Goal: Task Accomplishment & Management: Complete application form

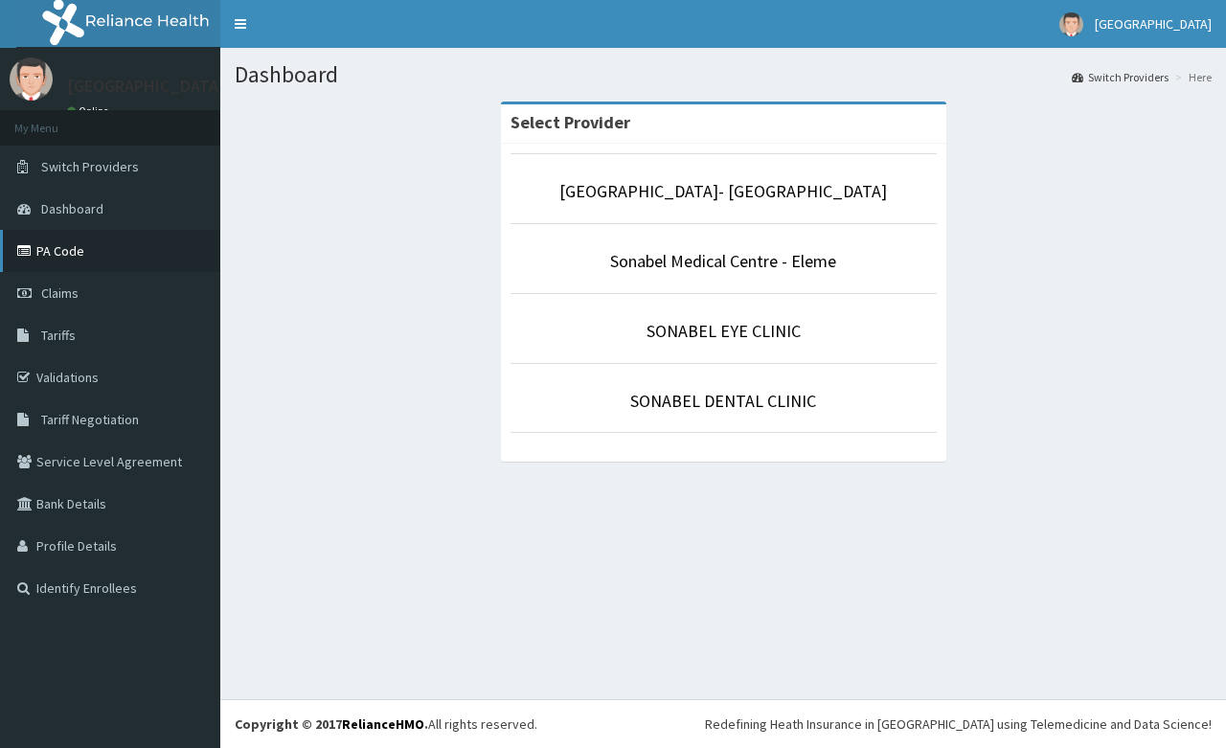
click at [63, 260] on link "PA Code" at bounding box center [110, 251] width 220 height 42
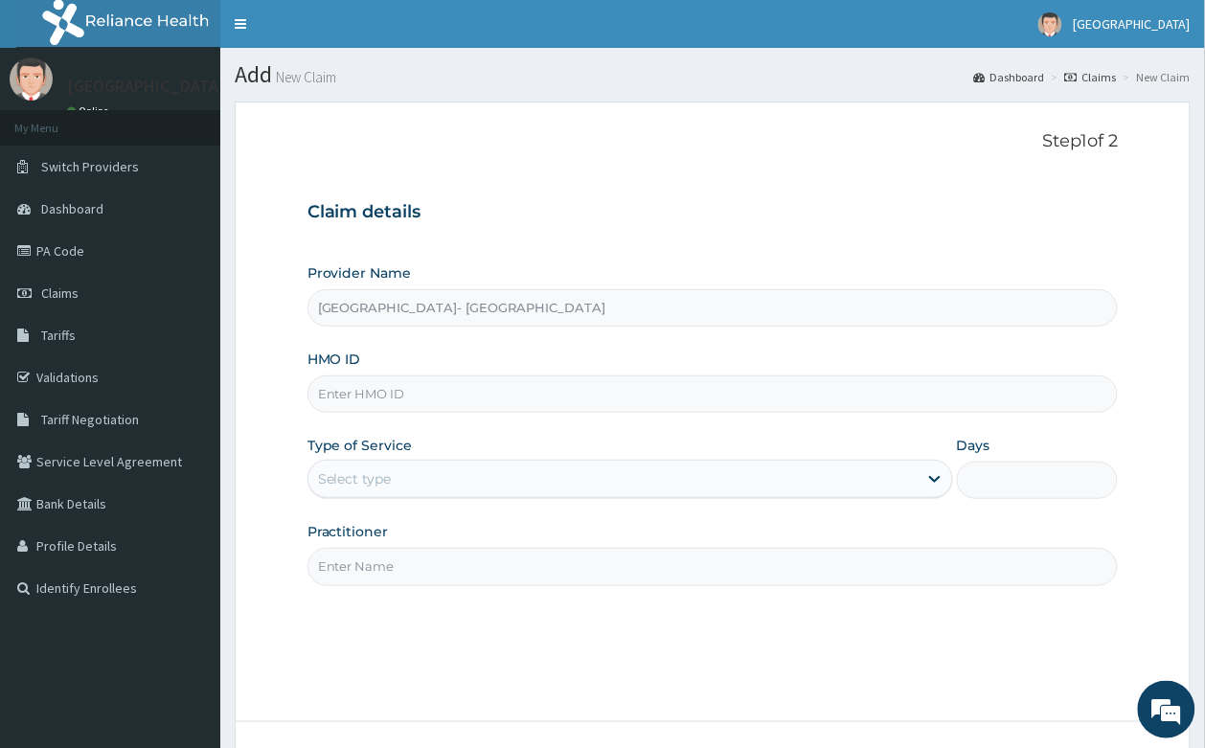
click at [394, 395] on input "HMO ID" at bounding box center [712, 393] width 811 height 37
type input "GSV/10472/a"
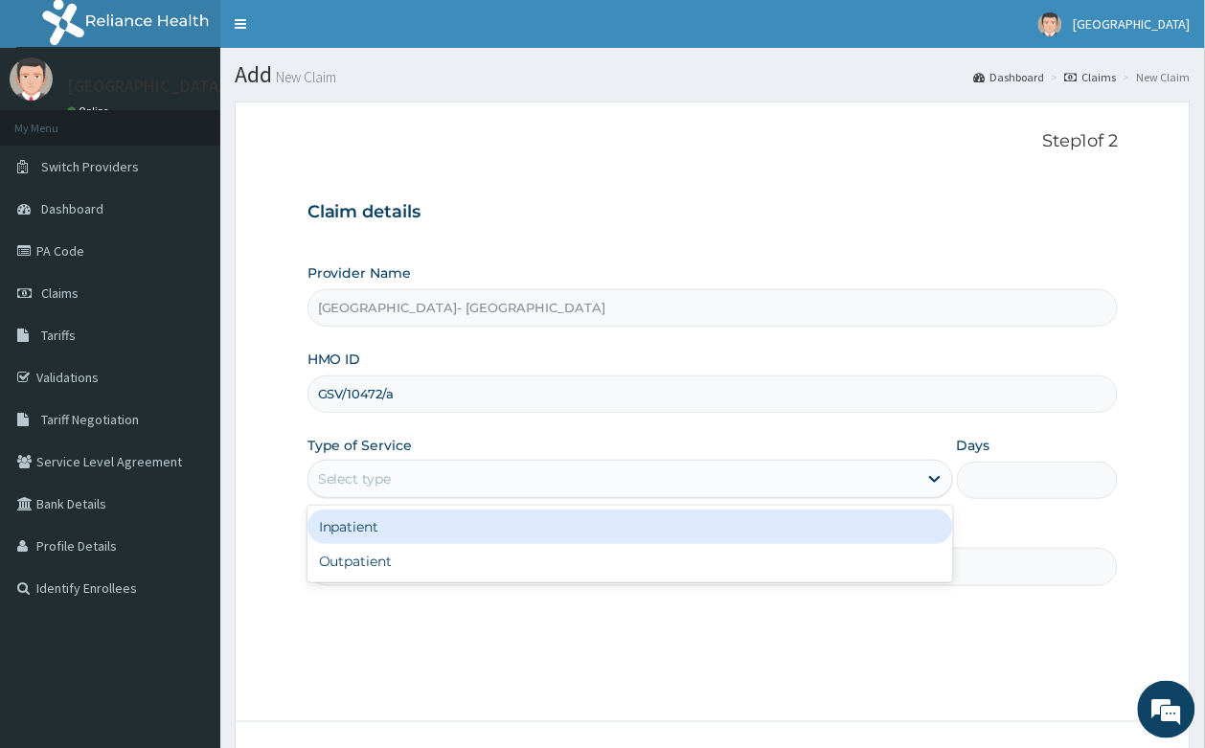
click at [413, 465] on div "Select type" at bounding box center [612, 478] width 609 height 31
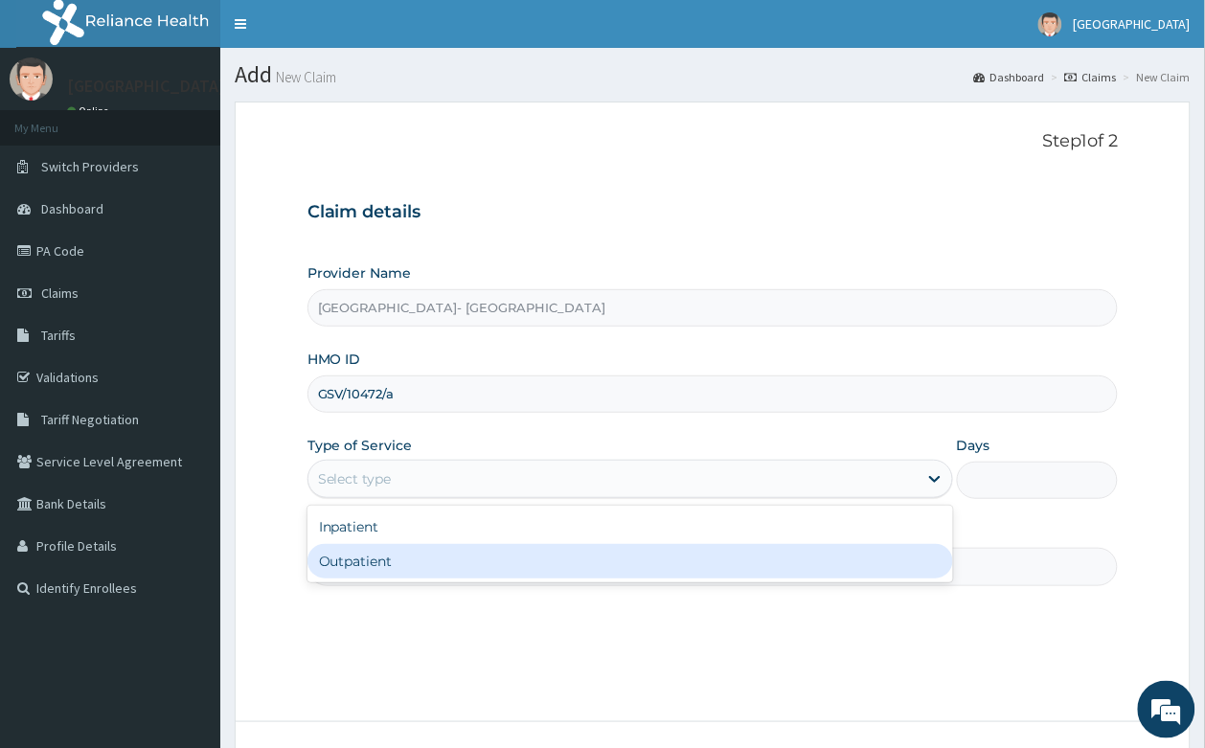
click at [414, 566] on div "Outpatient" at bounding box center [629, 561] width 645 height 34
type input "1"
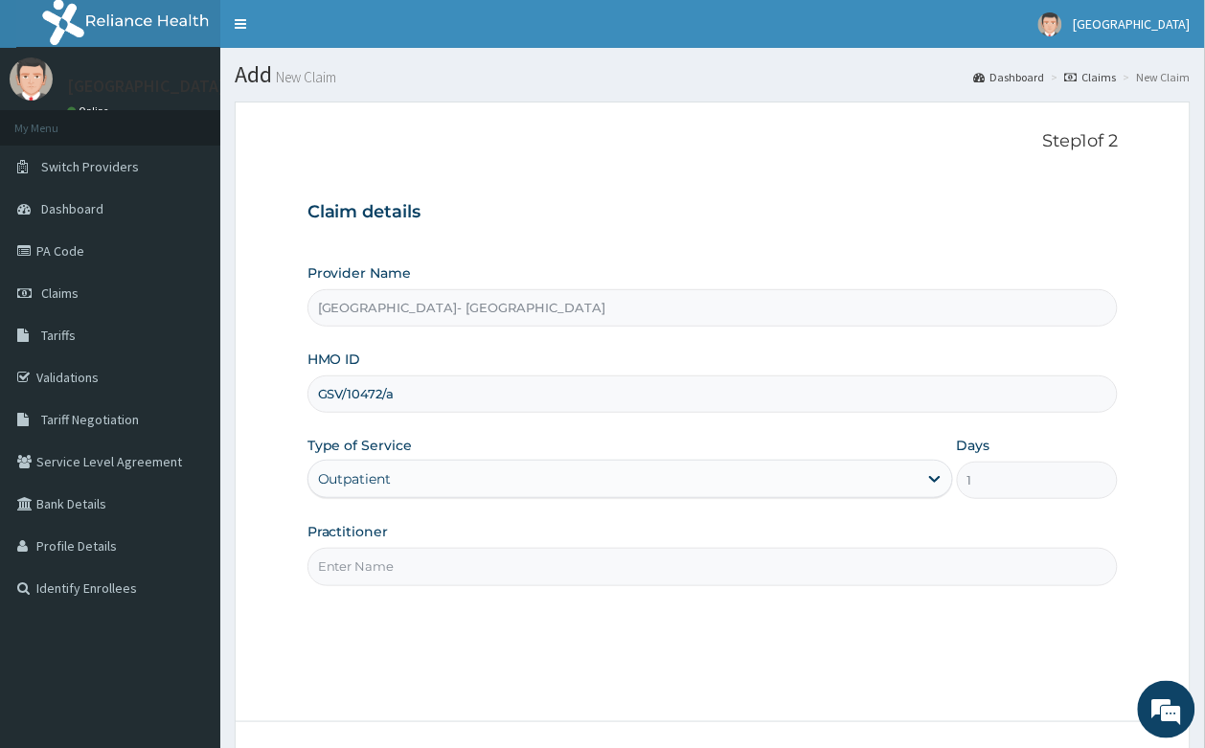
click at [410, 562] on input "Practitioner" at bounding box center [712, 566] width 811 height 37
type input "DR POS OBELE"
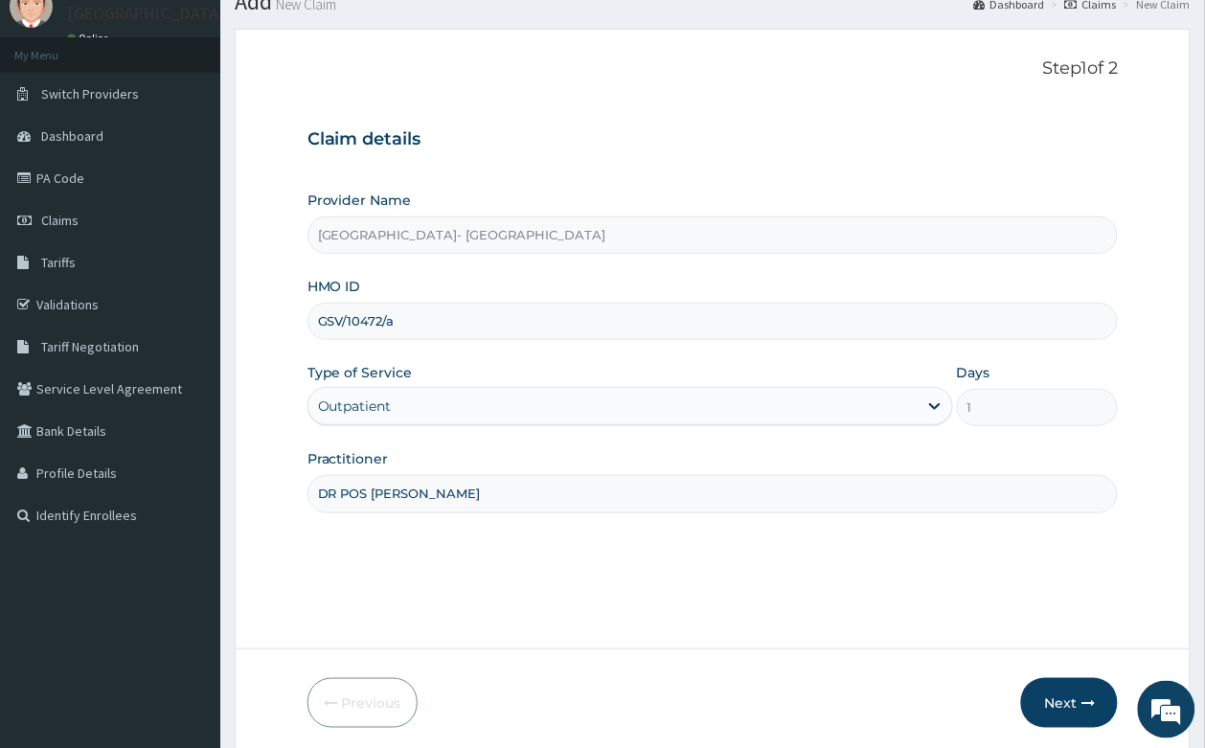
scroll to position [146, 0]
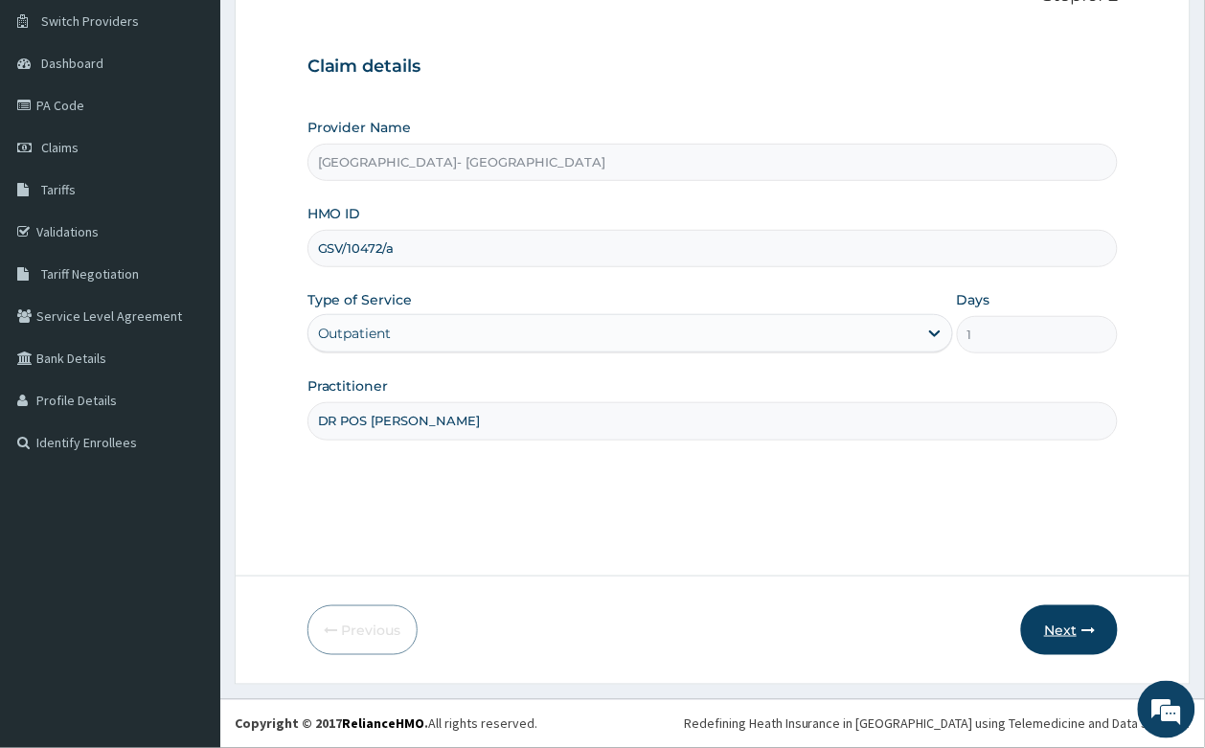
click at [1070, 642] on button "Next" at bounding box center [1069, 630] width 97 height 50
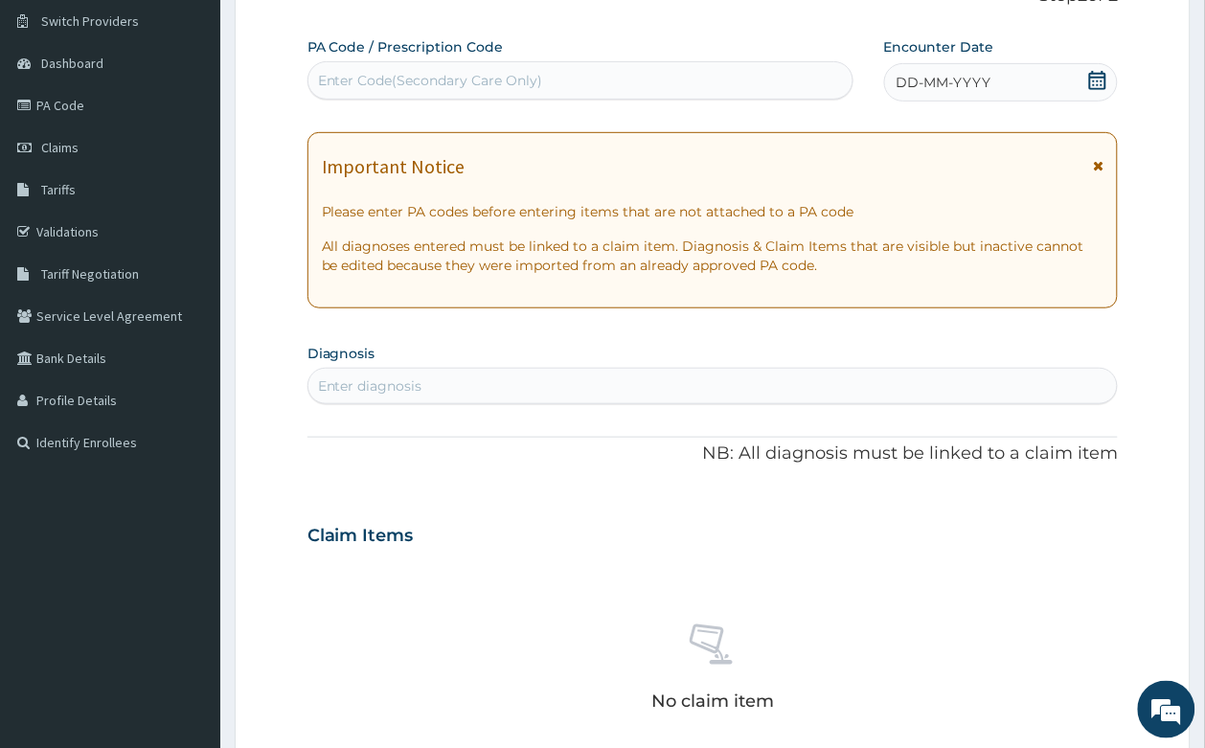
click at [1093, 82] on icon at bounding box center [1097, 80] width 19 height 19
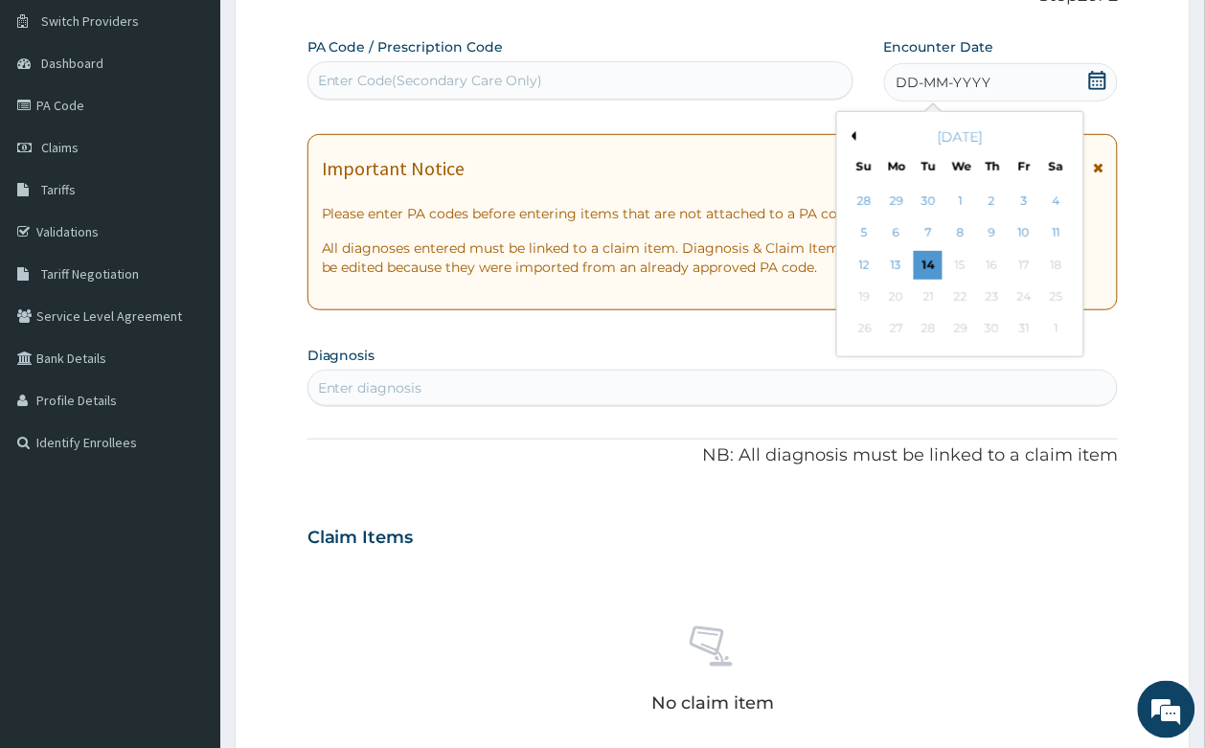
click at [855, 136] on button "Previous Month" at bounding box center [851, 136] width 10 height 10
click at [1025, 299] on div "26" at bounding box center [1023, 296] width 29 height 29
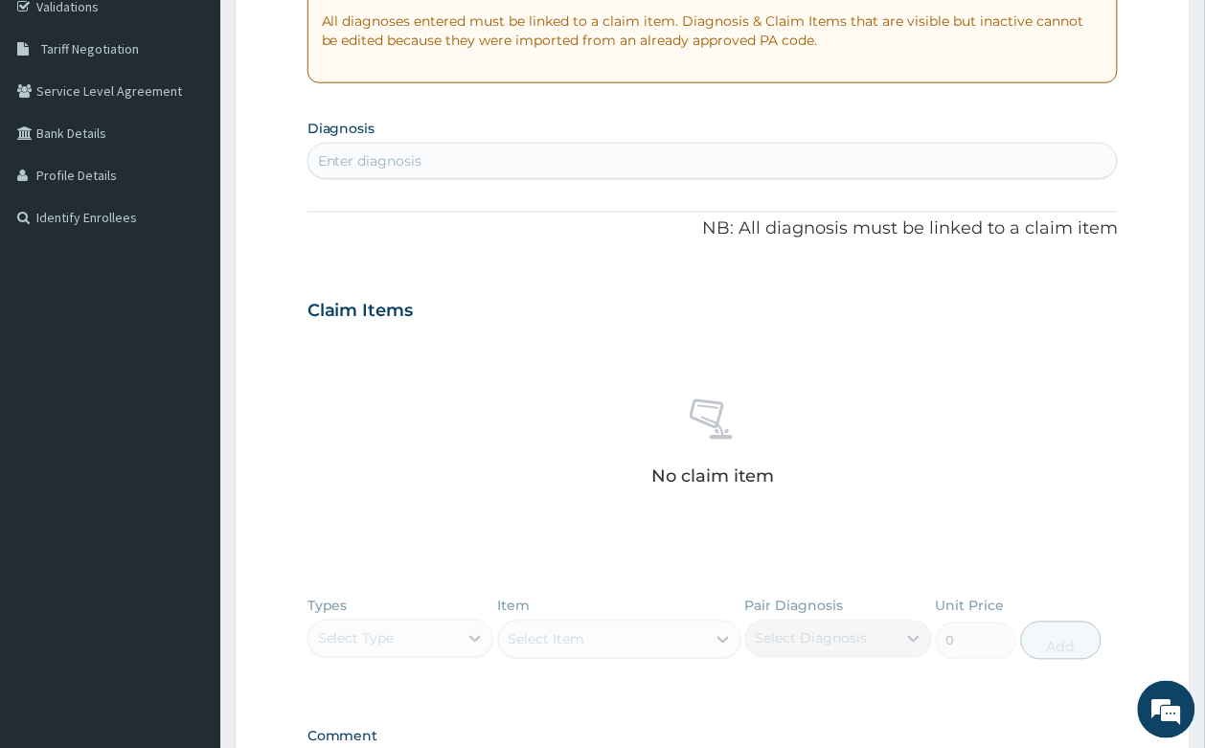
scroll to position [385, 0]
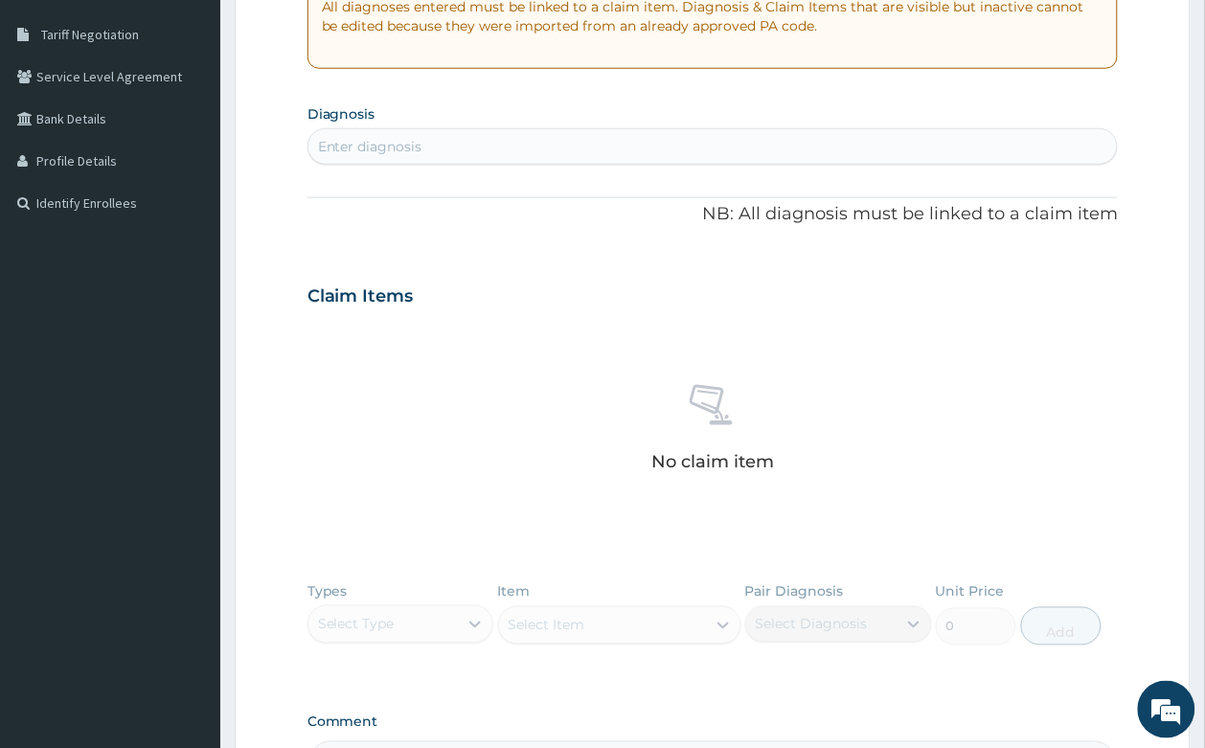
click at [374, 153] on div "Enter diagnosis" at bounding box center [370, 146] width 104 height 19
click at [365, 129] on div "Enter diagnosis" at bounding box center [712, 146] width 811 height 36
type input "g"
type input "f"
type input "fo"
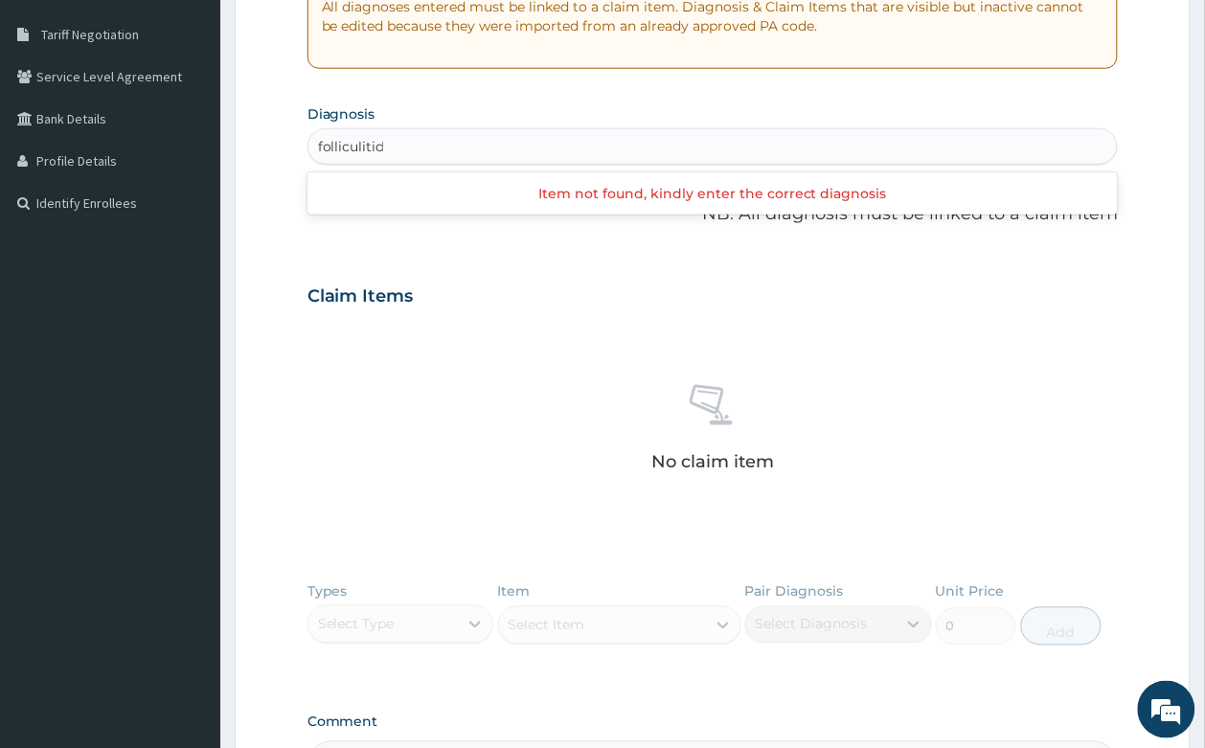
type input "folliculiti"
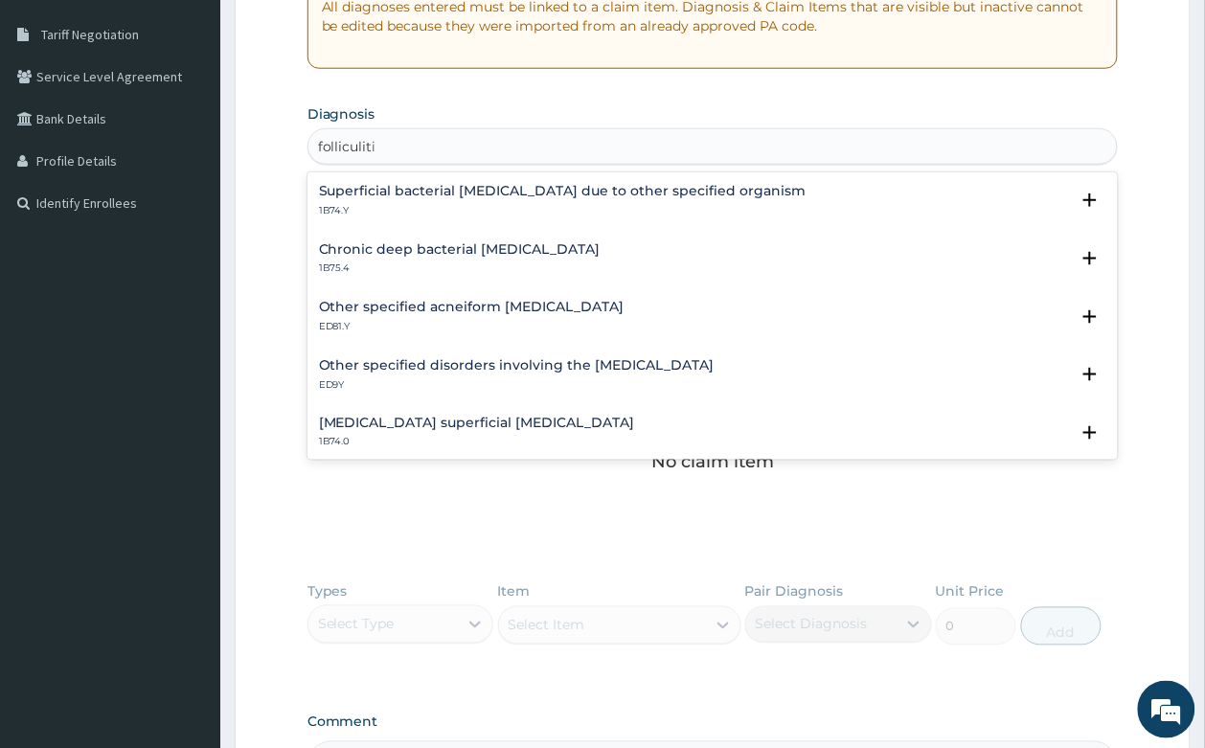
scroll to position [653, 0]
click at [510, 245] on h4 "Chronic deep bacterial folliculitis" at bounding box center [460, 250] width 282 height 14
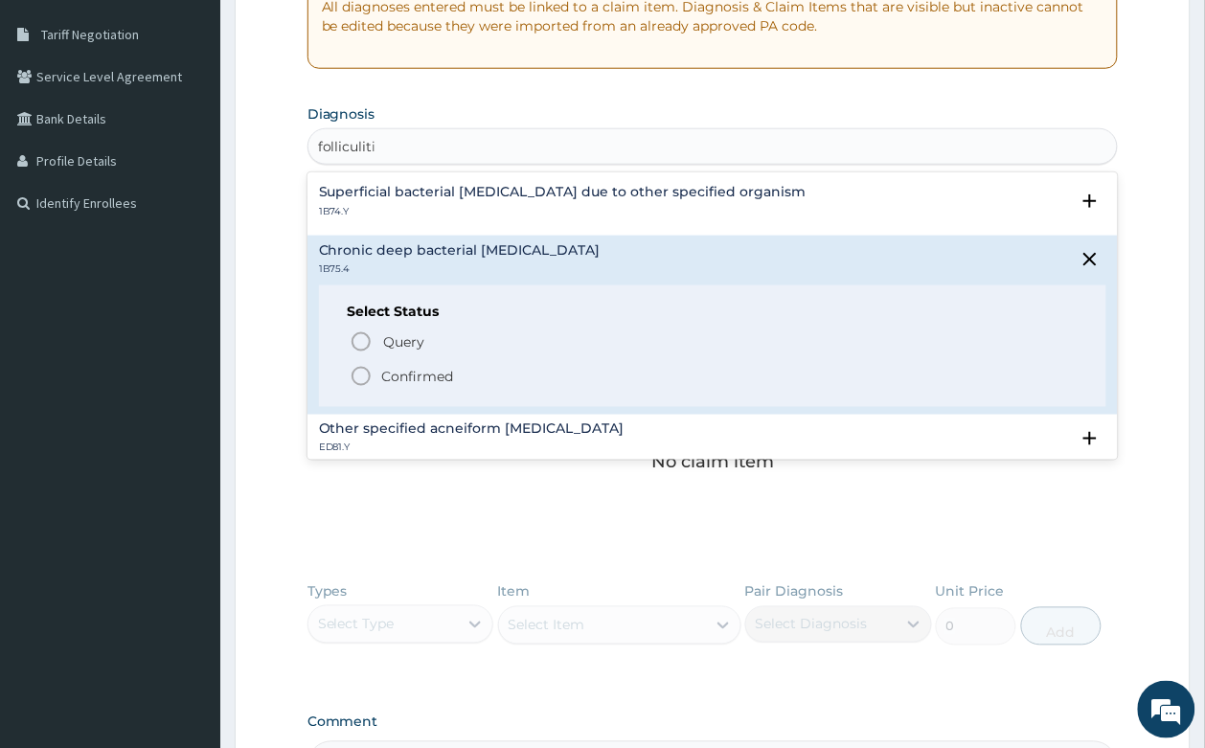
click at [397, 375] on p "Confirmed" at bounding box center [418, 376] width 72 height 19
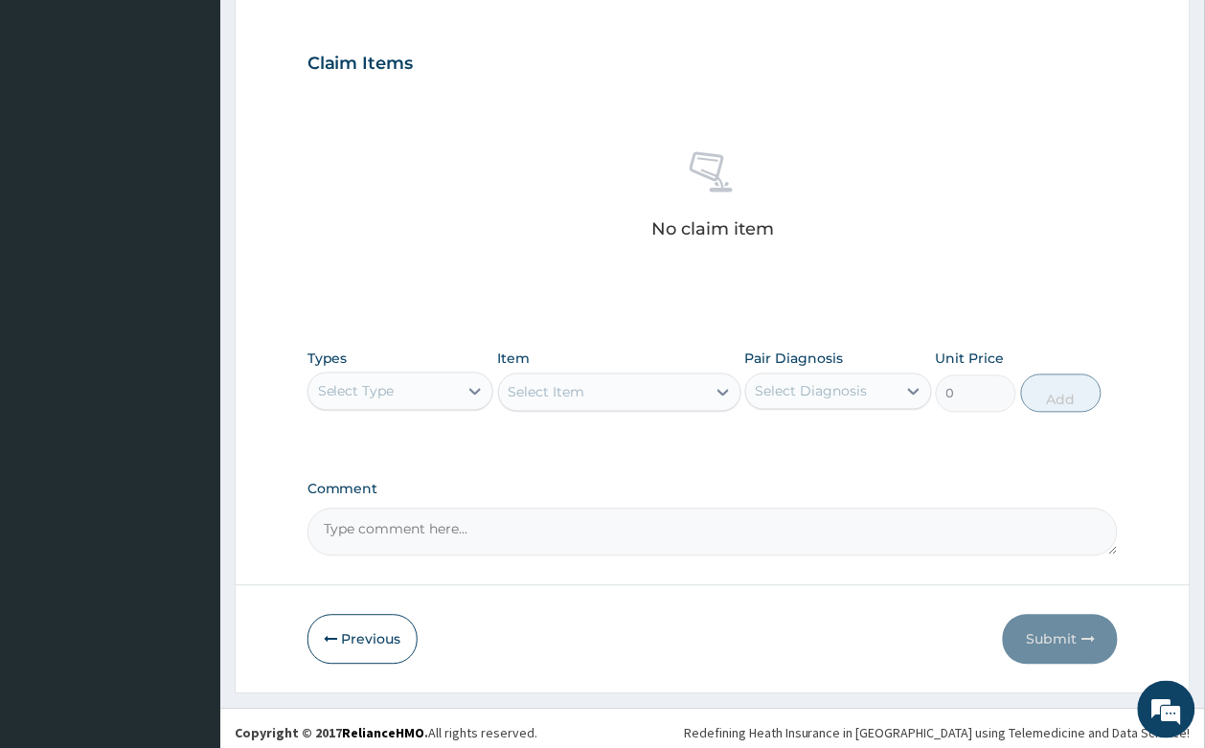
scroll to position [634, 0]
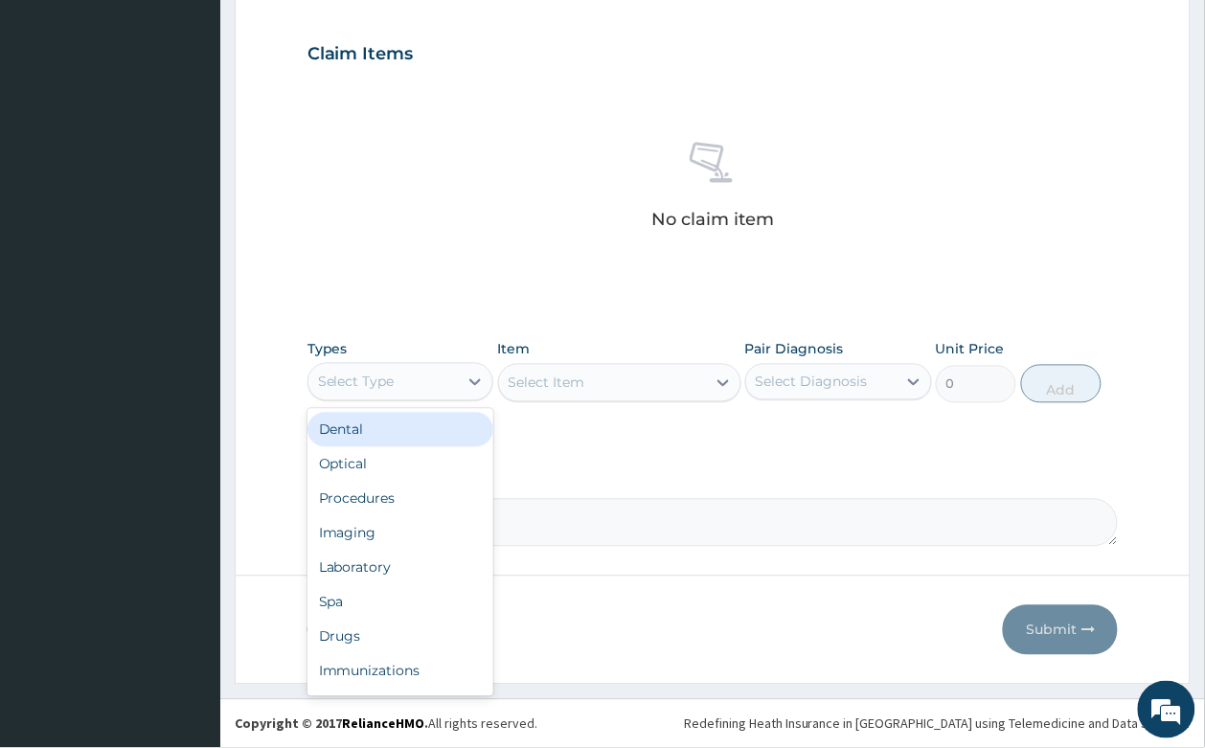
click at [445, 379] on div "Select Type" at bounding box center [383, 382] width 150 height 31
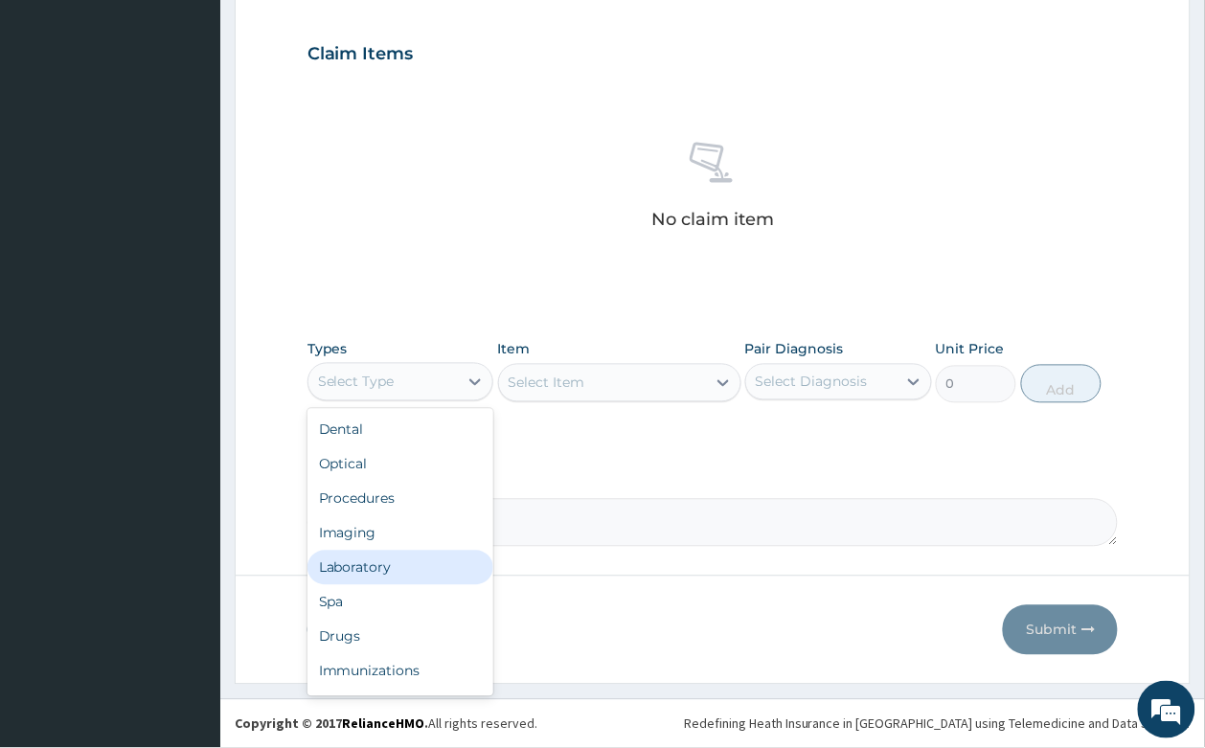
scroll to position [64, 0]
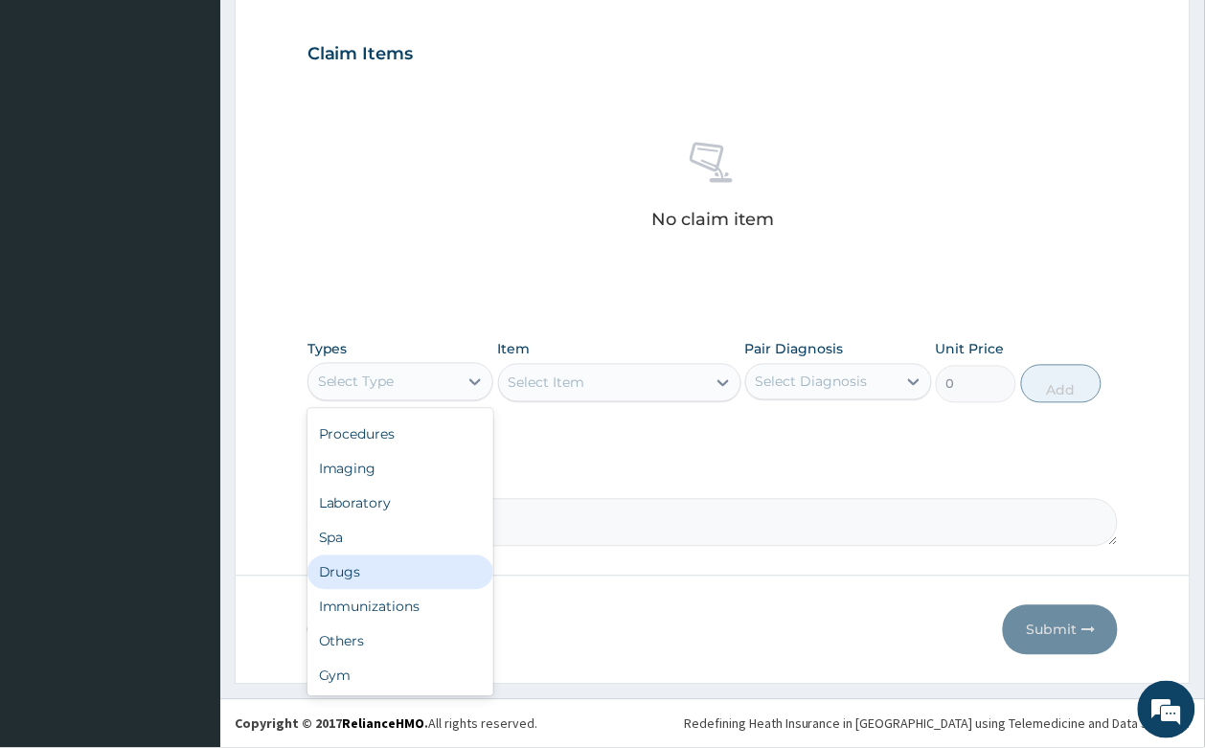
click at [445, 556] on div "Drugs" at bounding box center [400, 572] width 187 height 34
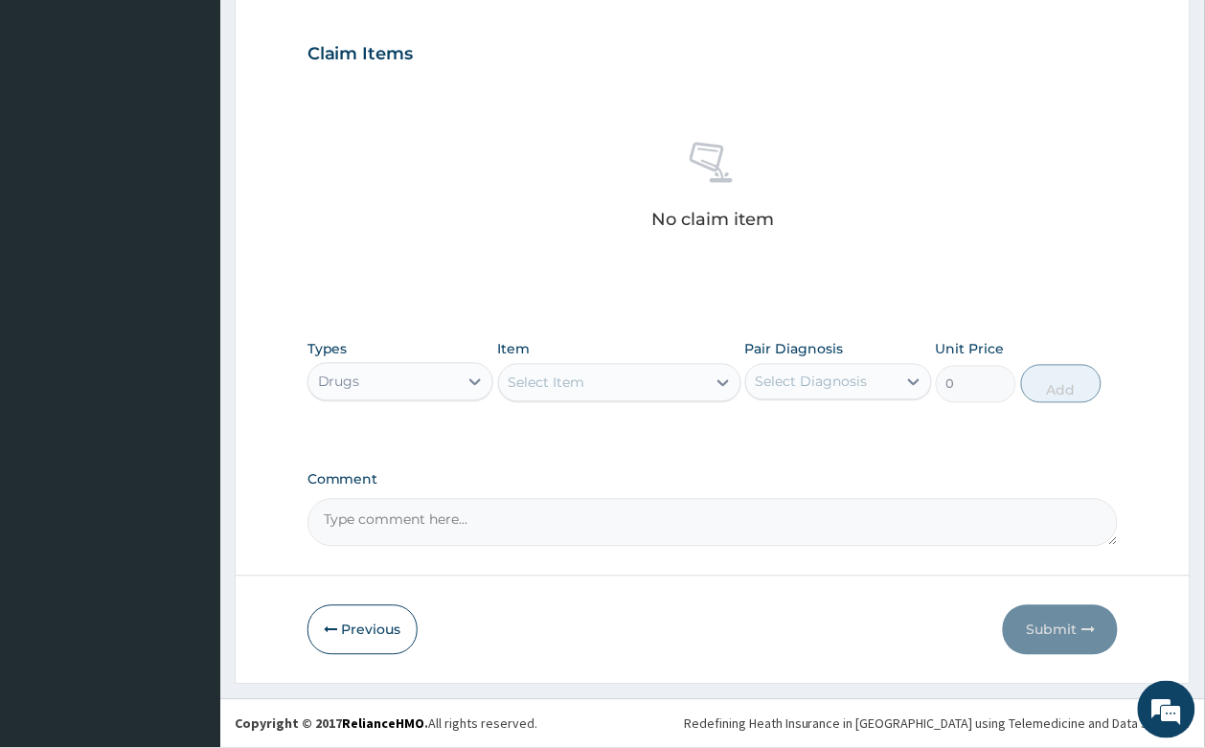
click at [566, 368] on div "Select Item" at bounding box center [602, 383] width 207 height 31
type input "lorat"
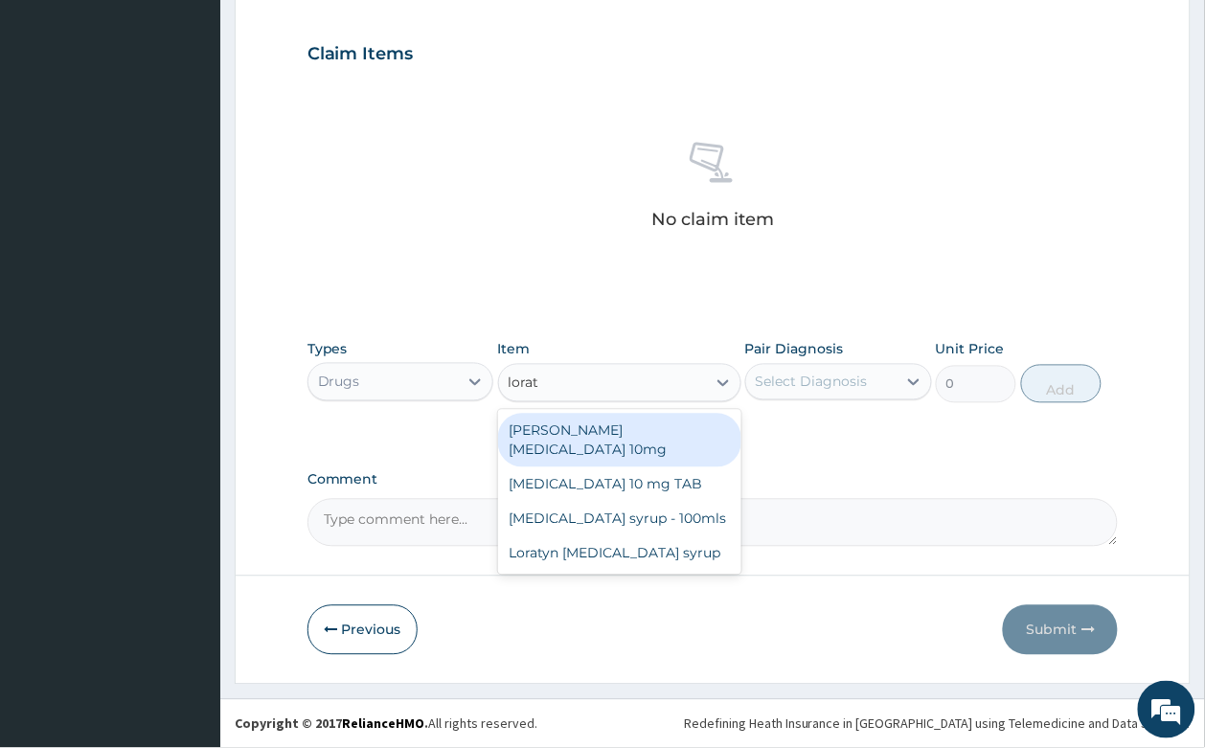
click at [581, 441] on div "[PERSON_NAME][MEDICAL_DATA] 10mg" at bounding box center [619, 441] width 243 height 54
type input "88.6875"
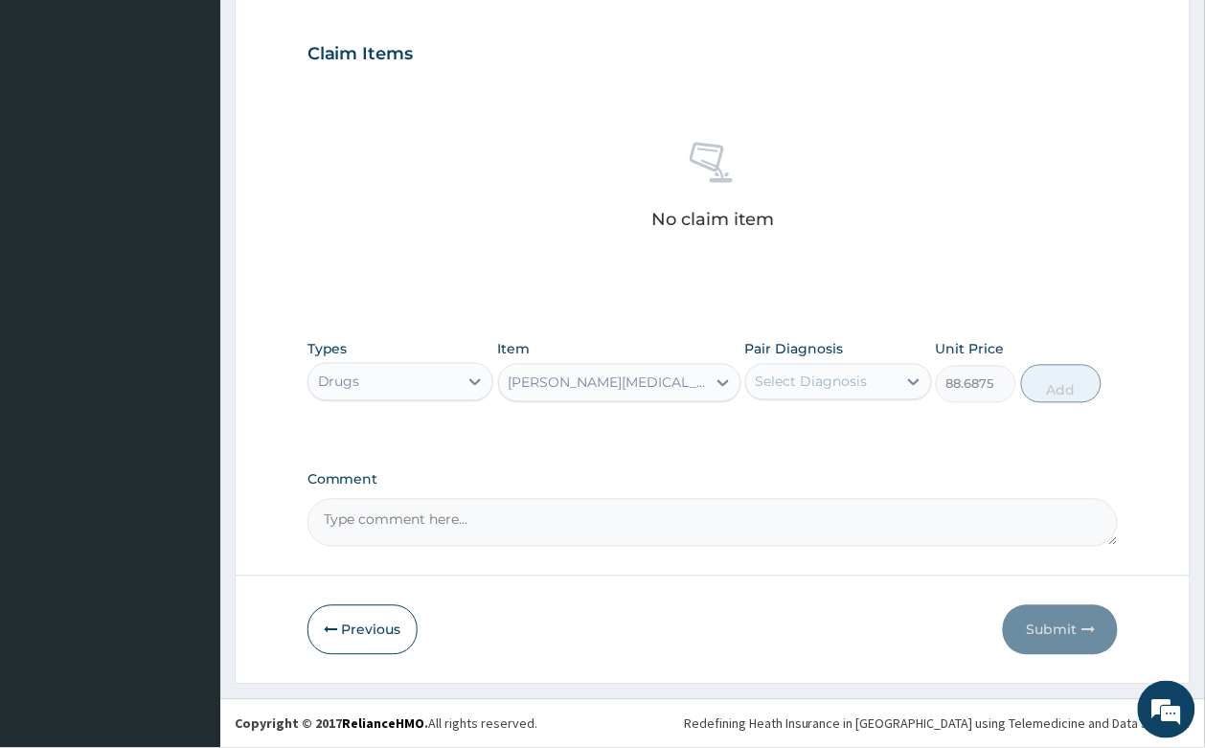
click at [673, 384] on div "[PERSON_NAME][MEDICAL_DATA] 10mg" at bounding box center [602, 383] width 207 height 31
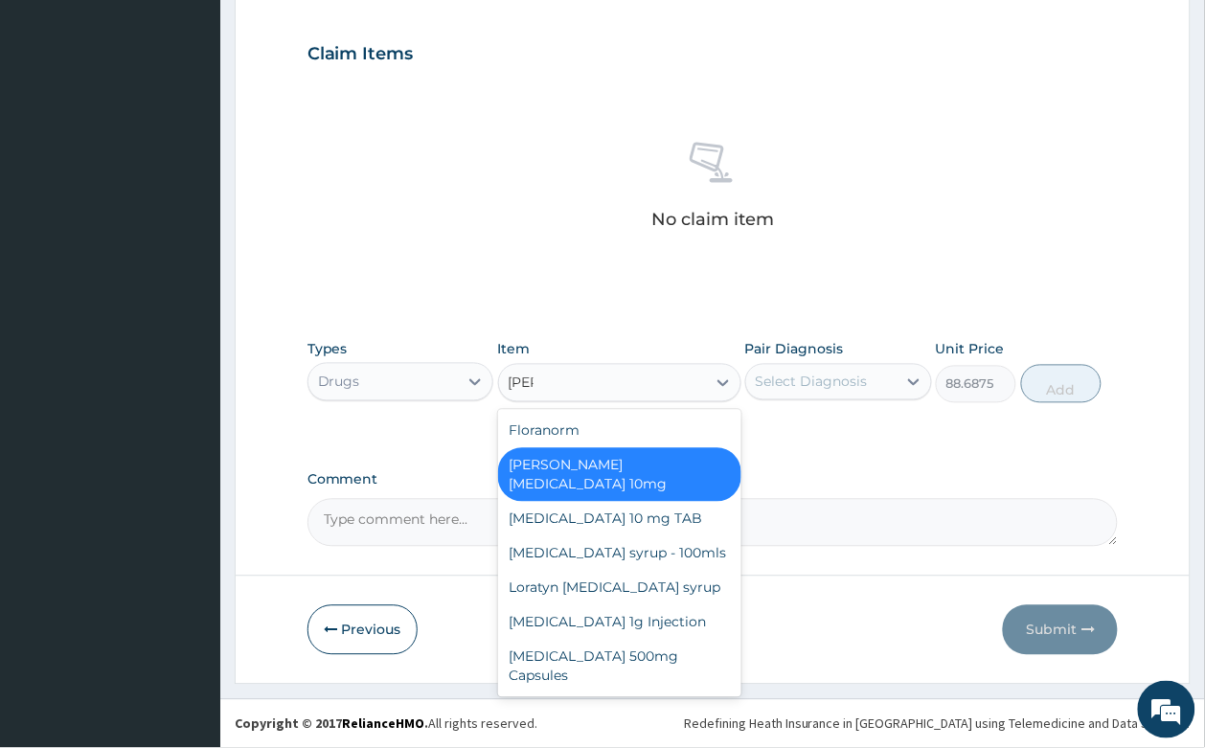
scroll to position [0, 0]
type input "lorat"
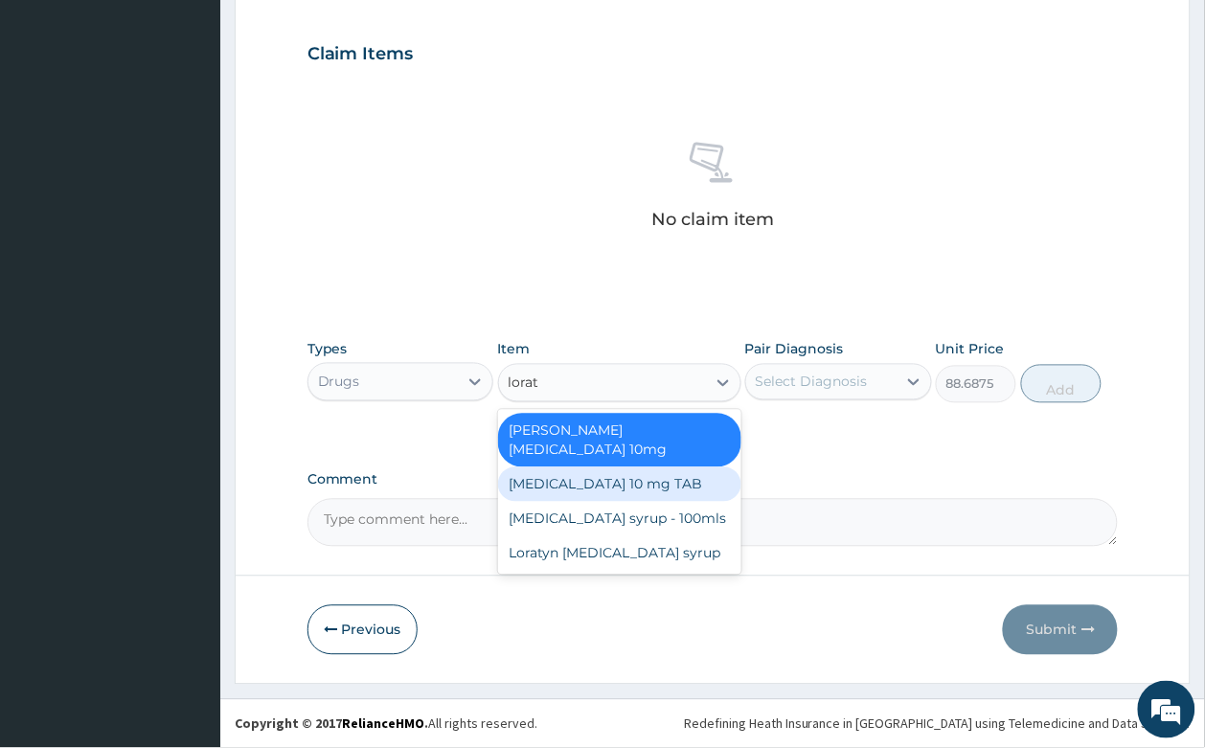
click at [687, 467] on div "[MEDICAL_DATA] 10 mg TAB" at bounding box center [619, 484] width 243 height 34
type input "59.125"
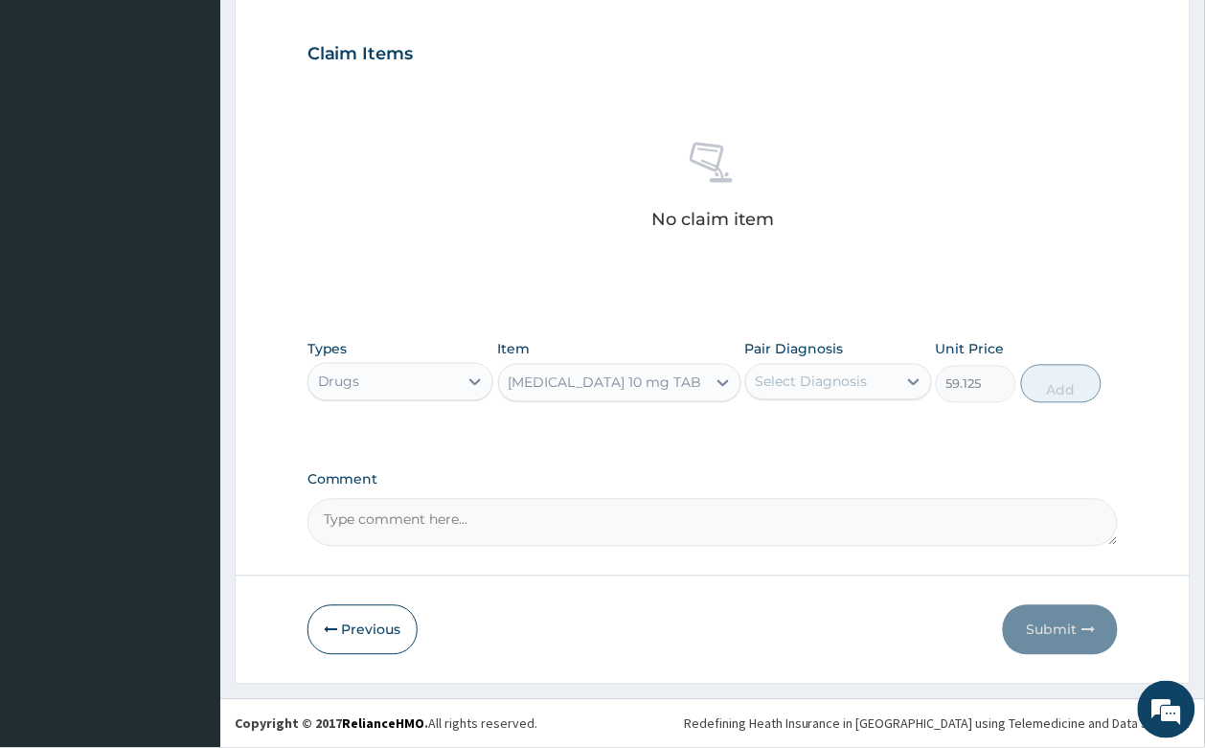
click at [862, 378] on div "Select Diagnosis" at bounding box center [811, 381] width 112 height 19
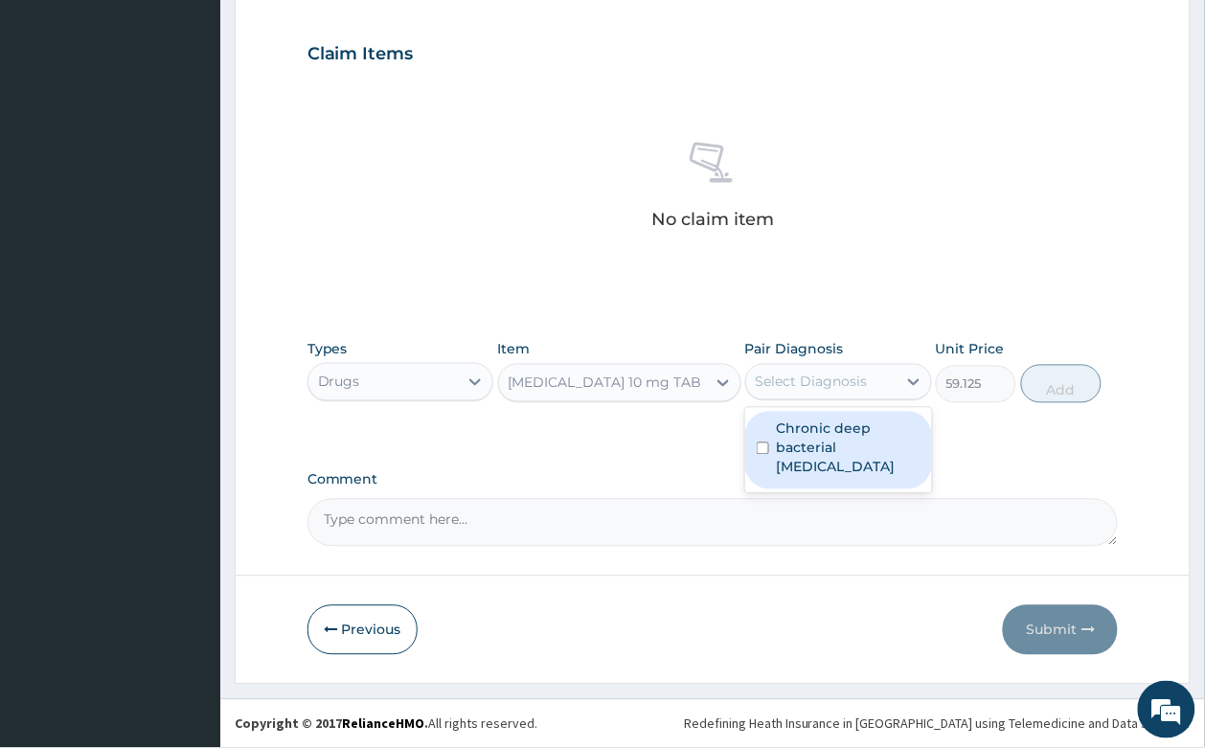
click at [860, 437] on label "Chronic deep bacterial folliculitis" at bounding box center [849, 447] width 144 height 57
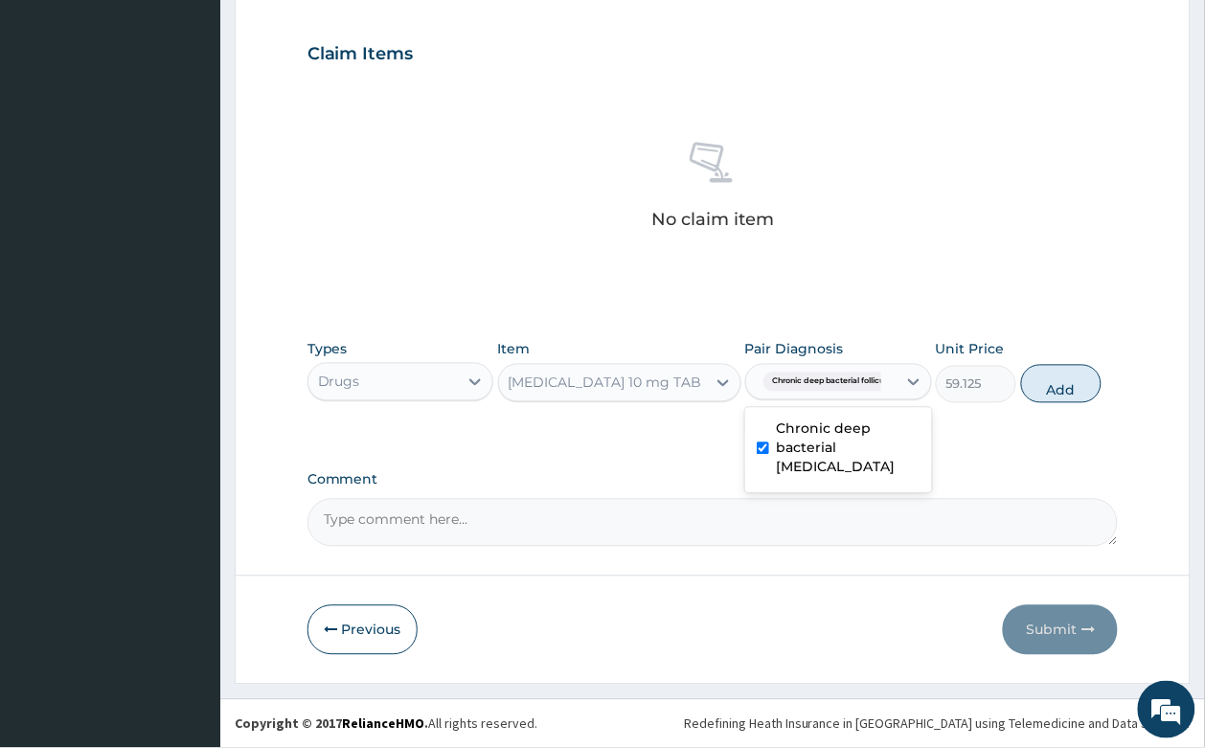
checkbox input "true"
click at [1068, 375] on button "Add" at bounding box center [1061, 384] width 81 height 38
type input "0"
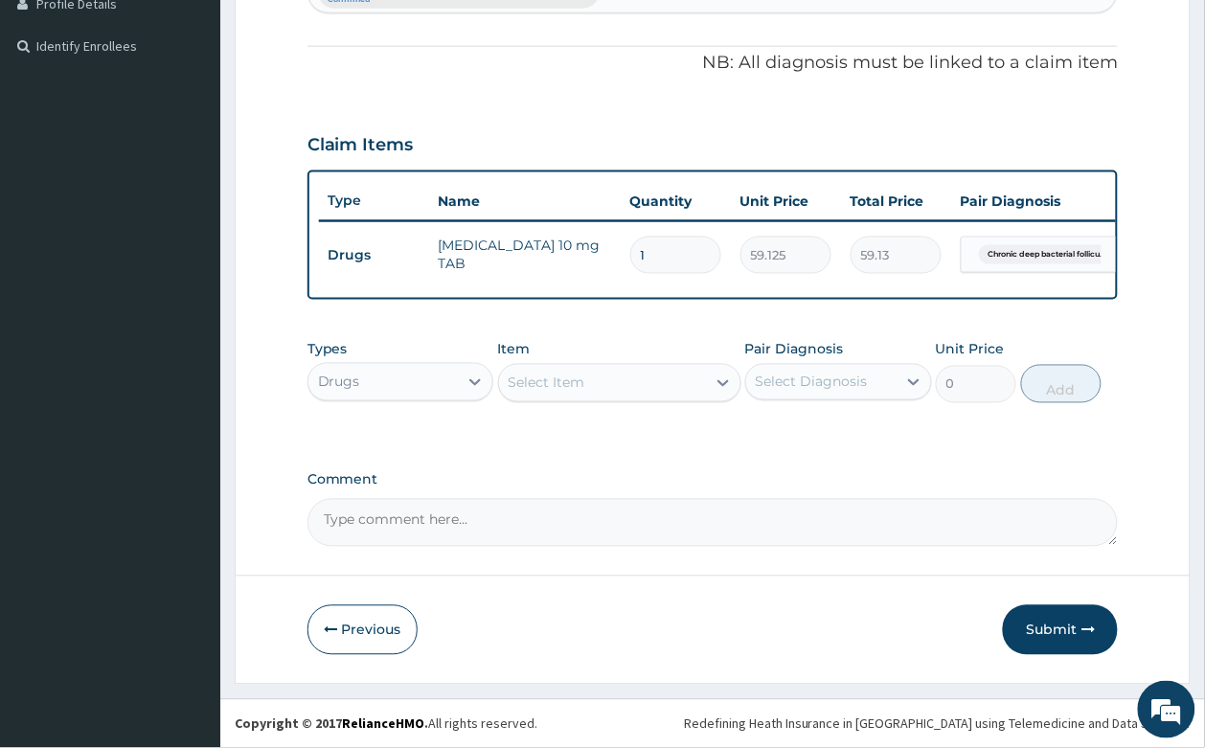
scroll to position [561, 0]
type input "14"
type input "827.75"
type input "14"
click at [563, 375] on div "Select Item" at bounding box center [546, 382] width 77 height 19
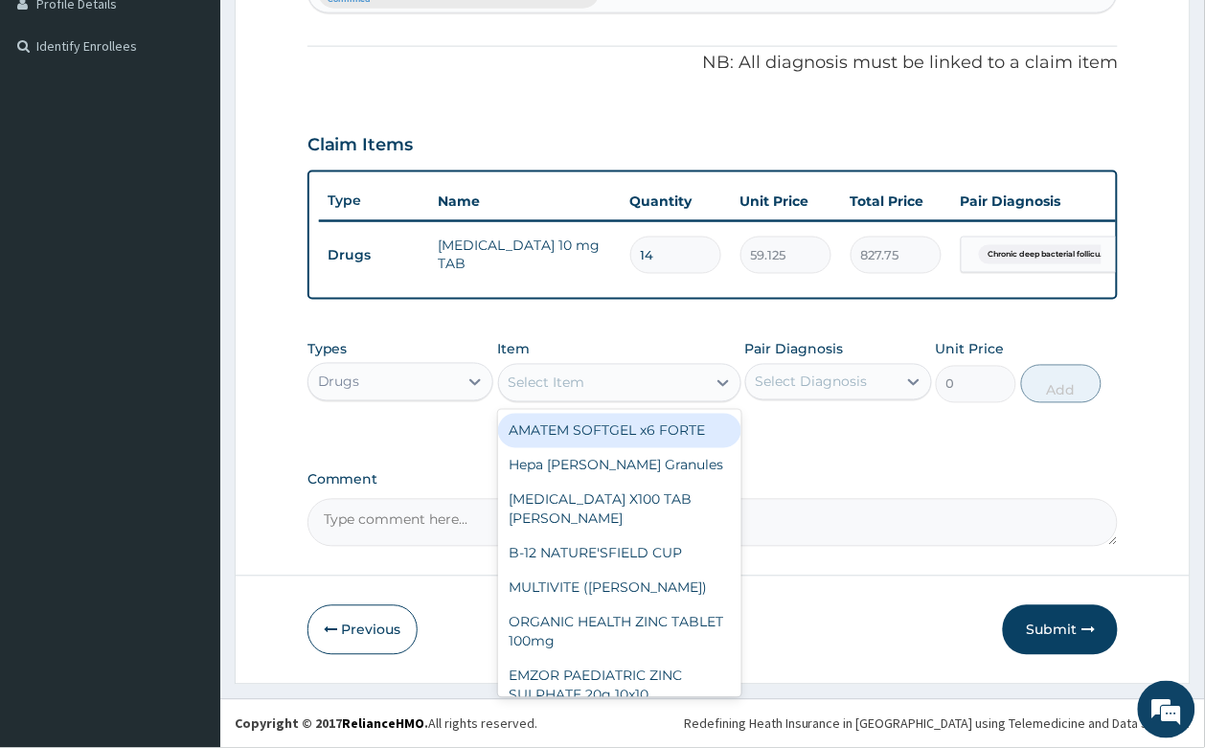
click at [571, 360] on div "Item option LORATADINE 10 mg TAB, selected. option AMATEM SOFTGEL x6 FORTE focu…" at bounding box center [619, 371] width 243 height 63
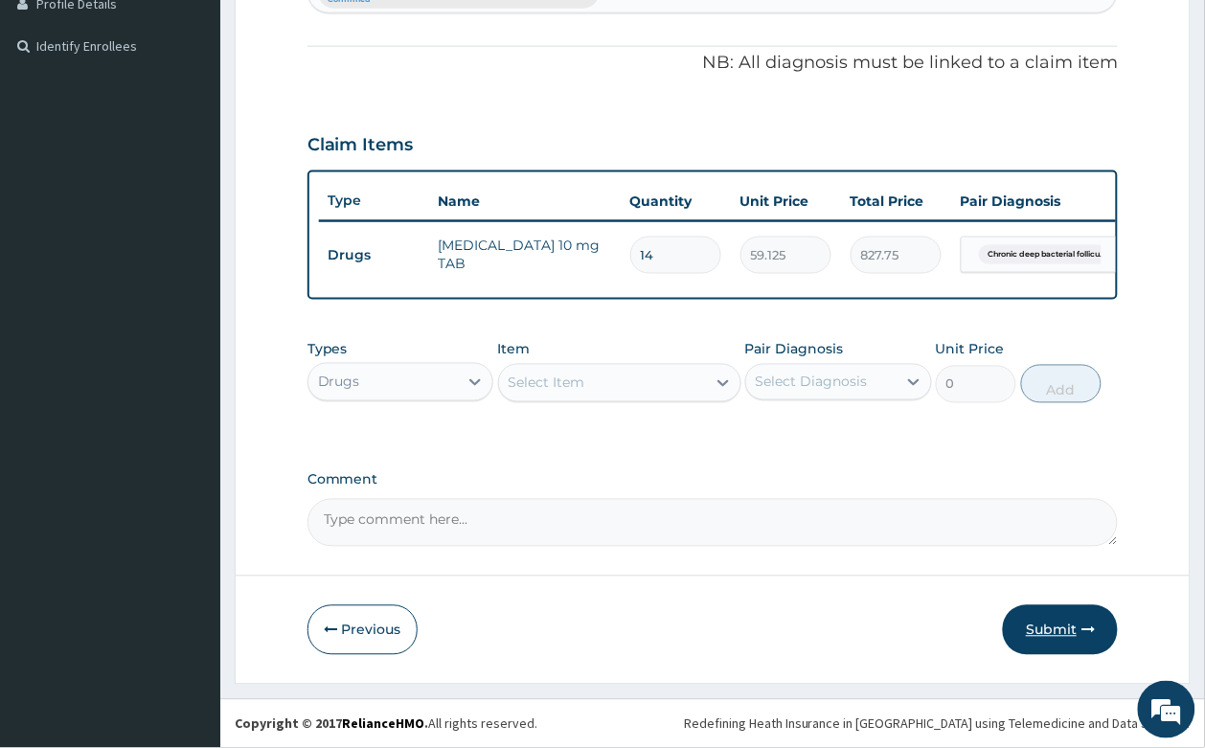
click at [1064, 633] on button "Submit" at bounding box center [1060, 630] width 115 height 50
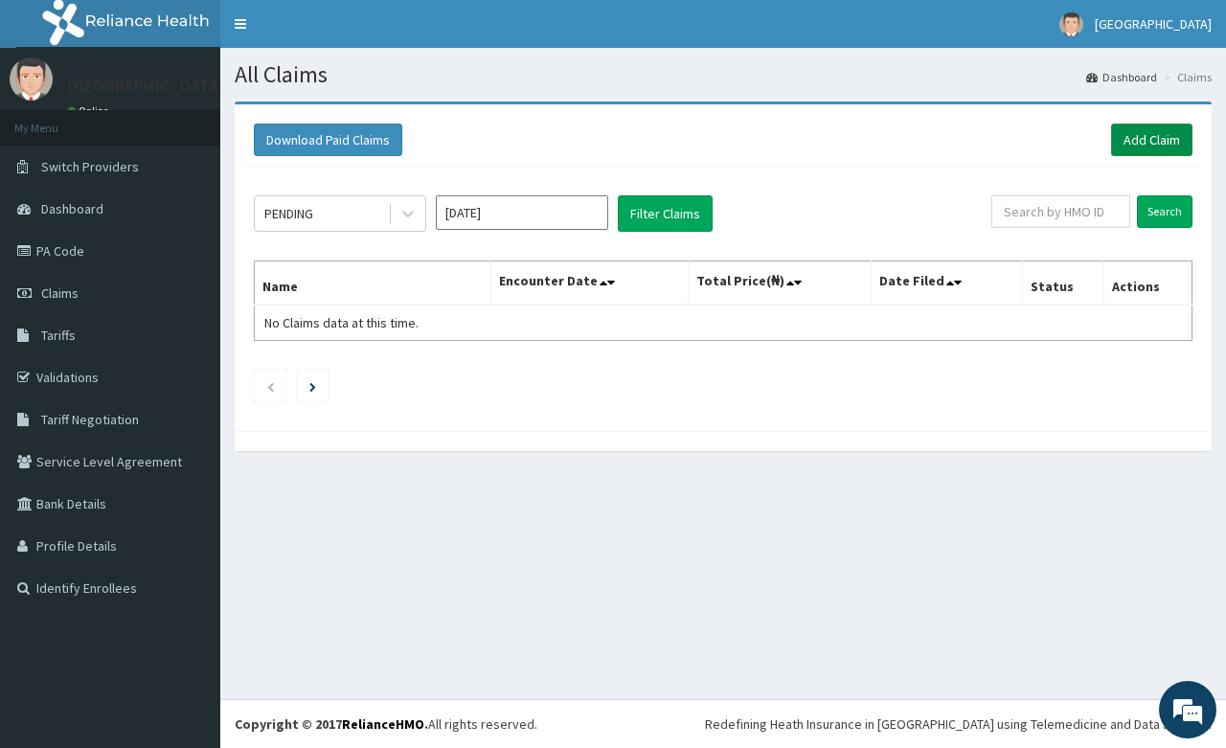
click at [1136, 130] on link "Add Claim" at bounding box center [1151, 140] width 81 height 33
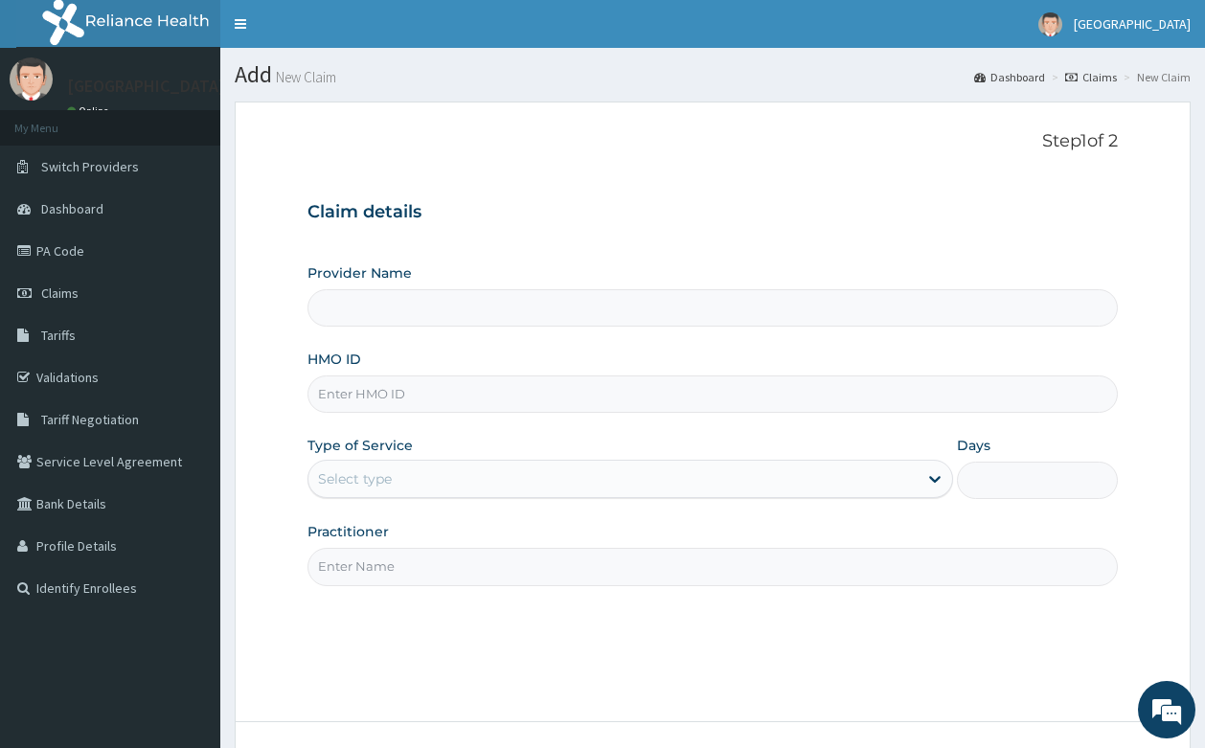
type input "[GEOGRAPHIC_DATA]- [GEOGRAPHIC_DATA]"
click at [385, 394] on input "HMO ID" at bounding box center [712, 393] width 811 height 37
type input "sfa/10368/a"
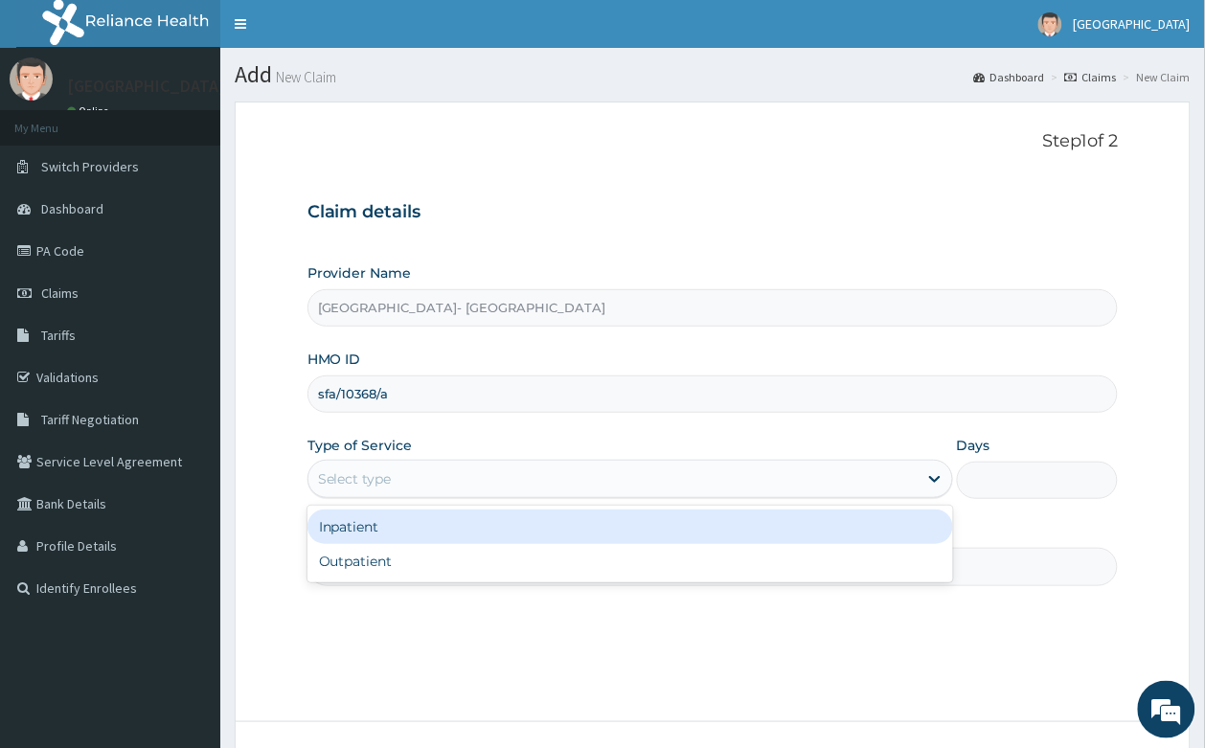
drag, startPoint x: 399, startPoint y: 485, endPoint x: 404, endPoint y: 532, distance: 48.1
click at [403, 486] on div "Select type" at bounding box center [612, 478] width 609 height 31
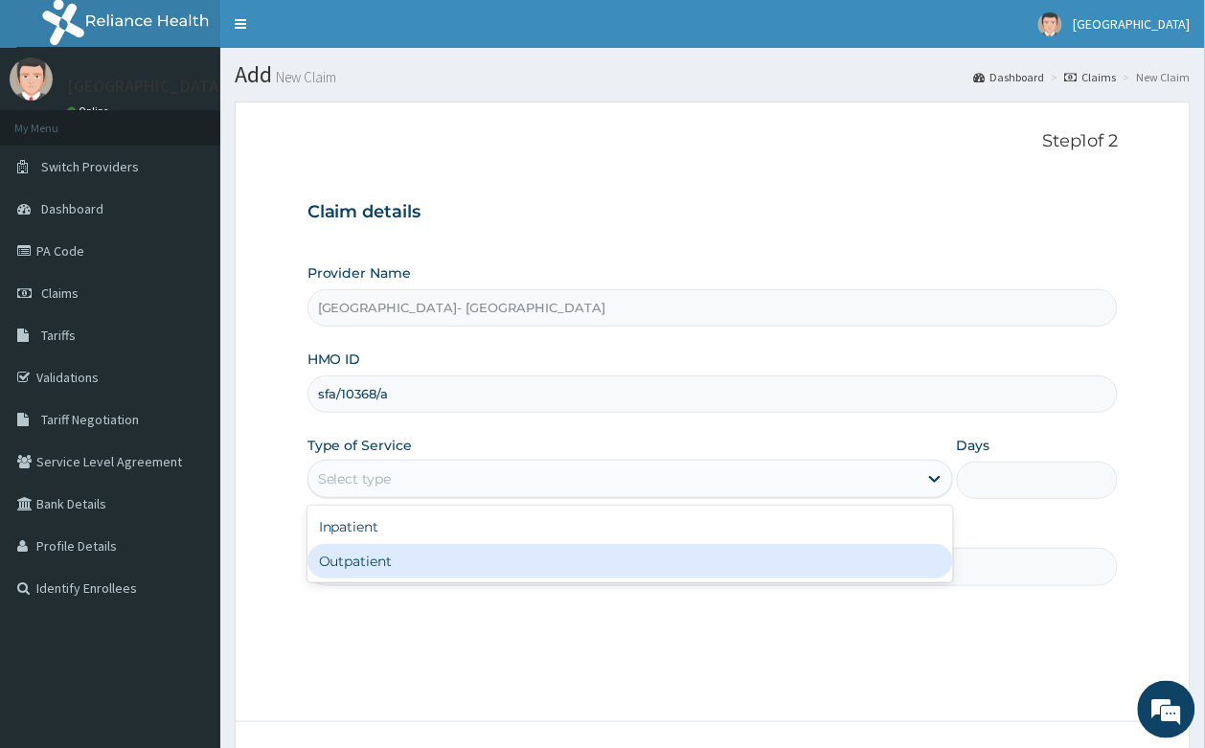
click at [404, 567] on div "Outpatient" at bounding box center [629, 561] width 645 height 34
type input "1"
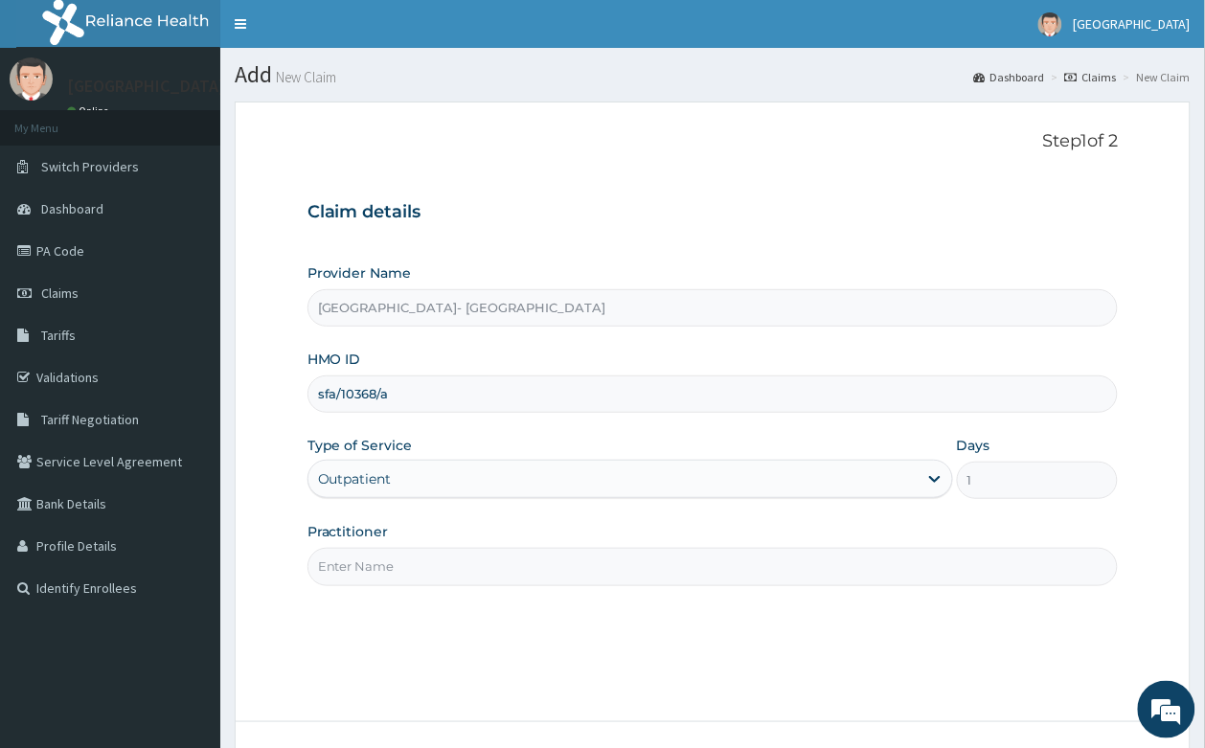
click at [404, 571] on input "Practitioner" at bounding box center [712, 566] width 811 height 37
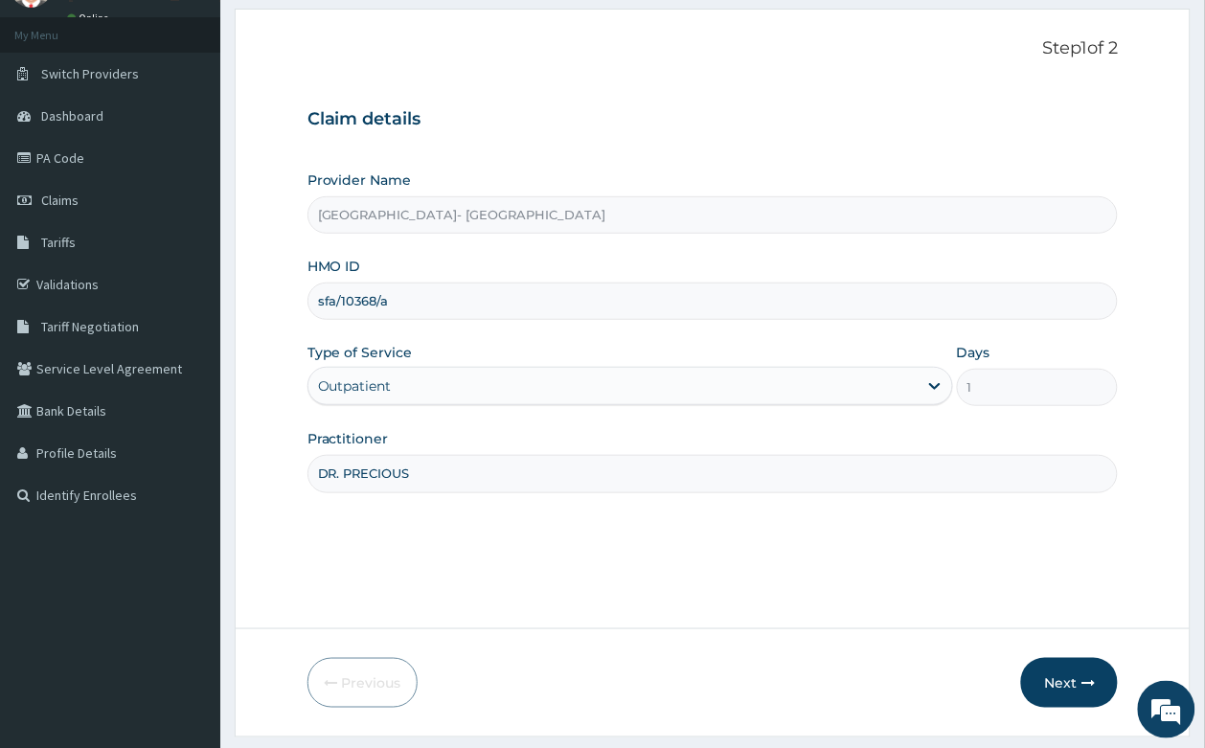
scroll to position [146, 0]
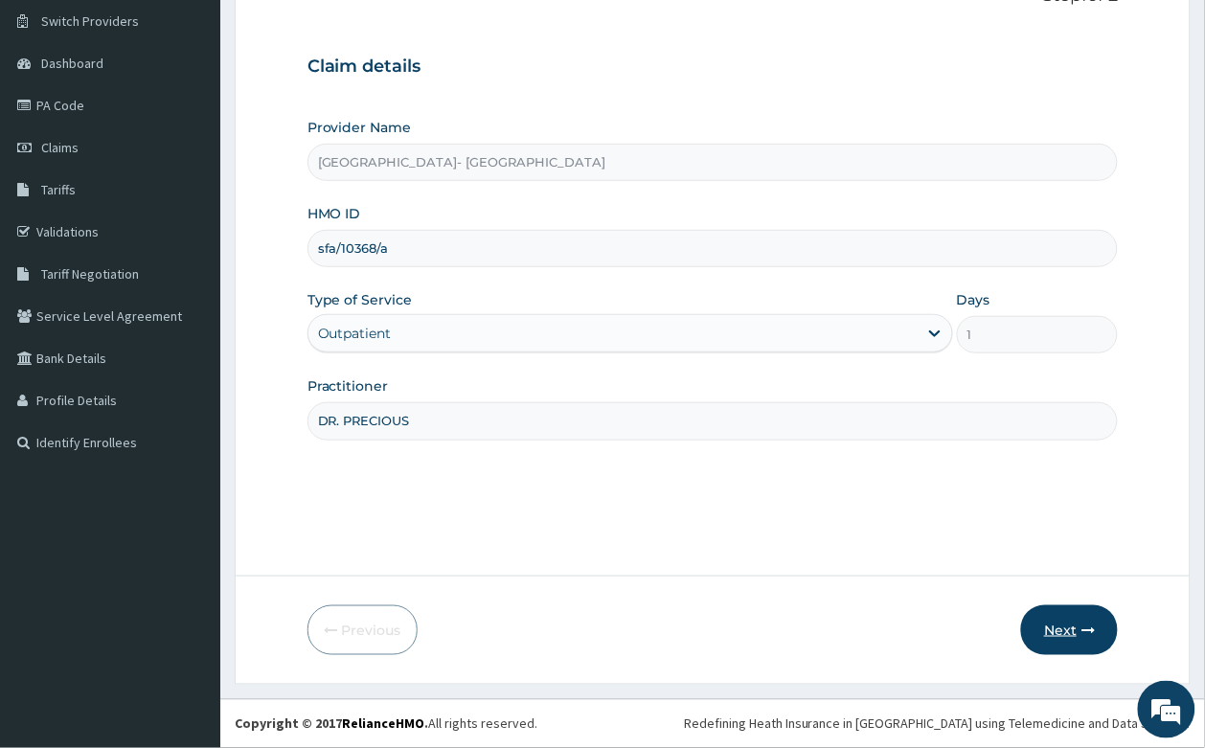
type input "DR. PRECIOUS"
click at [1064, 614] on button "Next" at bounding box center [1069, 630] width 97 height 50
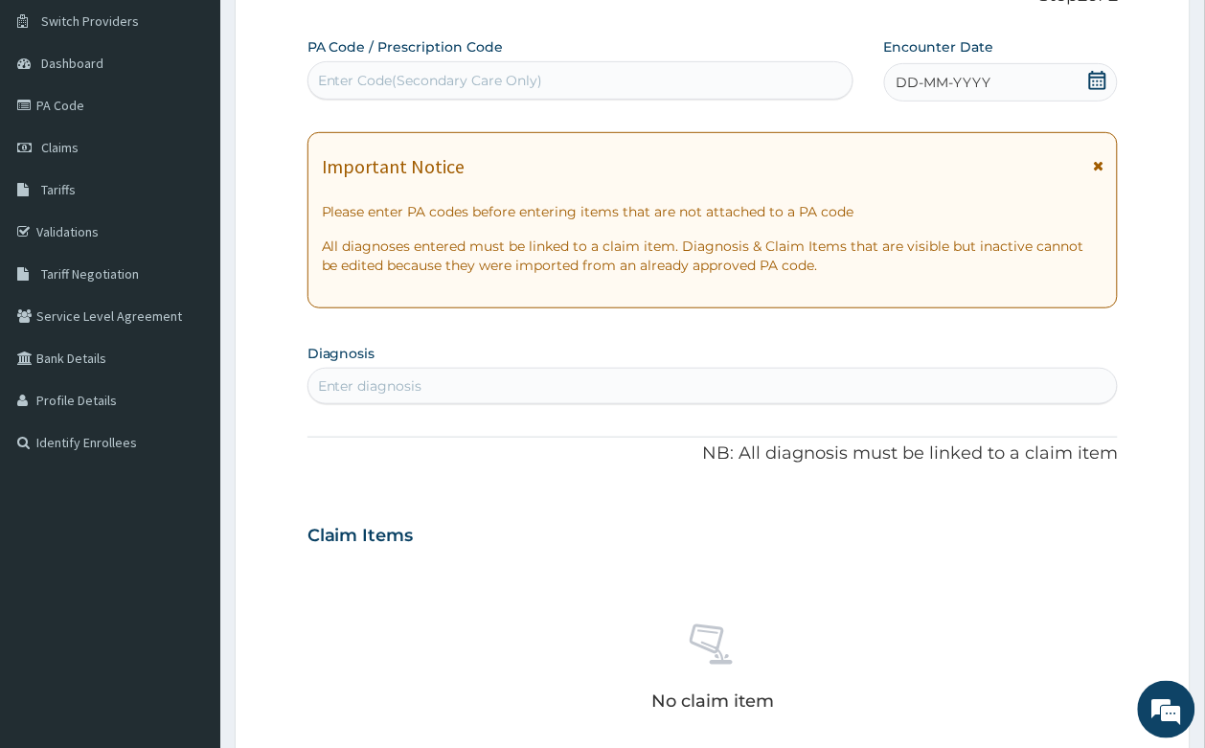
click at [429, 68] on div "Enter Code(Secondary Care Only)" at bounding box center [580, 80] width 544 height 31
paste input "PA/F23DE4"
type input "PA/F23DE4"
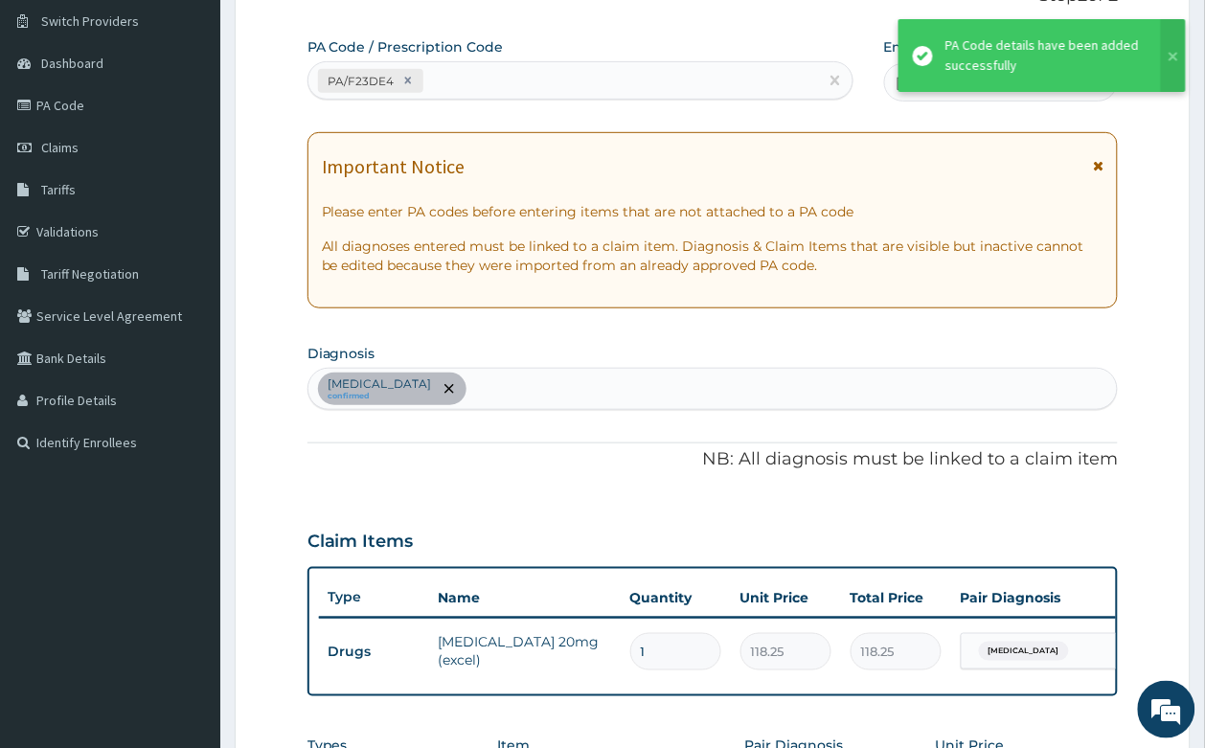
click at [586, 499] on div "PA Code / Prescription Code PA/F23DE4 Encounter Date 27-09-2025 Important Notic…" at bounding box center [712, 490] width 811 height 906
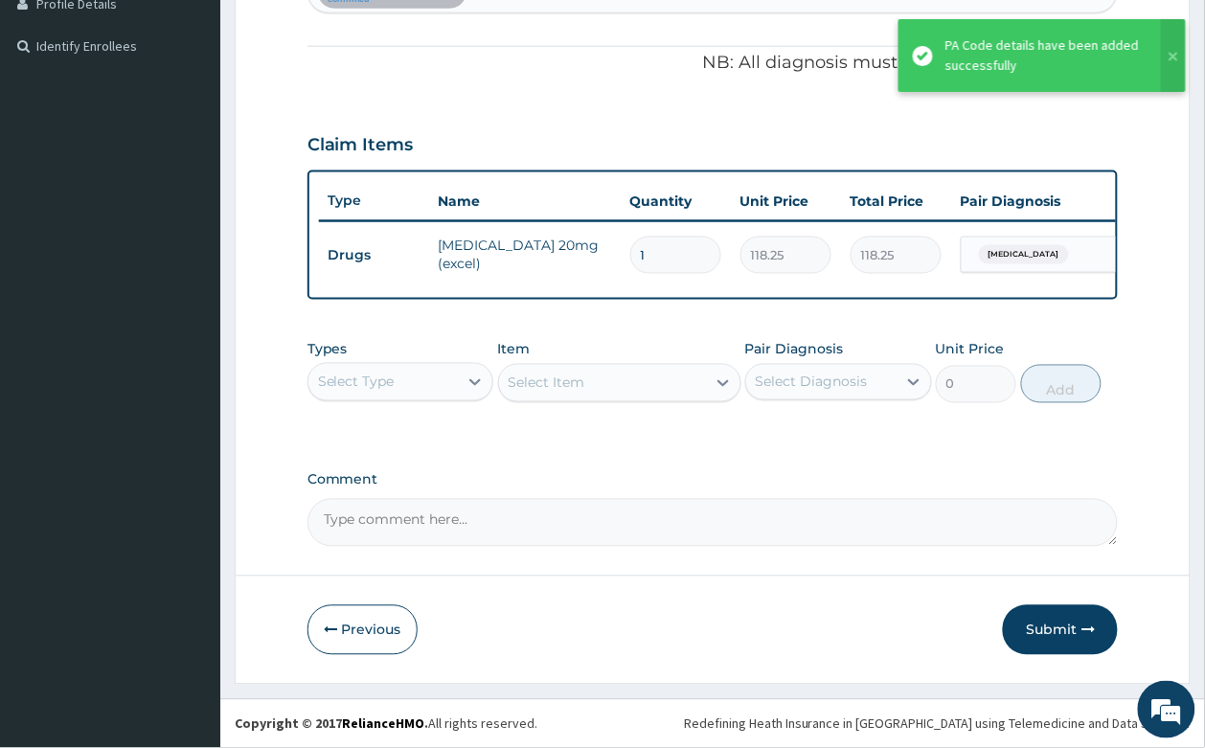
scroll to position [561, 0]
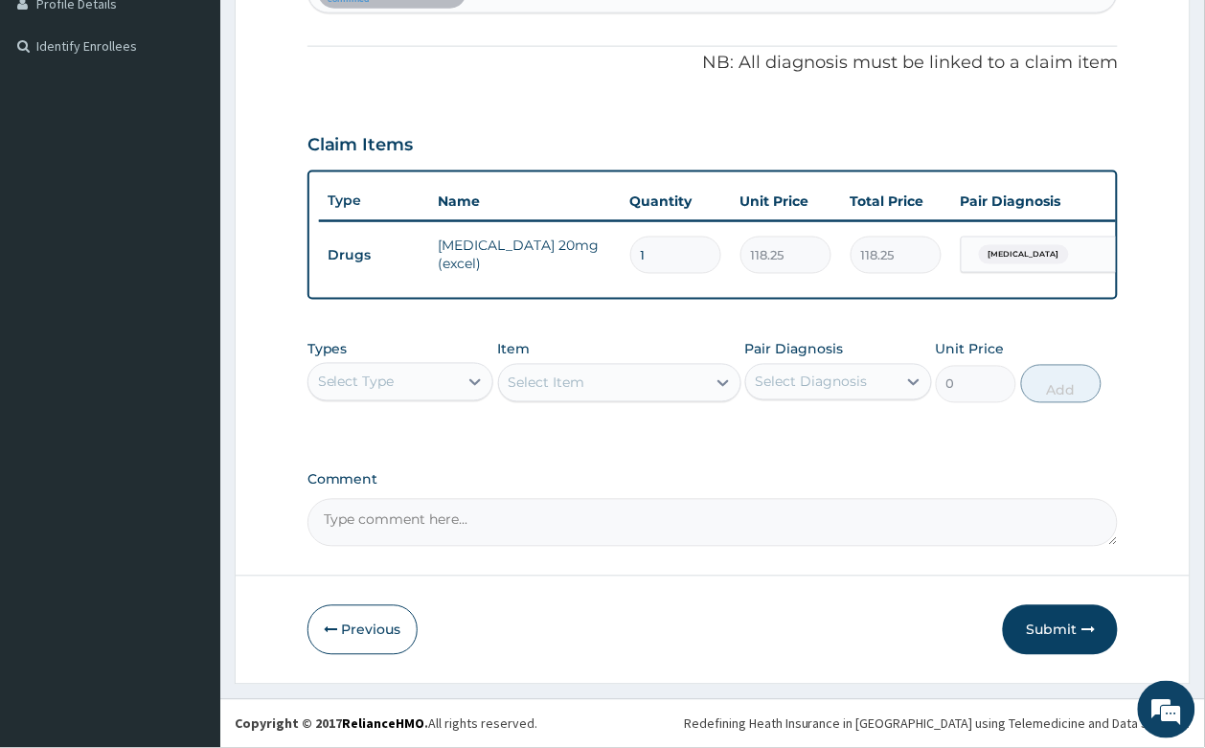
click at [410, 386] on div "Select Type" at bounding box center [383, 382] width 150 height 31
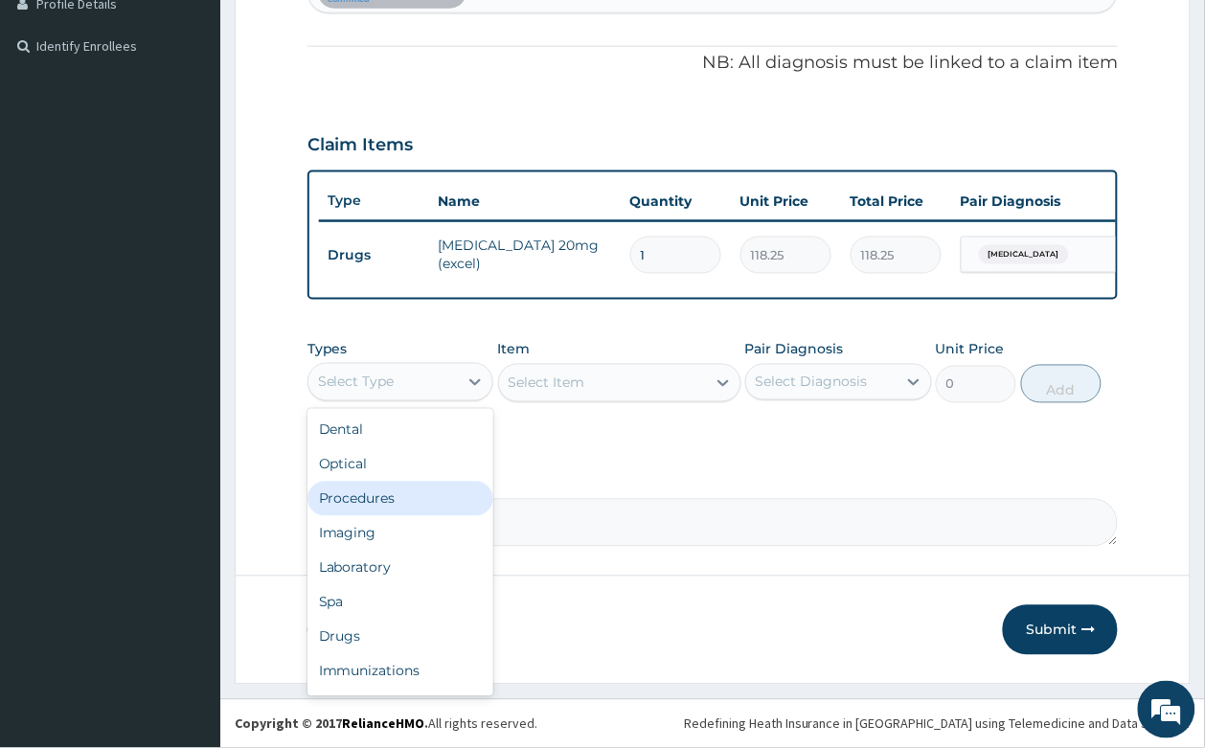
click at [417, 512] on div "Procedures" at bounding box center [400, 499] width 187 height 34
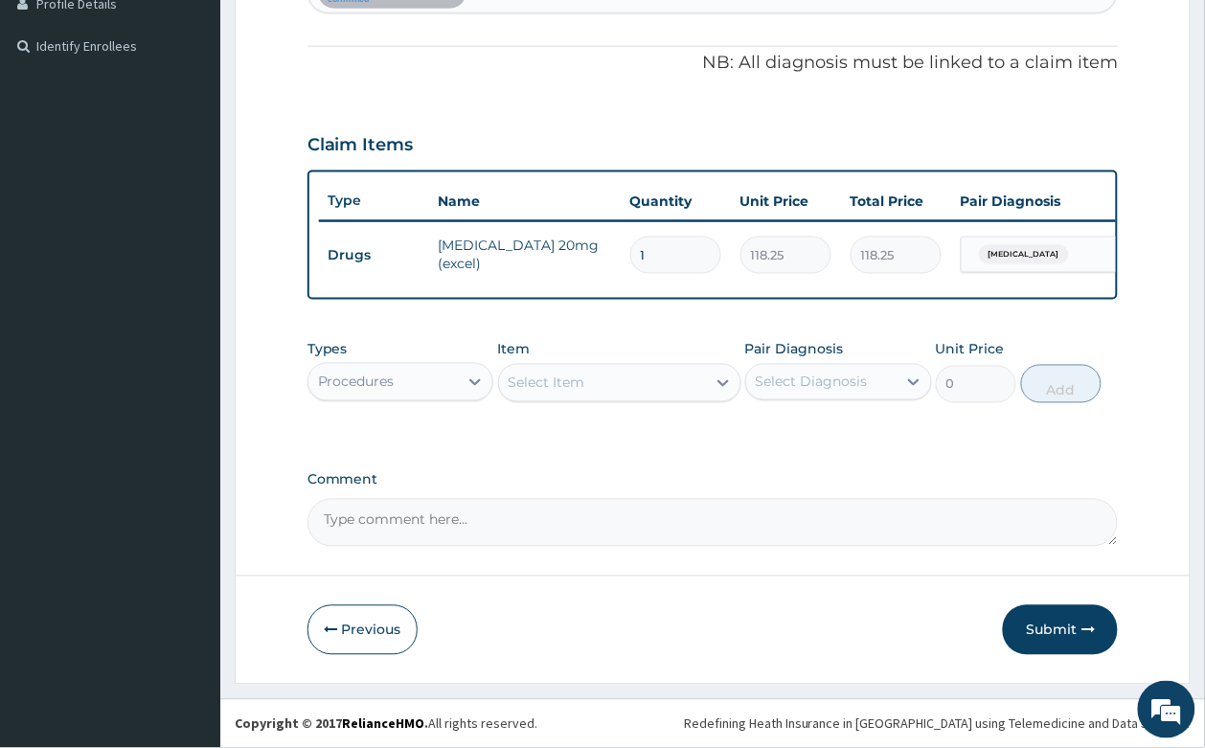
click at [575, 356] on div "Item Select Item" at bounding box center [619, 371] width 243 height 63
click at [575, 365] on div "Select Item" at bounding box center [619, 383] width 243 height 38
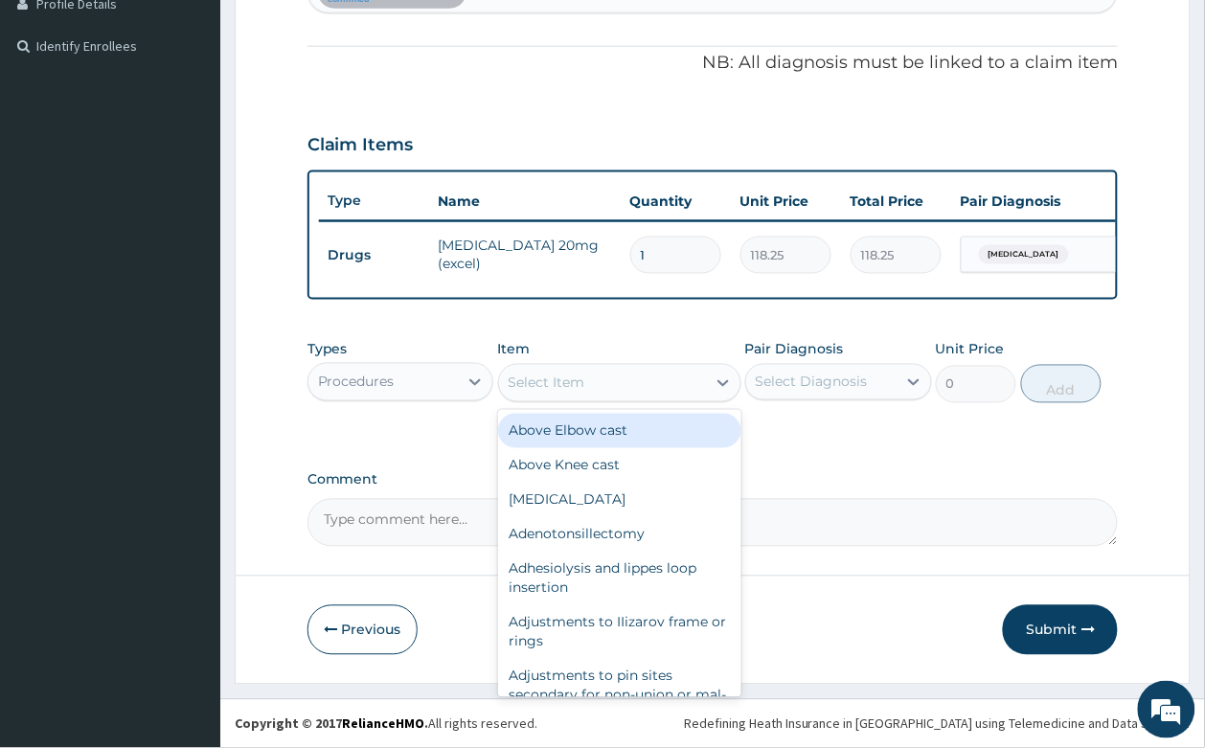
click at [585, 424] on div "Above Elbow cast" at bounding box center [619, 431] width 243 height 34
type input "18920"
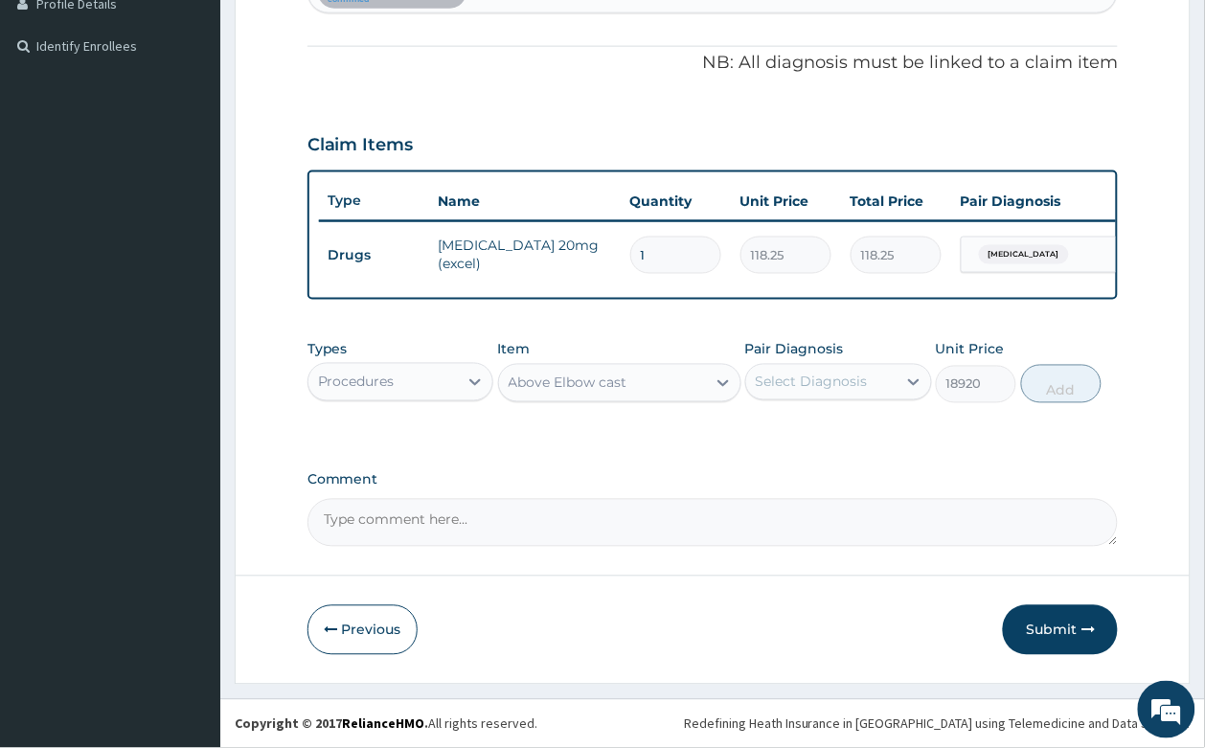
click at [577, 386] on div "Above Elbow cast" at bounding box center [567, 382] width 119 height 19
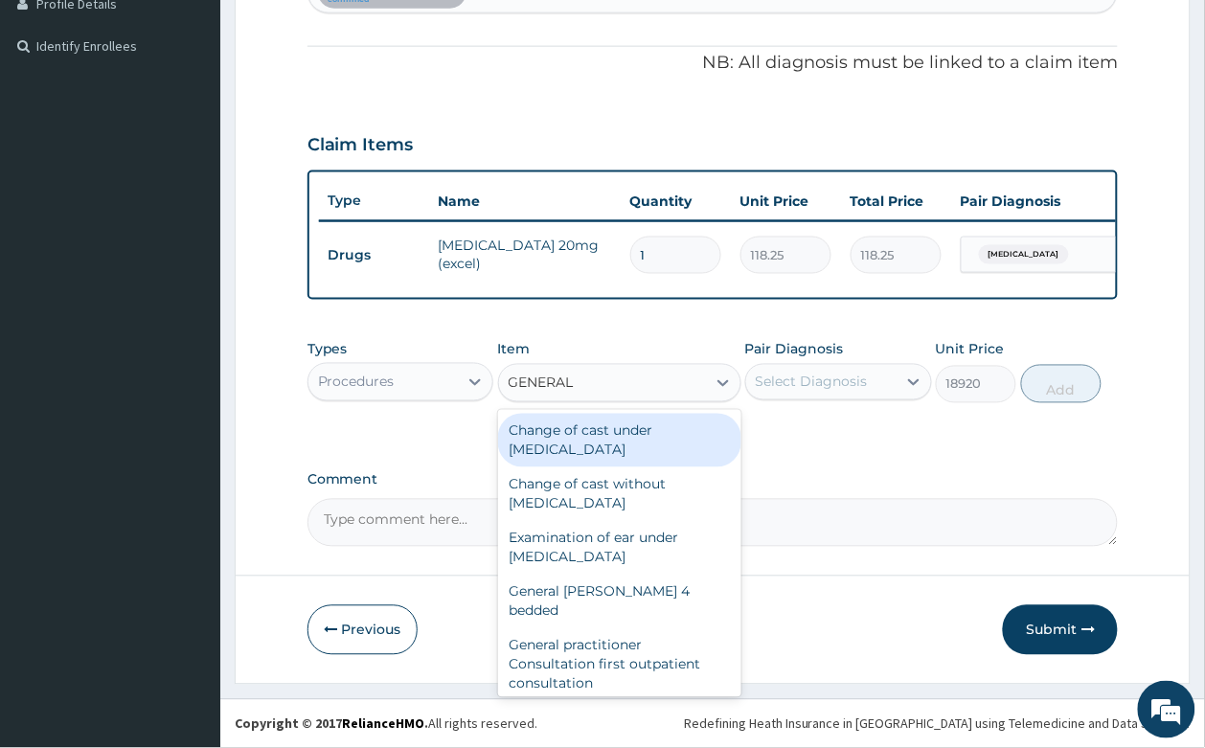
type input "GENERAL"
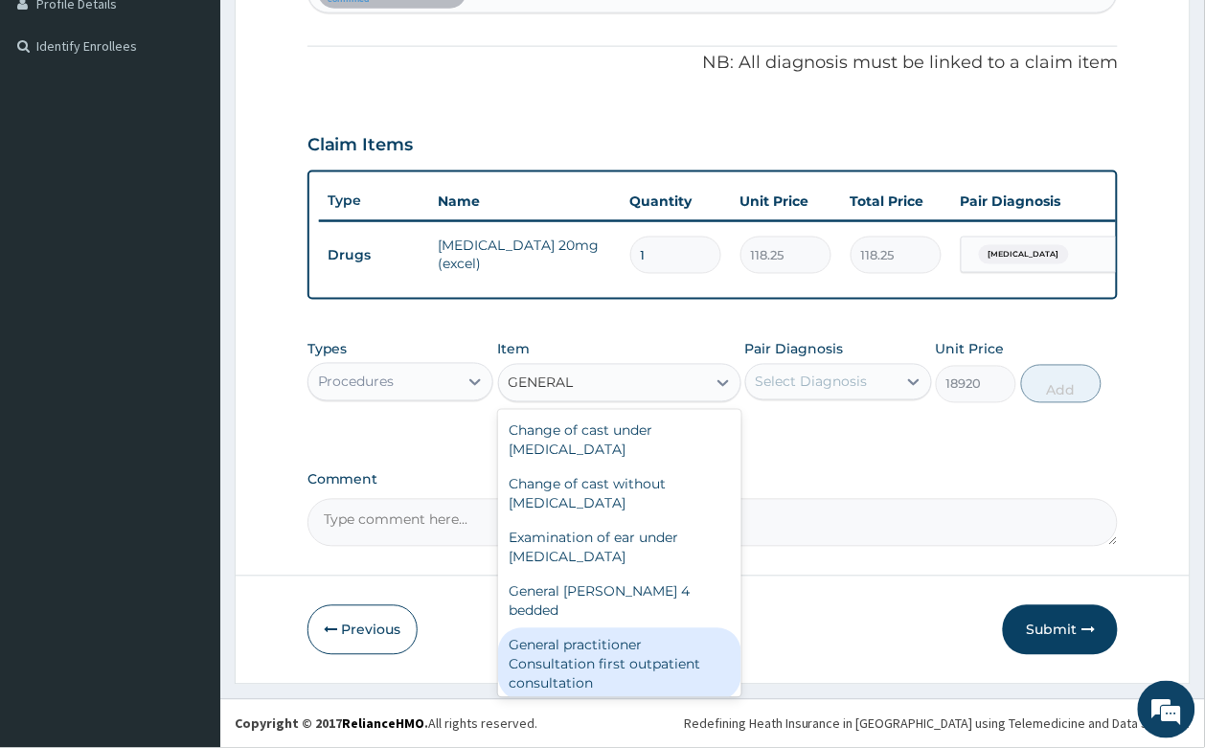
click at [566, 651] on div "General practitioner Consultation first outpatient consultation" at bounding box center [619, 664] width 243 height 73
type input "3547.5"
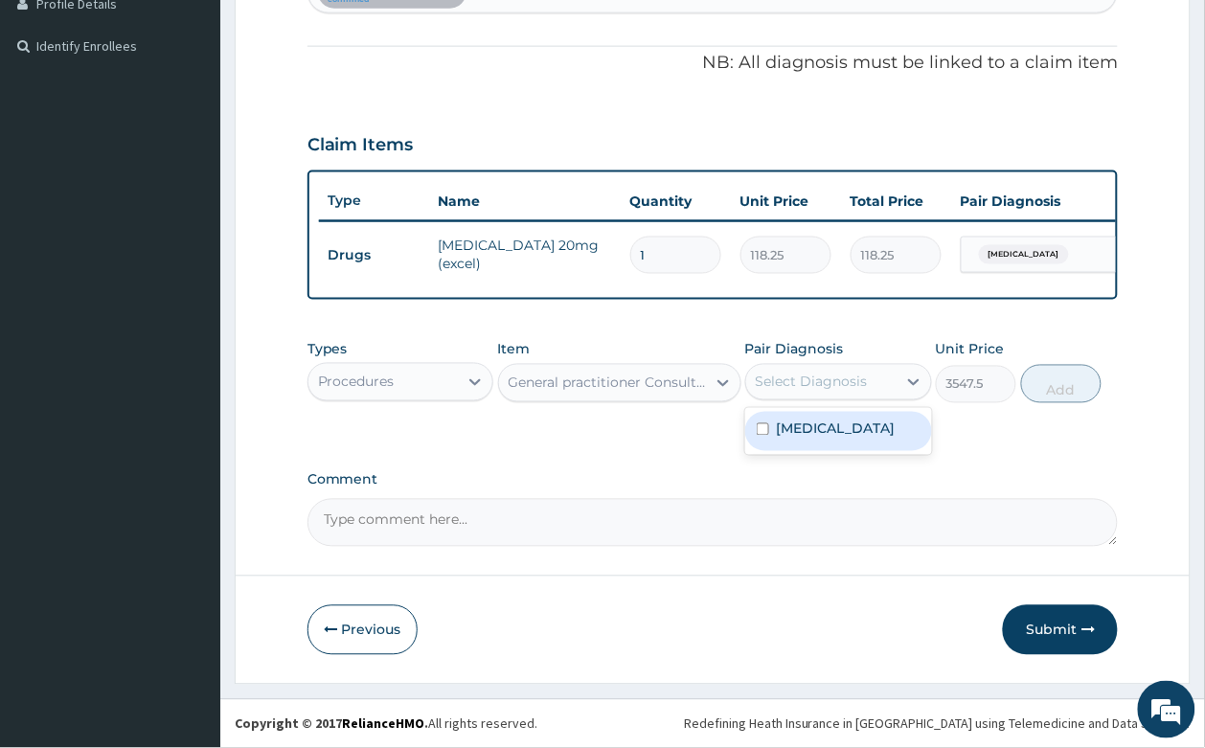
click at [815, 367] on div "Select Diagnosis" at bounding box center [821, 382] width 150 height 31
drag, startPoint x: 817, startPoint y: 423, endPoint x: 965, endPoint y: 384, distance: 153.5
click at [819, 423] on label "Dyslipidemia" at bounding box center [836, 428] width 119 height 19
checkbox input "true"
click at [1084, 379] on button "Add" at bounding box center [1061, 384] width 81 height 38
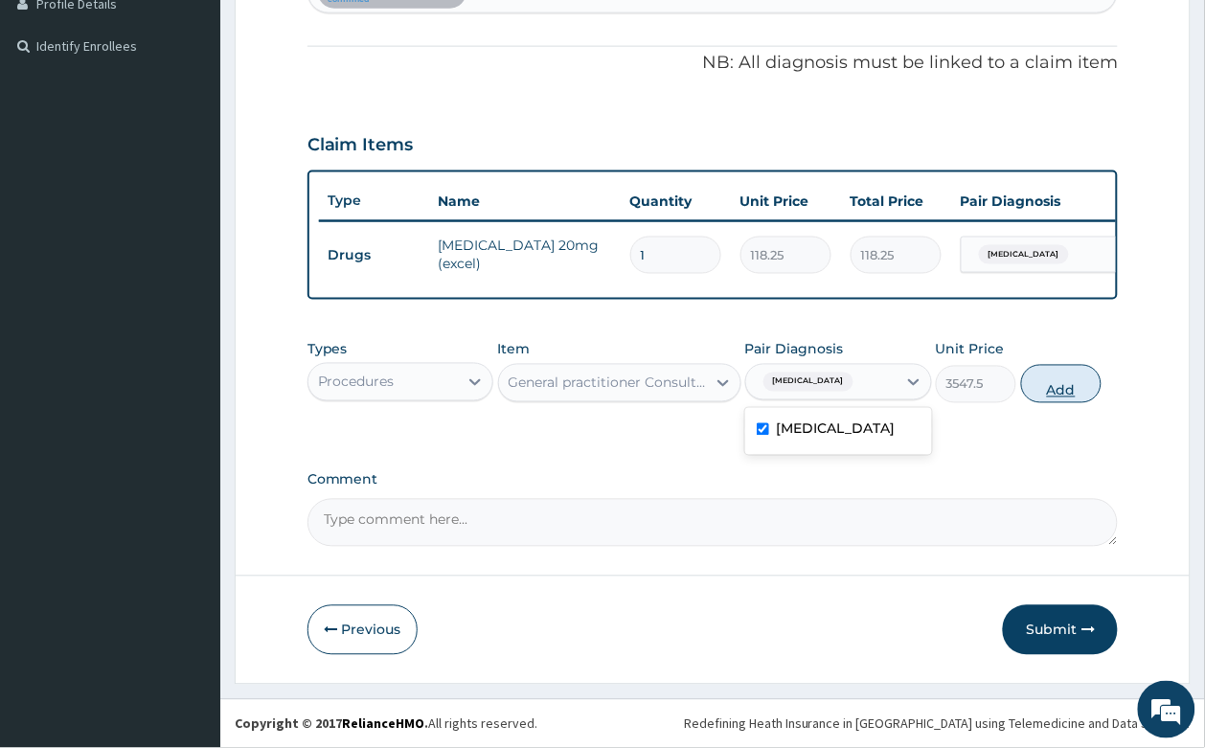
type input "0"
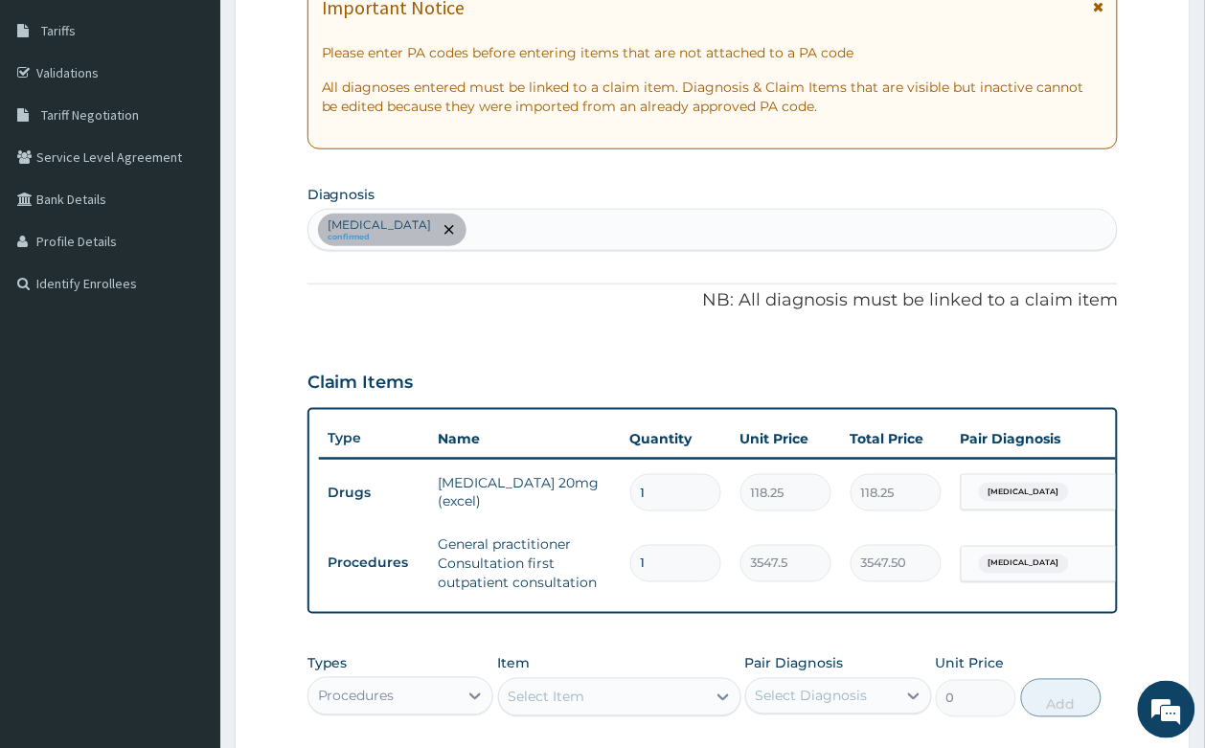
scroll to position [638, 0]
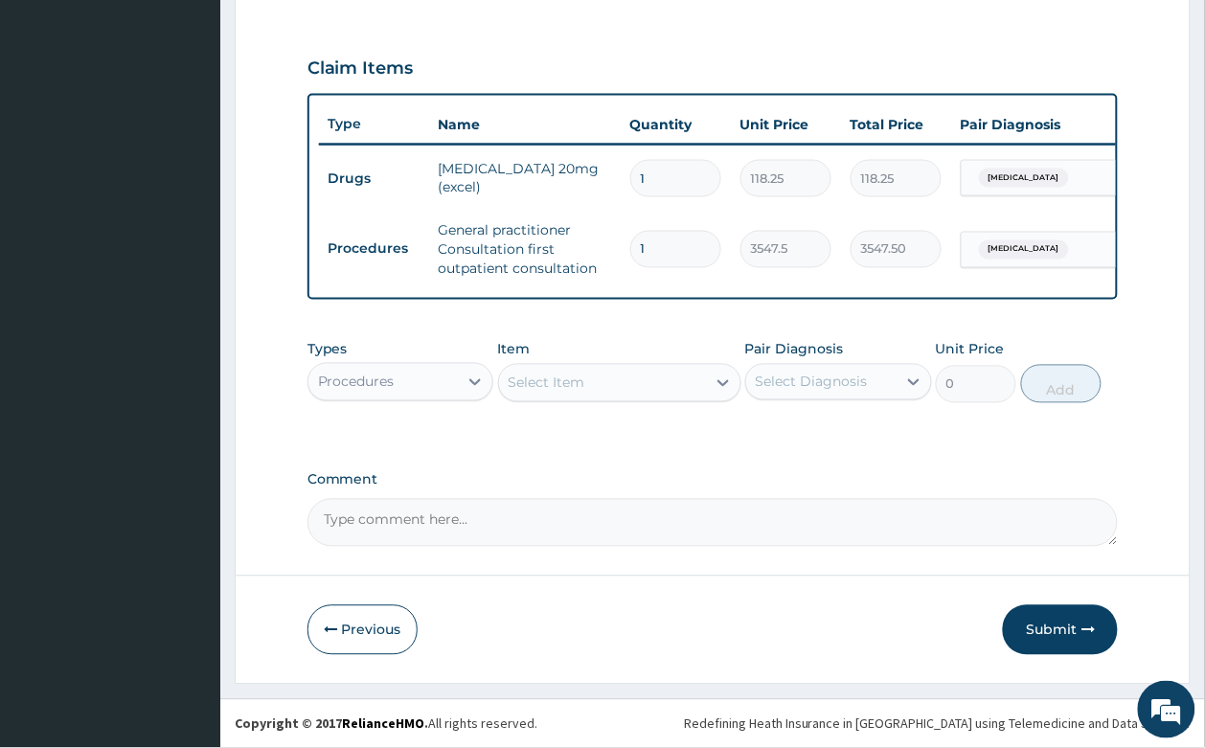
click at [431, 372] on div "Procedures" at bounding box center [383, 382] width 150 height 31
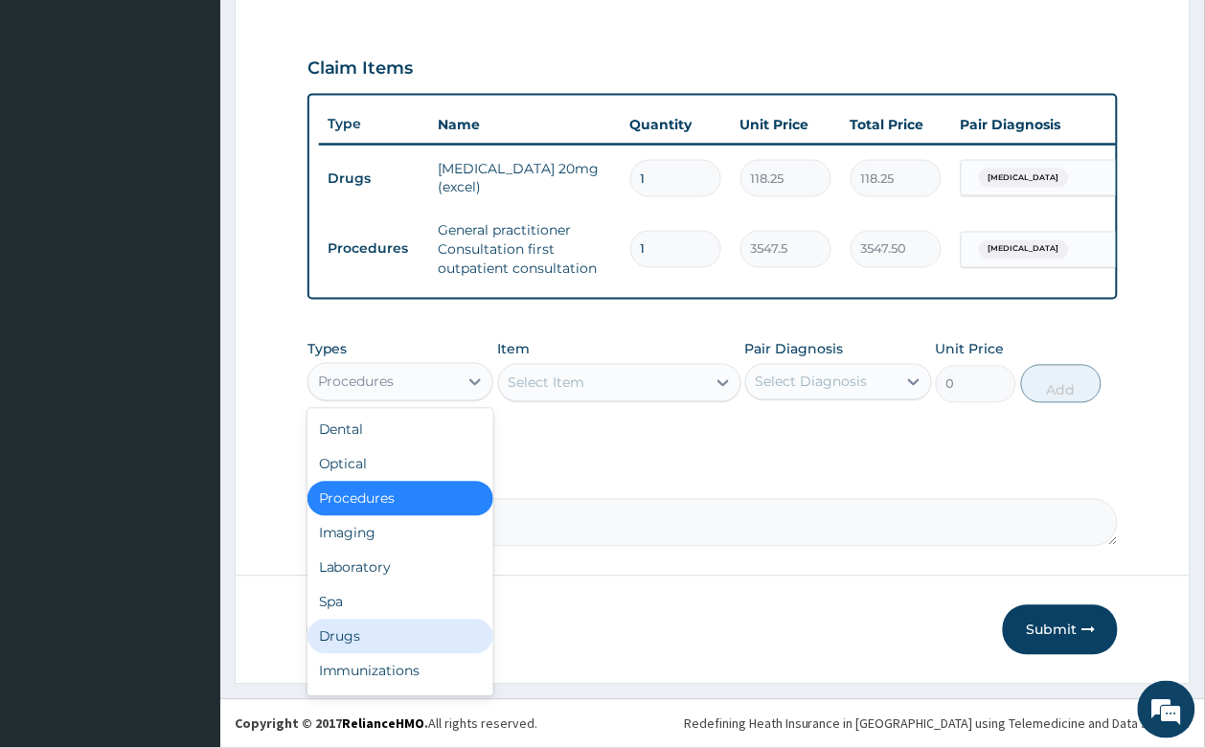
drag, startPoint x: 402, startPoint y: 642, endPoint x: 598, endPoint y: 417, distance: 298.6
click at [408, 628] on div "Drugs" at bounding box center [400, 637] width 187 height 34
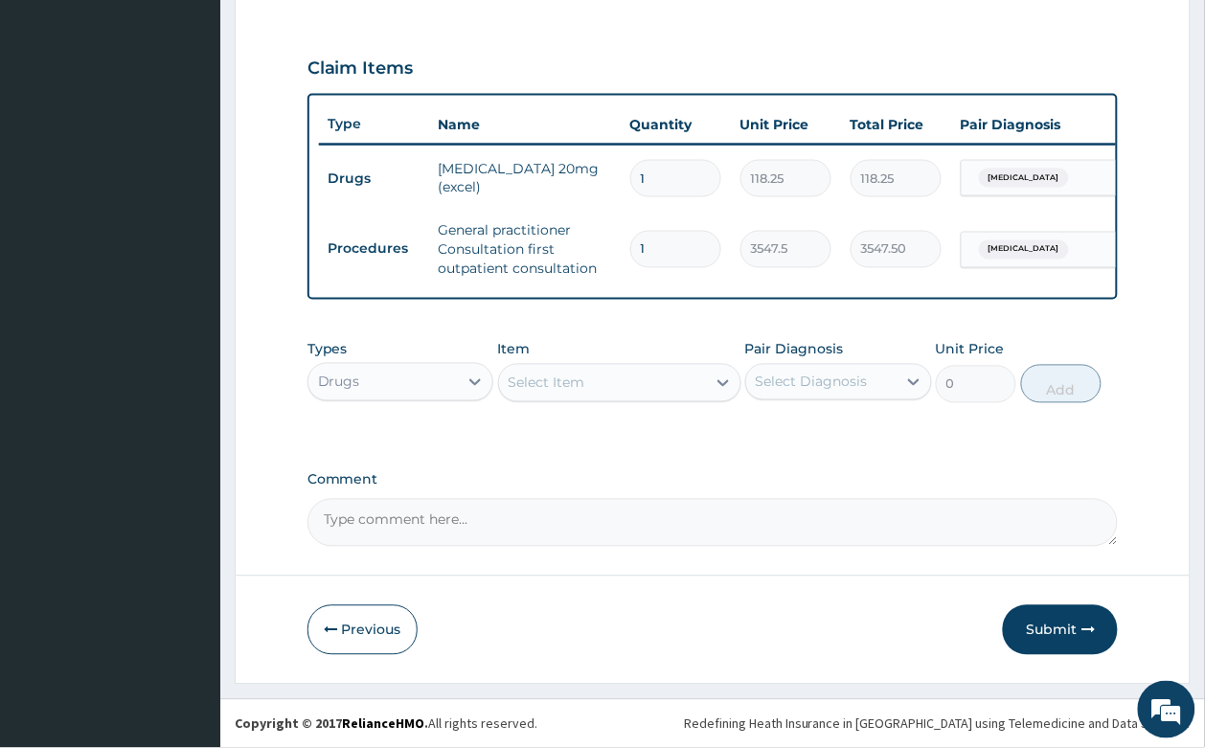
click at [585, 373] on div "Select Item" at bounding box center [602, 383] width 207 height 31
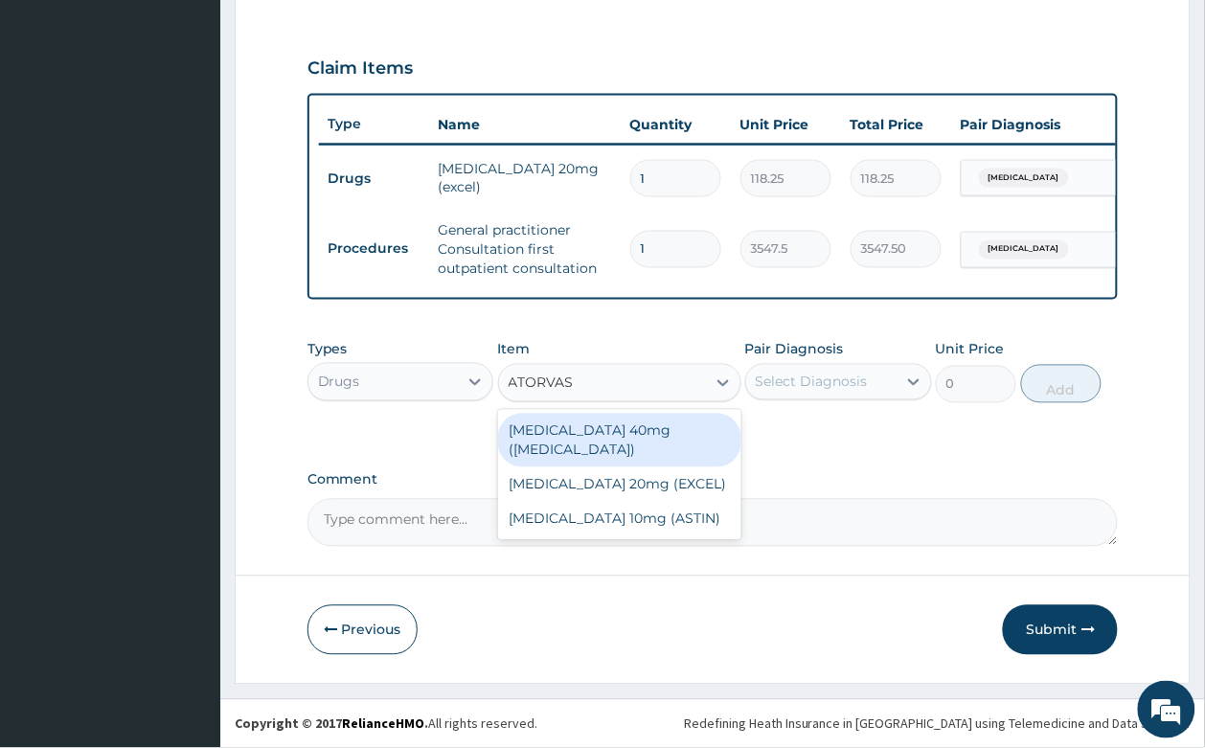
type input "ATORVAST"
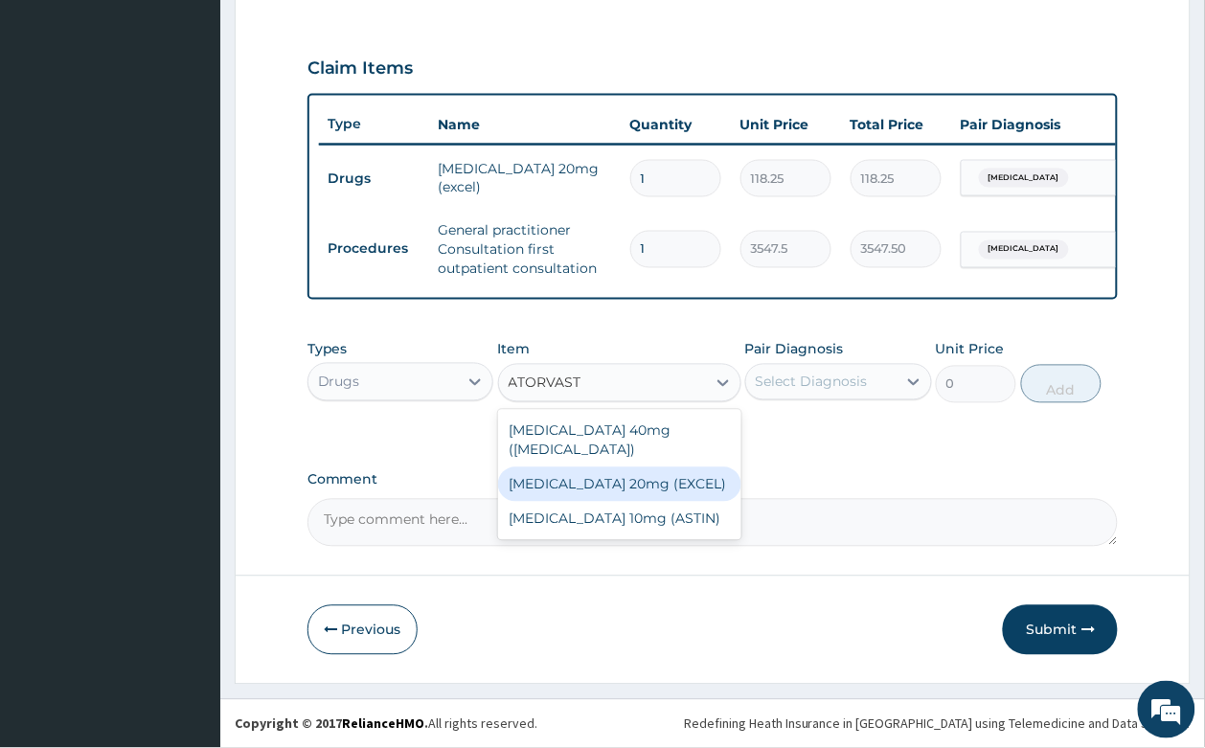
click at [665, 467] on div "[MEDICAL_DATA] 20mg (EXCEL)" at bounding box center [619, 484] width 243 height 34
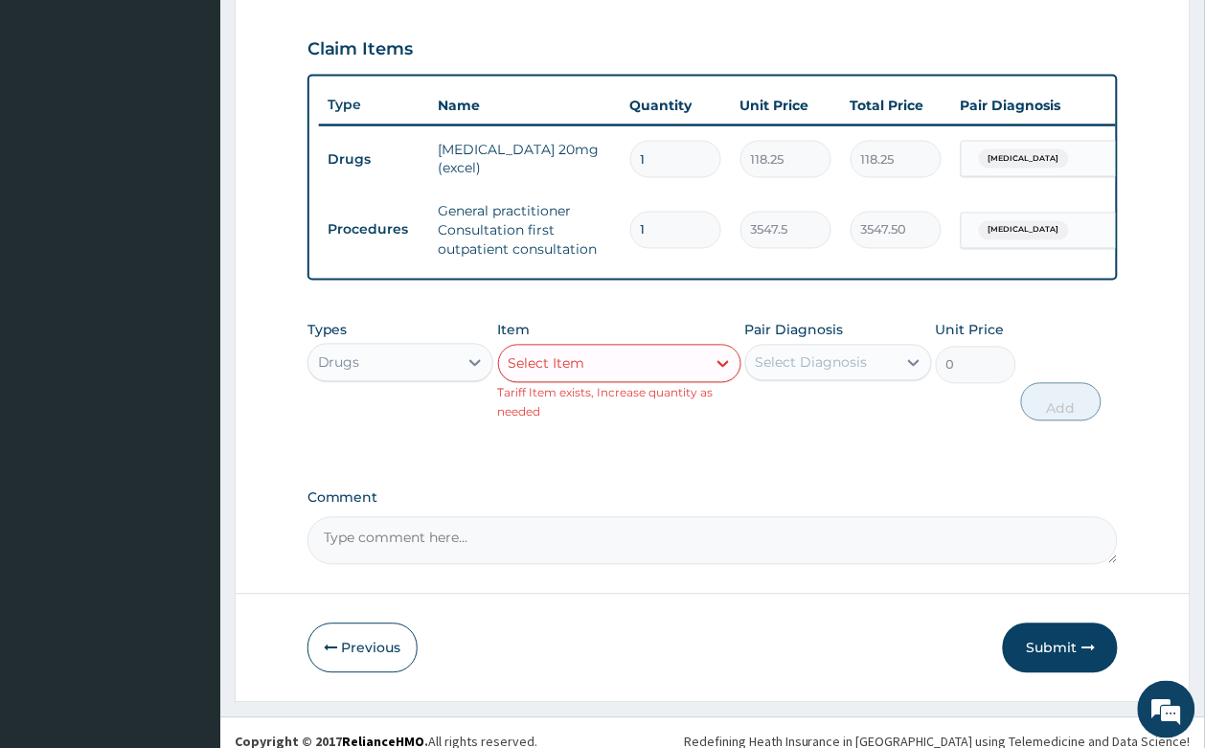
click at [664, 375] on div "Select Item" at bounding box center [602, 364] width 207 height 31
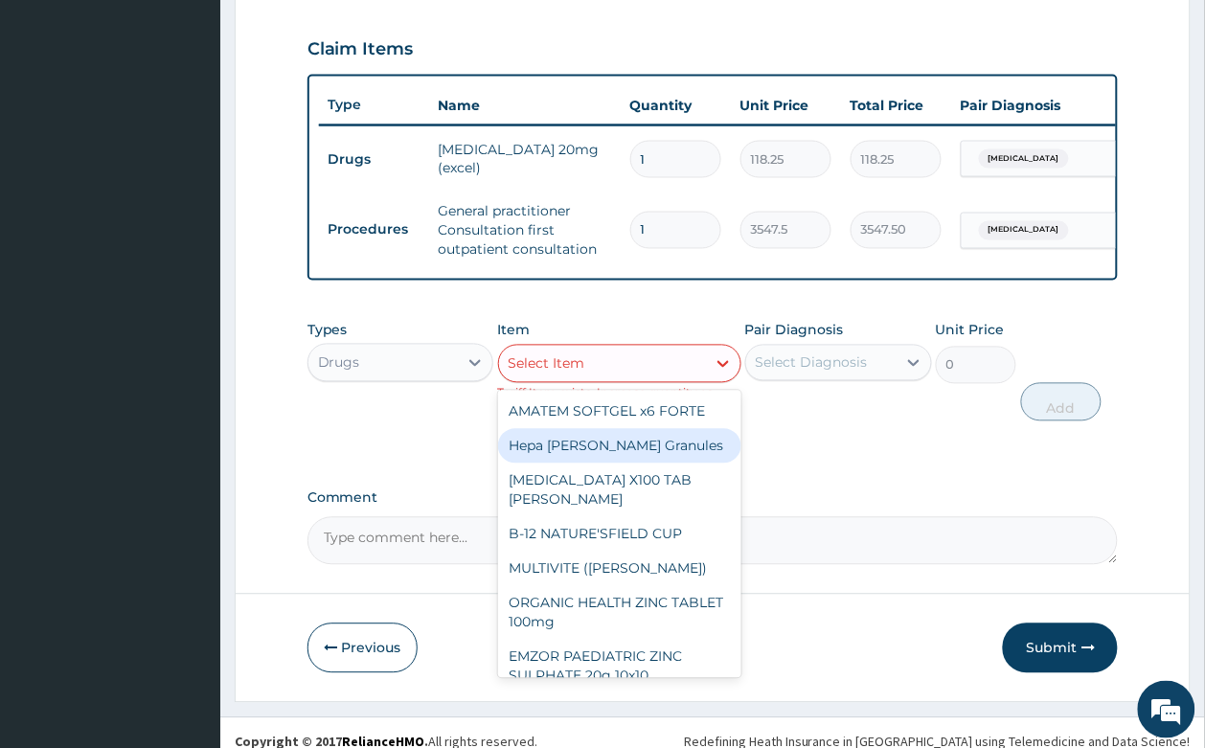
click at [780, 484] on div "PA Code / Prescription Code PA/F23DE4 Encounter Date 27-09-2025 Important Notic…" at bounding box center [712, 54] width 811 height 1019
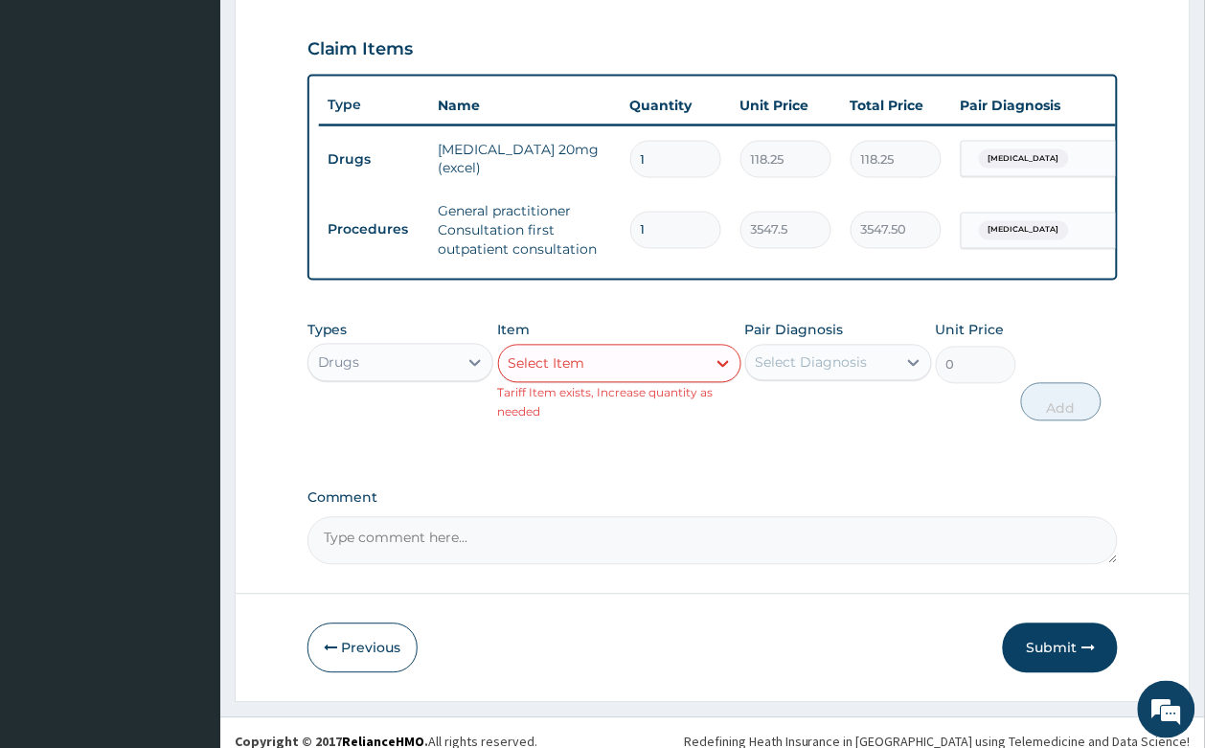
click at [662, 151] on input "1" at bounding box center [675, 159] width 91 height 37
drag, startPoint x: 662, startPoint y: 151, endPoint x: 628, endPoint y: 150, distance: 33.5
click at [630, 150] on div "1" at bounding box center [675, 159] width 91 height 37
type input "3"
type input "354.75"
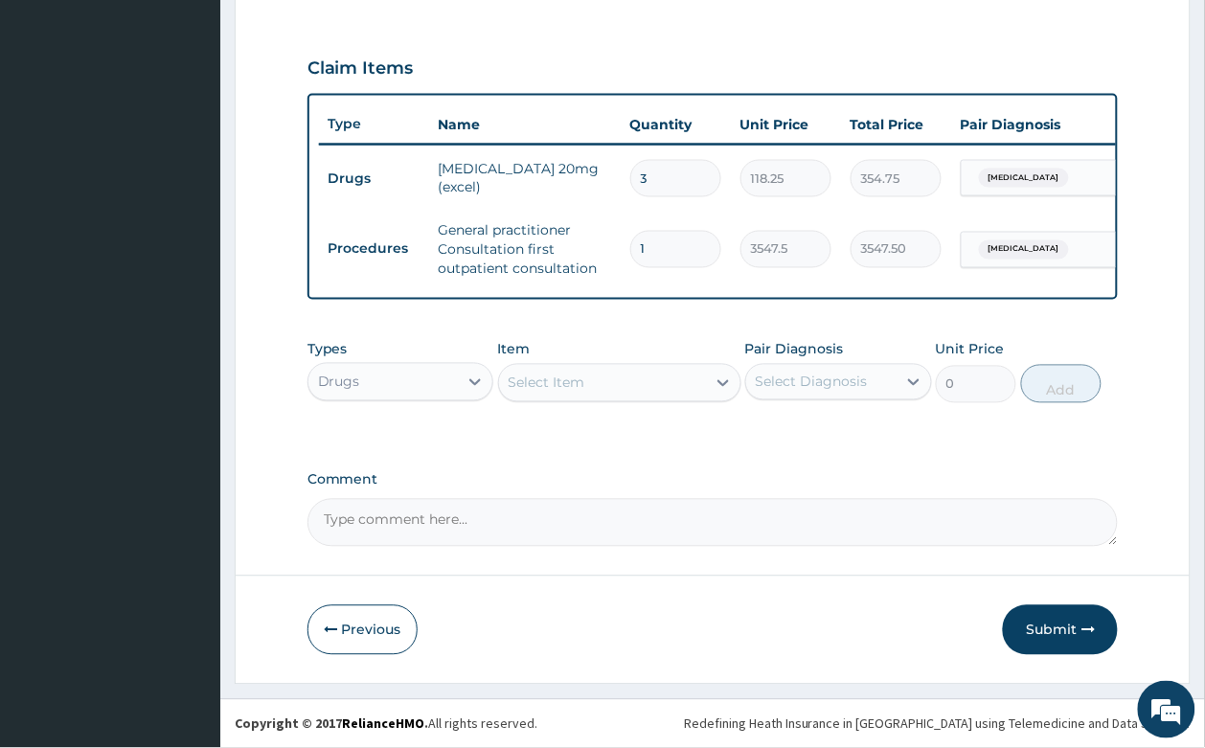
type input "30"
type input "3547.50"
type input "30"
click at [882, 164] on input "3547.50" at bounding box center [895, 178] width 91 height 37
drag, startPoint x: 965, startPoint y: 428, endPoint x: 948, endPoint y: 394, distance: 38.5
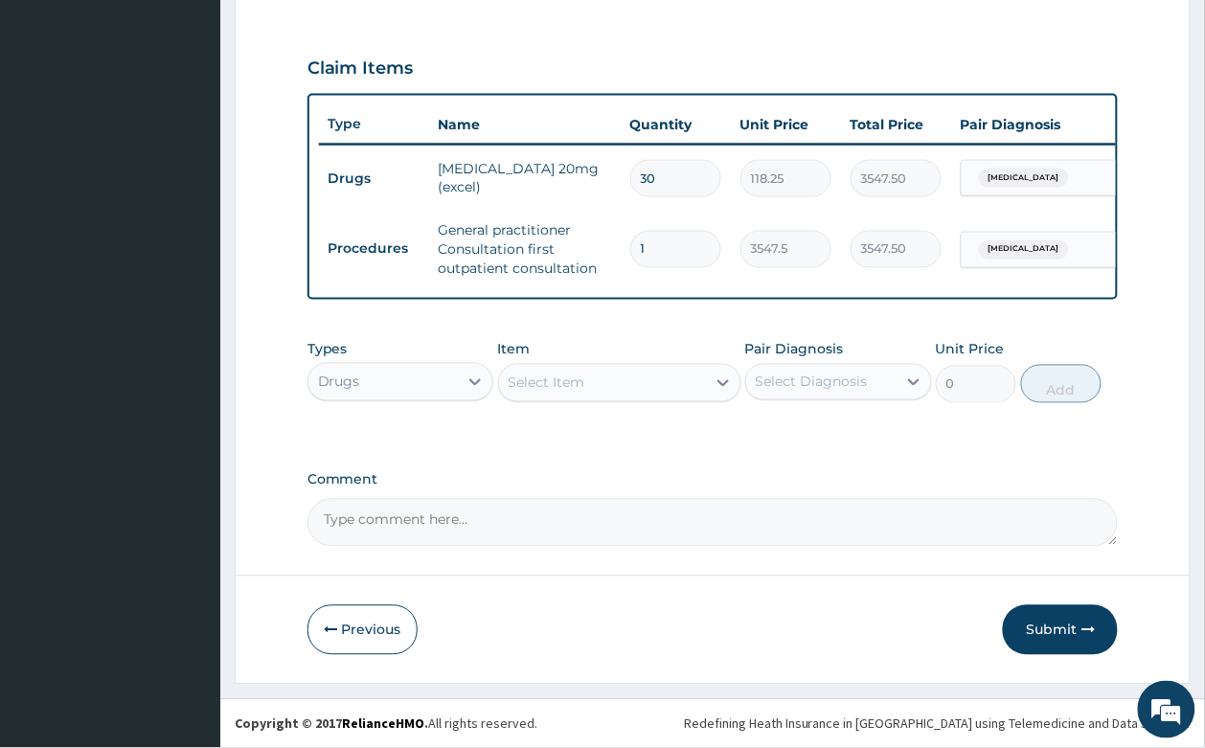
click at [963, 428] on div "Types Drugs Item Select Item Pair Diagnosis Select Diagnosis Unit Price 0 Add" at bounding box center [712, 385] width 811 height 111
click at [376, 528] on textarea "Comment" at bounding box center [712, 523] width 811 height 48
type textarea "d"
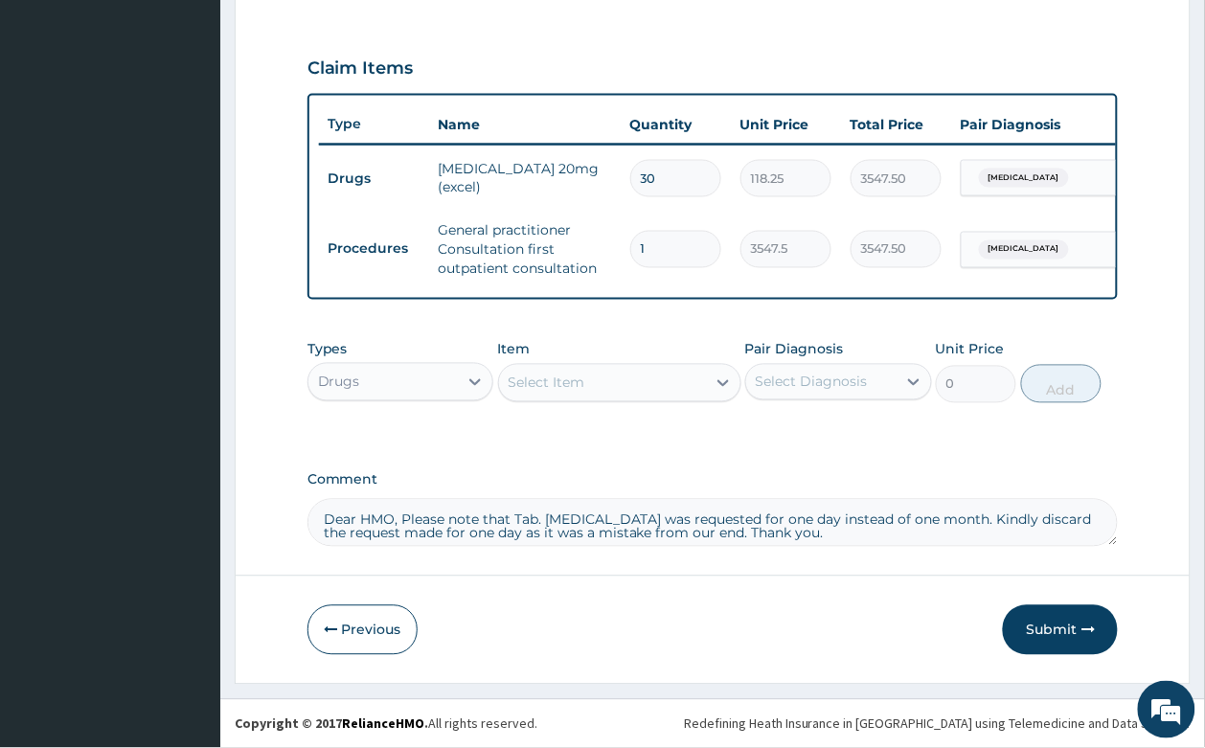
click at [1022, 517] on textarea "Dear HMO, Please note that Tab. Atorvastatin was requested for one day instead …" at bounding box center [712, 523] width 811 height 48
type textarea "Dear HMO, Please note that Tab. Atorvastatin was requested for one day instead …"
click at [1058, 640] on button "Submit" at bounding box center [1060, 630] width 115 height 50
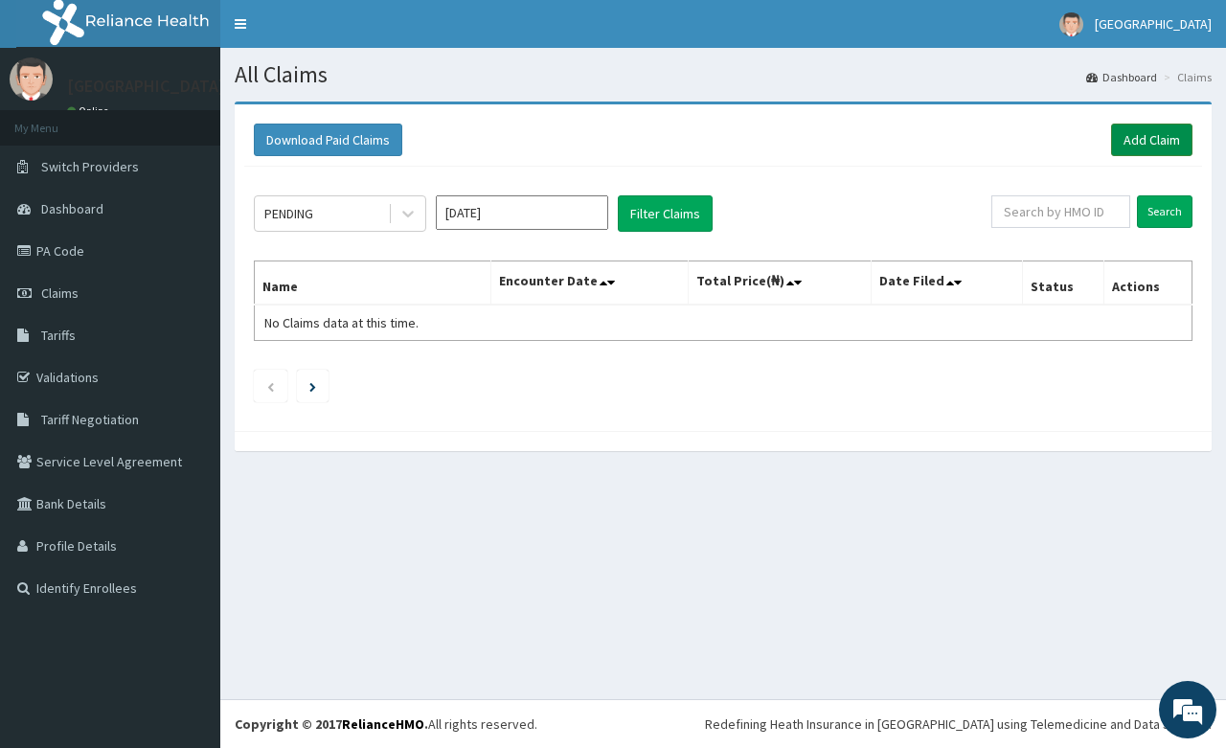
click at [1174, 142] on link "Add Claim" at bounding box center [1151, 140] width 81 height 33
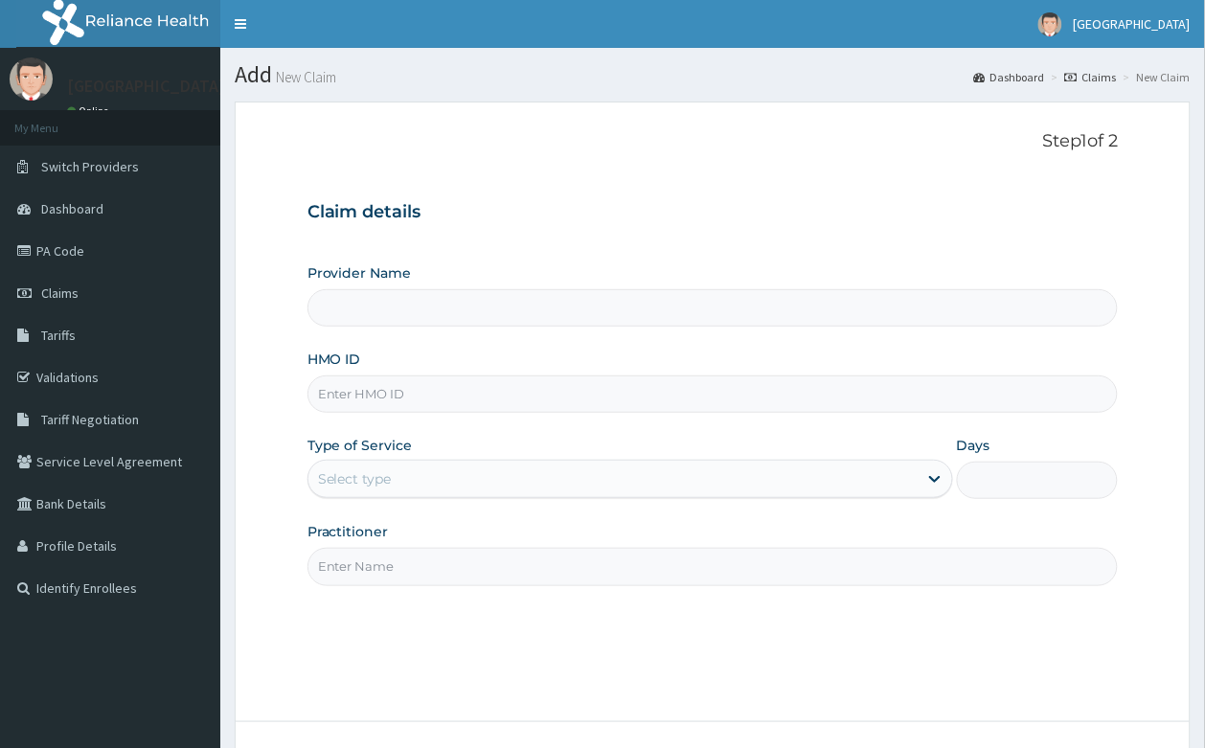
click at [394, 388] on input "HMO ID" at bounding box center [712, 393] width 811 height 37
type input "skn/"
type input "[GEOGRAPHIC_DATA]- [GEOGRAPHIC_DATA]"
type input "skn/10276/b"
click at [362, 486] on div "Select type" at bounding box center [355, 478] width 74 height 19
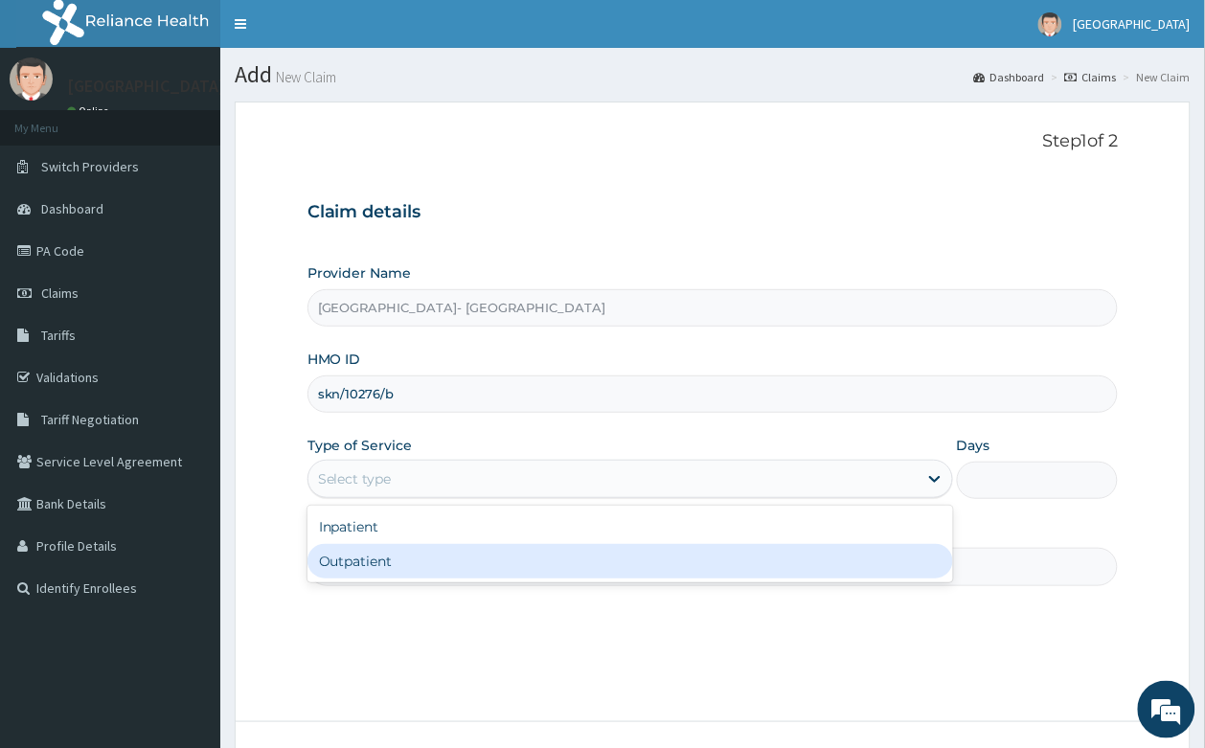
click at [389, 572] on div "Outpatient" at bounding box center [629, 561] width 645 height 34
type input "1"
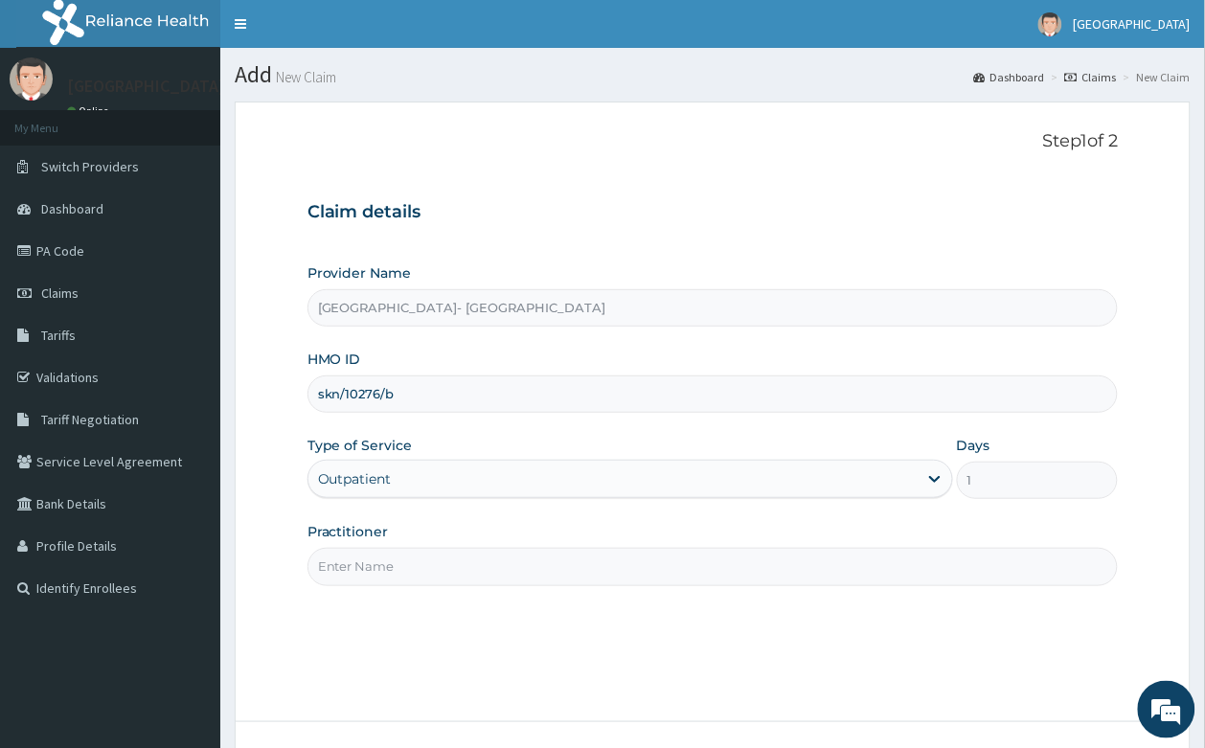
click at [386, 567] on input "Practitioner" at bounding box center [712, 566] width 811 height 37
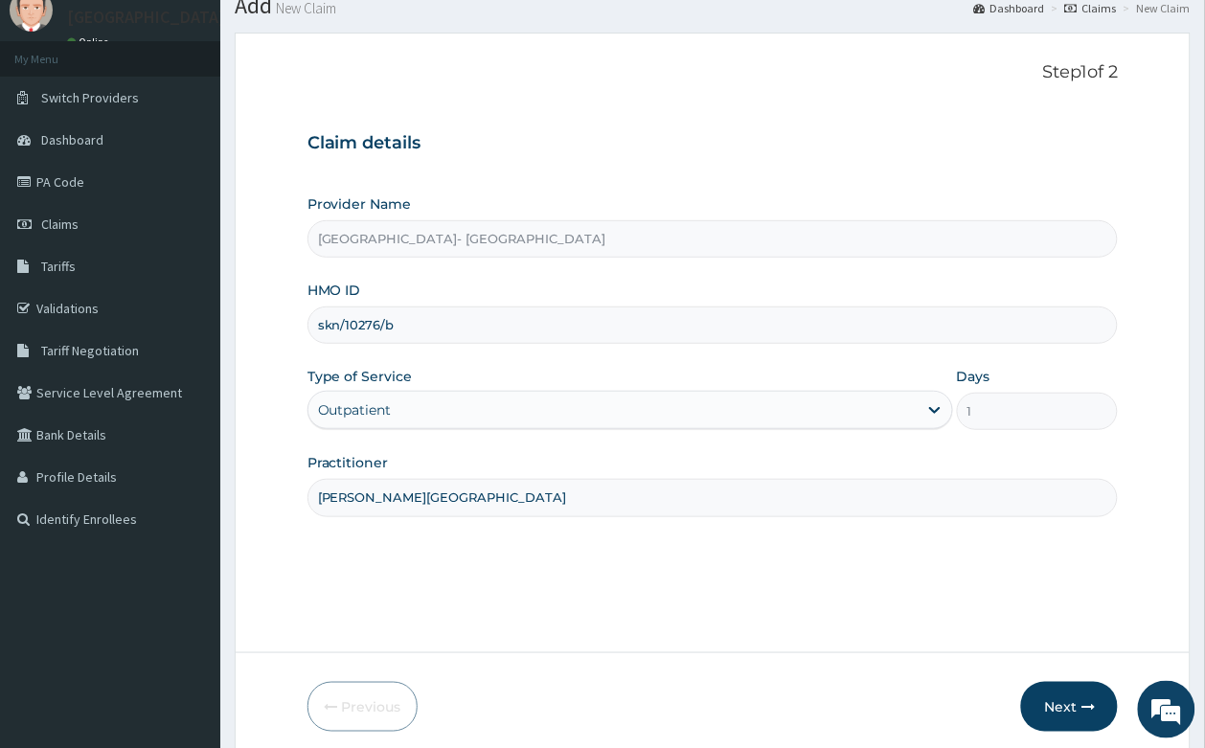
scroll to position [146, 0]
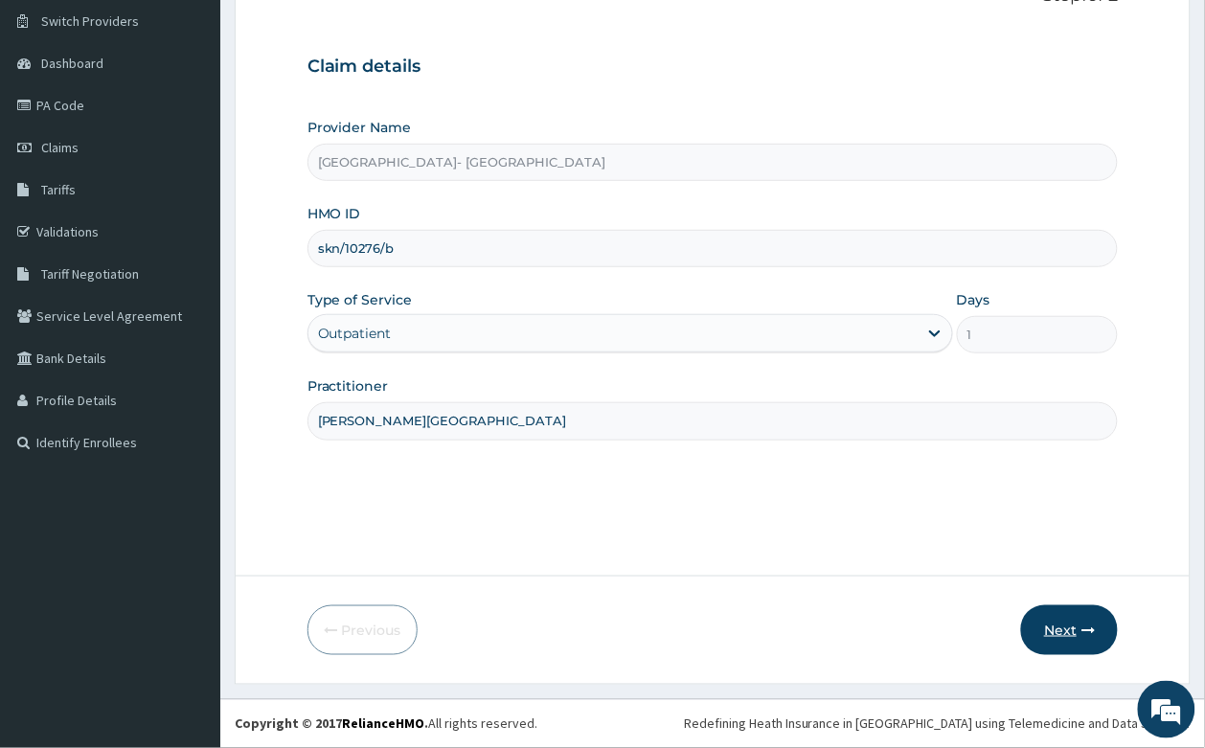
type input "[PERSON_NAME][GEOGRAPHIC_DATA]"
click at [1065, 618] on button "Next" at bounding box center [1069, 630] width 97 height 50
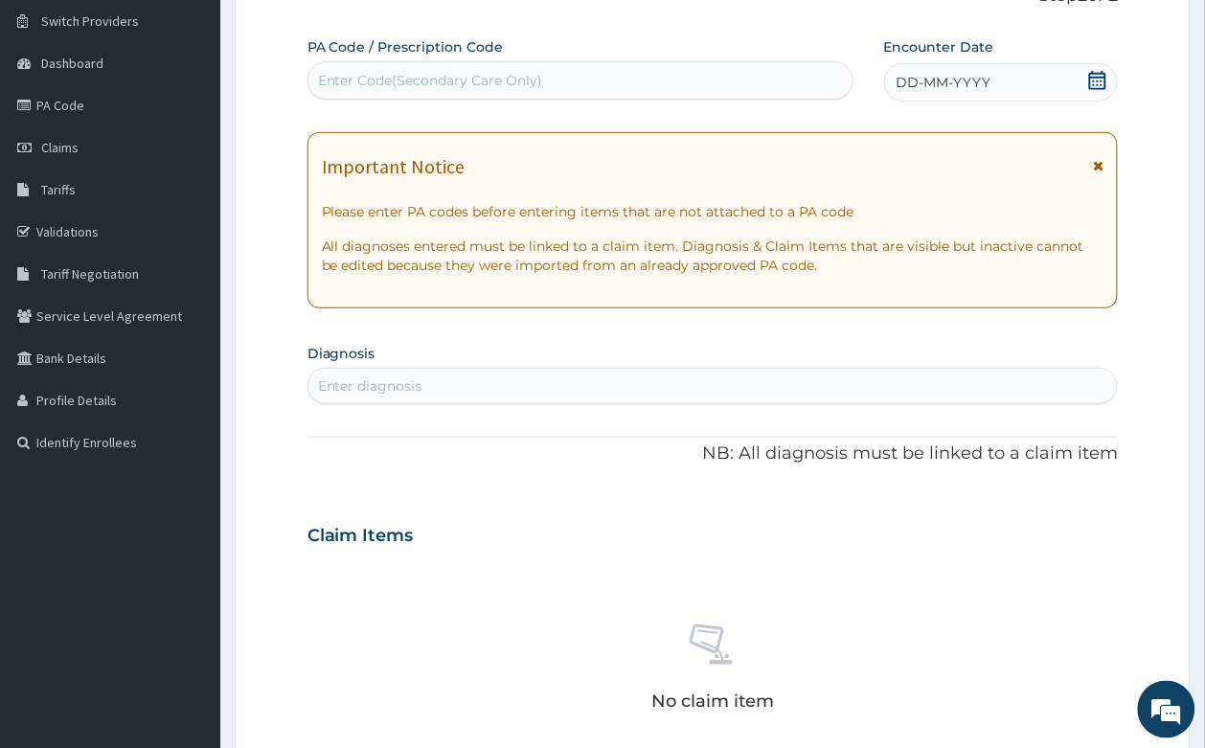
click at [450, 65] on div "Enter Code(Secondary Care Only)" at bounding box center [580, 80] width 544 height 31
paste input "PA/3ACA31"
type input "PA/3ACA31"
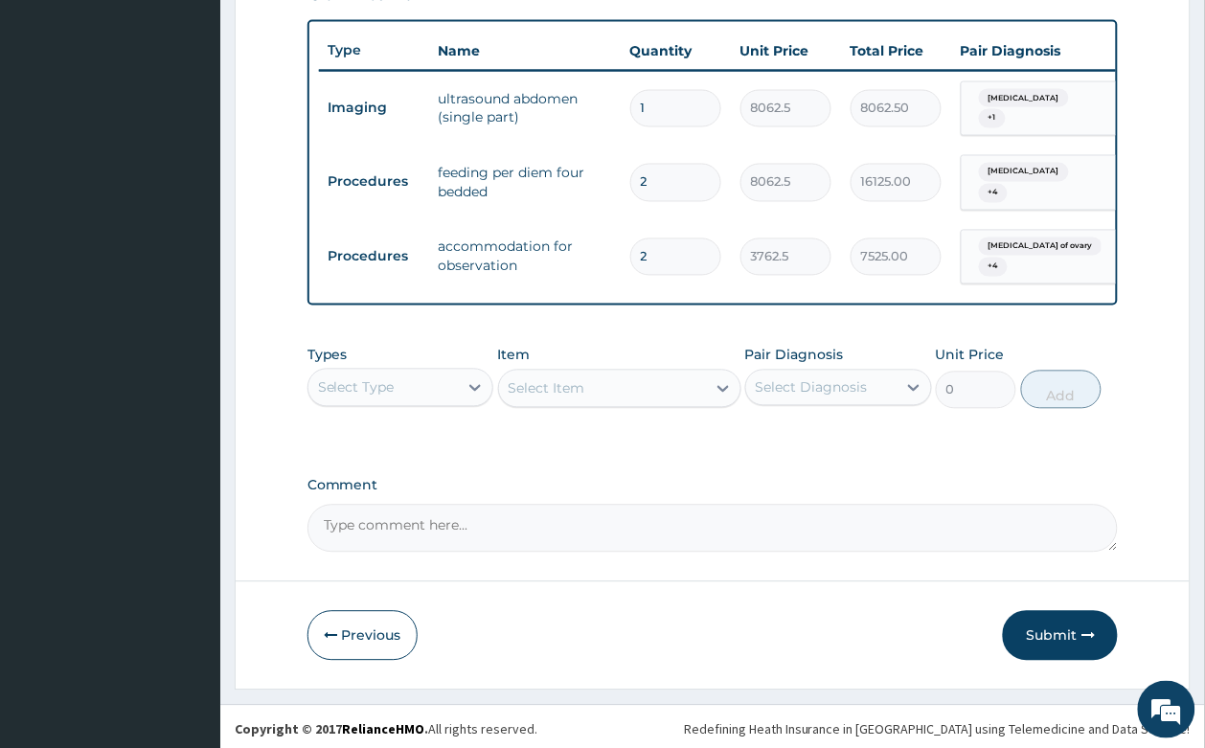
scroll to position [694, 0]
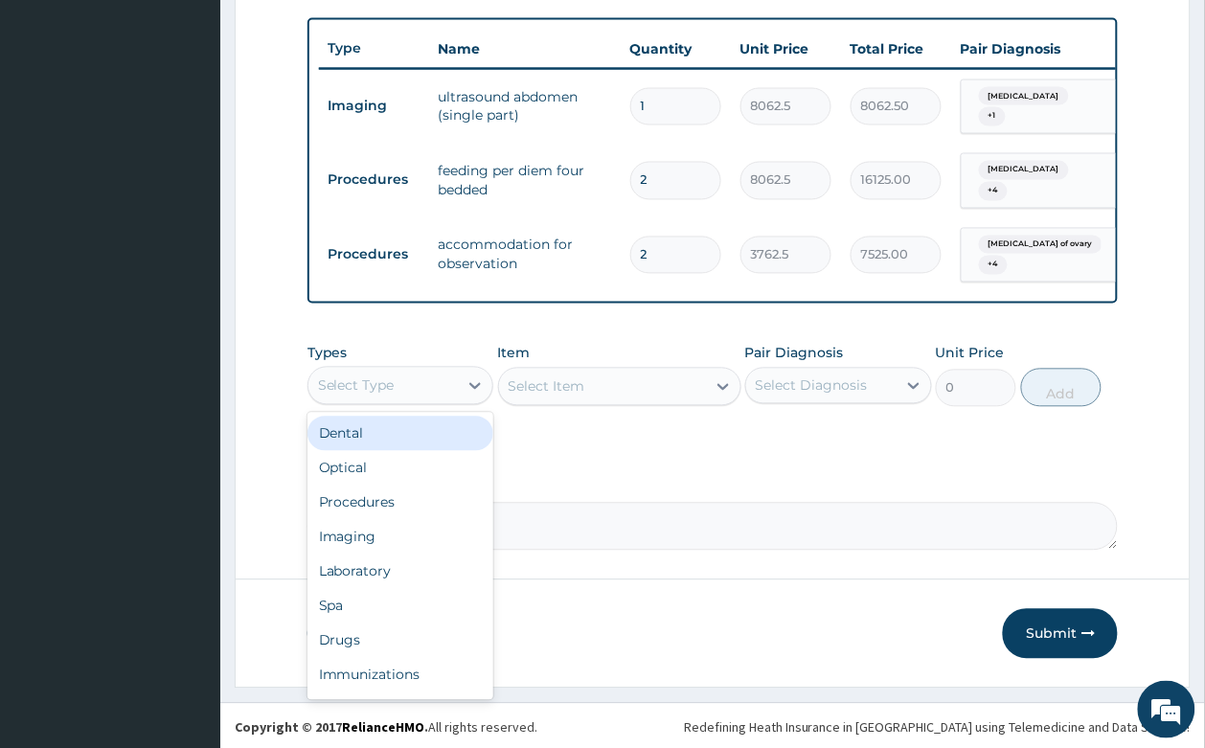
click at [386, 378] on div "Select Type" at bounding box center [356, 385] width 77 height 19
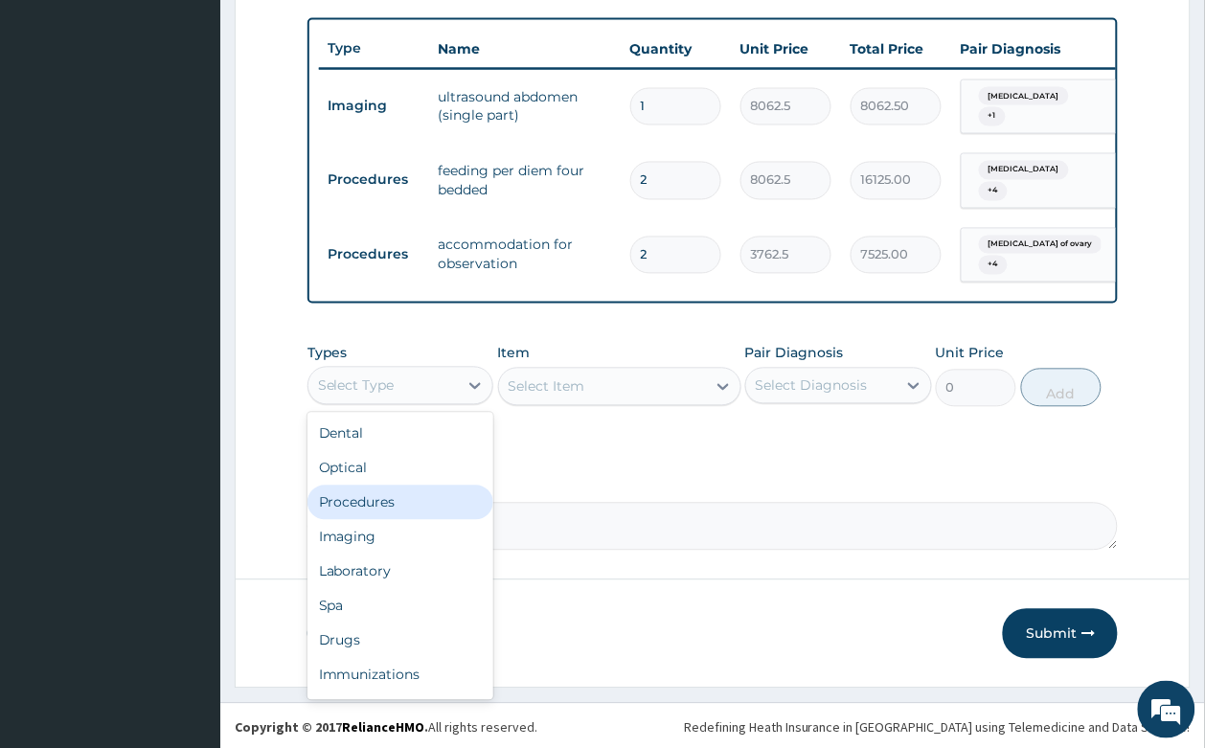
click at [398, 498] on div "Procedures" at bounding box center [400, 502] width 187 height 34
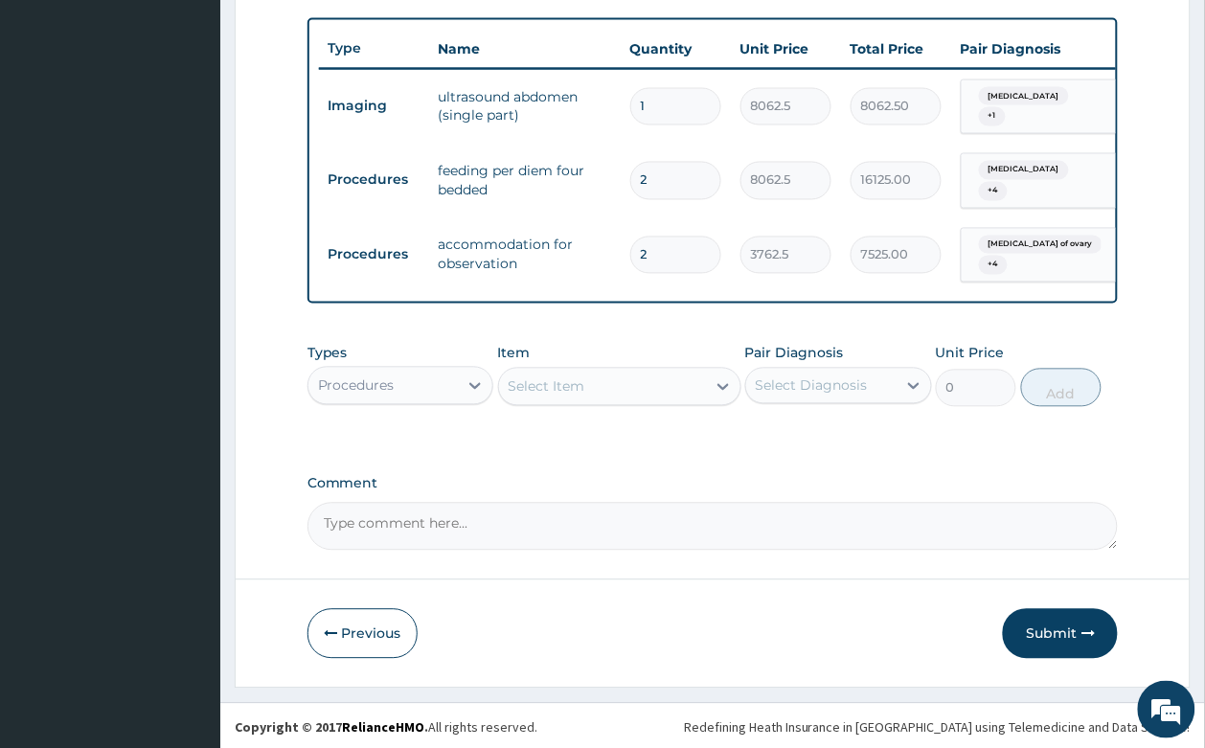
click at [575, 377] on div "Select Item" at bounding box center [546, 386] width 77 height 19
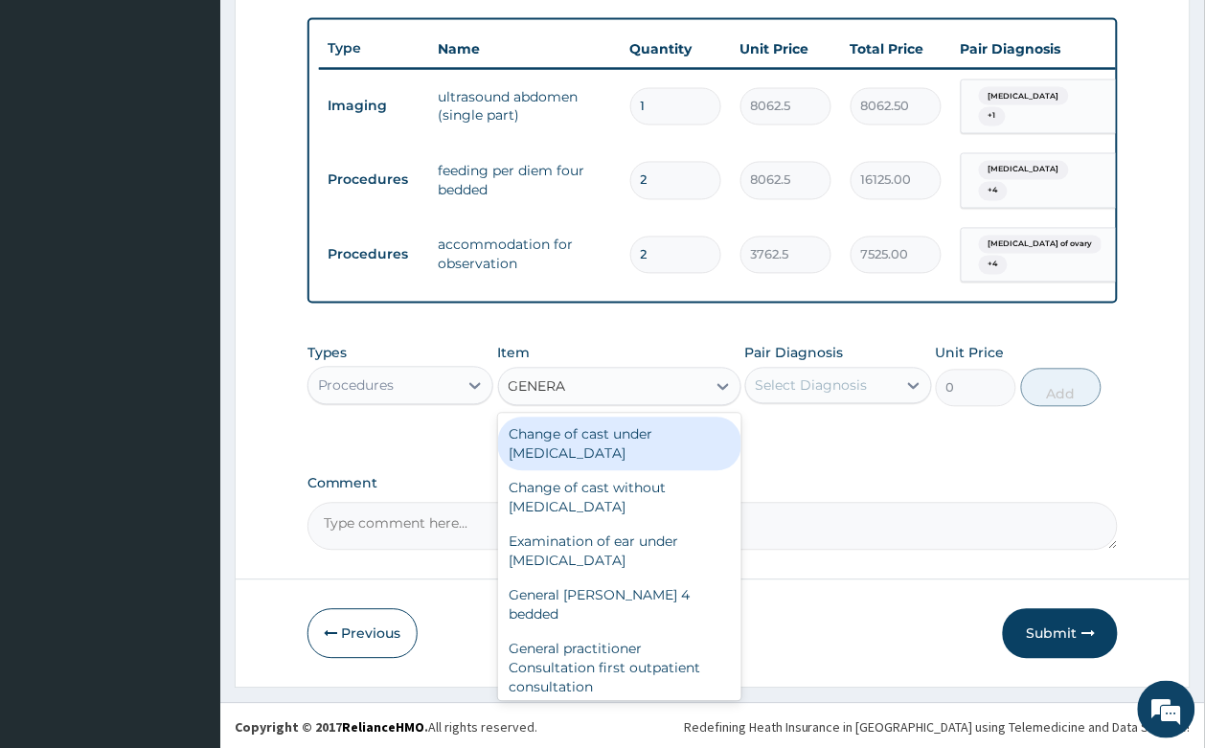
type input "GENERAL"
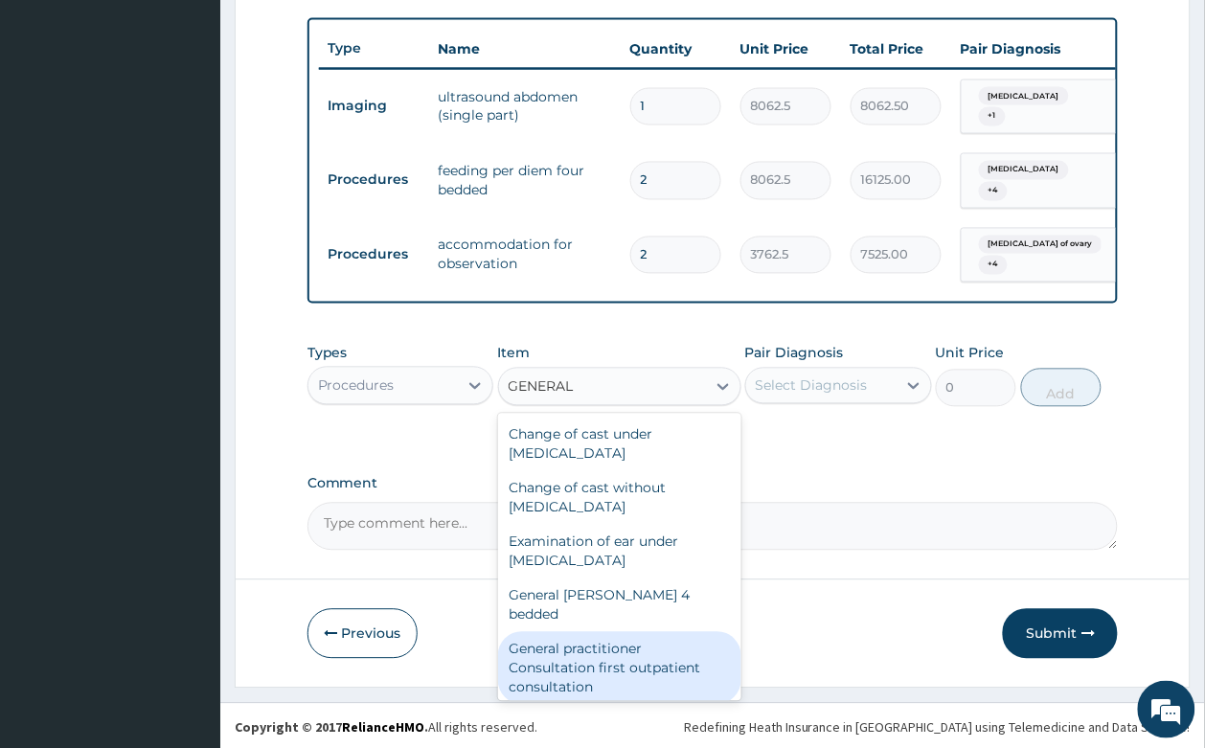
click at [629, 642] on div "General practitioner Consultation first outpatient consultation" at bounding box center [619, 668] width 243 height 73
type input "3547.5"
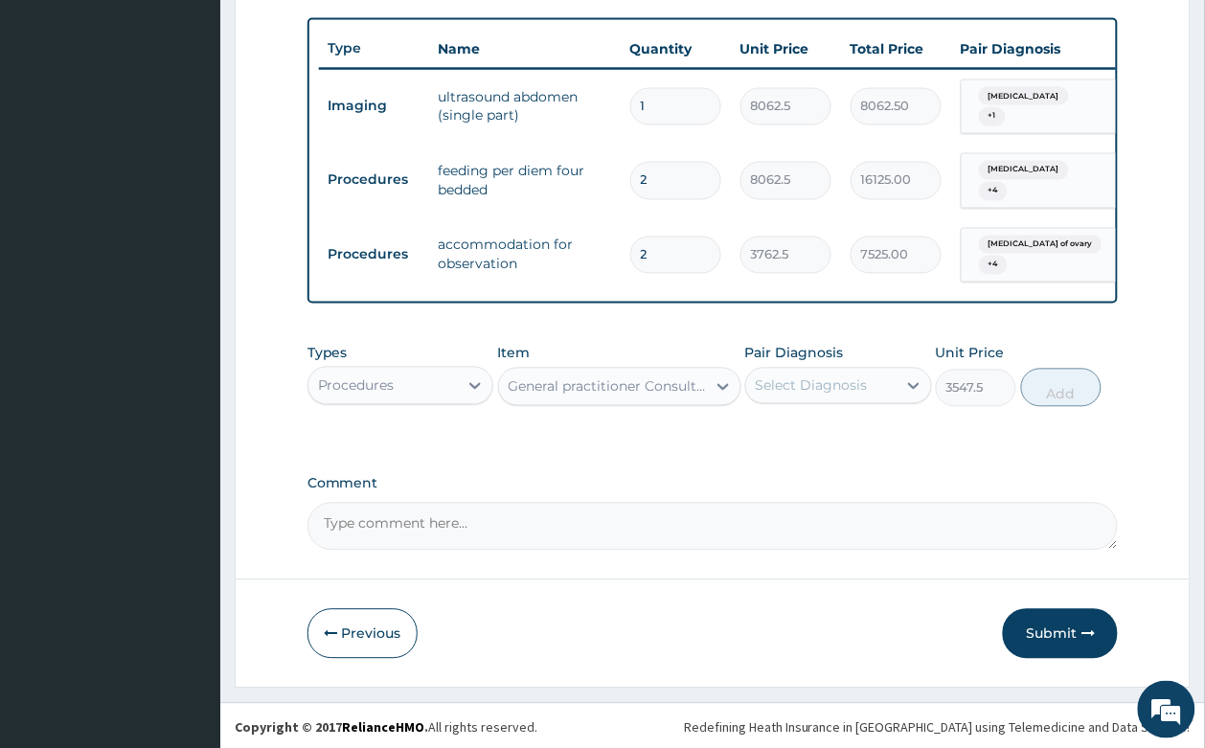
click at [849, 360] on div "Pair Diagnosis Select Diagnosis" at bounding box center [838, 375] width 187 height 63
click at [852, 376] on div "Select Diagnosis" at bounding box center [811, 385] width 112 height 19
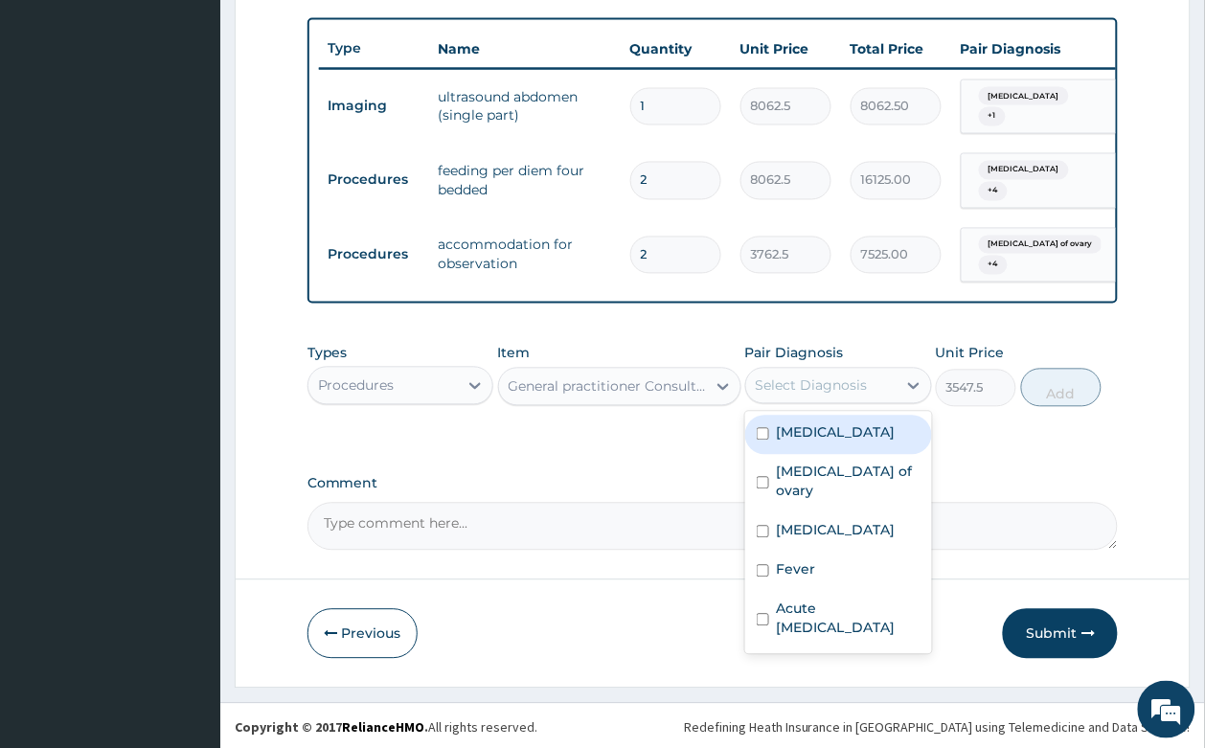
click at [867, 429] on div "[MEDICAL_DATA]" at bounding box center [838, 435] width 187 height 39
checkbox input "true"
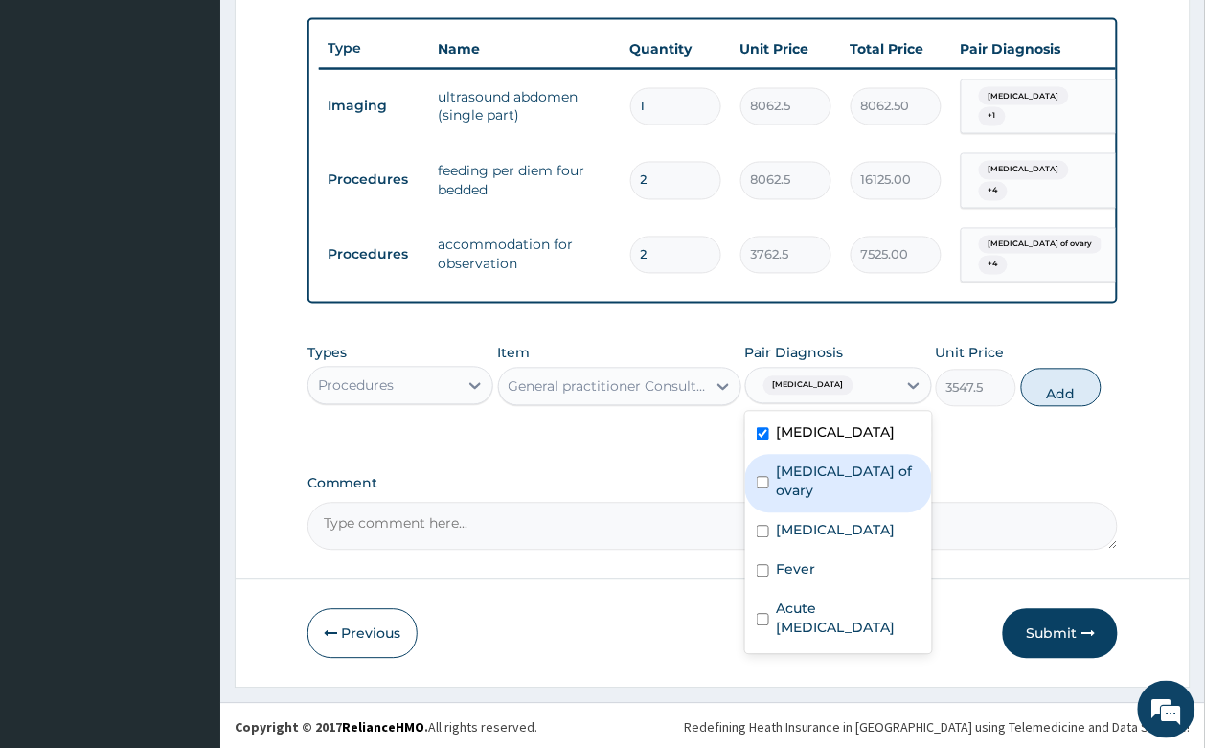
click at [863, 472] on label "[MEDICAL_DATA] of ovary" at bounding box center [849, 481] width 144 height 38
checkbox input "true"
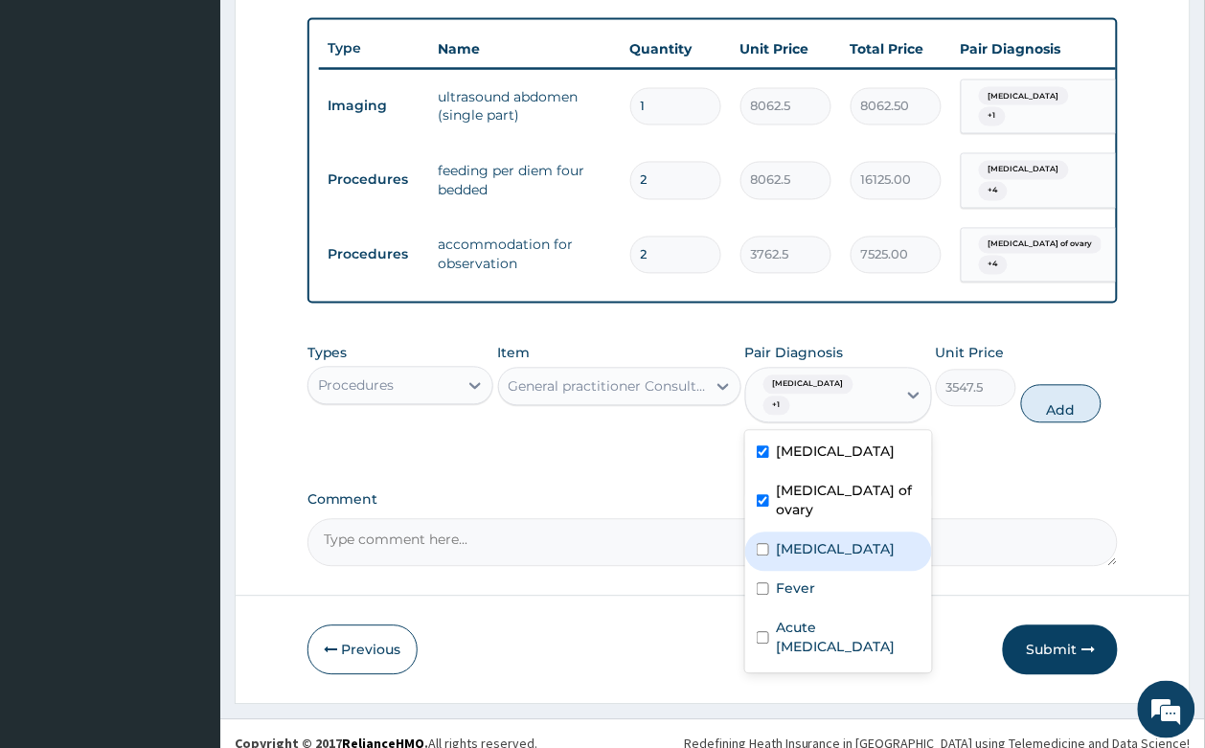
drag, startPoint x: 863, startPoint y: 495, endPoint x: 862, endPoint y: 539, distance: 44.1
click at [863, 532] on div "[MEDICAL_DATA]" at bounding box center [838, 551] width 187 height 39
checkbox input "true"
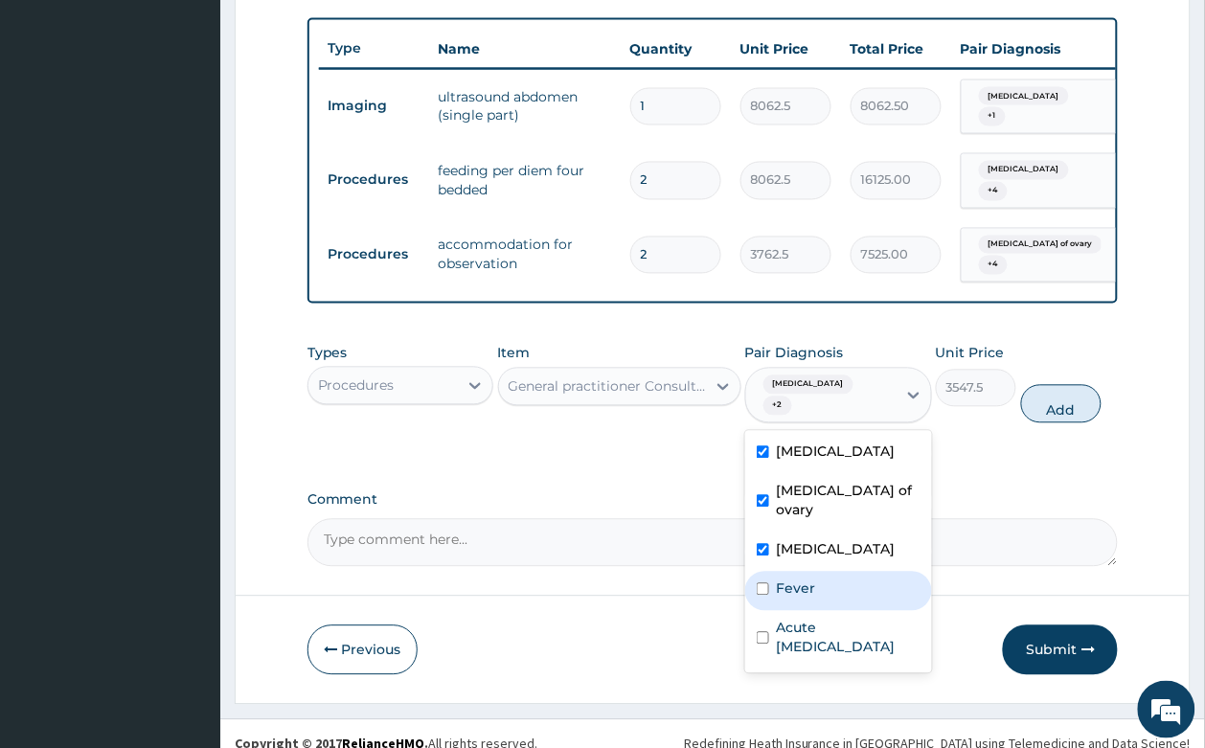
drag, startPoint x: 862, startPoint y: 539, endPoint x: 874, endPoint y: 590, distance: 52.3
click at [862, 572] on div "Fever" at bounding box center [838, 591] width 187 height 39
checkbox input "true"
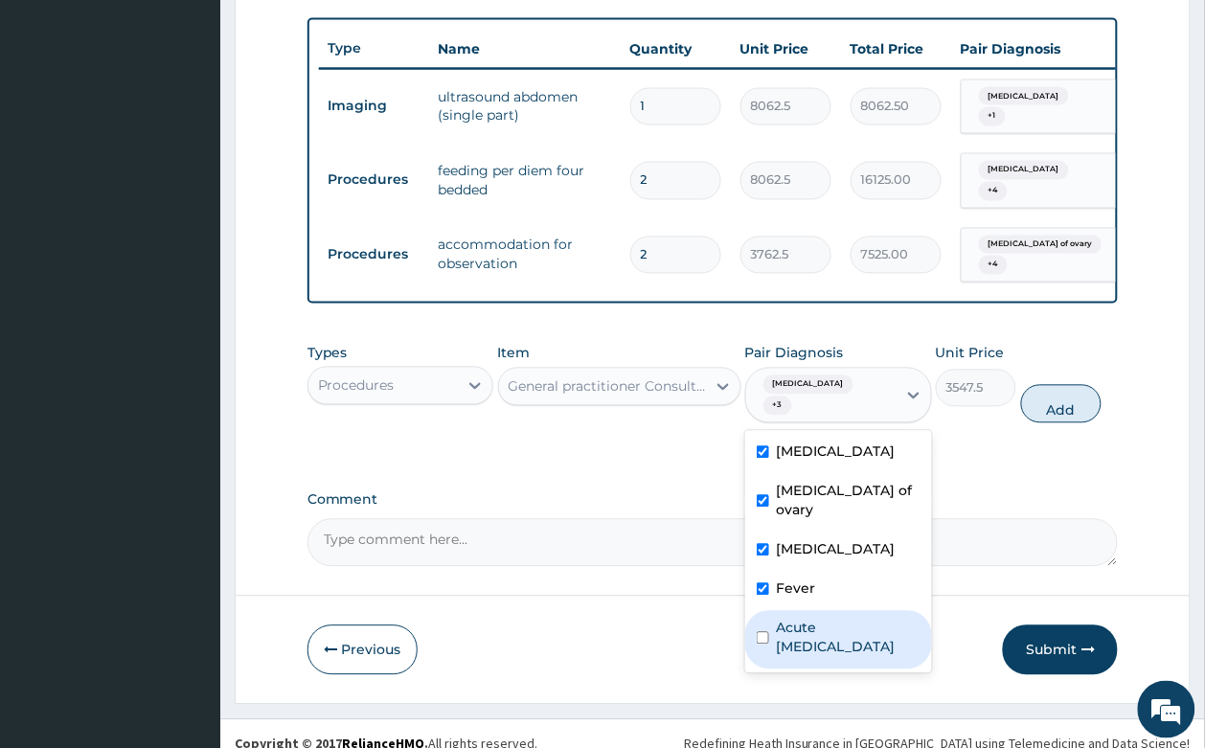
click at [868, 619] on label "Acute peptic ulcer" at bounding box center [849, 638] width 144 height 38
checkbox input "true"
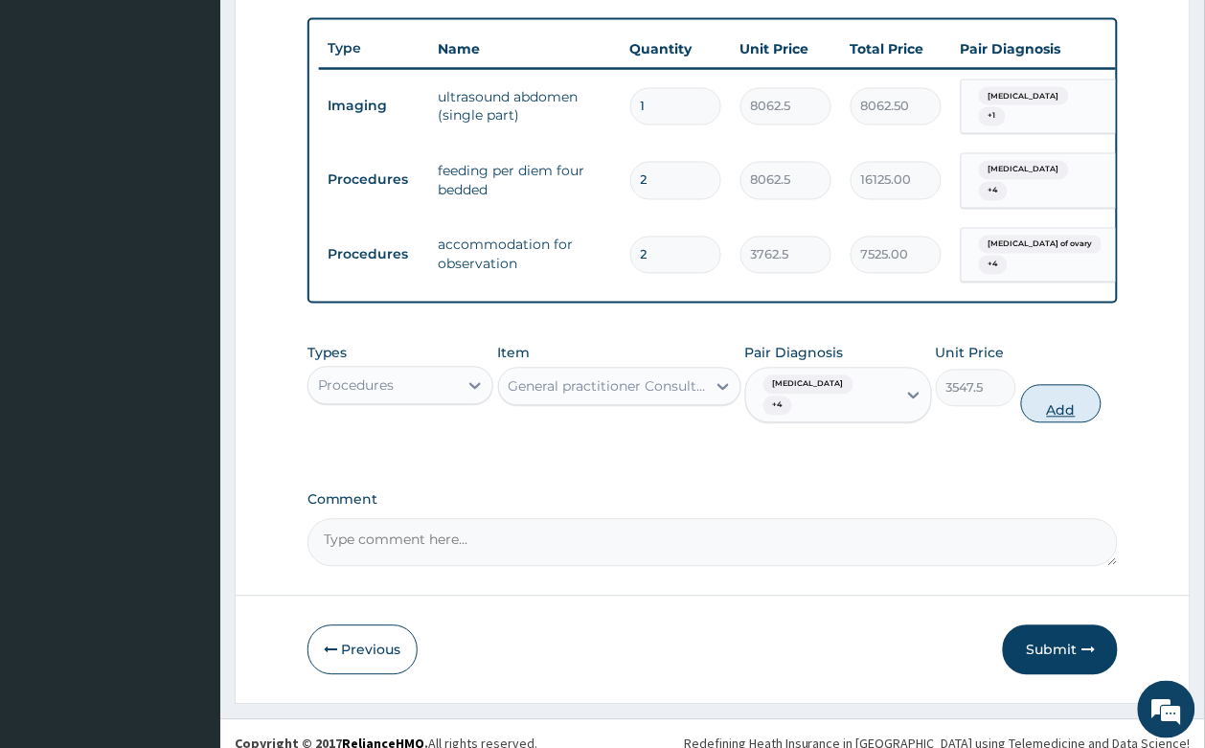
click at [1047, 385] on button "Add" at bounding box center [1061, 404] width 81 height 38
type input "0"
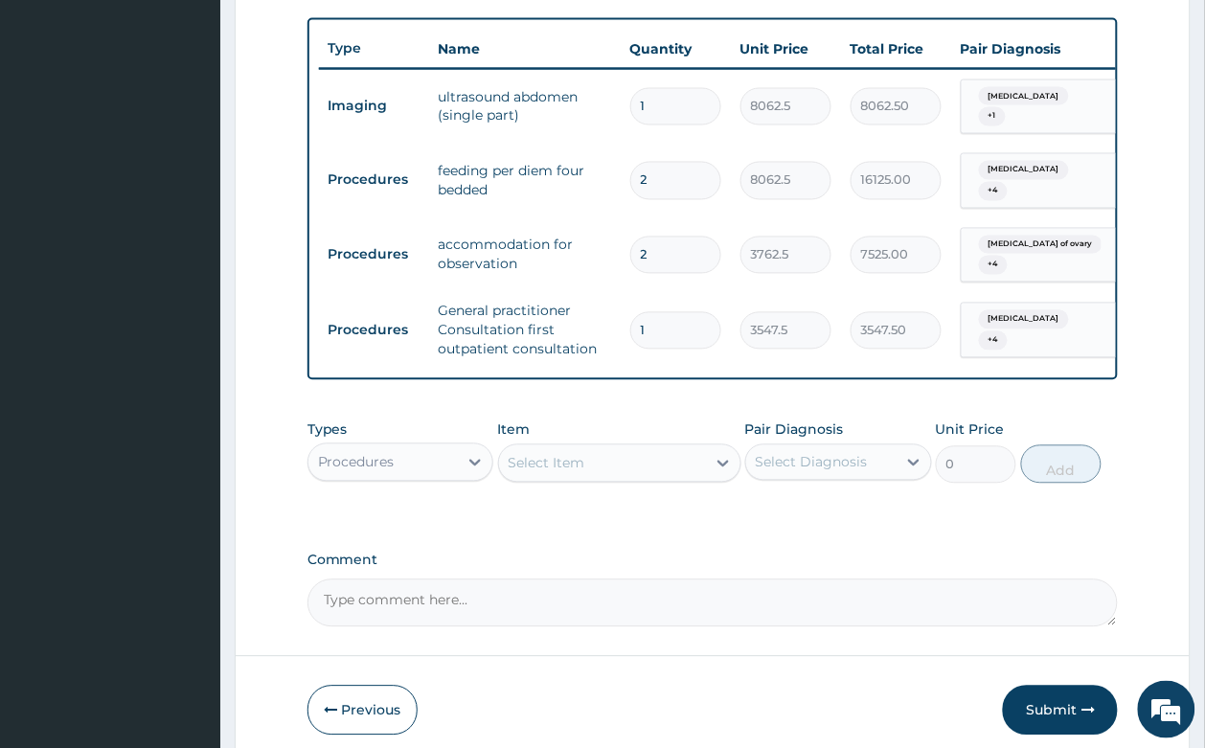
scroll to position [771, 0]
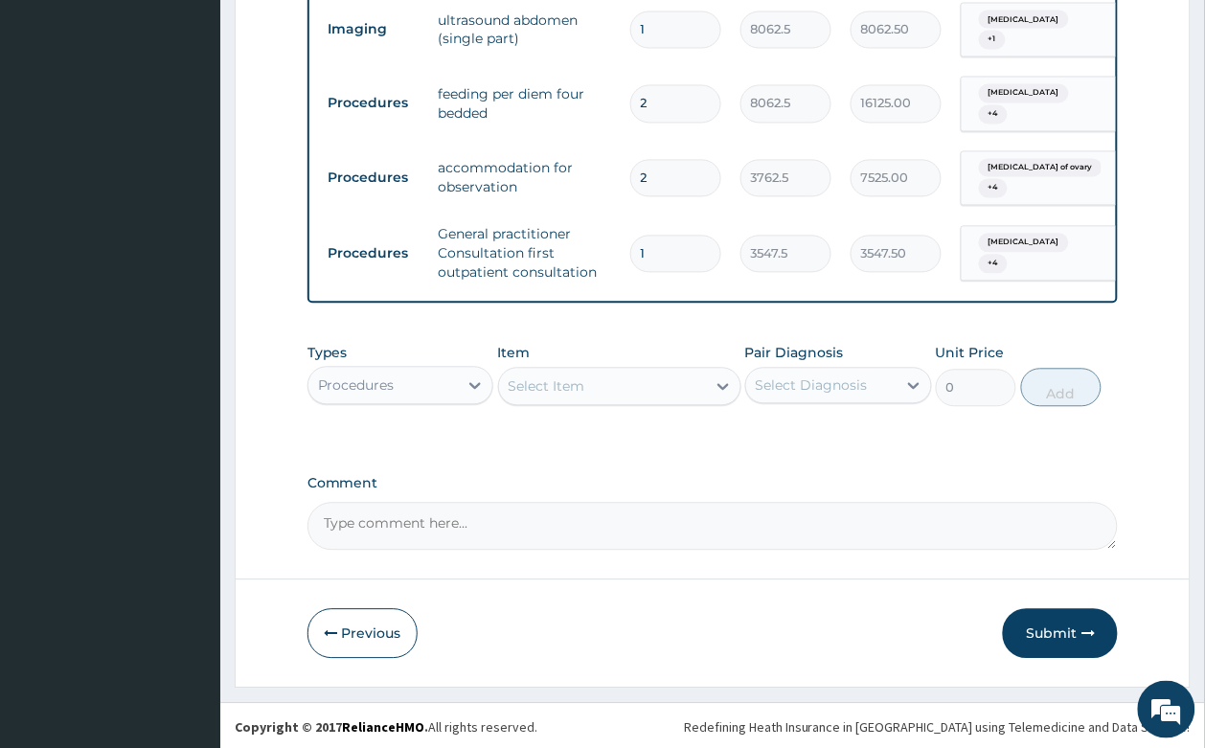
click at [632, 372] on div "Select Item" at bounding box center [602, 387] width 207 height 31
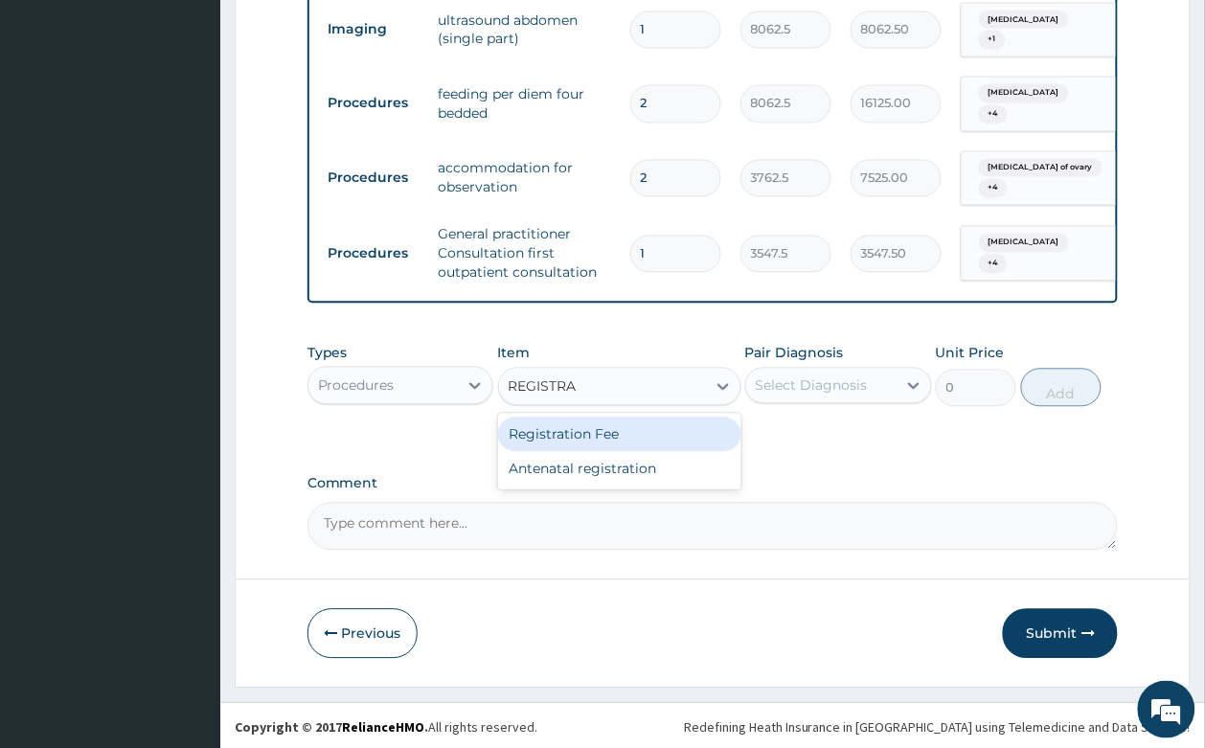
type input "REGISTRAT"
drag, startPoint x: 653, startPoint y: 422, endPoint x: 687, endPoint y: 407, distance: 37.7
click at [653, 423] on div "Registration Fee" at bounding box center [619, 434] width 243 height 34
type input "2150"
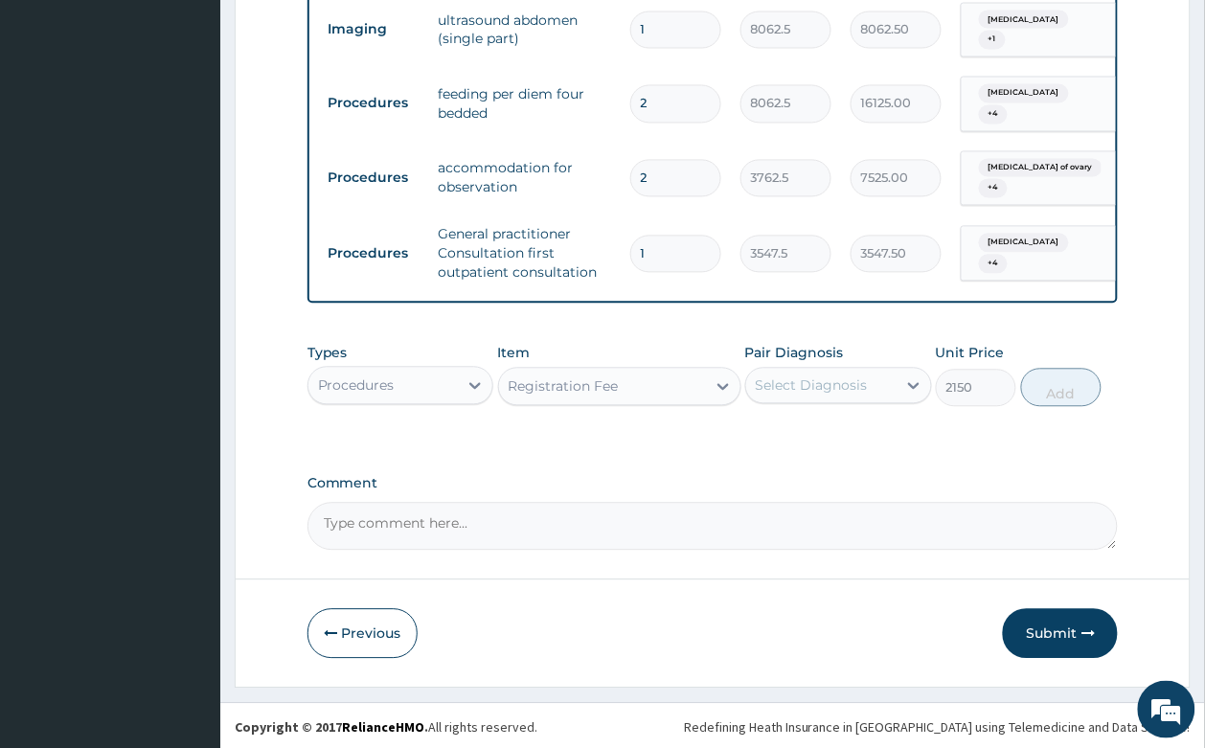
click at [823, 384] on div "Select Diagnosis" at bounding box center [811, 385] width 112 height 19
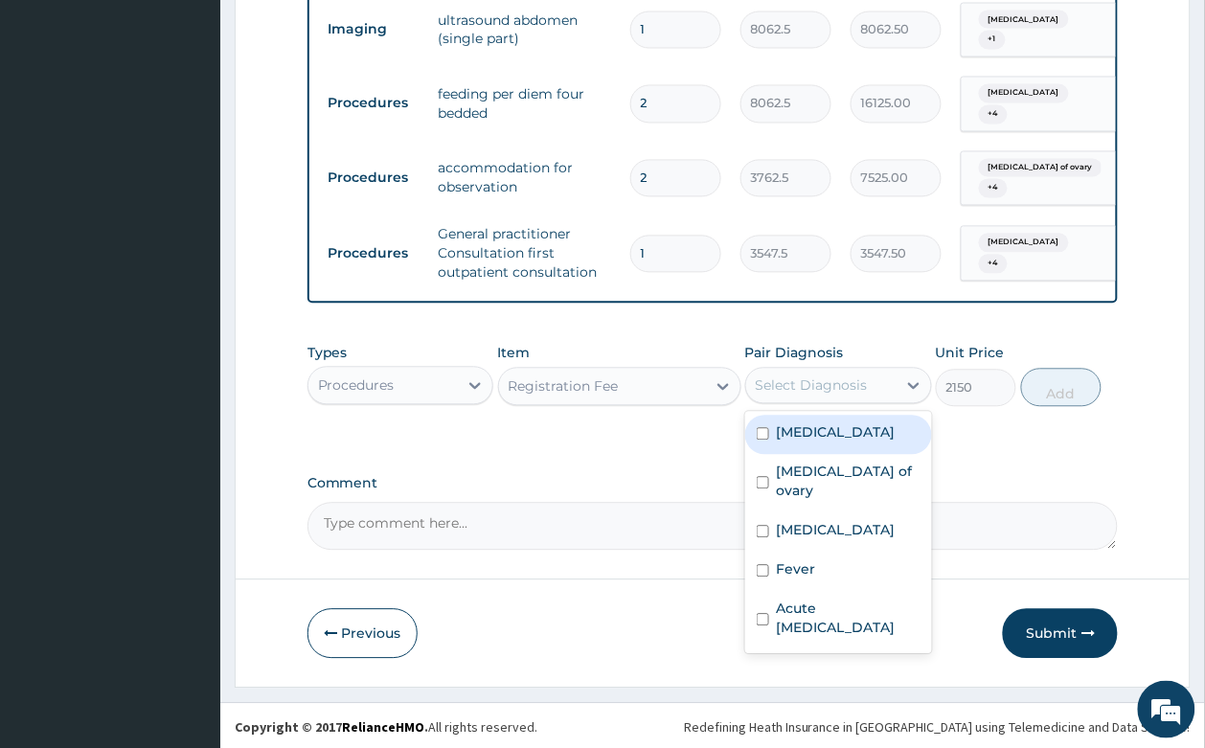
click at [817, 437] on label "Appendicitis" at bounding box center [836, 432] width 119 height 19
checkbox input "true"
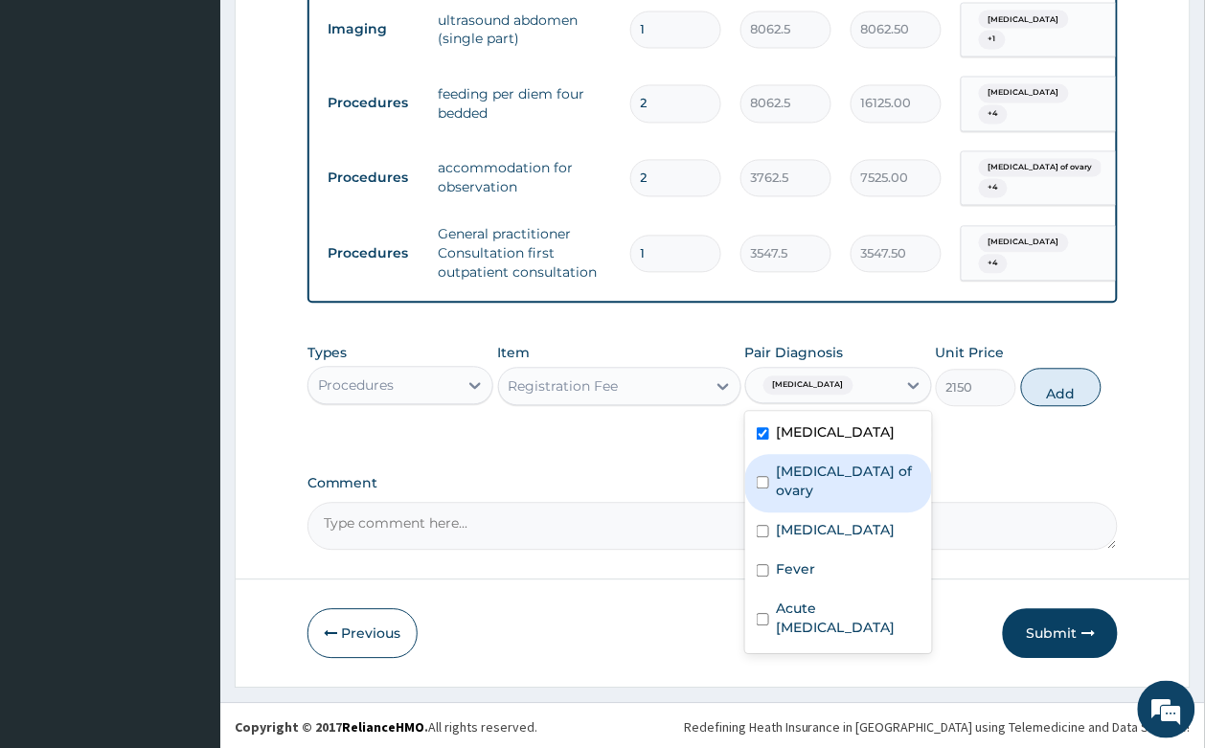
click at [823, 464] on label "Cyst of ovary" at bounding box center [849, 481] width 144 height 38
checkbox input "true"
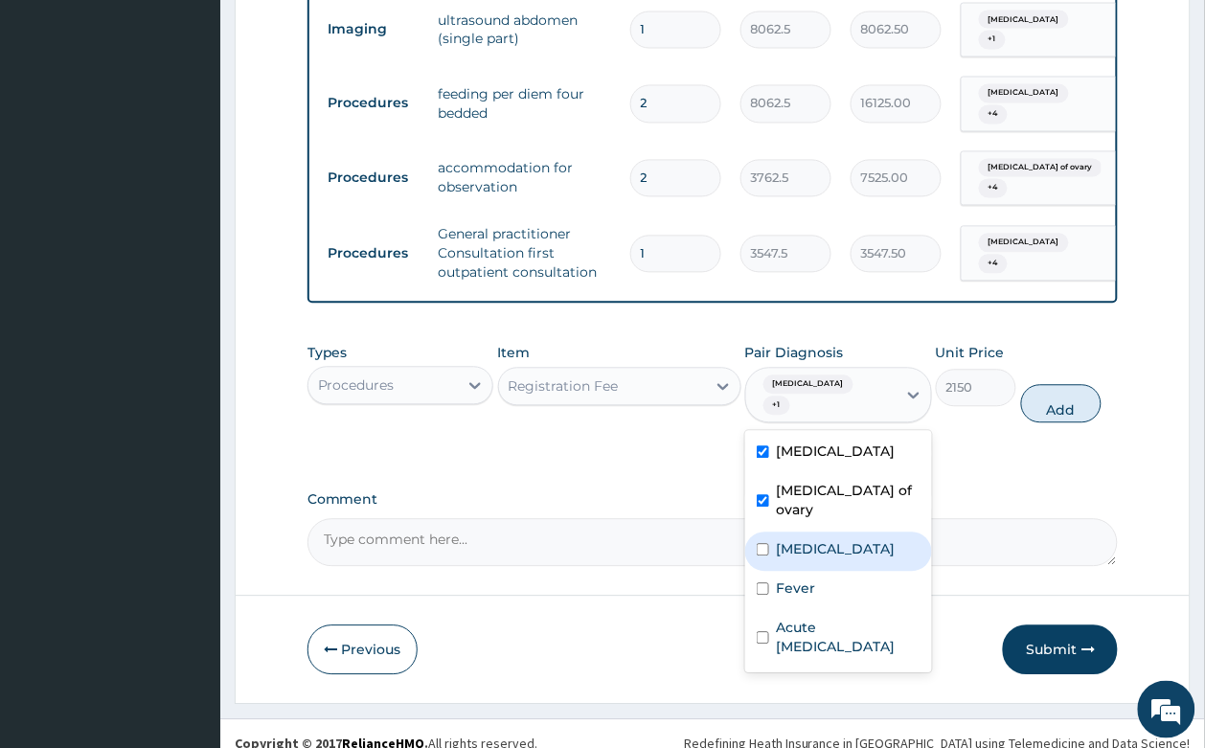
drag, startPoint x: 823, startPoint y: 491, endPoint x: 824, endPoint y: 544, distance: 52.7
click at [823, 532] on div "Malaria" at bounding box center [838, 551] width 187 height 39
checkbox input "true"
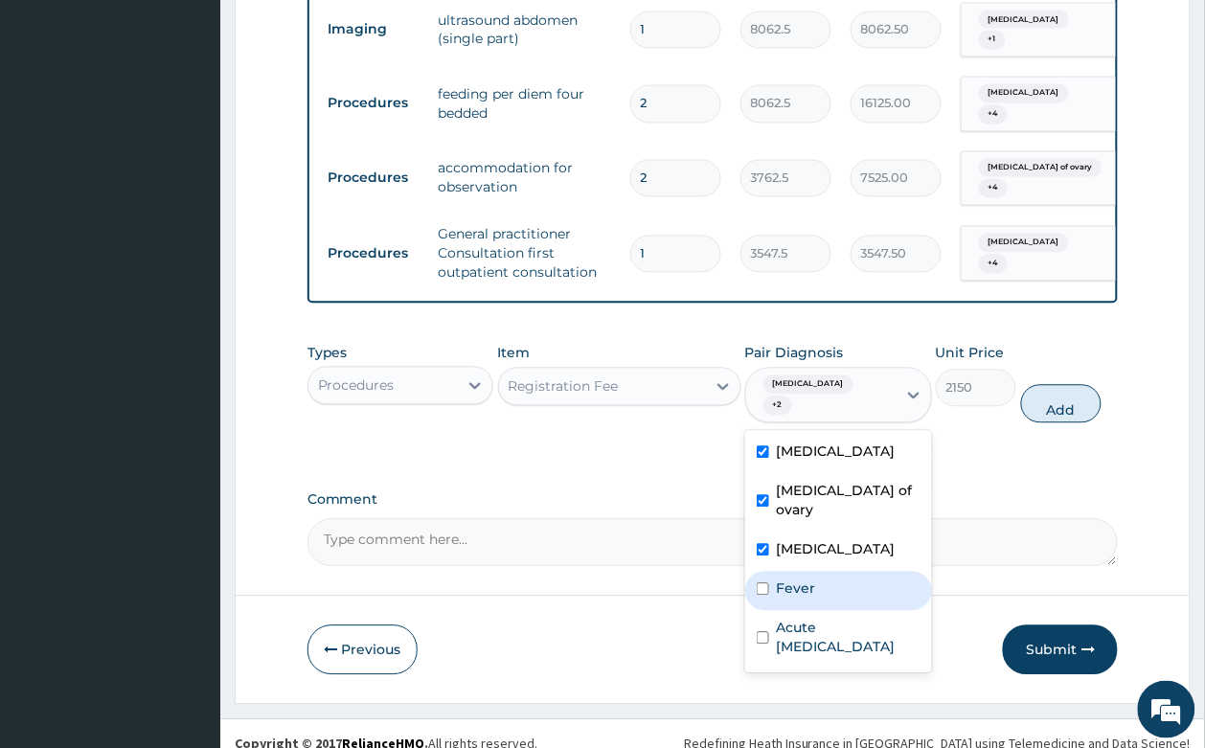
drag, startPoint x: 817, startPoint y: 543, endPoint x: 816, endPoint y: 584, distance: 41.2
click at [817, 572] on div "Fever" at bounding box center [838, 591] width 187 height 39
checkbox input "true"
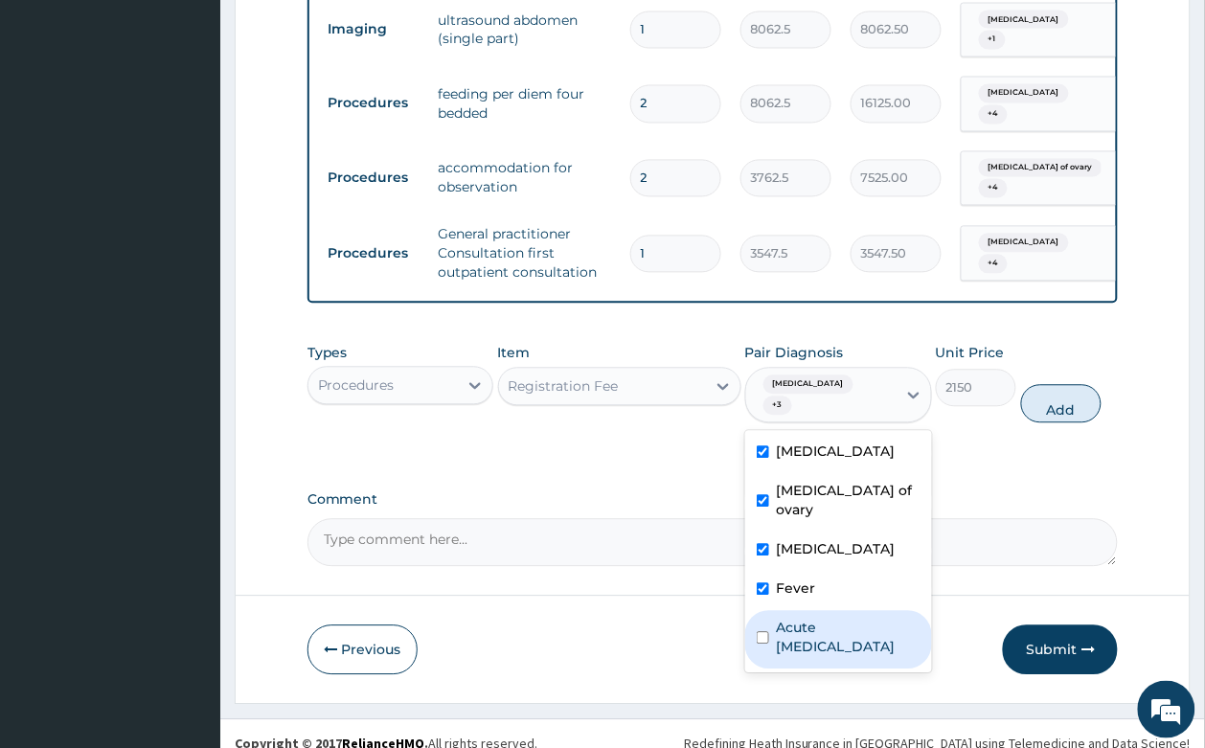
drag, startPoint x: 816, startPoint y: 584, endPoint x: 1135, endPoint y: 375, distance: 381.1
click at [814, 619] on label "Acute peptic ulcer" at bounding box center [849, 638] width 144 height 38
checkbox input "true"
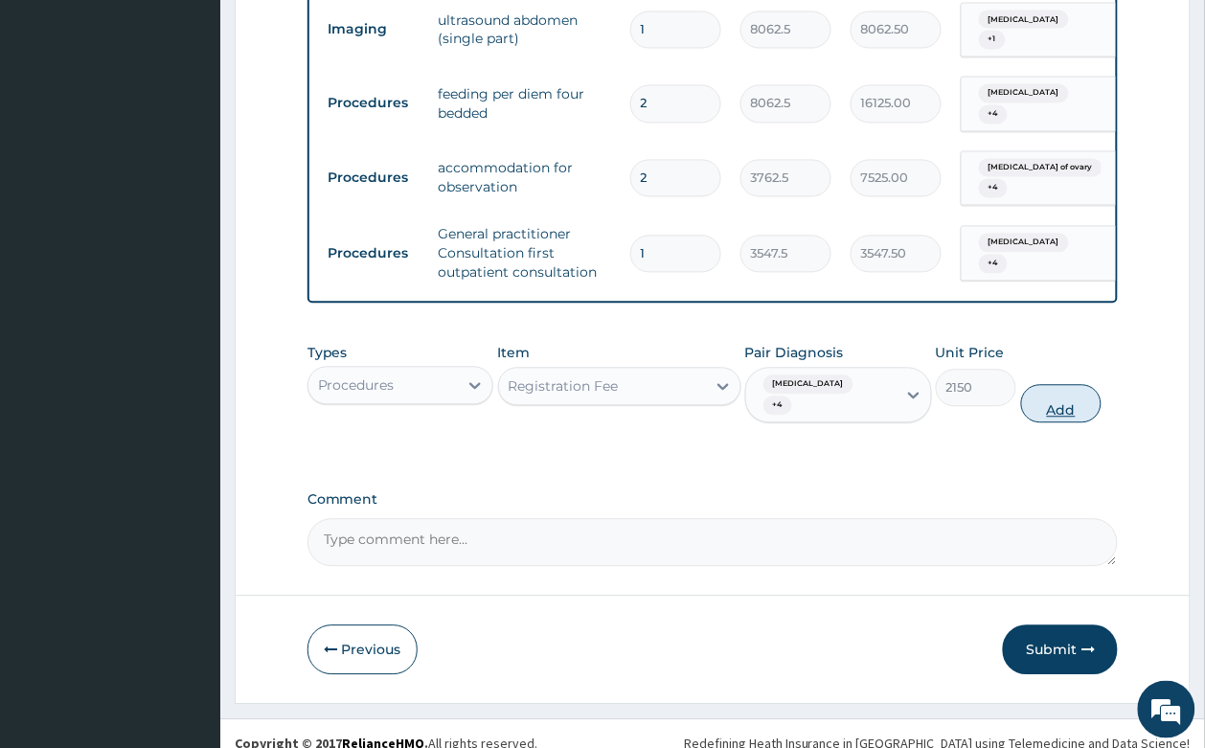
click at [1068, 386] on button "Add" at bounding box center [1061, 404] width 81 height 38
type input "0"
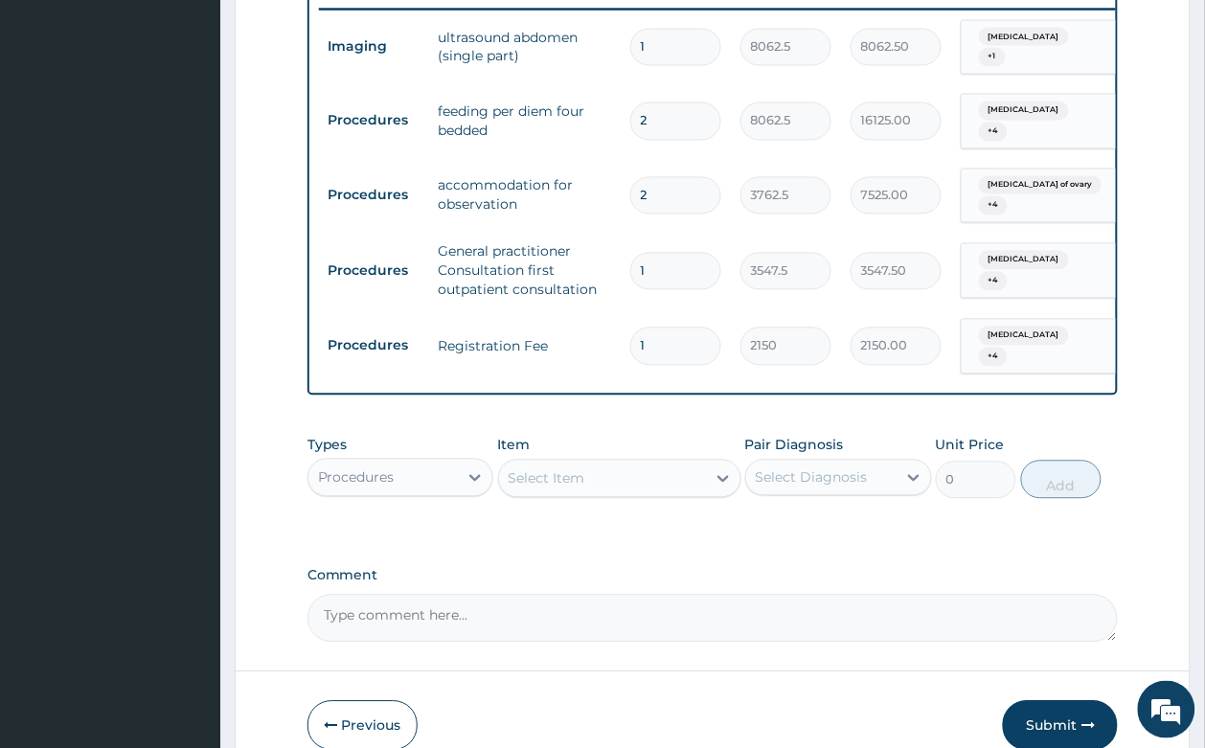
scroll to position [836, 0]
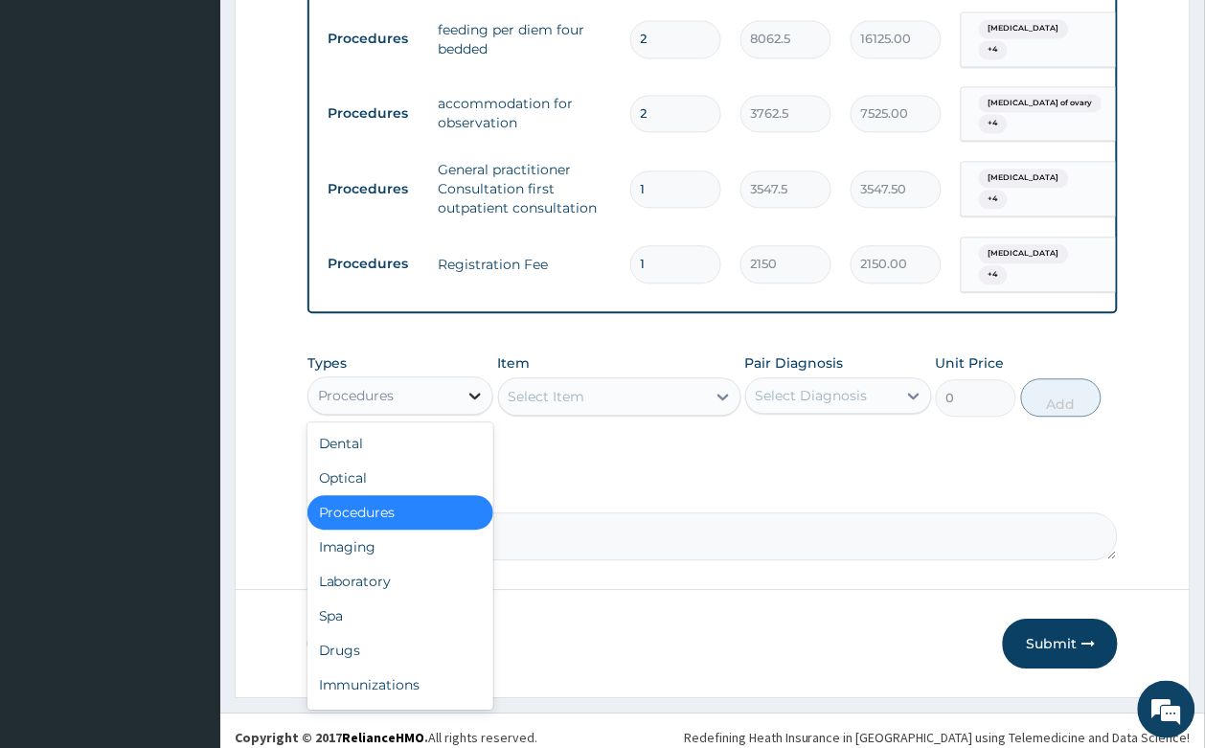
click at [475, 378] on div at bounding box center [475, 395] width 34 height 34
click at [398, 581] on div "Laboratory" at bounding box center [400, 581] width 187 height 34
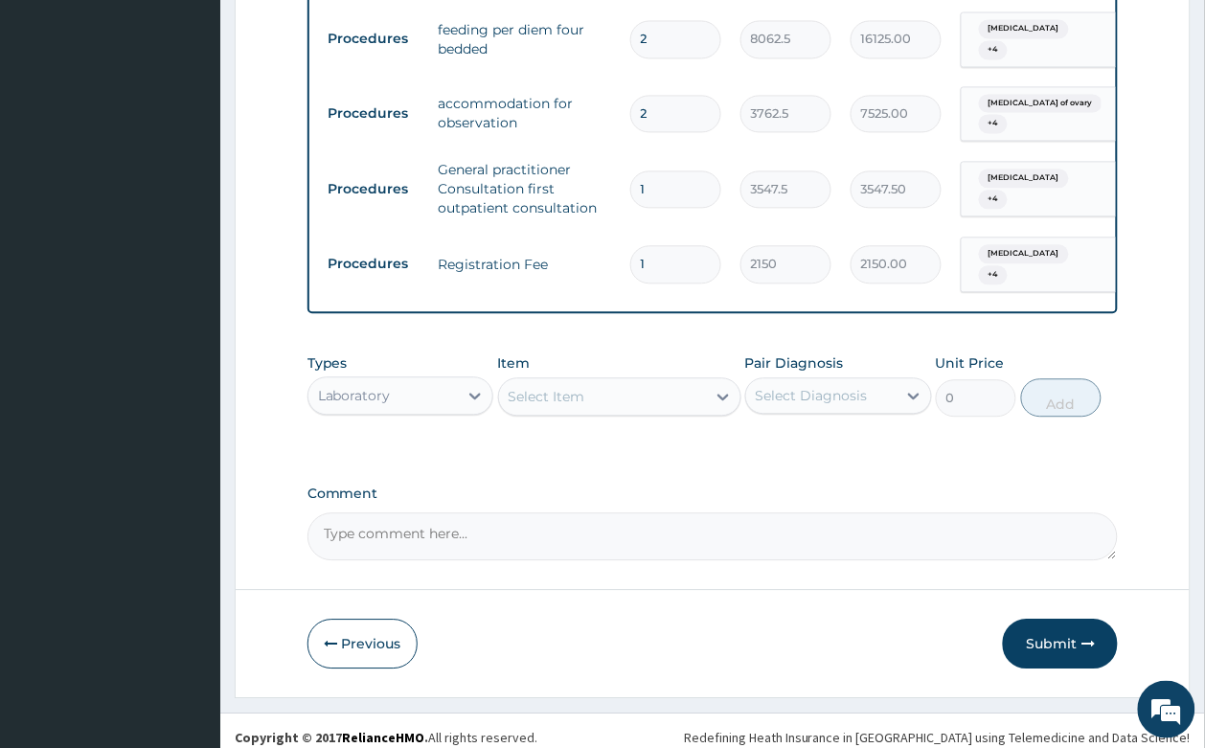
click at [595, 381] on div "Select Item" at bounding box center [602, 396] width 207 height 31
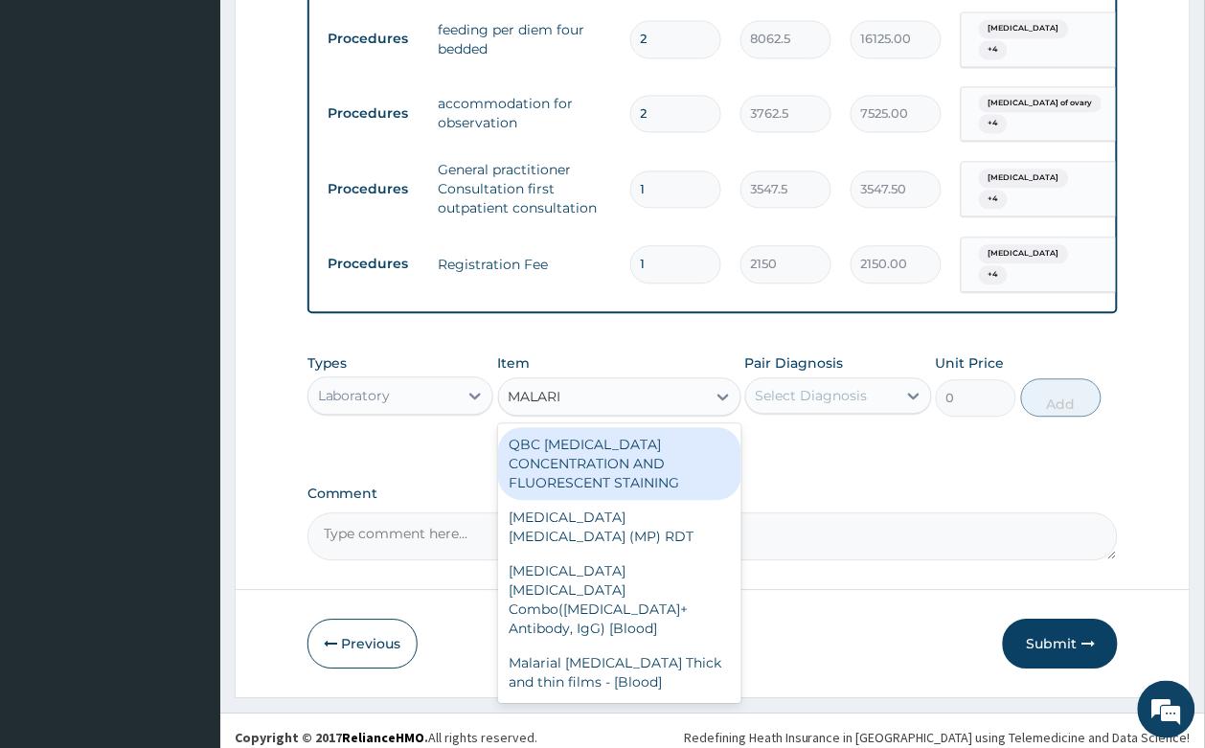
type input "[MEDICAL_DATA]"
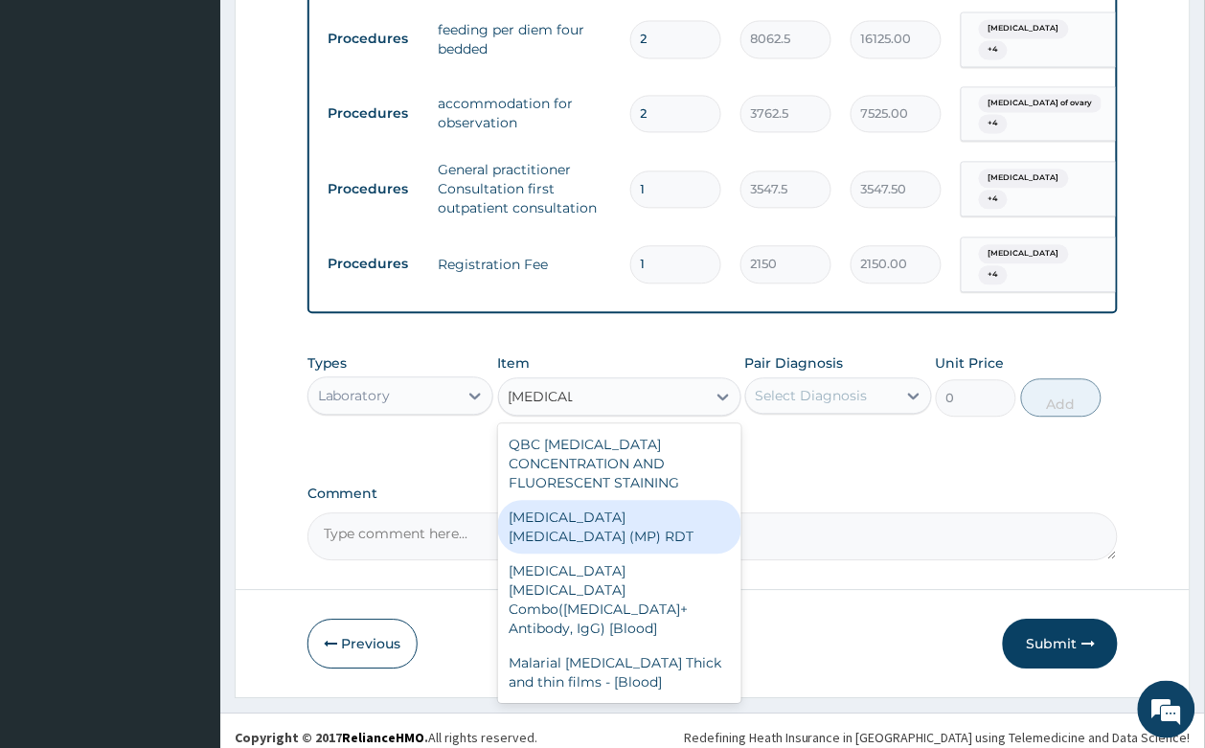
click at [652, 500] on div "MALARIA PARASITE (MP) RDT" at bounding box center [619, 527] width 243 height 54
type input "1612.5"
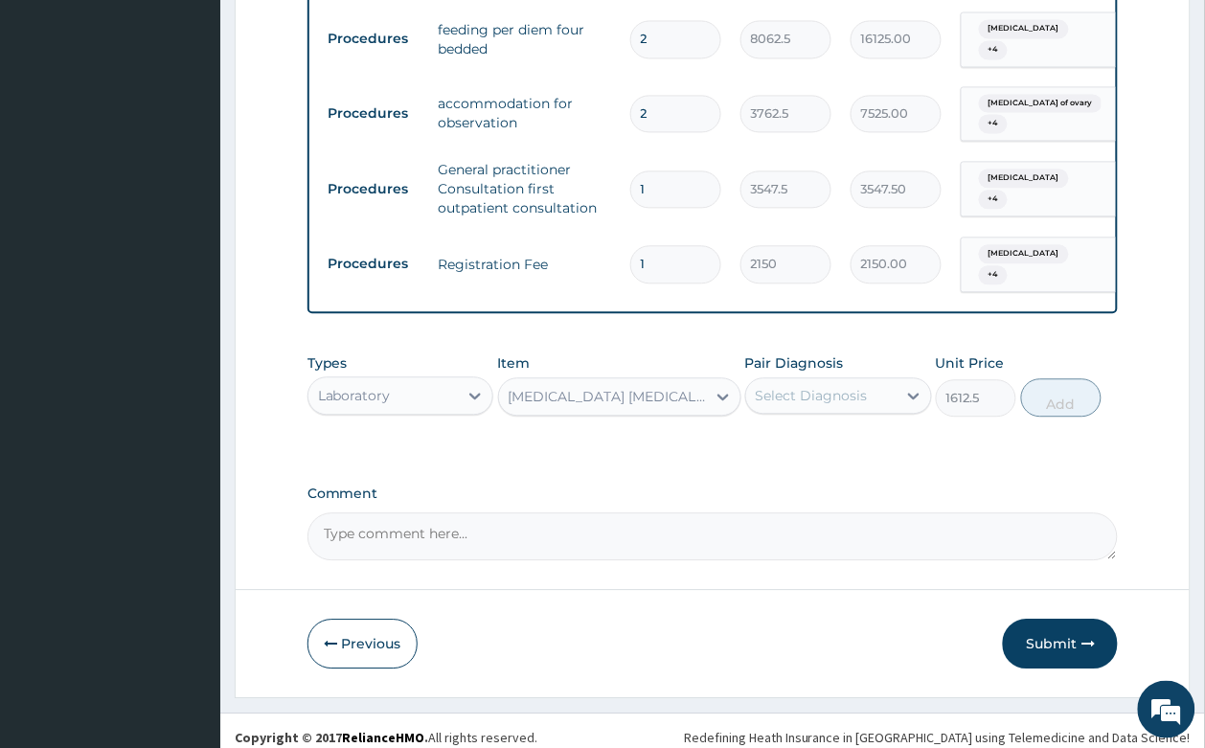
click at [766, 386] on div "Select Diagnosis" at bounding box center [811, 395] width 112 height 19
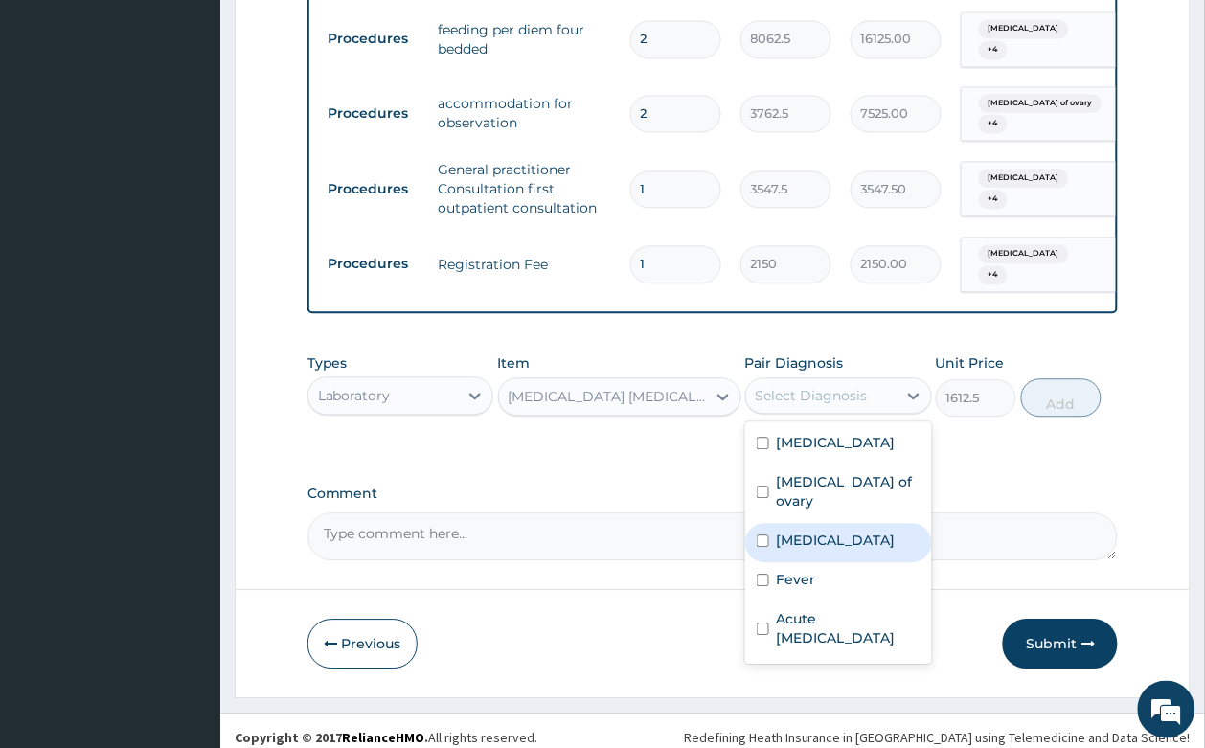
click at [790, 530] on label "Malaria" at bounding box center [836, 539] width 119 height 19
checkbox input "true"
click at [1041, 393] on button "Add" at bounding box center [1061, 397] width 81 height 38
type input "0"
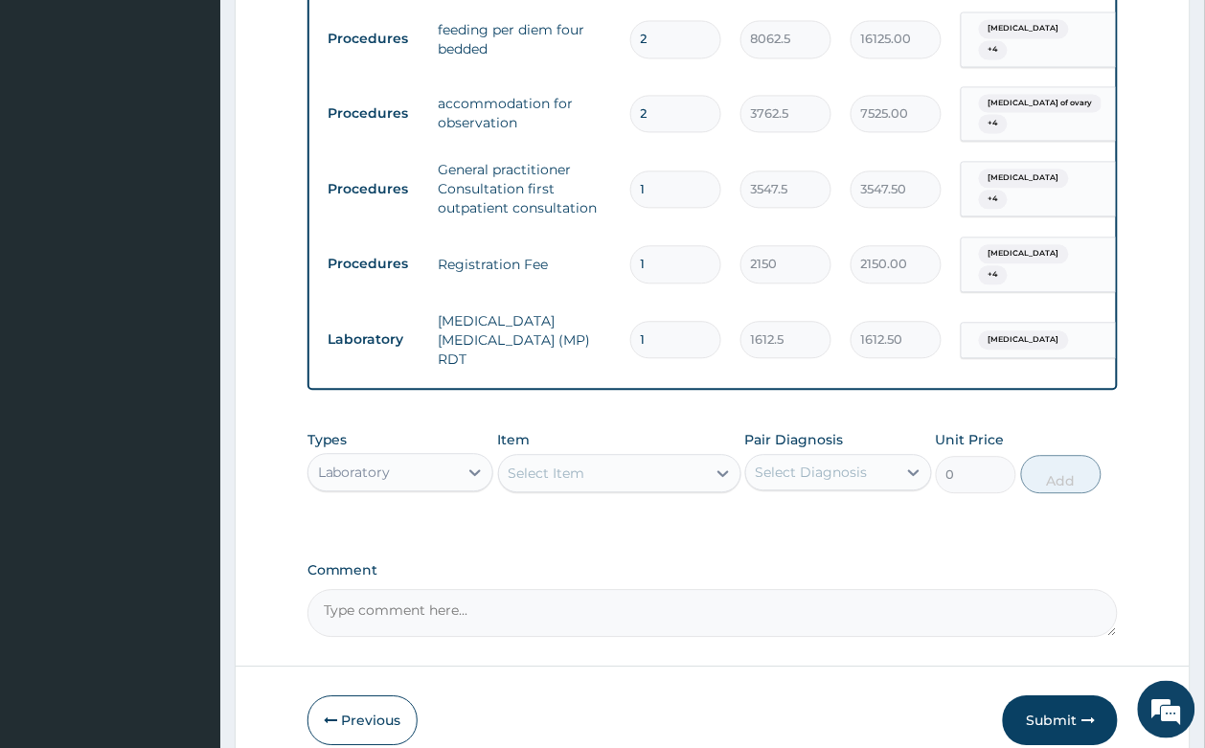
scroll to position [902, 0]
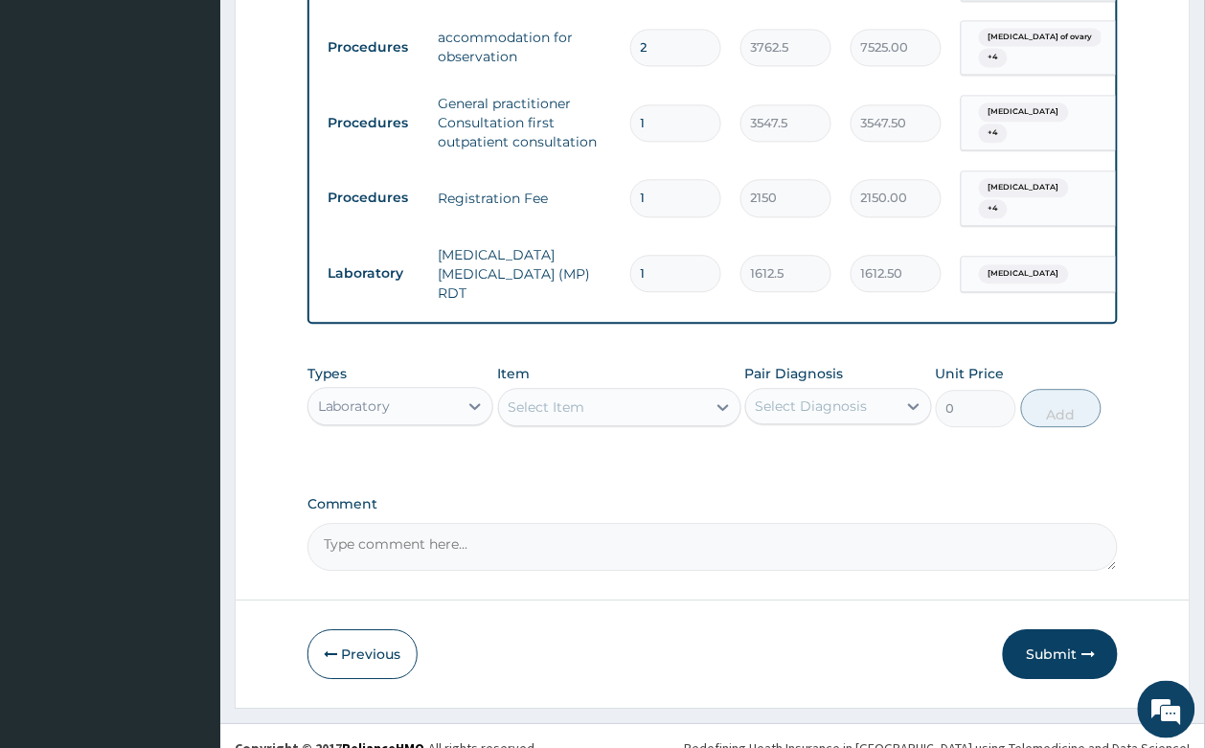
click at [589, 392] on div "Select Item" at bounding box center [602, 407] width 207 height 31
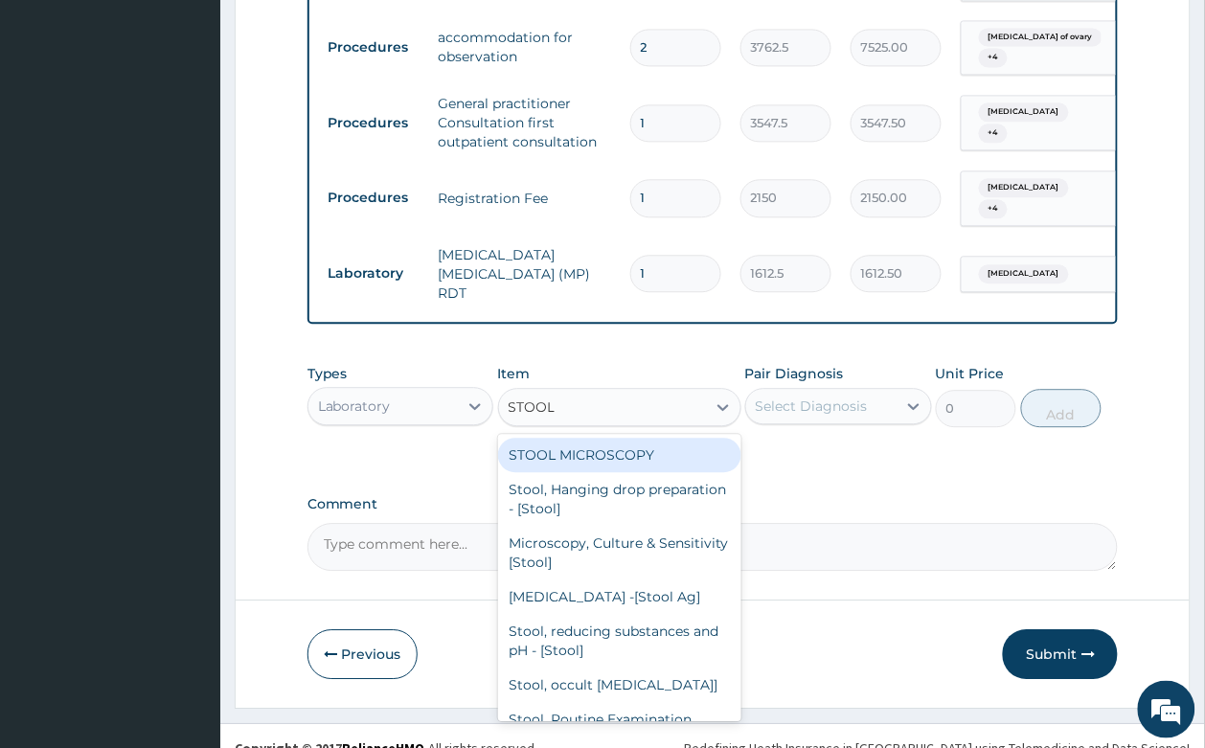
type input "STOOL"
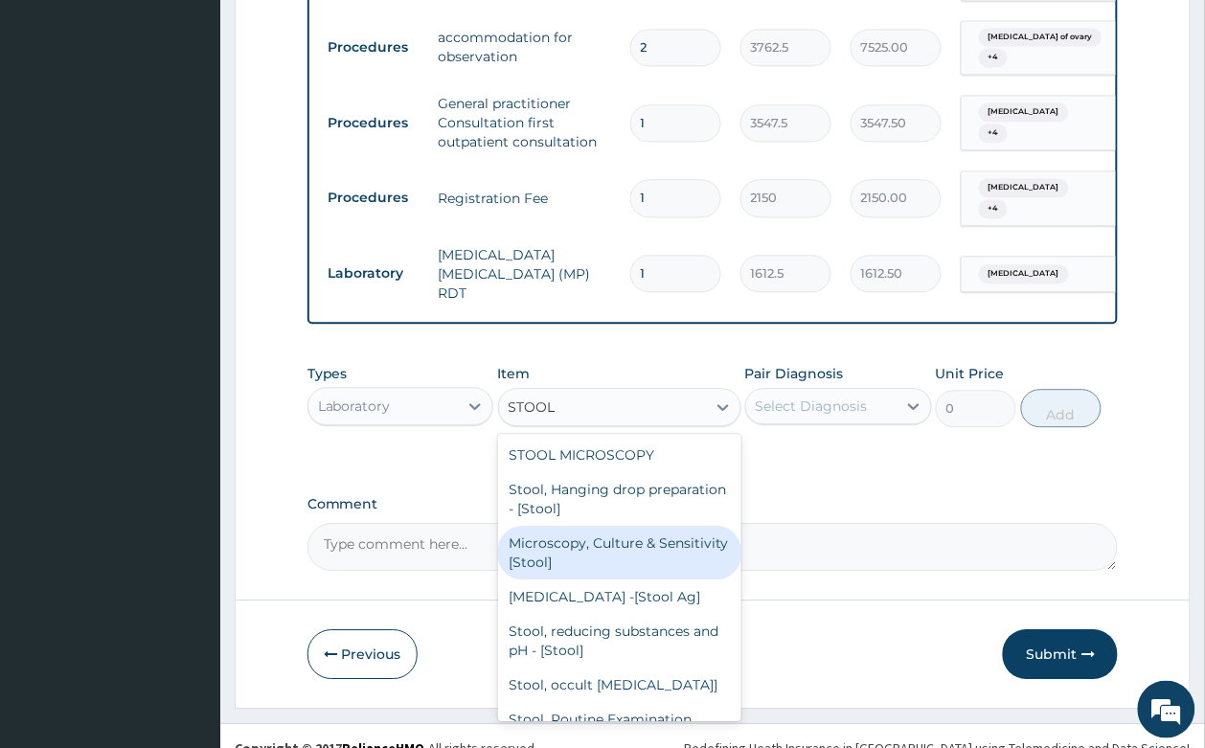
drag, startPoint x: 611, startPoint y: 514, endPoint x: 793, endPoint y: 350, distance: 244.8
click at [614, 526] on div "Microscopy, Culture & Sensitivity [Stool]" at bounding box center [619, 553] width 243 height 54
type input "4837.5"
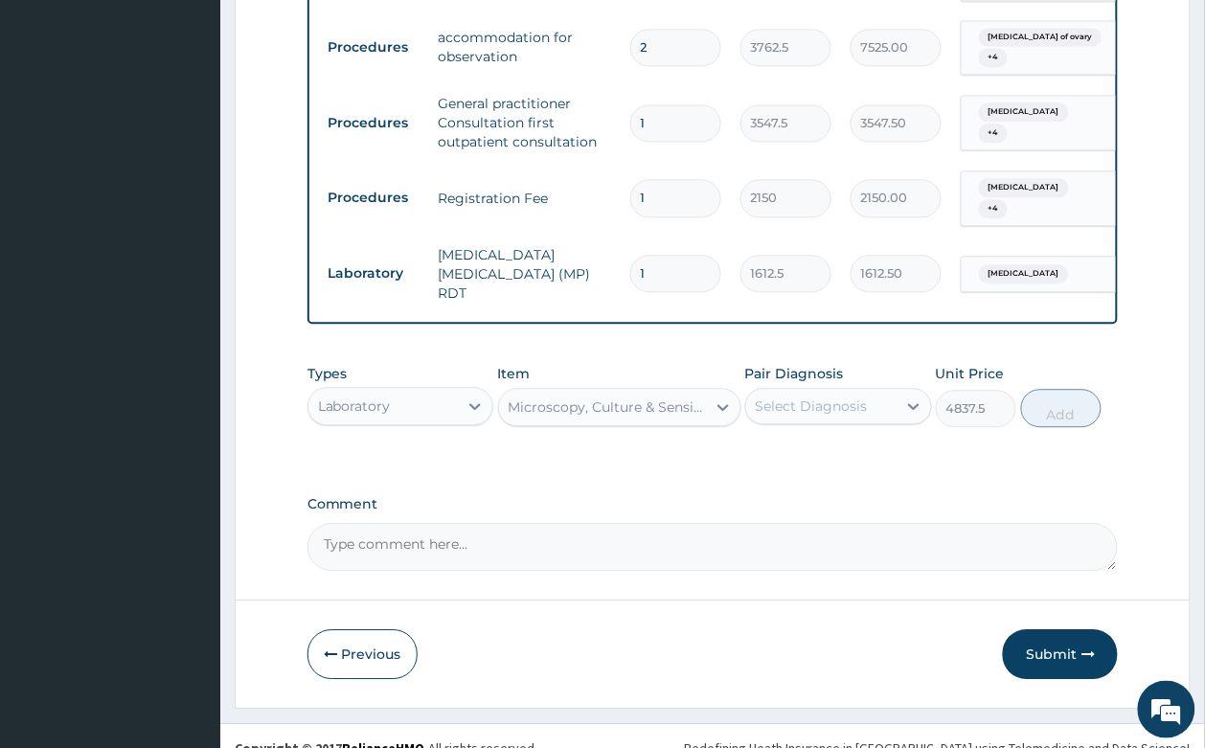
click at [804, 396] on div "Select Diagnosis" at bounding box center [811, 405] width 112 height 19
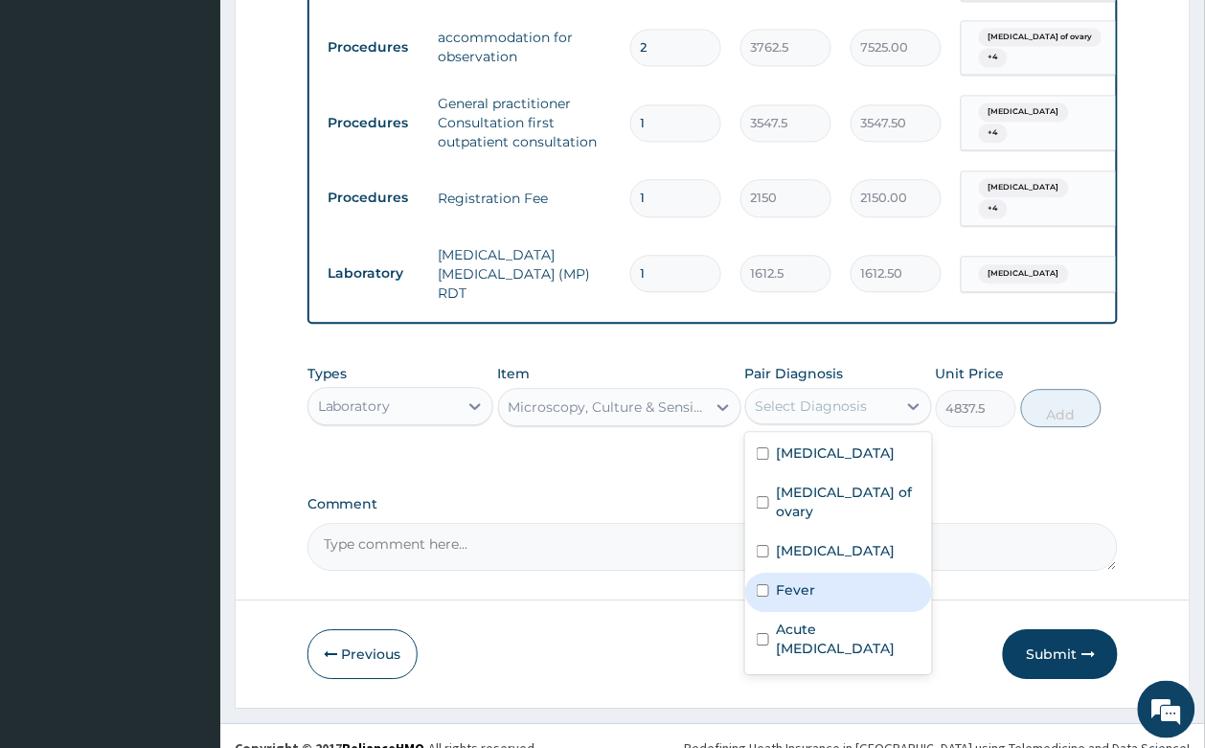
drag, startPoint x: 787, startPoint y: 533, endPoint x: 1083, endPoint y: 457, distance: 305.6
click at [790, 573] on div "Fever" at bounding box center [838, 592] width 187 height 39
checkbox input "true"
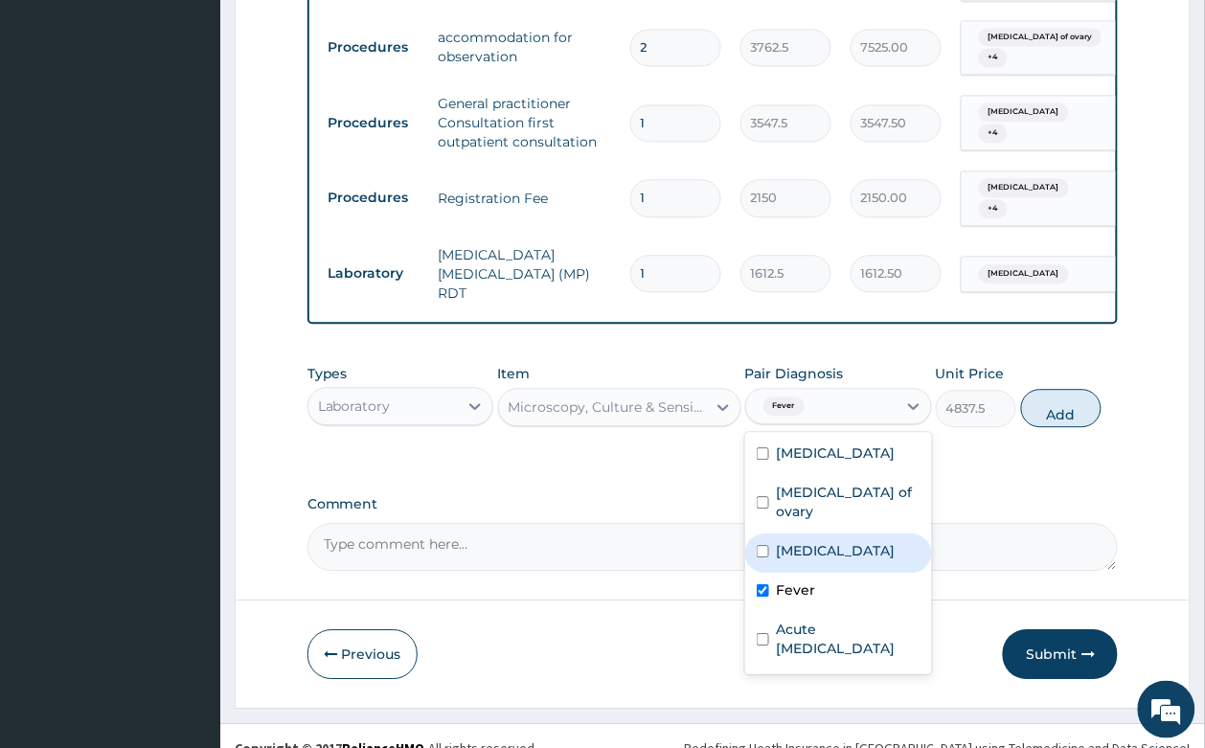
drag, startPoint x: 1056, startPoint y: 390, endPoint x: 637, endPoint y: 115, distance: 501.4
click at [1054, 389] on button "Add" at bounding box center [1061, 408] width 81 height 38
type input "0"
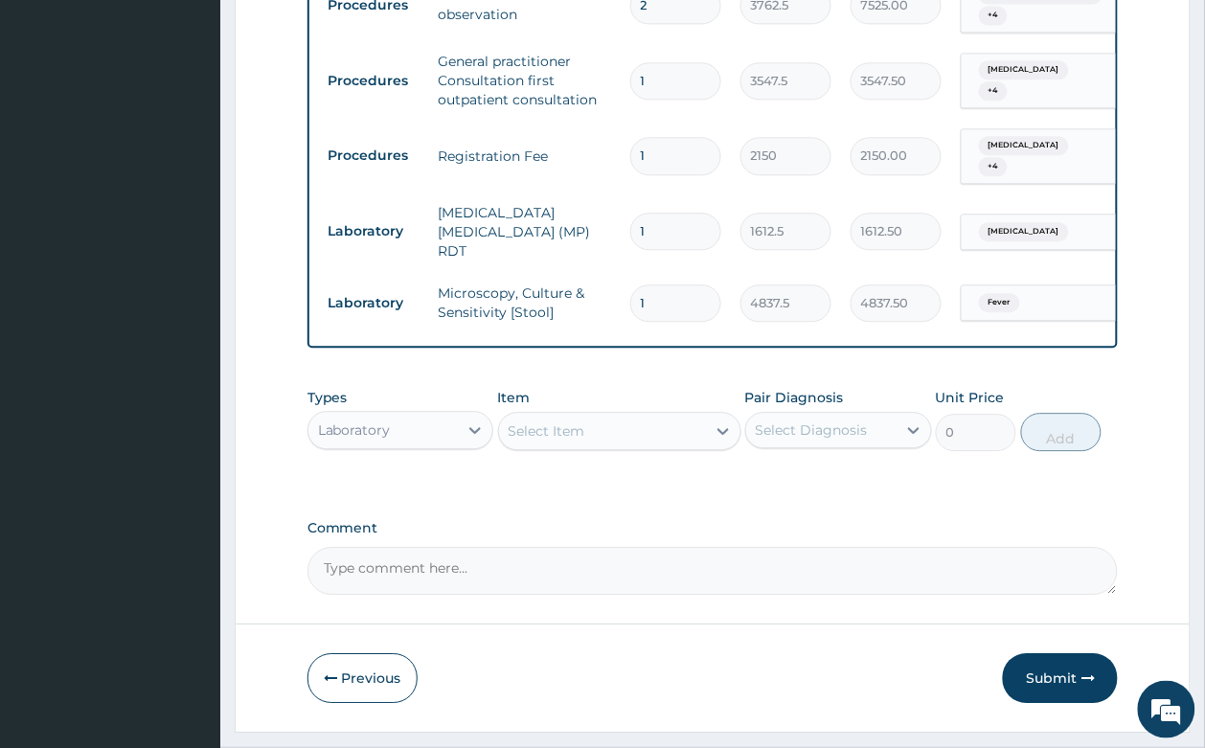
scroll to position [968, 0]
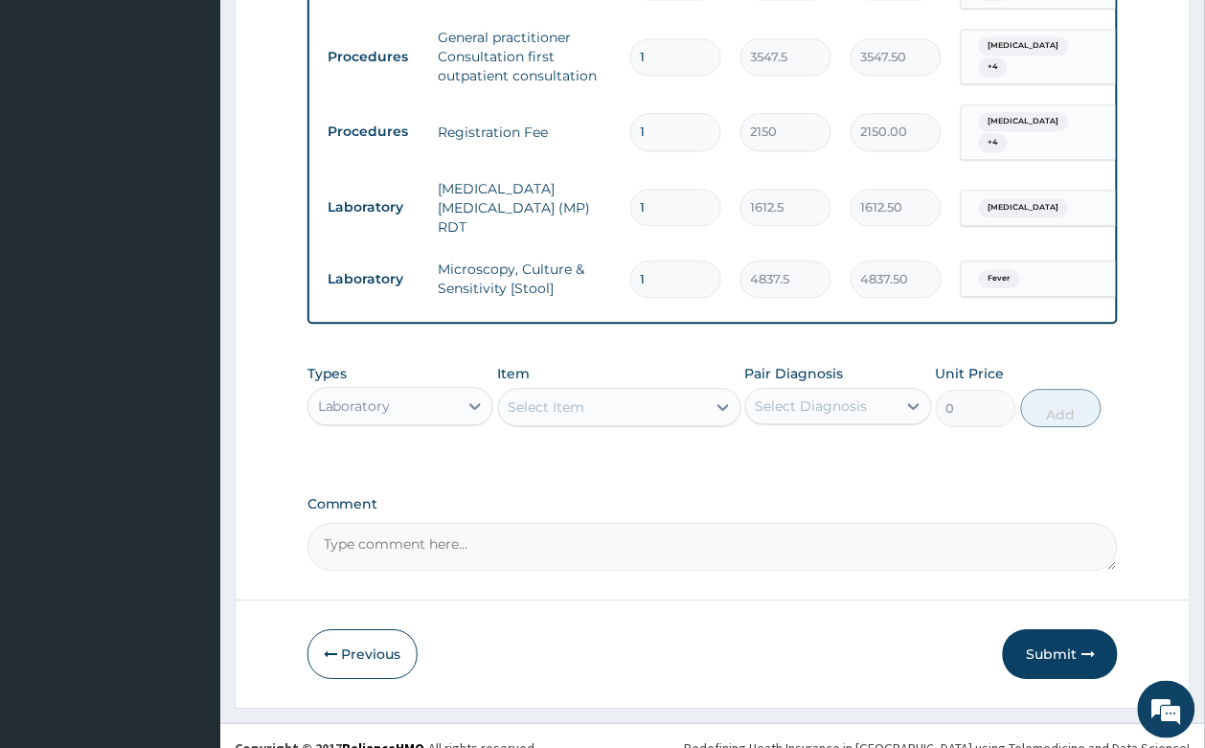
click at [586, 392] on div "Select Item" at bounding box center [602, 407] width 207 height 31
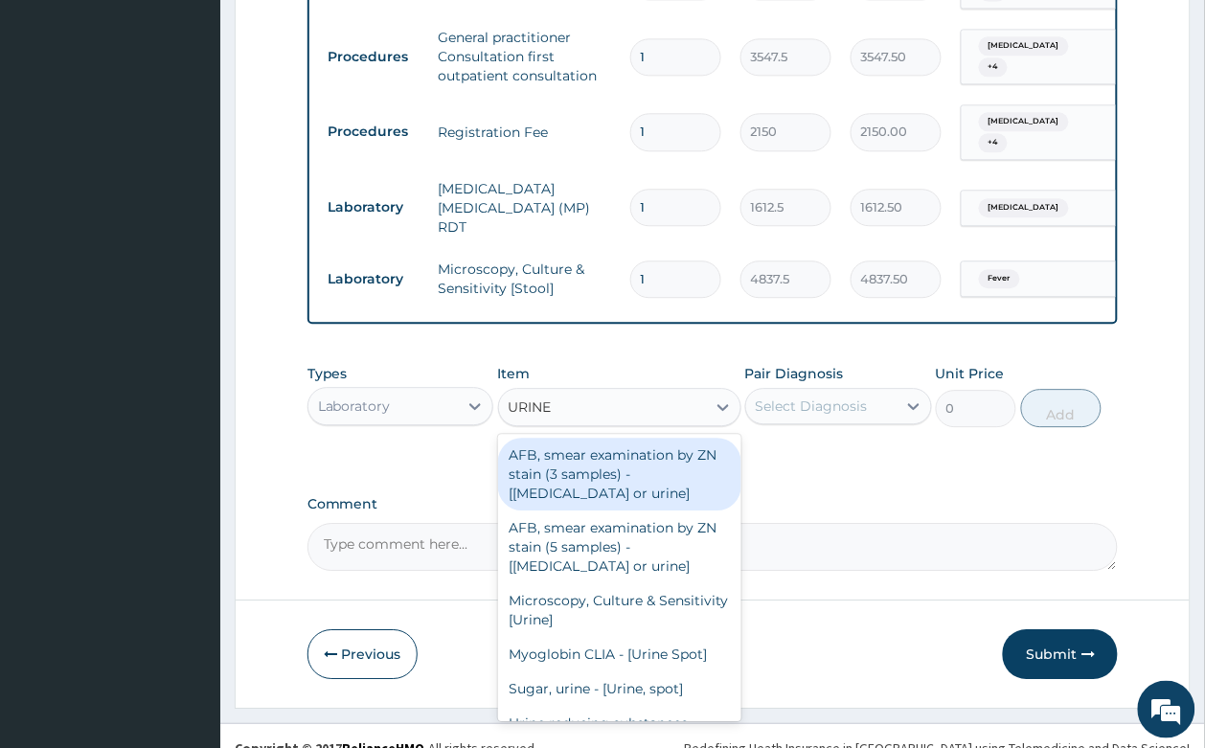
type input "URINE"
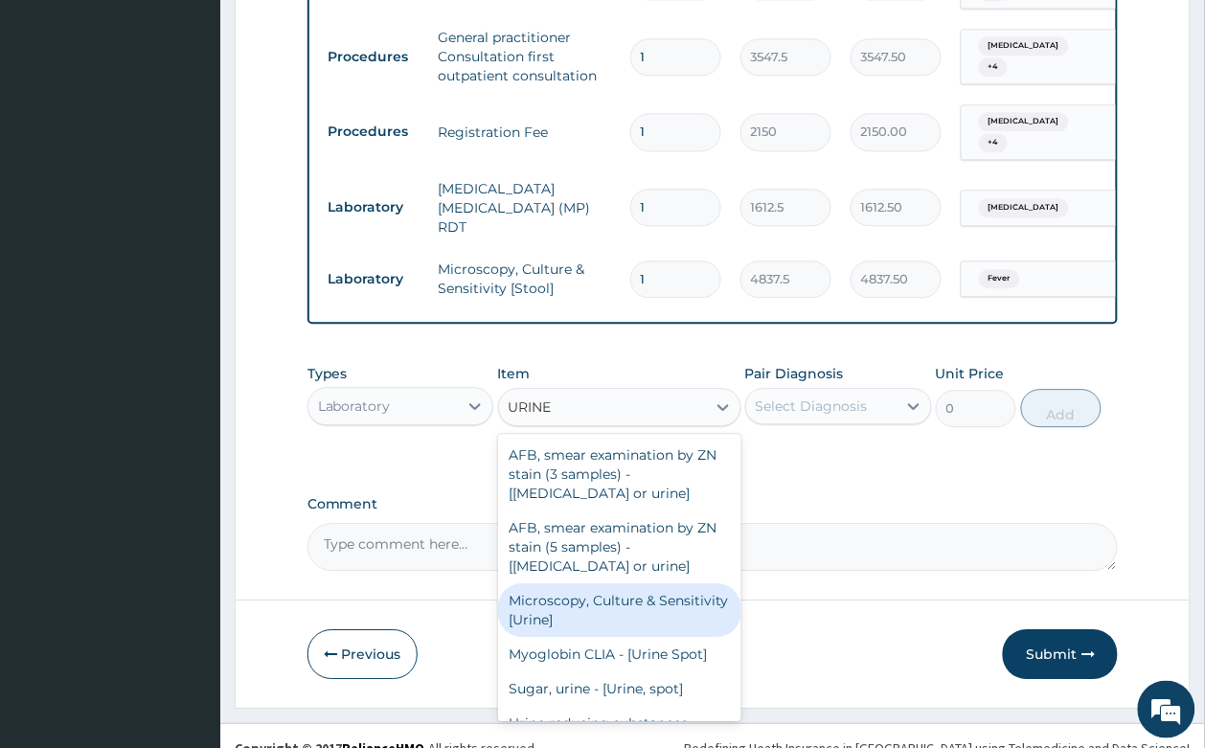
drag, startPoint x: 606, startPoint y: 580, endPoint x: 887, endPoint y: 373, distance: 348.5
click at [606, 583] on div "Microscopy, Culture & Sensitivity [Urine]" at bounding box center [619, 610] width 243 height 54
type input "4837.5"
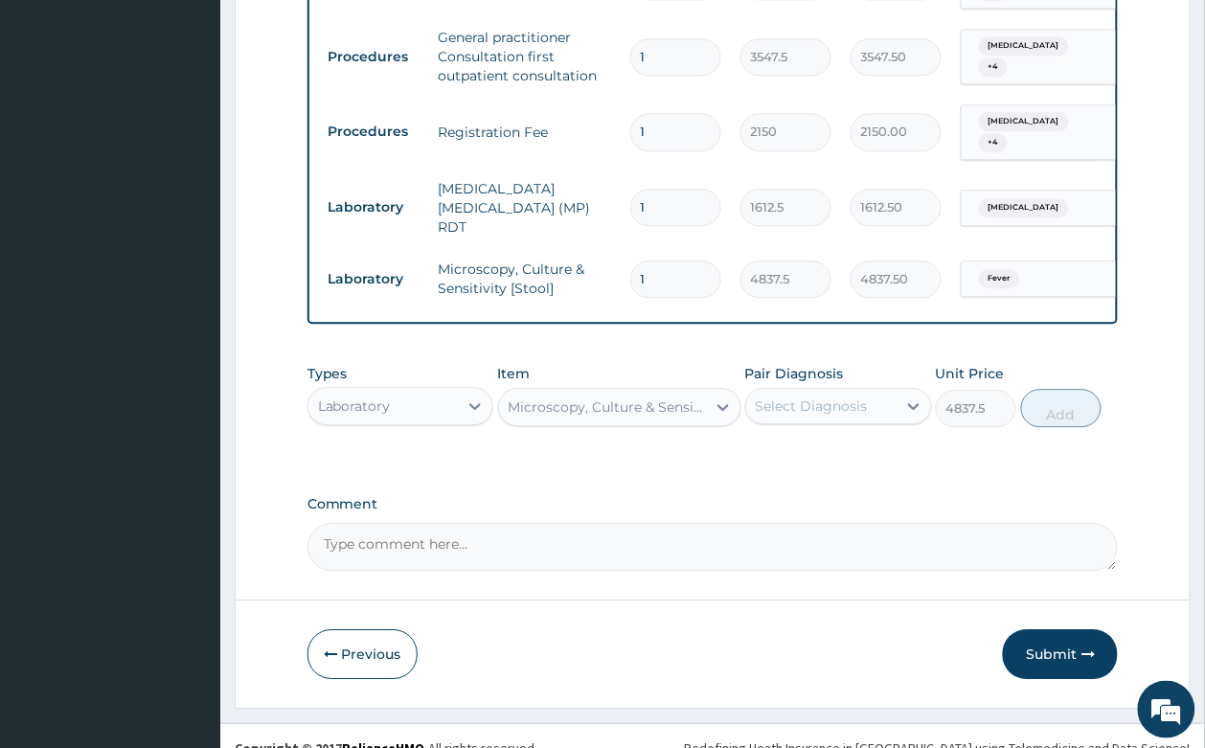
click at [829, 396] on div "Select Diagnosis" at bounding box center [811, 405] width 112 height 19
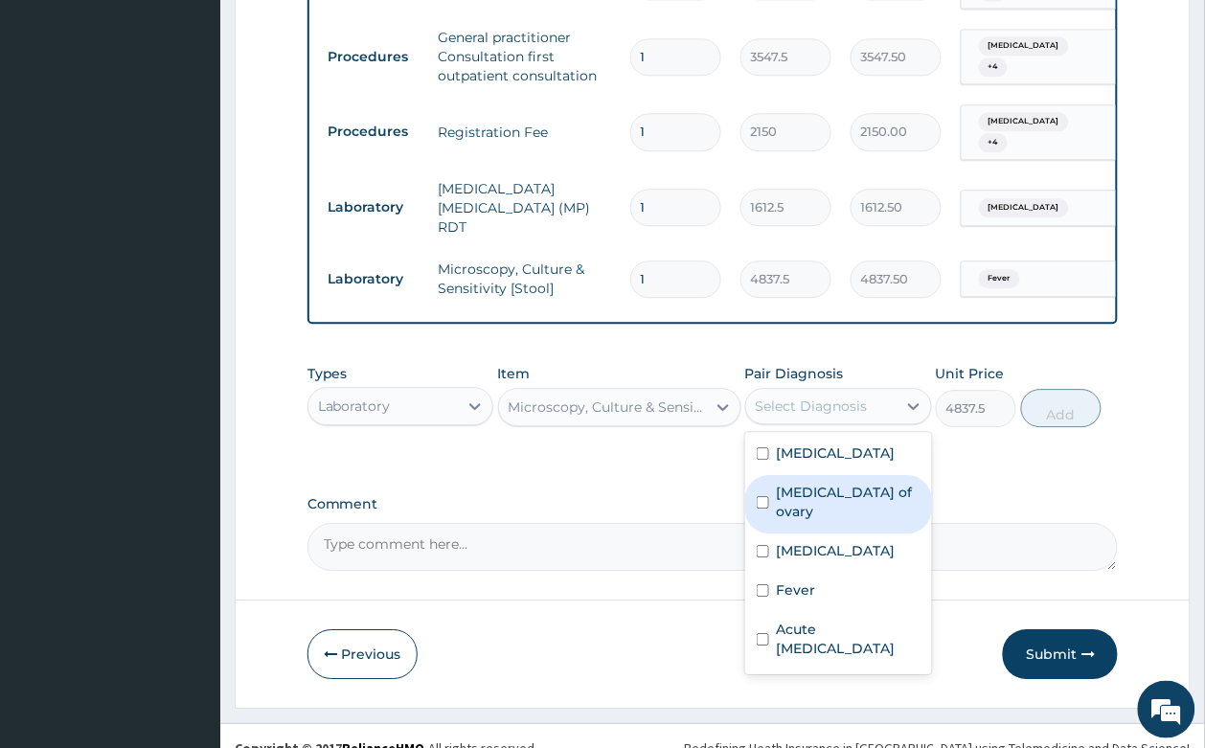
click at [847, 483] on label "Cyst of ovary" at bounding box center [849, 502] width 144 height 38
checkbox input "true"
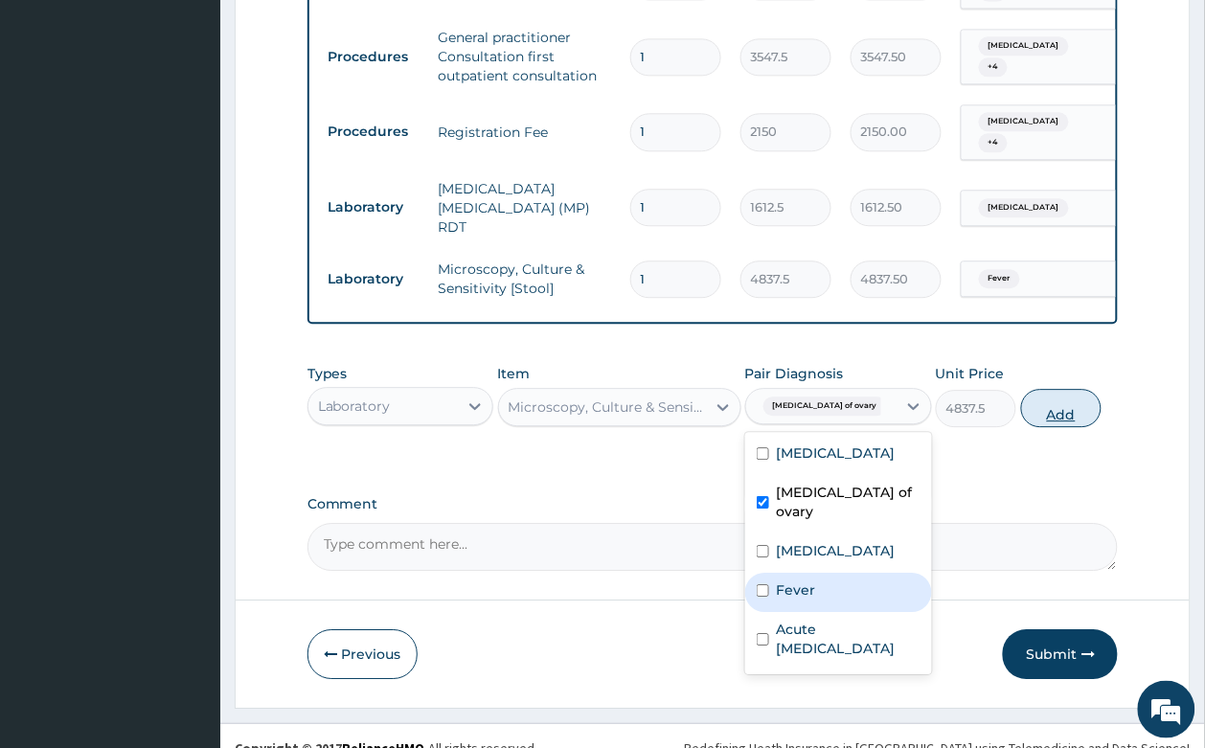
click at [1056, 389] on button "Add" at bounding box center [1061, 408] width 81 height 38
type input "0"
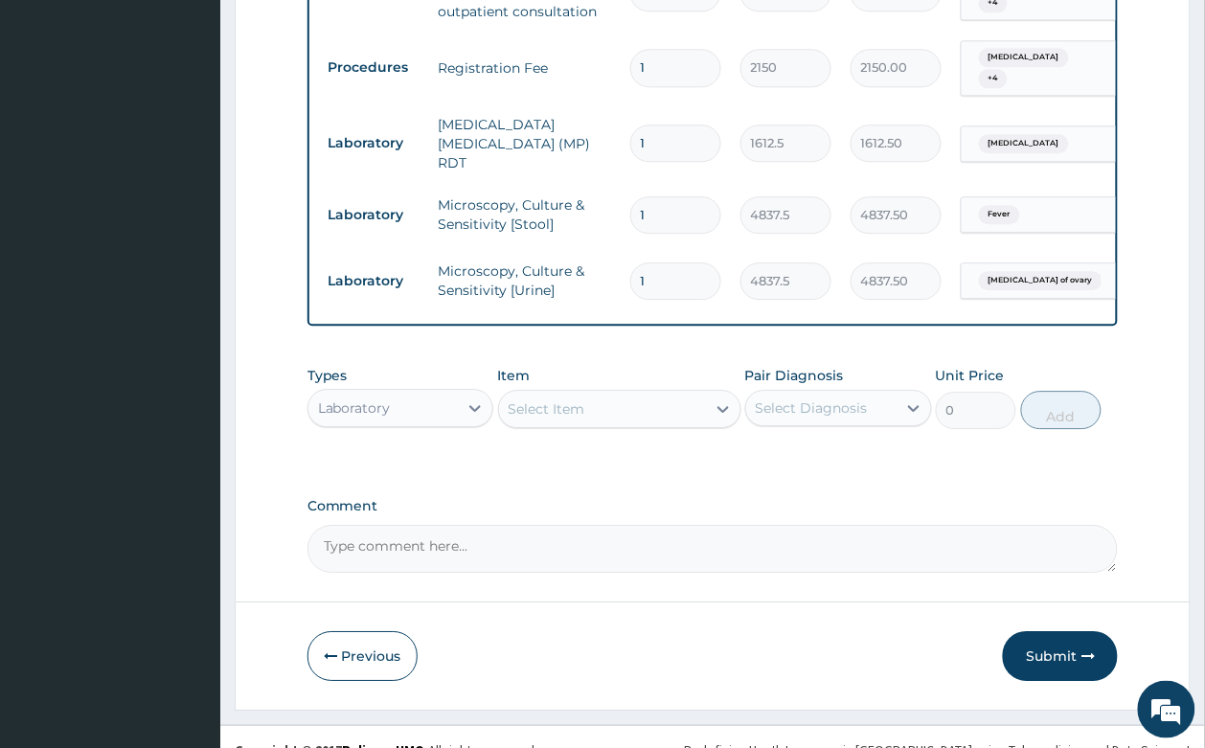
scroll to position [1034, 0]
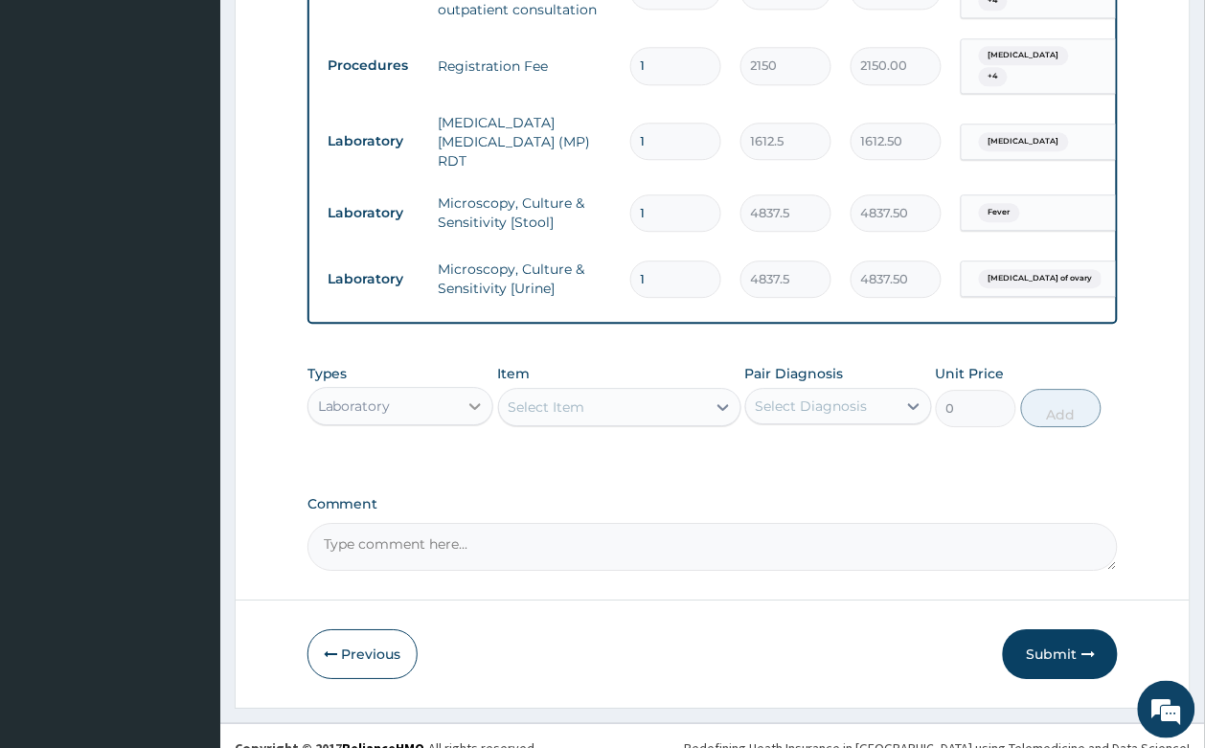
click at [477, 396] on icon at bounding box center [474, 405] width 19 height 19
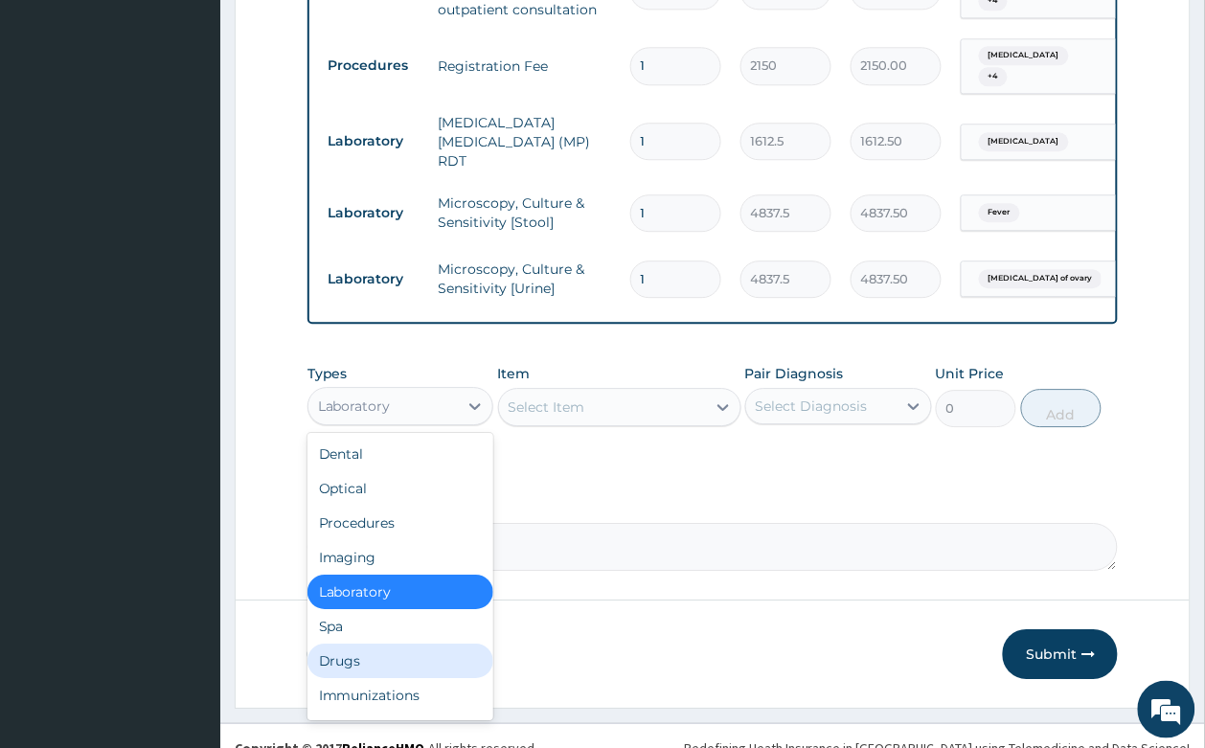
click at [349, 643] on div "Drugs" at bounding box center [400, 660] width 187 height 34
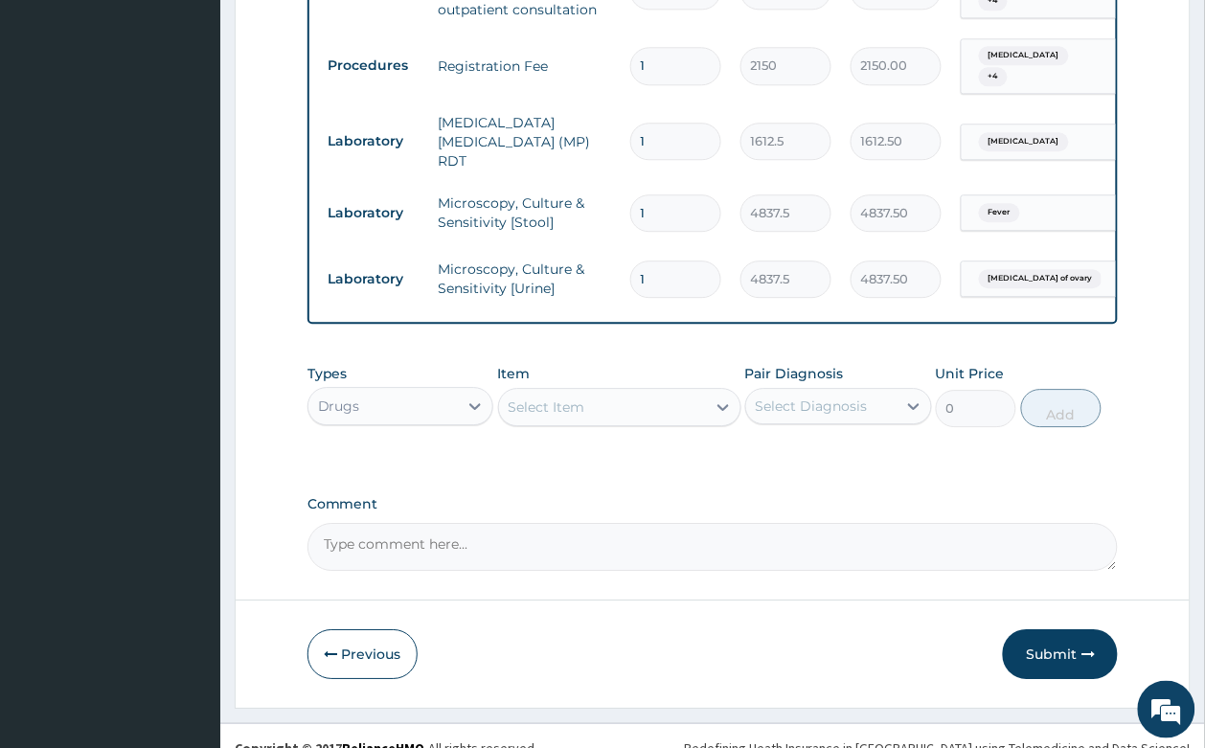
click at [549, 397] on div "Select Item" at bounding box center [546, 406] width 77 height 19
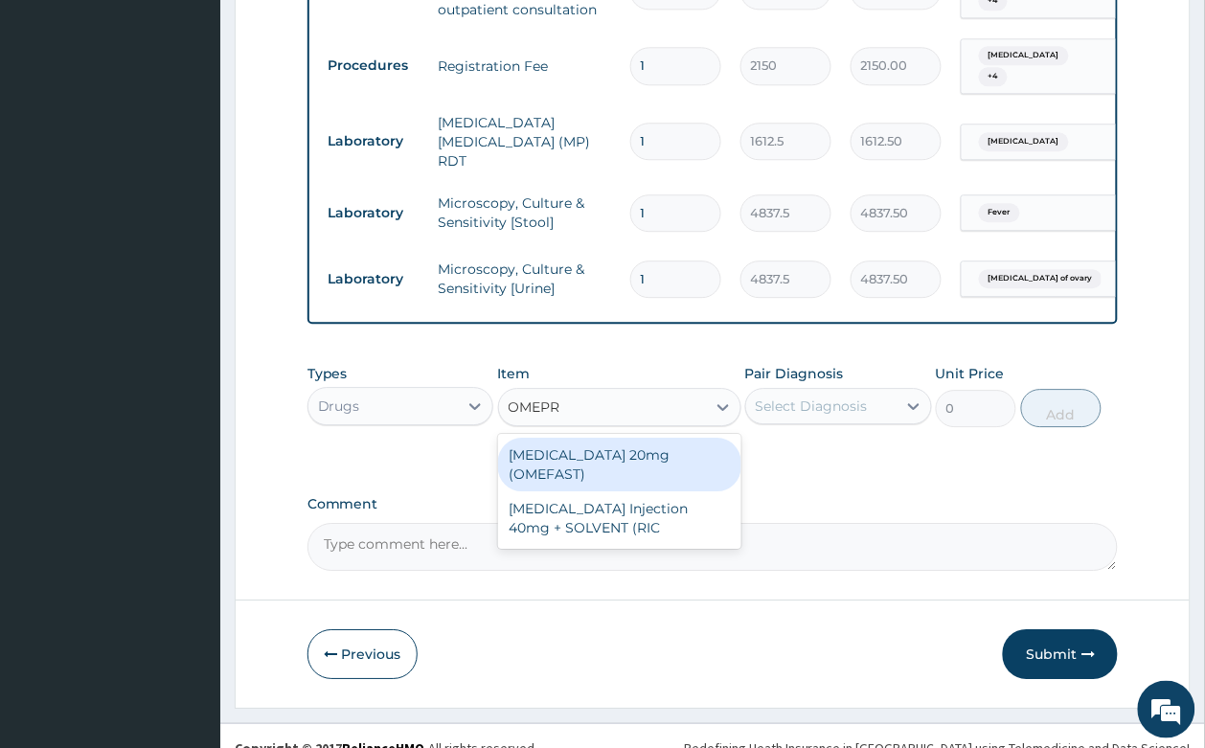
type input "OMEPRA"
drag, startPoint x: 594, startPoint y: 432, endPoint x: 936, endPoint y: 384, distance: 346.1
click at [614, 438] on div "[MEDICAL_DATA] 20mg (OMEFAST)" at bounding box center [619, 465] width 243 height 54
type input "82.775"
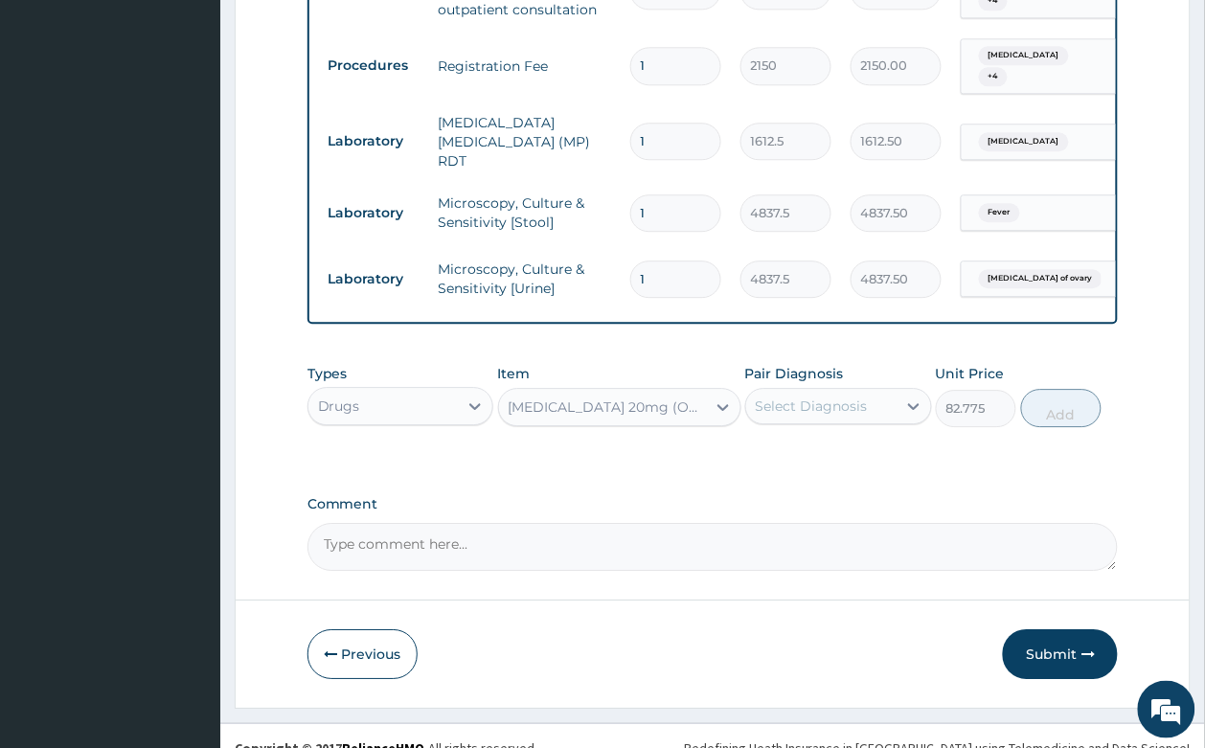
click at [782, 397] on div "Select Diagnosis" at bounding box center [821, 406] width 150 height 31
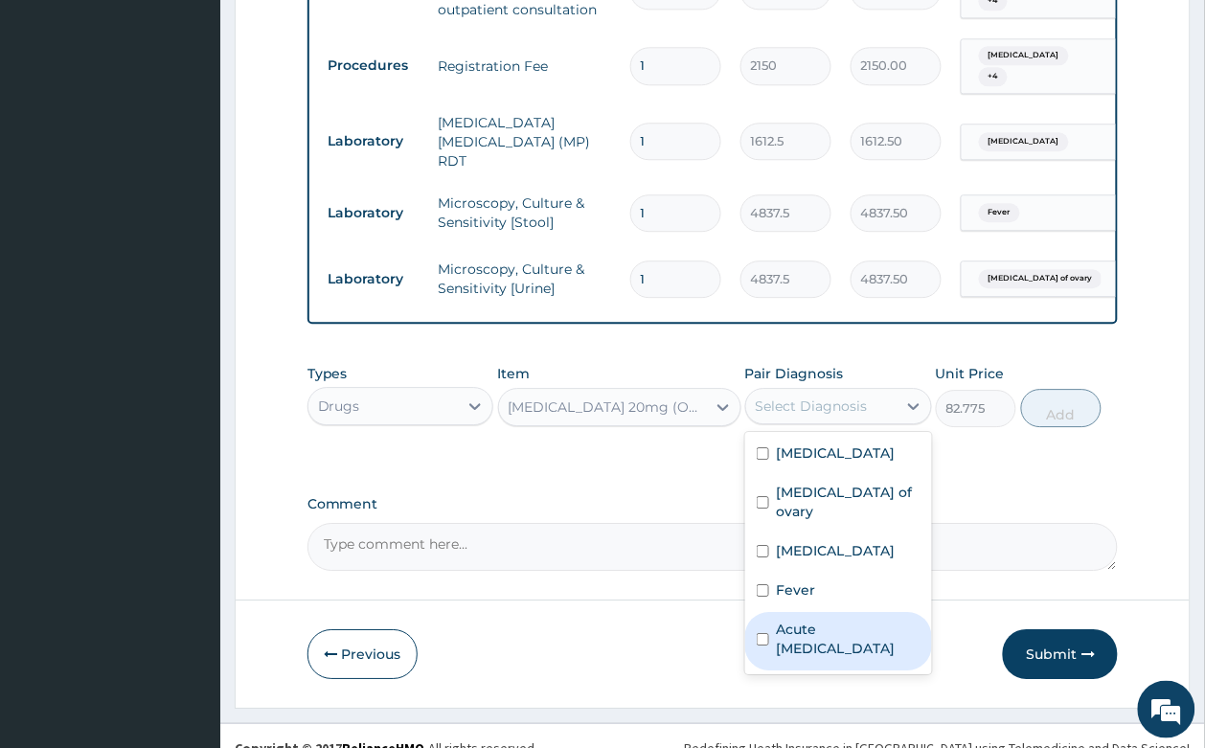
click at [805, 612] on div "Acute peptic ulcer" at bounding box center [838, 641] width 187 height 58
checkbox input "true"
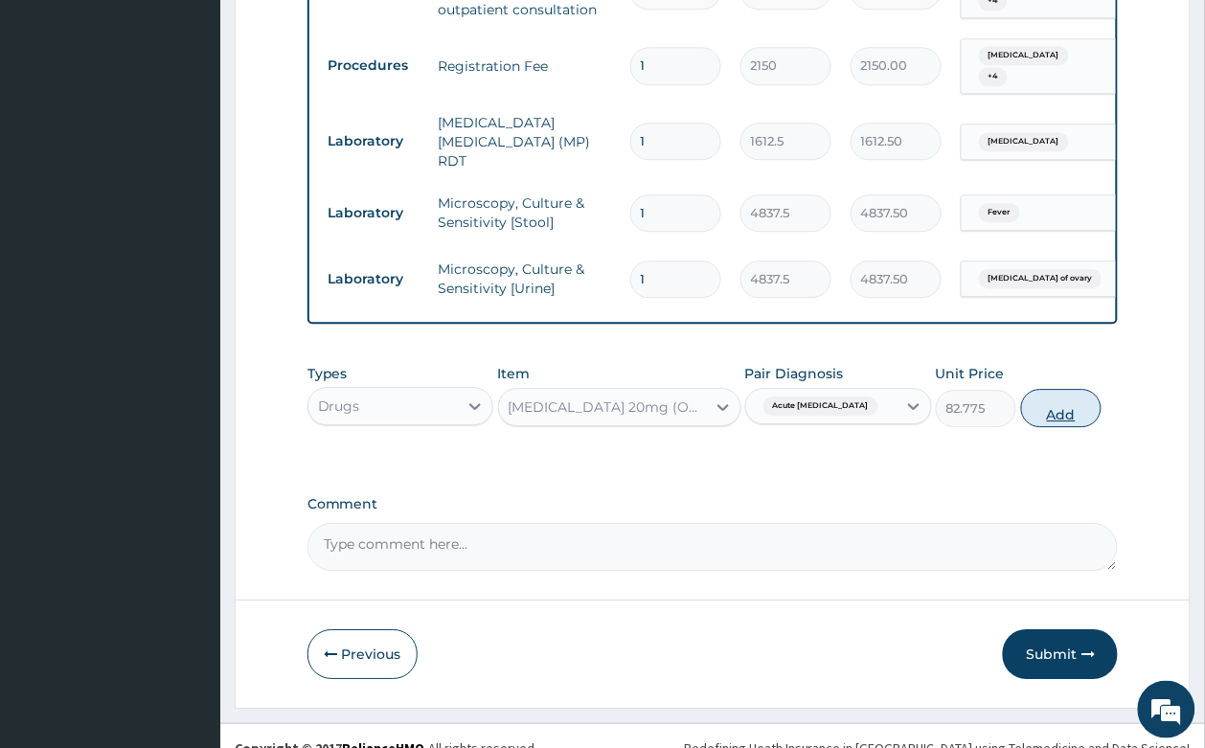
click at [1070, 389] on button "Add" at bounding box center [1061, 408] width 81 height 38
type input "0"
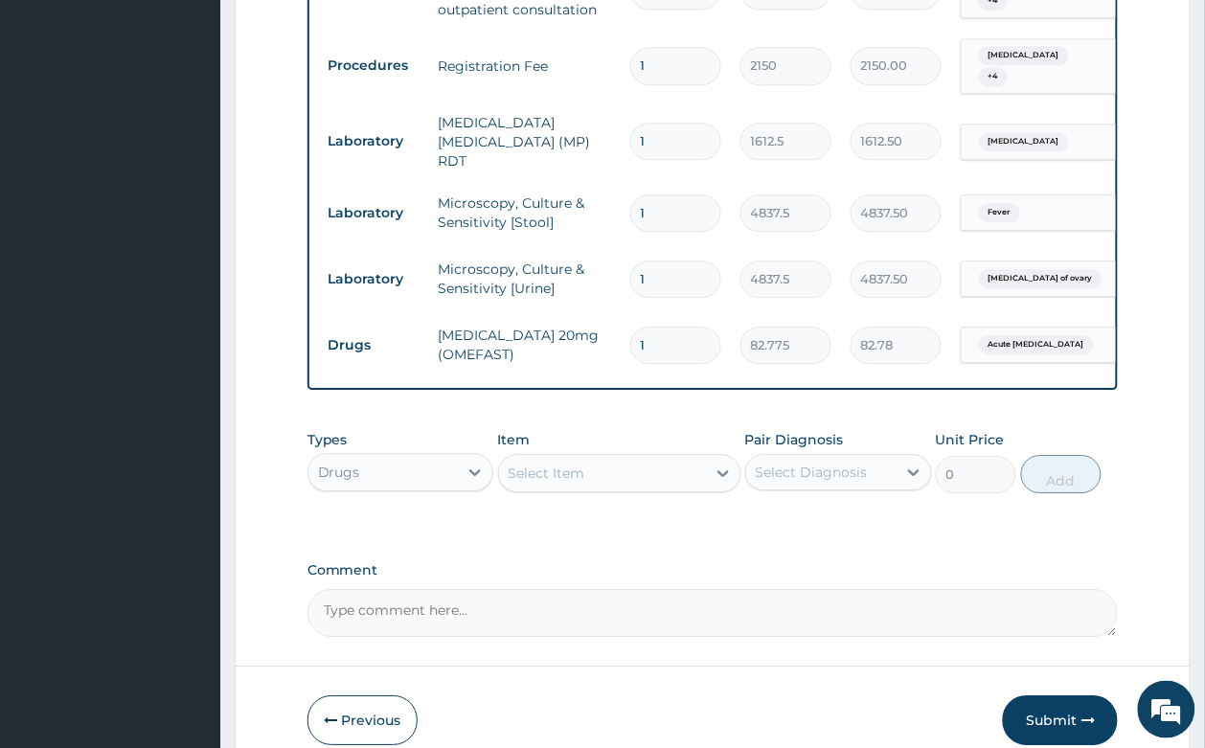
type input "0.00"
type input "1"
type input "82.78"
type input "14"
type input "1158.85"
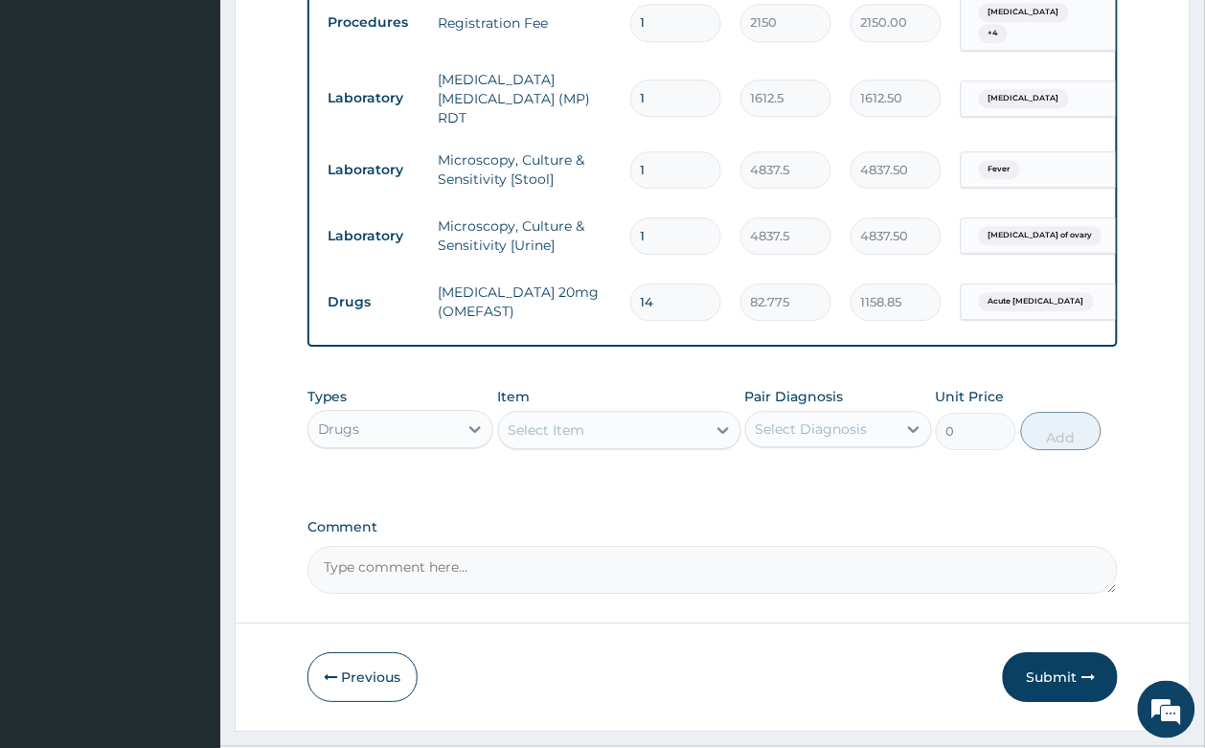
scroll to position [1101, 0]
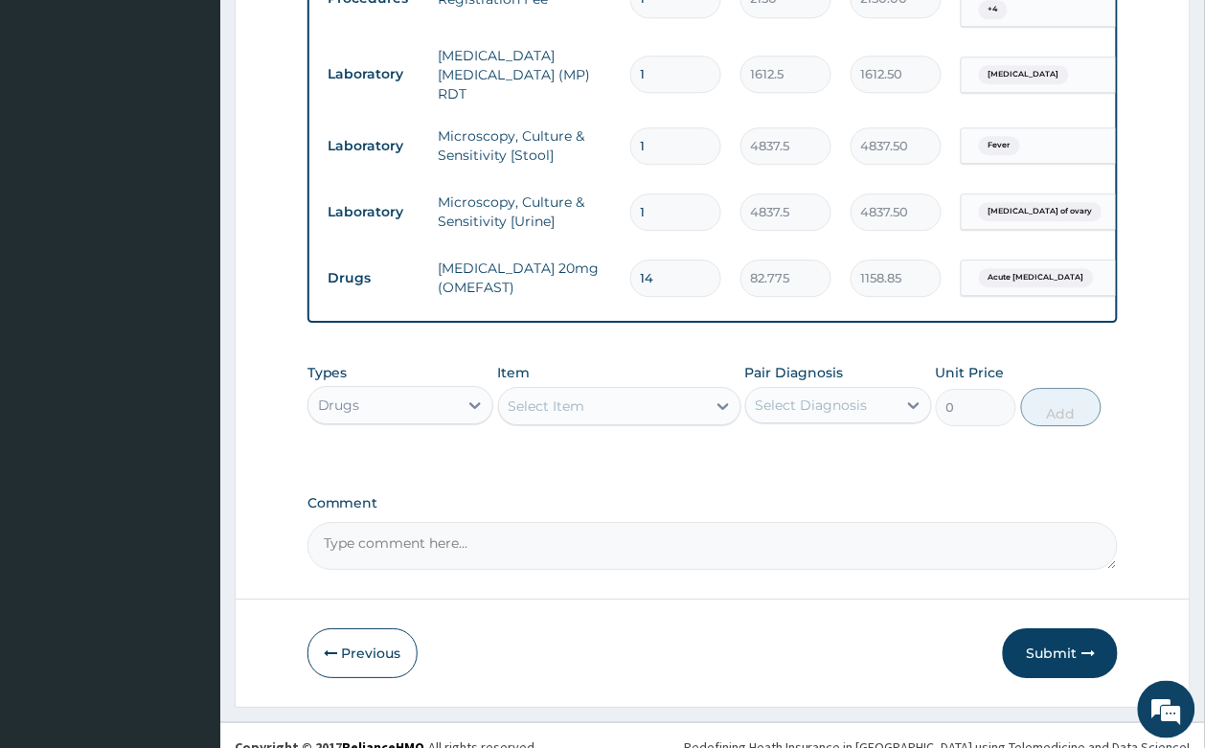
type input "14"
click at [604, 391] on div "Select Item" at bounding box center [602, 406] width 207 height 31
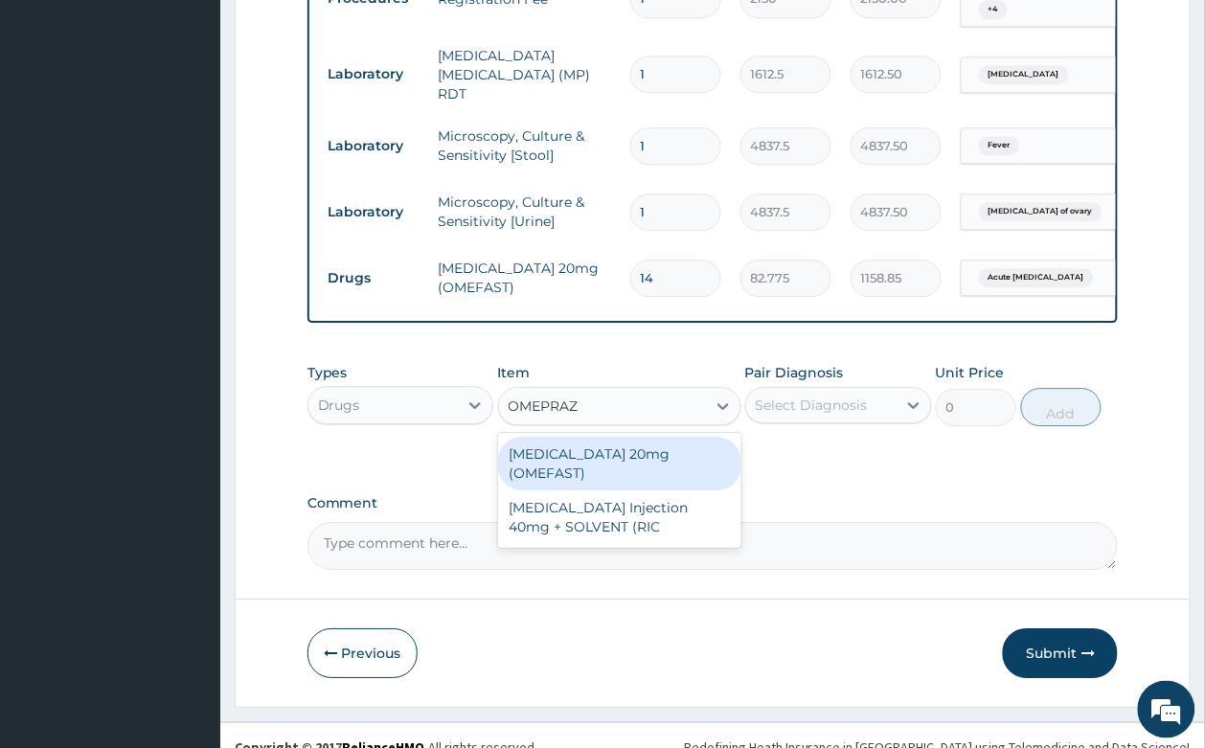
type input "OMEPRAZO"
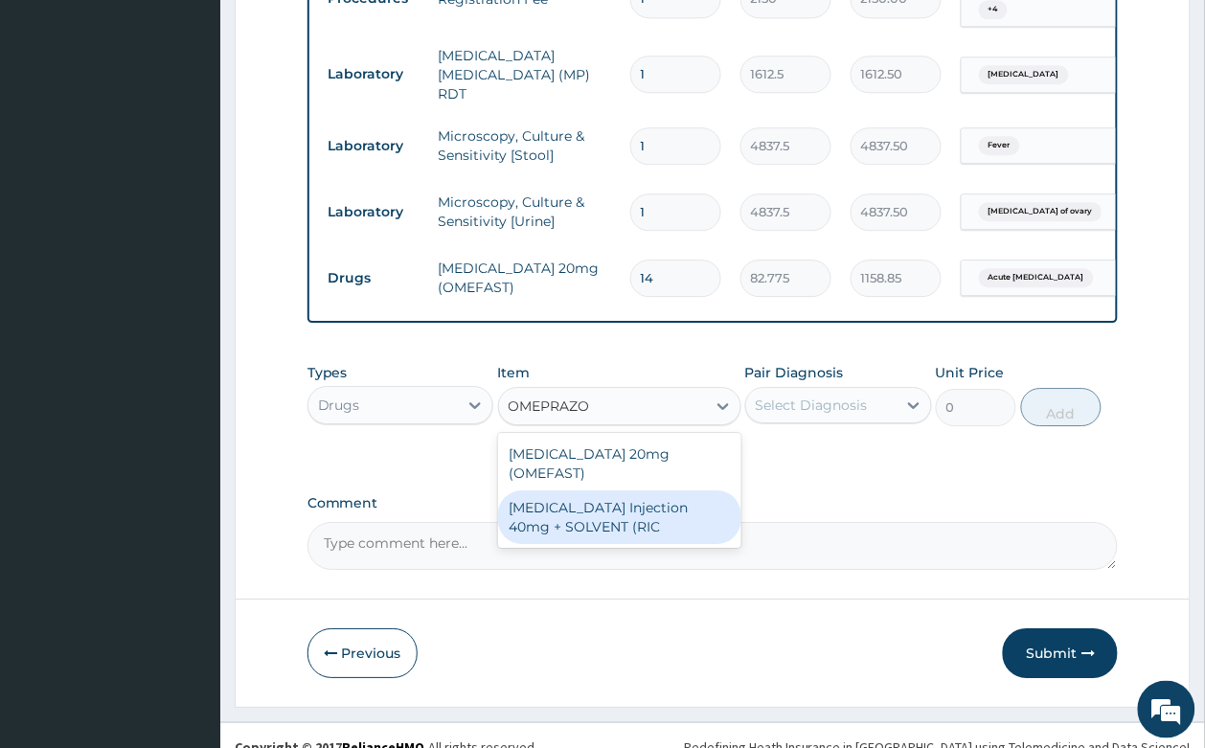
drag, startPoint x: 628, startPoint y: 484, endPoint x: 761, endPoint y: 417, distance: 148.6
click at [628, 490] on div "[MEDICAL_DATA] Injection 40mg + SOLVENT (RIC" at bounding box center [619, 517] width 243 height 54
type input "1537.25"
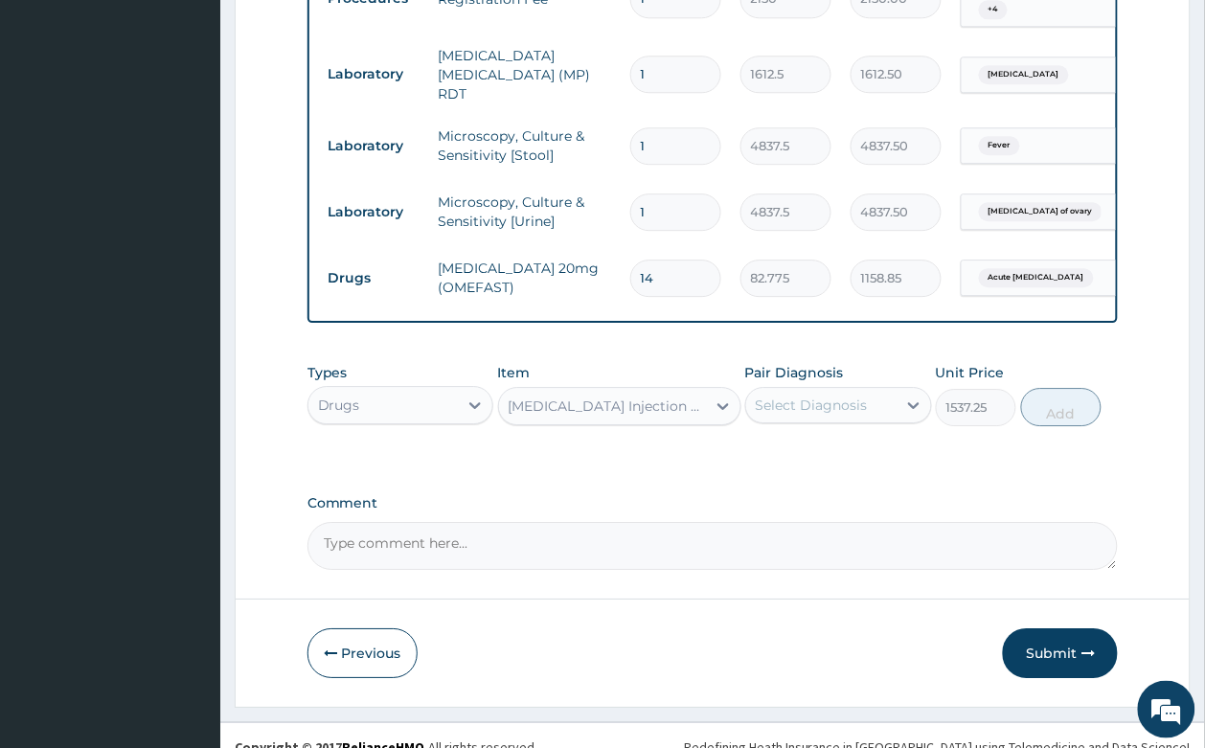
click at [831, 395] on div "Select Diagnosis" at bounding box center [811, 404] width 112 height 19
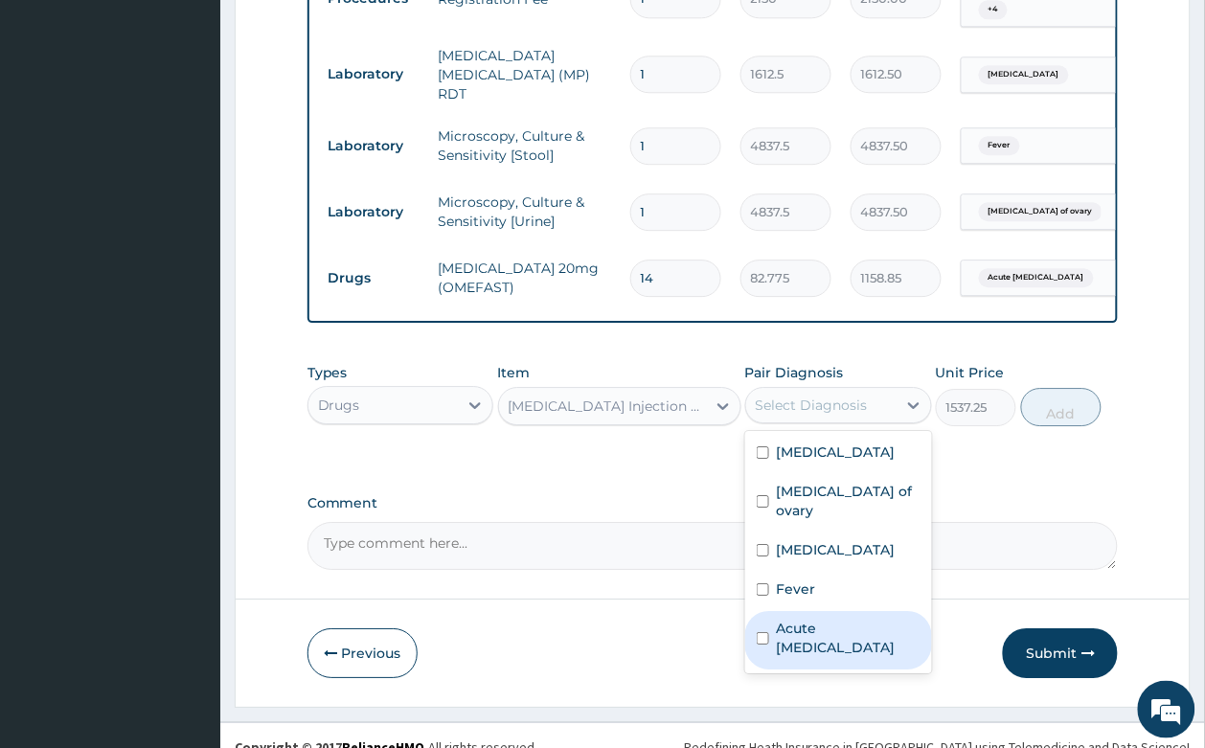
click at [834, 619] on label "Acute peptic ulcer" at bounding box center [849, 638] width 144 height 38
checkbox input "true"
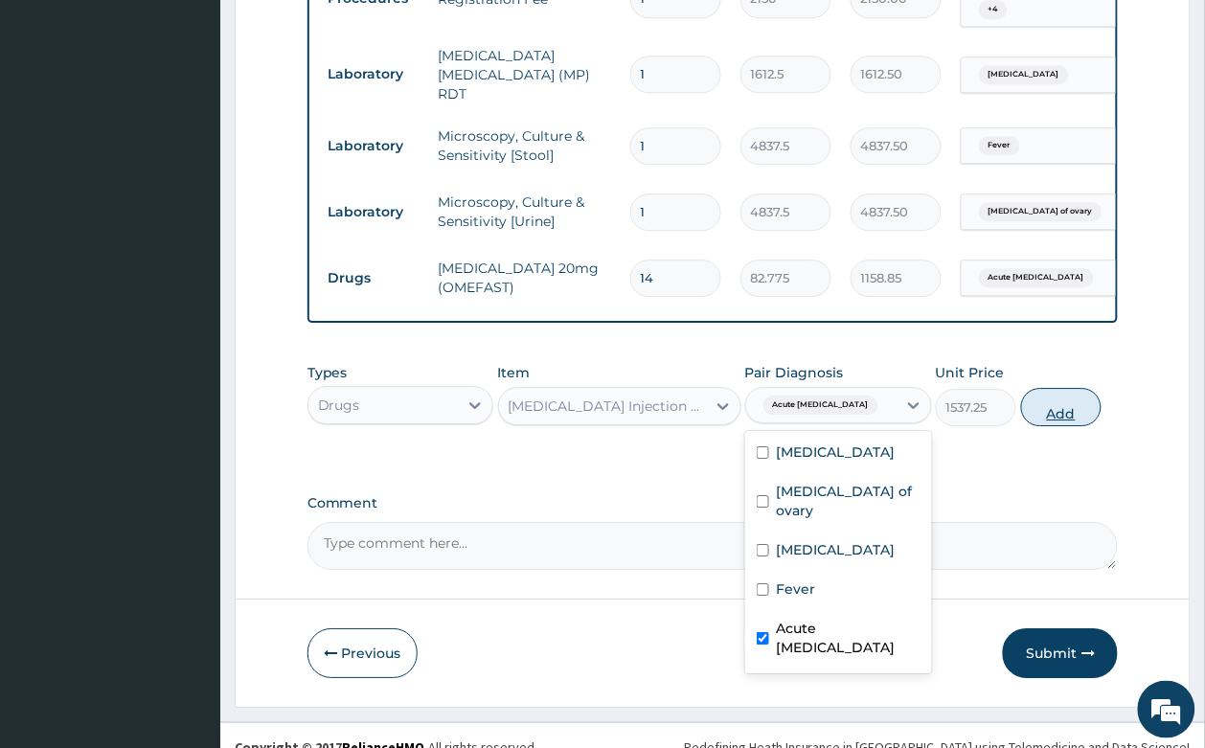
click at [1066, 388] on button "Add" at bounding box center [1061, 407] width 81 height 38
type input "0"
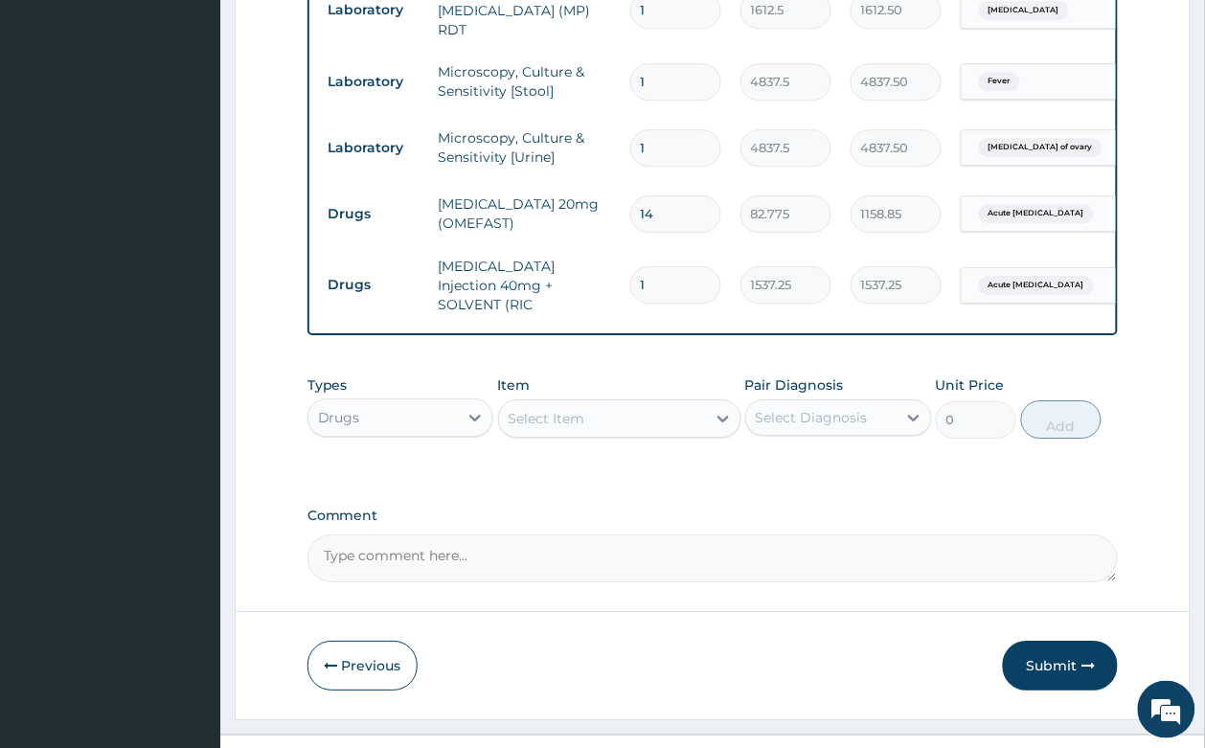
scroll to position [1166, 0]
click at [600, 402] on div "Select Item" at bounding box center [602, 417] width 207 height 31
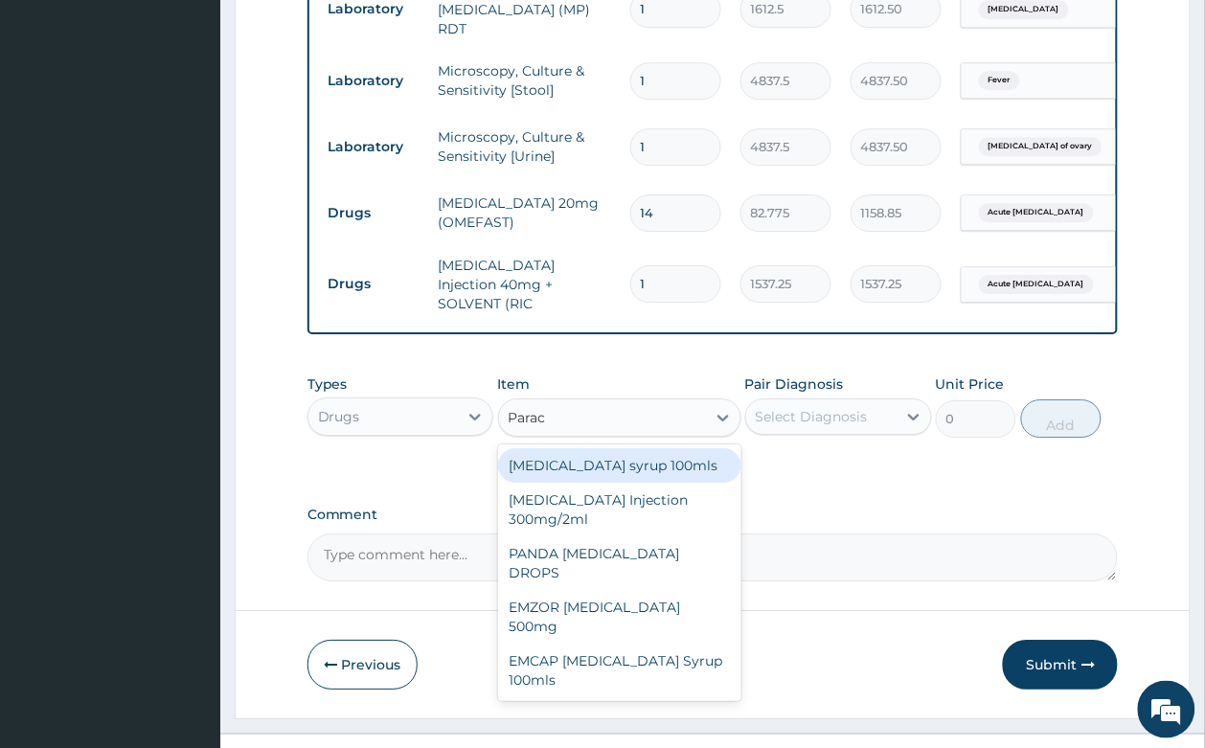
type input "Parace"
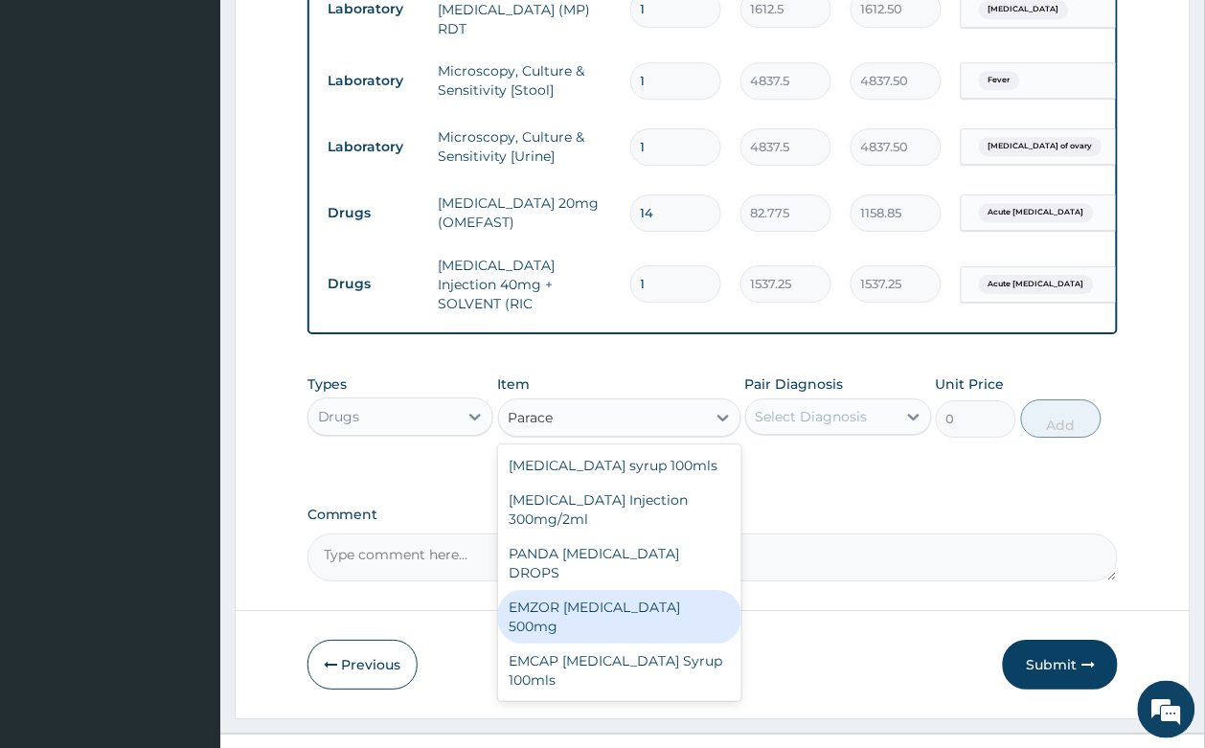
drag, startPoint x: 670, startPoint y: 558, endPoint x: 767, endPoint y: 448, distance: 146.6
click at [676, 590] on div "EMZOR [MEDICAL_DATA] 500mg" at bounding box center [619, 617] width 243 height 54
type input "23.65"
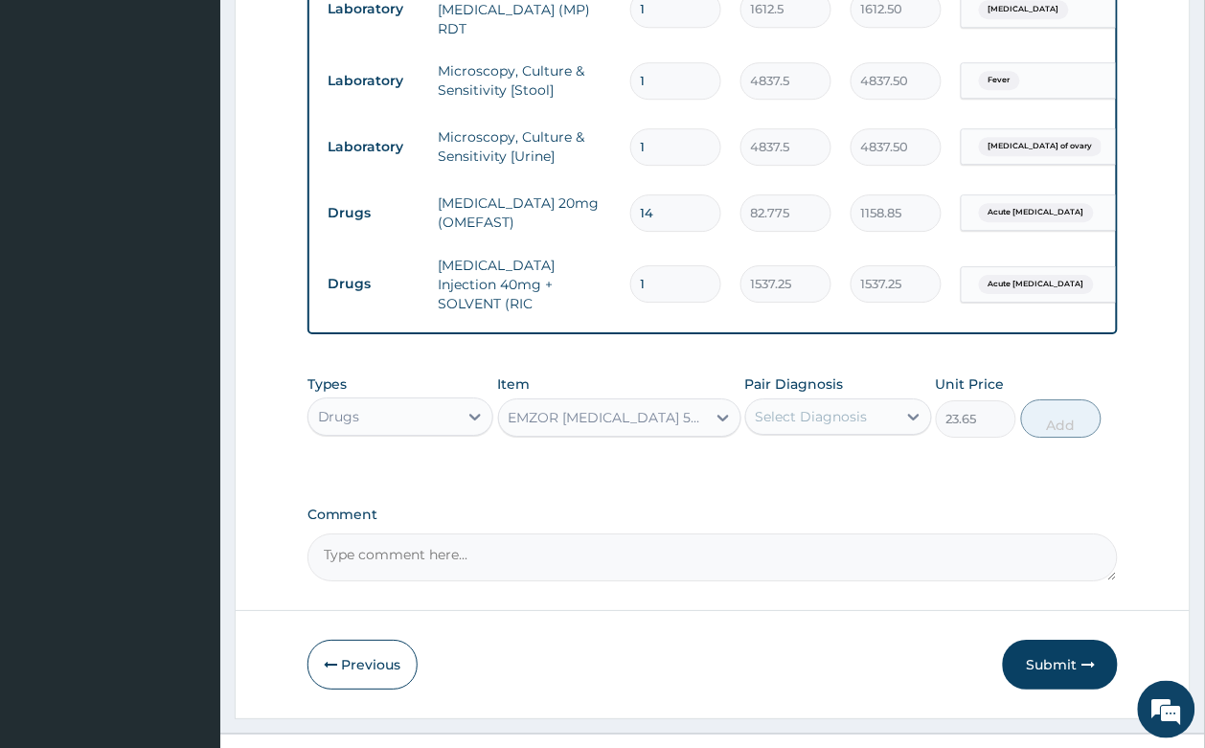
click at [798, 398] on div "Select Diagnosis" at bounding box center [838, 416] width 187 height 36
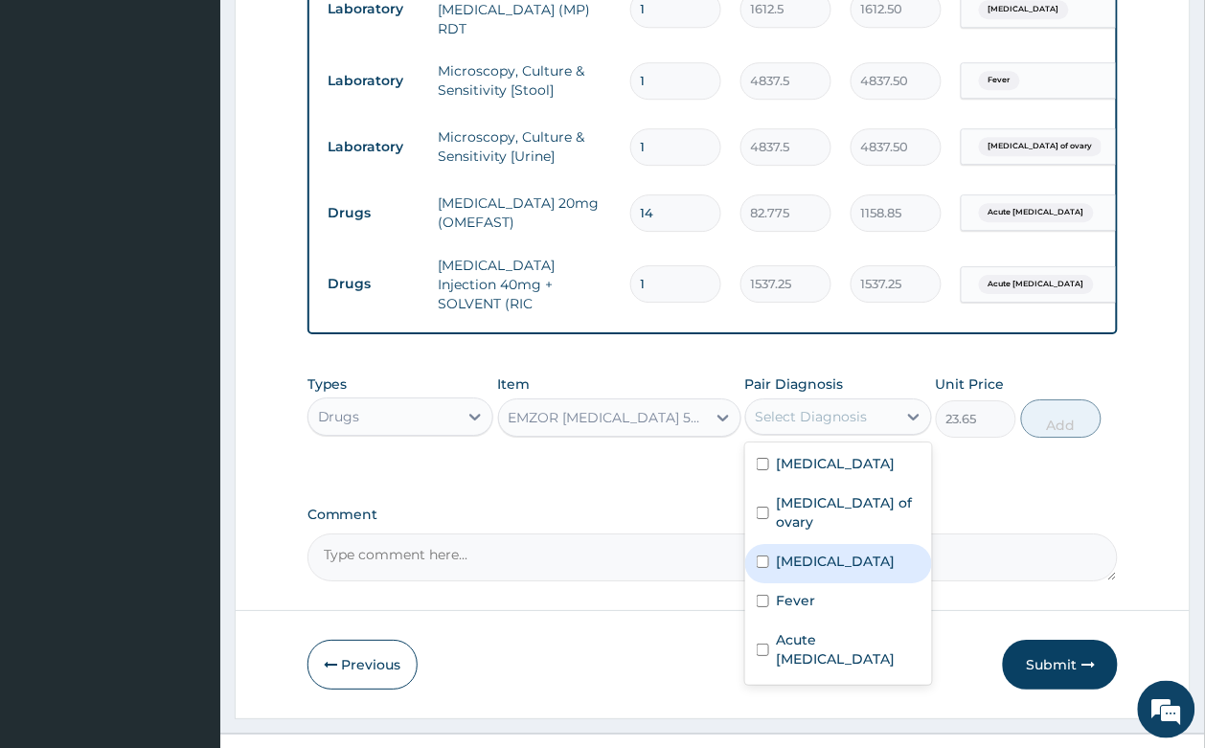
click at [840, 544] on div "Malaria" at bounding box center [838, 563] width 187 height 39
checkbox input "true"
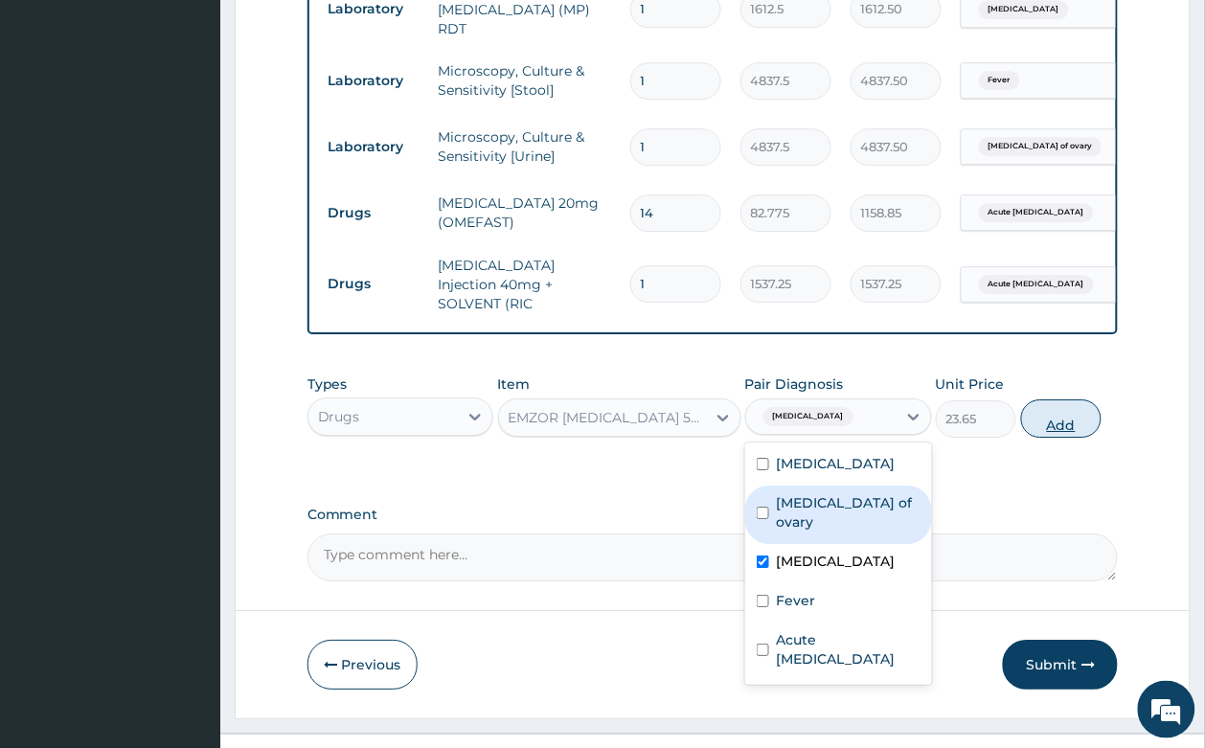
click at [1051, 399] on button "Add" at bounding box center [1061, 418] width 81 height 38
type input "0"
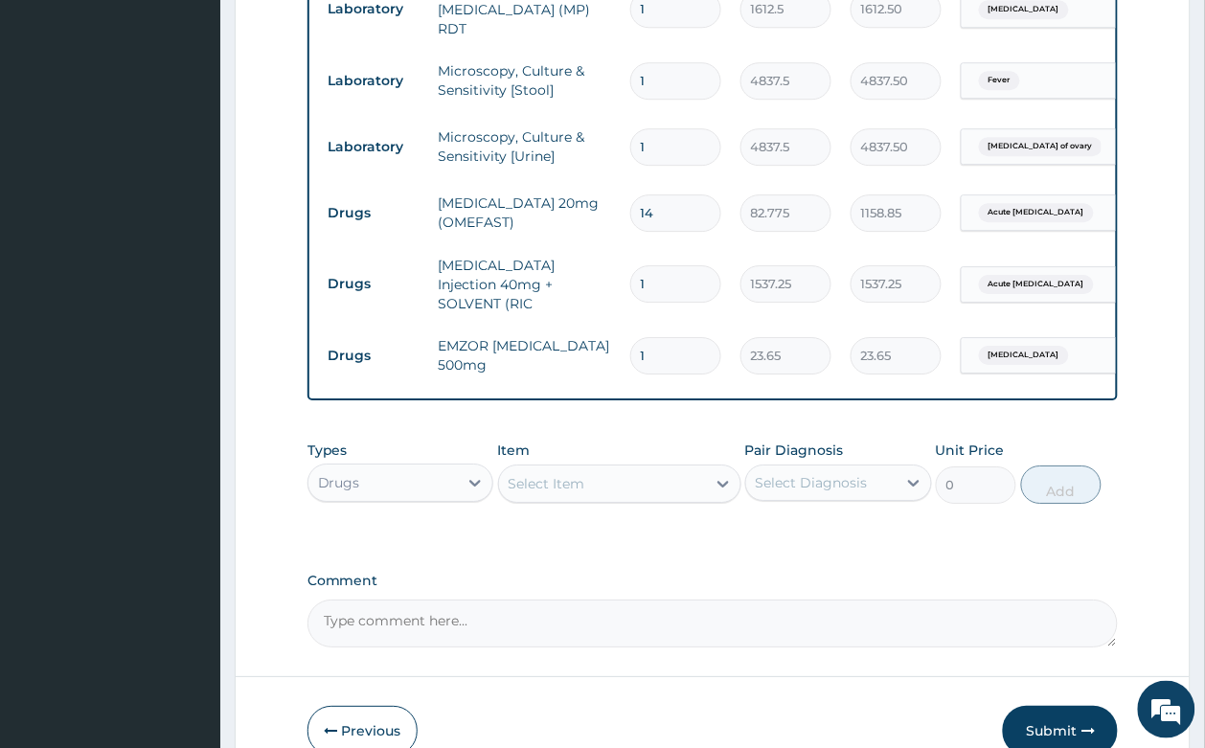
type input "18"
type input "425.70"
type input "17"
type input "402.05"
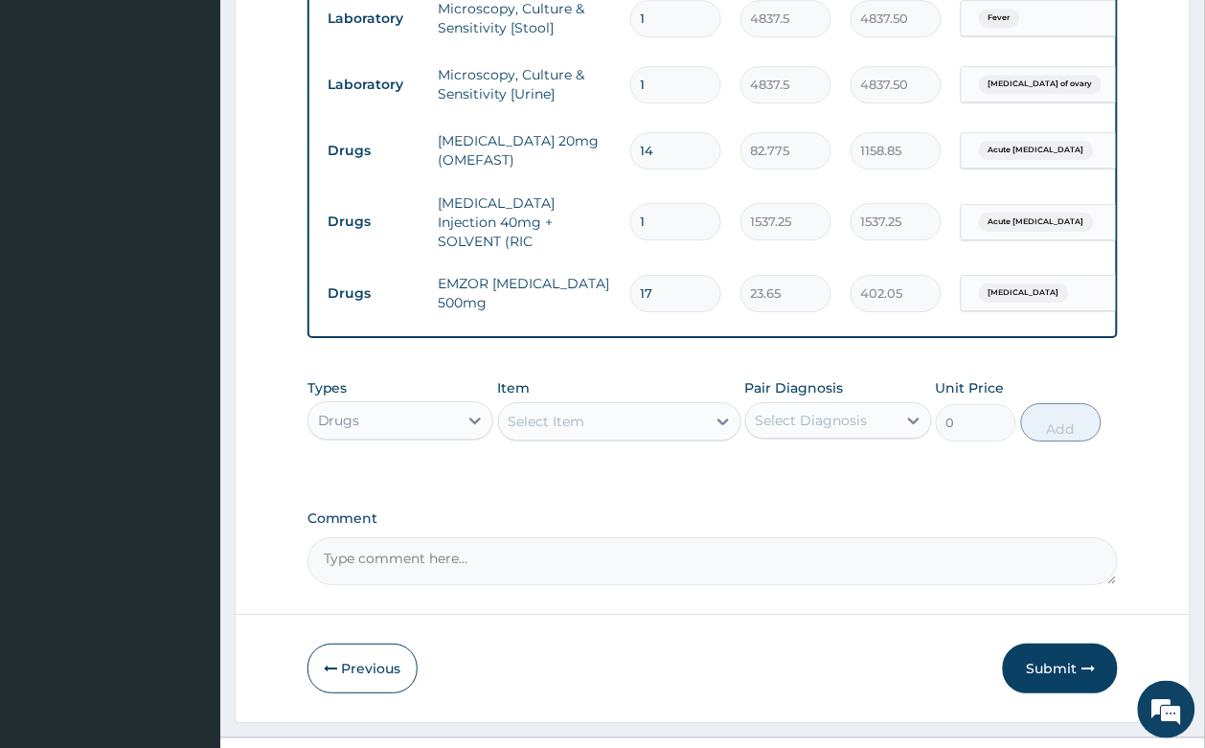
scroll to position [1232, 0]
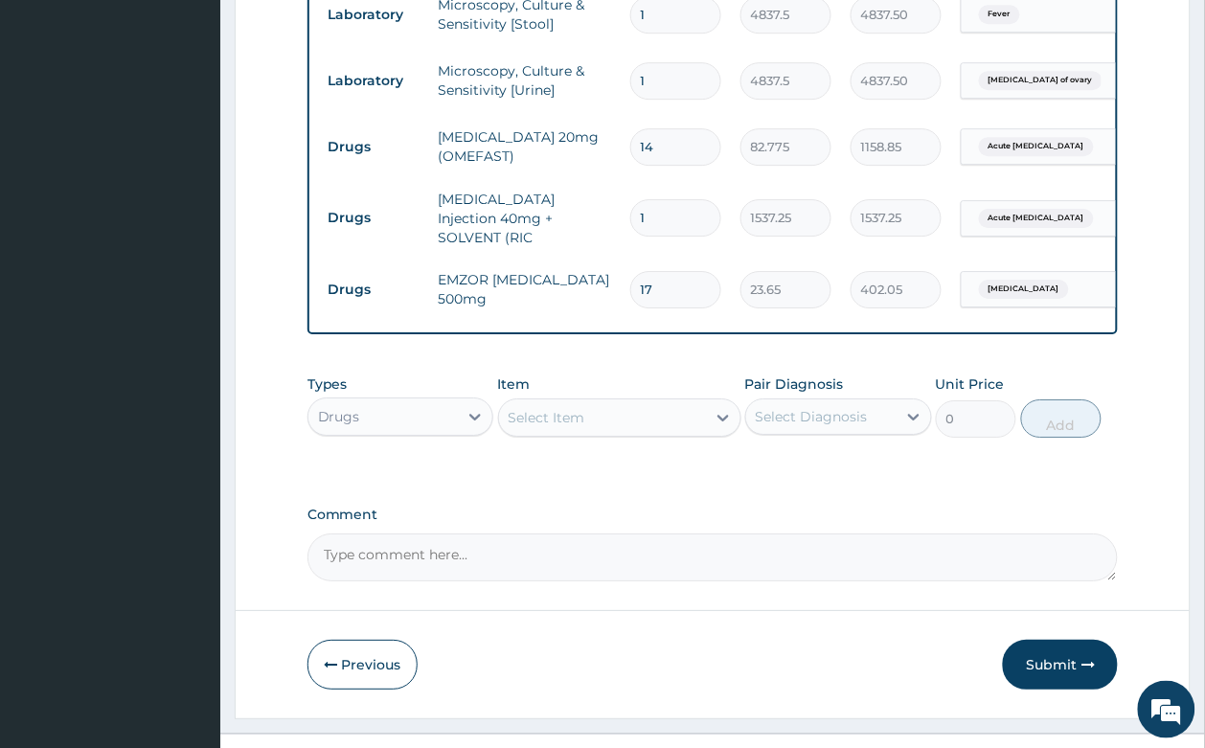
type input "17"
click at [513, 402] on div "Select Item" at bounding box center [602, 417] width 207 height 31
click at [548, 402] on div "Select Item" at bounding box center [602, 417] width 207 height 31
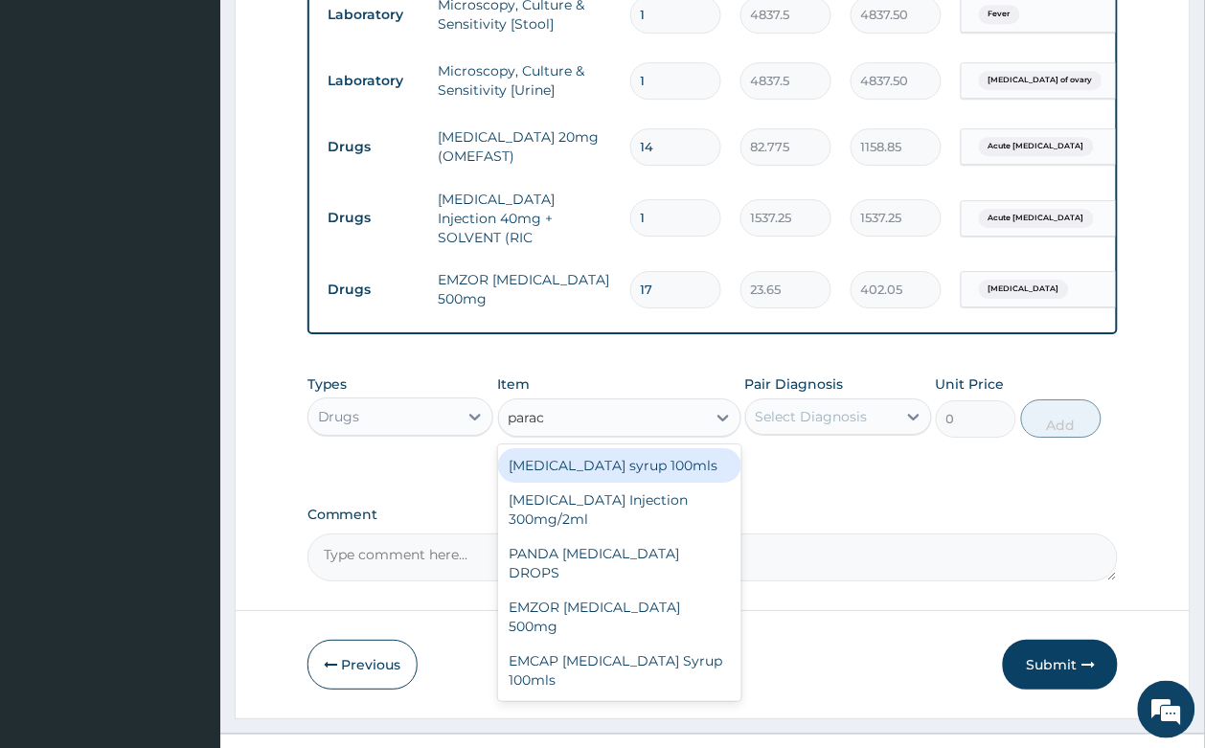
type input "parace"
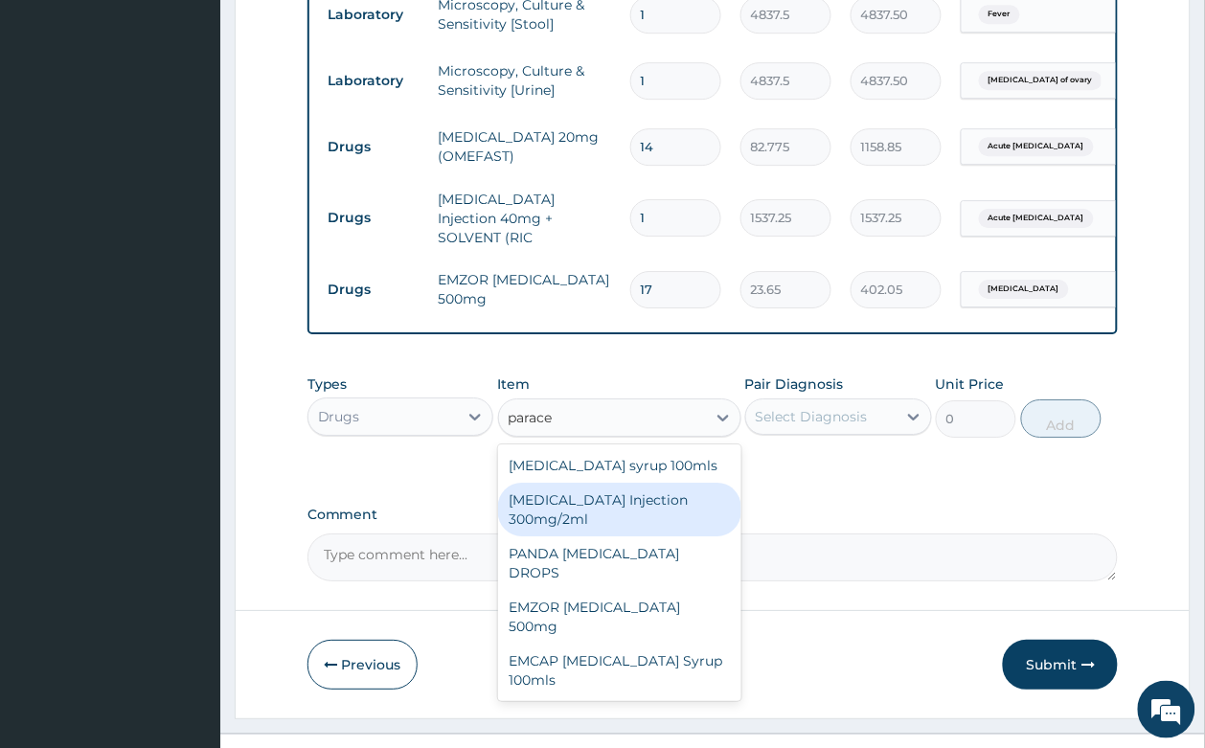
click at [625, 483] on div "[MEDICAL_DATA] Injection 300mg/2ml" at bounding box center [619, 510] width 243 height 54
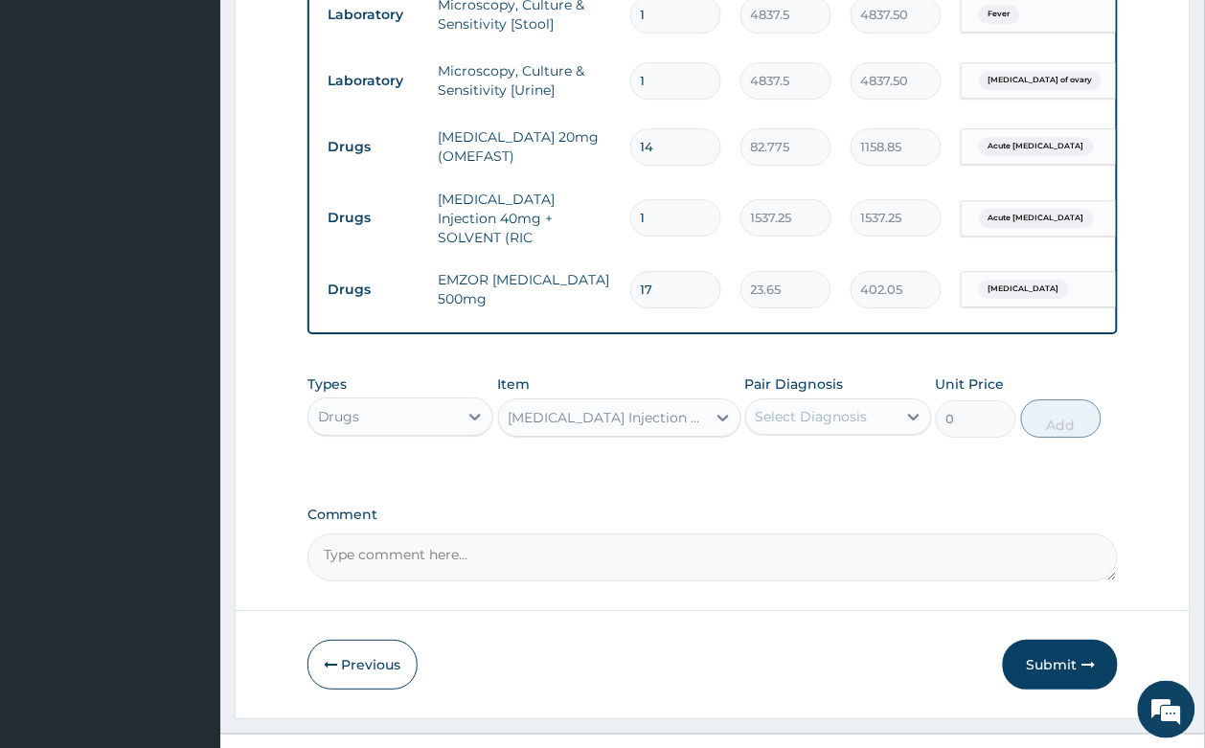
type input "260.15"
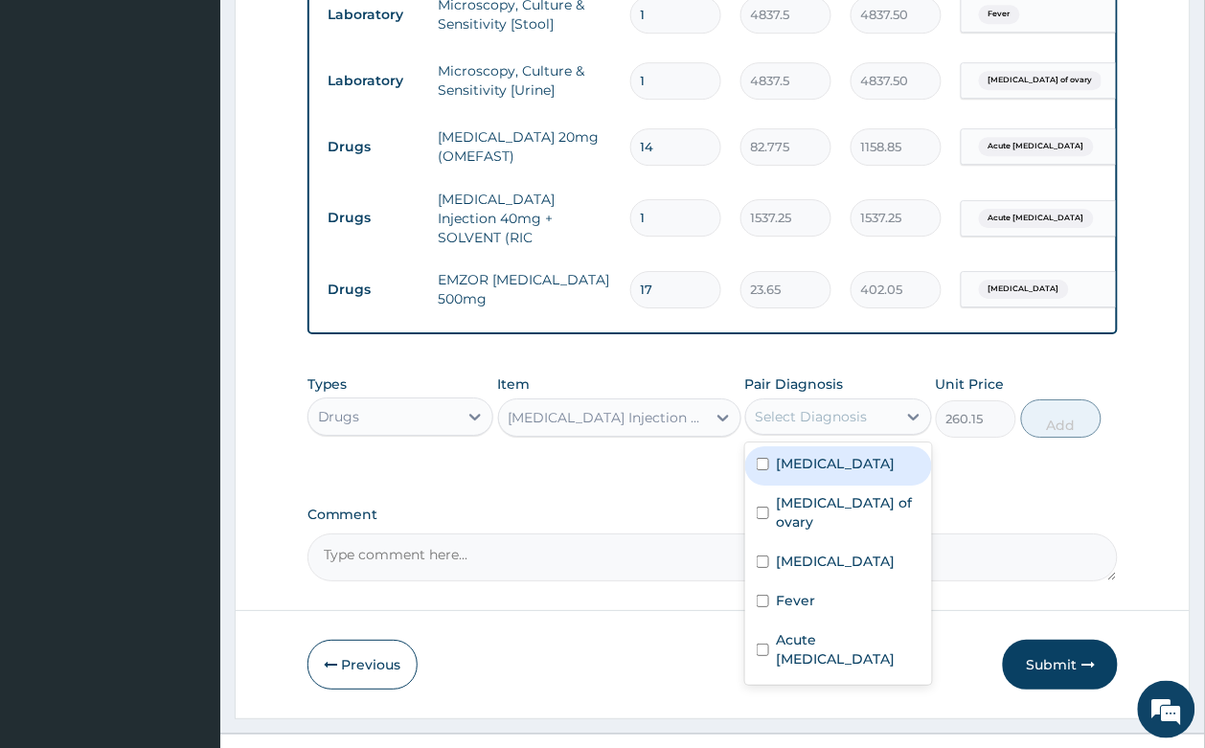
click at [785, 407] on div "Select Diagnosis" at bounding box center [811, 416] width 112 height 19
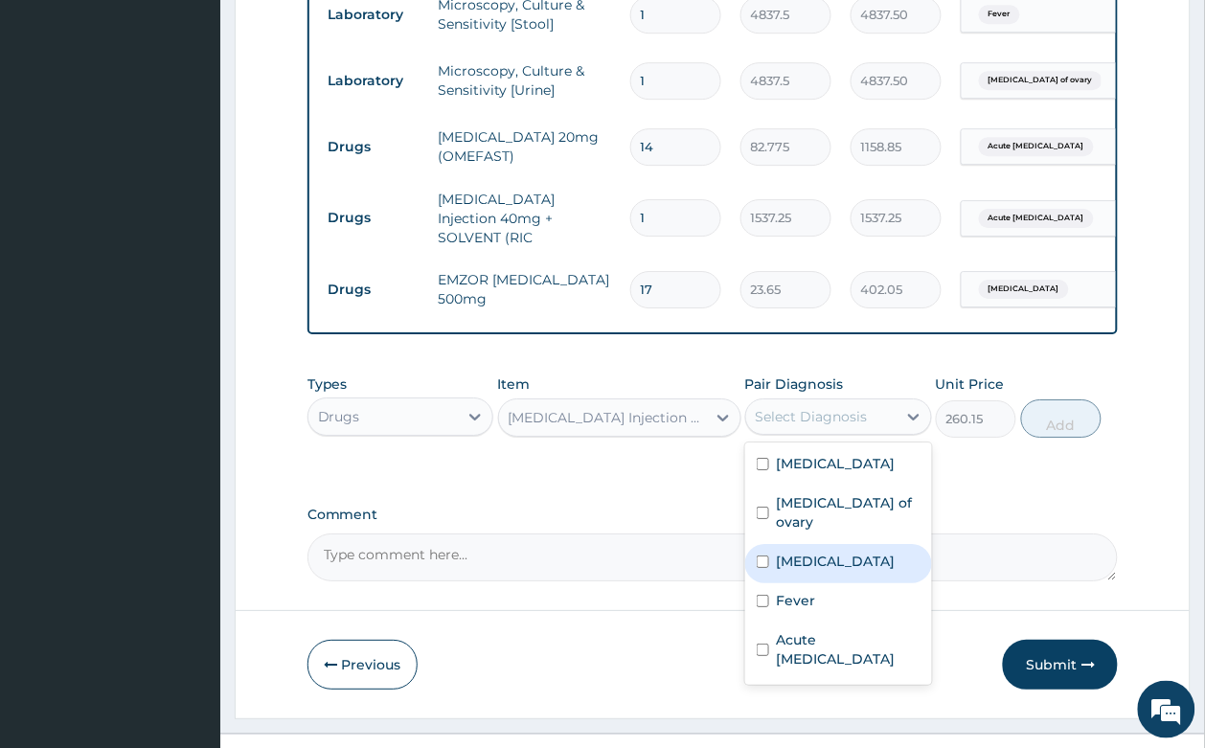
click at [835, 544] on div "Malaria" at bounding box center [838, 563] width 187 height 39
checkbox input "true"
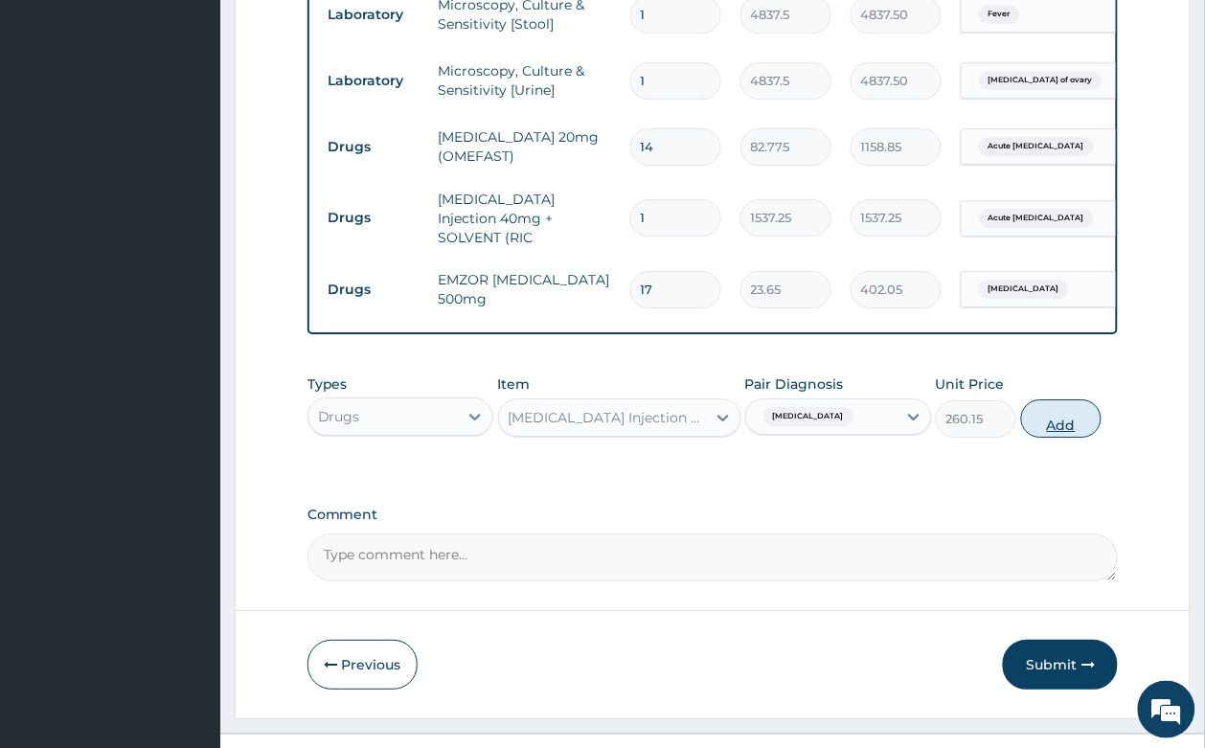
click at [1041, 399] on button "Add" at bounding box center [1061, 418] width 81 height 38
type input "0"
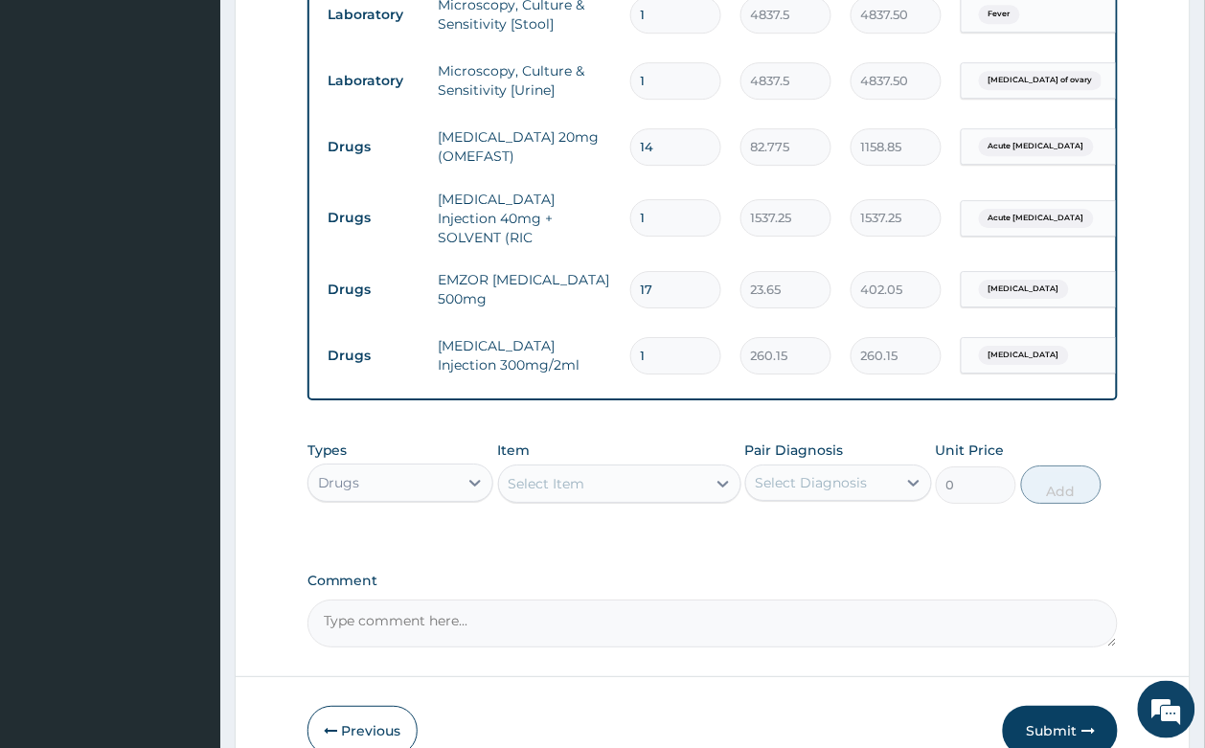
type input "0"
type input "0.00"
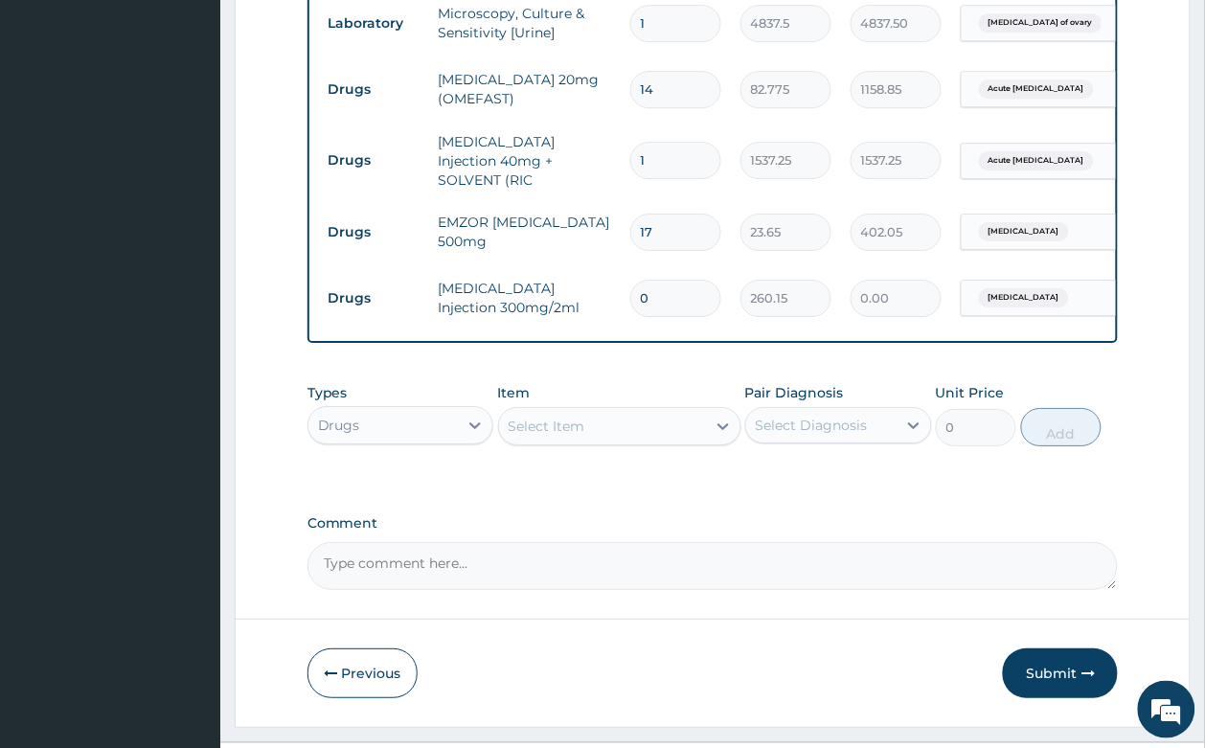
scroll to position [1298, 0]
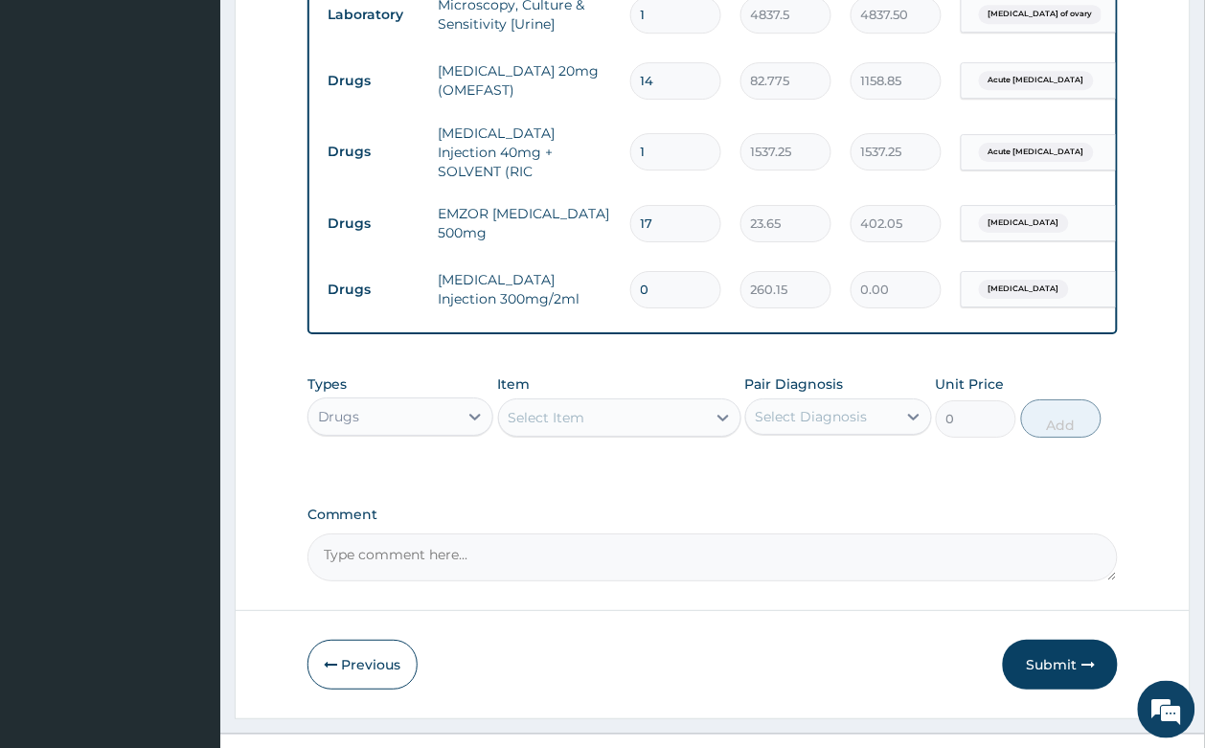
type input "0"
click at [584, 402] on div "Select Item" at bounding box center [602, 417] width 207 height 31
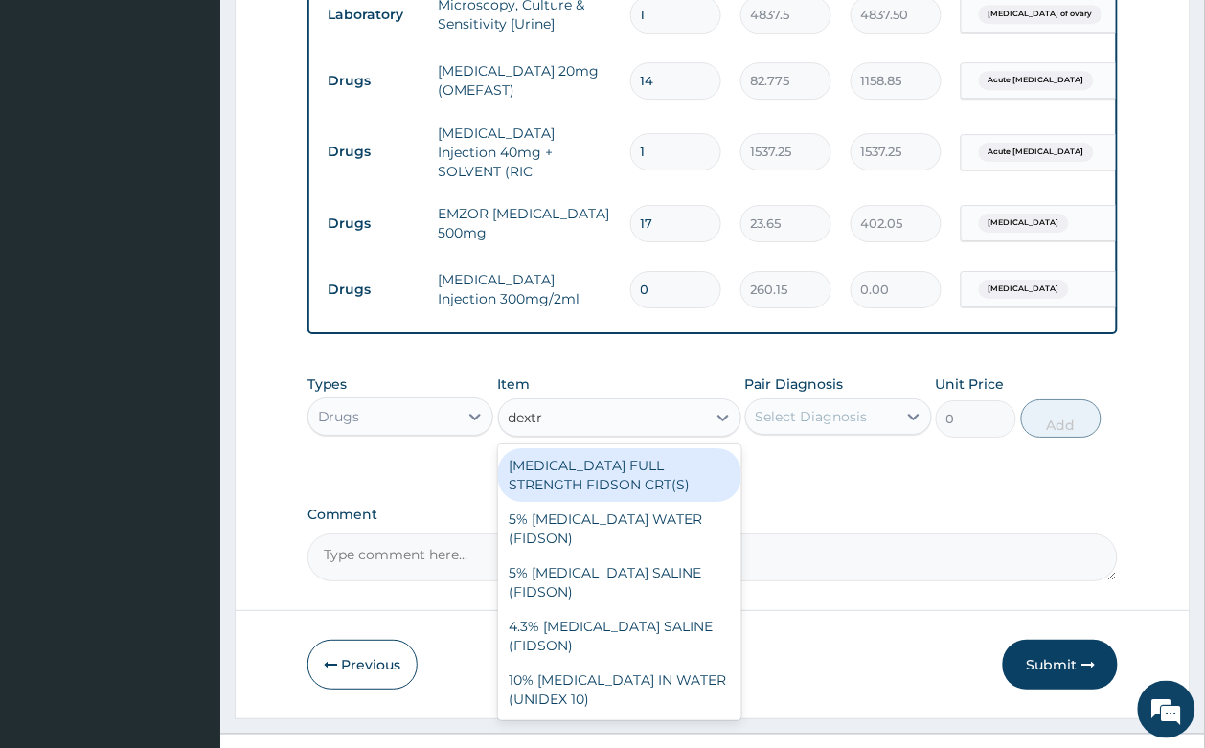
type input "dextro"
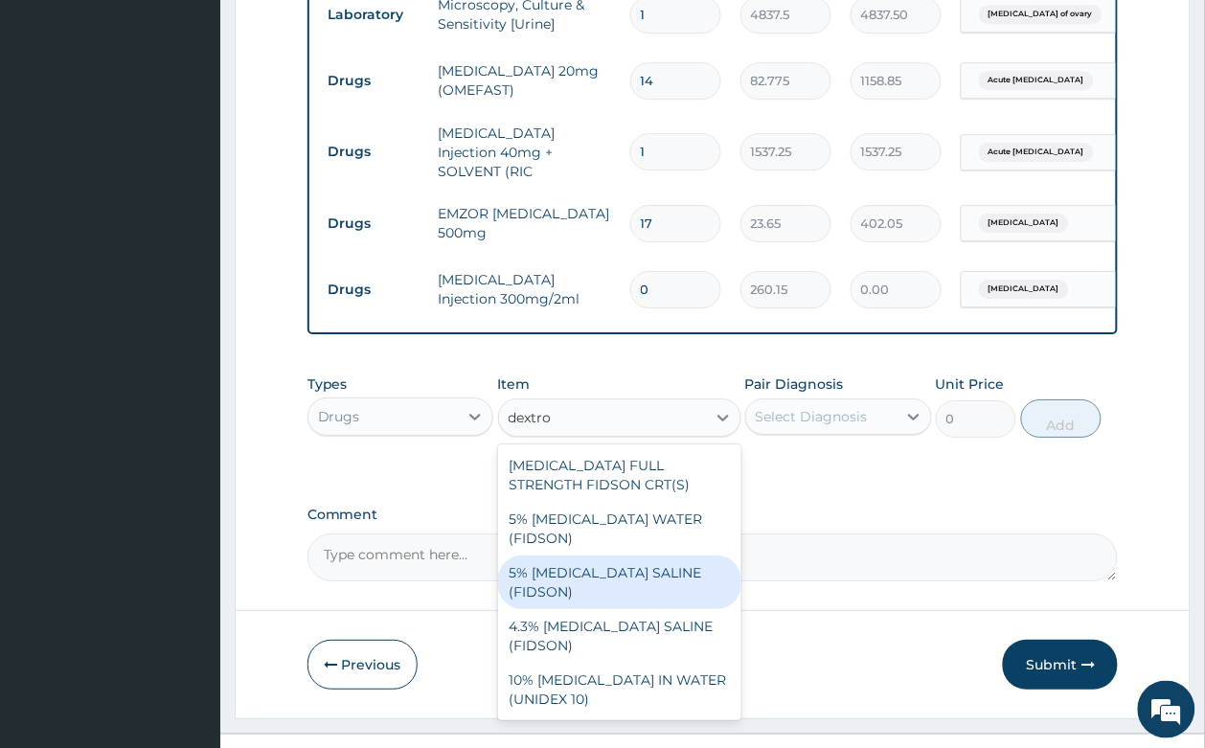
click at [663, 555] on div "5% [MEDICAL_DATA] SALINE (FIDSON)" at bounding box center [619, 582] width 243 height 54
type input "1773.75"
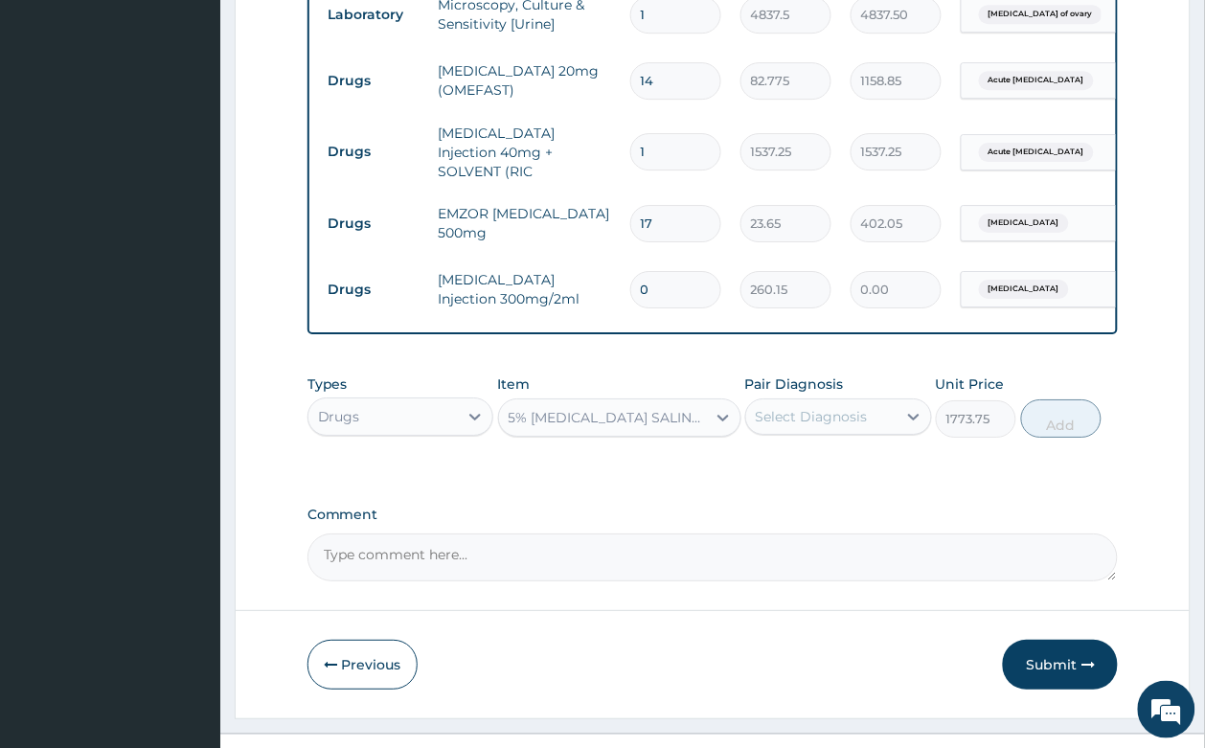
click at [826, 401] on div "Select Diagnosis" at bounding box center [821, 416] width 150 height 31
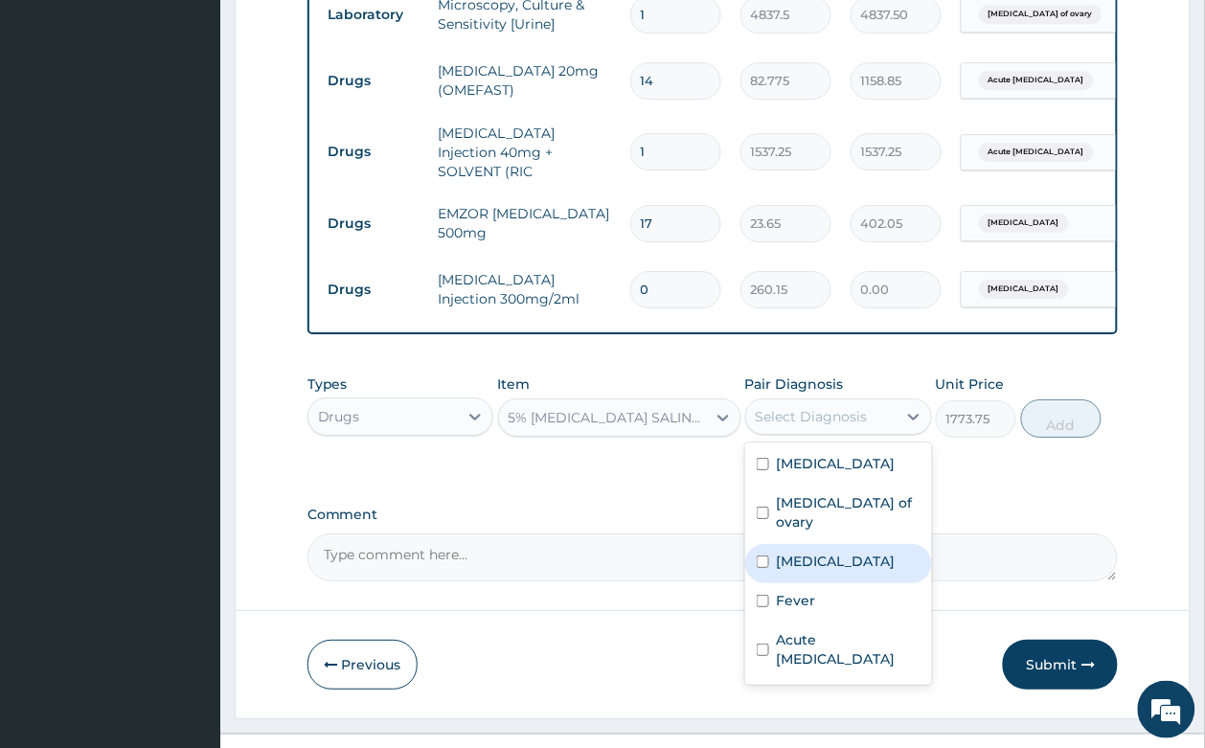
drag, startPoint x: 823, startPoint y: 498, endPoint x: 986, endPoint y: 448, distance: 170.2
click at [825, 552] on label "Malaria" at bounding box center [836, 561] width 119 height 19
checkbox input "true"
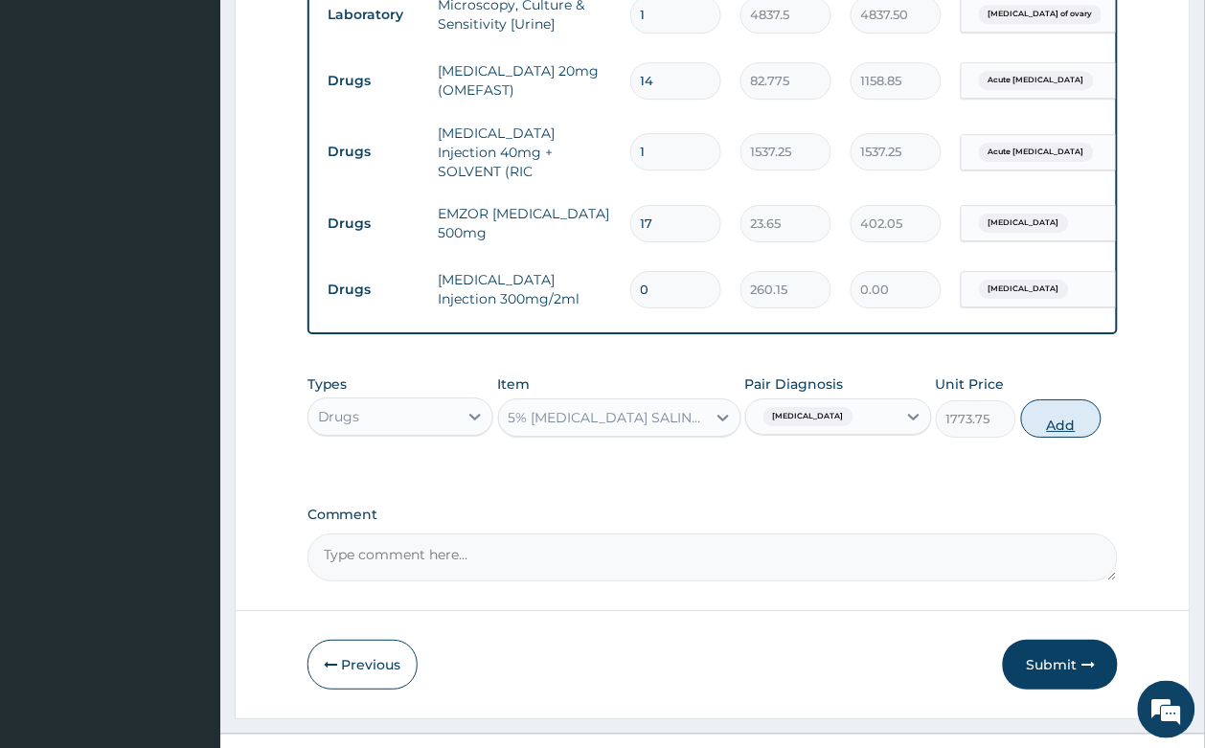
click at [1034, 399] on button "Add" at bounding box center [1061, 418] width 81 height 38
type input "0"
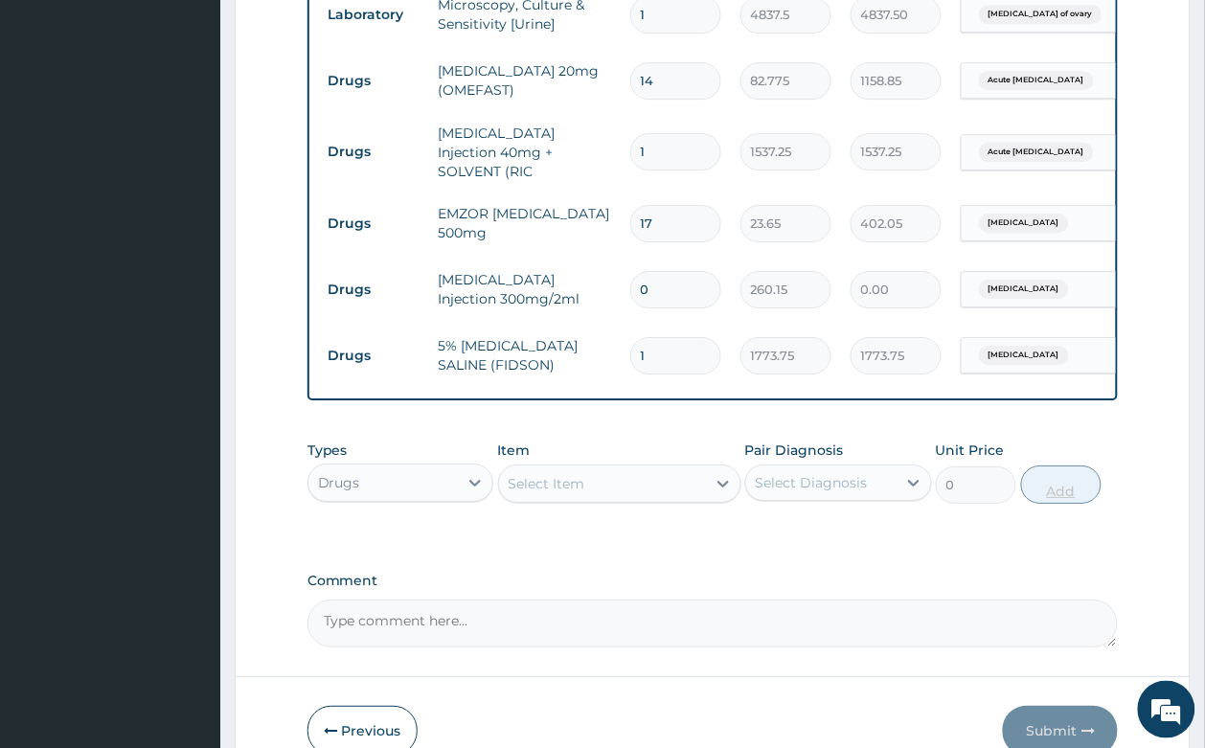
type input "0.00"
type input "3"
type input "5321.25"
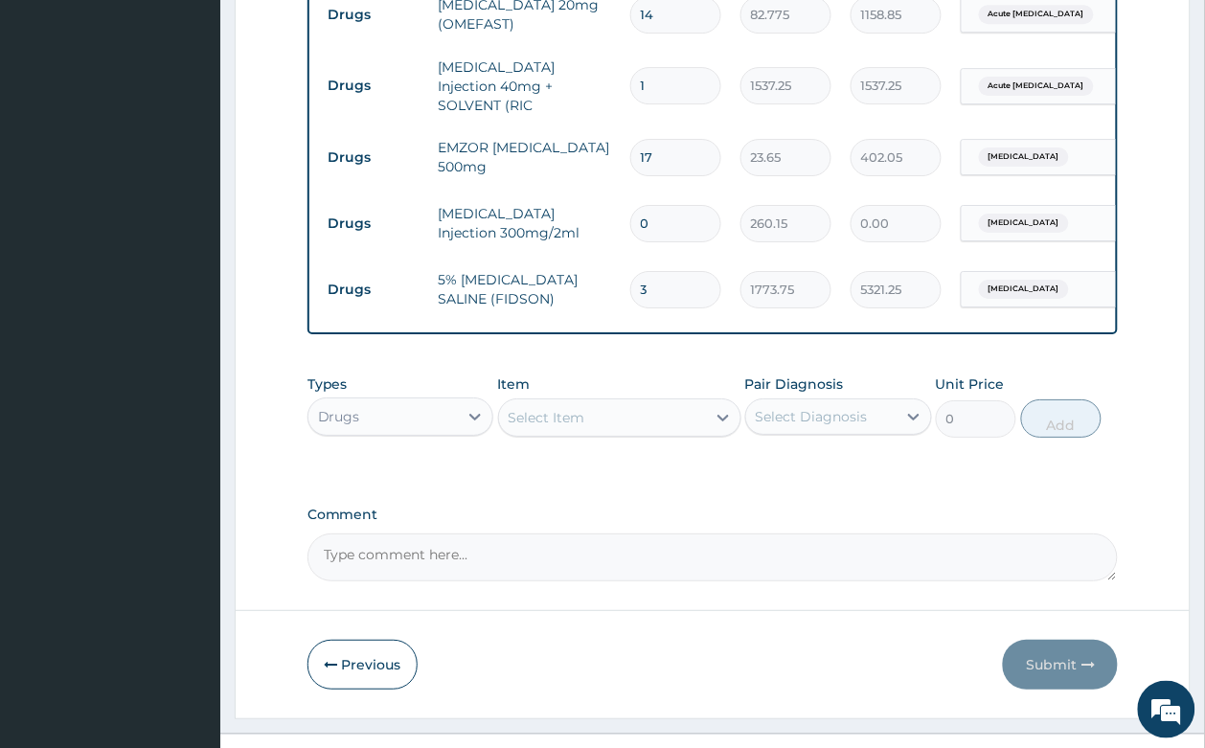
type input "3"
click at [520, 408] on div "Select Item" at bounding box center [546, 417] width 77 height 19
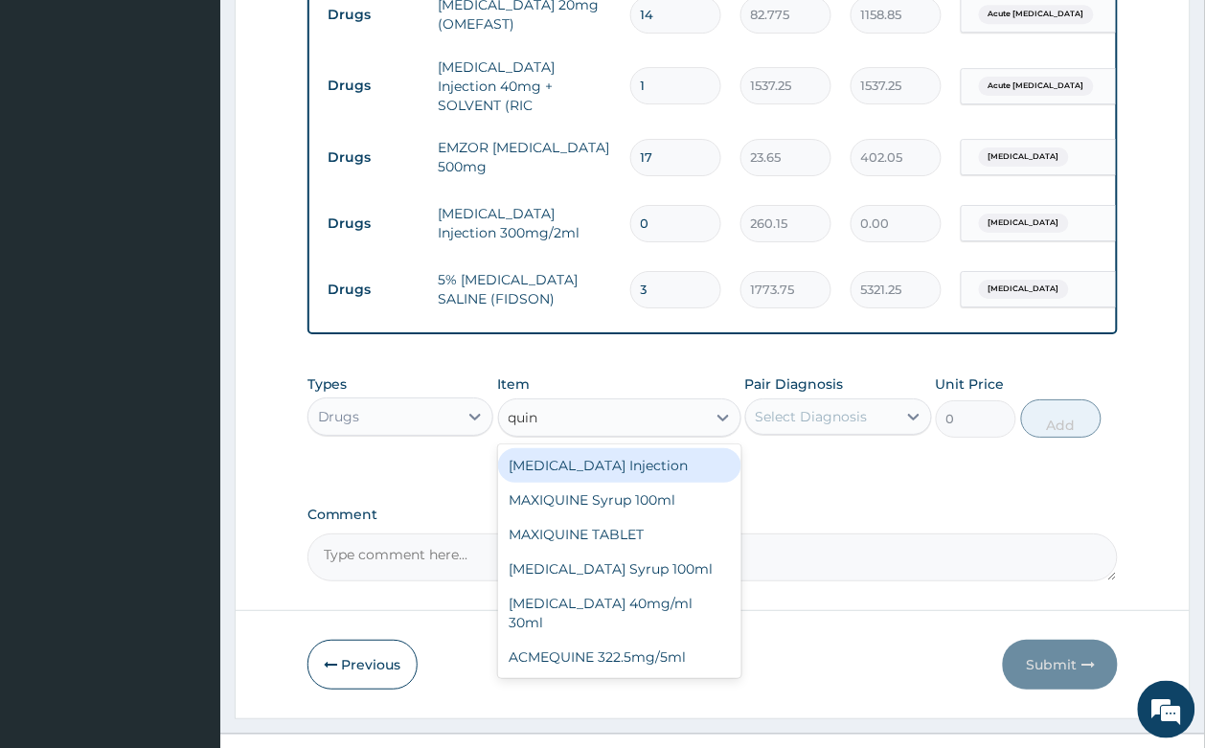
type input "quini"
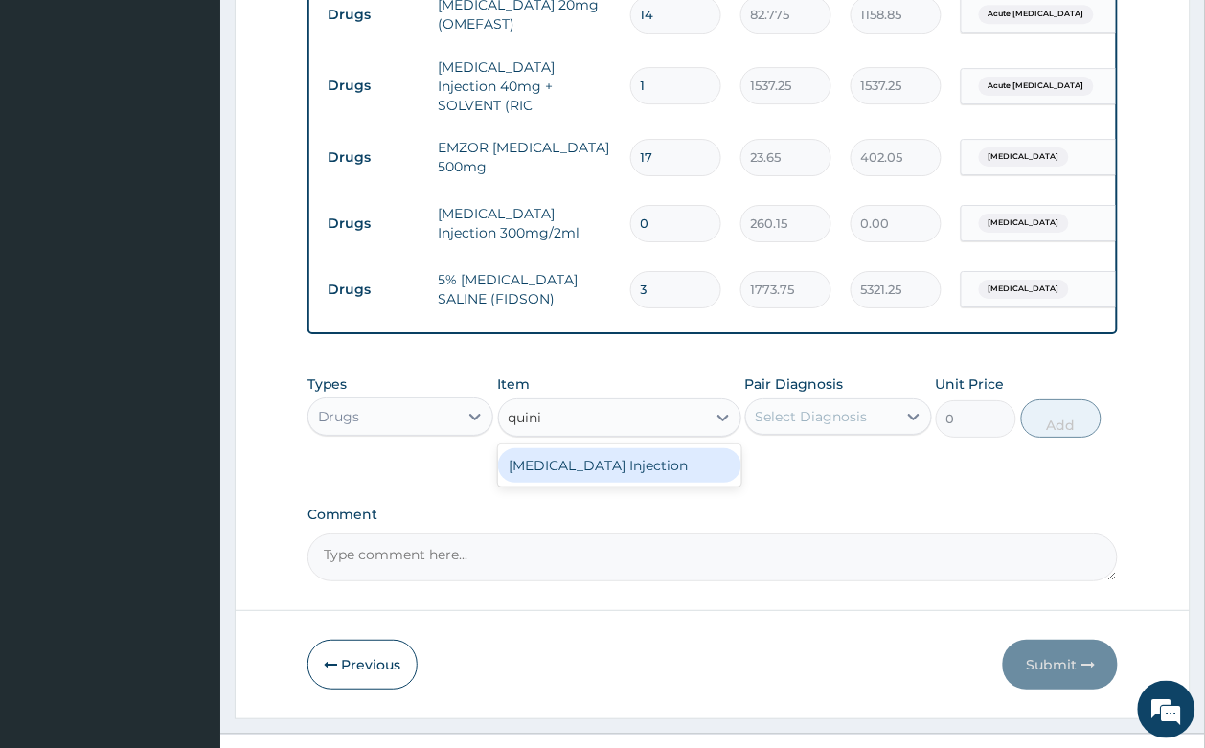
click at [623, 448] on div "[MEDICAL_DATA] Injection" at bounding box center [619, 465] width 243 height 34
type input "591.25"
click at [809, 398] on div "Select Diagnosis" at bounding box center [838, 416] width 187 height 36
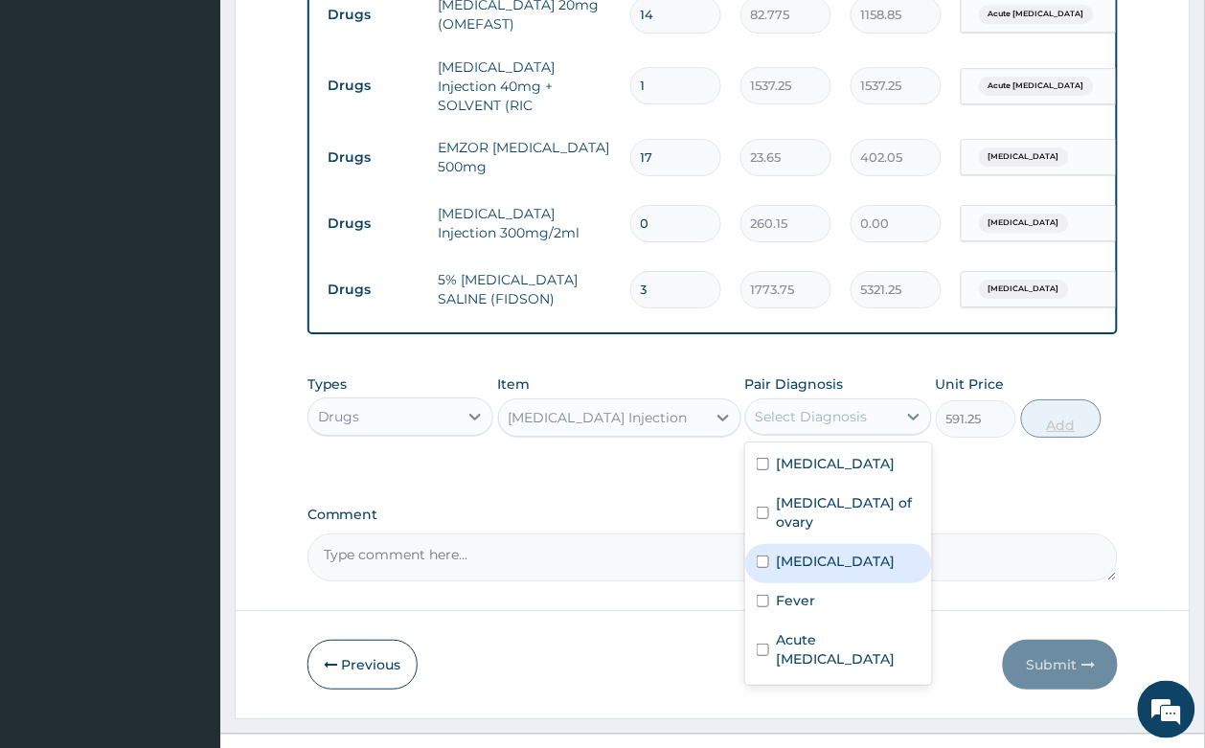
drag, startPoint x: 821, startPoint y: 514, endPoint x: 1031, endPoint y: 379, distance: 250.2
click at [821, 552] on label "Malaria" at bounding box center [836, 561] width 119 height 19
checkbox input "true"
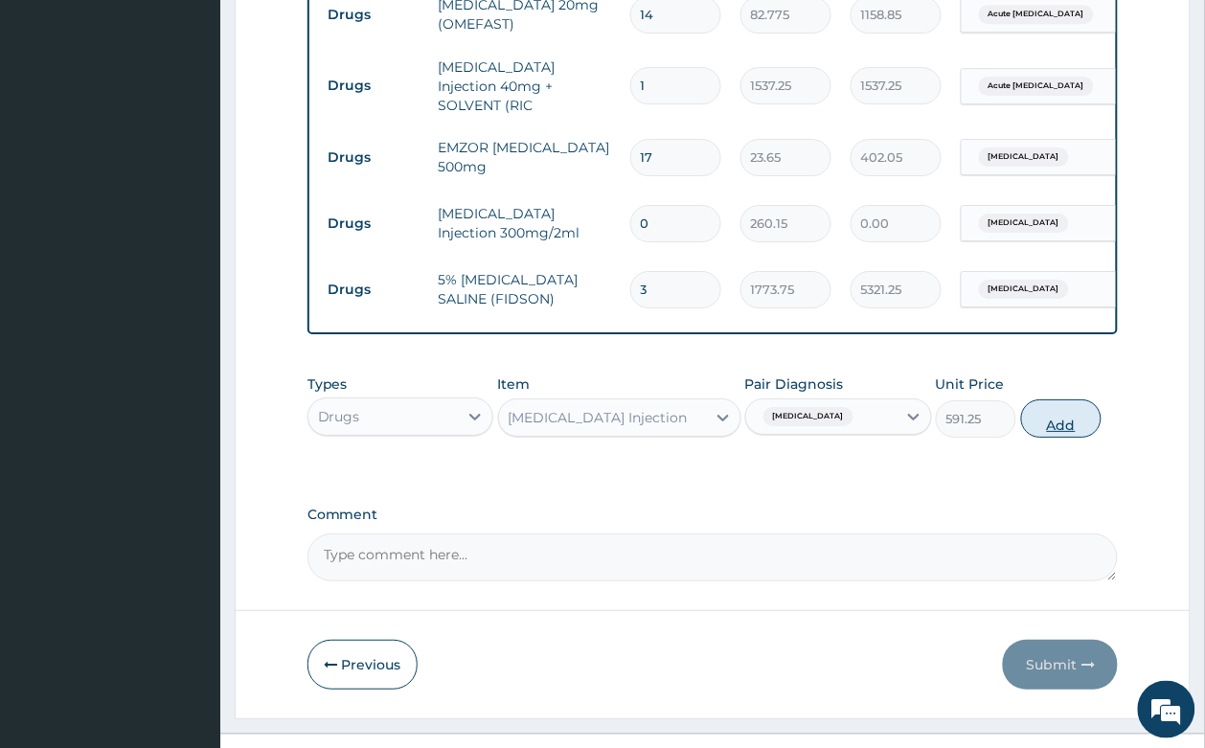
click at [1093, 399] on button "Add" at bounding box center [1061, 418] width 81 height 38
type input "0"
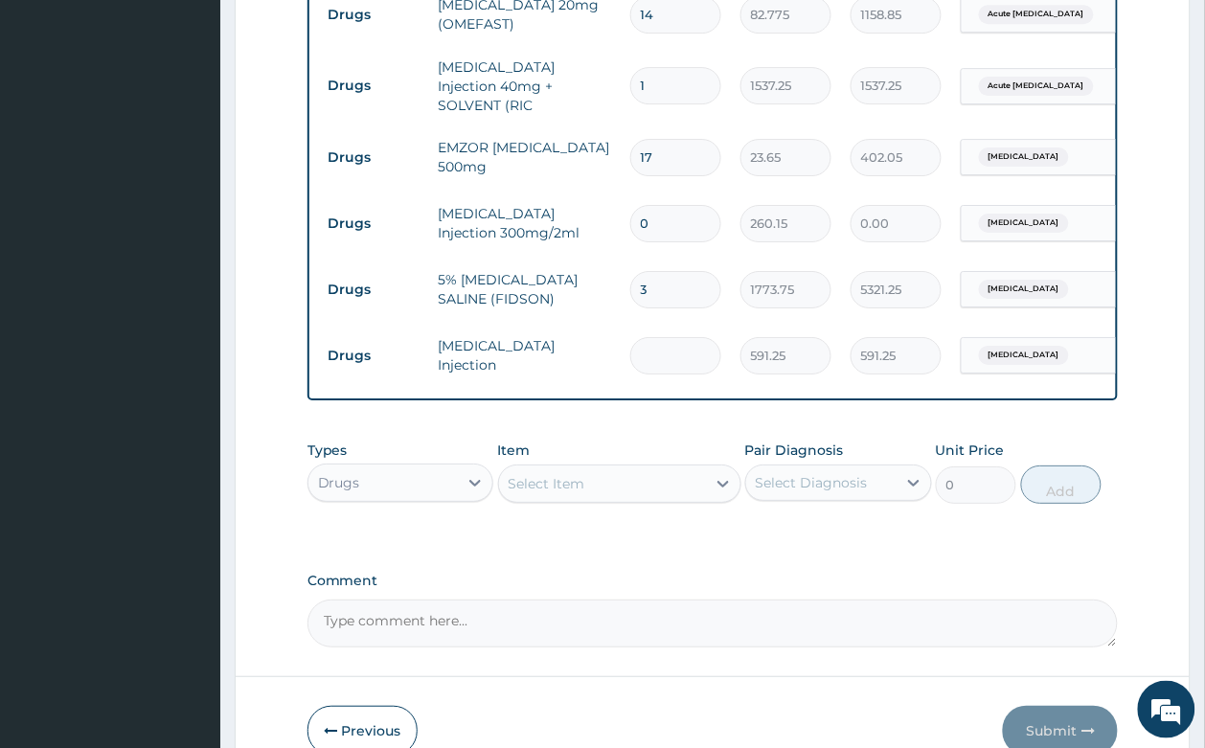
type input "0.00"
type input "3"
type input "1773.75"
type input "2"
type input "1182.50"
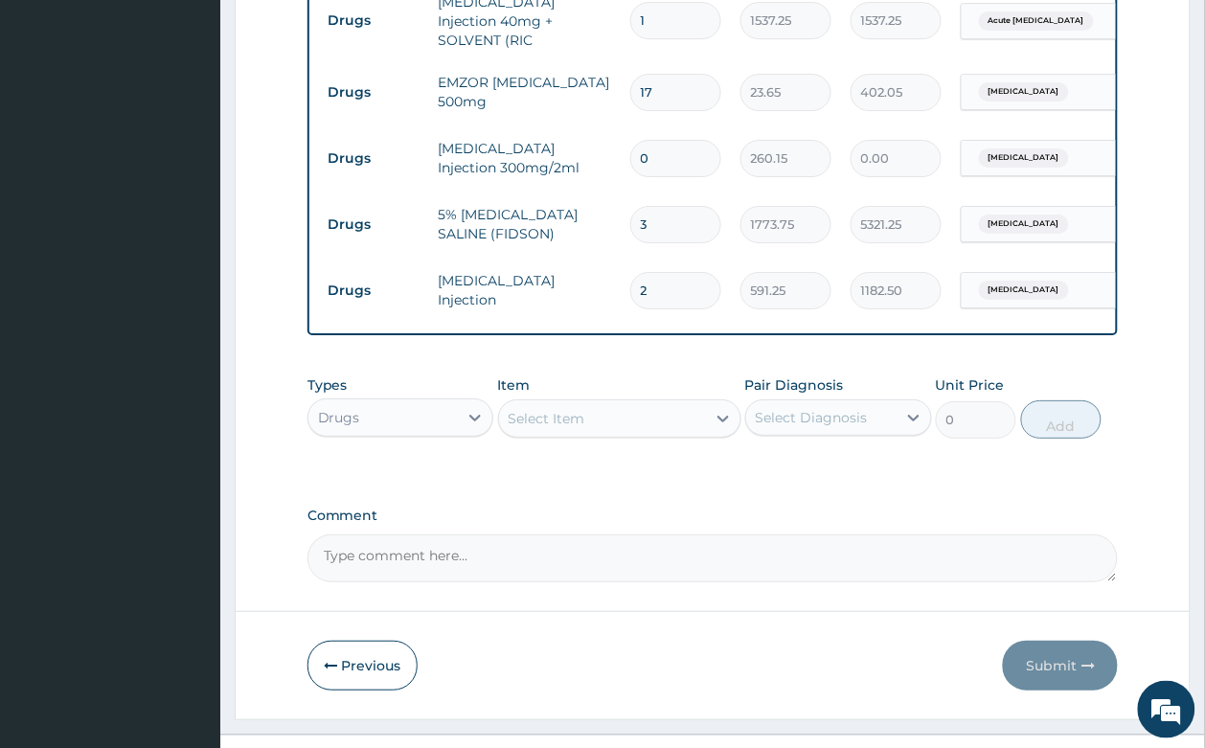
scroll to position [1431, 0]
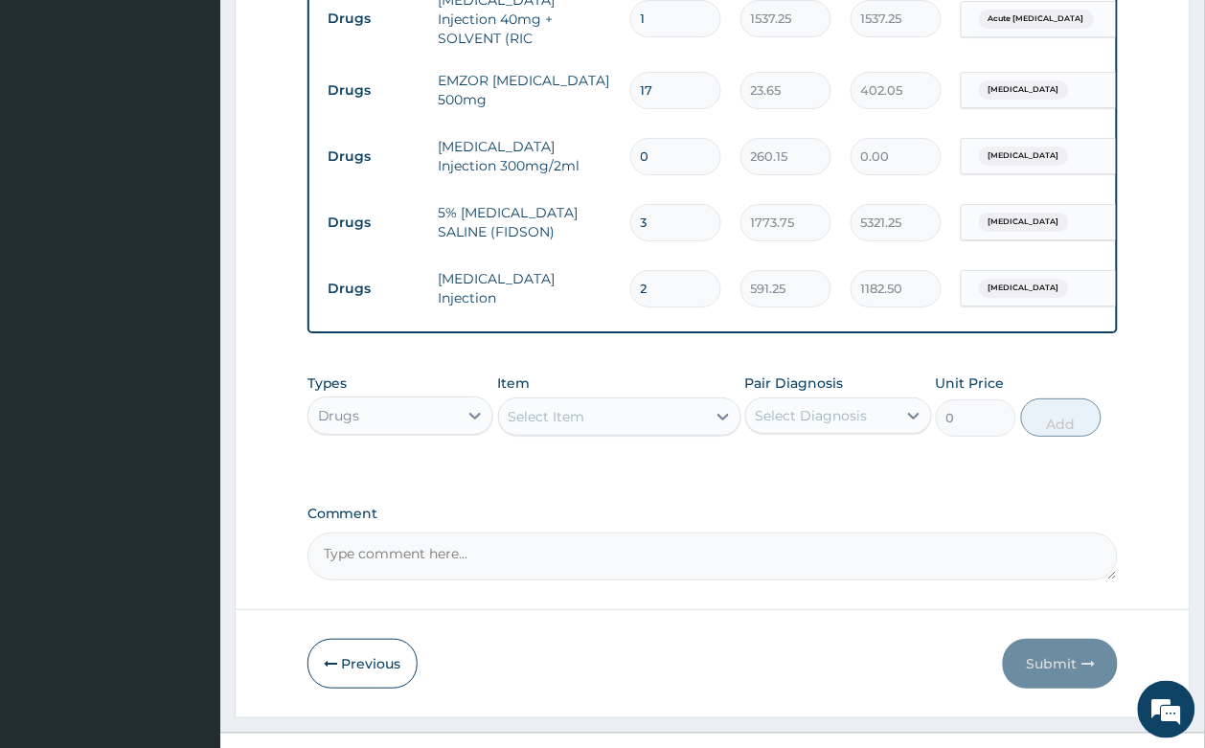
type input "2"
click at [556, 407] on div "Select Item" at bounding box center [546, 416] width 77 height 19
type input "amodiaquine"
click at [619, 401] on div "amodiaquine" at bounding box center [602, 416] width 207 height 31
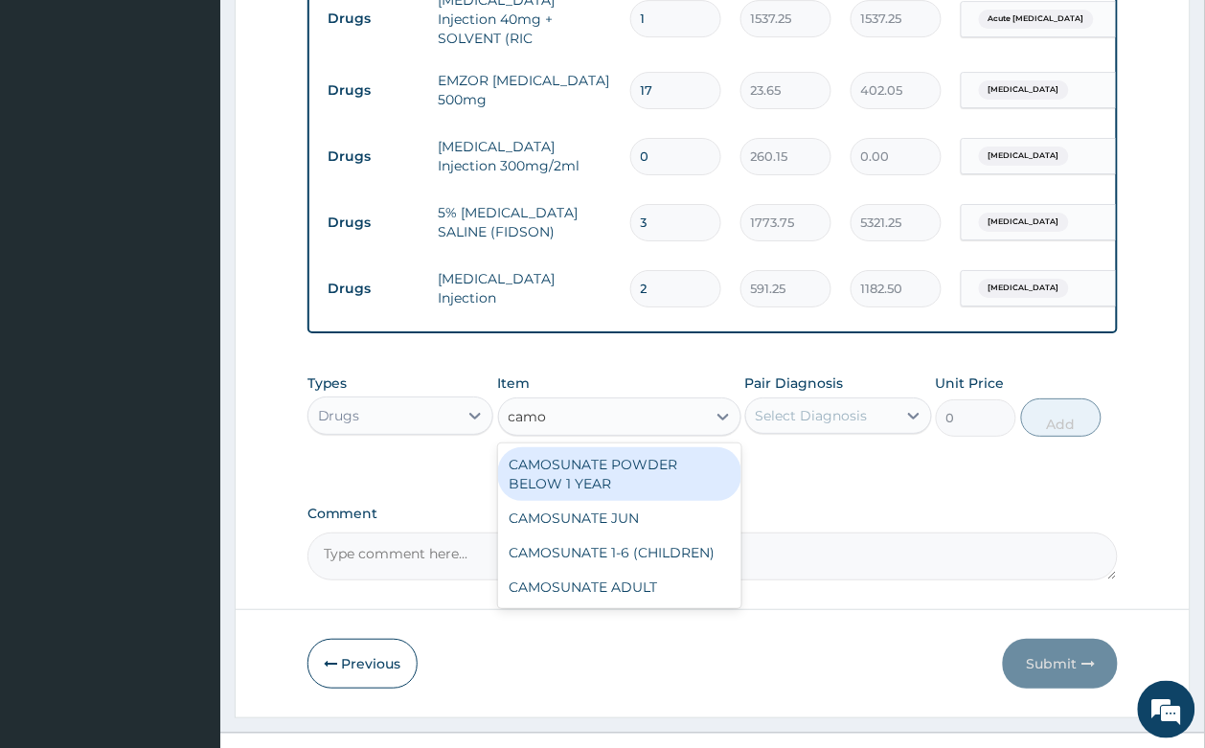
type input "camos"
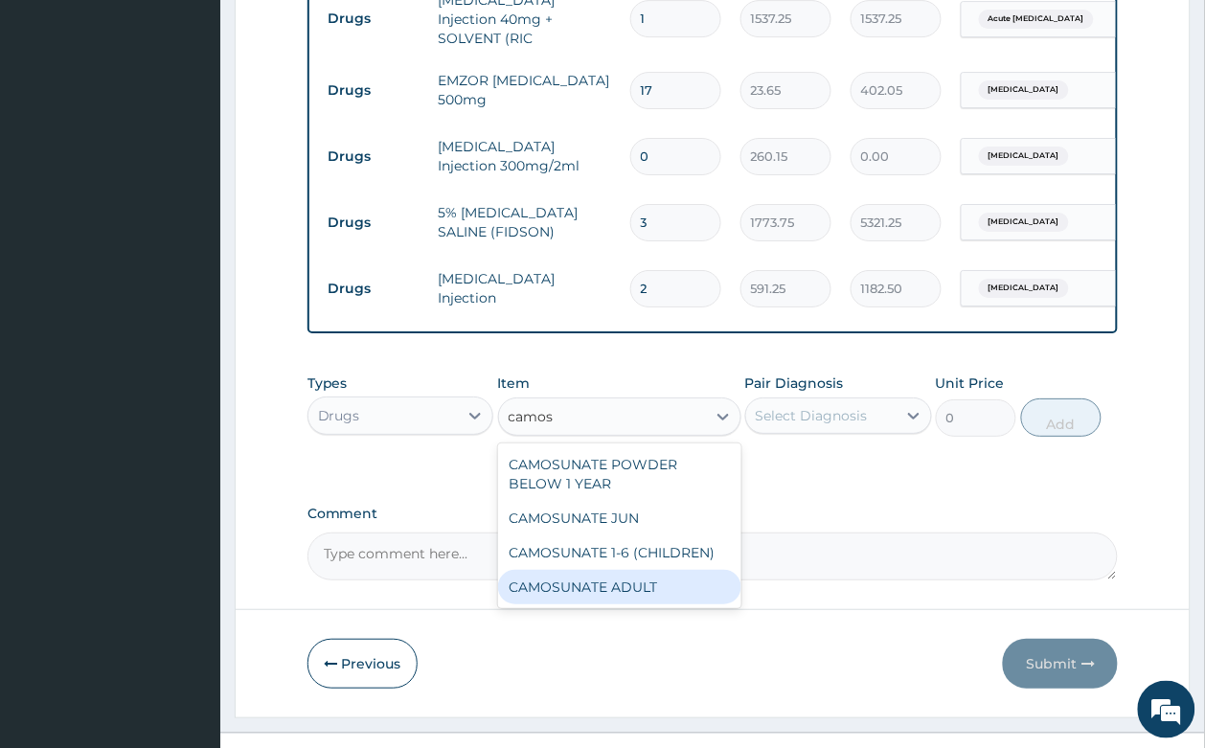
click at [642, 570] on div "CAMOSUNATE ADULT" at bounding box center [619, 587] width 243 height 34
type input "177.375"
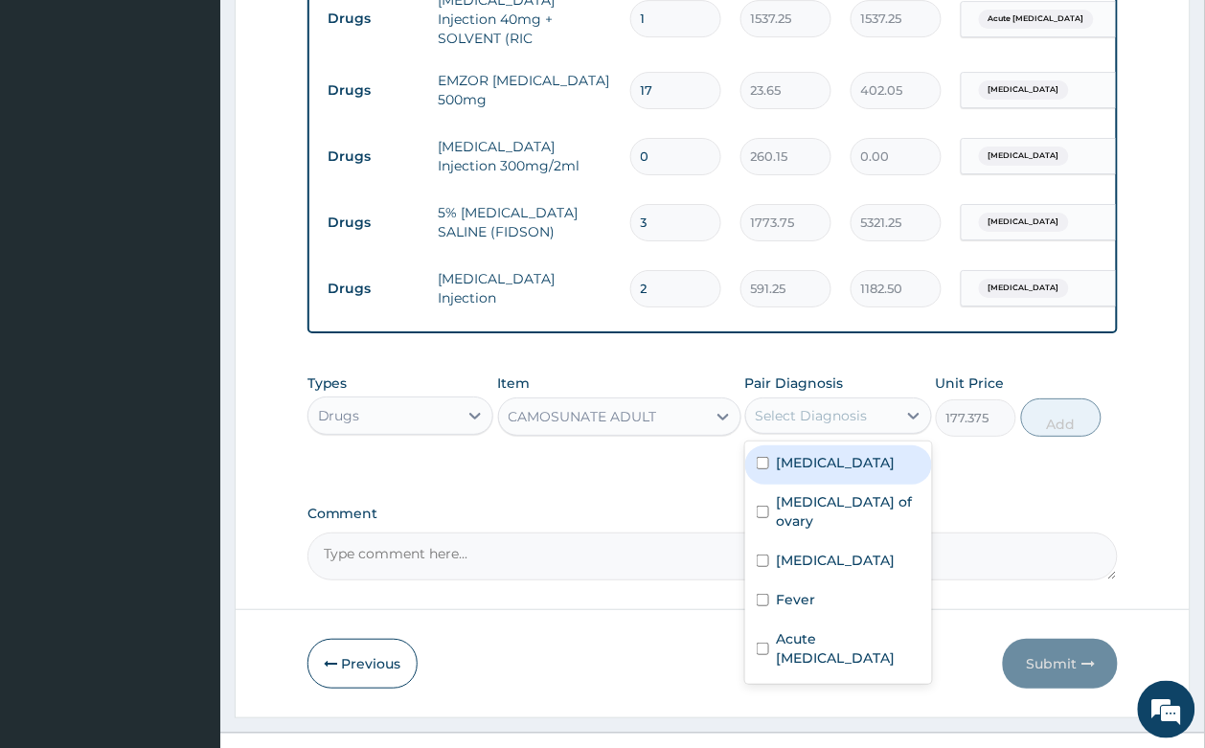
click at [865, 400] on div "Select Diagnosis" at bounding box center [821, 415] width 150 height 31
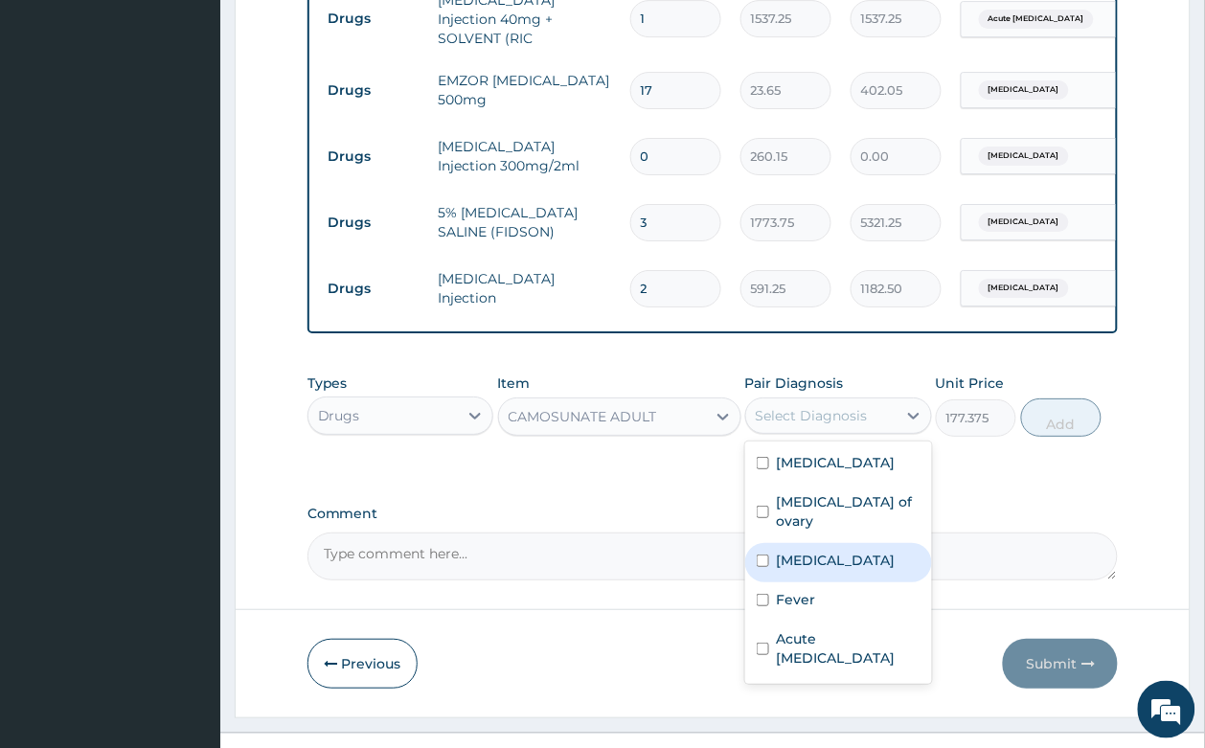
click at [835, 543] on div "Malaria" at bounding box center [838, 562] width 187 height 39
checkbox input "true"
click at [1089, 398] on button "Add" at bounding box center [1061, 417] width 81 height 38
type input "0"
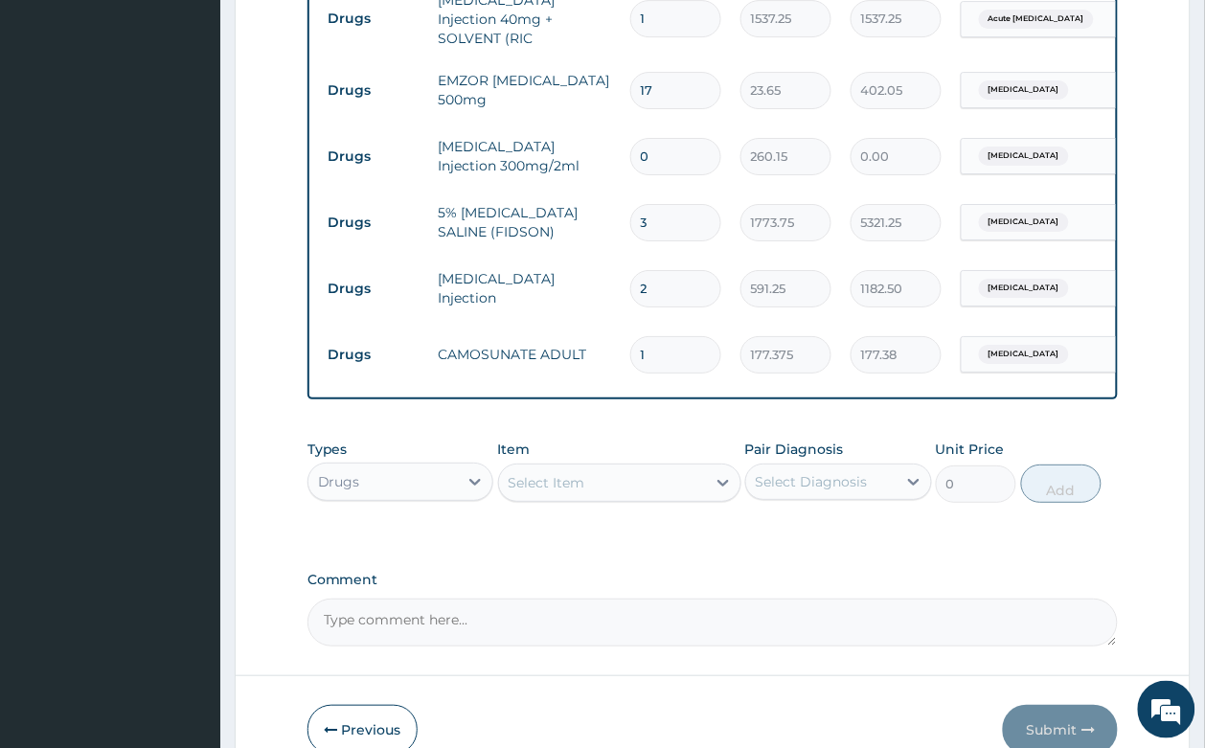
click at [648, 270] on input "2" at bounding box center [675, 288] width 91 height 37
type input "0.00"
type input "3"
type input "1773.75"
type input "3"
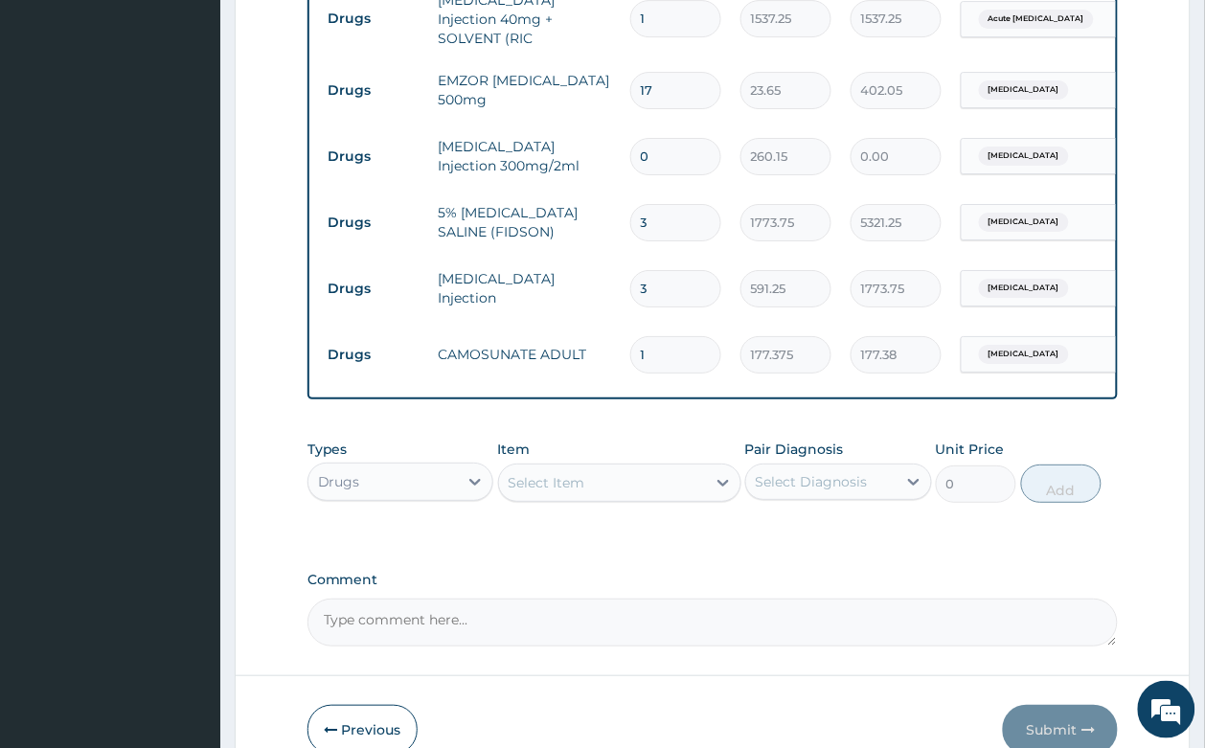
click at [651, 336] on input "1" at bounding box center [675, 354] width 91 height 37
type input "0.00"
type input "9"
type input "1596.38"
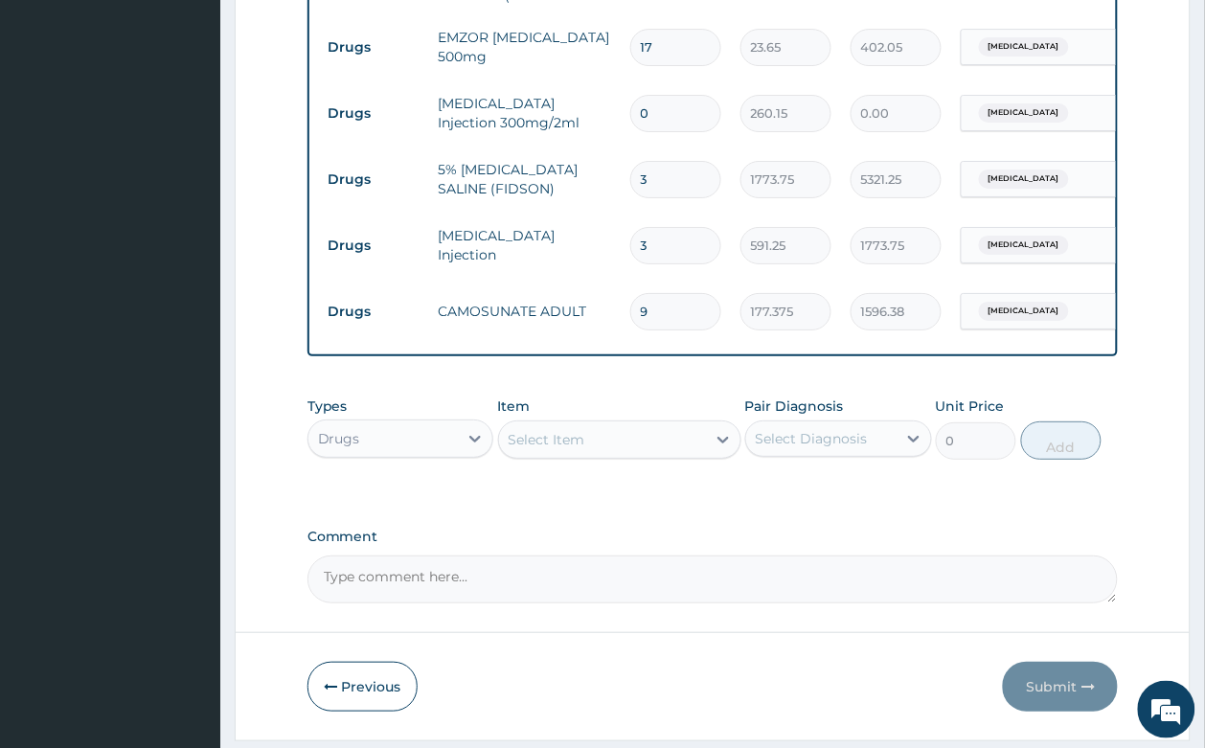
scroll to position [1497, 0]
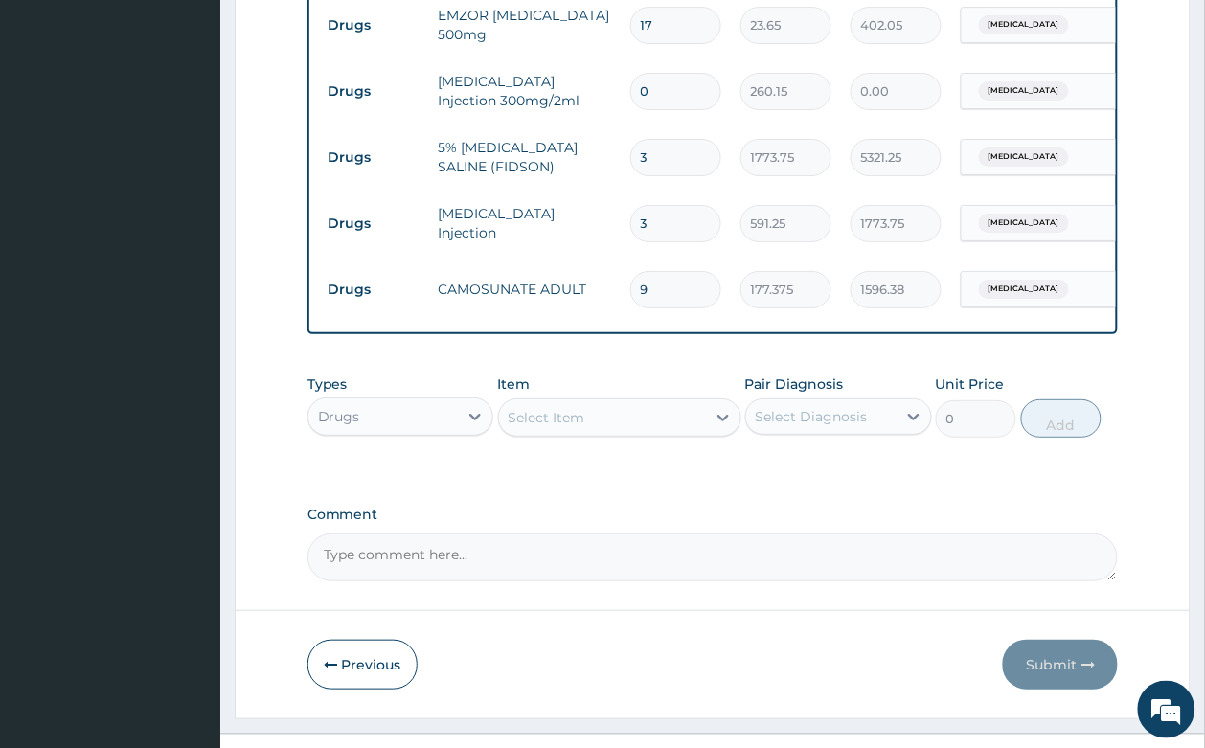
type input "9"
click at [615, 402] on div "Select Item" at bounding box center [602, 417] width 207 height 31
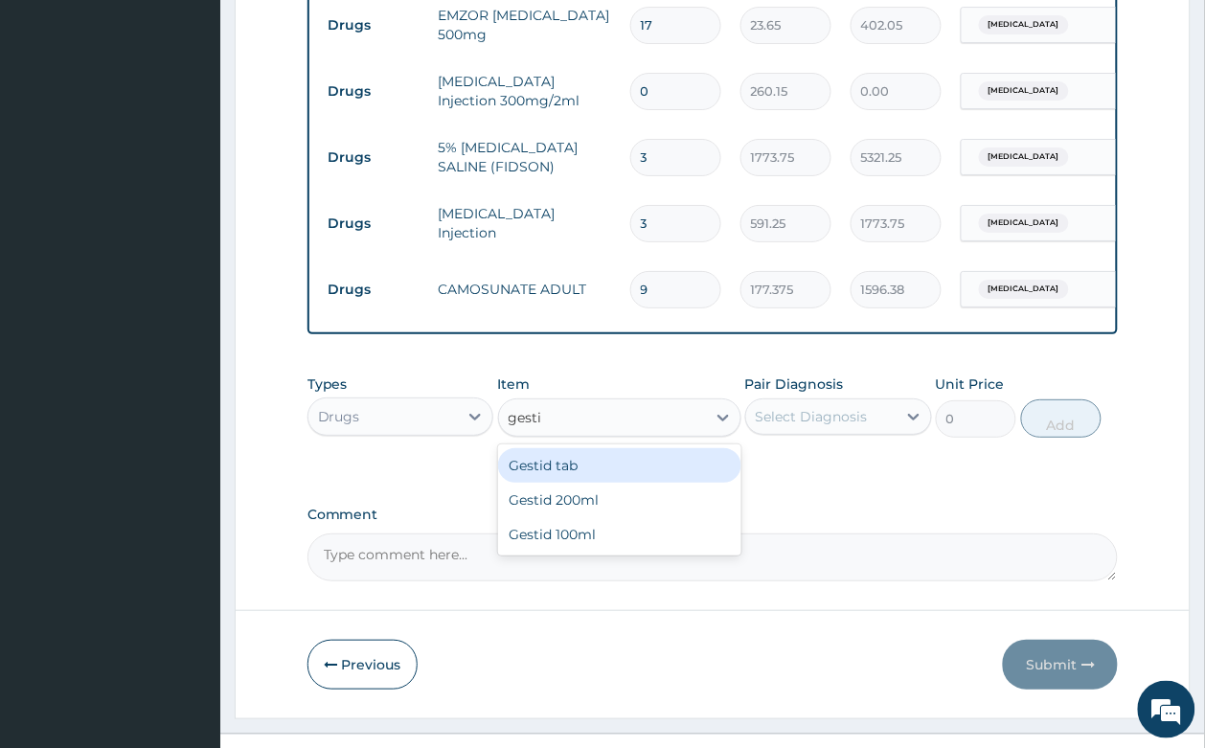
type input "gestid"
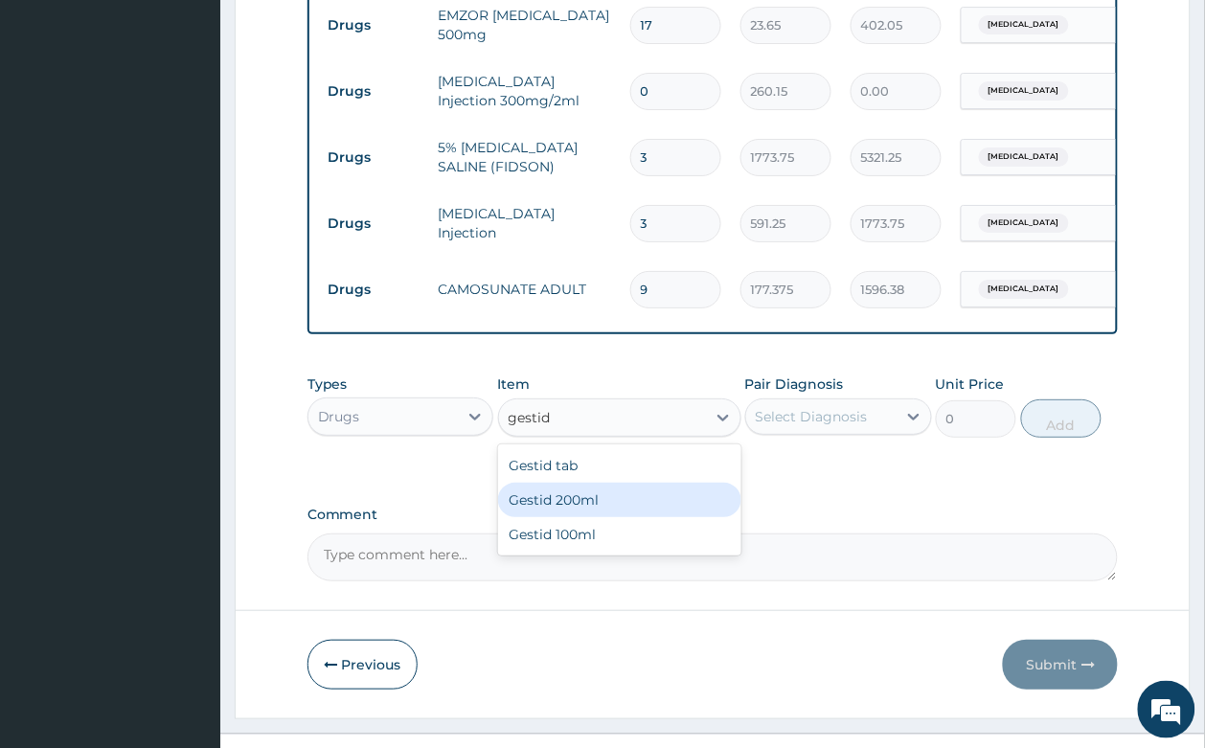
click at [622, 483] on div "Gestid 200ml" at bounding box center [619, 500] width 243 height 34
type input "1064.25"
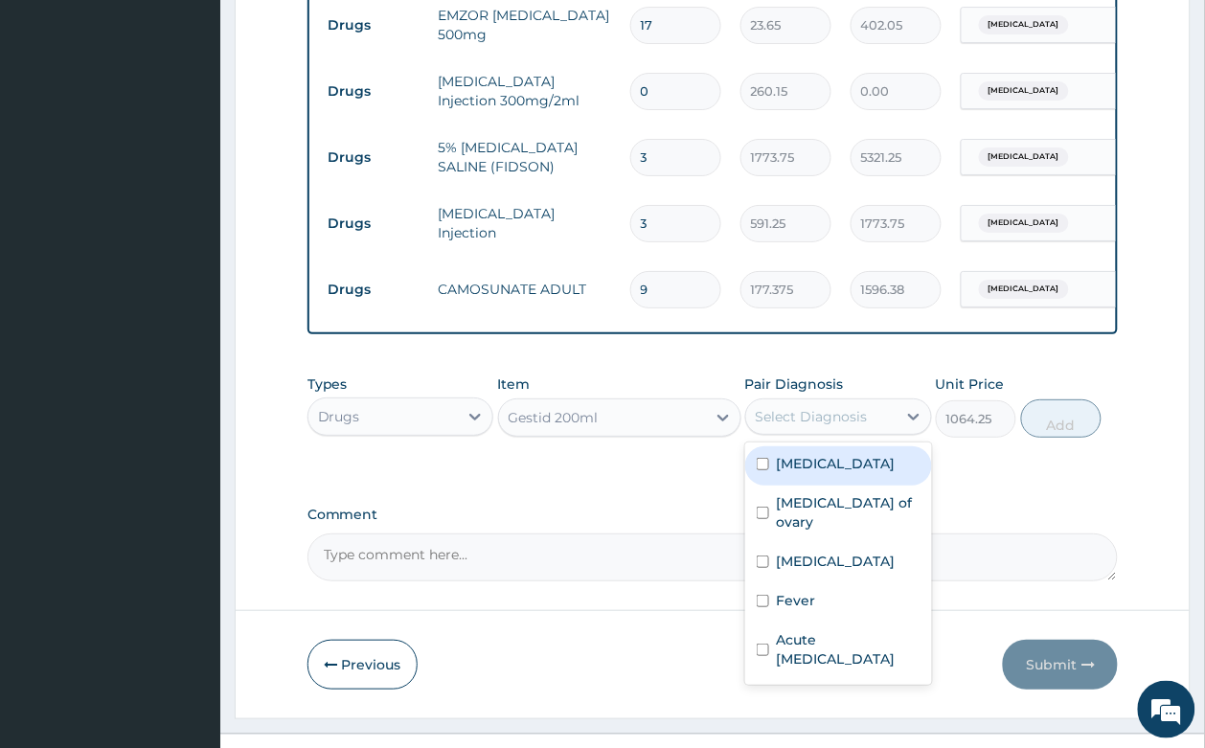
click at [836, 407] on div "Select Diagnosis" at bounding box center [811, 416] width 112 height 19
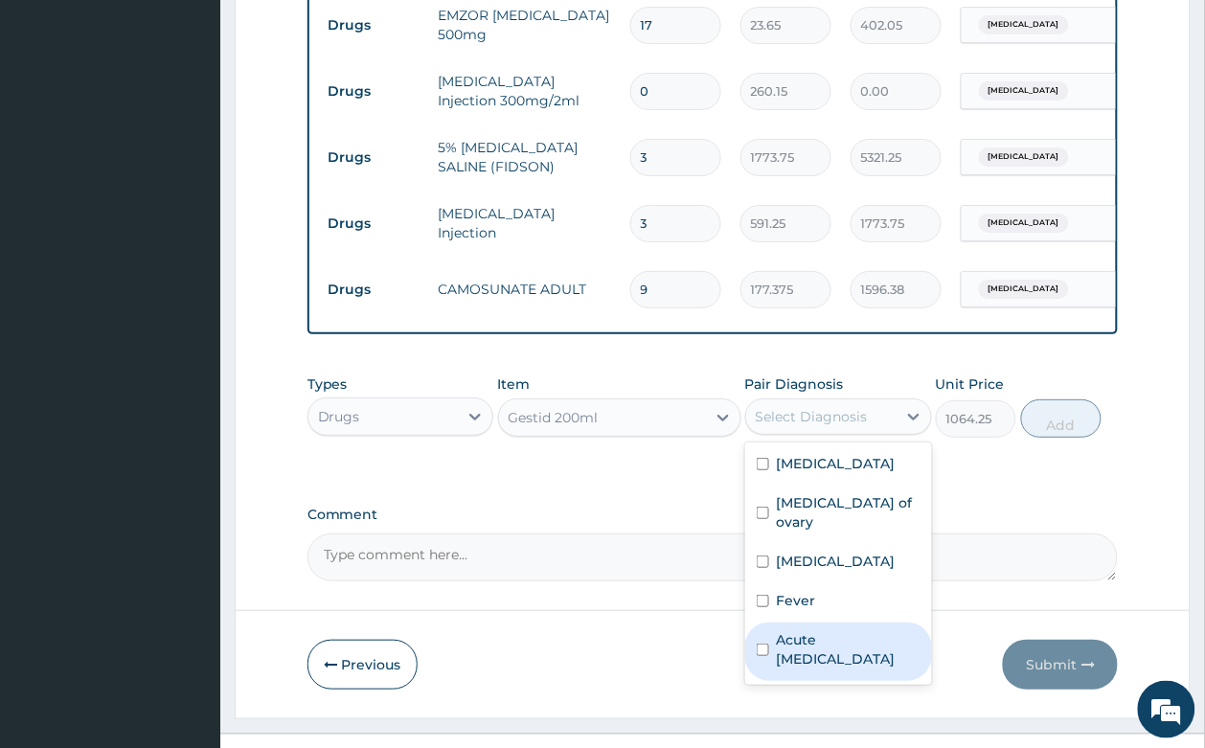
drag, startPoint x: 816, startPoint y: 587, endPoint x: 1061, endPoint y: 448, distance: 281.7
click at [819, 630] on label "Acute peptic ulcer" at bounding box center [849, 649] width 144 height 38
checkbox input "true"
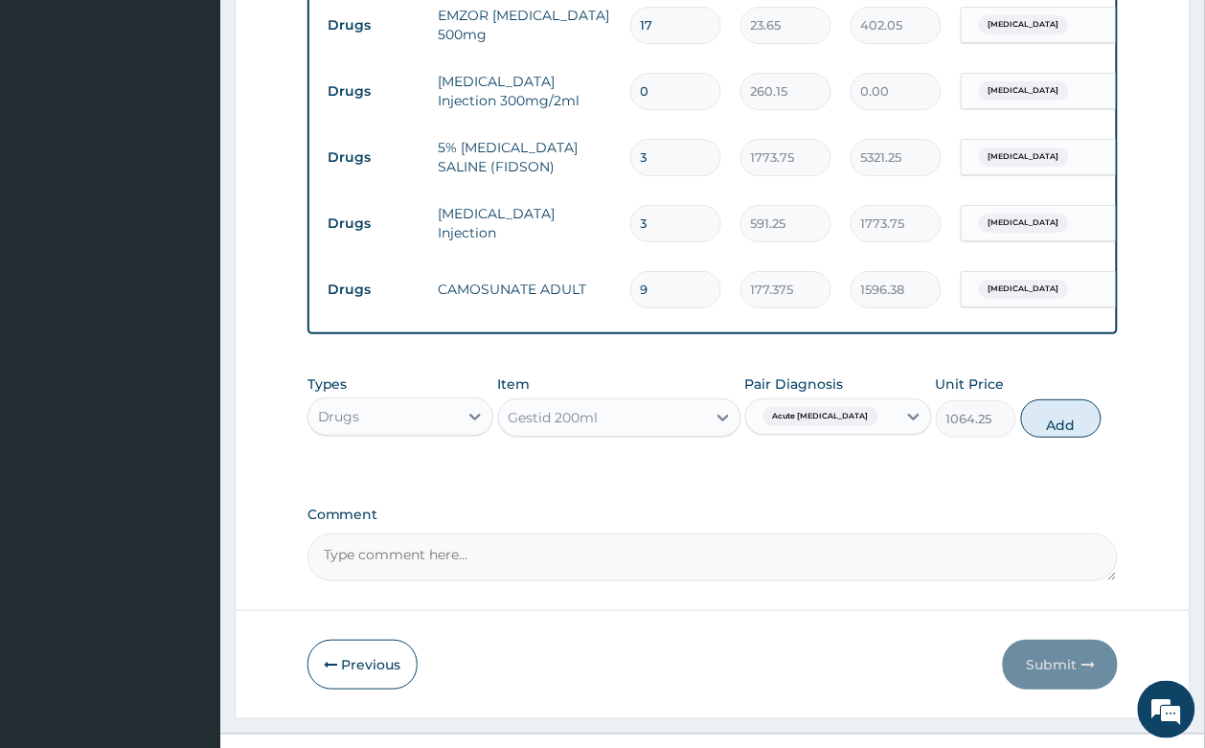
drag, startPoint x: 1064, startPoint y: 370, endPoint x: 772, endPoint y: 235, distance: 321.7
click at [1063, 399] on button "Add" at bounding box center [1061, 418] width 81 height 38
type input "0"
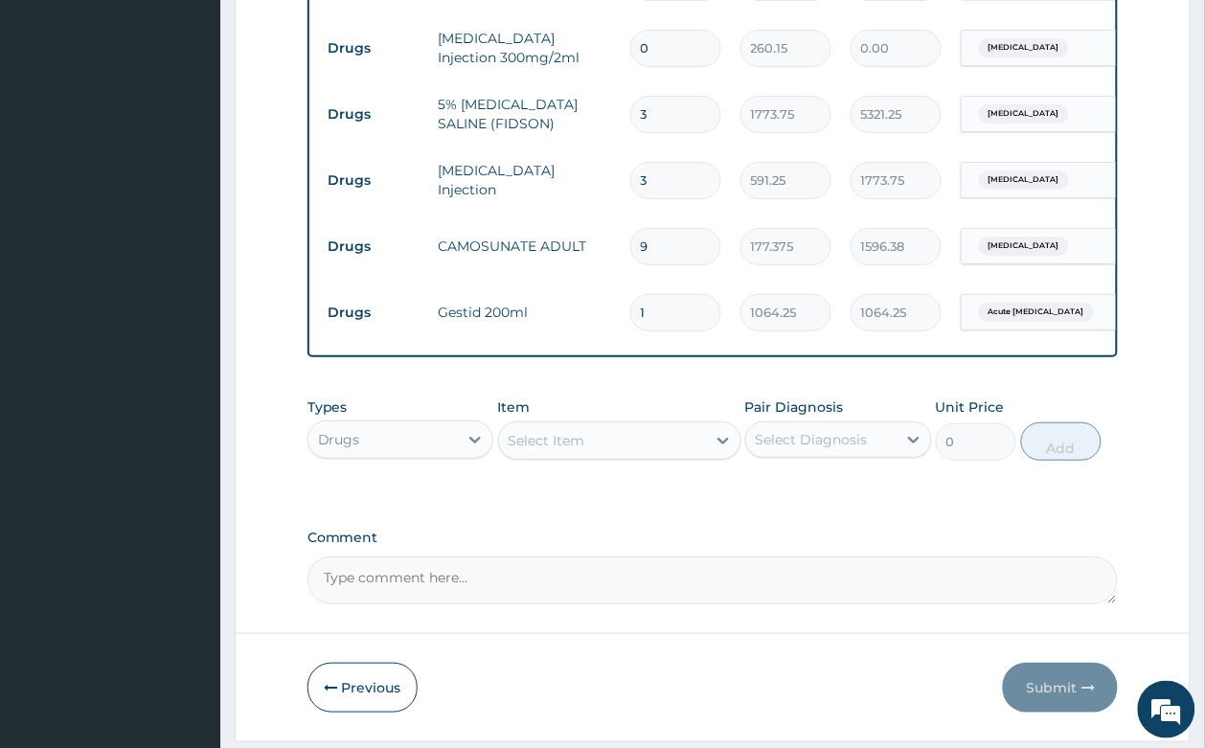
scroll to position [1563, 0]
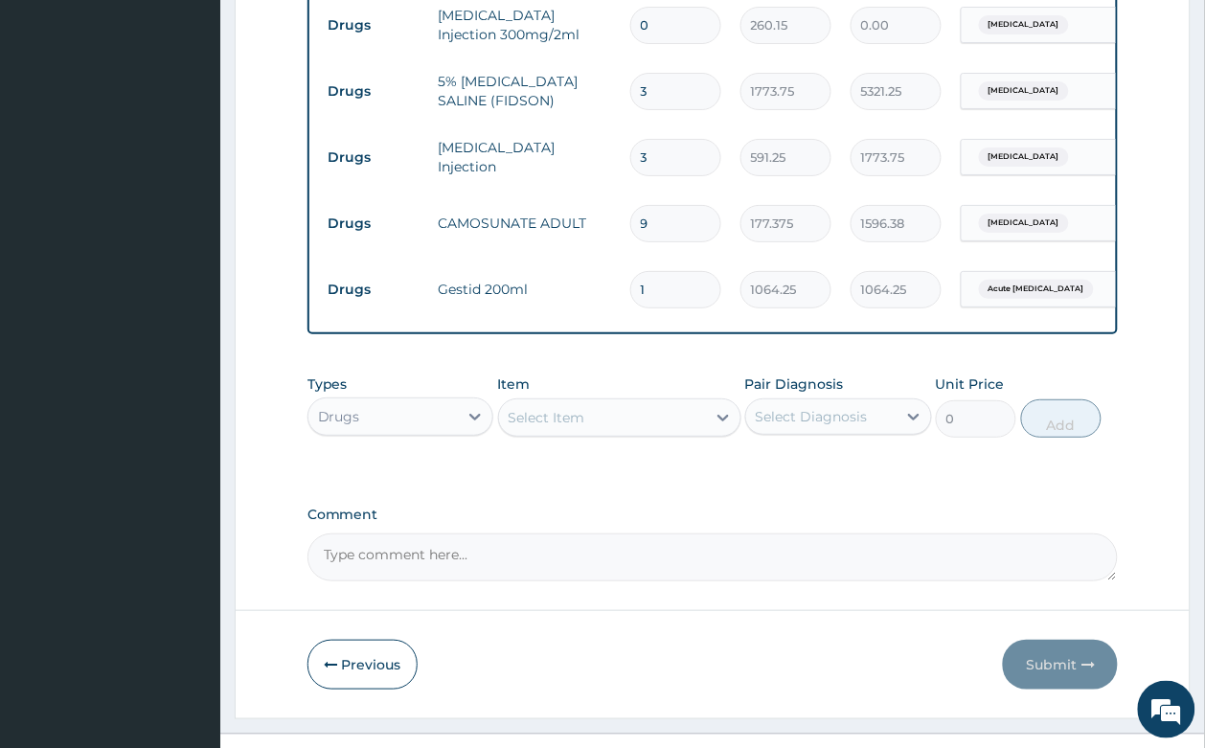
click at [548, 408] on div "Select Item" at bounding box center [546, 417] width 77 height 19
type input "doxi"
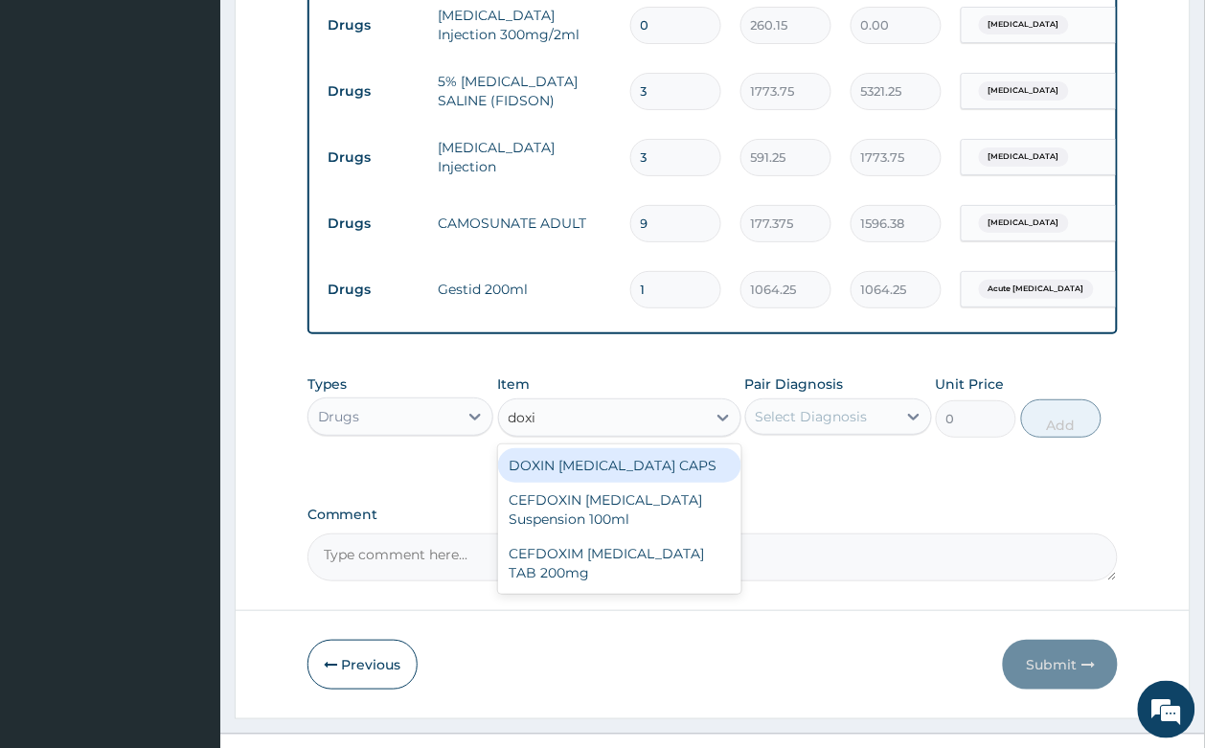
drag, startPoint x: 563, startPoint y: 438, endPoint x: 823, endPoint y: 424, distance: 260.8
click at [566, 448] on div "DOXIN DOXYCYCLINE CAPS" at bounding box center [619, 465] width 243 height 34
type input "59.125"
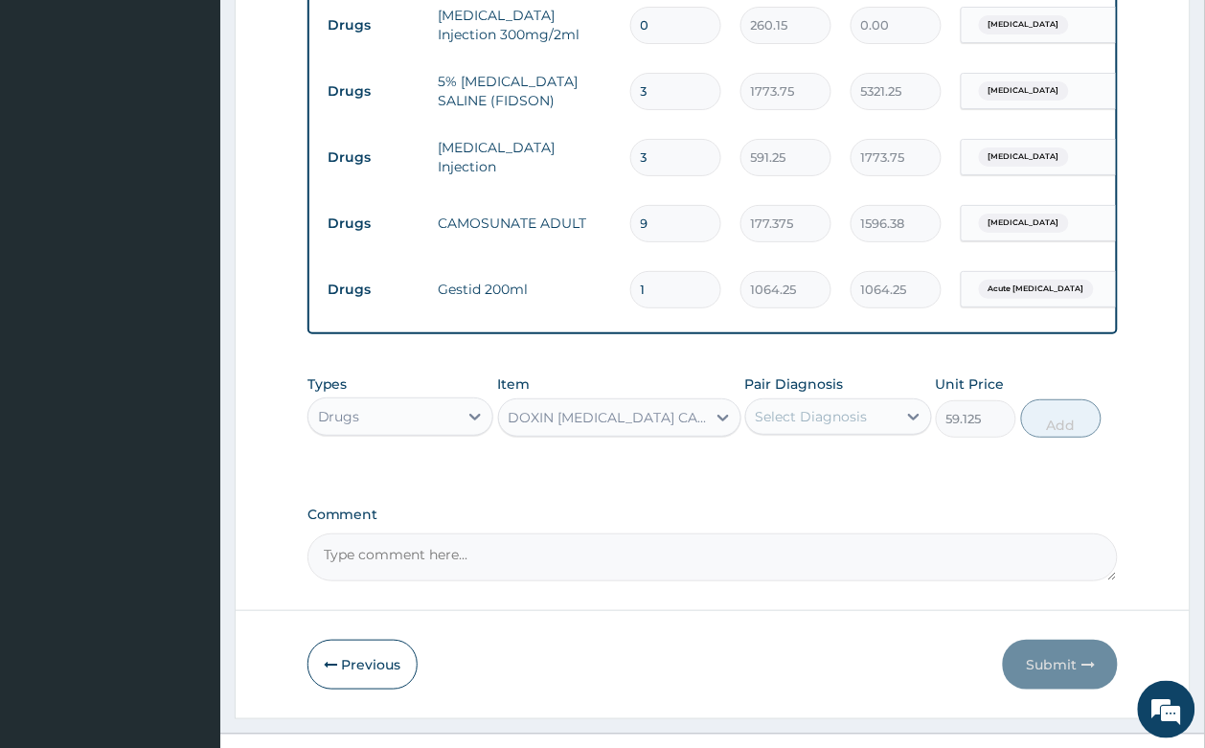
click at [833, 401] on div "Select Diagnosis" at bounding box center [821, 416] width 150 height 31
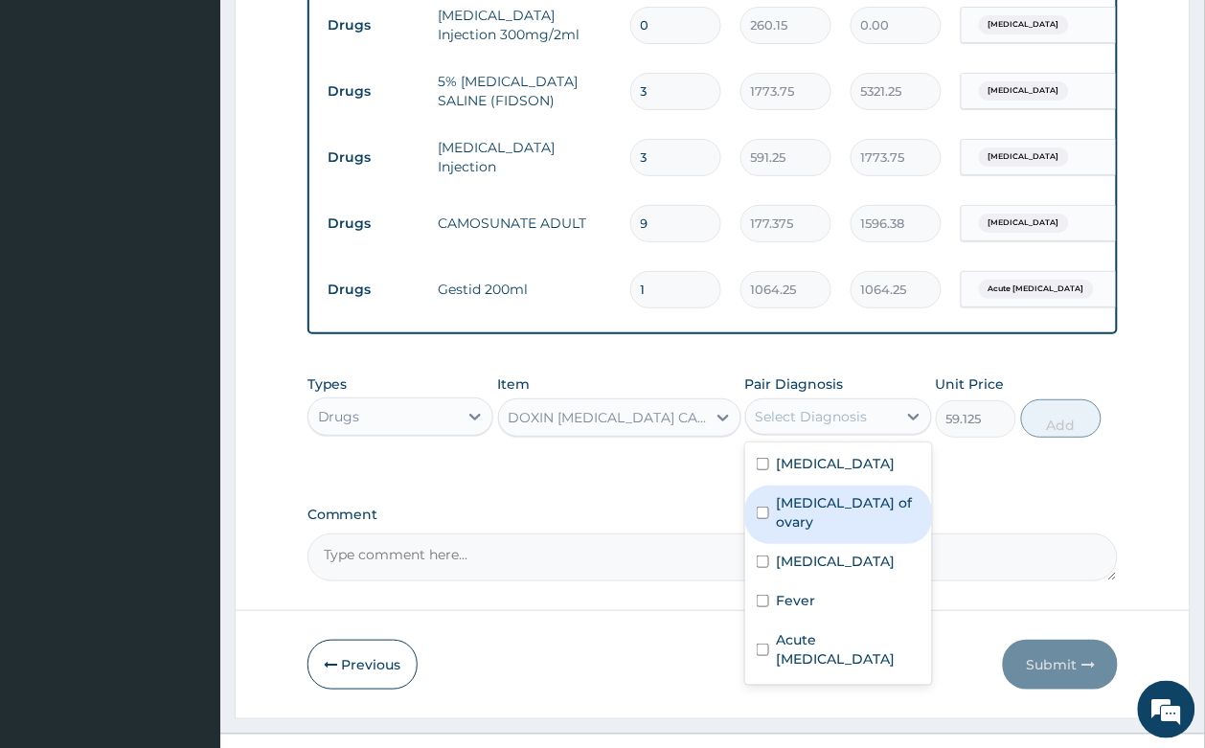
click at [853, 493] on label "Cyst of ovary" at bounding box center [849, 512] width 144 height 38
checkbox input "true"
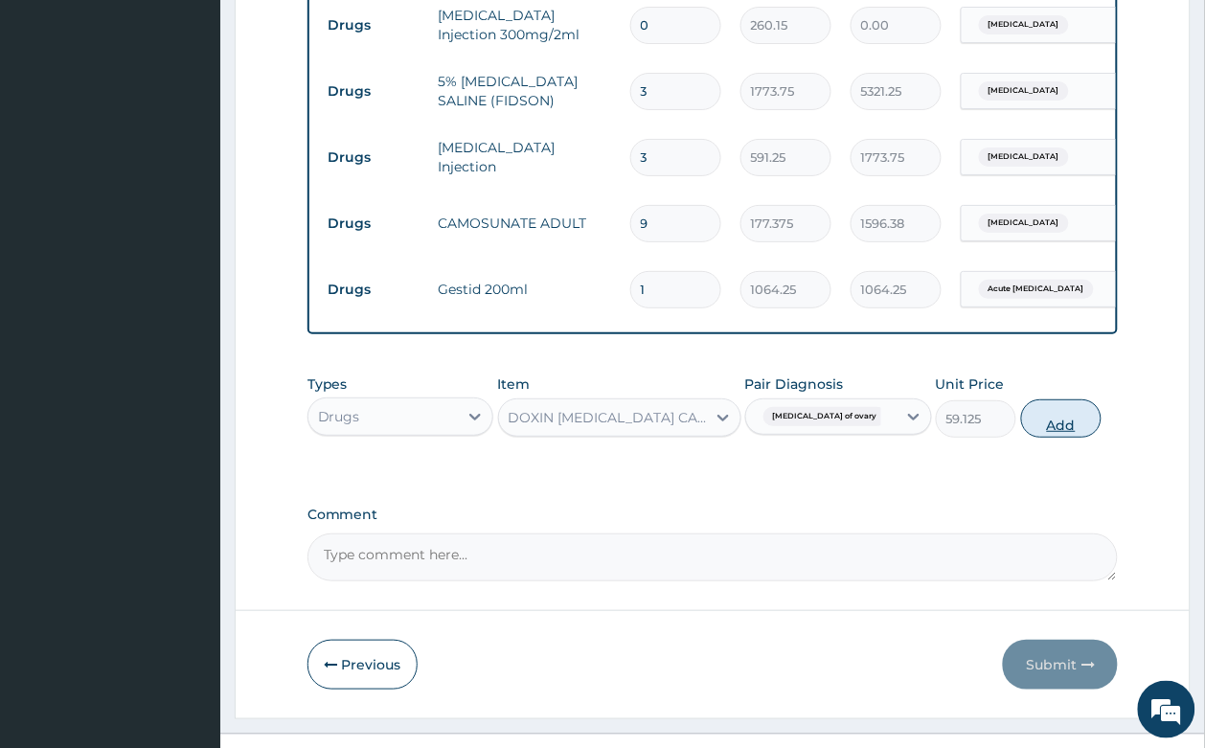
click at [1077, 399] on button "Add" at bounding box center [1061, 418] width 81 height 38
type input "0"
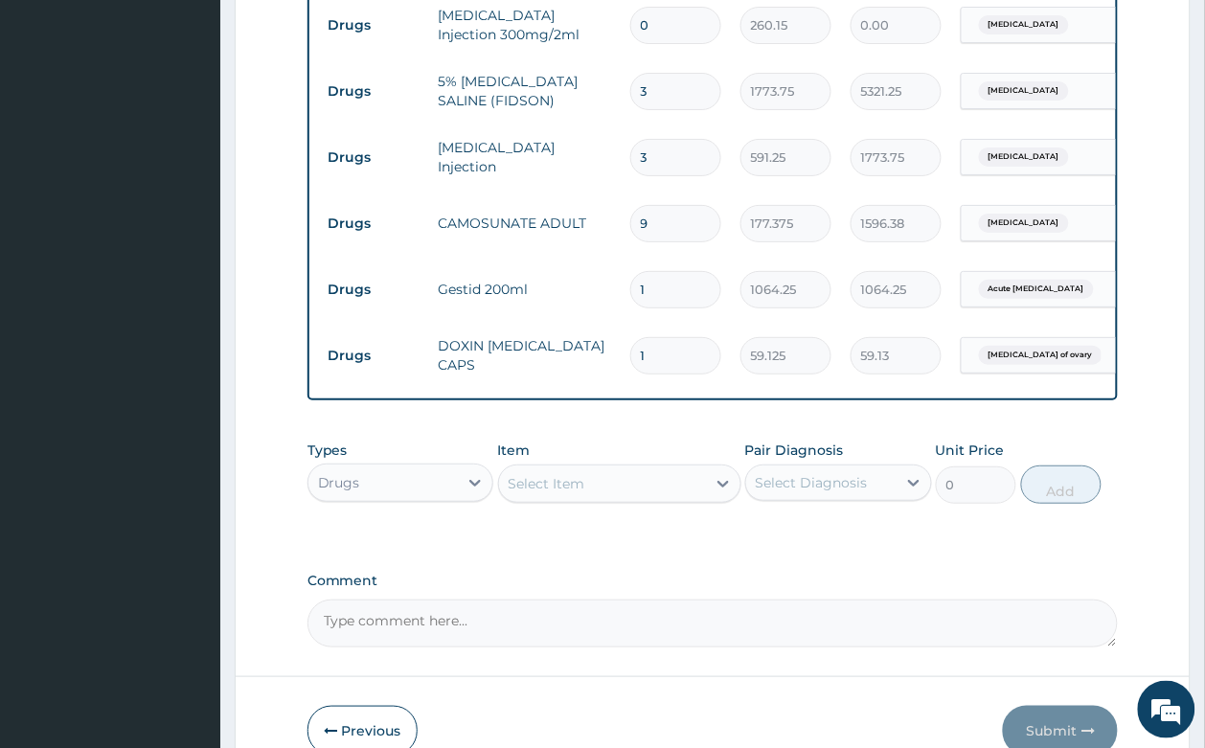
type input "0.00"
type input "8"
type input "473.00"
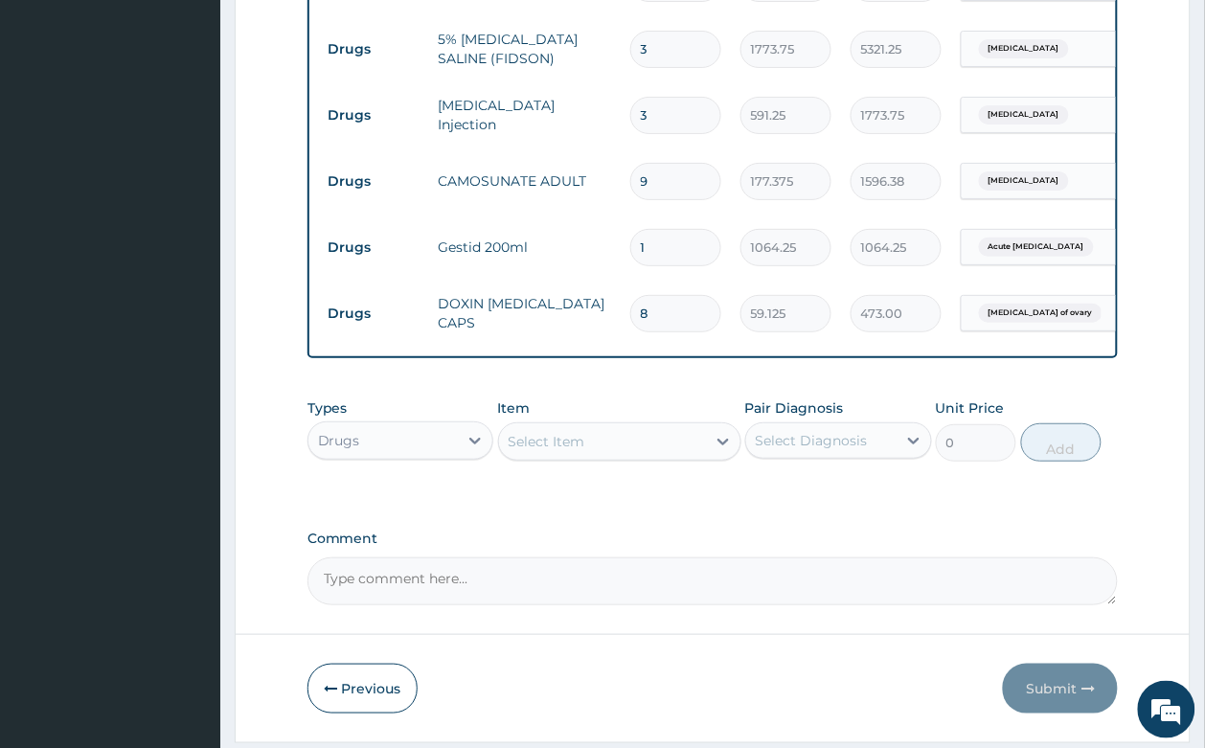
scroll to position [1629, 0]
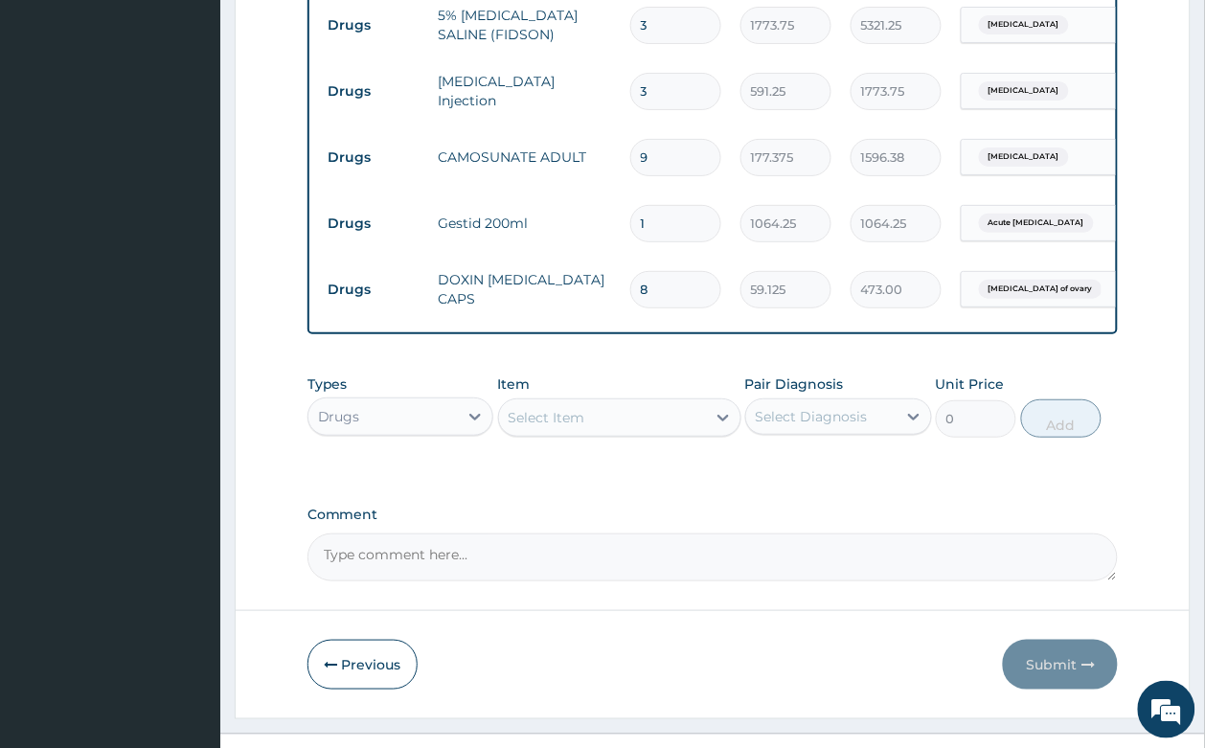
type input "8"
click at [605, 402] on div "Select Item" at bounding box center [602, 417] width 207 height 31
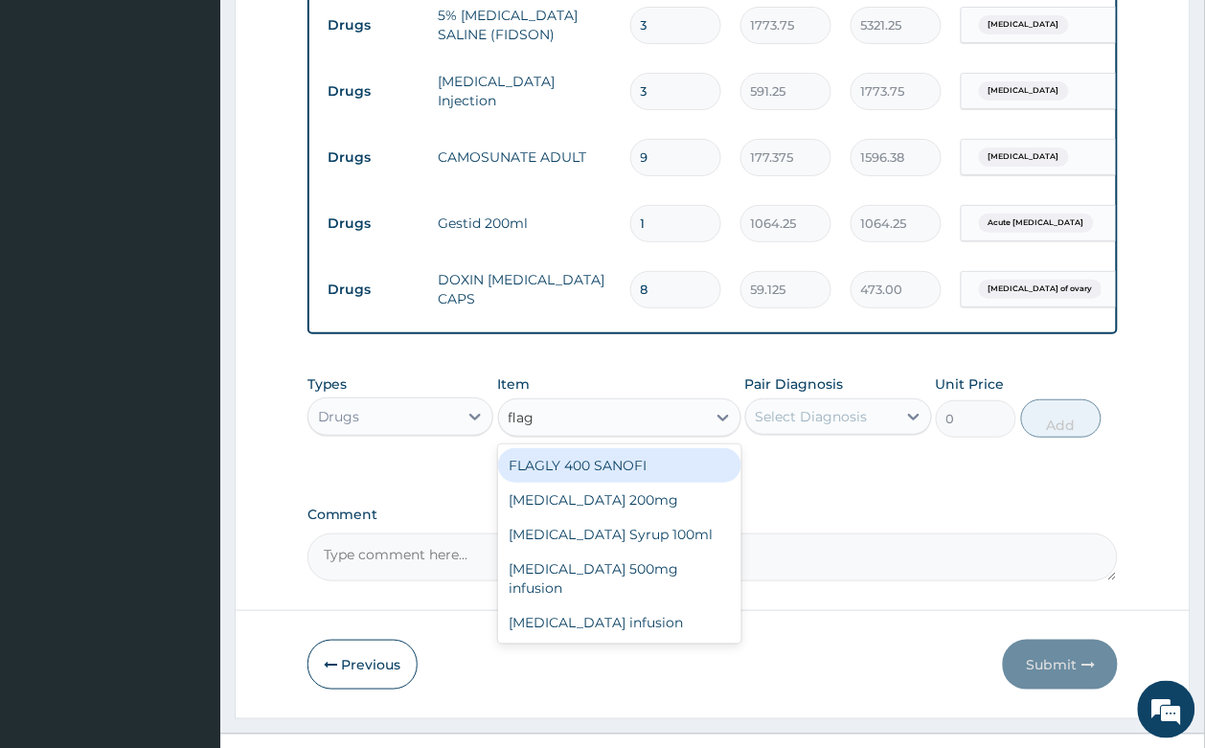
type input "flagy"
click at [644, 448] on div "Flagyl 200mg" at bounding box center [619, 465] width 243 height 34
type input "47.3"
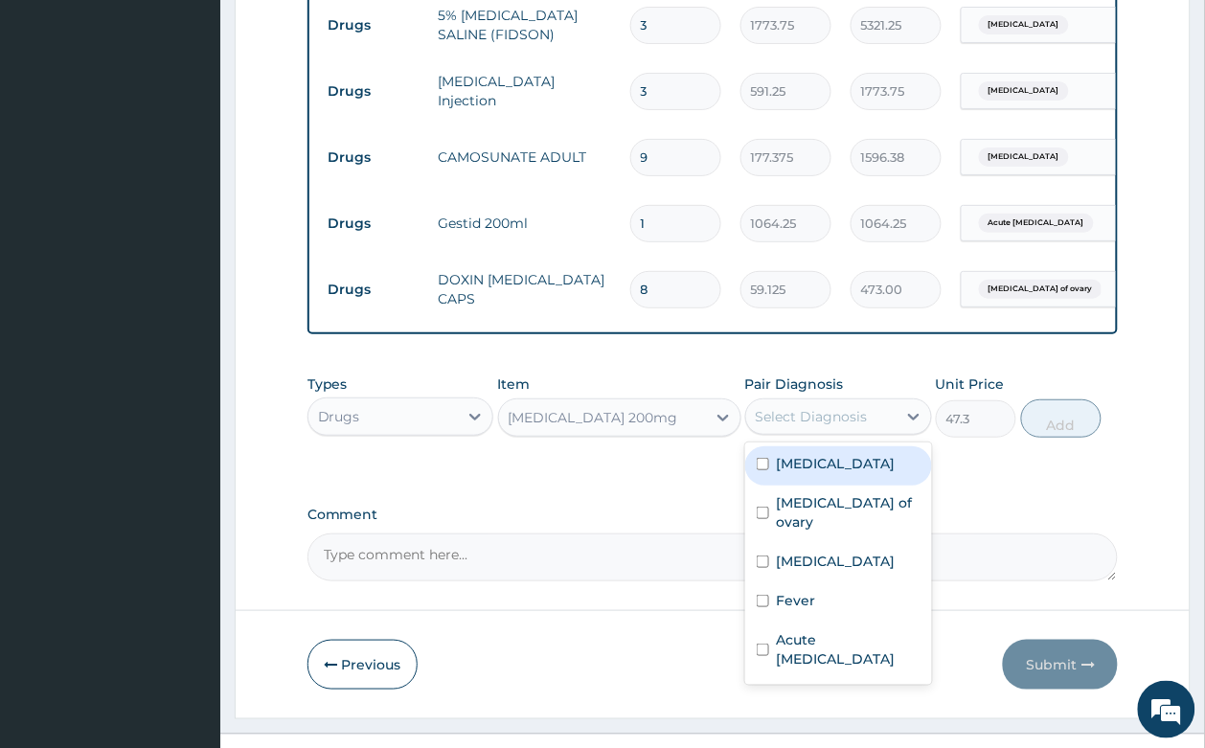
click at [831, 407] on div "Select Diagnosis" at bounding box center [811, 416] width 112 height 19
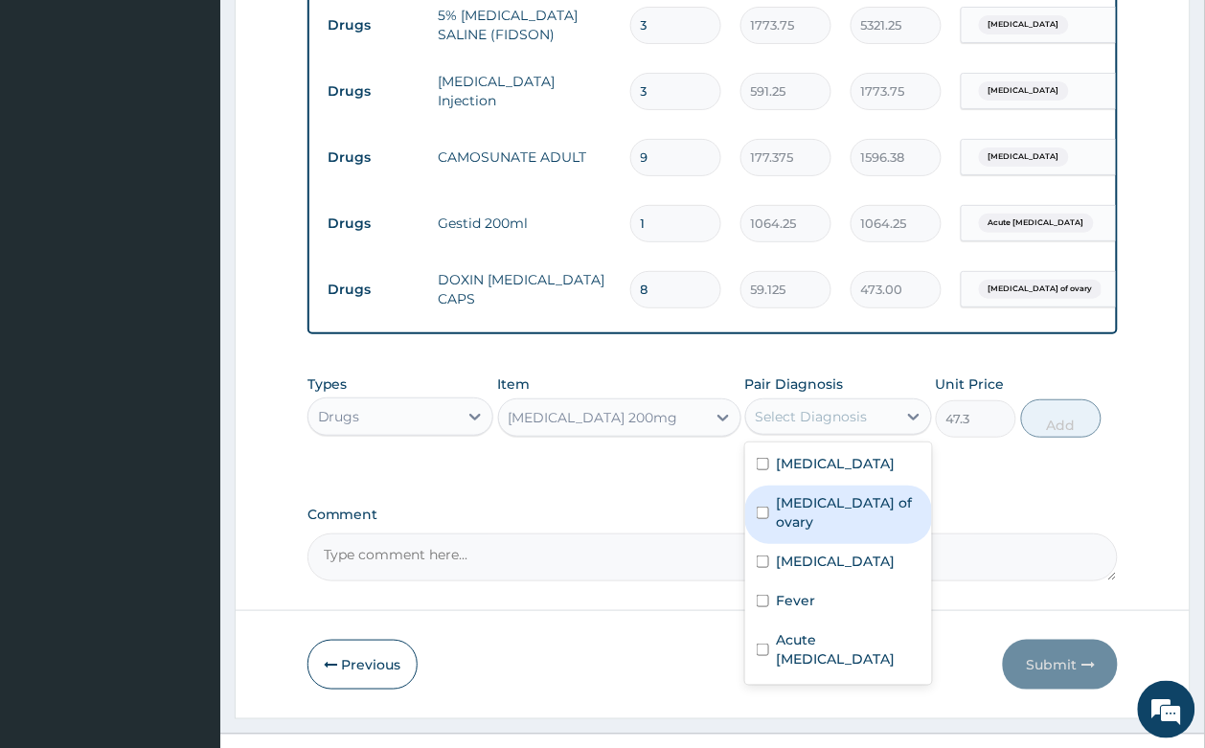
click at [821, 493] on label "Cyst of ovary" at bounding box center [849, 512] width 144 height 38
checkbox input "true"
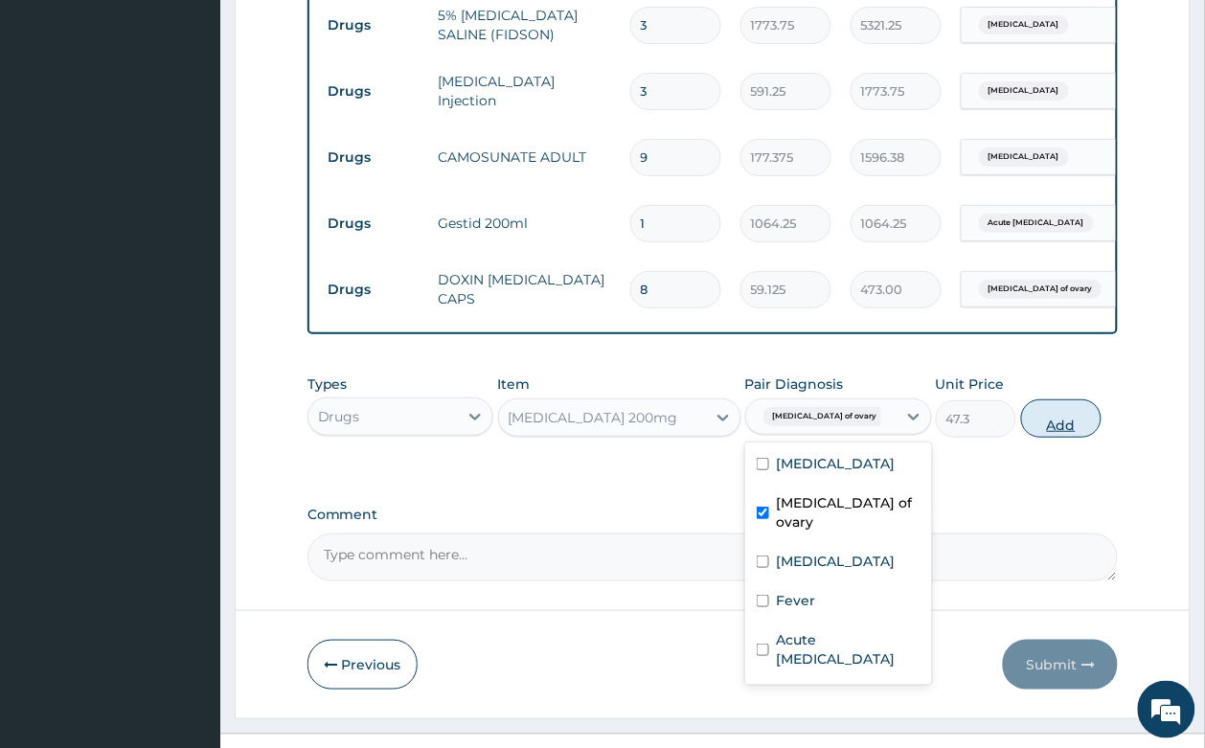
click at [1071, 399] on button "Add" at bounding box center [1061, 418] width 81 height 38
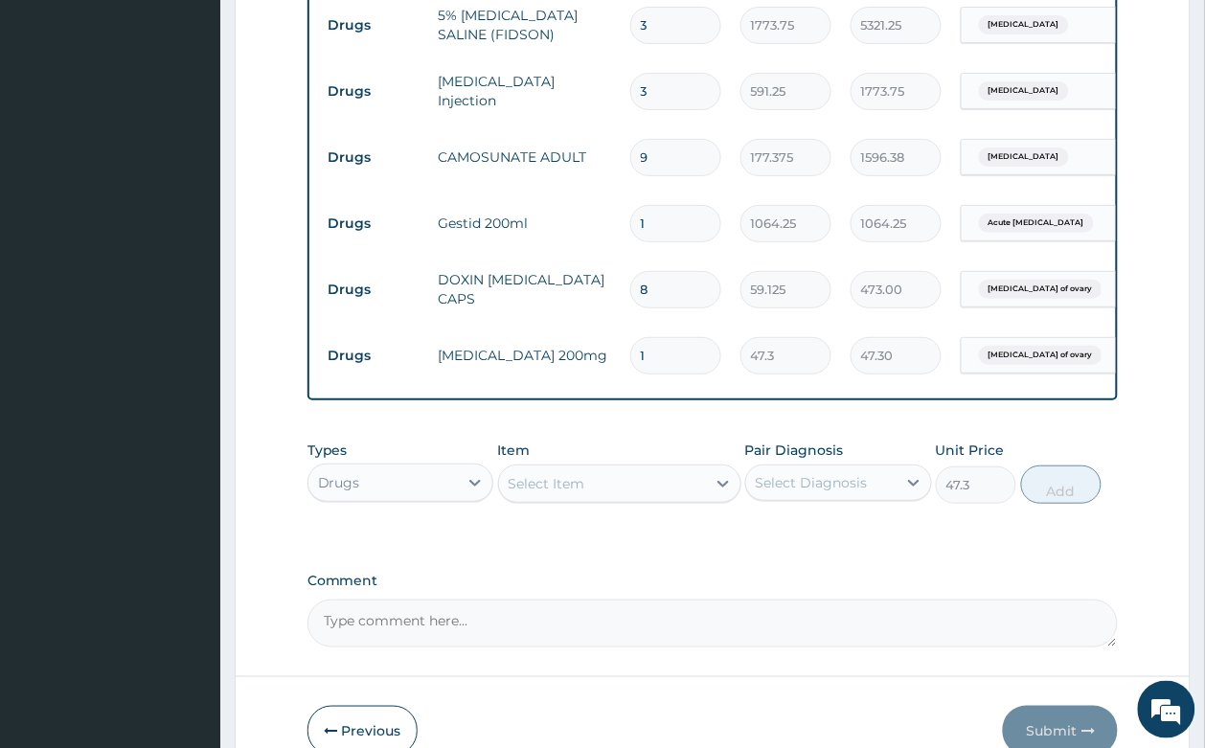
type input "0"
type input "15"
type input "709.50"
type input "14"
type input "662.20"
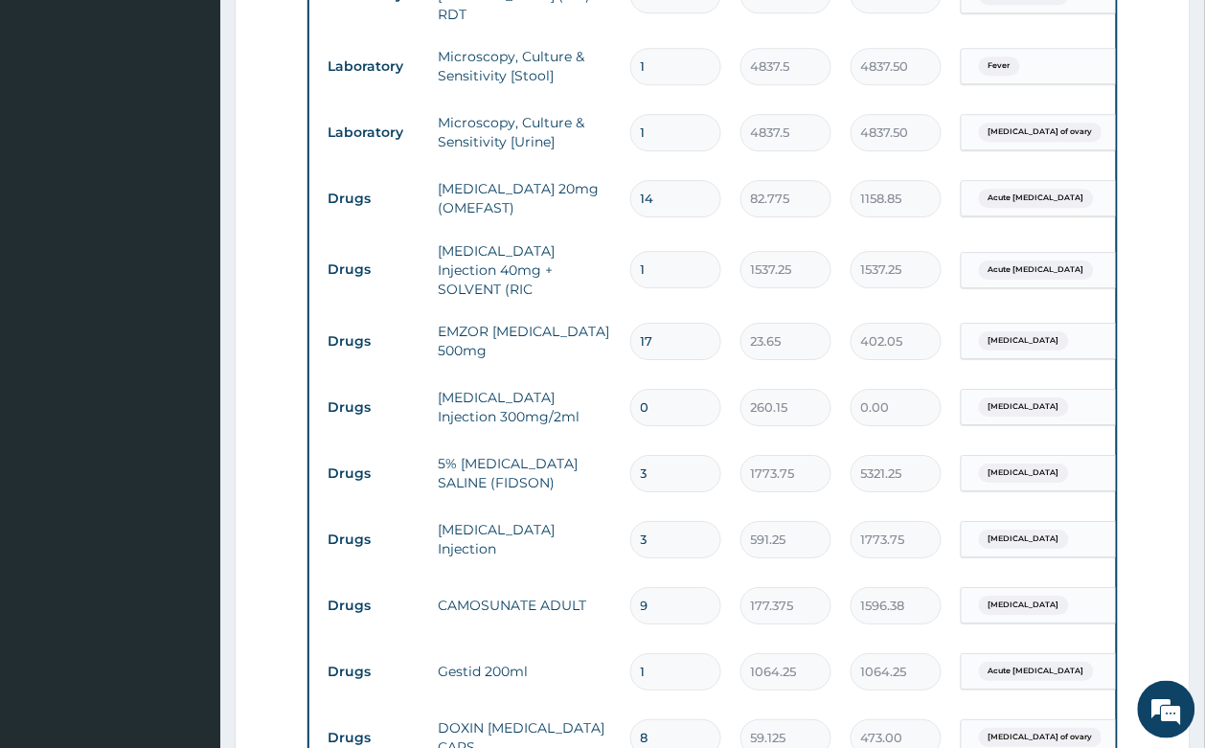
scroll to position [1695, 0]
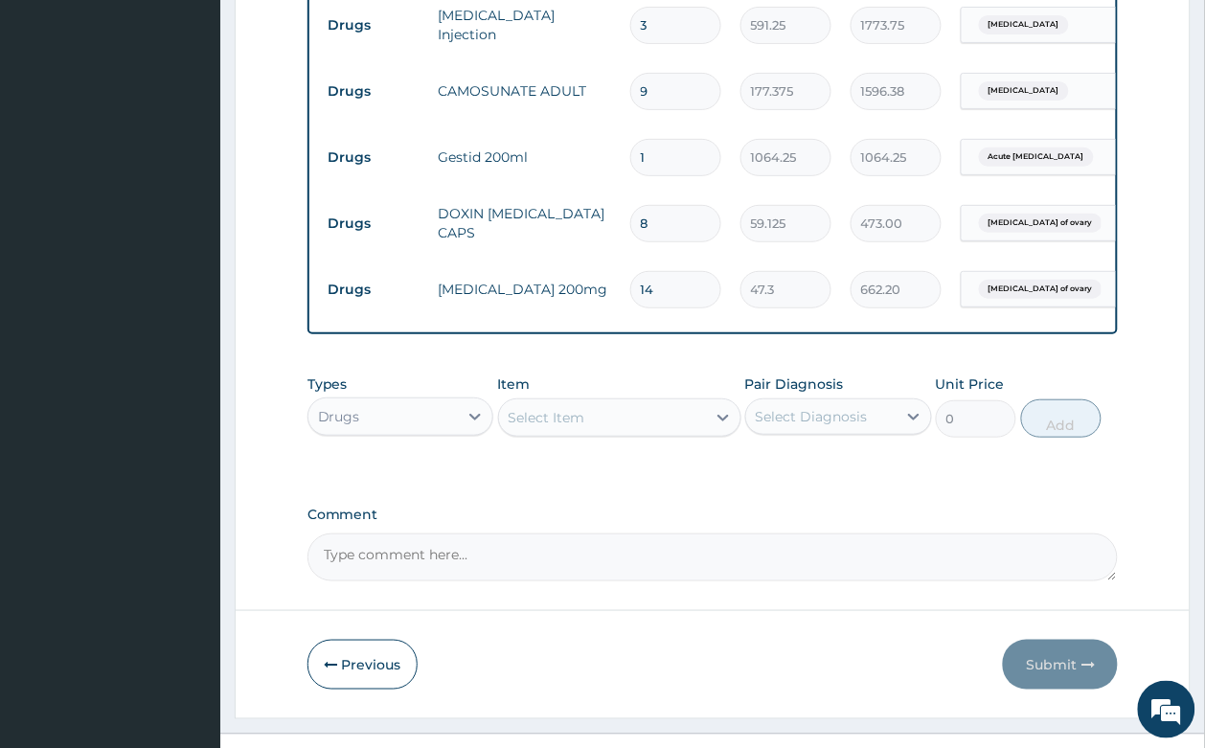
type input "14"
click at [599, 398] on div "Select Item" at bounding box center [619, 417] width 243 height 38
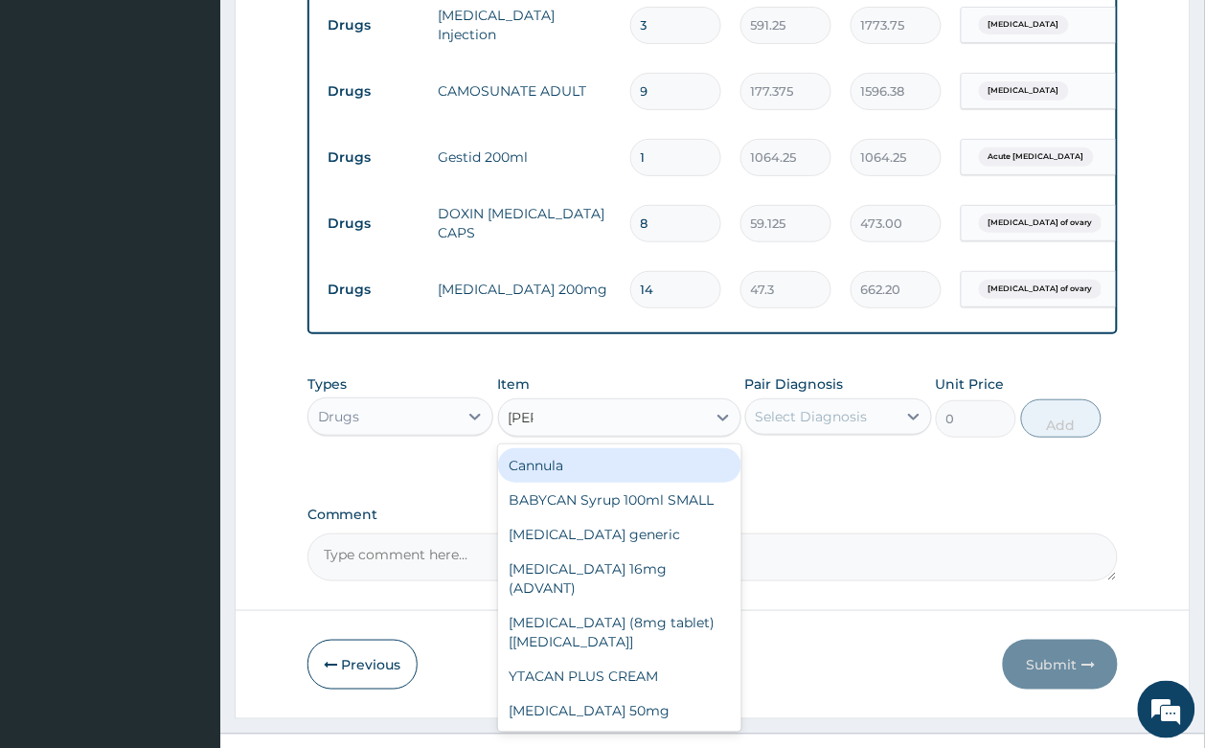
type input "cannu"
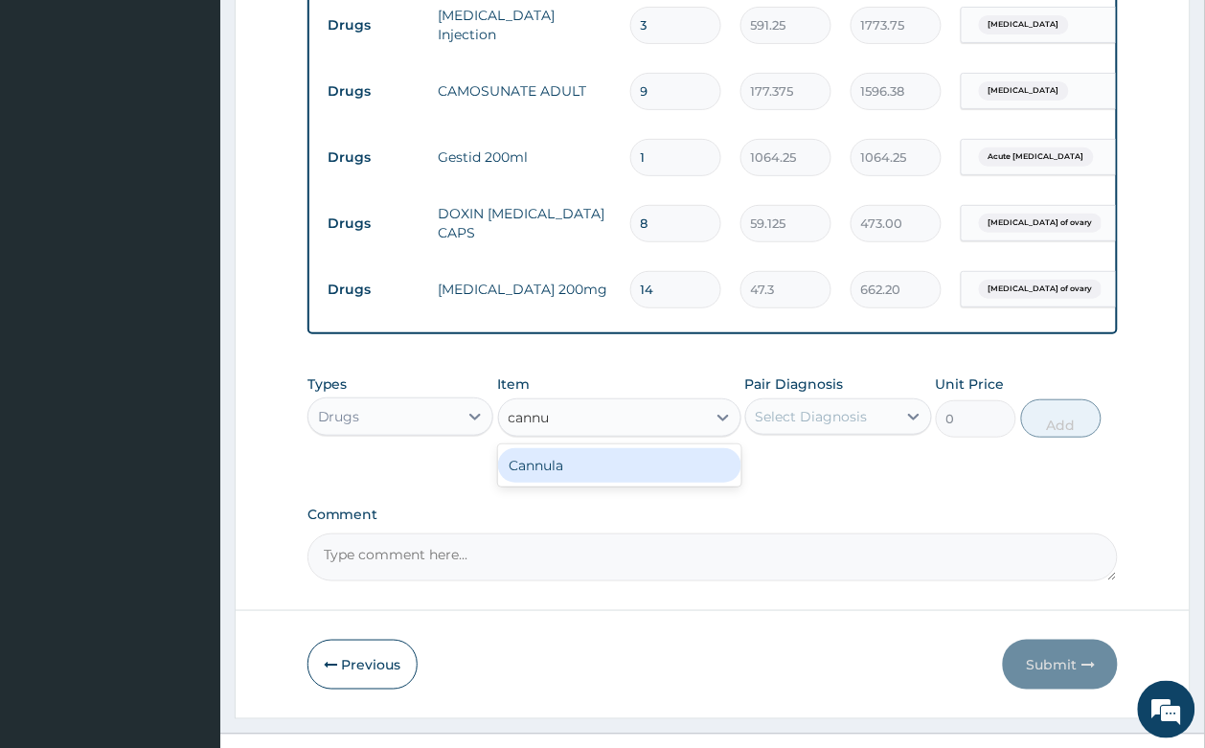
drag, startPoint x: 634, startPoint y: 443, endPoint x: 906, endPoint y: 341, distance: 290.6
click at [671, 448] on div "Cannula" at bounding box center [619, 465] width 243 height 34
type input "236.5"
click at [826, 407] on div "Select Diagnosis" at bounding box center [811, 416] width 112 height 19
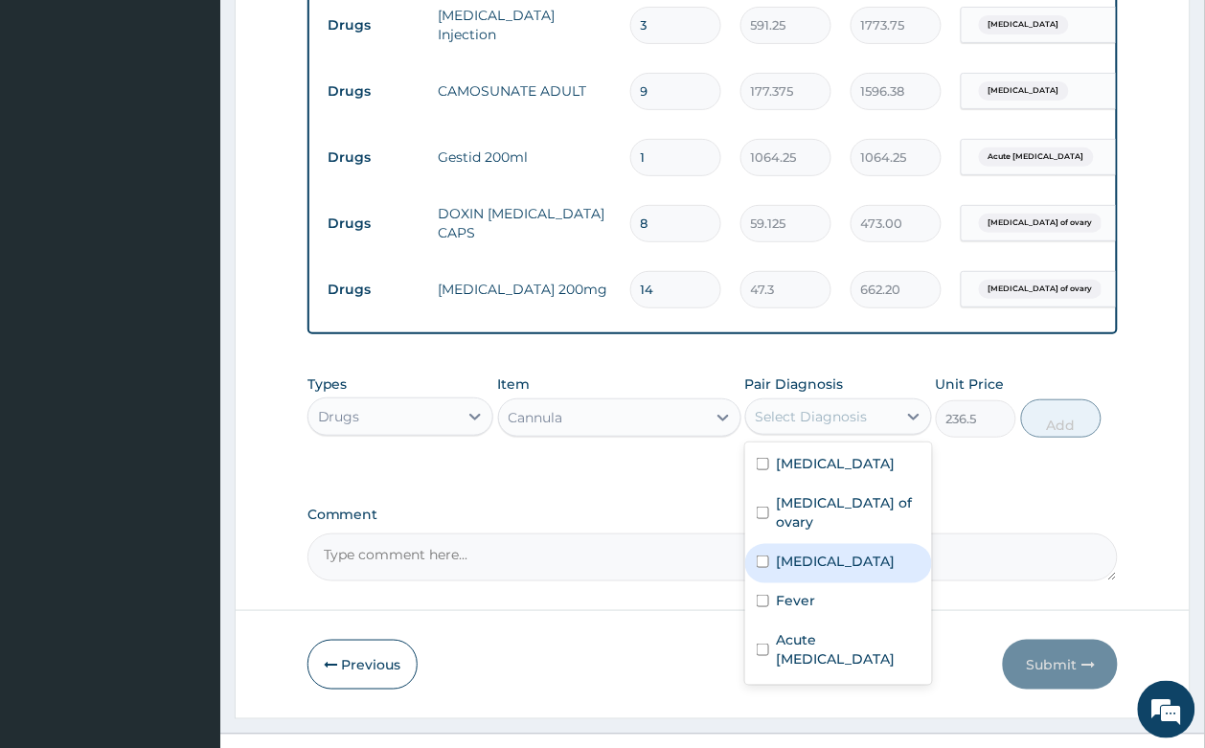
click at [853, 544] on div "Malaria" at bounding box center [838, 563] width 187 height 39
checkbox input "true"
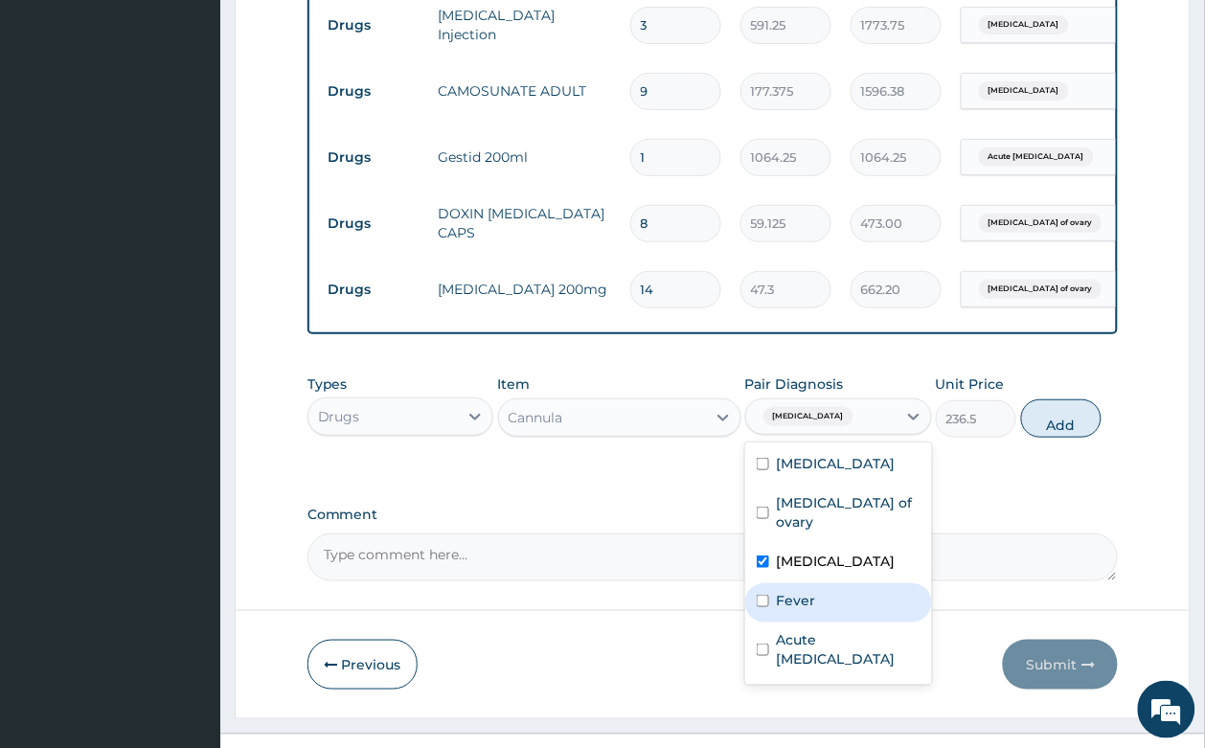
click at [852, 583] on div "Fever" at bounding box center [838, 602] width 187 height 39
checkbox input "true"
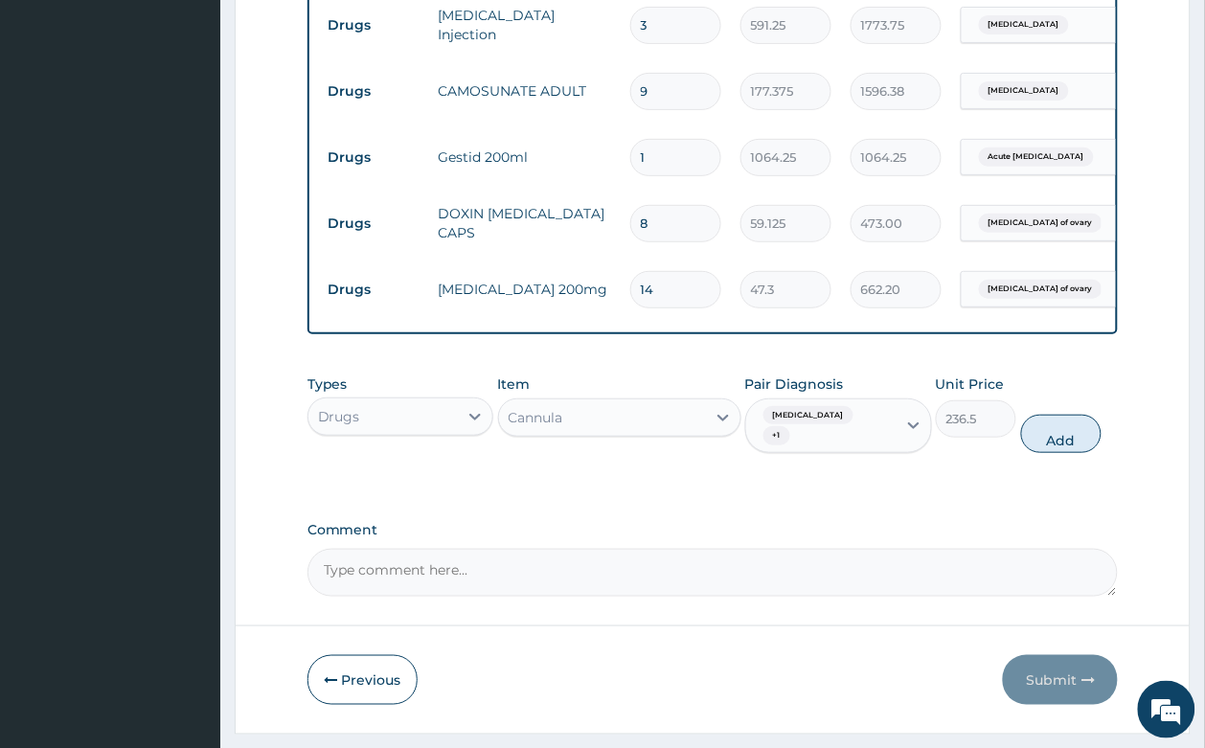
drag, startPoint x: 1040, startPoint y: 389, endPoint x: 988, endPoint y: 388, distance: 51.7
click at [1040, 415] on button "Add" at bounding box center [1061, 434] width 81 height 38
type input "0"
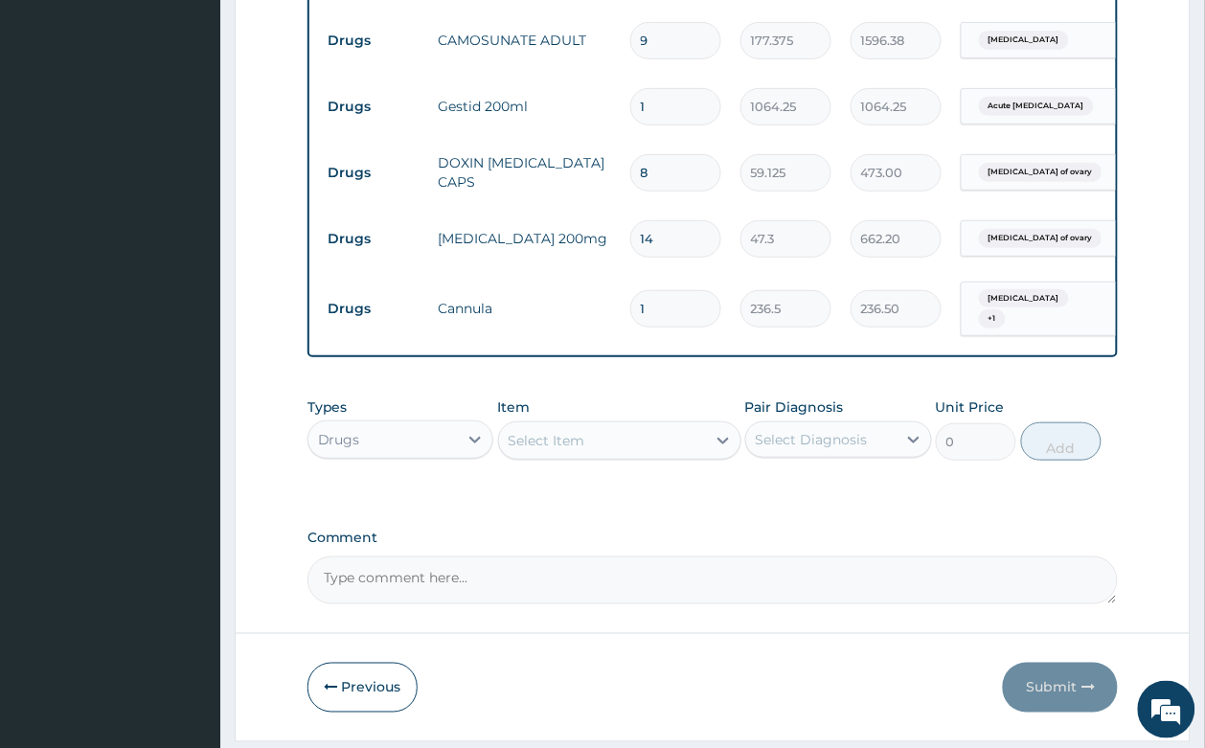
scroll to position [1760, 0]
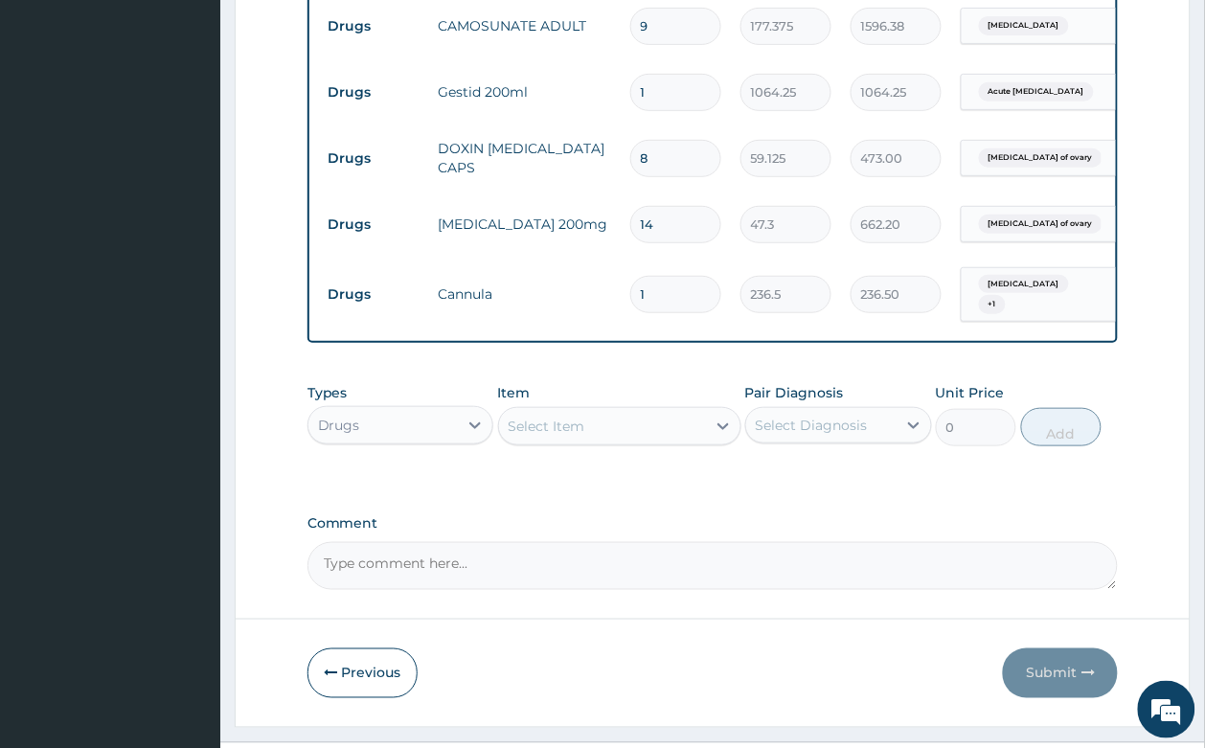
click at [566, 407] on div "Select Item" at bounding box center [619, 426] width 243 height 38
type input "drip"
click at [594, 457] on div "Drip set" at bounding box center [619, 474] width 243 height 34
type input "236.5"
click at [838, 410] on div "Select Diagnosis" at bounding box center [821, 425] width 150 height 31
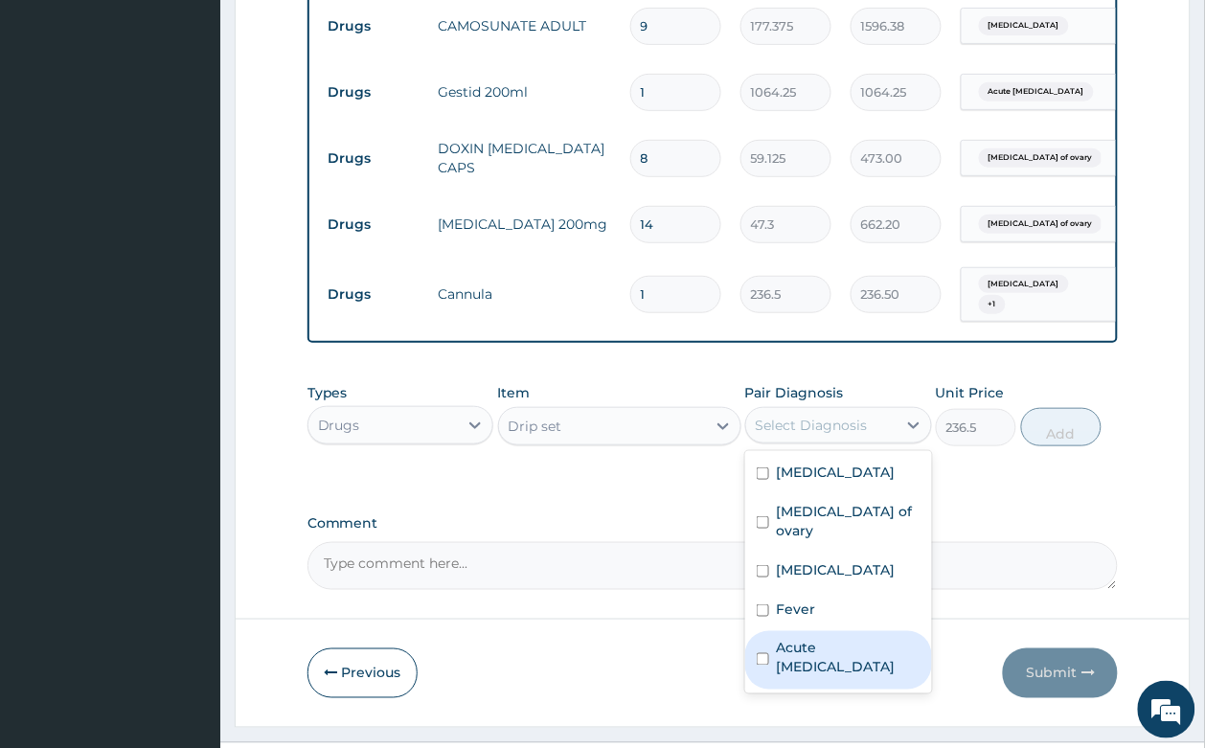
click at [839, 639] on label "Acute peptic ulcer" at bounding box center [849, 658] width 144 height 38
checkbox input "true"
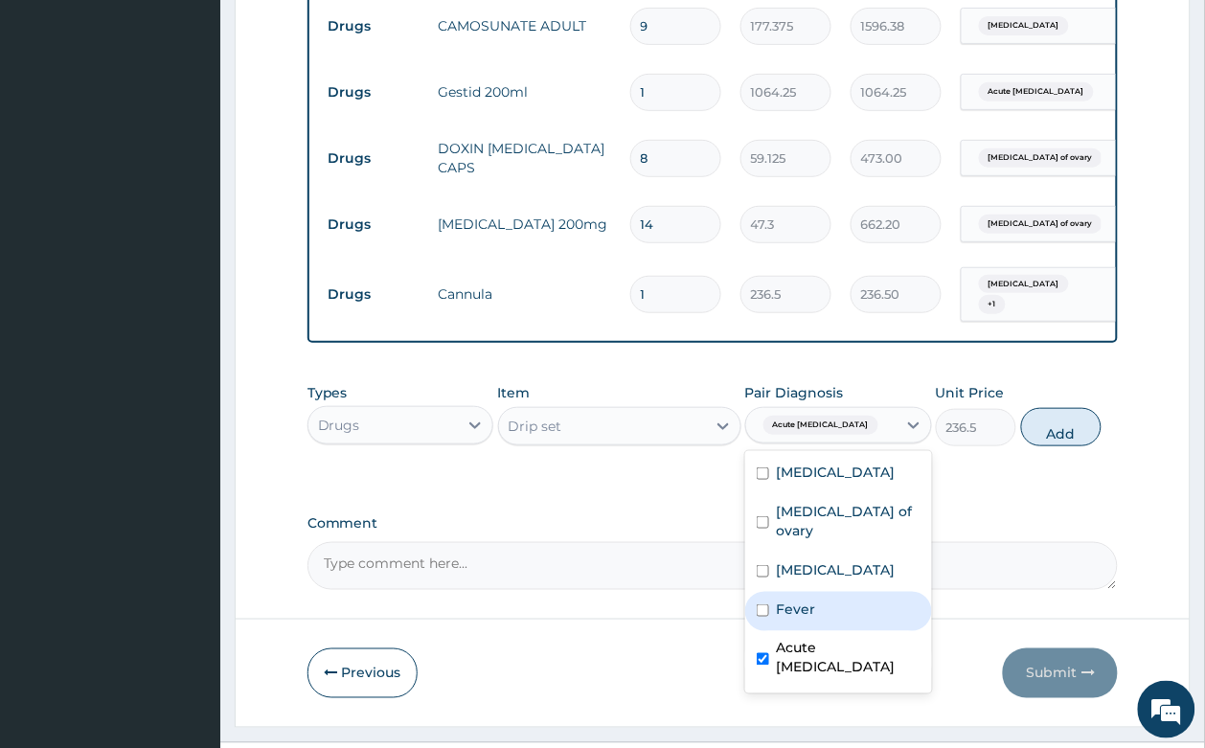
click at [839, 592] on div "Fever" at bounding box center [838, 611] width 187 height 39
checkbox input "true"
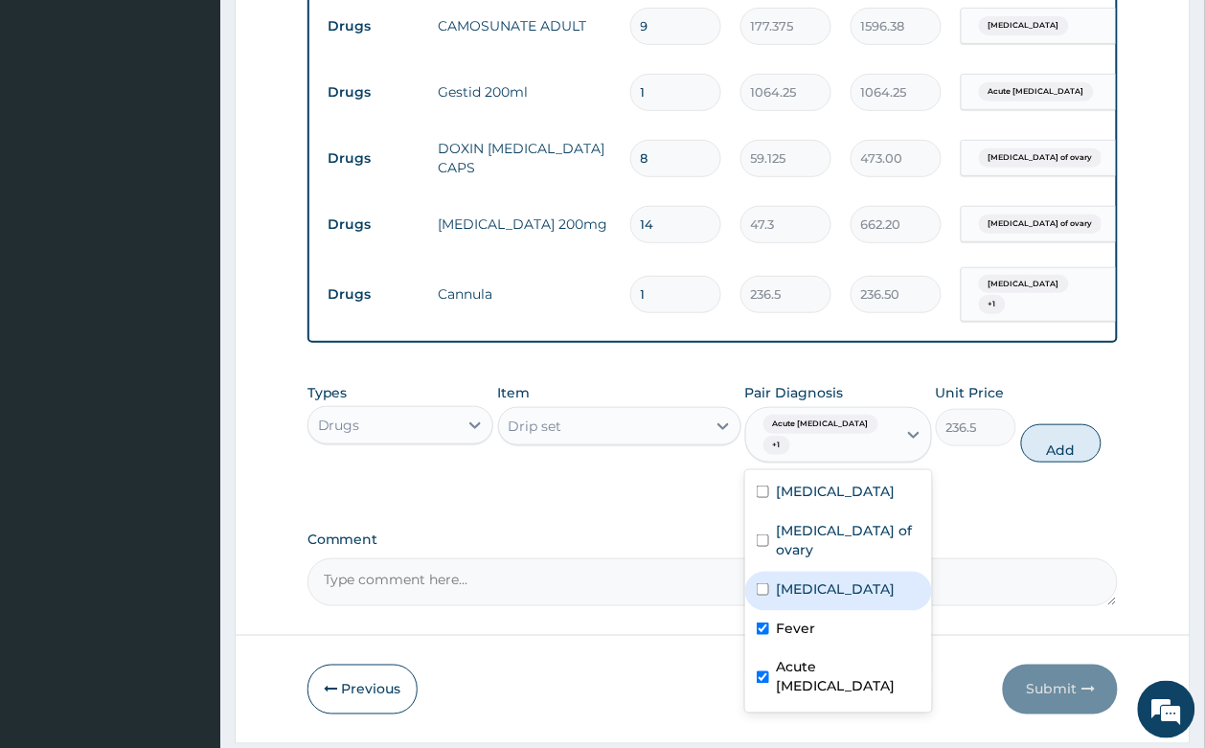
click at [845, 572] on div "Malaria" at bounding box center [838, 591] width 187 height 39
checkbox input "true"
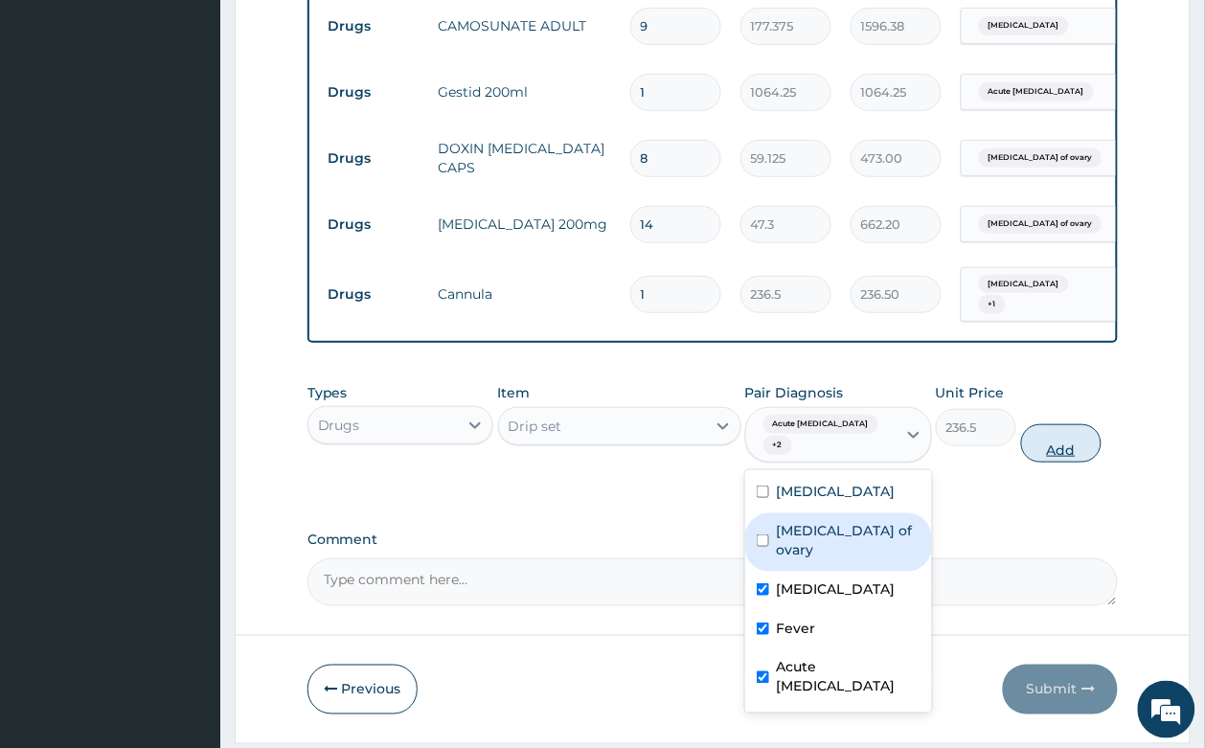
click at [1056, 424] on button "Add" at bounding box center [1061, 443] width 81 height 38
type input "0"
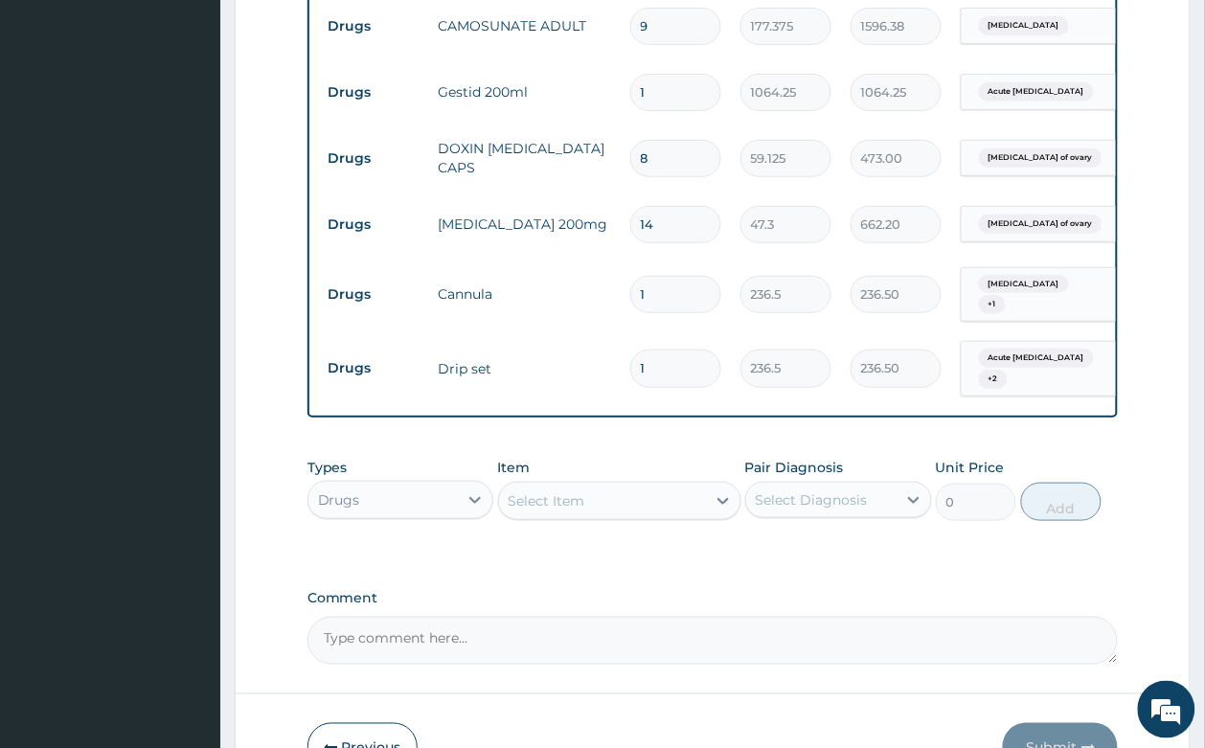
scroll to position [1836, 0]
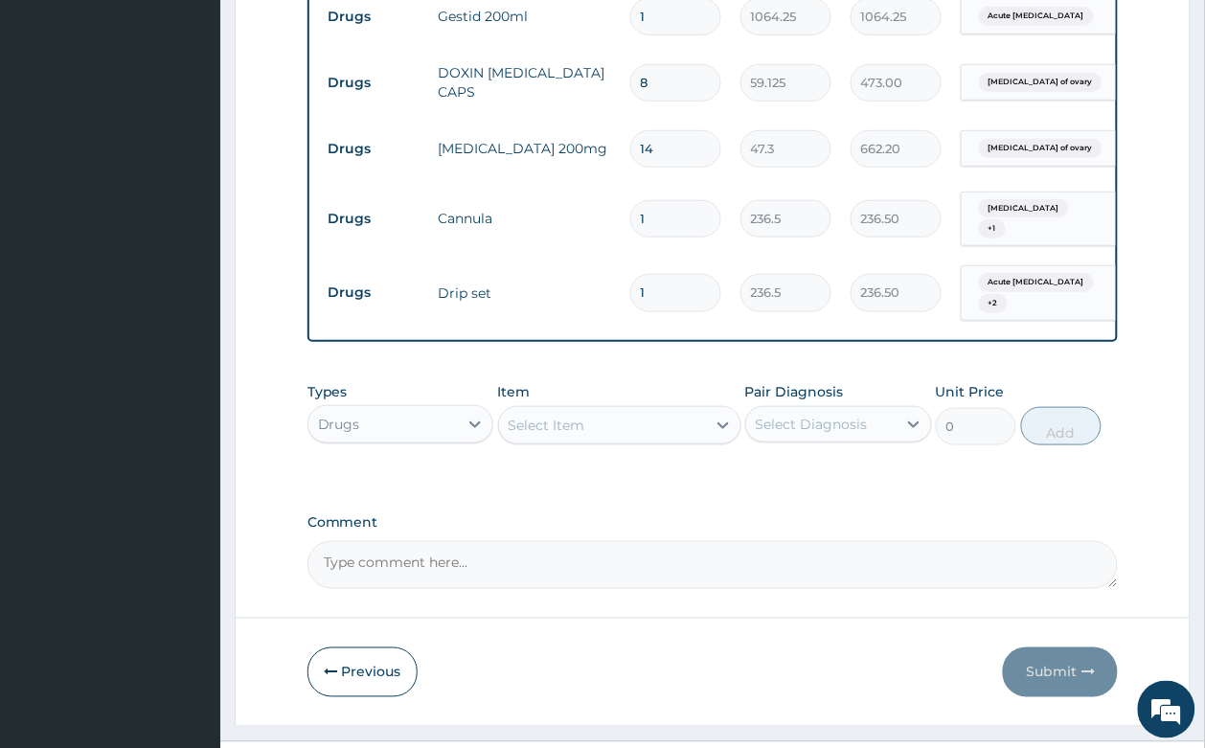
click at [635, 410] on div "Select Item" at bounding box center [602, 425] width 207 height 31
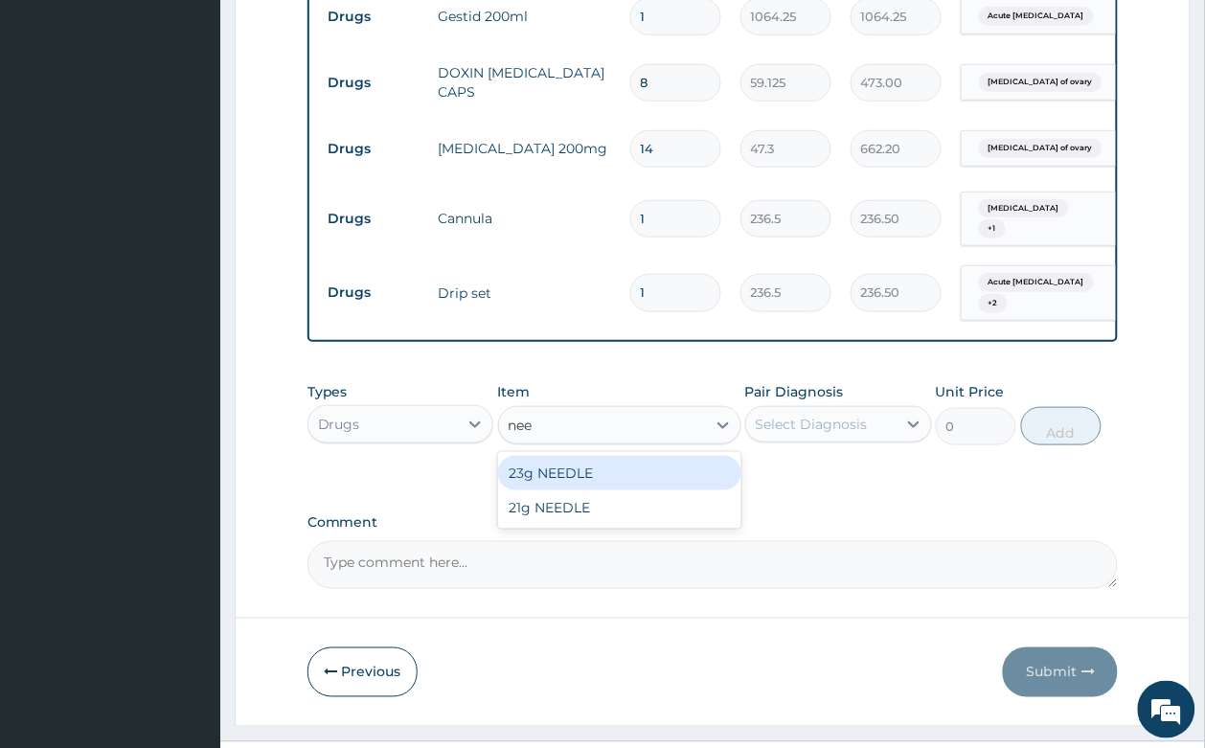
type input "need"
drag, startPoint x: 638, startPoint y: 427, endPoint x: 730, endPoint y: 379, distance: 103.6
click at [639, 456] on div "23g NEEDLE" at bounding box center [619, 473] width 243 height 34
type input "59.125"
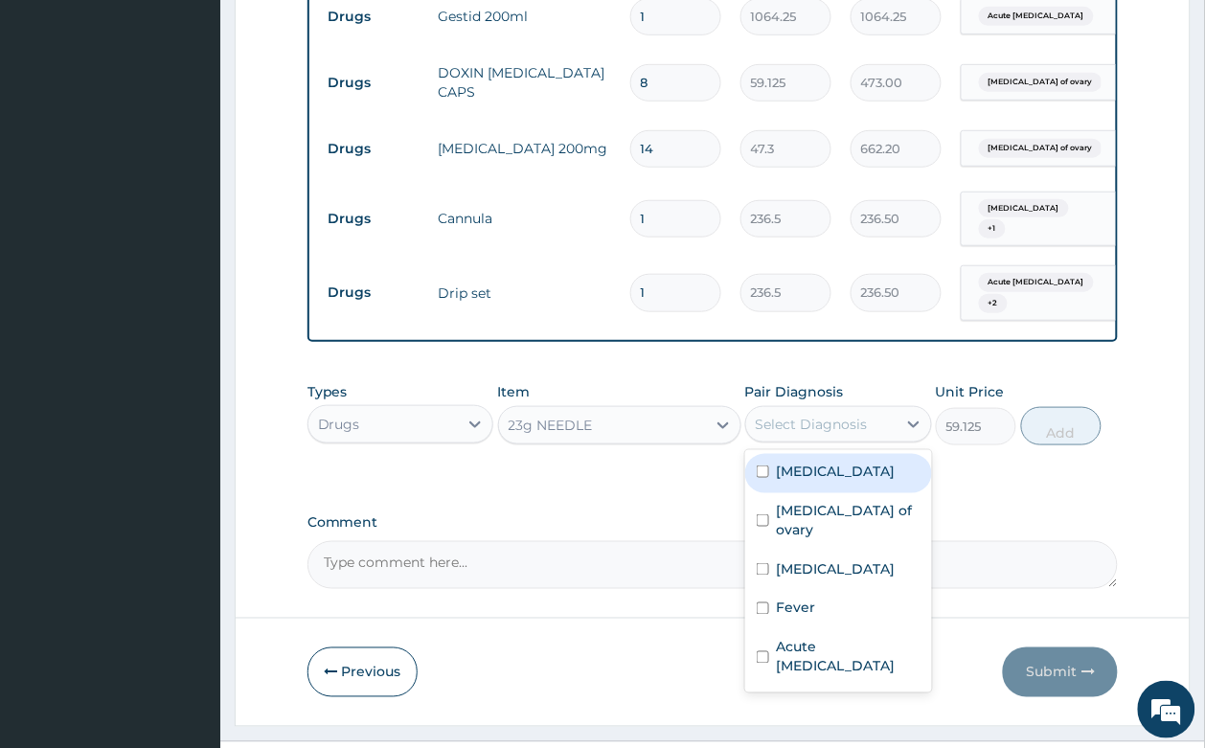
click at [750, 409] on div "Select Diagnosis" at bounding box center [821, 424] width 150 height 31
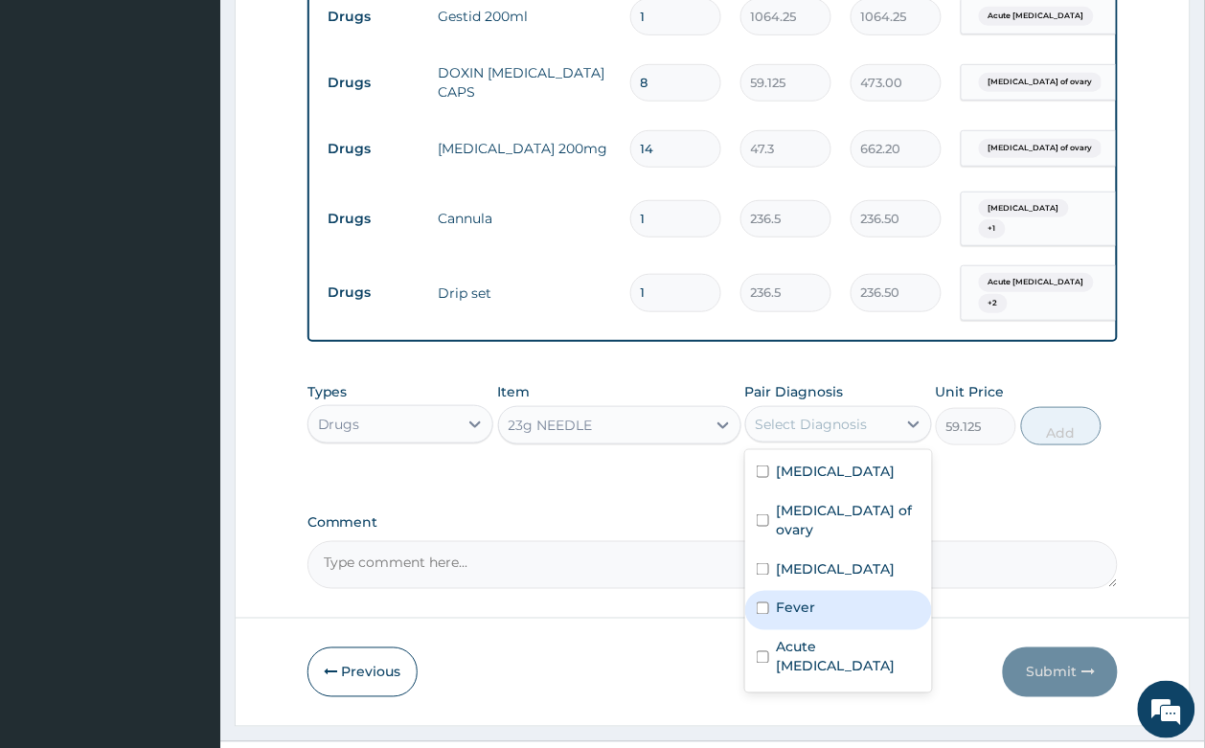
drag, startPoint x: 814, startPoint y: 552, endPoint x: 820, endPoint y: 505, distance: 48.2
click at [814, 598] on label "Fever" at bounding box center [796, 607] width 39 height 19
checkbox input "true"
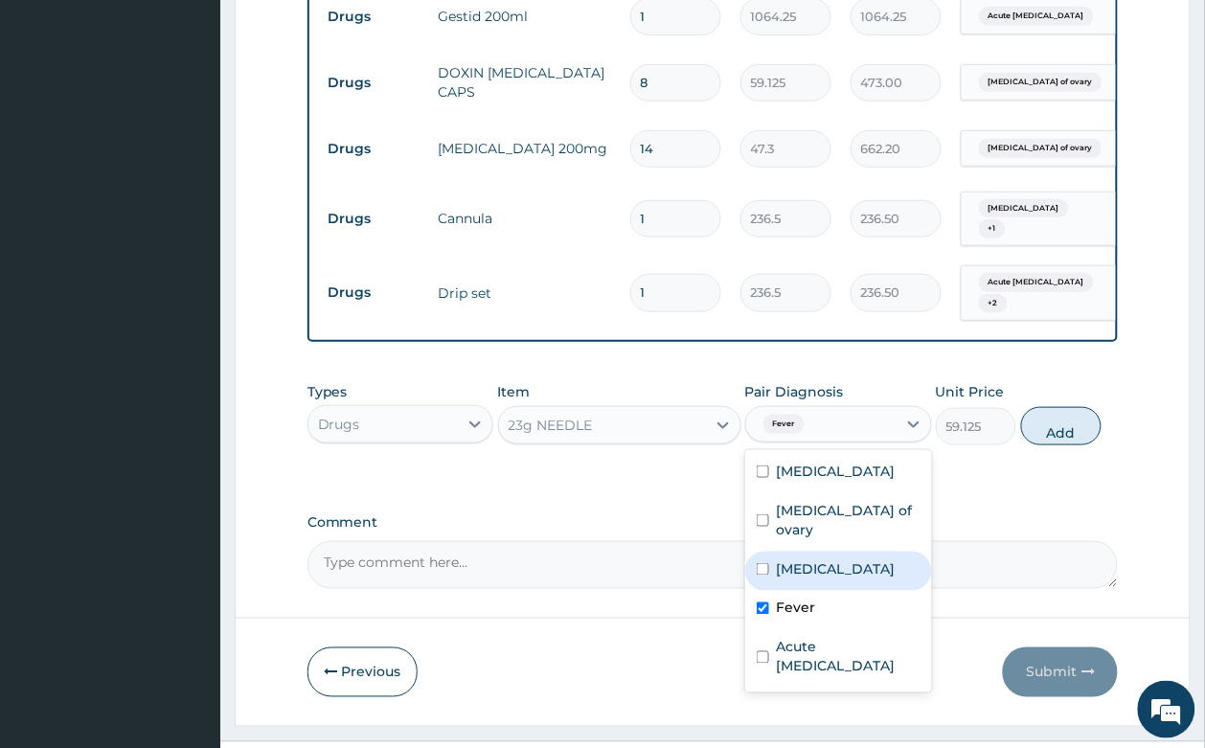
drag, startPoint x: 820, startPoint y: 505, endPoint x: 831, endPoint y: 489, distance: 19.2
click at [821, 559] on label "Malaria" at bounding box center [836, 568] width 119 height 19
checkbox input "true"
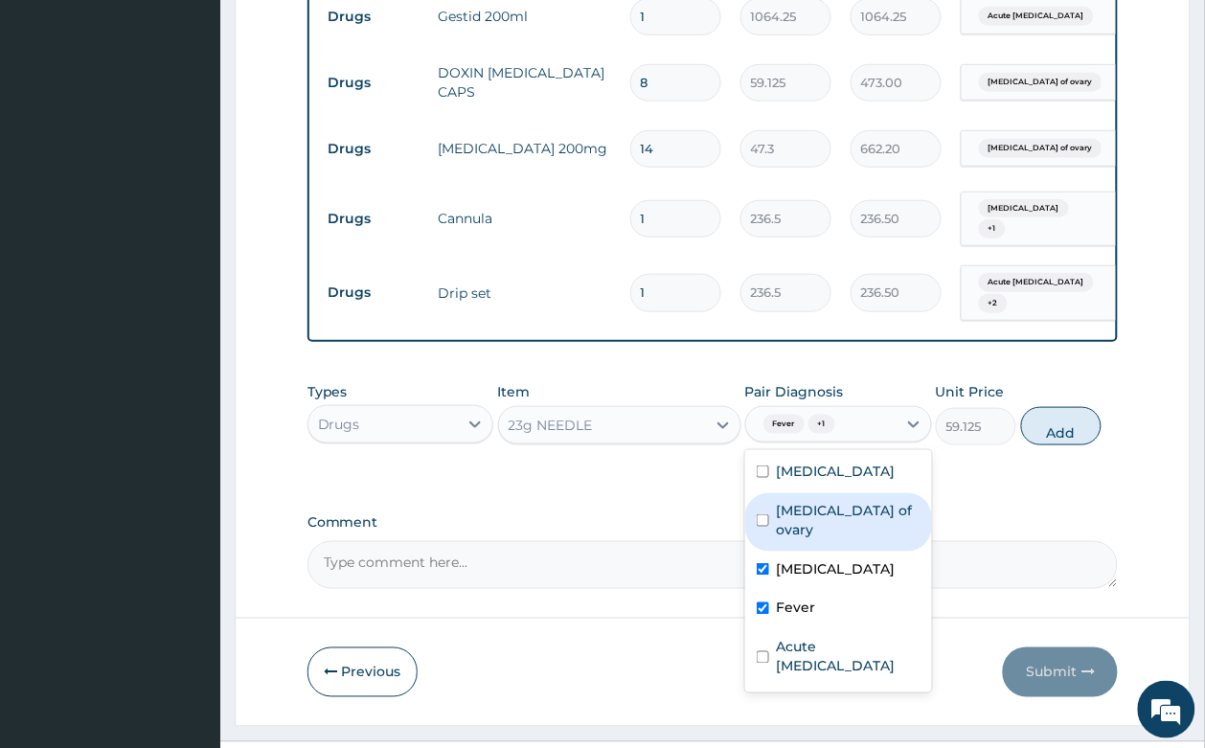
drag, startPoint x: 838, startPoint y: 470, endPoint x: 963, endPoint y: 433, distance: 130.9
click at [839, 501] on label "Cyst of ovary" at bounding box center [849, 520] width 144 height 38
checkbox input "true"
click at [1054, 407] on button "Add" at bounding box center [1061, 426] width 81 height 38
type input "0"
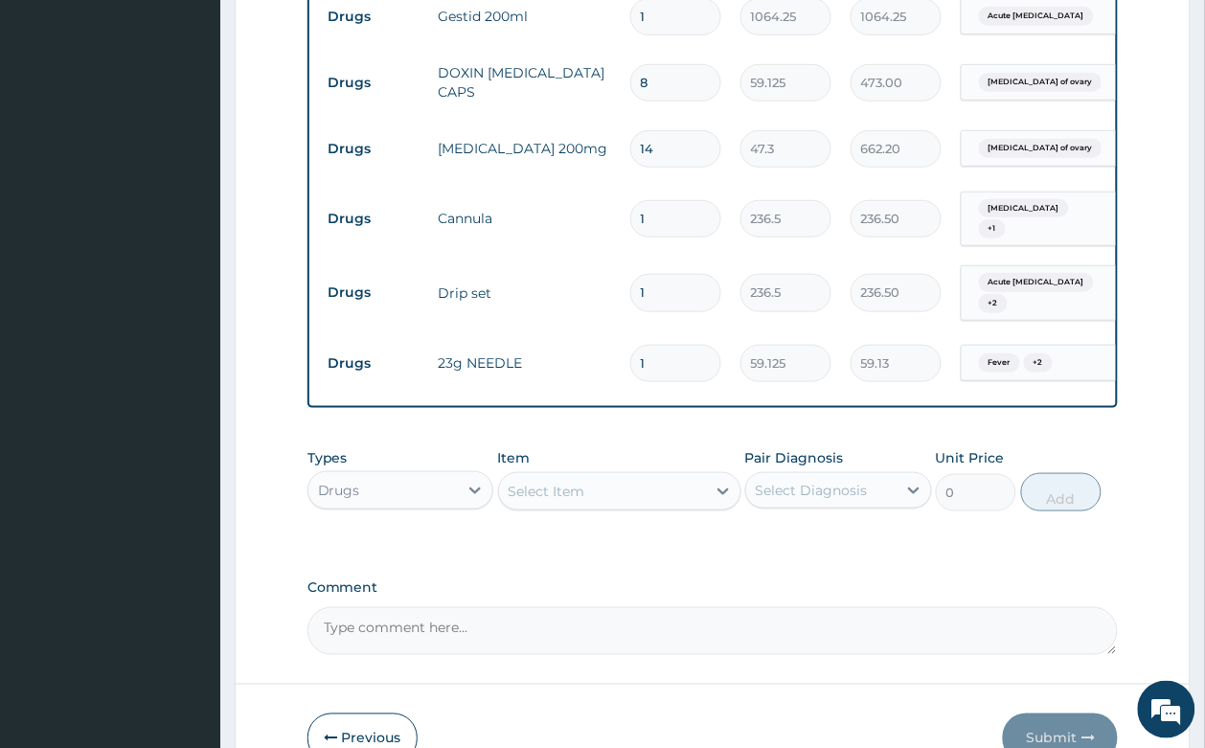
scroll to position [1902, 0]
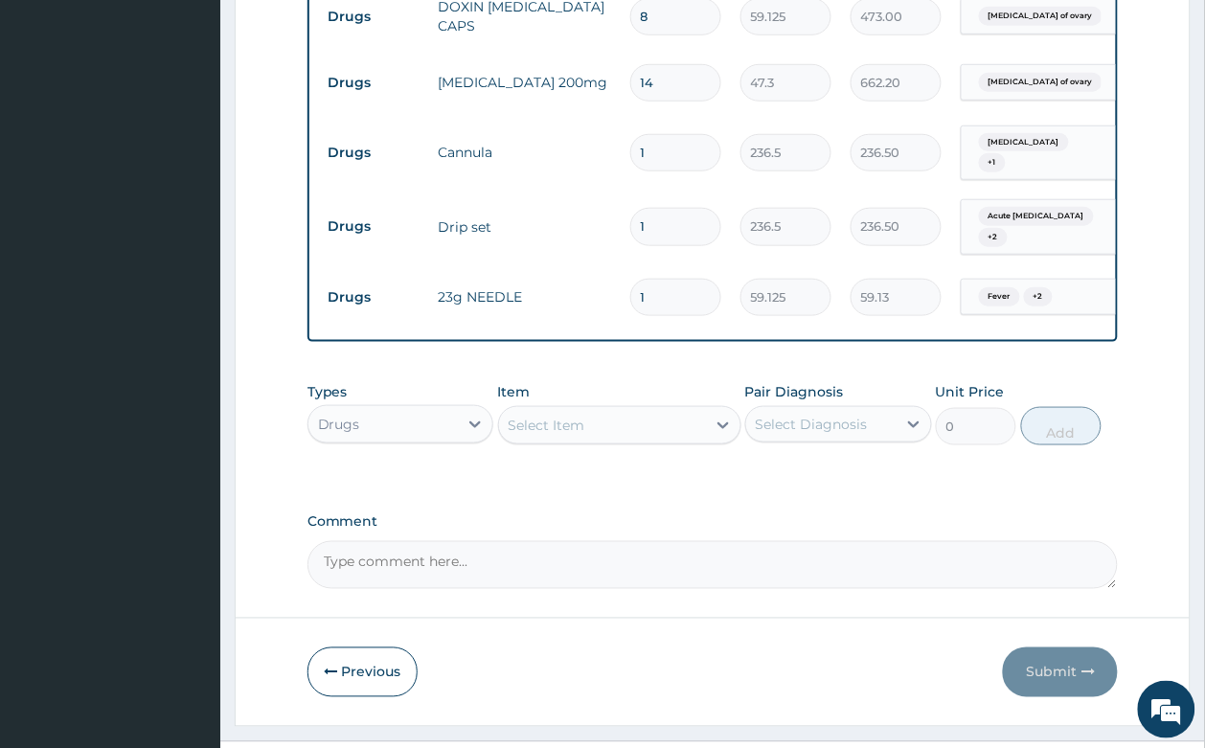
click at [665, 279] on input "1" at bounding box center [675, 297] width 91 height 37
type input "0.00"
type input "6"
type input "354.75"
type input "5"
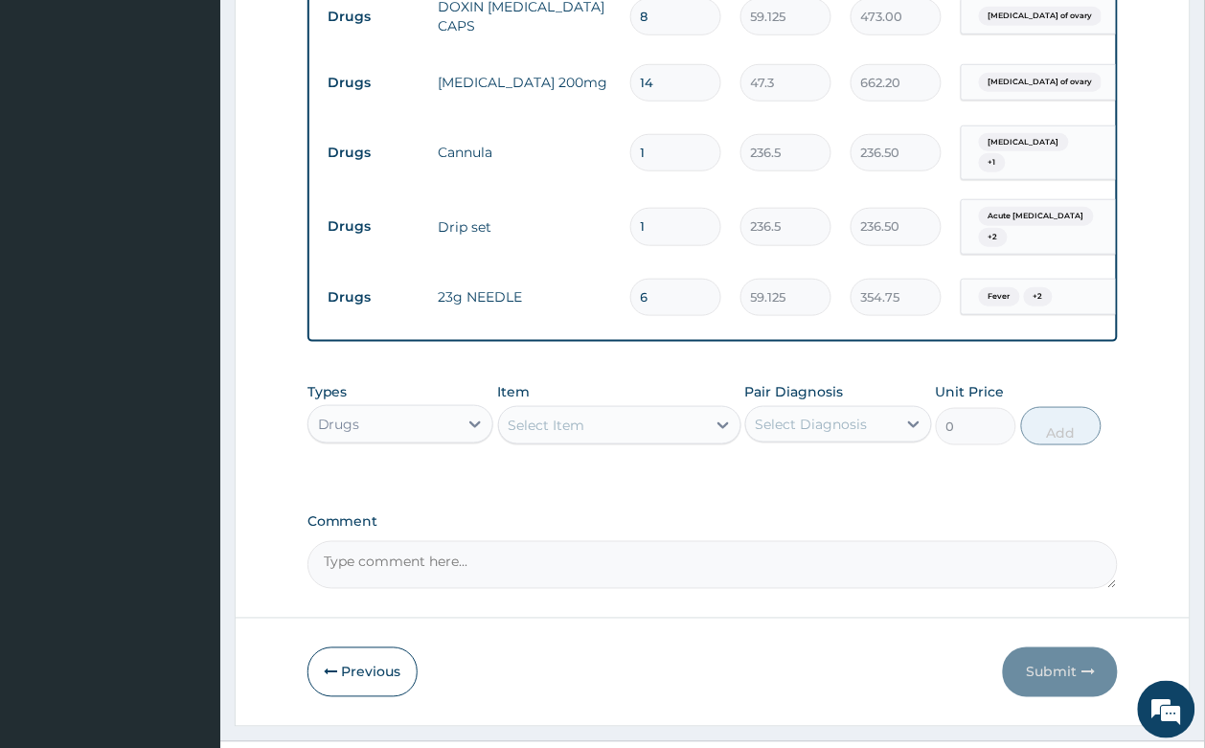
type input "295.63"
type input "4"
type input "236.50"
type input "4"
click at [791, 428] on div "Types Drugs Item Select Item Pair Diagnosis Select Diagnosis Unit Price 0 Add" at bounding box center [712, 427] width 811 height 111
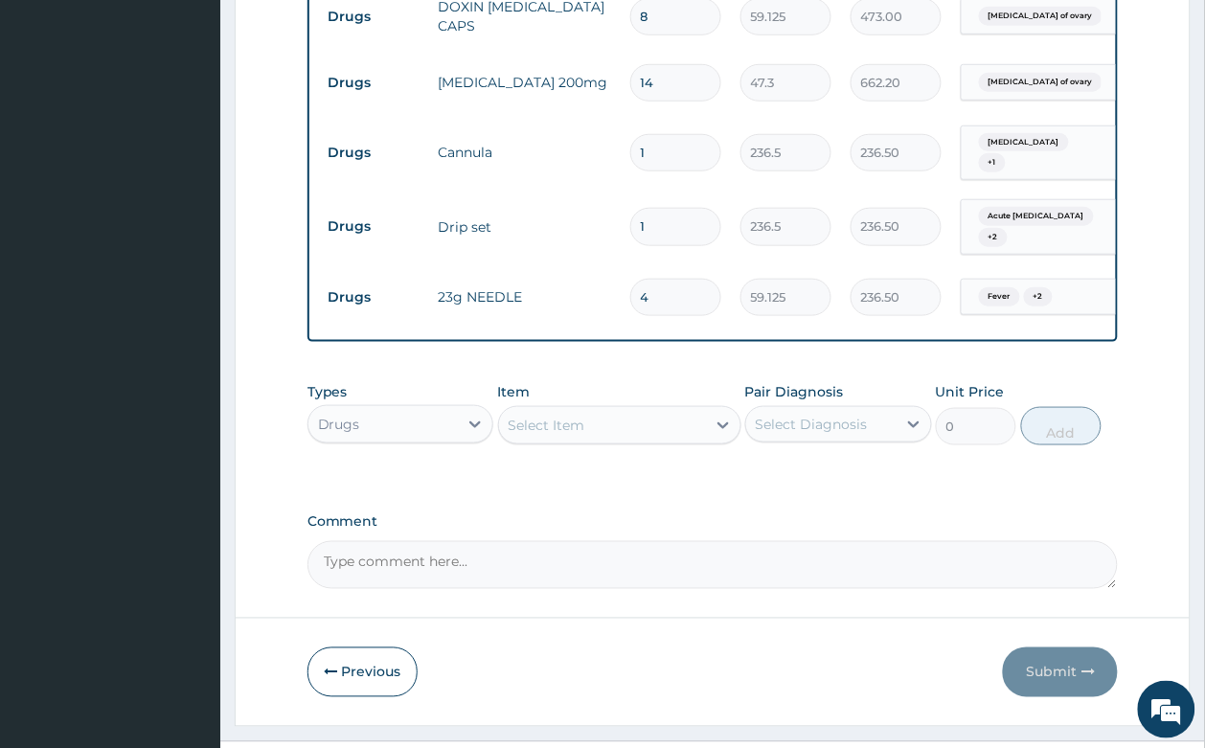
drag, startPoint x: 884, startPoint y: 616, endPoint x: 967, endPoint y: 615, distance: 83.3
click at [907, 647] on div "Previous Submit" at bounding box center [712, 672] width 811 height 50
click at [852, 647] on div "Previous Submit" at bounding box center [712, 672] width 811 height 50
click at [634, 410] on div "Select Item" at bounding box center [602, 425] width 207 height 31
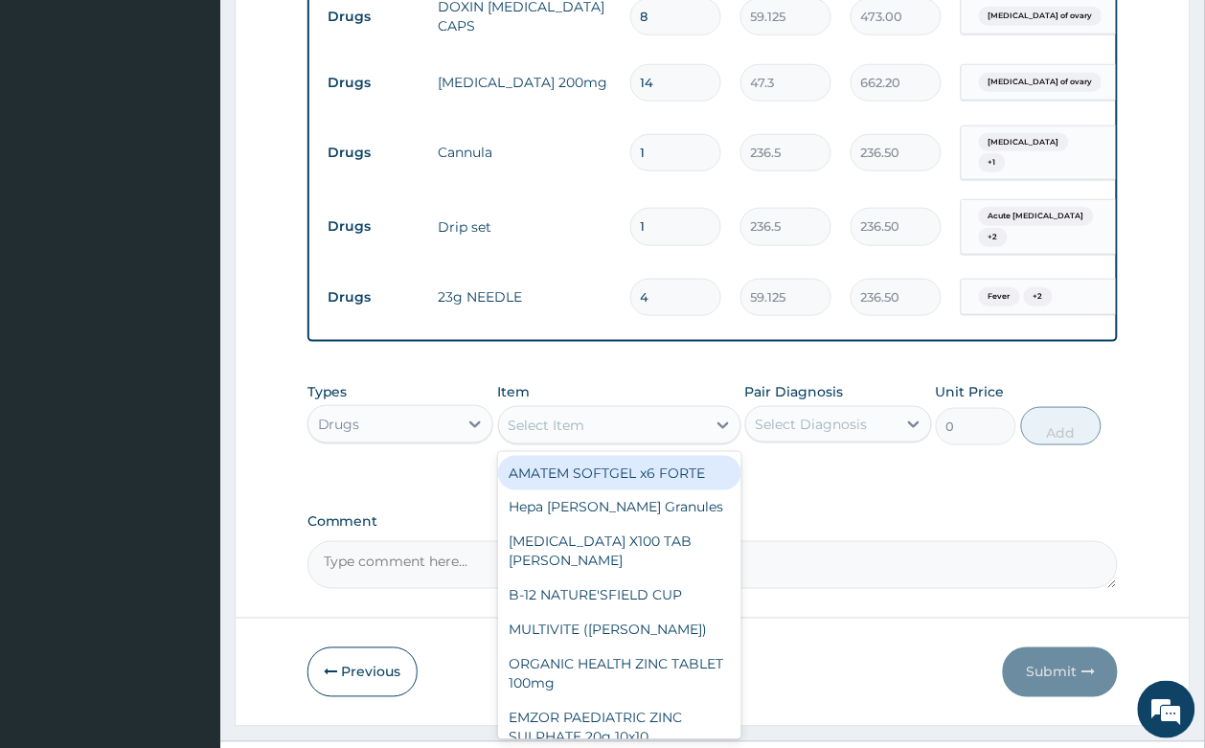
click at [634, 410] on div "Select Item" at bounding box center [602, 425] width 207 height 31
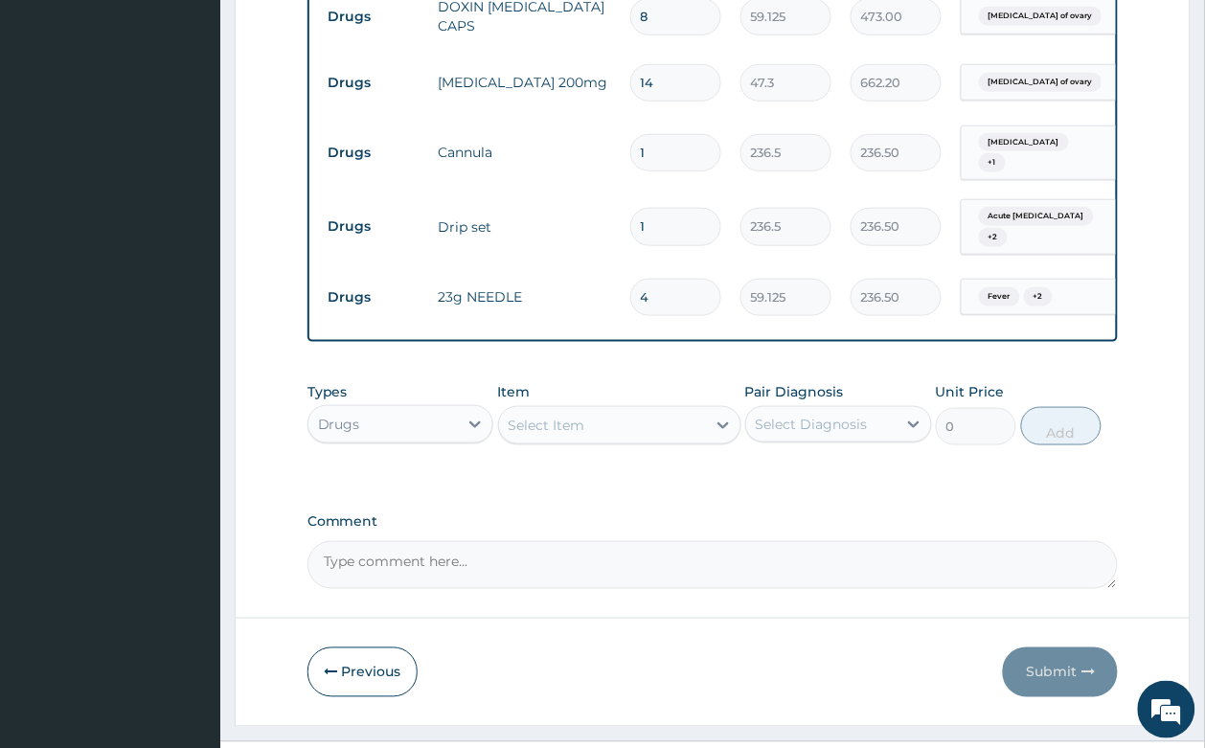
click at [417, 405] on div "Drugs" at bounding box center [400, 424] width 187 height 38
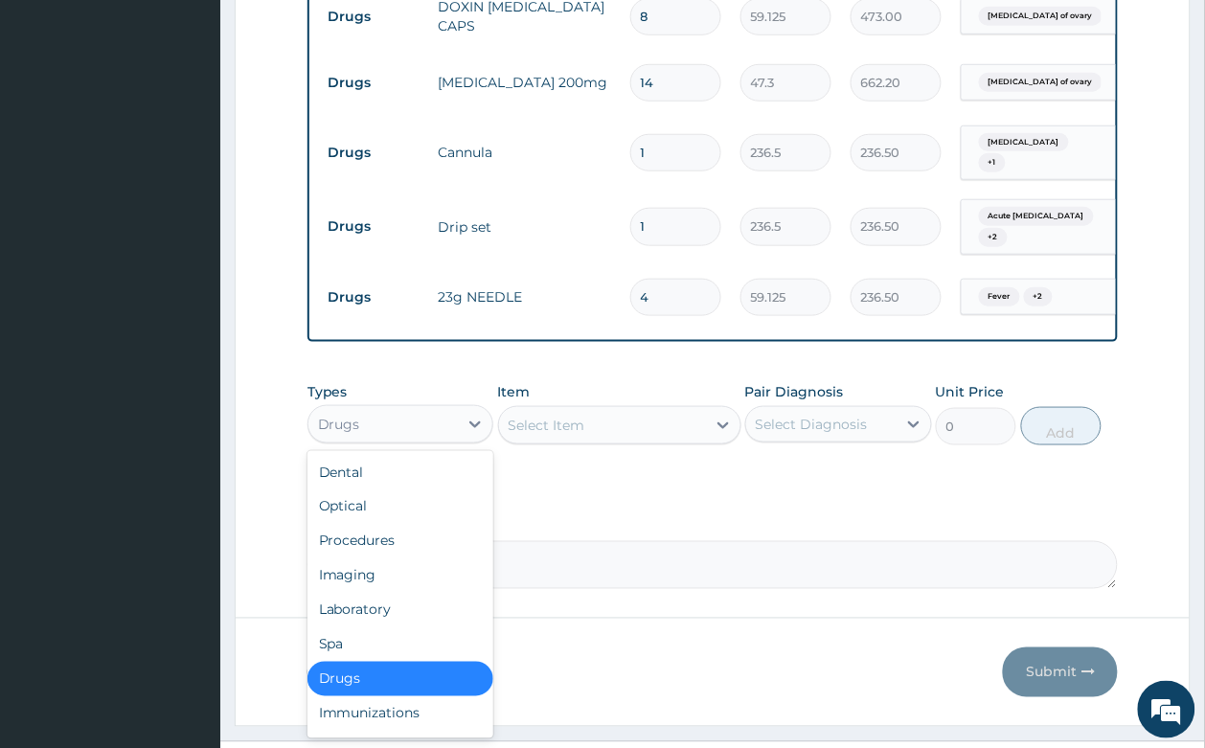
click at [553, 410] on div "Select Item" at bounding box center [602, 425] width 207 height 31
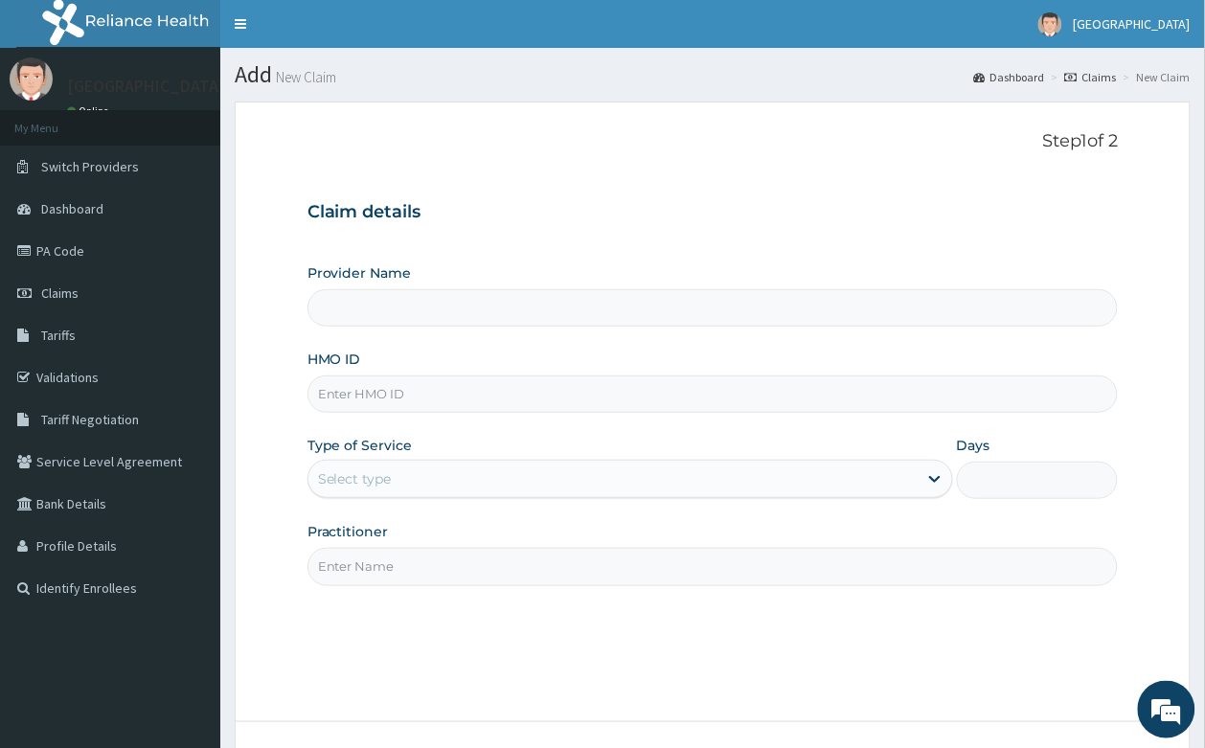
type input "Sonabel Medical Centre- Orazi"
click at [410, 400] on input "HMO ID" at bounding box center [712, 393] width 811 height 37
type input "skn/10276/b"
click at [388, 485] on div "Select type" at bounding box center [355, 478] width 74 height 19
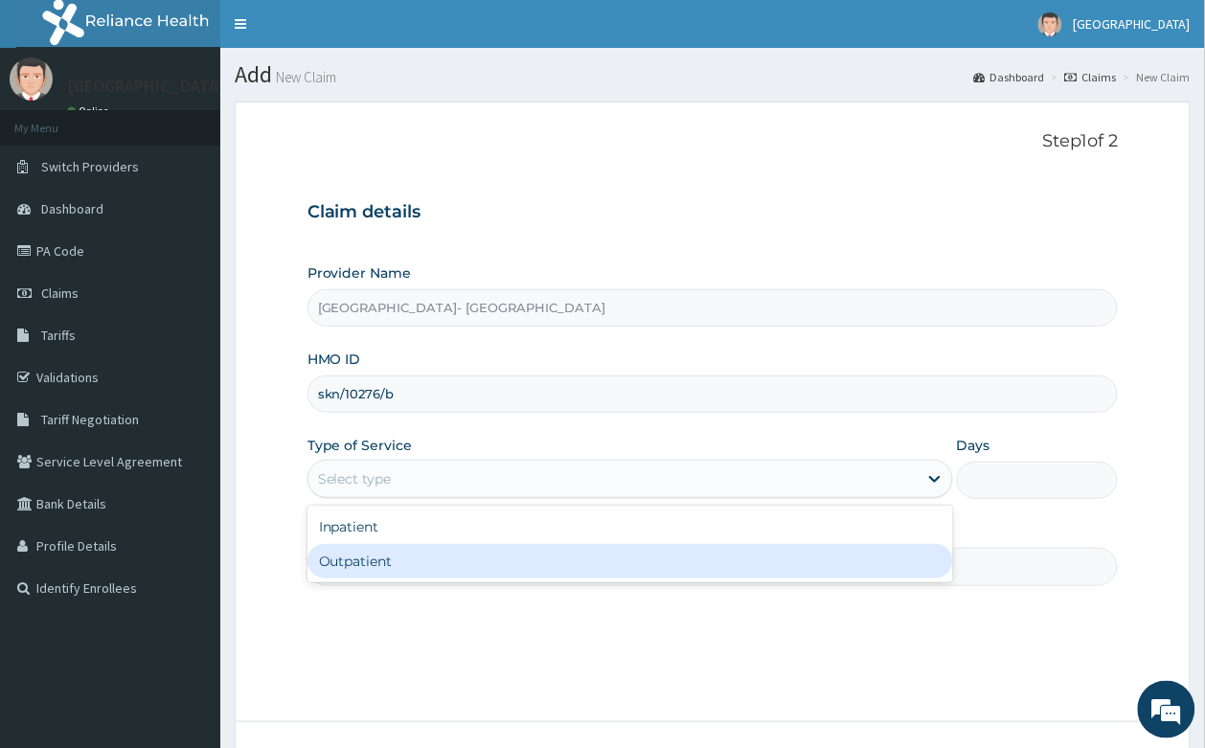
click at [402, 563] on div "Outpatient" at bounding box center [629, 561] width 645 height 34
type input "1"
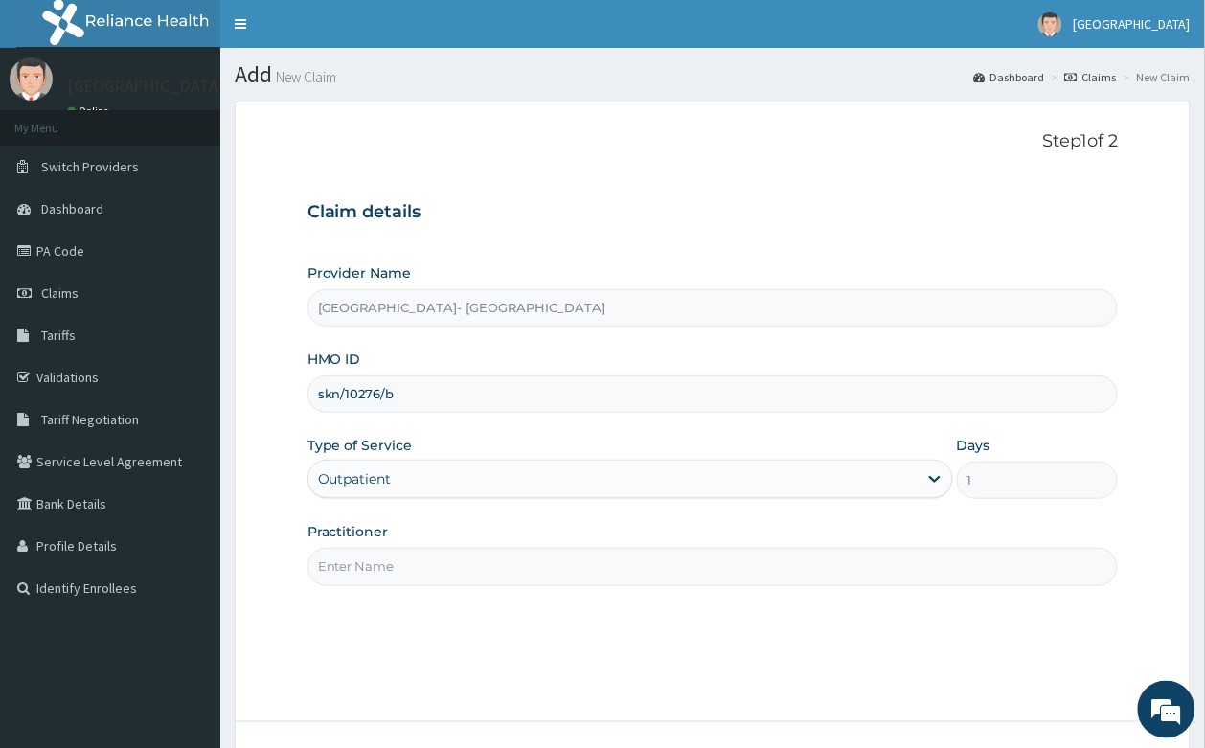
click at [394, 565] on input "Practitioner" at bounding box center [712, 566] width 811 height 37
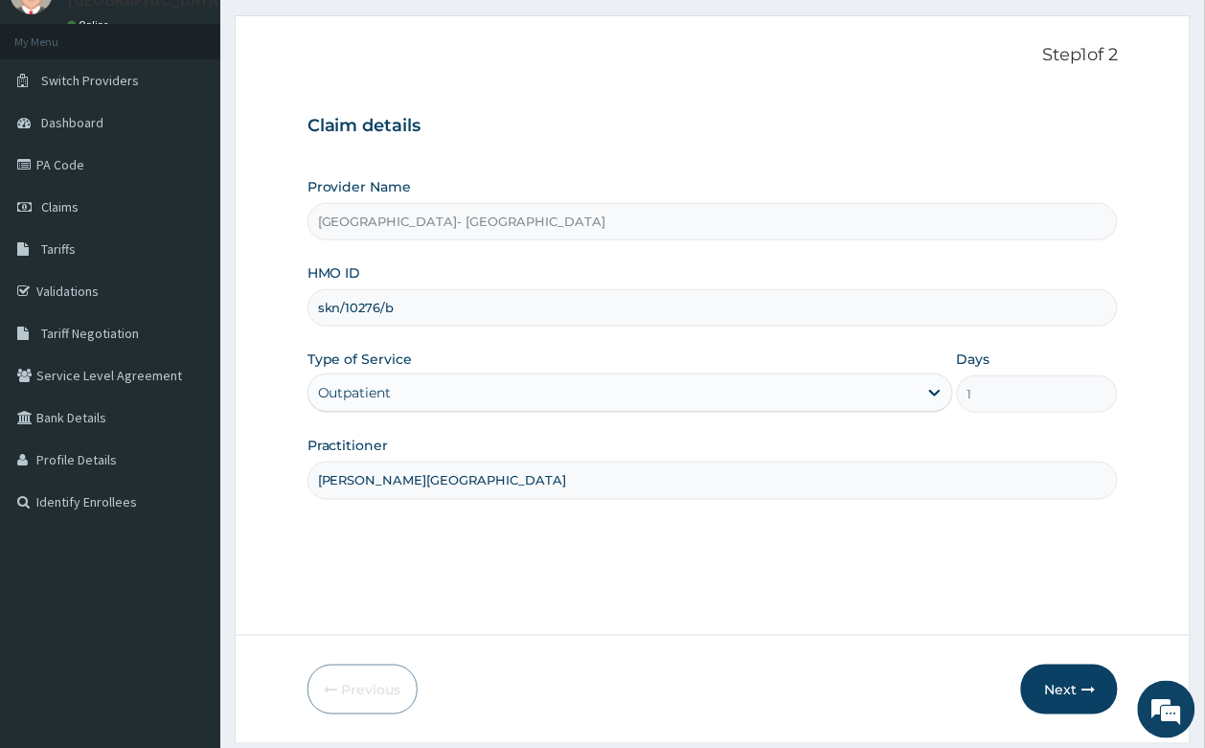
scroll to position [146, 0]
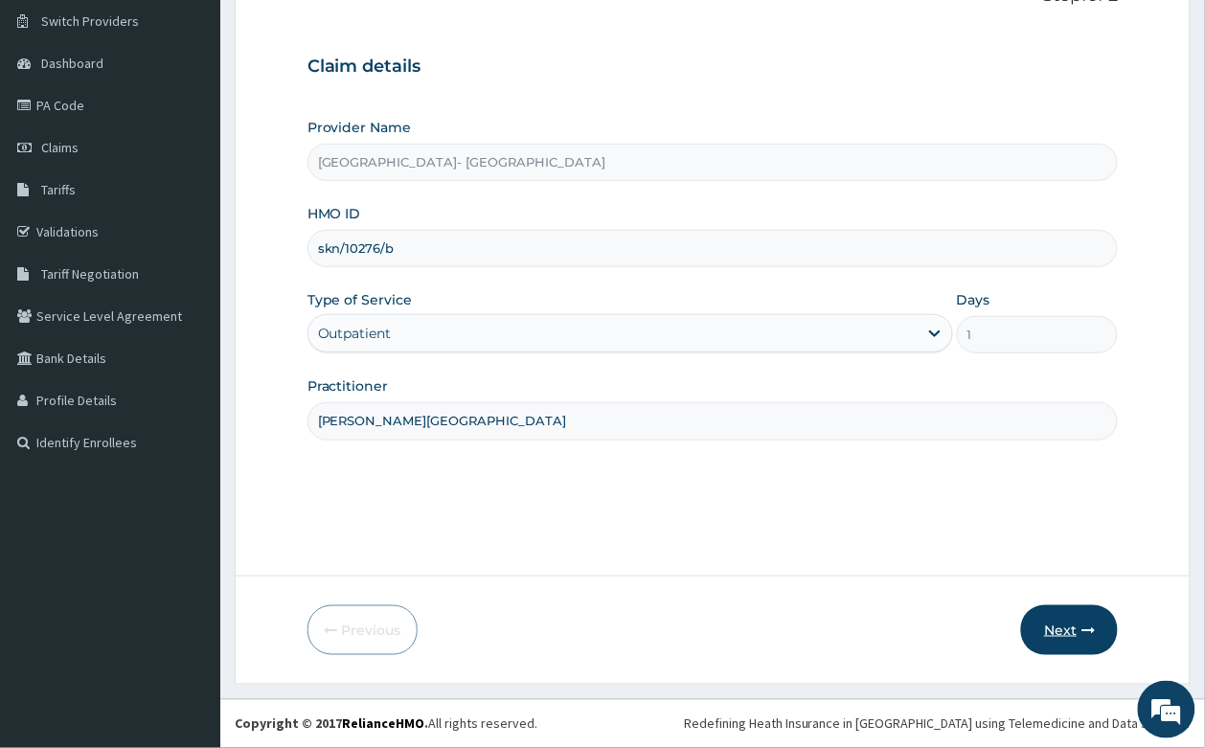
type input "[PERSON_NAME][GEOGRAPHIC_DATA]"
click at [1072, 629] on button "Next" at bounding box center [1069, 630] width 97 height 50
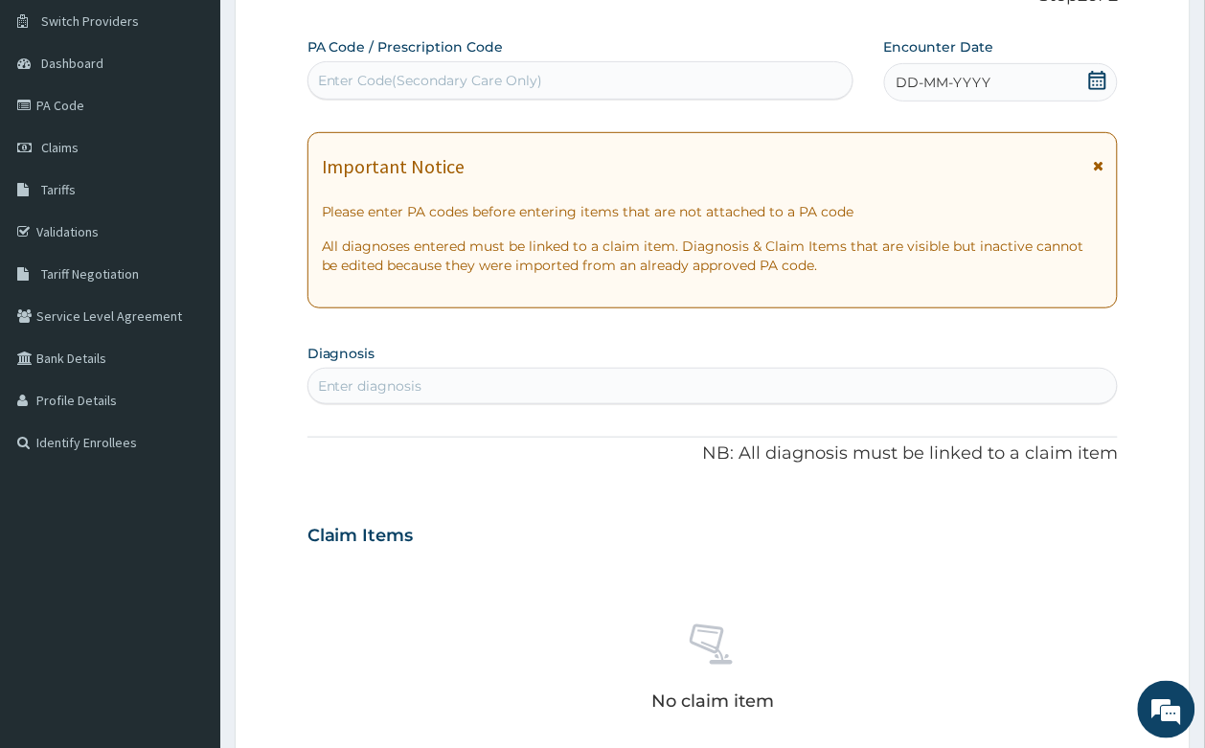
click at [464, 79] on div "Enter Code(Secondary Care Only)" at bounding box center [430, 80] width 225 height 19
paste input "PA/3ACA31"
type input "PA/3ACA31"
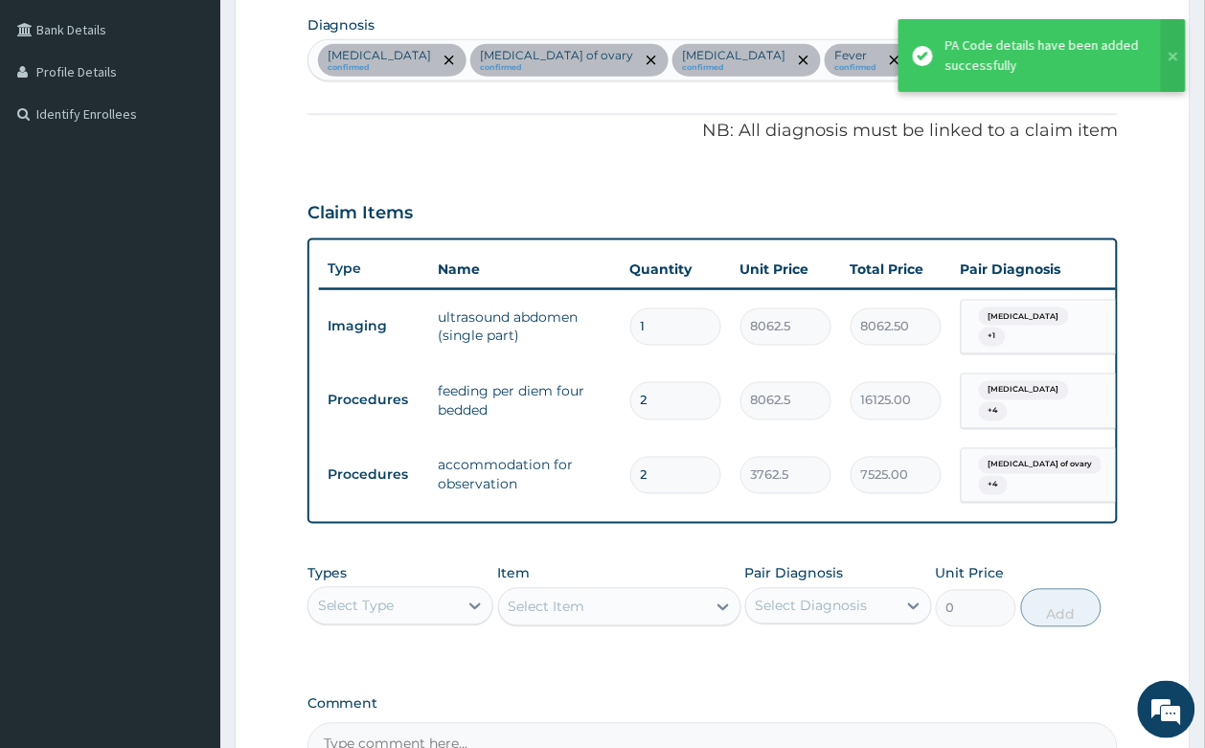
scroll to position [694, 0]
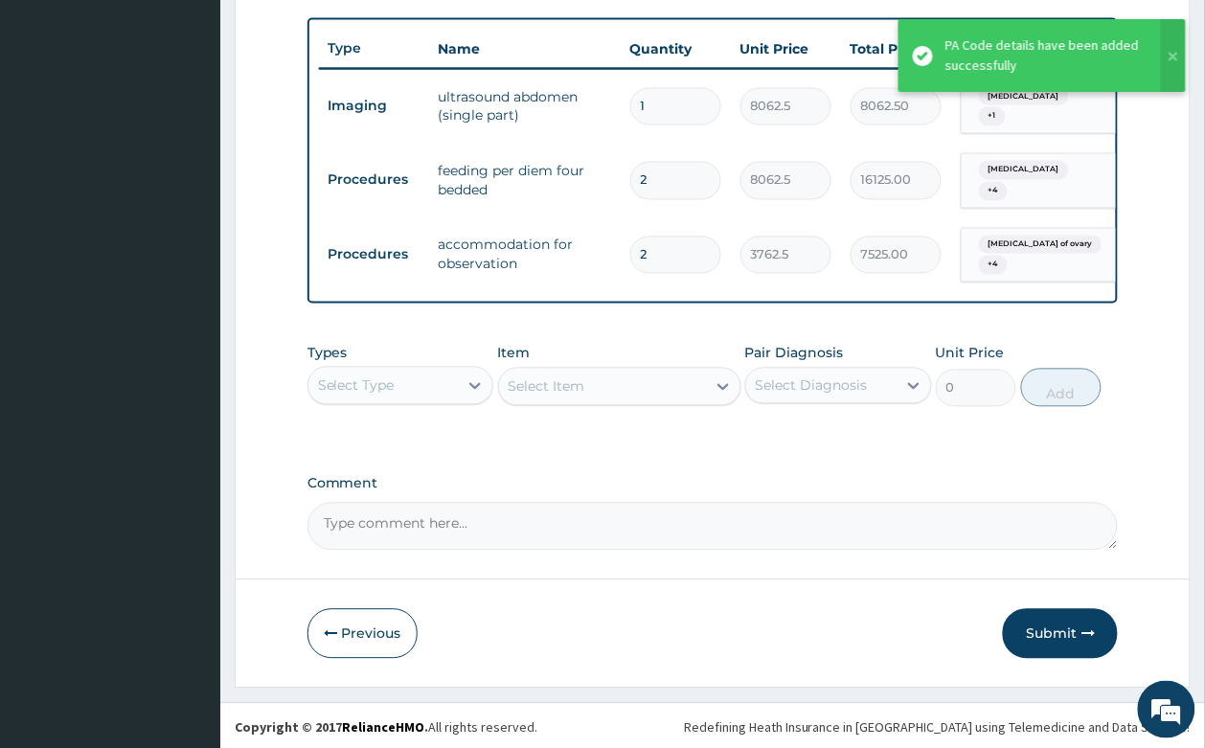
click at [428, 372] on div "Select Type" at bounding box center [383, 386] width 150 height 31
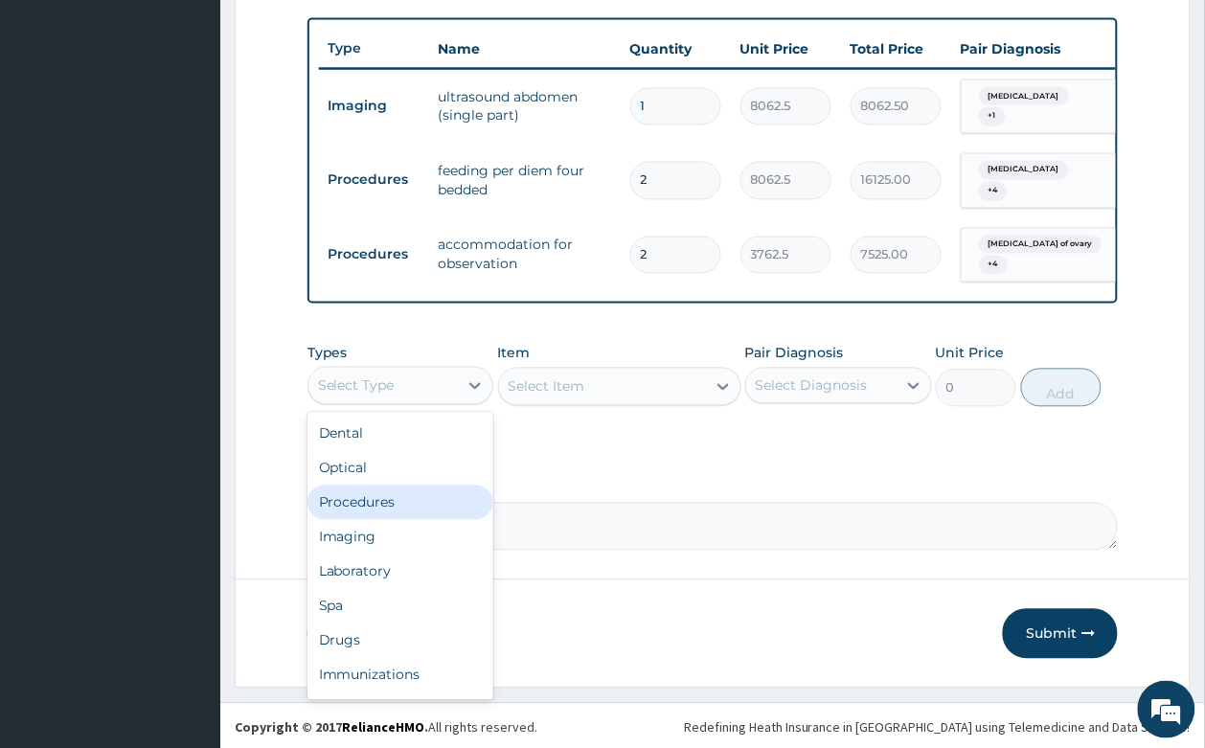
drag, startPoint x: 381, startPoint y: 504, endPoint x: 469, endPoint y: 434, distance: 112.5
click at [383, 503] on div "Procedures" at bounding box center [400, 502] width 187 height 34
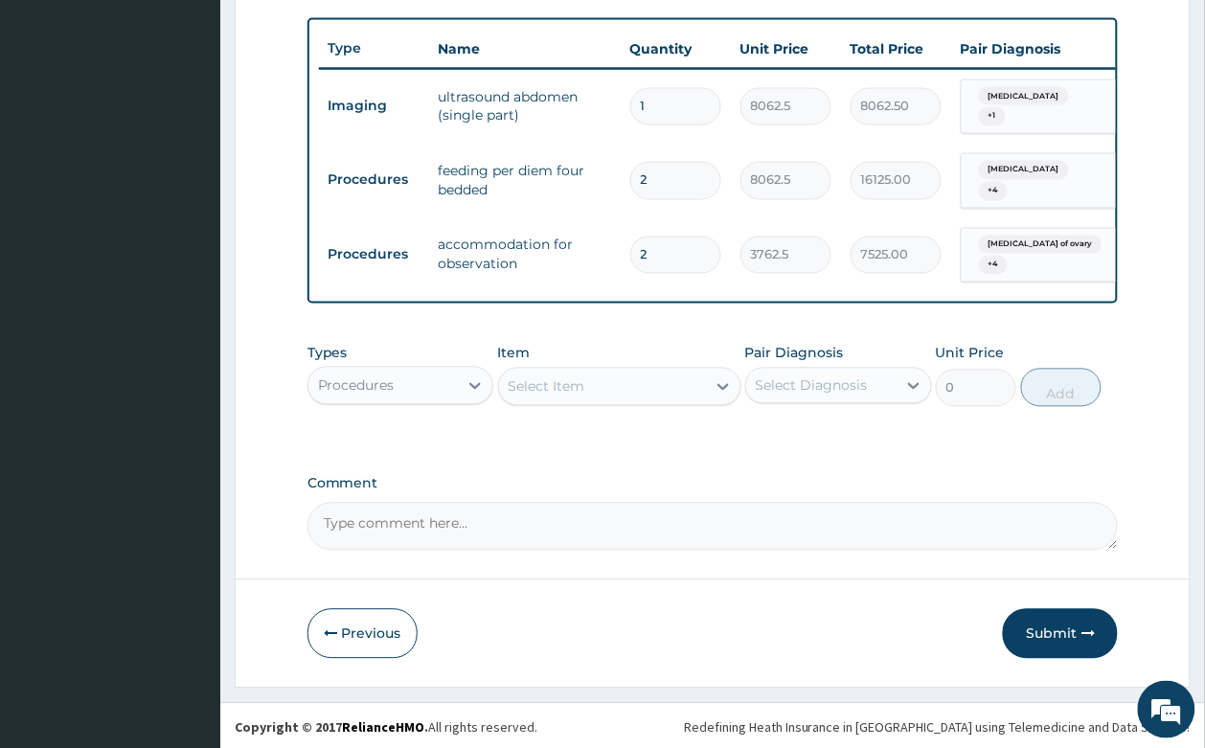
click at [603, 389] on div "Select Item" at bounding box center [602, 387] width 207 height 31
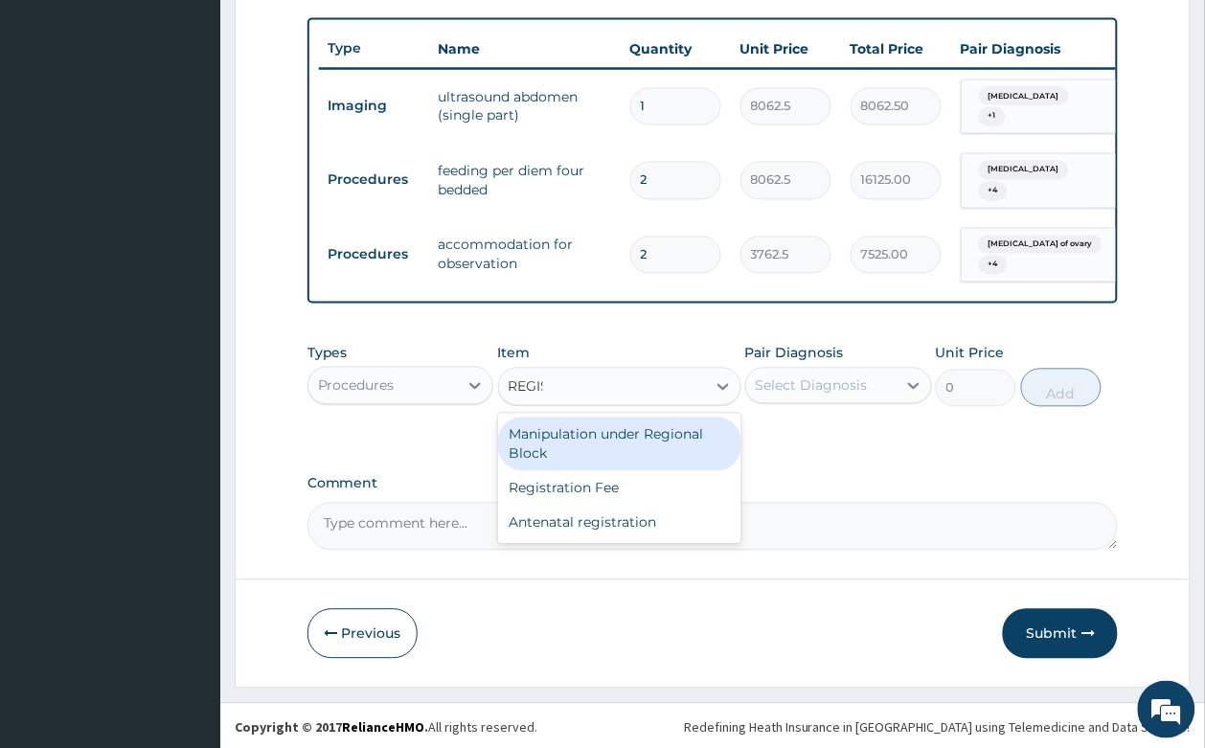
type input "REGIST"
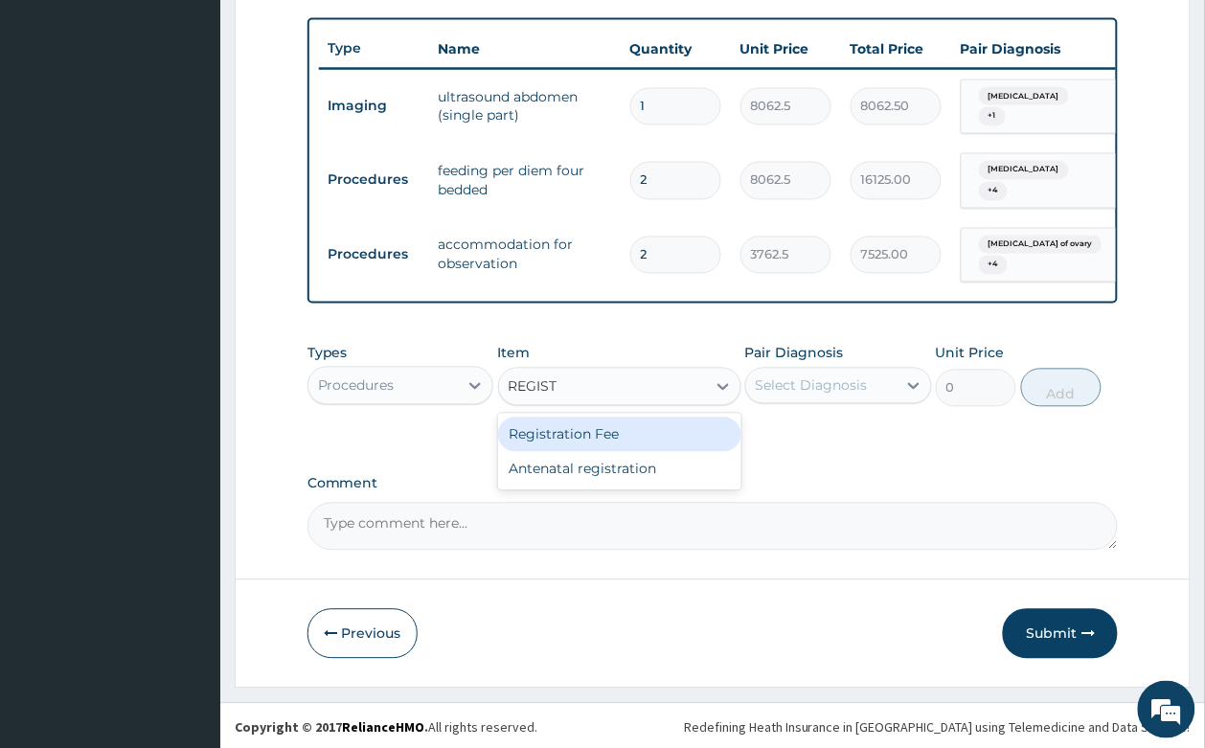
click at [584, 437] on div "Registration Fee" at bounding box center [619, 434] width 243 height 34
type input "2150"
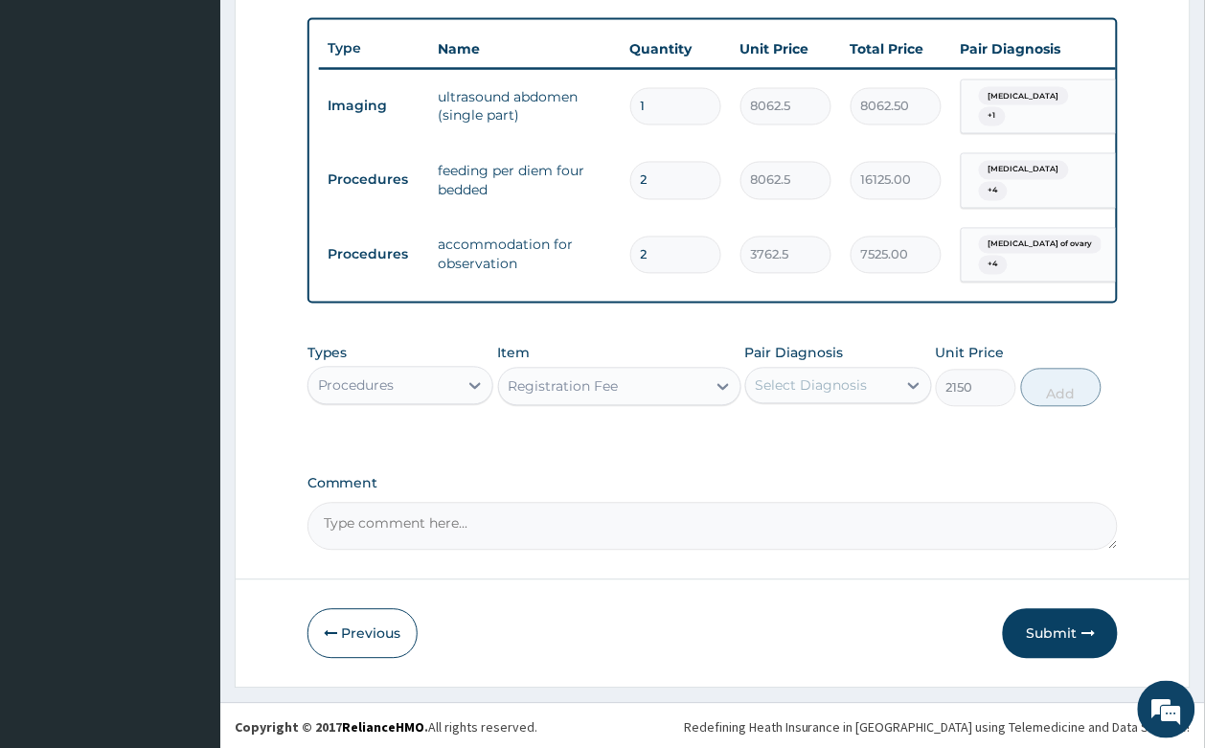
click at [834, 390] on div "Select Diagnosis" at bounding box center [811, 385] width 112 height 19
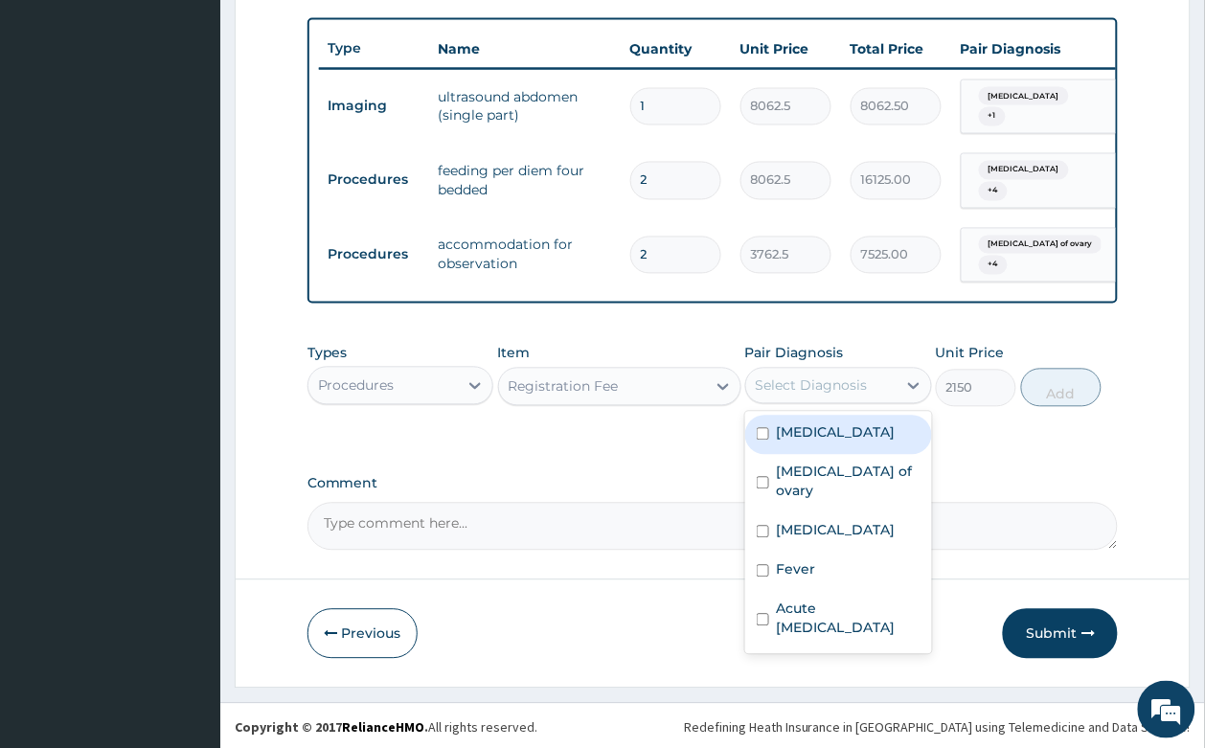
drag, startPoint x: 825, startPoint y: 423, endPoint x: 826, endPoint y: 498, distance: 74.7
click at [826, 438] on div "Appendicitis" at bounding box center [838, 435] width 187 height 39
checkbox input "true"
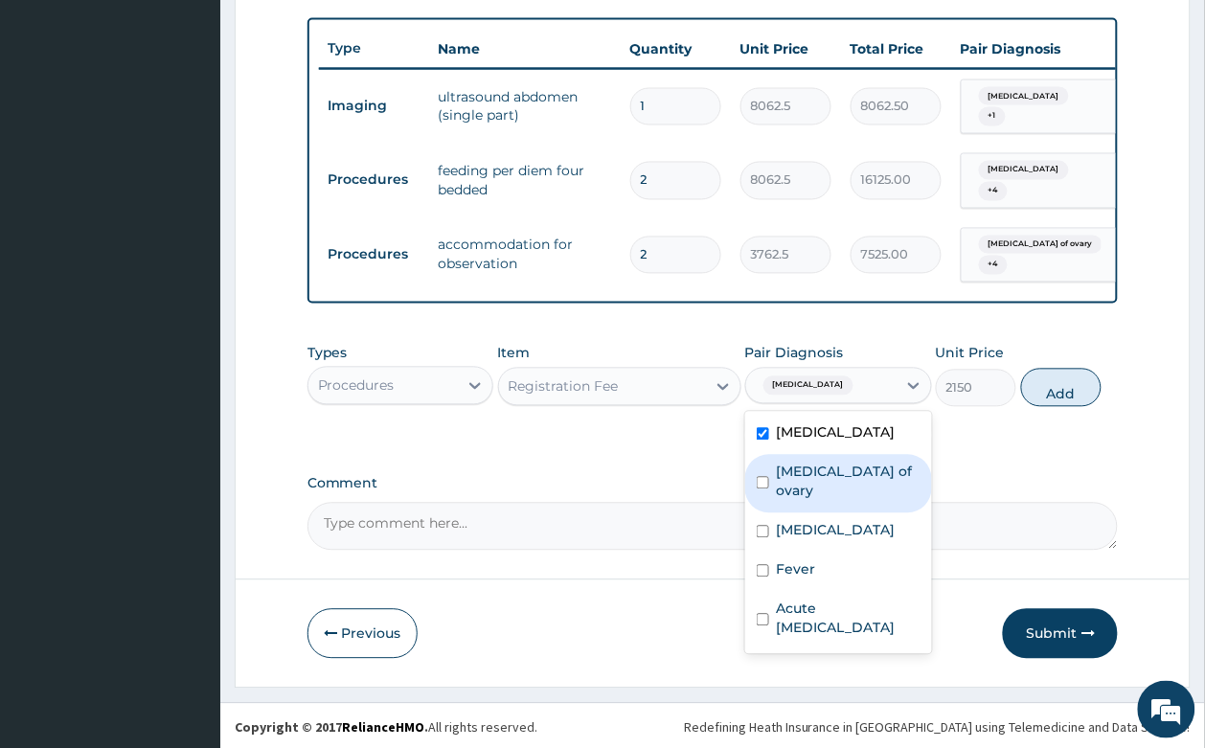
drag, startPoint x: 825, startPoint y: 474, endPoint x: 817, endPoint y: 509, distance: 36.5
click at [825, 482] on div "Cyst of ovary" at bounding box center [838, 484] width 187 height 58
checkbox input "true"
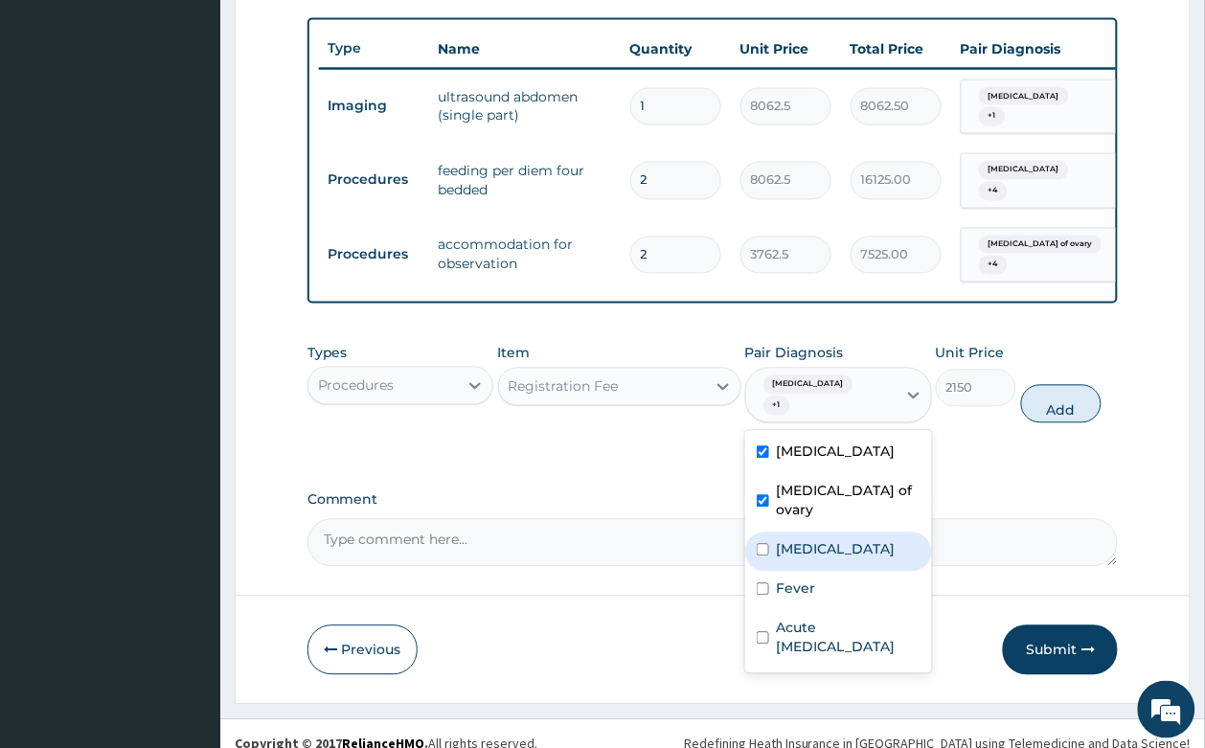
drag, startPoint x: 817, startPoint y: 509, endPoint x: 817, endPoint y: 527, distance: 17.2
click at [817, 540] on label "Malaria" at bounding box center [836, 549] width 119 height 19
checkbox input "true"
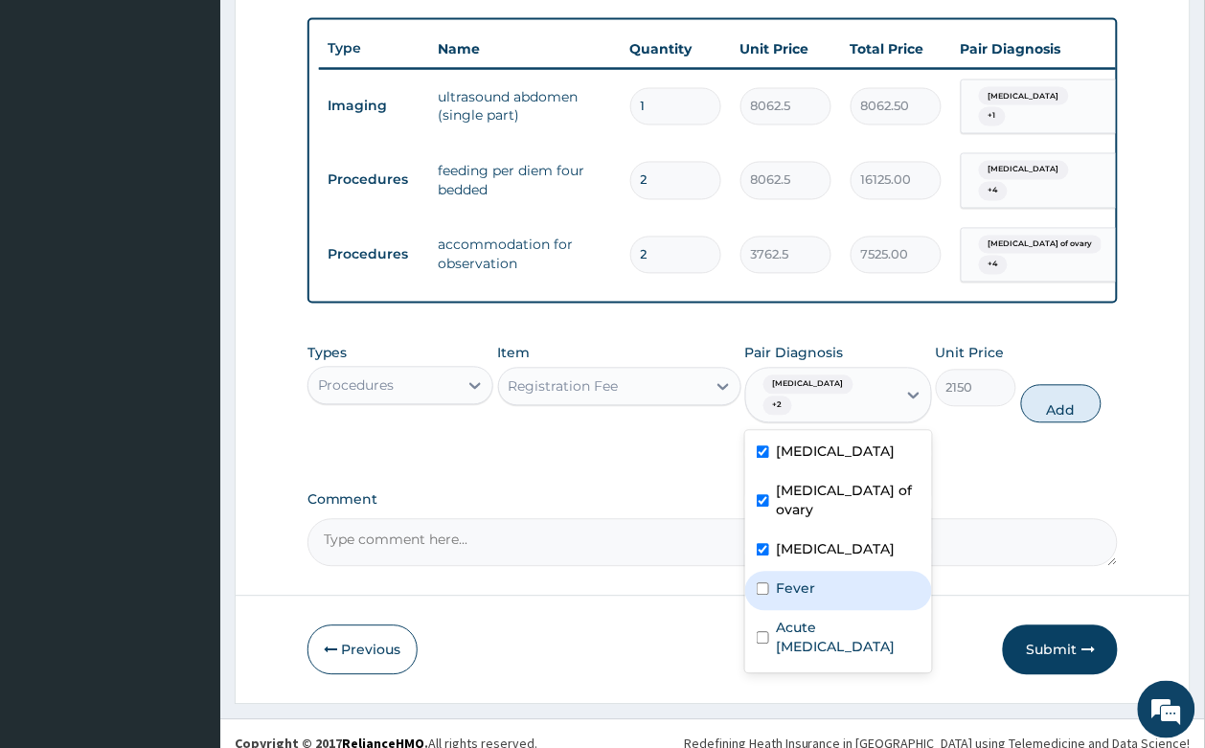
click at [807, 579] on label "Fever" at bounding box center [796, 588] width 39 height 19
checkbox input "true"
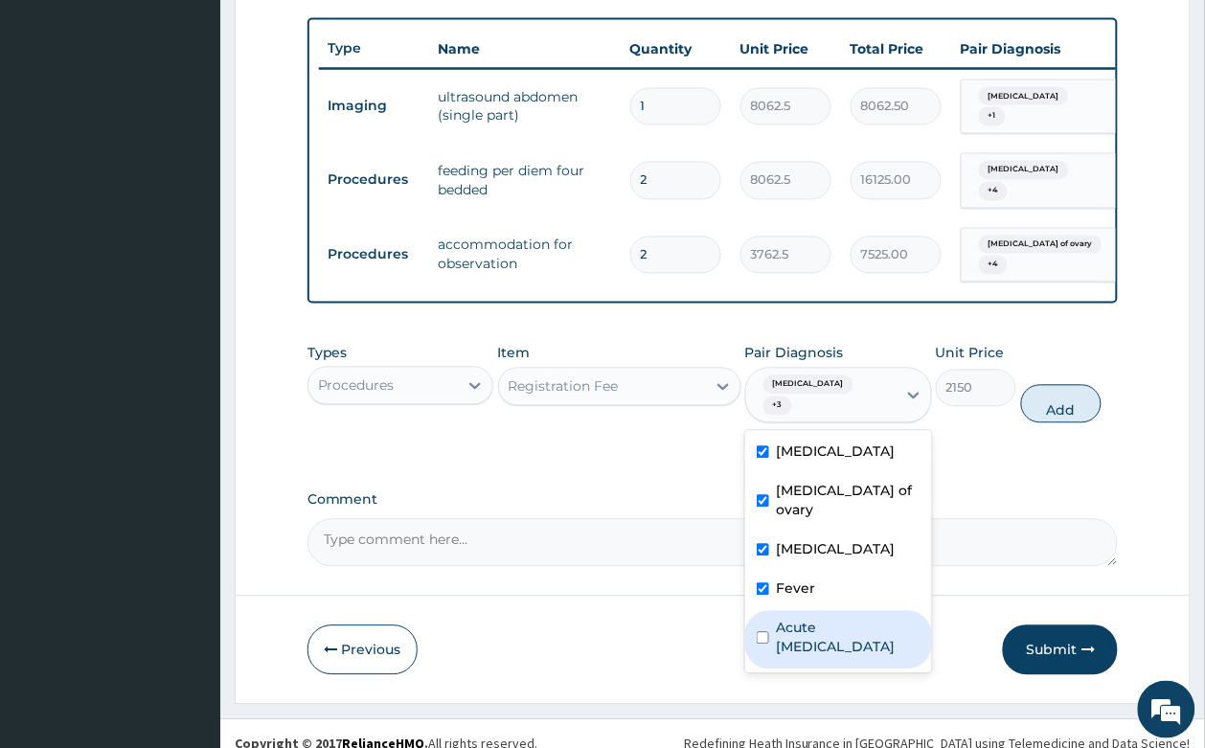
drag, startPoint x: 829, startPoint y: 592, endPoint x: 876, endPoint y: 544, distance: 67.0
click at [829, 619] on label "Acute peptic ulcer" at bounding box center [849, 638] width 144 height 38
checkbox input "true"
click at [1051, 391] on button "Add" at bounding box center [1061, 404] width 81 height 38
type input "0"
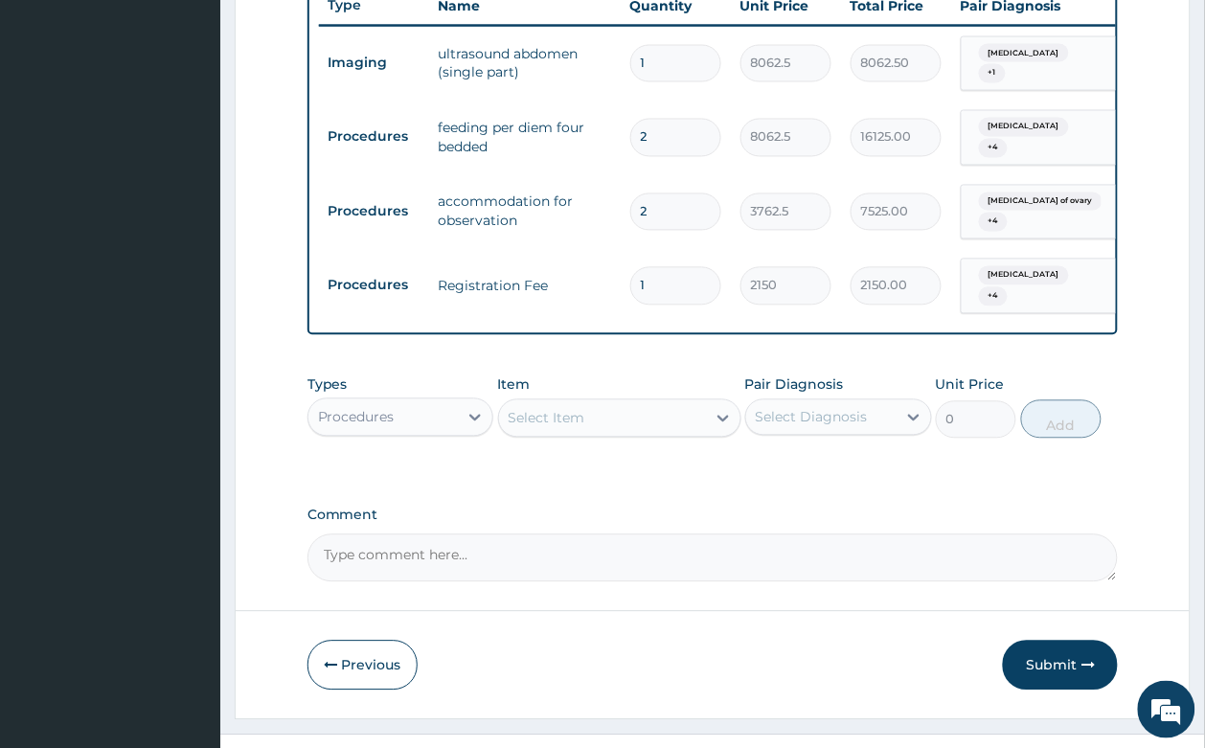
scroll to position [759, 0]
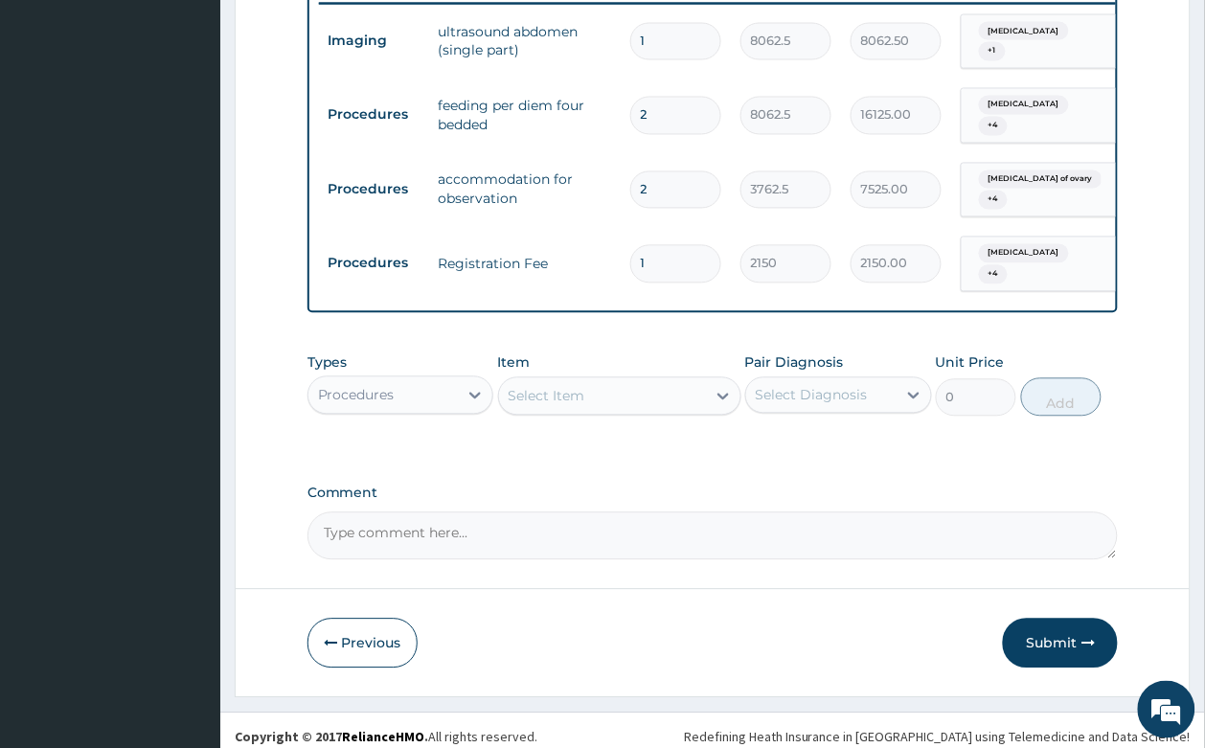
click at [537, 387] on div "Select Item" at bounding box center [546, 396] width 77 height 19
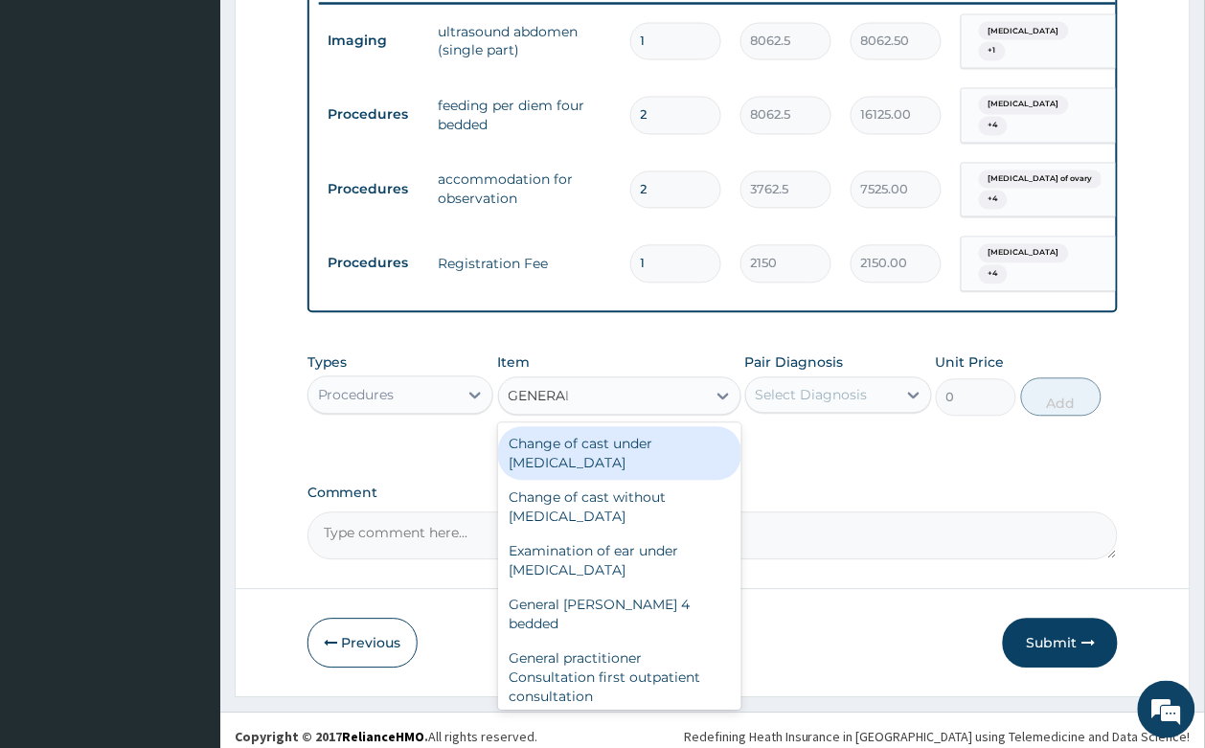
type input "GENERAL"
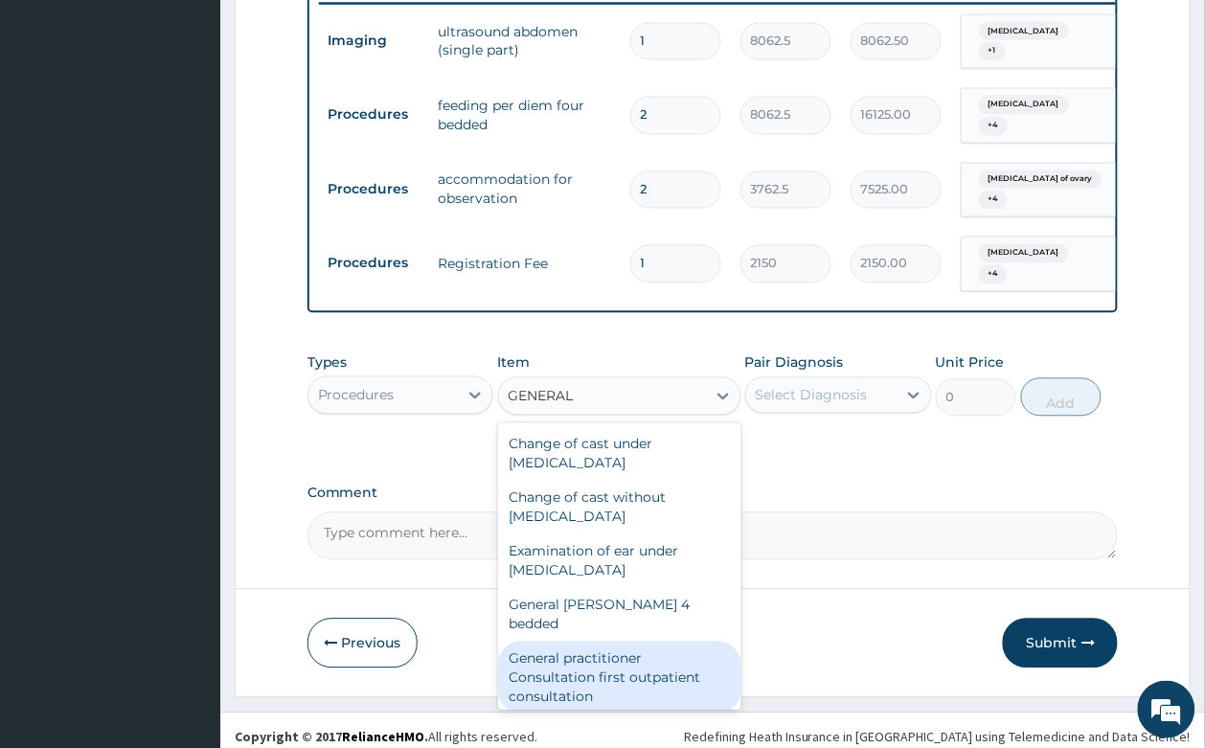
drag, startPoint x: 577, startPoint y: 658, endPoint x: 876, endPoint y: 412, distance: 387.0
click at [580, 656] on div "General practitioner Consultation first outpatient consultation" at bounding box center [619, 678] width 243 height 73
type input "3547.5"
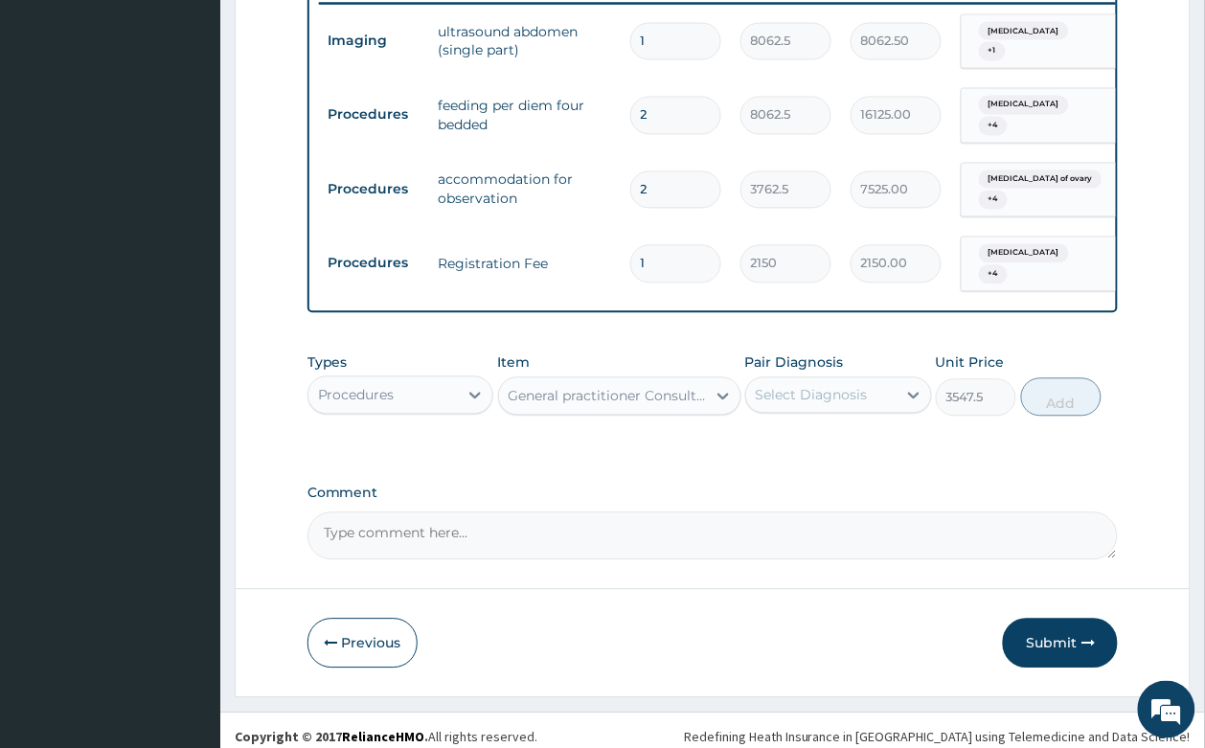
click at [844, 380] on div "Select Diagnosis" at bounding box center [821, 395] width 150 height 31
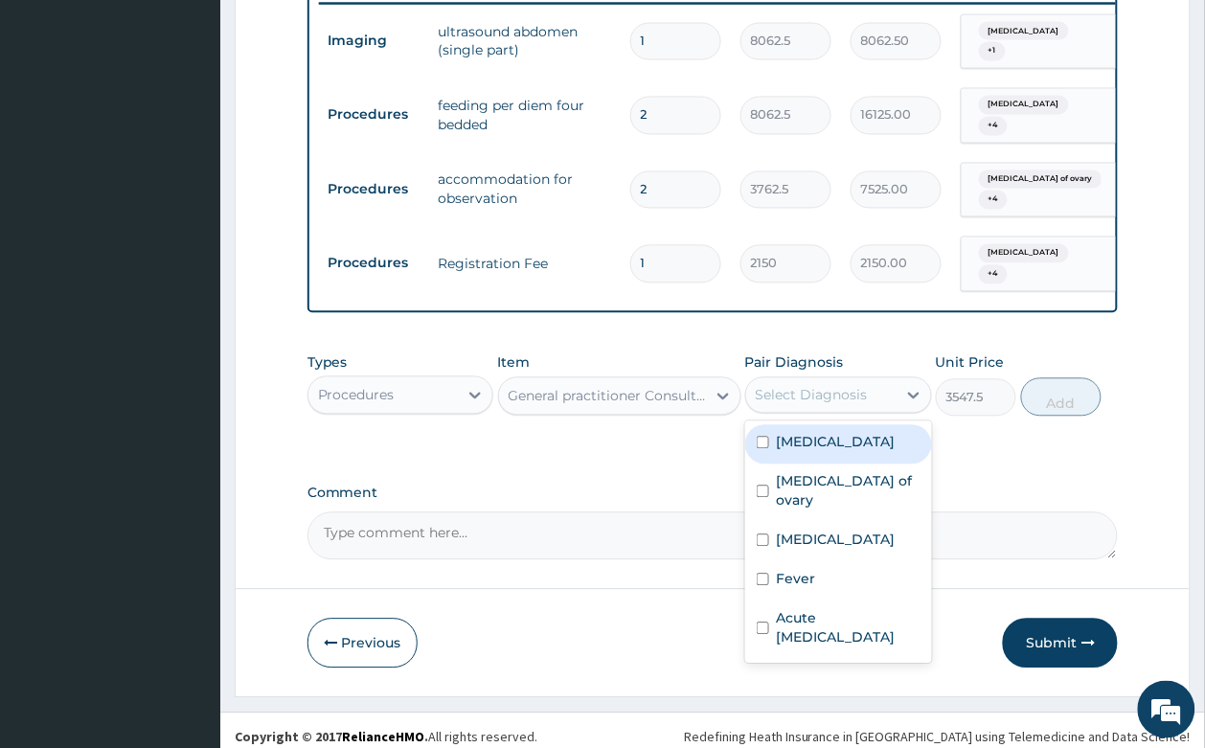
click at [839, 433] on label "Appendicitis" at bounding box center [836, 442] width 119 height 19
checkbox input "true"
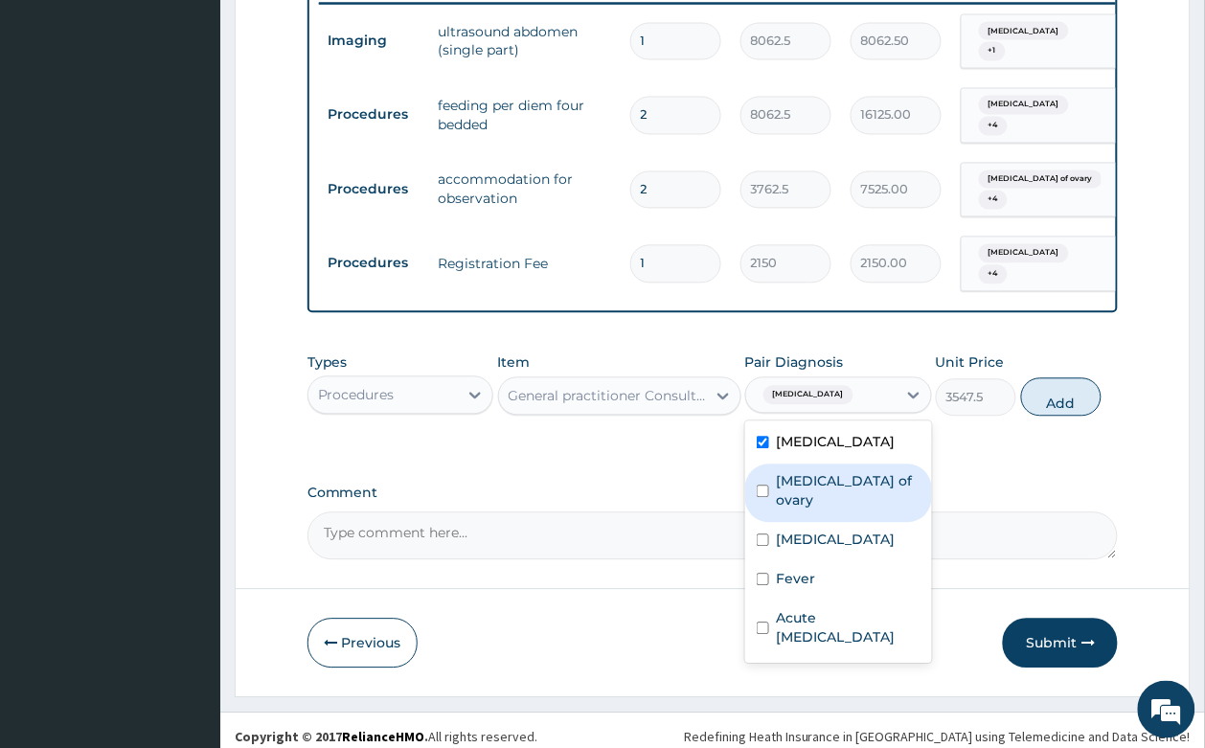
drag, startPoint x: 829, startPoint y: 464, endPoint x: 829, endPoint y: 498, distance: 33.5
click at [829, 474] on label "Cyst of ovary" at bounding box center [849, 491] width 144 height 38
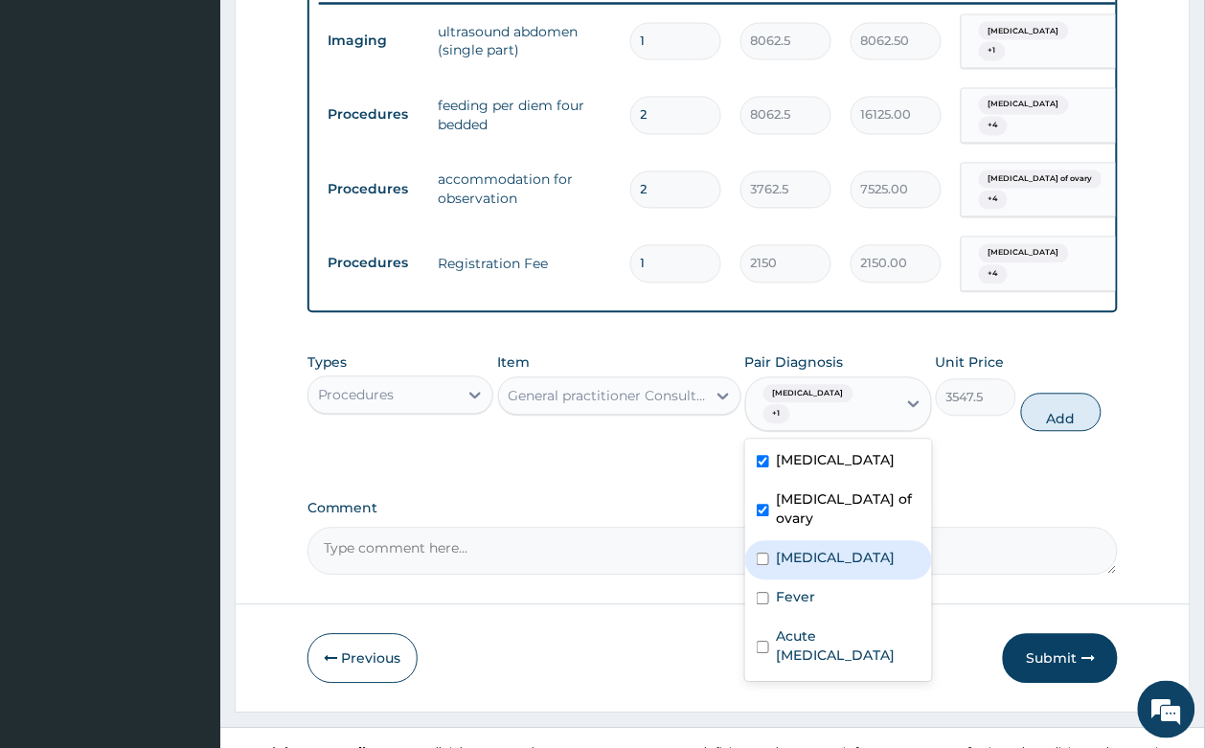
checkbox input "true"
drag, startPoint x: 828, startPoint y: 504, endPoint x: 812, endPoint y: 567, distance: 65.3
click at [825, 541] on div "[MEDICAL_DATA]" at bounding box center [838, 560] width 187 height 39
checkbox input "true"
drag, startPoint x: 804, startPoint y: 539, endPoint x: 814, endPoint y: 603, distance: 64.9
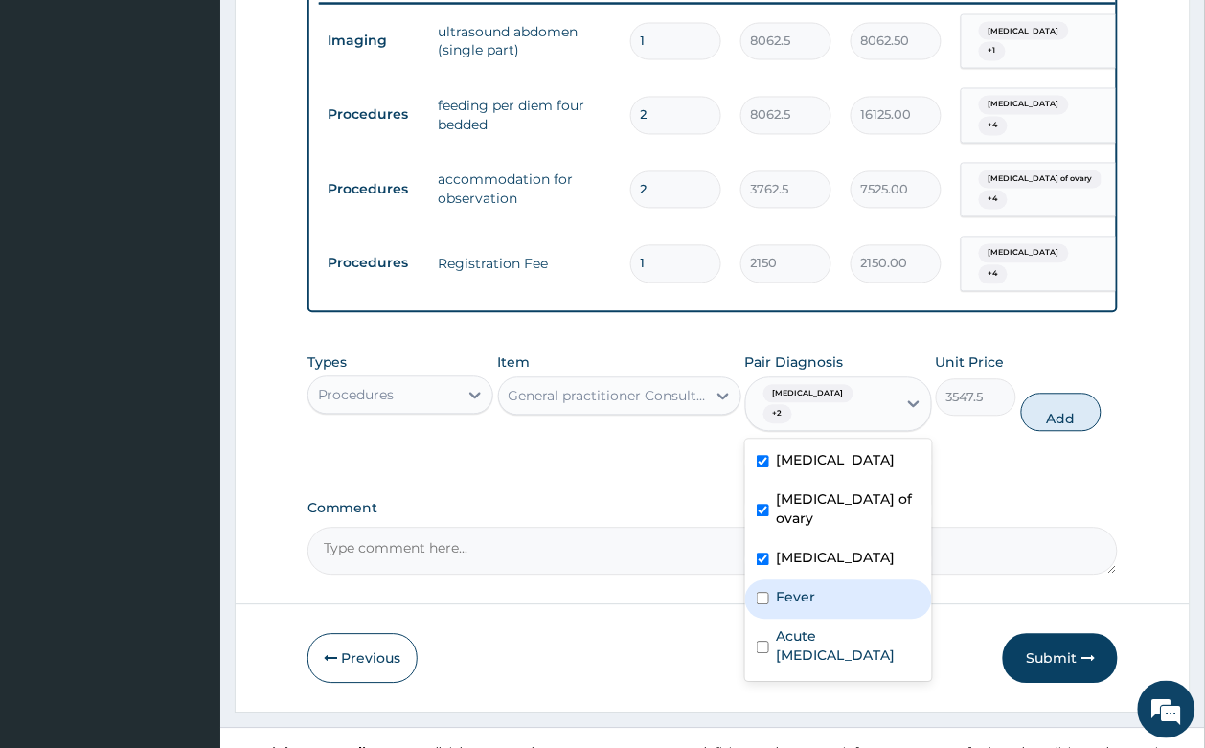
click at [806, 580] on div "Fever" at bounding box center [838, 599] width 187 height 39
checkbox input "true"
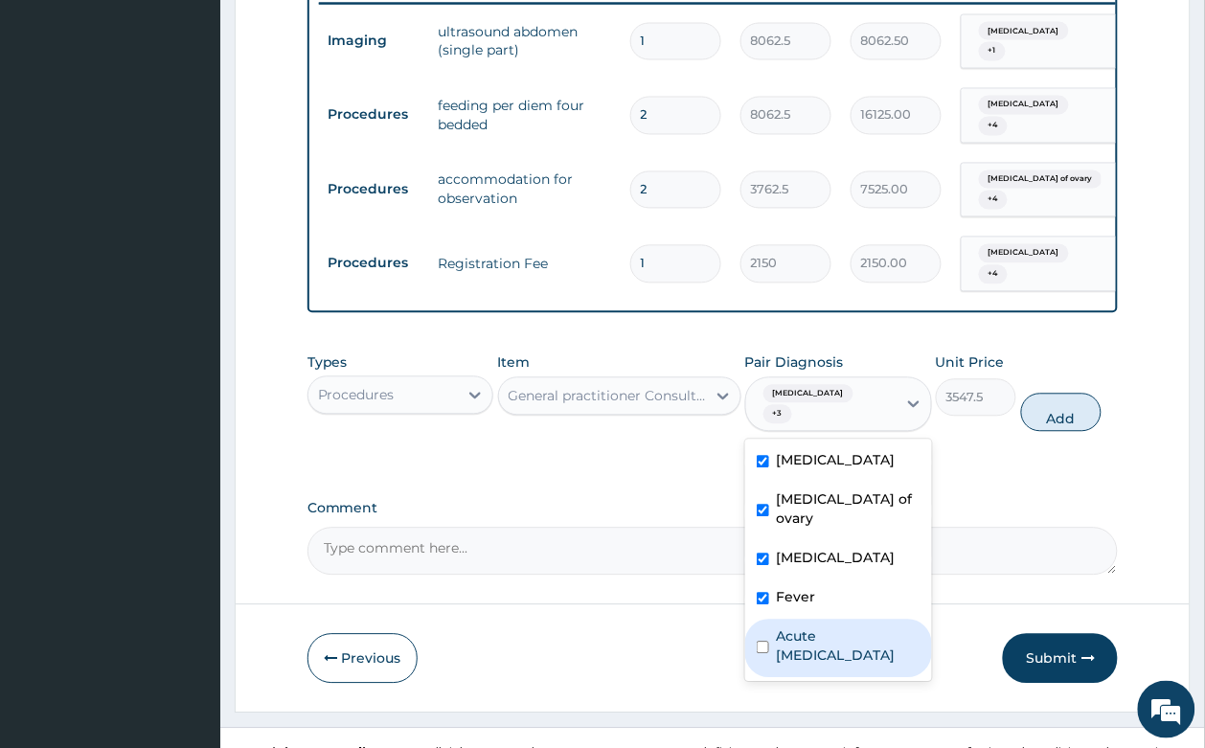
click at [850, 620] on div "Acute peptic ulcer" at bounding box center [838, 649] width 187 height 58
checkbox input "true"
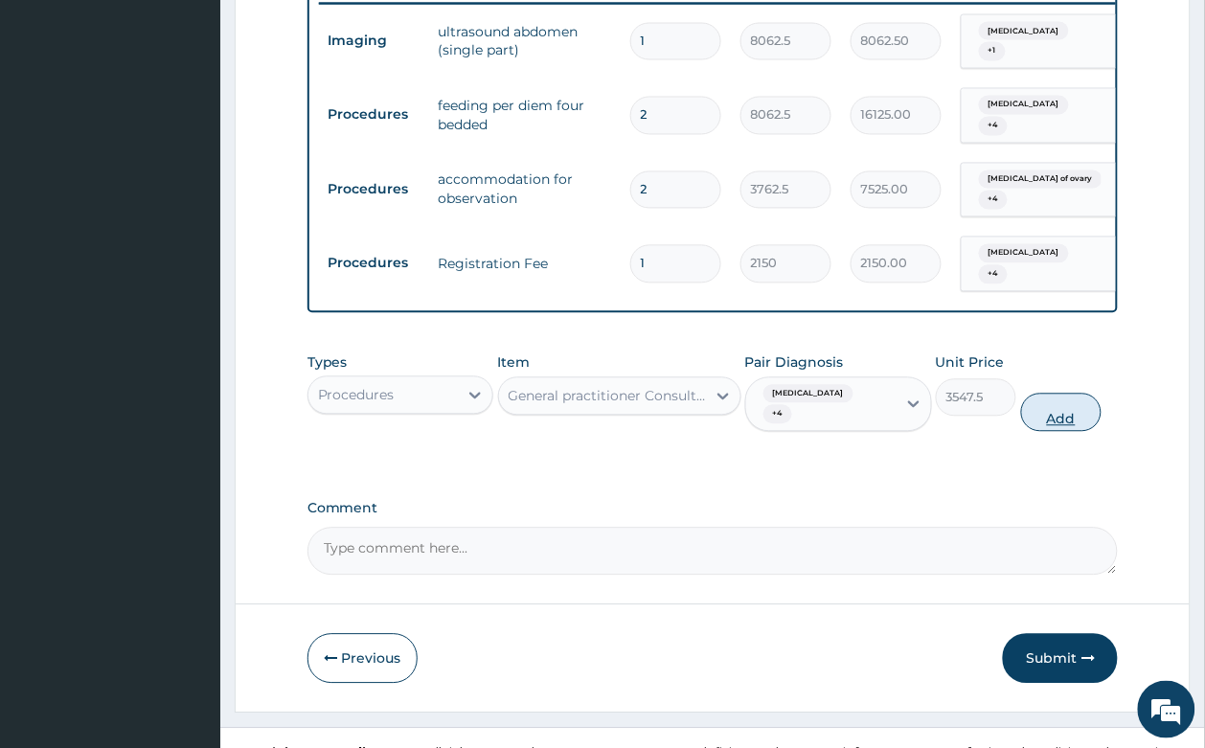
click at [1084, 394] on button "Add" at bounding box center [1061, 413] width 81 height 38
type input "0"
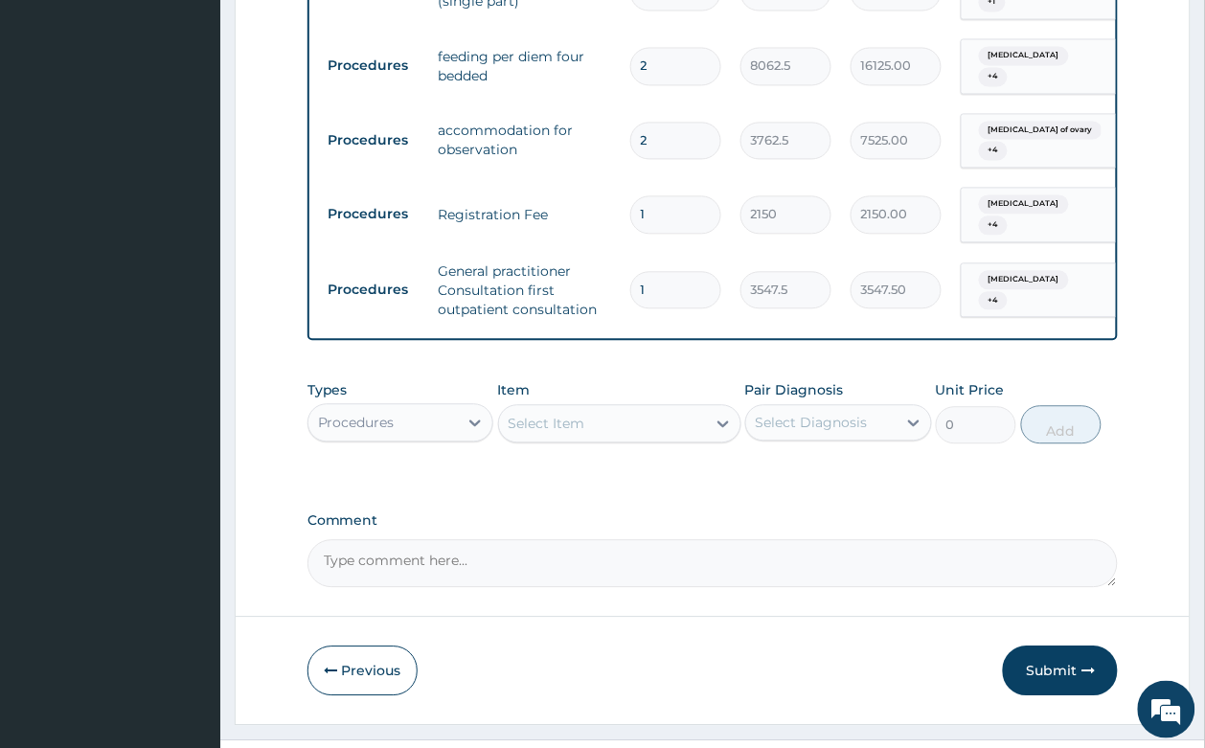
scroll to position [836, 0]
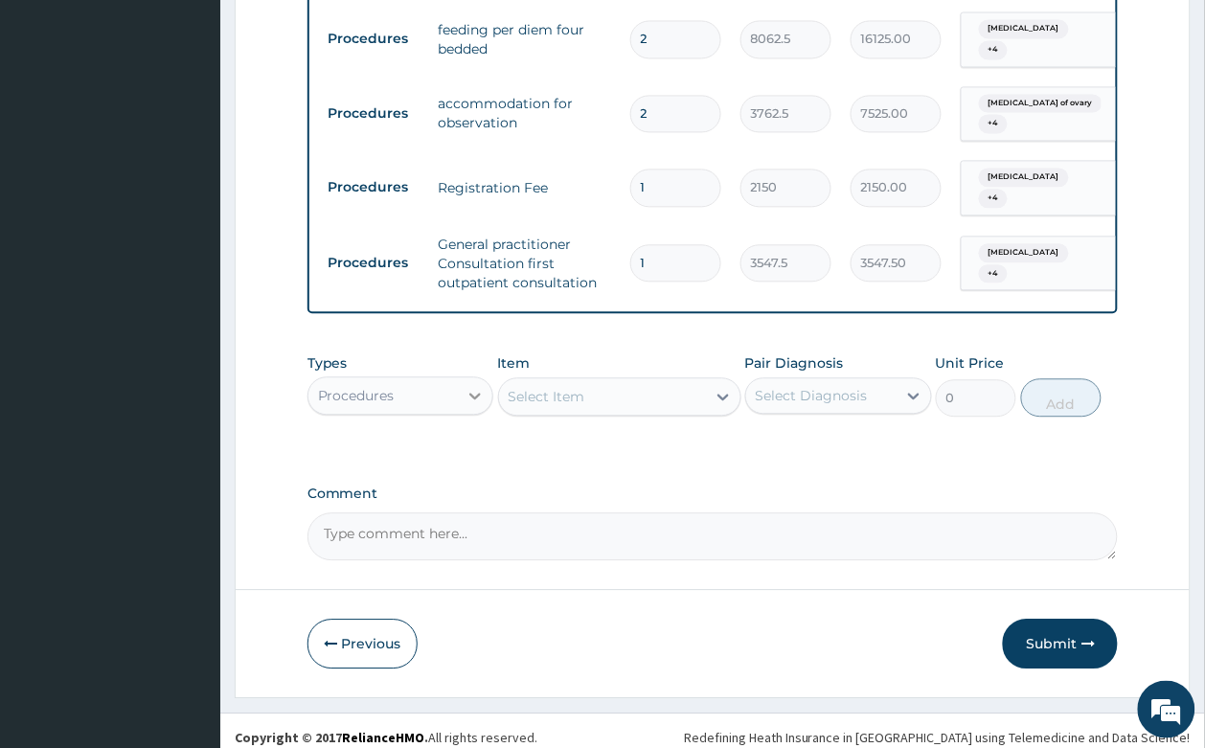
click at [484, 386] on icon at bounding box center [474, 395] width 19 height 19
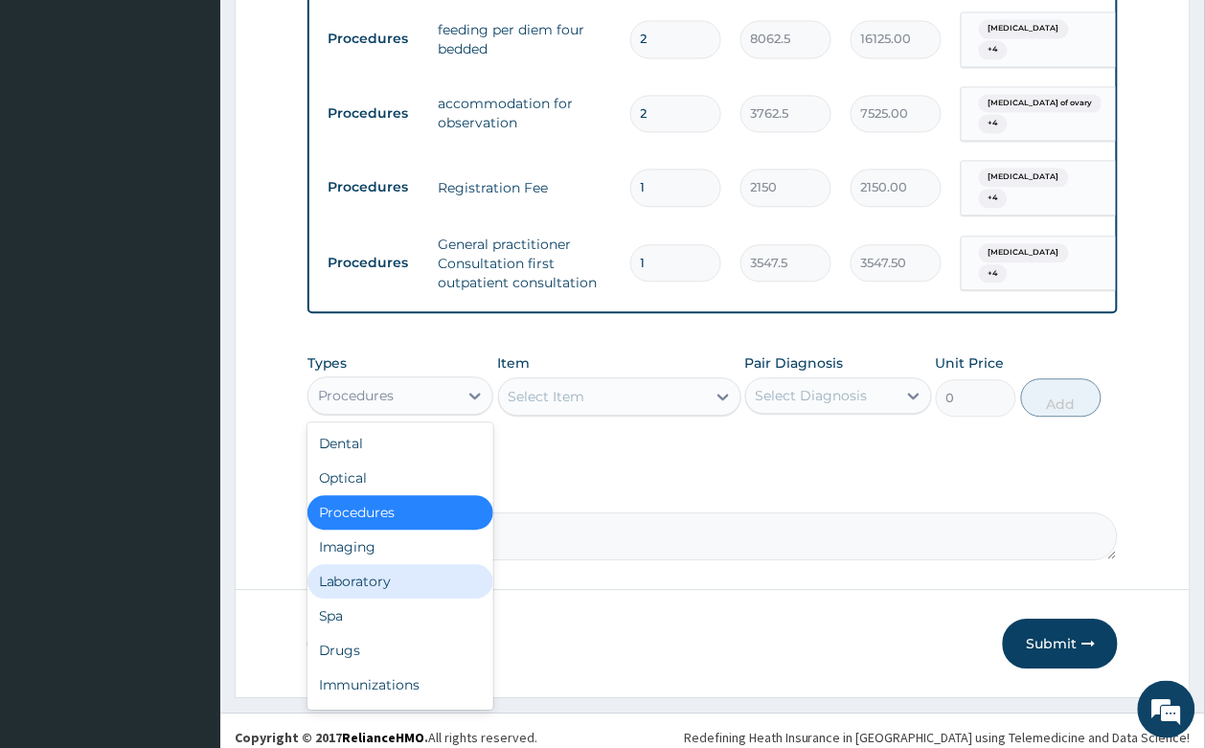
click at [378, 564] on div "Laboratory" at bounding box center [400, 581] width 187 height 34
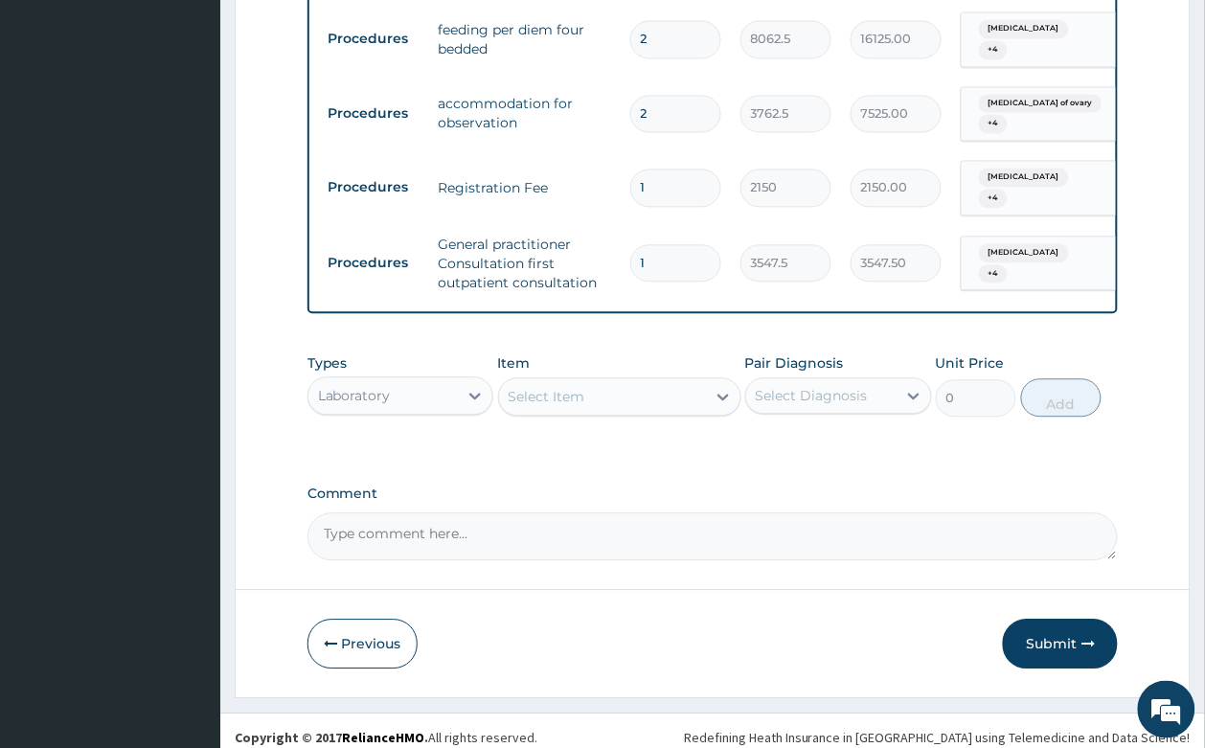
click at [542, 387] on div "Select Item" at bounding box center [546, 396] width 77 height 19
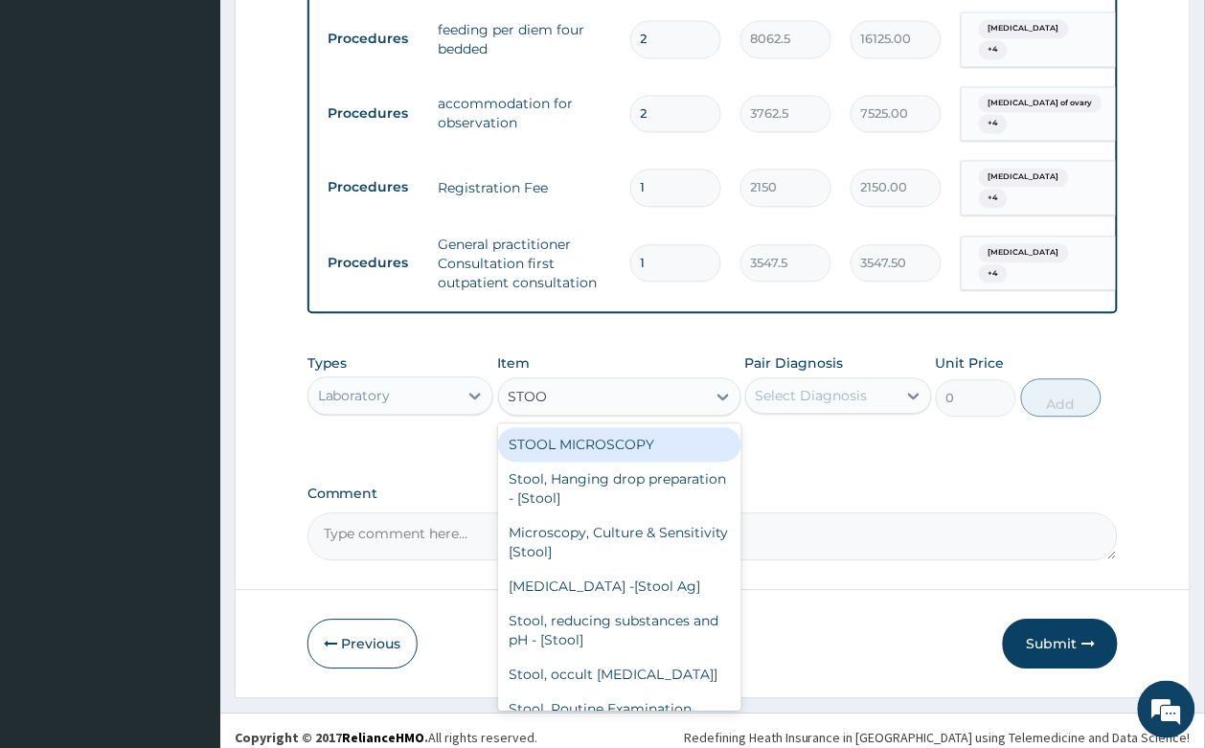
type input "STOOL"
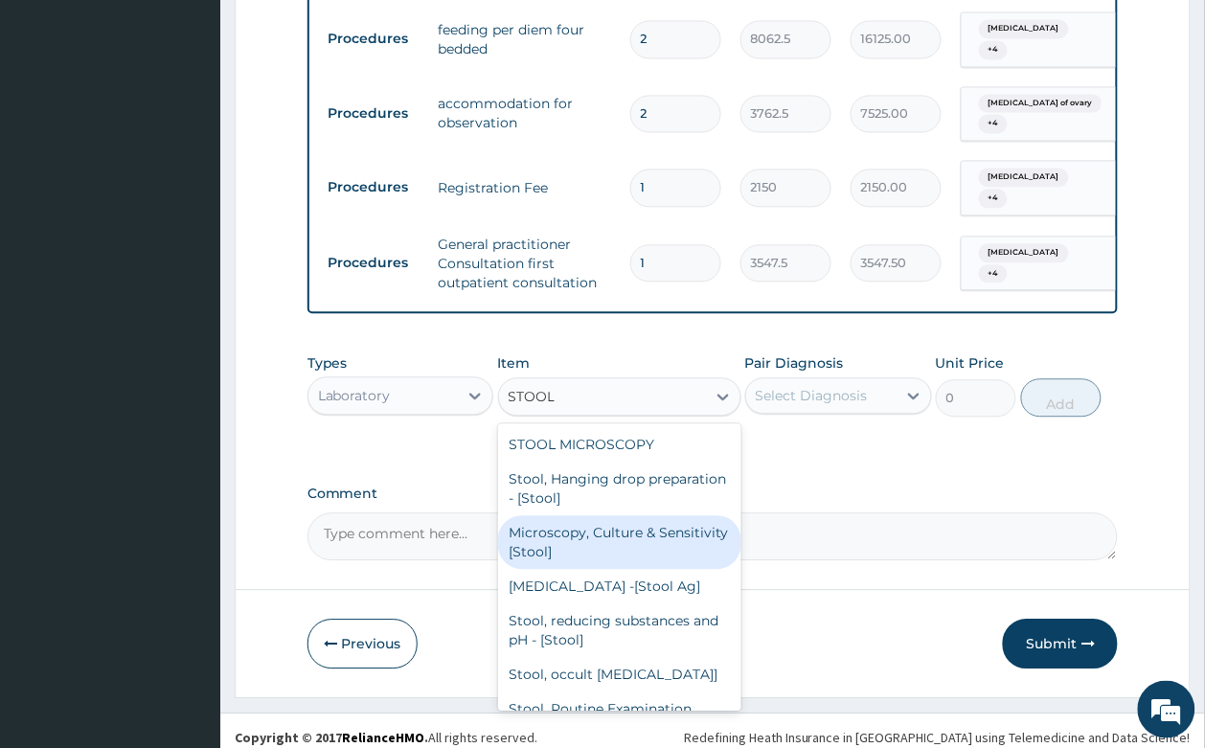
drag, startPoint x: 613, startPoint y: 531, endPoint x: 828, endPoint y: 341, distance: 287.6
click at [618, 525] on div "Microscopy, Culture & Sensitivity [Stool]" at bounding box center [619, 542] width 243 height 54
type input "4837.5"
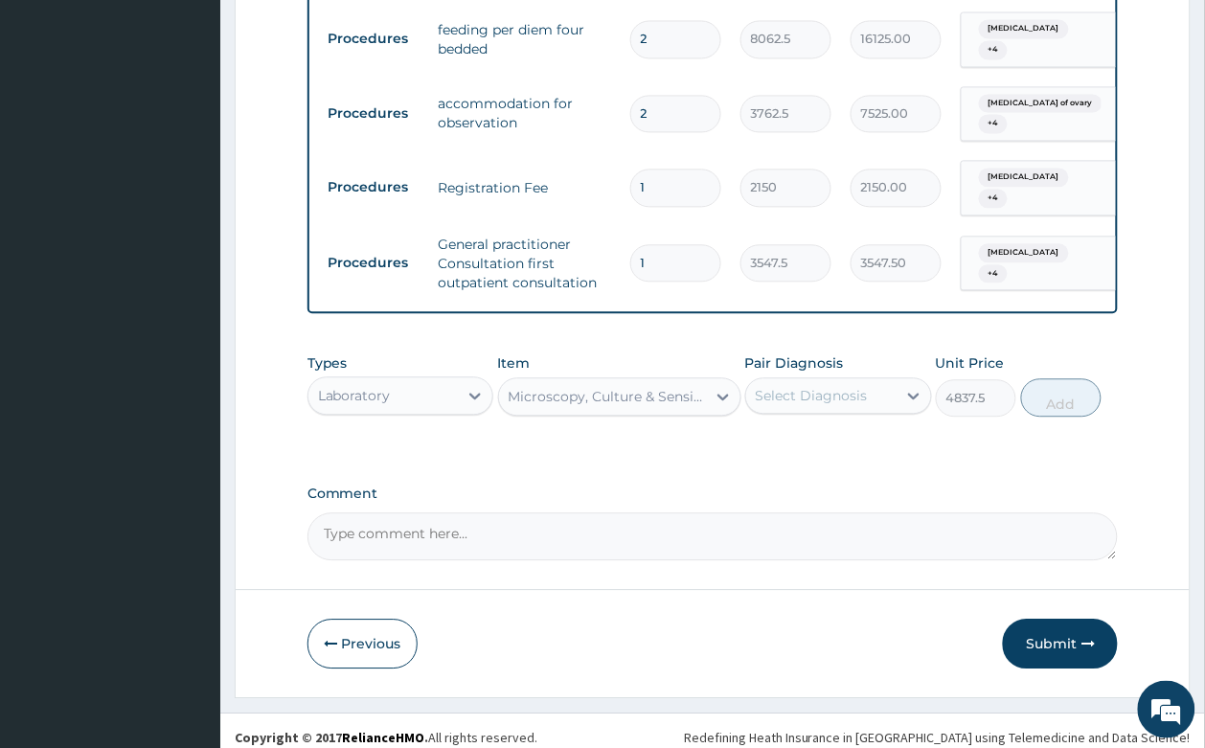
click at [821, 353] on label "Pair Diagnosis" at bounding box center [794, 362] width 99 height 19
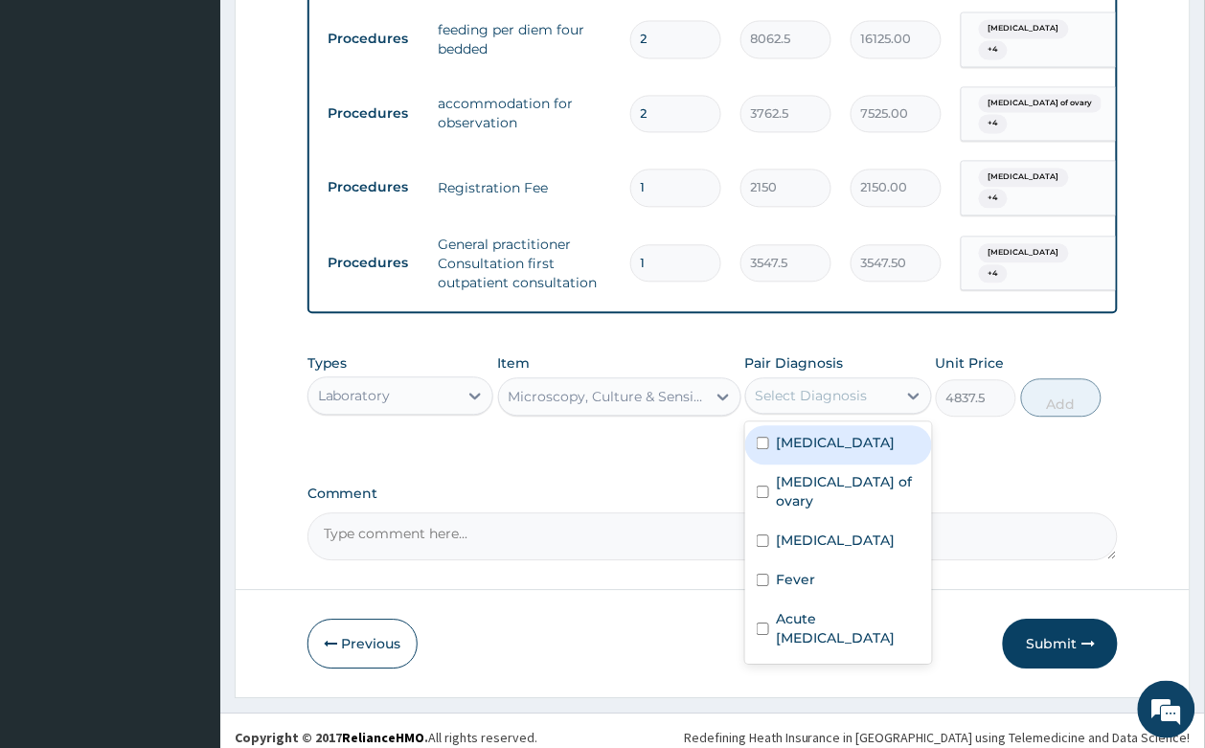
click at [839, 380] on div "Select Diagnosis" at bounding box center [821, 395] width 150 height 31
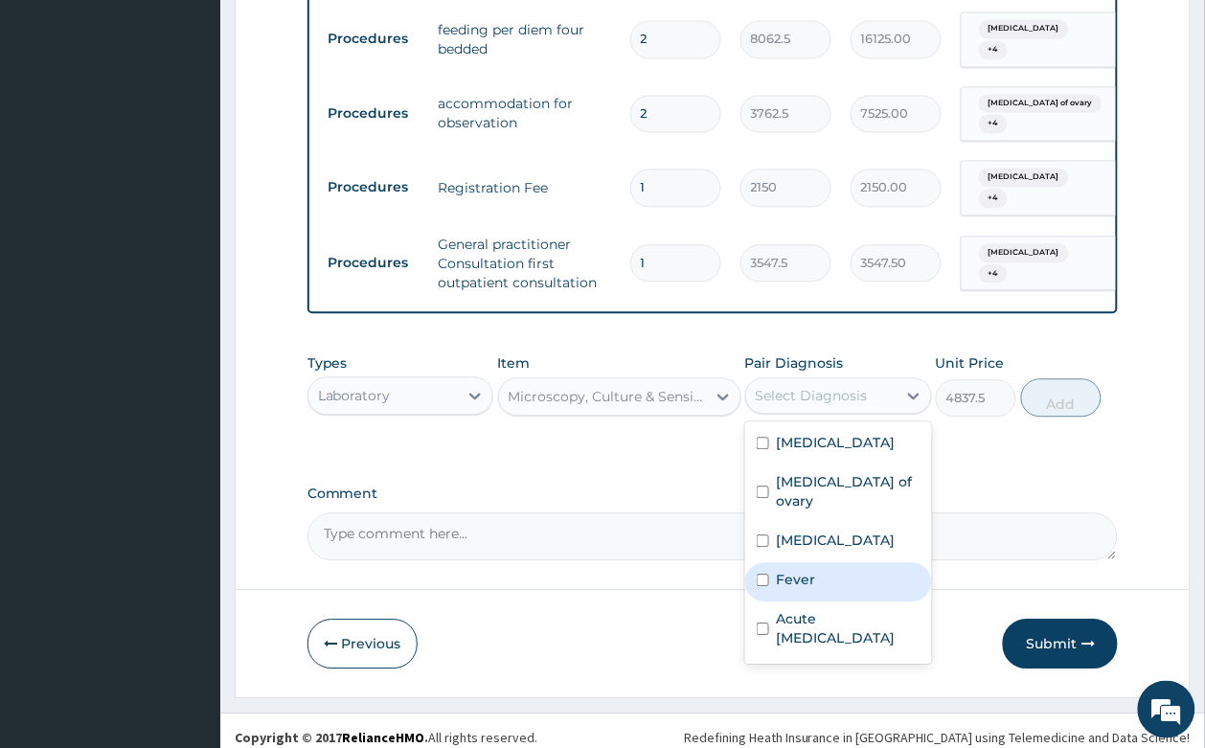
drag, startPoint x: 828, startPoint y: 537, endPoint x: 958, endPoint y: 440, distance: 161.4
click at [843, 527] on div "Appendicitis Cyst of ovary Malaria Fever Acute peptic ulcer" at bounding box center [838, 542] width 187 height 242
drag, startPoint x: 844, startPoint y: 543, endPoint x: 1027, endPoint y: 415, distance: 224.2
click at [843, 562] on div "Fever" at bounding box center [838, 581] width 187 height 39
checkbox input "true"
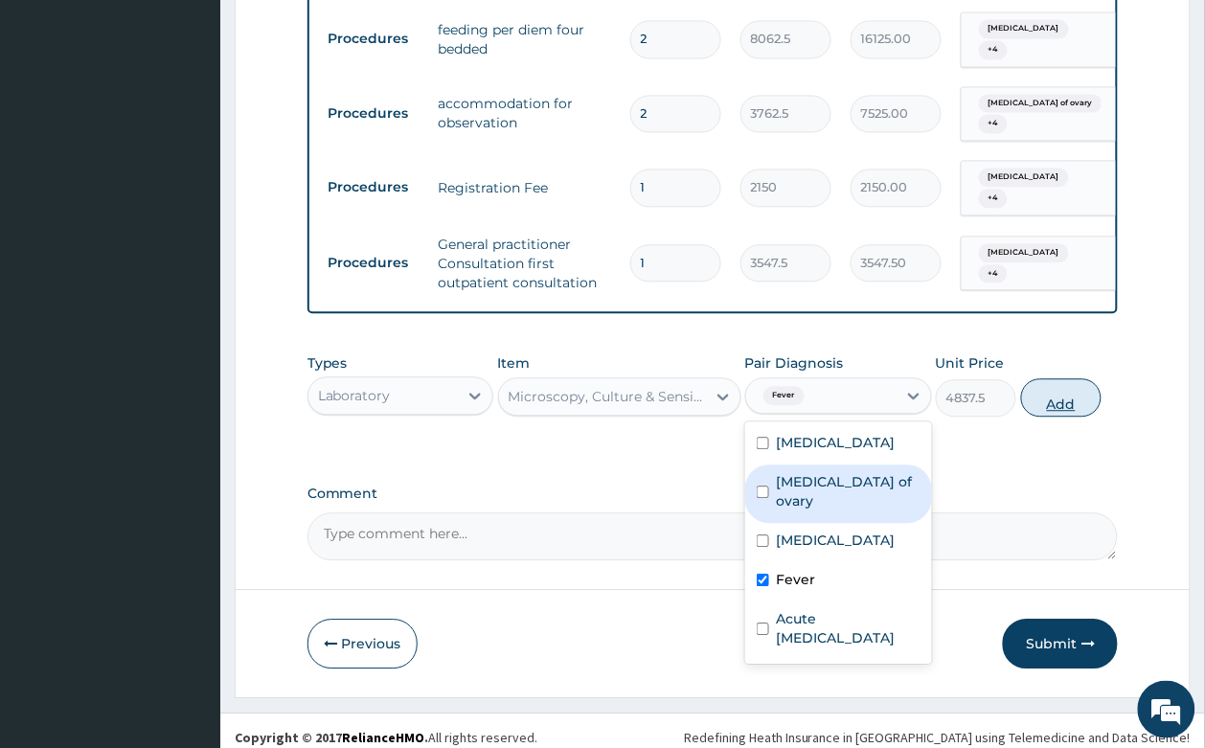
click at [1071, 378] on button "Add" at bounding box center [1061, 397] width 81 height 38
type input "0"
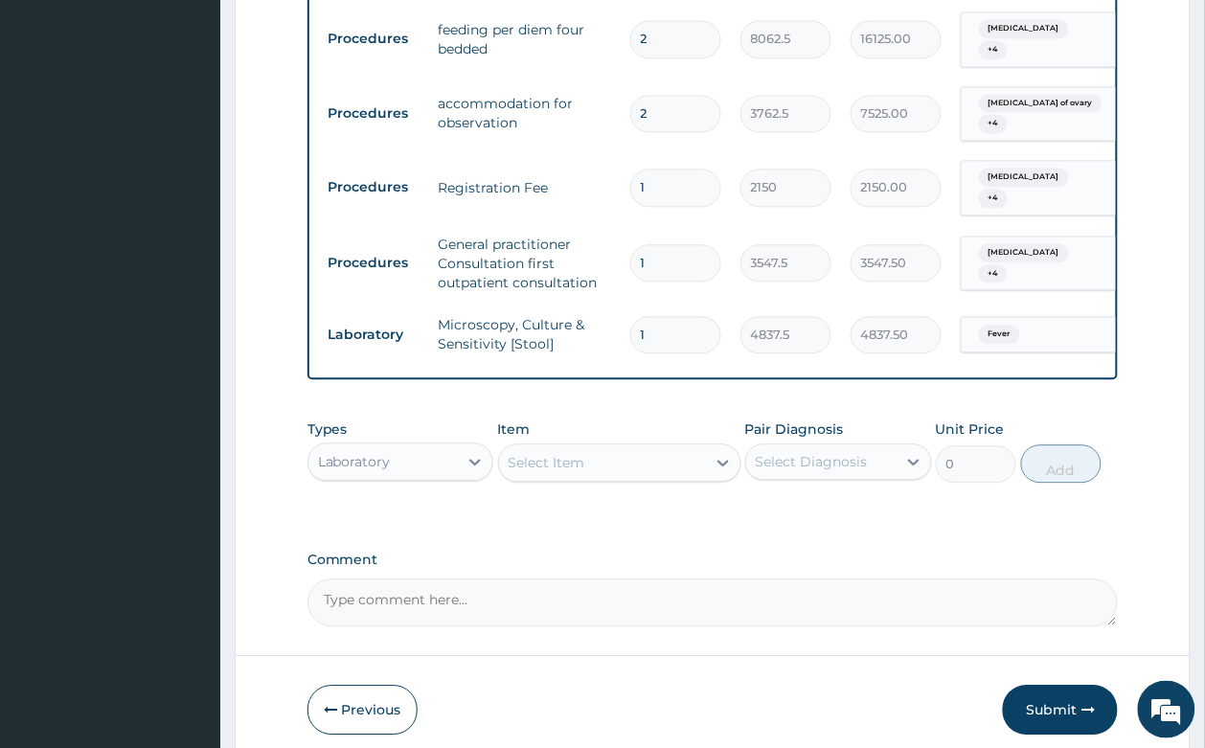
click at [606, 447] on div "Select Item" at bounding box center [602, 462] width 207 height 31
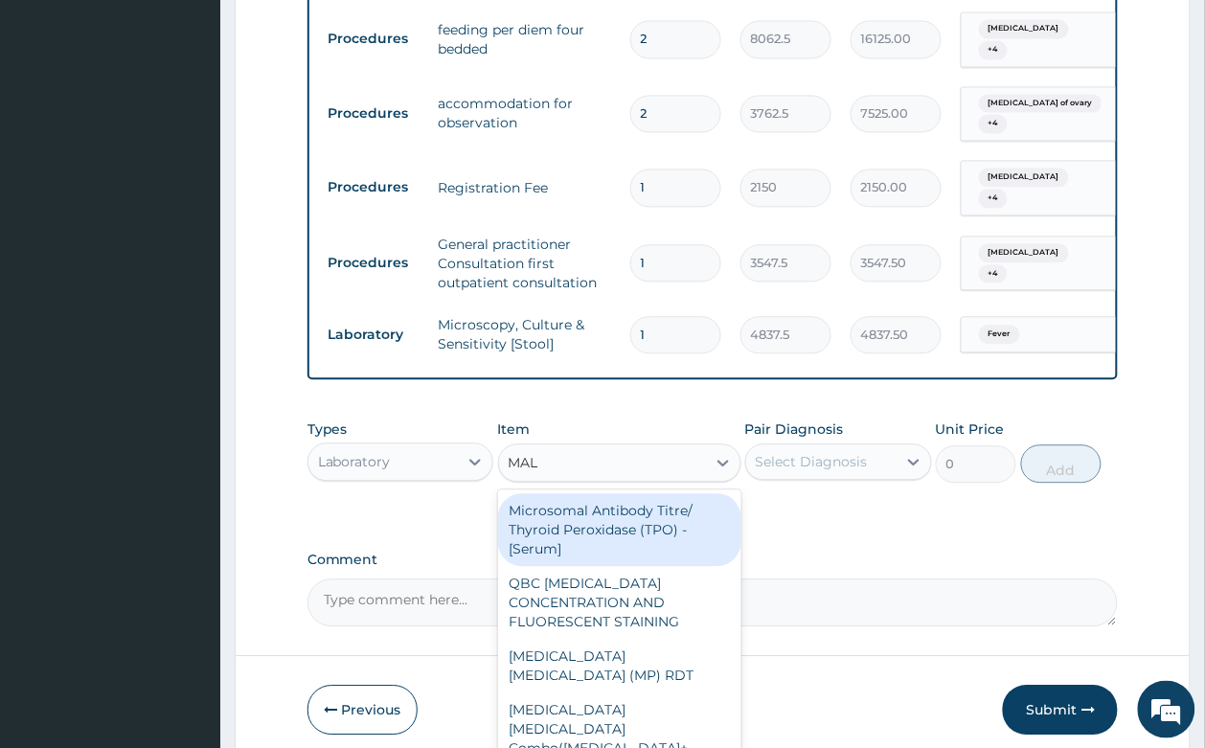
type input "MALA"
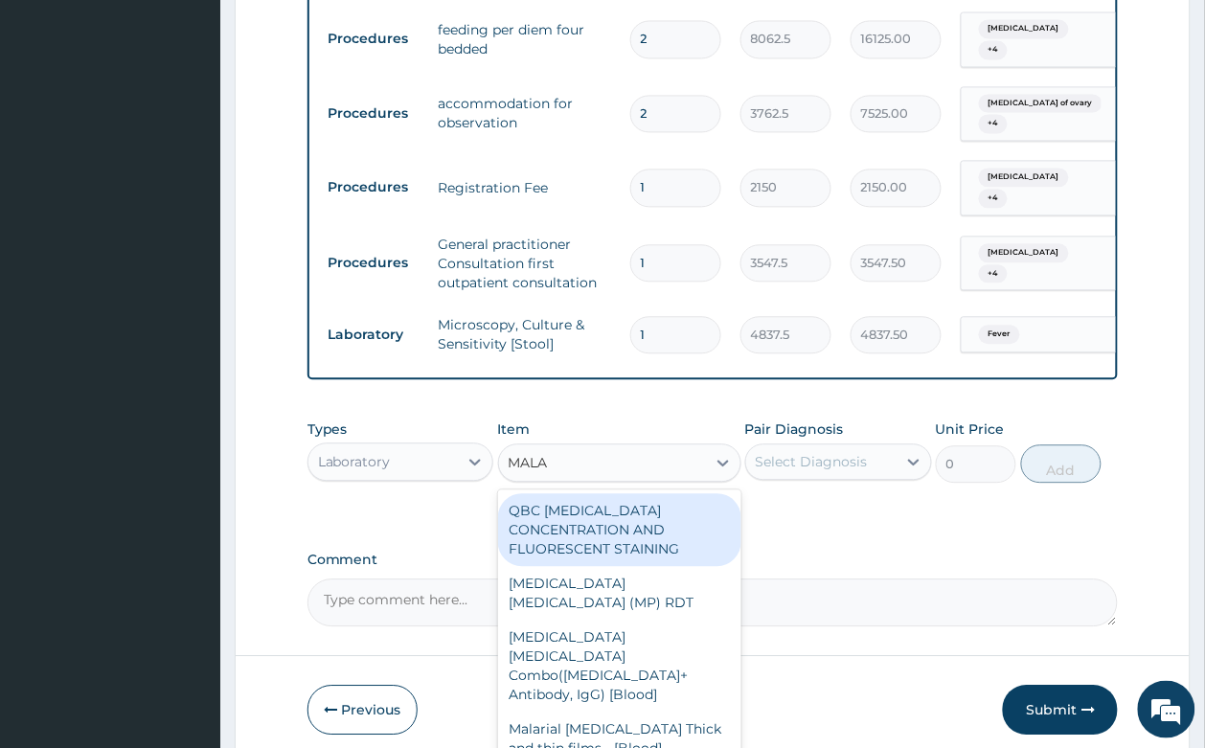
drag, startPoint x: 656, startPoint y: 531, endPoint x: 672, endPoint y: 562, distance: 34.7
click at [666, 553] on div "QBC MALARIA CONCENTRATION AND FLUORESCENT STAINING MALARIA PARASITE (MP) RDT Ma…" at bounding box center [619, 629] width 243 height 280
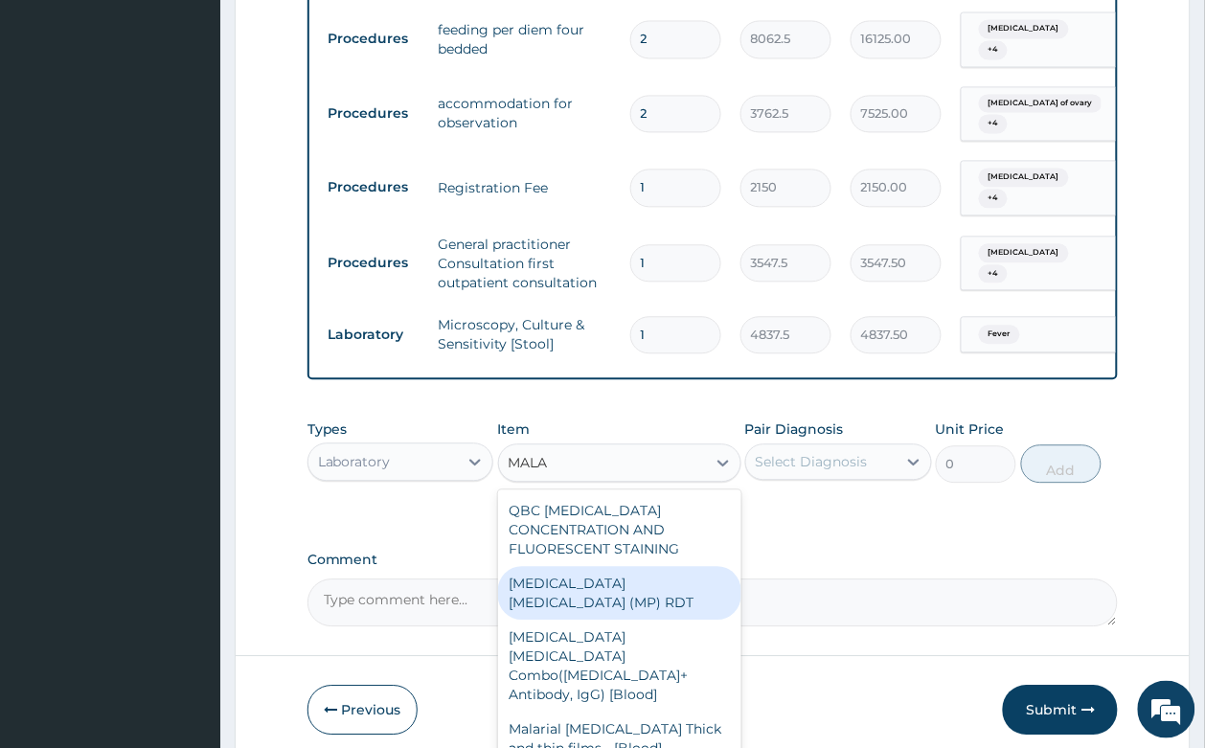
drag, startPoint x: 672, startPoint y: 558, endPoint x: 689, endPoint y: 546, distance: 21.3
click at [672, 566] on div "[MEDICAL_DATA] [MEDICAL_DATA] (MP) RDT" at bounding box center [619, 593] width 243 height 54
type input "1612.5"
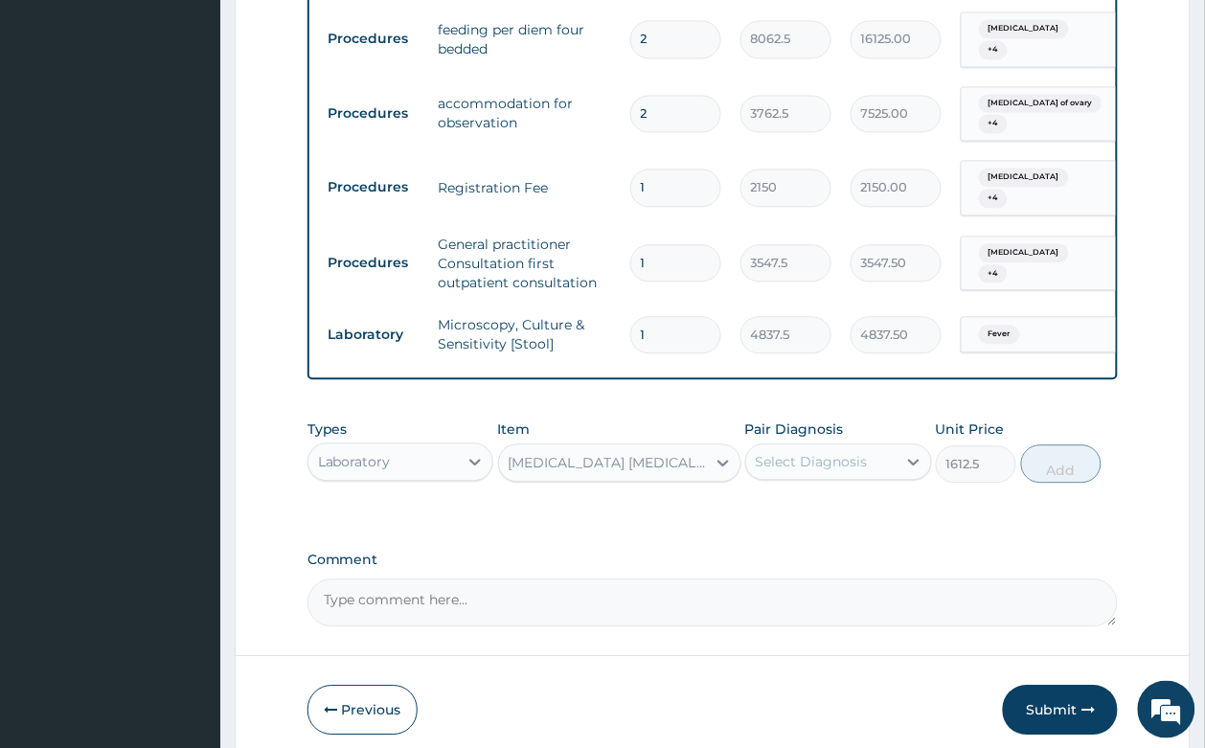
click at [821, 452] on div "Select Diagnosis" at bounding box center [811, 461] width 112 height 19
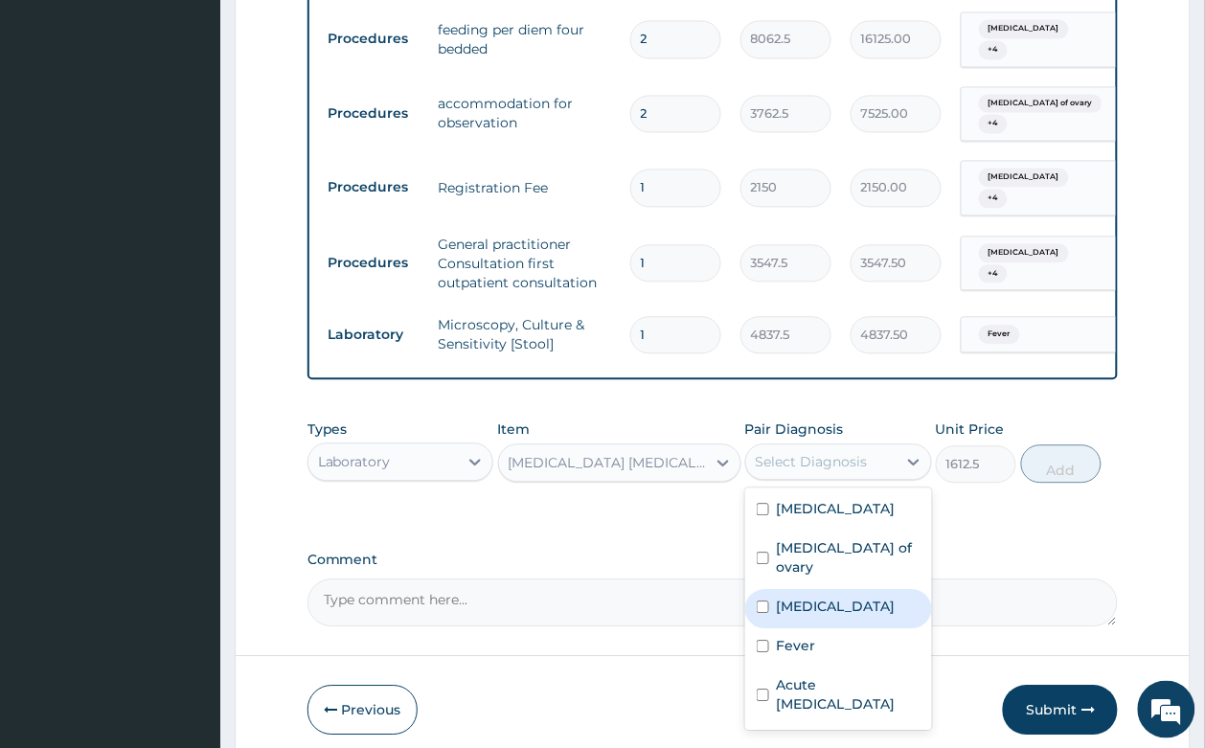
drag, startPoint x: 835, startPoint y: 581, endPoint x: 879, endPoint y: 558, distance: 49.7
click at [835, 589] on div "[MEDICAL_DATA]" at bounding box center [838, 608] width 187 height 39
checkbox input "true"
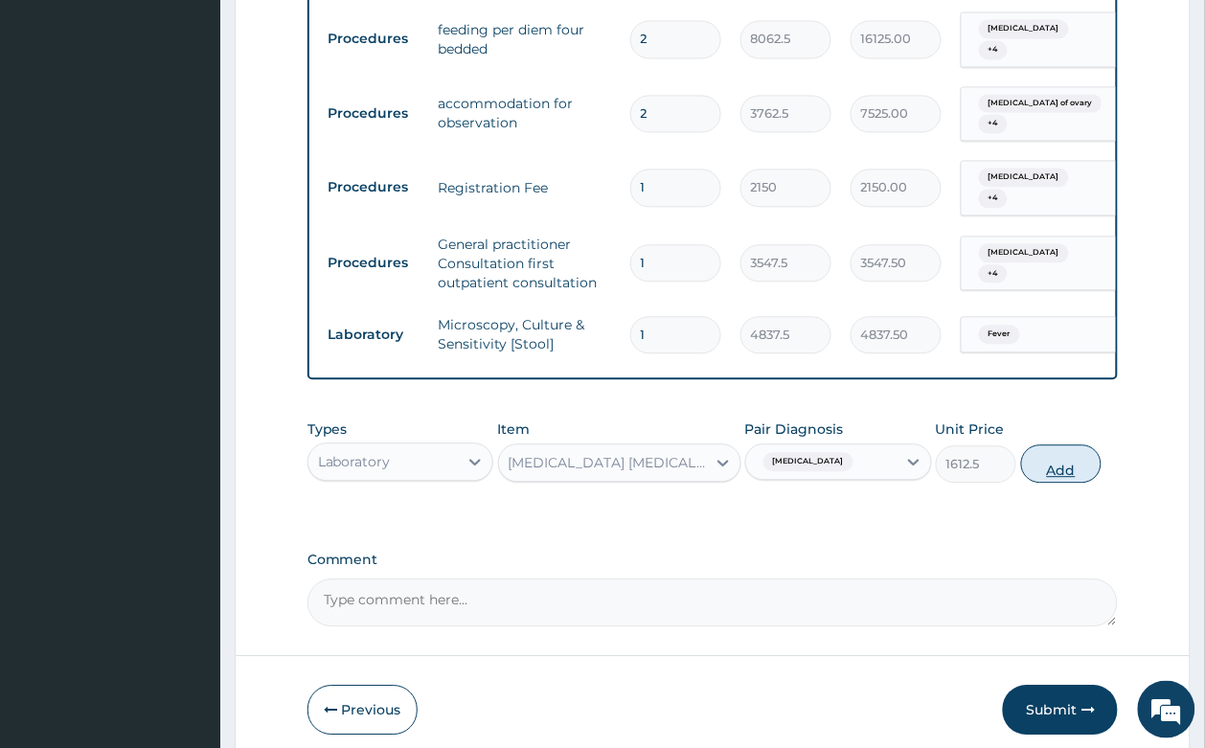
click at [1068, 460] on button "Add" at bounding box center [1061, 463] width 81 height 38
type input "0"
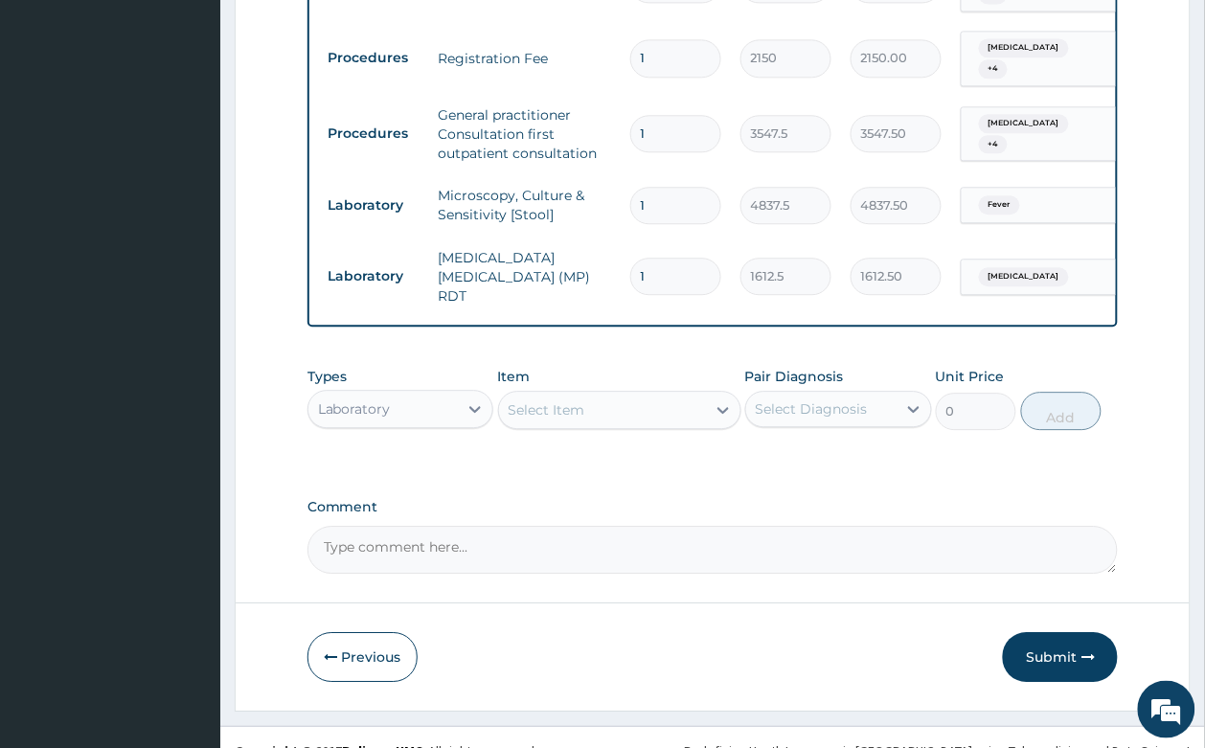
scroll to position [968, 0]
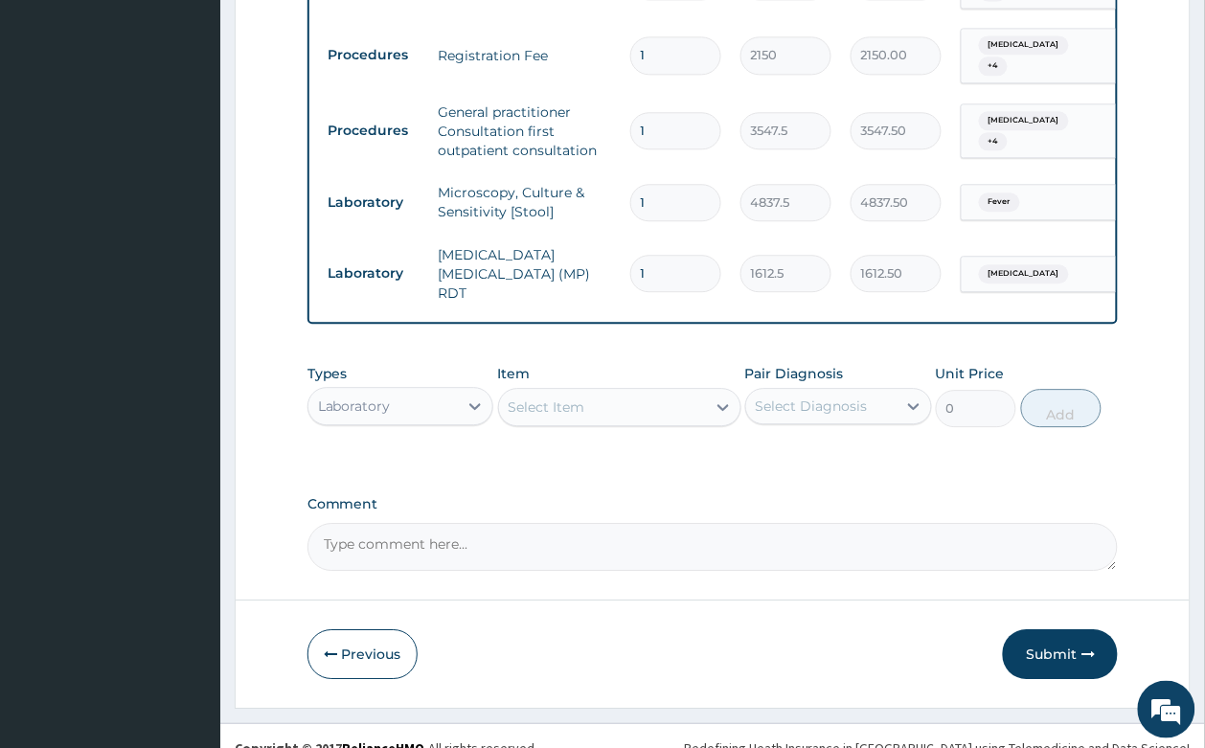
click at [611, 393] on div "Select Item" at bounding box center [602, 407] width 207 height 31
type input "URINE"
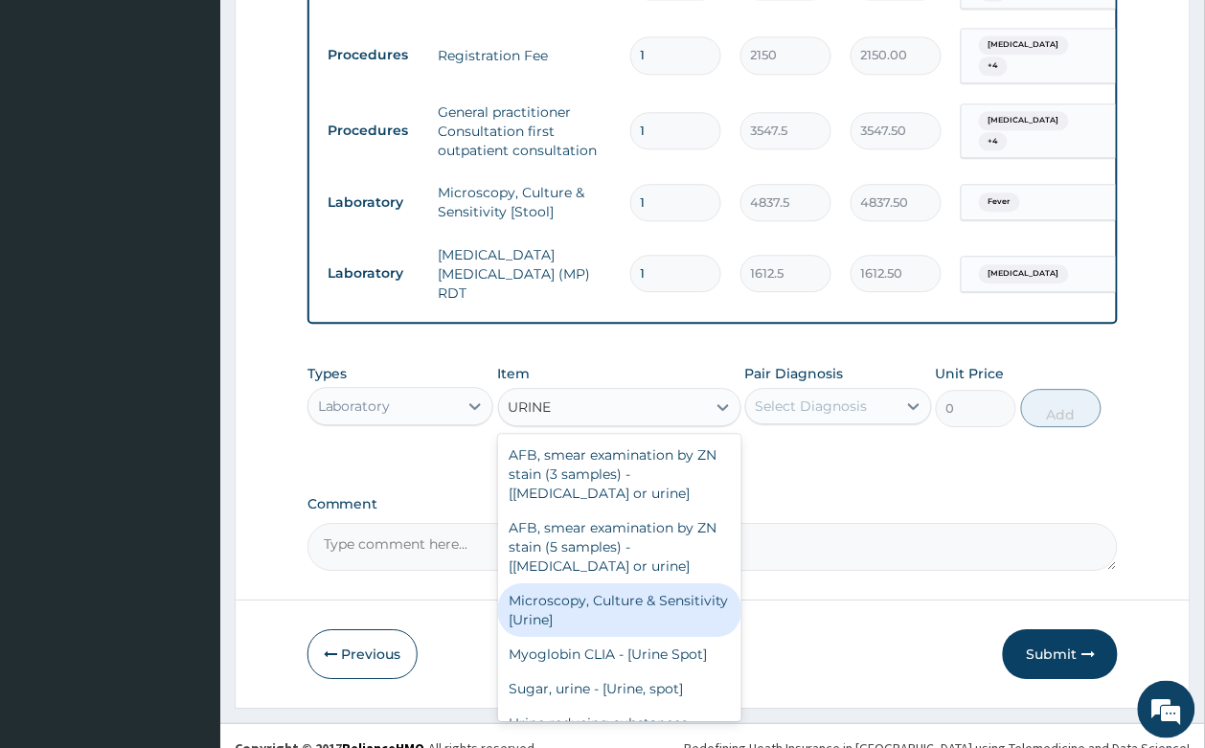
drag, startPoint x: 675, startPoint y: 606, endPoint x: 743, endPoint y: 476, distance: 146.9
click at [675, 603] on div "Microscopy, Culture & Sensitivity [Urine]" at bounding box center [619, 610] width 243 height 54
type input "4837.5"
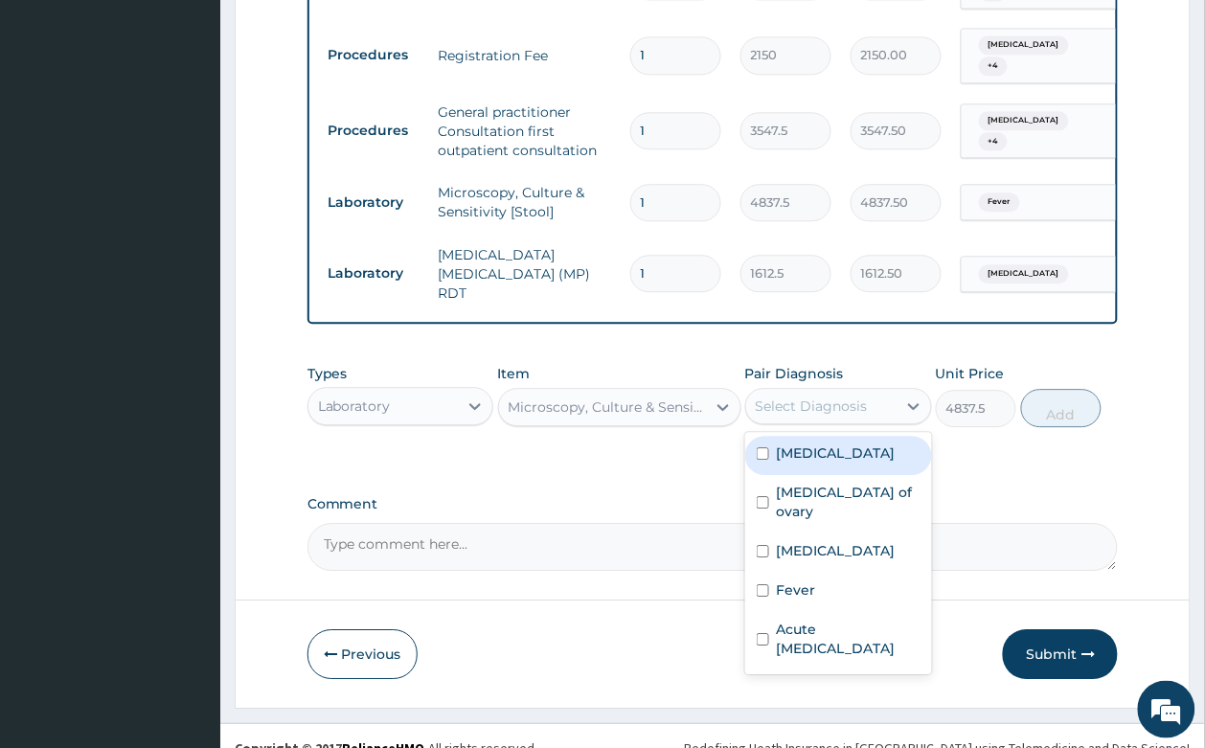
click at [800, 393] on div "Select Diagnosis" at bounding box center [821, 406] width 150 height 31
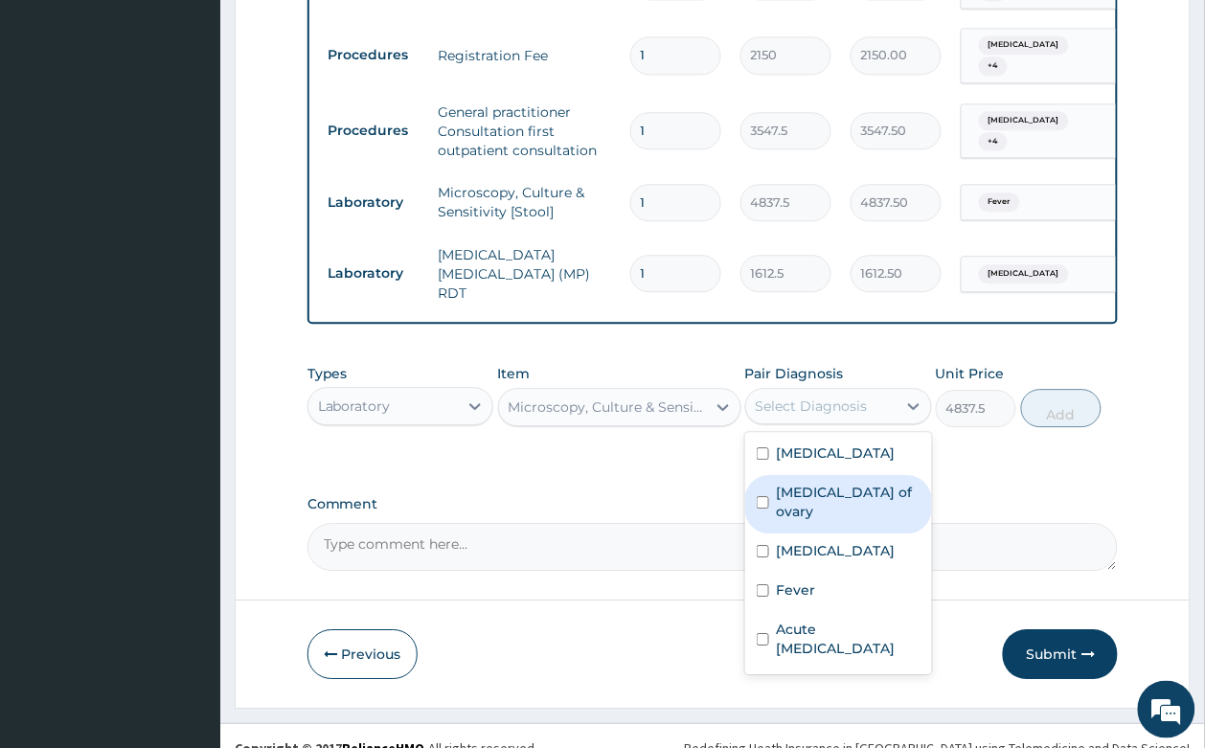
click at [867, 475] on div "Cyst of ovary" at bounding box center [838, 504] width 187 height 58
checkbox input "true"
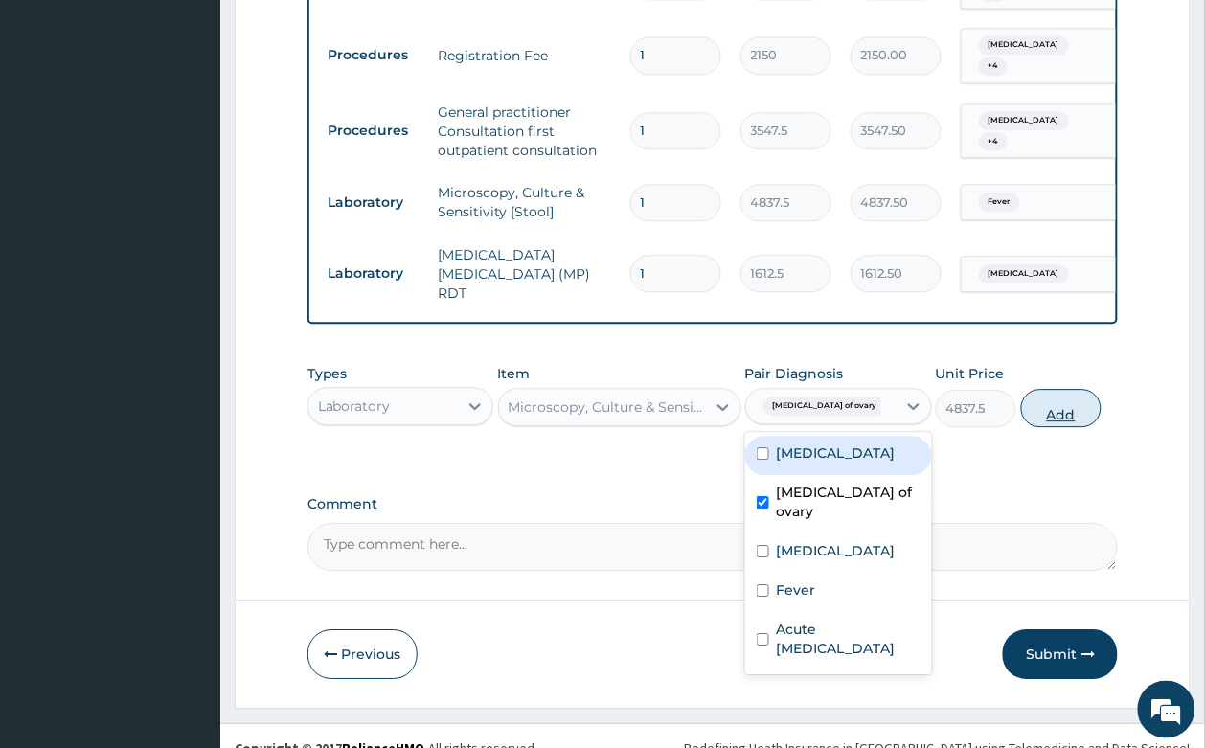
click at [1063, 389] on button "Add" at bounding box center [1061, 408] width 81 height 38
type input "0"
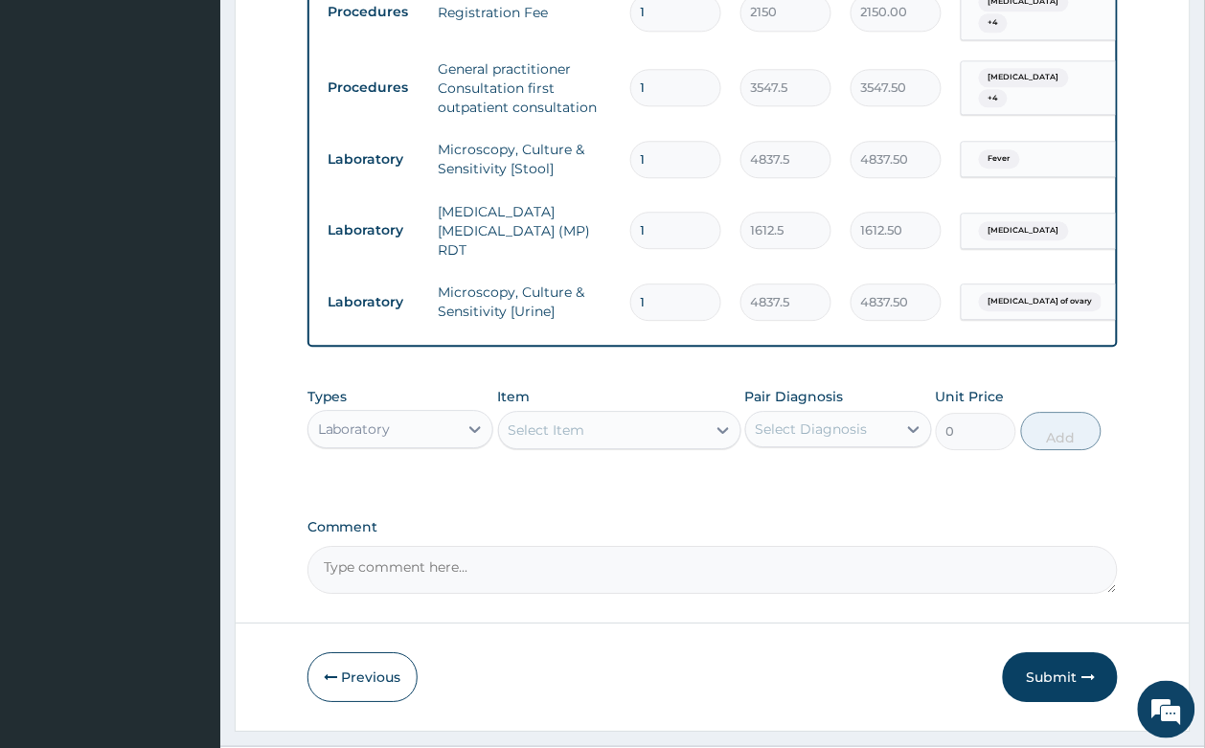
scroll to position [1034, 0]
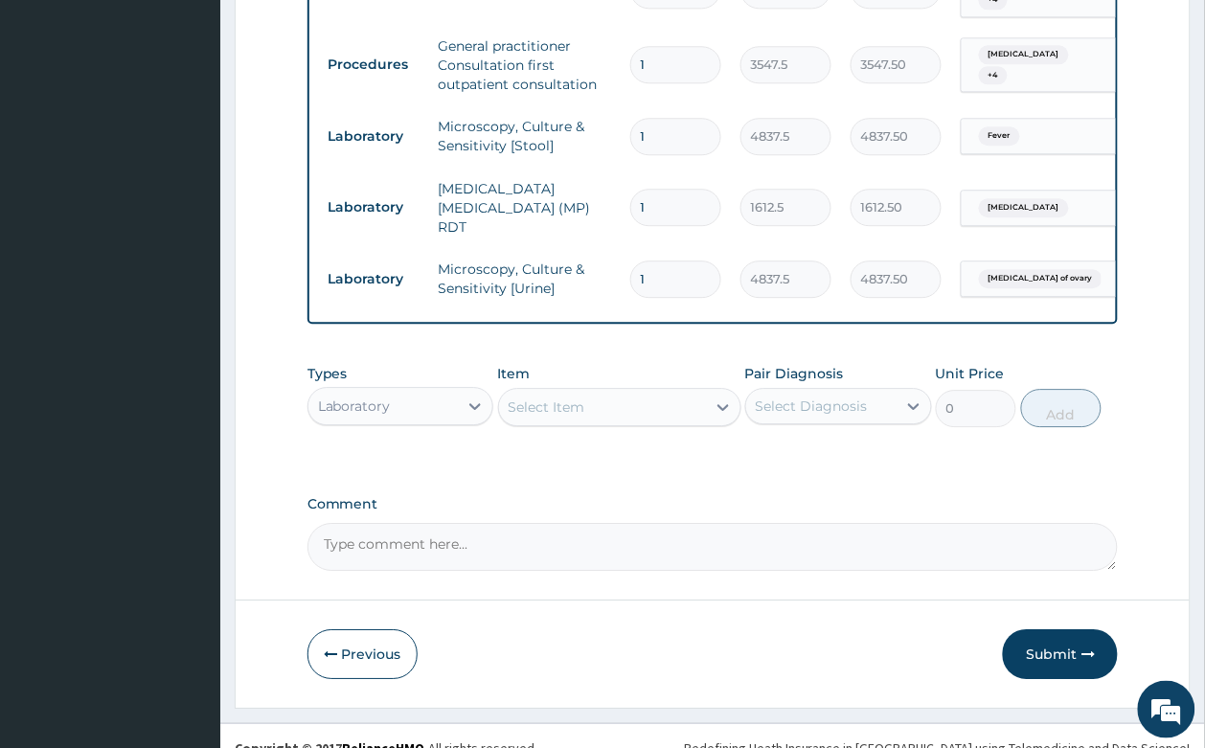
click at [442, 391] on div "Laboratory" at bounding box center [383, 406] width 150 height 31
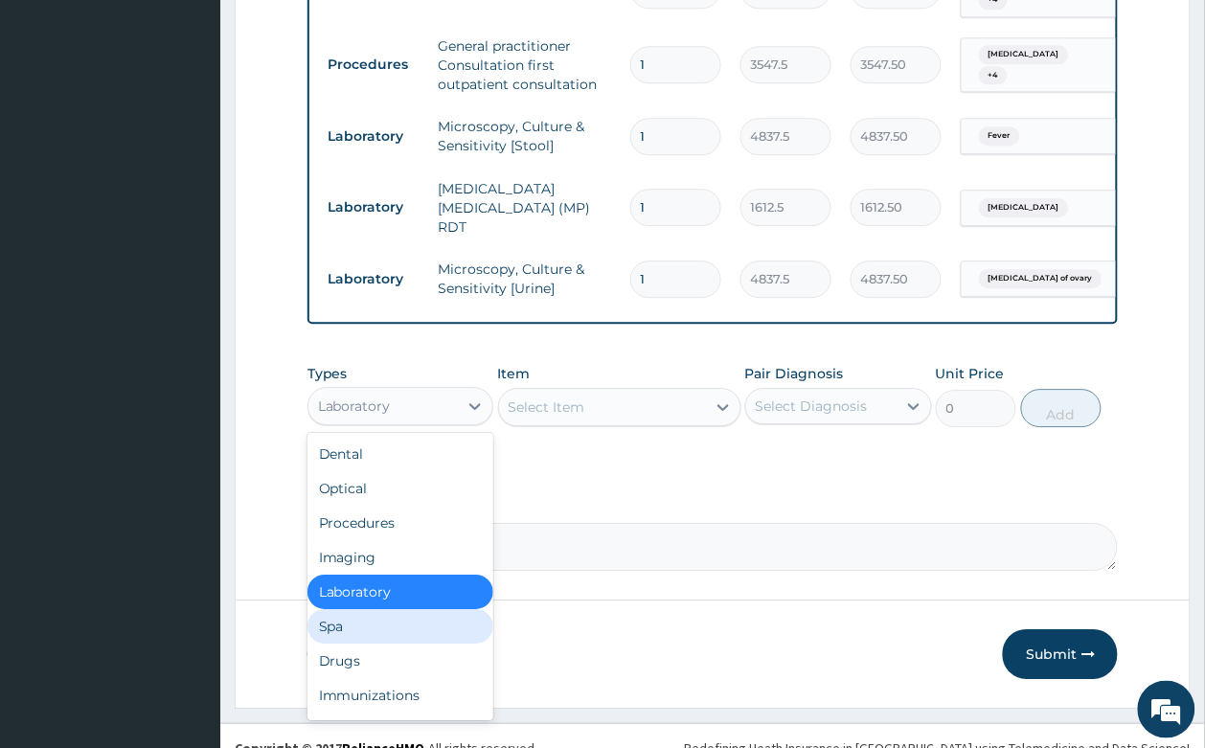
click at [438, 391] on div "Laboratory" at bounding box center [383, 406] width 150 height 31
click at [408, 643] on div "Drugs" at bounding box center [400, 660] width 187 height 34
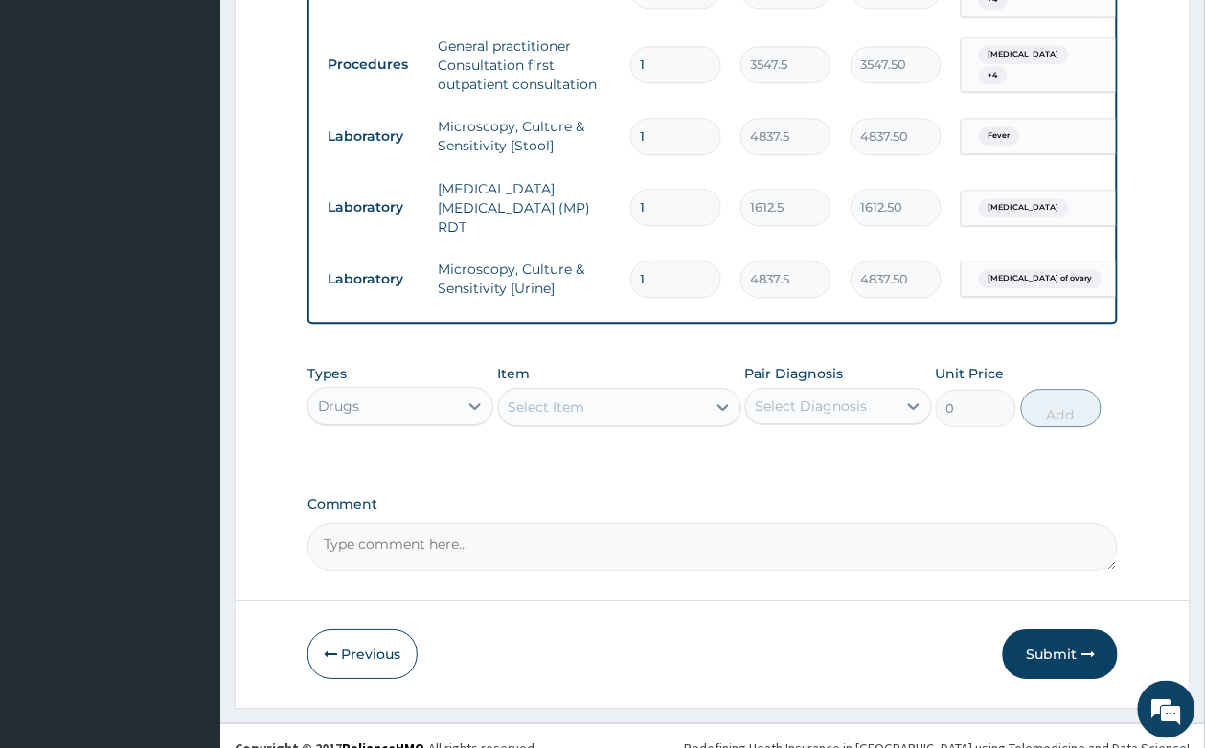
click at [587, 392] on div "Select Item" at bounding box center [602, 407] width 207 height 31
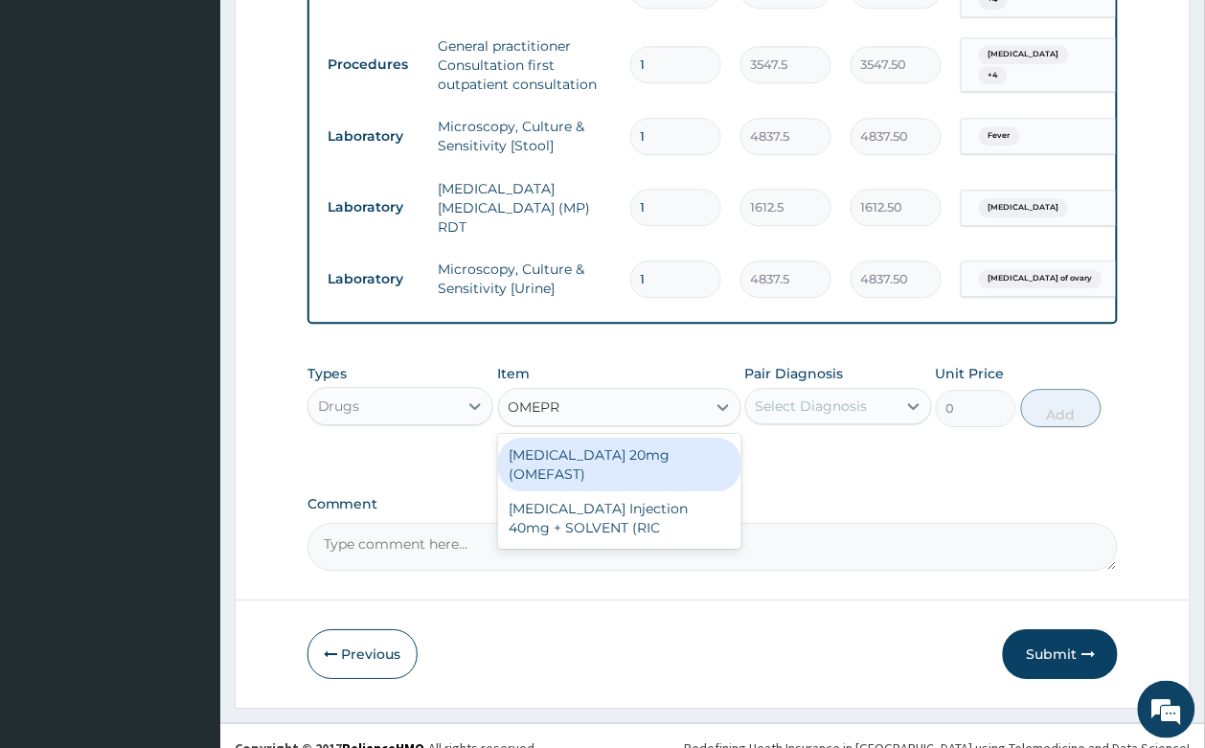
type input "OMEPRA"
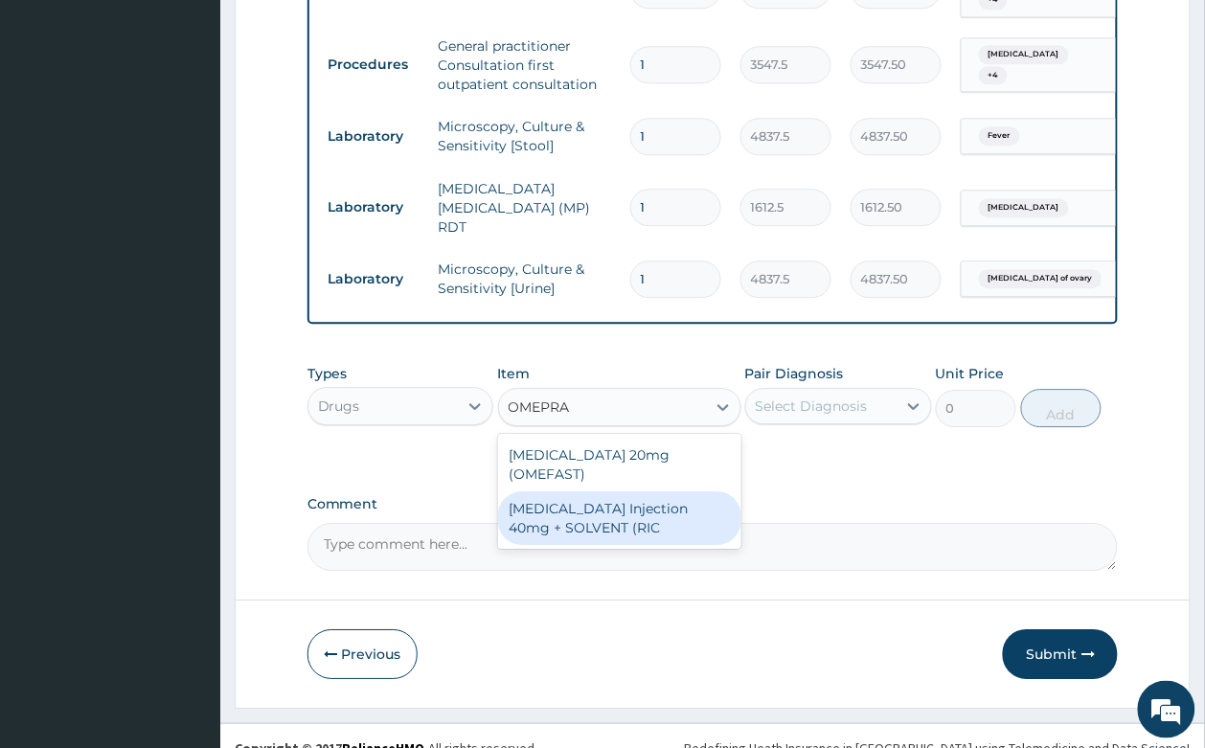
drag, startPoint x: 635, startPoint y: 458, endPoint x: 750, endPoint y: 484, distance: 117.8
click at [638, 491] on div "[MEDICAL_DATA] Injection 40mg + SOLVENT (RIC" at bounding box center [619, 518] width 243 height 54
type input "1537.25"
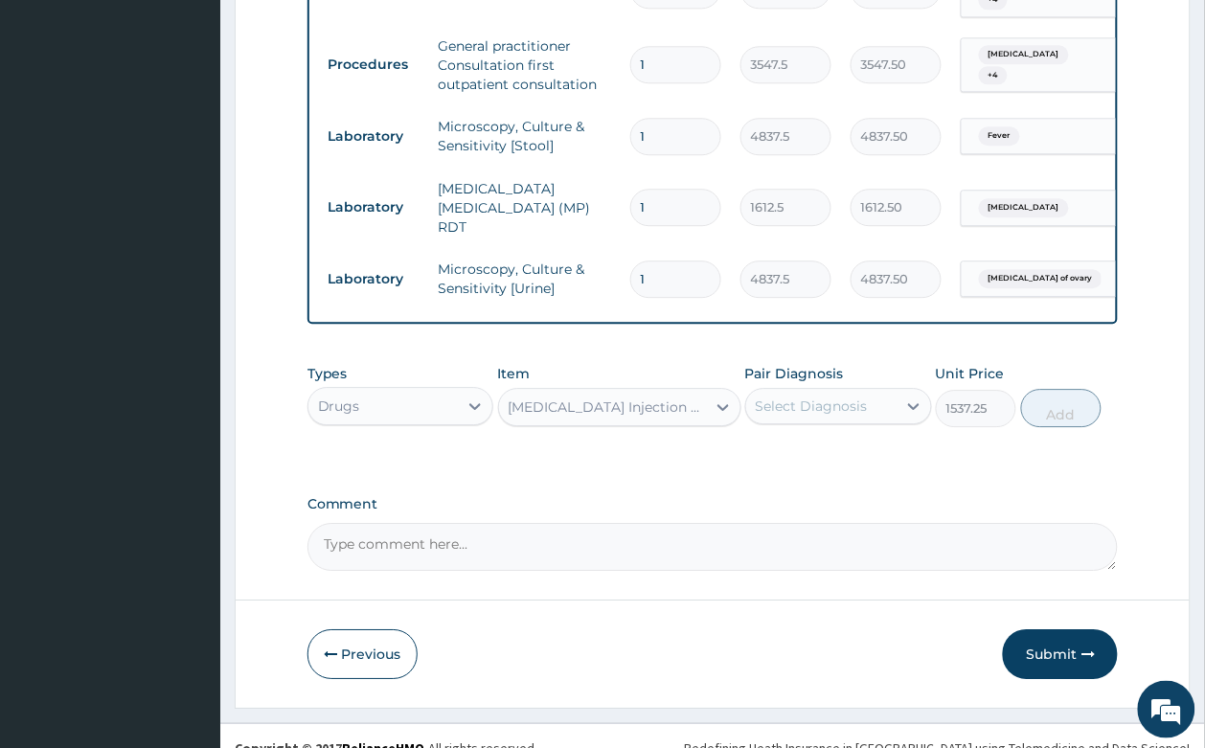
click at [790, 396] on div "Select Diagnosis" at bounding box center [811, 405] width 112 height 19
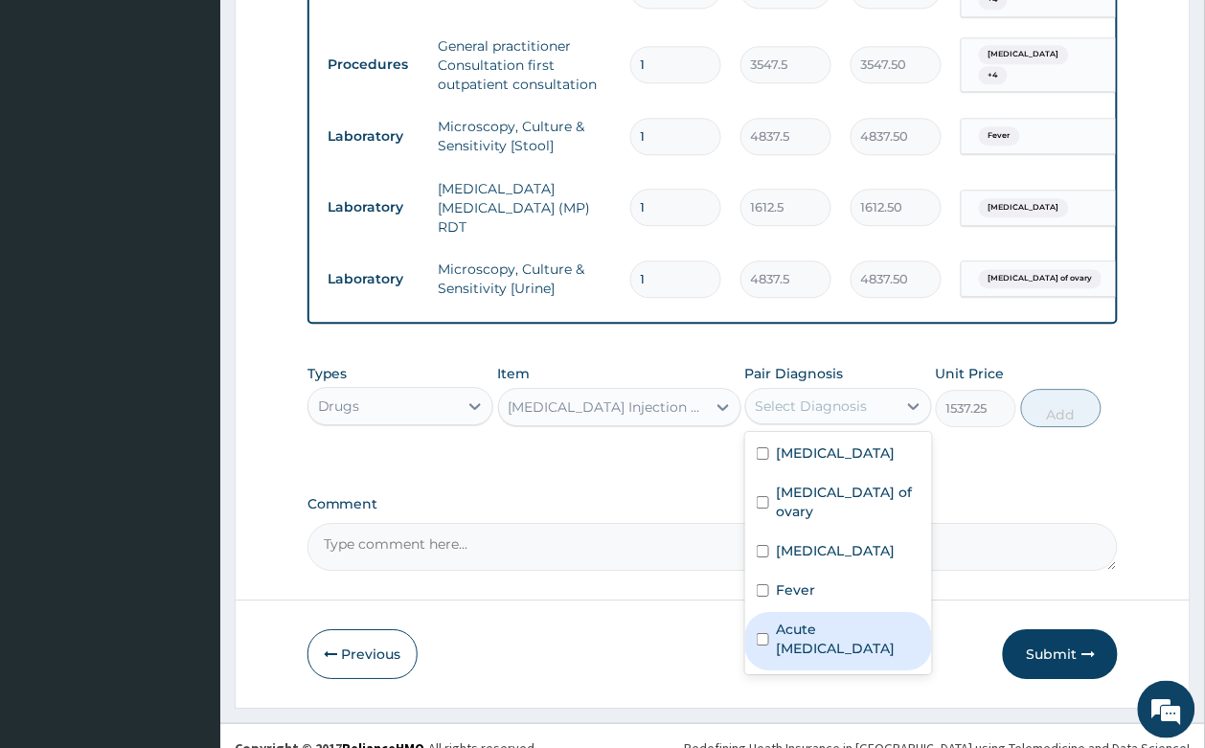
click at [855, 620] on label "Acute peptic ulcer" at bounding box center [849, 639] width 144 height 38
checkbox input "true"
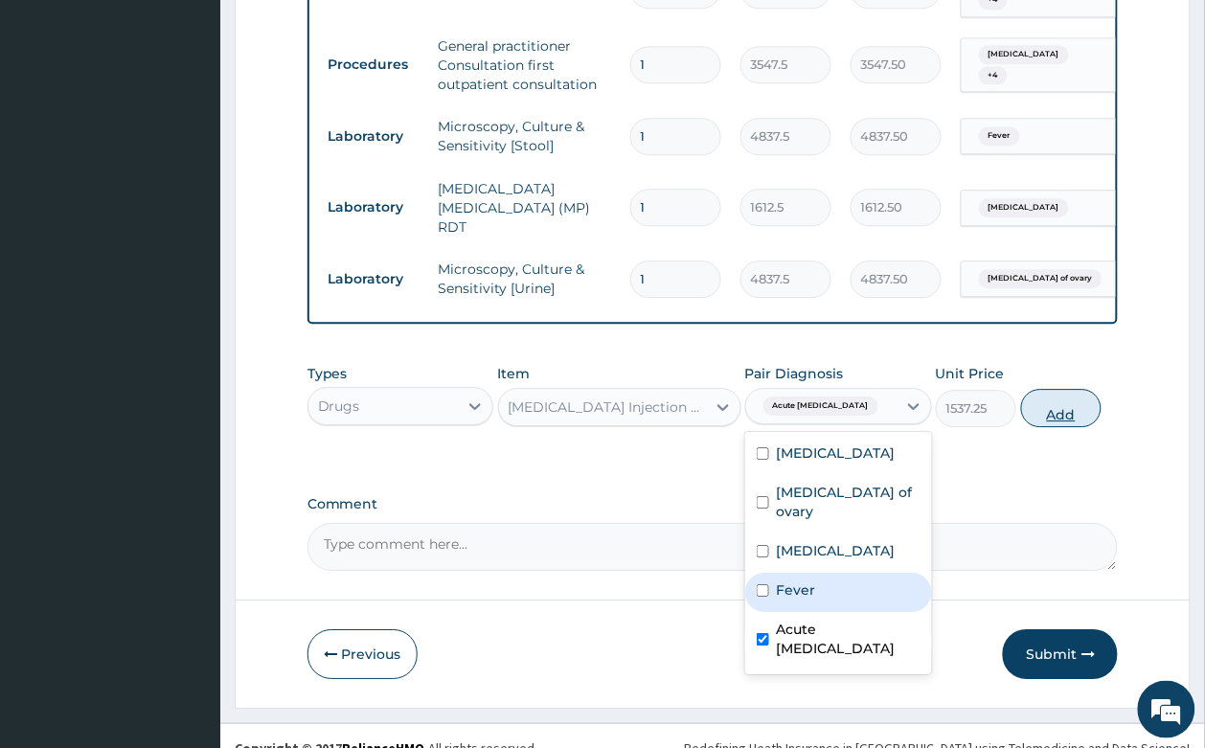
click at [1049, 389] on button "Add" at bounding box center [1061, 408] width 81 height 38
type input "0"
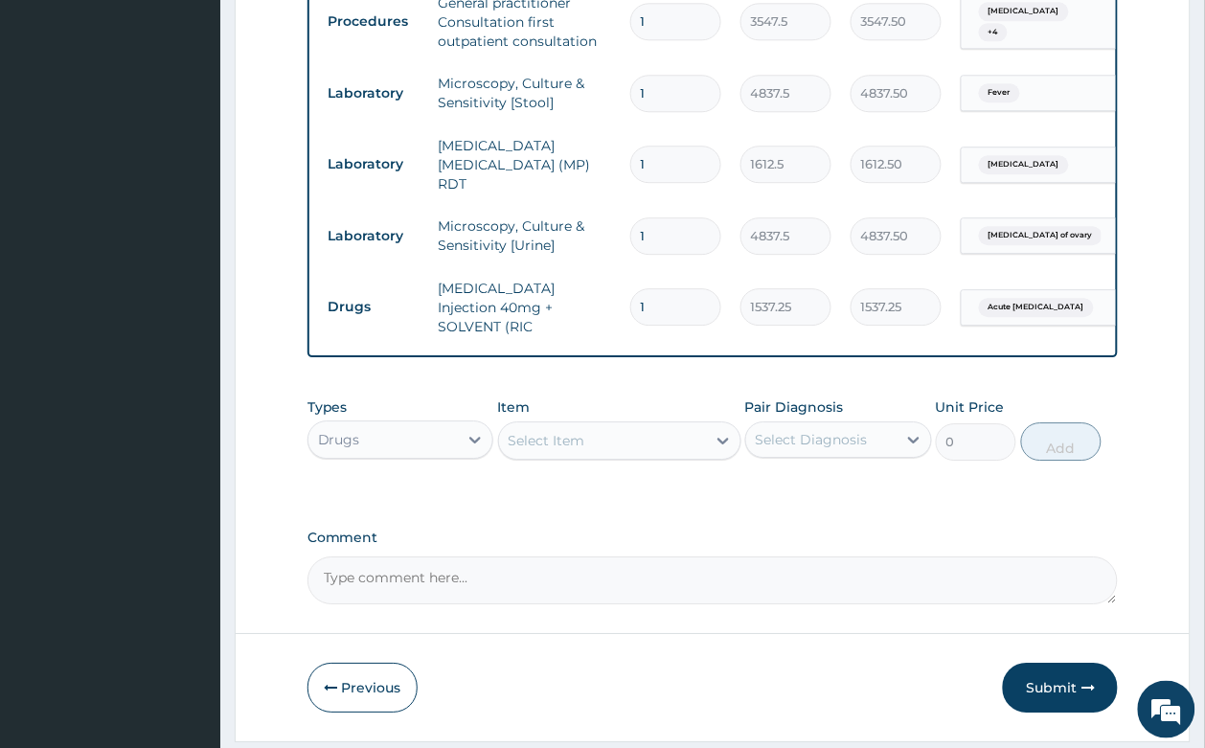
scroll to position [1101, 0]
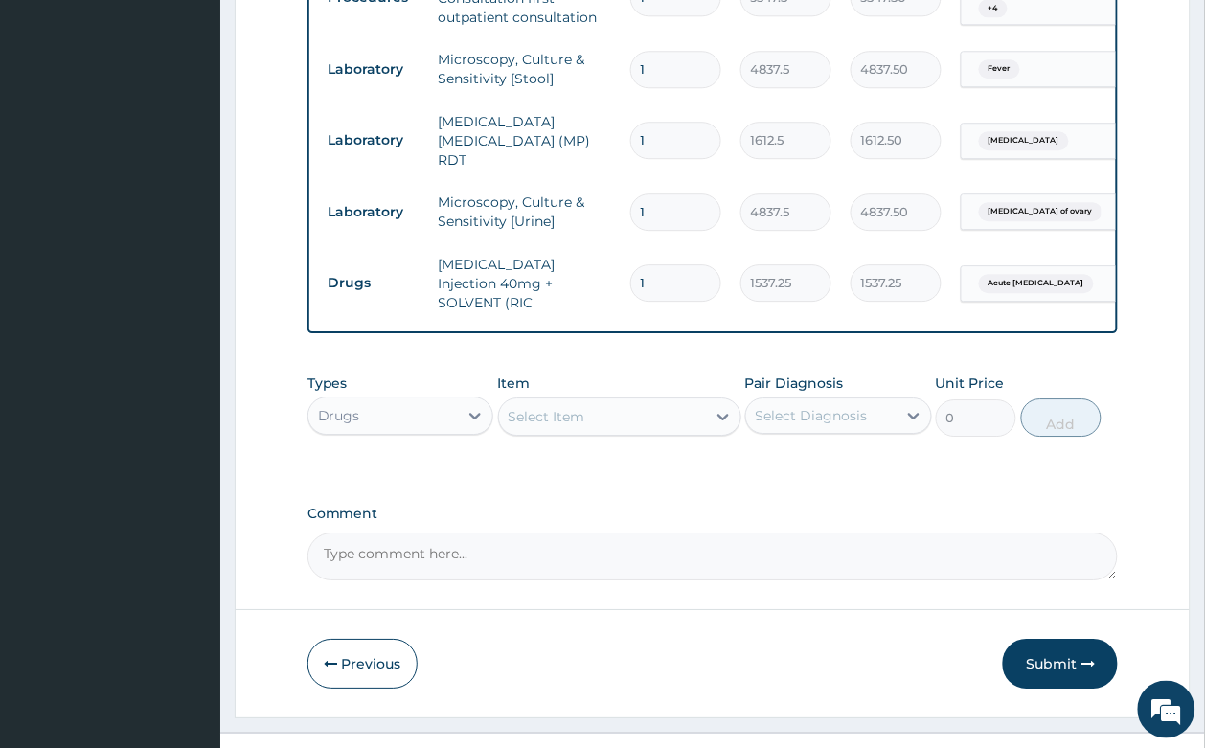
drag, startPoint x: 628, startPoint y: 352, endPoint x: 620, endPoint y: 379, distance: 28.2
click at [624, 373] on div "Item Select Item" at bounding box center [619, 404] width 243 height 63
click at [618, 401] on div "Select Item" at bounding box center [602, 416] width 207 height 31
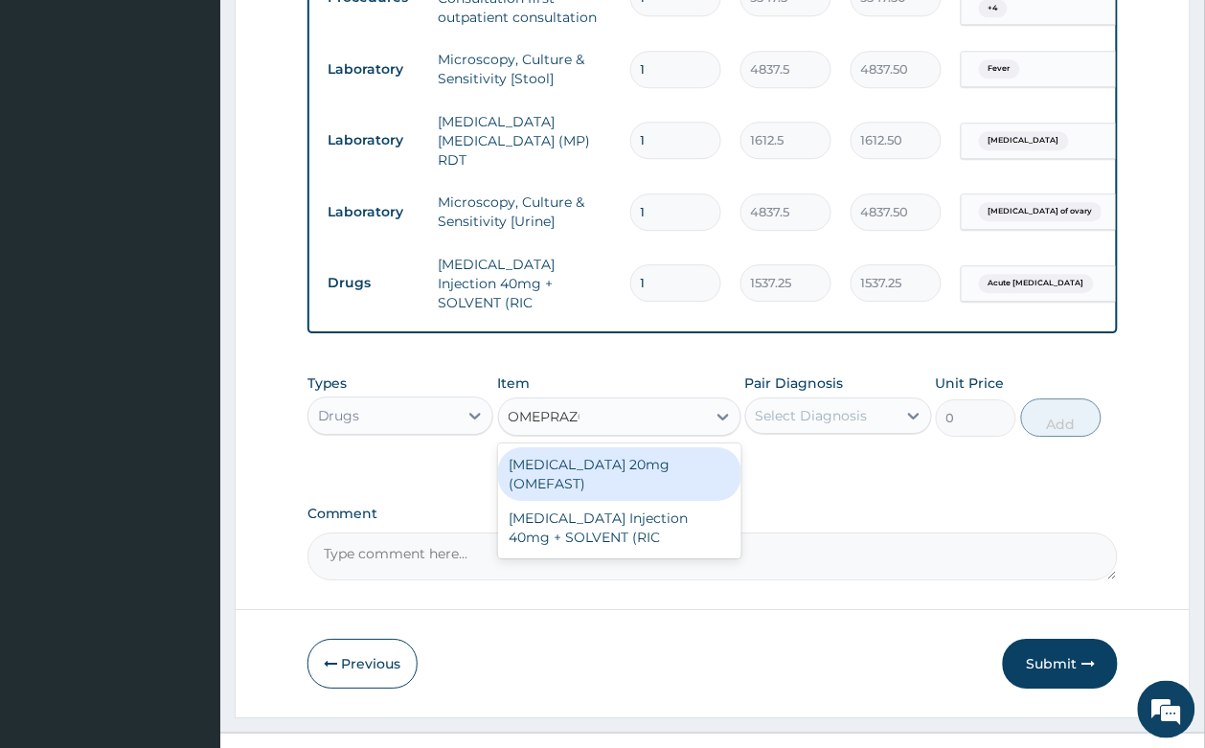
type input "OMEPRAZOL"
drag, startPoint x: 642, startPoint y: 428, endPoint x: 731, endPoint y: 402, distance: 92.7
click at [642, 447] on div "[MEDICAL_DATA] 20mg (OMEFAST)" at bounding box center [619, 474] width 243 height 54
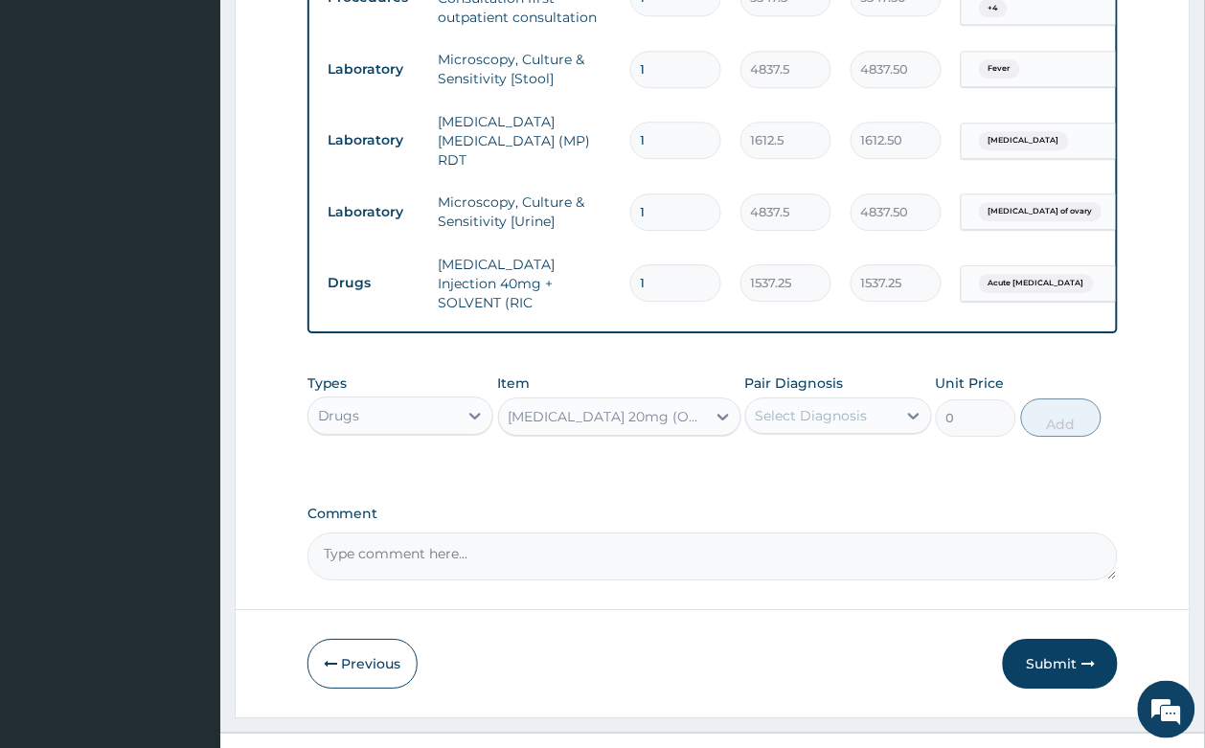
type input "82.775"
click at [785, 406] on div "Select Diagnosis" at bounding box center [811, 415] width 112 height 19
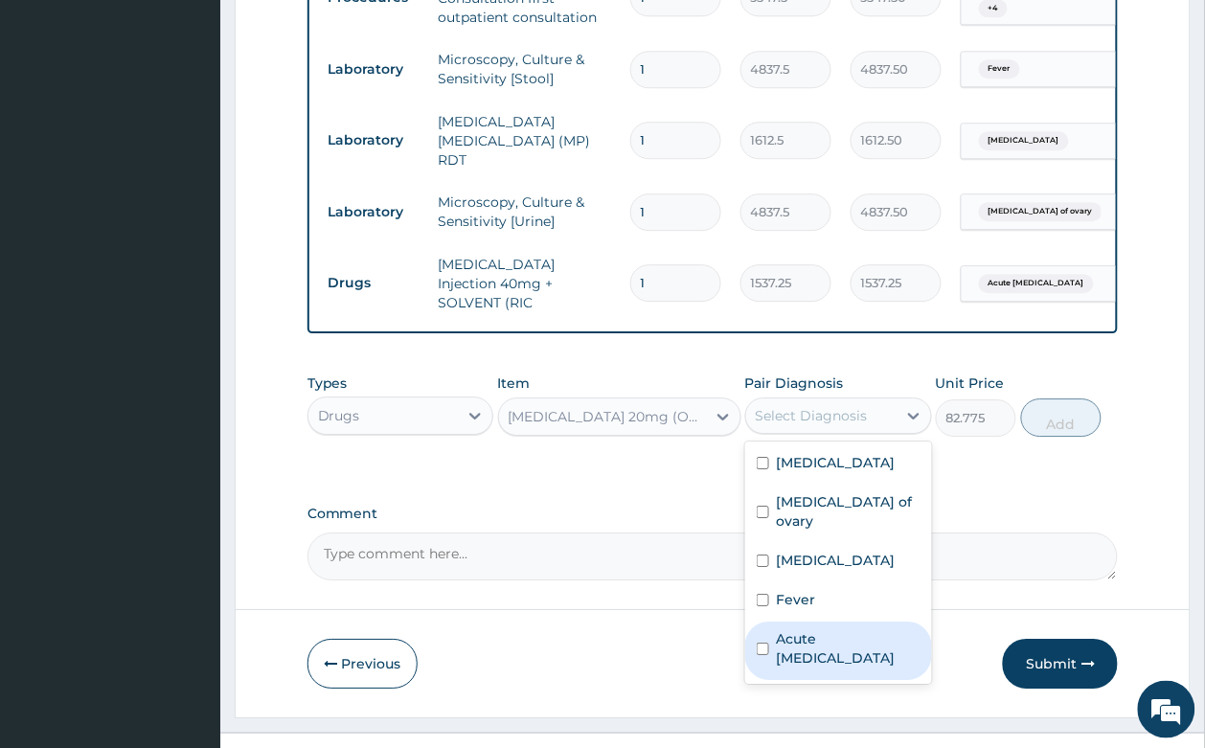
click at [845, 629] on label "Acute peptic ulcer" at bounding box center [849, 648] width 144 height 38
checkbox input "true"
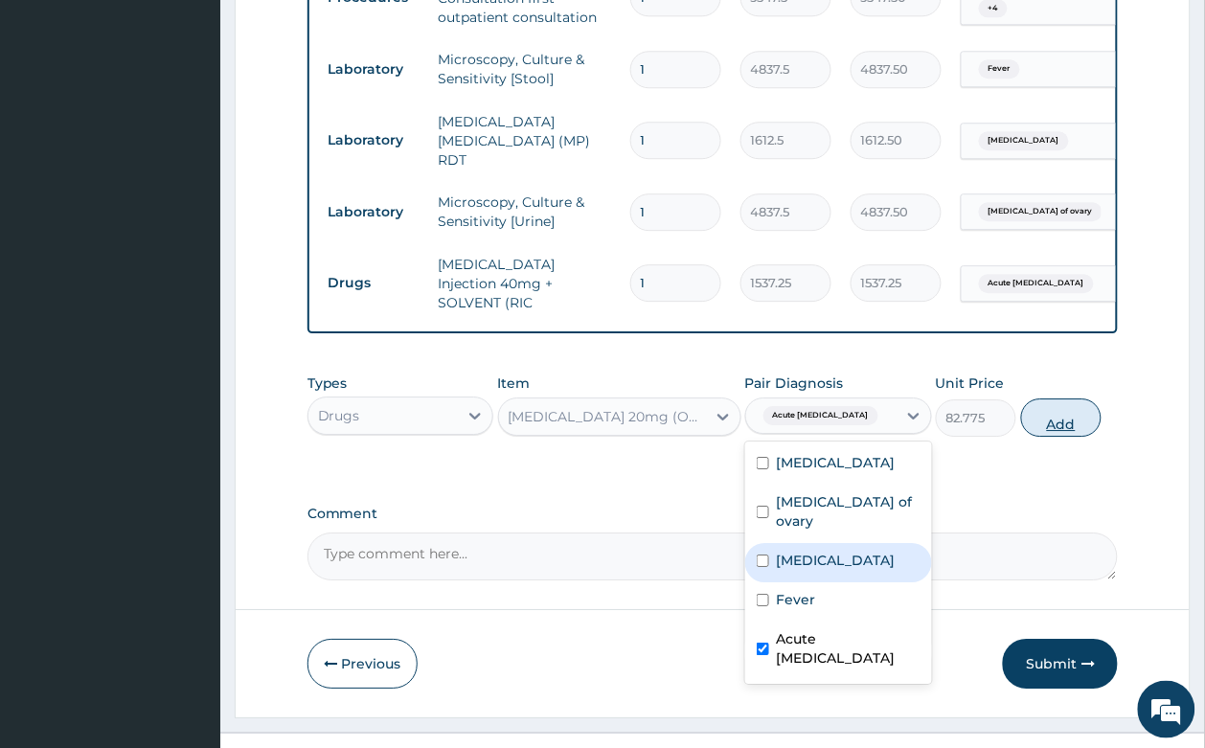
click at [1065, 398] on button "Add" at bounding box center [1061, 417] width 81 height 38
type input "0"
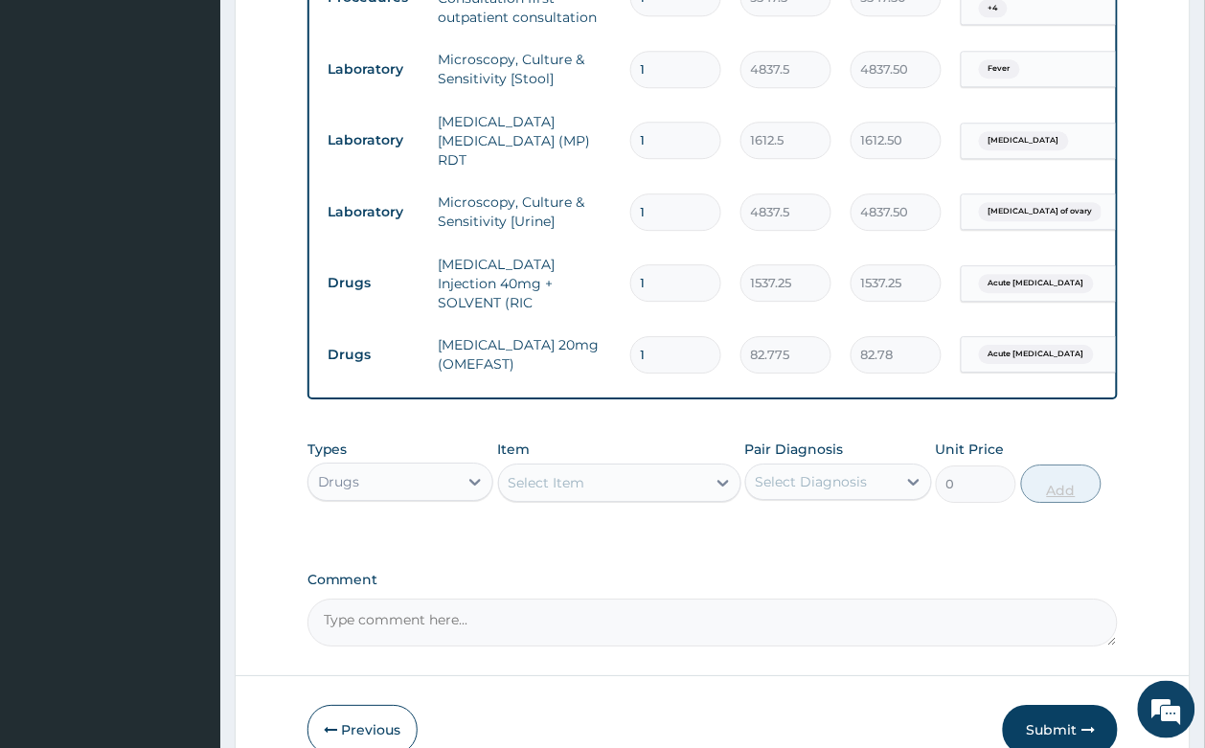
type input "14"
type input "1158.85"
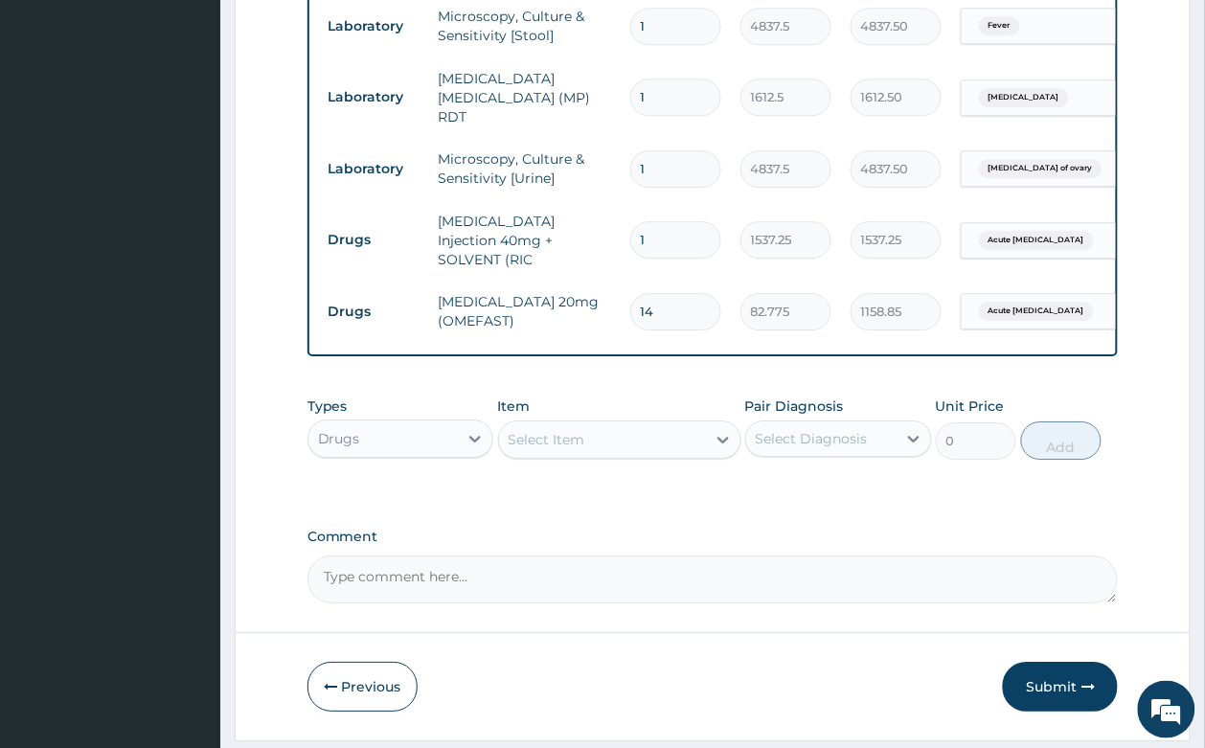
scroll to position [1166, 0]
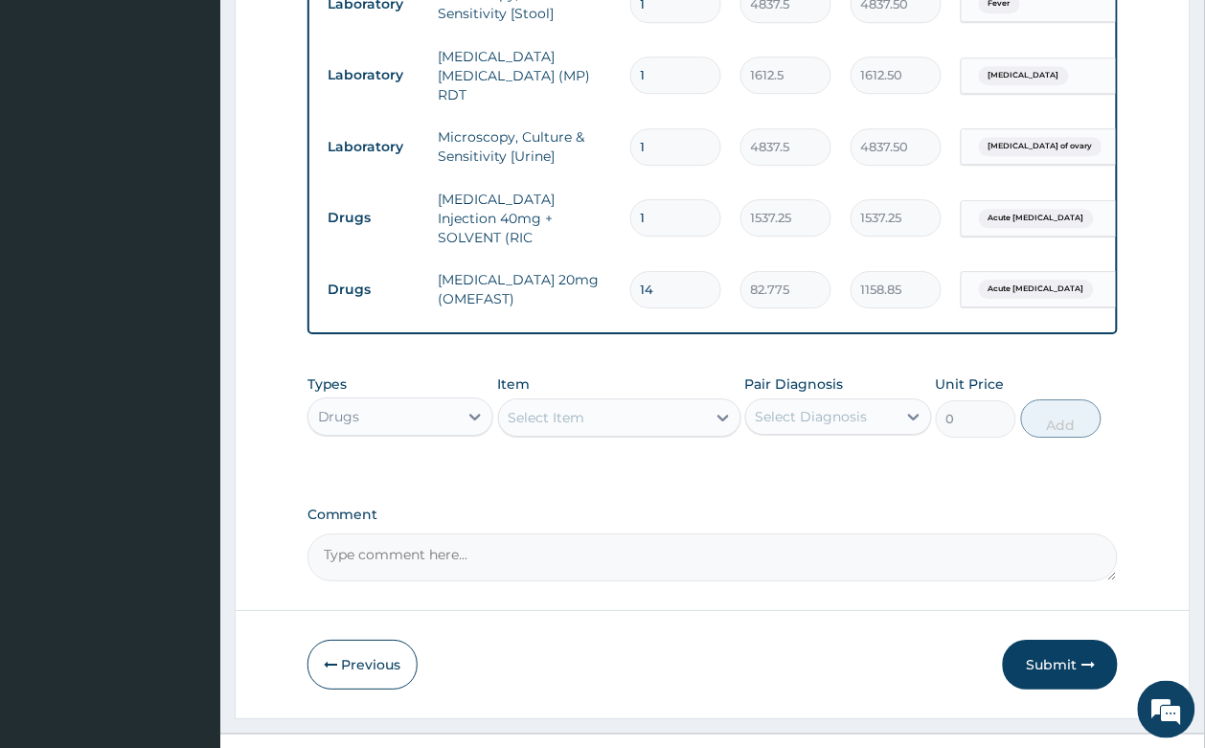
type input "14"
click at [571, 402] on div "Select Item" at bounding box center [602, 417] width 207 height 31
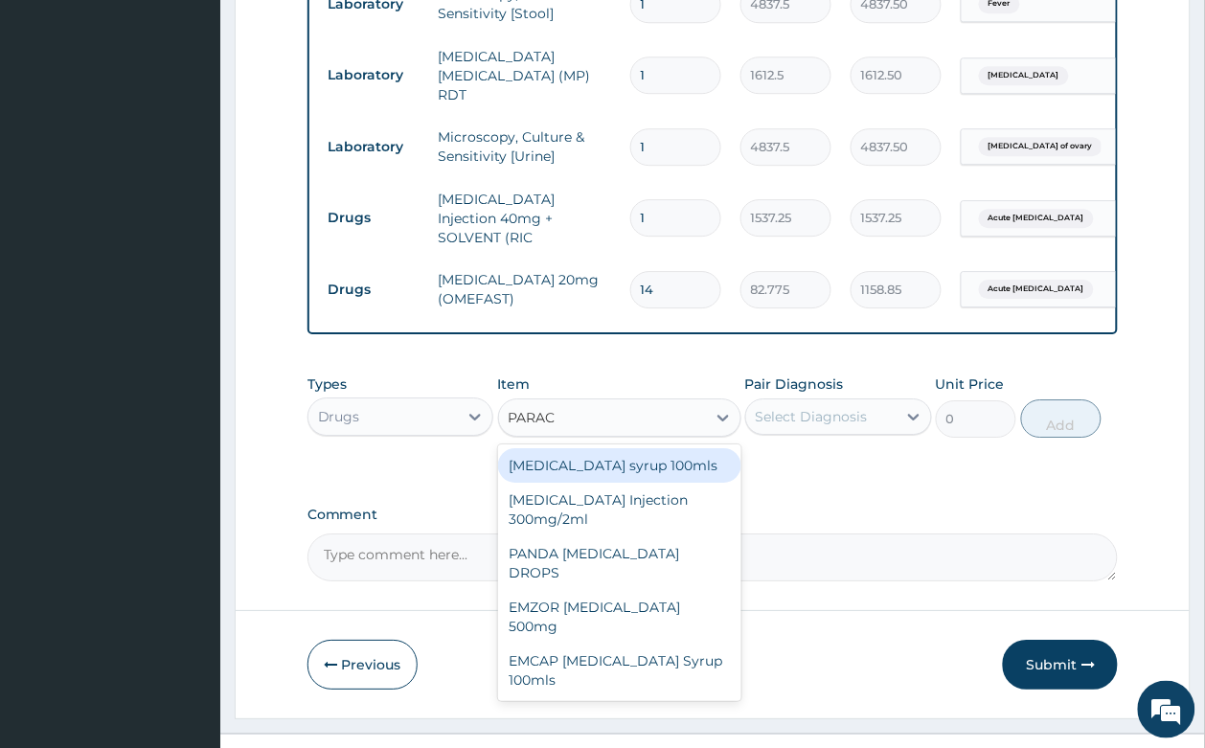
type input "PARACE"
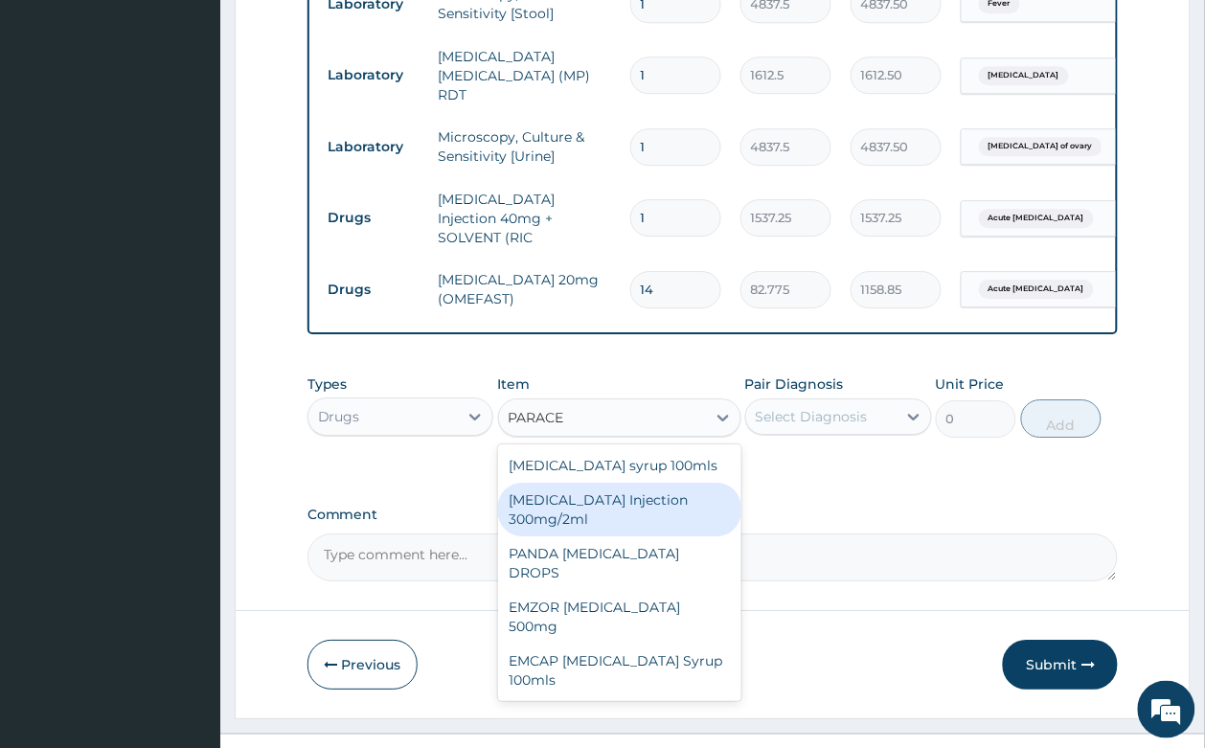
drag, startPoint x: 620, startPoint y: 481, endPoint x: 718, endPoint y: 460, distance: 100.8
click at [624, 483] on div "[MEDICAL_DATA] Injection 300mg/2ml" at bounding box center [619, 510] width 243 height 54
type input "260.15"
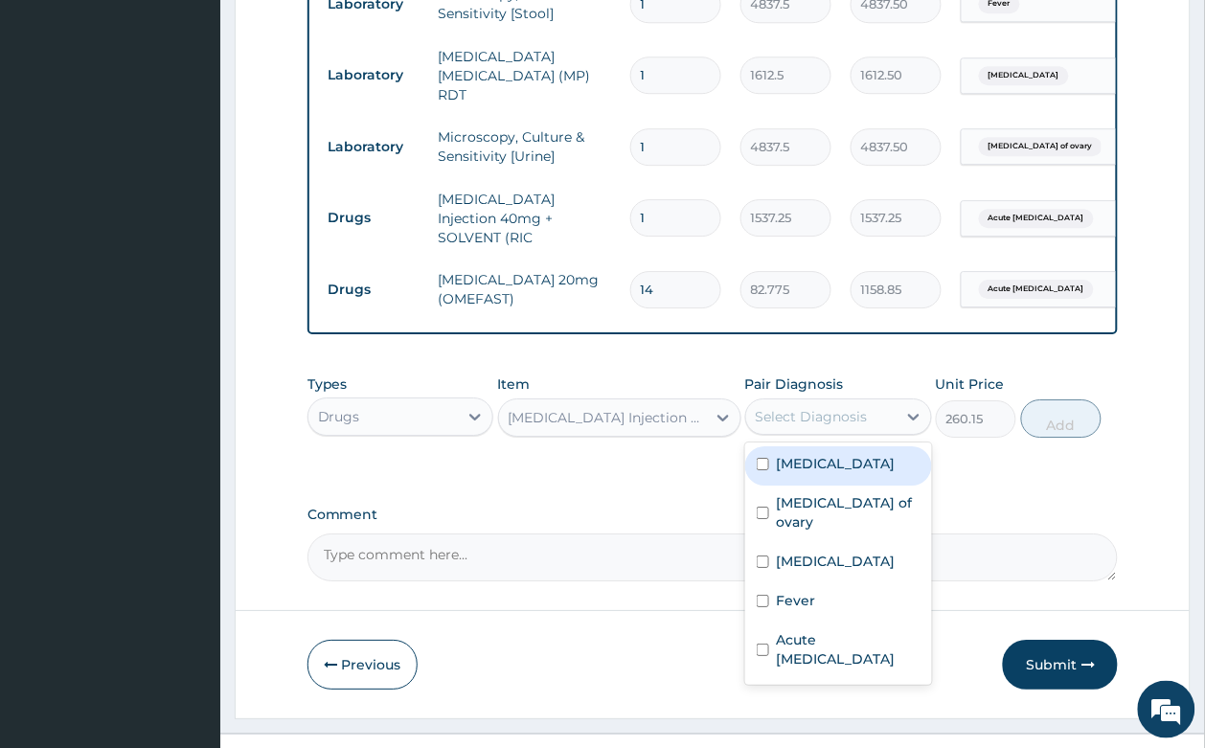
click at [795, 407] on div "Select Diagnosis" at bounding box center [811, 416] width 112 height 19
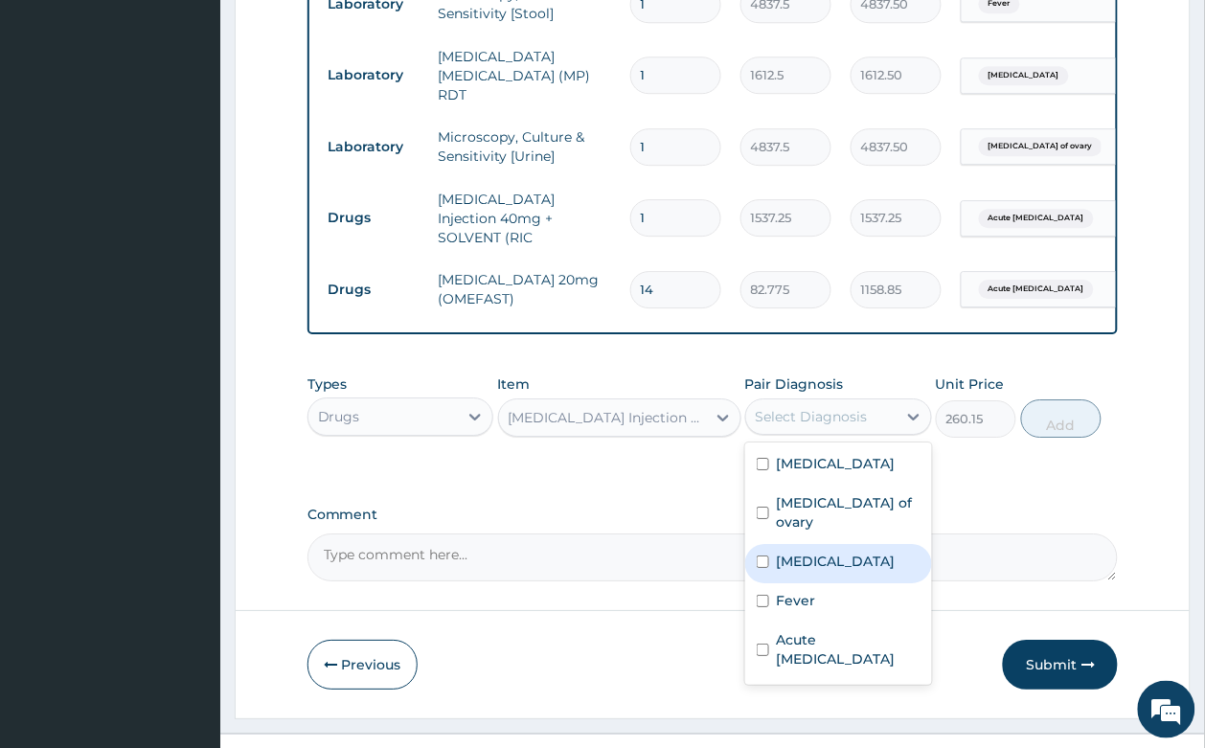
click at [797, 552] on label "[MEDICAL_DATA]" at bounding box center [836, 561] width 119 height 19
checkbox input "true"
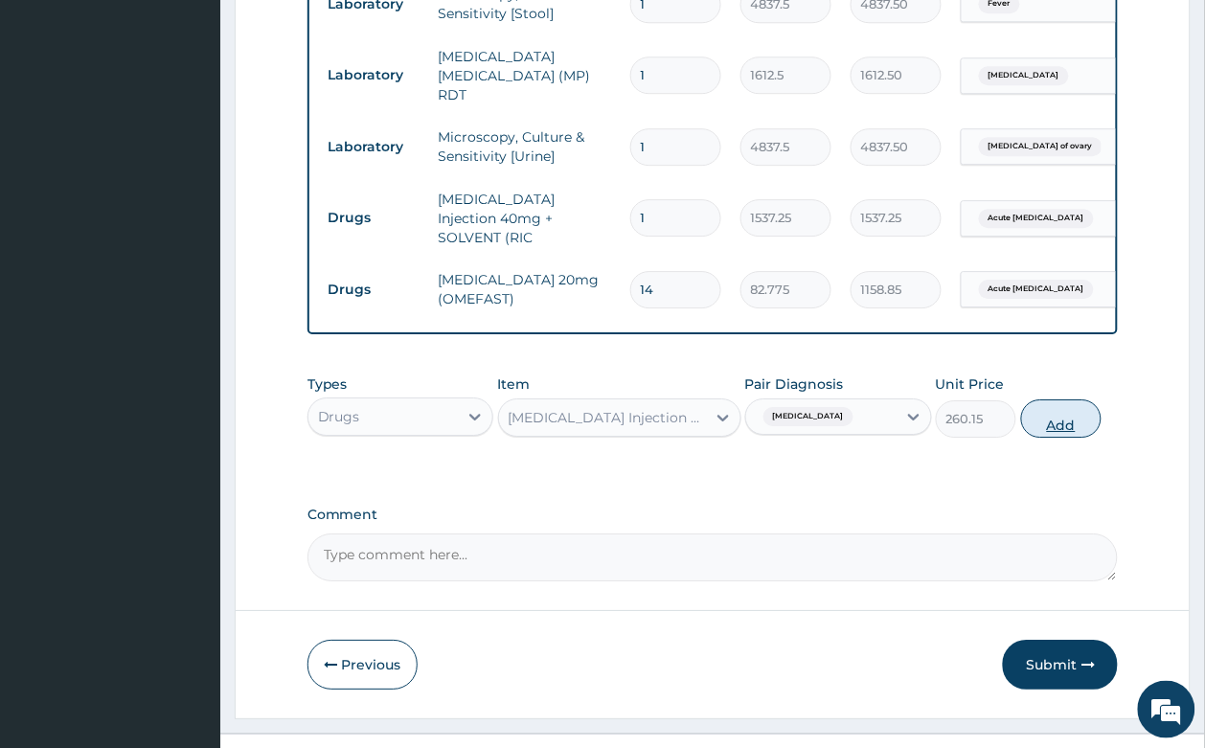
click at [1064, 399] on button "Add" at bounding box center [1061, 418] width 81 height 38
type input "0"
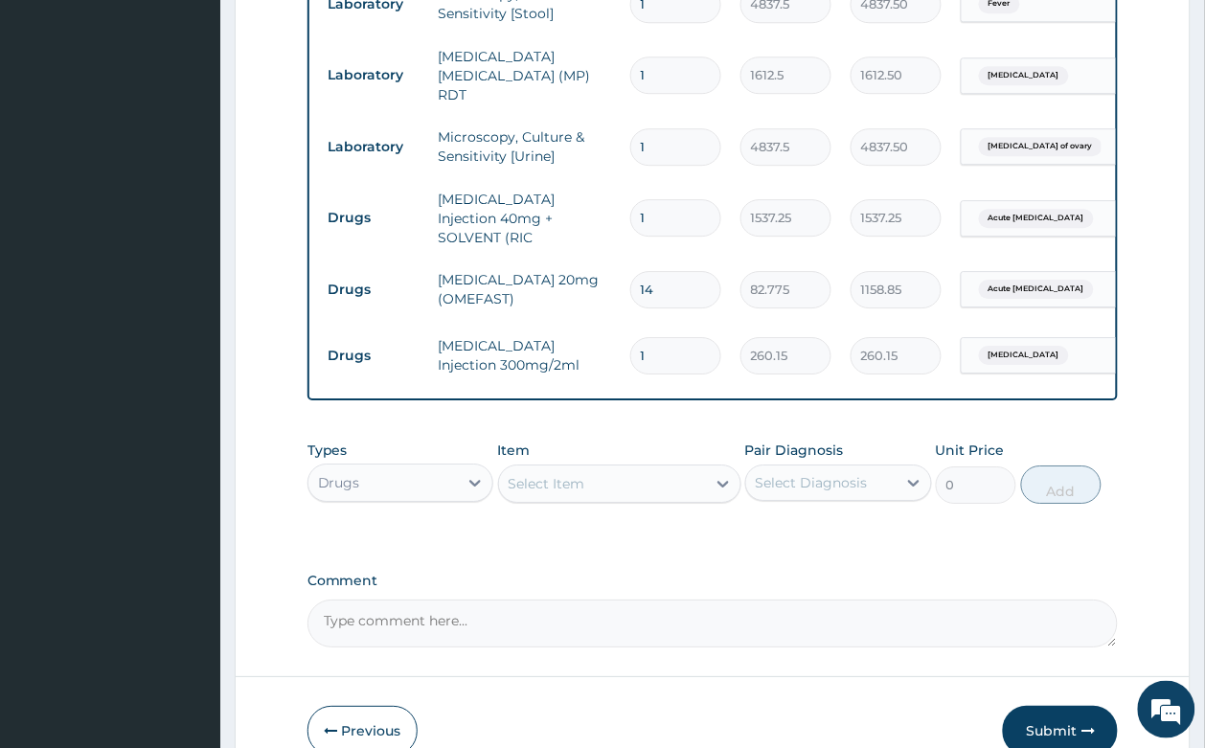
scroll to position [1232, 0]
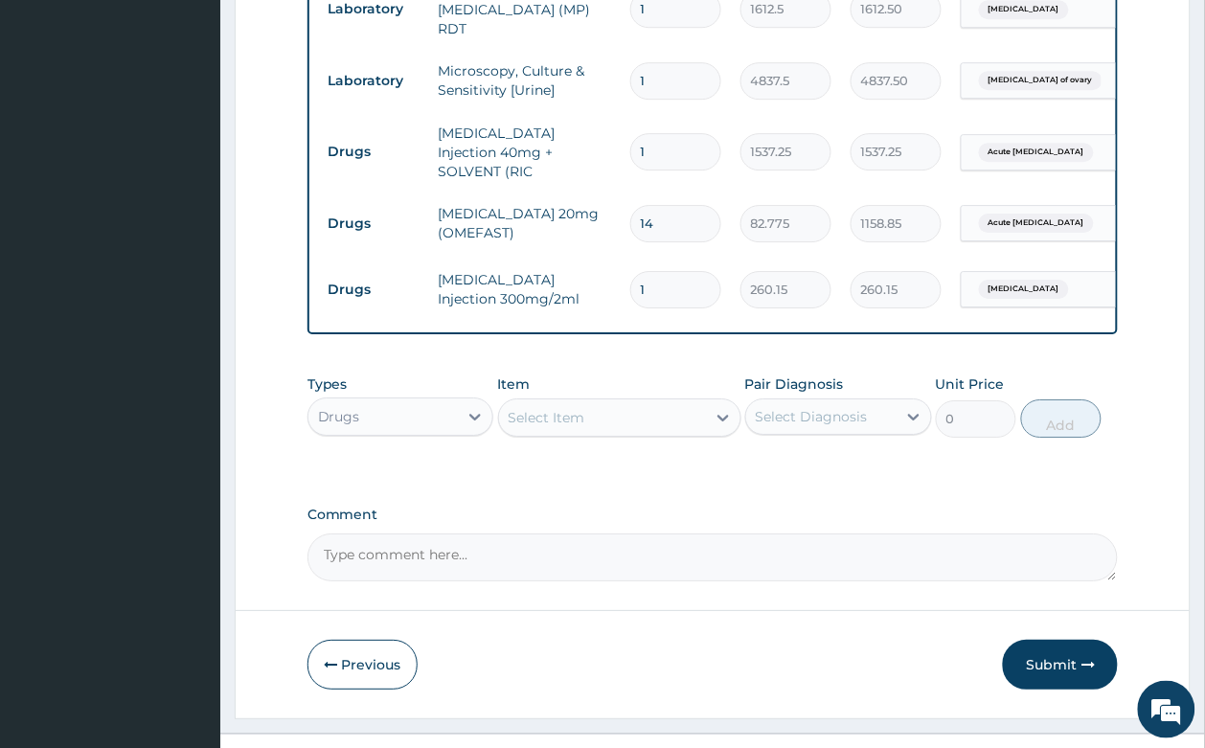
click at [538, 408] on div "Select Item" at bounding box center [546, 417] width 77 height 19
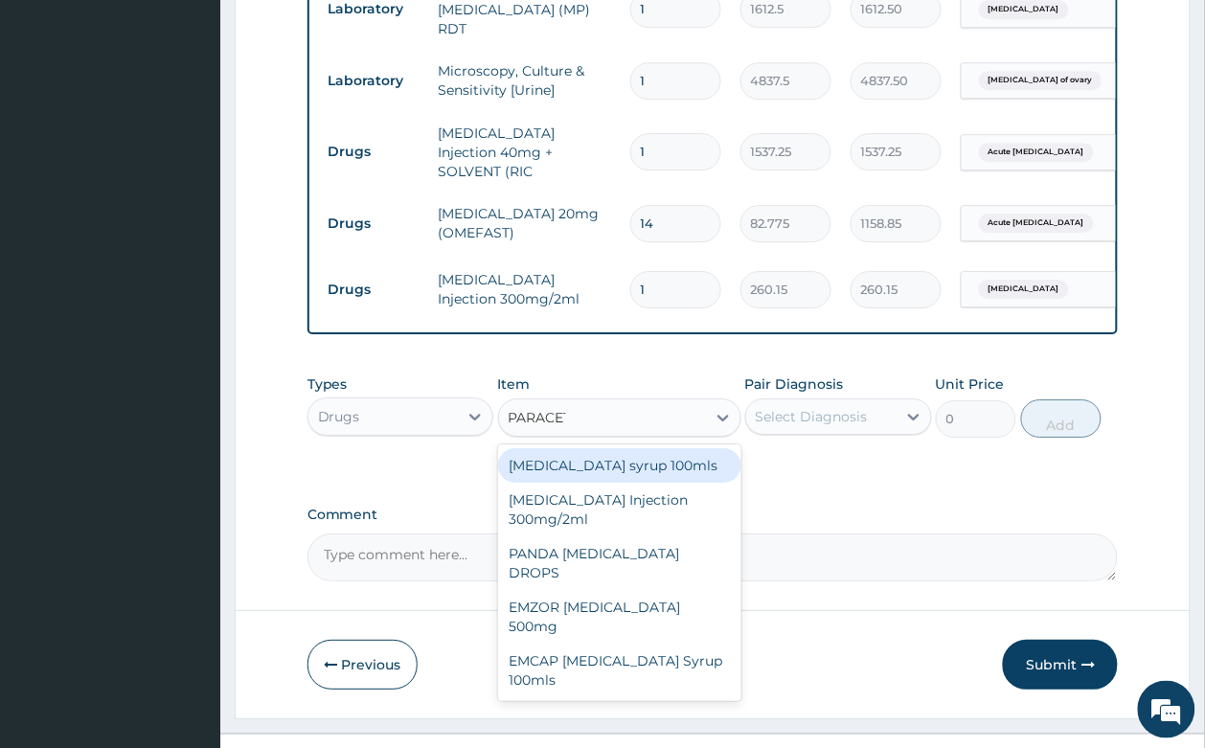
type input "PARACETA"
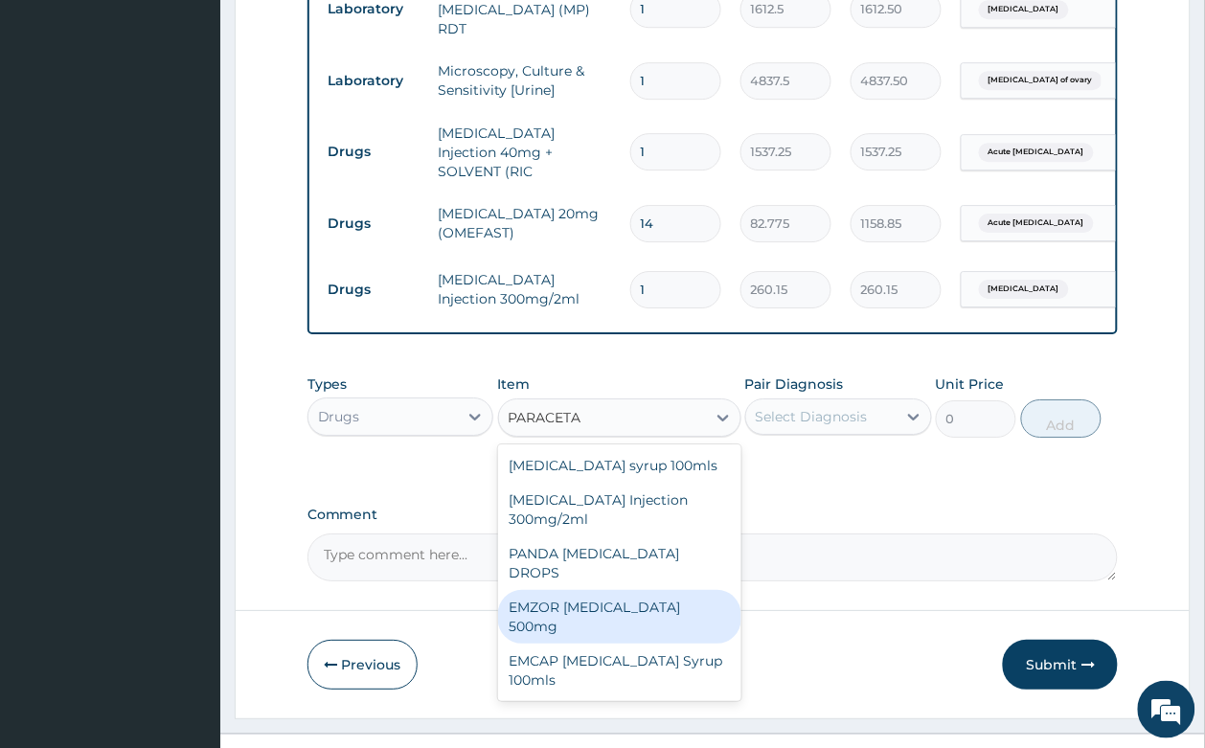
drag, startPoint x: 629, startPoint y: 555, endPoint x: 753, endPoint y: 465, distance: 152.8
click at [630, 590] on div "EMZOR [MEDICAL_DATA] 500mg" at bounding box center [619, 617] width 243 height 54
type input "23.65"
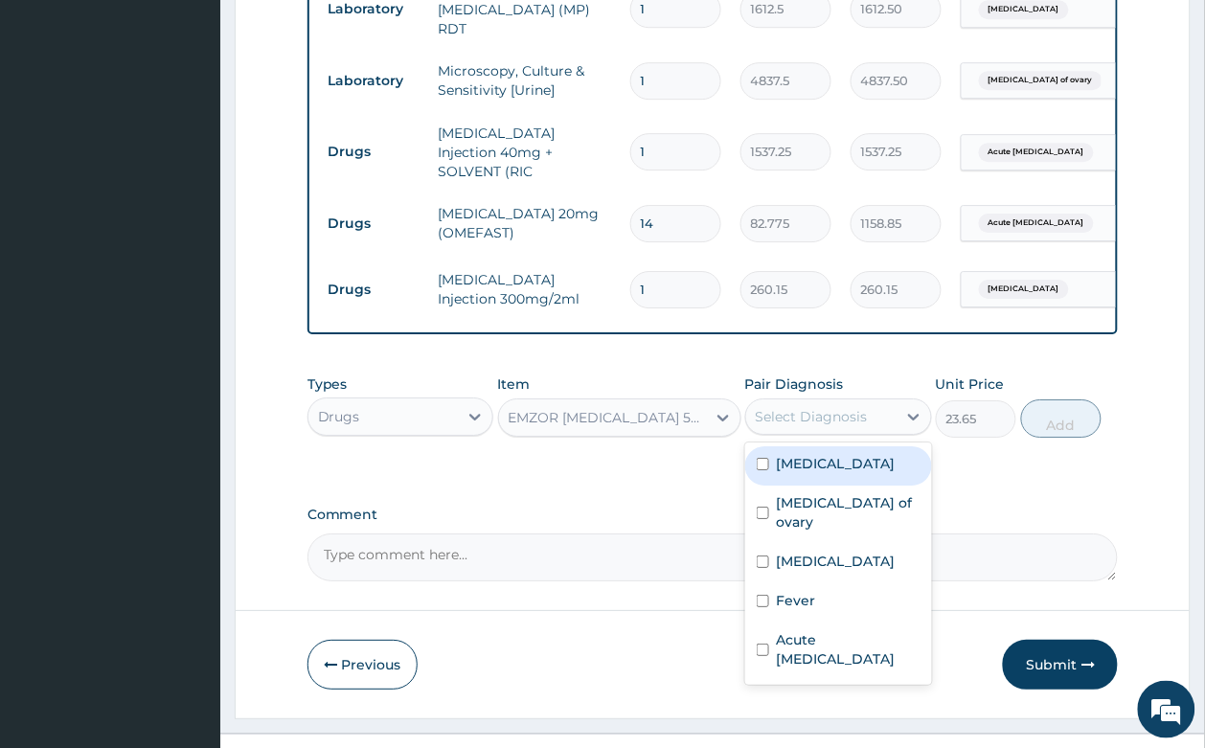
click at [771, 401] on div "Select Diagnosis" at bounding box center [821, 416] width 150 height 31
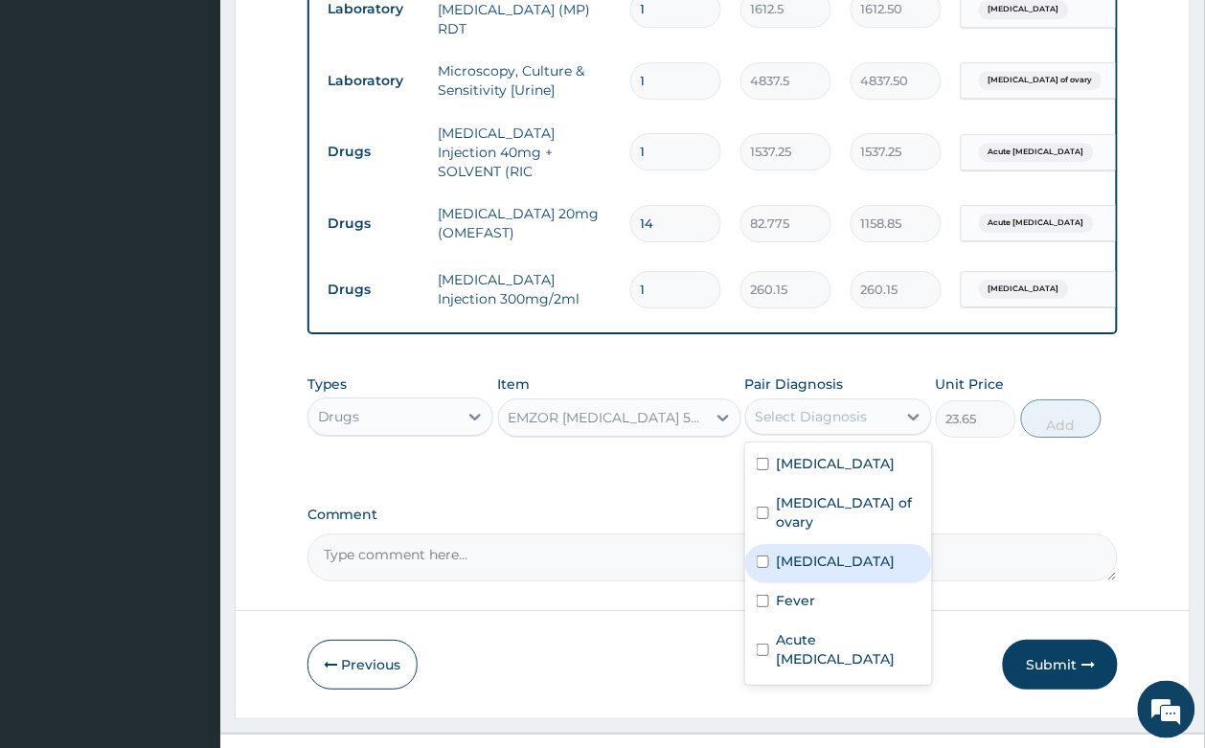
click at [833, 544] on div "[MEDICAL_DATA]" at bounding box center [838, 563] width 187 height 39
checkbox input "true"
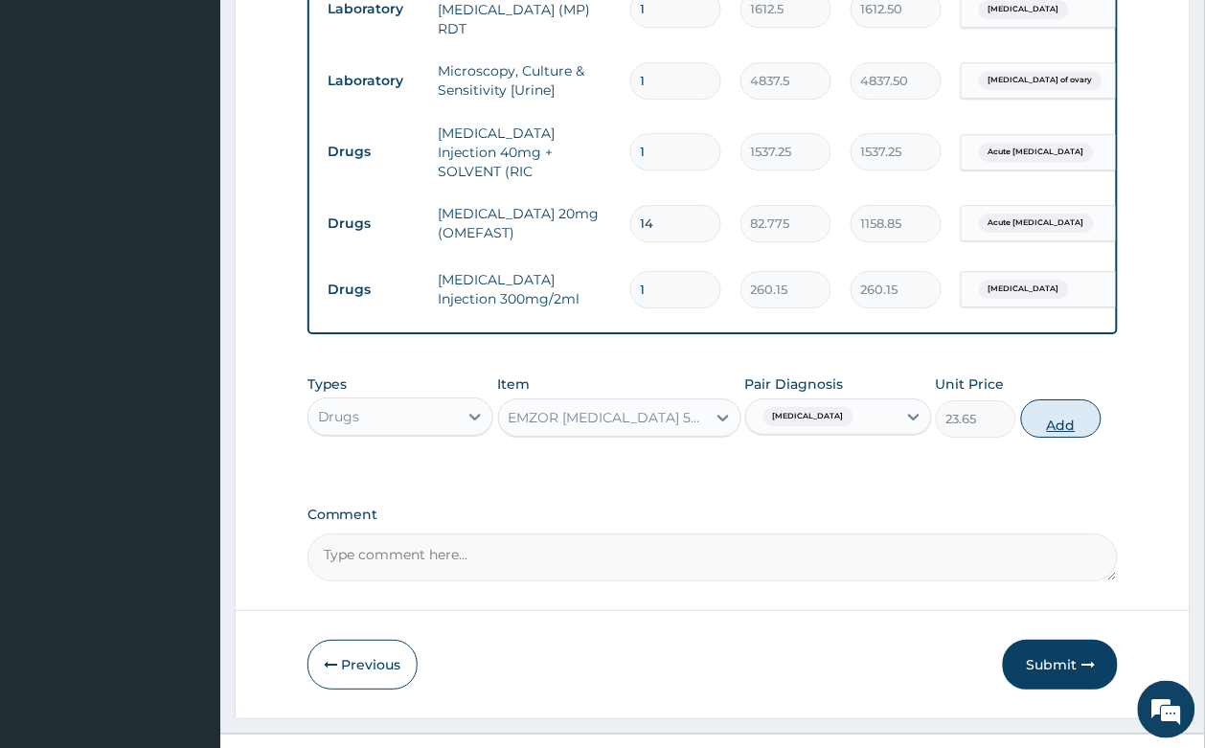
click at [1065, 399] on button "Add" at bounding box center [1061, 418] width 81 height 38
type input "0"
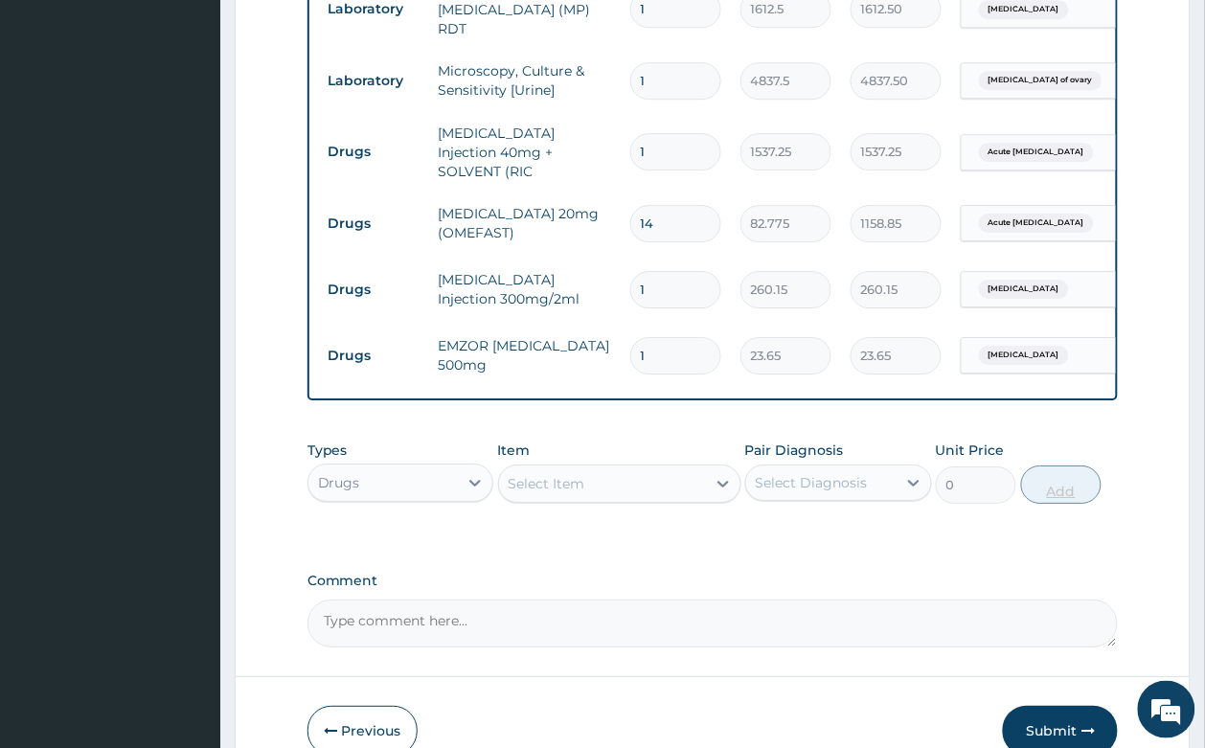
type input "18"
type input "425.70"
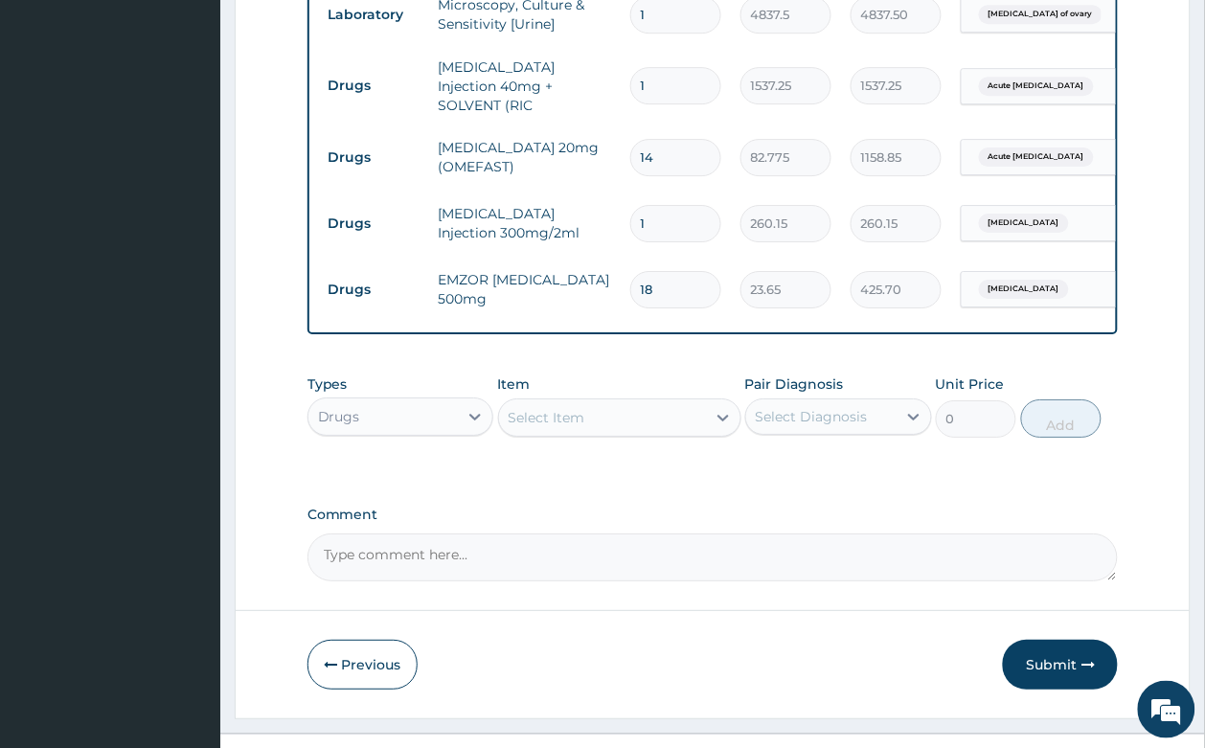
type input "18"
click at [585, 402] on div "Select Item" at bounding box center [602, 417] width 207 height 31
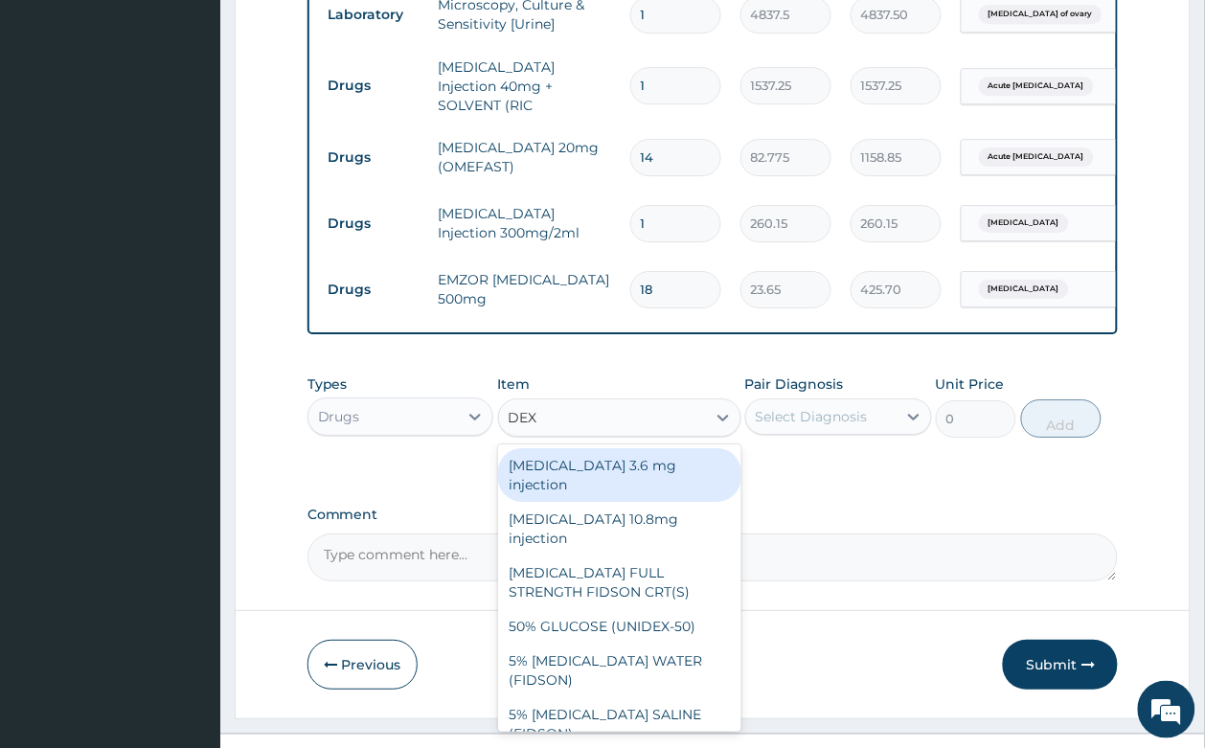
type input "DEXT"
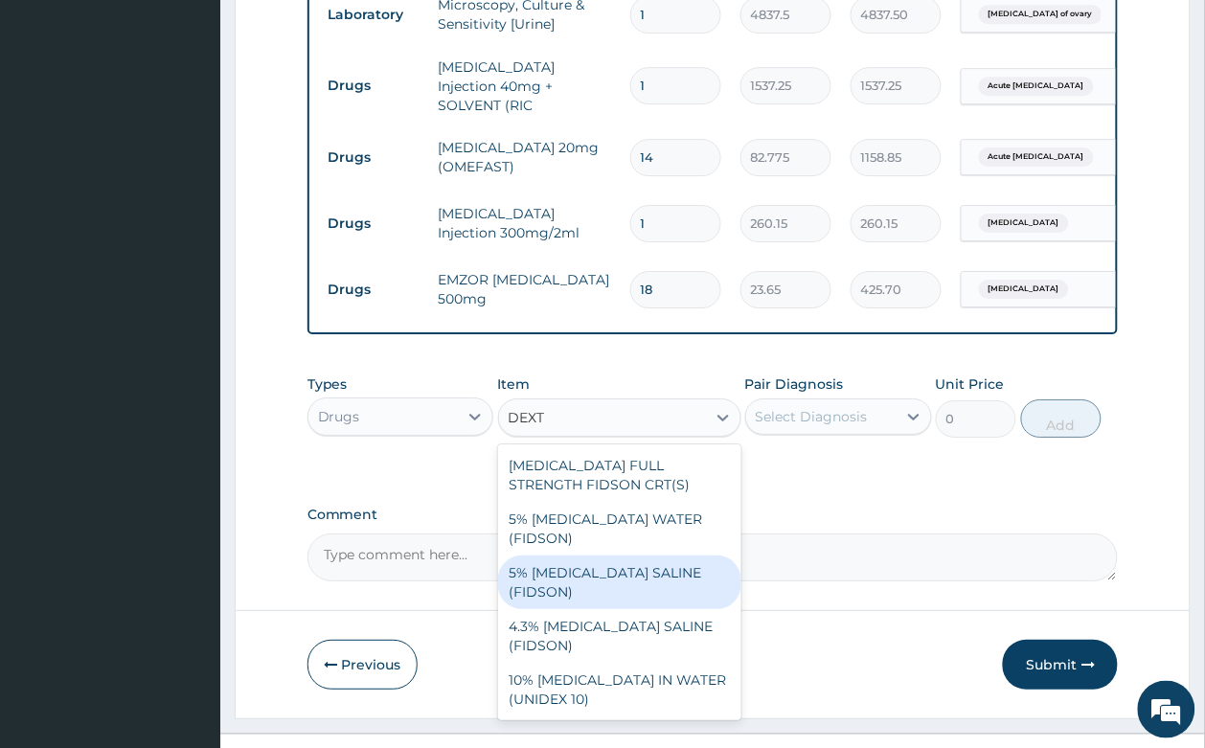
drag, startPoint x: 653, startPoint y: 517, endPoint x: 747, endPoint y: 410, distance: 142.5
click at [654, 555] on div "5% [MEDICAL_DATA] SALINE (FIDSON)" at bounding box center [619, 582] width 243 height 54
type input "1773.75"
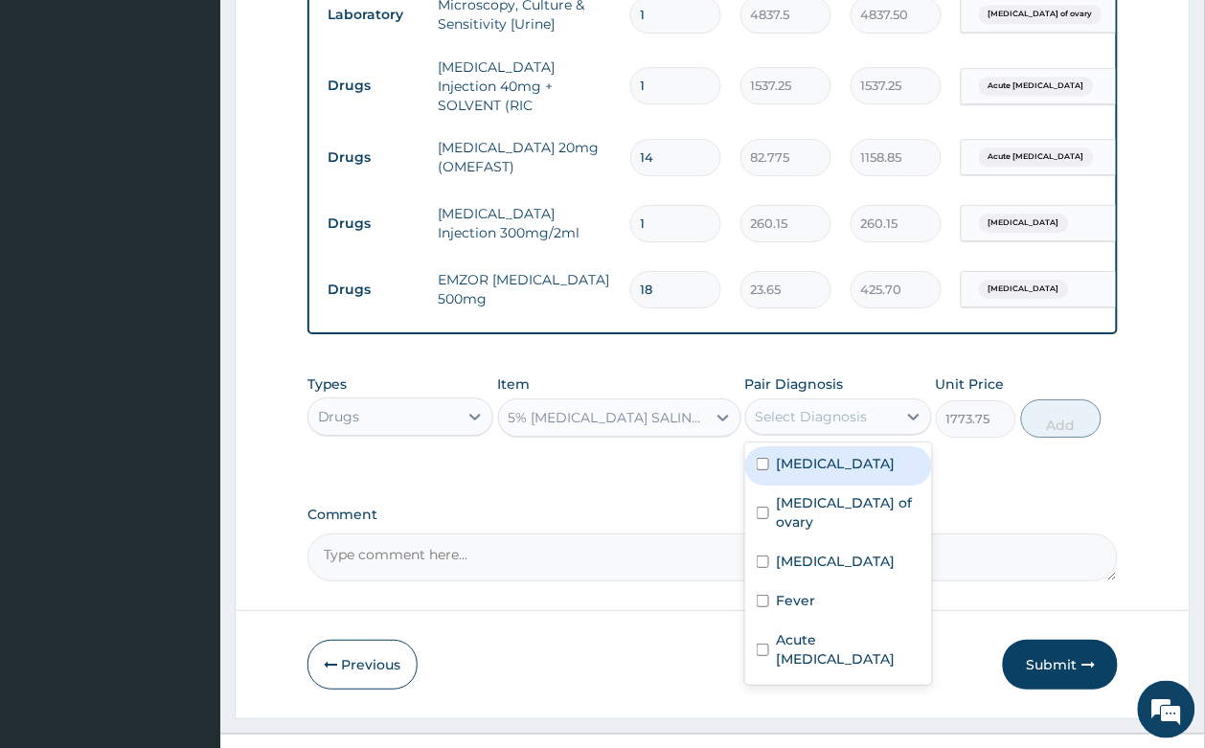
drag, startPoint x: 788, startPoint y: 364, endPoint x: 802, endPoint y: 439, distance: 76.1
click at [788, 398] on div "Select Diagnosis" at bounding box center [838, 416] width 187 height 36
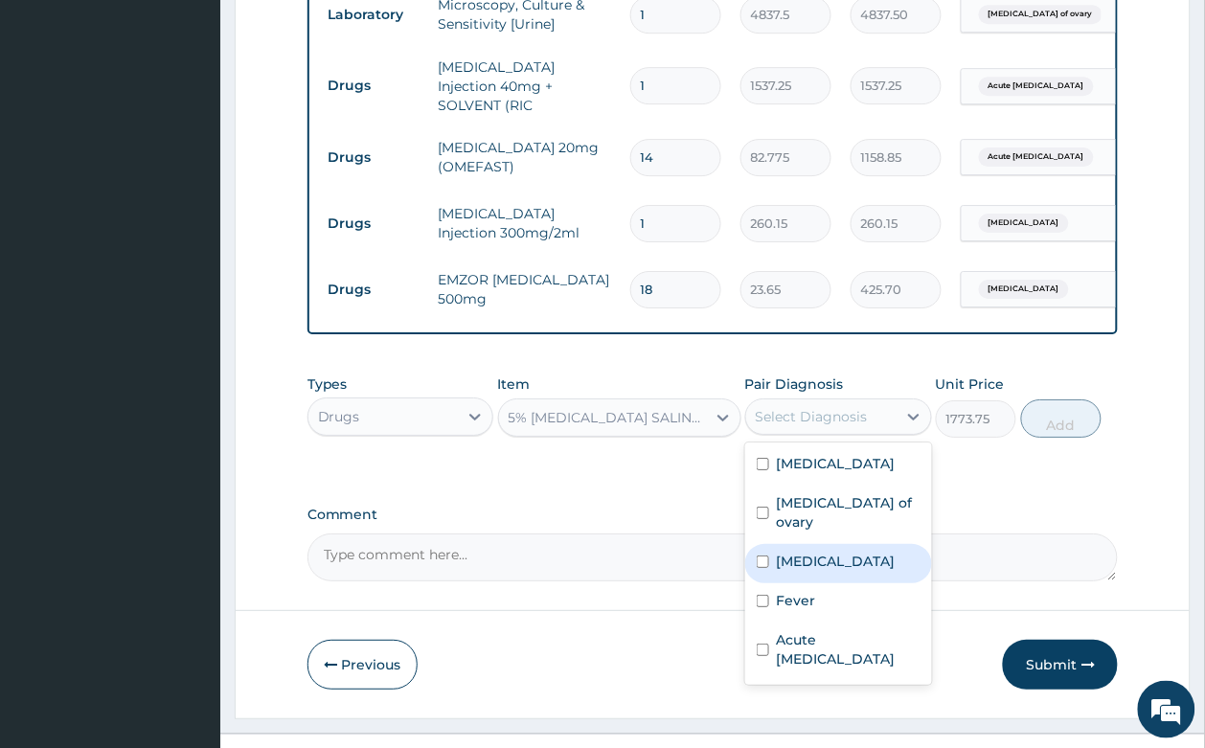
click at [816, 552] on label "[MEDICAL_DATA]" at bounding box center [836, 561] width 119 height 19
checkbox input "true"
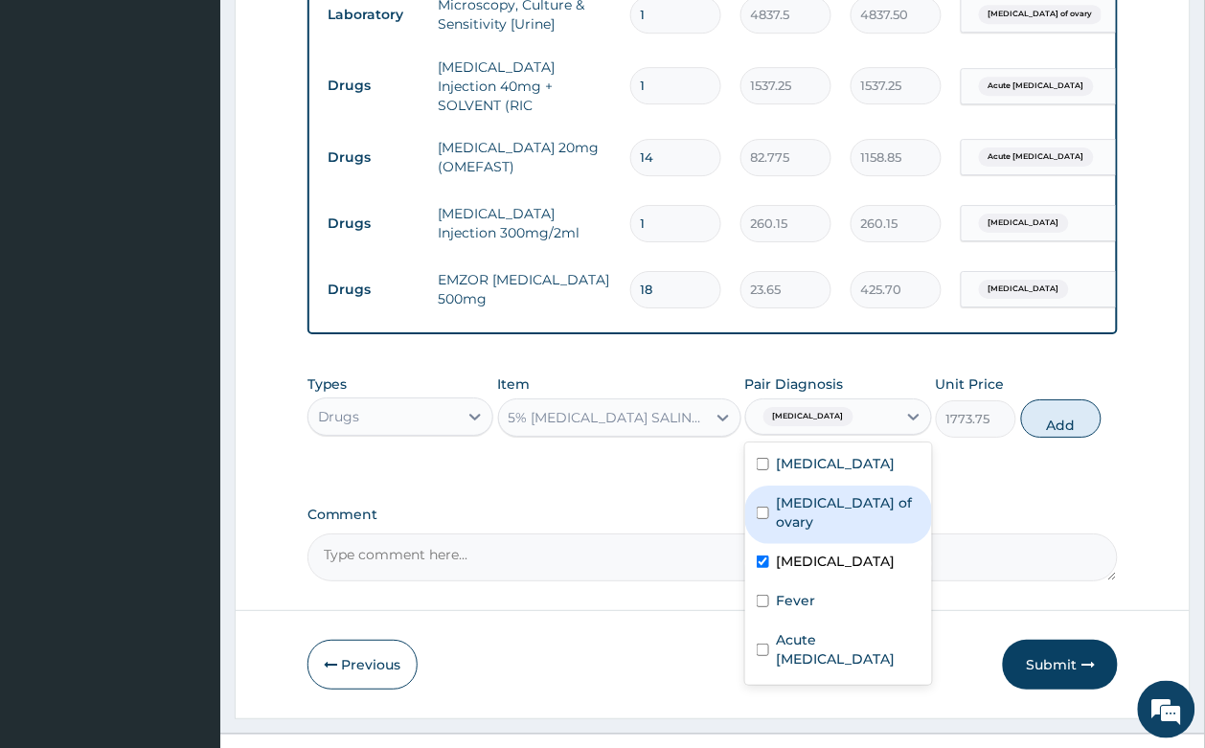
click at [1048, 399] on button "Add" at bounding box center [1061, 418] width 81 height 38
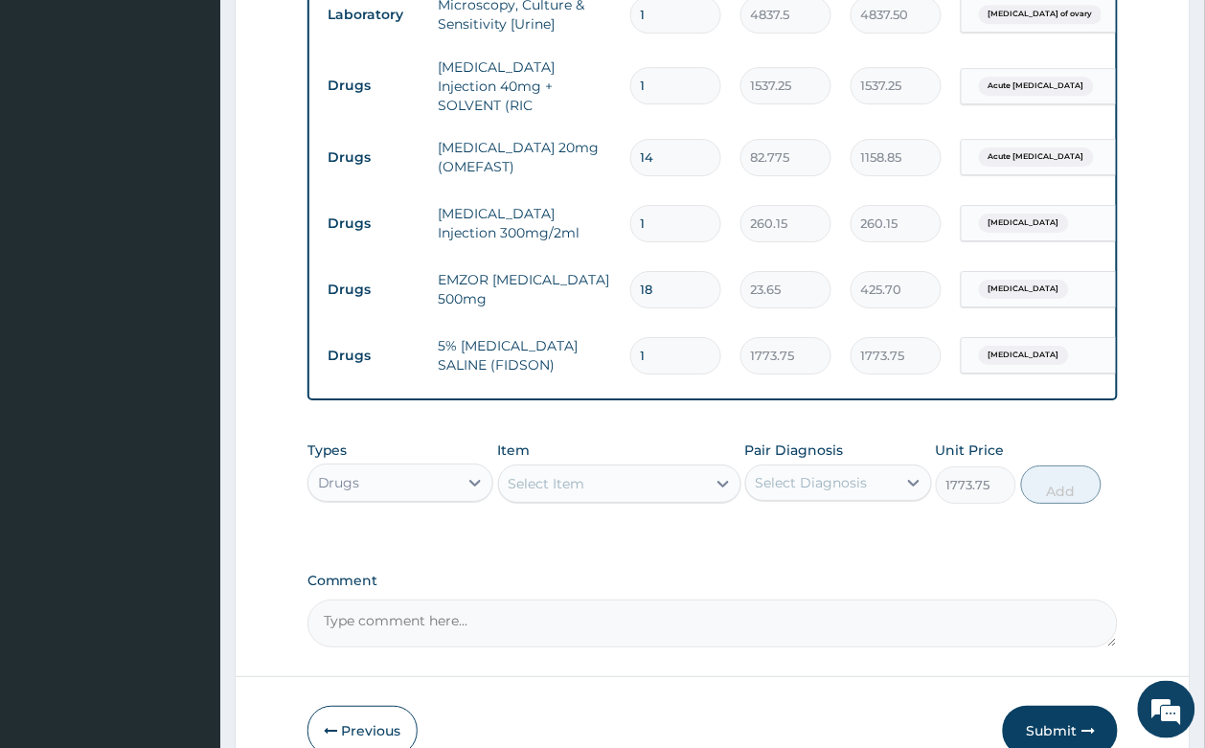
type input "0"
type input "0.00"
type input "3"
type input "5321.25"
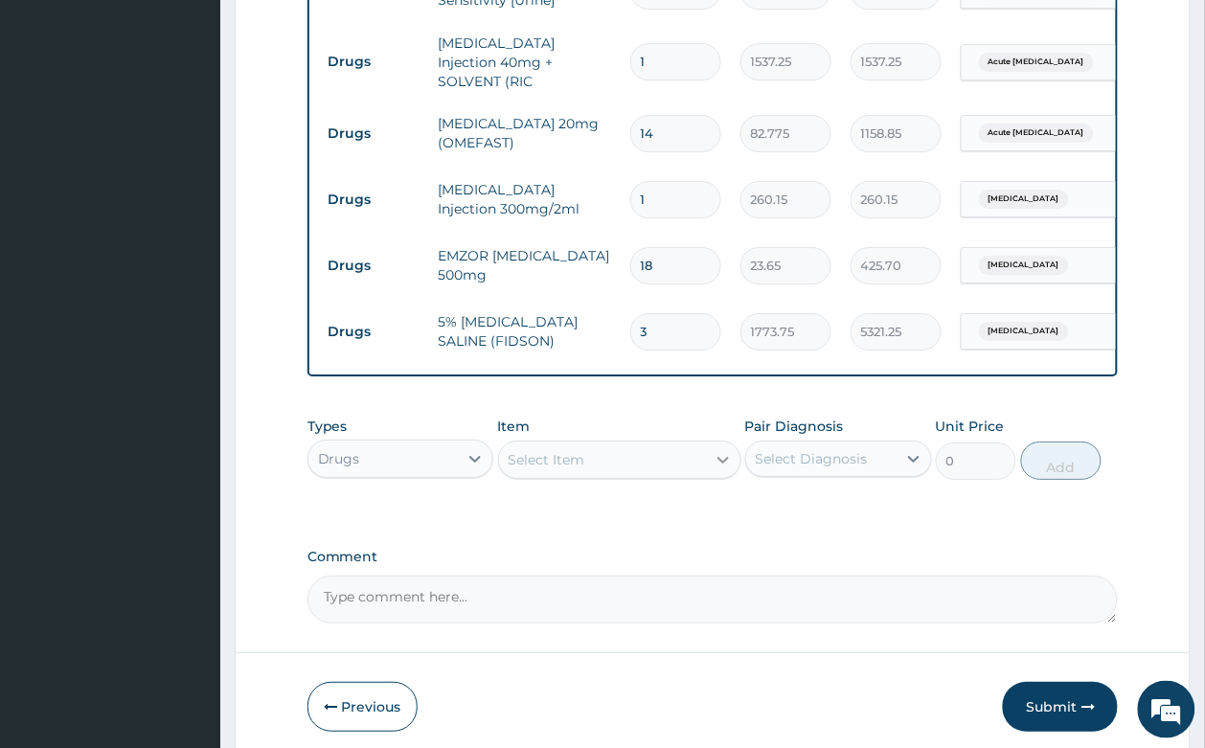
scroll to position [1364, 0]
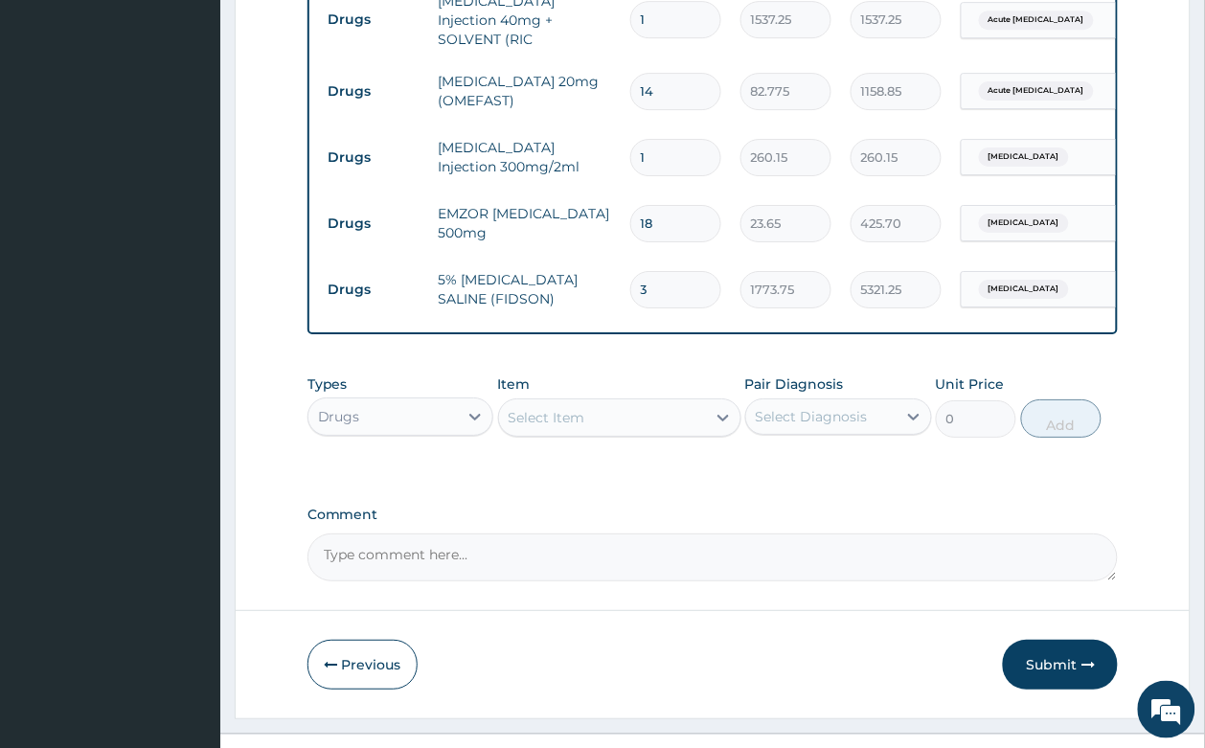
type input "3"
click at [531, 402] on div "Select Item" at bounding box center [602, 417] width 207 height 31
type input "QUININE"
click at [614, 448] on div "[MEDICAL_DATA] Injection" at bounding box center [619, 465] width 243 height 34
type input "591.25"
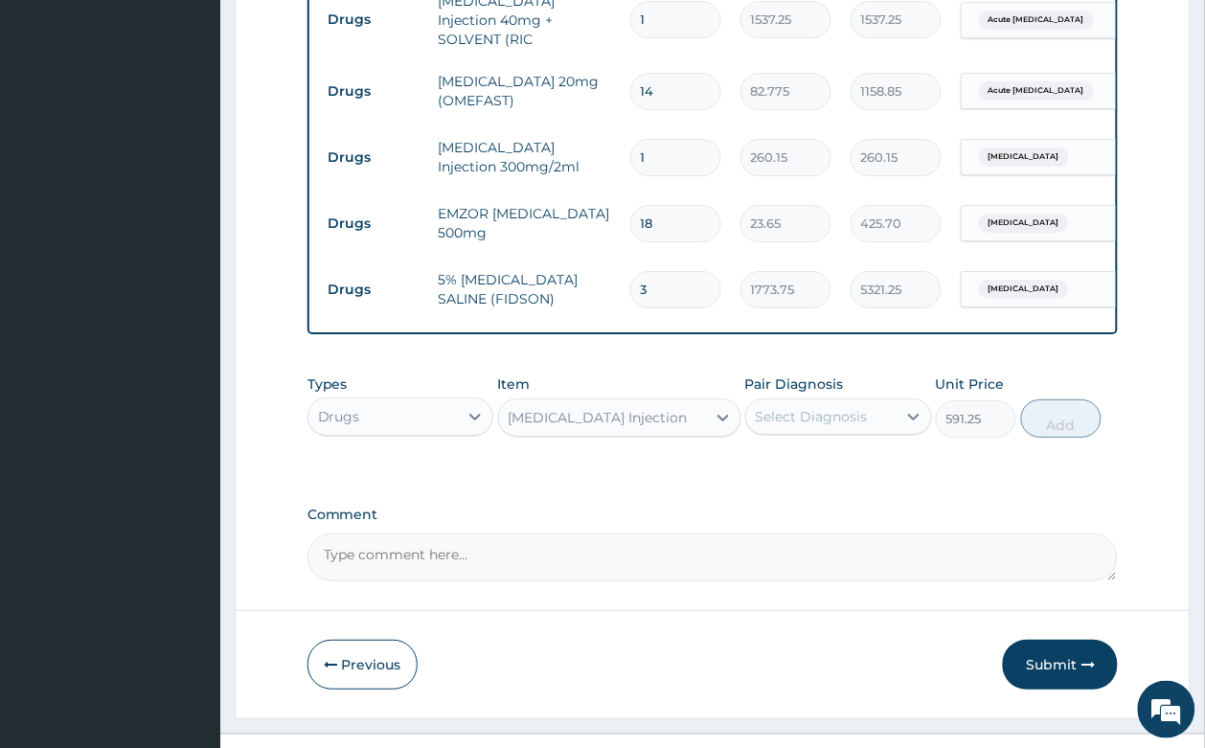
click at [790, 407] on div "Select Diagnosis" at bounding box center [811, 416] width 112 height 19
click at [825, 407] on div "Select Diagnosis" at bounding box center [811, 416] width 112 height 19
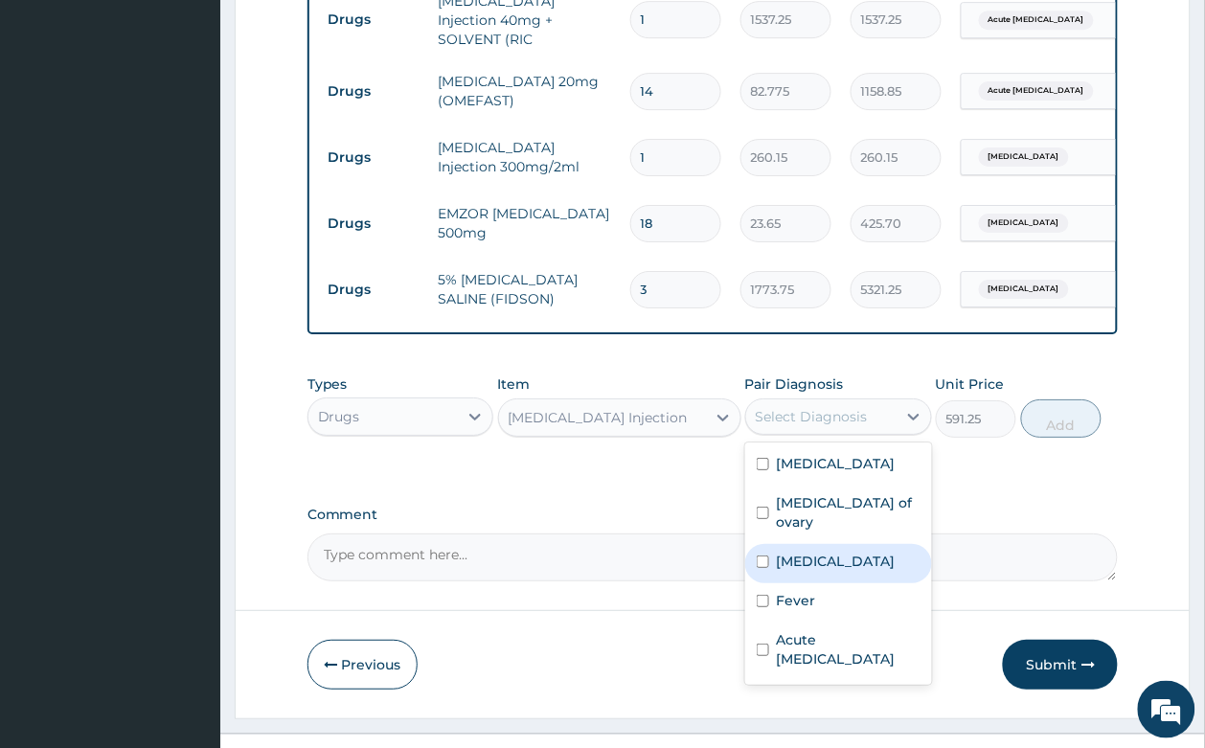
click at [839, 544] on div "[MEDICAL_DATA]" at bounding box center [838, 563] width 187 height 39
checkbox input "true"
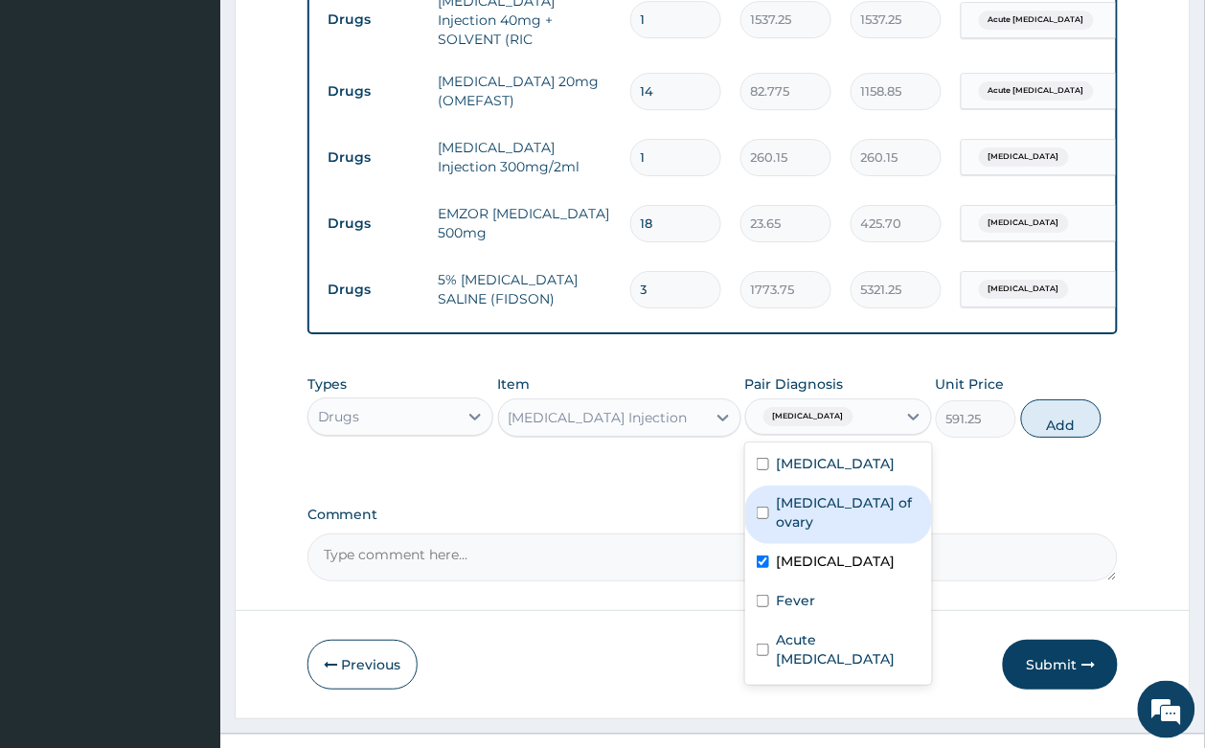
click at [1061, 399] on button "Add" at bounding box center [1061, 418] width 81 height 38
type input "0"
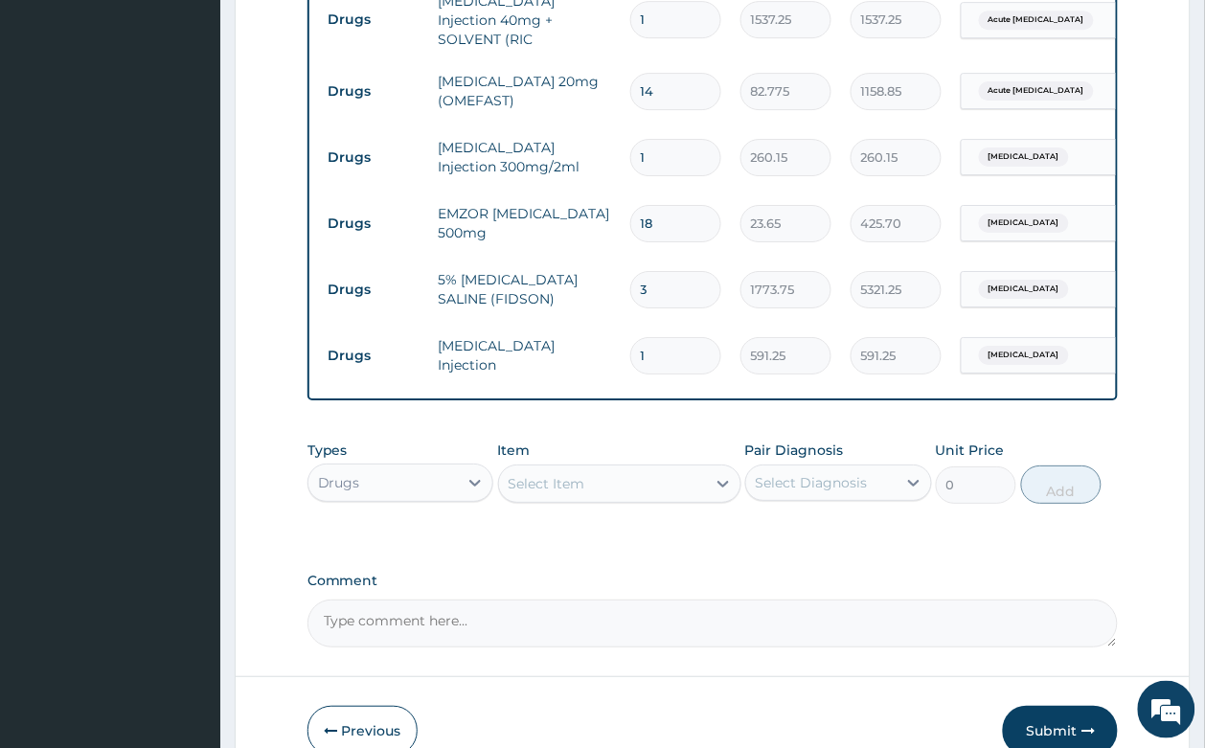
type input "0.00"
type input "3"
type input "1773.75"
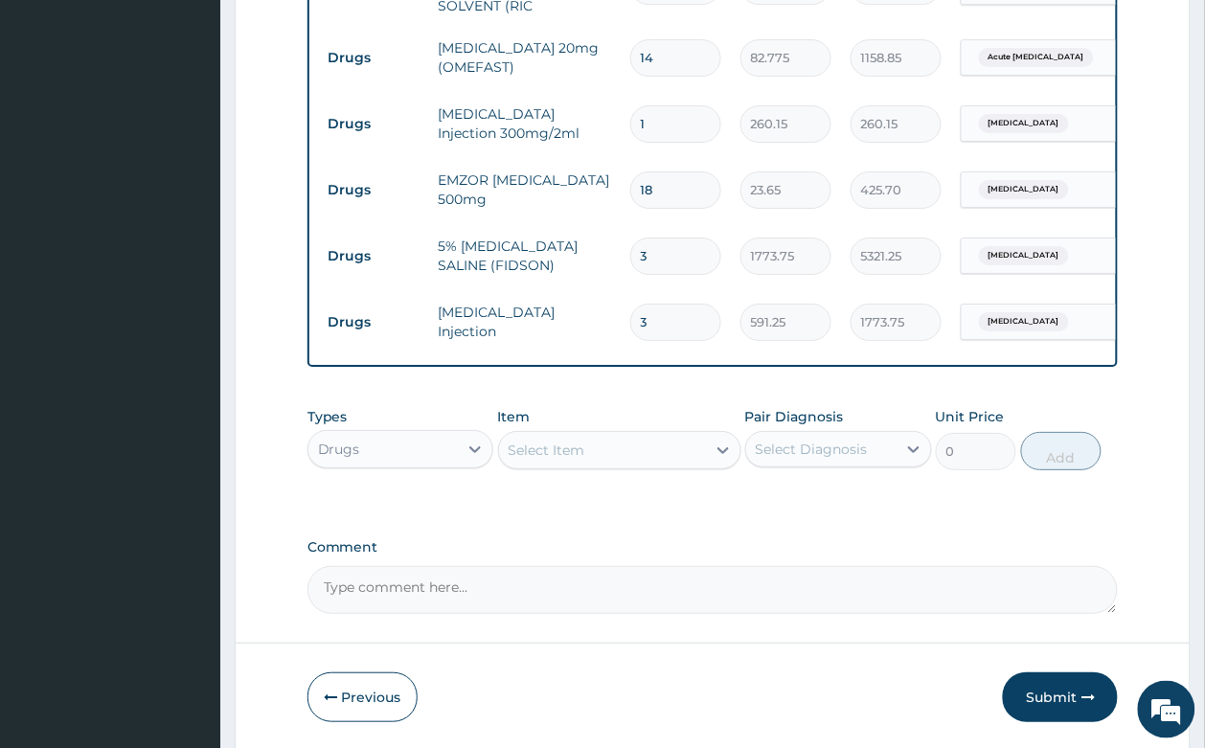
scroll to position [1431, 0]
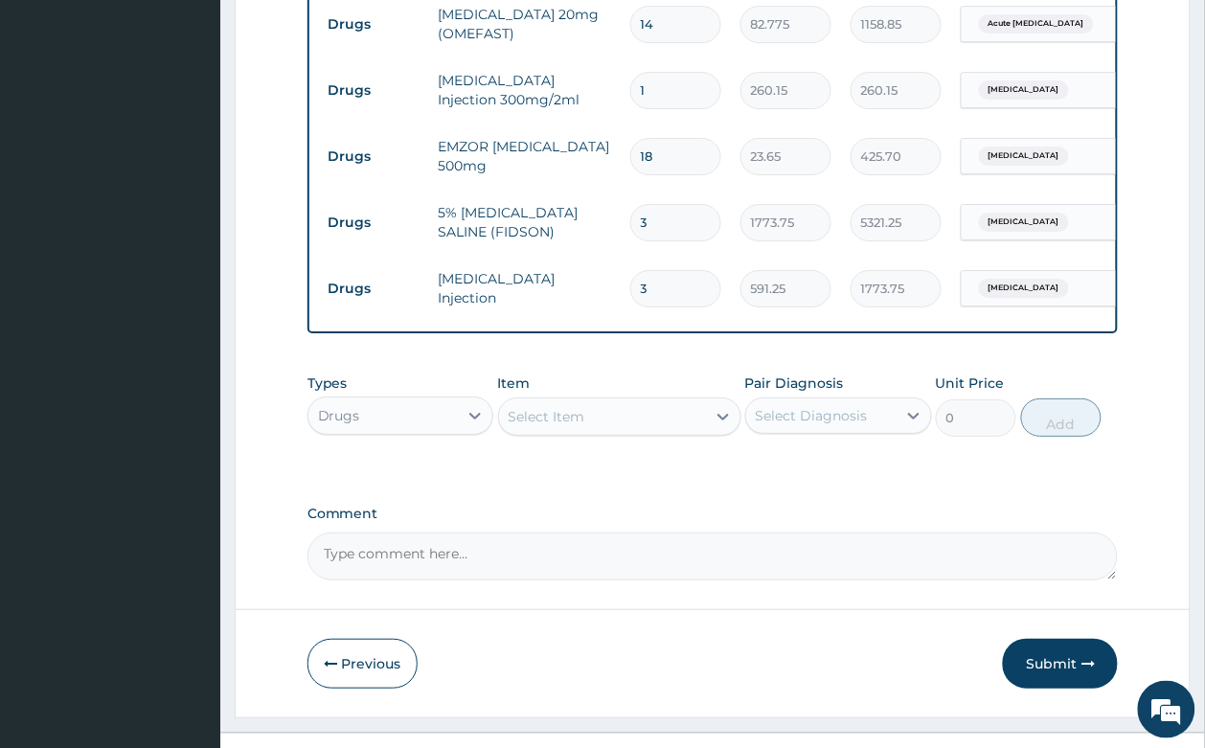
type input "3"
click at [503, 401] on div "Select Item" at bounding box center [602, 416] width 207 height 31
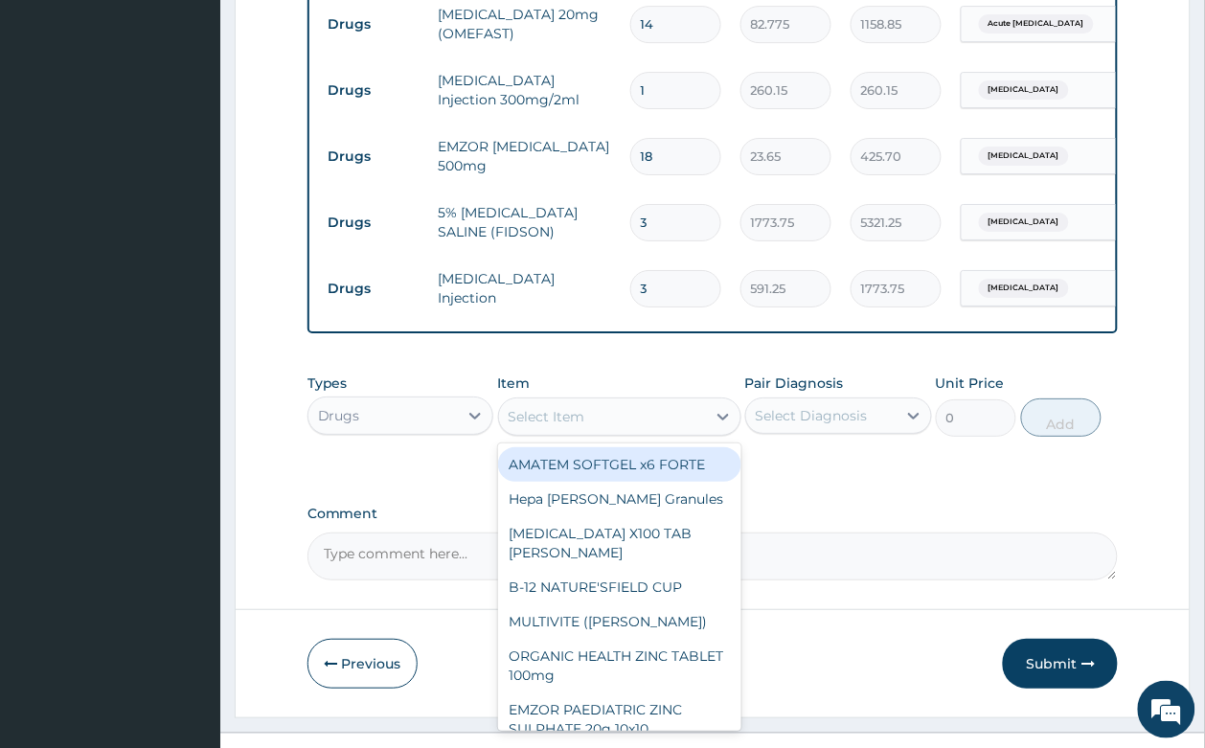
click at [796, 410] on div "Types Drugs Item option QUININE Injection, selected. option AMATEM SOFTGEL x6 F…" at bounding box center [712, 405] width 811 height 82
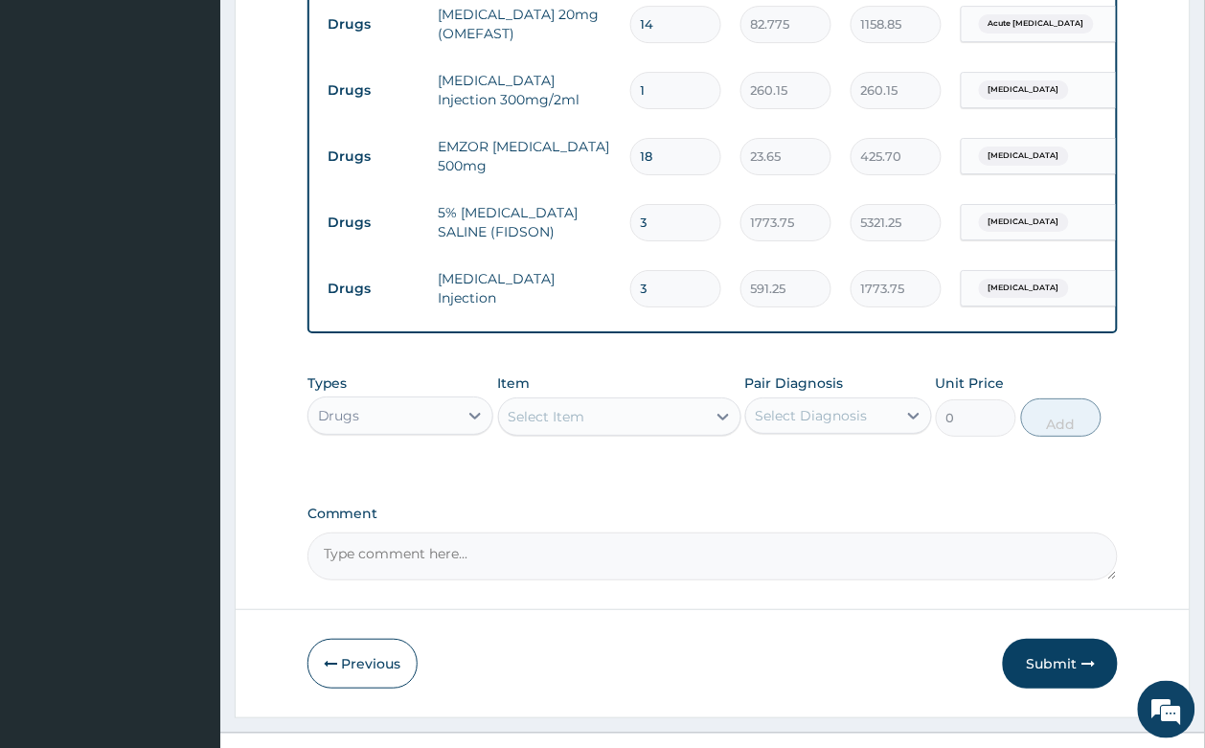
click at [576, 407] on div "Select Item" at bounding box center [546, 416] width 77 height 19
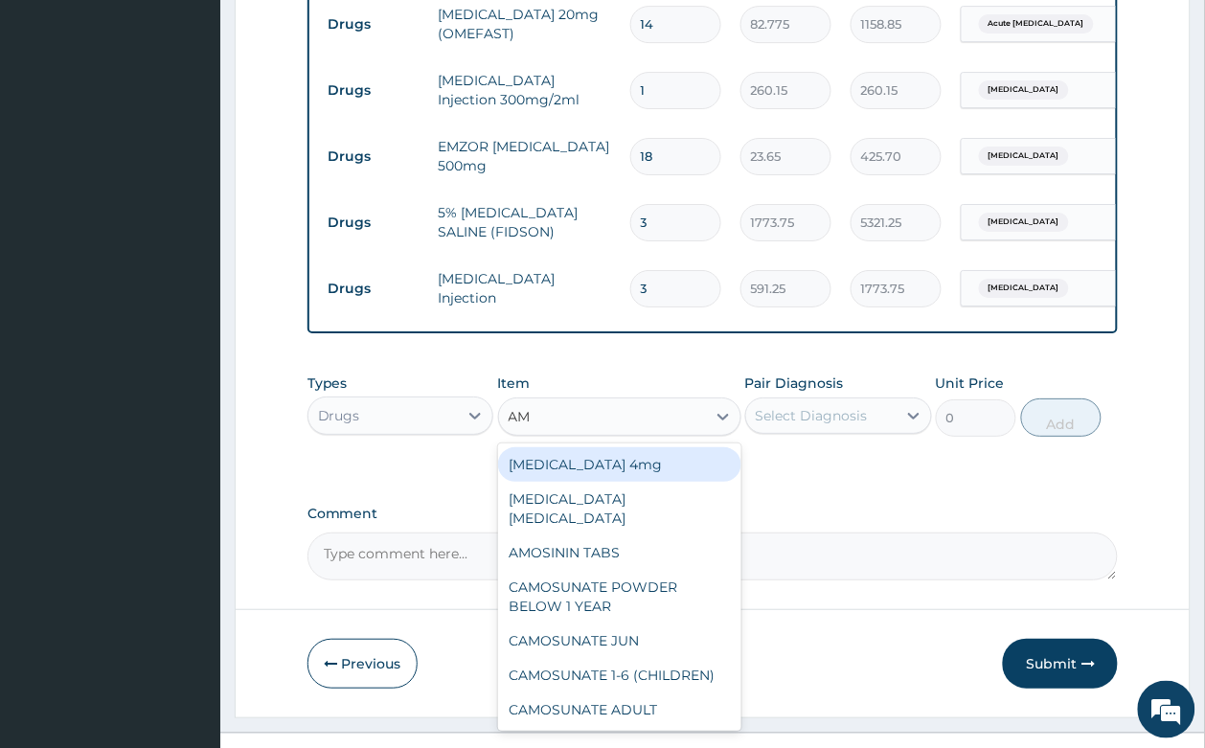
type input "A"
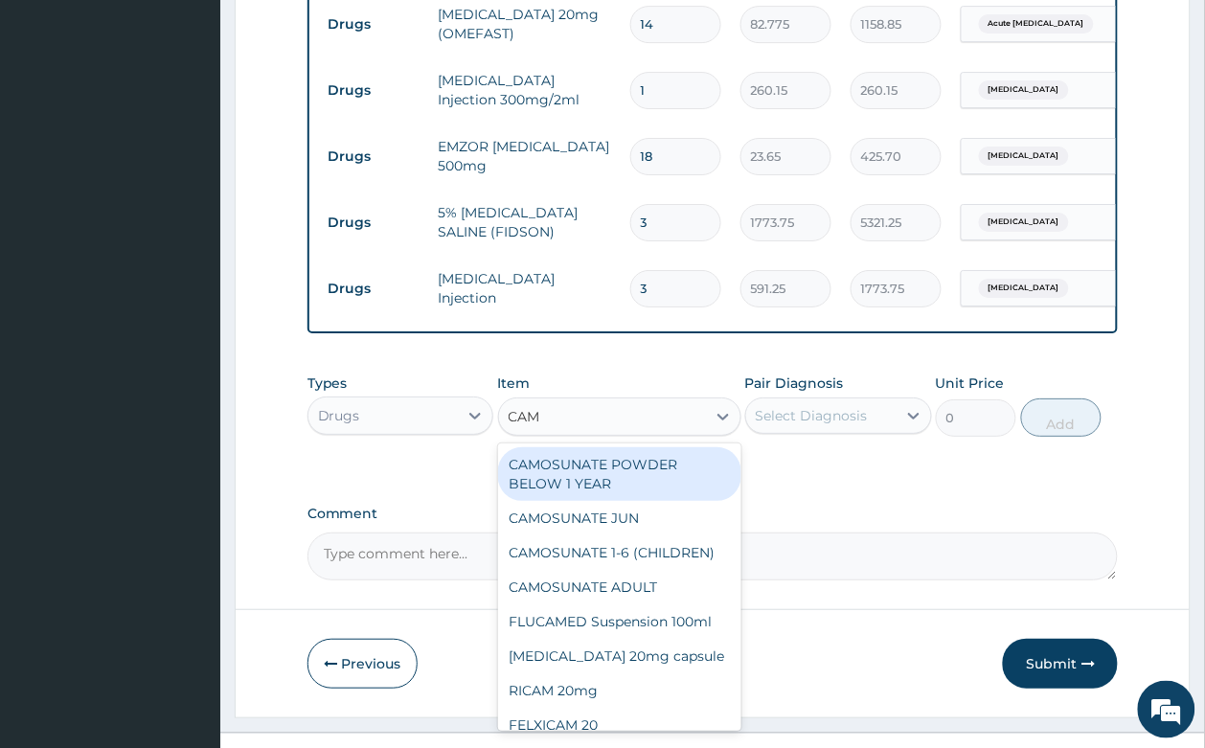
type input "CAMO"
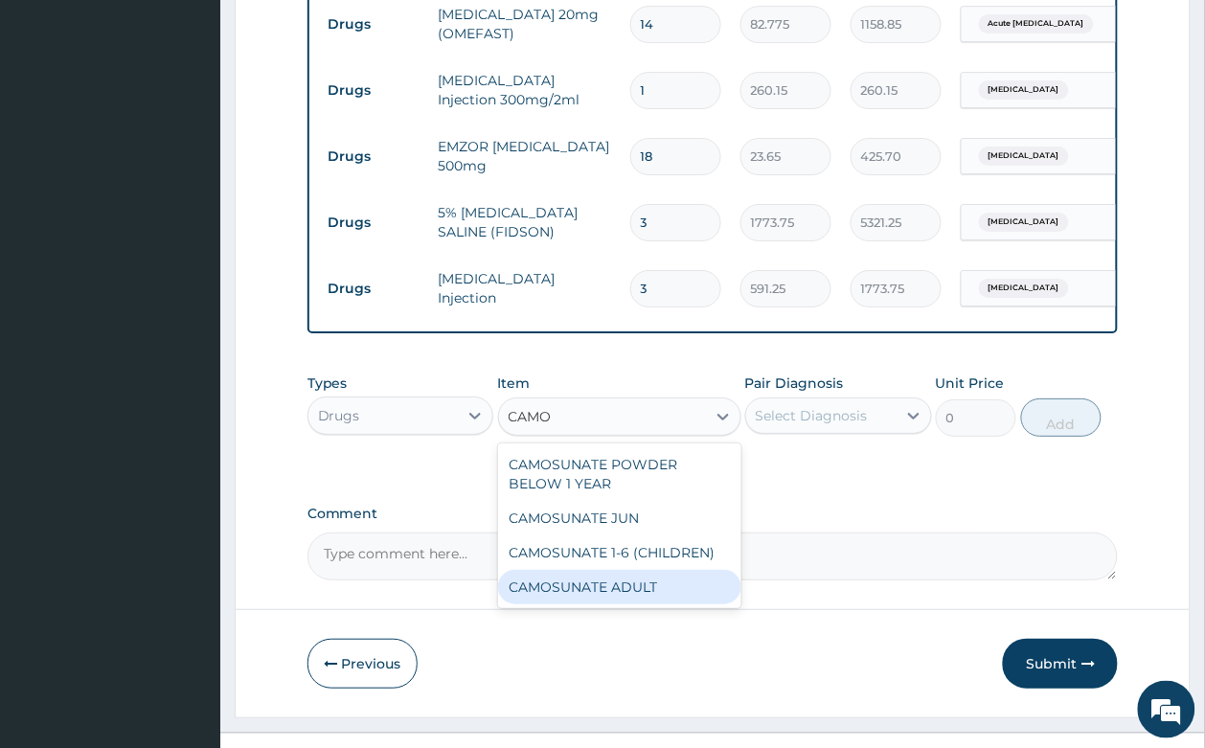
drag, startPoint x: 575, startPoint y: 552, endPoint x: 592, endPoint y: 548, distance: 17.7
click at [572, 570] on div "CAMOSUNATE ADULT" at bounding box center [619, 587] width 243 height 34
type input "177.375"
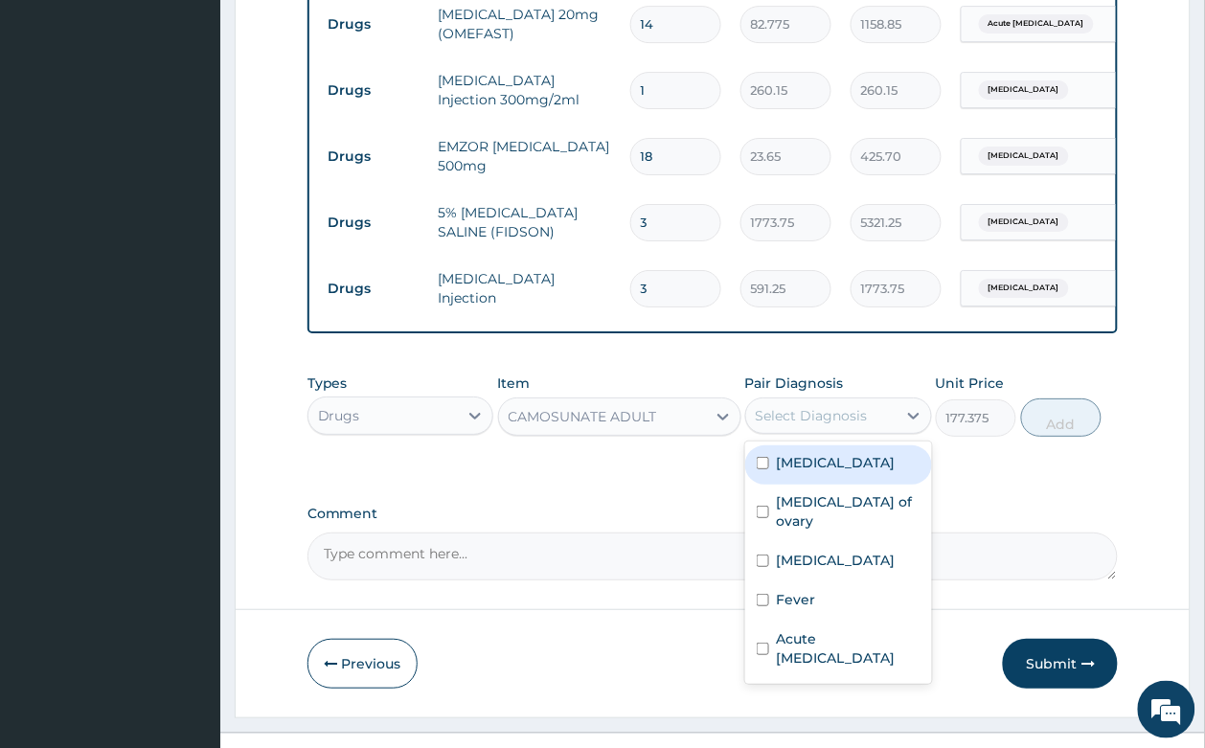
click at [797, 400] on div "Select Diagnosis" at bounding box center [821, 415] width 150 height 31
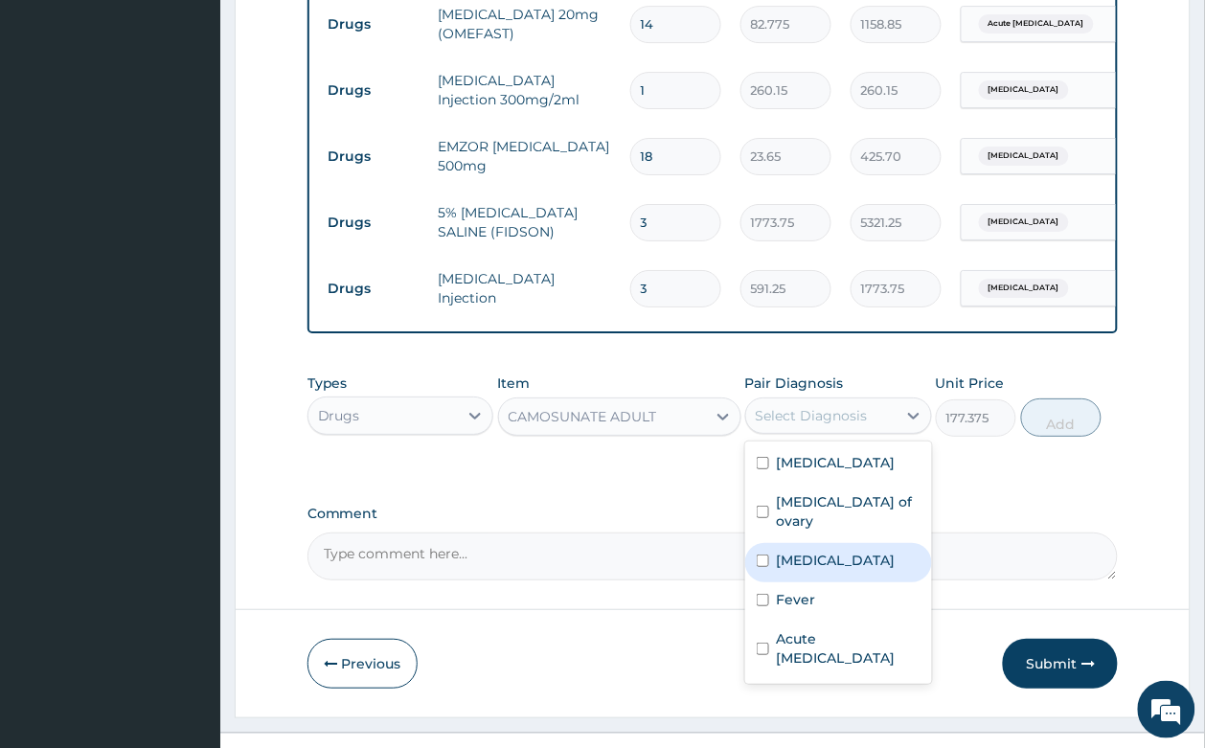
click at [796, 551] on label "[MEDICAL_DATA]" at bounding box center [836, 560] width 119 height 19
checkbox input "true"
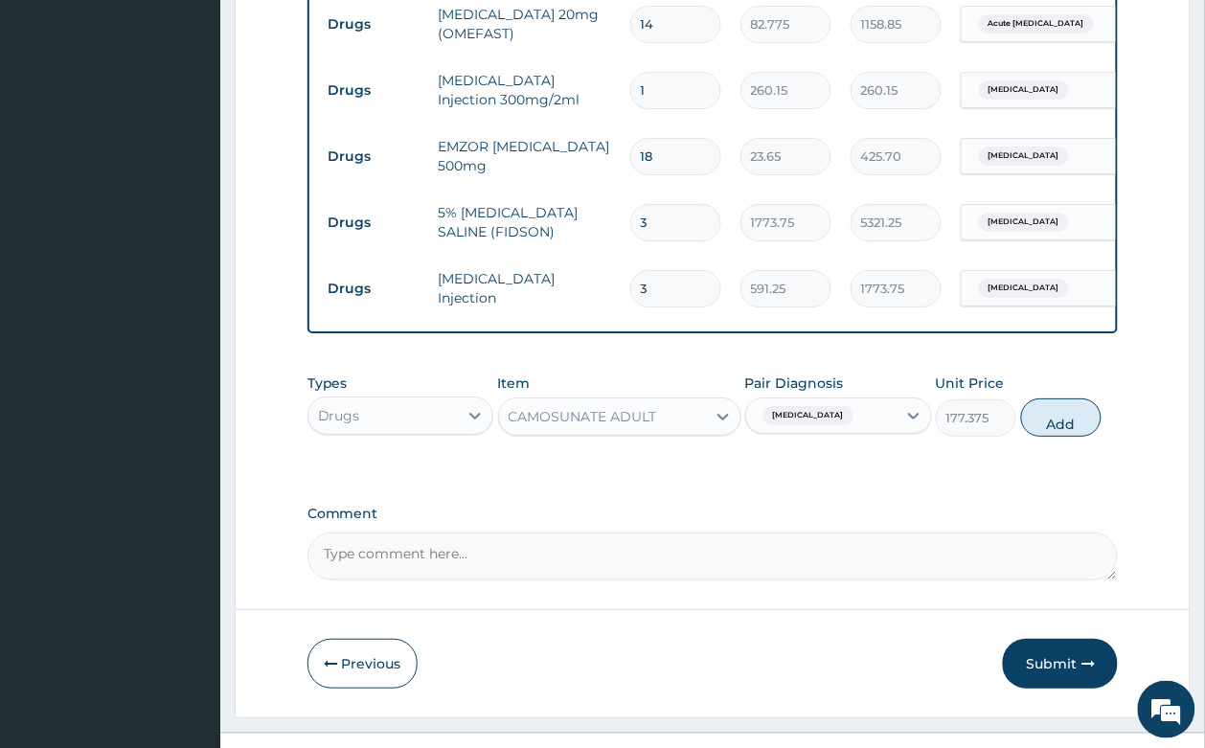
click at [1073, 364] on div "Types Drugs Item CAMOSUNATE ADULT Pair Diagnosis Malaria Unit Price 177.375 Add" at bounding box center [712, 405] width 811 height 82
click at [857, 399] on div "[MEDICAL_DATA]" at bounding box center [821, 415] width 150 height 33
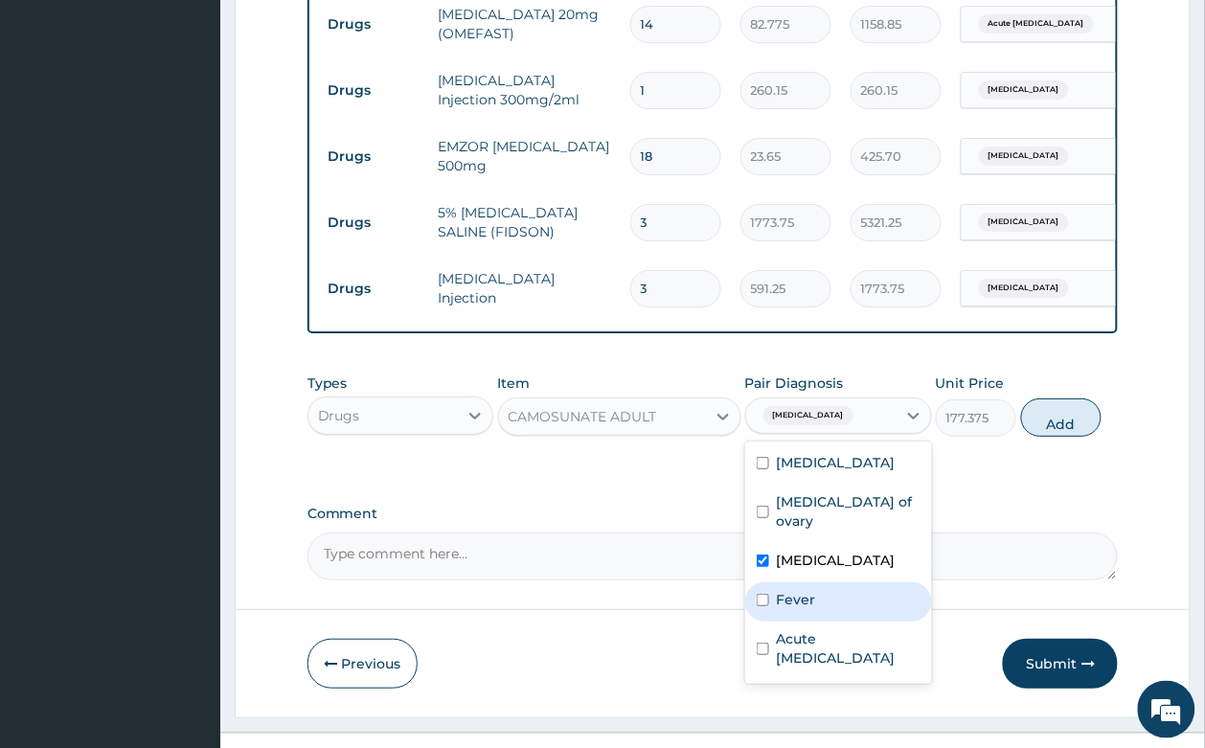
drag, startPoint x: 852, startPoint y: 544, endPoint x: 873, endPoint y: 534, distance: 23.1
click at [852, 582] on div "Fever" at bounding box center [838, 601] width 187 height 39
checkbox input "true"
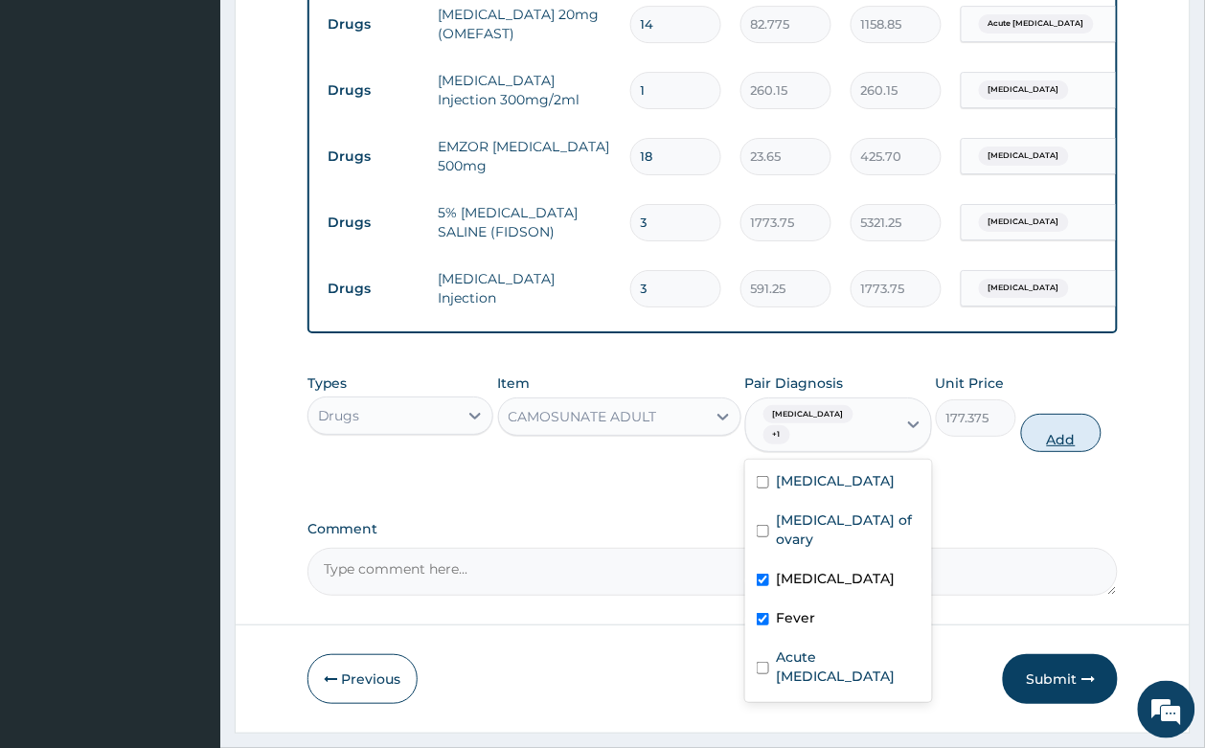
click at [1083, 414] on button "Add" at bounding box center [1061, 433] width 81 height 38
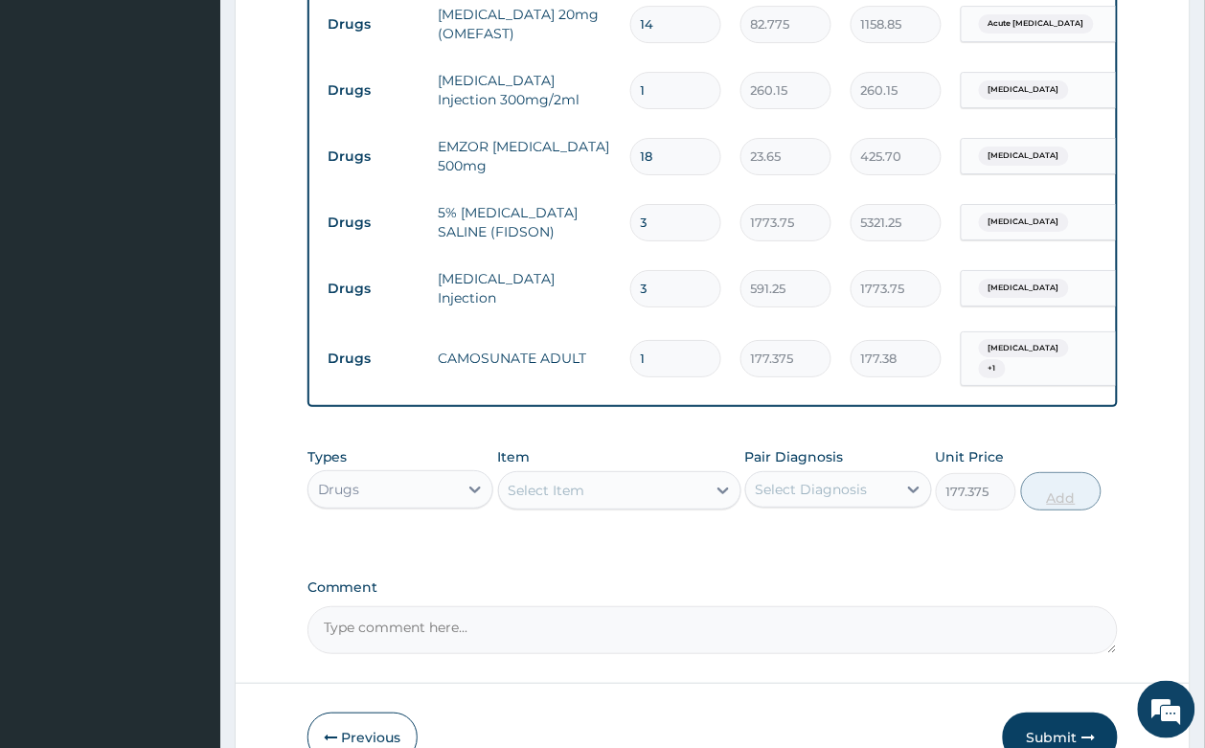
type input "0"
type input "0.00"
type input "9"
type input "1596.38"
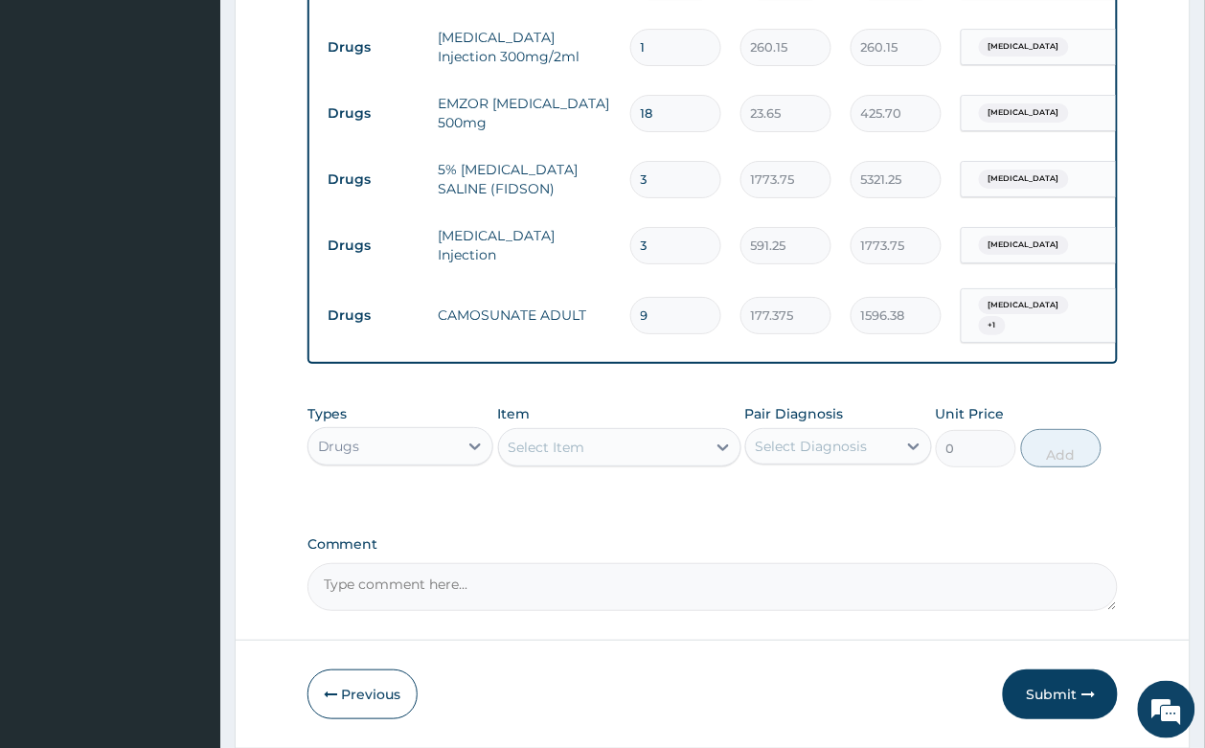
scroll to position [1497, 0]
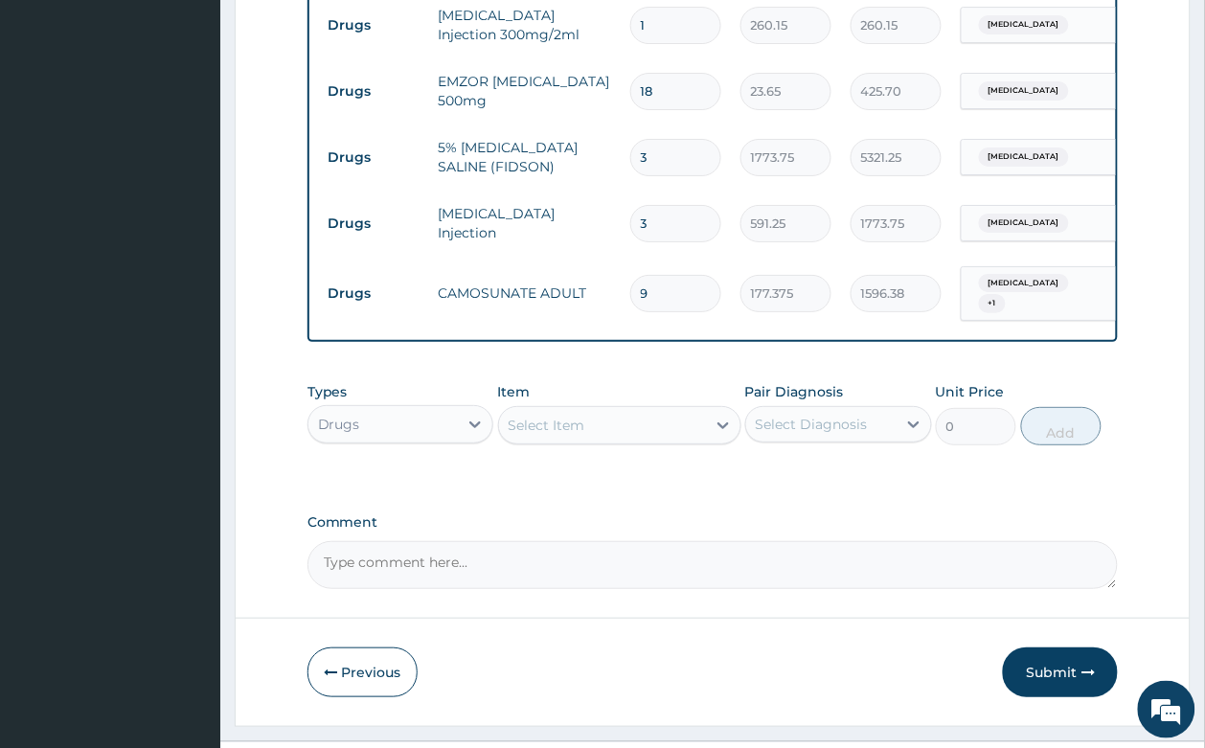
type input "8"
type input "1419.00"
type input "7"
type input "1241.63"
type input "6"
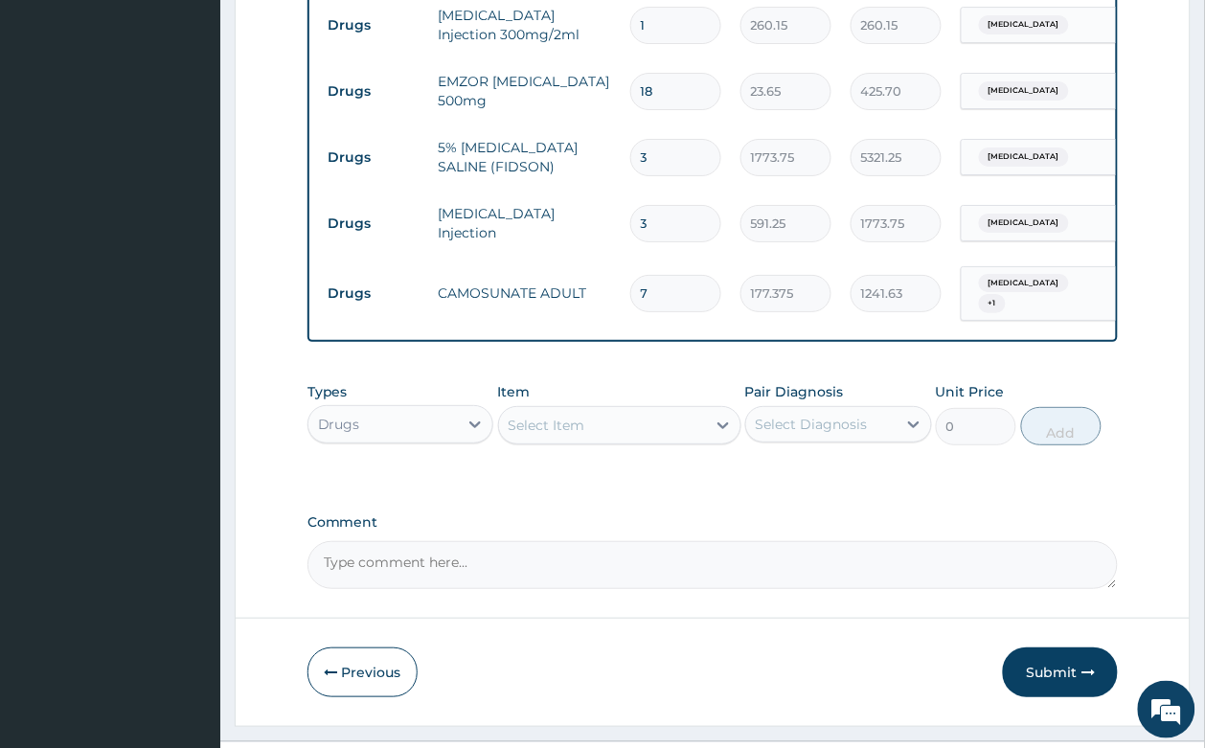
type input "1064.25"
type input "0.00"
type input "9"
type input "1596.38"
type input "9"
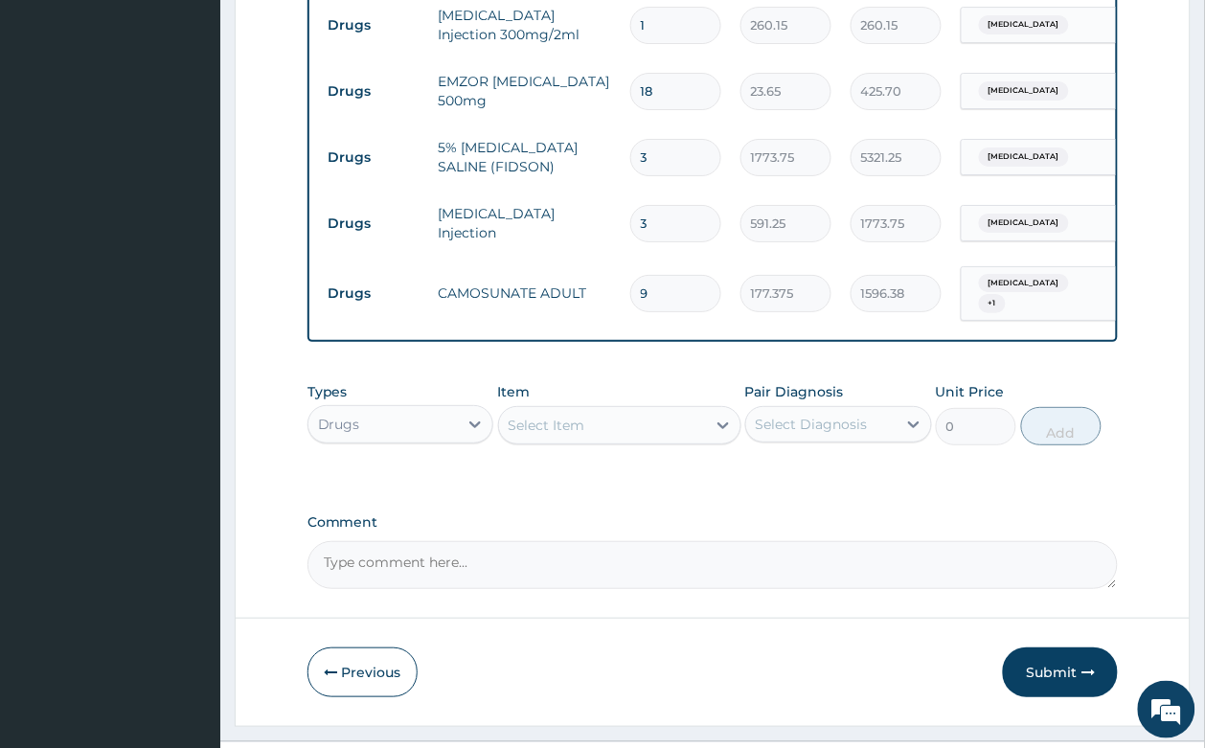
click at [571, 416] on div "Select Item" at bounding box center [546, 425] width 77 height 19
click at [570, 416] on div "Select Item" at bounding box center [546, 425] width 77 height 19
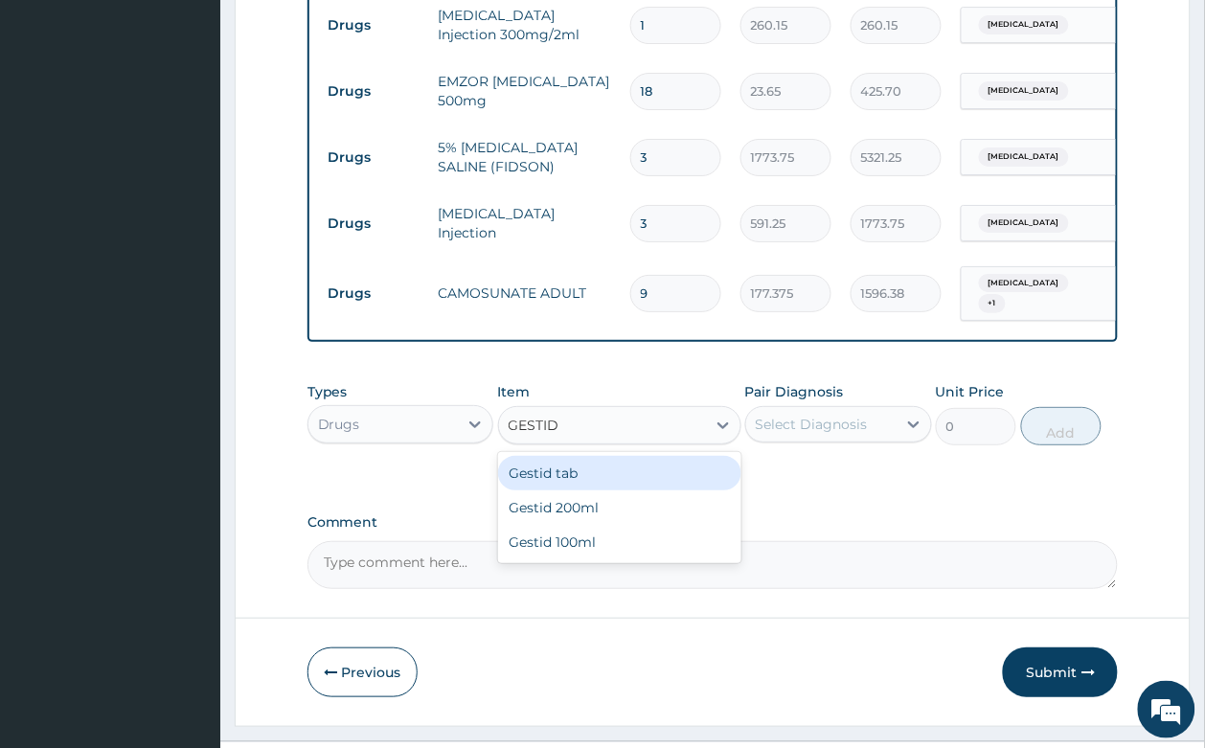
type input "GESTID"
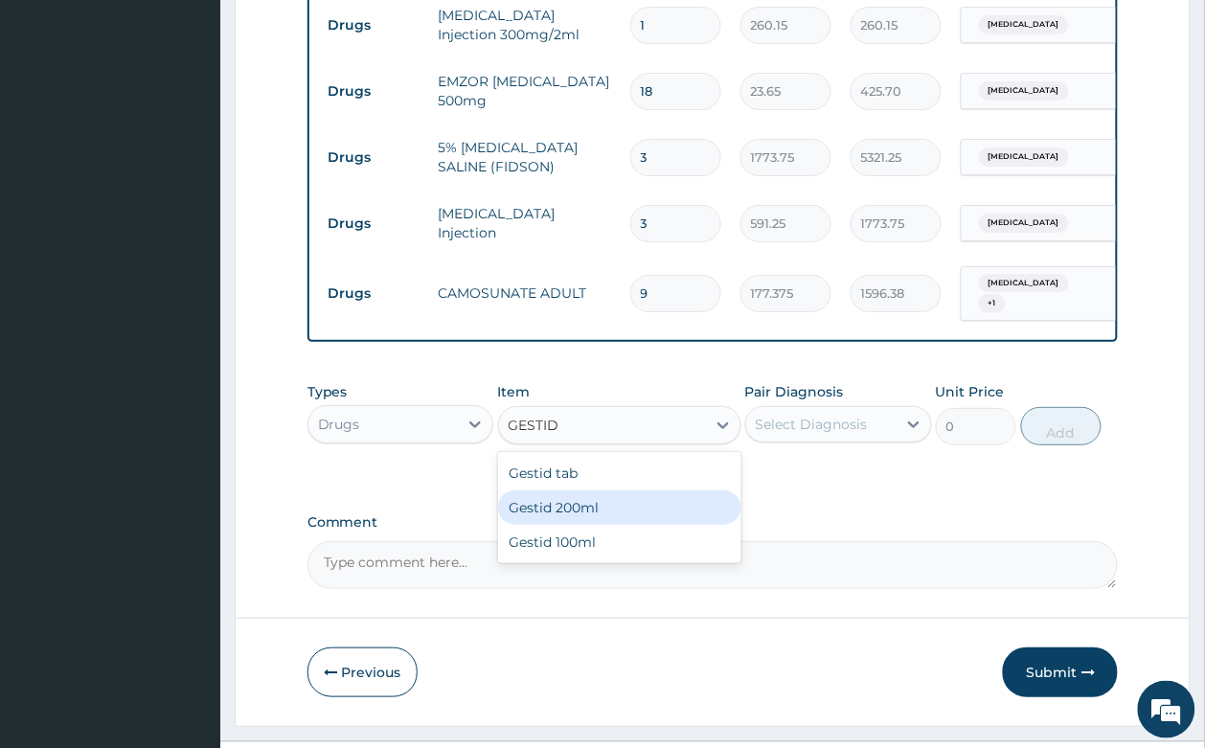
drag, startPoint x: 577, startPoint y: 458, endPoint x: 841, endPoint y: 393, distance: 271.2
click at [581, 490] on div "Gestid 200ml" at bounding box center [619, 507] width 243 height 34
type input "1064.25"
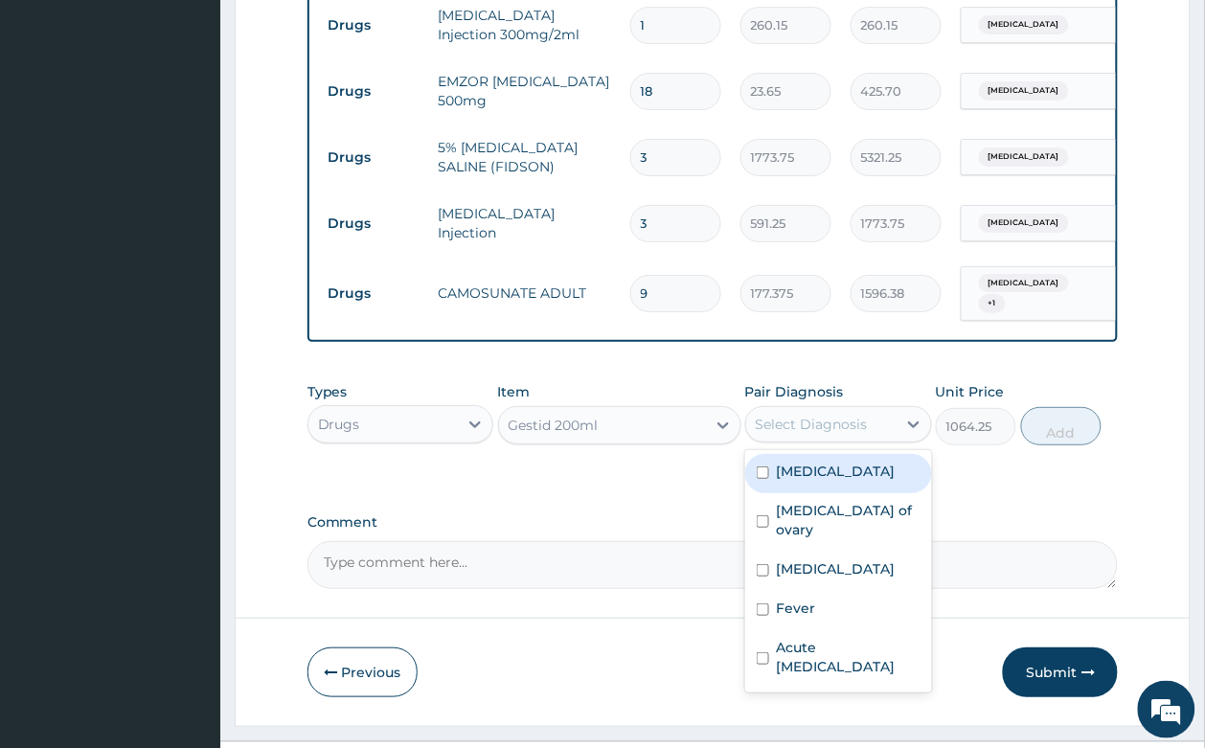
click at [843, 415] on div "Select Diagnosis" at bounding box center [811, 424] width 112 height 19
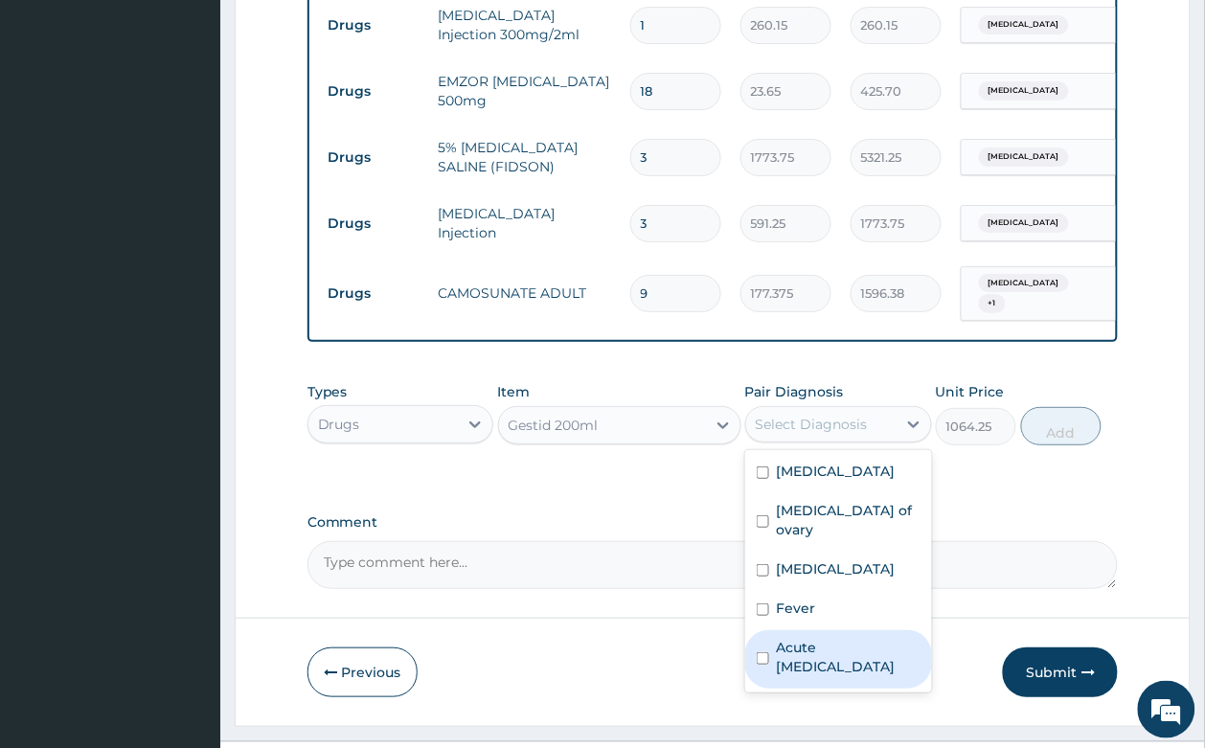
click at [805, 638] on label "Acute peptic ulcer" at bounding box center [849, 657] width 144 height 38
checkbox input "true"
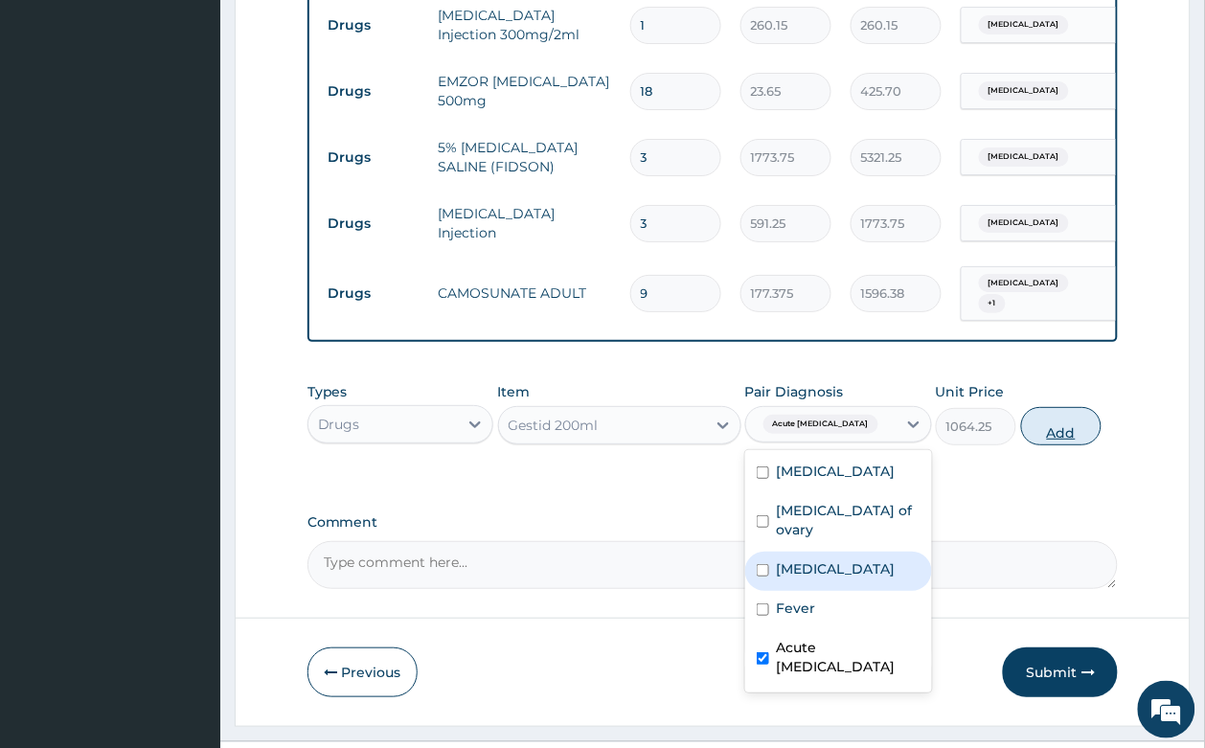
click at [1073, 407] on button "Add" at bounding box center [1061, 426] width 81 height 38
type input "0"
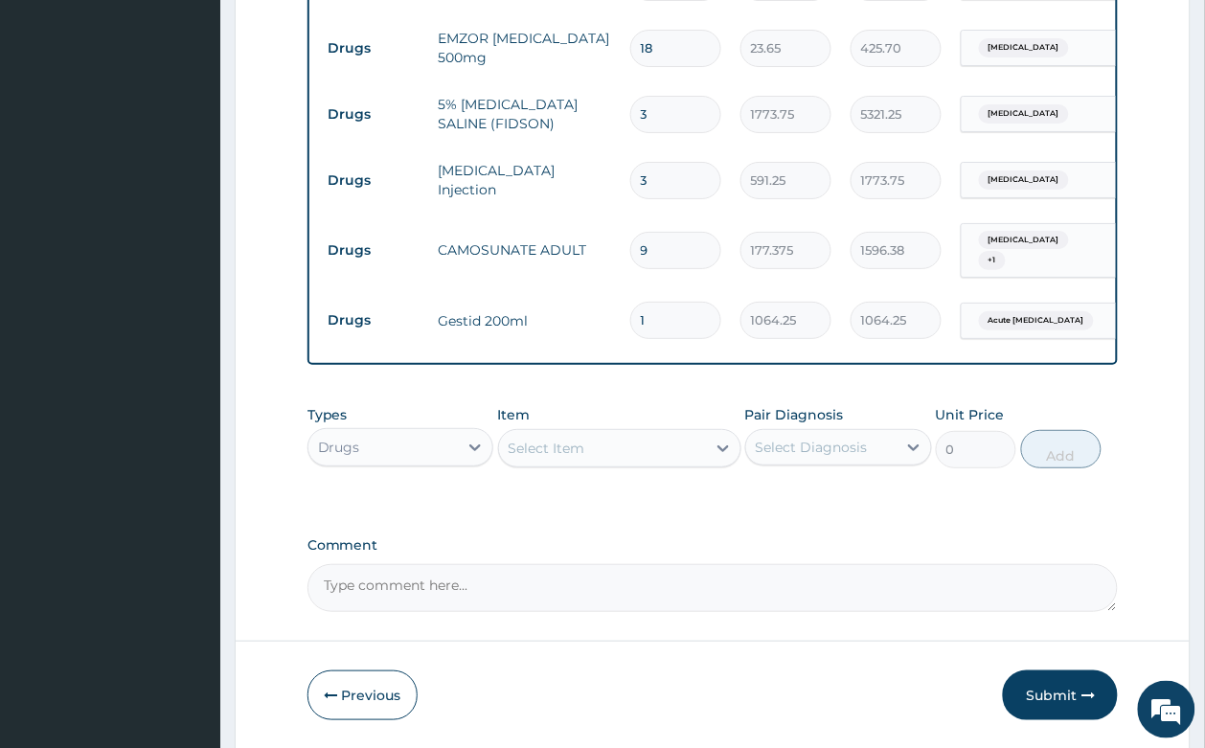
scroll to position [1563, 0]
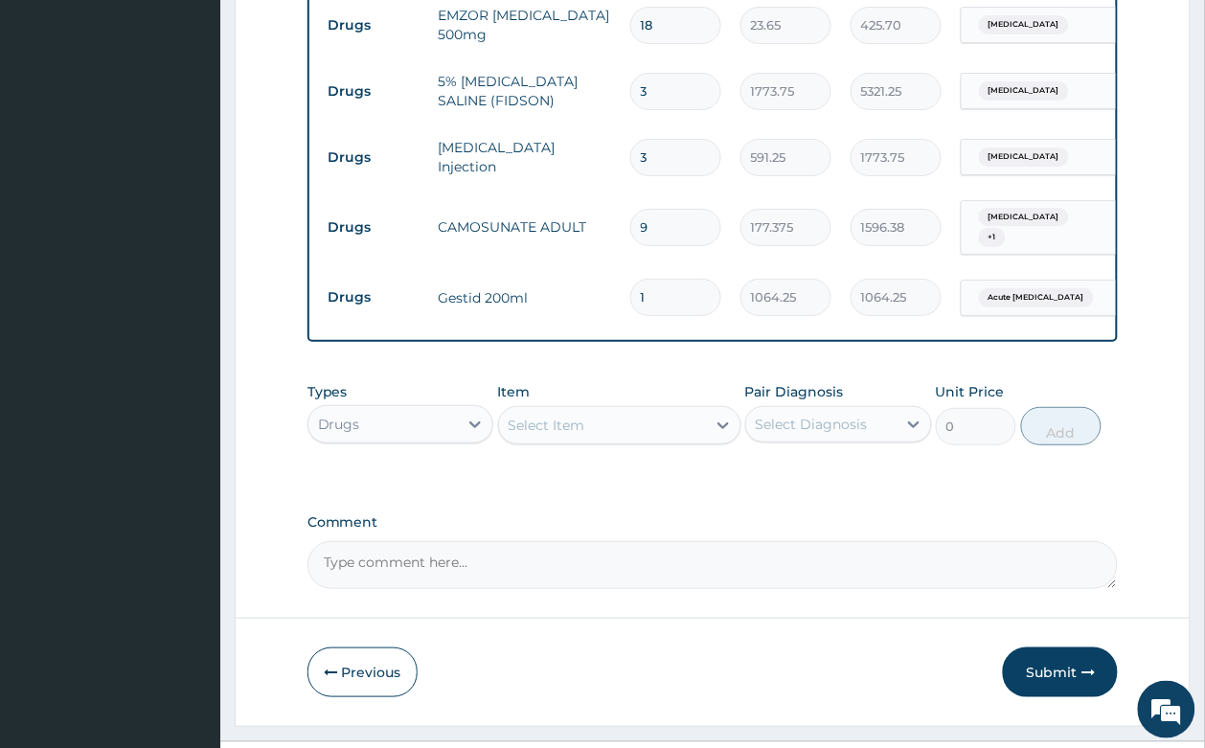
click at [580, 406] on div "Select Item" at bounding box center [619, 425] width 243 height 38
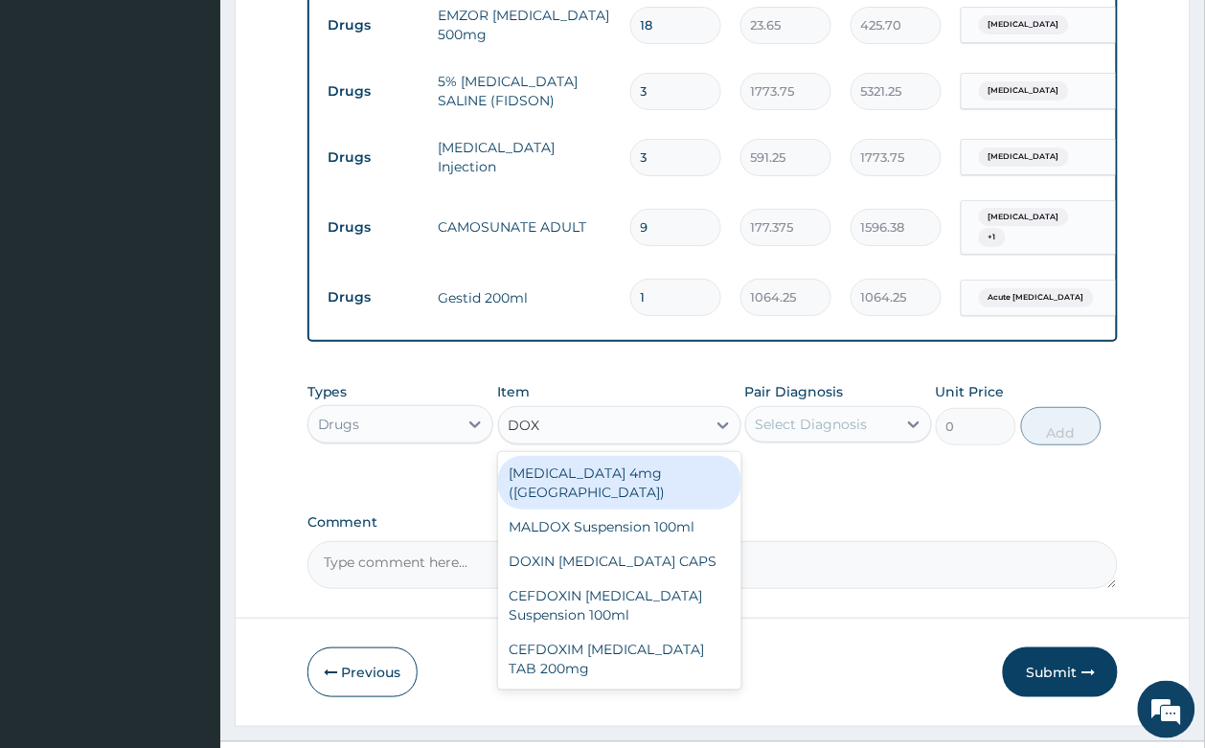
type input "DOXI"
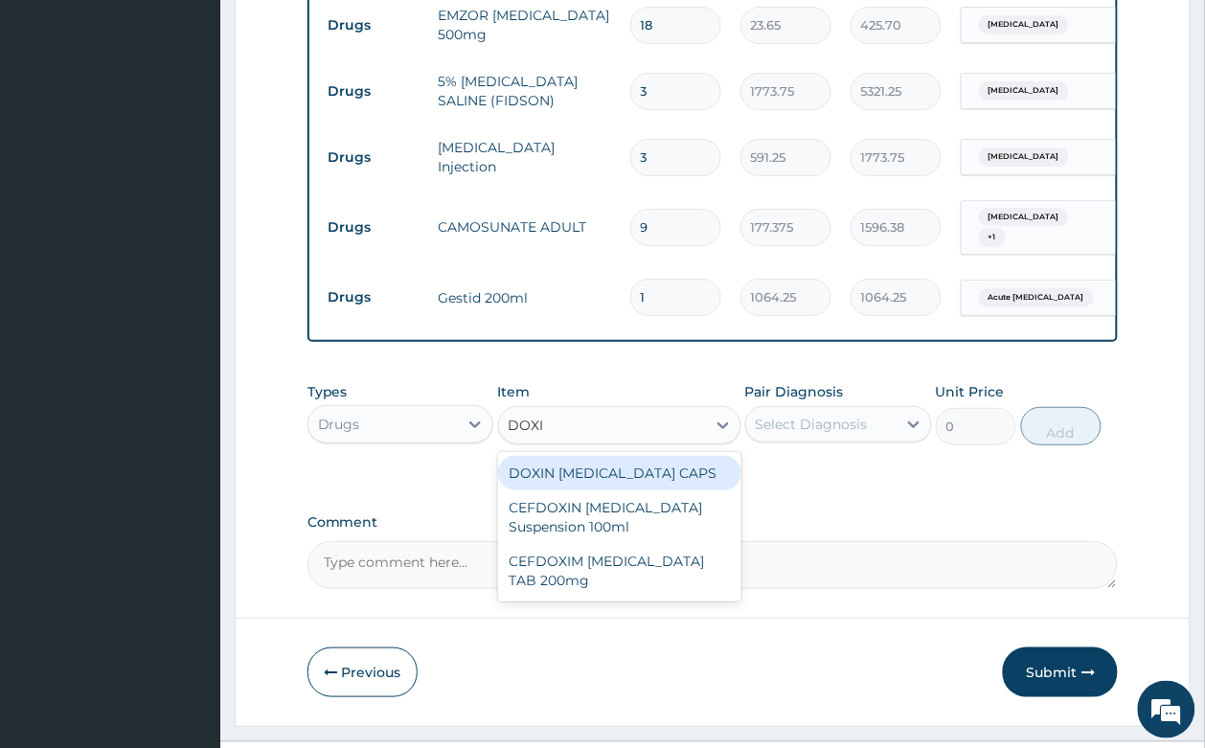
drag, startPoint x: 592, startPoint y: 422, endPoint x: 911, endPoint y: 417, distance: 318.9
click at [598, 456] on div "DOXIN [MEDICAL_DATA] CAPS" at bounding box center [619, 473] width 243 height 34
type input "59.125"
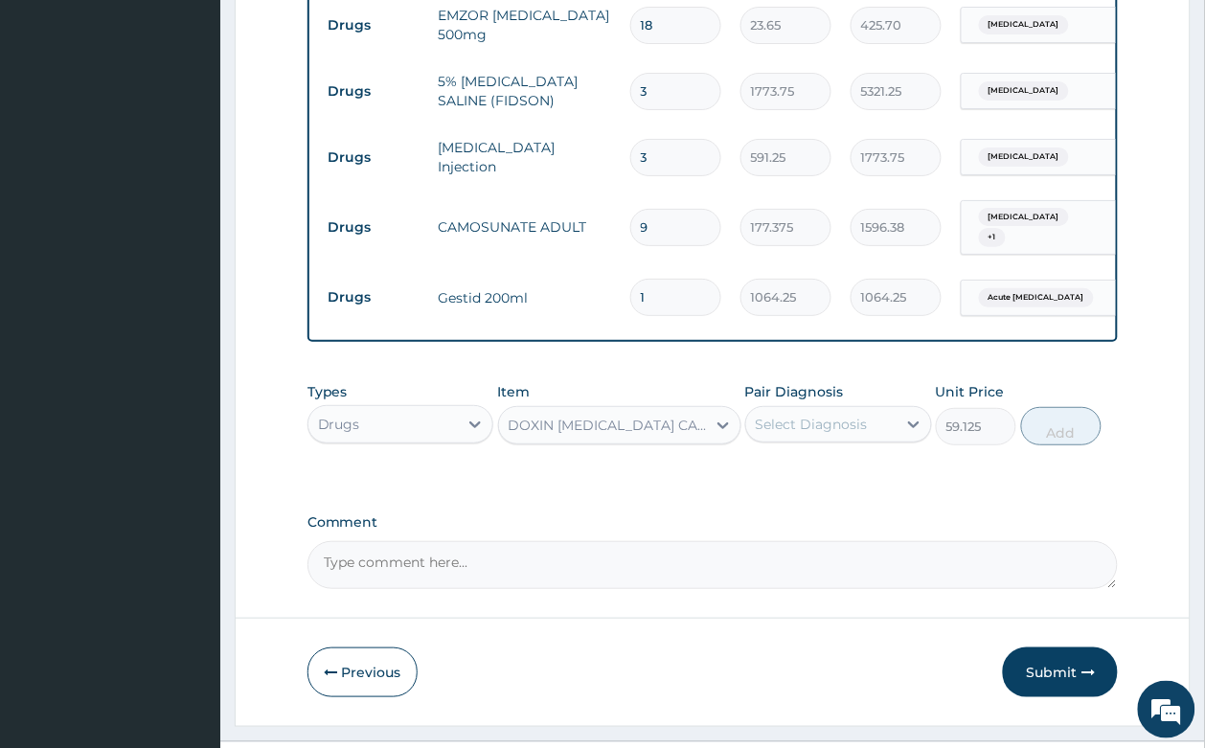
click at [809, 415] on div "Select Diagnosis" at bounding box center [811, 424] width 112 height 19
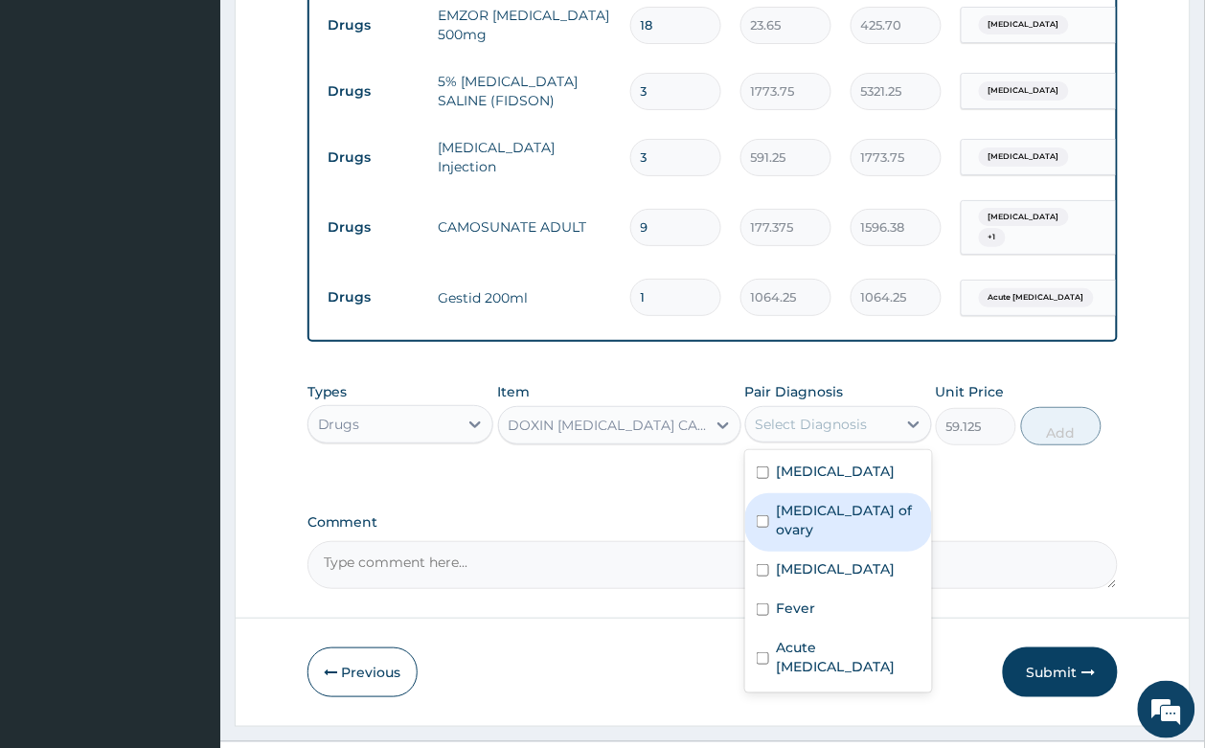
click at [826, 501] on label "Cyst of ovary" at bounding box center [849, 520] width 144 height 38
checkbox input "true"
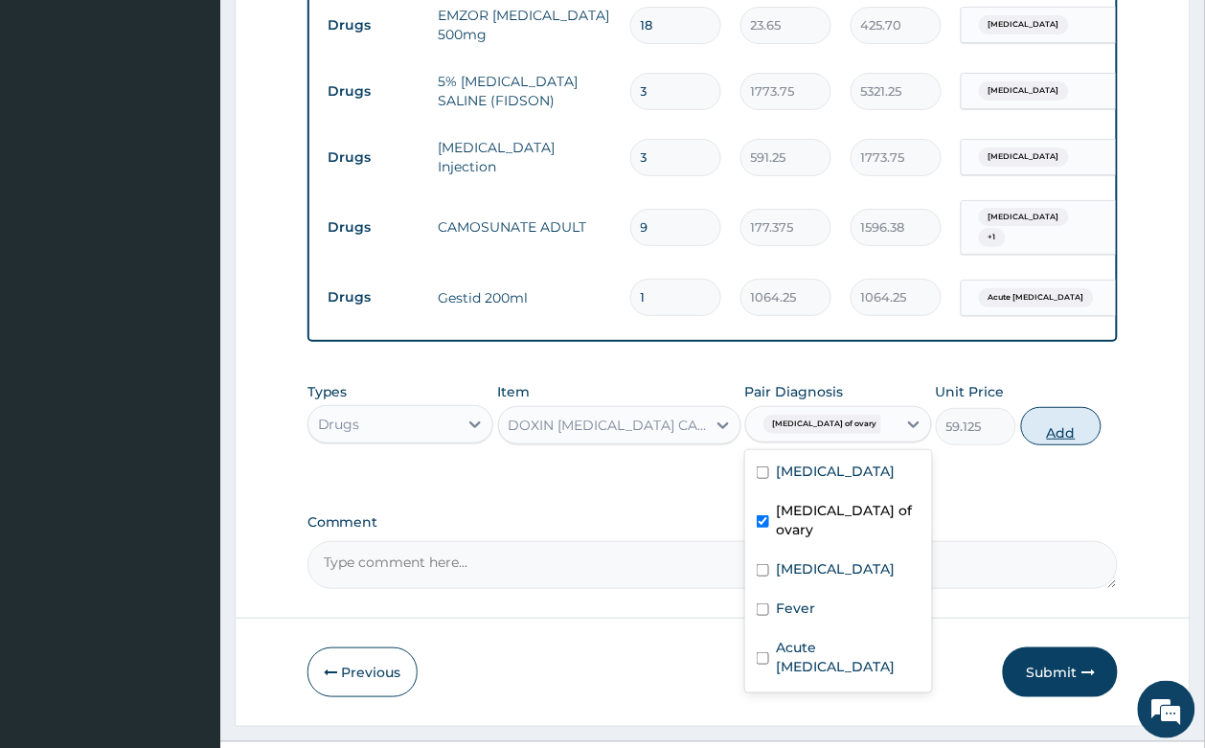
click at [1074, 407] on button "Add" at bounding box center [1061, 426] width 81 height 38
type input "0"
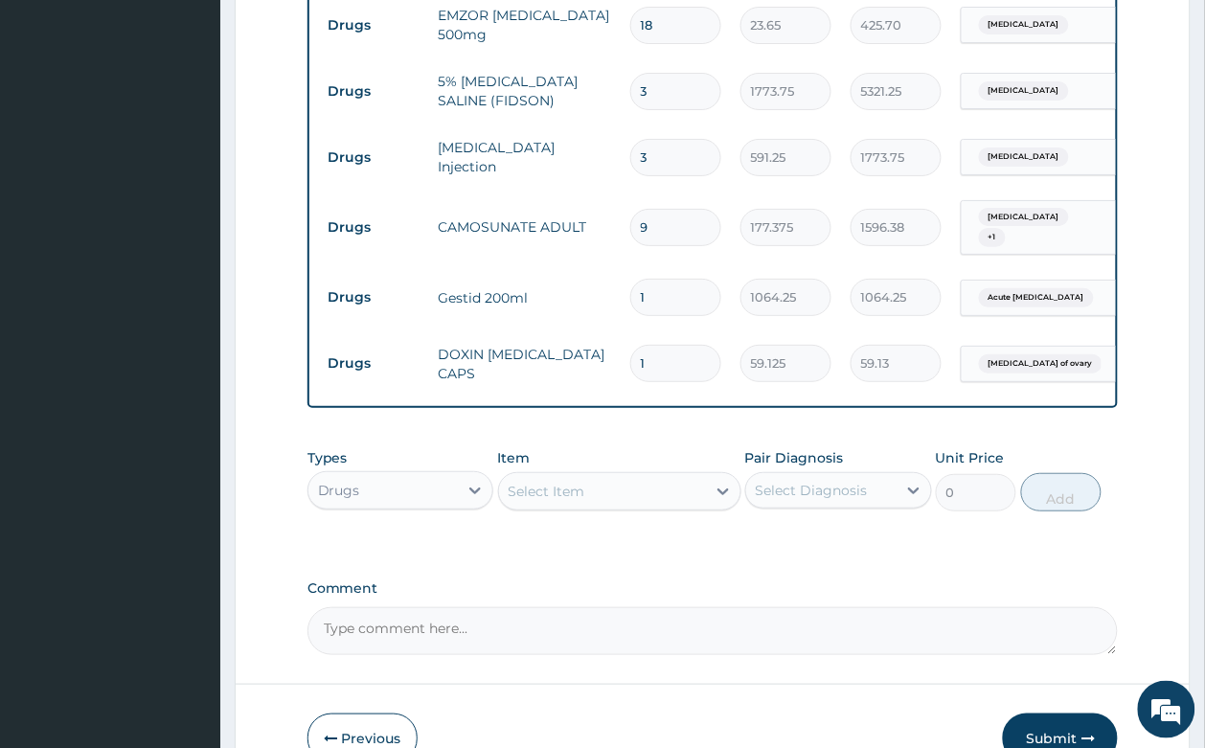
type input "0.00"
type input "8"
type input "473.00"
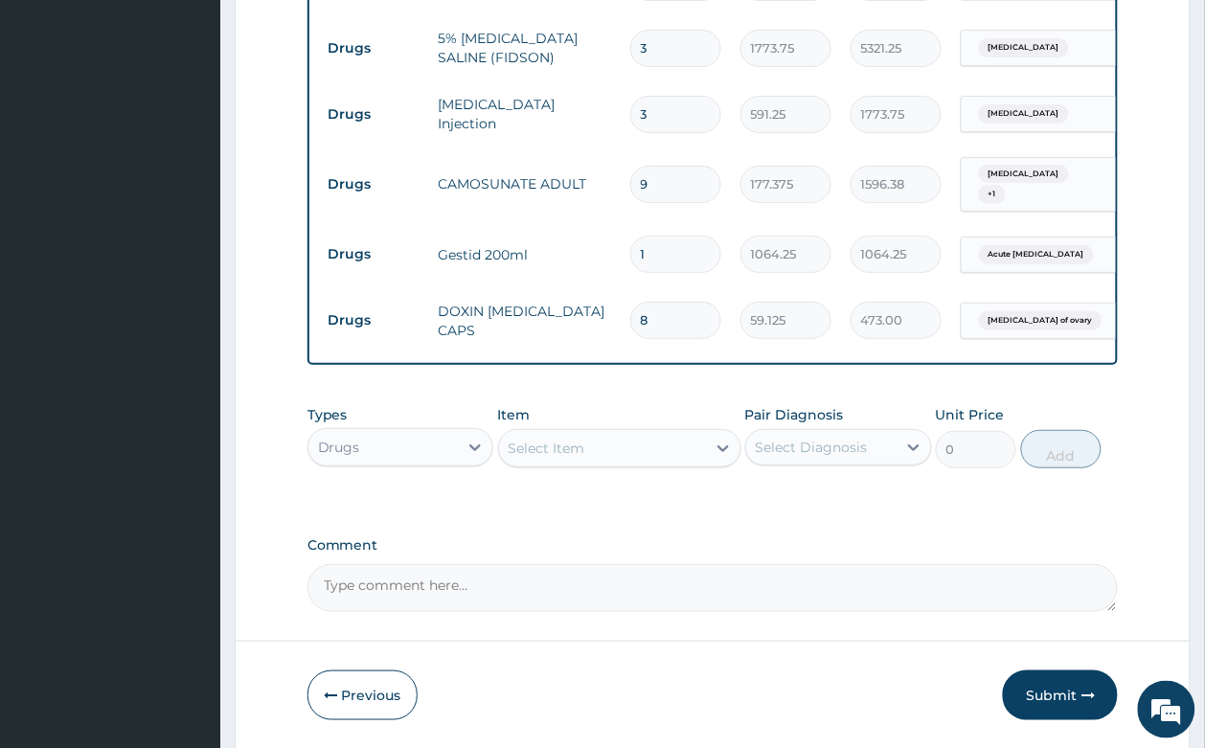
scroll to position [1629, 0]
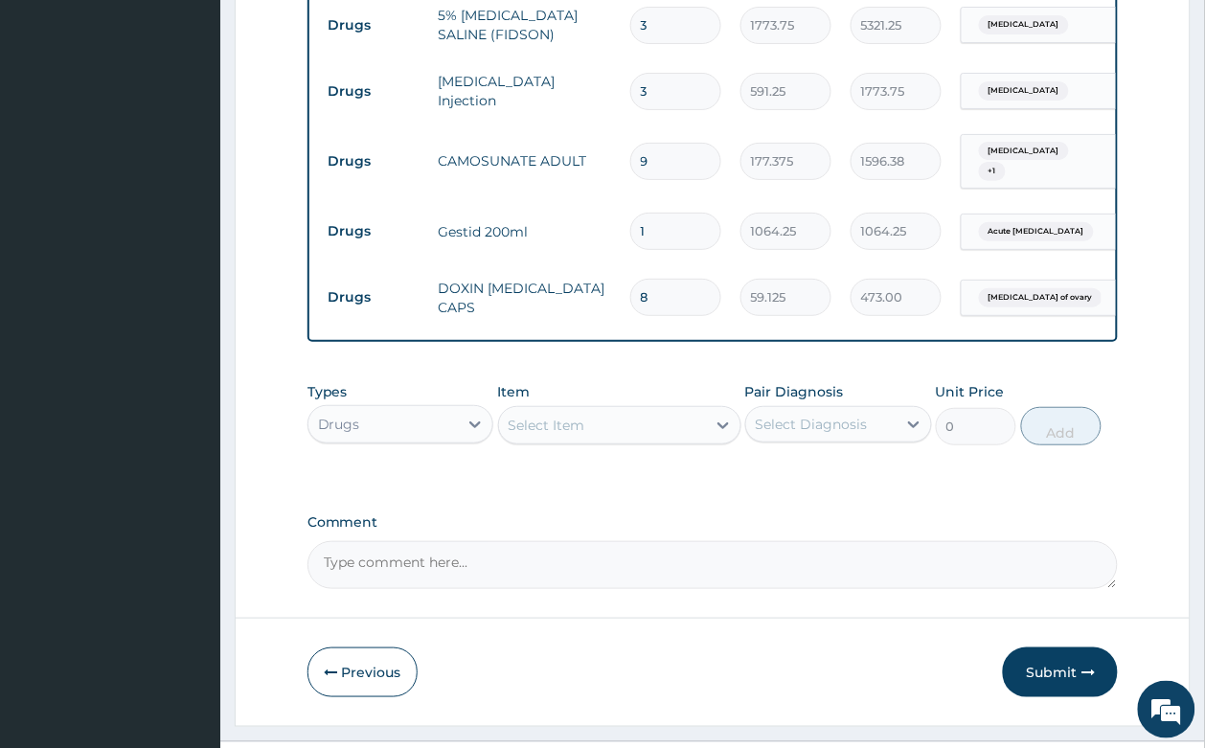
type input "8"
click at [567, 416] on div "Select Item" at bounding box center [546, 425] width 77 height 19
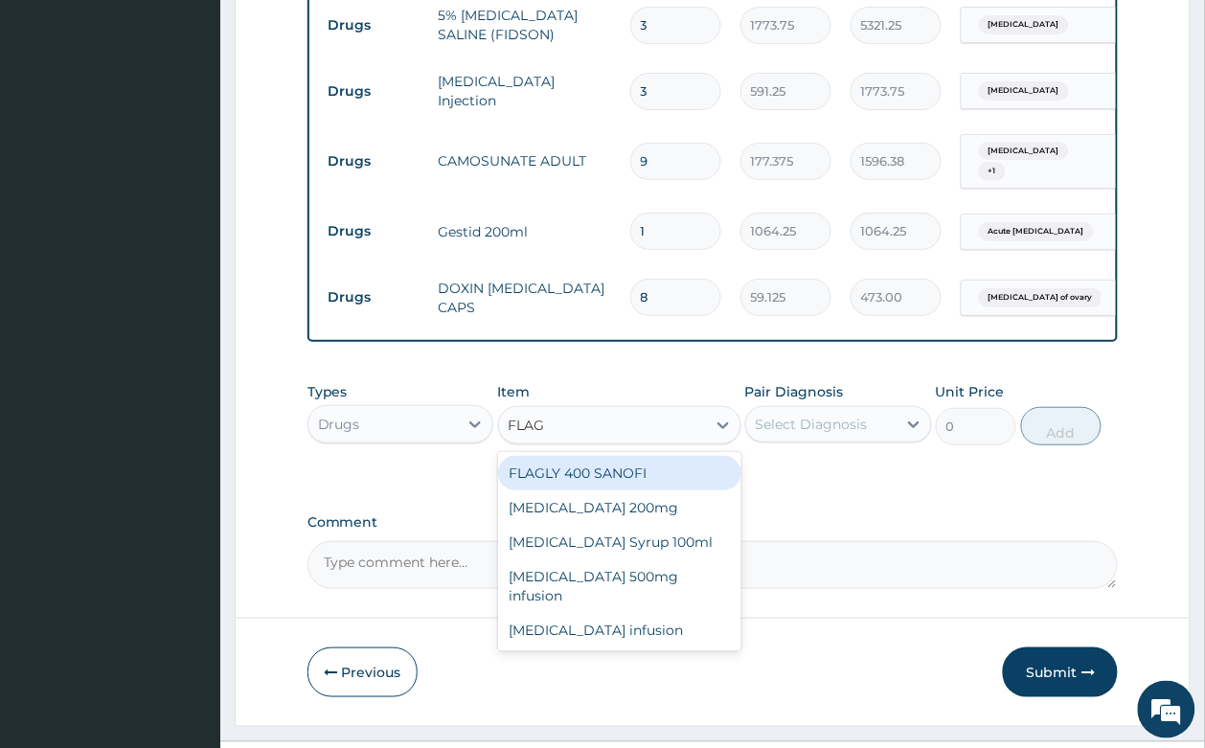
type input "FLAGY"
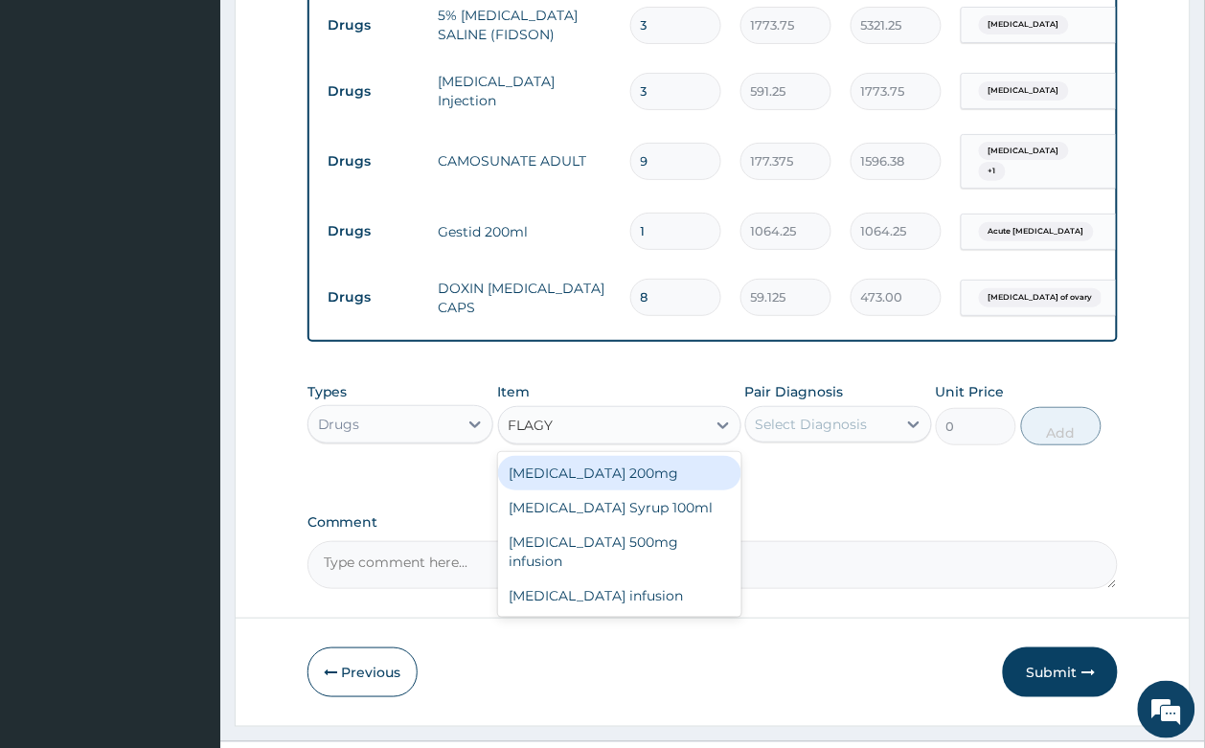
click at [629, 456] on div "[MEDICAL_DATA] 200mg" at bounding box center [619, 473] width 243 height 34
type input "47.3"
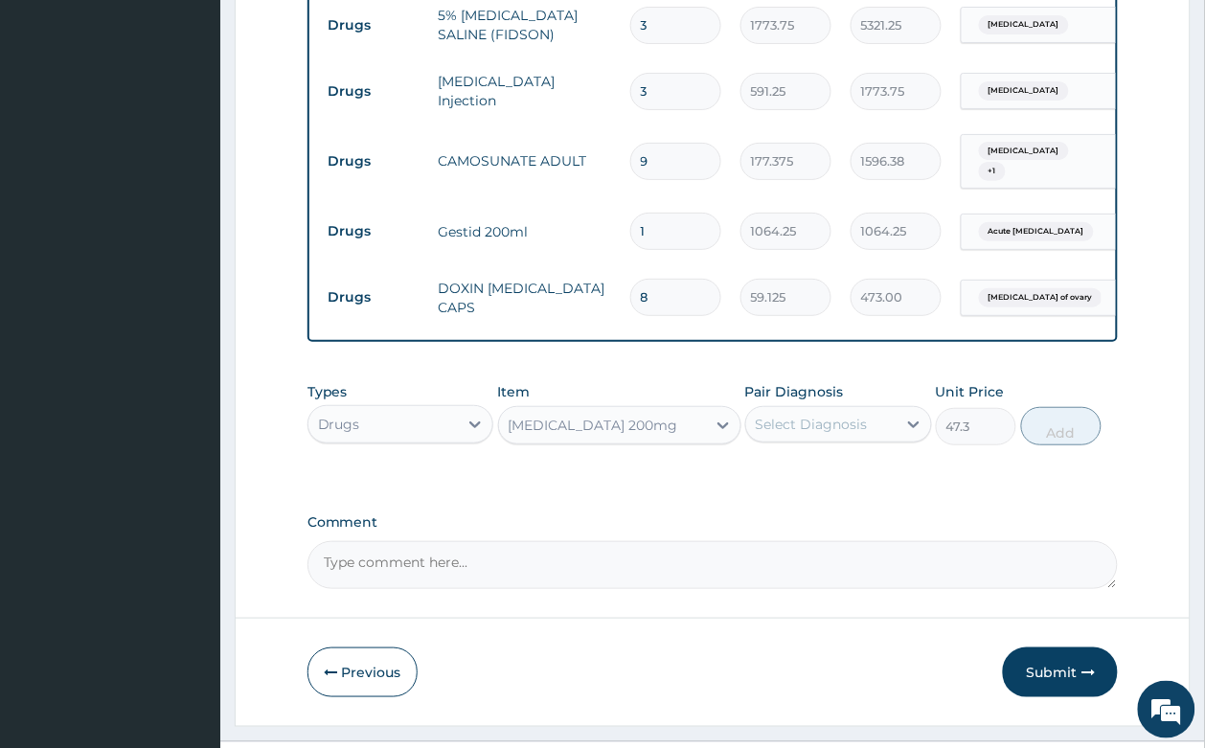
click at [791, 415] on div "Select Diagnosis" at bounding box center [811, 424] width 112 height 19
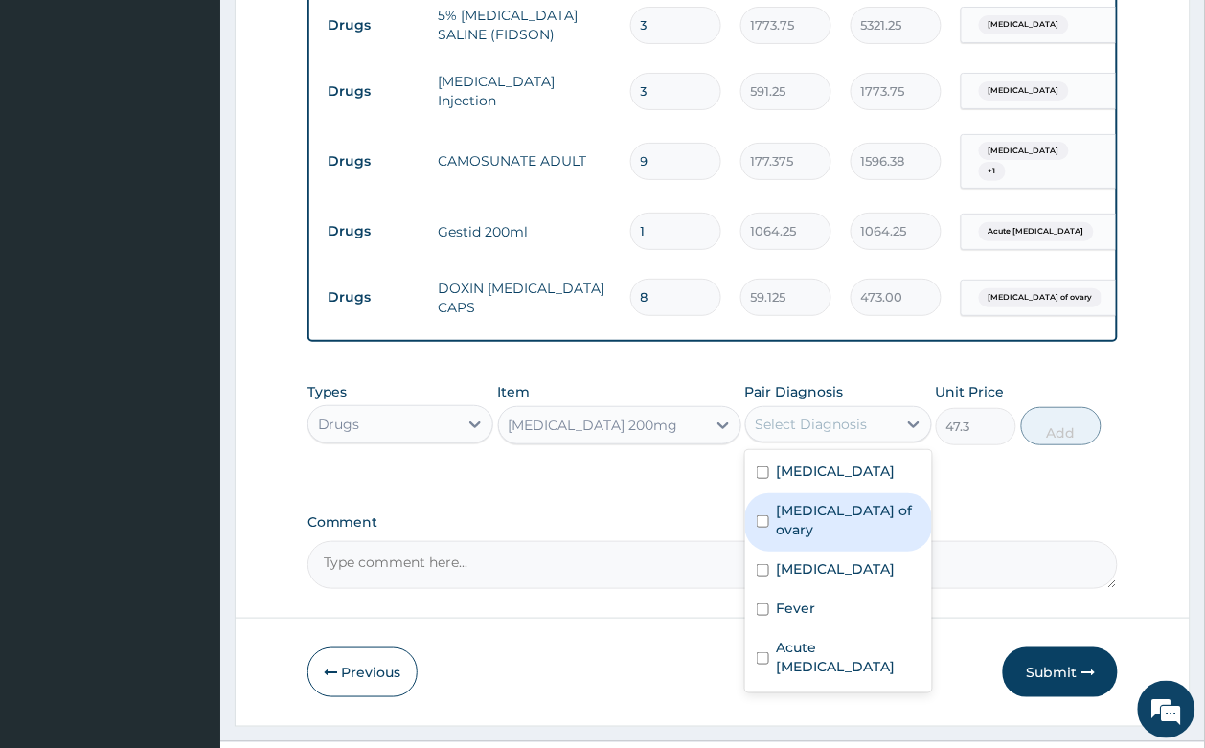
click at [853, 501] on label "Cyst of ovary" at bounding box center [849, 520] width 144 height 38
checkbox input "true"
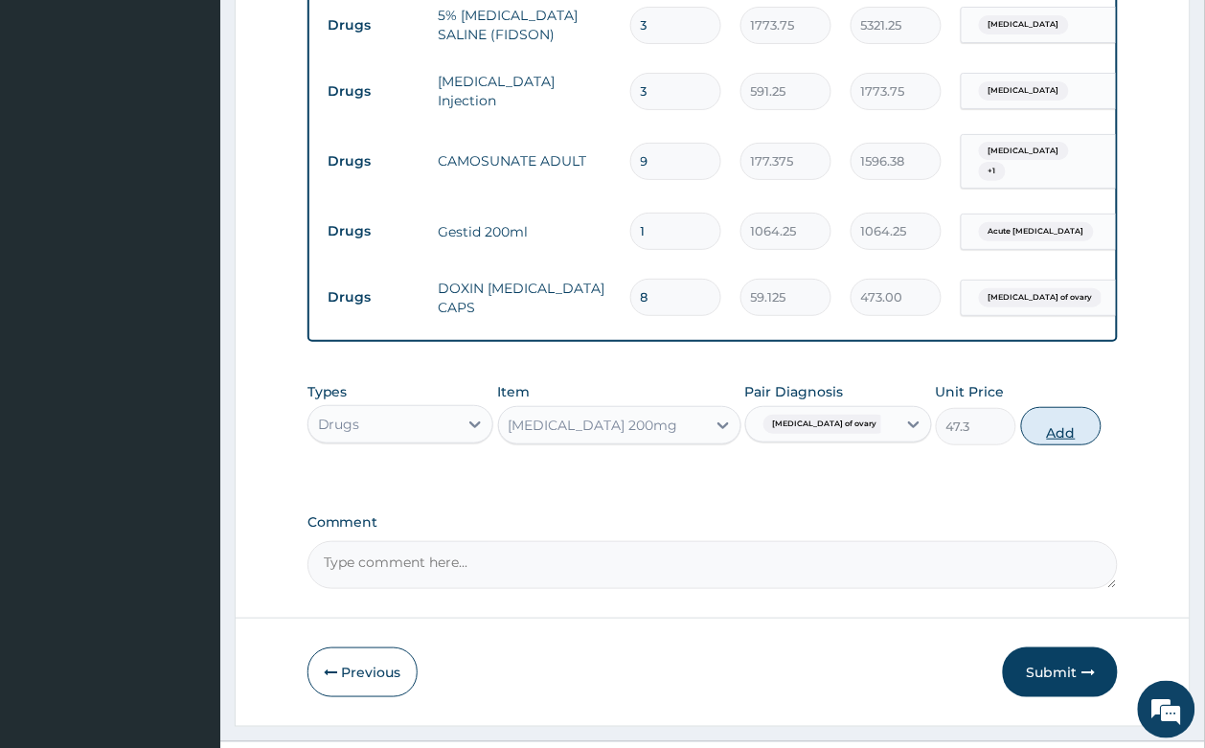
click at [1078, 407] on button "Add" at bounding box center [1061, 426] width 81 height 38
type input "0"
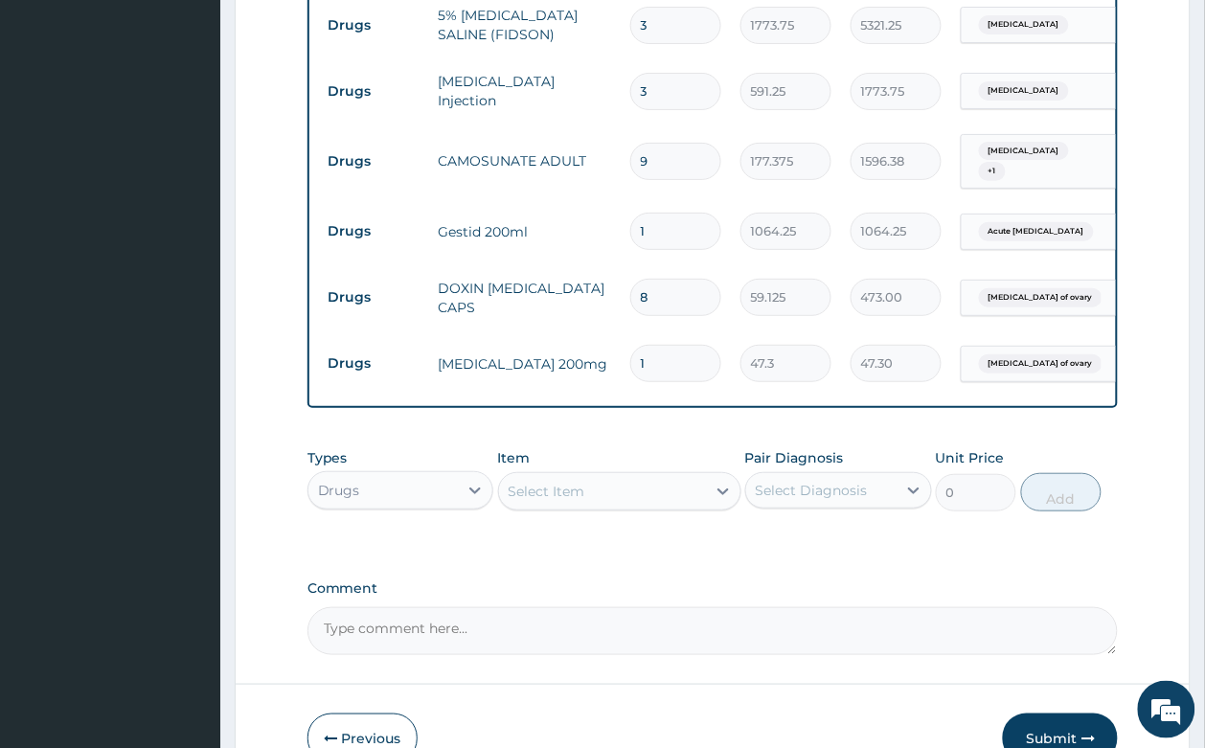
type input "15"
type input "709.50"
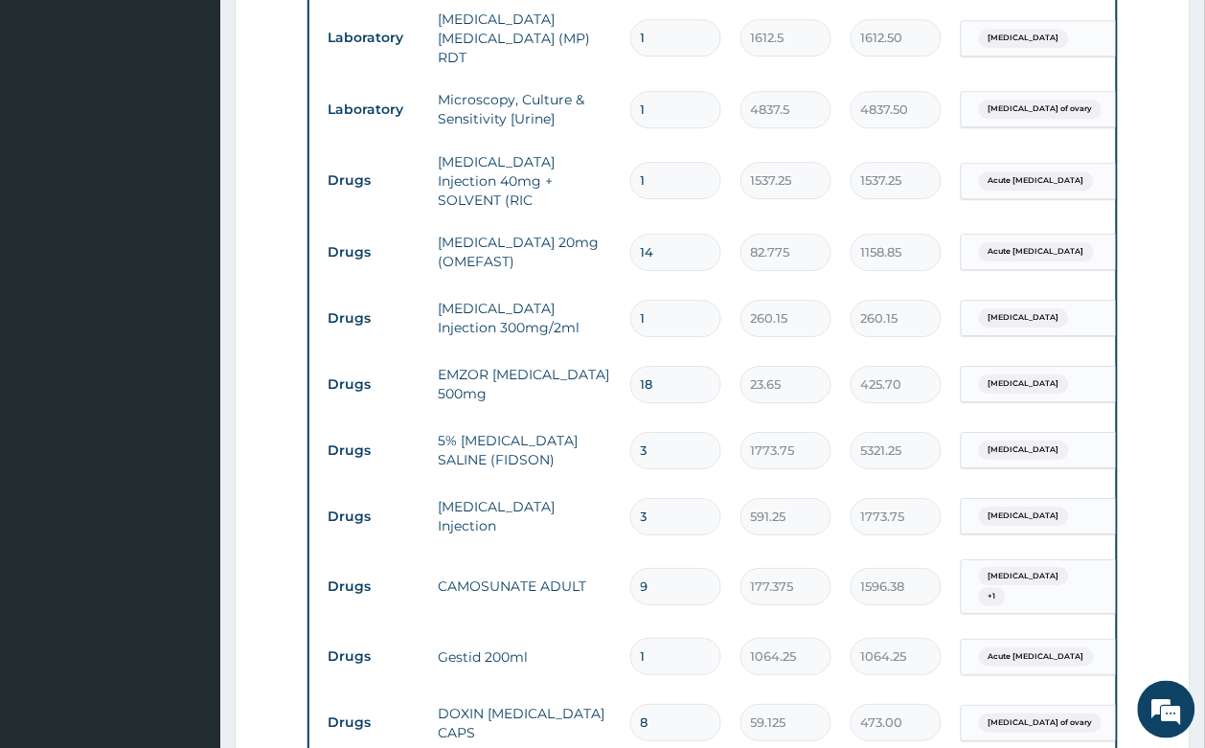
scroll to position [1695, 0]
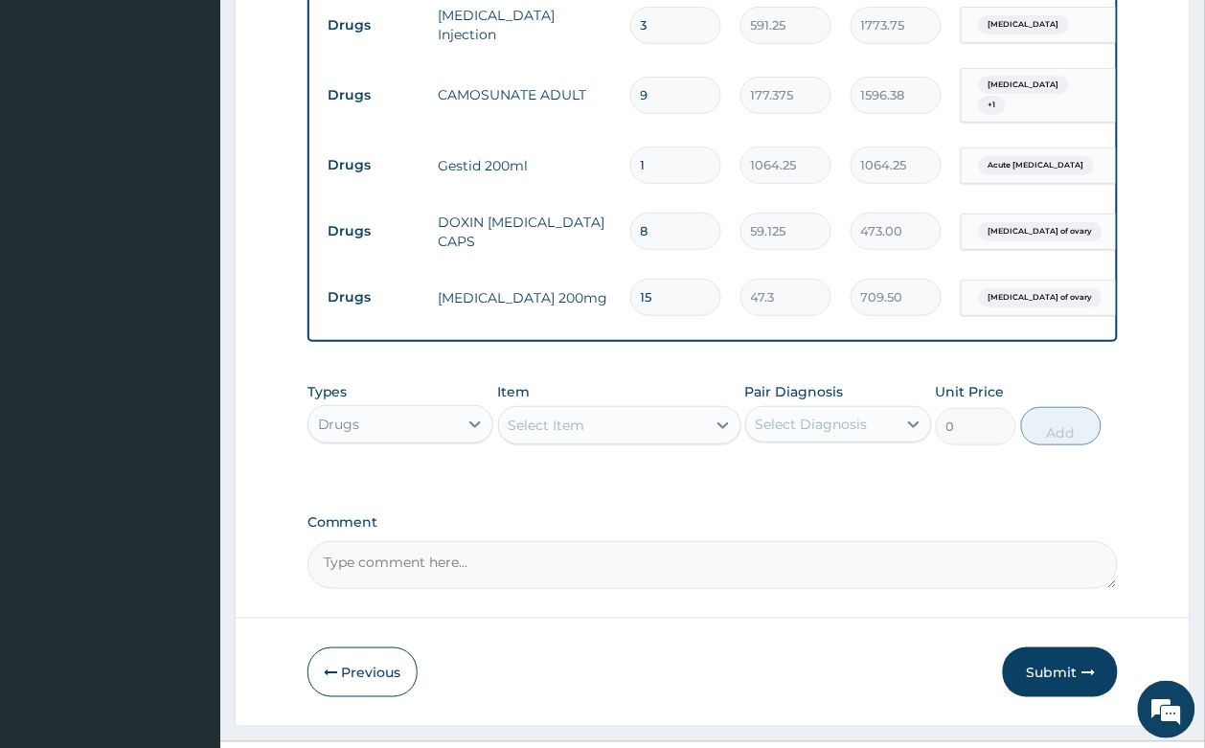
type input "15"
click at [627, 410] on div "Select Item" at bounding box center [602, 425] width 207 height 31
type input "CANNU"
click at [623, 456] on div "Cannula" at bounding box center [619, 473] width 243 height 34
type input "236.5"
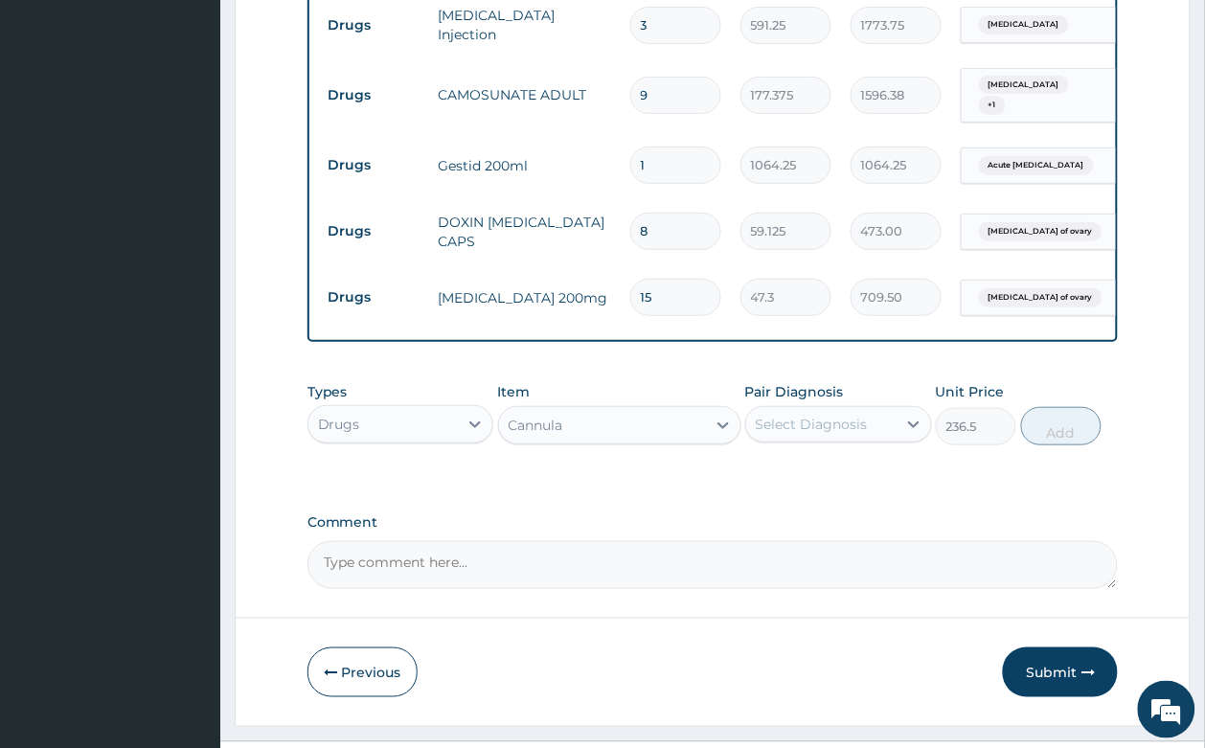
click at [841, 415] on div "Select Diagnosis" at bounding box center [811, 424] width 112 height 19
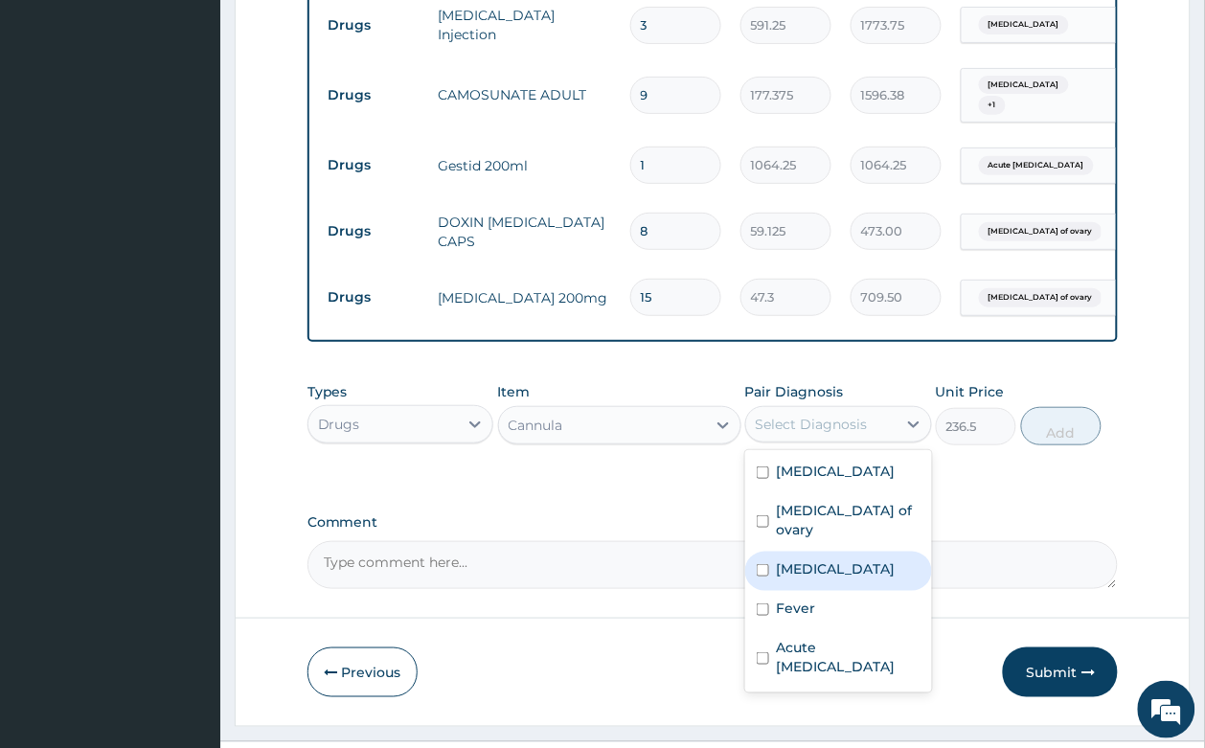
click at [853, 552] on div "[MEDICAL_DATA]" at bounding box center [838, 571] width 187 height 39
checkbox input "true"
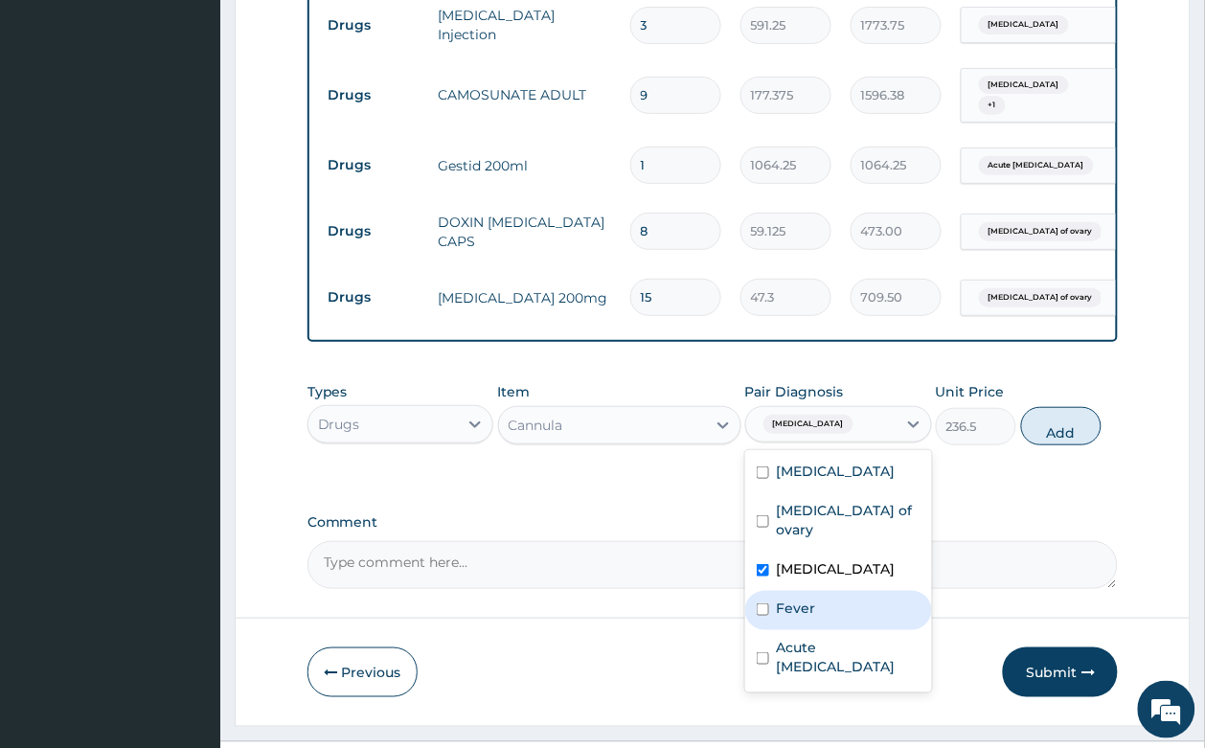
click at [843, 591] on div "Fever" at bounding box center [838, 610] width 187 height 39
checkbox input "true"
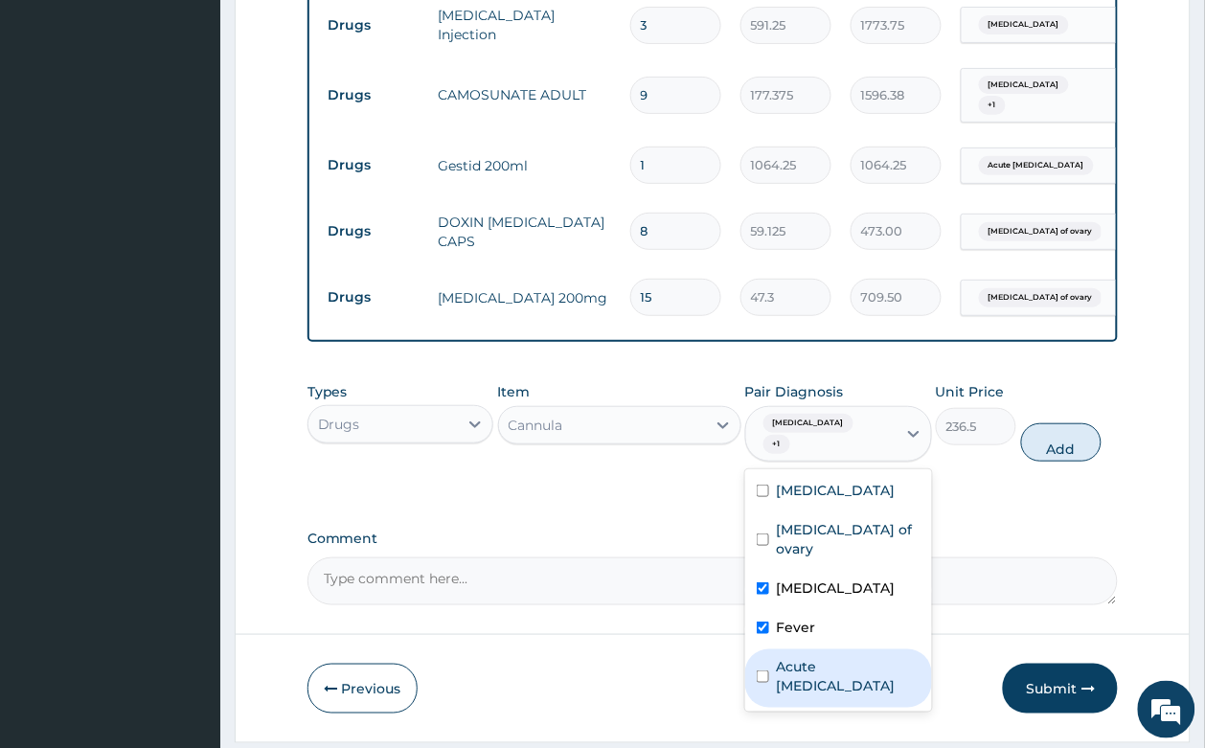
drag, startPoint x: 843, startPoint y: 598, endPoint x: 864, endPoint y: 579, distance: 28.5
click at [843, 649] on div "Acute peptic ulcer" at bounding box center [838, 678] width 187 height 58
checkbox input "true"
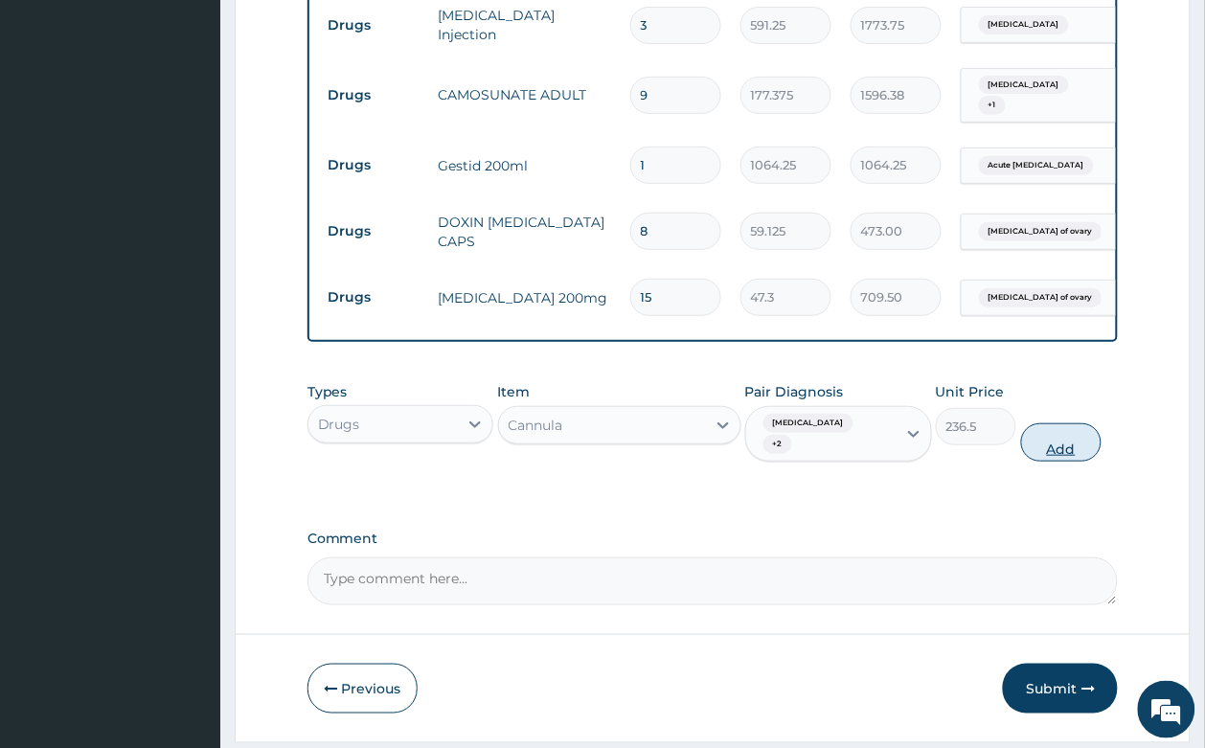
click at [1075, 423] on button "Add" at bounding box center [1061, 442] width 81 height 38
type input "0"
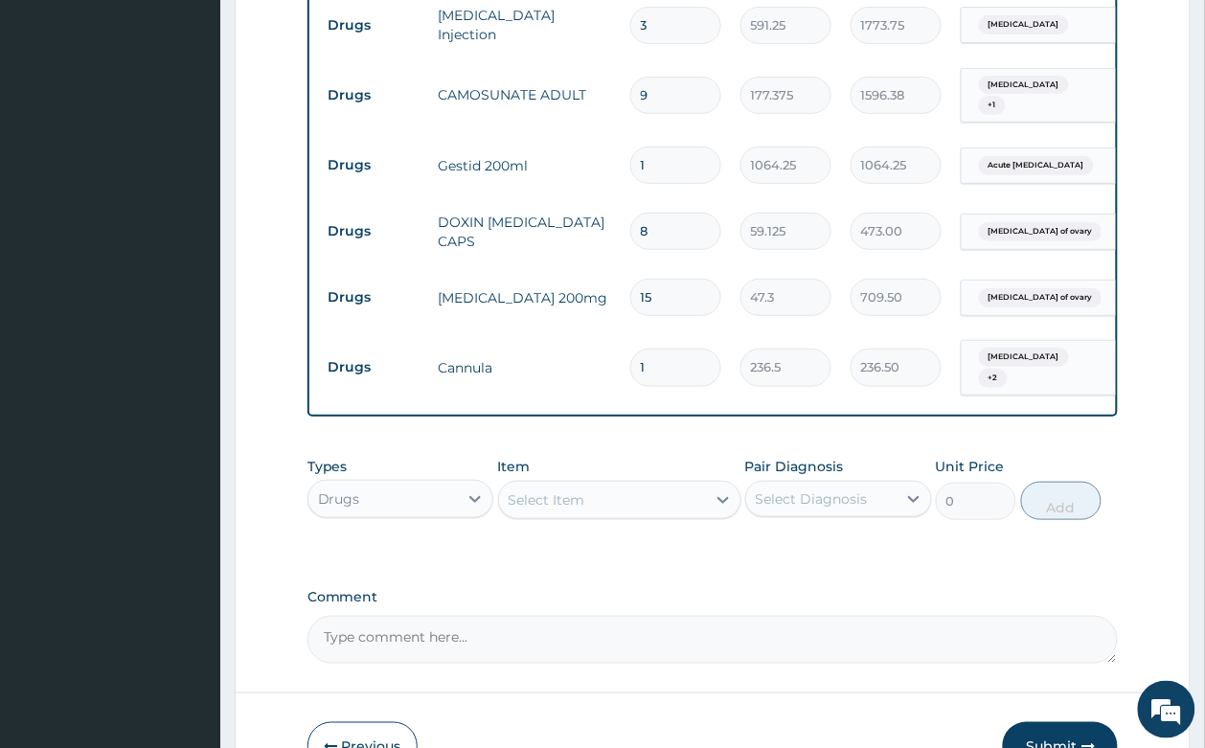
click at [548, 490] on div "Select Item" at bounding box center [546, 499] width 77 height 19
type input "DRIP S"
drag, startPoint x: 536, startPoint y: 499, endPoint x: 737, endPoint y: 490, distance: 201.3
click at [562, 530] on div "Drip set" at bounding box center [619, 547] width 243 height 34
type input "236.5"
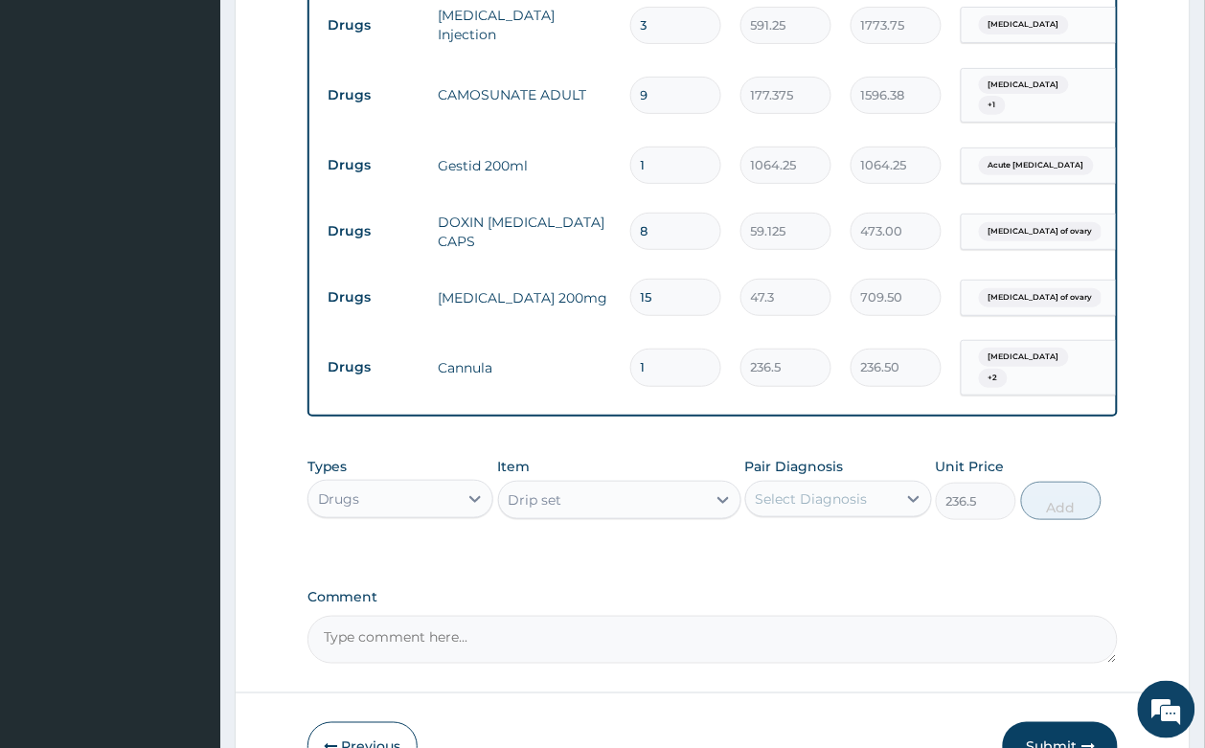
drag, startPoint x: 798, startPoint y: 441, endPoint x: 812, endPoint y: 467, distance: 29.6
click at [801, 489] on div "Select Diagnosis" at bounding box center [811, 498] width 112 height 19
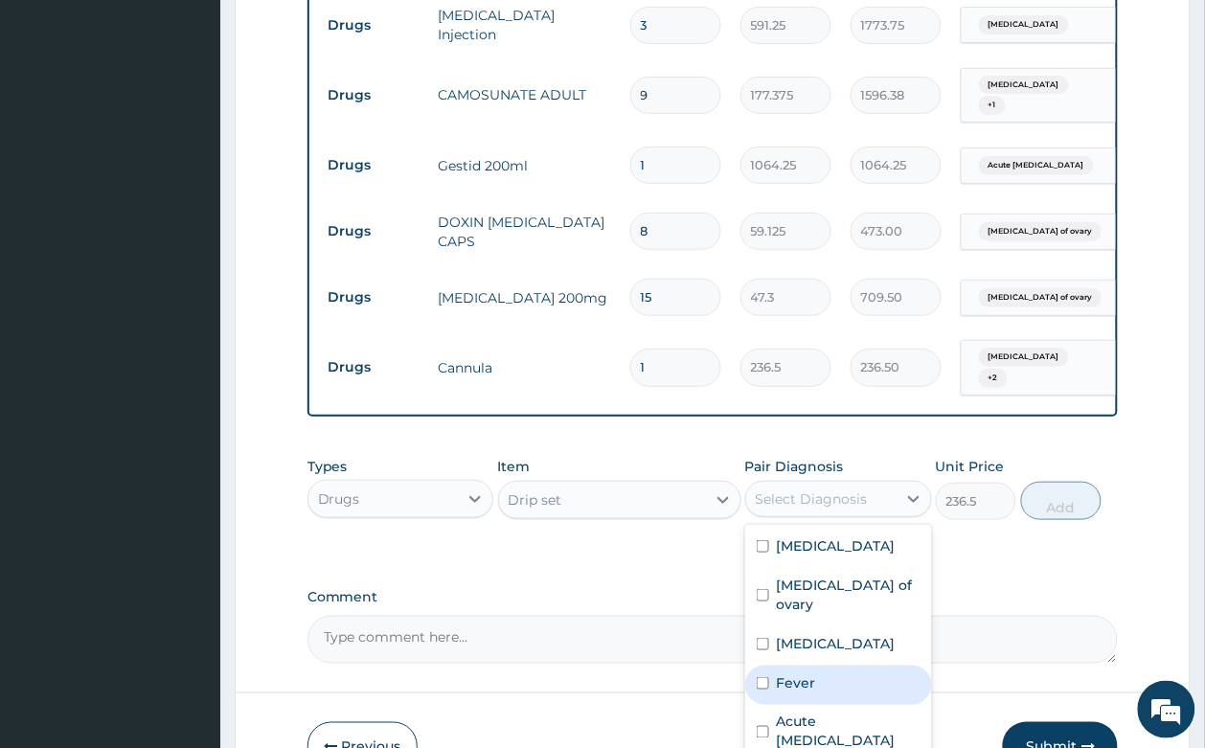
click at [848, 665] on div "Fever" at bounding box center [838, 684] width 187 height 39
checkbox input "true"
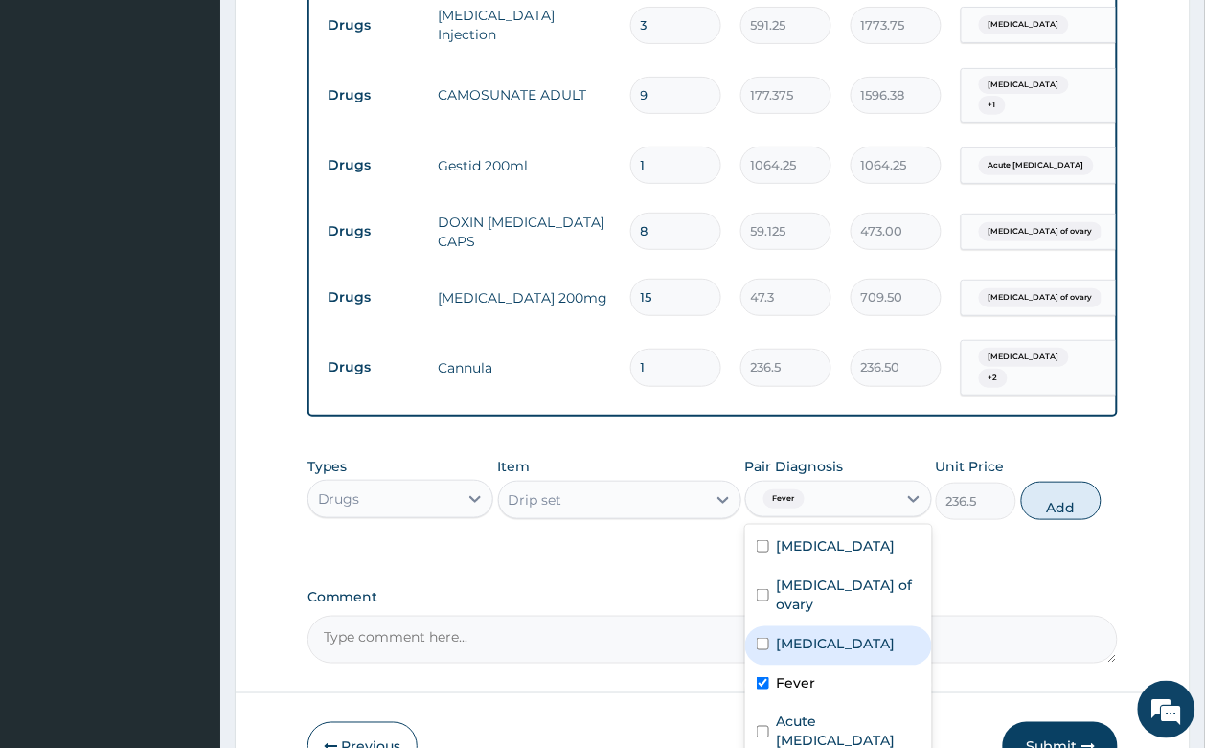
drag, startPoint x: 843, startPoint y: 591, endPoint x: 843, endPoint y: 531, distance: 59.4
click at [843, 626] on div "[MEDICAL_DATA]" at bounding box center [838, 645] width 187 height 39
checkbox input "true"
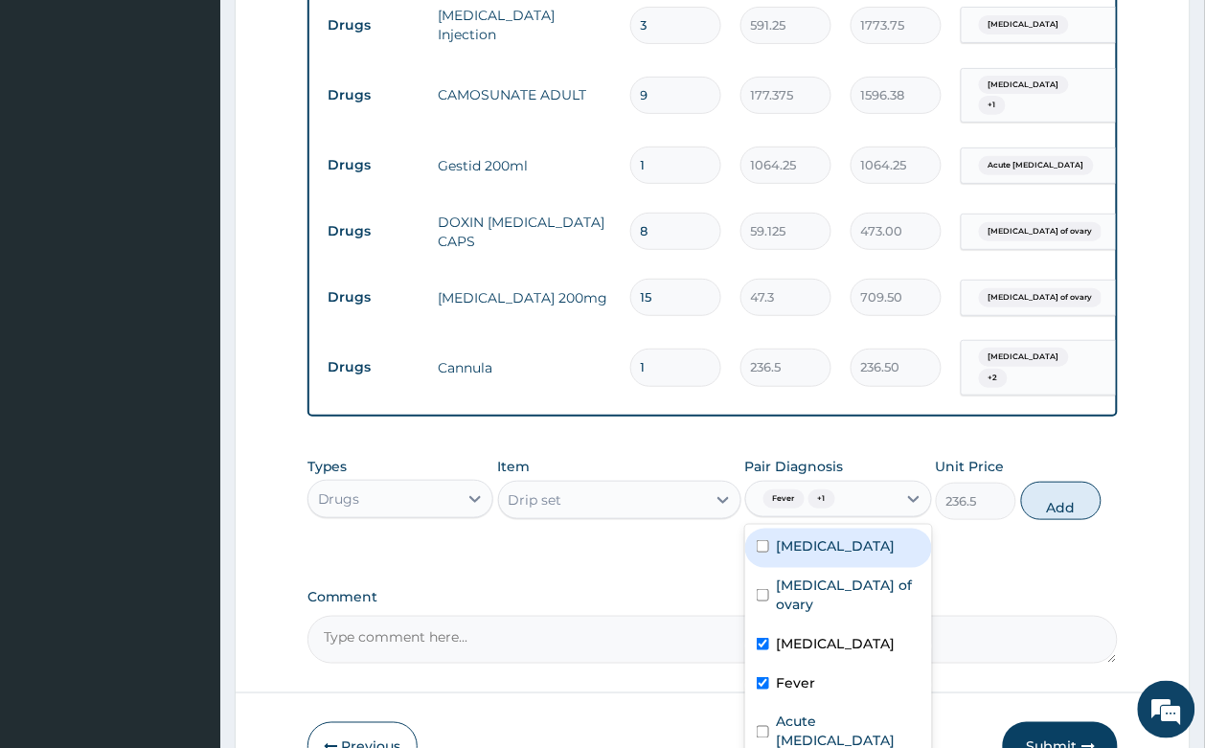
click at [850, 536] on label "Appendicitis" at bounding box center [836, 545] width 119 height 19
checkbox input "true"
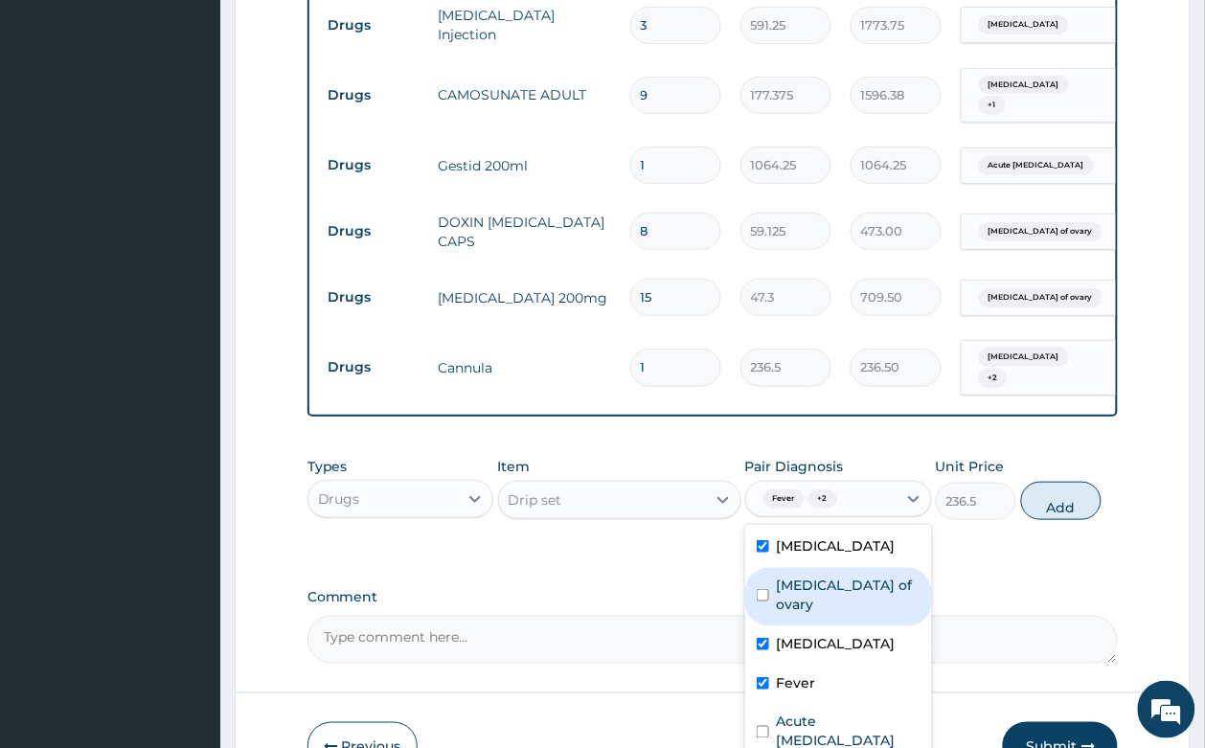
click at [852, 575] on label "Cyst of ovary" at bounding box center [849, 594] width 144 height 38
checkbox input "true"
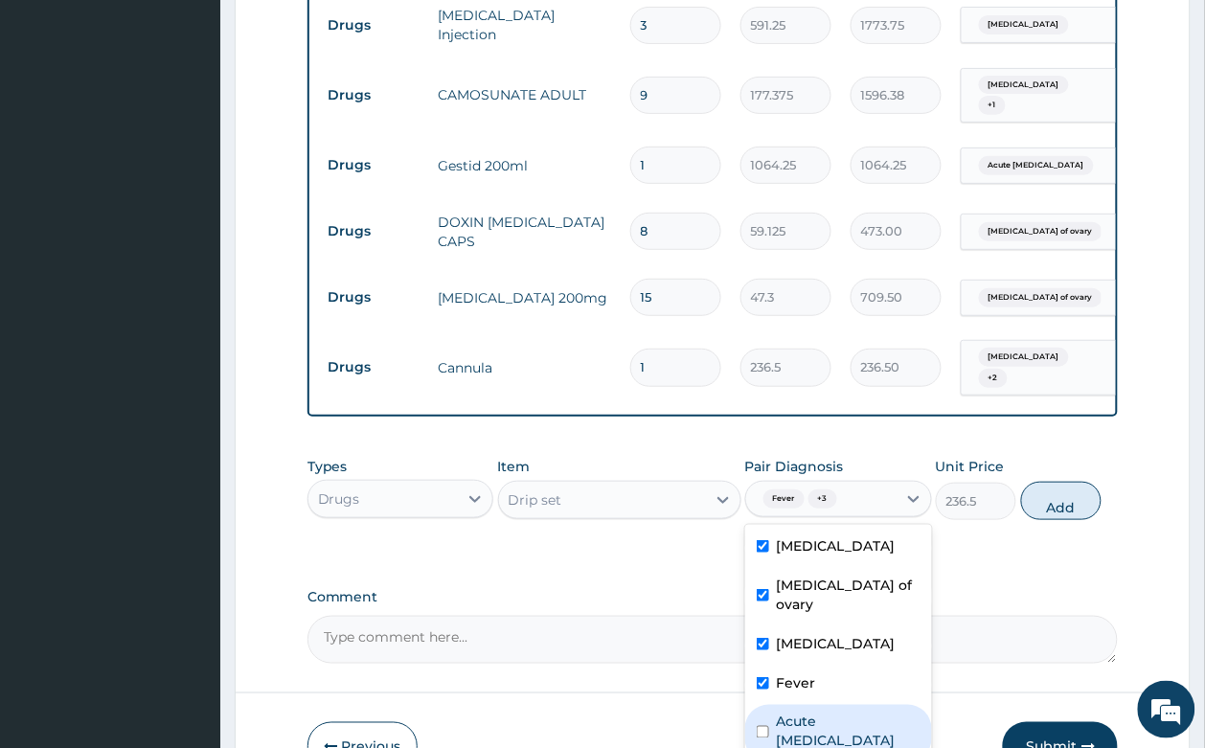
drag, startPoint x: 849, startPoint y: 659, endPoint x: 998, endPoint y: 485, distance: 228.2
click at [849, 712] on label "Acute peptic ulcer" at bounding box center [849, 731] width 144 height 38
checkbox input "true"
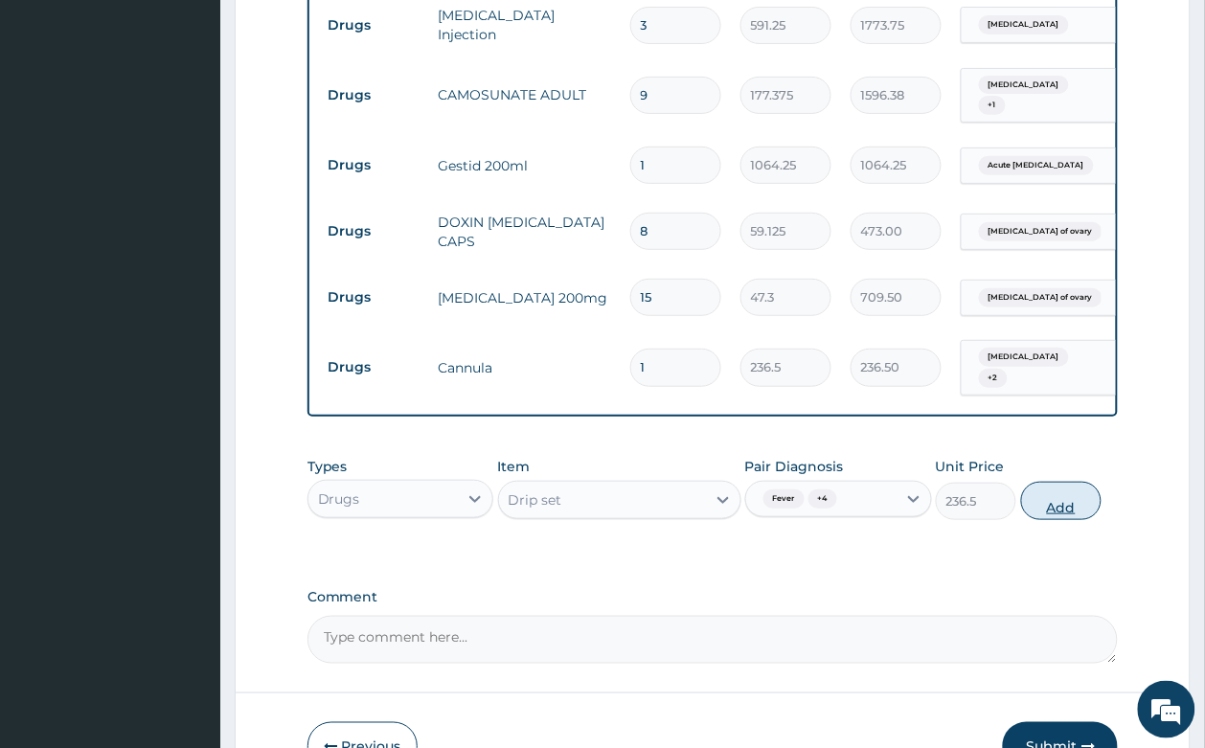
click at [1051, 482] on button "Add" at bounding box center [1061, 501] width 81 height 38
type input "0"
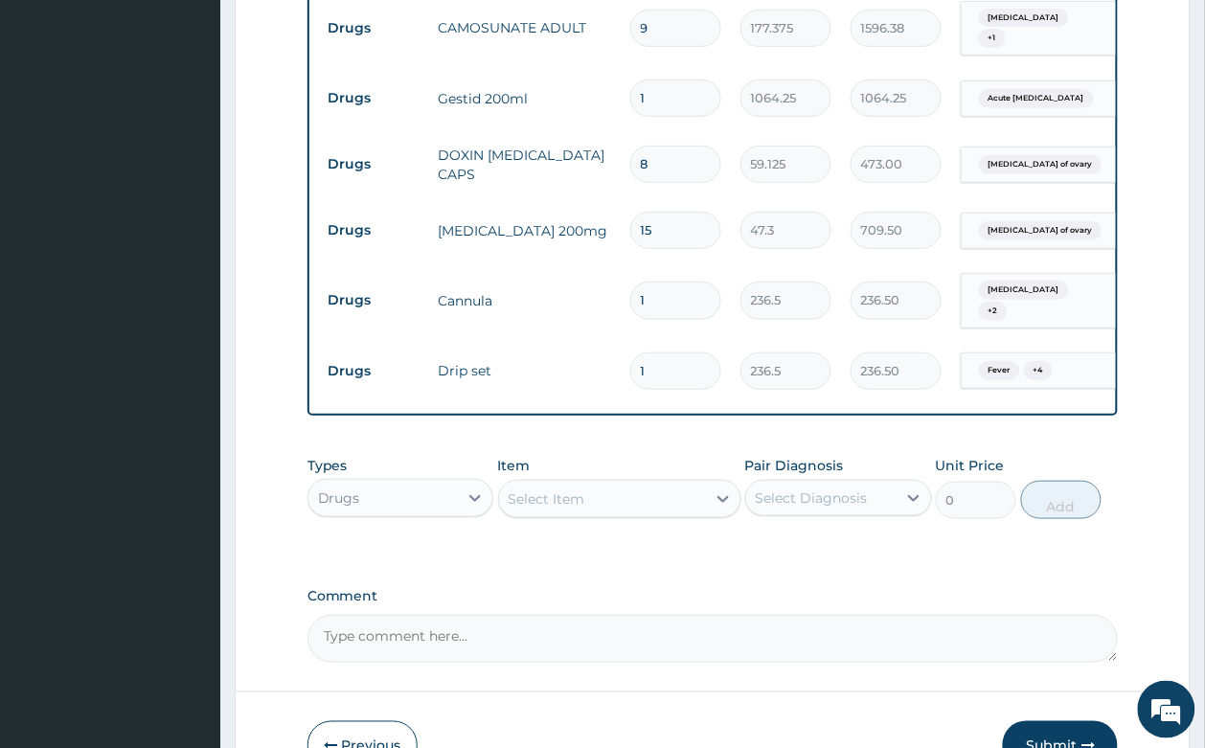
scroll to position [1827, 0]
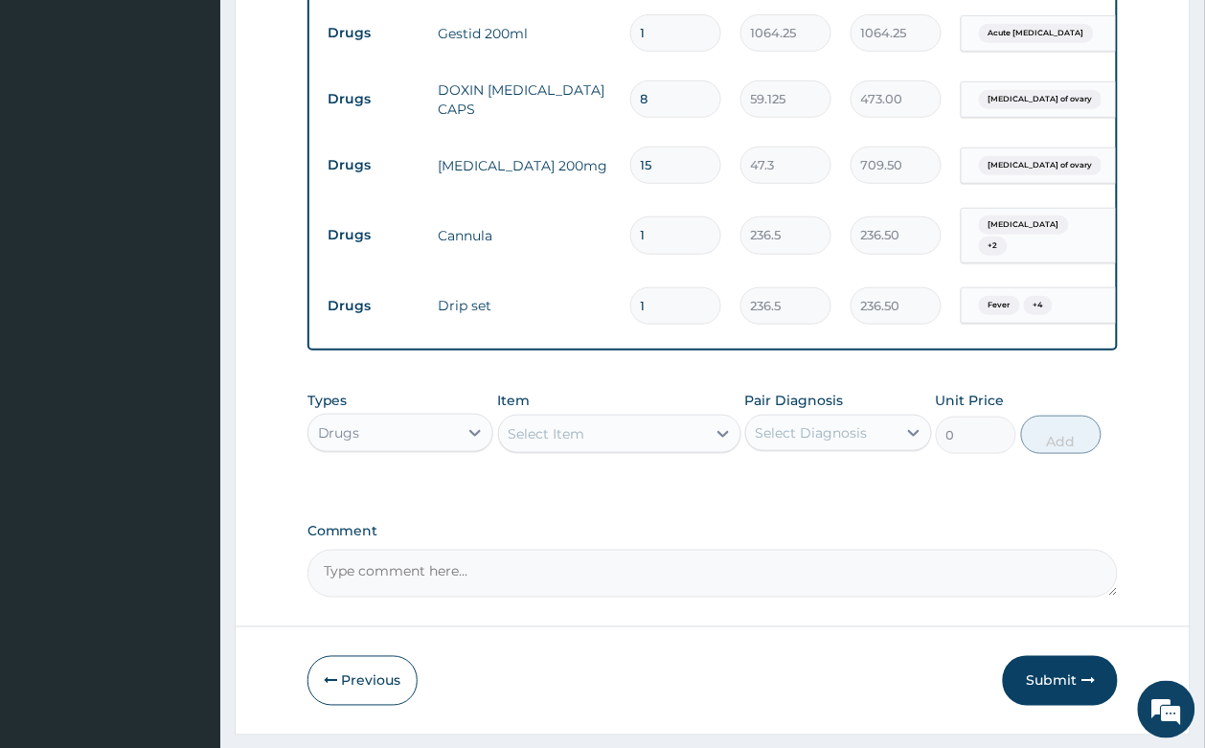
click at [619, 418] on div "Select Item" at bounding box center [602, 433] width 207 height 31
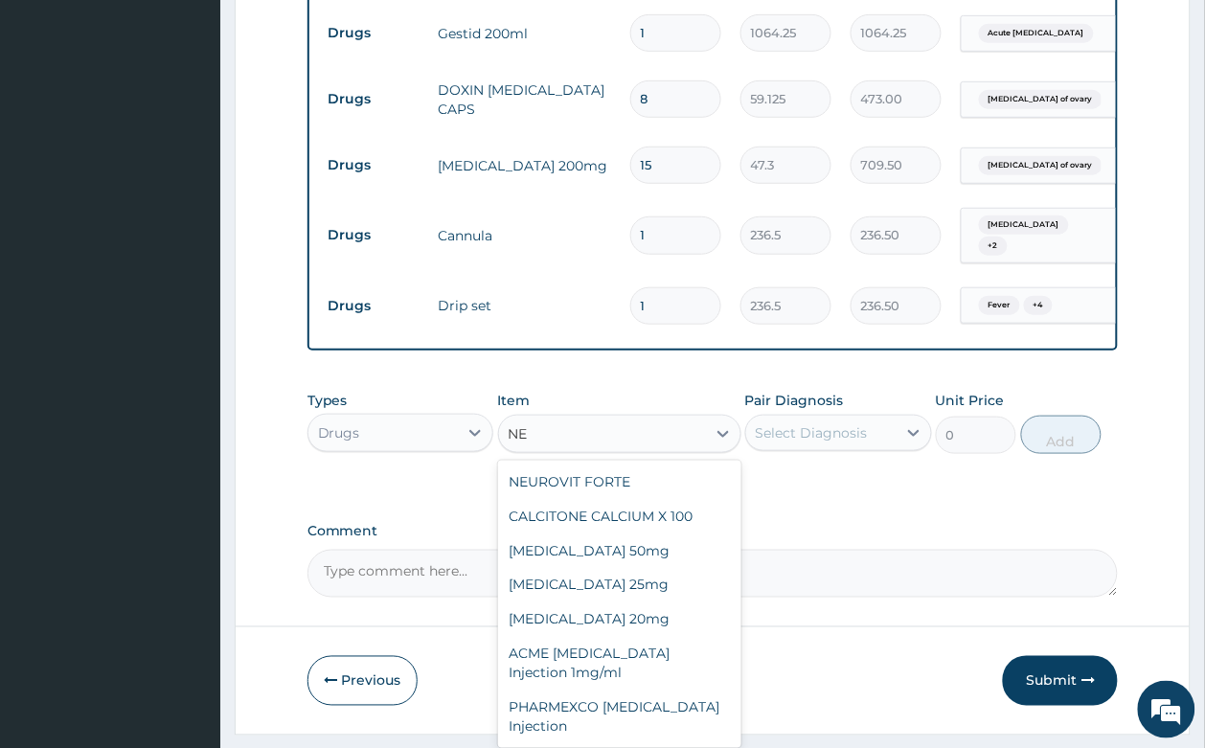
type input "NEE"
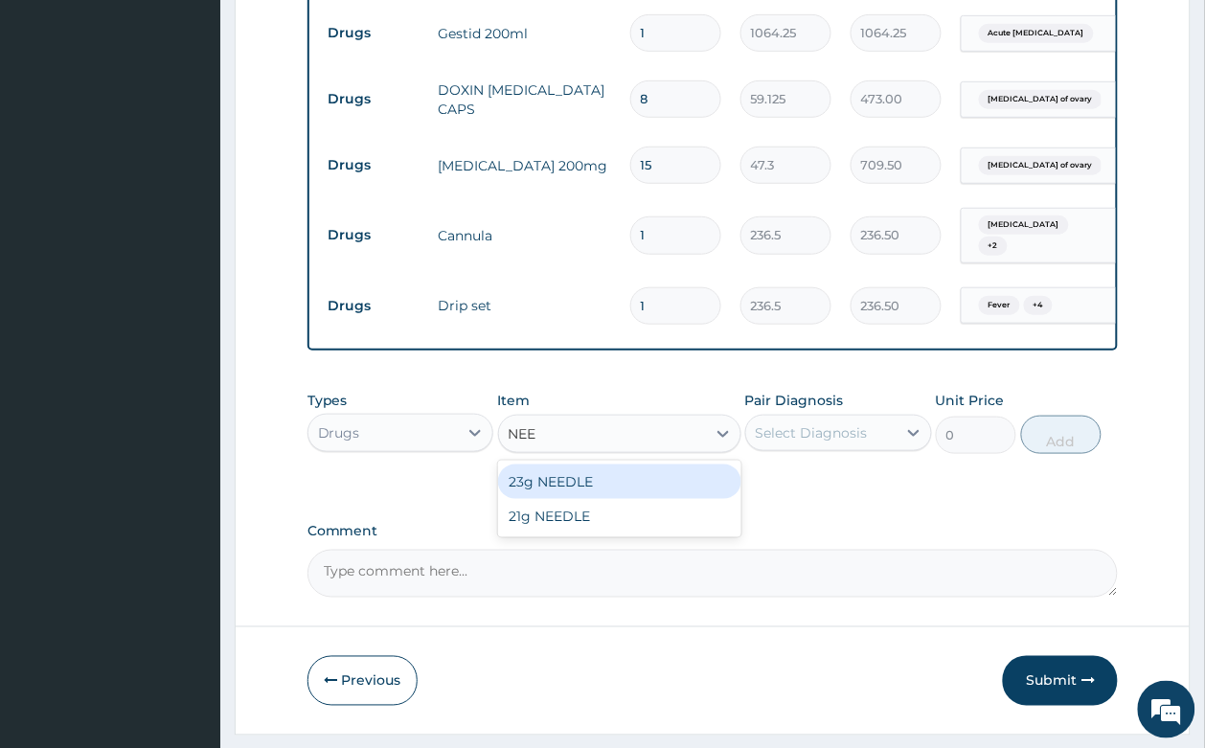
click at [623, 464] on div "23g NEEDLE" at bounding box center [619, 481] width 243 height 34
type input "59.125"
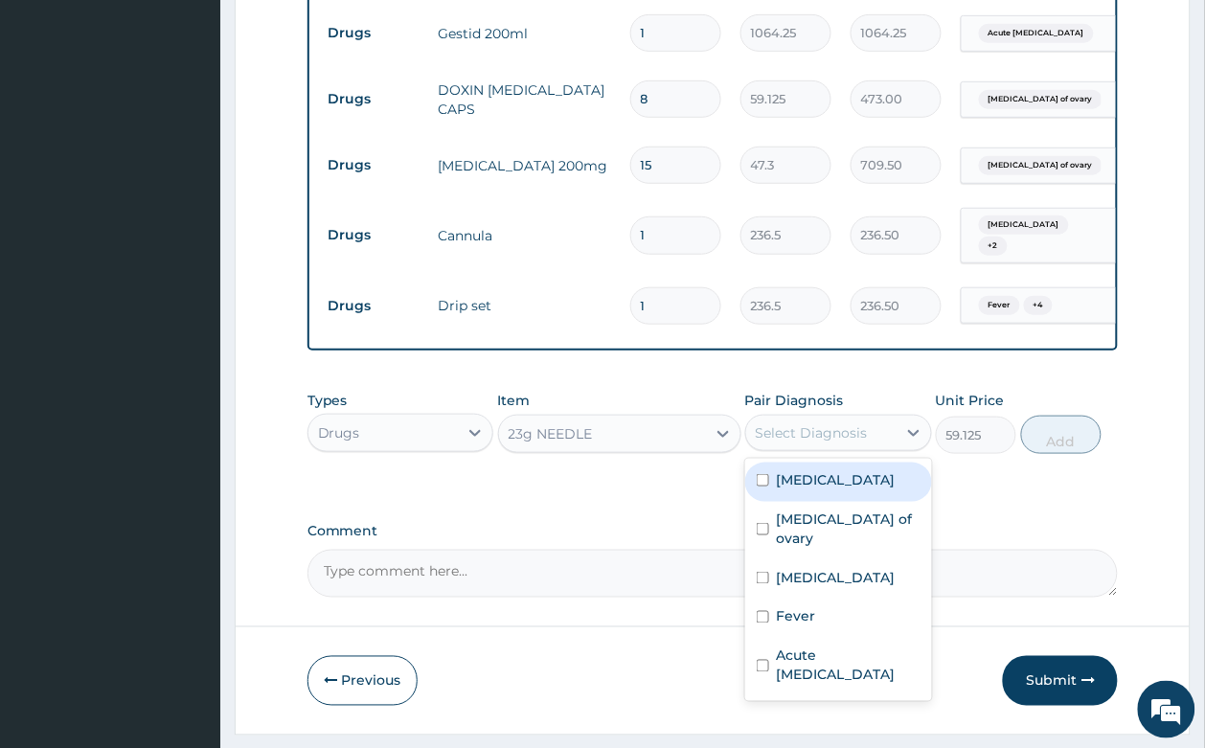
click at [807, 415] on div "Select Diagnosis" at bounding box center [838, 433] width 187 height 36
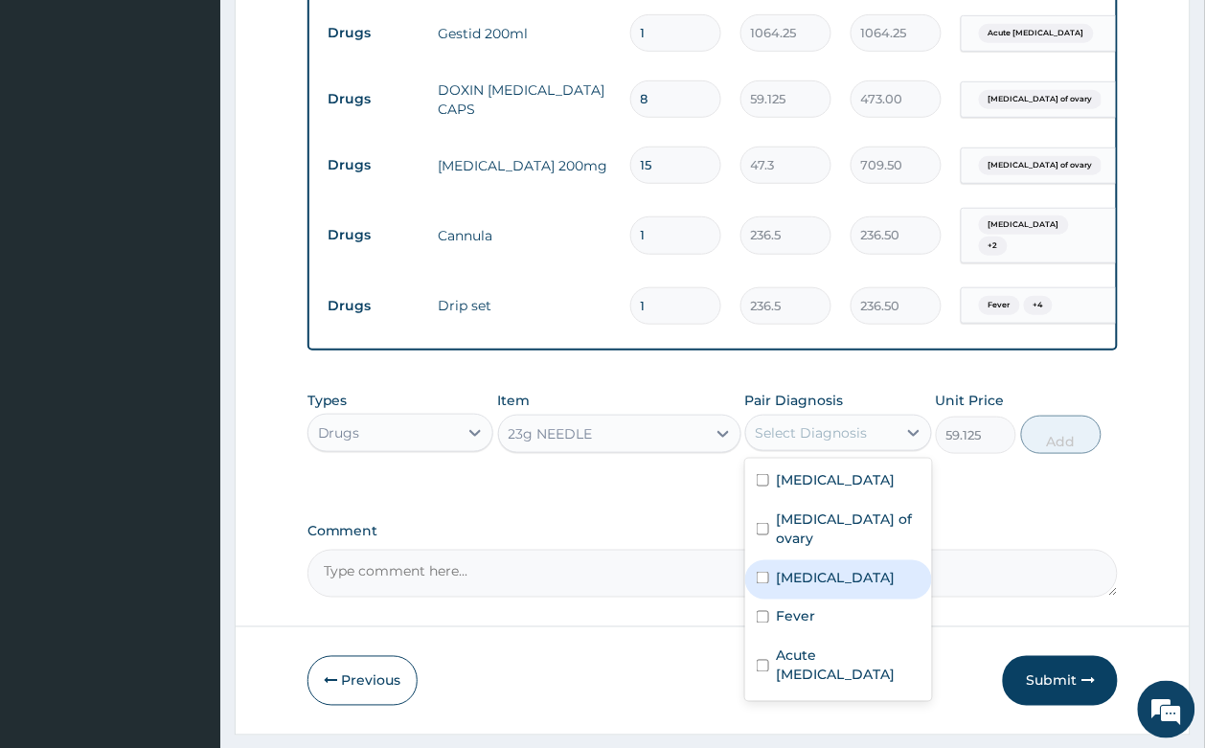
drag, startPoint x: 820, startPoint y: 517, endPoint x: 812, endPoint y: 562, distance: 45.7
click at [820, 533] on div "Appendicitis Cyst of ovary Malaria Fever Acute peptic ulcer" at bounding box center [838, 580] width 187 height 242
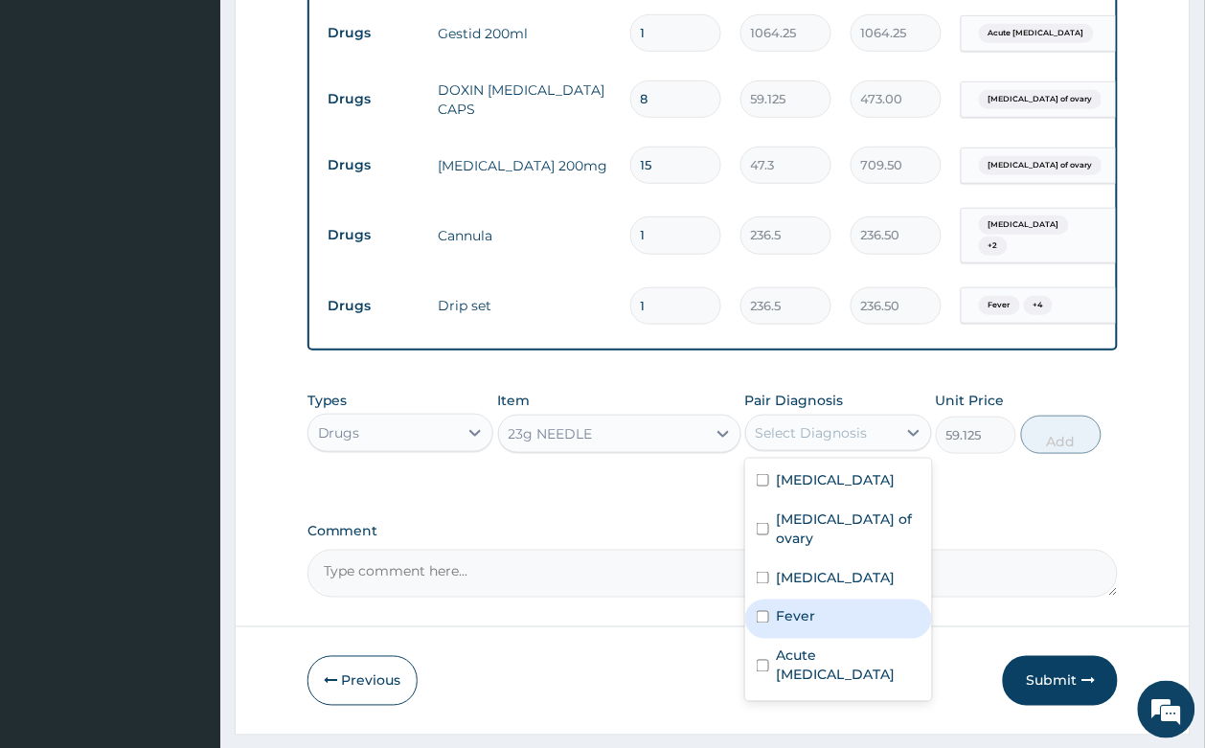
drag, startPoint x: 804, startPoint y: 552, endPoint x: 817, endPoint y: 630, distance: 78.6
click at [809, 567] on div "Appendicitis Cyst of ovary Malaria Fever Acute peptic ulcer" at bounding box center [838, 580] width 187 height 242
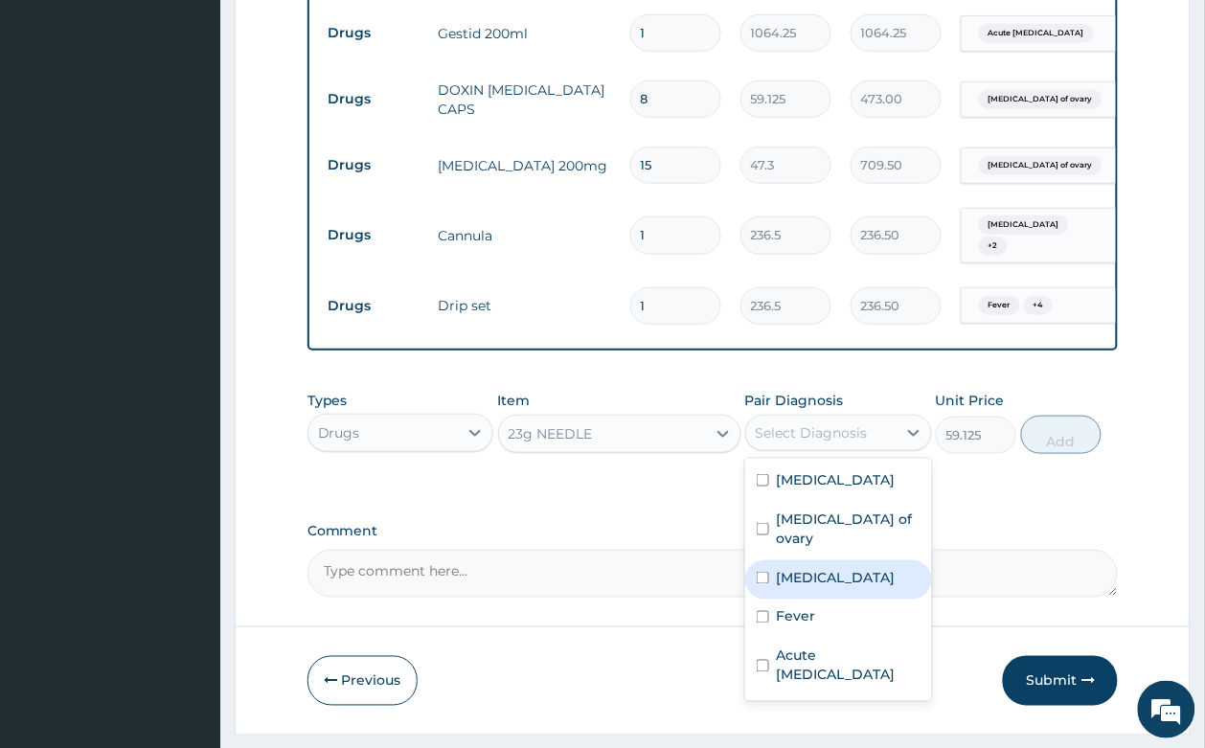
drag, startPoint x: 806, startPoint y: 525, endPoint x: 806, endPoint y: 512, distance: 12.4
click at [806, 560] on div "[MEDICAL_DATA]" at bounding box center [838, 579] width 187 height 39
checkbox input "true"
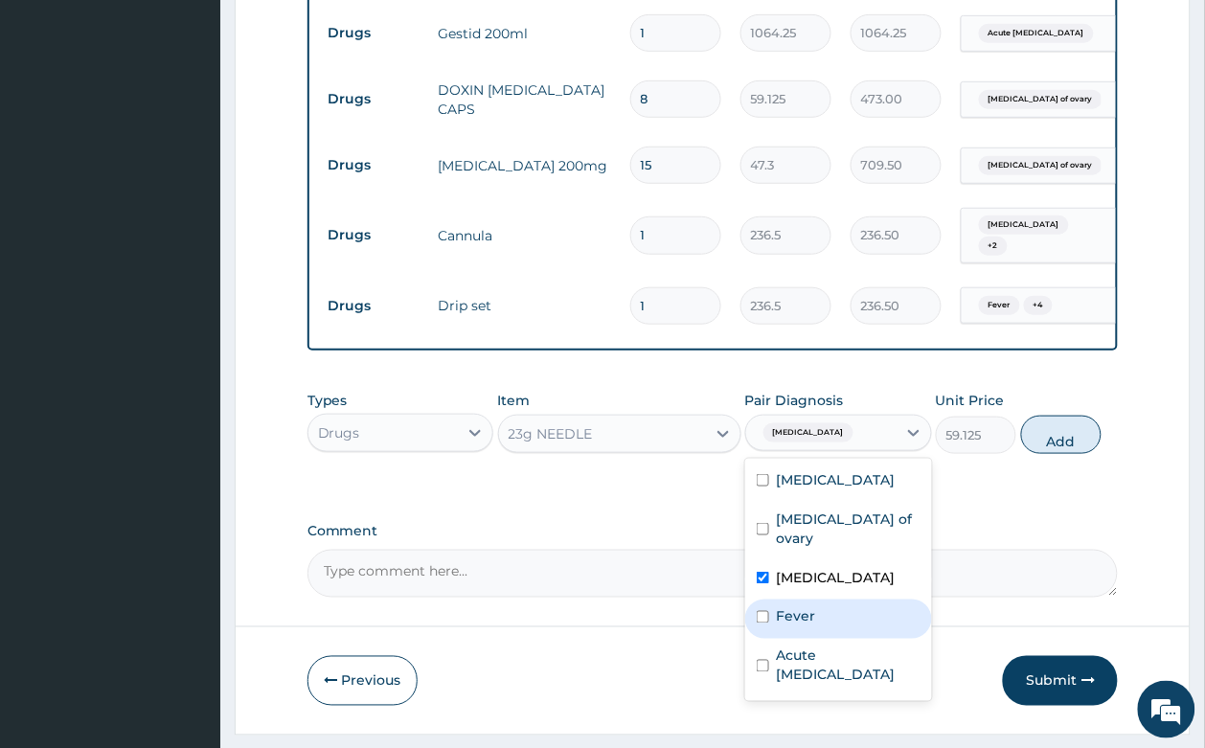
click at [812, 607] on label "Fever" at bounding box center [796, 616] width 39 height 19
checkbox input "true"
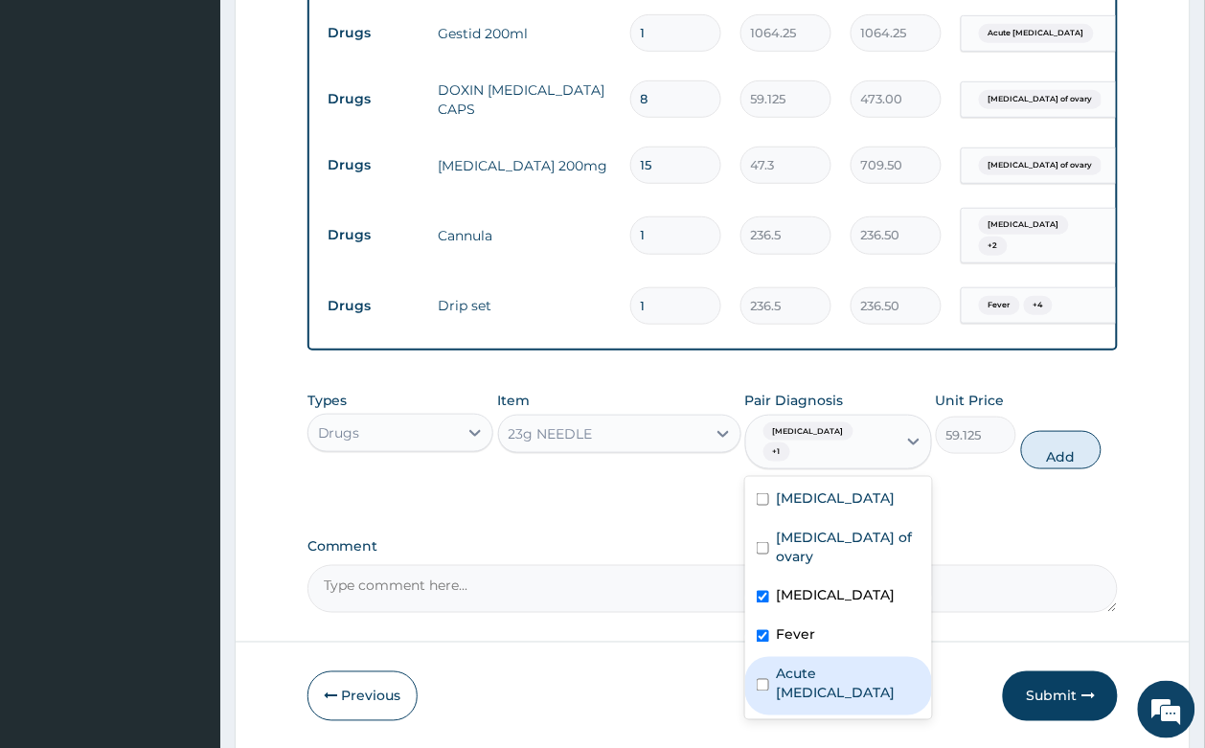
click at [816, 665] on label "Acute peptic ulcer" at bounding box center [849, 684] width 144 height 38
checkbox input "true"
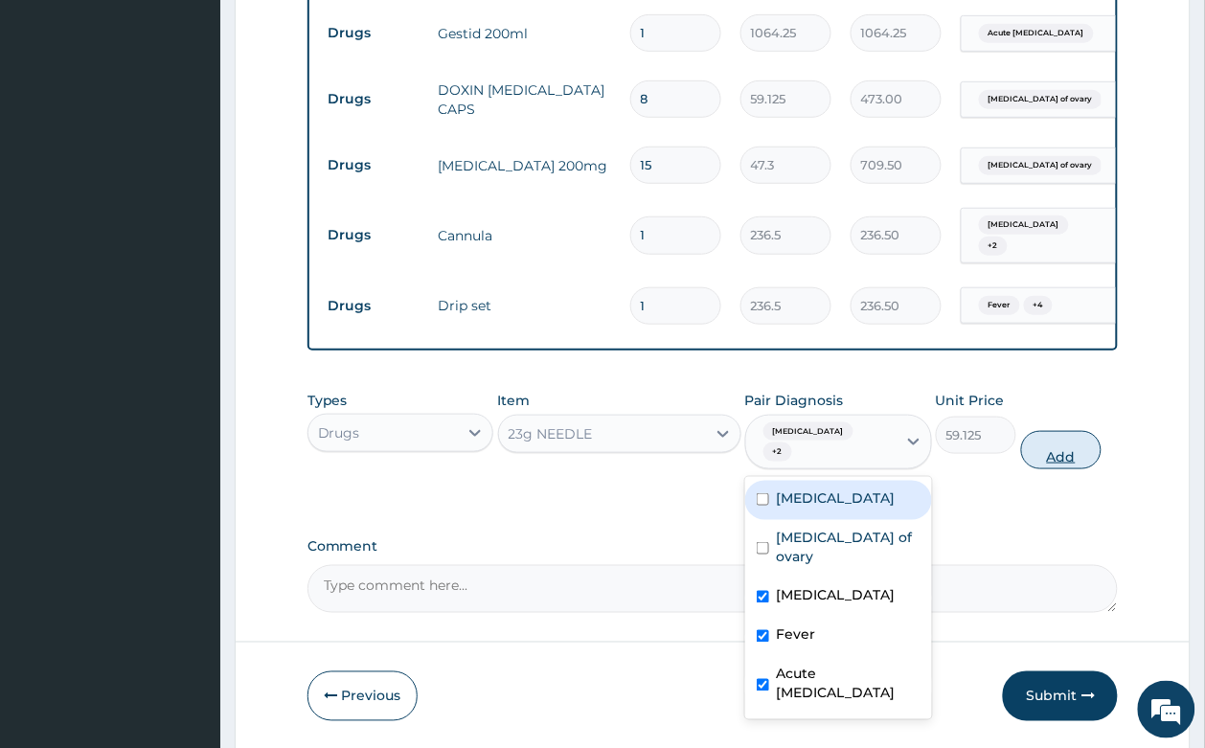
click at [1063, 431] on button "Add" at bounding box center [1061, 450] width 81 height 38
type input "0"
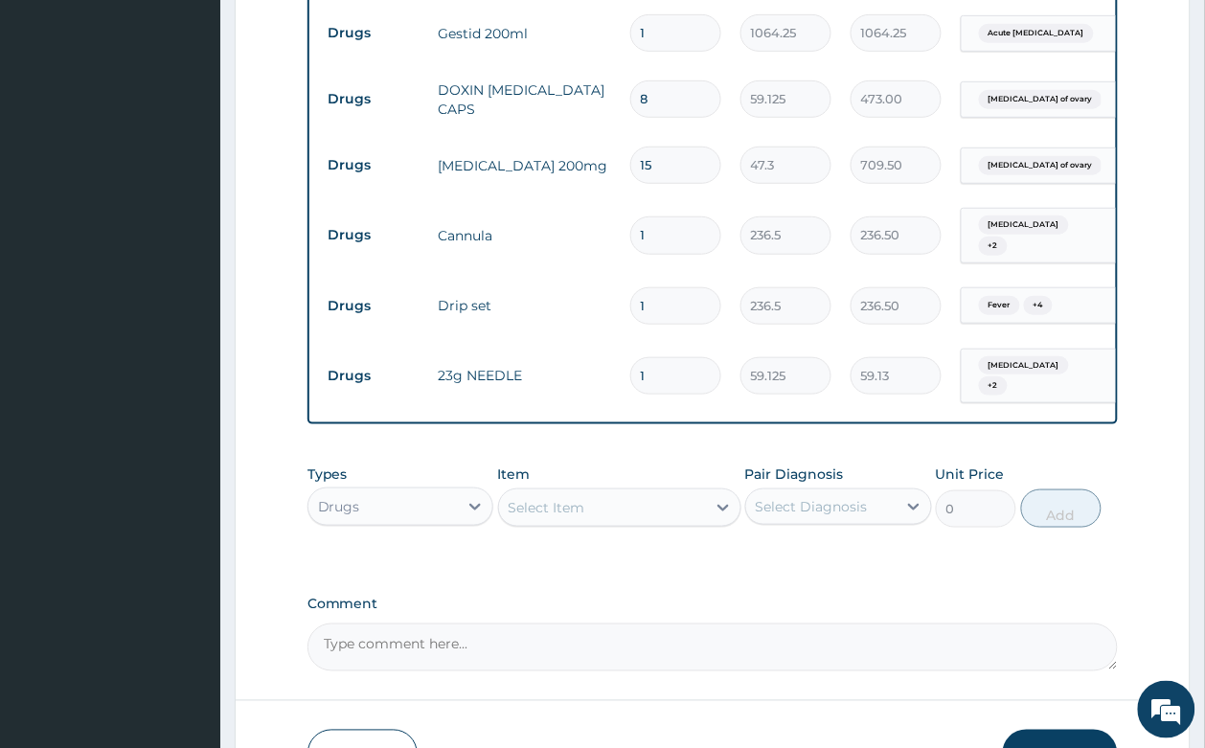
type input "0.00"
type input "5"
type input "295.63"
type input "0.00"
type input "6"
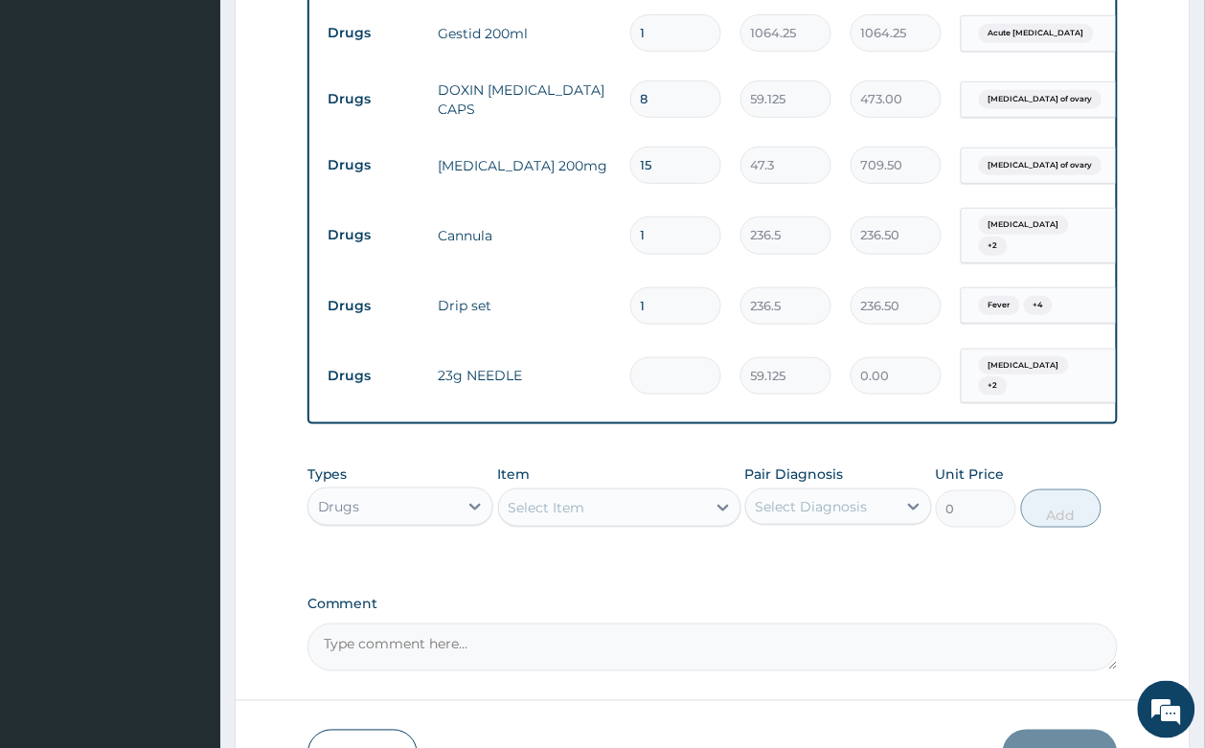
type input "354.75"
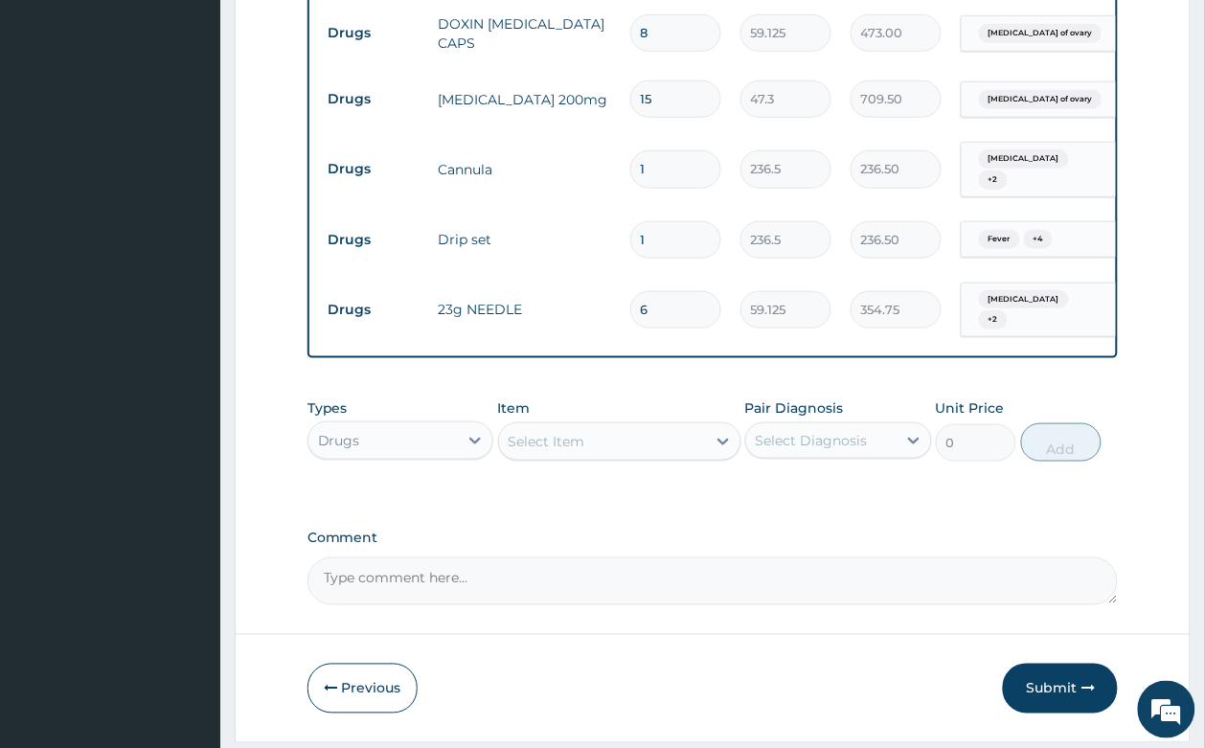
type input "6"
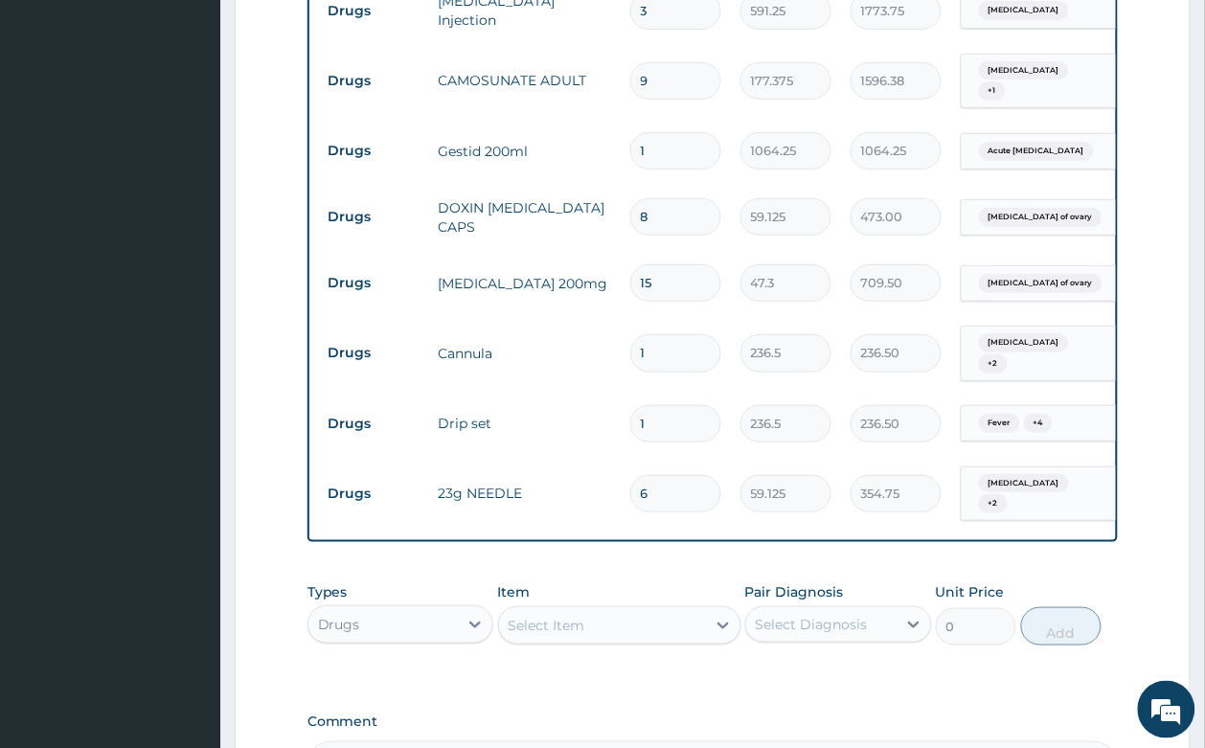
scroll to position [1893, 0]
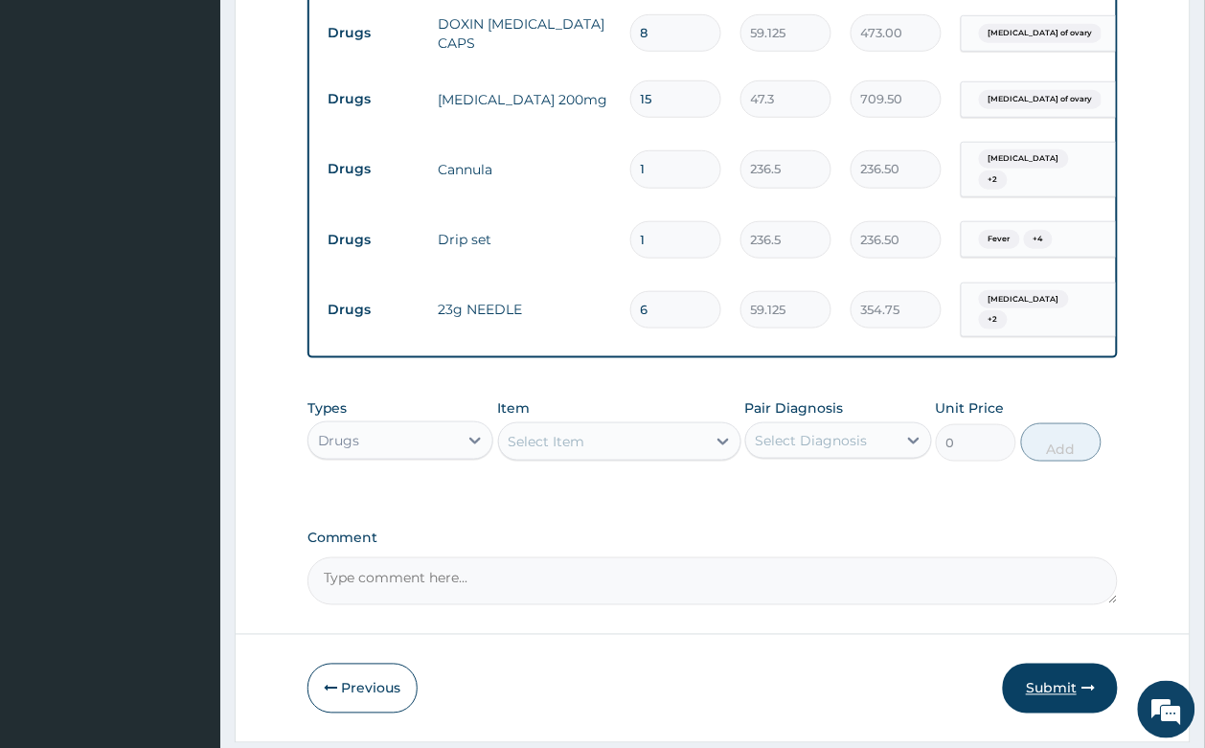
click at [1088, 682] on icon "button" at bounding box center [1087, 688] width 13 height 13
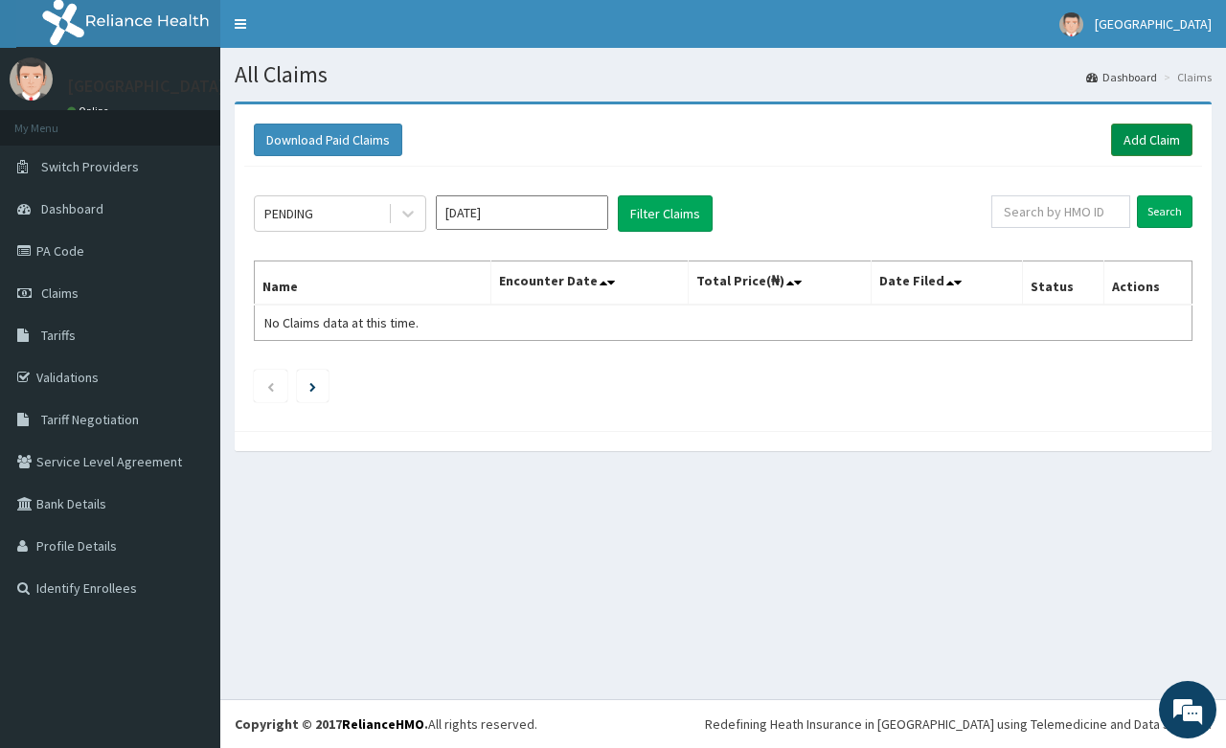
click at [1161, 134] on link "Add Claim" at bounding box center [1151, 140] width 81 height 33
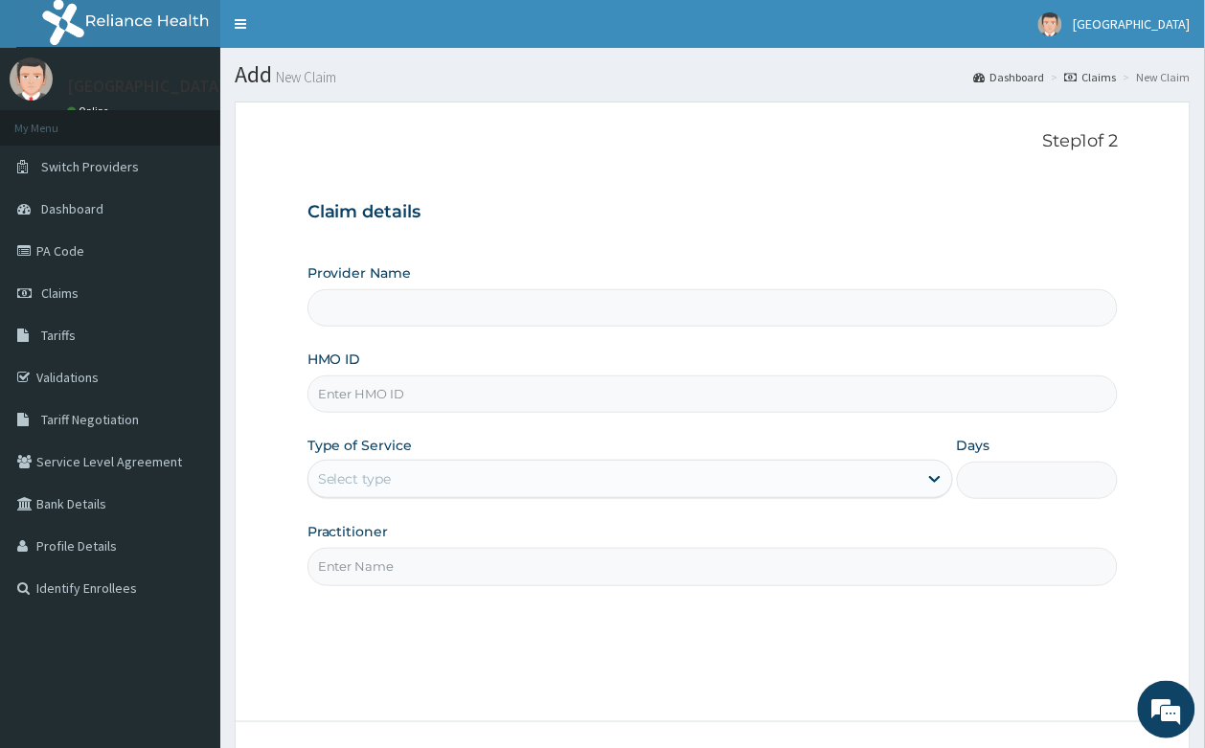
type input "Sonabel Medical Centre- Orazi"
click at [490, 386] on input "HMO ID" at bounding box center [712, 393] width 811 height 37
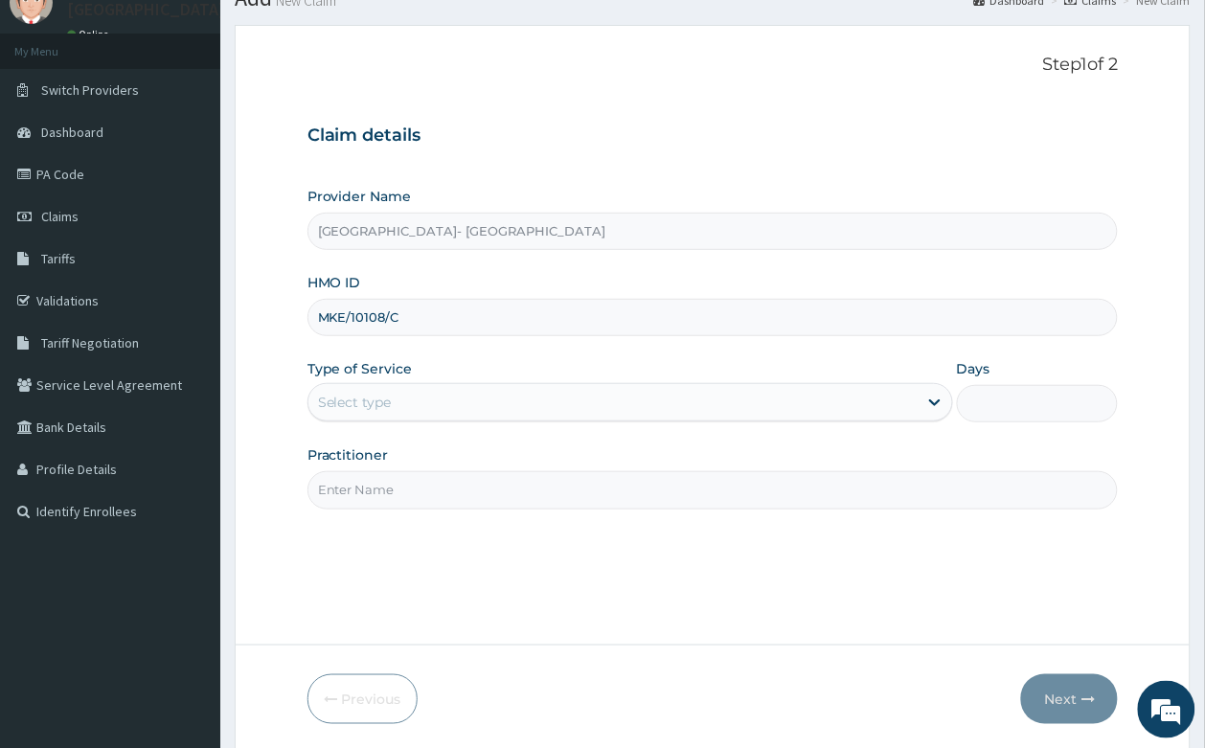
scroll to position [146, 0]
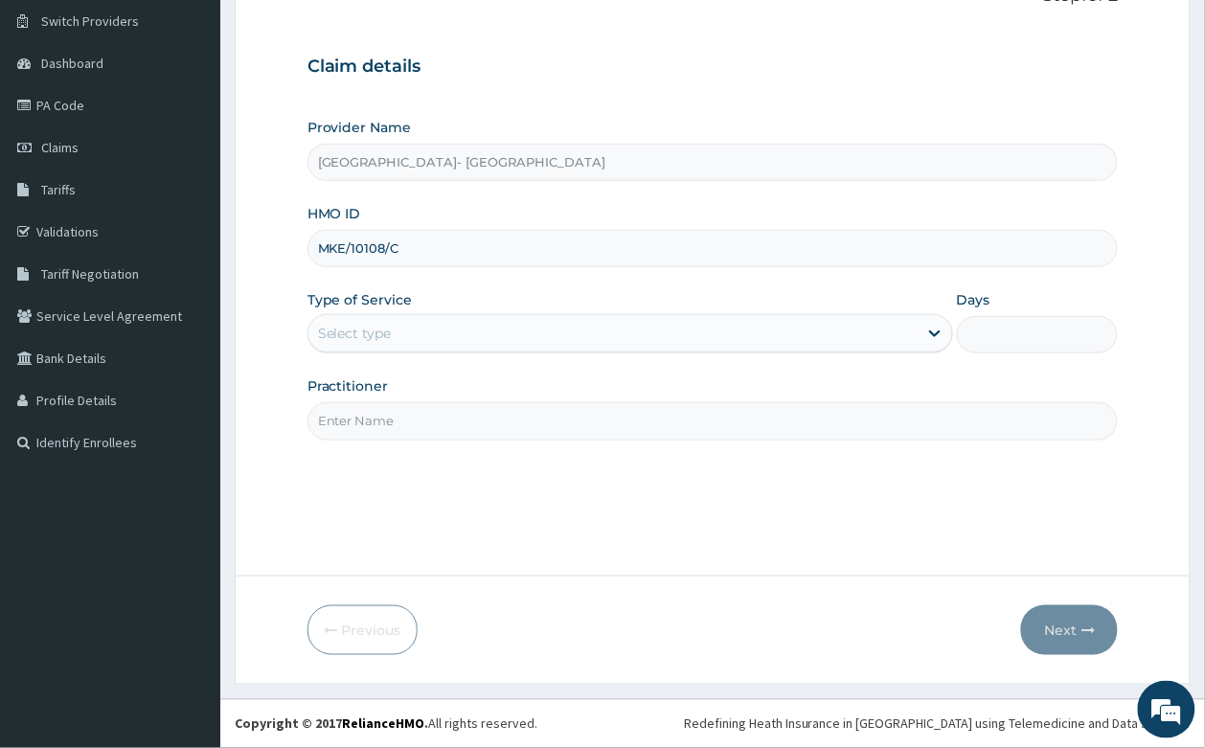
type input "MKE/10108/C"
click at [437, 343] on div "Select type" at bounding box center [612, 333] width 609 height 31
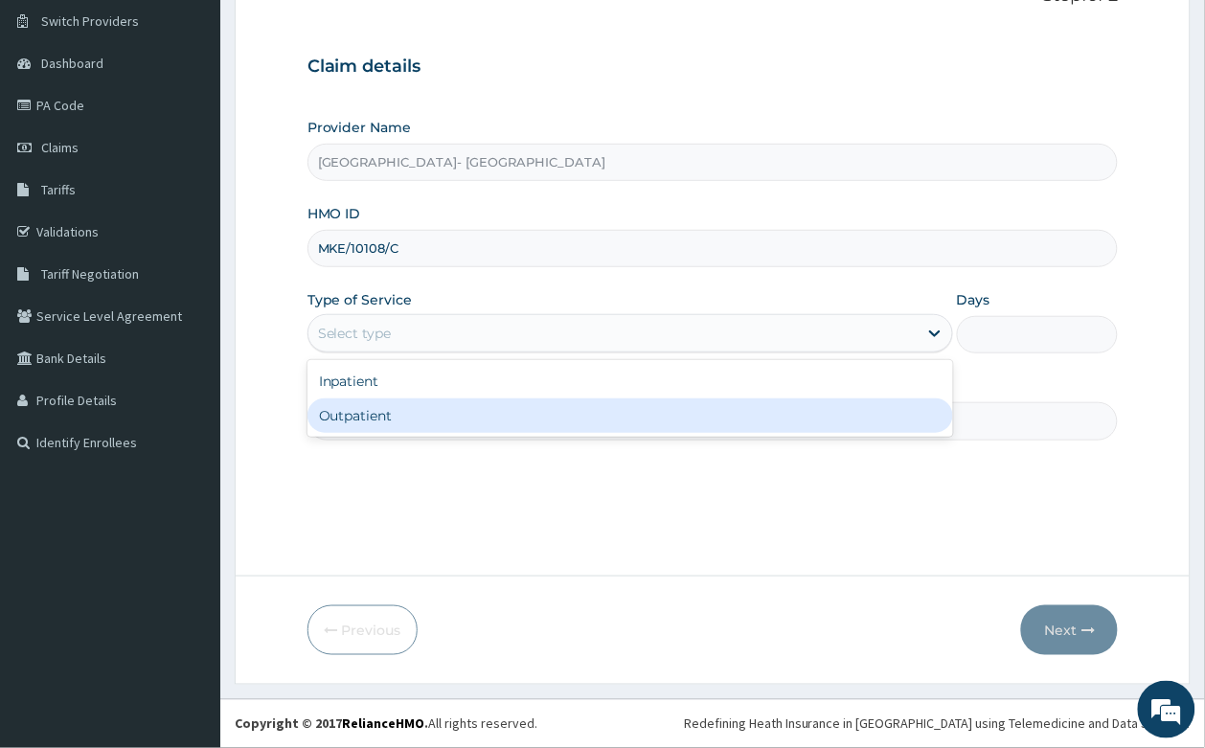
click at [456, 413] on div "Outpatient" at bounding box center [629, 415] width 645 height 34
type input "1"
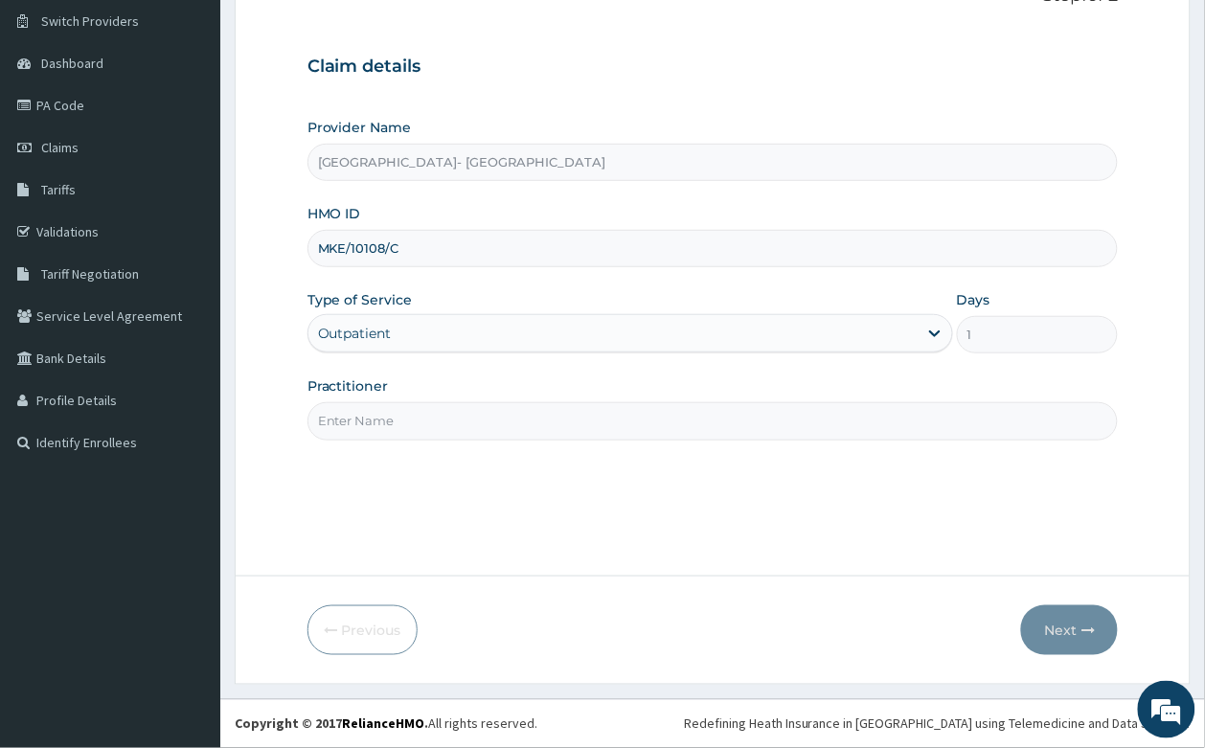
click at [345, 427] on input "Practitioner" at bounding box center [712, 420] width 811 height 37
type input "DR. UCHE"
click at [1103, 622] on button "Next" at bounding box center [1069, 630] width 97 height 50
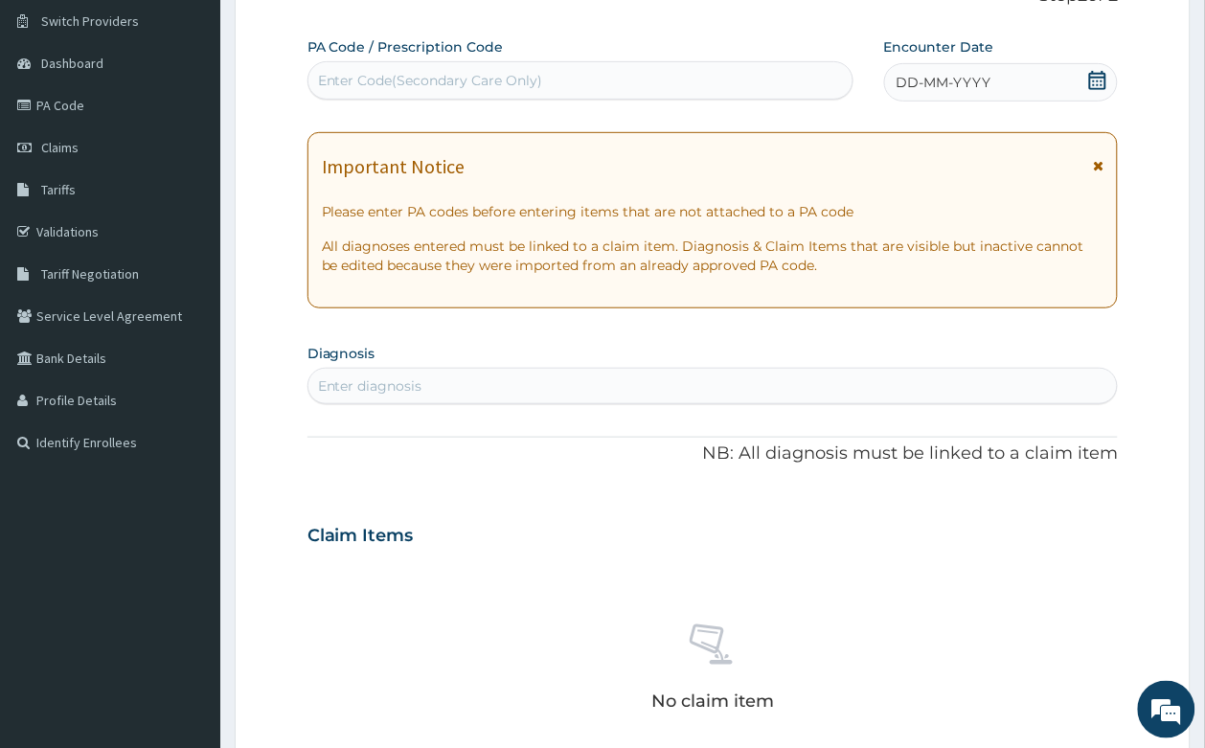
click at [1099, 93] on span at bounding box center [1097, 83] width 19 height 24
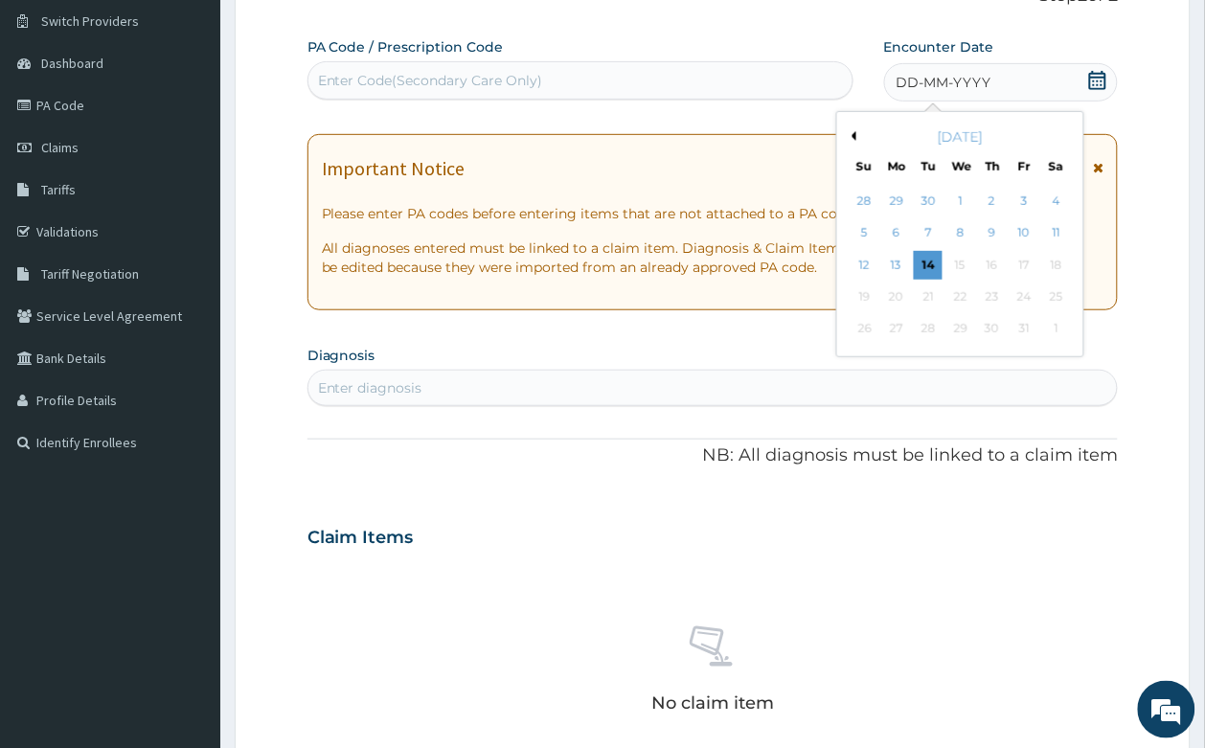
click at [852, 132] on button "Previous Month" at bounding box center [851, 136] width 10 height 10
click at [876, 335] on div "28" at bounding box center [864, 329] width 29 height 29
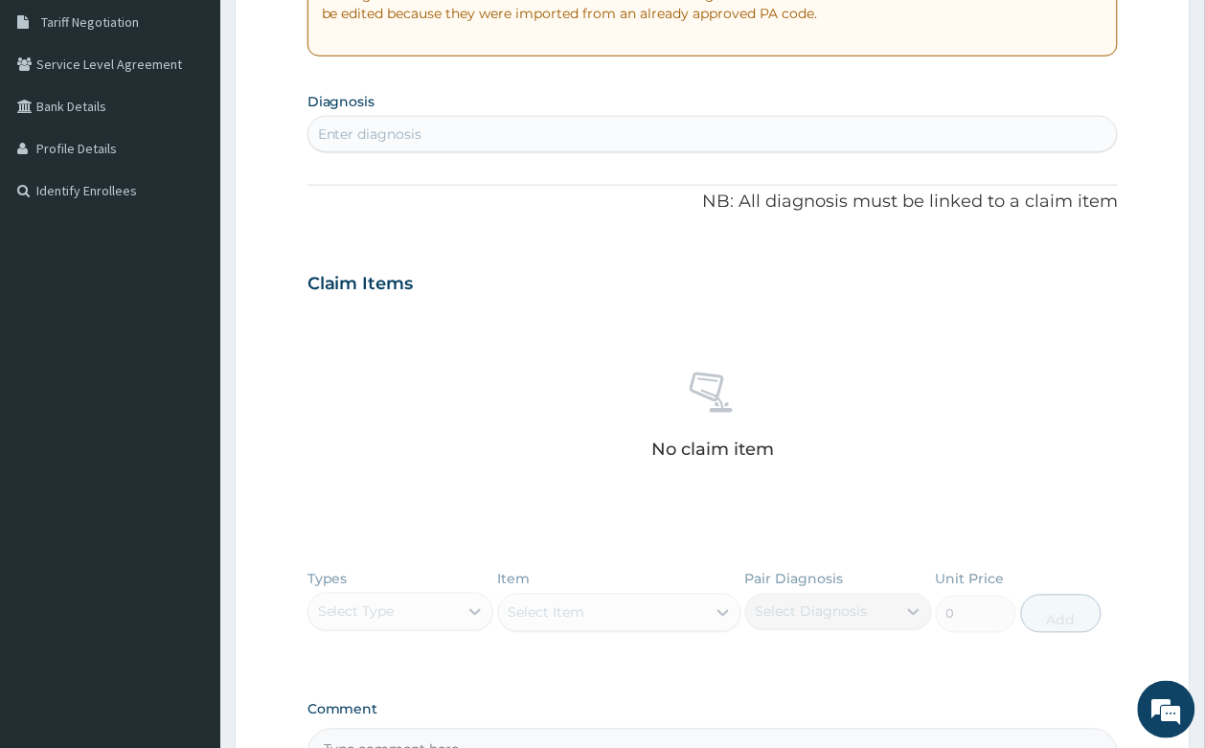
scroll to position [269, 0]
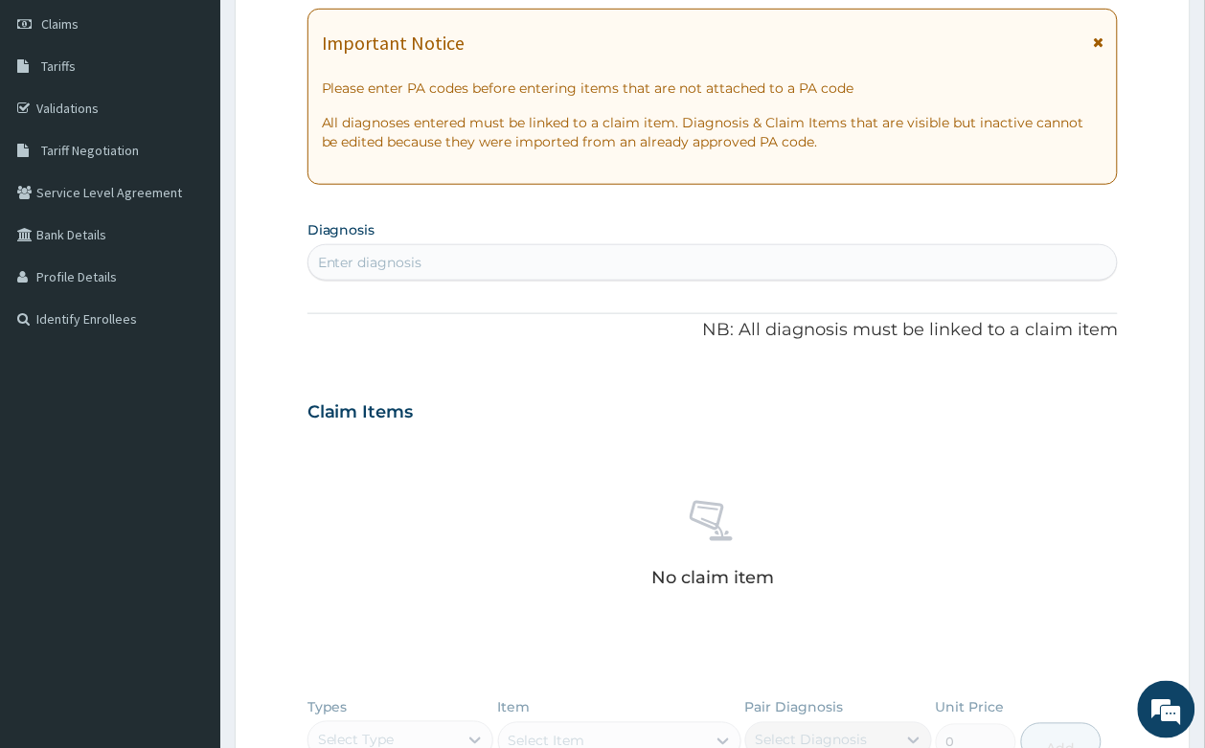
click at [499, 269] on div "Enter diagnosis" at bounding box center [712, 262] width 809 height 31
type input "[MEDICAL_DATA]"
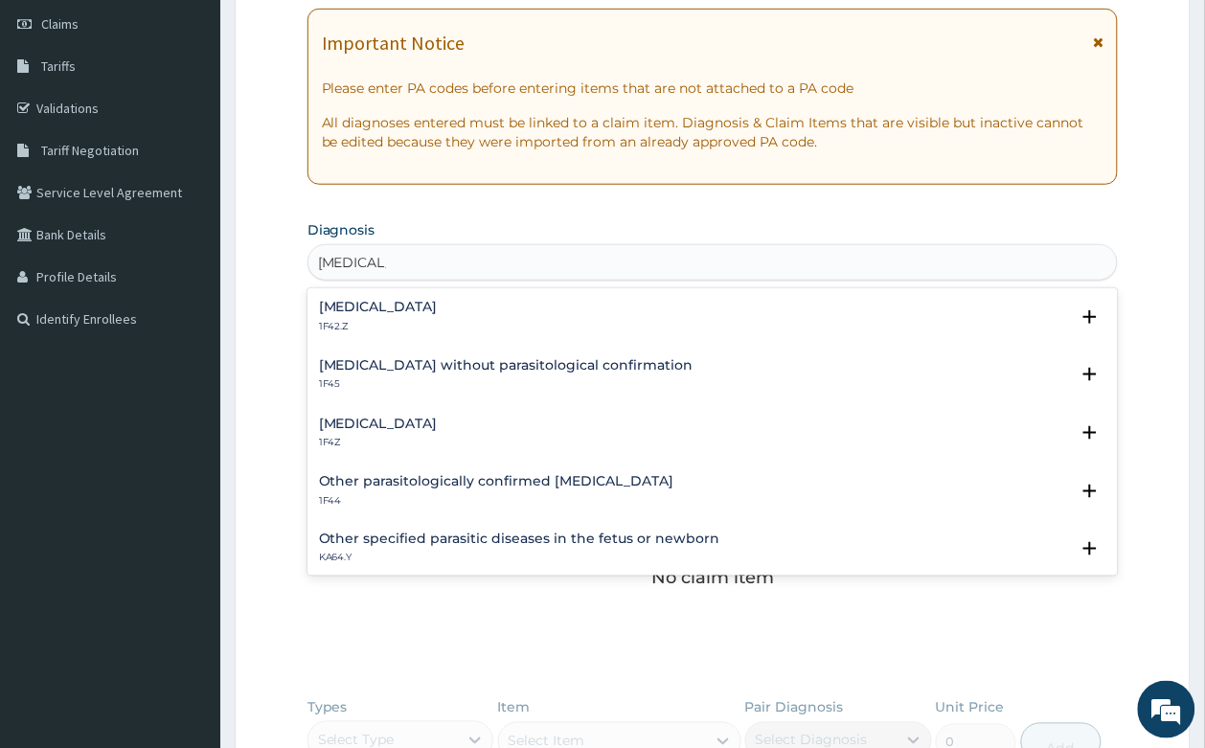
click at [389, 427] on h4 "[MEDICAL_DATA]" at bounding box center [378, 424] width 119 height 14
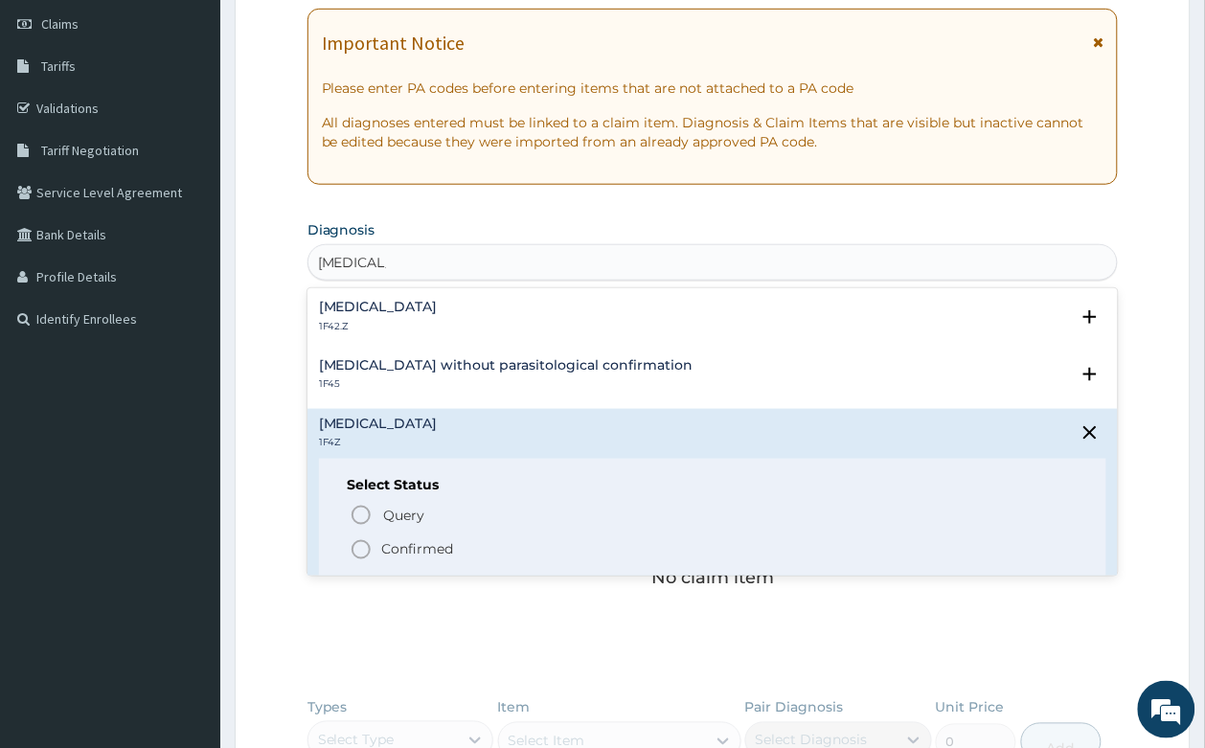
drag, startPoint x: 398, startPoint y: 537, endPoint x: 495, endPoint y: 370, distance: 193.5
click at [397, 538] on span "Confirmed" at bounding box center [713, 549] width 729 height 23
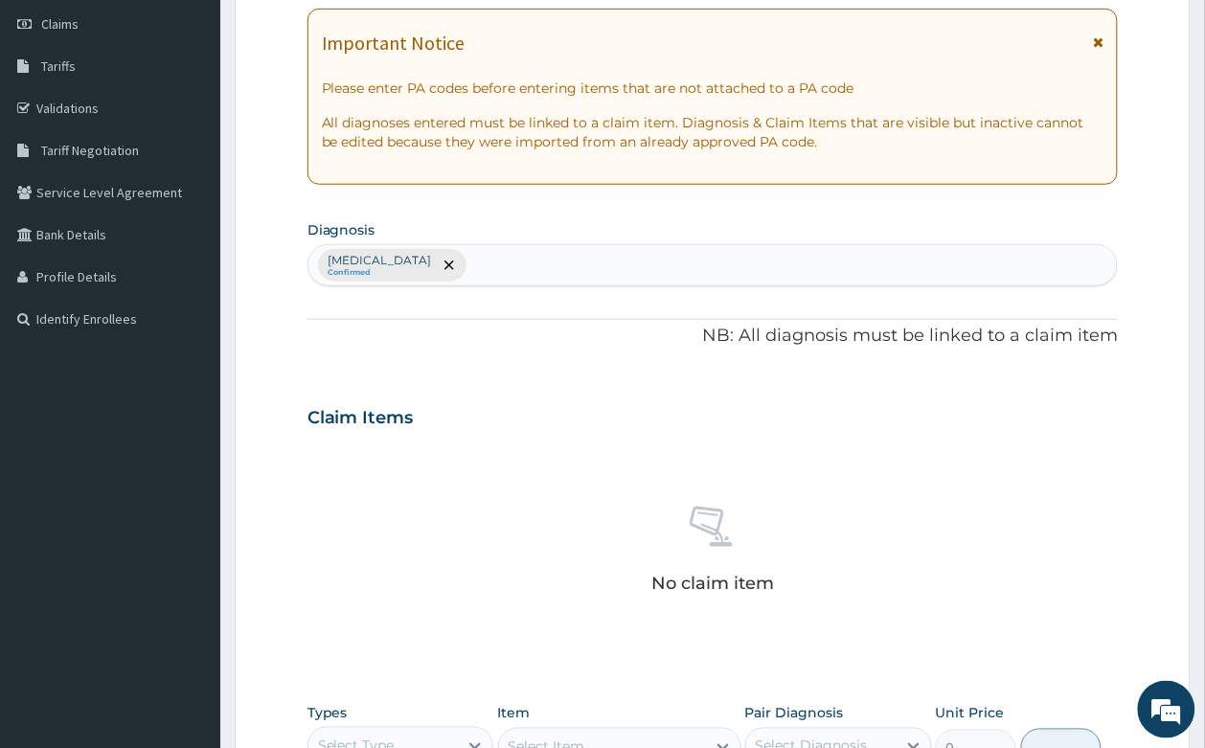
click at [548, 265] on div "[MEDICAL_DATA] Confirmed" at bounding box center [712, 265] width 809 height 40
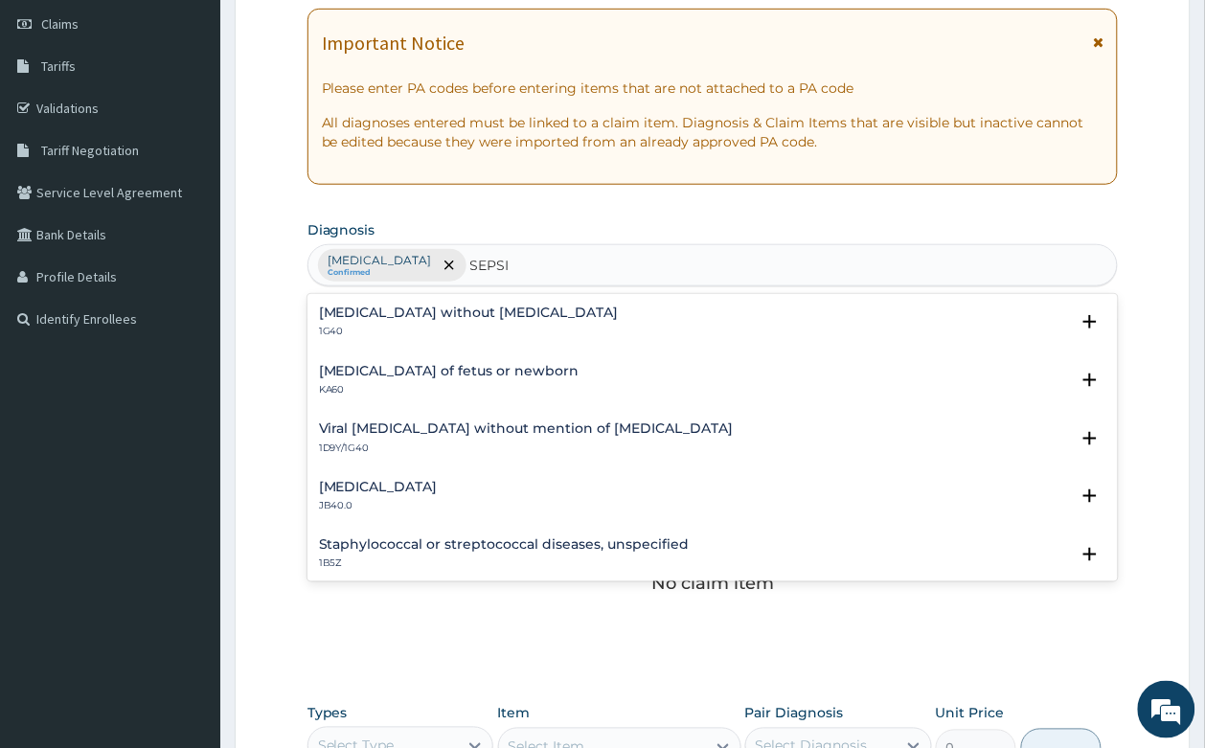
type input "SEPSIS"
click at [426, 322] on div "Sepsis without septic shock 1G40" at bounding box center [469, 322] width 300 height 34
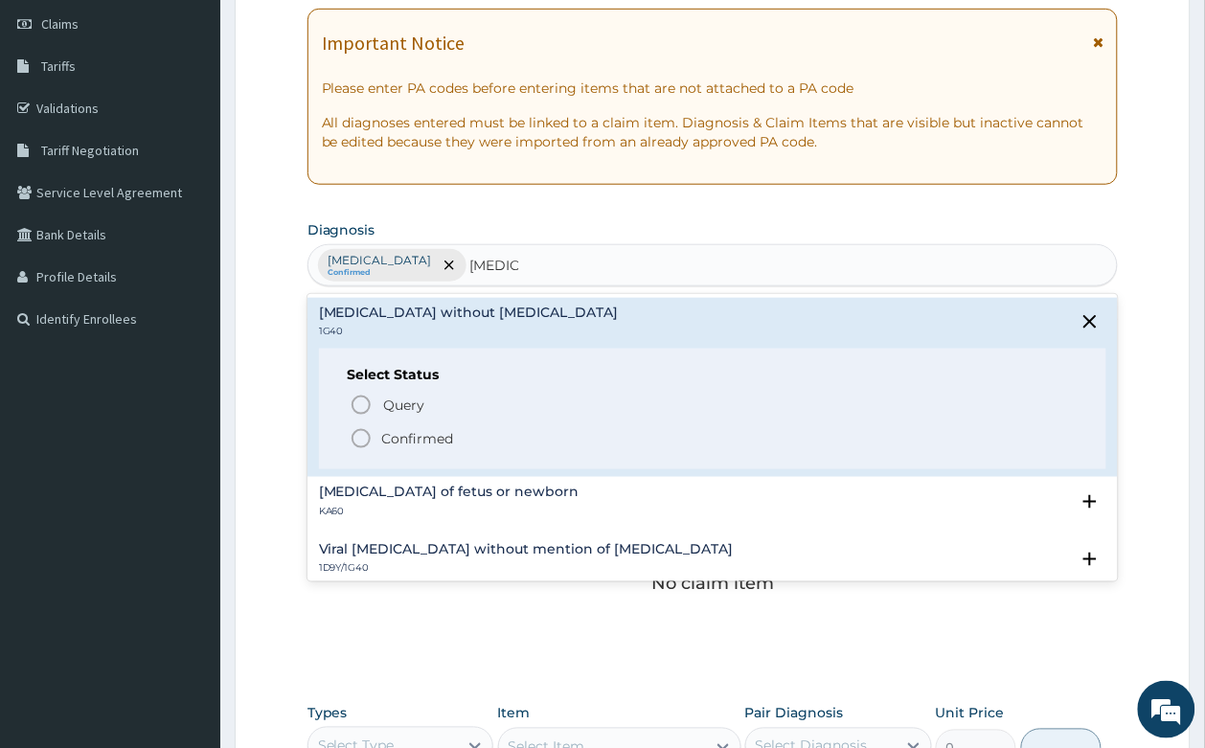
click at [419, 434] on p "Confirmed" at bounding box center [418, 438] width 72 height 19
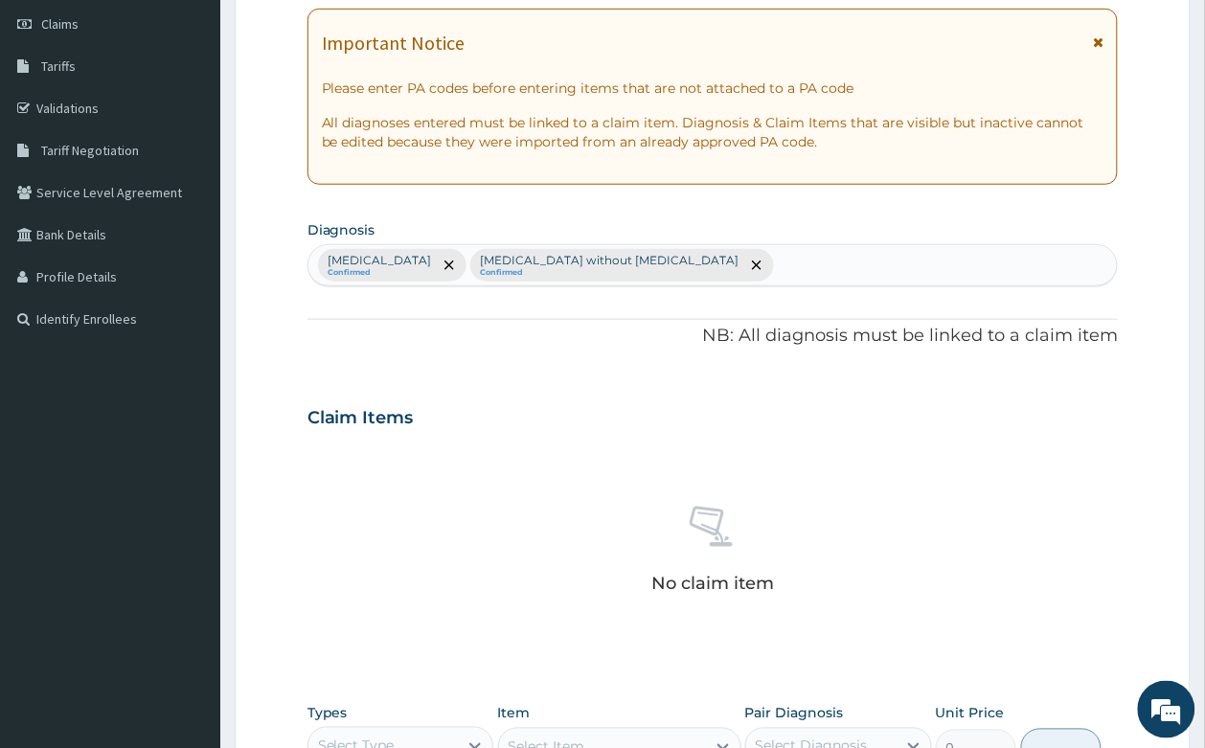
click at [748, 250] on div "Malaria, unspecified Confirmed Sepsis without septic shock Confirmed" at bounding box center [712, 265] width 809 height 40
type input "RHINITIS"
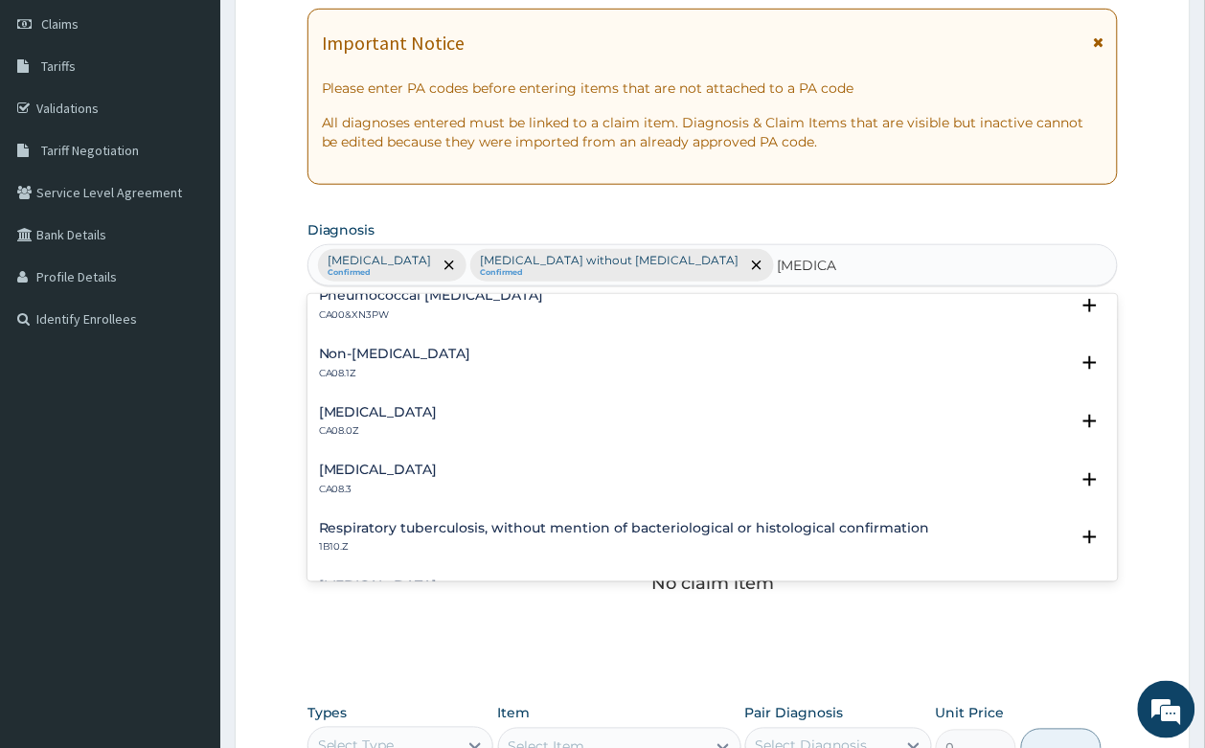
scroll to position [359, 0]
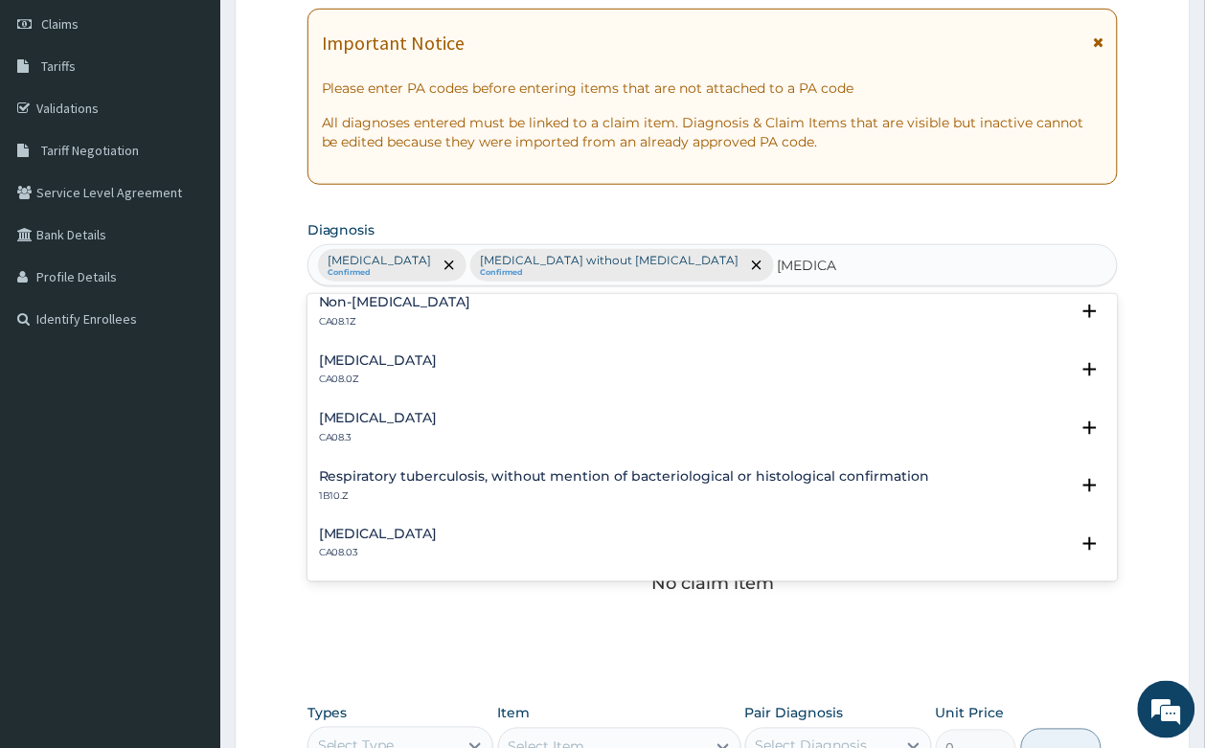
click at [447, 343] on div "Non-allergic rhinitis, unspecified CA08.1Z Select Status Query Query covers sus…" at bounding box center [712, 316] width 811 height 58
click at [438, 357] on h4 "Allergic rhinitis, unspecified" at bounding box center [378, 360] width 119 height 14
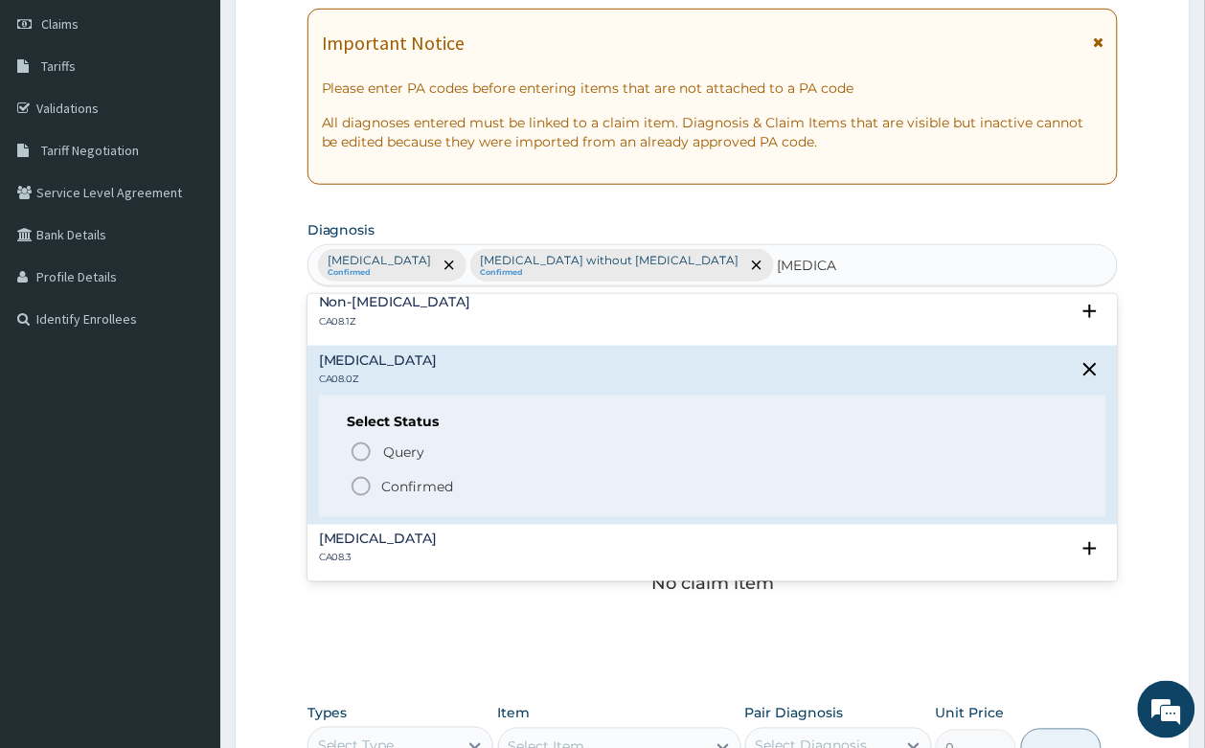
click at [413, 494] on p "Confirmed" at bounding box center [418, 486] width 72 height 19
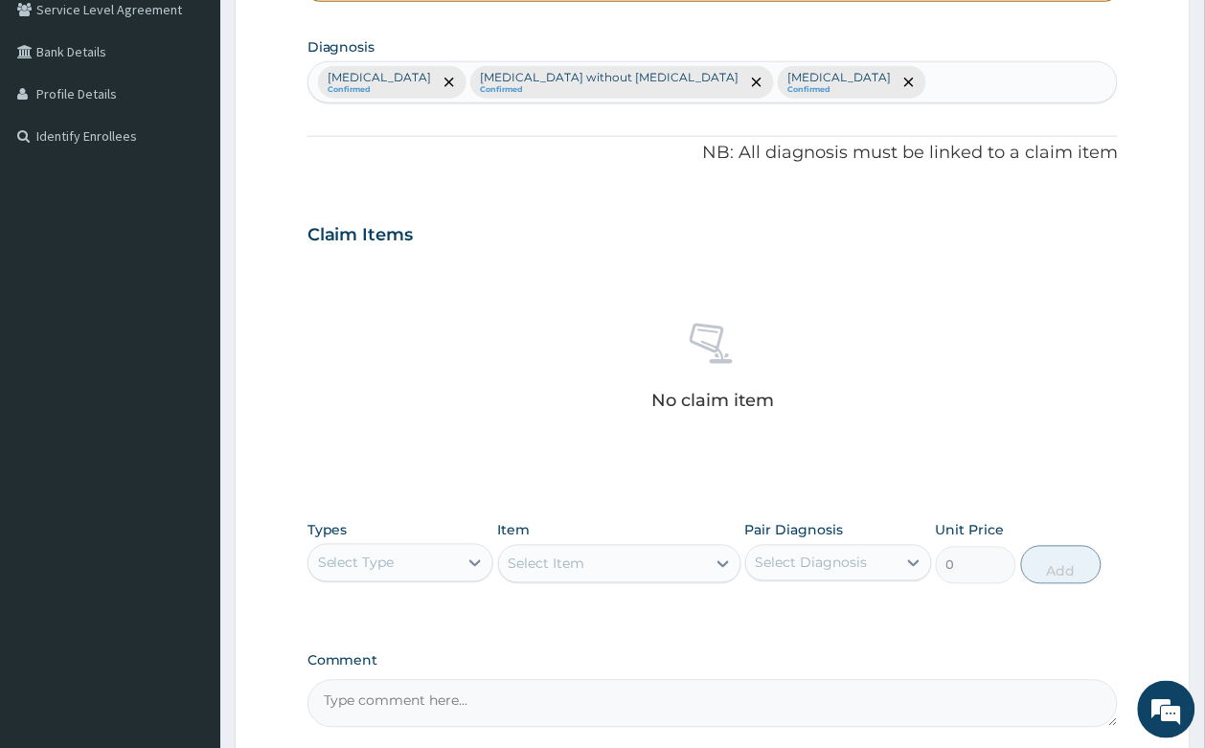
scroll to position [634, 0]
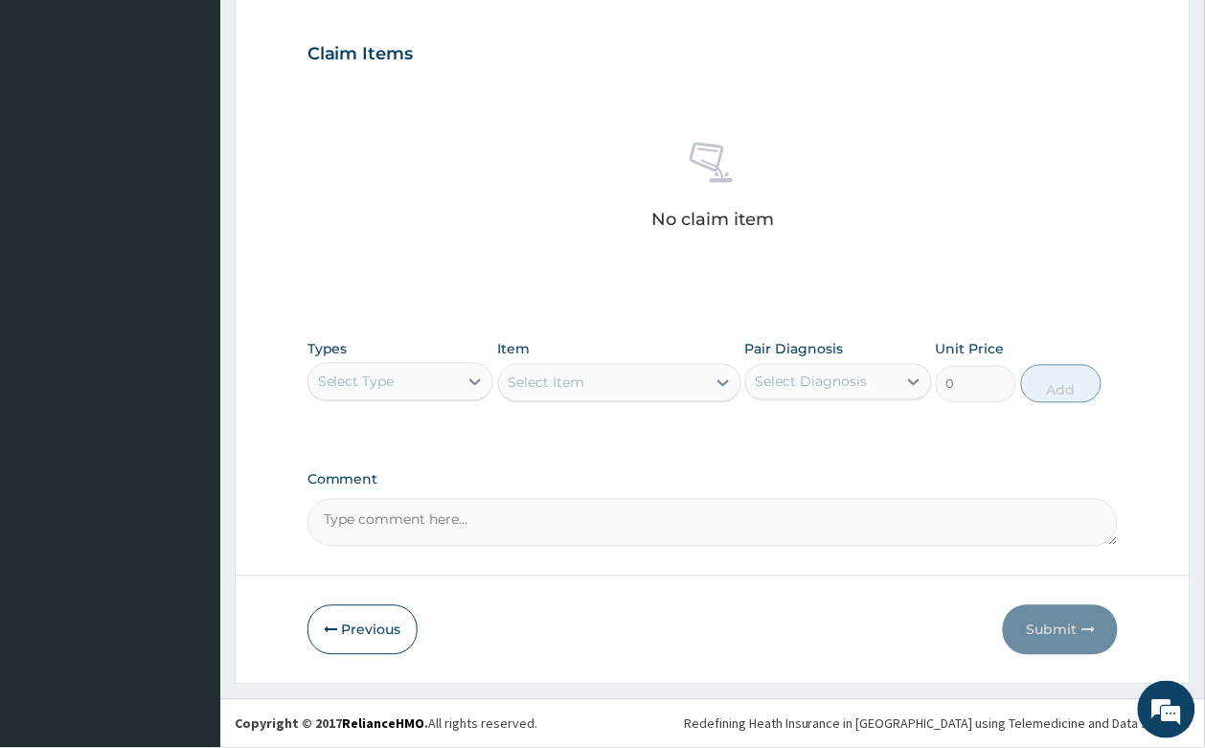
drag, startPoint x: 375, startPoint y: 367, endPoint x: 375, endPoint y: 397, distance: 30.6
click at [375, 369] on div "Select Type" at bounding box center [383, 382] width 150 height 31
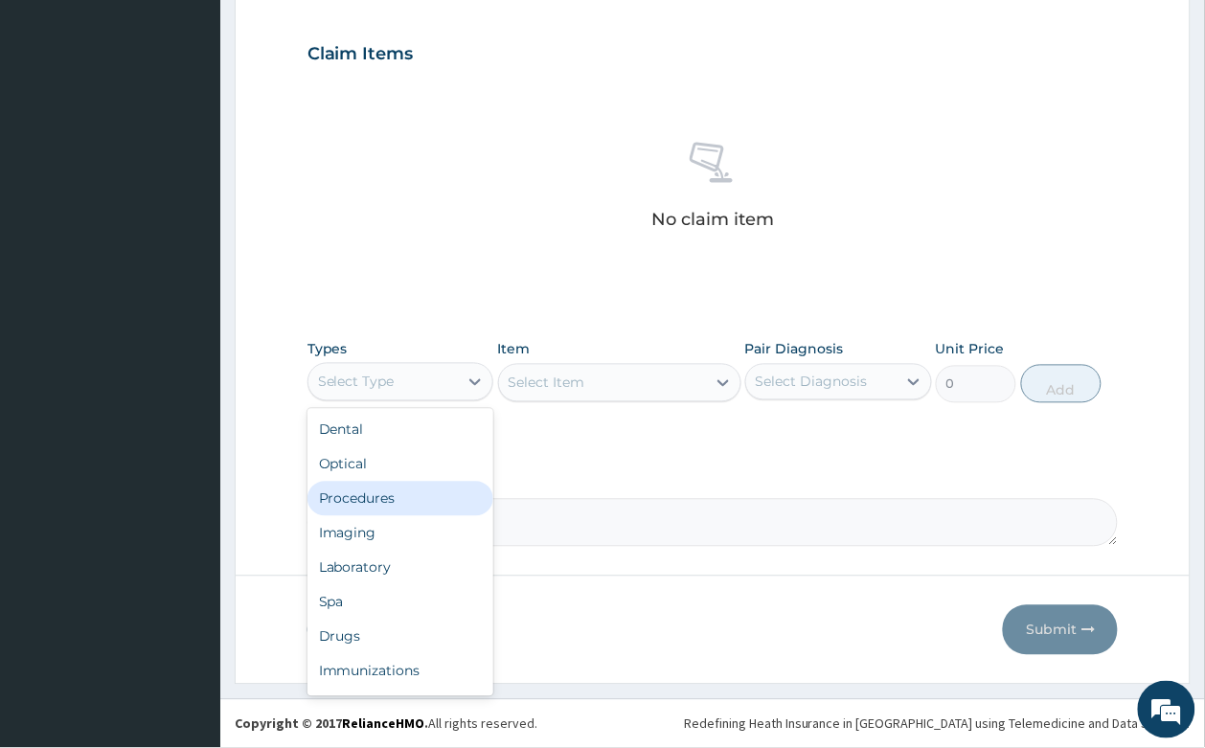
drag, startPoint x: 417, startPoint y: 510, endPoint x: 575, endPoint y: 381, distance: 204.9
click at [417, 508] on div "Procedures" at bounding box center [400, 499] width 187 height 34
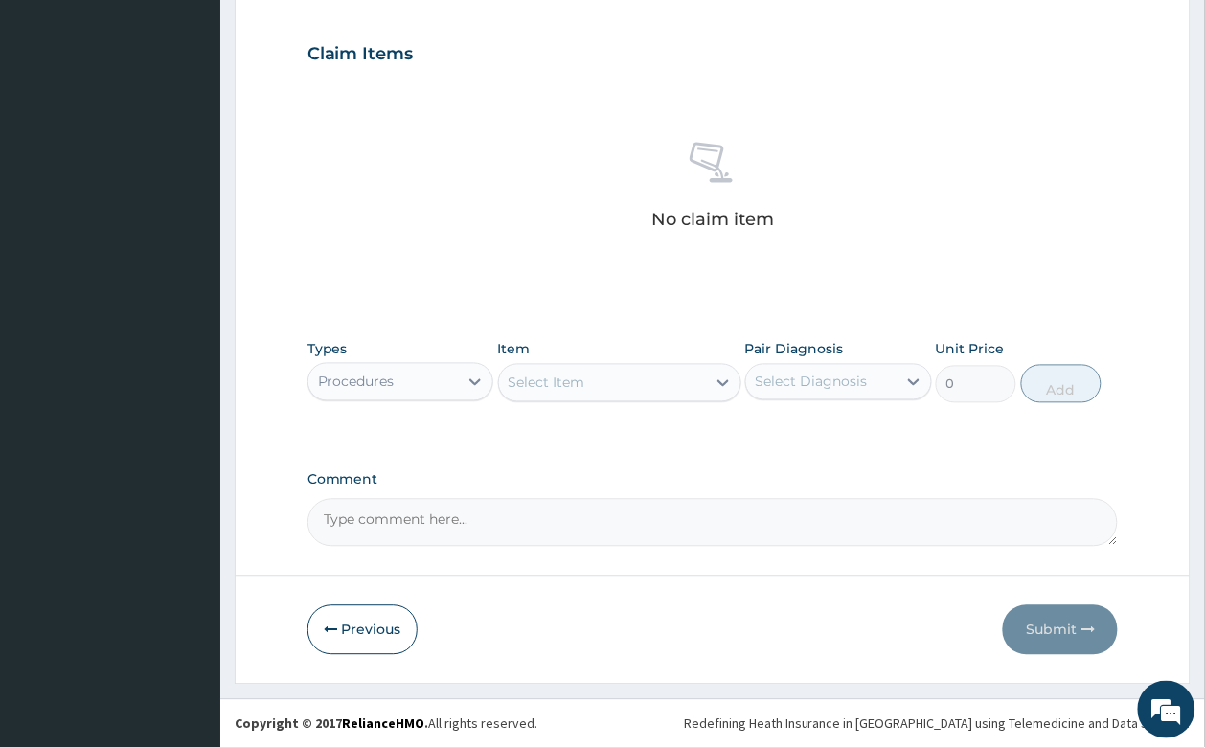
click at [575, 381] on div "Select Item" at bounding box center [546, 382] width 77 height 19
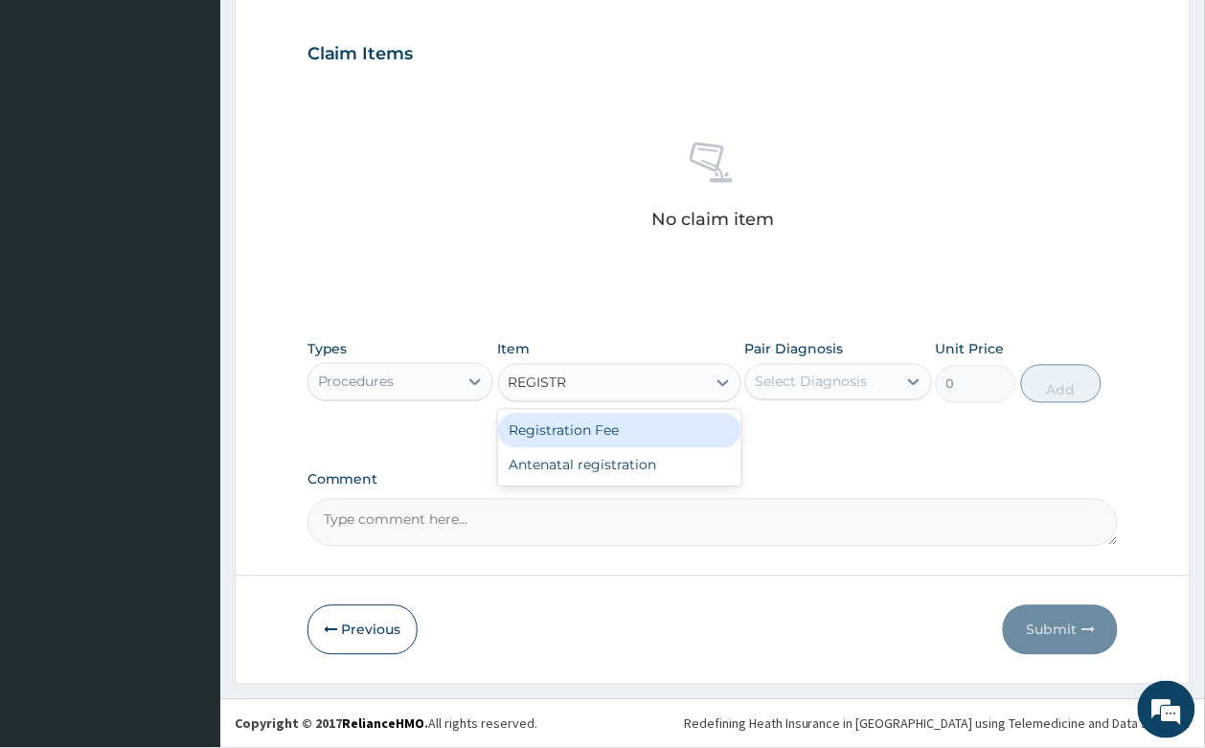
type input "REGISTRA"
click at [582, 436] on div "Registration Fee" at bounding box center [619, 431] width 243 height 34
type input "2150"
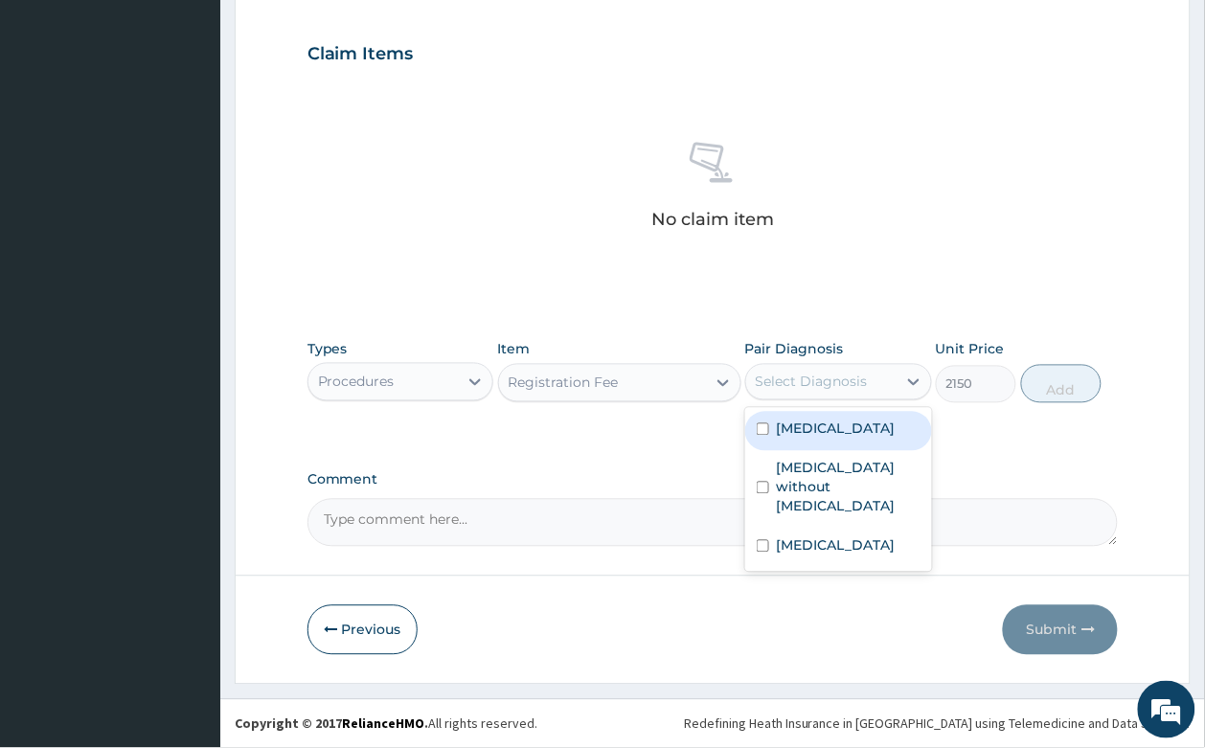
drag, startPoint x: 814, startPoint y: 376, endPoint x: 843, endPoint y: 462, distance: 89.9
click at [812, 379] on div "Select Diagnosis" at bounding box center [811, 381] width 112 height 19
click at [840, 428] on label "[MEDICAL_DATA]" at bounding box center [836, 428] width 119 height 19
checkbox input "true"
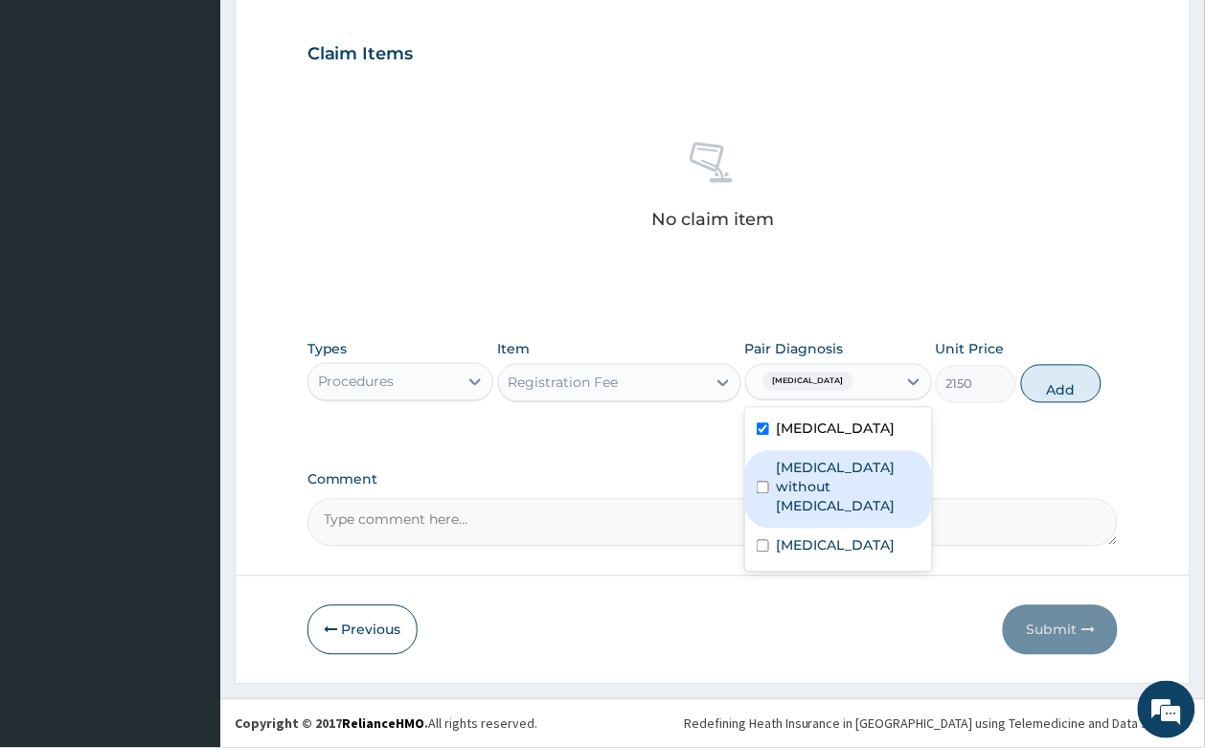
drag, startPoint x: 845, startPoint y: 485, endPoint x: 874, endPoint y: 556, distance: 77.3
click at [850, 488] on label "[MEDICAL_DATA] without [MEDICAL_DATA]" at bounding box center [849, 487] width 144 height 57
checkbox input "true"
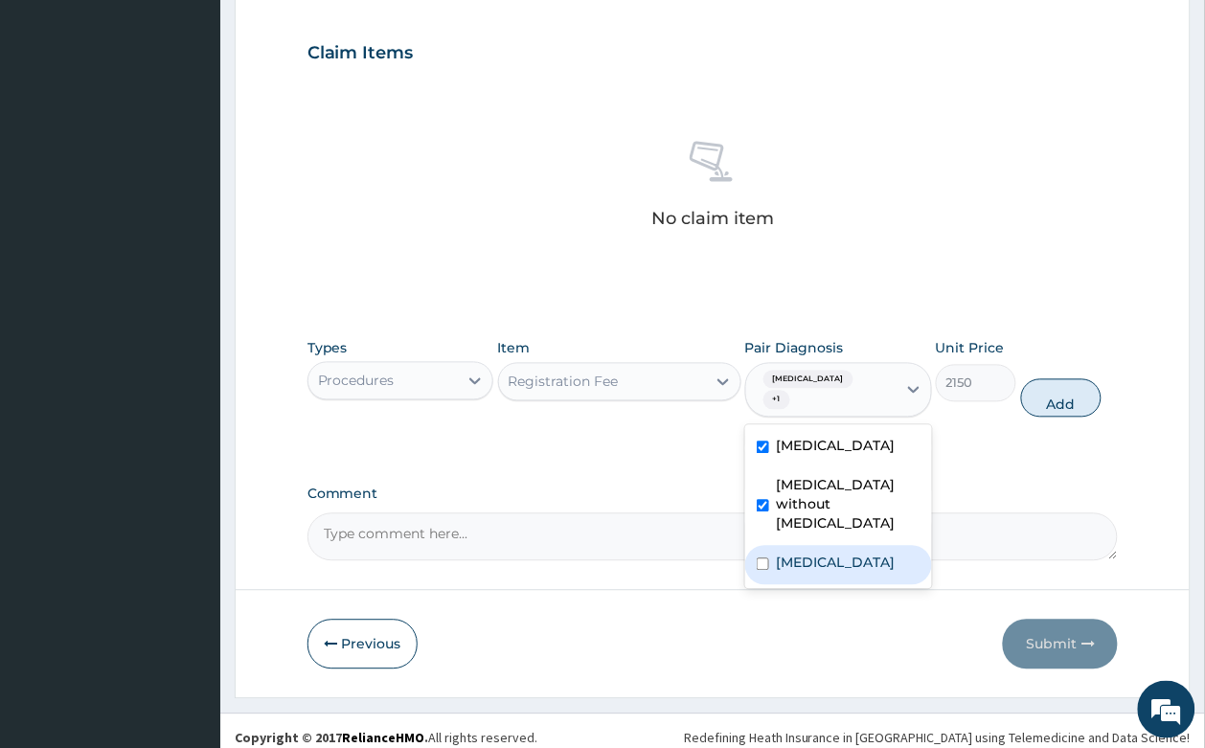
click at [869, 553] on label "[MEDICAL_DATA]" at bounding box center [836, 562] width 119 height 19
checkbox input "true"
click at [1047, 393] on button "Add" at bounding box center [1061, 398] width 81 height 38
type input "0"
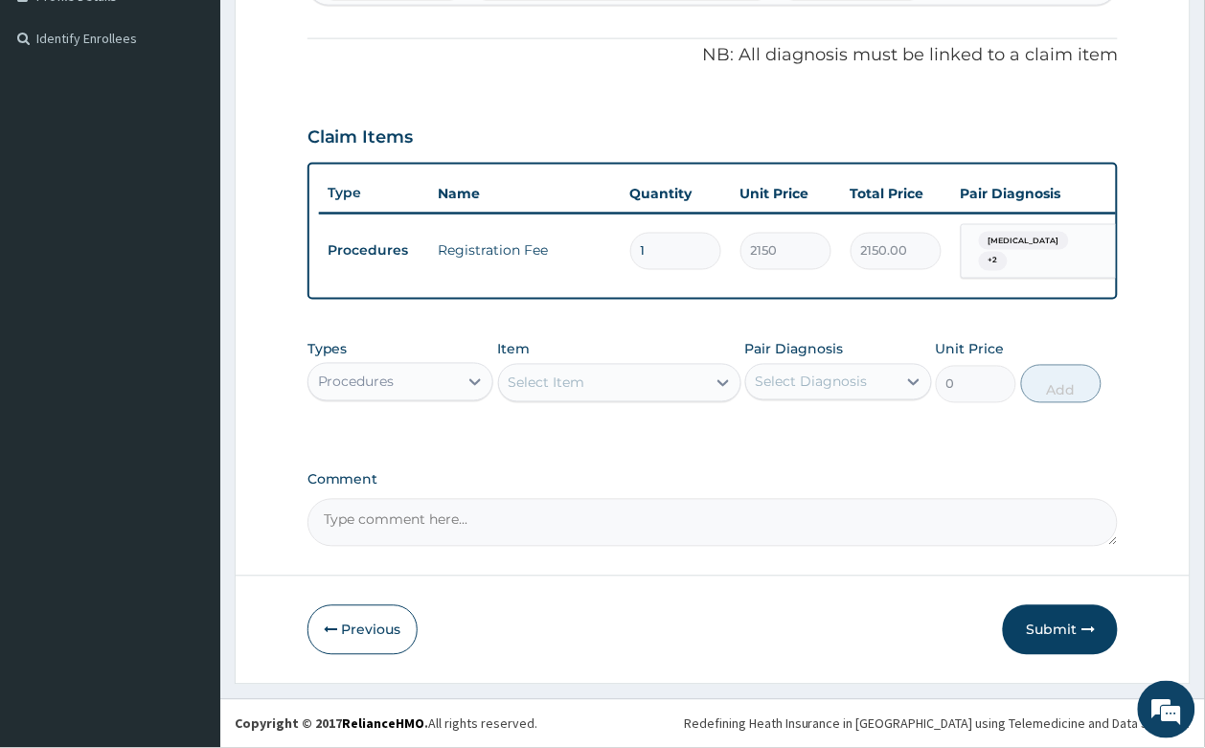
scroll to position [570, 0]
click at [661, 373] on div "Select Item" at bounding box center [602, 383] width 207 height 31
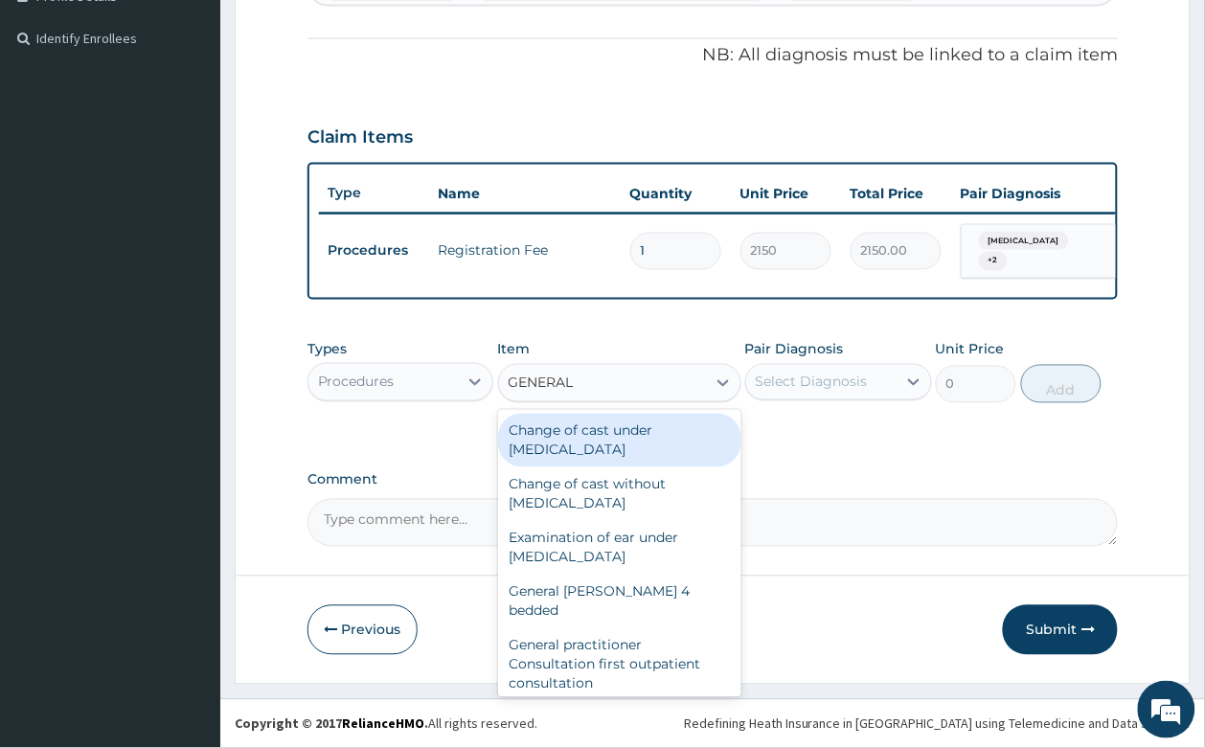
type input "GENERAL"
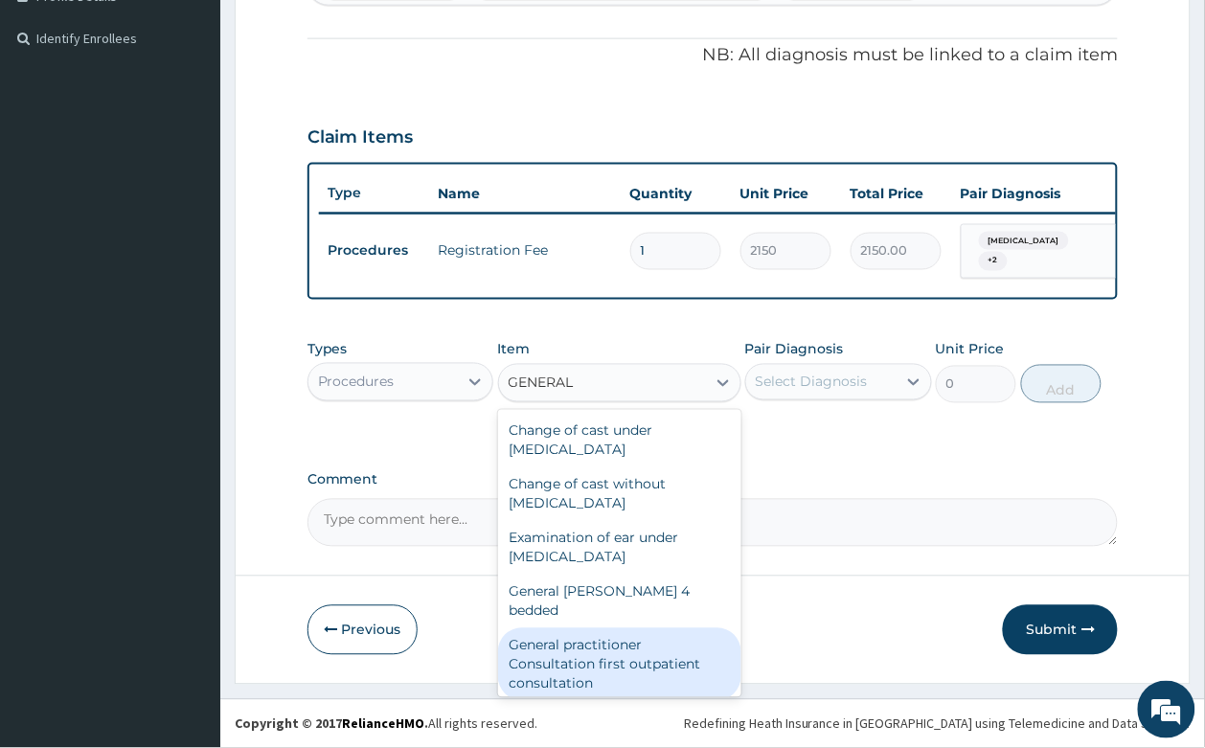
drag, startPoint x: 611, startPoint y: 632, endPoint x: 733, endPoint y: 504, distance: 177.4
click at [611, 630] on div "General practitioner Consultation first outpatient consultation" at bounding box center [619, 664] width 243 height 73
type input "3547.5"
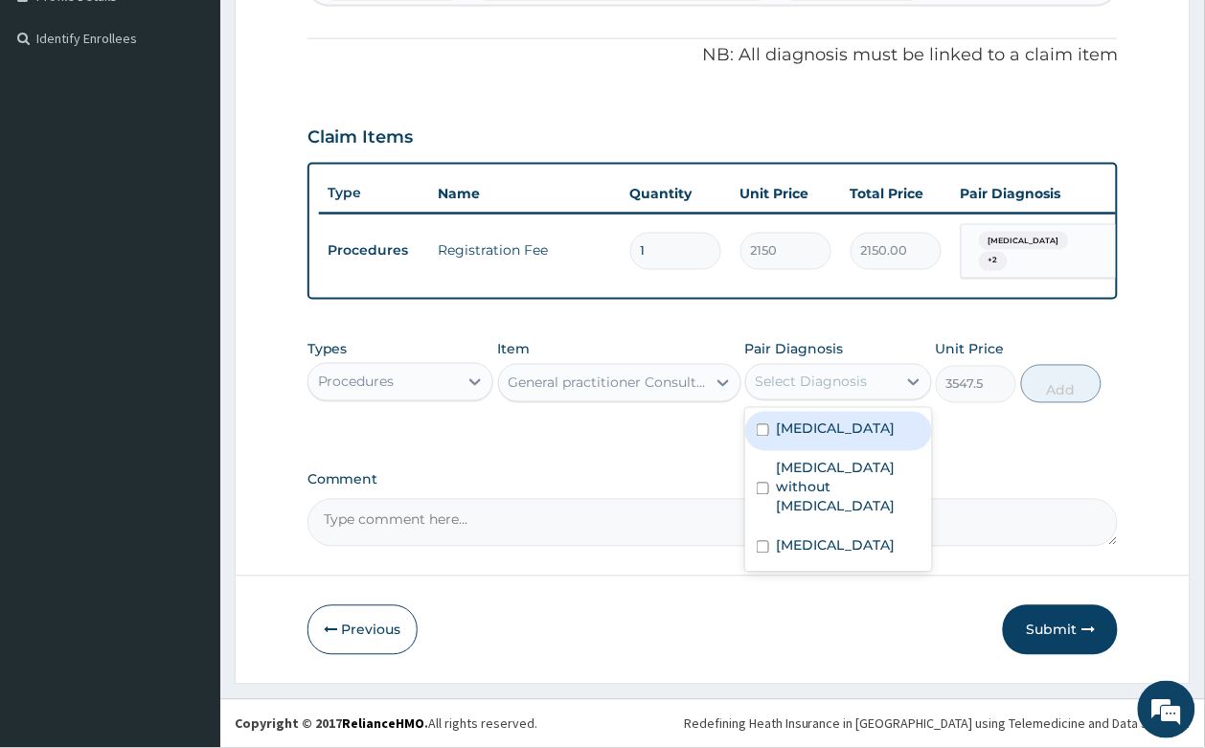
click at [777, 375] on div "Select Diagnosis" at bounding box center [811, 381] width 112 height 19
drag, startPoint x: 791, startPoint y: 429, endPoint x: 798, endPoint y: 489, distance: 60.7
click at [791, 456] on div "Malaria, unspecified Sepsis without septic shock Allergic rhinitis, unspecified" at bounding box center [838, 490] width 187 height 164
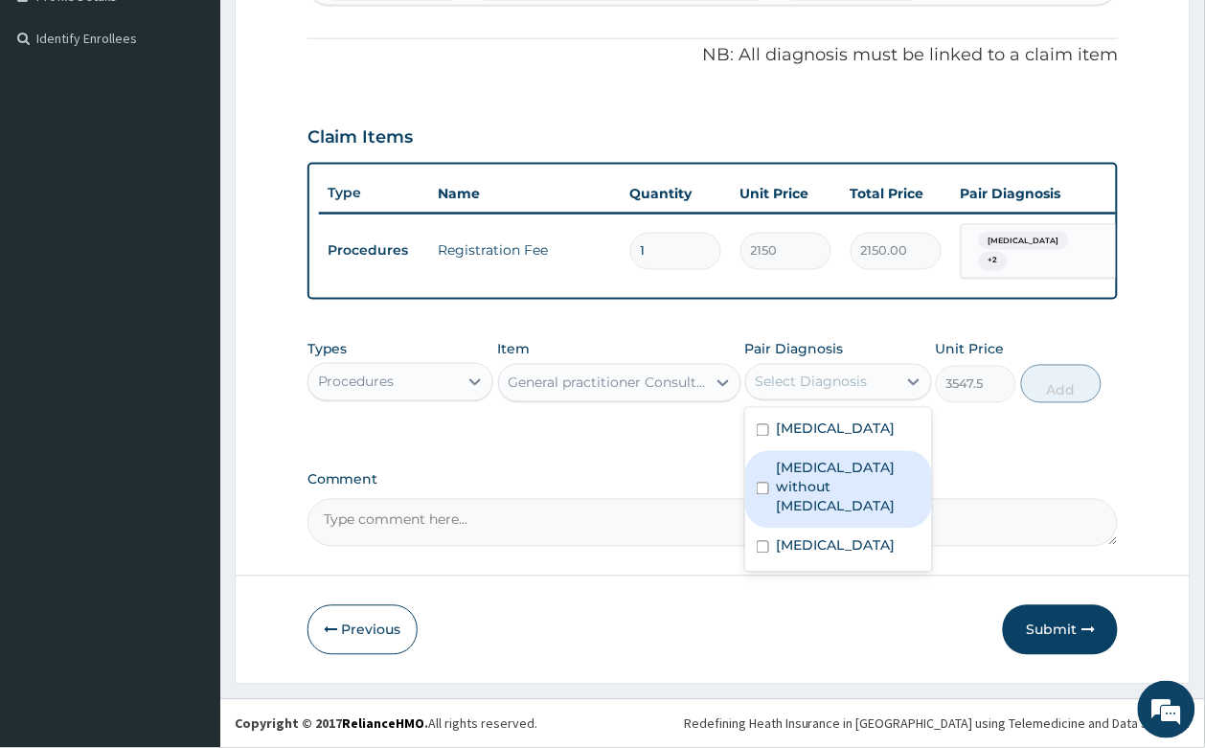
drag, startPoint x: 796, startPoint y: 475, endPoint x: 793, endPoint y: 518, distance: 43.2
click at [796, 479] on label "[MEDICAL_DATA] without [MEDICAL_DATA]" at bounding box center [849, 487] width 144 height 57
checkbox input "true"
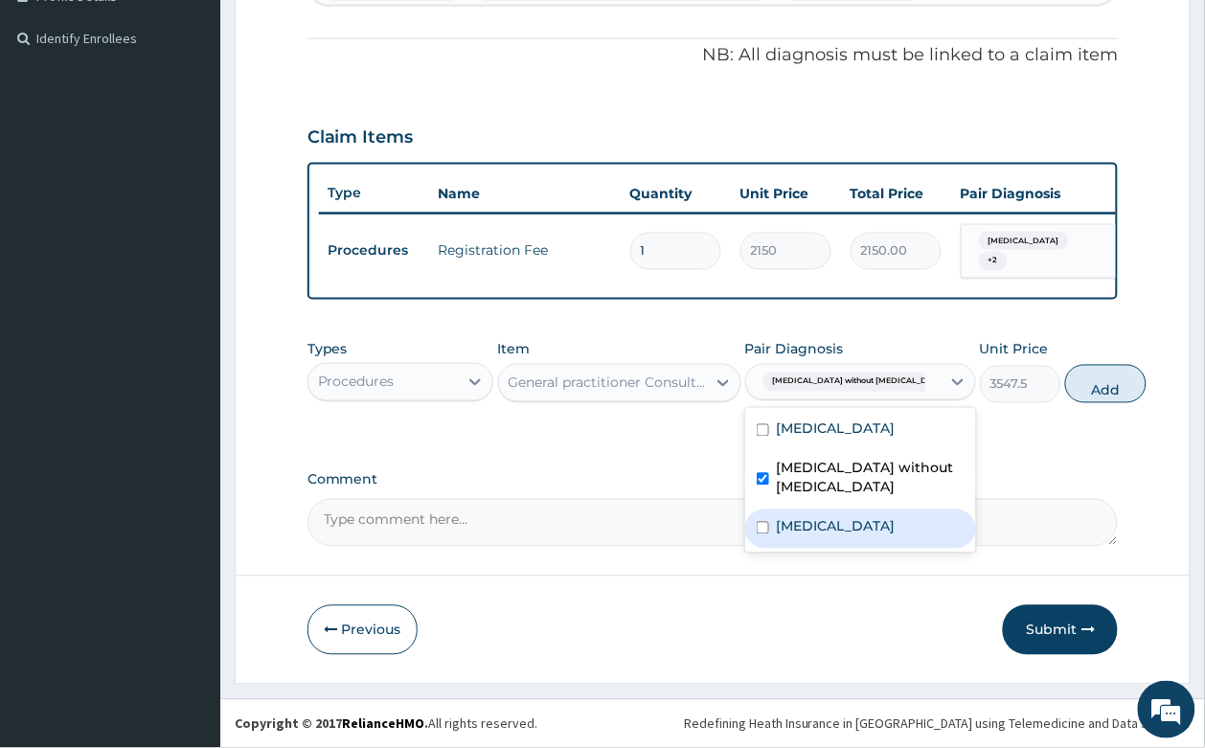
drag, startPoint x: 793, startPoint y: 518, endPoint x: 823, endPoint y: 464, distance: 61.8
click at [795, 514] on div "[MEDICAL_DATA]" at bounding box center [860, 528] width 231 height 39
checkbox input "true"
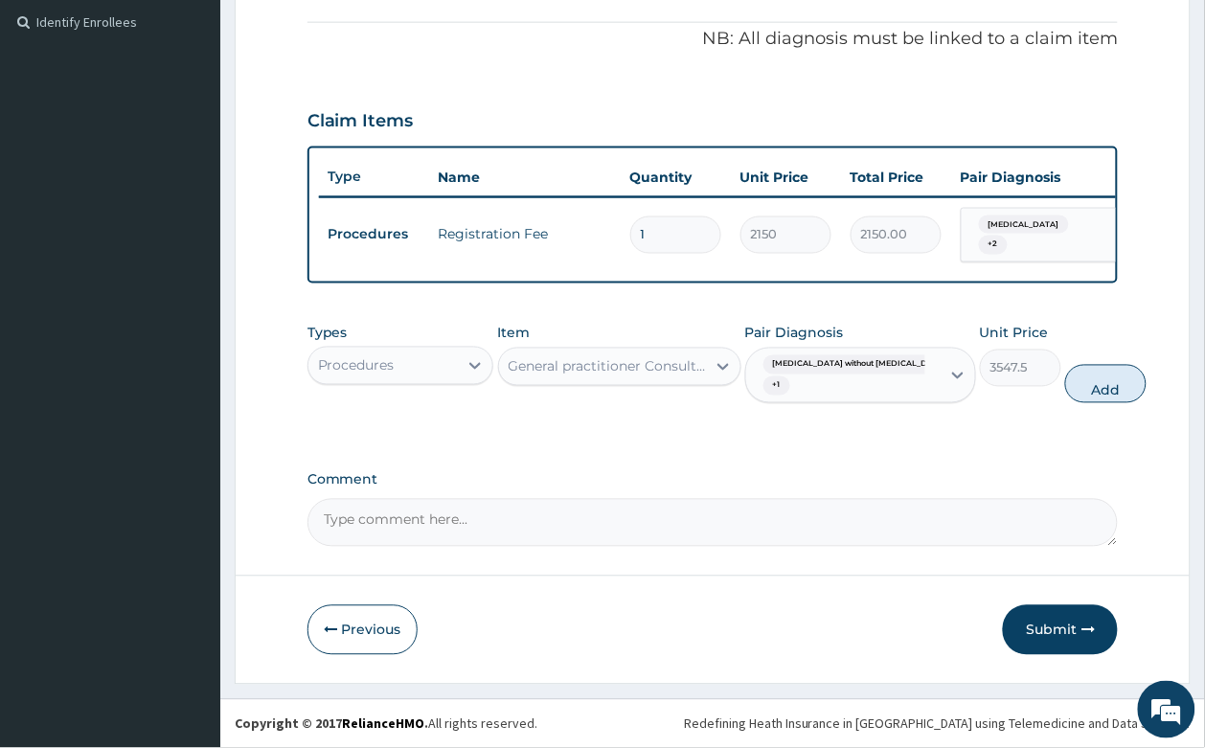
drag, startPoint x: 833, startPoint y: 409, endPoint x: 831, endPoint y: 440, distance: 31.7
click at [833, 402] on div "Sepsis without septic shock + 1" at bounding box center [843, 376] width 194 height 54
click at [826, 398] on div "Sepsis without septic shock + 1" at bounding box center [839, 375] width 169 height 46
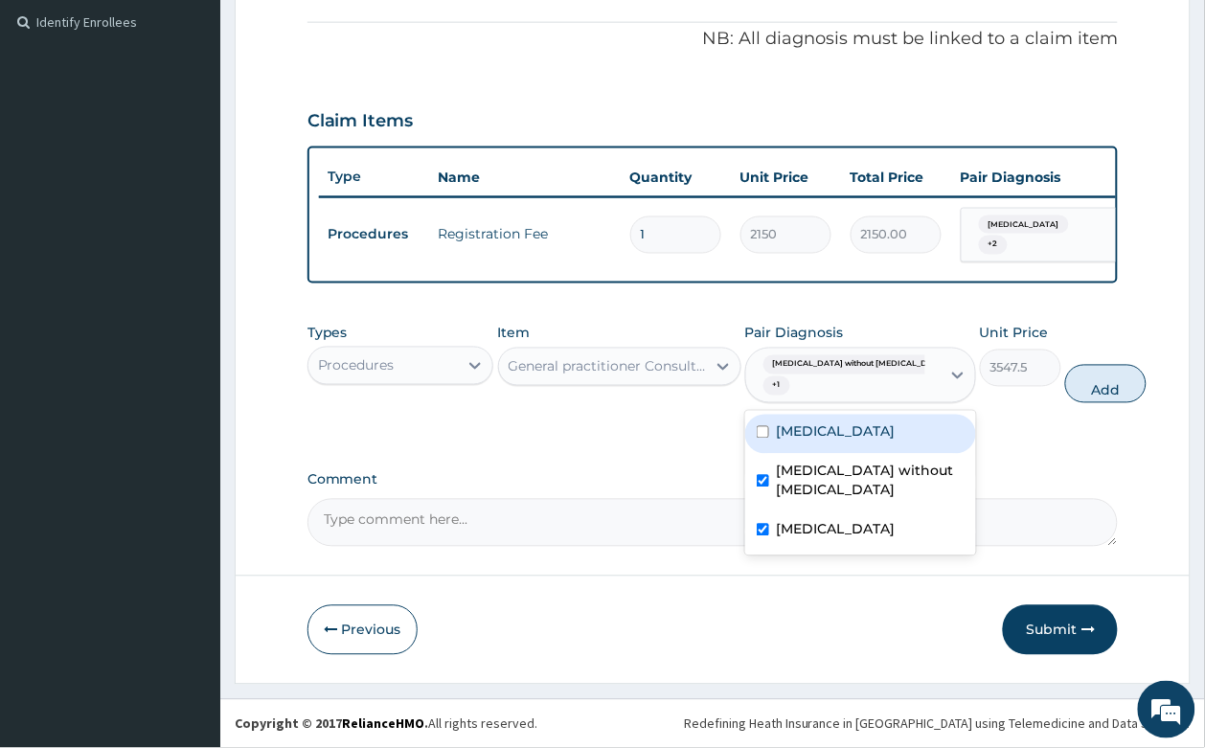
click at [823, 441] on label "[MEDICAL_DATA]" at bounding box center [836, 431] width 119 height 19
checkbox input "true"
click at [1065, 399] on button "Add" at bounding box center [1105, 384] width 81 height 38
type input "0"
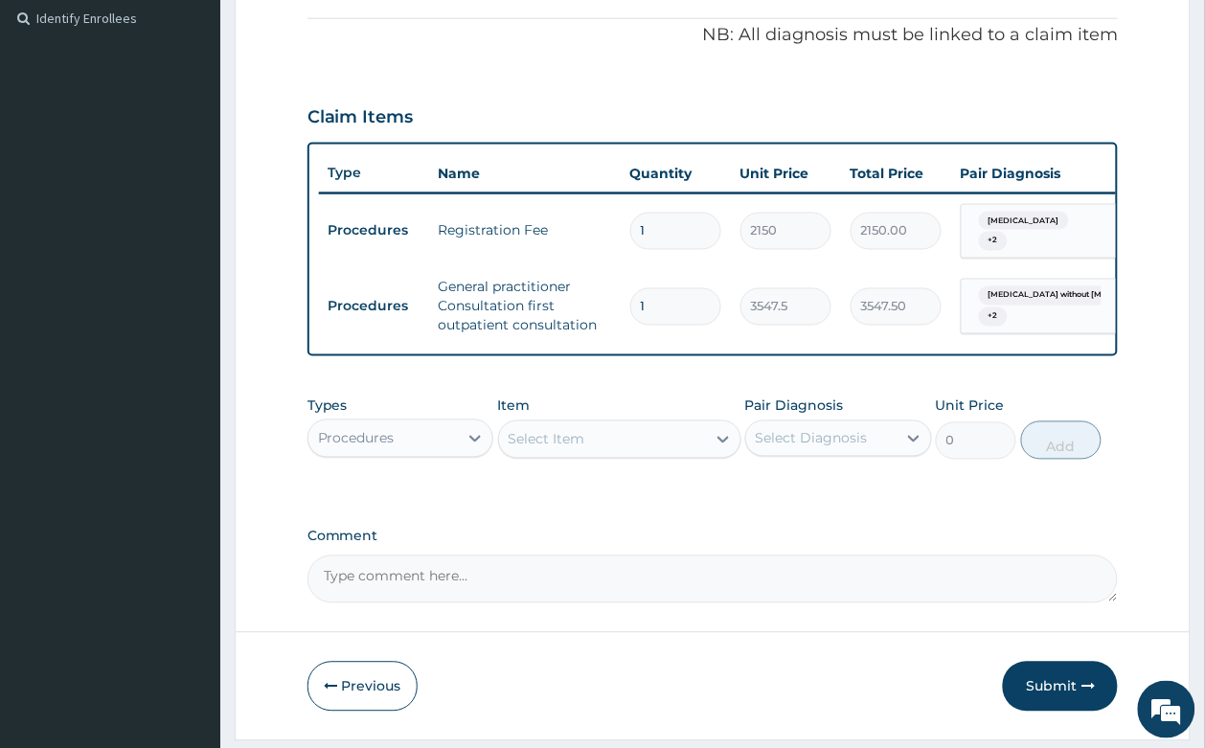
scroll to position [646, 0]
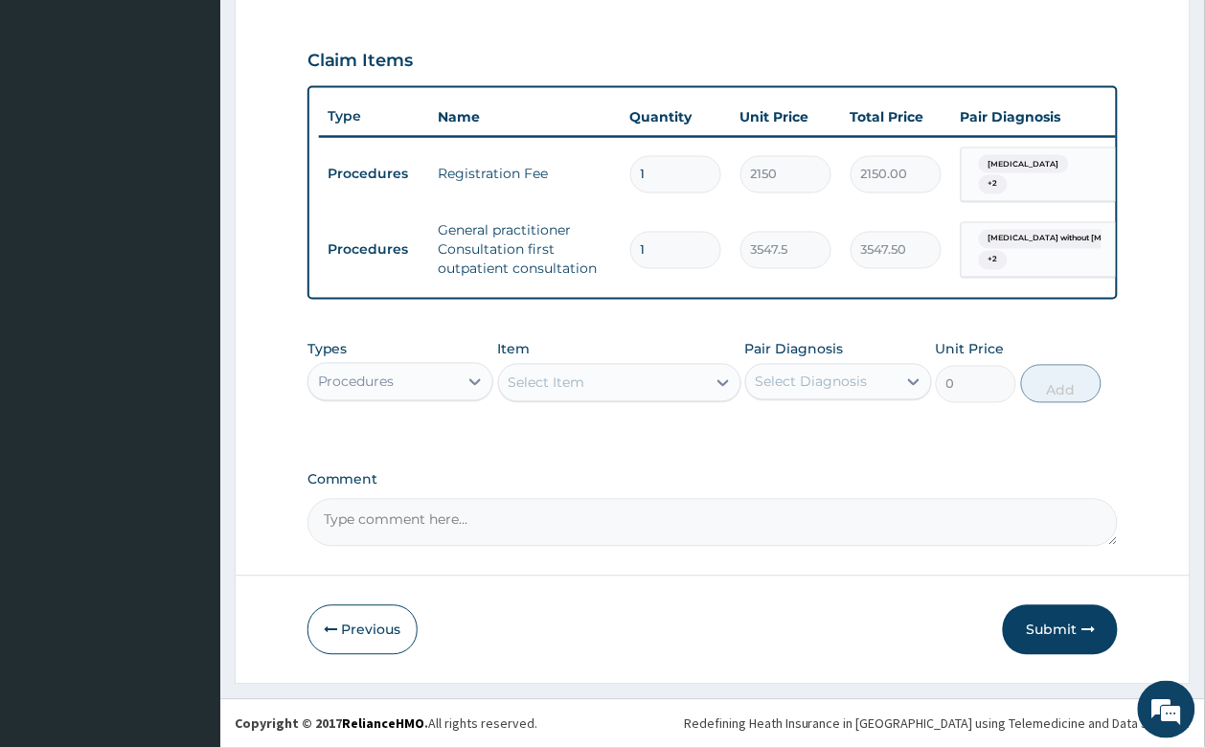
click at [418, 395] on div "Procedures" at bounding box center [383, 382] width 150 height 31
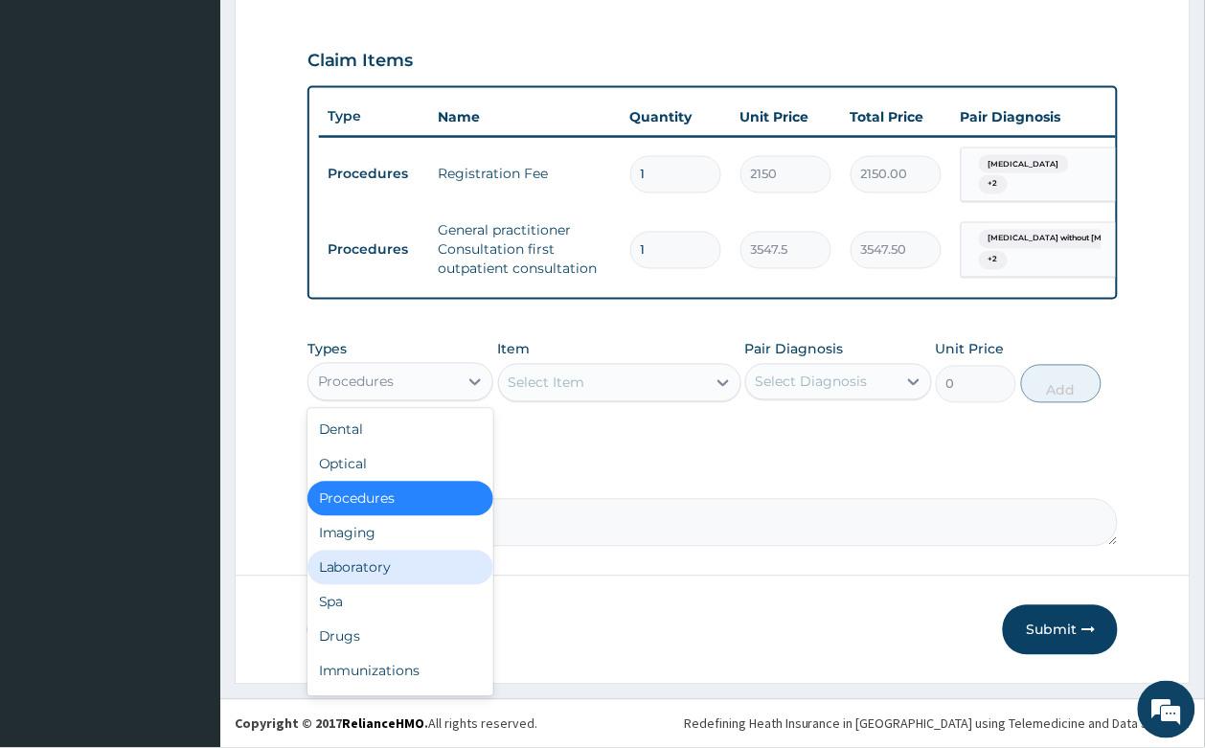
click at [365, 565] on div "Laboratory" at bounding box center [400, 568] width 187 height 34
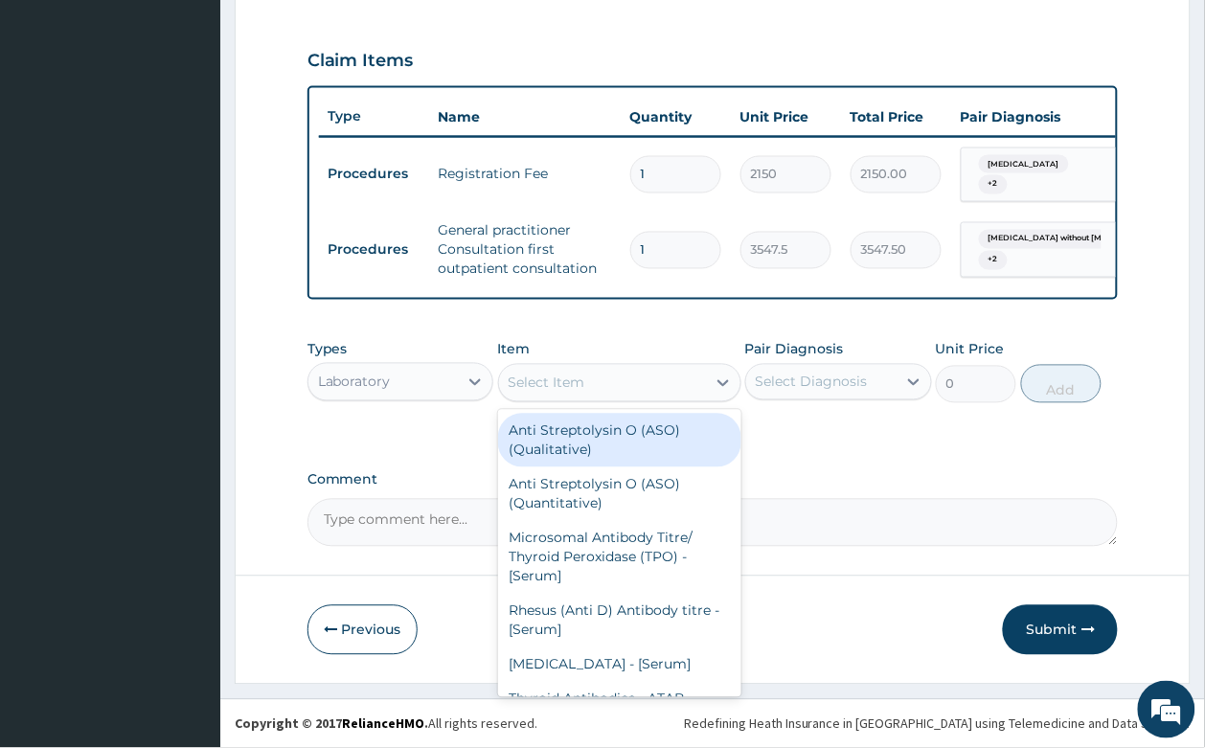
click at [581, 374] on div "Select Item" at bounding box center [546, 382] width 77 height 19
type input "N"
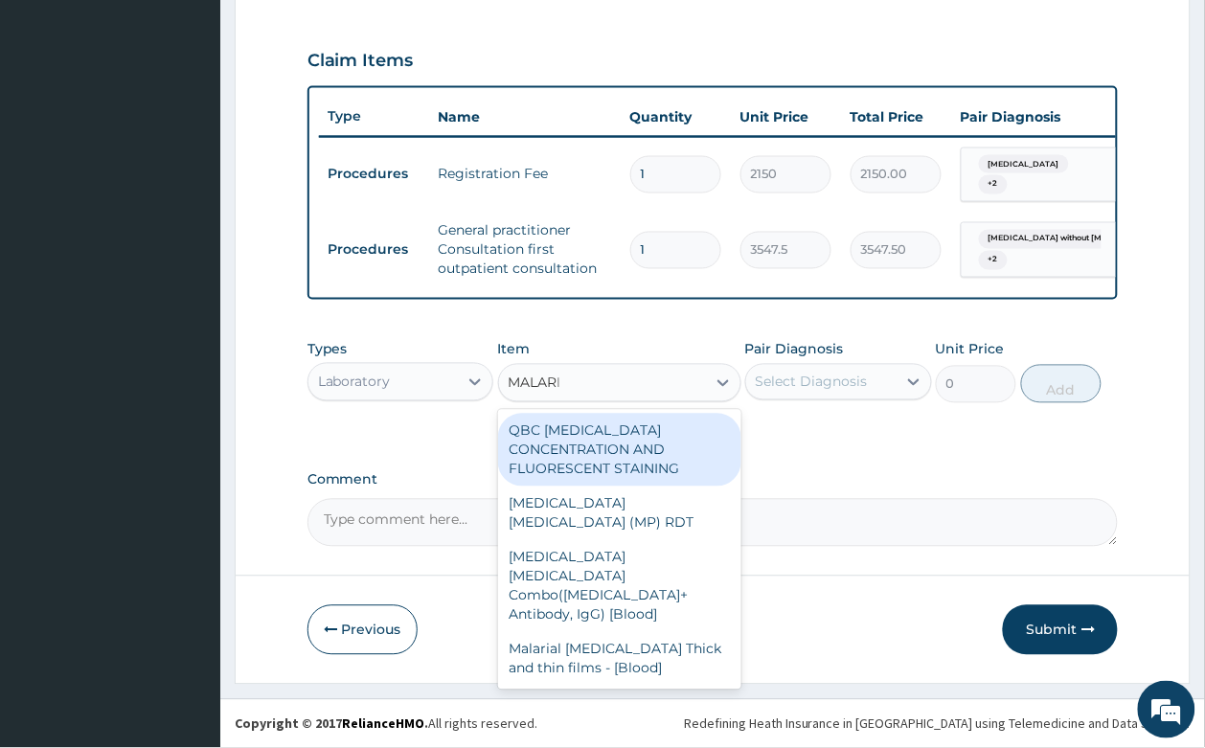
type input "[MEDICAL_DATA]"
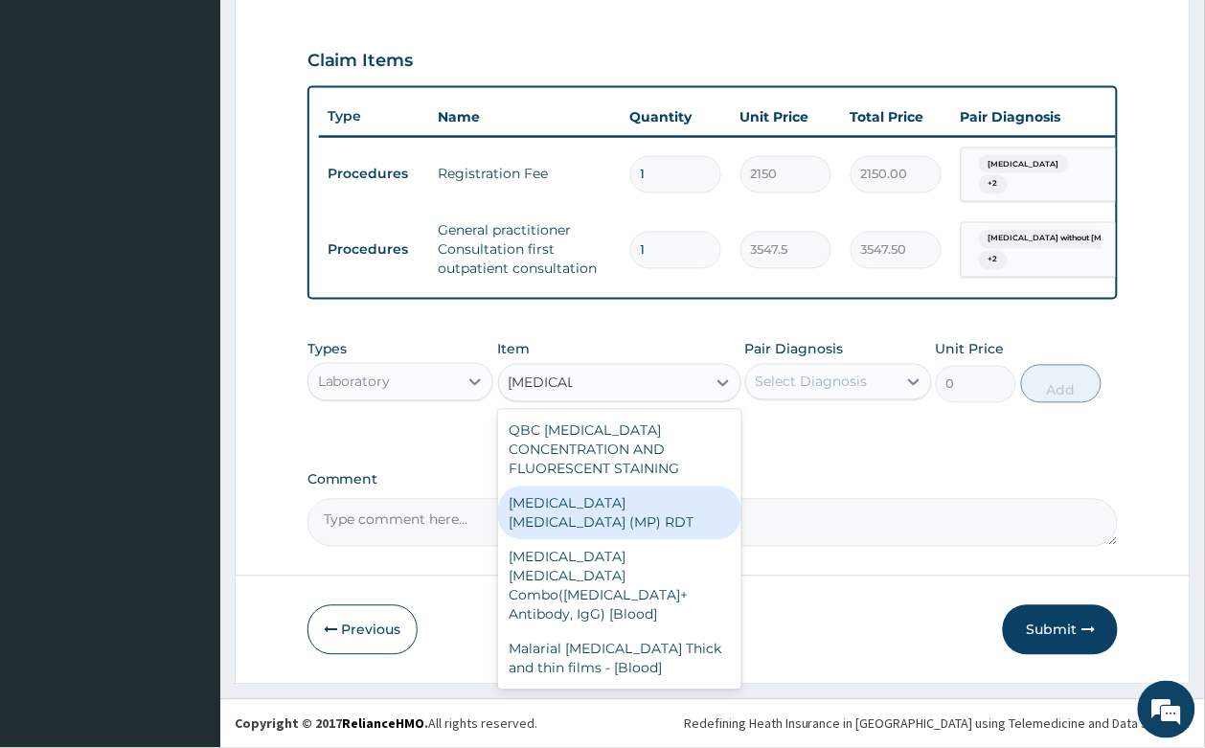
drag, startPoint x: 591, startPoint y: 477, endPoint x: 731, endPoint y: 418, distance: 151.5
click at [594, 486] on div "[MEDICAL_DATA] [MEDICAL_DATA] (MP) RDT" at bounding box center [619, 513] width 243 height 54
type input "1612.5"
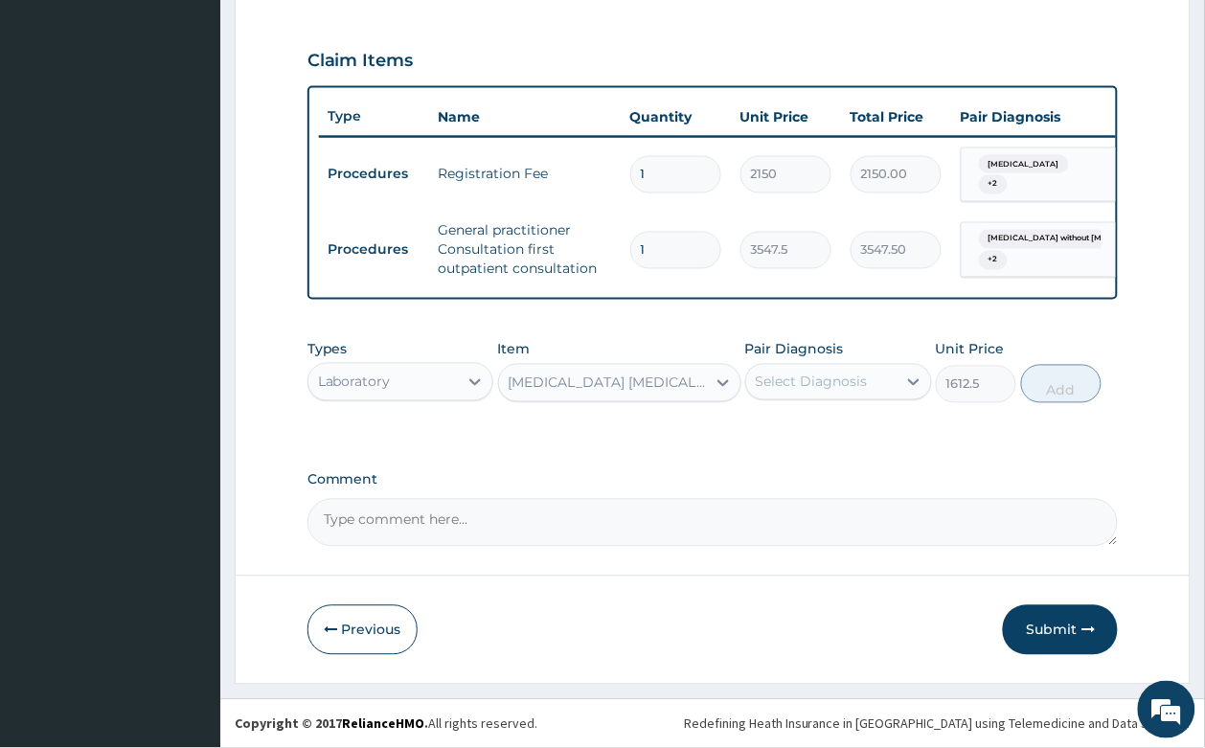
click at [826, 356] on label "Pair Diagnosis" at bounding box center [794, 349] width 99 height 19
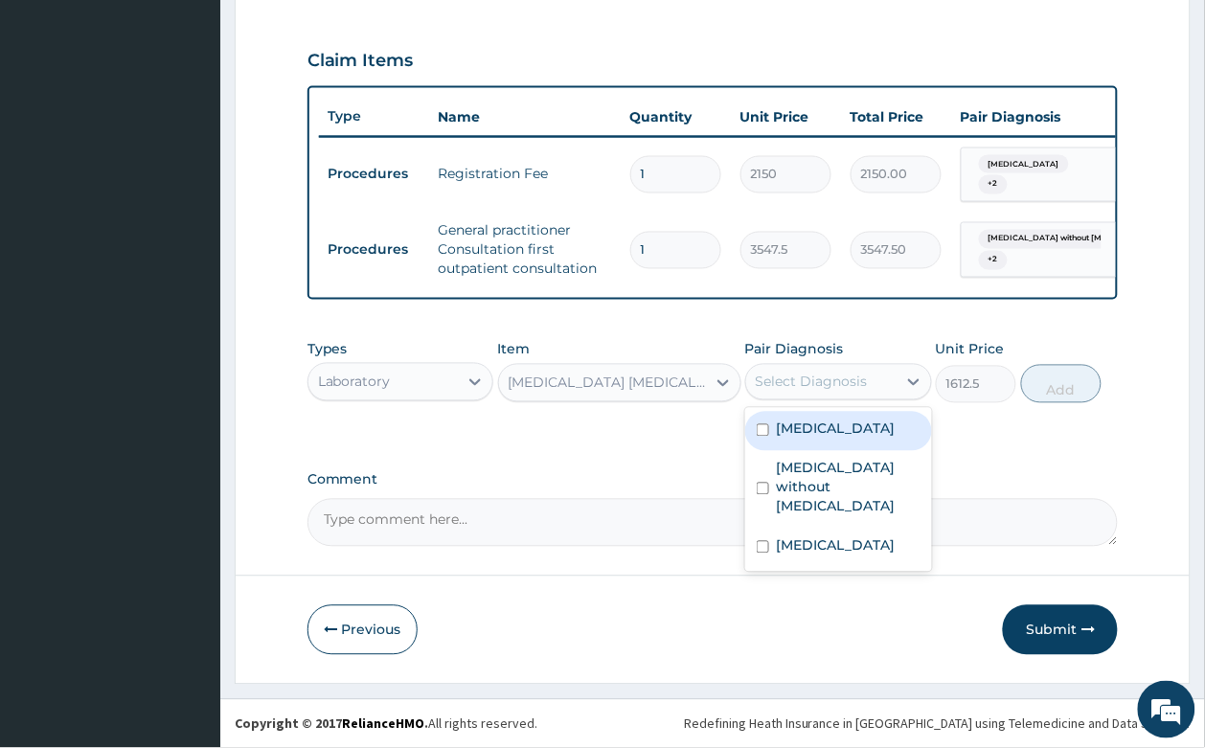
click at [826, 376] on div "Select Diagnosis" at bounding box center [811, 381] width 112 height 19
drag, startPoint x: 830, startPoint y: 432, endPoint x: 1016, endPoint y: 409, distance: 187.2
click at [831, 429] on label "[MEDICAL_DATA]" at bounding box center [836, 428] width 119 height 19
checkbox input "true"
click at [1048, 386] on button "Add" at bounding box center [1061, 384] width 81 height 38
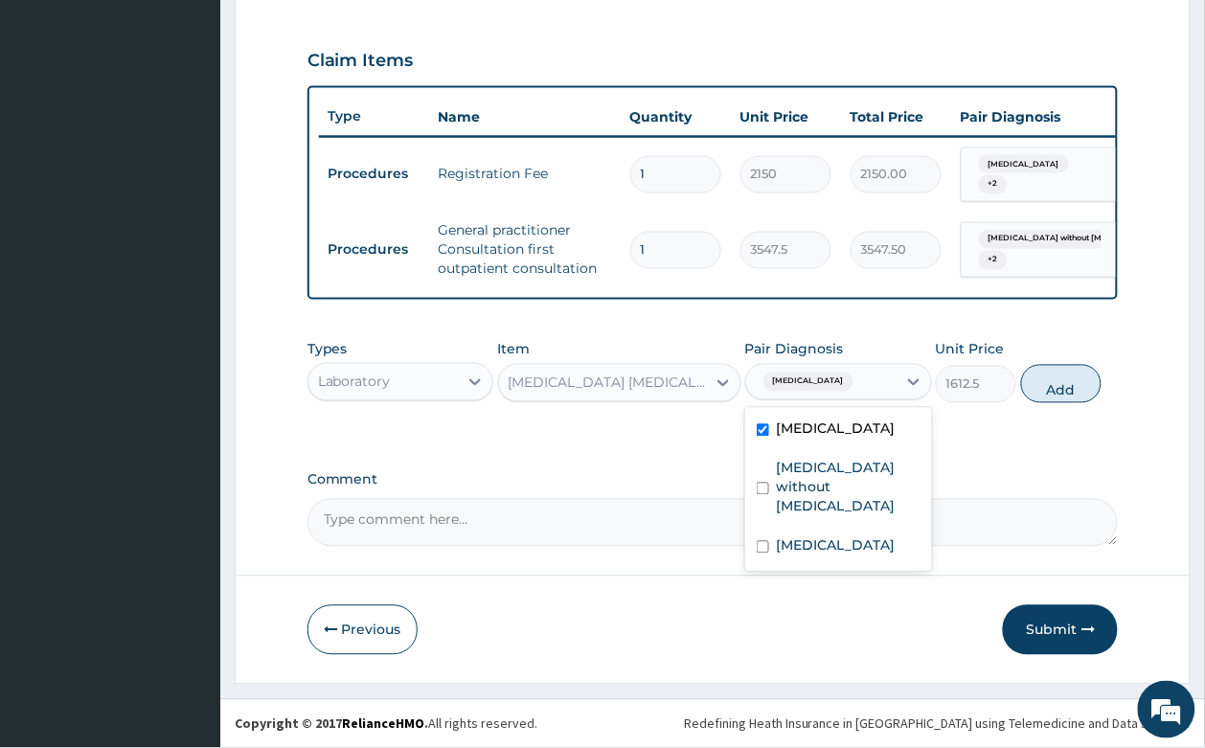
type input "0"
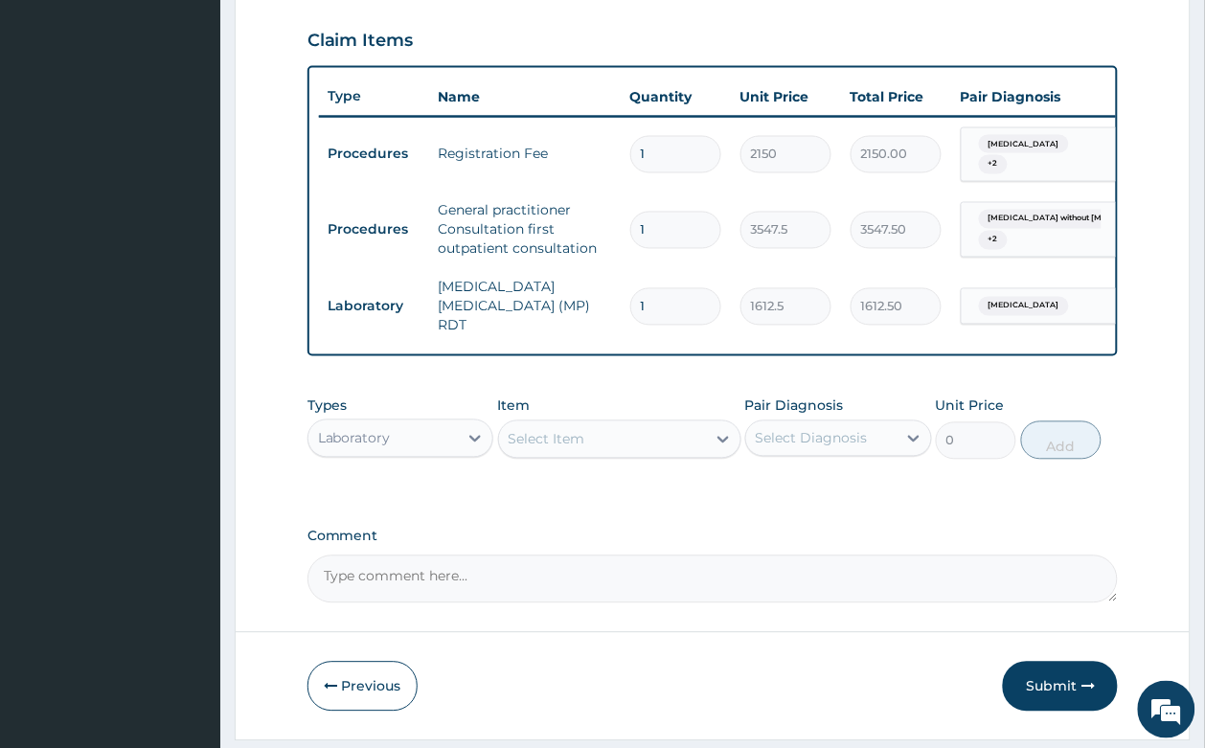
scroll to position [713, 0]
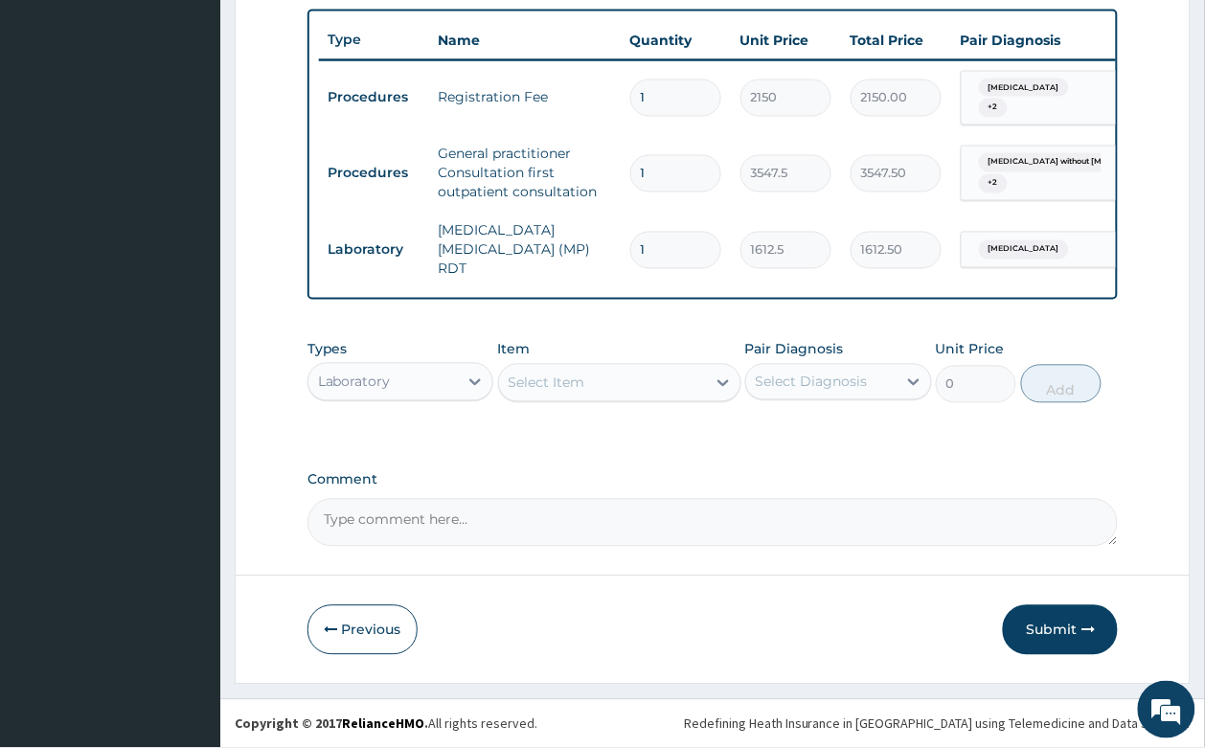
click at [608, 359] on div "Item Select Item" at bounding box center [619, 371] width 243 height 63
click at [592, 380] on div "Select Item" at bounding box center [602, 383] width 207 height 31
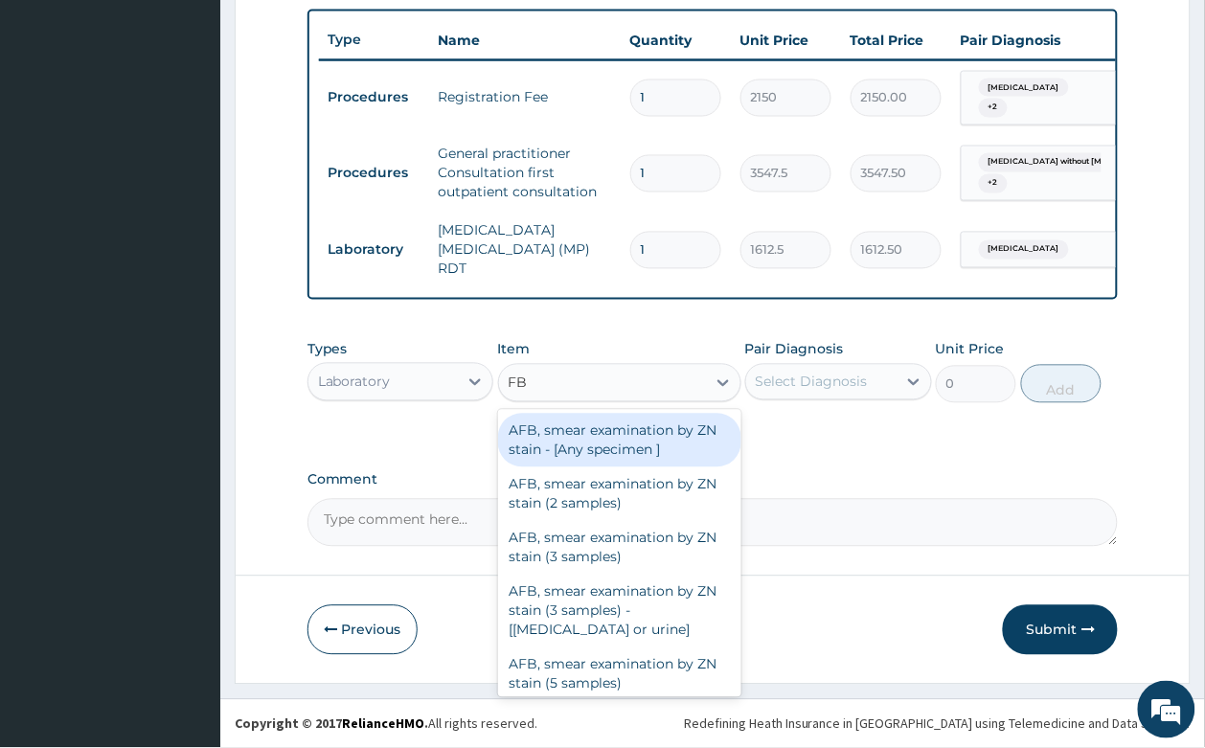
type input "FBC"
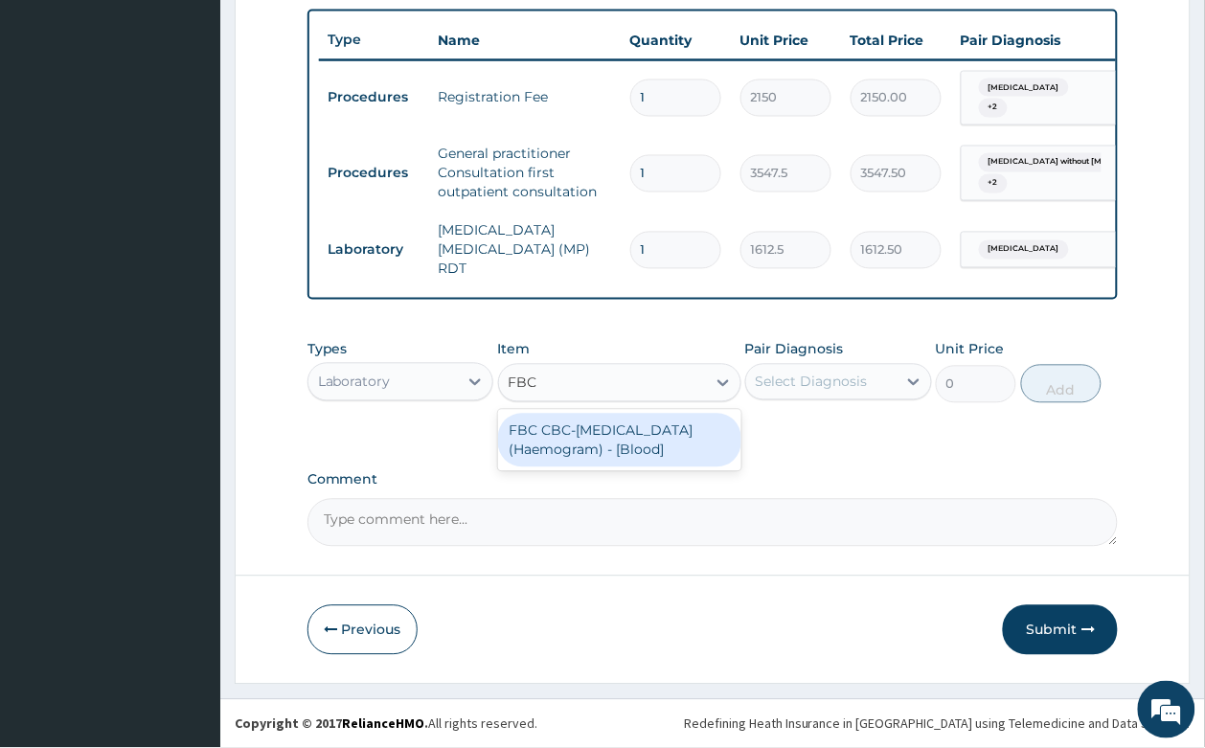
drag, startPoint x: 651, startPoint y: 455, endPoint x: 854, endPoint y: 370, distance: 220.2
click at [667, 450] on div "FBC CBC-[MEDICAL_DATA] (Haemogram) - [Blood]" at bounding box center [619, 441] width 243 height 54
type input "4300"
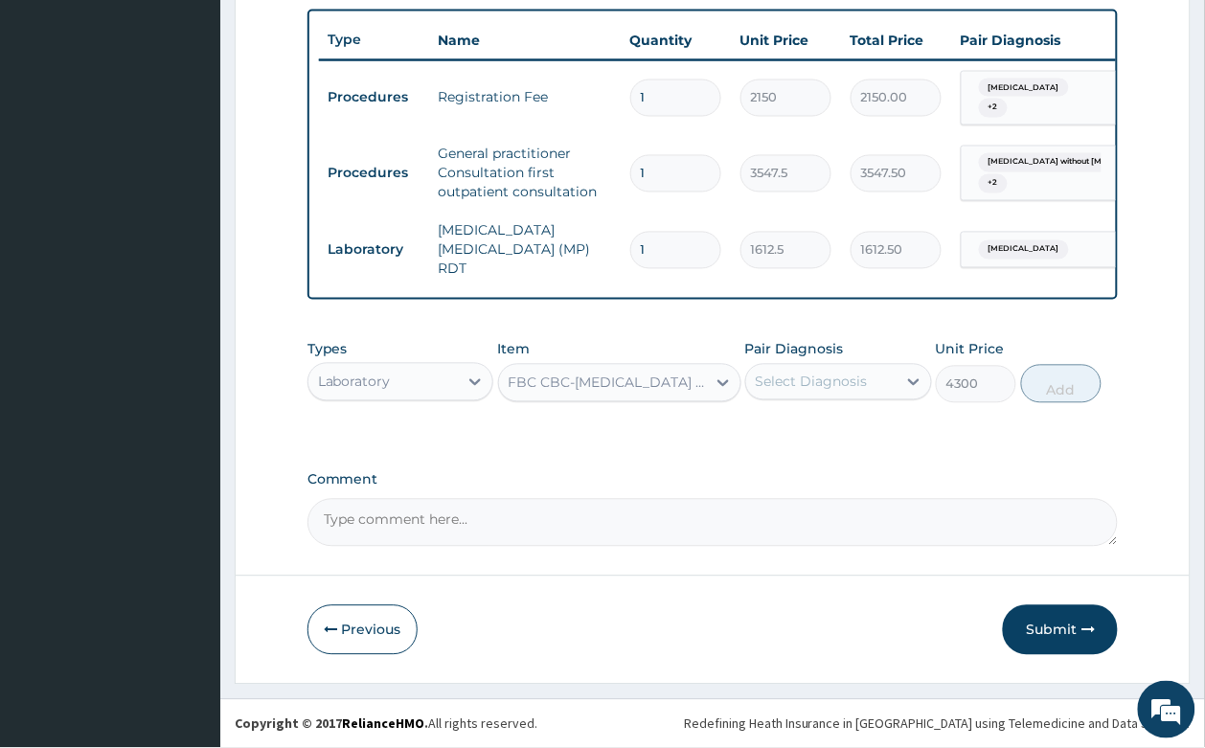
click at [850, 369] on div "Select Diagnosis" at bounding box center [821, 382] width 150 height 31
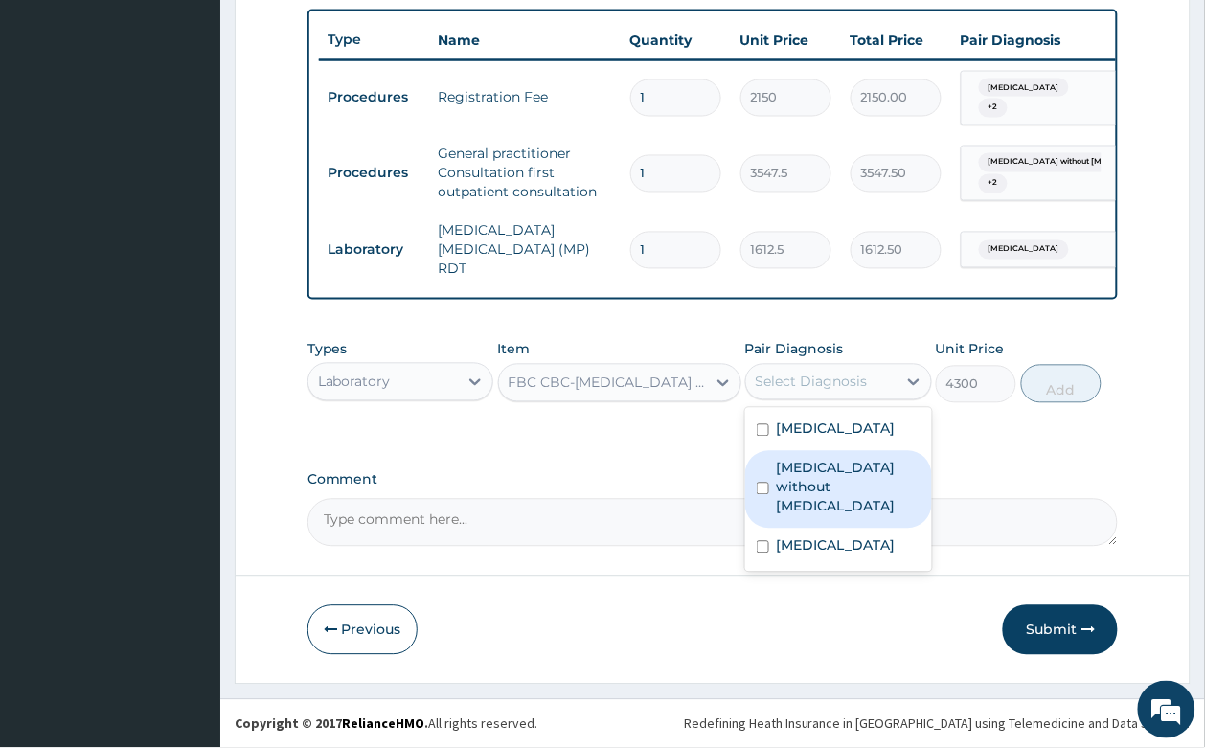
click at [867, 486] on label "[MEDICAL_DATA] without [MEDICAL_DATA]" at bounding box center [849, 487] width 144 height 57
checkbox input "true"
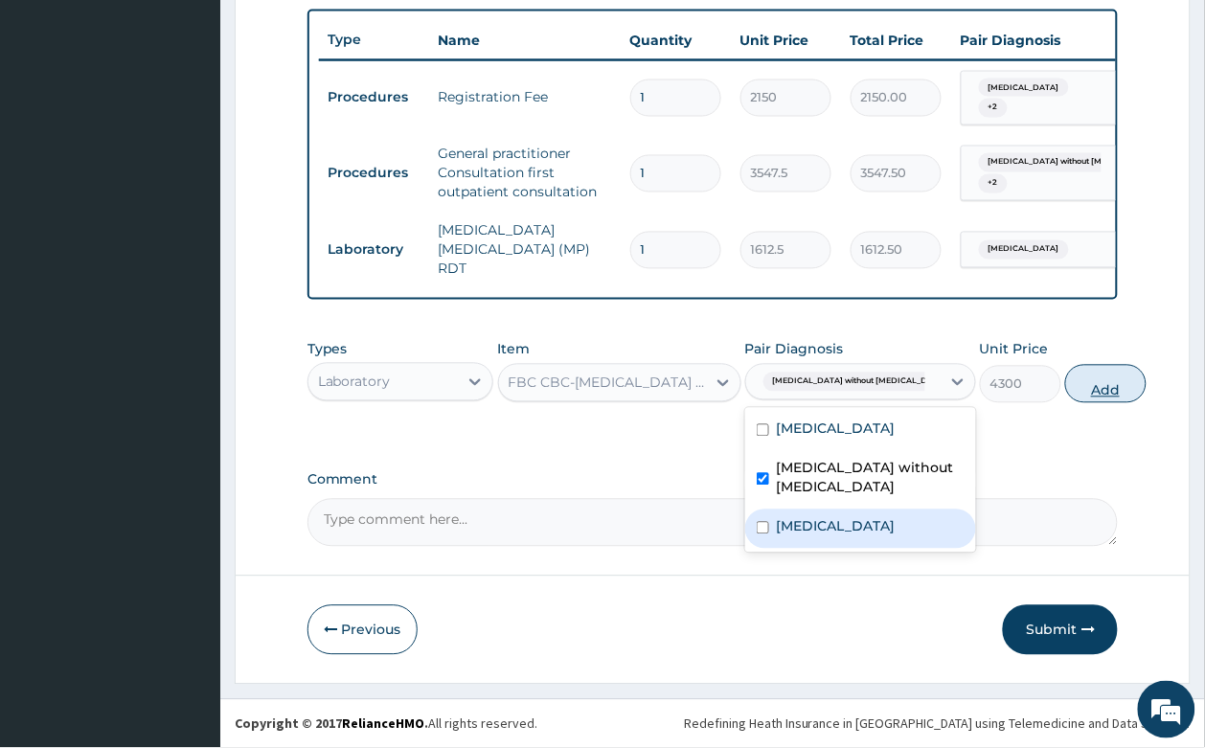
click at [1066, 385] on button "Add" at bounding box center [1105, 384] width 81 height 38
type input "0"
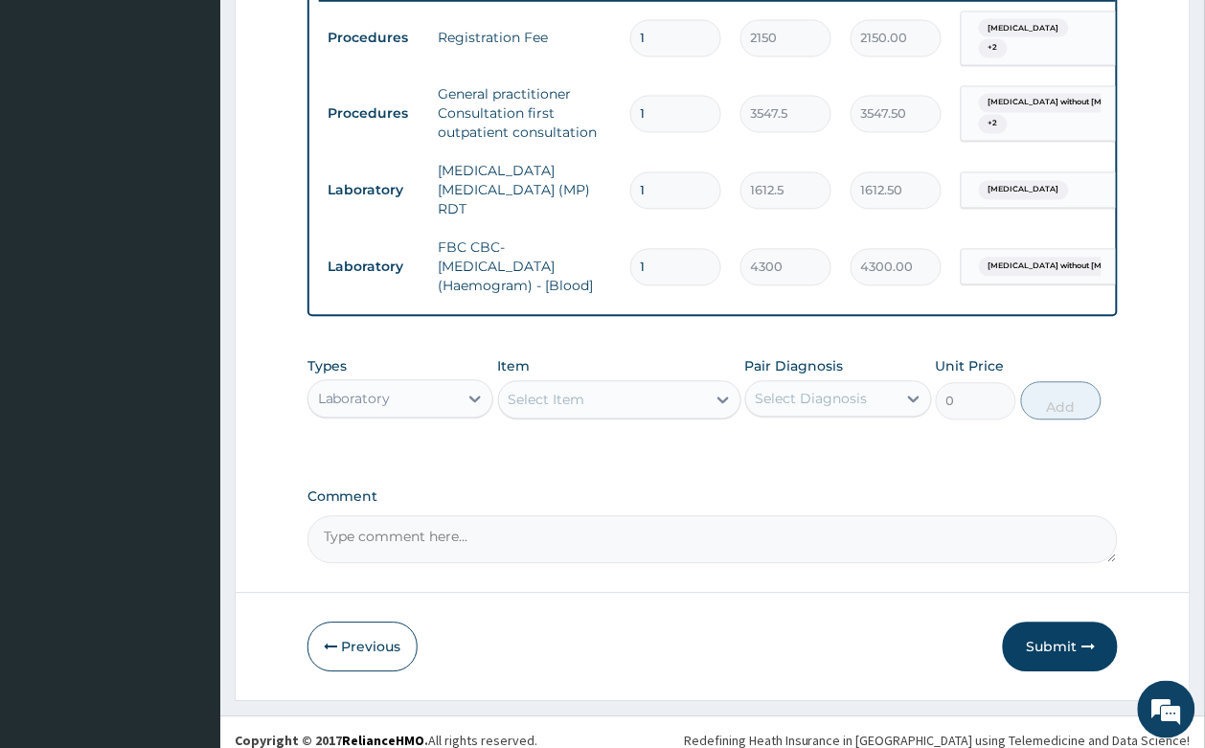
scroll to position [790, 0]
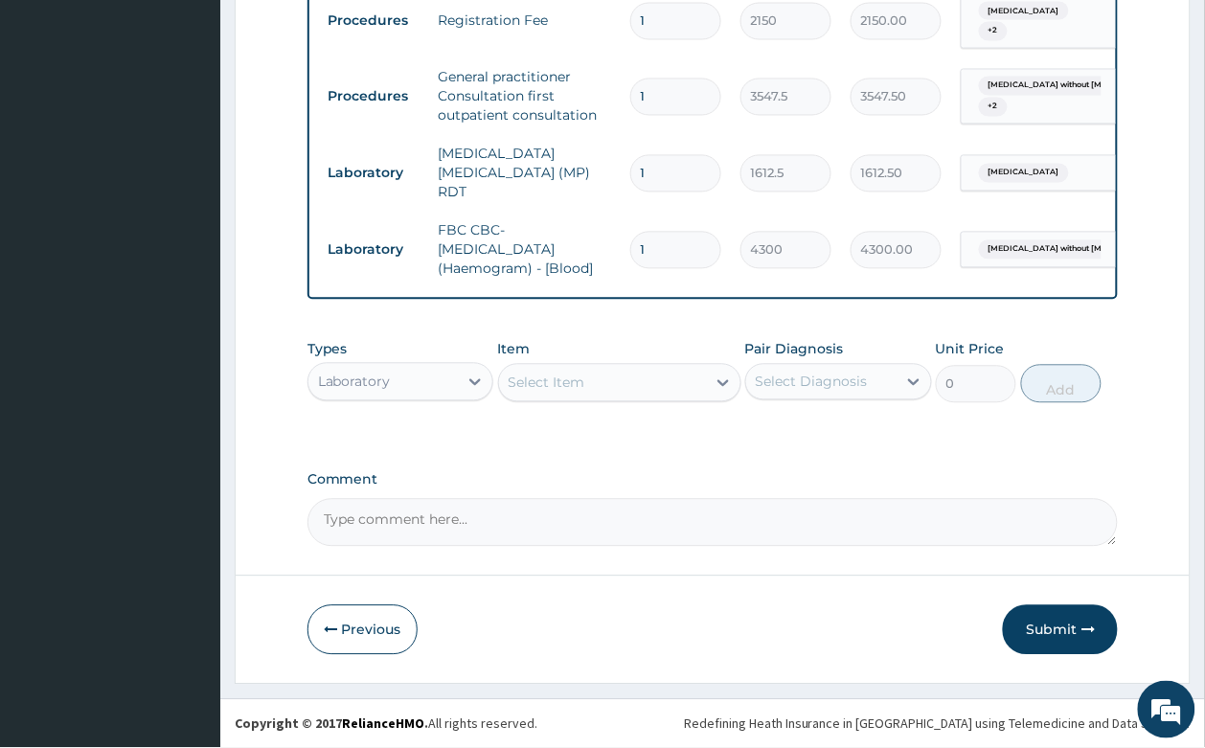
click at [921, 488] on div "Comment" at bounding box center [712, 509] width 811 height 75
click at [1068, 622] on button "Submit" at bounding box center [1060, 630] width 115 height 50
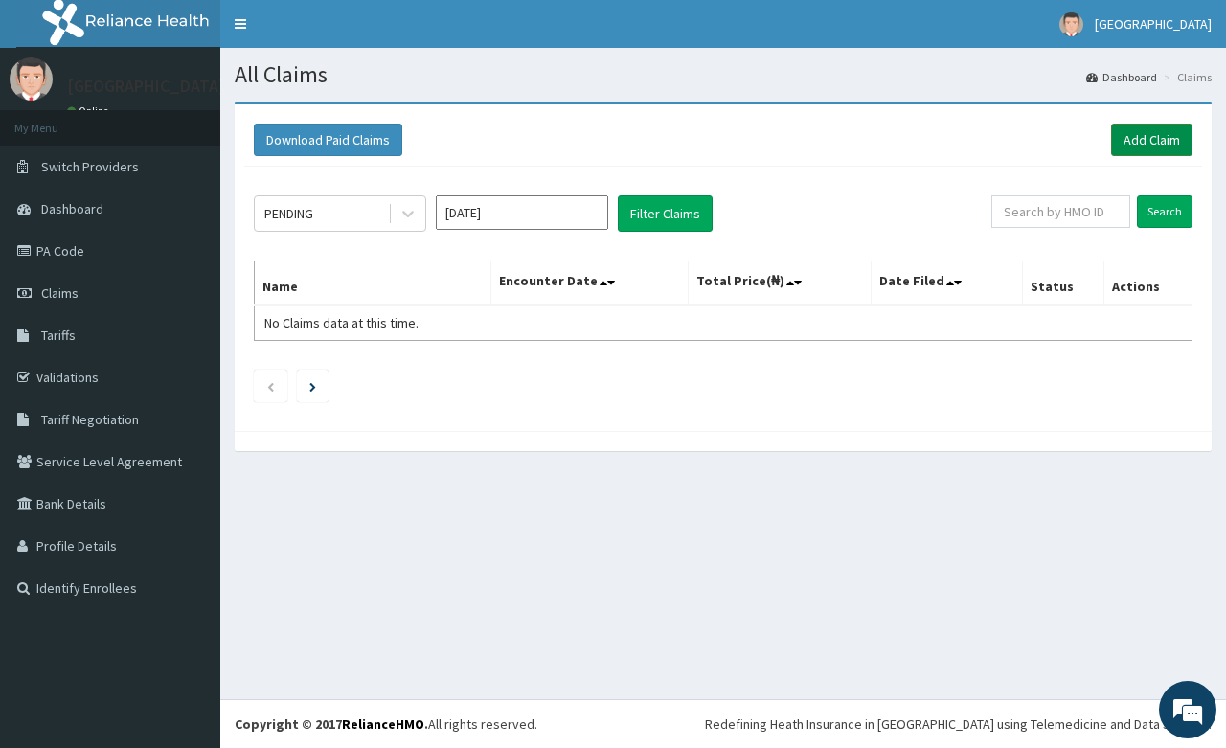
click at [1147, 134] on link "Add Claim" at bounding box center [1151, 140] width 81 height 33
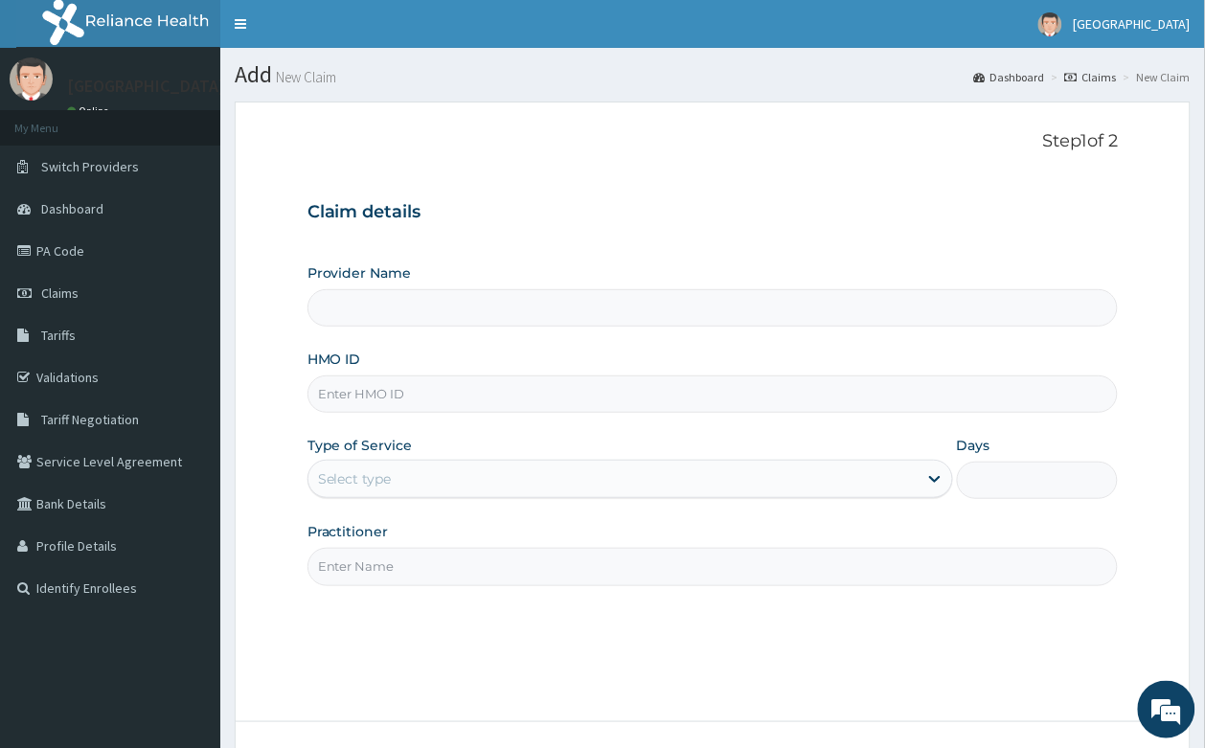
click at [409, 398] on input "HMO ID" at bounding box center [712, 393] width 811 height 37
type input "[GEOGRAPHIC_DATA]- [GEOGRAPHIC_DATA]"
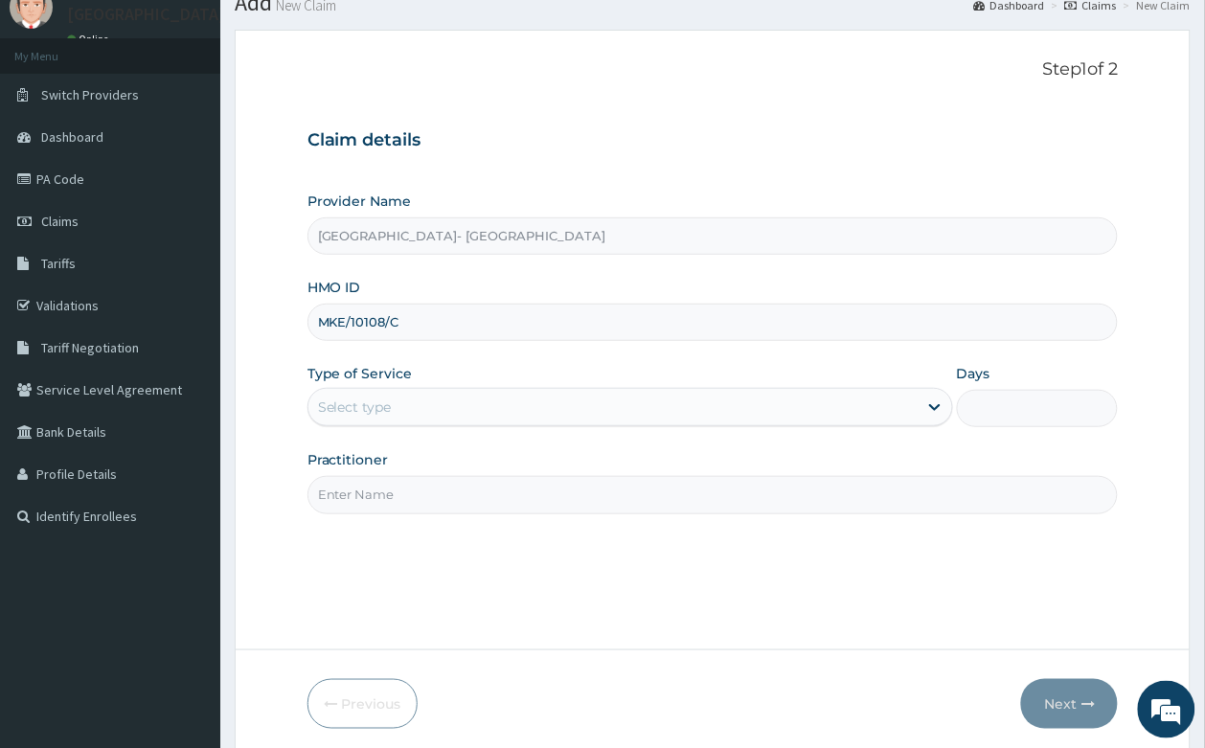
scroll to position [146, 0]
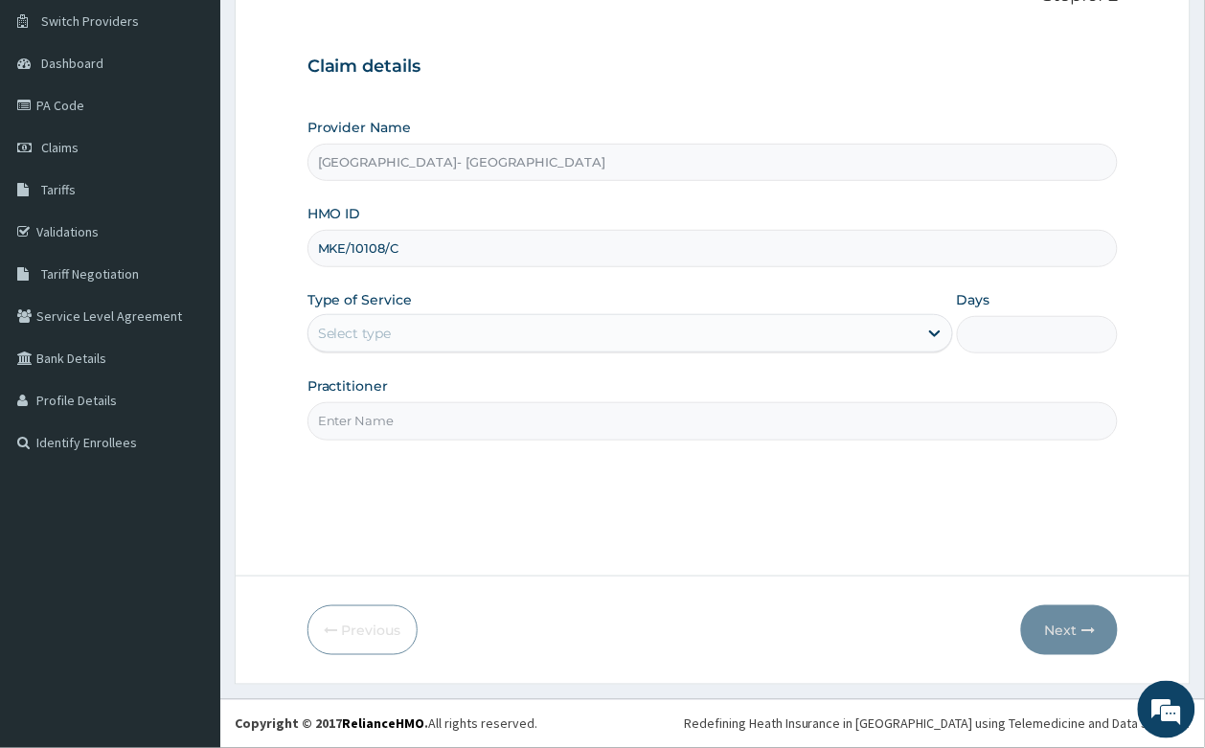
type input "MKE/10108/C"
drag, startPoint x: 373, startPoint y: 327, endPoint x: 379, endPoint y: 349, distance: 23.7
click at [373, 330] on div "Select type" at bounding box center [355, 333] width 74 height 19
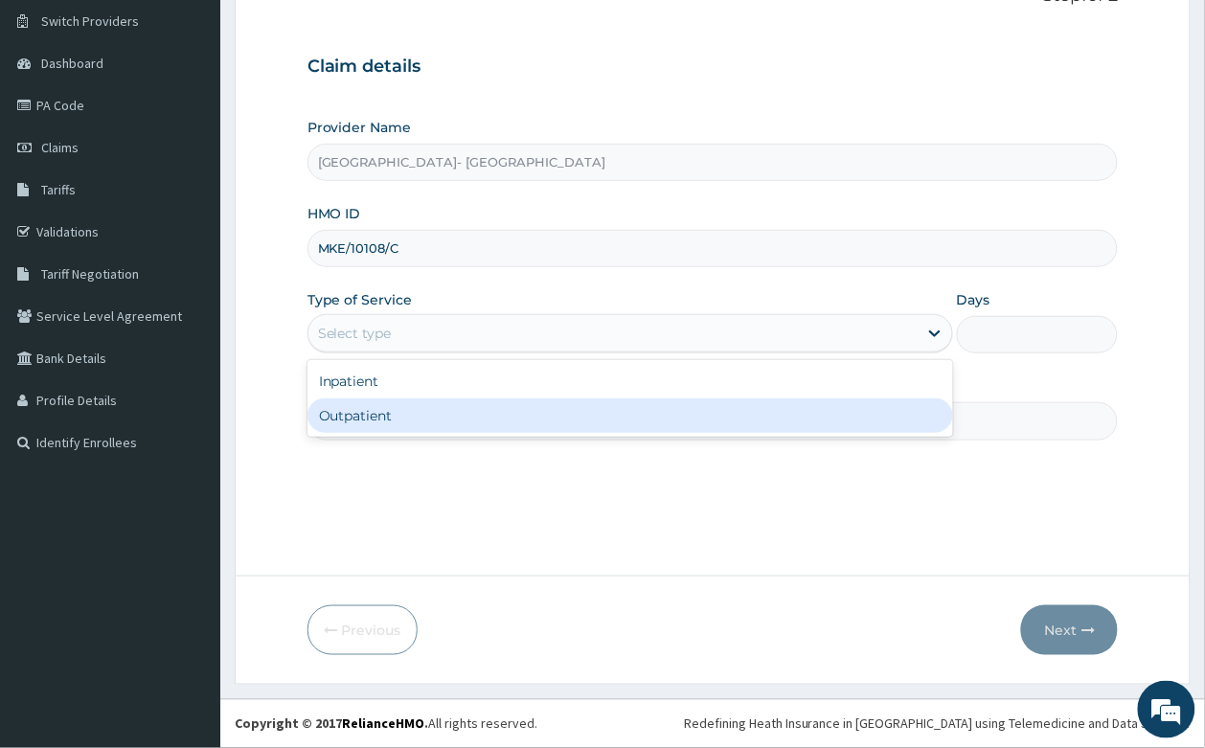
click at [383, 408] on div "Outpatient" at bounding box center [629, 415] width 645 height 34
type input "1"
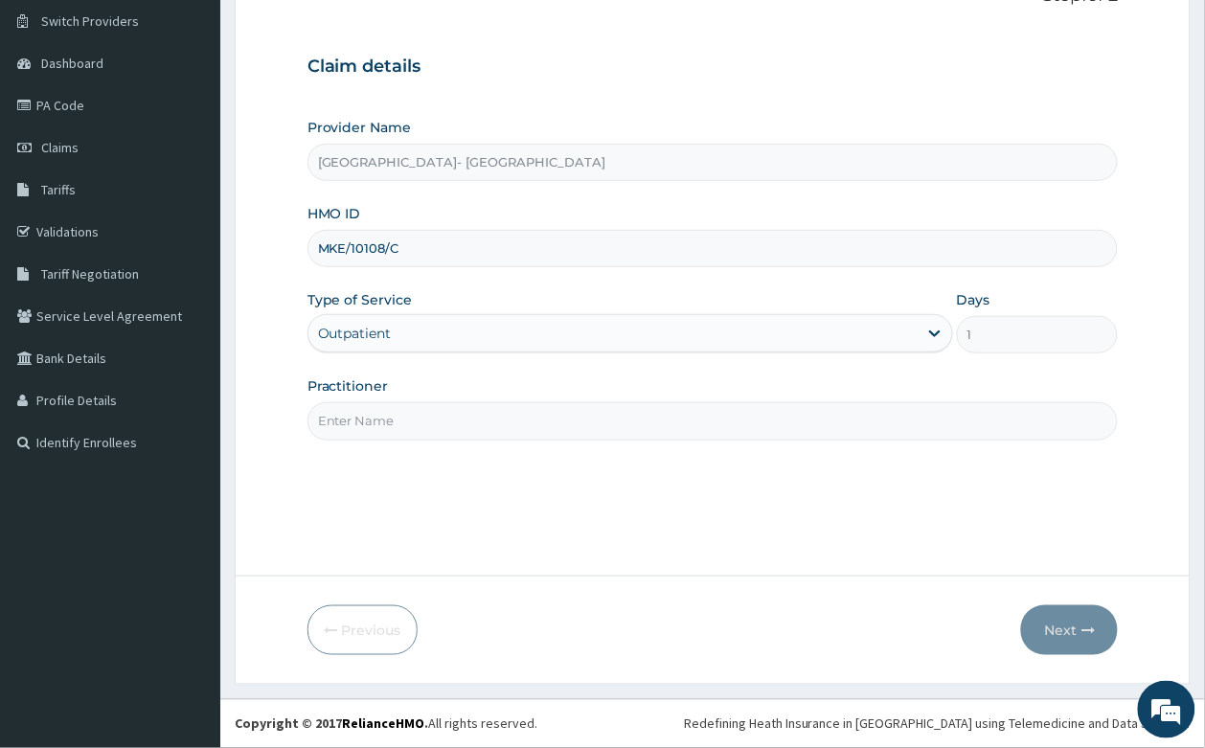
click at [373, 418] on input "Practitioner" at bounding box center [712, 420] width 811 height 37
type input "DR [PERSON_NAME]"
click at [1085, 618] on button "Next" at bounding box center [1069, 630] width 97 height 50
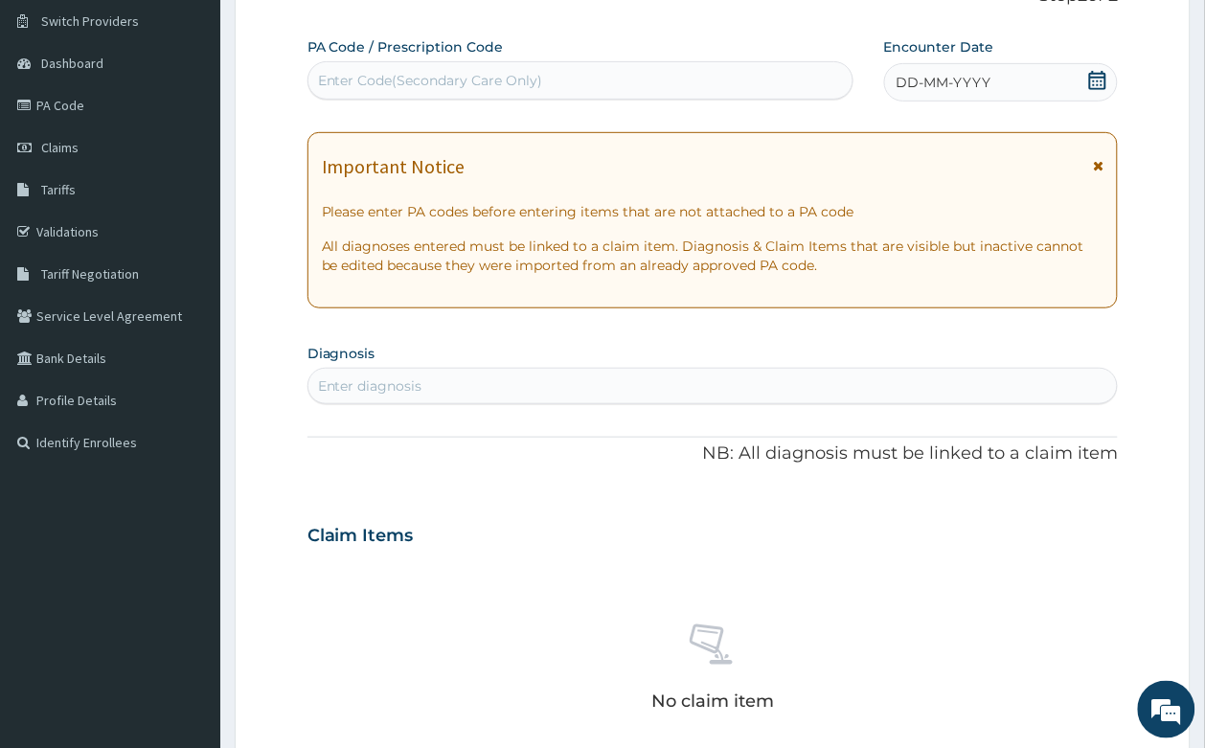
drag, startPoint x: 1096, startPoint y: 77, endPoint x: 1060, endPoint y: 99, distance: 42.5
click at [1094, 77] on icon at bounding box center [1097, 80] width 17 height 19
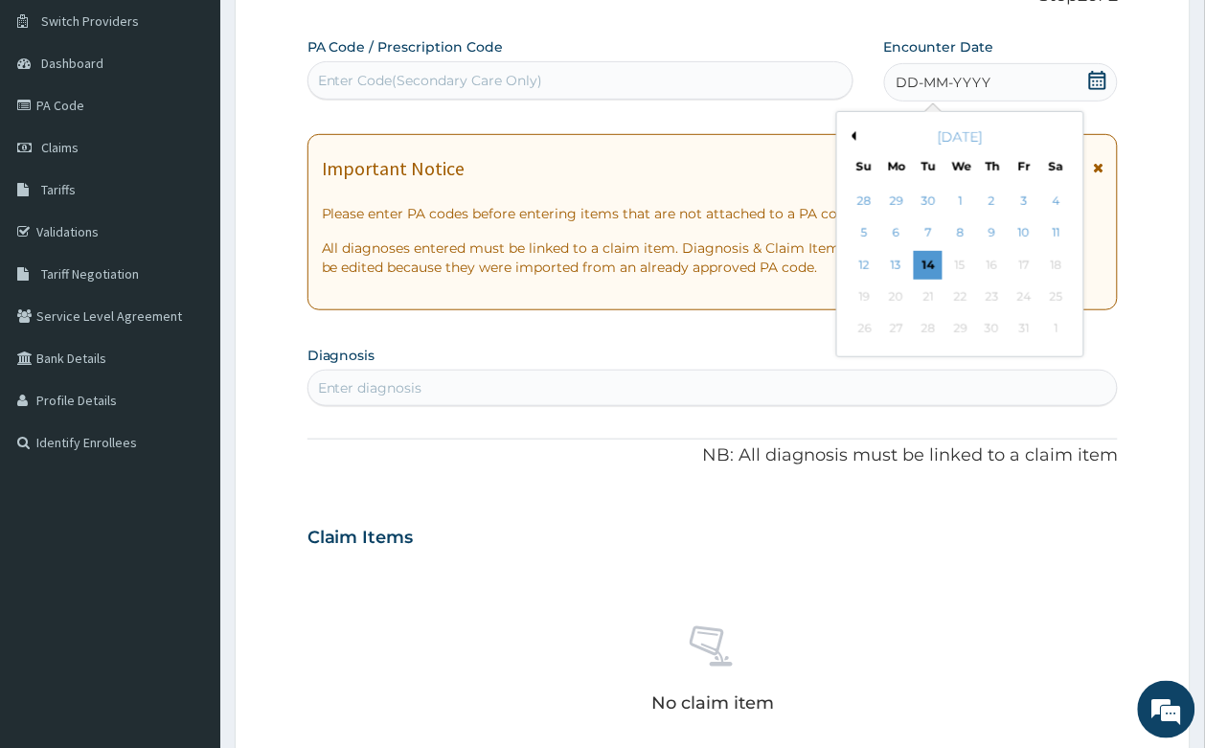
click at [848, 129] on div "[DATE]" at bounding box center [960, 136] width 231 height 19
click at [853, 135] on button "Previous Month" at bounding box center [851, 136] width 10 height 10
click at [890, 328] on div "29" at bounding box center [896, 329] width 29 height 29
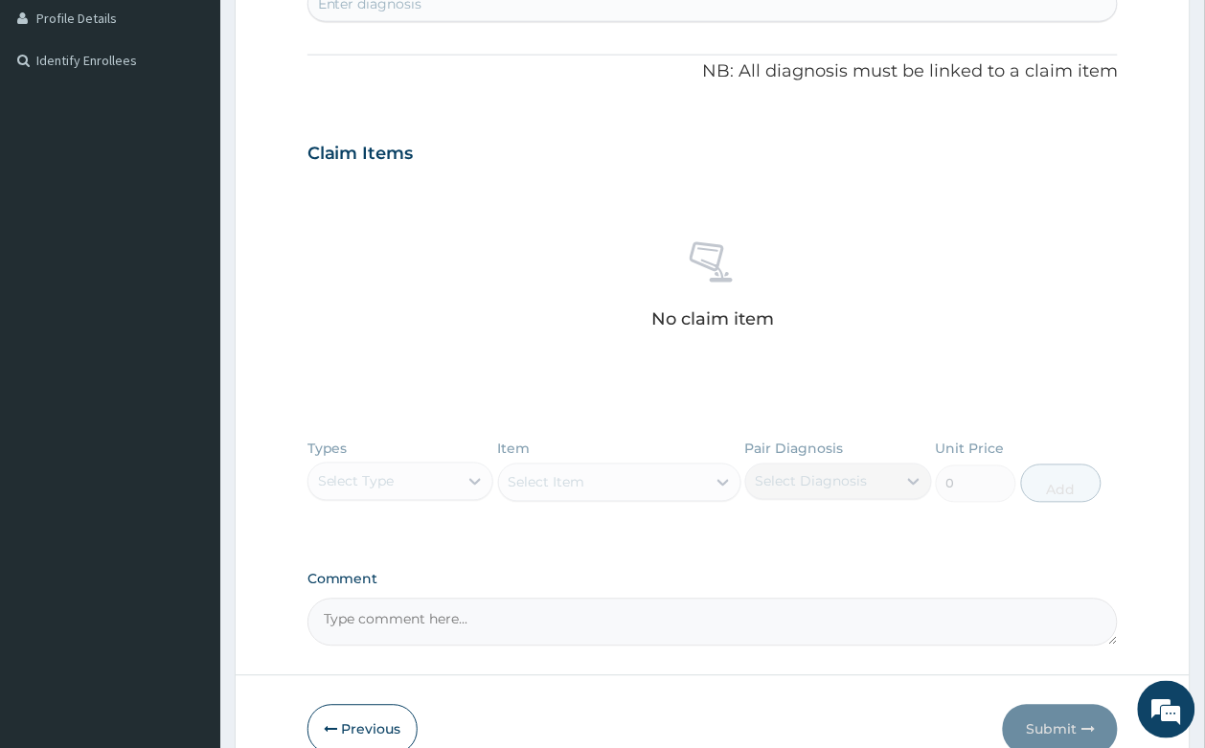
scroll to position [389, 0]
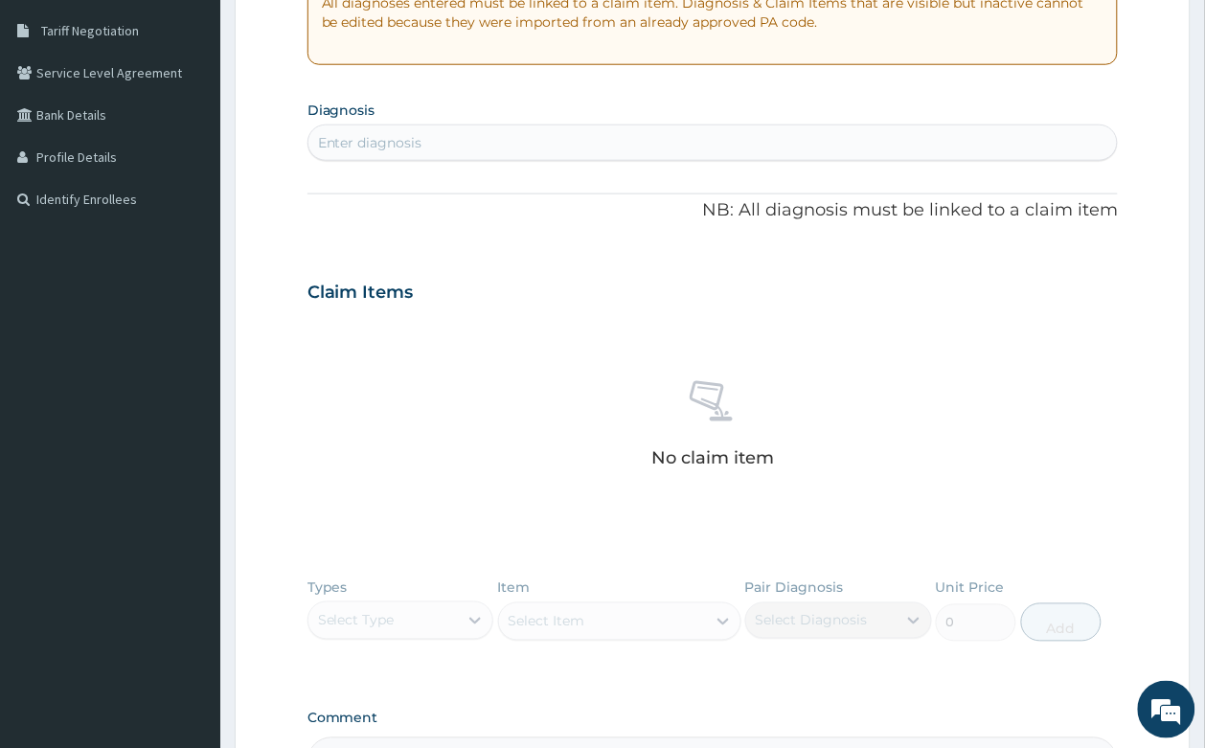
click at [514, 144] on div "Enter diagnosis" at bounding box center [712, 142] width 809 height 31
type input "[MEDICAL_DATA]"
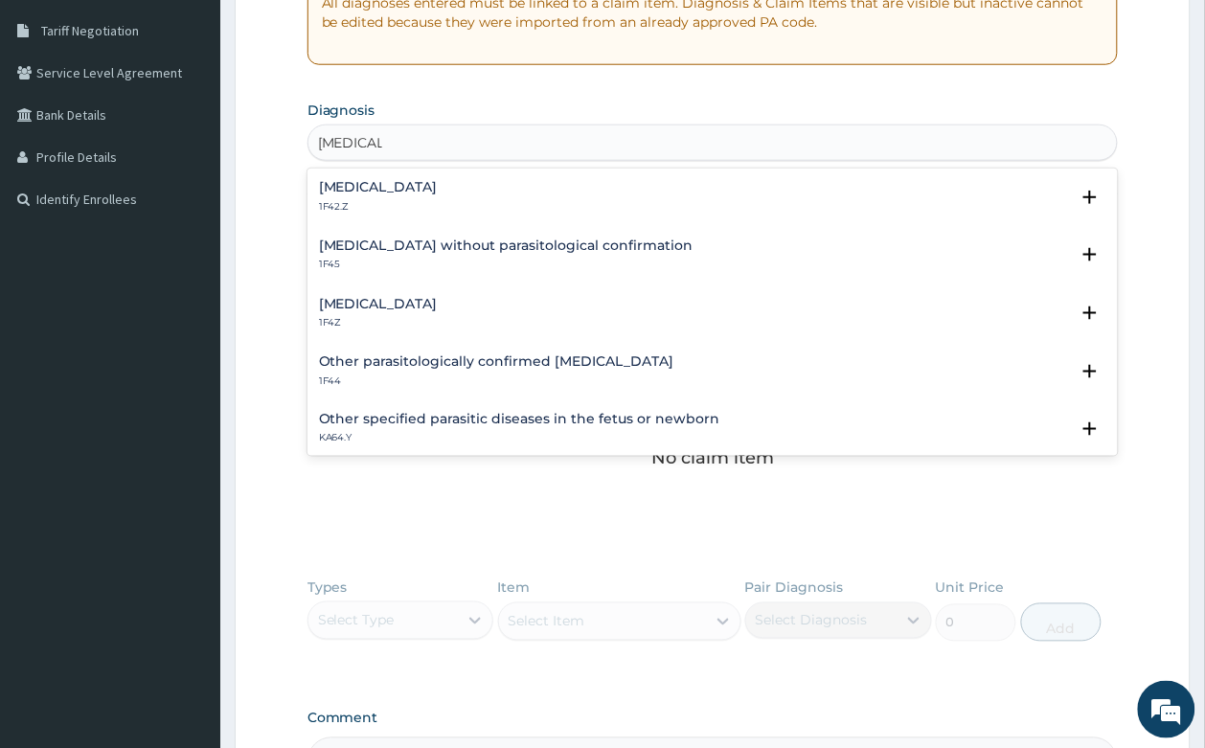
click at [438, 304] on h4 "[MEDICAL_DATA]" at bounding box center [378, 304] width 119 height 14
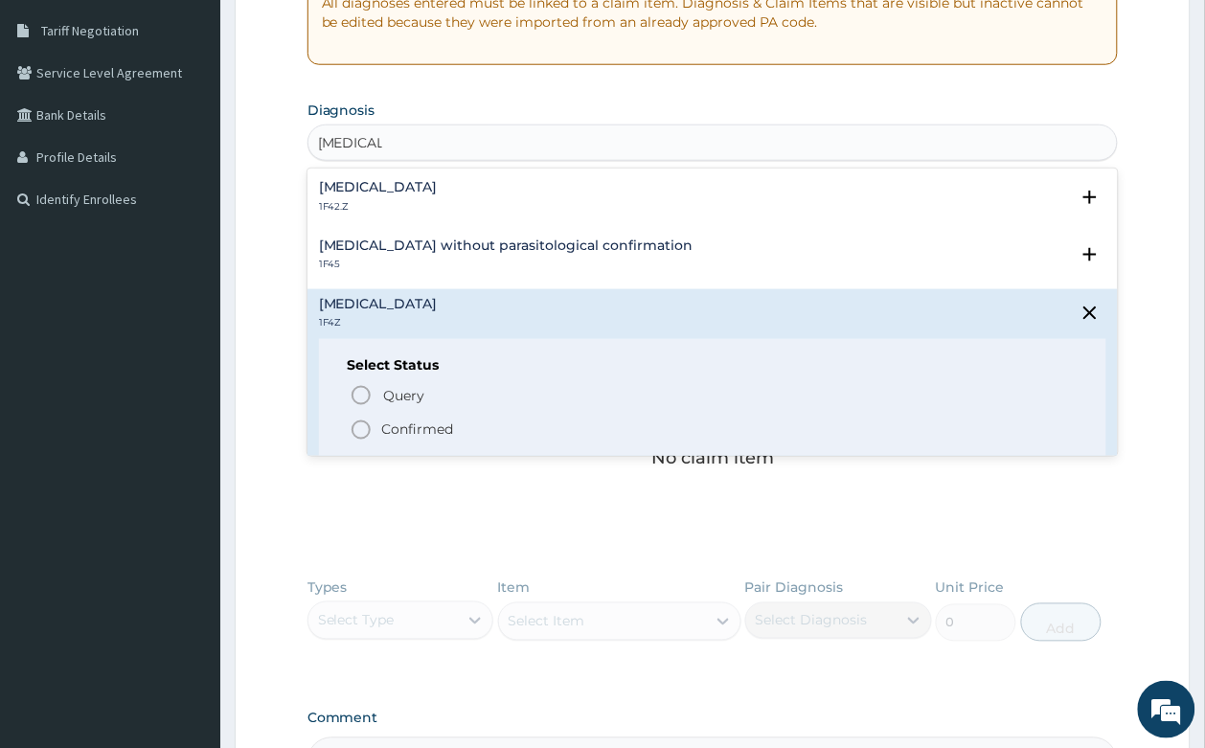
click at [409, 421] on p "Confirmed" at bounding box center [418, 429] width 72 height 19
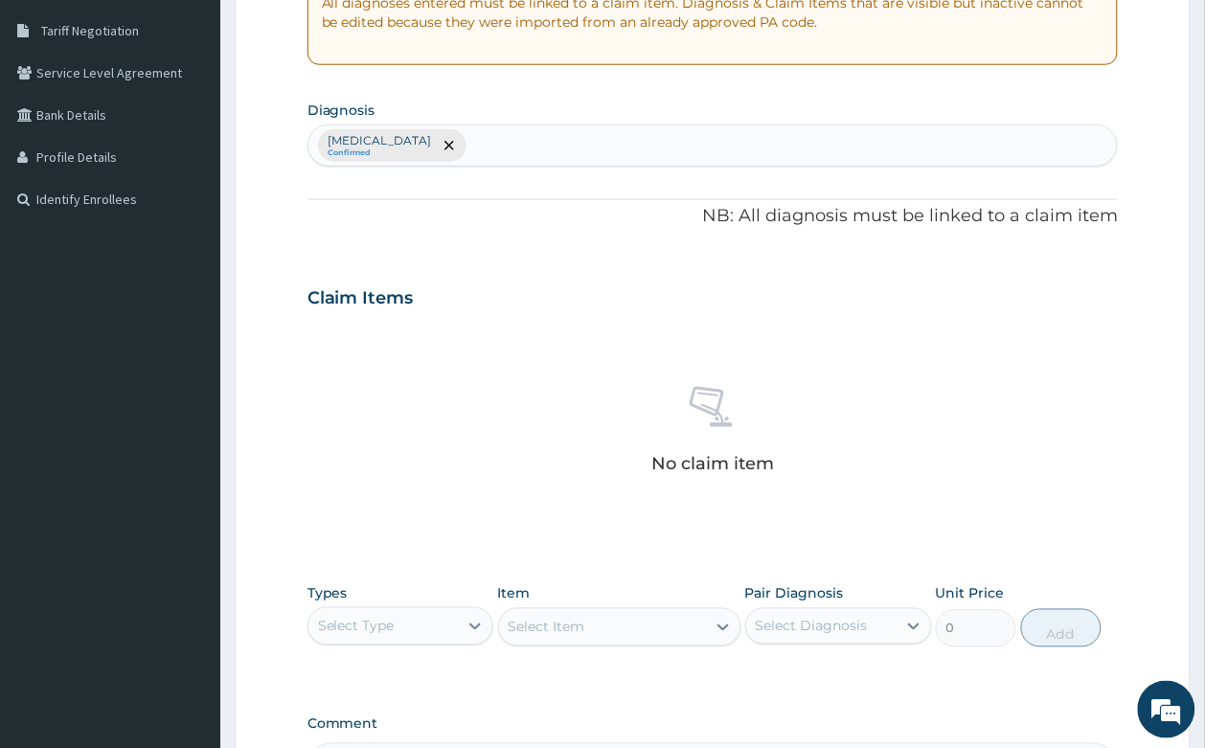
click at [558, 135] on div "[MEDICAL_DATA] Confirmed" at bounding box center [712, 145] width 809 height 40
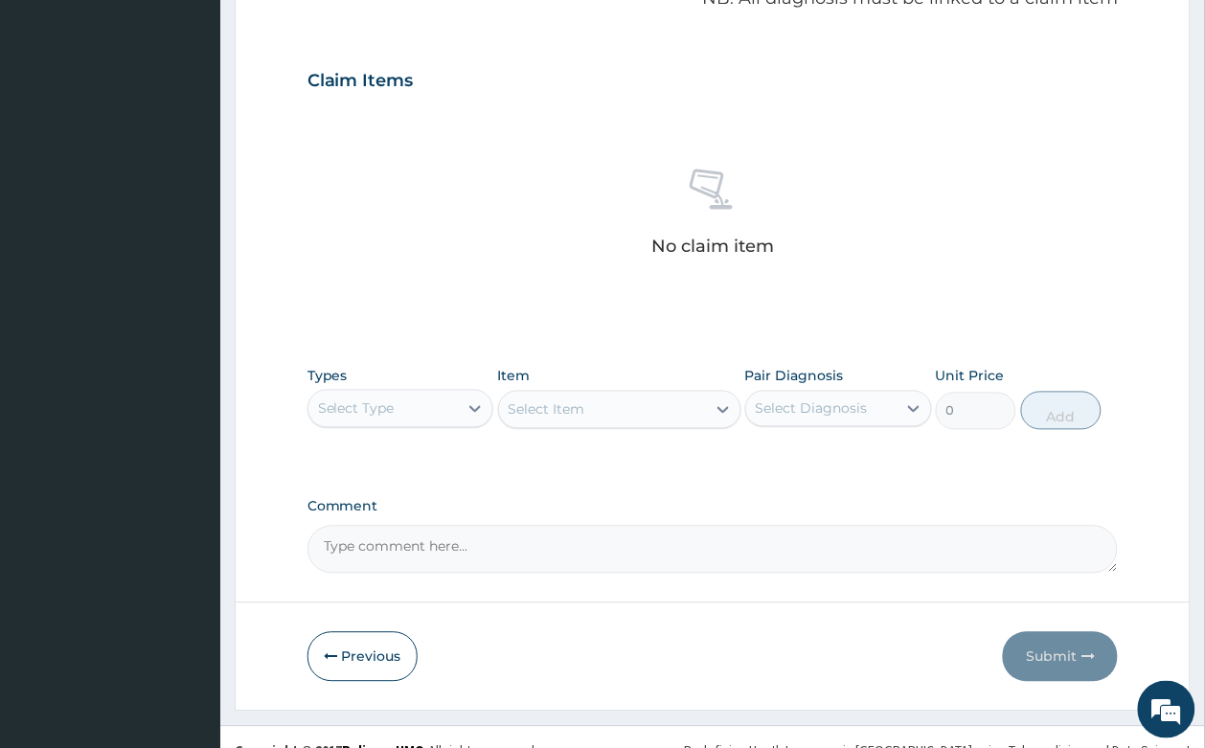
scroll to position [634, 0]
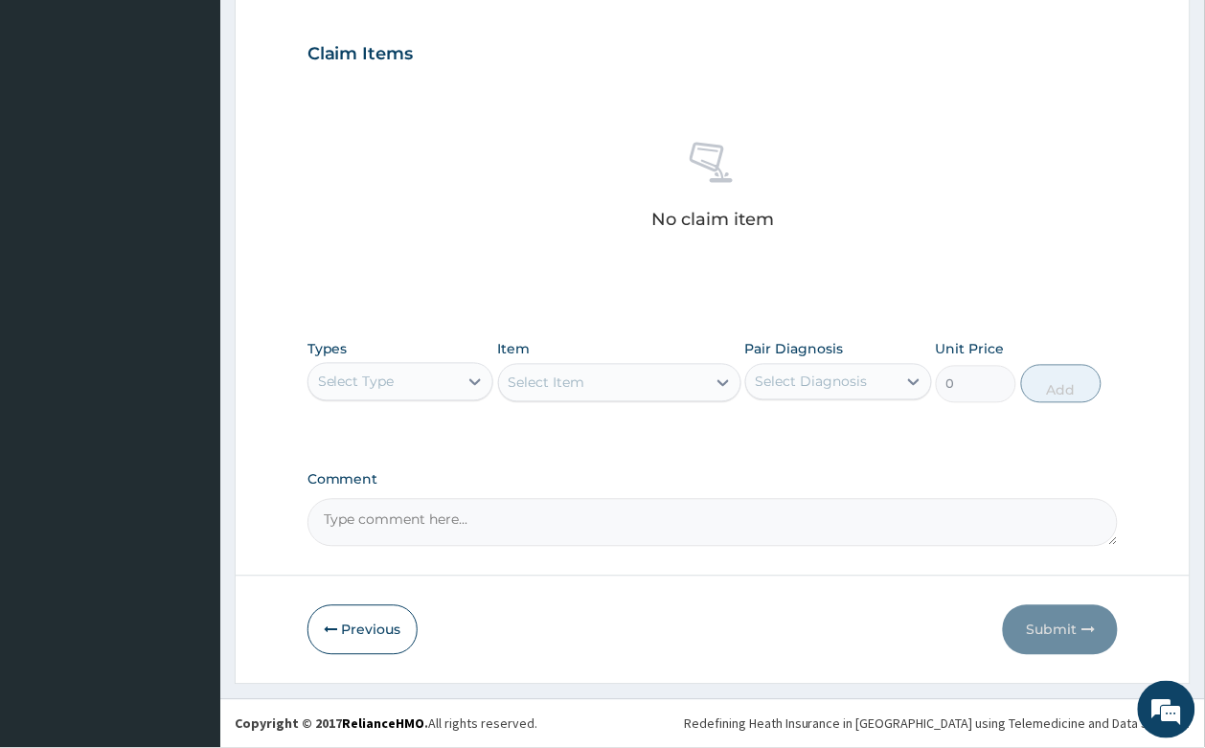
click at [388, 351] on div "Types Select Type" at bounding box center [400, 371] width 187 height 63
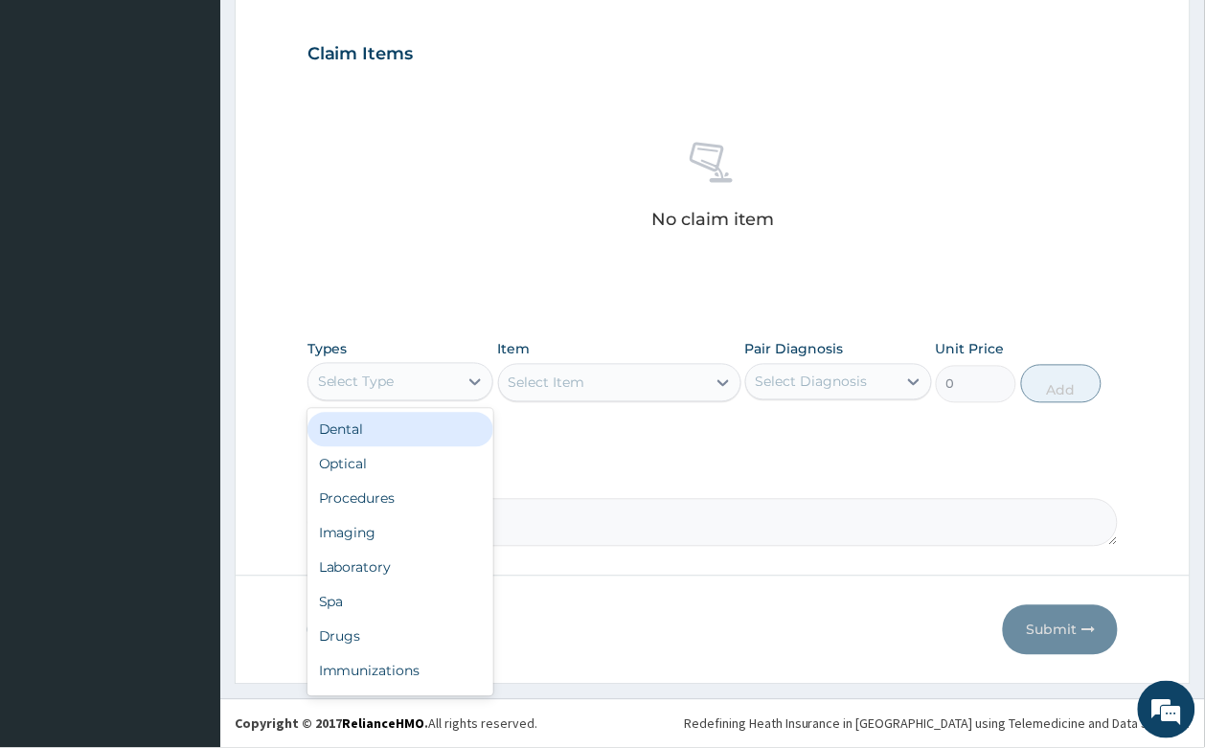
click at [395, 378] on div "Select Type" at bounding box center [383, 382] width 150 height 31
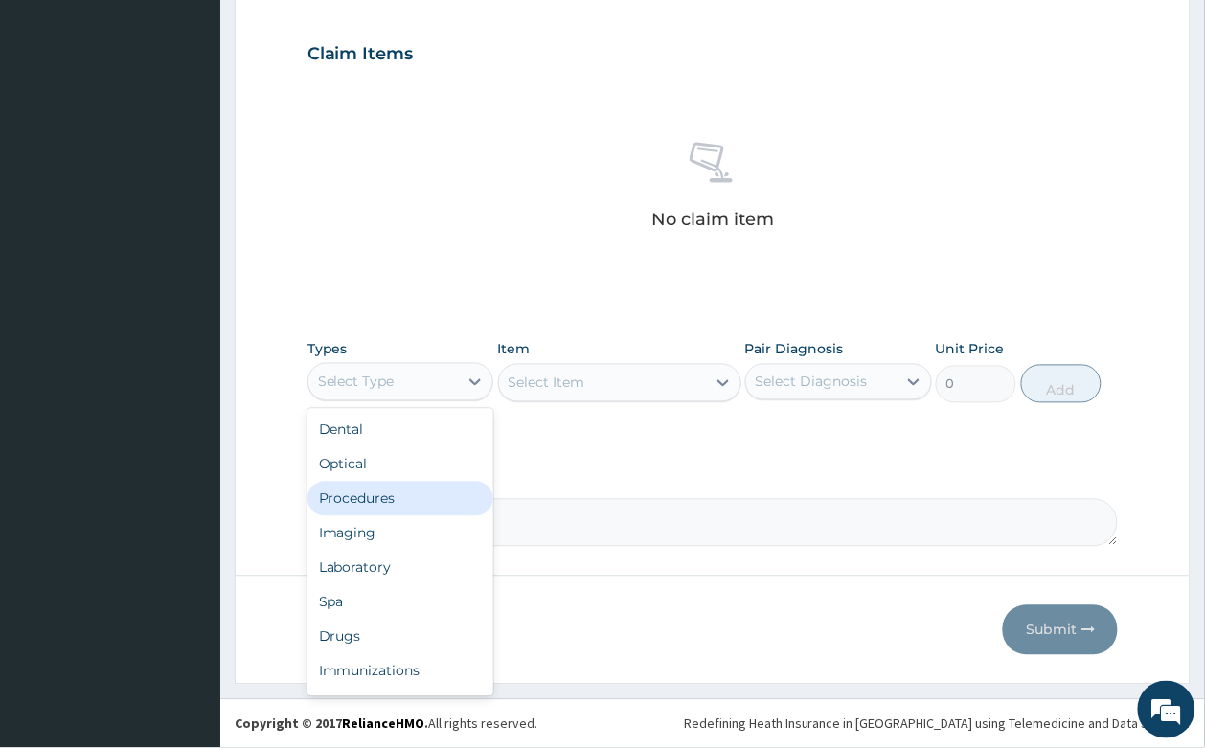
drag, startPoint x: 414, startPoint y: 506, endPoint x: 453, endPoint y: 485, distance: 44.6
click at [414, 505] on div "Procedures" at bounding box center [400, 499] width 187 height 34
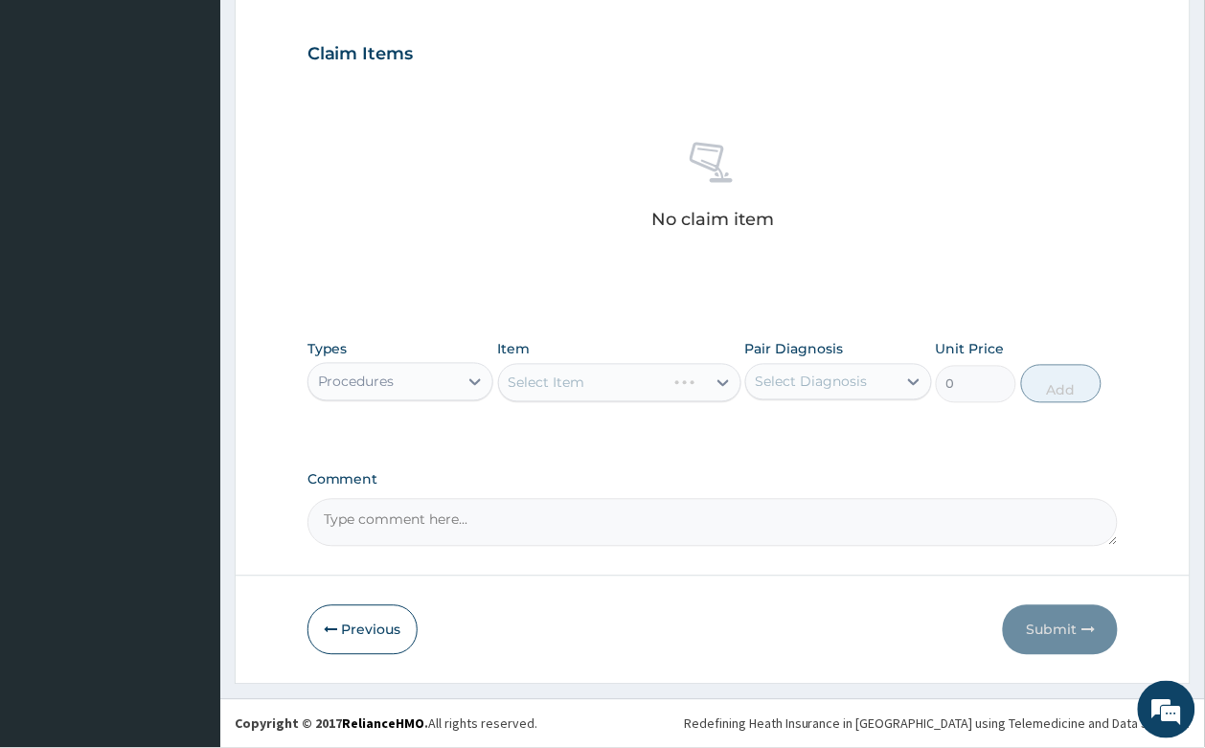
click at [595, 374] on div "Select Item" at bounding box center [619, 383] width 243 height 38
click at [595, 374] on div "Select Item" at bounding box center [602, 383] width 207 height 31
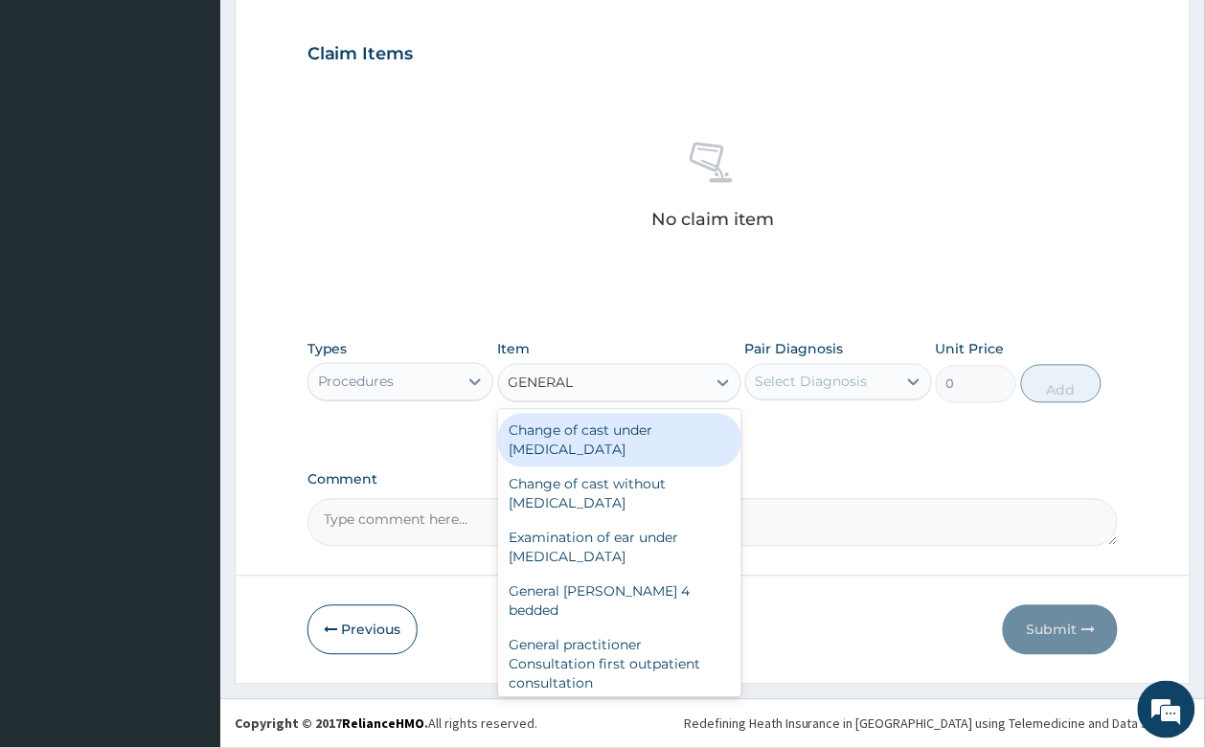
type input "GENERAL"
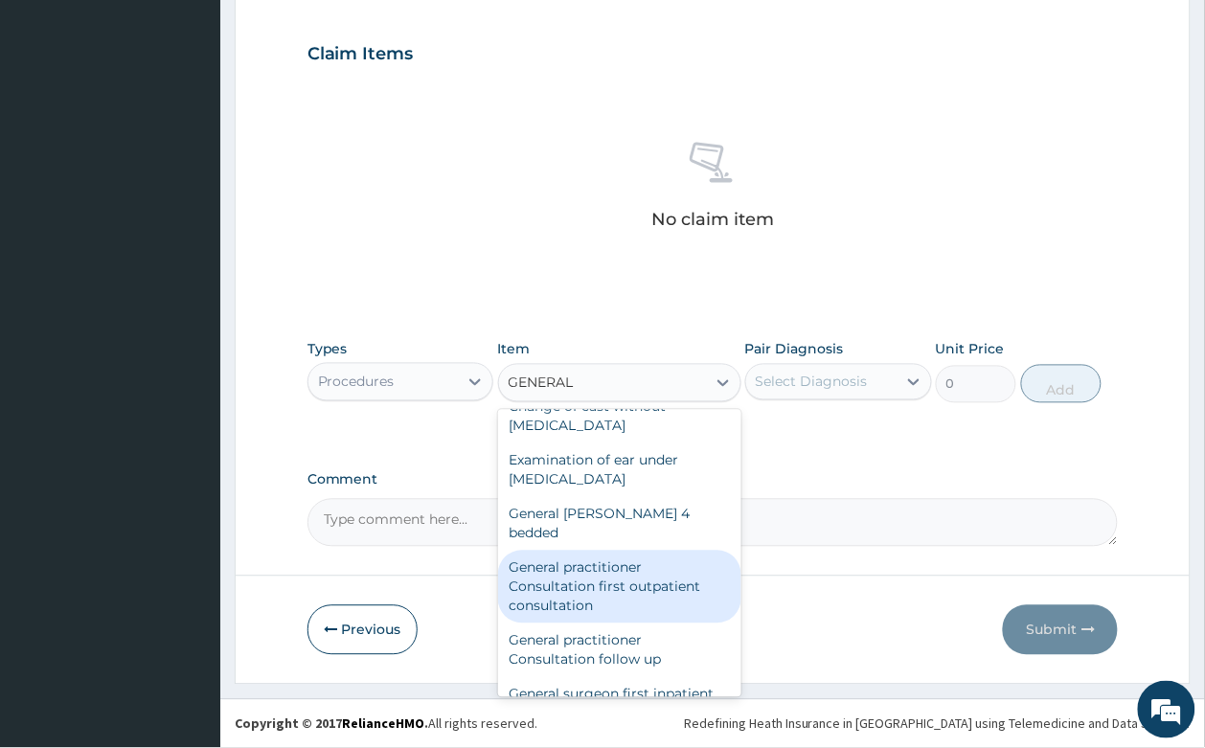
scroll to position [120, 0]
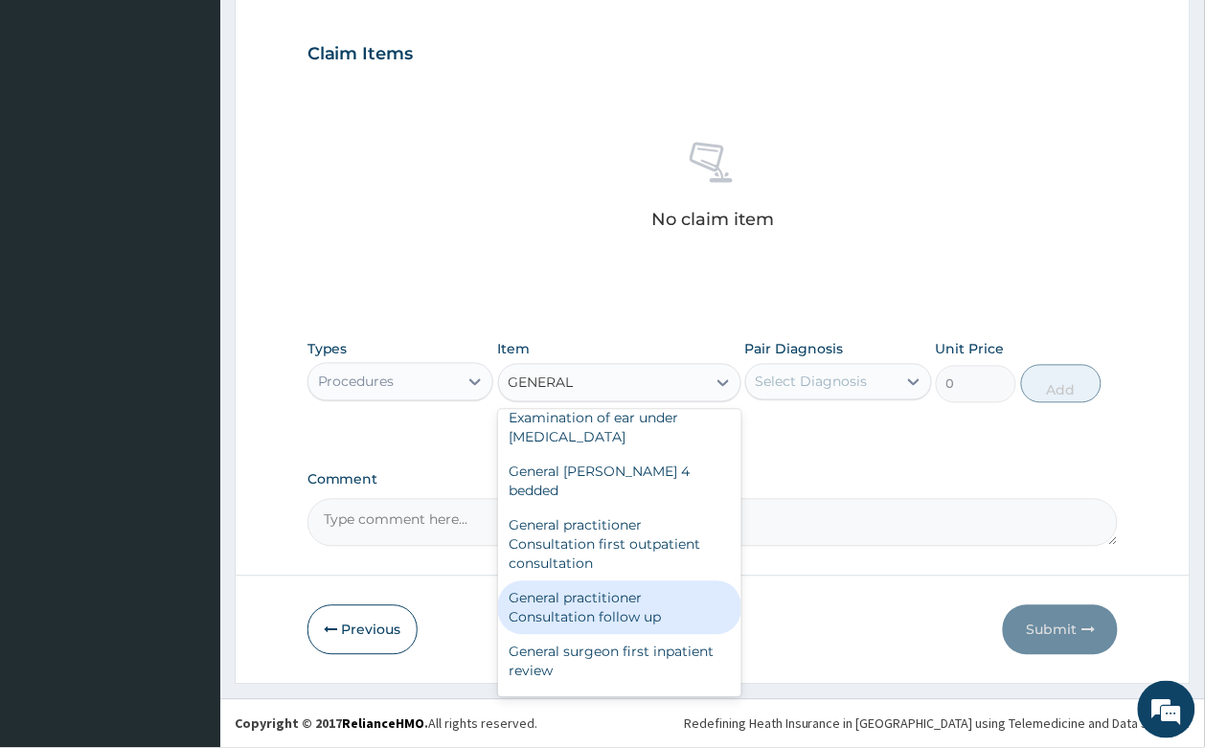
click at [649, 581] on div "General practitioner Consultation follow up" at bounding box center [619, 608] width 243 height 54
type input "2365"
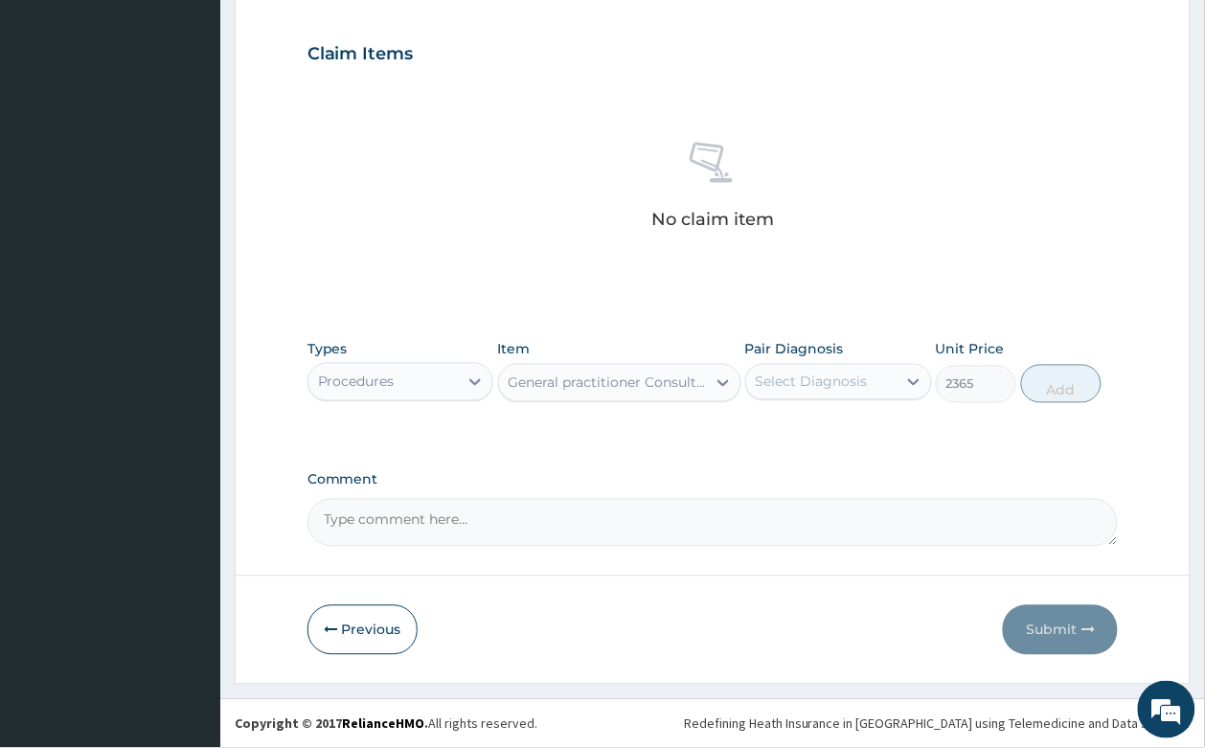
click at [806, 349] on label "Pair Diagnosis" at bounding box center [794, 349] width 99 height 19
click at [807, 375] on div "Select Diagnosis" at bounding box center [811, 381] width 112 height 19
click at [819, 431] on label "[MEDICAL_DATA]" at bounding box center [836, 428] width 119 height 19
checkbox input "true"
drag, startPoint x: 1085, startPoint y: 394, endPoint x: 901, endPoint y: 118, distance: 331.4
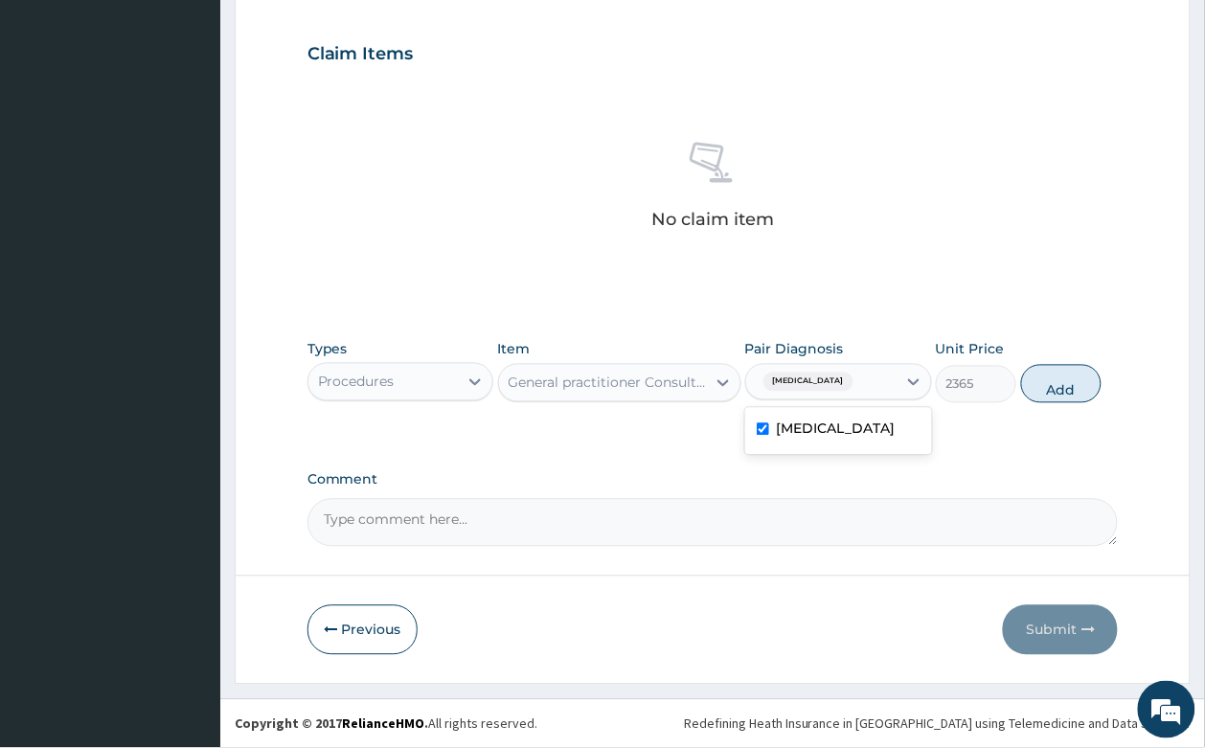
click at [1080, 385] on button "Add" at bounding box center [1061, 384] width 81 height 38
type input "0"
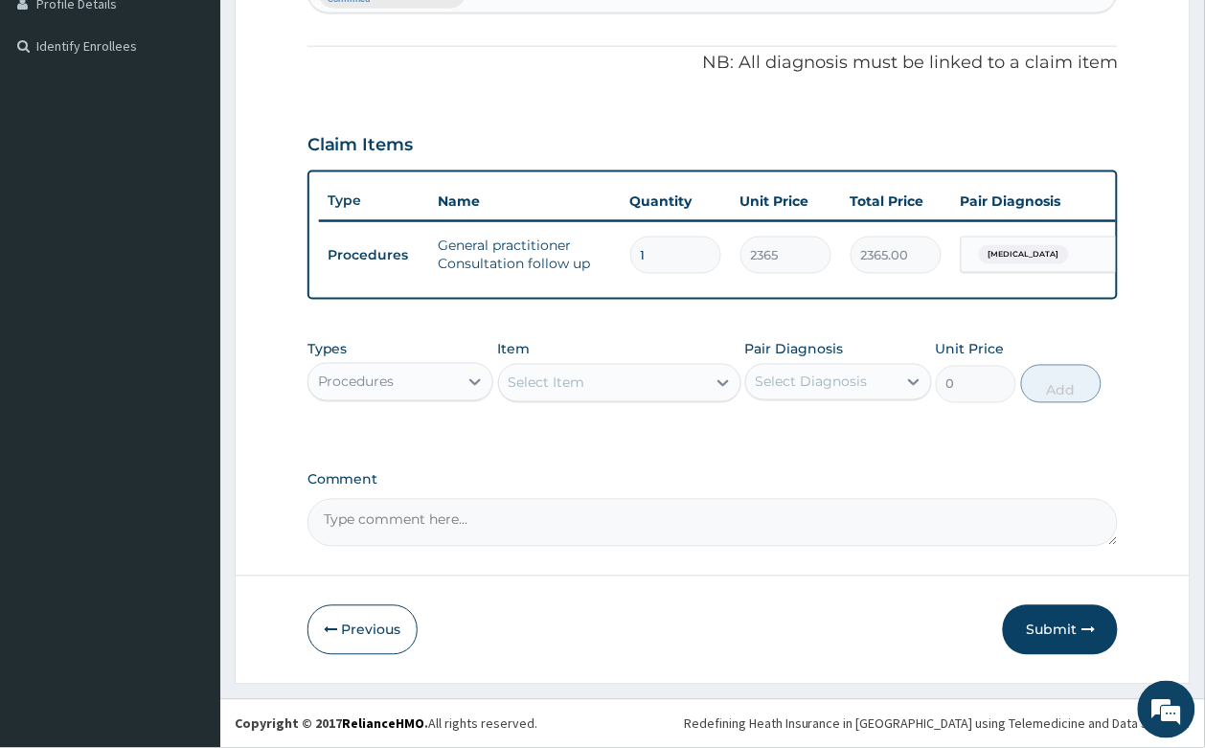
scroll to position [561, 0]
click at [634, 365] on div "Select Item" at bounding box center [619, 383] width 243 height 38
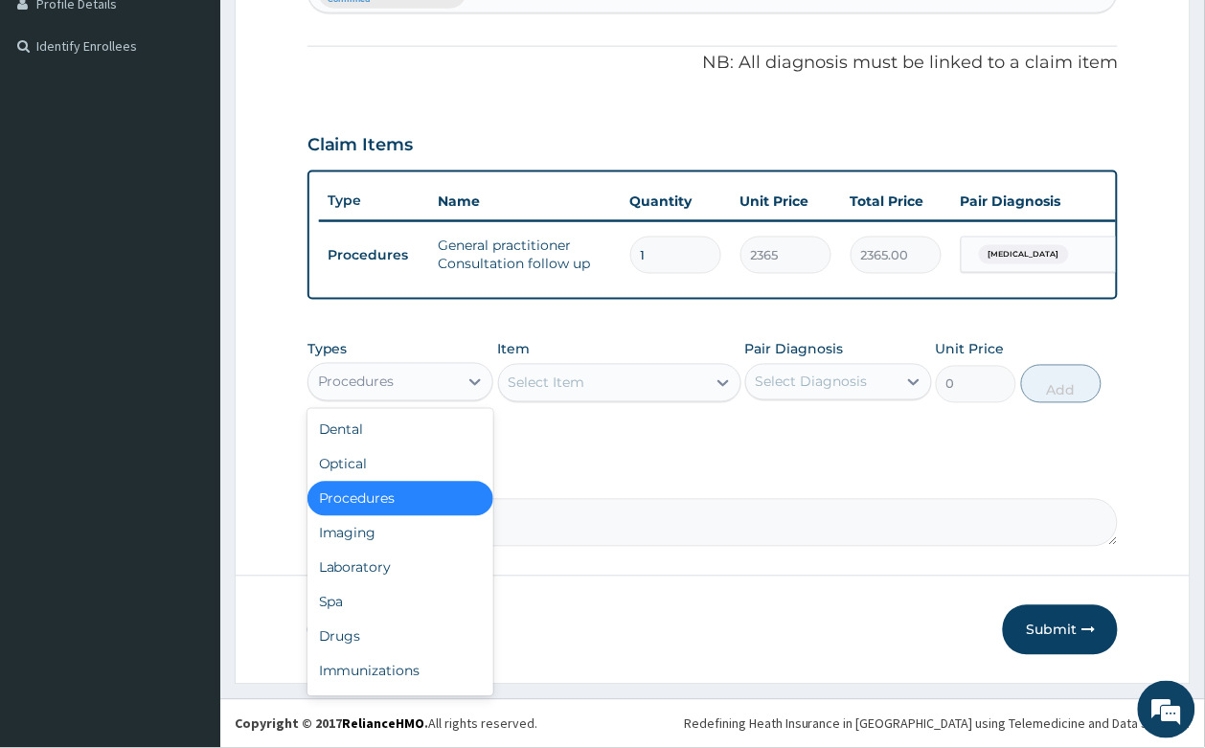
click at [399, 370] on div "Procedures" at bounding box center [383, 382] width 150 height 31
click at [393, 634] on div "Drugs" at bounding box center [400, 637] width 187 height 34
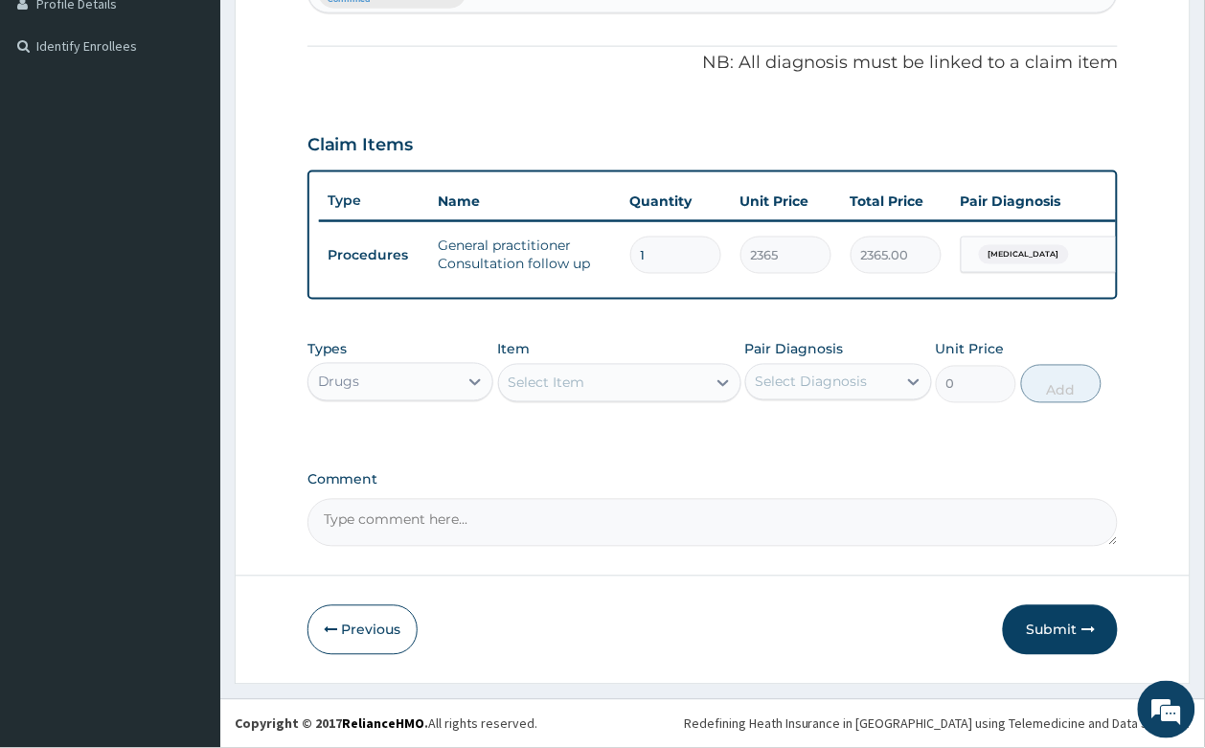
click at [635, 374] on div "Select Item" at bounding box center [602, 383] width 207 height 31
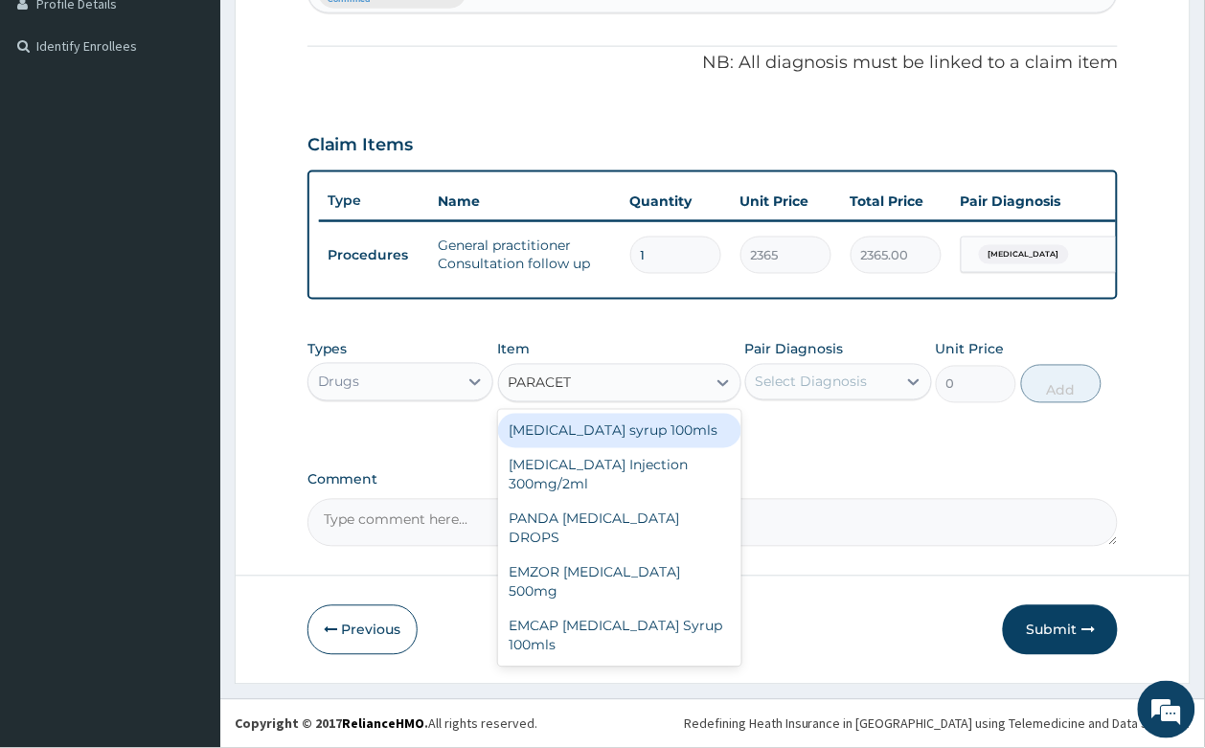
type input "PARACETA"
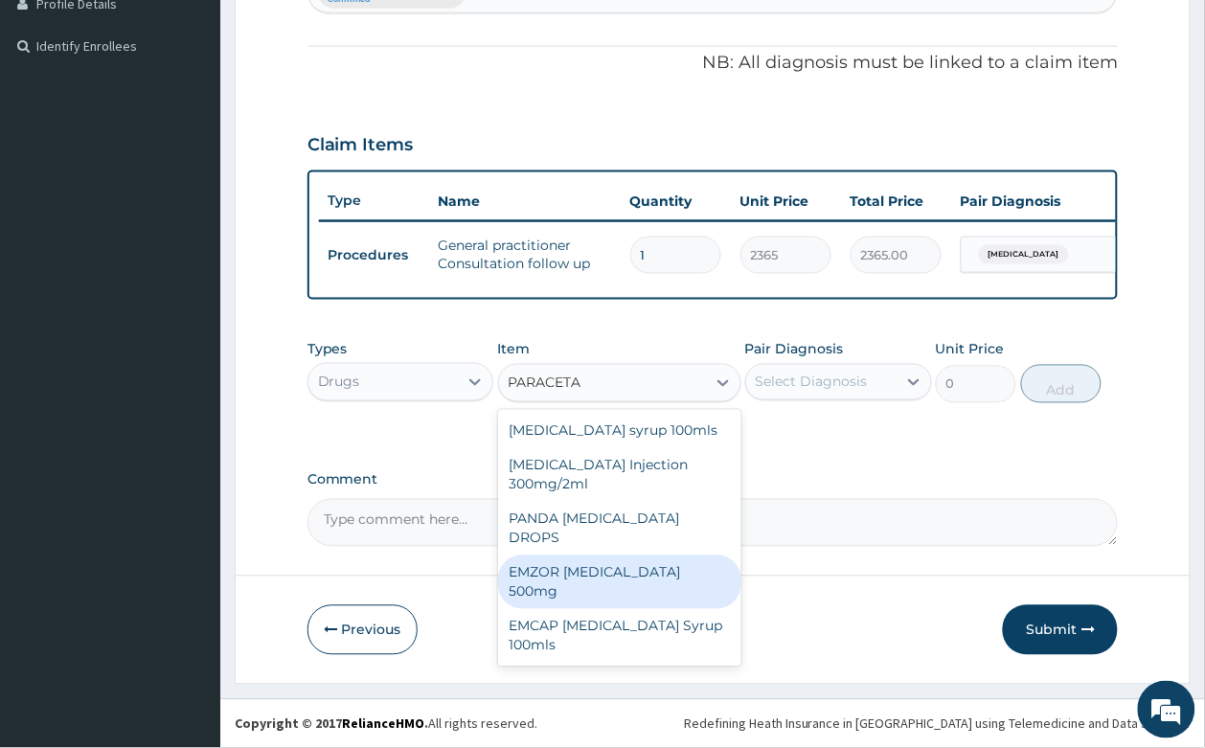
drag, startPoint x: 670, startPoint y: 561, endPoint x: 744, endPoint y: 464, distance: 121.6
click at [680, 555] on div "EMZOR [MEDICAL_DATA] 500mg" at bounding box center [619, 582] width 243 height 54
type input "23.65"
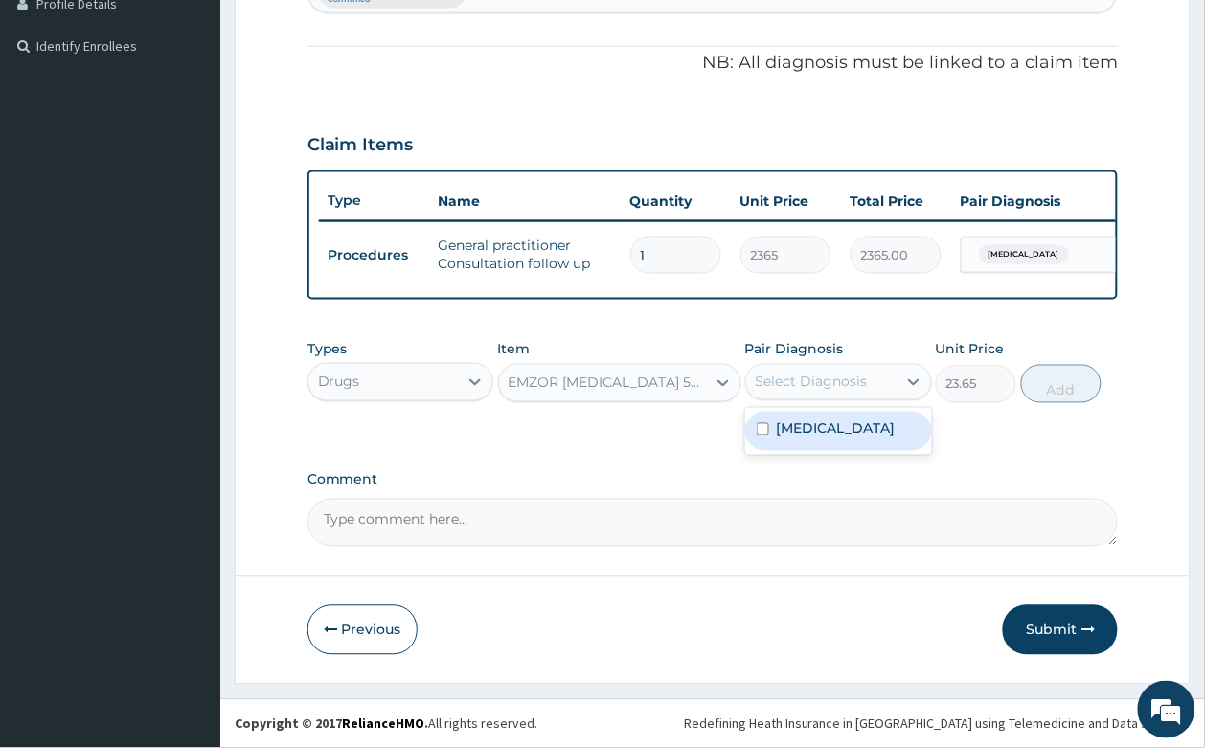
click at [809, 393] on div "Select Diagnosis" at bounding box center [821, 382] width 150 height 31
drag, startPoint x: 815, startPoint y: 431, endPoint x: 936, endPoint y: 424, distance: 121.8
click at [815, 428] on label "[MEDICAL_DATA]" at bounding box center [836, 428] width 119 height 19
checkbox input "true"
click at [1065, 394] on button "Add" at bounding box center [1061, 384] width 81 height 38
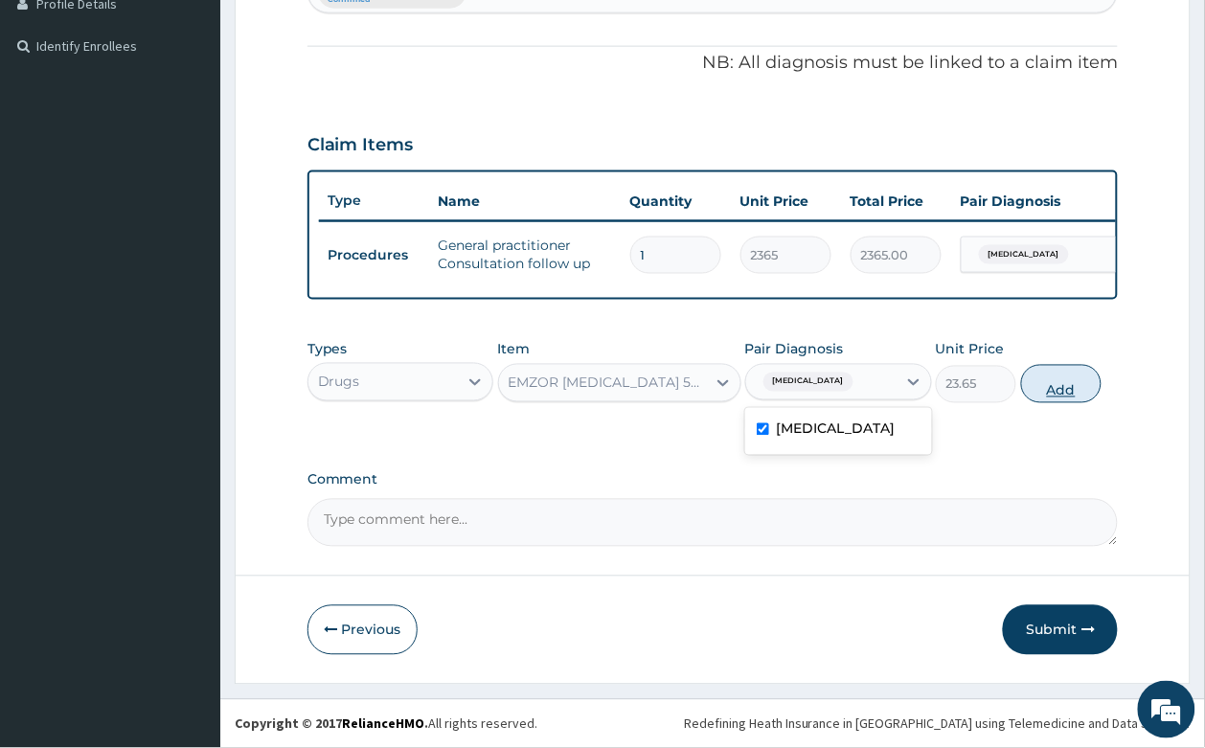
type input "0"
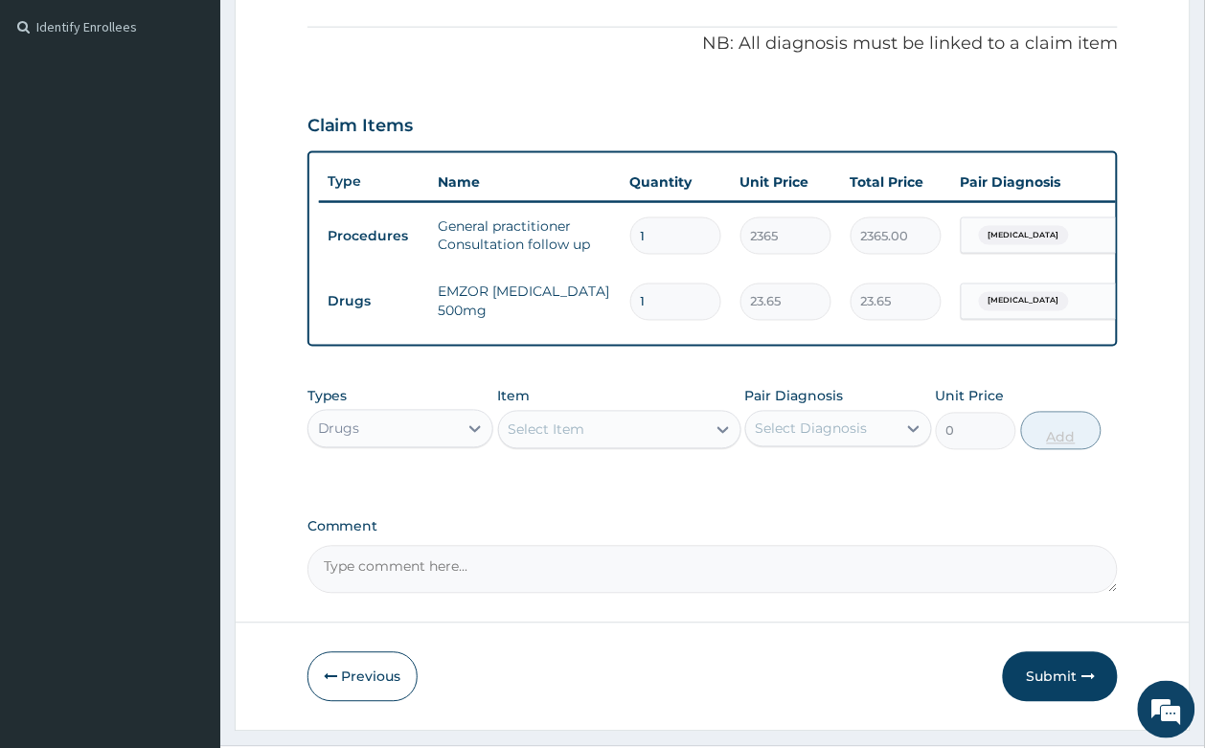
type input "18"
type input "425.70"
type input "18"
click at [558, 439] on div "Select Item" at bounding box center [546, 429] width 77 height 19
type input "ARTEM"
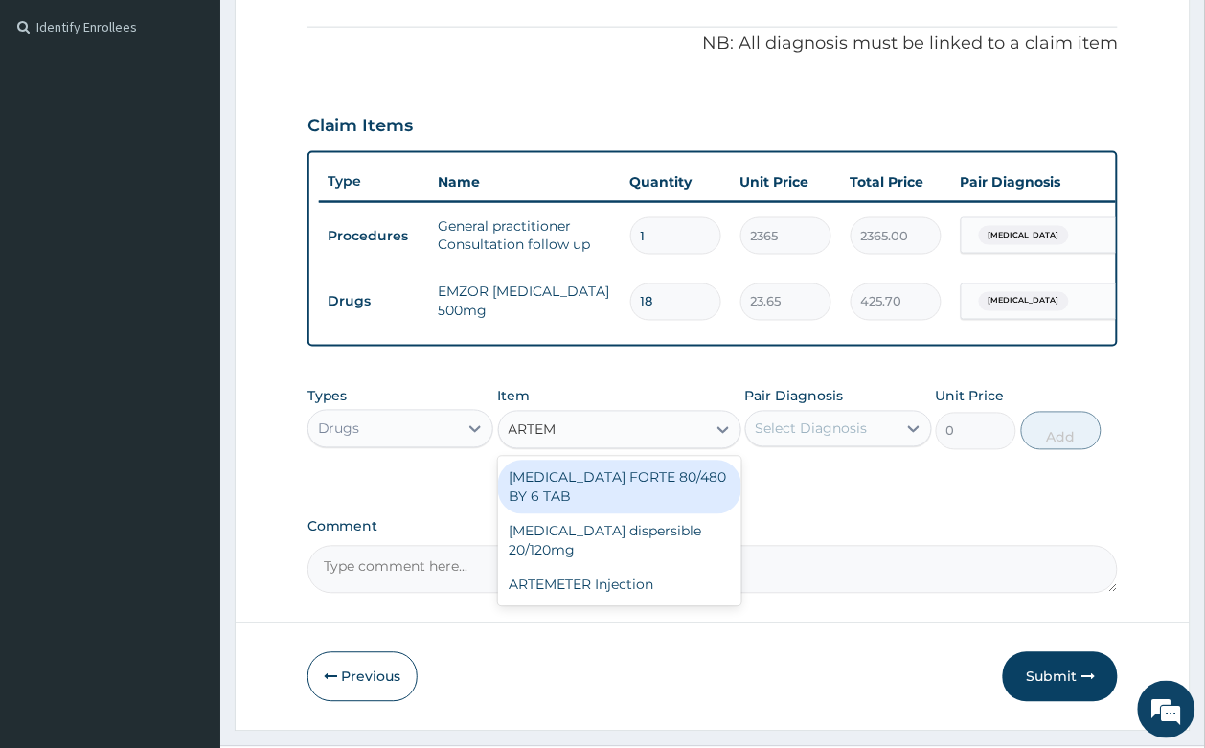
drag, startPoint x: 629, startPoint y: 513, endPoint x: 672, endPoint y: 485, distance: 51.8
click at [638, 504] on div "[MEDICAL_DATA] FORTE 80/480 BY 6 TAB" at bounding box center [619, 488] width 243 height 54
type input "449.35"
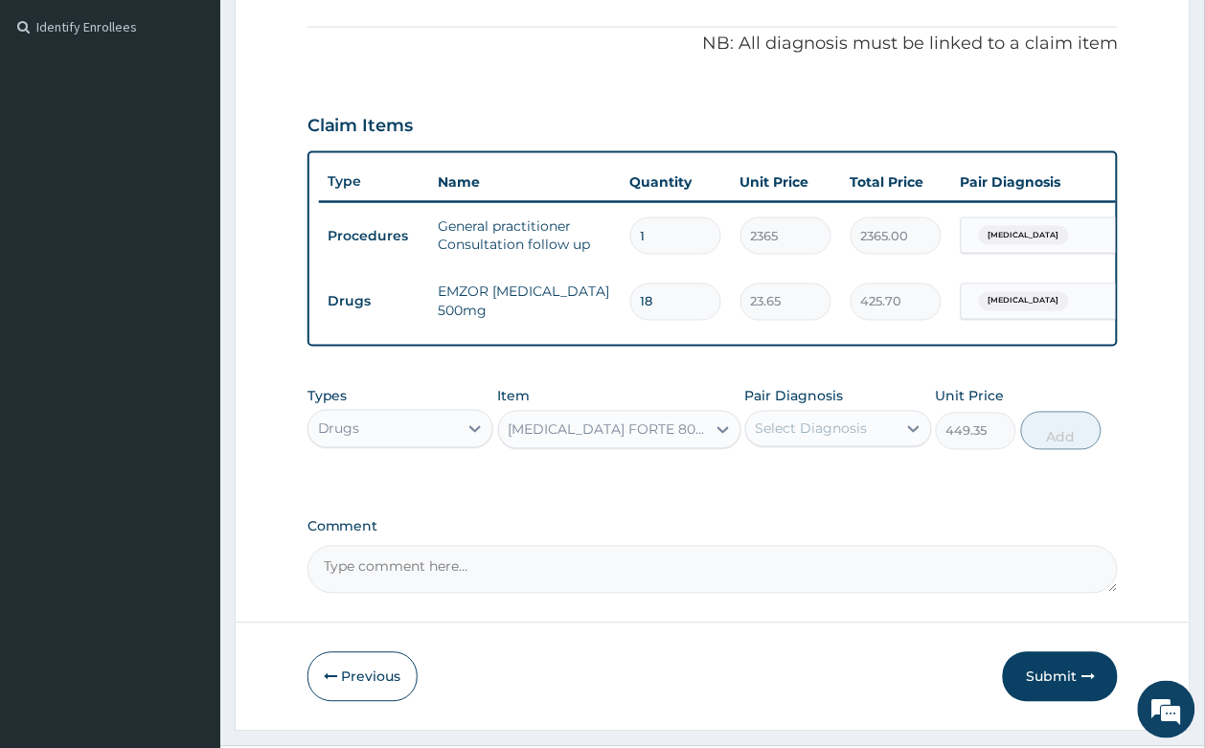
click at [800, 439] on div "Select Diagnosis" at bounding box center [811, 428] width 112 height 19
click at [810, 485] on label "[MEDICAL_DATA]" at bounding box center [836, 475] width 119 height 19
checkbox input "true"
click at [1054, 450] on button "Add" at bounding box center [1061, 431] width 81 height 38
type input "0"
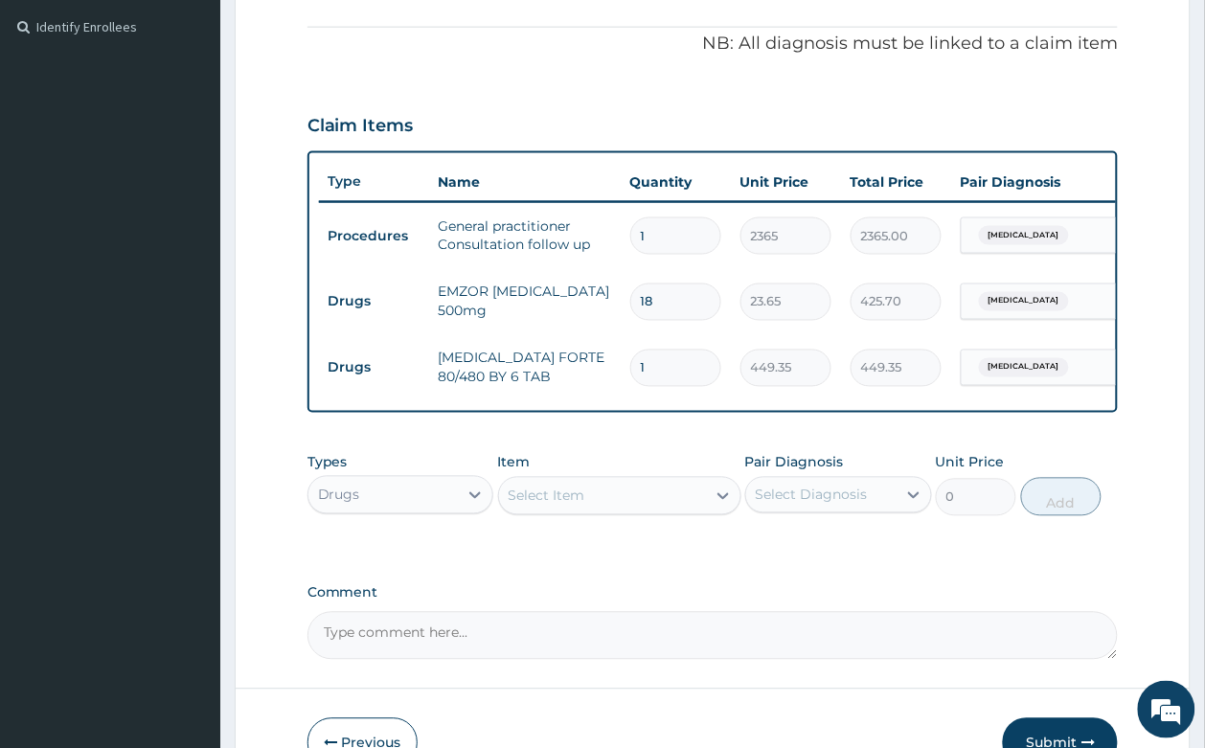
type input "0.00"
type input "6"
type input "2696.10"
type input "6"
drag, startPoint x: 968, startPoint y: 584, endPoint x: 831, endPoint y: 338, distance: 281.6
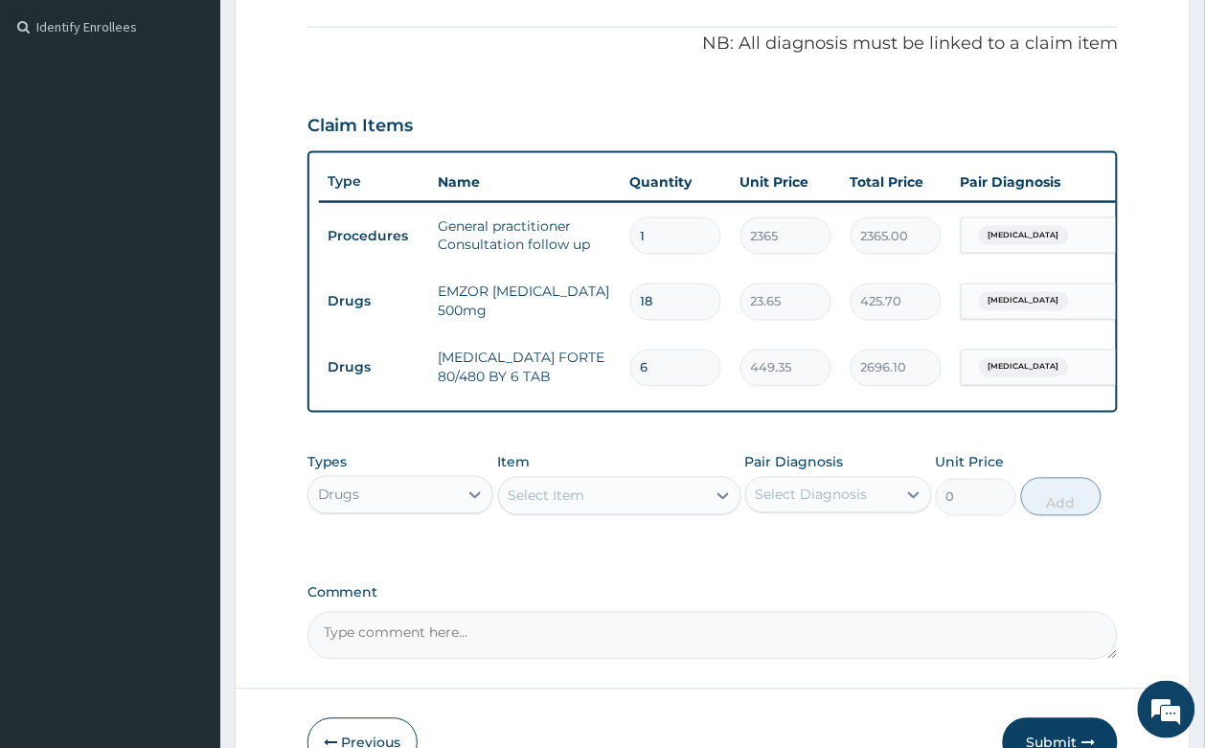
click at [964, 575] on div "PA Code / Prescription Code Enter Code(Secondary Care Only) Encounter Date [DAT…" at bounding box center [712, 141] width 811 height 1038
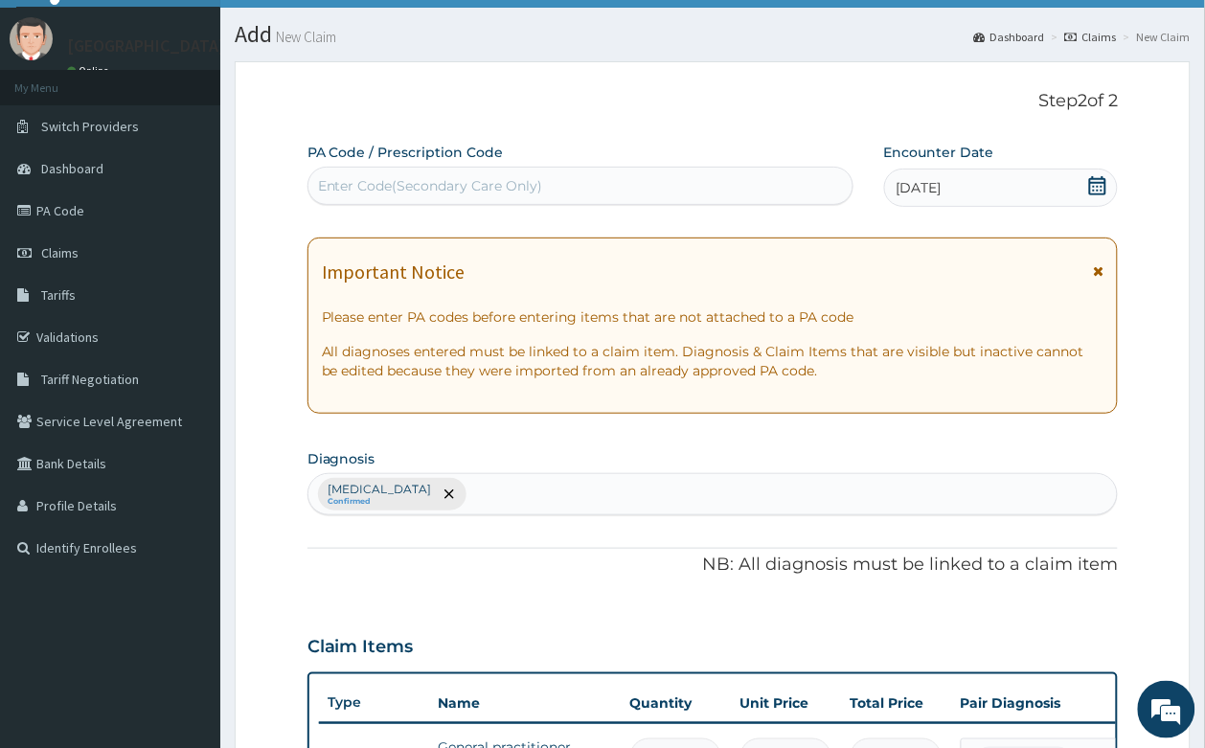
scroll to position [694, 0]
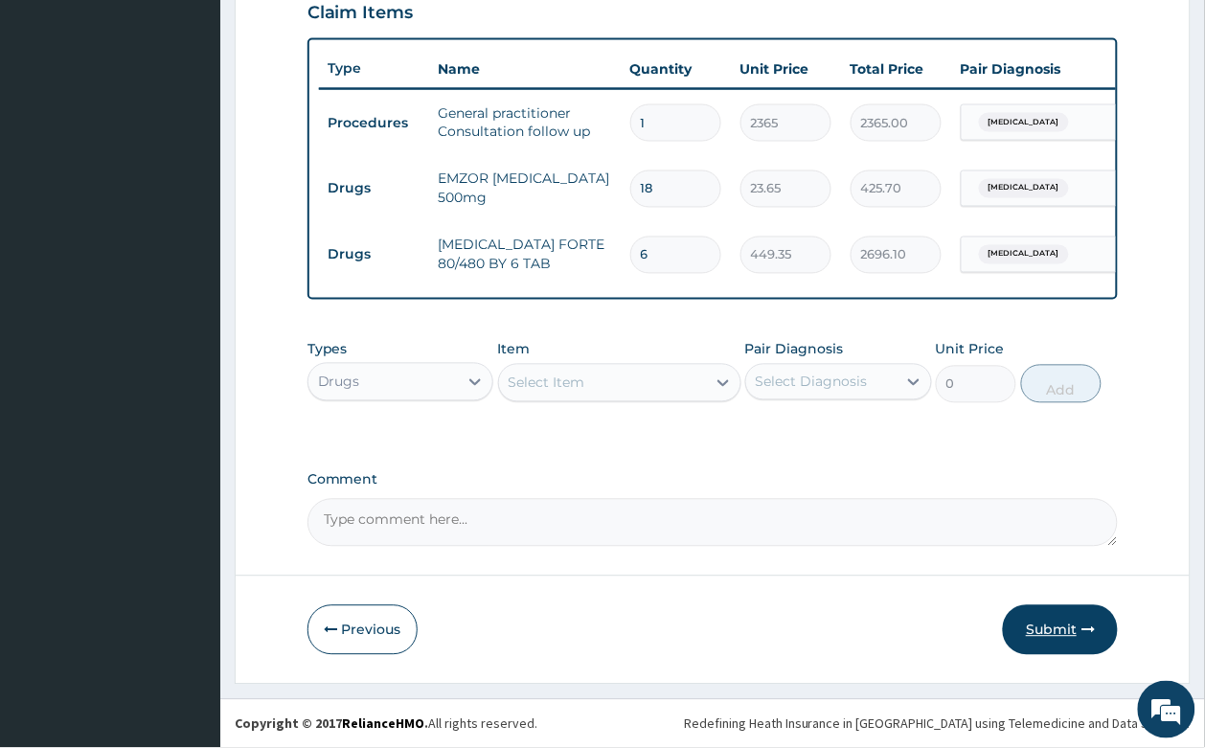
click at [1051, 628] on button "Submit" at bounding box center [1060, 630] width 115 height 50
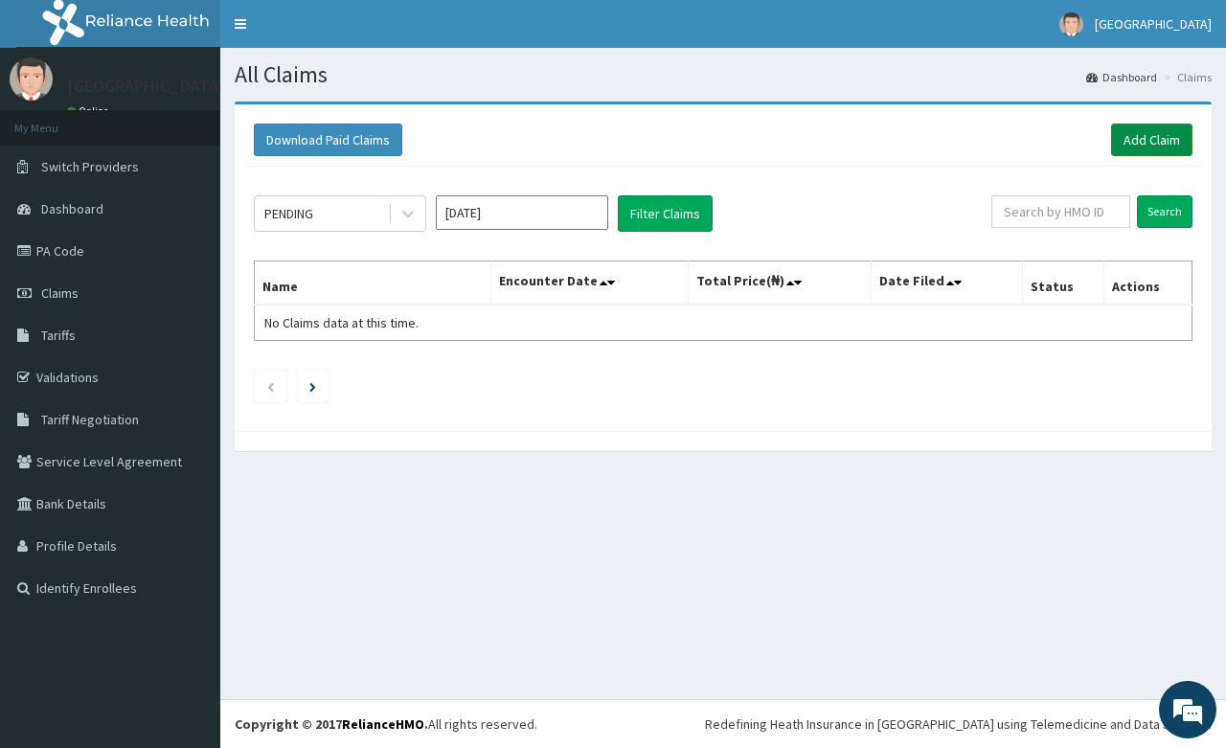
click at [1150, 141] on link "Add Claim" at bounding box center [1151, 140] width 81 height 33
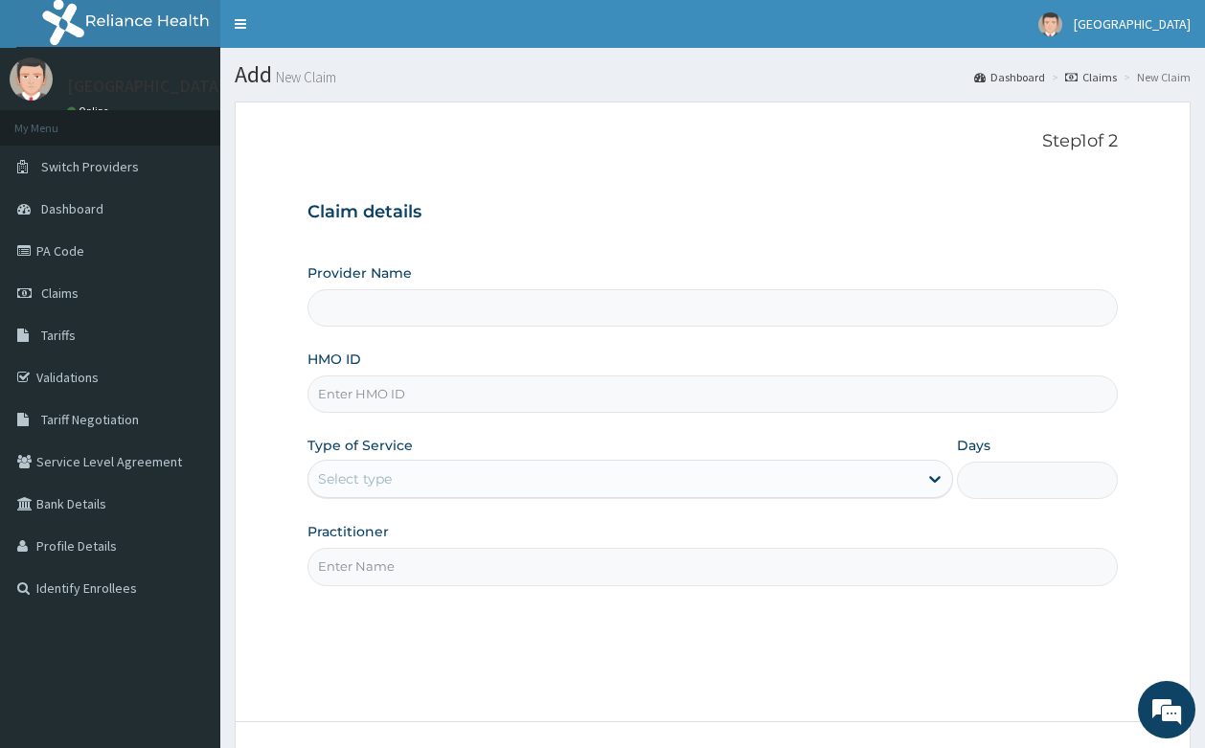
type input "[GEOGRAPHIC_DATA]- [GEOGRAPHIC_DATA]"
click at [472, 385] on input "HMO ID" at bounding box center [712, 393] width 811 height 37
type input "MKE/10108/D"
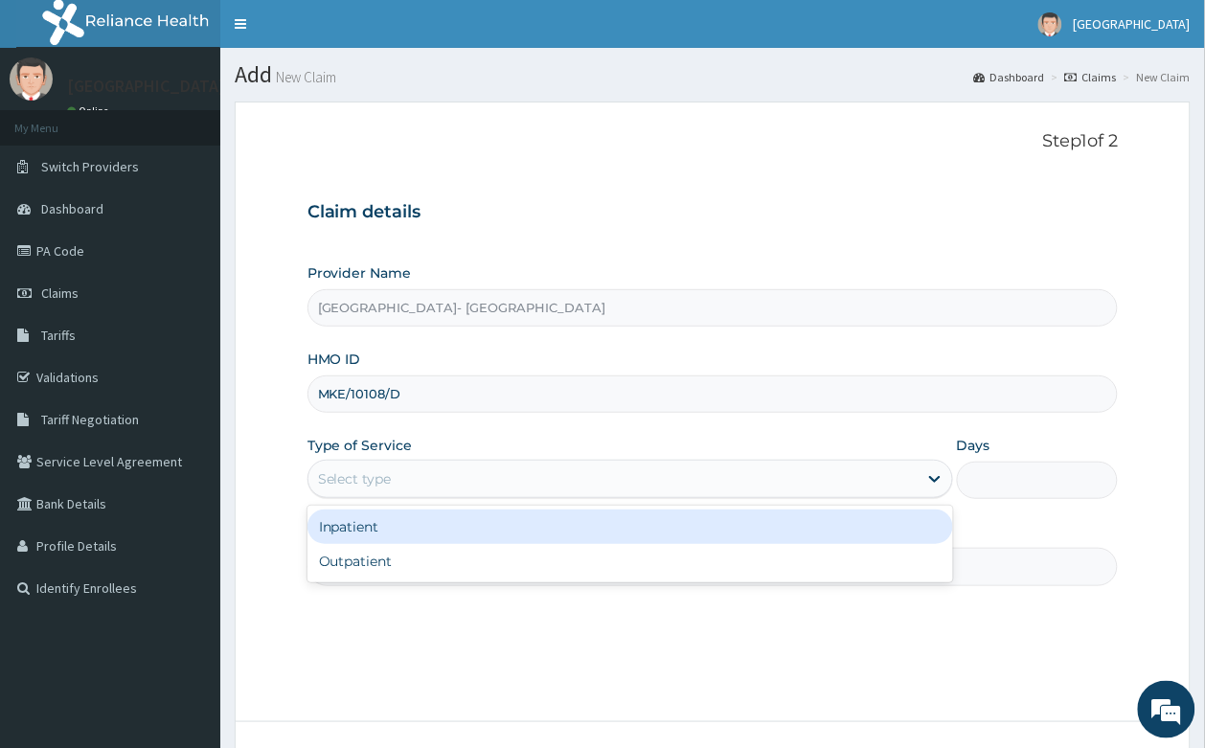
drag, startPoint x: 351, startPoint y: 481, endPoint x: 371, endPoint y: 532, distance: 55.1
click at [351, 484] on div "Select type" at bounding box center [355, 478] width 74 height 19
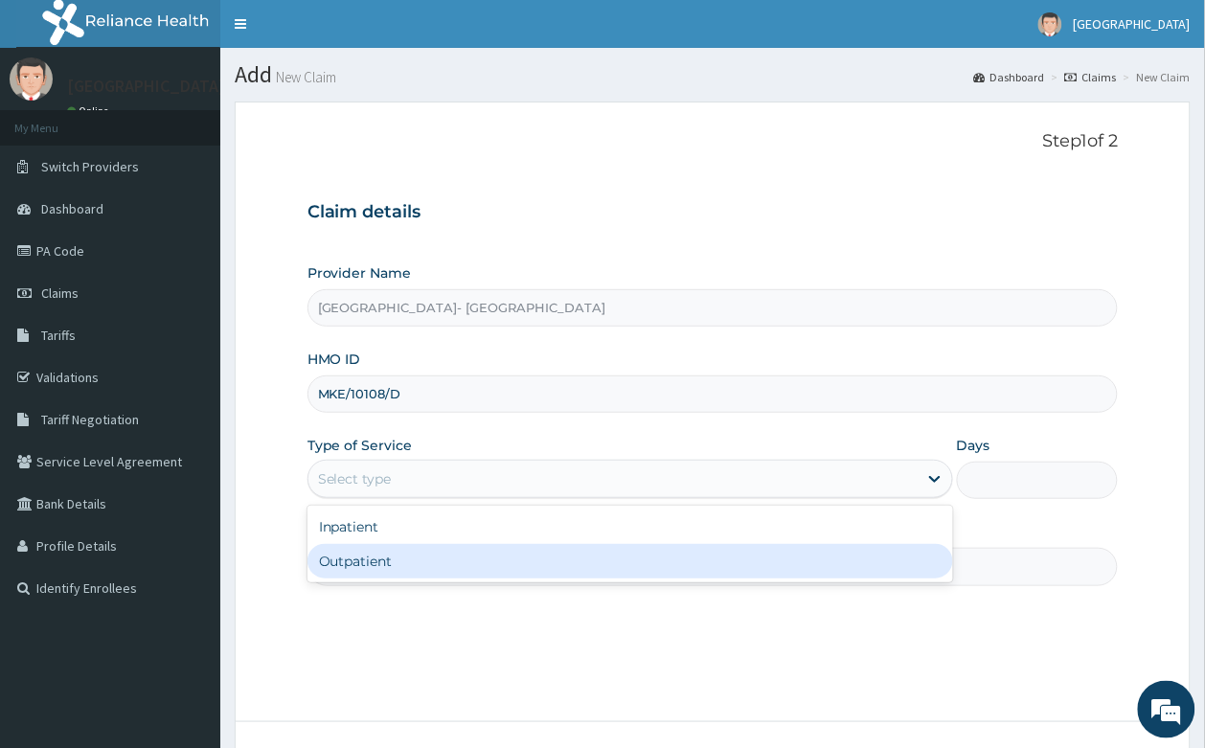
click at [359, 562] on div "Outpatient" at bounding box center [629, 561] width 645 height 34
type input "1"
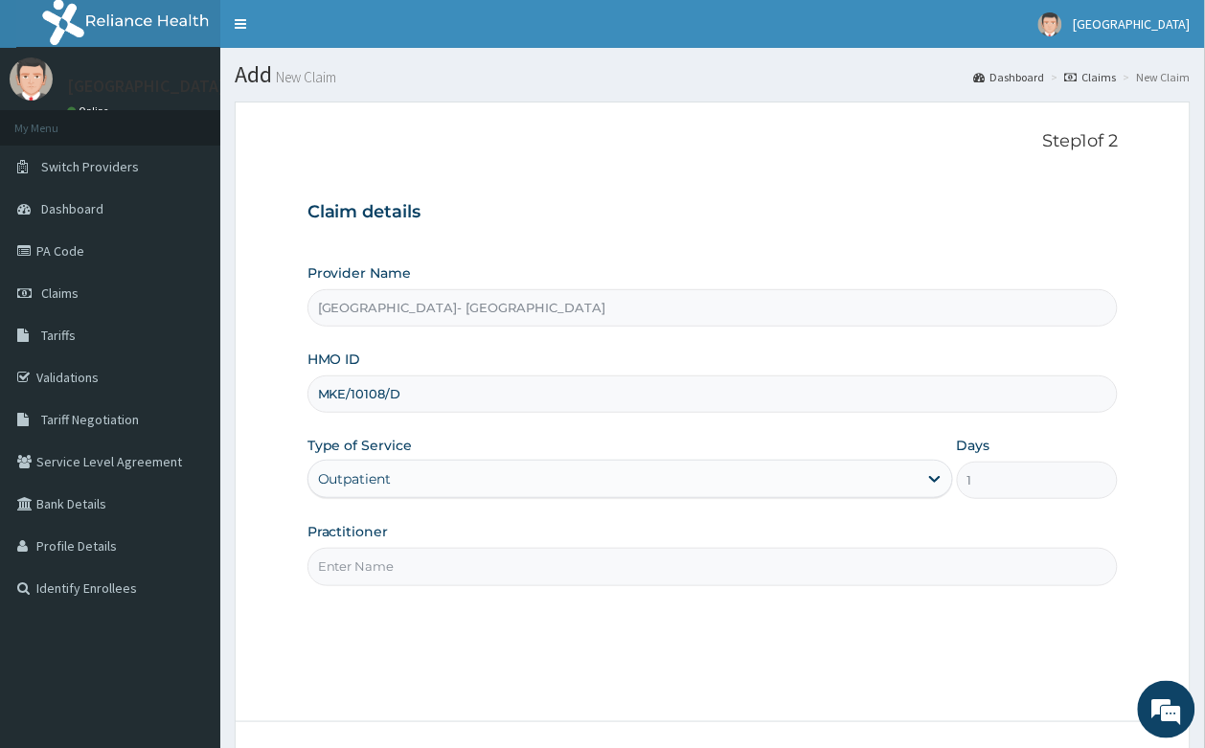
click at [361, 562] on input "Practitioner" at bounding box center [712, 566] width 811 height 37
click at [451, 572] on input "Practitioner" at bounding box center [712, 566] width 811 height 37
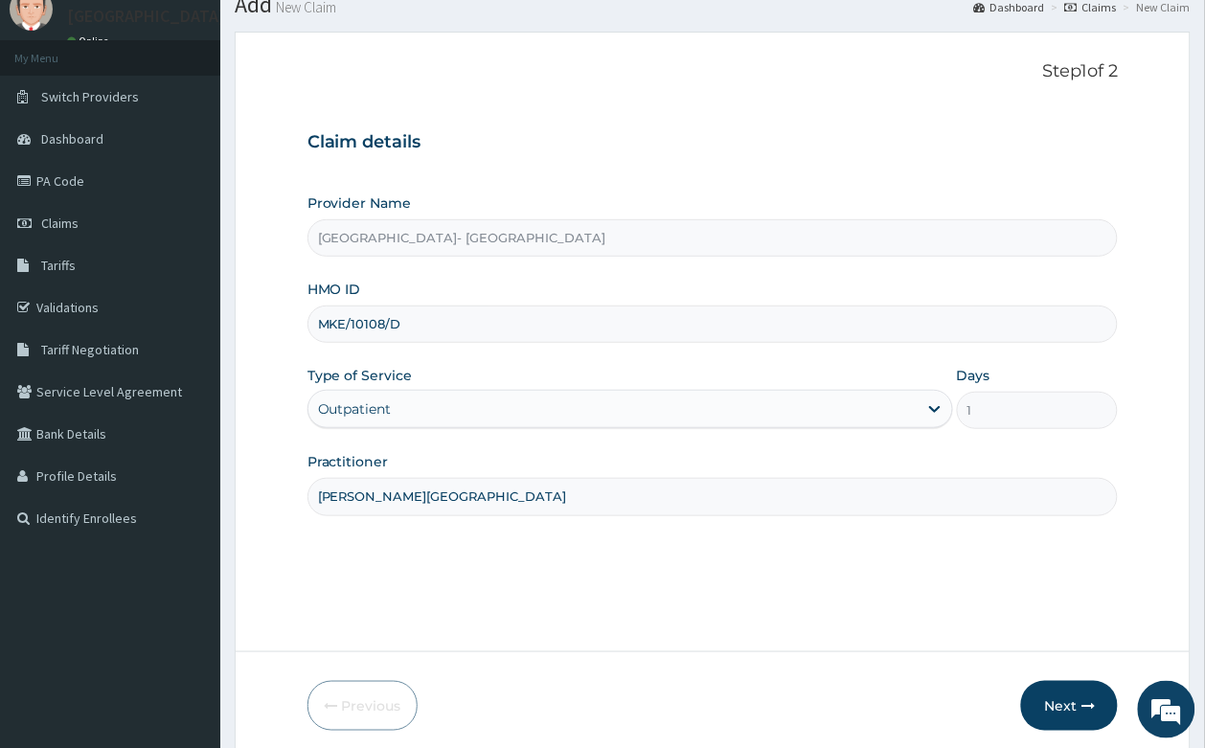
scroll to position [146, 0]
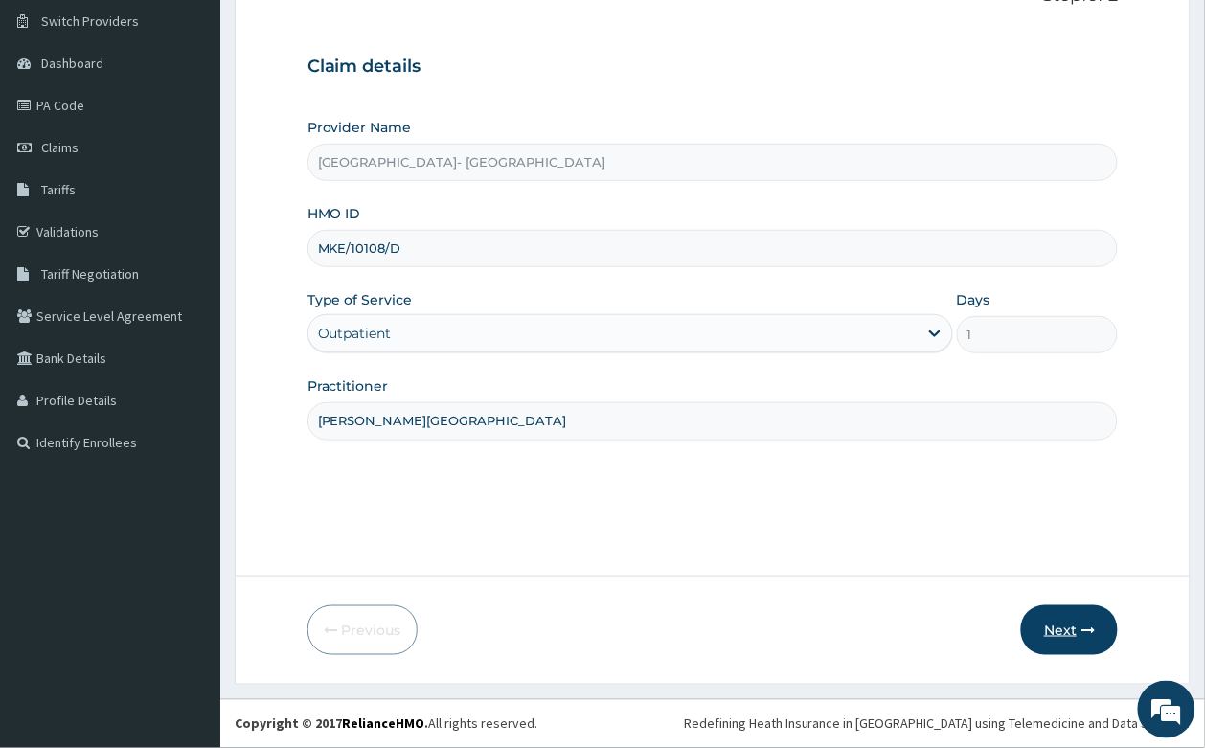
type input "[PERSON_NAME][GEOGRAPHIC_DATA]"
click at [1072, 624] on button "Next" at bounding box center [1069, 630] width 97 height 50
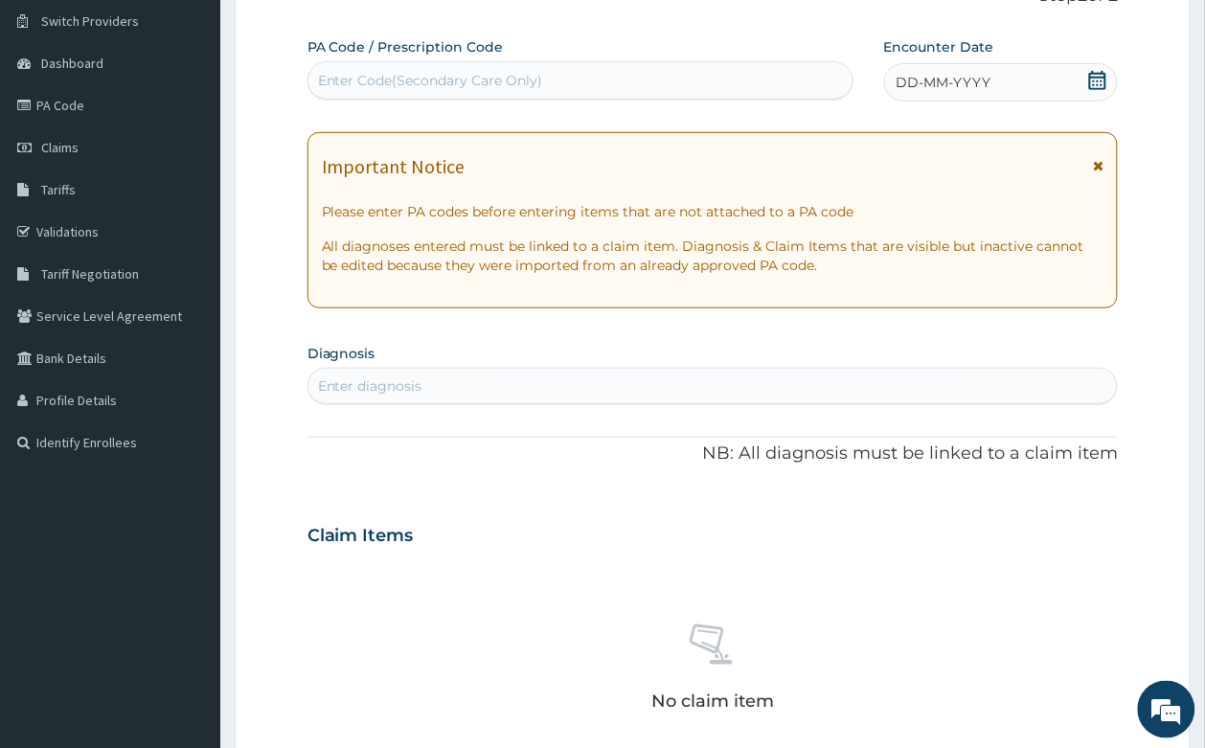
click at [1094, 81] on icon at bounding box center [1097, 80] width 19 height 19
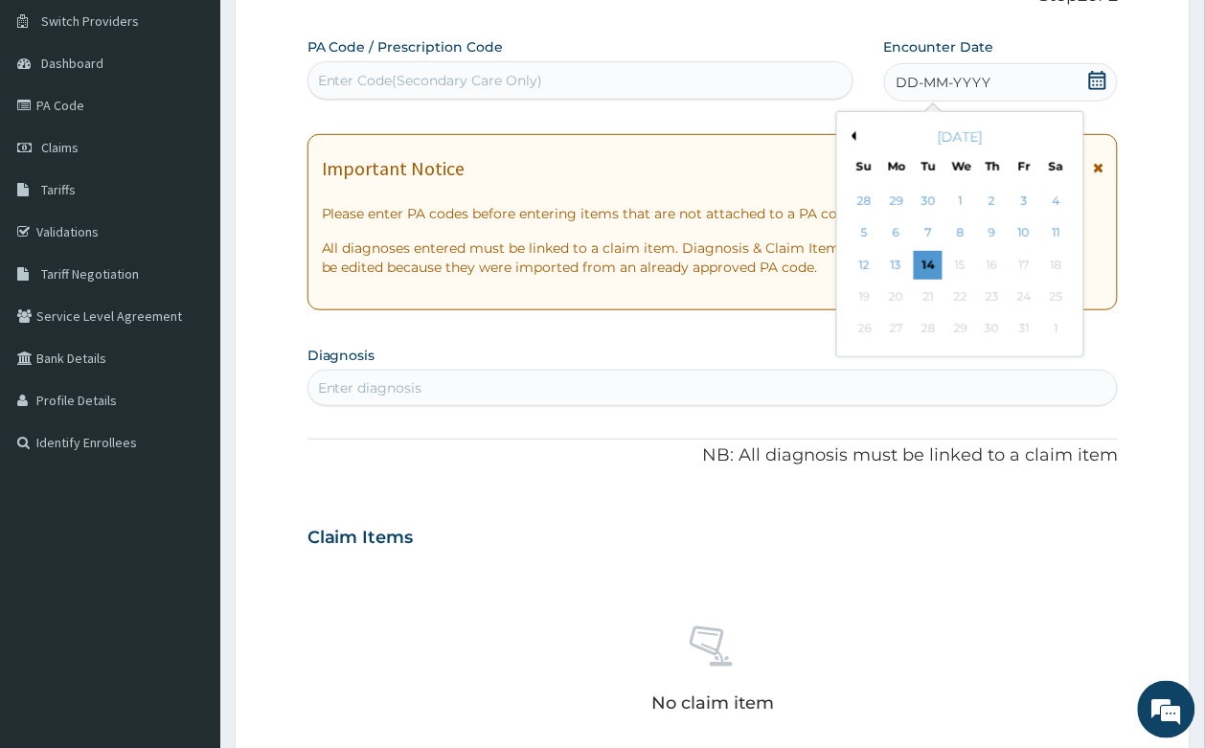
click at [852, 139] on button "Previous Month" at bounding box center [851, 136] width 10 height 10
click at [855, 327] on div "28" at bounding box center [864, 329] width 29 height 29
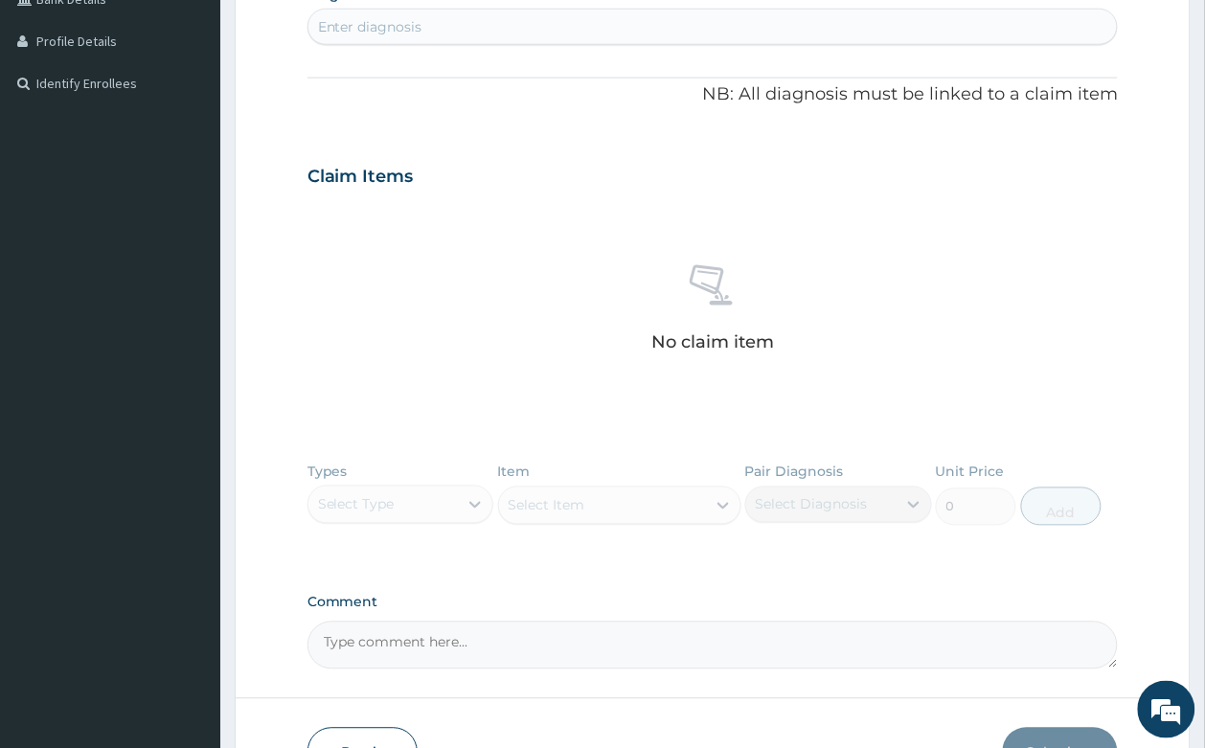
scroll to position [385, 0]
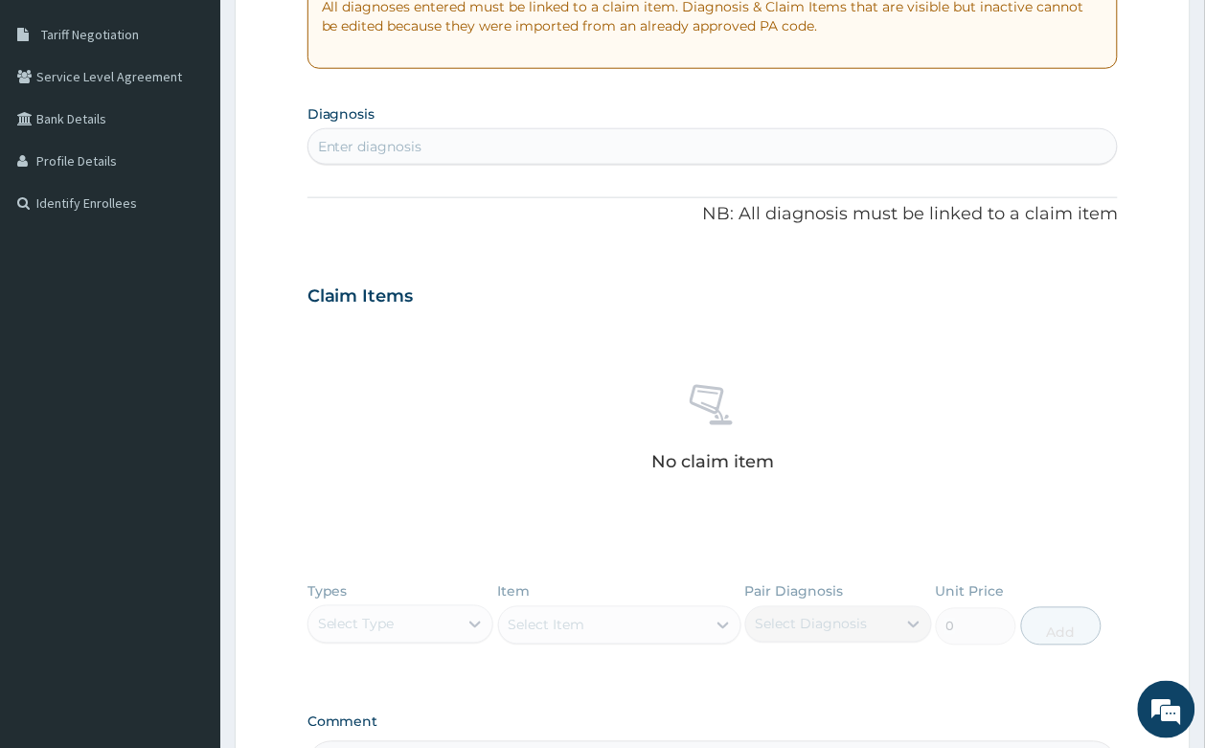
click at [441, 151] on div "Enter diagnosis" at bounding box center [712, 146] width 809 height 31
type input "[MEDICAL_DATA]"
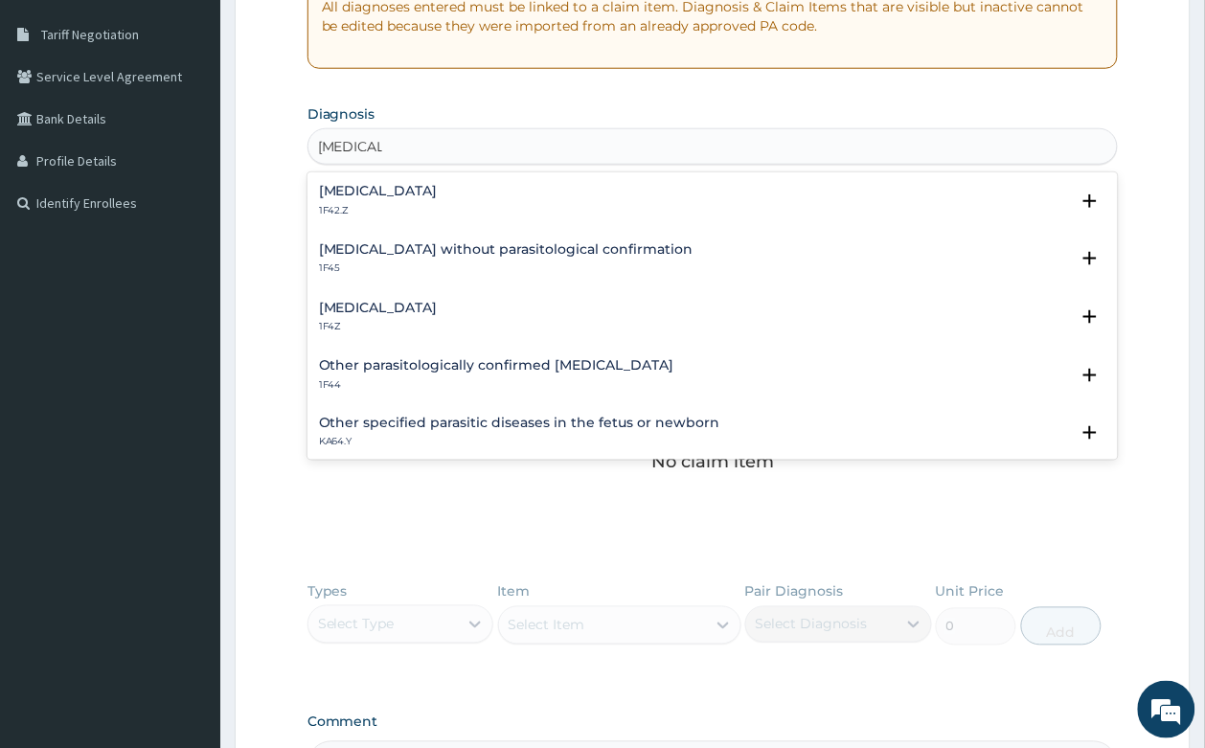
click at [438, 307] on h4 "[MEDICAL_DATA]" at bounding box center [378, 308] width 119 height 14
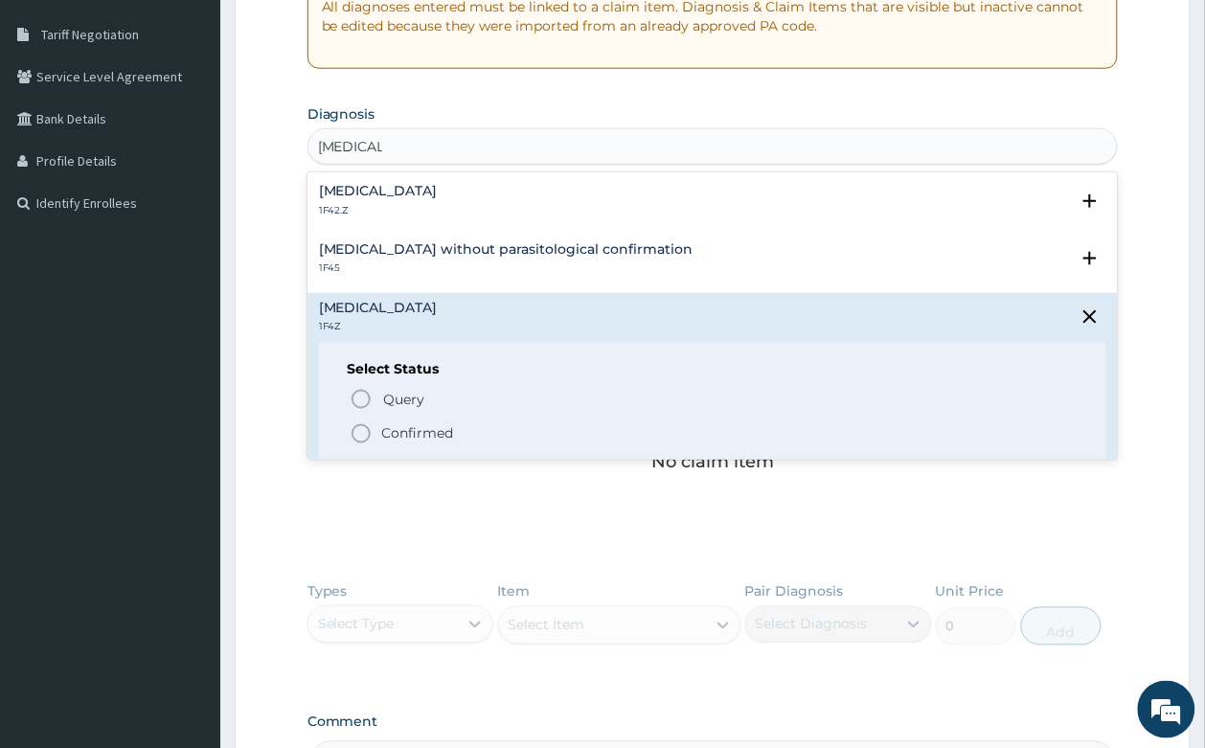
drag, startPoint x: 407, startPoint y: 429, endPoint x: 475, endPoint y: 237, distance: 203.2
click at [408, 427] on p "Confirmed" at bounding box center [418, 433] width 72 height 19
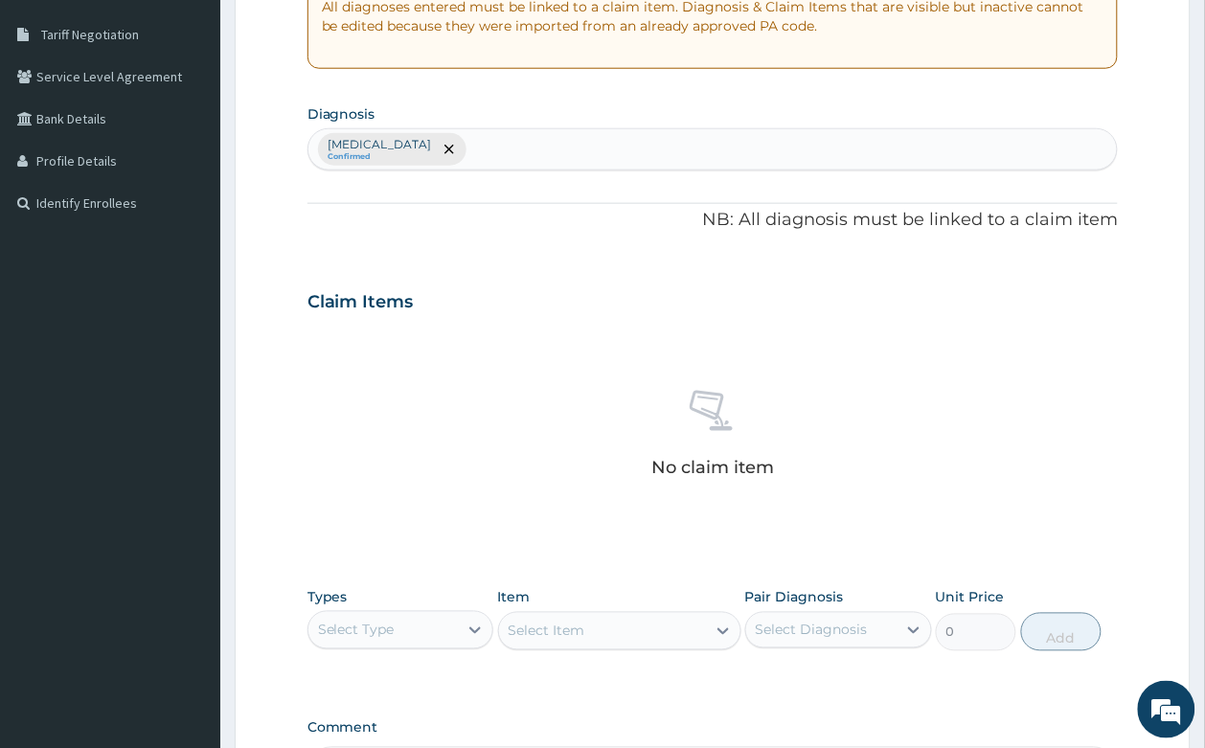
click at [561, 144] on div "[MEDICAL_DATA] Confirmed" at bounding box center [712, 149] width 809 height 40
type input "[MEDICAL_DATA]"
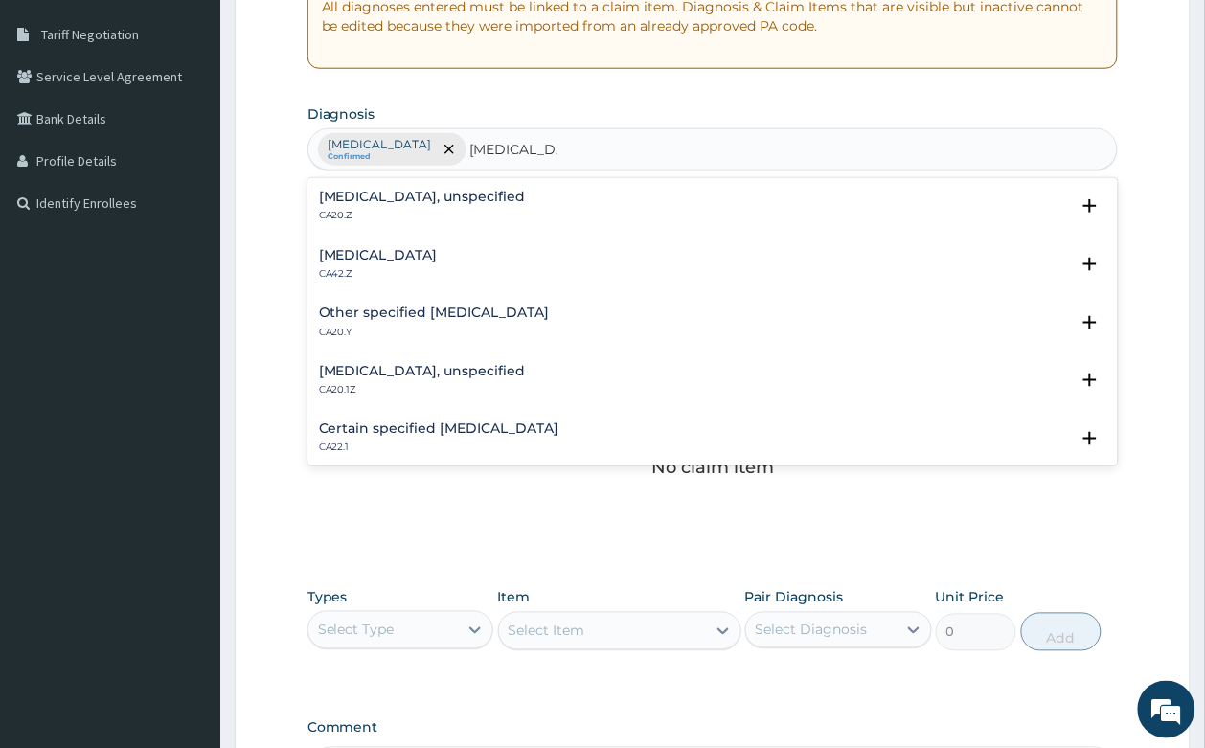
click at [439, 194] on h4 "[MEDICAL_DATA], unspecified" at bounding box center [422, 197] width 207 height 14
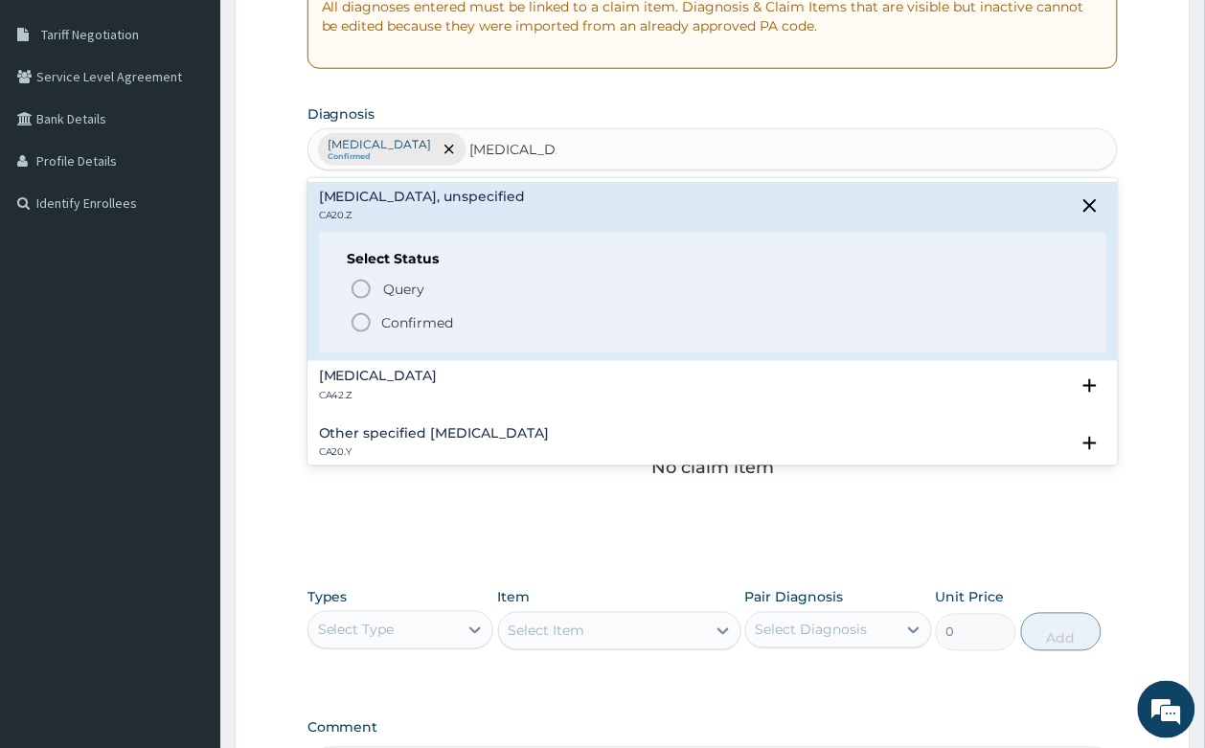
drag, startPoint x: 429, startPoint y: 326, endPoint x: 542, endPoint y: 231, distance: 147.5
click at [429, 324] on p "Confirmed" at bounding box center [418, 322] width 72 height 19
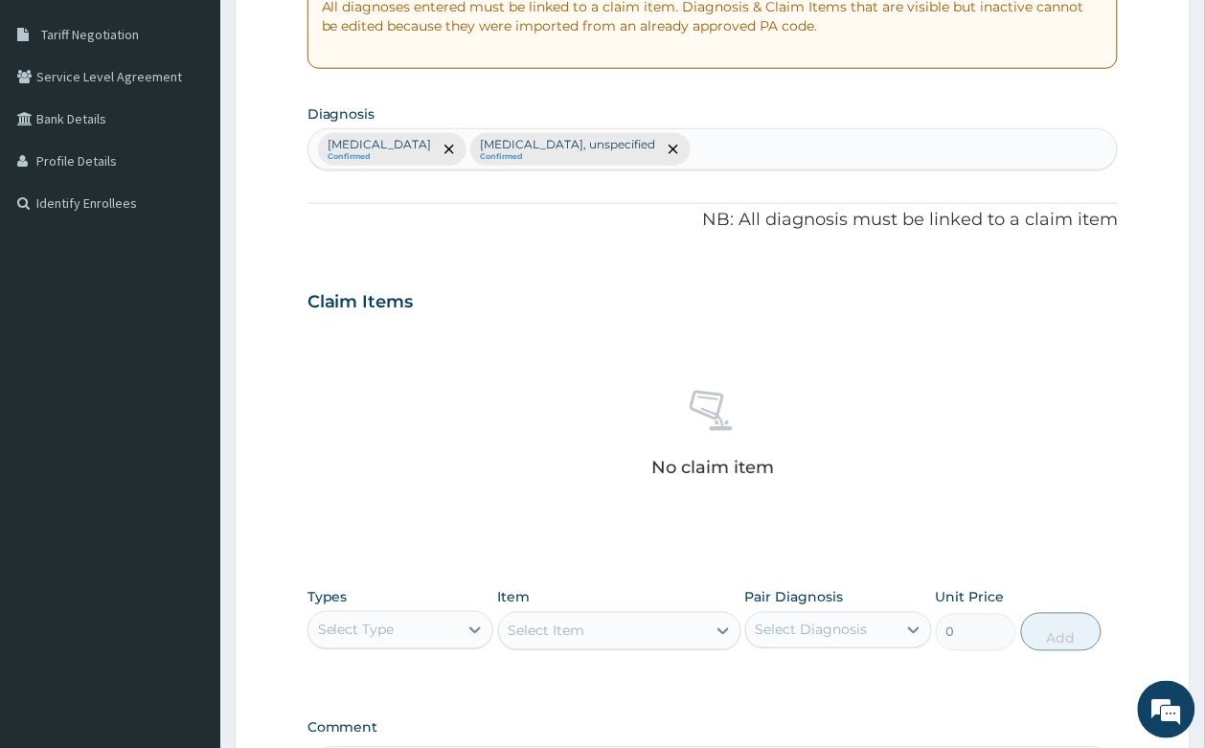
click at [768, 145] on div "[MEDICAL_DATA] Confirmed [MEDICAL_DATA], unspecified Confirmed" at bounding box center [712, 149] width 809 height 40
type input "[MEDICAL_DATA]"
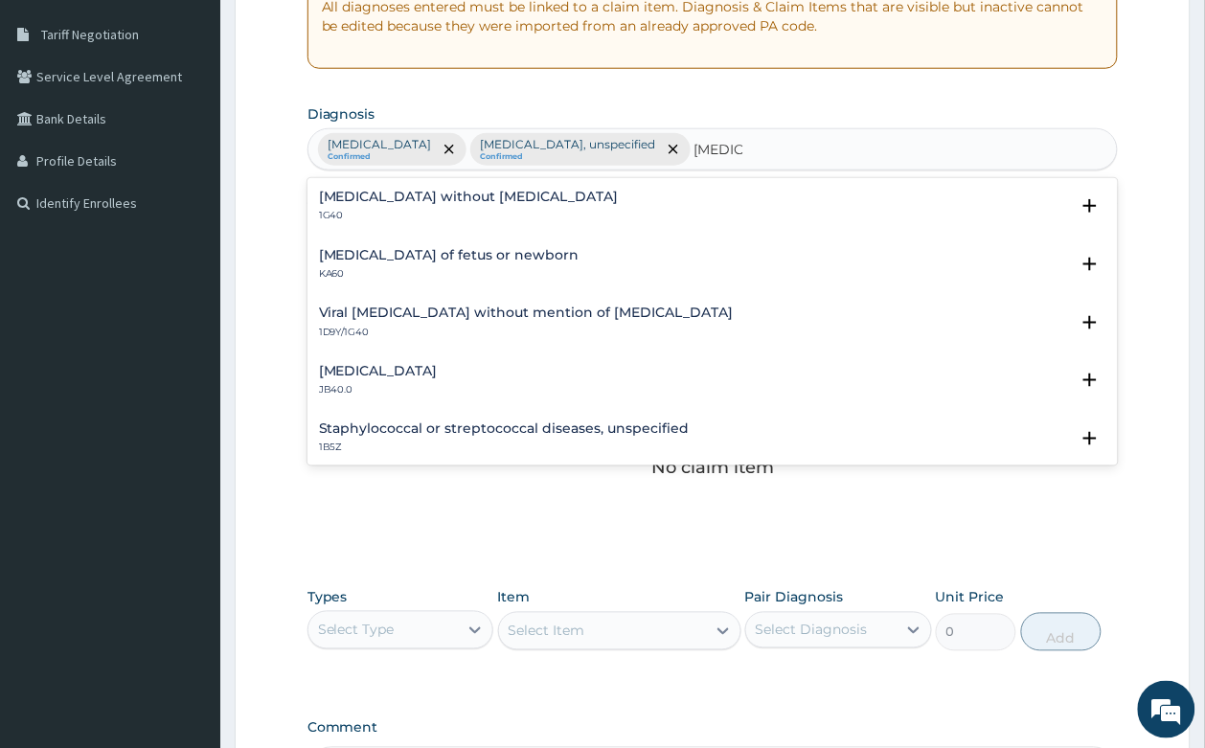
click at [506, 201] on h4 "[MEDICAL_DATA] without [MEDICAL_DATA]" at bounding box center [469, 197] width 300 height 14
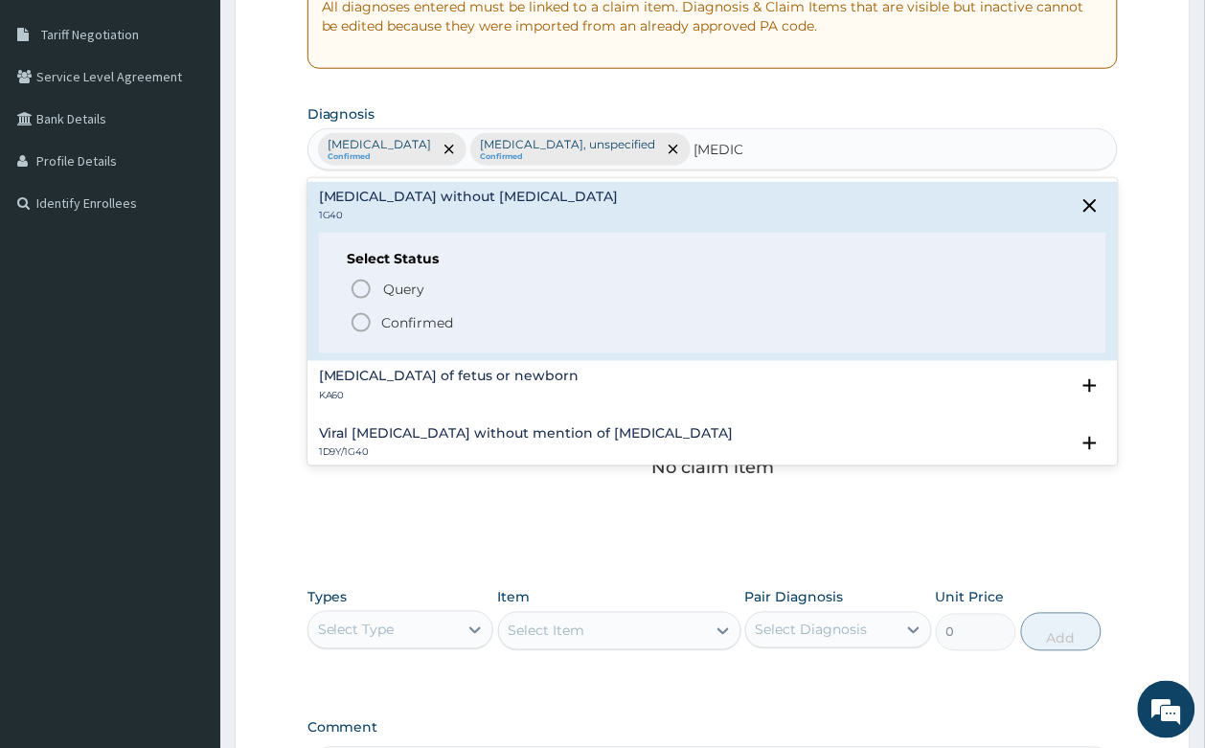
click at [423, 316] on p "Confirmed" at bounding box center [418, 322] width 72 height 19
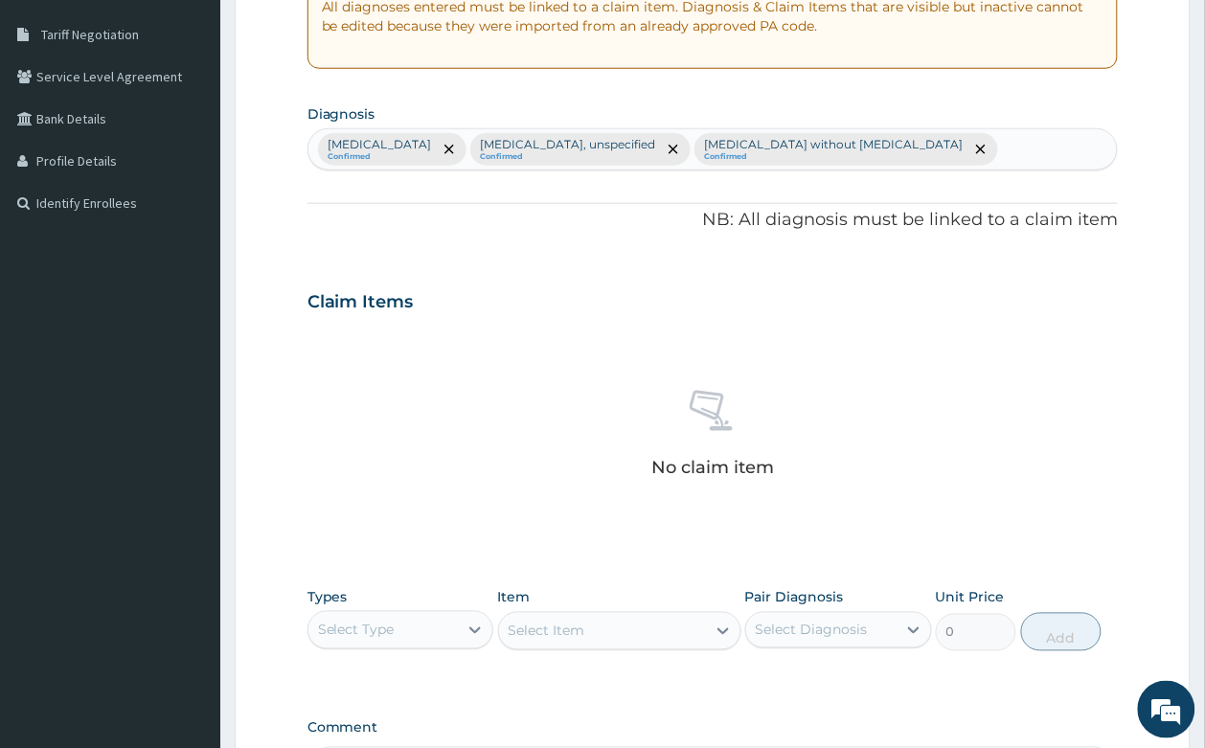
click at [938, 140] on div "[MEDICAL_DATA] Confirmed [MEDICAL_DATA], unspecified Confirmed [MEDICAL_DATA] w…" at bounding box center [712, 149] width 809 height 40
type input "[MEDICAL_DATA]"
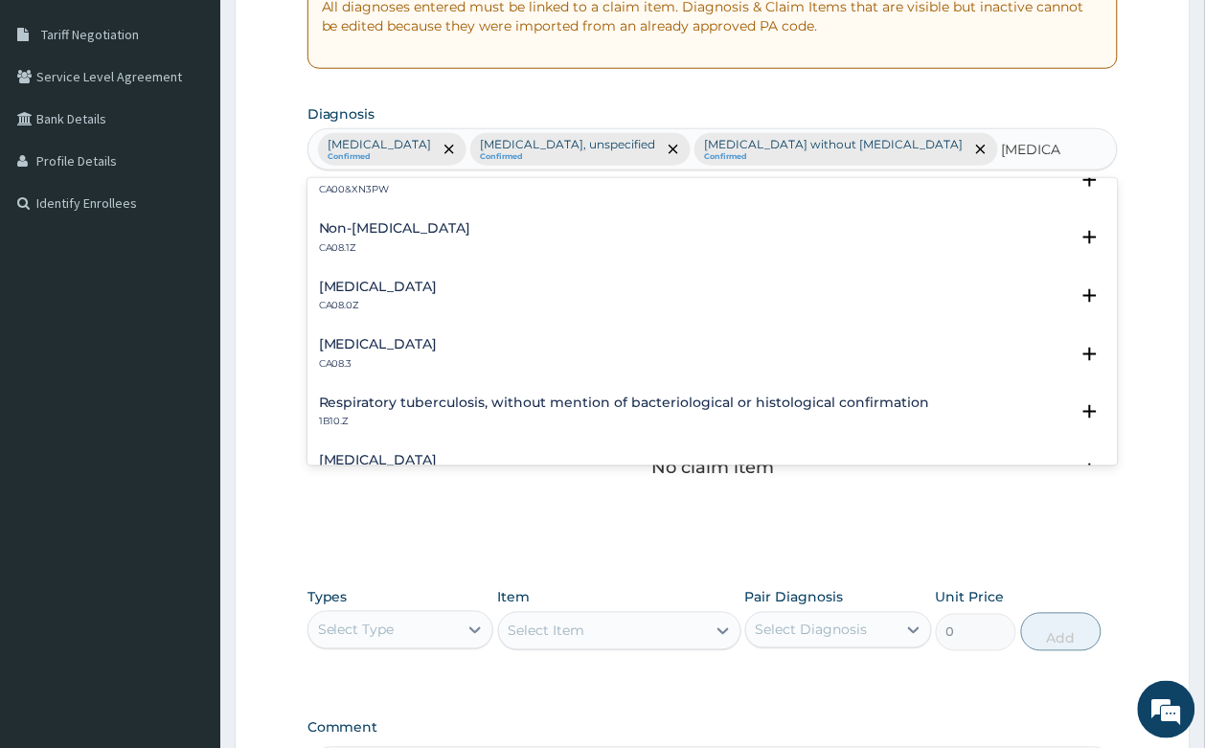
scroll to position [359, 0]
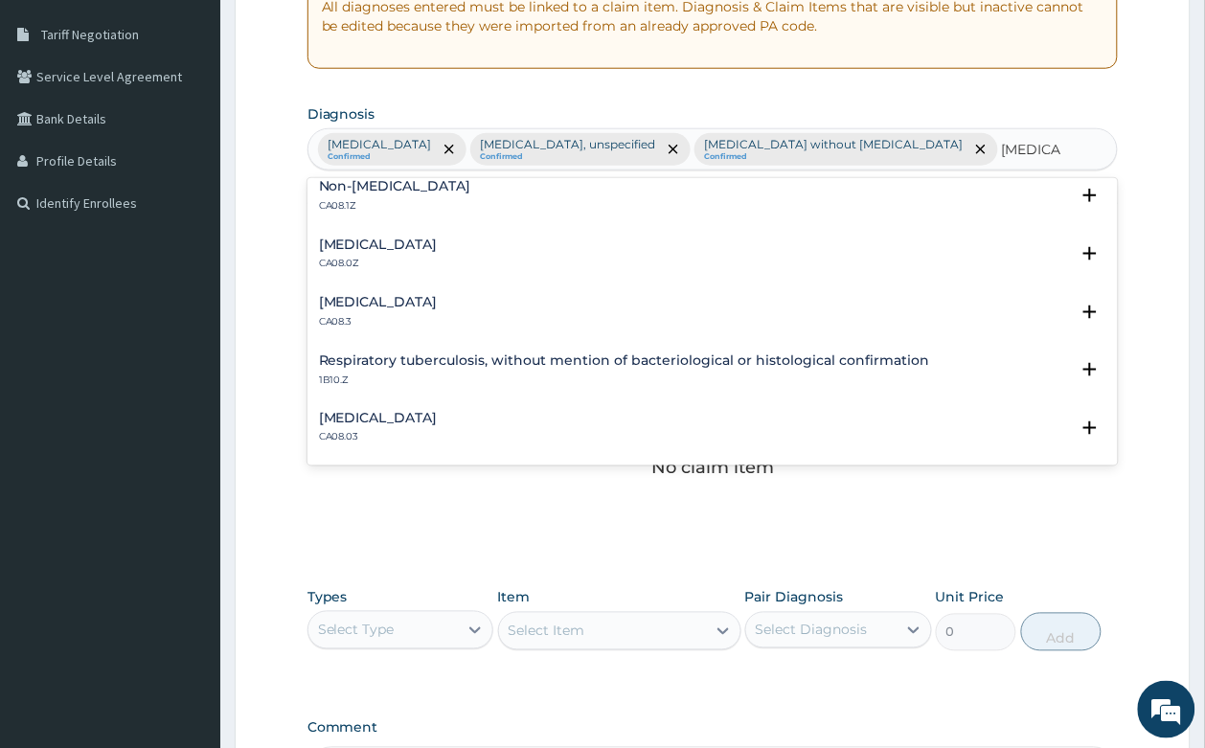
click at [438, 250] on h4 "[MEDICAL_DATA]" at bounding box center [378, 244] width 119 height 14
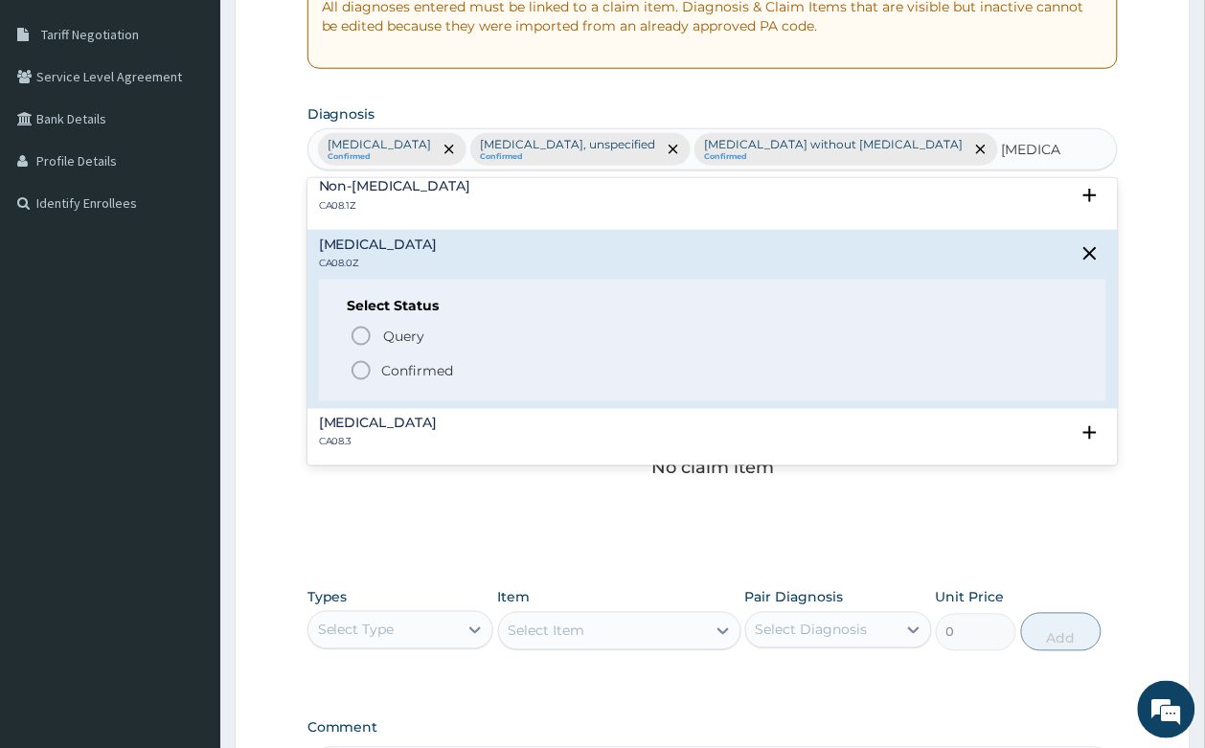
click at [412, 373] on p "Confirmed" at bounding box center [418, 370] width 72 height 19
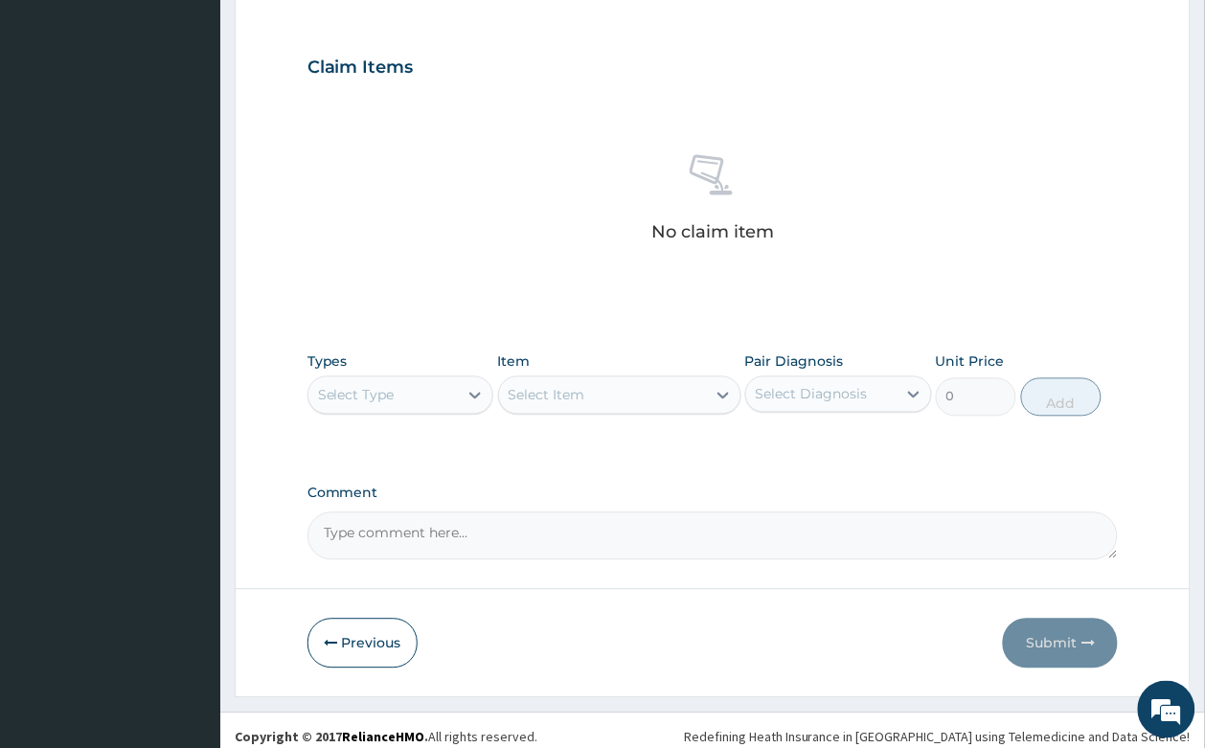
scroll to position [670, 0]
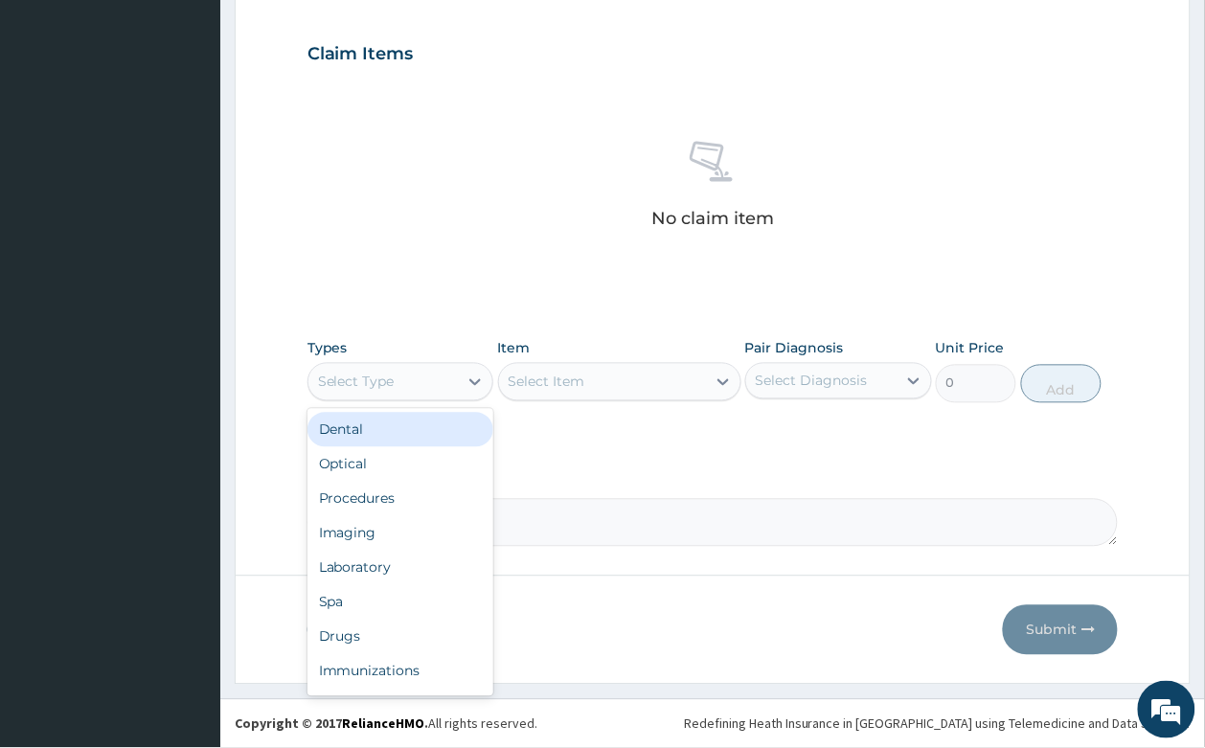
click at [433, 394] on div "Select Type" at bounding box center [383, 382] width 150 height 31
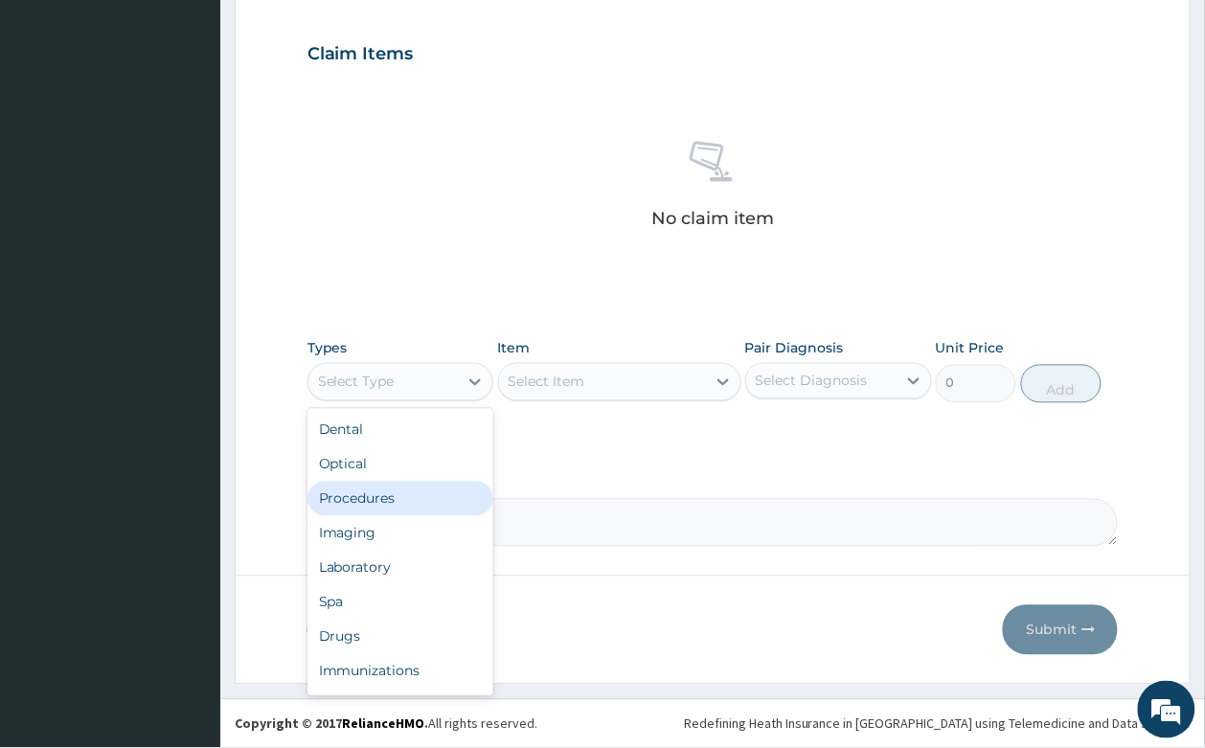
click at [395, 506] on div "Procedures" at bounding box center [400, 499] width 187 height 34
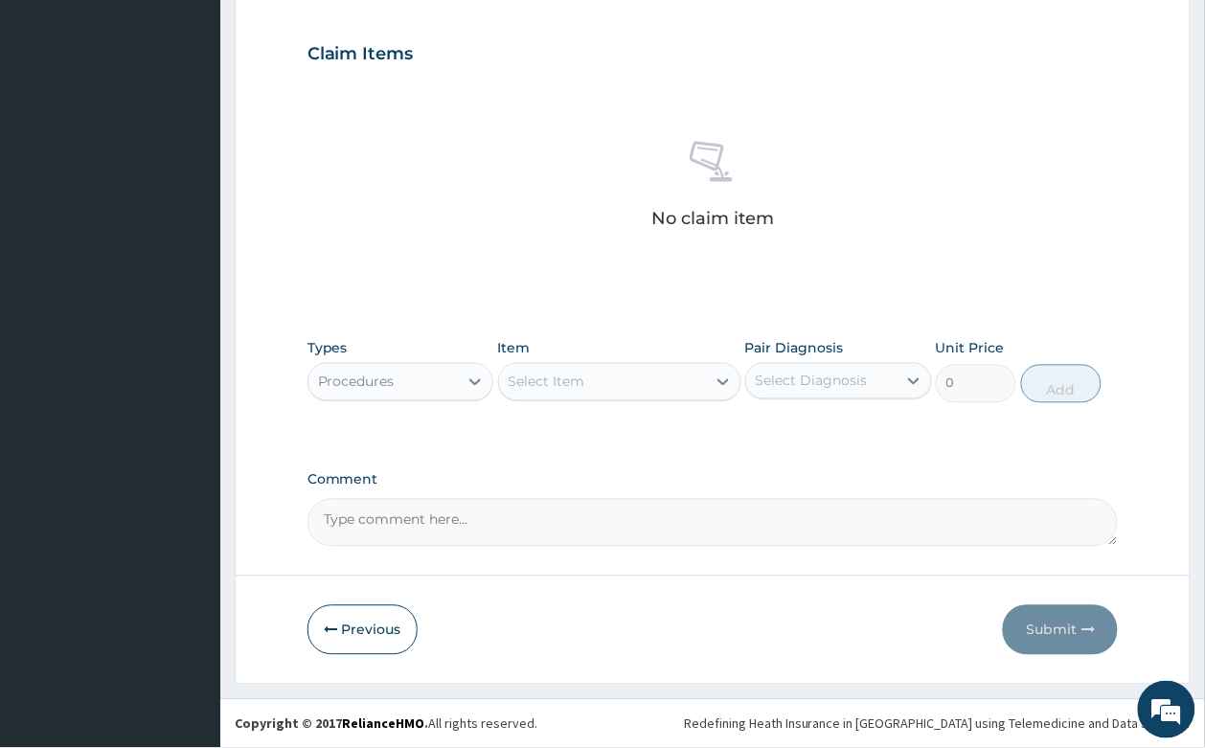
click at [561, 374] on div "Select Item" at bounding box center [546, 381] width 77 height 19
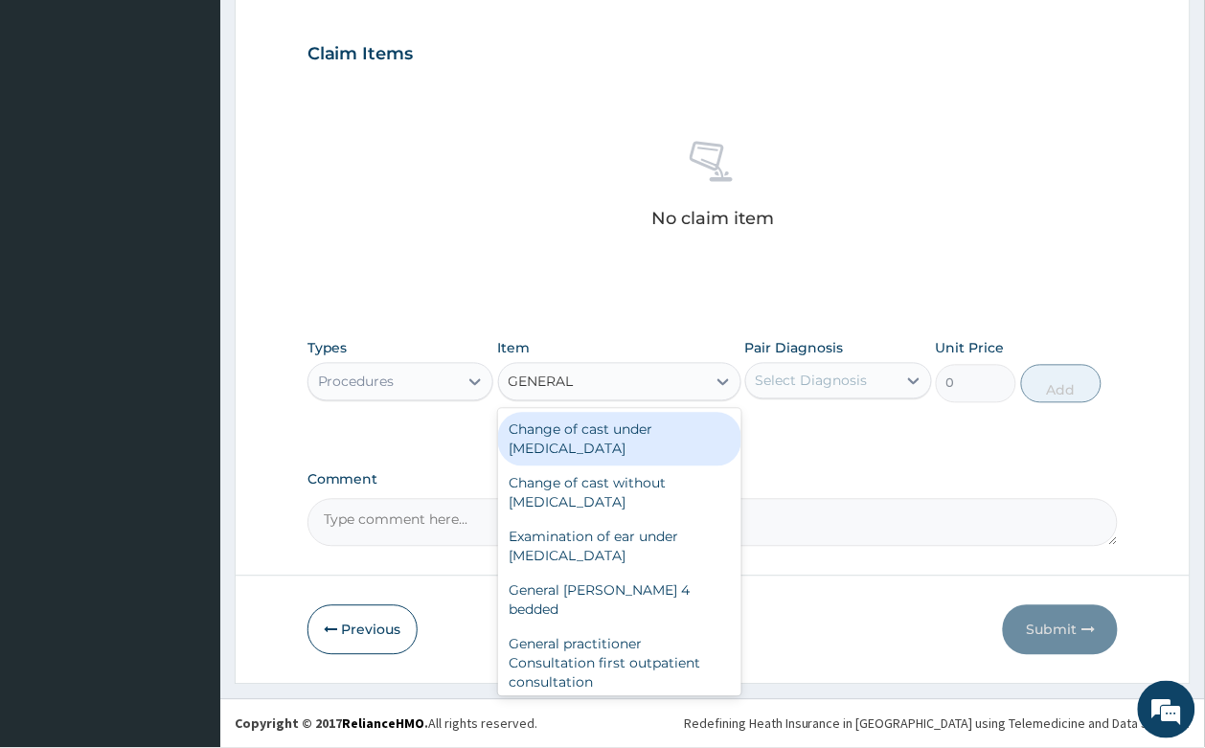
type input "GENERAL"
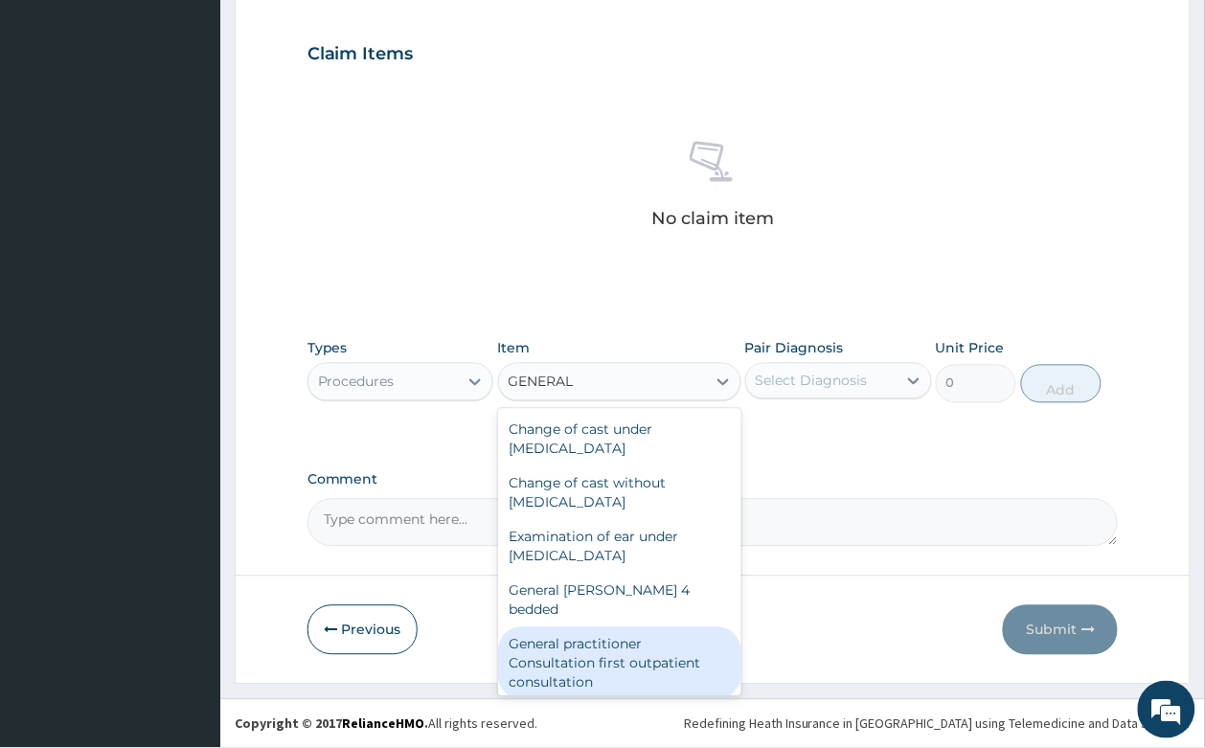
click at [627, 656] on div "General practitioner Consultation first outpatient consultation" at bounding box center [619, 663] width 243 height 73
type input "3547.5"
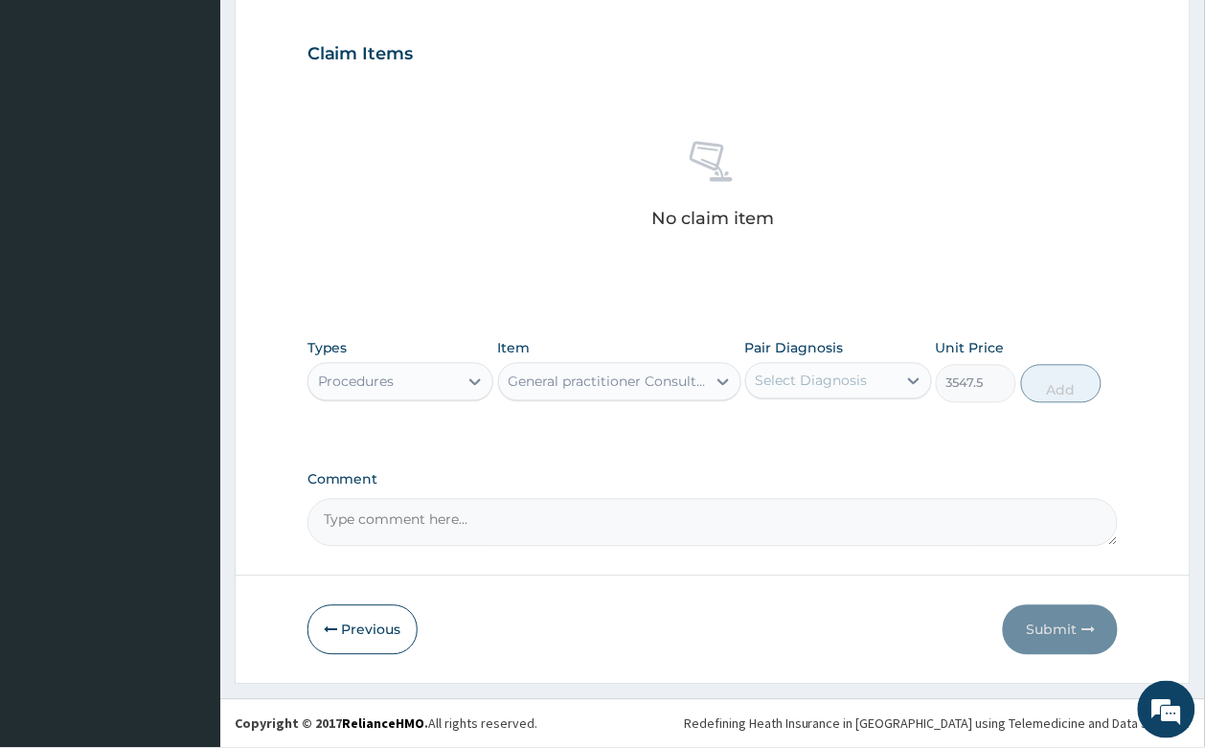
click at [791, 356] on label "Pair Diagnosis" at bounding box center [794, 348] width 99 height 19
click at [790, 366] on div "Select Diagnosis" at bounding box center [821, 381] width 150 height 31
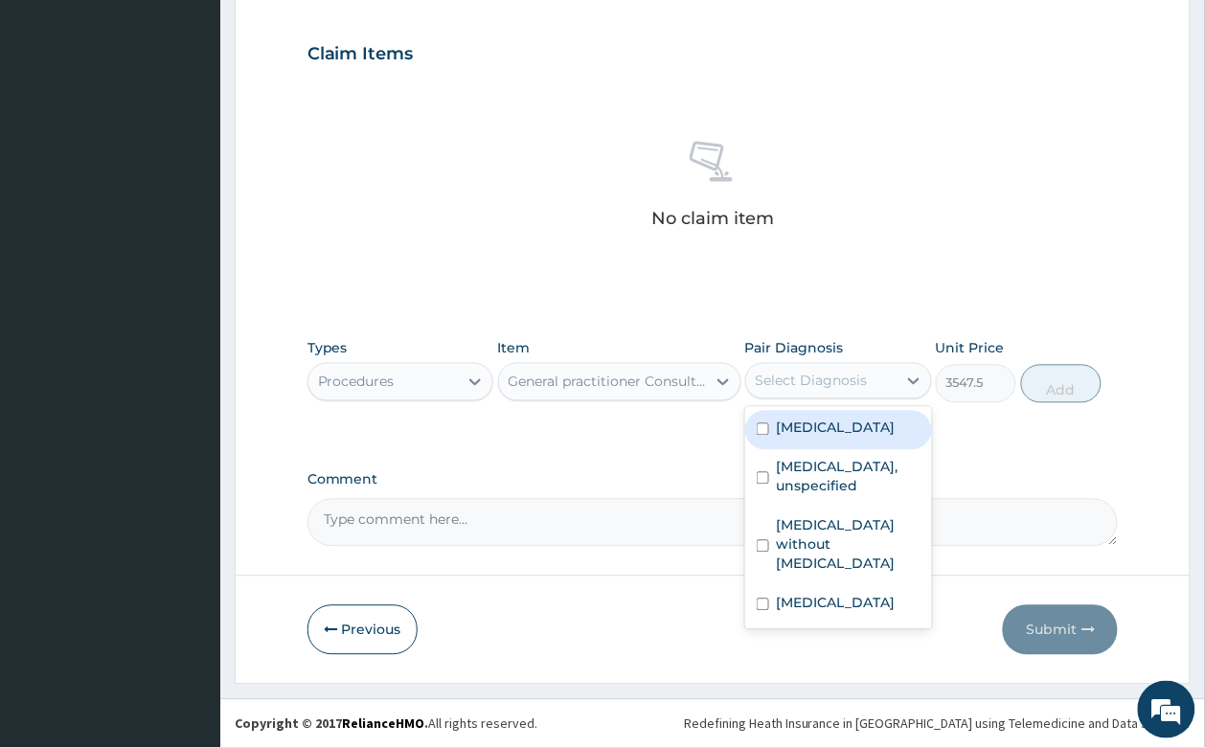
click at [804, 437] on label "[MEDICAL_DATA]" at bounding box center [836, 427] width 119 height 19
checkbox input "true"
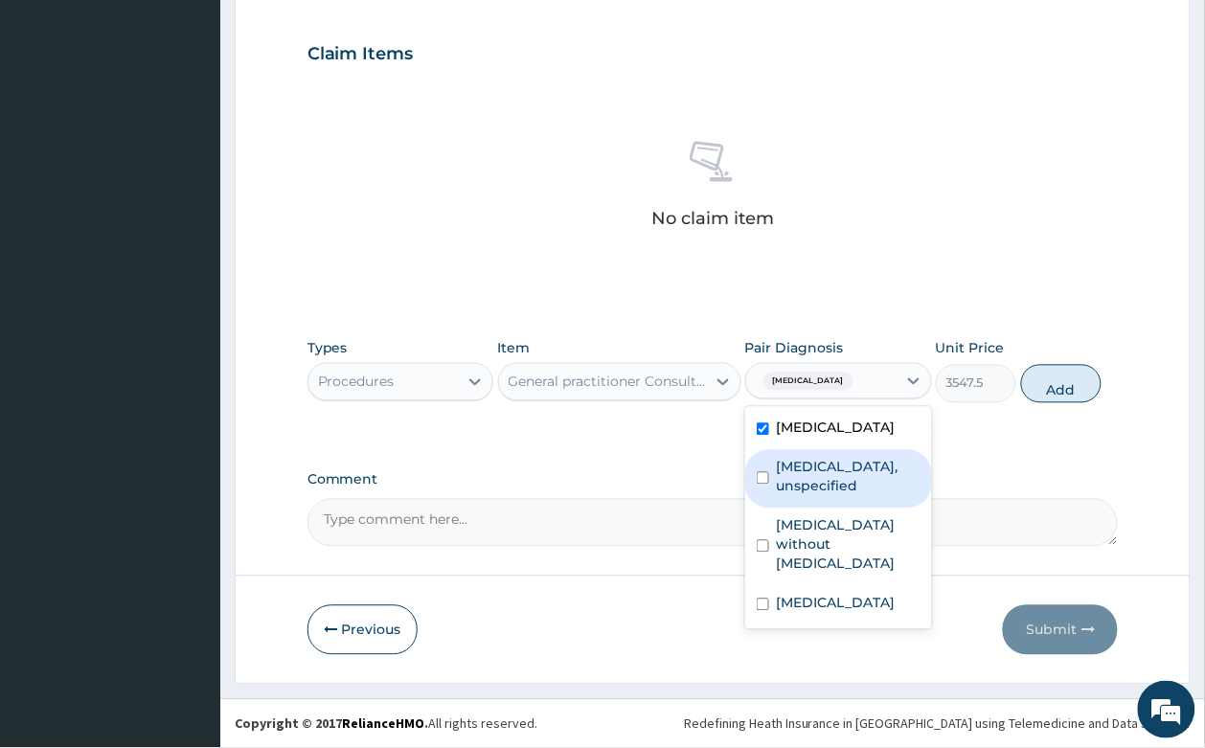
click at [809, 460] on label "[MEDICAL_DATA], unspecified" at bounding box center [849, 477] width 144 height 38
checkbox input "true"
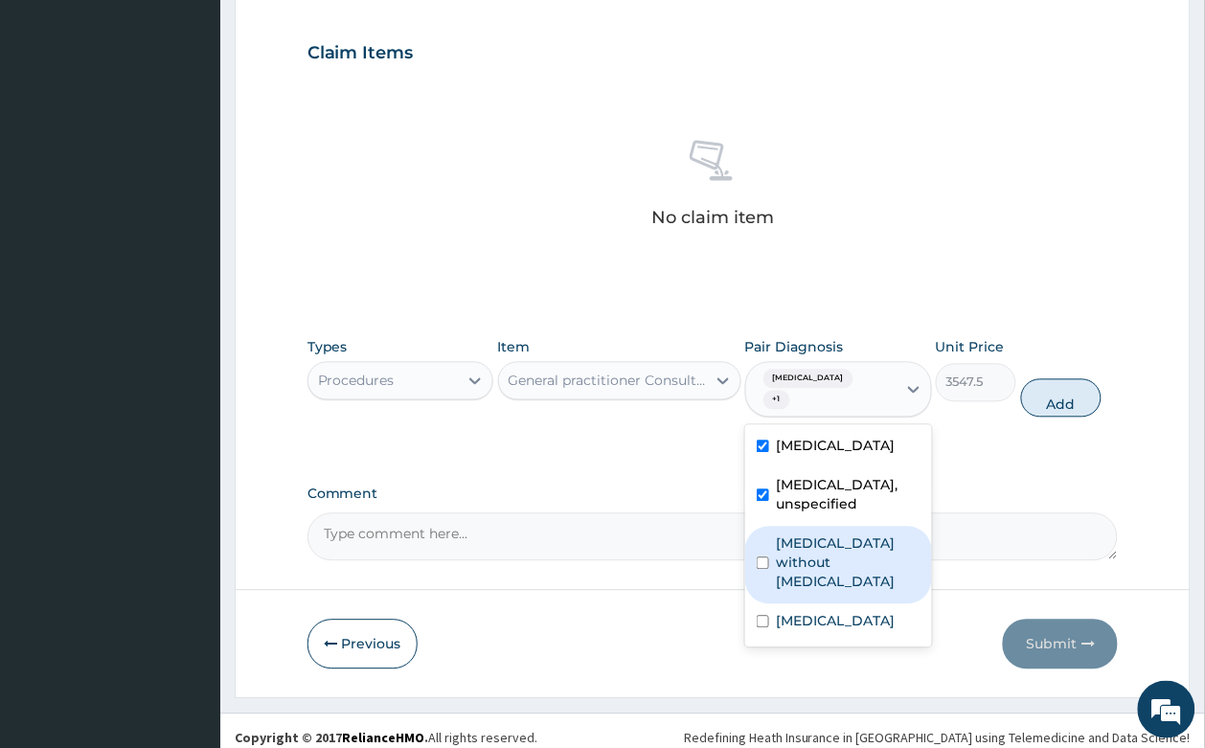
drag, startPoint x: 817, startPoint y: 537, endPoint x: 833, endPoint y: 611, distance: 75.5
click at [817, 544] on label "[MEDICAL_DATA] without [MEDICAL_DATA]" at bounding box center [849, 562] width 144 height 57
checkbox input "true"
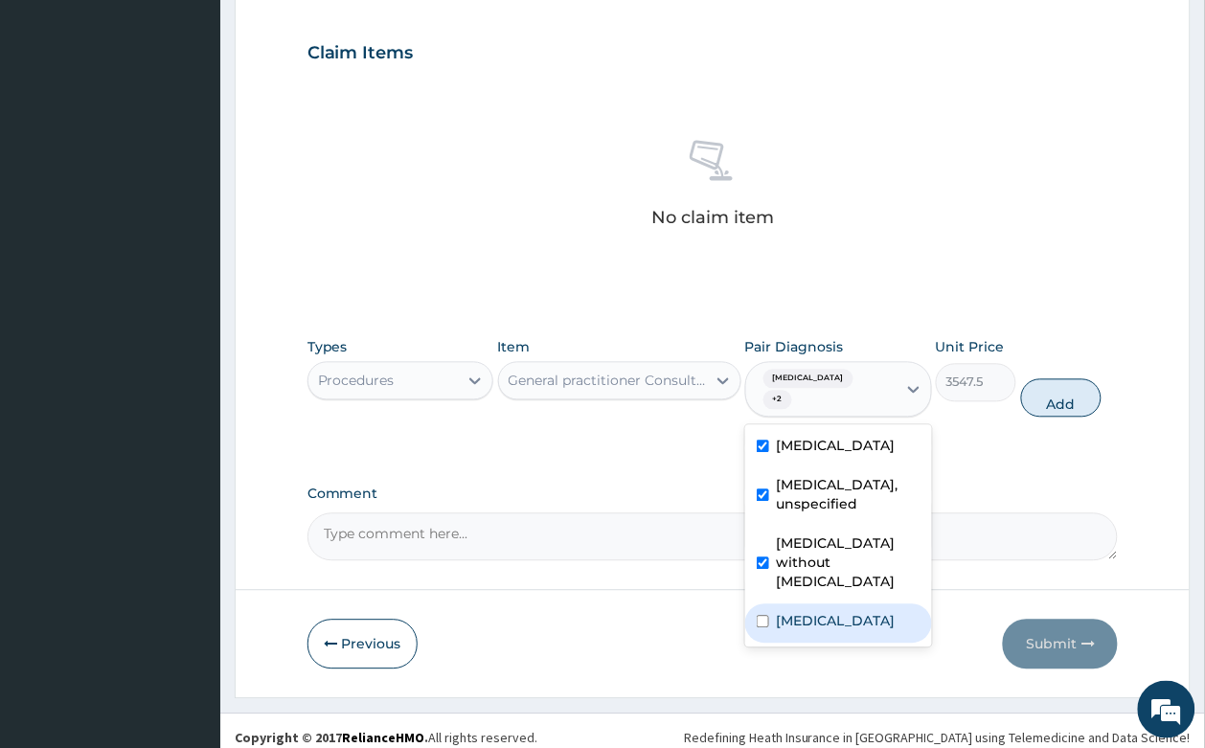
click at [833, 612] on label "[MEDICAL_DATA]" at bounding box center [836, 621] width 119 height 19
checkbox input "true"
click at [1059, 408] on button "Add" at bounding box center [1061, 398] width 81 height 38
type input "0"
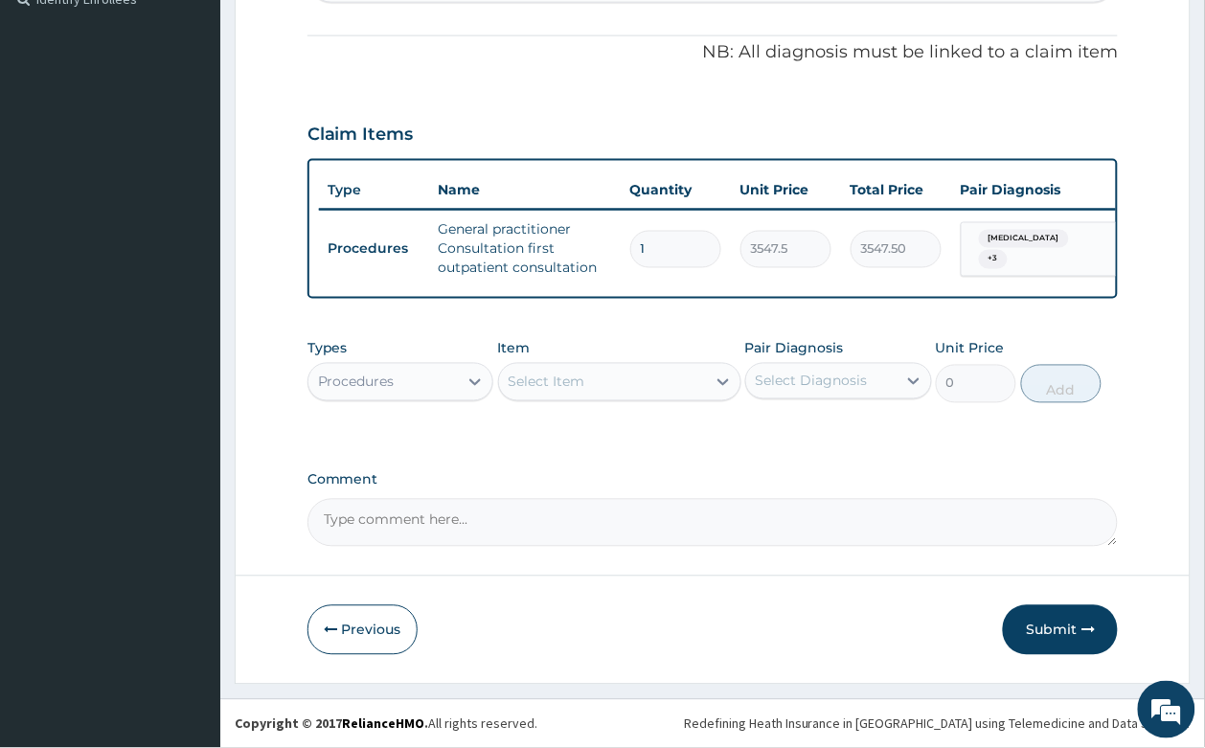
scroll to position [608, 0]
click at [584, 364] on div "Select Item" at bounding box center [619, 382] width 243 height 38
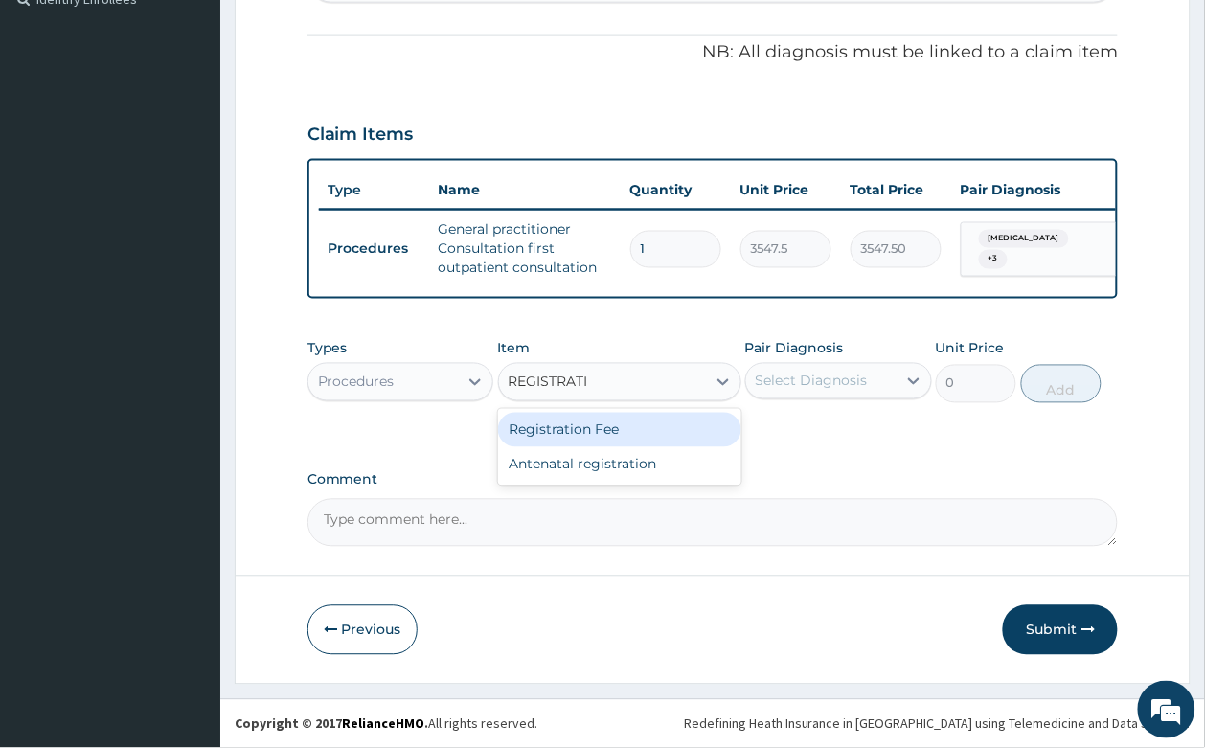
type input "REGISTRATIO"
click at [616, 424] on div "Registration Fee" at bounding box center [619, 430] width 243 height 34
type input "2150"
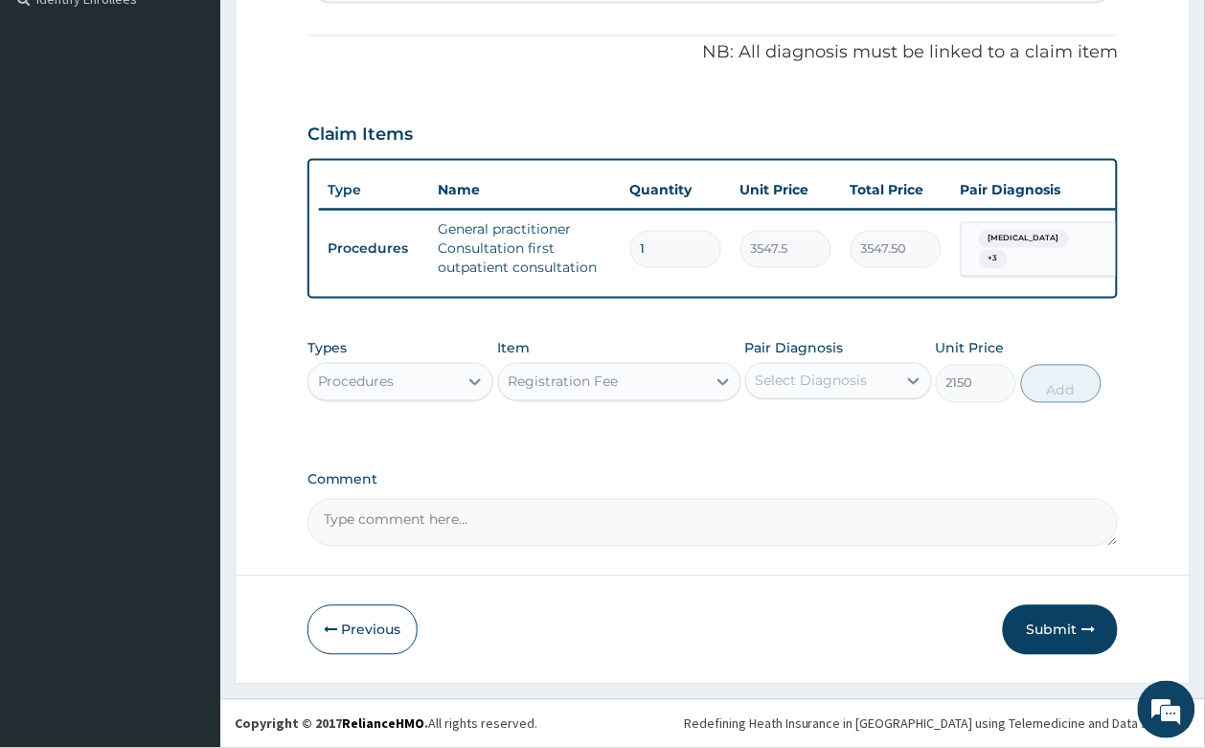
click at [836, 372] on div "Select Diagnosis" at bounding box center [811, 381] width 112 height 19
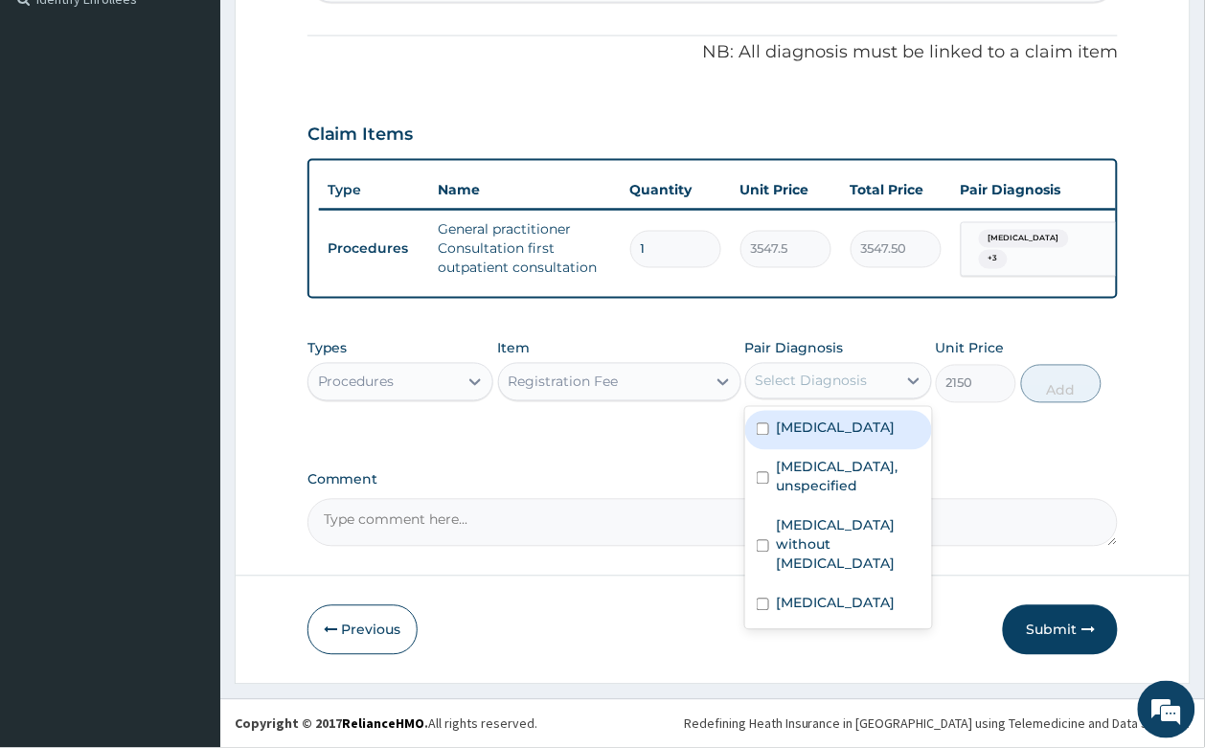
click at [833, 433] on label "[MEDICAL_DATA]" at bounding box center [836, 427] width 119 height 19
checkbox input "true"
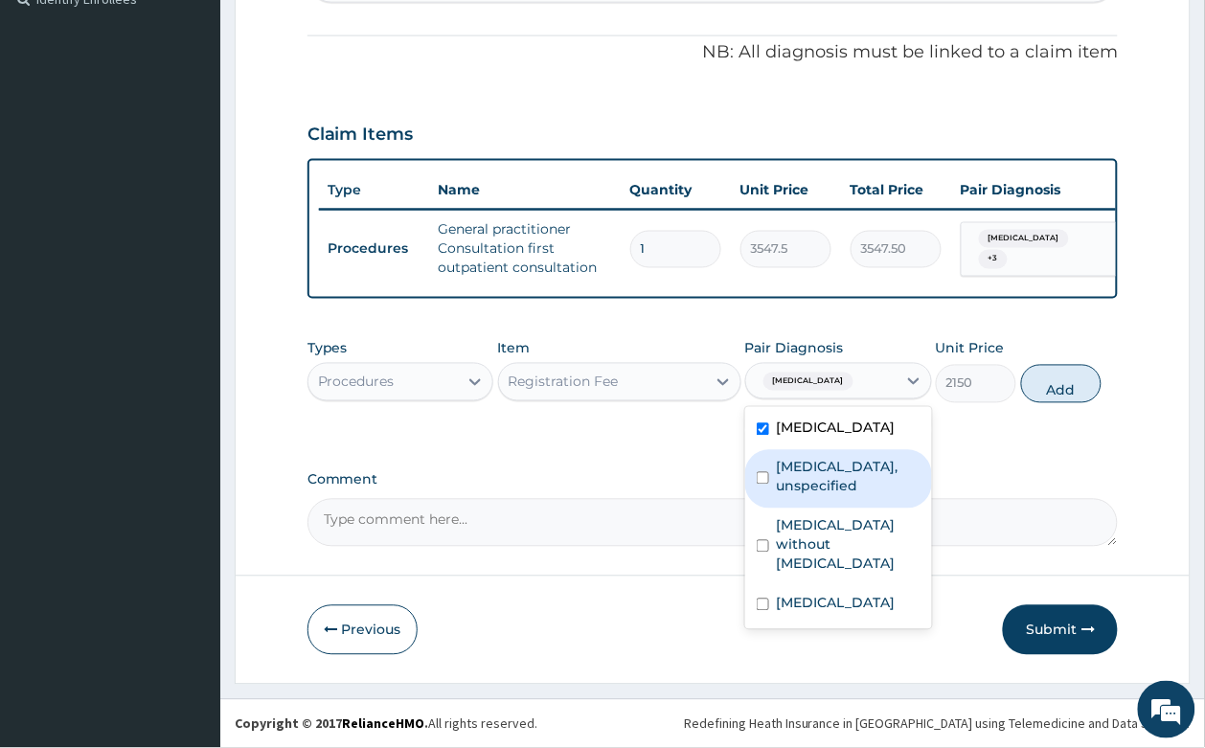
click at [830, 477] on label "[MEDICAL_DATA], unspecified" at bounding box center [849, 477] width 144 height 38
checkbox input "true"
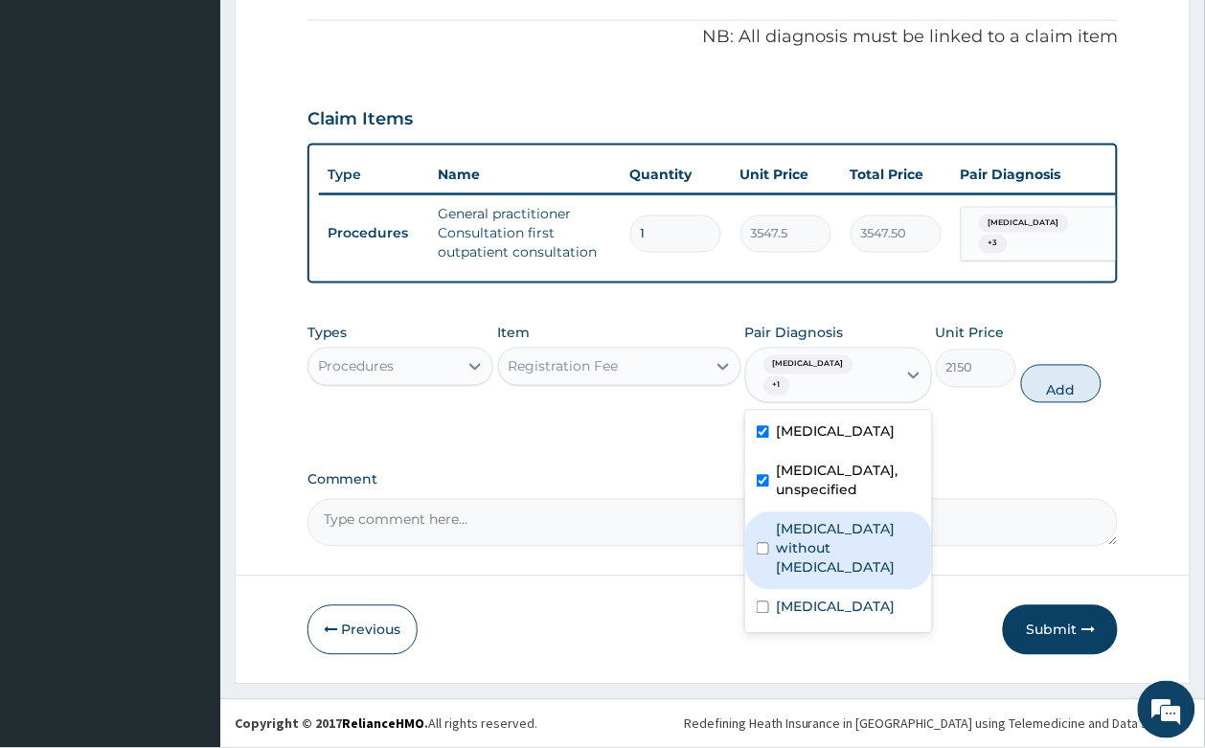
click at [831, 573] on label "[MEDICAL_DATA] without [MEDICAL_DATA]" at bounding box center [849, 548] width 144 height 57
checkbox input "true"
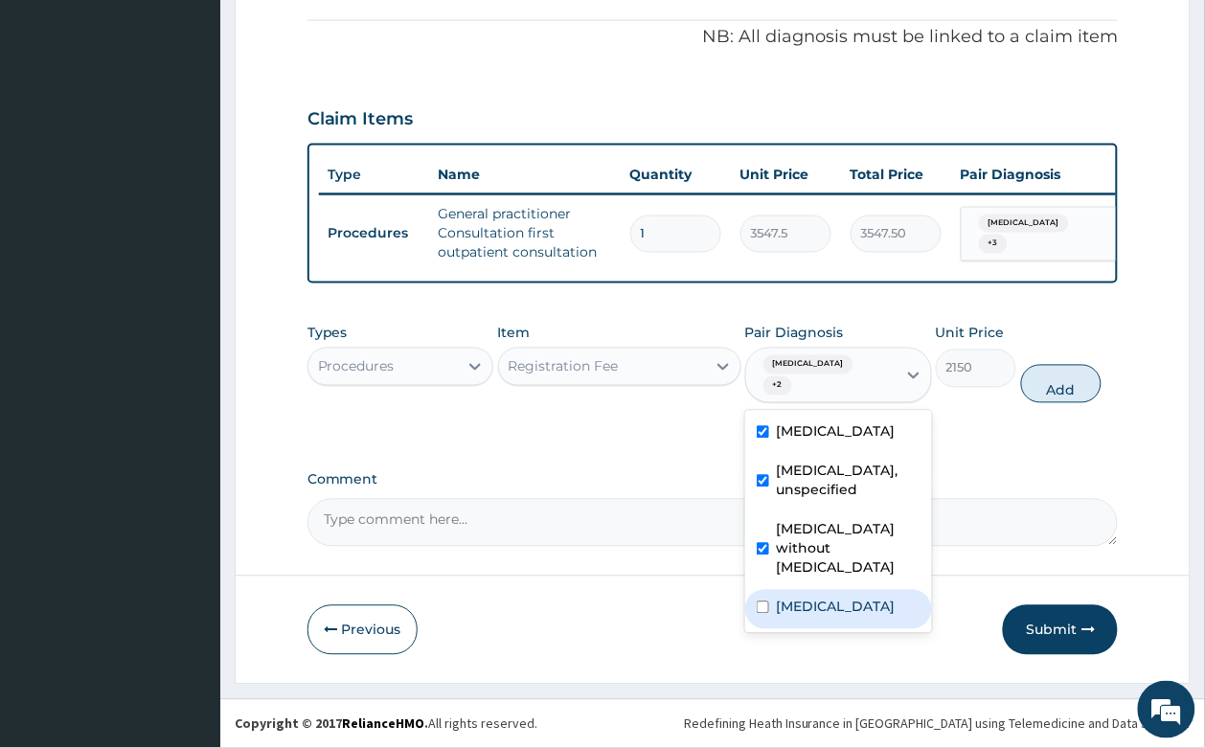
click at [860, 617] on label "[MEDICAL_DATA]" at bounding box center [836, 606] width 119 height 19
checkbox input "true"
click at [1075, 400] on button "Add" at bounding box center [1061, 384] width 81 height 38
type input "0"
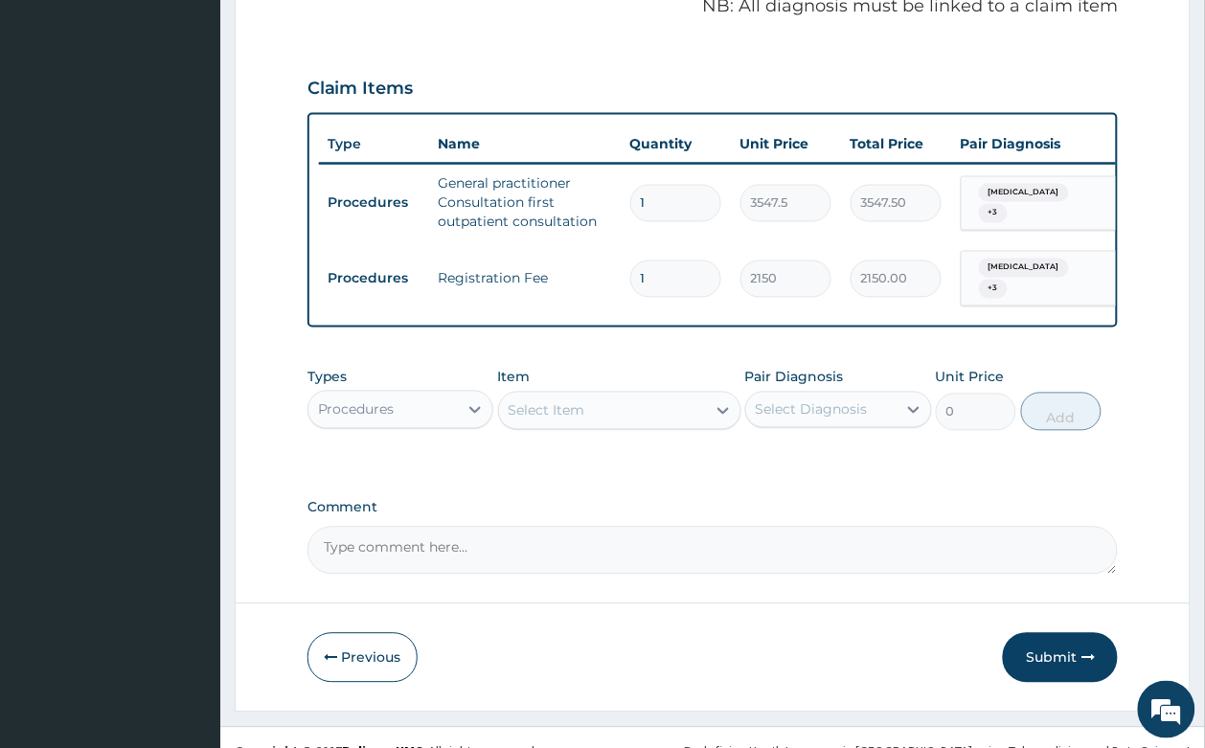
scroll to position [683, 0]
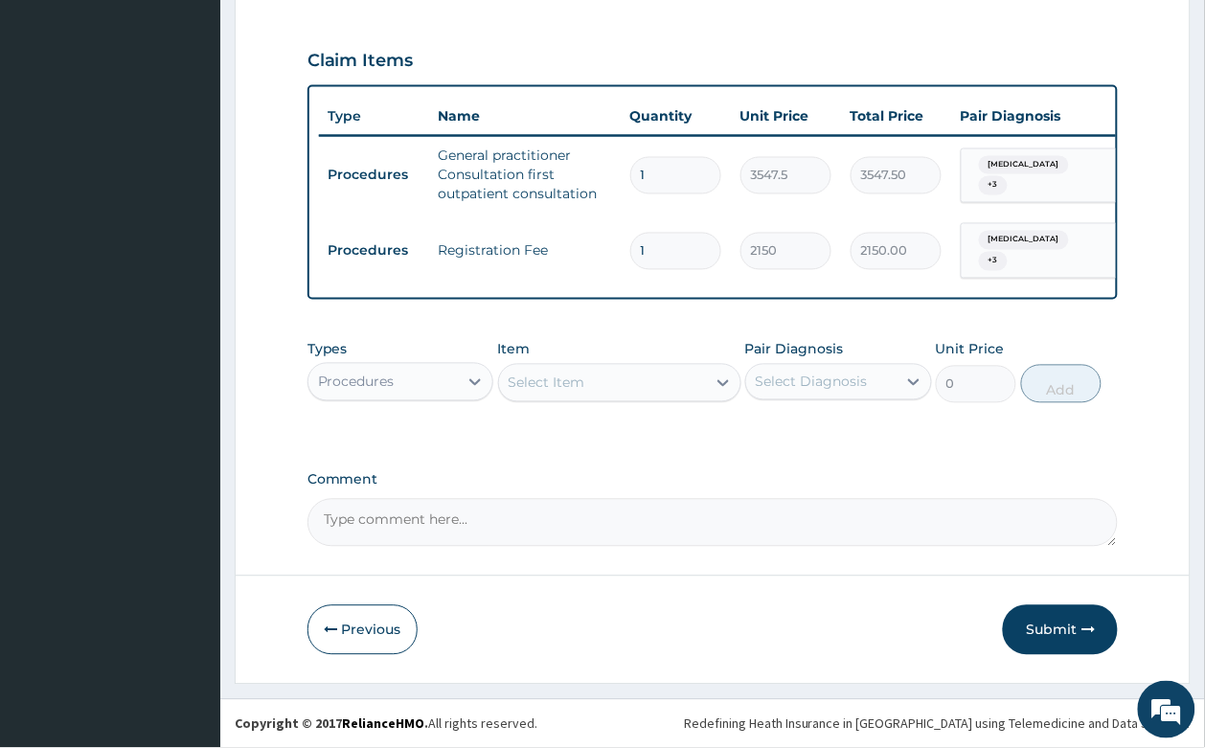
click at [393, 381] on div "Procedures" at bounding box center [383, 382] width 150 height 31
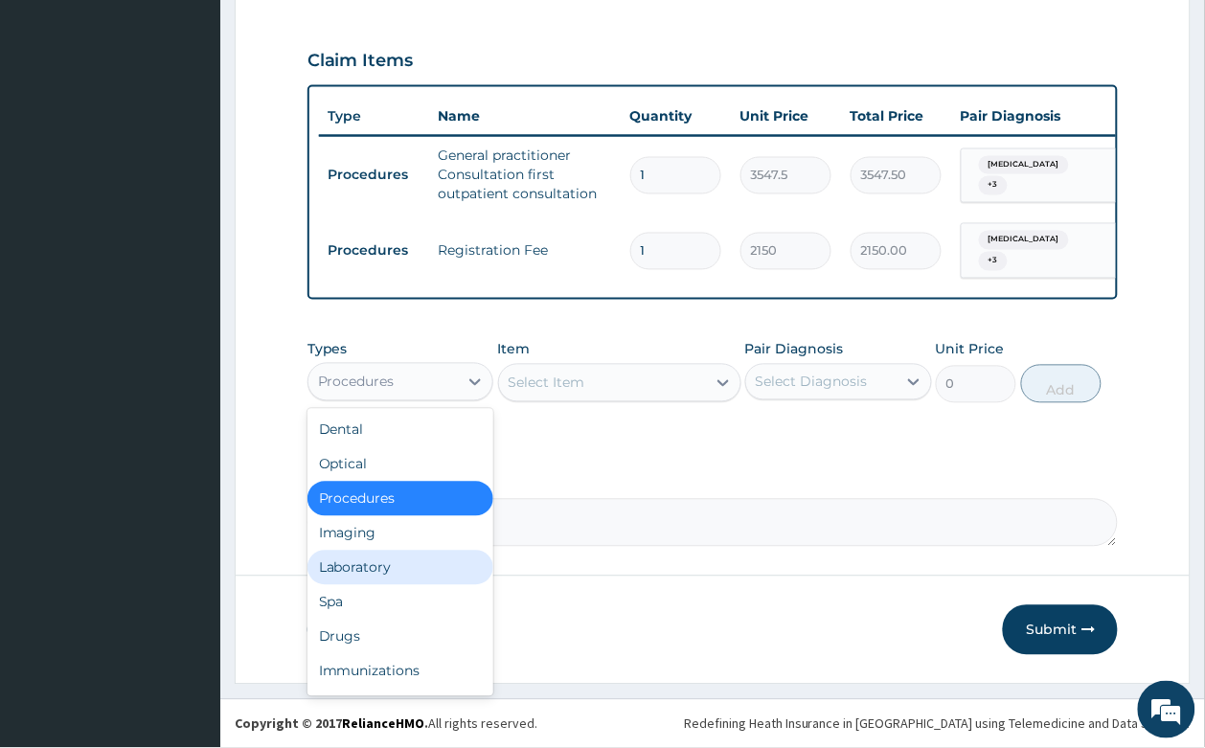
drag, startPoint x: 375, startPoint y: 560, endPoint x: 624, endPoint y: 328, distance: 340.1
click at [384, 552] on div "Laboratory" at bounding box center [400, 568] width 187 height 34
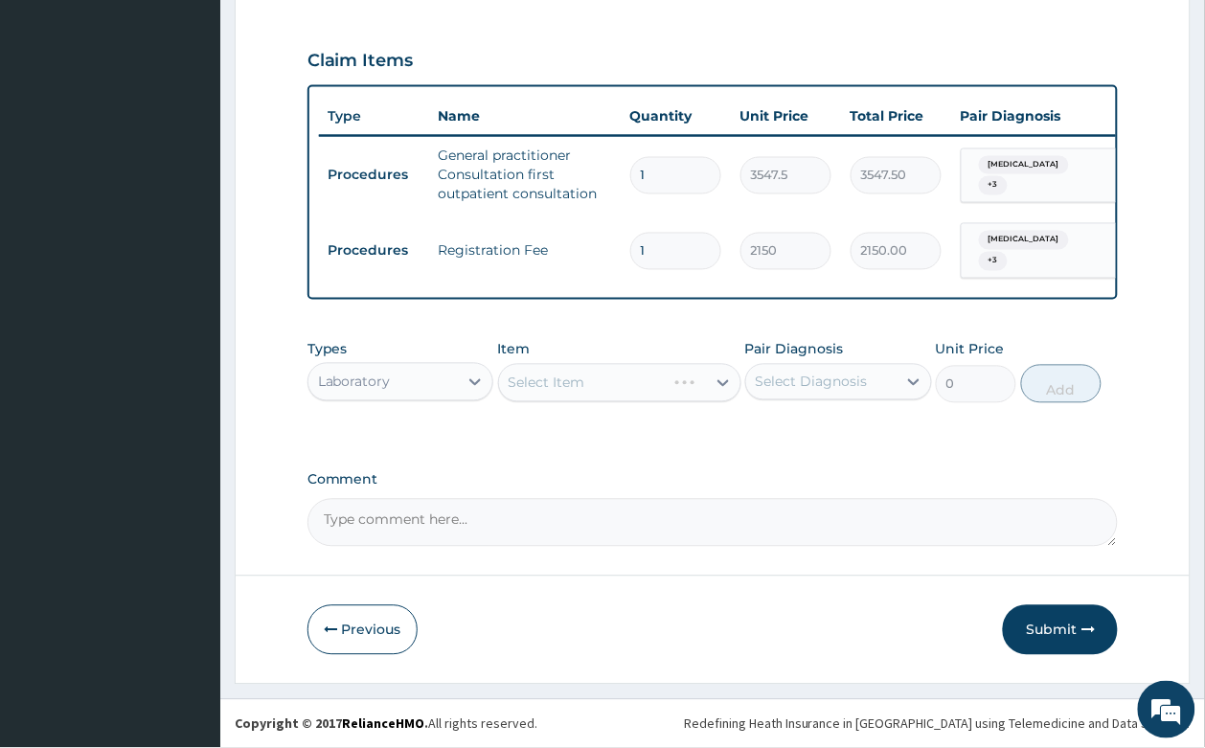
click at [575, 380] on div "Select Item" at bounding box center [619, 383] width 243 height 38
click at [577, 375] on div "Select Item" at bounding box center [546, 382] width 77 height 19
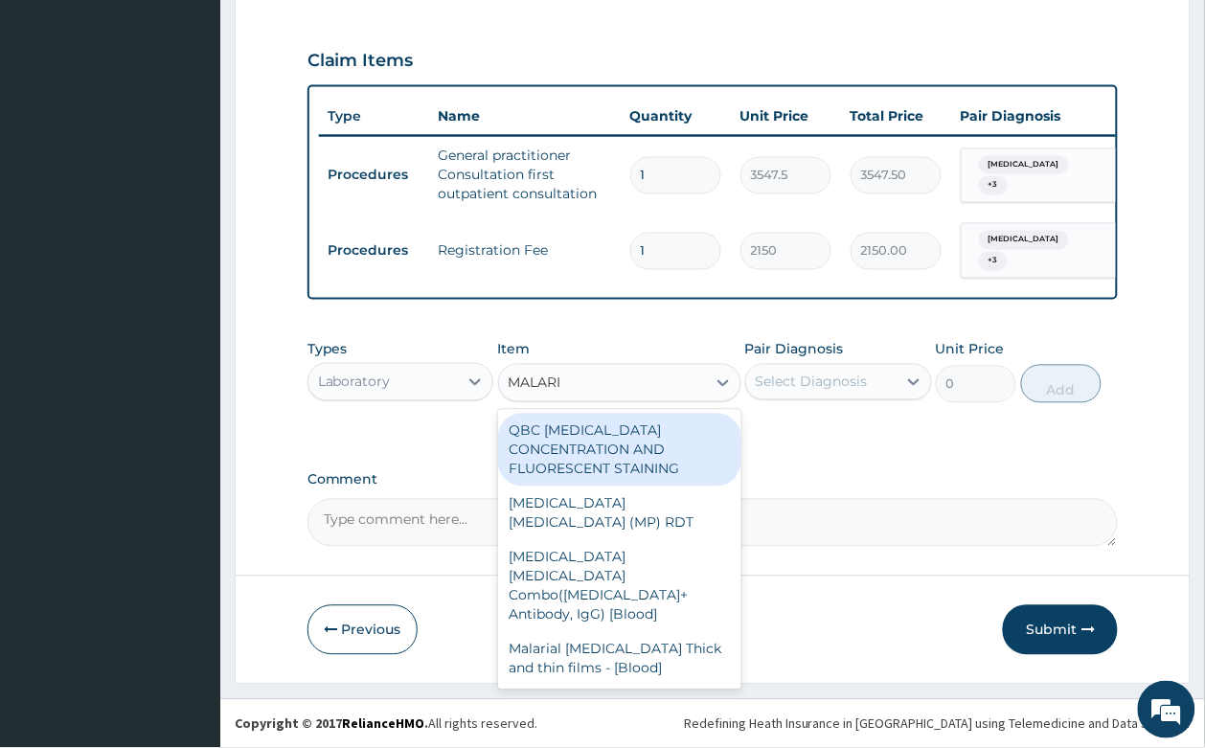
type input "MALARIA"
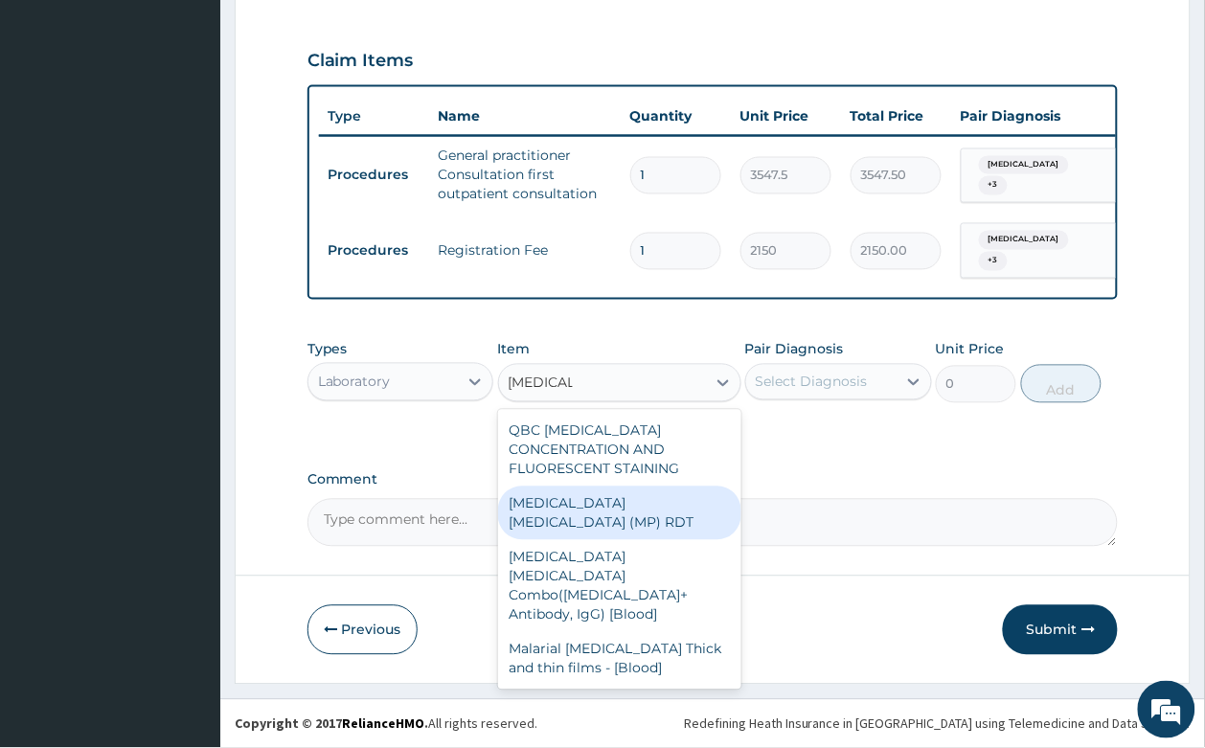
drag, startPoint x: 592, startPoint y: 486, endPoint x: 780, endPoint y: 415, distance: 201.8
click at [642, 486] on div "MALARIA PARASITE (MP) RDT" at bounding box center [619, 513] width 243 height 54
type input "1612.5"
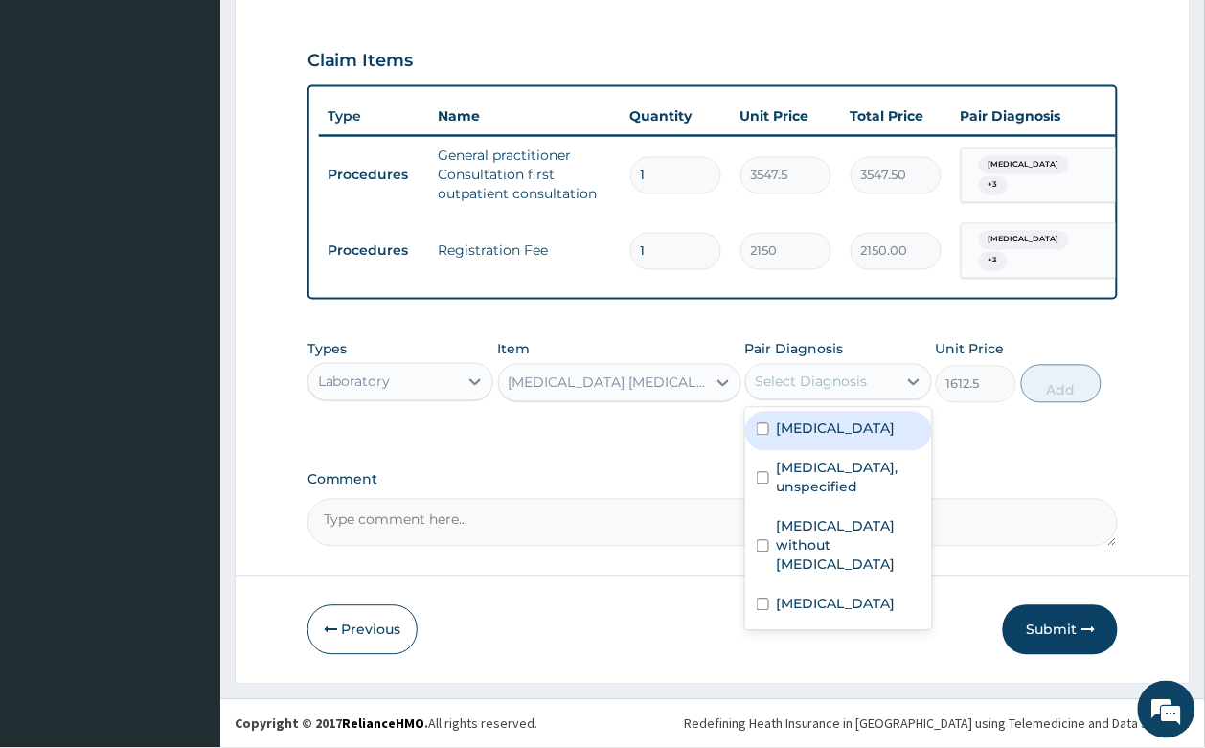
click at [793, 393] on div "Select Diagnosis" at bounding box center [821, 382] width 150 height 31
drag, startPoint x: 821, startPoint y: 433, endPoint x: 1069, endPoint y: 410, distance: 249.1
click at [823, 432] on label "Malaria, unspecified" at bounding box center [836, 428] width 119 height 19
checkbox input "true"
click at [1040, 379] on button "Add" at bounding box center [1061, 384] width 81 height 38
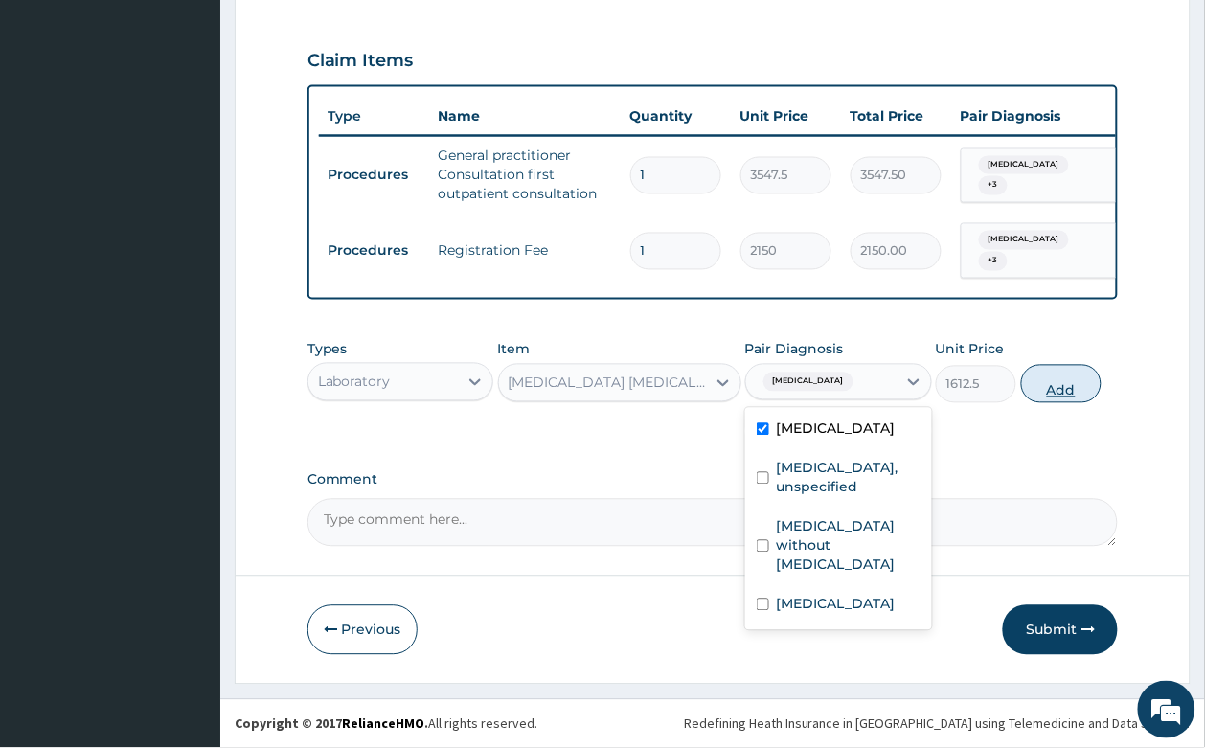
type input "0"
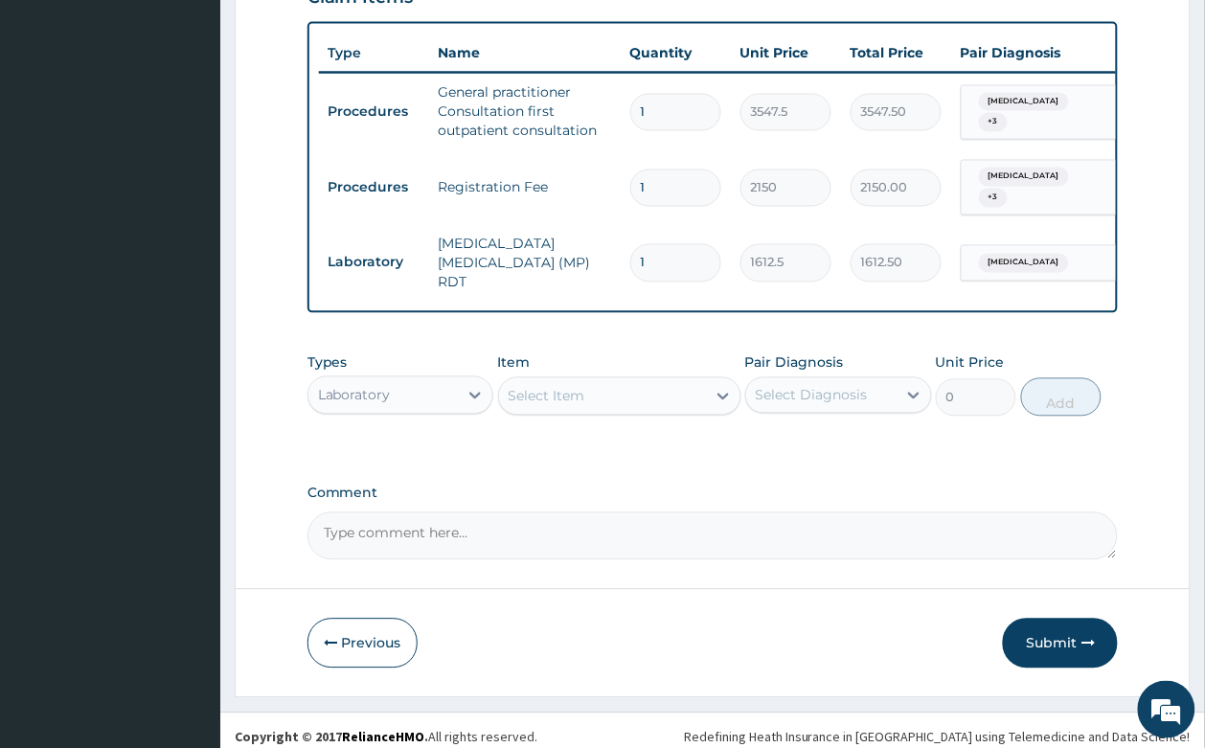
scroll to position [749, 0]
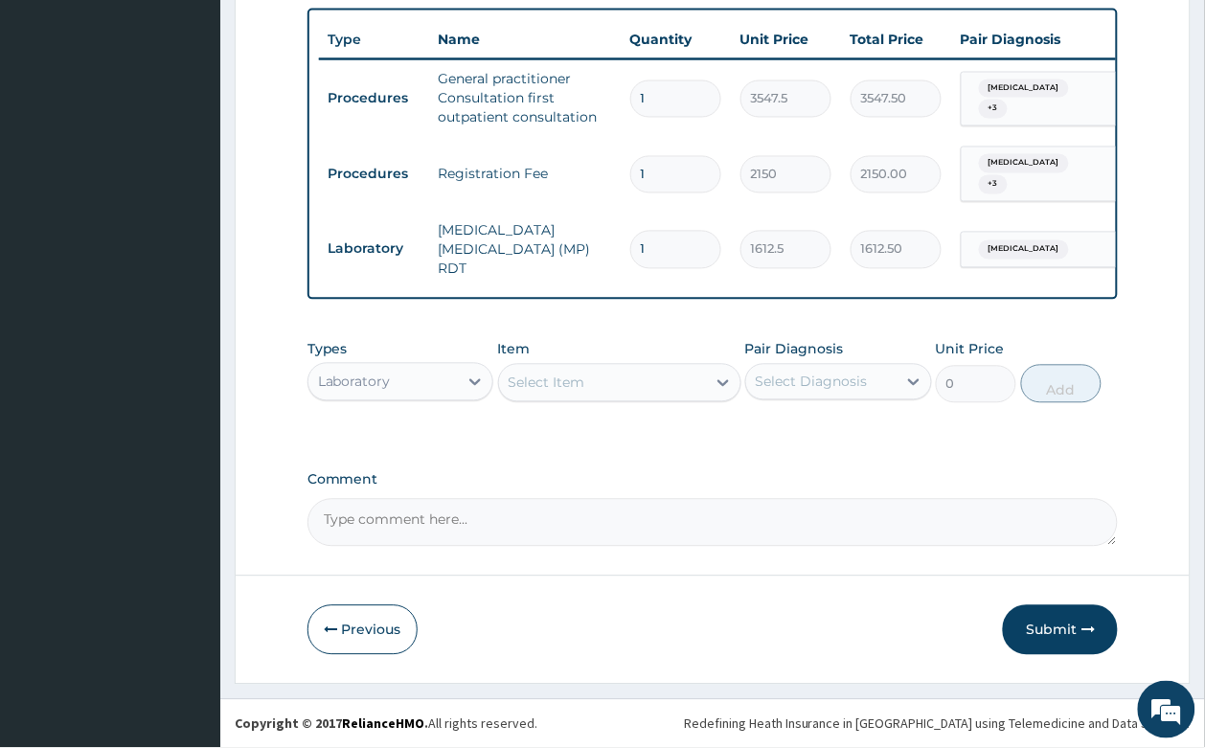
click at [572, 379] on div "Select Item" at bounding box center [546, 382] width 77 height 19
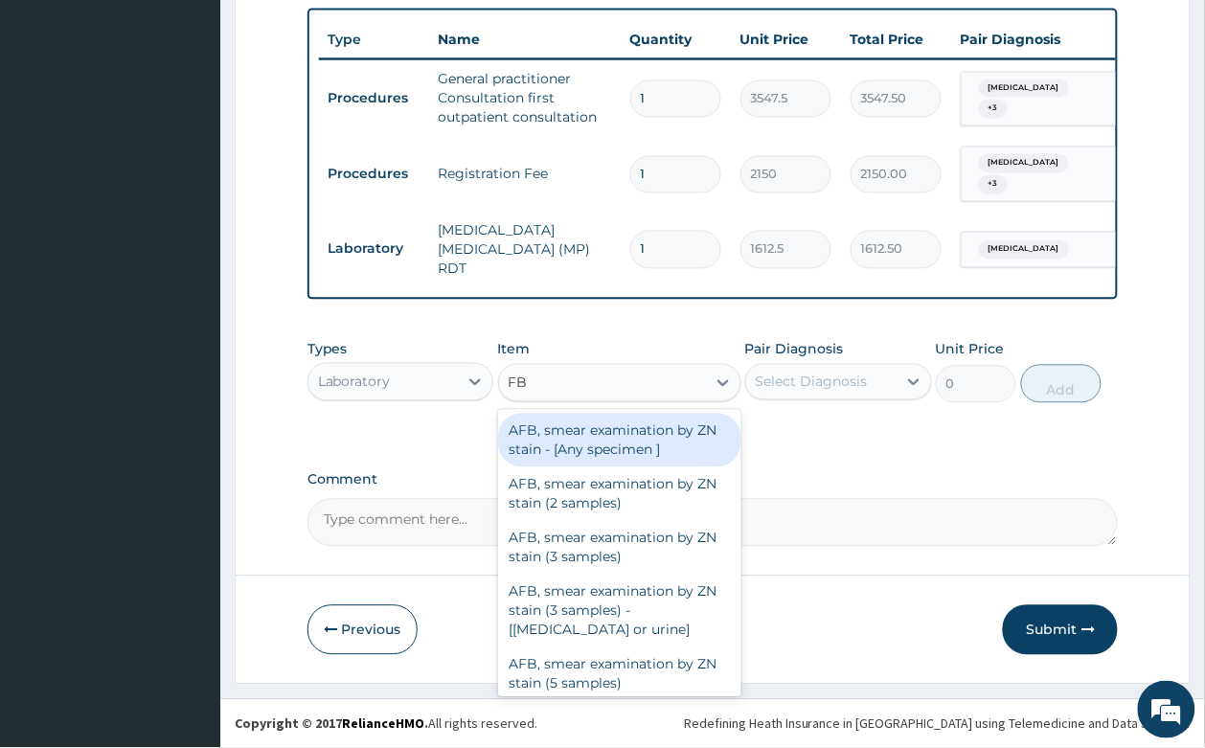
type input "FBC"
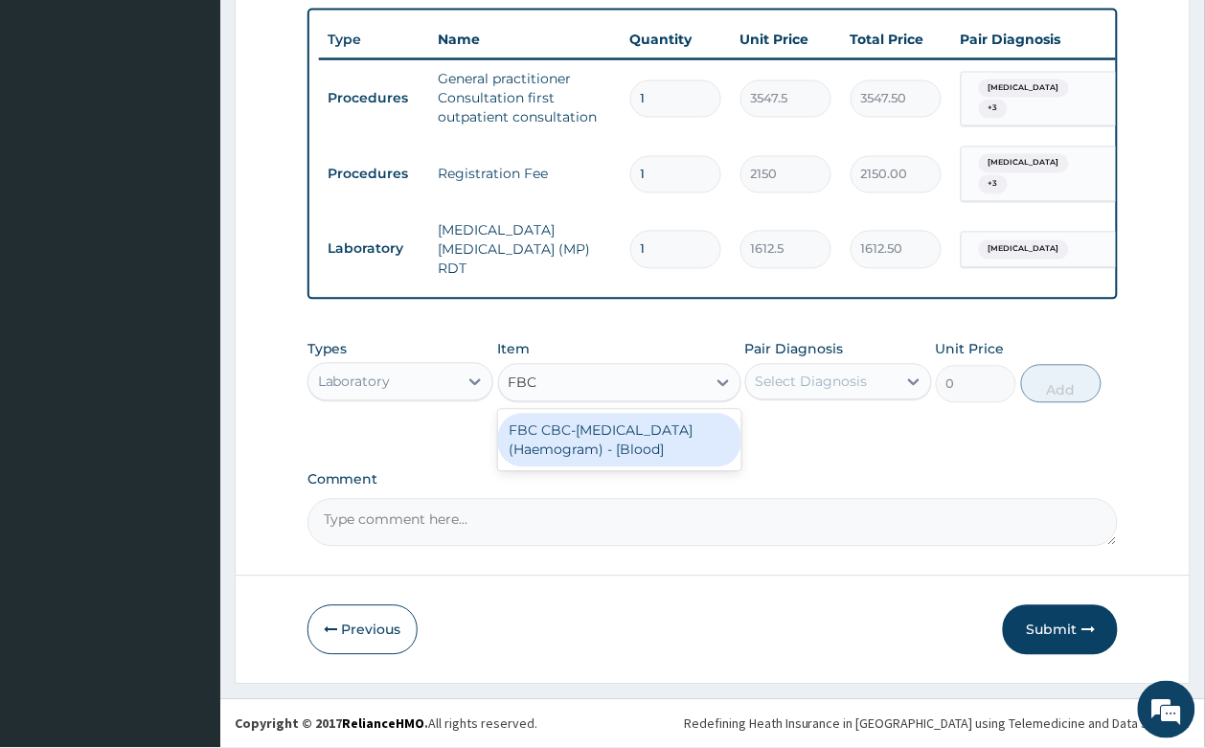
click at [575, 429] on div "FBC CBC-Complete Blood Count (Haemogram) - [Blood]" at bounding box center [619, 441] width 243 height 54
type input "4300"
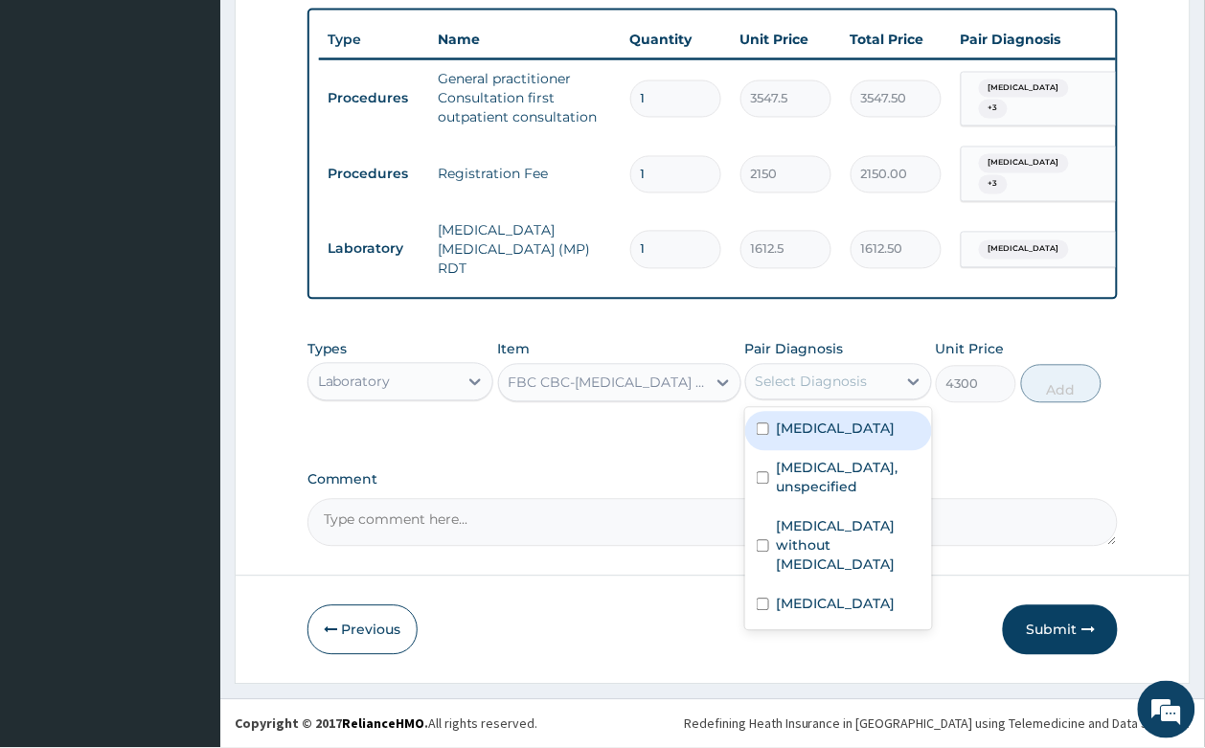
click at [834, 374] on div "Select Diagnosis" at bounding box center [811, 381] width 112 height 19
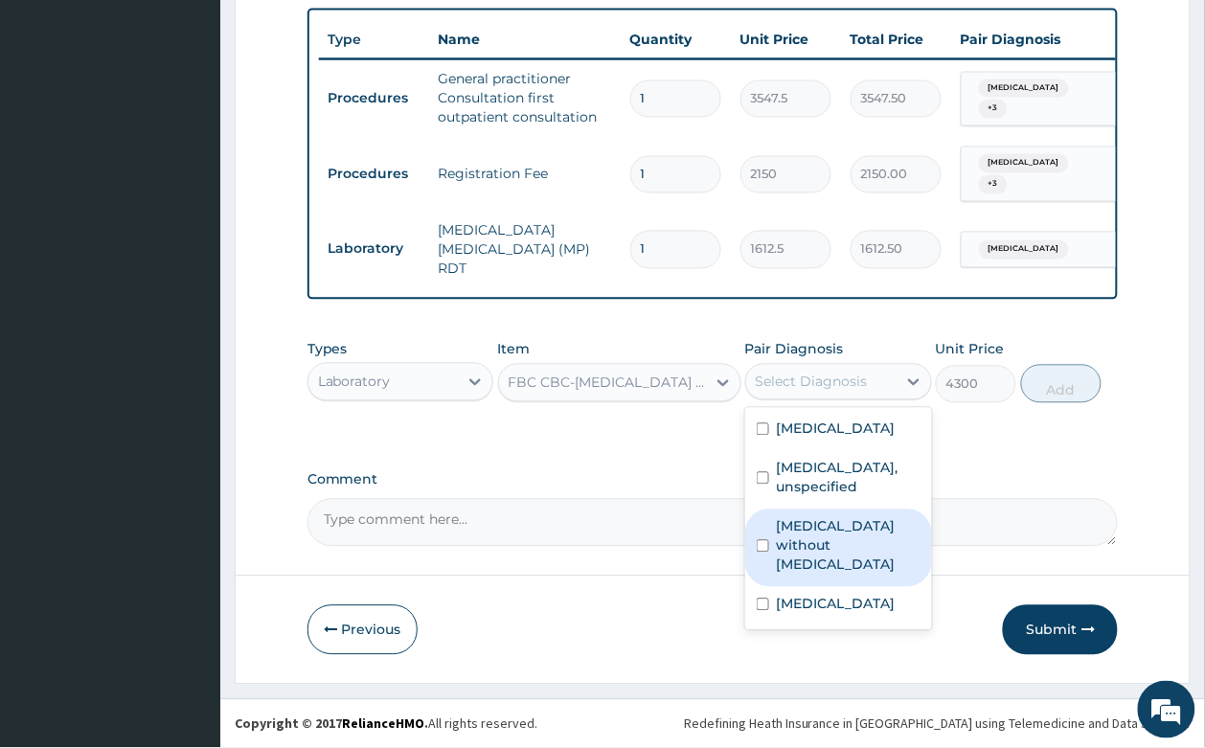
click at [829, 531] on label "Sepsis without septic shock" at bounding box center [849, 545] width 144 height 57
checkbox input "true"
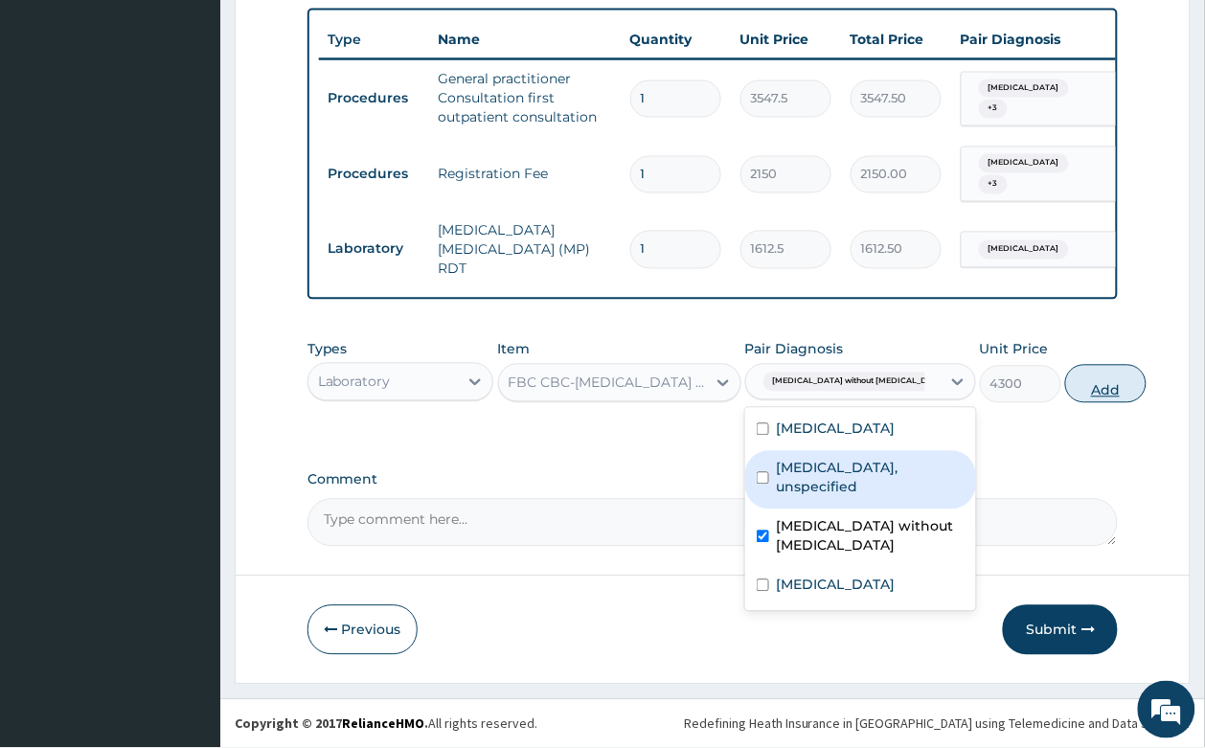
click at [1065, 375] on button "Add" at bounding box center [1105, 384] width 81 height 38
type input "0"
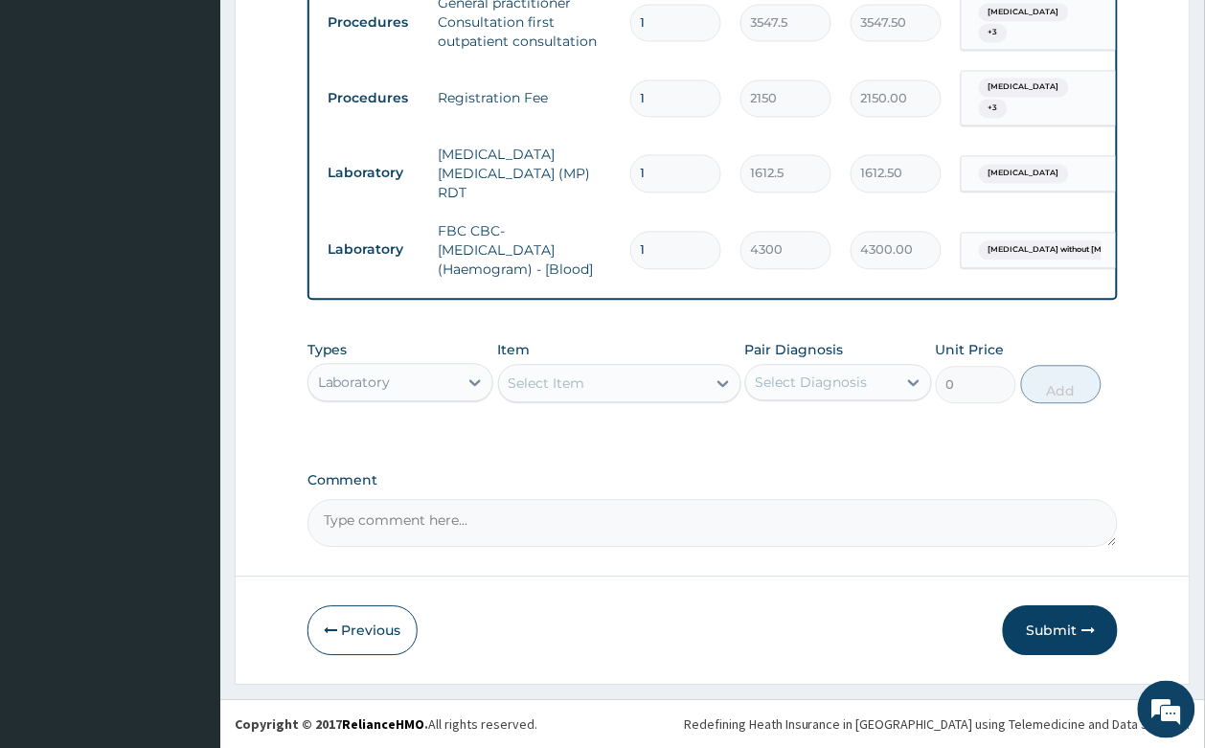
scroll to position [825, 0]
click at [555, 369] on div "Select Item" at bounding box center [602, 383] width 207 height 31
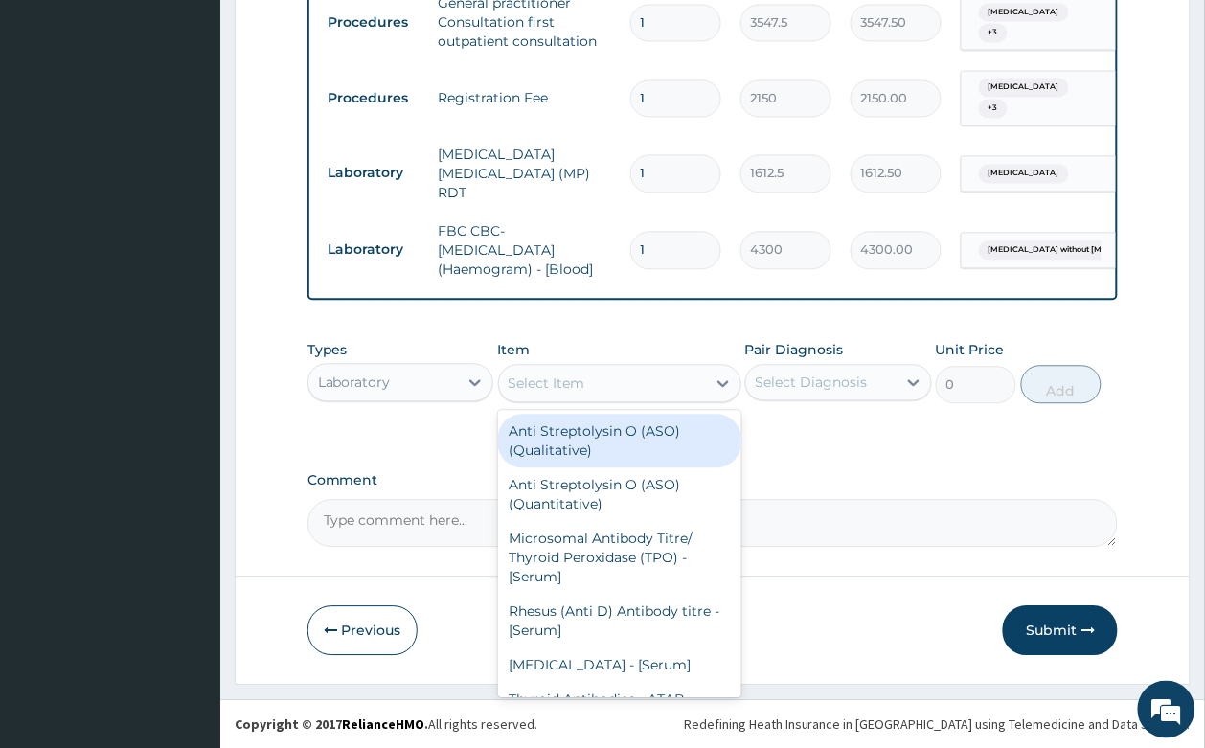
click at [417, 395] on div "Laboratory" at bounding box center [383, 382] width 150 height 31
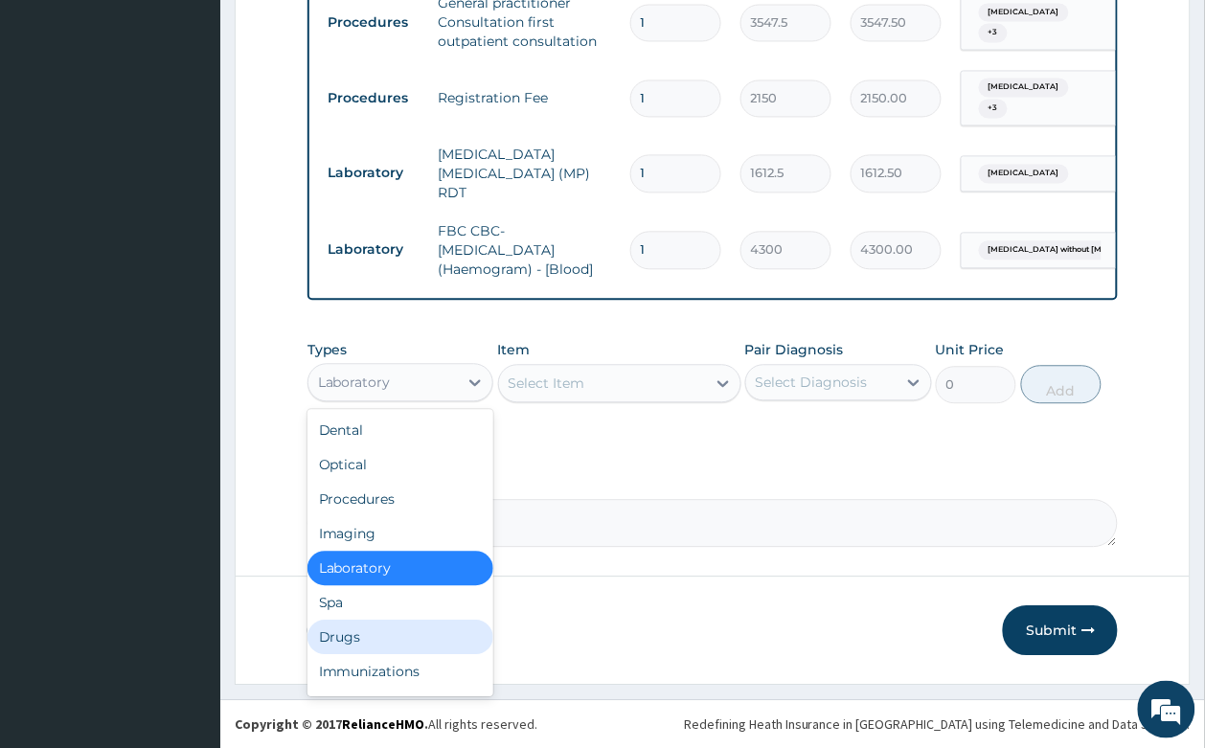
drag, startPoint x: 369, startPoint y: 646, endPoint x: 496, endPoint y: 552, distance: 158.8
click at [367, 642] on div "Drugs" at bounding box center [400, 637] width 187 height 34
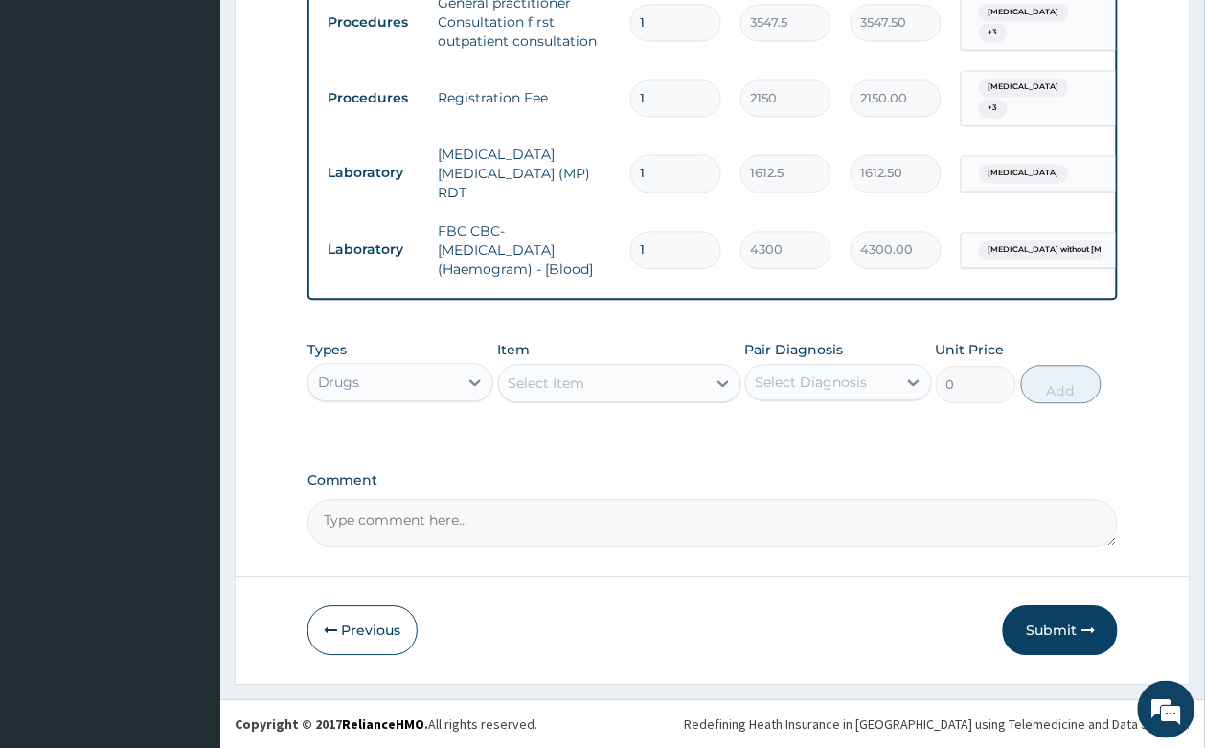
click at [558, 381] on div "Select Item" at bounding box center [546, 382] width 77 height 19
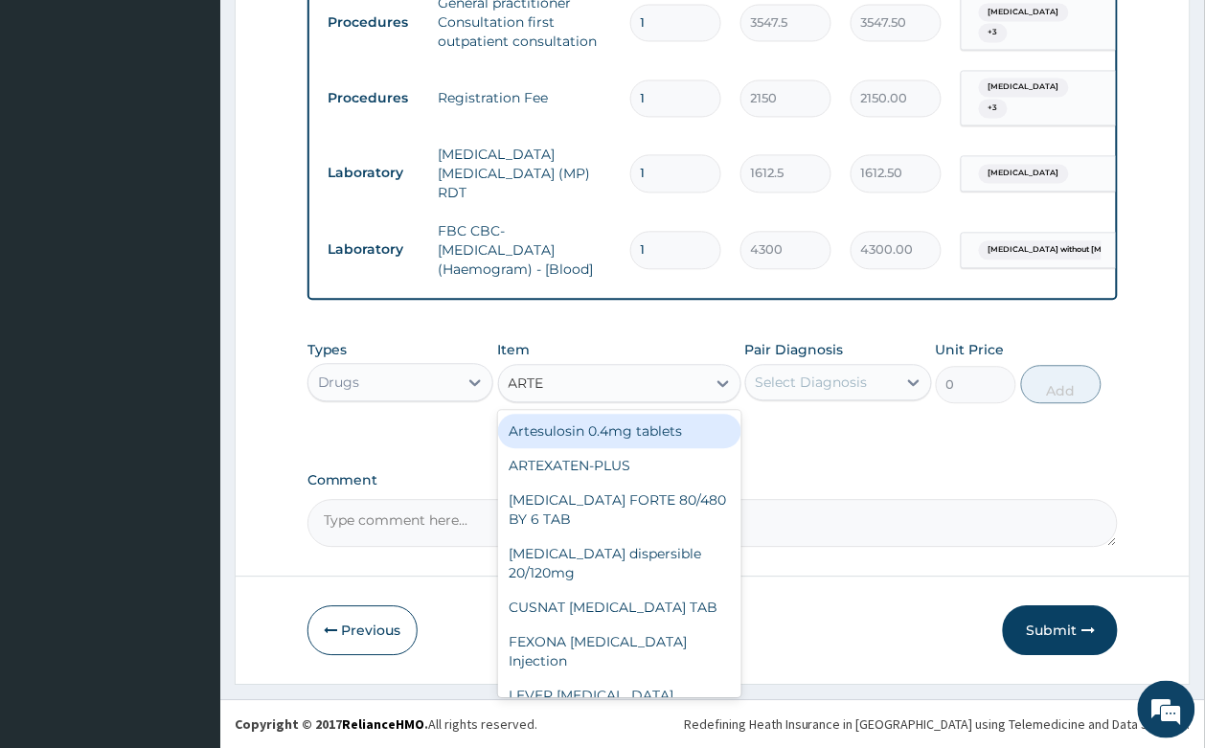
type input "ARTEM"
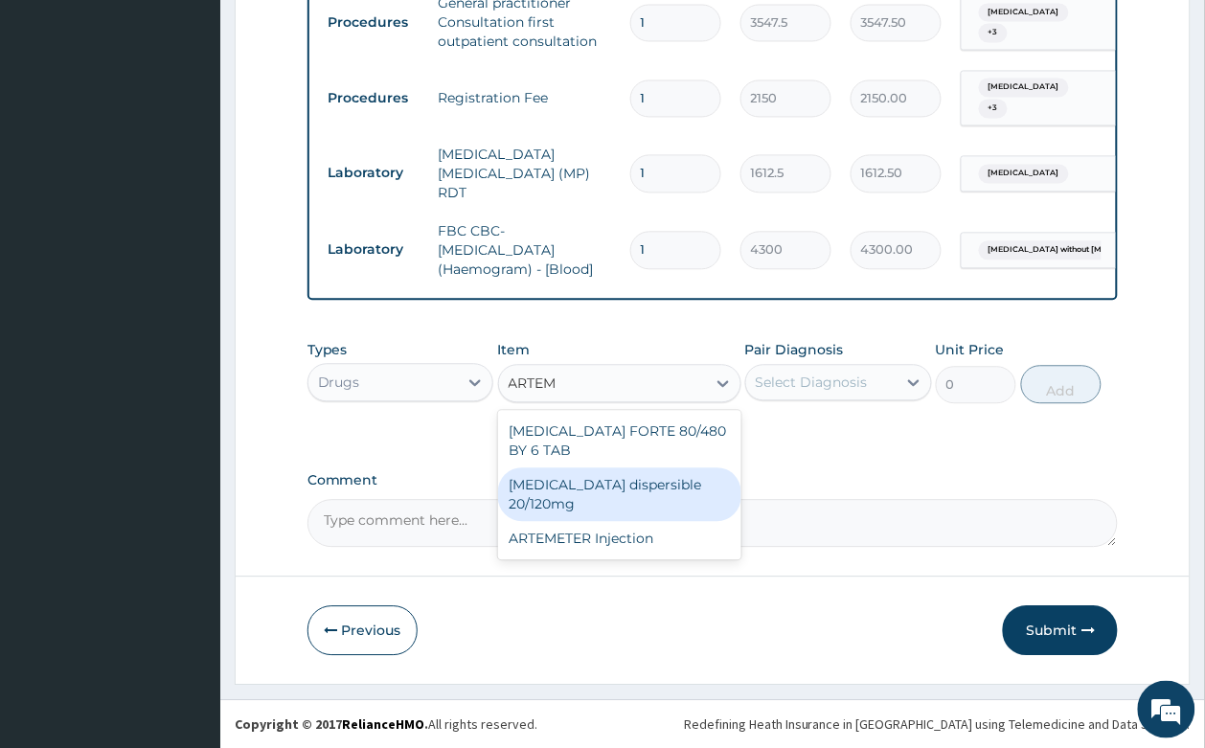
drag, startPoint x: 615, startPoint y: 472, endPoint x: 639, endPoint y: 501, distance: 37.4
click at [618, 472] on div "Coartem dispersible 20/120mg" at bounding box center [619, 494] width 243 height 54
type input "112.3375"
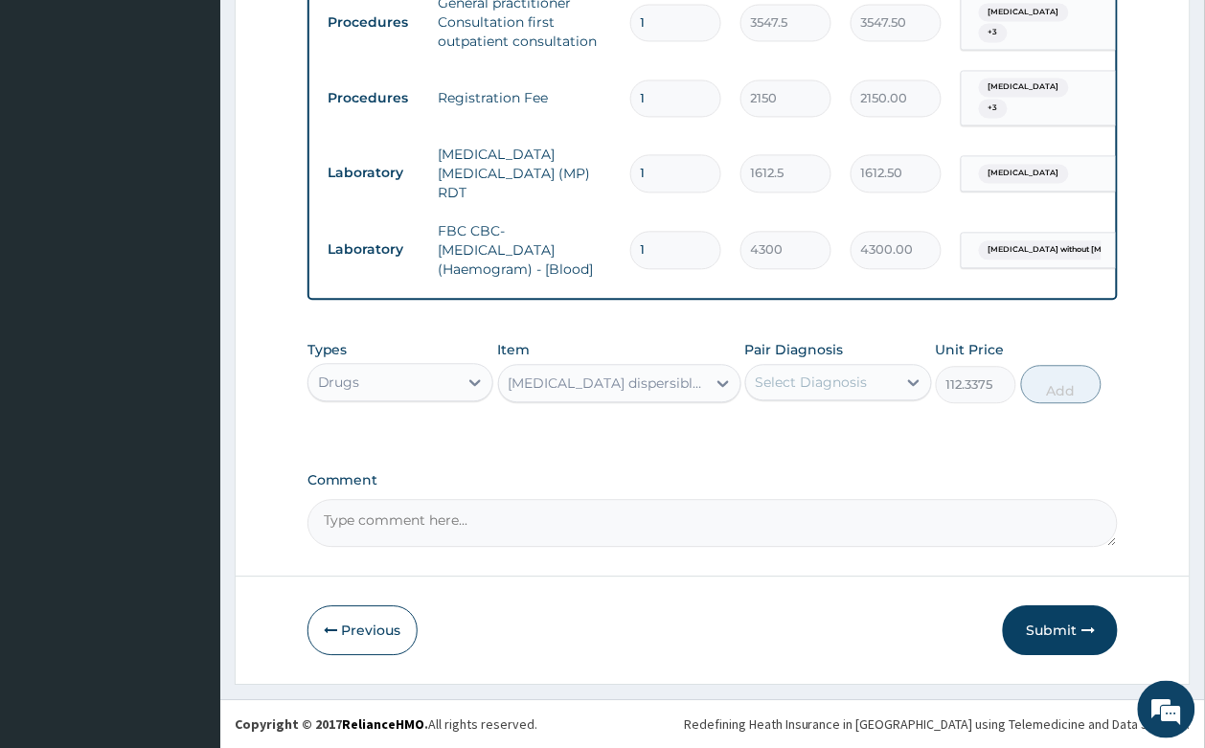
click at [816, 380] on div "Select Diagnosis" at bounding box center [811, 381] width 112 height 19
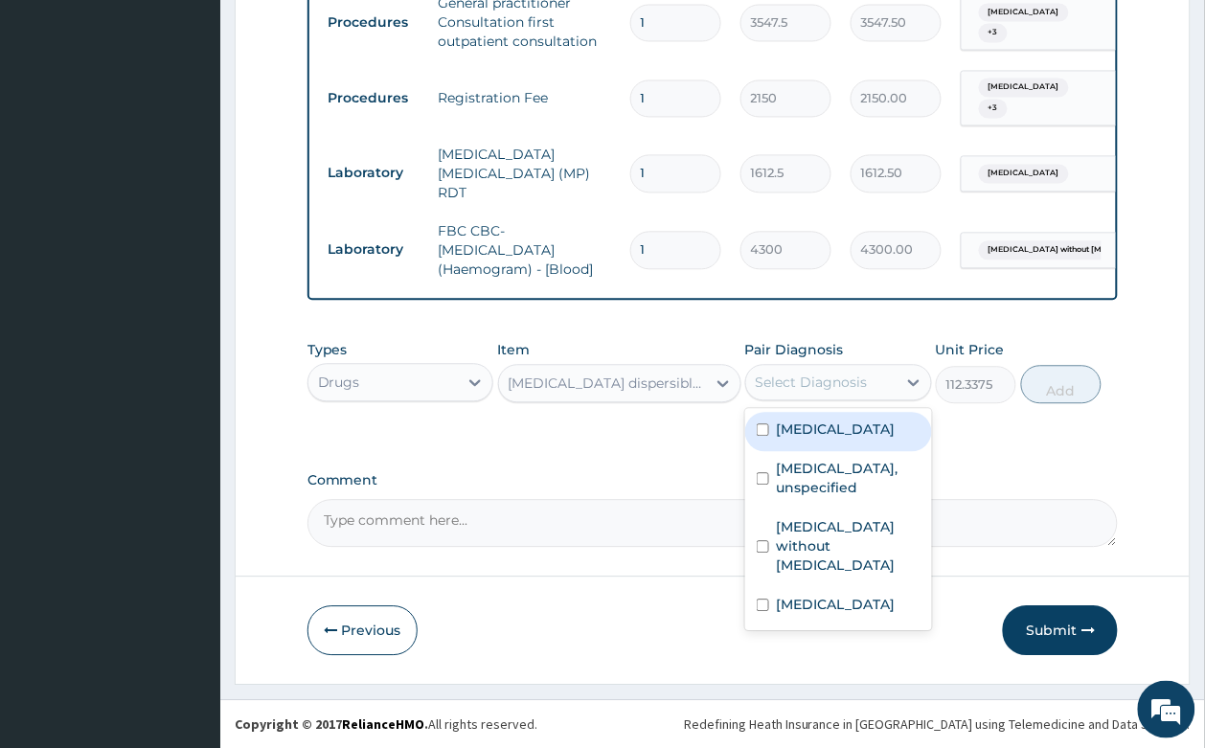
click at [863, 419] on label "Malaria, unspecified" at bounding box center [836, 428] width 119 height 19
checkbox input "true"
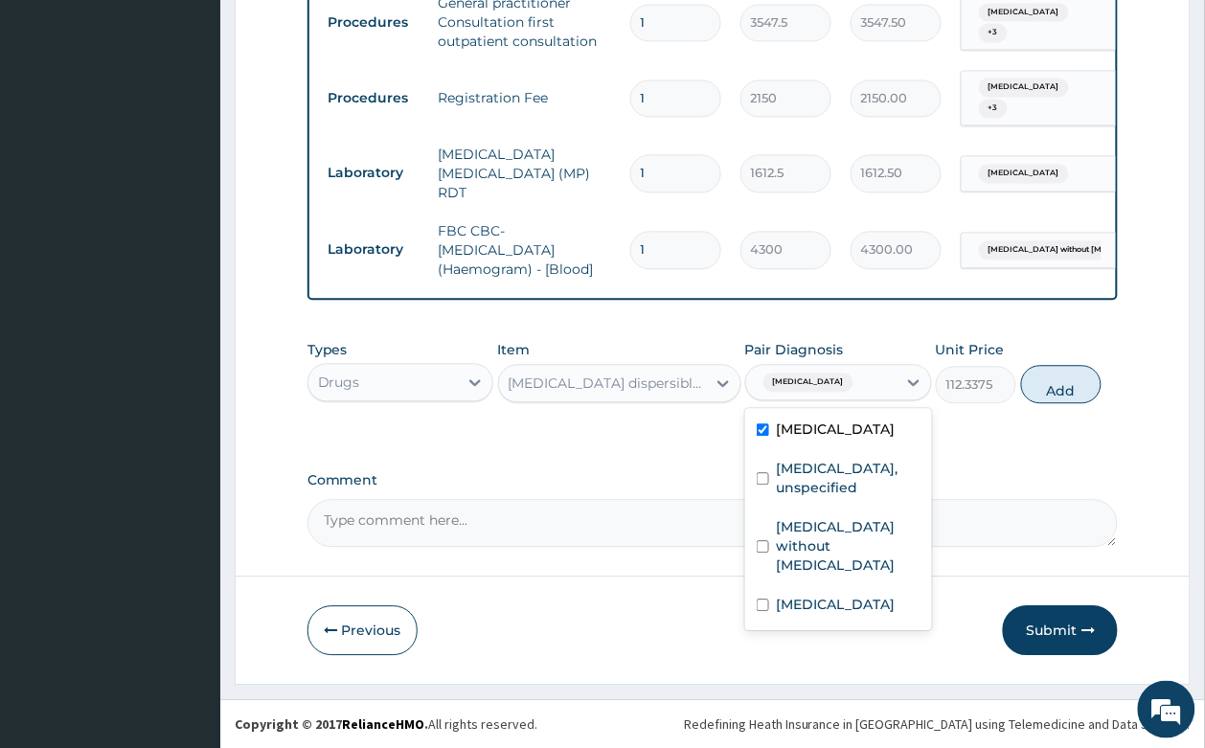
click at [1080, 360] on div "Types Drugs Item Coartem dispersible 20/120mg Pair Diagnosis option Malaria, un…" at bounding box center [712, 371] width 811 height 82
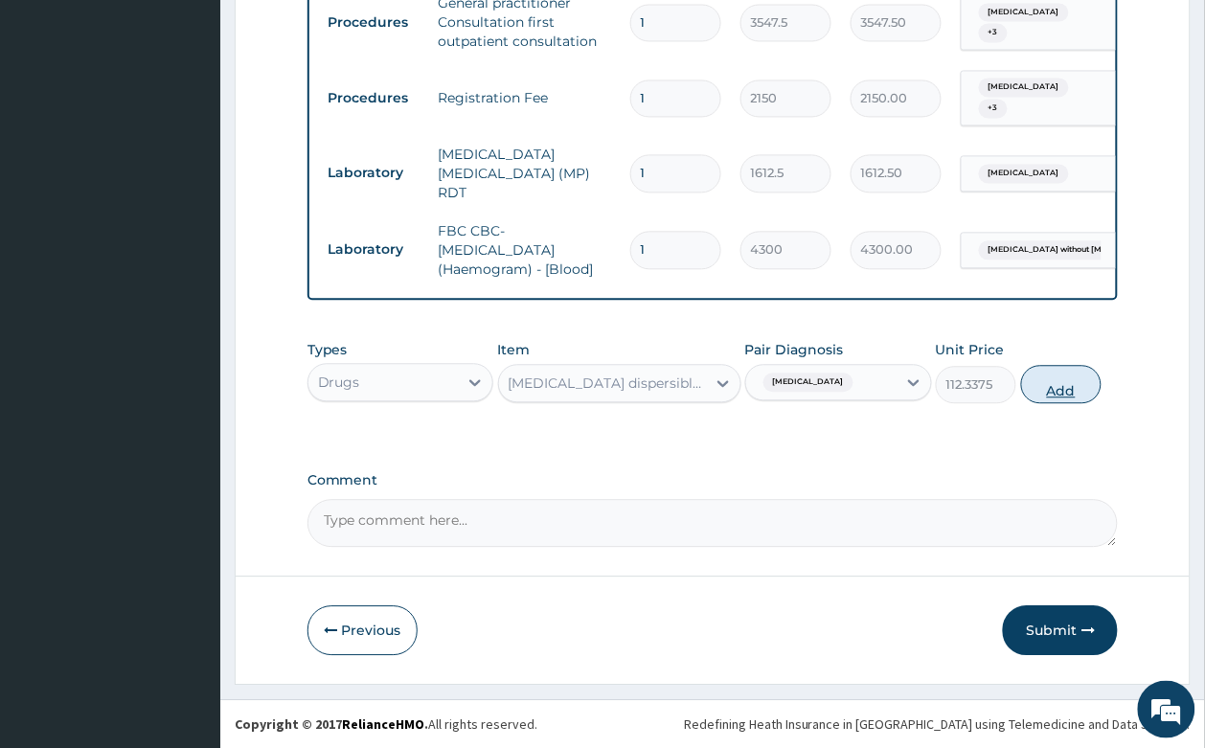
click at [1025, 383] on button "Add" at bounding box center [1061, 384] width 81 height 38
type input "0"
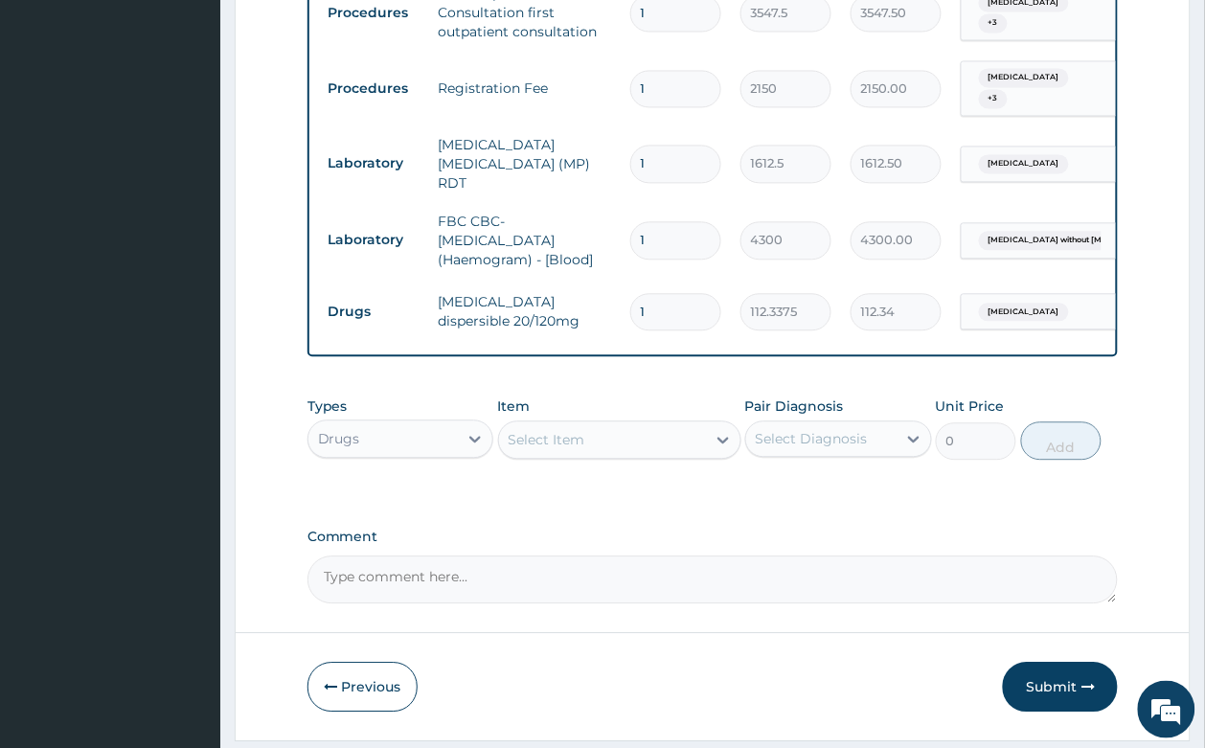
type input "12"
type input "1348.05"
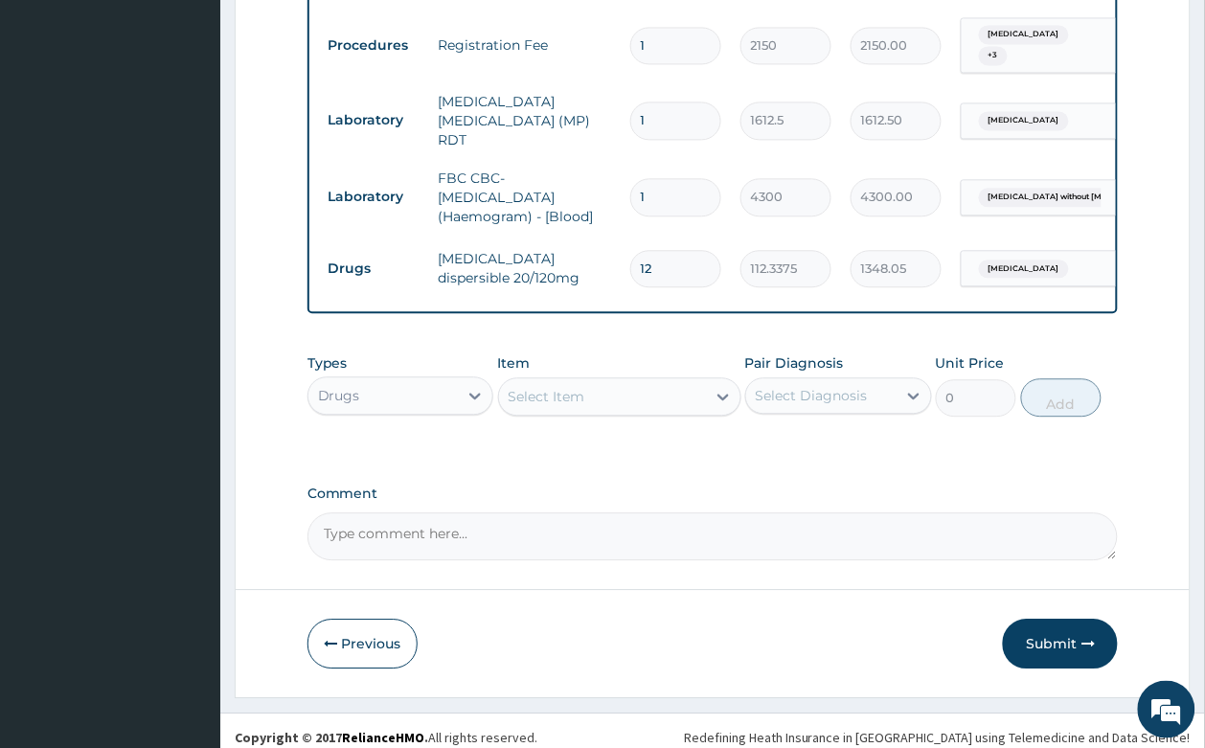
scroll to position [891, 0]
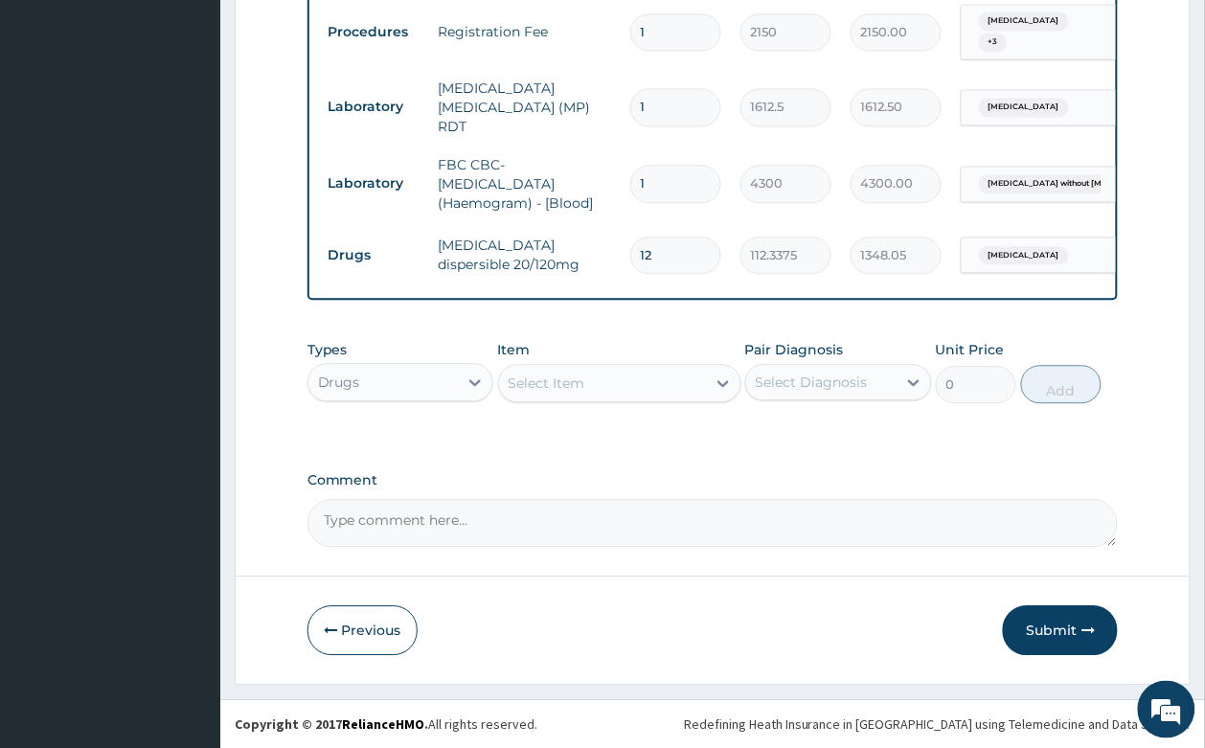
type input "12"
click at [575, 361] on div "Item Select Item" at bounding box center [619, 371] width 243 height 63
click at [573, 383] on div "Select Item" at bounding box center [546, 382] width 77 height 19
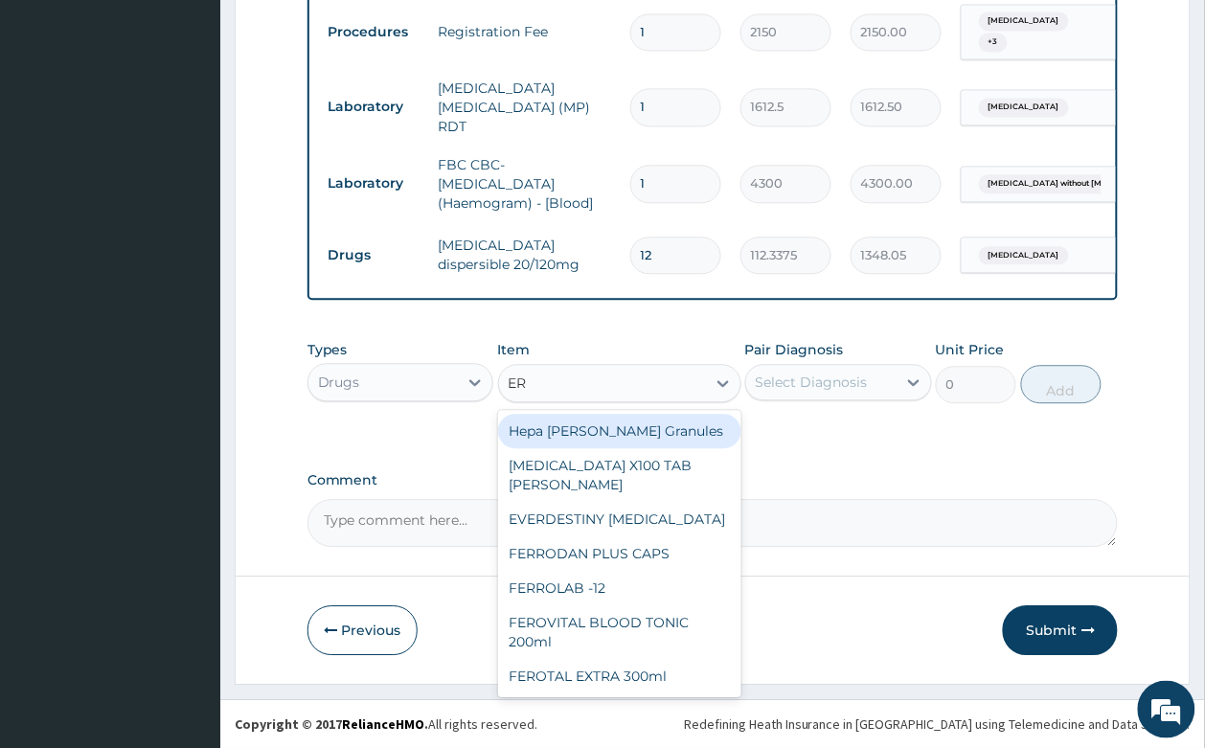
type input "ERY"
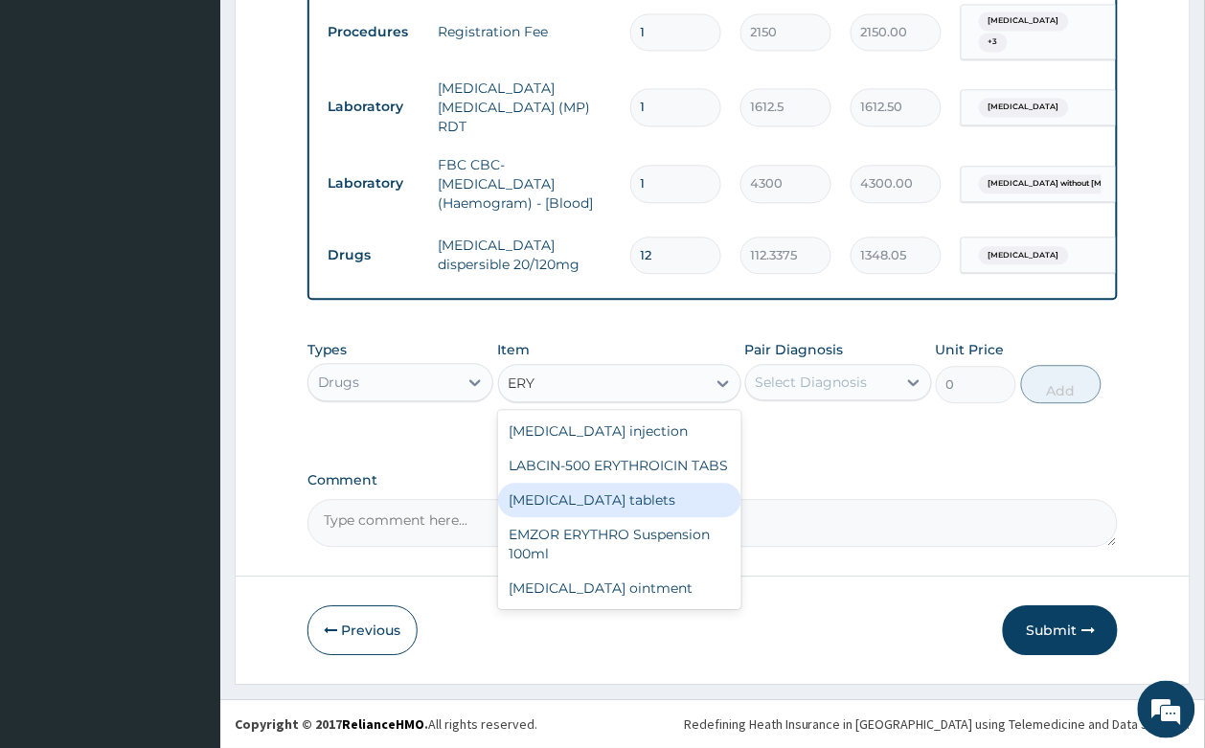
click at [640, 506] on div "Erythromycin tablets" at bounding box center [619, 500] width 243 height 34
type input "206.9375"
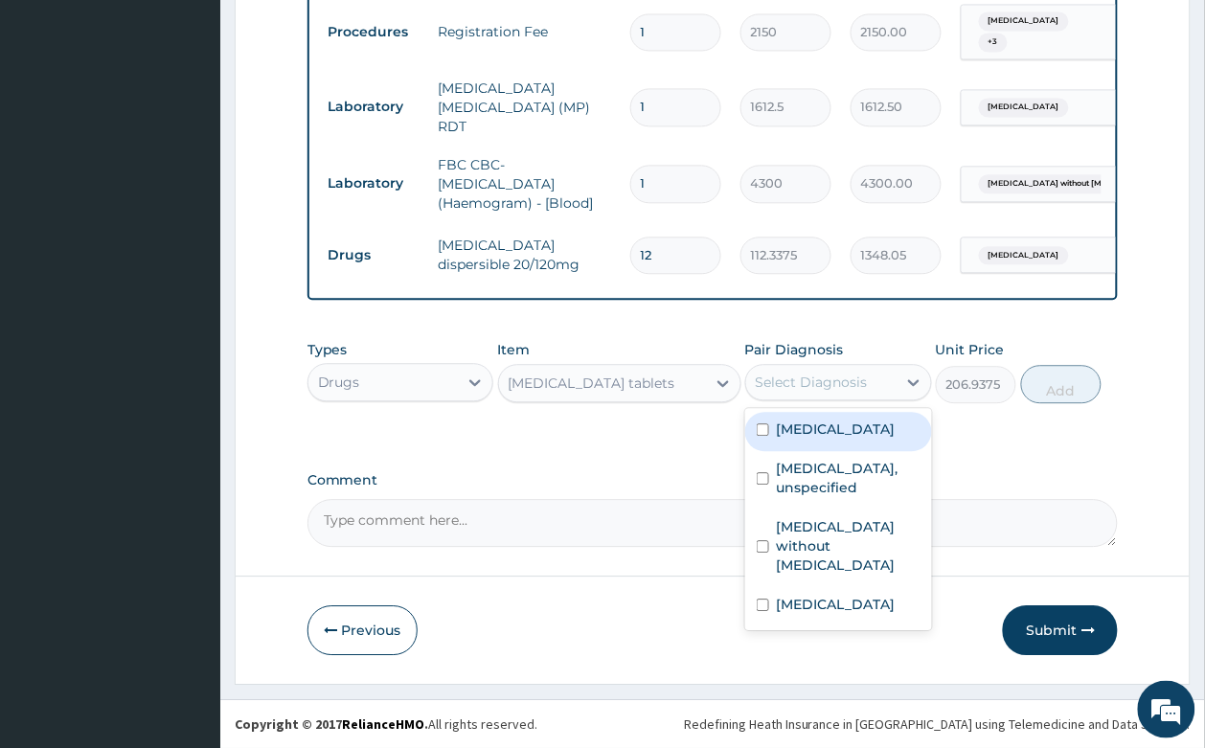
click at [796, 395] on div "Select Diagnosis" at bounding box center [821, 382] width 150 height 31
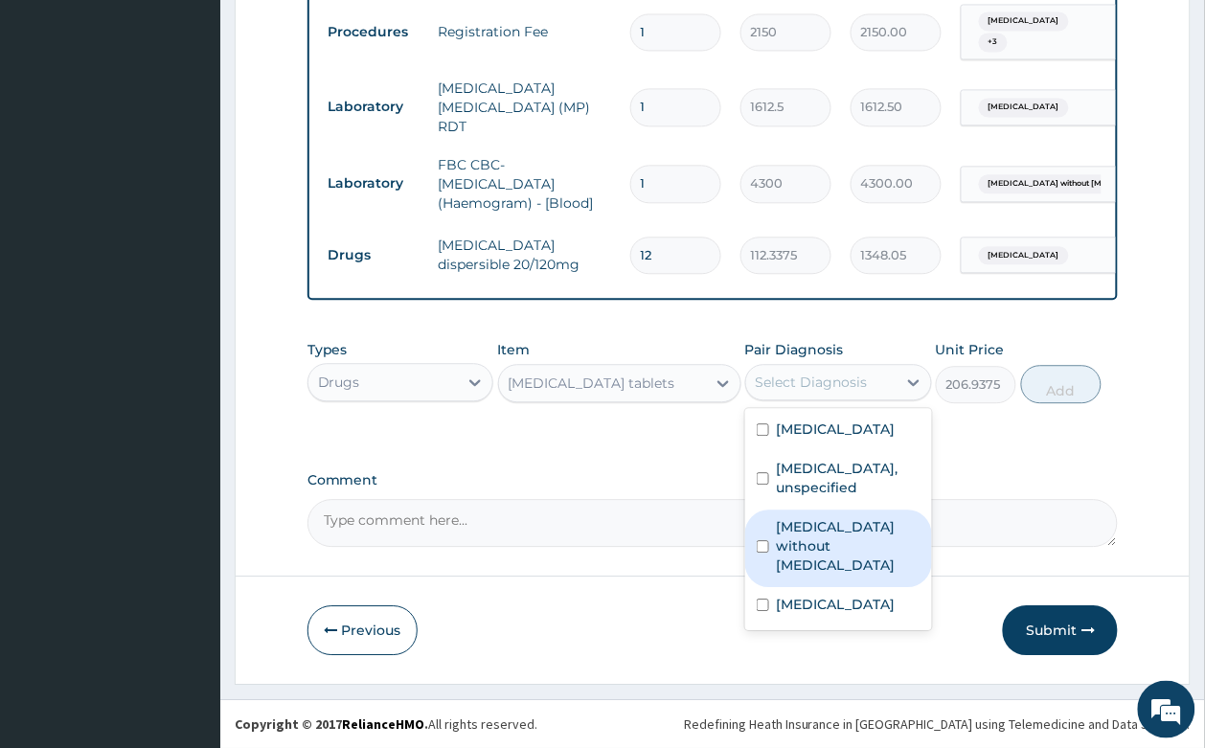
click at [868, 543] on label "Sepsis without septic shock" at bounding box center [849, 545] width 144 height 57
checkbox input "true"
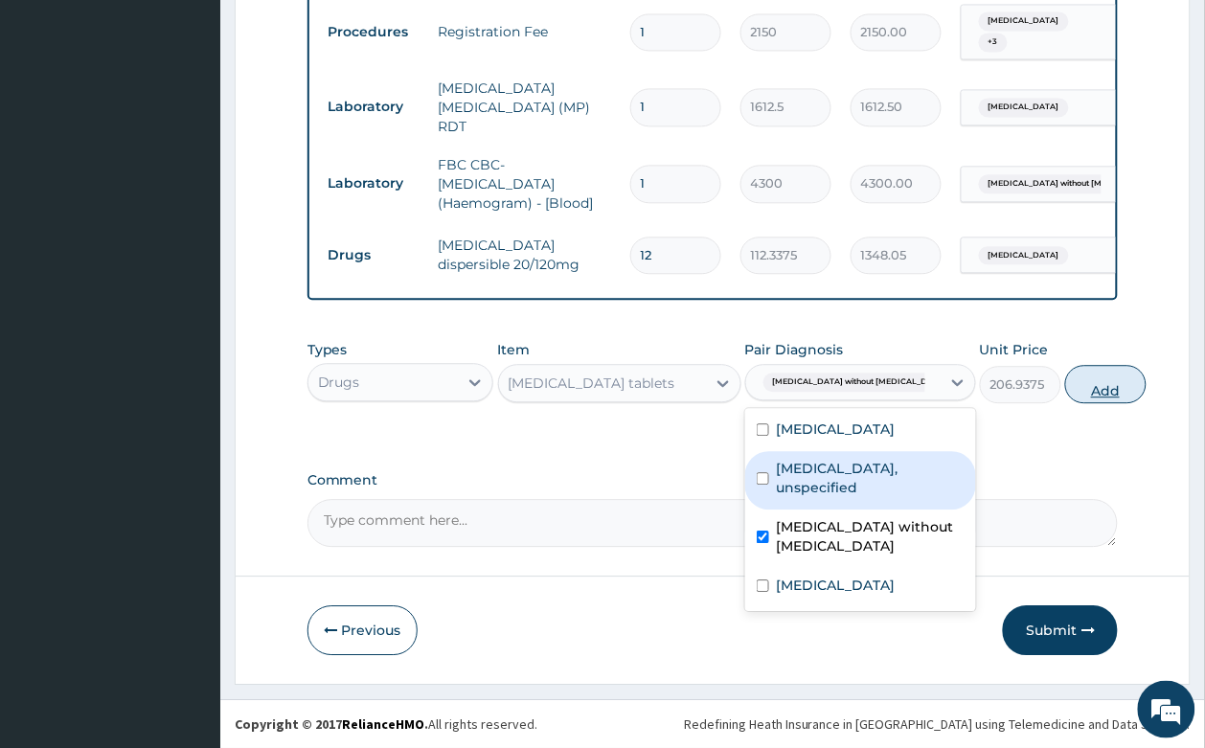
click at [1070, 384] on button "Add" at bounding box center [1105, 384] width 81 height 38
type input "0"
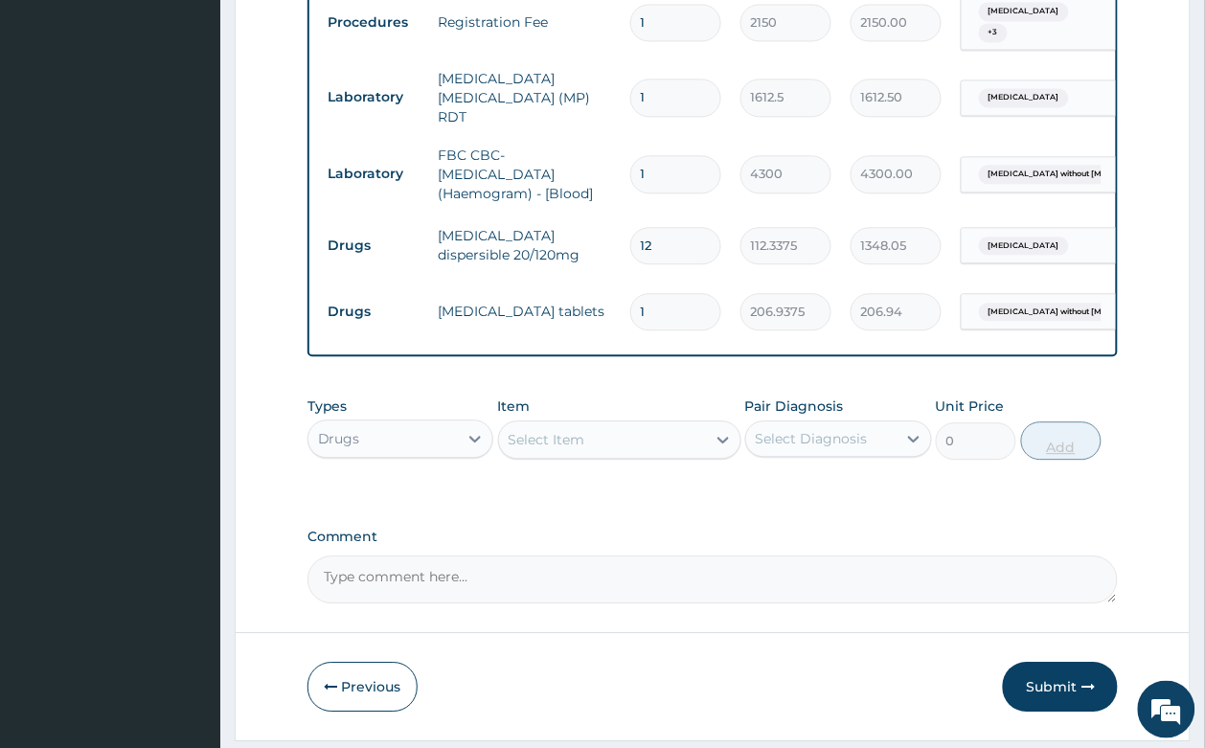
type input "15"
type input "3104.06"
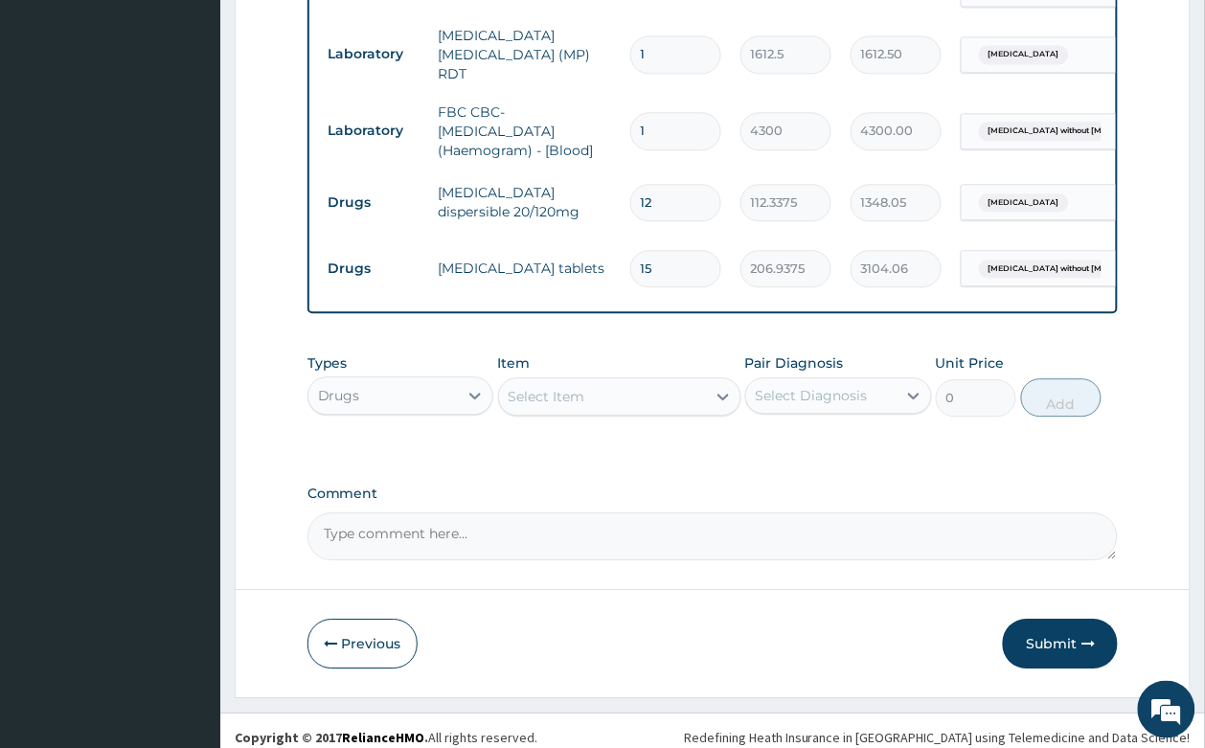
scroll to position [958, 0]
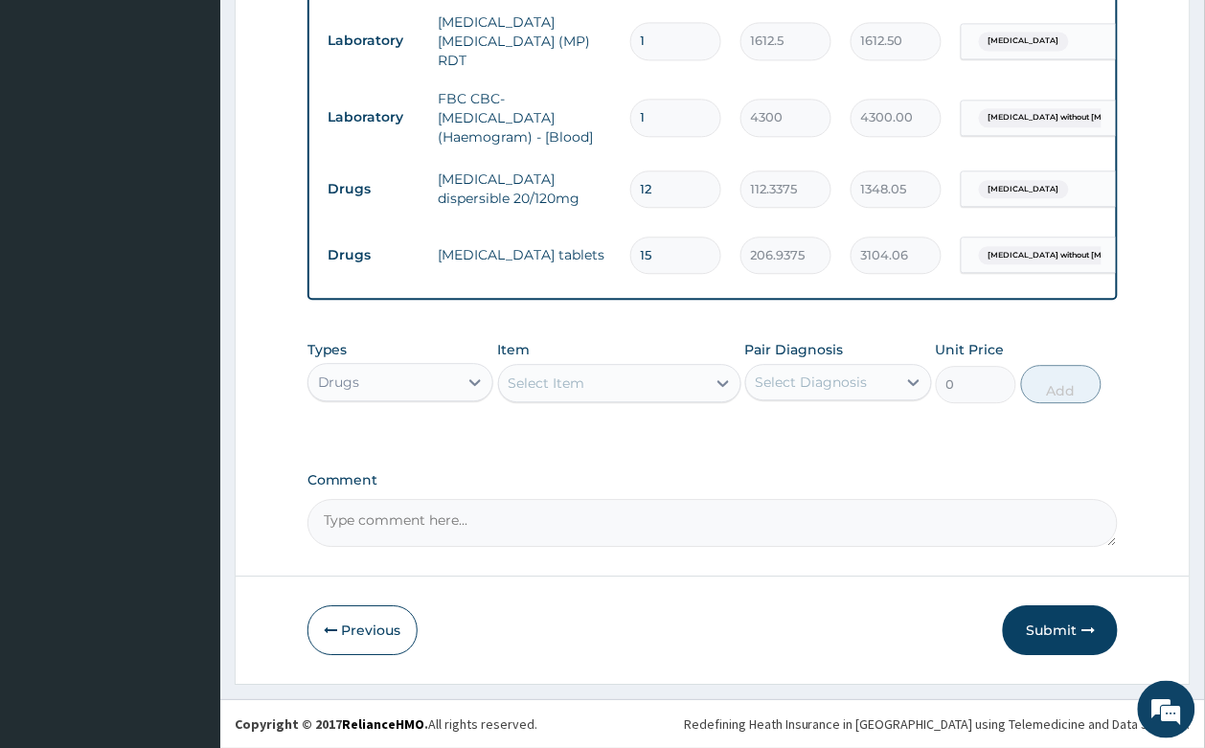
type input "15"
click at [566, 364] on div "Select Item" at bounding box center [619, 383] width 243 height 38
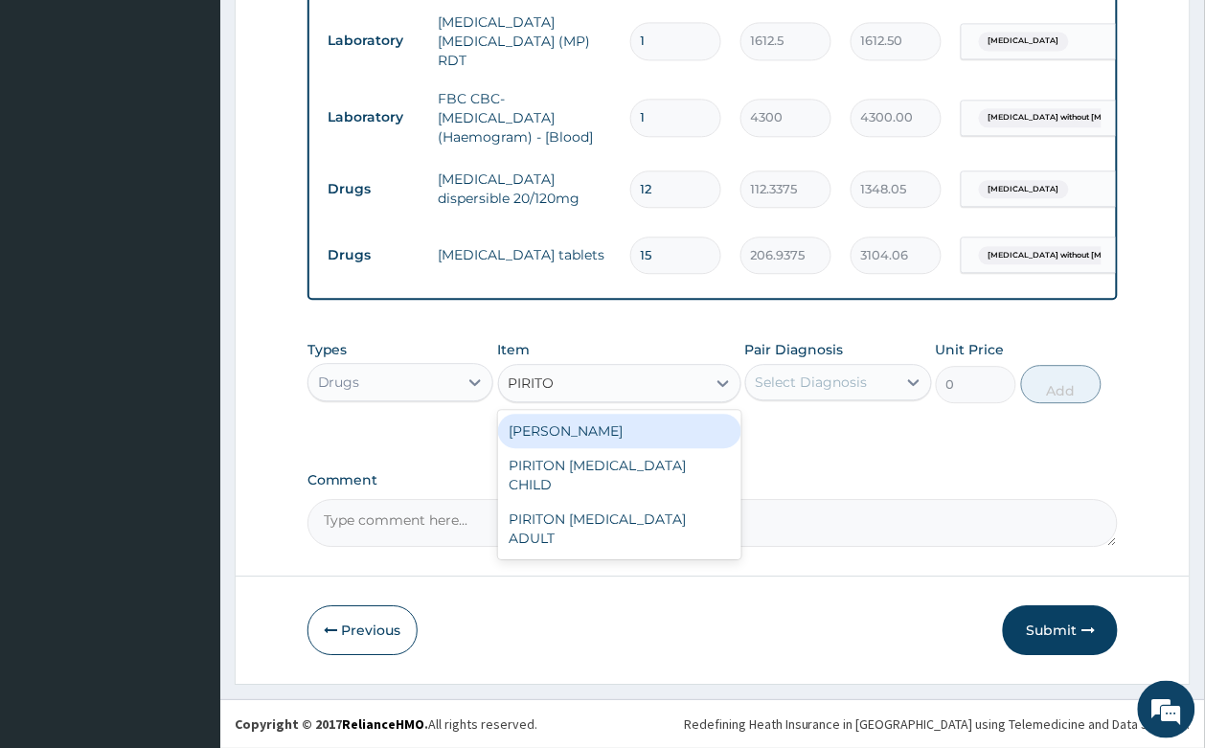
type input "PIRITON"
click at [653, 424] on div "PIRITON TAB EVANS" at bounding box center [619, 431] width 243 height 34
type input "23.65"
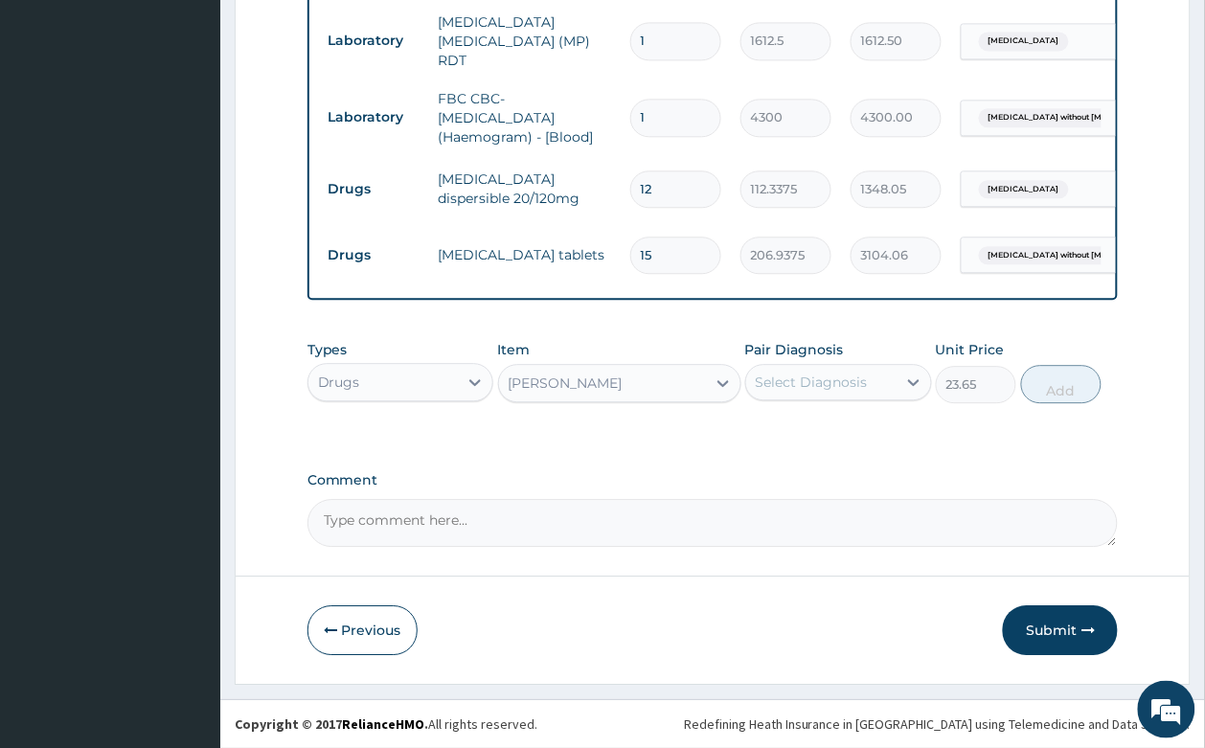
click at [780, 373] on div "Select Diagnosis" at bounding box center [811, 381] width 112 height 19
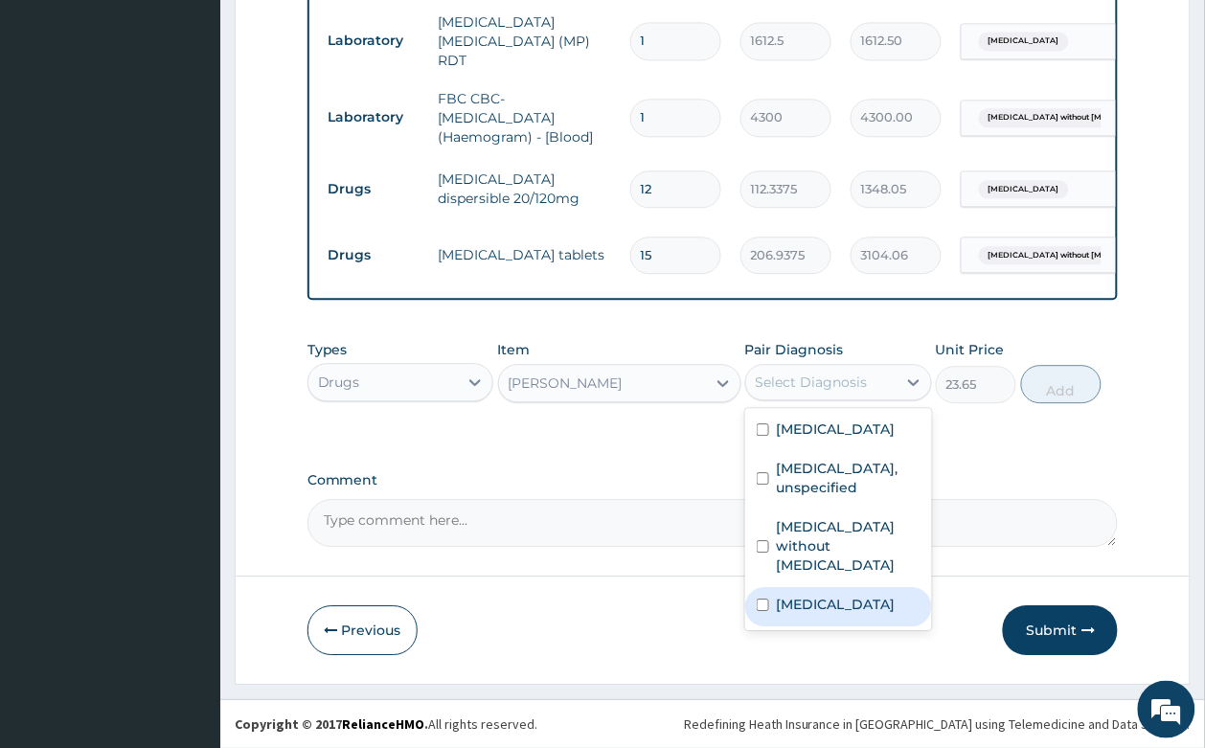
click at [825, 595] on label "Allergic rhinitis, unspecified" at bounding box center [836, 604] width 119 height 19
checkbox input "true"
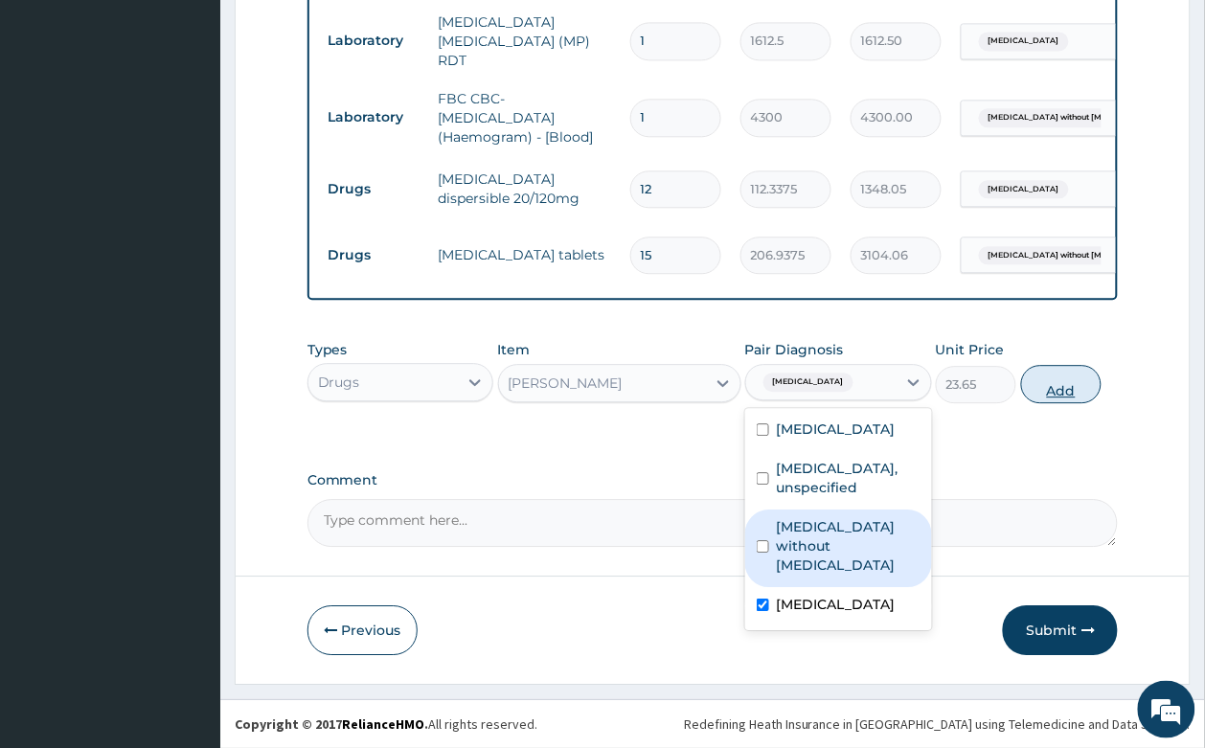
click at [1071, 389] on button "Add" at bounding box center [1061, 384] width 81 height 38
type input "0"
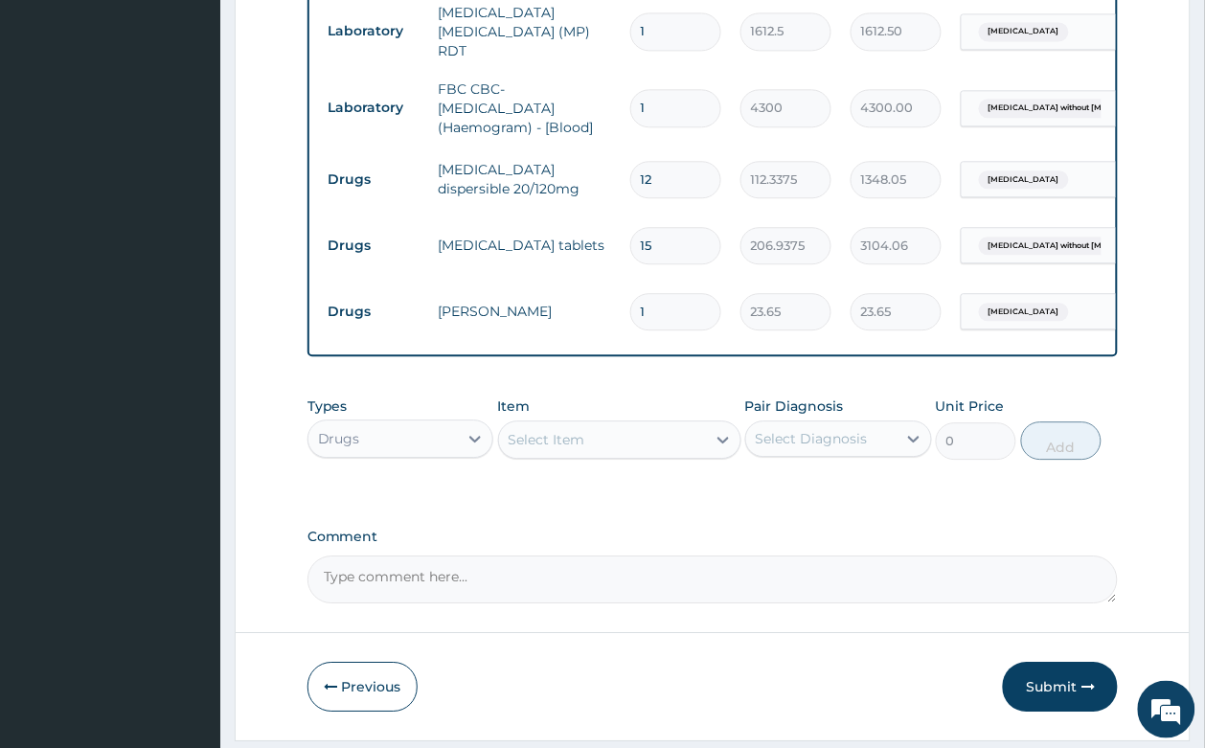
type input "0.00"
type input "6"
type input "141.90"
type input "5"
type input "118.25"
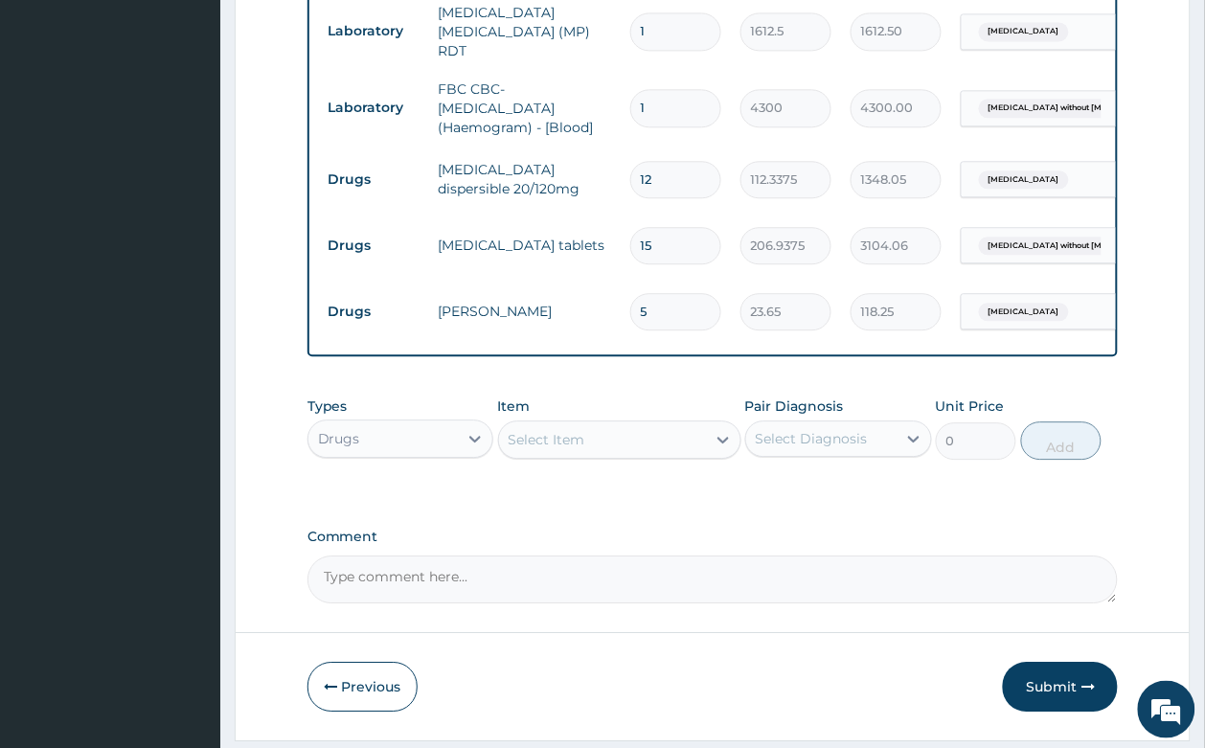
type input "4"
type input "94.60"
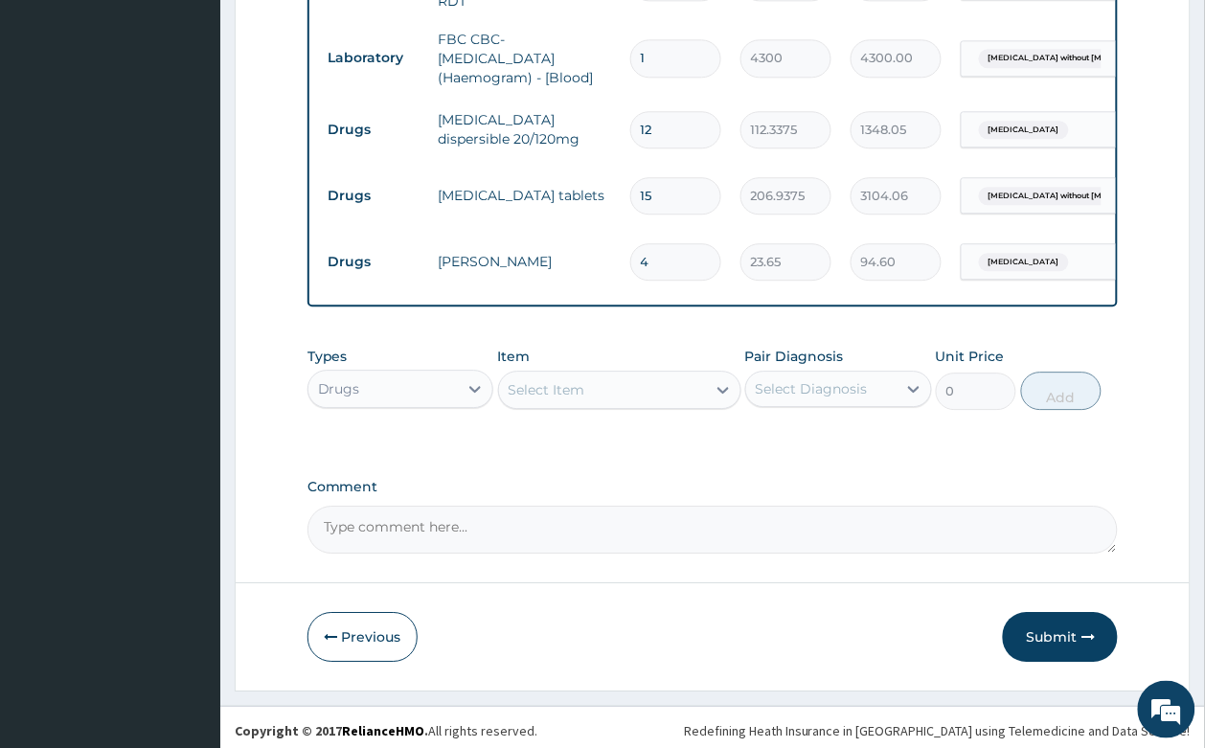
scroll to position [1023, 0]
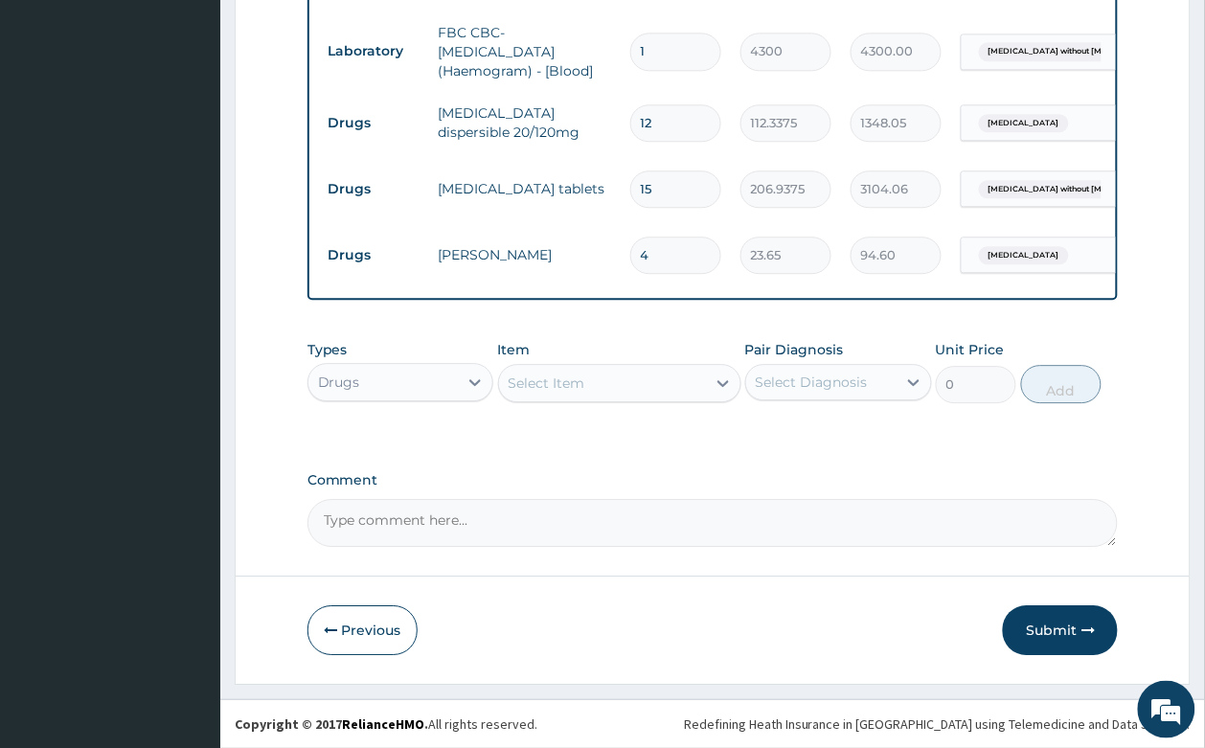
type input "4"
click at [562, 383] on div "Select Item" at bounding box center [546, 382] width 77 height 19
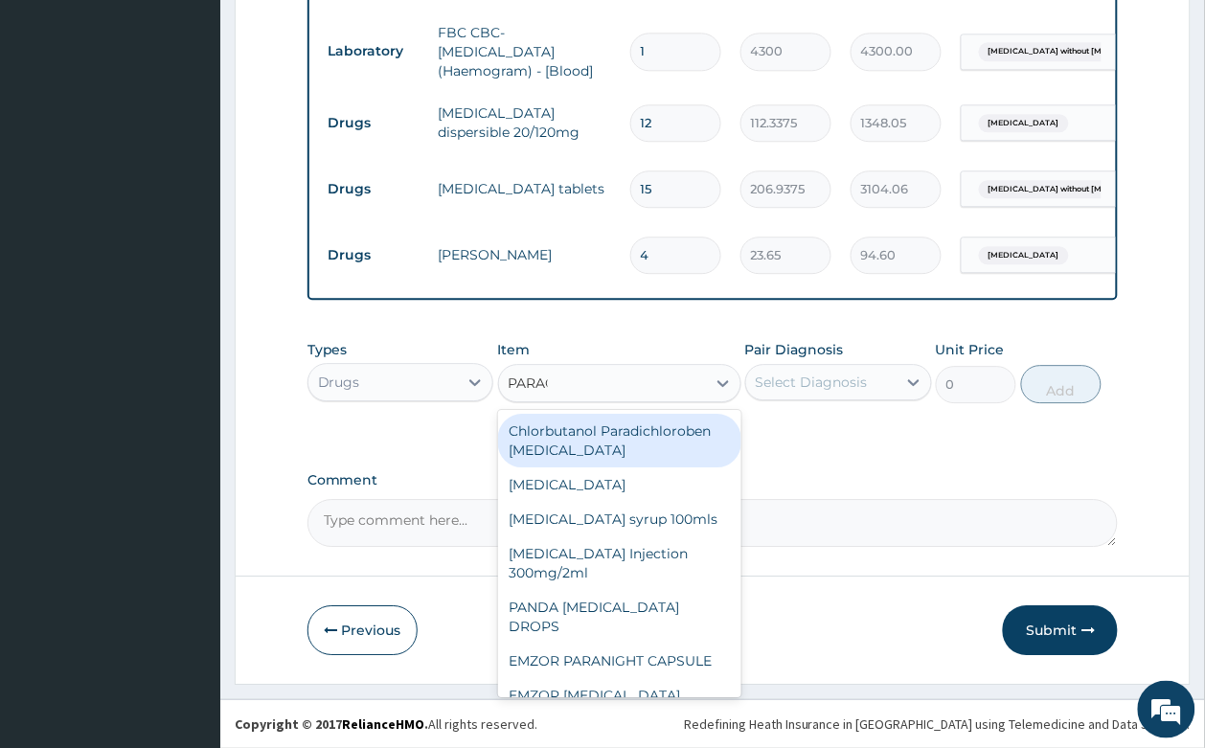
type input "PARACE"
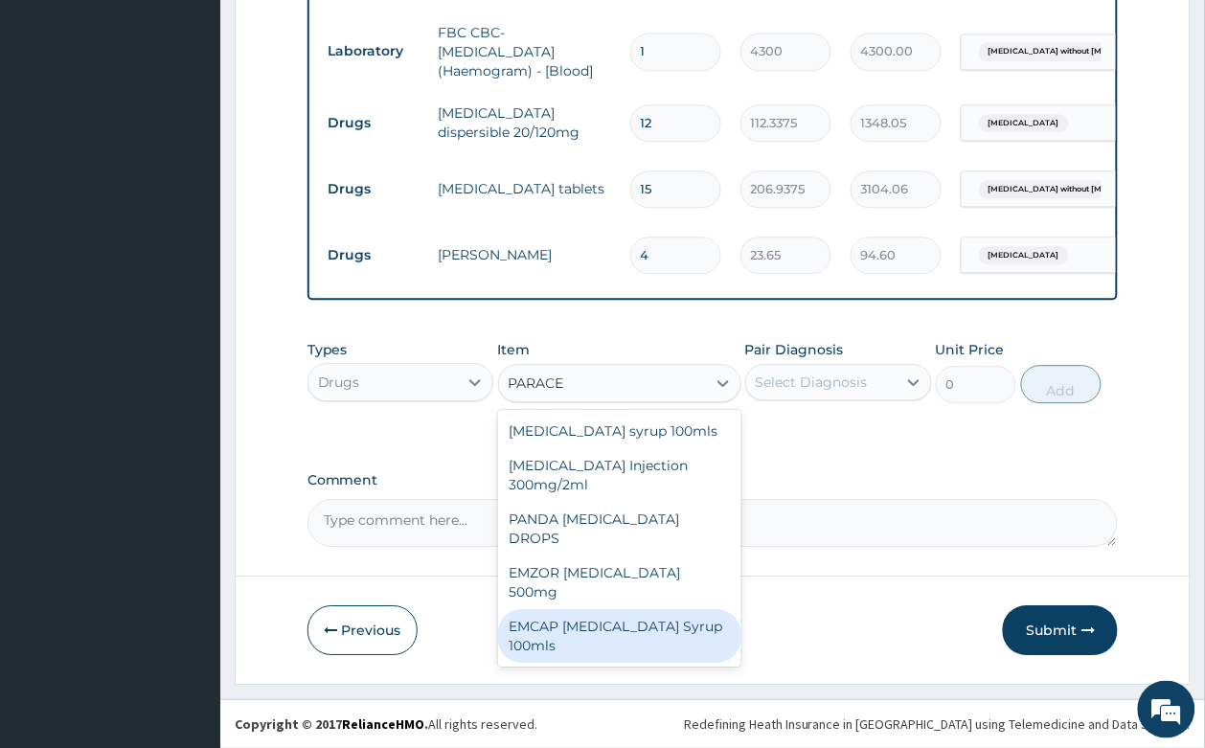
click at [652, 609] on div "EMCAP PARACETAMOL Syrup 100mls" at bounding box center [619, 636] width 243 height 54
type input "591.25"
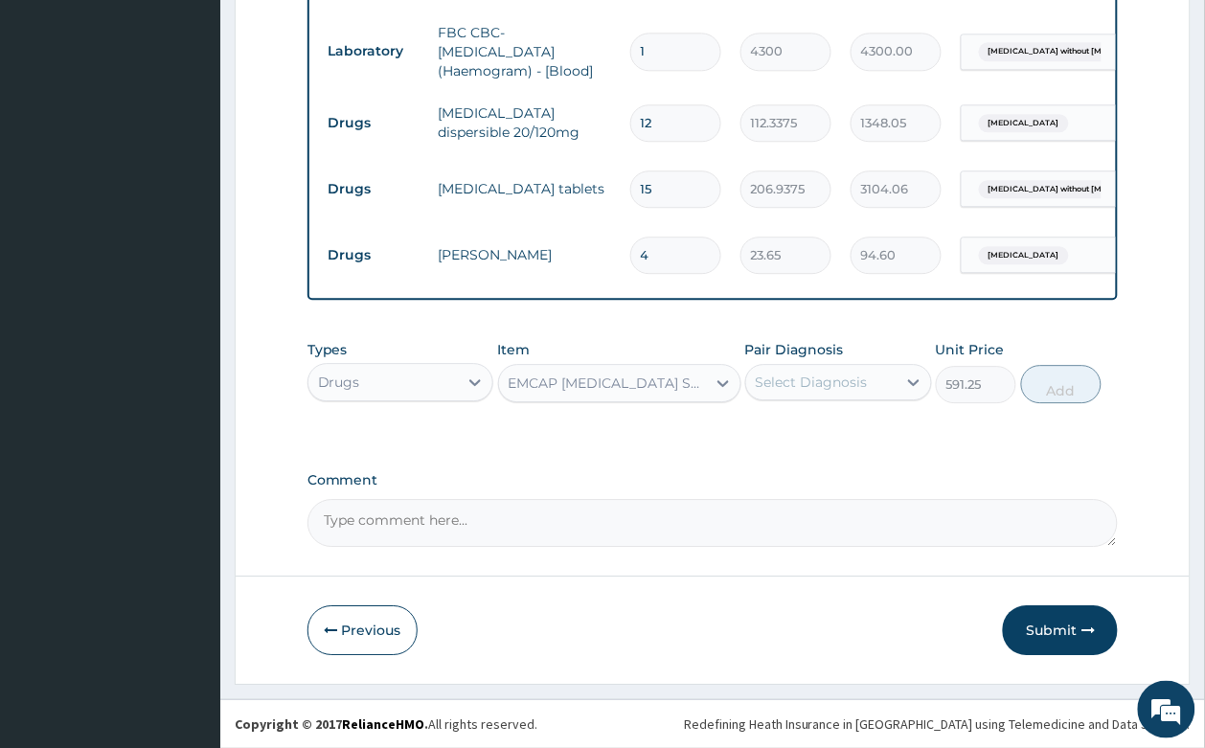
click at [795, 376] on div "Select Diagnosis" at bounding box center [811, 381] width 112 height 19
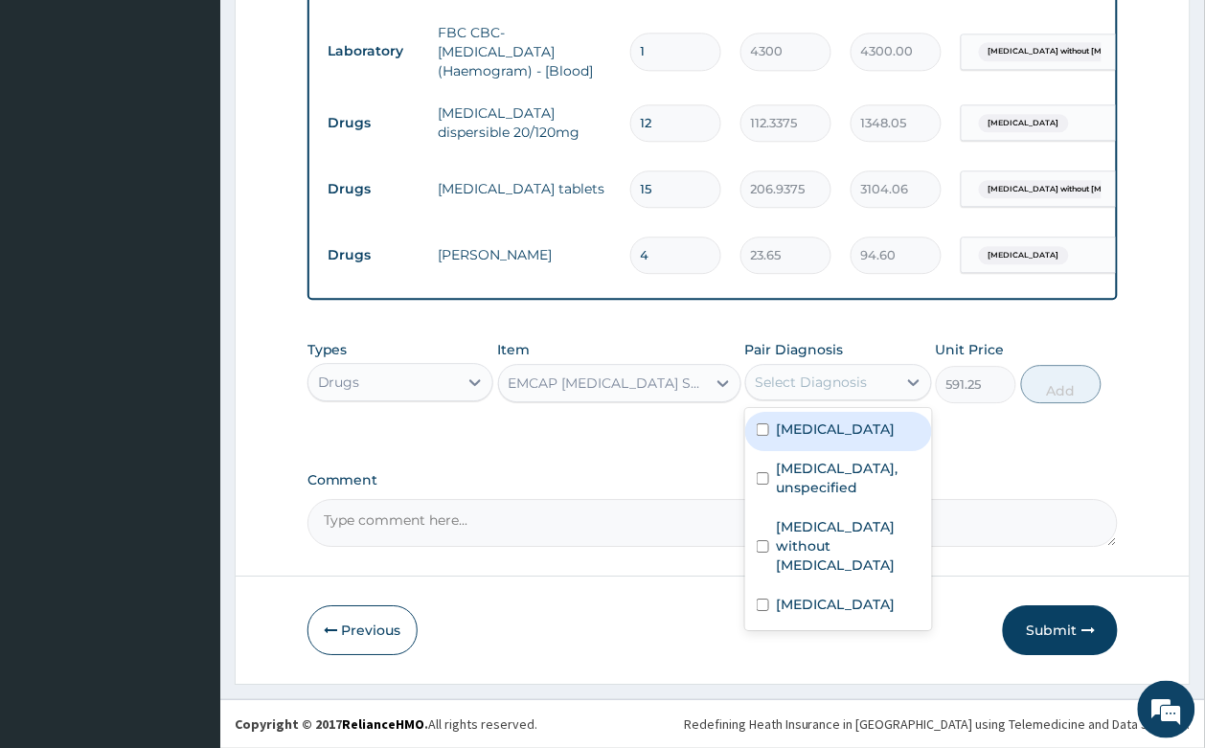
click at [841, 414] on div "Malaria, unspecified" at bounding box center [838, 431] width 187 height 39
checkbox input "true"
click at [1049, 372] on button "Add" at bounding box center [1061, 384] width 81 height 38
type input "0"
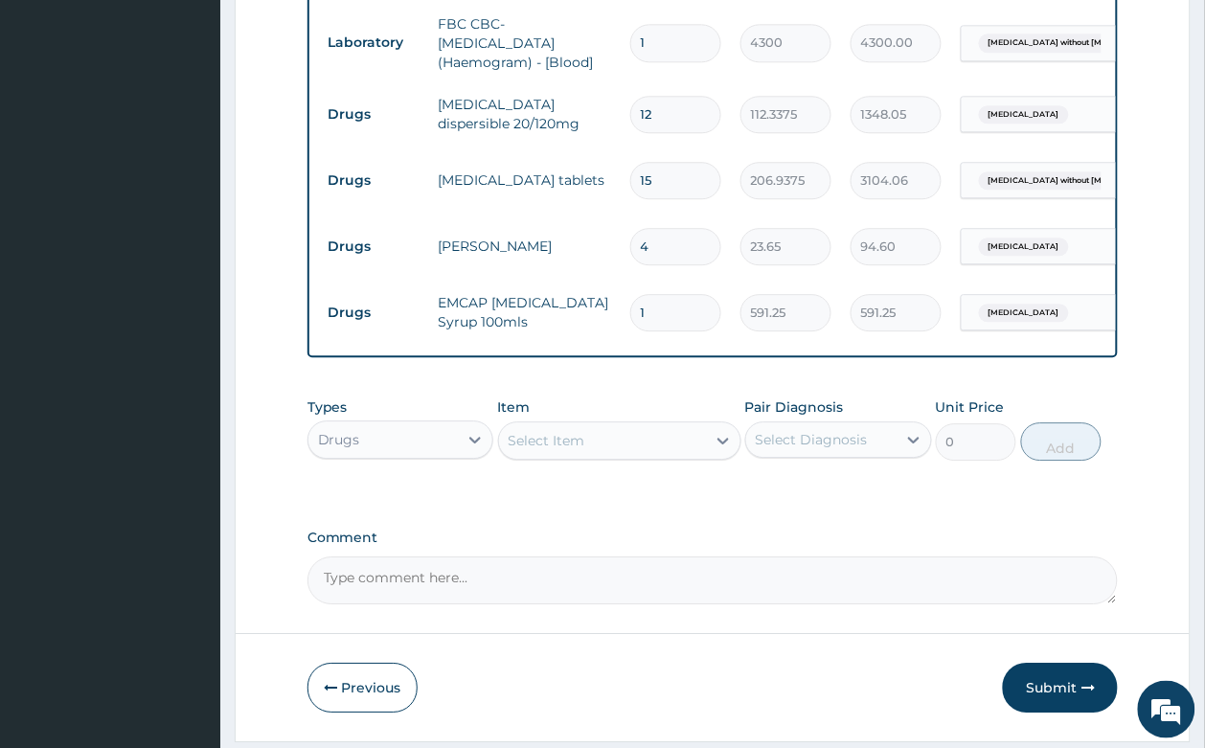
click at [682, 239] on input "4" at bounding box center [675, 246] width 91 height 37
type input "0.00"
type input "6"
type input "141.90"
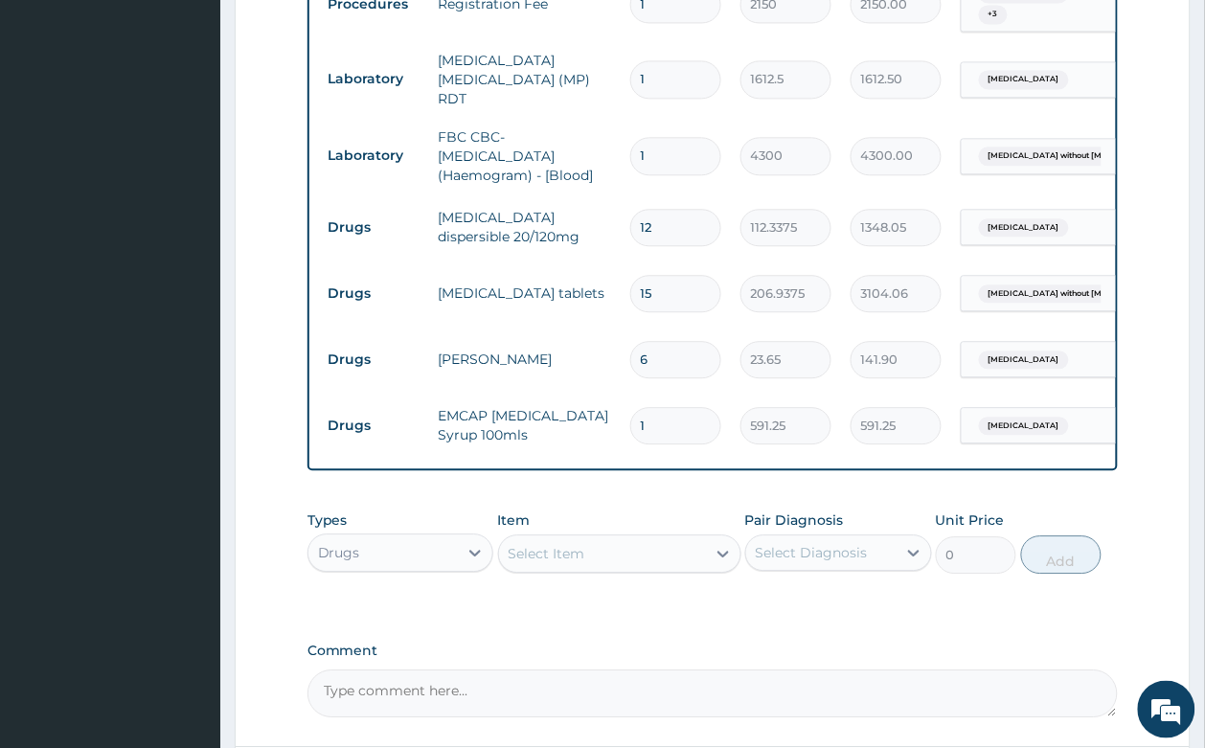
scroll to position [664, 0]
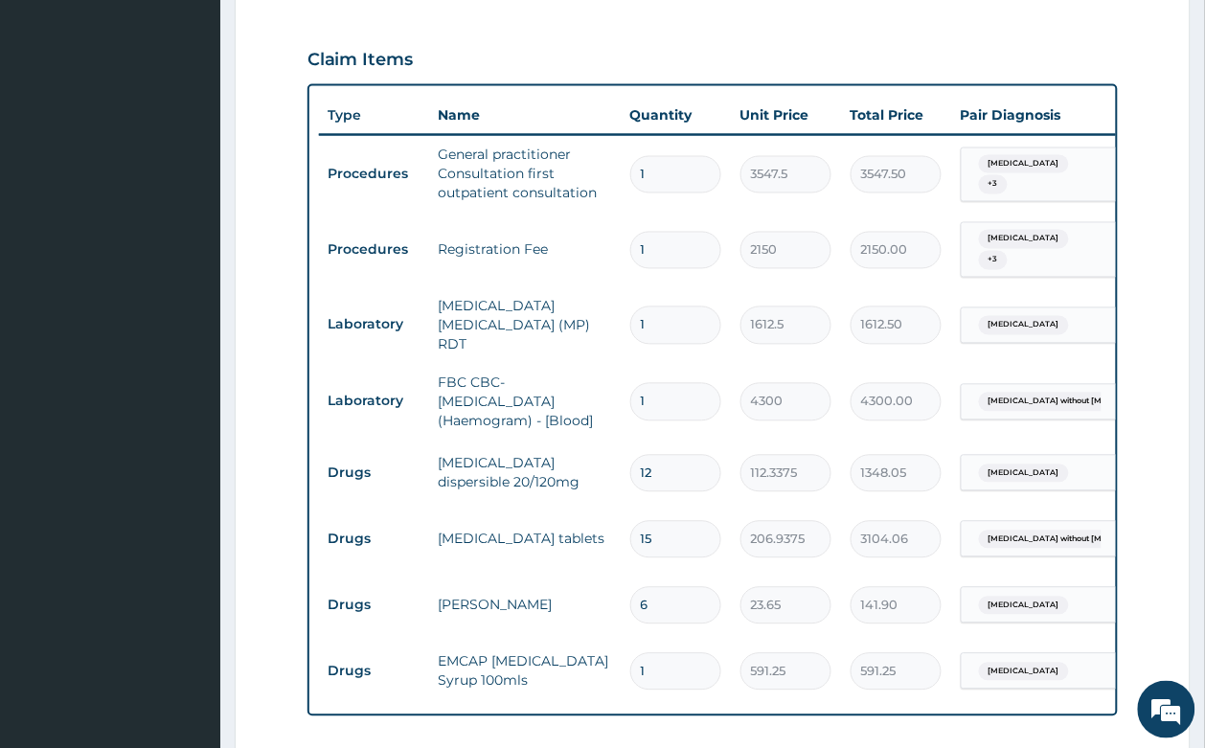
type input "6"
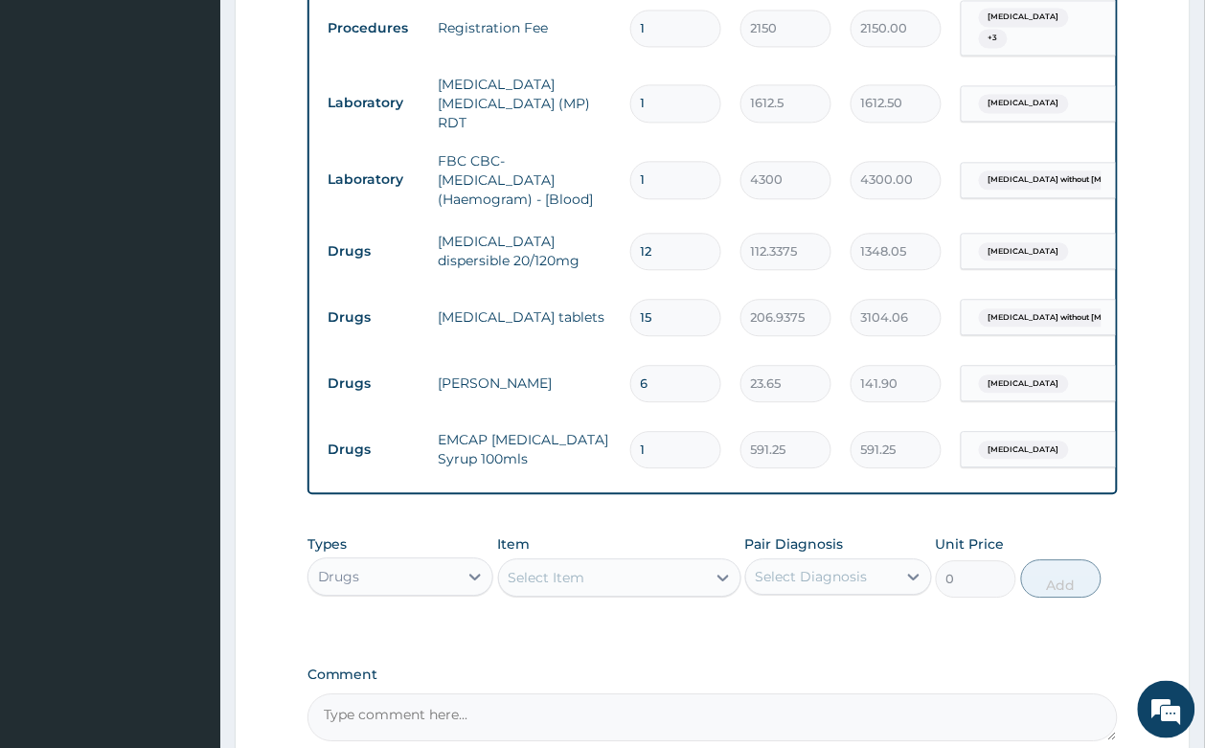
scroll to position [1023, 0]
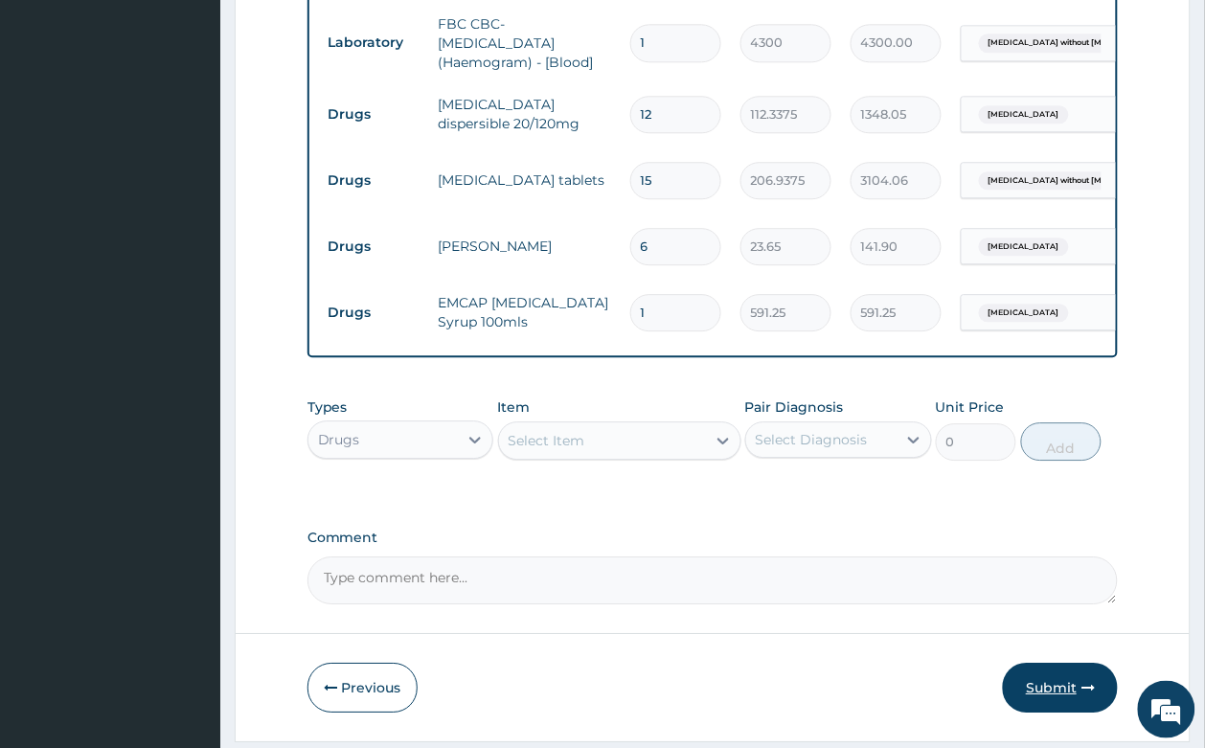
click at [1061, 689] on button "Submit" at bounding box center [1060, 688] width 115 height 50
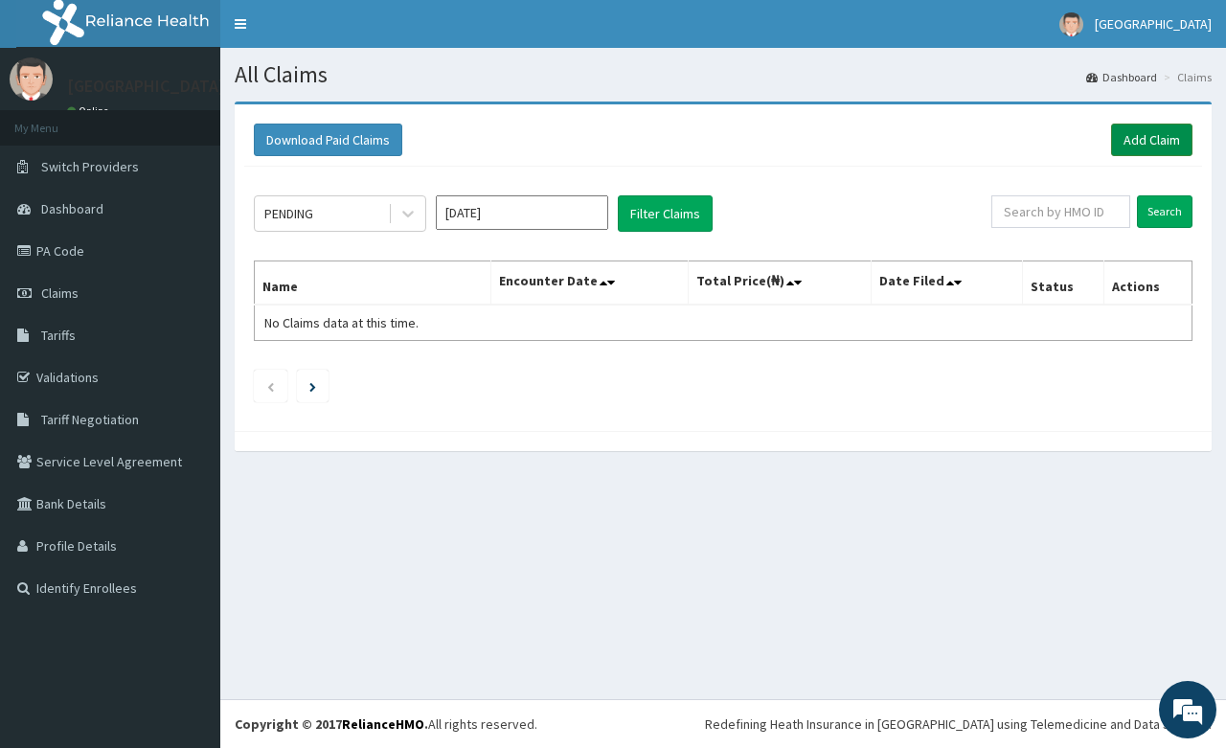
click at [1176, 148] on link "Add Claim" at bounding box center [1151, 140] width 81 height 33
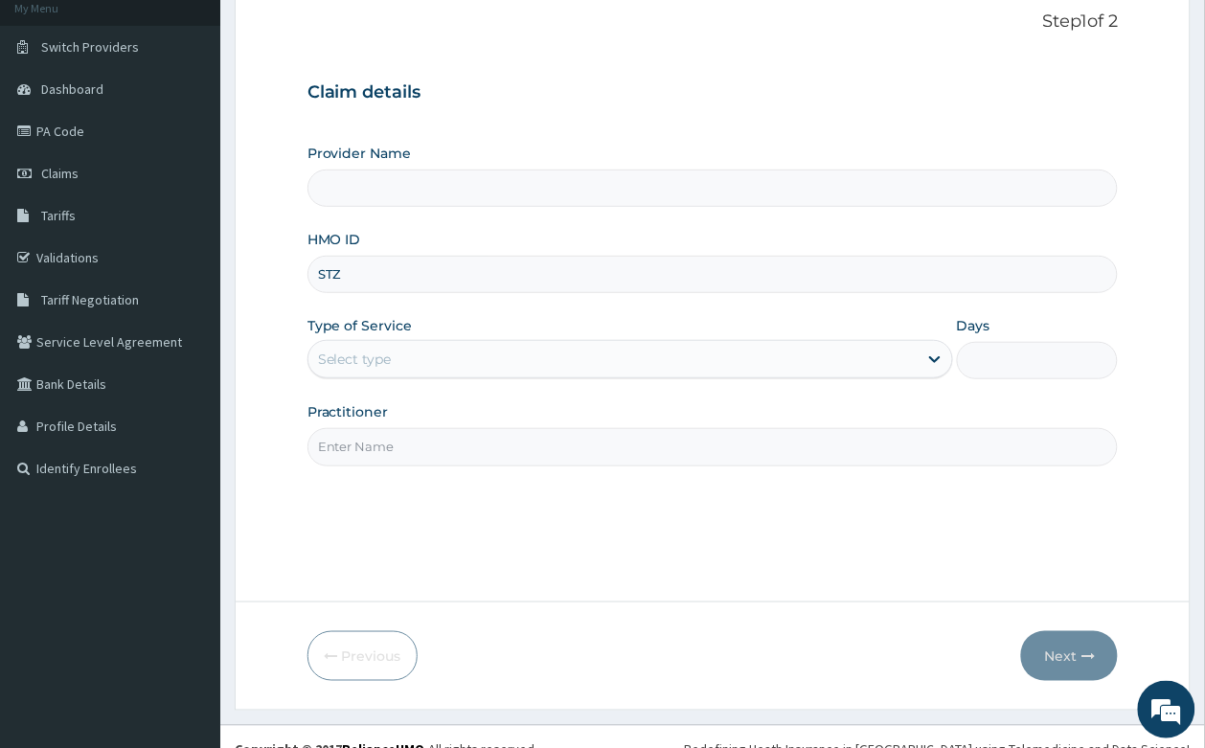
type input "STZ/"
type input "[GEOGRAPHIC_DATA]- [GEOGRAPHIC_DATA]"
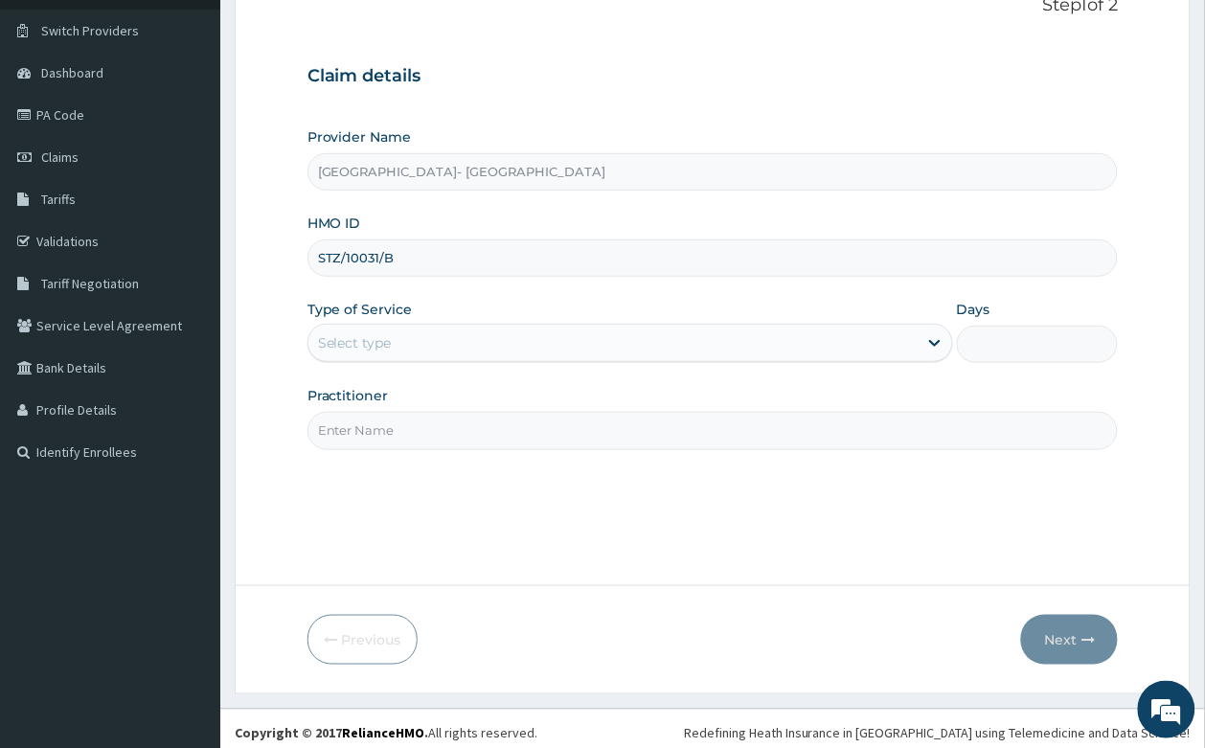
scroll to position [146, 0]
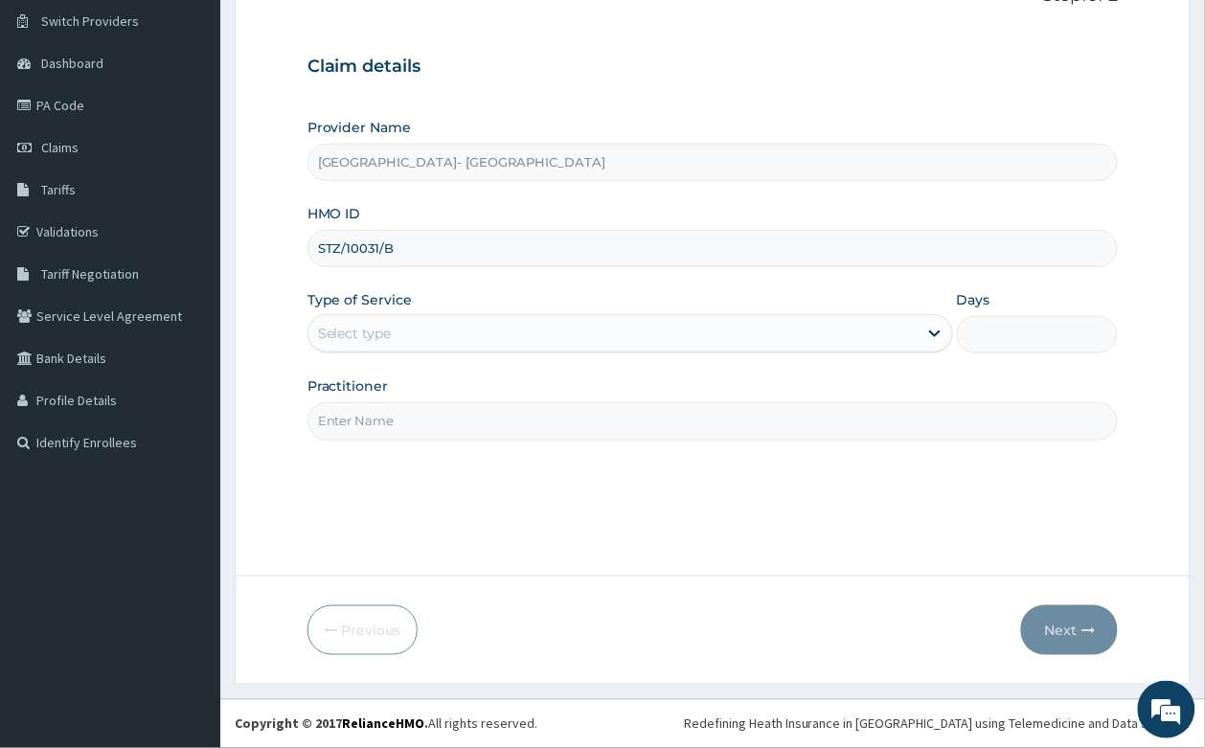
type input "STZ/10031/B"
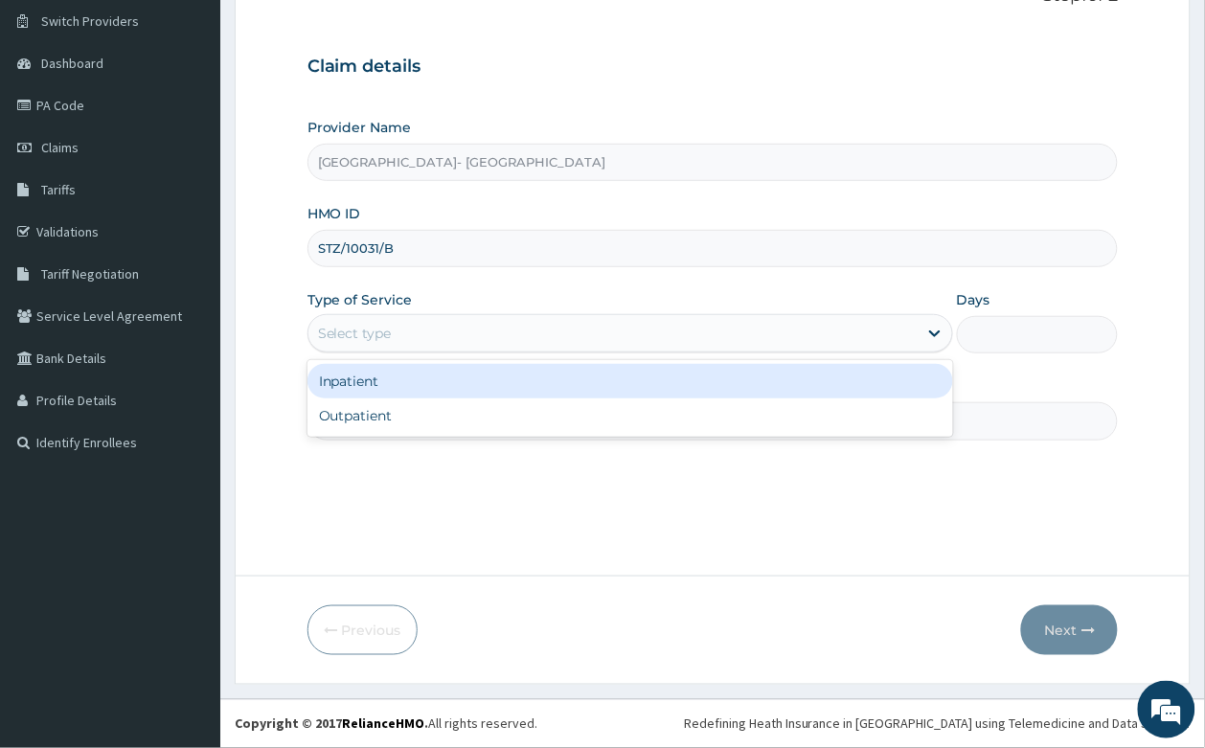
click at [386, 331] on div "Select type" at bounding box center [355, 333] width 74 height 19
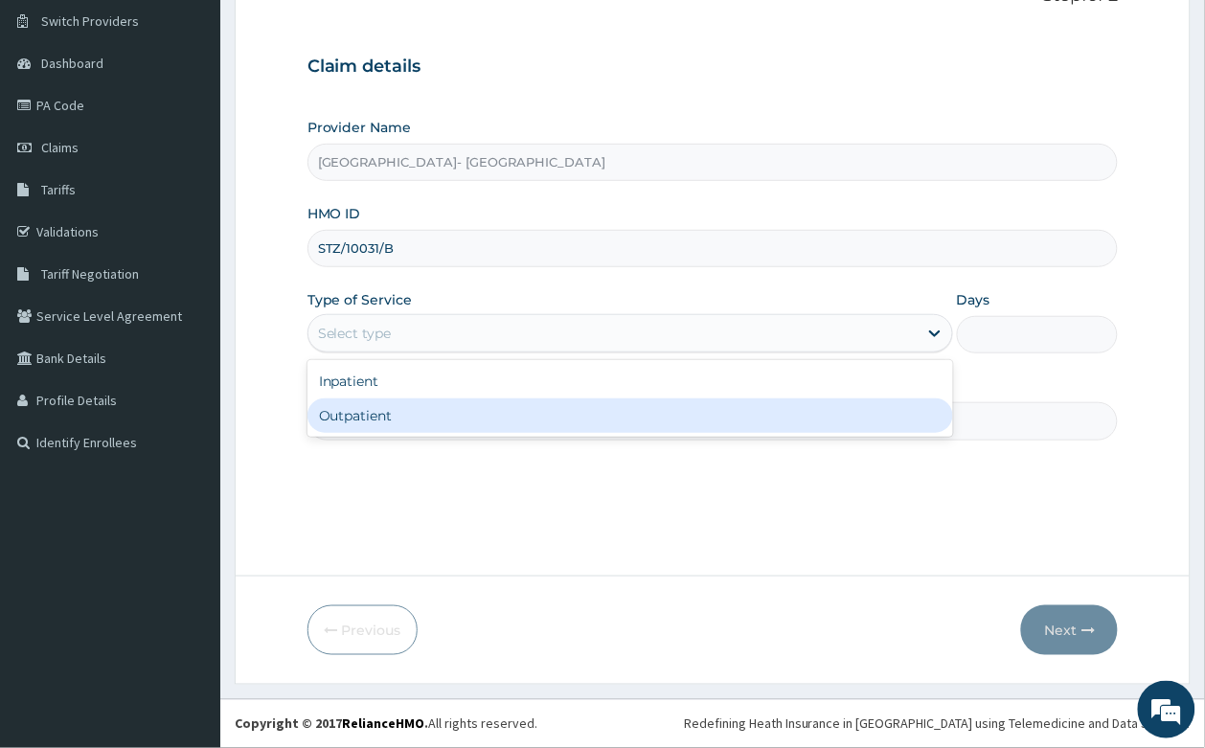
click at [414, 419] on div "Outpatient" at bounding box center [629, 415] width 645 height 34
type input "1"
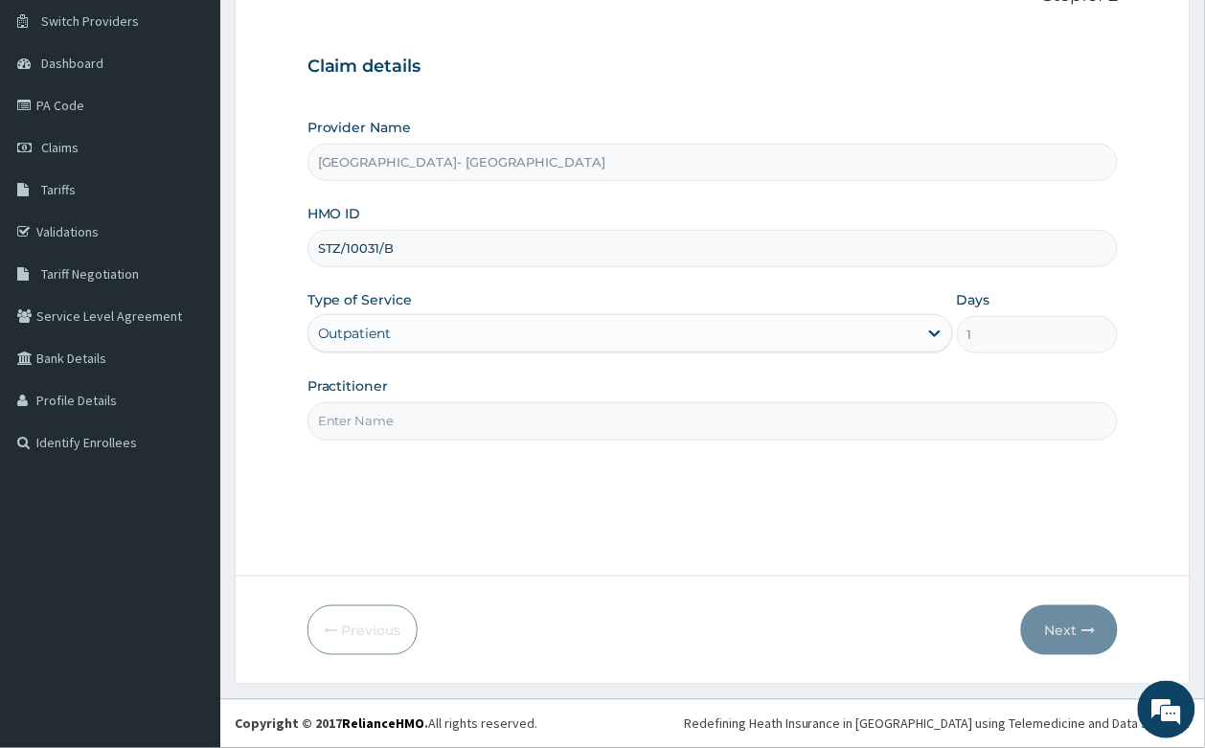
click at [372, 410] on input "Practitioner" at bounding box center [712, 420] width 811 height 37
type input "DR [PERSON_NAME]"
click at [1040, 620] on button "Next" at bounding box center [1069, 630] width 97 height 50
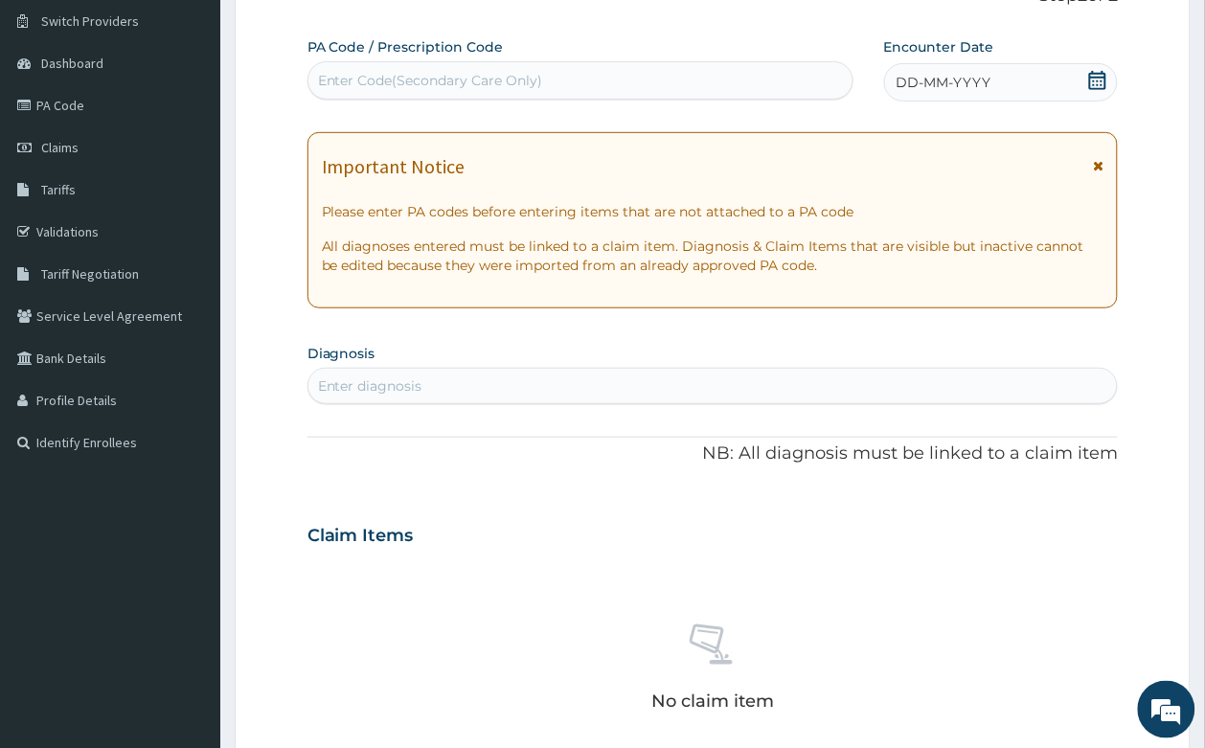
click at [506, 74] on div "Enter Code(Secondary Care Only)" at bounding box center [430, 80] width 225 height 19
type input "V"
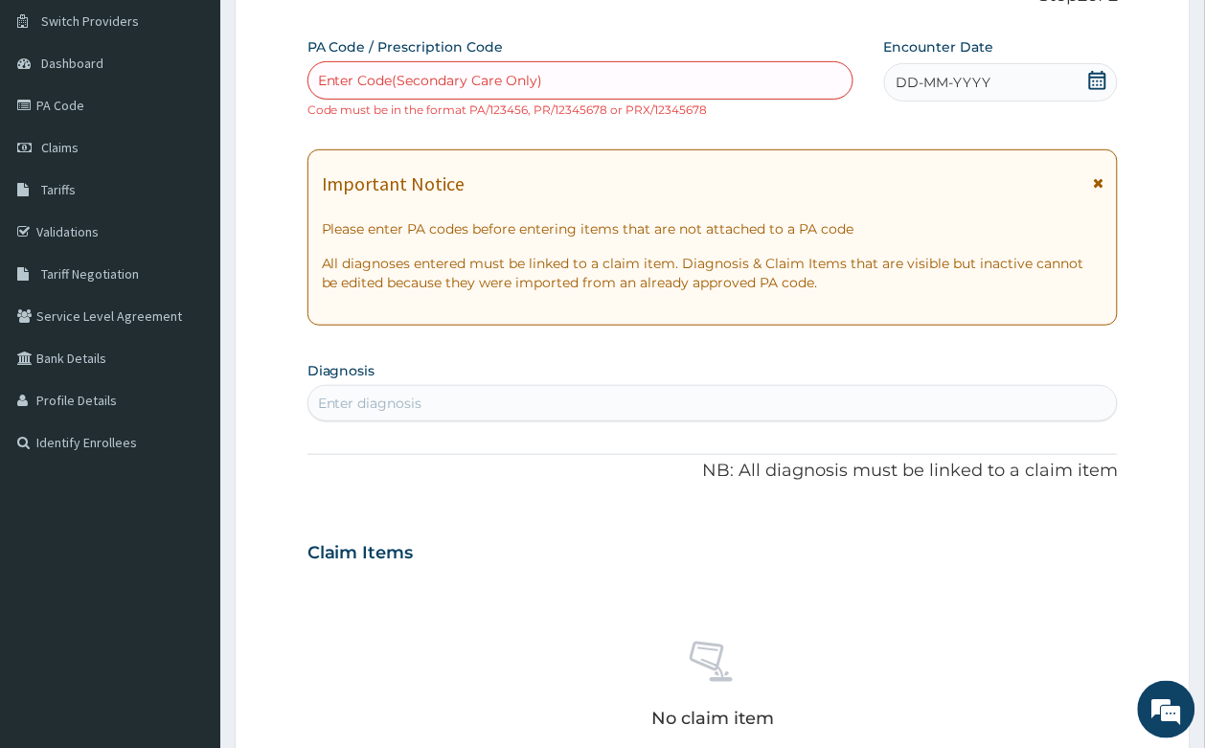
paste input "PA/C648F5"
type input "PA/C648F5"
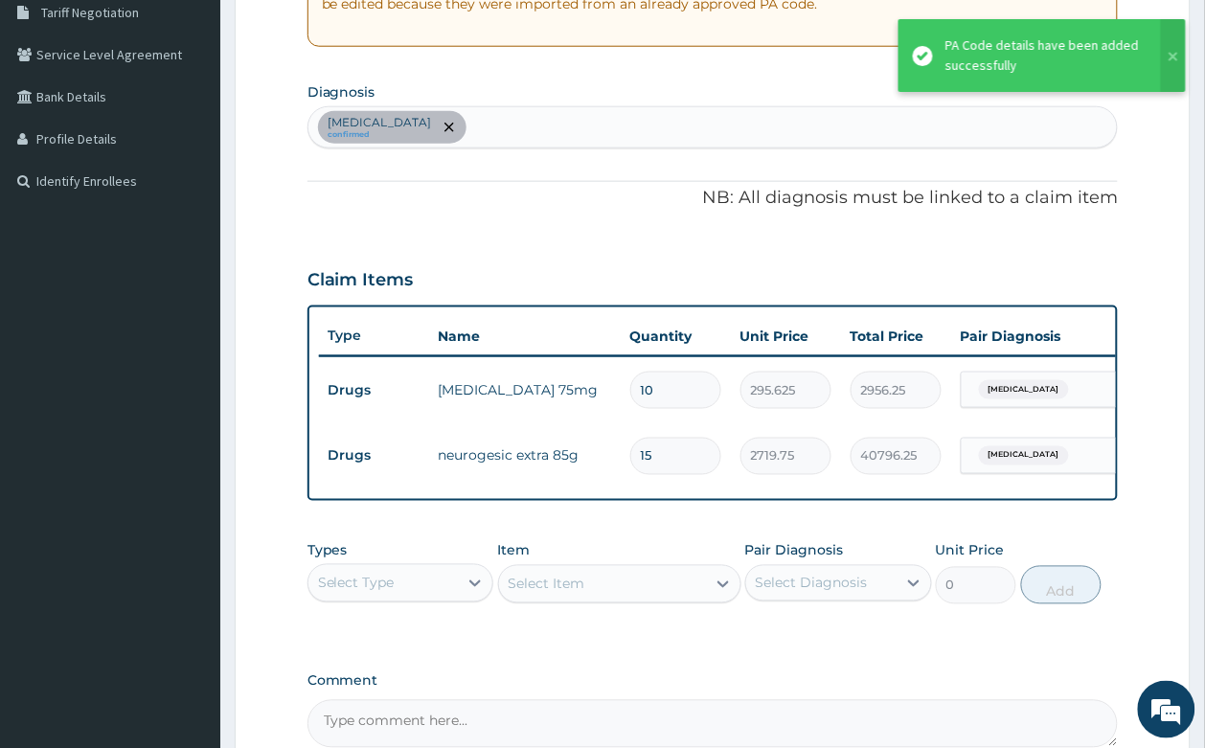
scroll to position [388, 0]
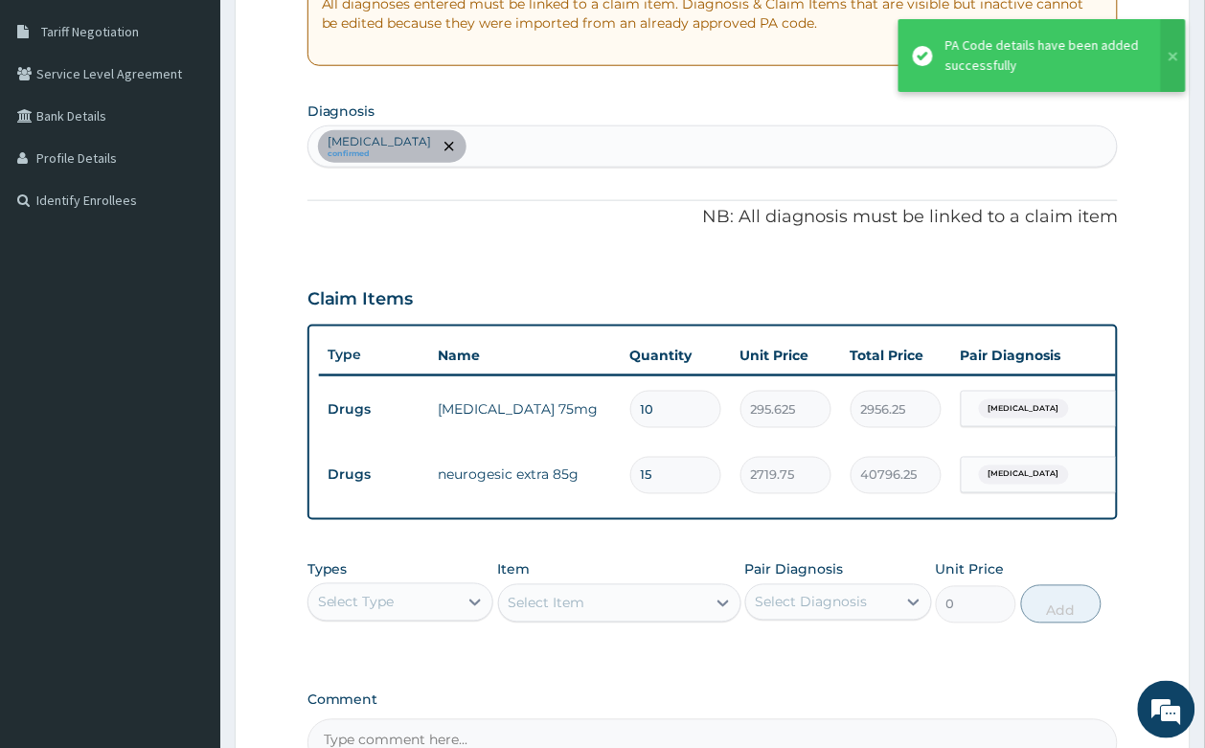
click at [579, 154] on div "[MEDICAL_DATA] confirmed" at bounding box center [712, 146] width 809 height 40
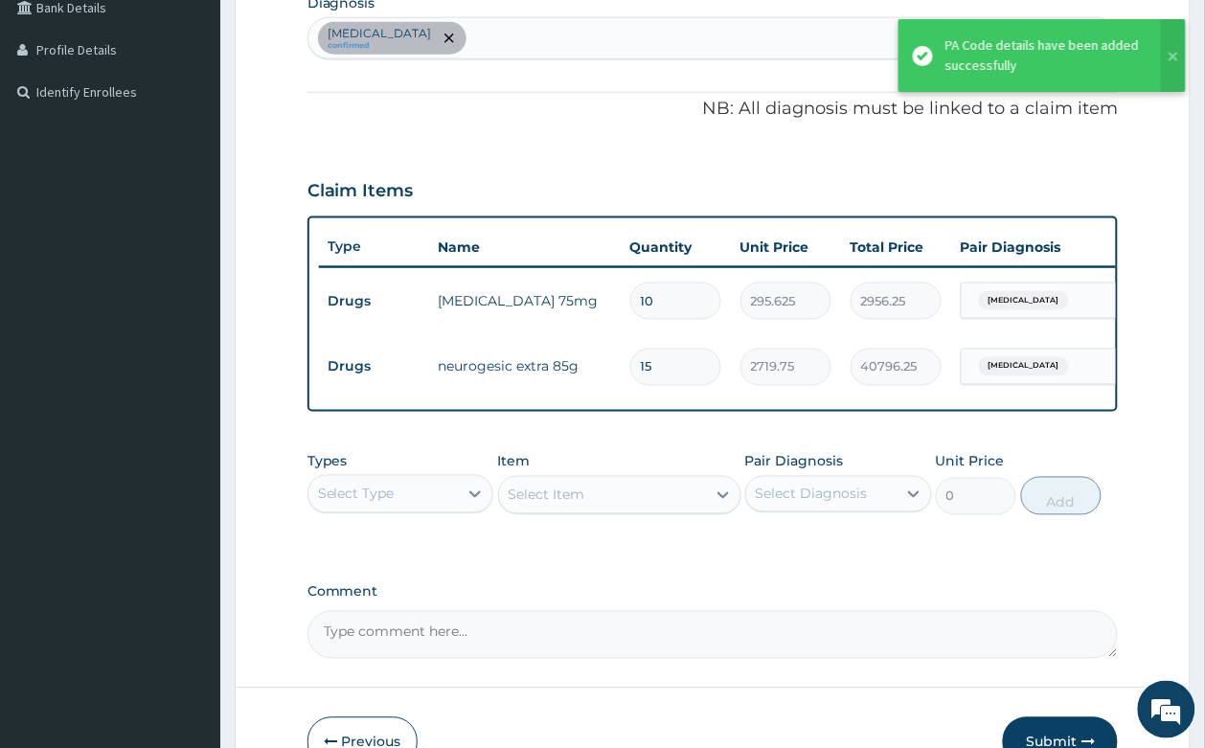
scroll to position [627, 0]
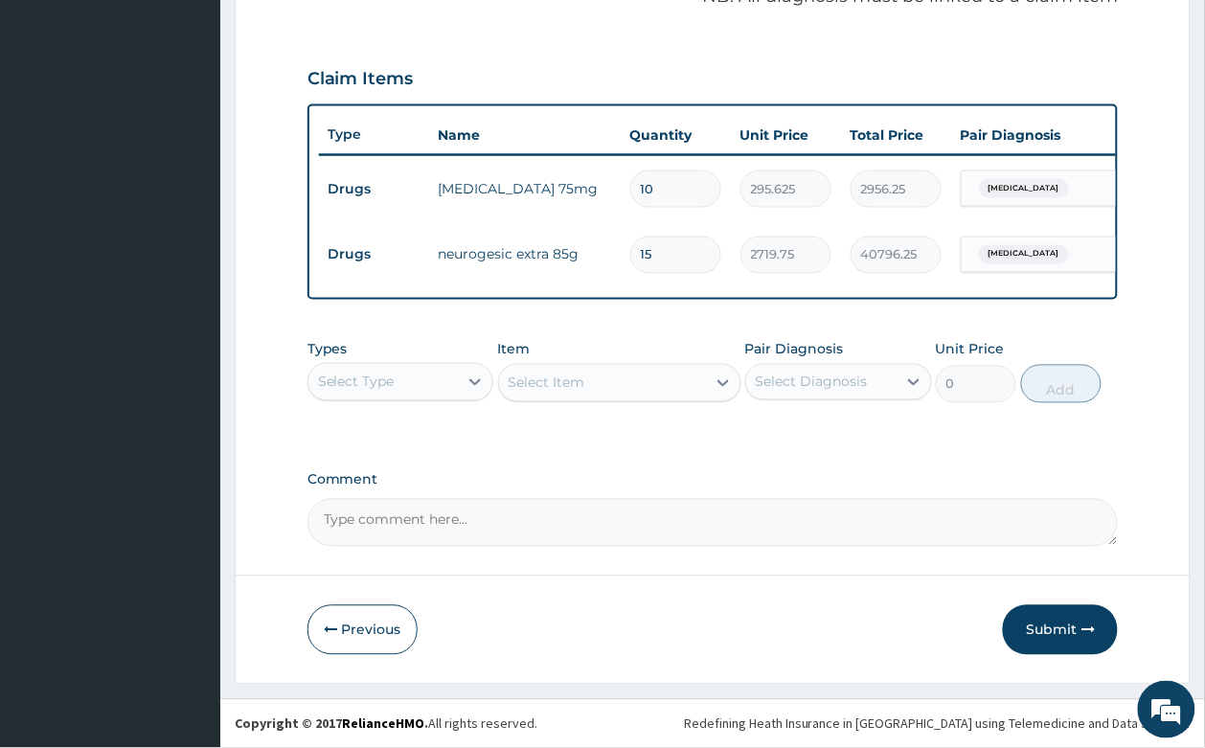
click at [407, 369] on div "Select Type" at bounding box center [383, 382] width 150 height 31
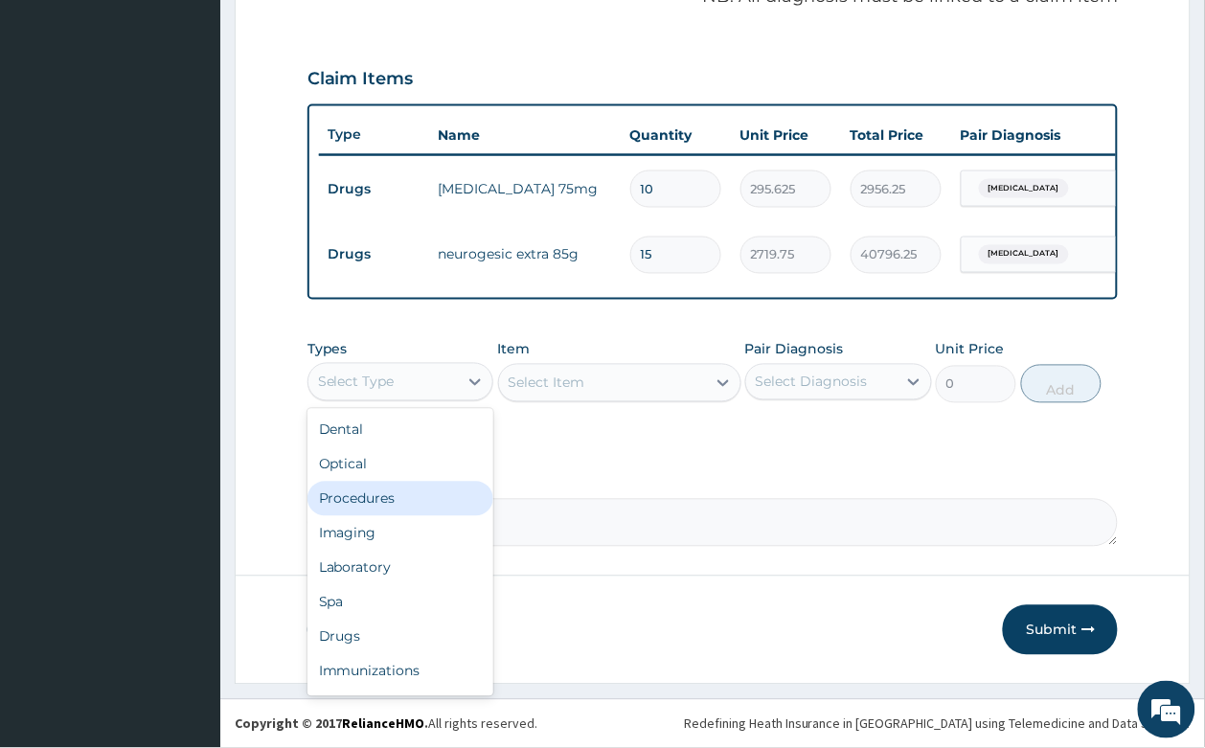
click at [414, 505] on div "Procedures" at bounding box center [400, 499] width 187 height 34
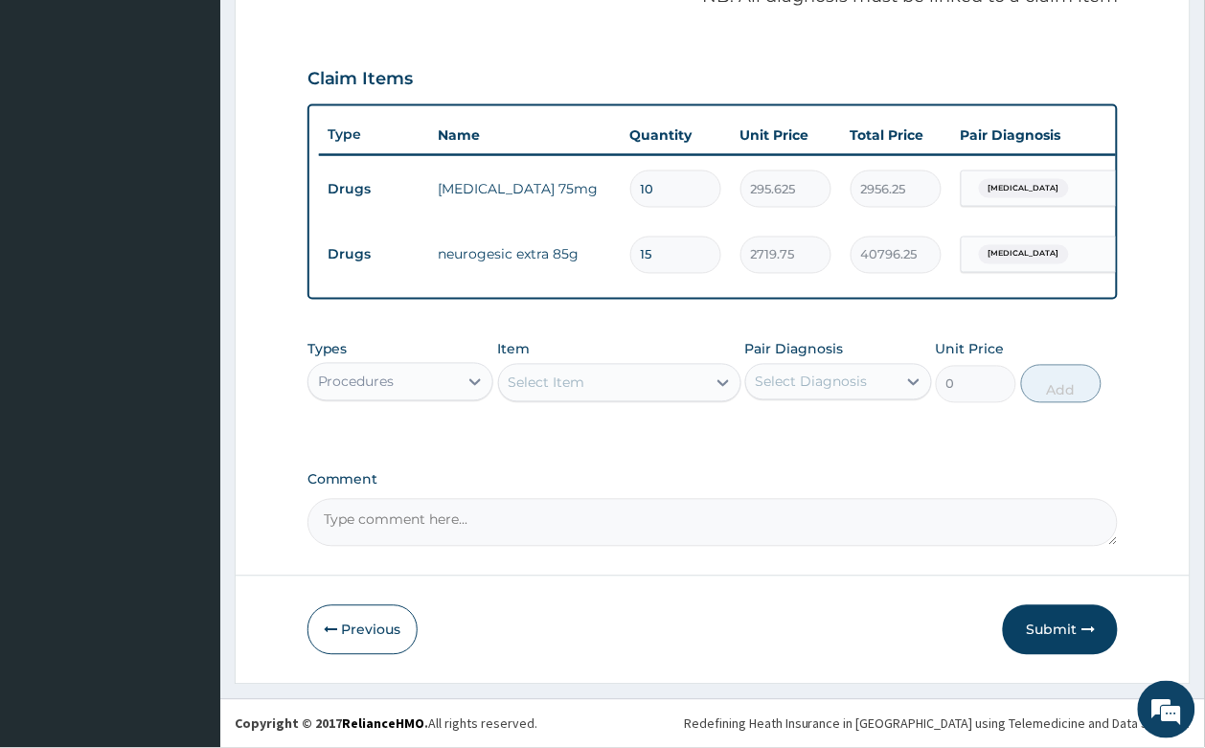
click at [595, 374] on div "Select Item" at bounding box center [602, 383] width 207 height 31
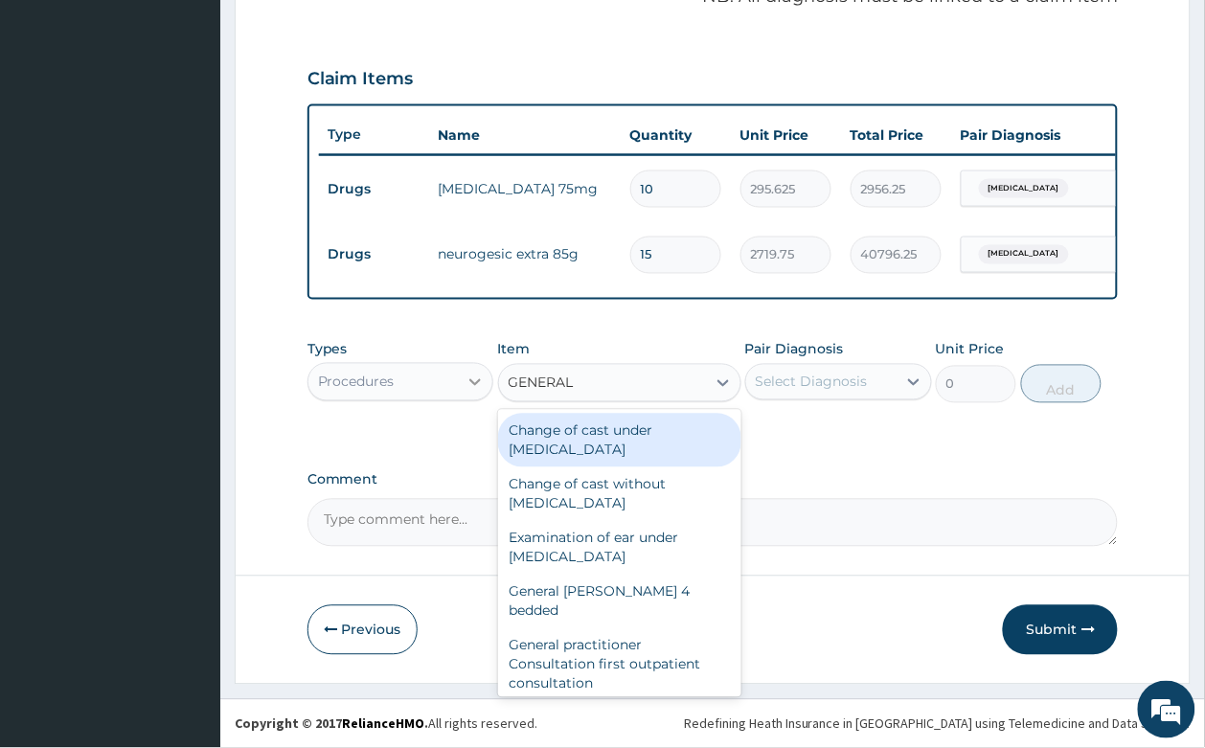
type input "GENERAL"
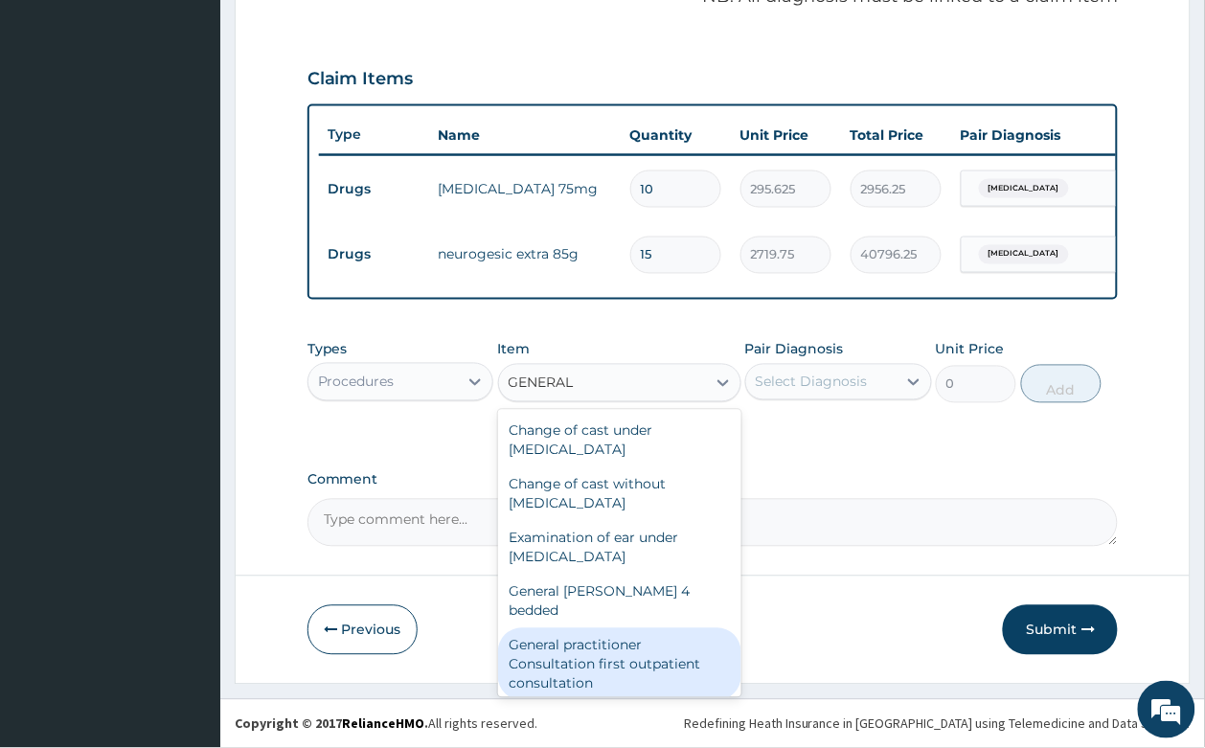
click at [633, 653] on div "General practitioner Consultation first outpatient consultation" at bounding box center [619, 664] width 243 height 73
type input "3547.5"
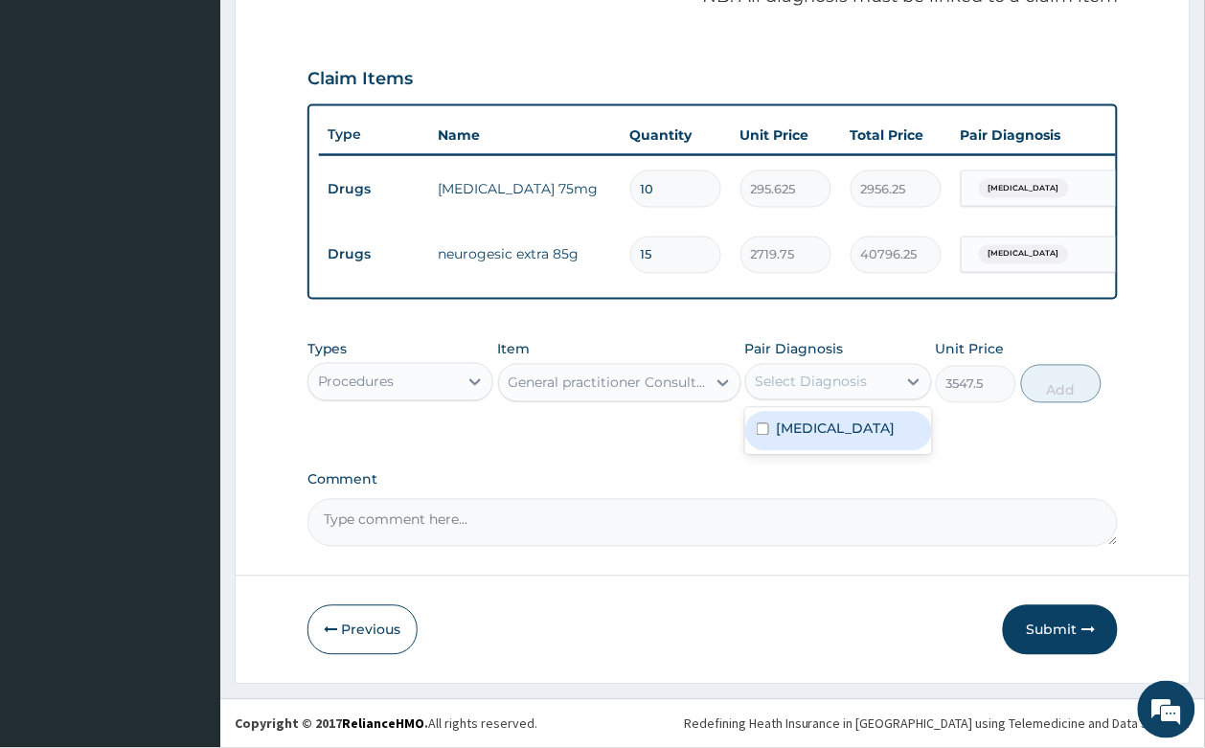
drag, startPoint x: 864, startPoint y: 372, endPoint x: 841, endPoint y: 457, distance: 88.3
click at [862, 372] on div "Select Diagnosis" at bounding box center [821, 382] width 150 height 31
drag, startPoint x: 840, startPoint y: 442, endPoint x: 994, endPoint y: 414, distance: 156.8
click at [844, 441] on div "Cervical spondylosis" at bounding box center [838, 431] width 187 height 39
checkbox input "true"
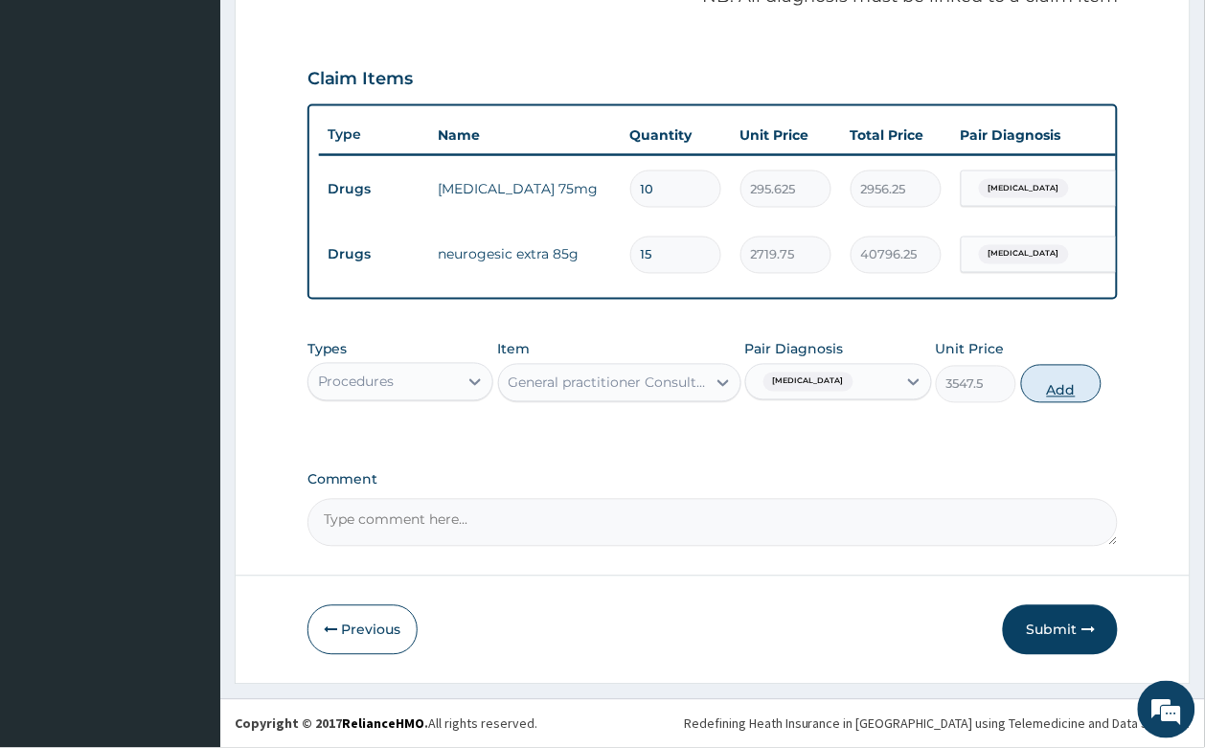
click at [1042, 383] on button "Add" at bounding box center [1061, 384] width 81 height 38
type input "0"
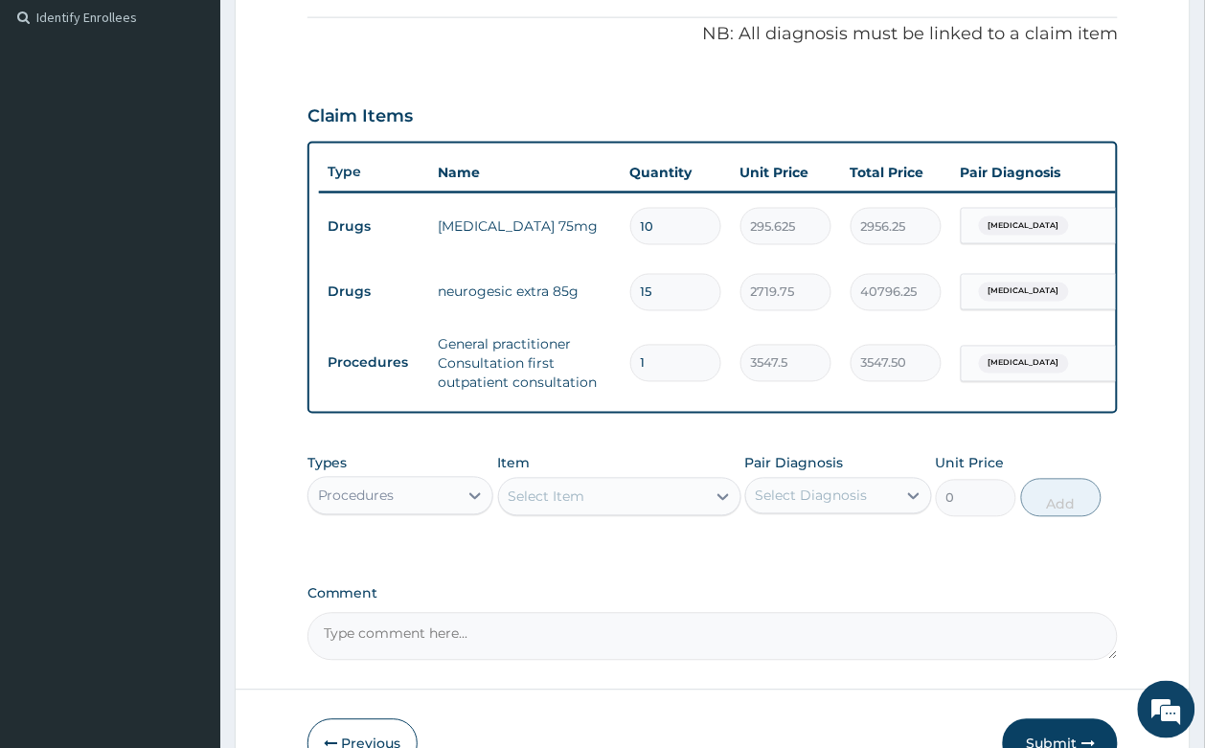
scroll to position [704, 0]
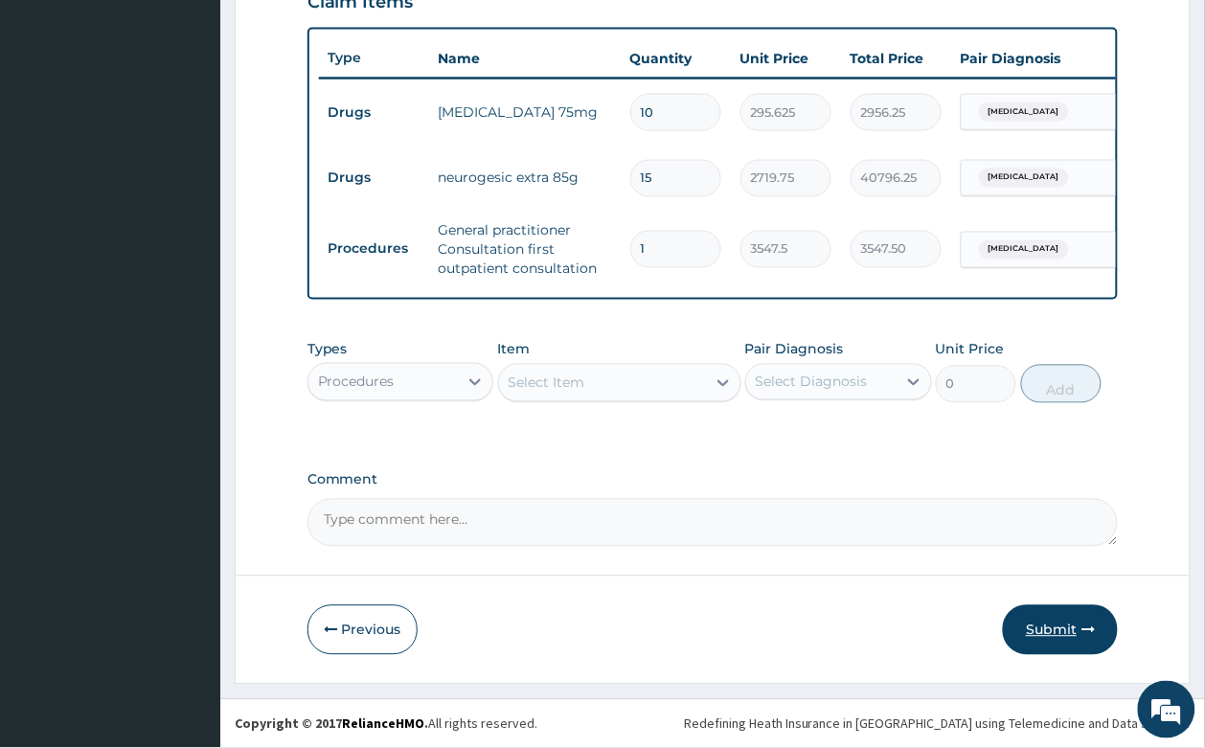
click at [1073, 634] on button "Submit" at bounding box center [1060, 630] width 115 height 50
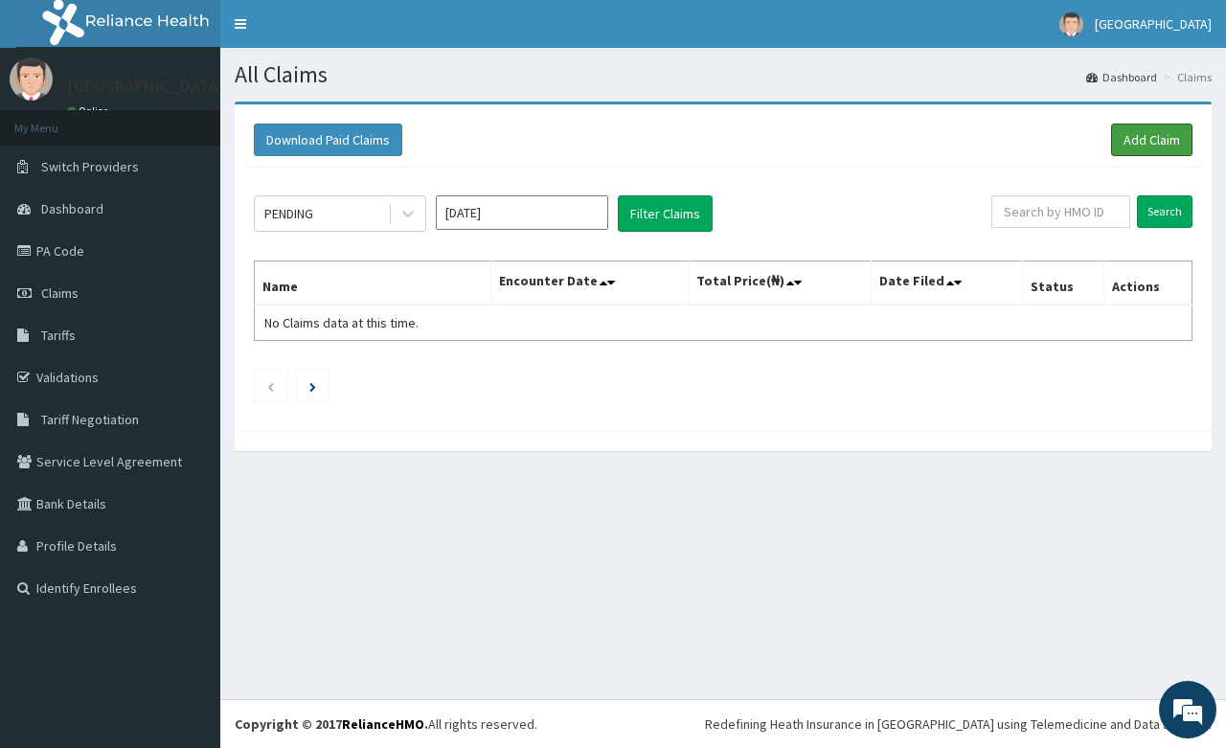
drag, startPoint x: 1163, startPoint y: 127, endPoint x: 776, endPoint y: 209, distance: 396.2
click at [1163, 129] on link "Add Claim" at bounding box center [1151, 140] width 81 height 33
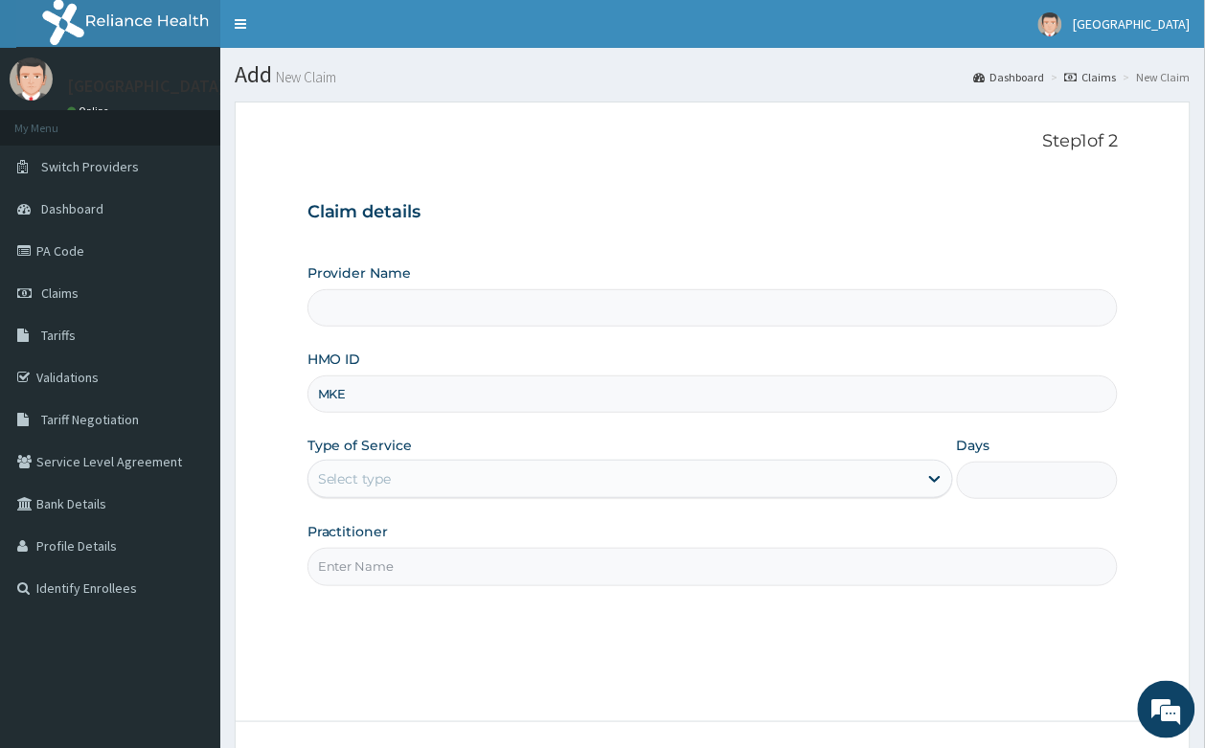
type input "MKE/"
type input "[GEOGRAPHIC_DATA]- [GEOGRAPHIC_DATA]"
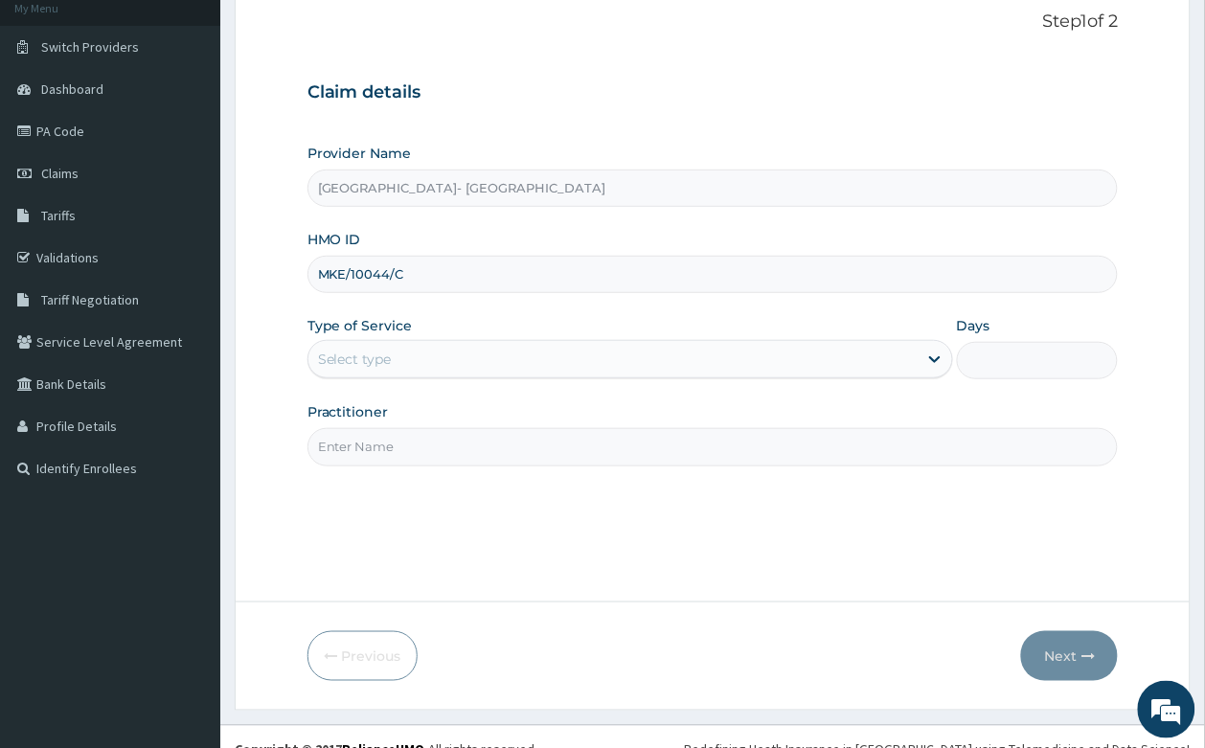
type input "MKE/10044/C"
click at [362, 332] on label "Type of Service" at bounding box center [359, 325] width 105 height 19
click at [369, 366] on div "Select type" at bounding box center [355, 358] width 74 height 19
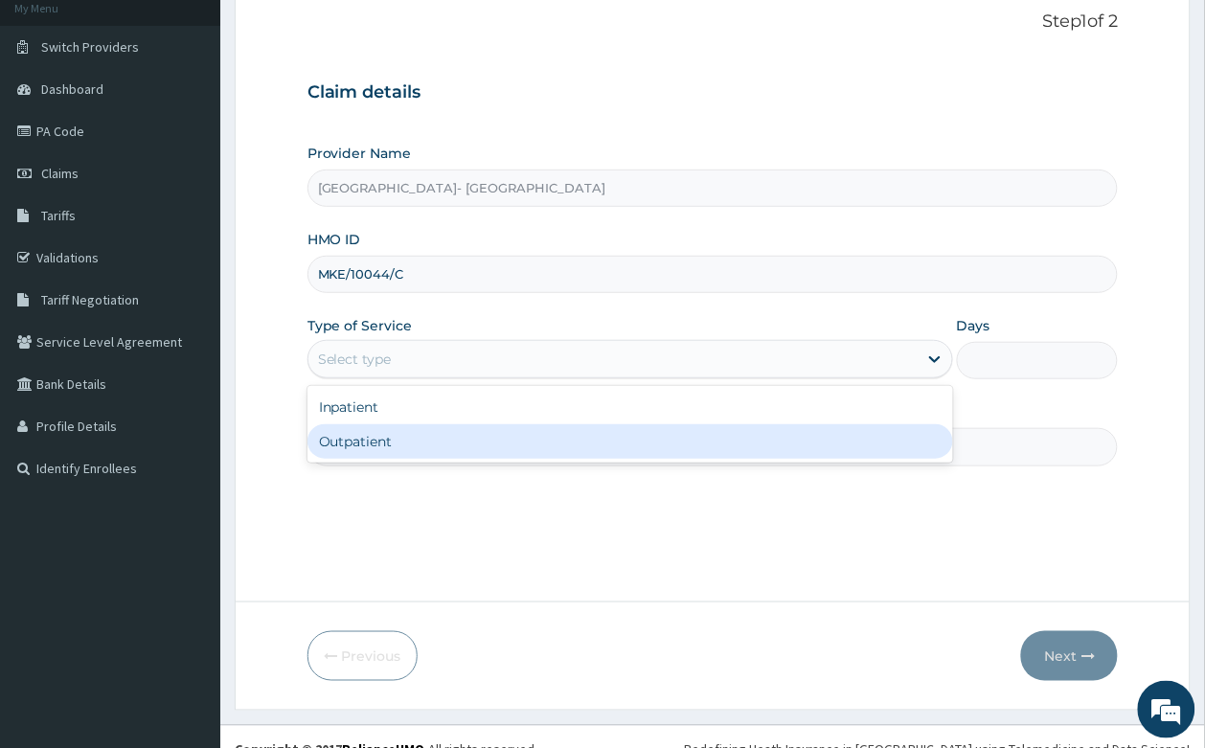
click at [388, 438] on div "Outpatient" at bounding box center [629, 441] width 645 height 34
type input "1"
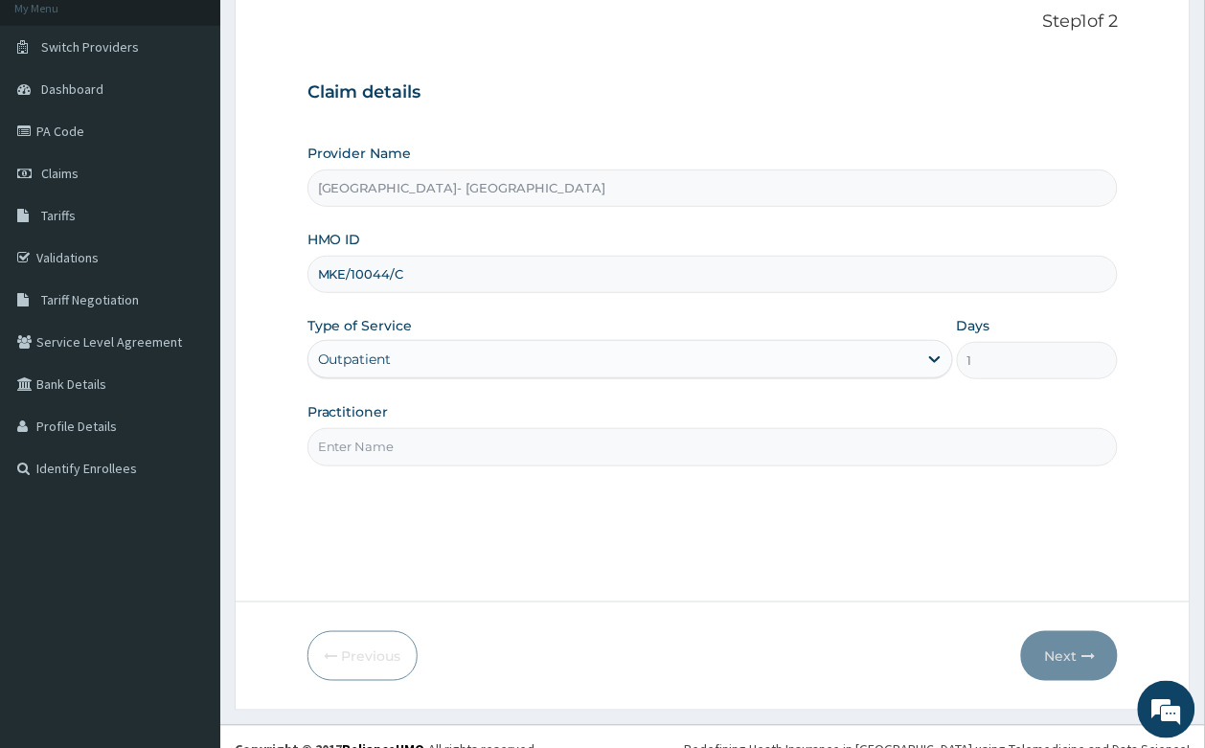
click at [385, 448] on input "Practitioner" at bounding box center [712, 446] width 811 height 37
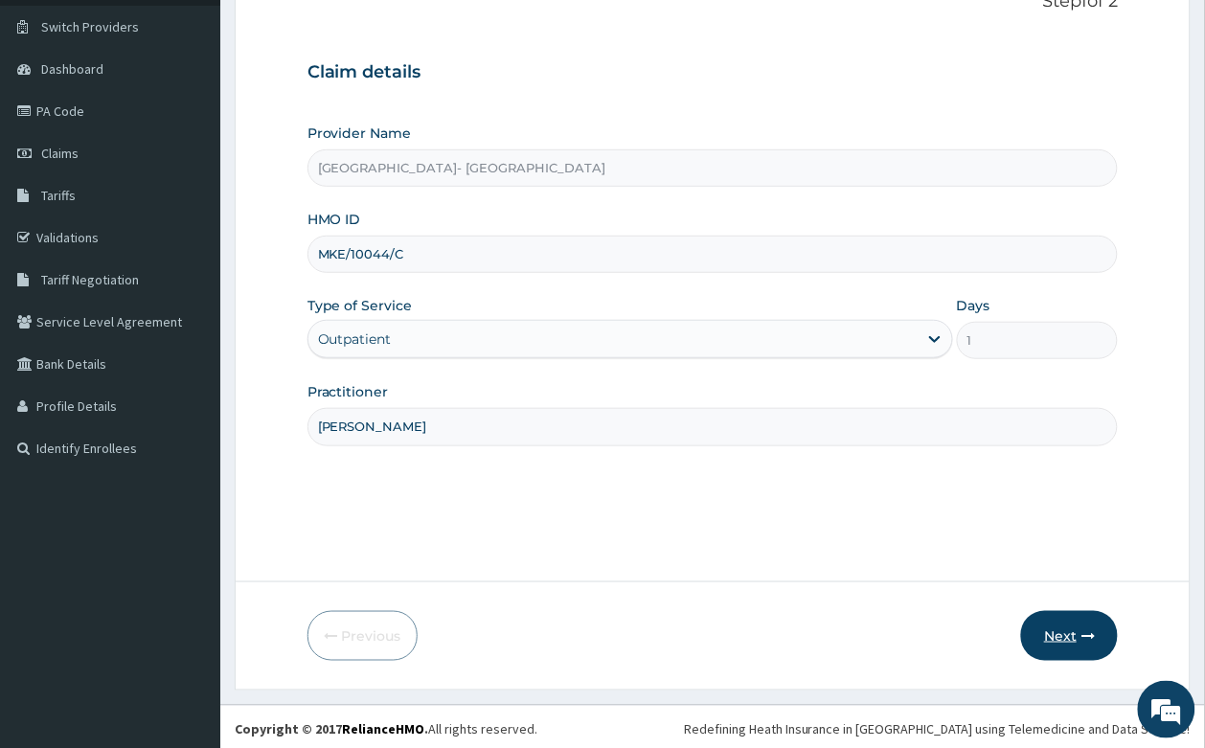
scroll to position [146, 0]
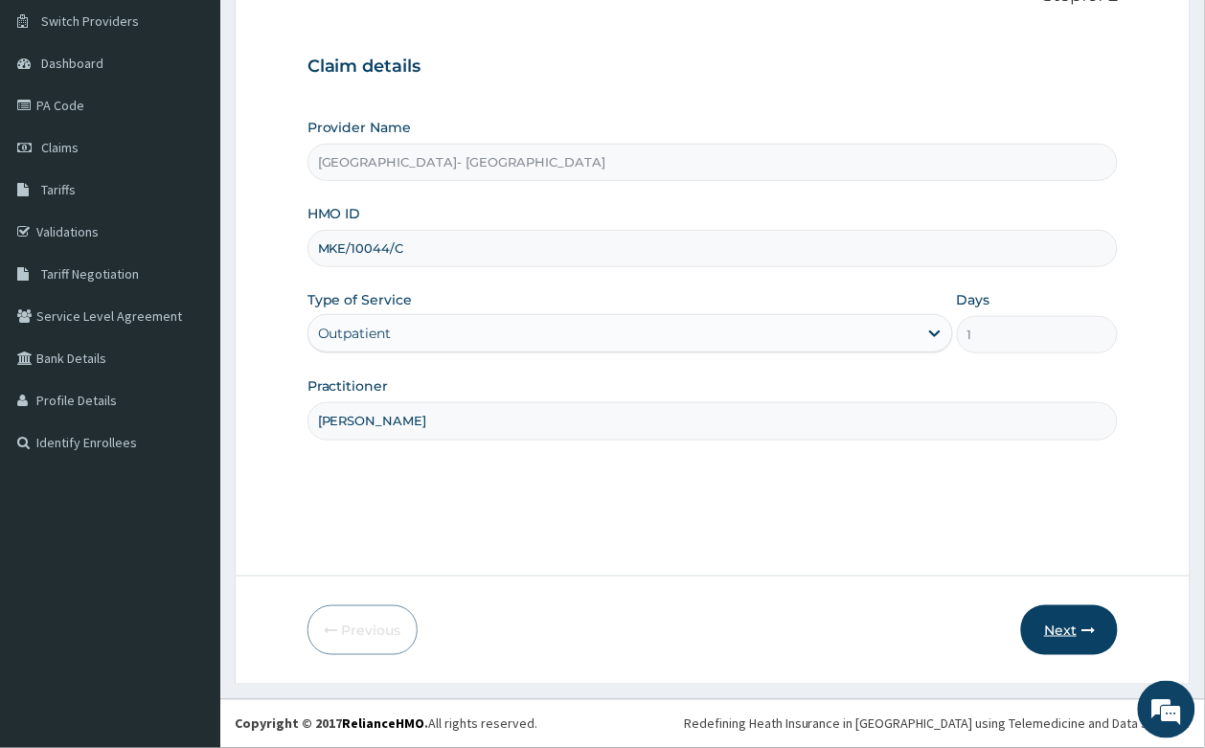
type input "[PERSON_NAME]"
click at [1082, 629] on icon "button" at bounding box center [1087, 629] width 13 height 13
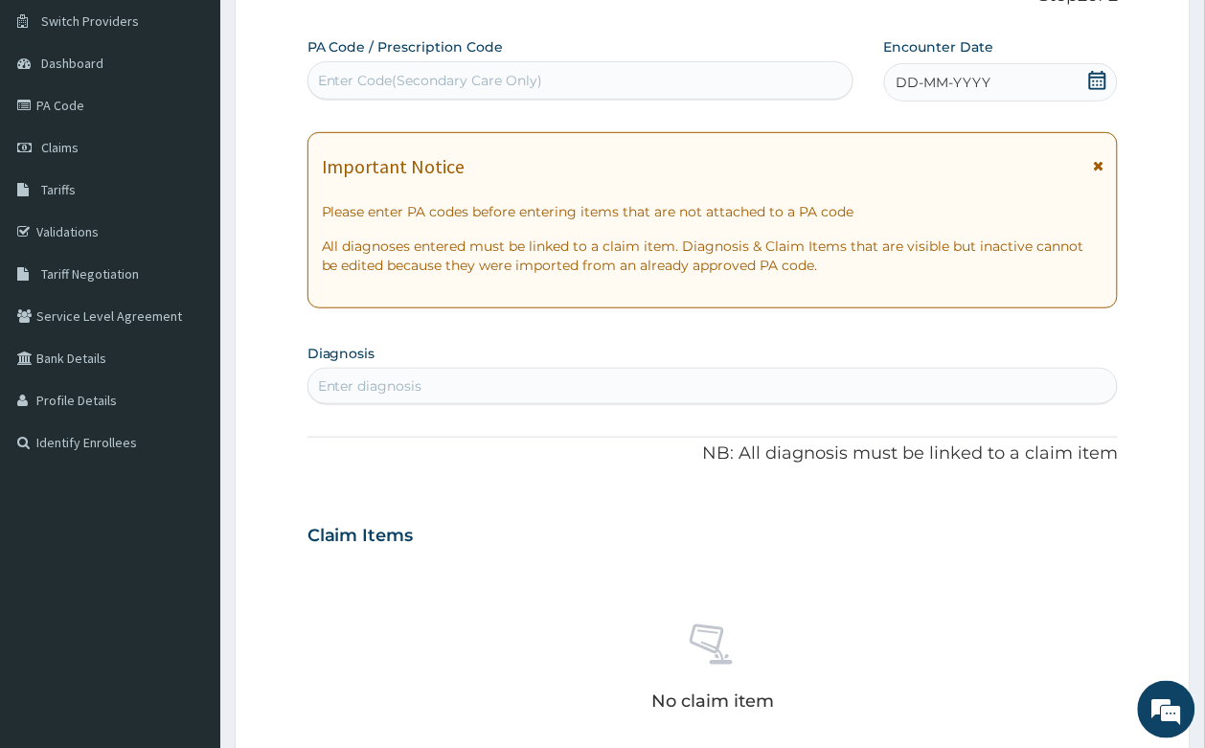
click at [1103, 75] on icon at bounding box center [1097, 80] width 19 height 19
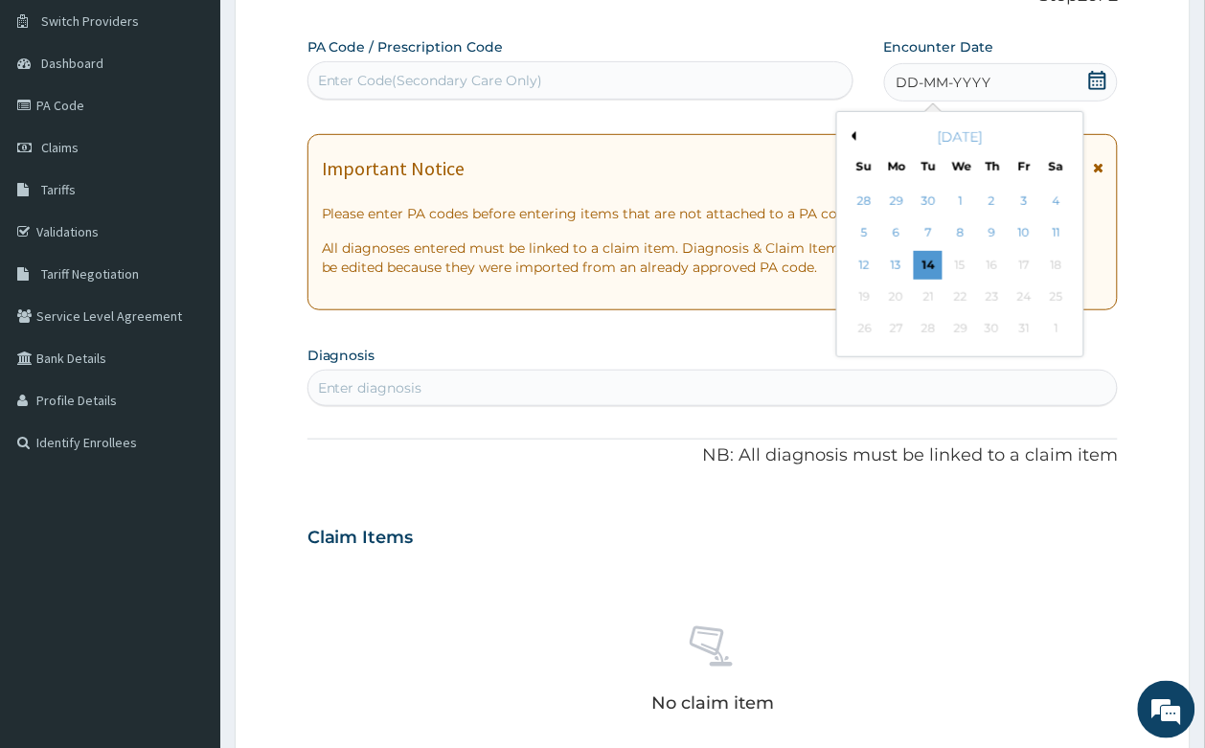
click at [853, 137] on button "Previous Month" at bounding box center [851, 136] width 10 height 10
click at [935, 328] on div "30" at bounding box center [927, 329] width 29 height 29
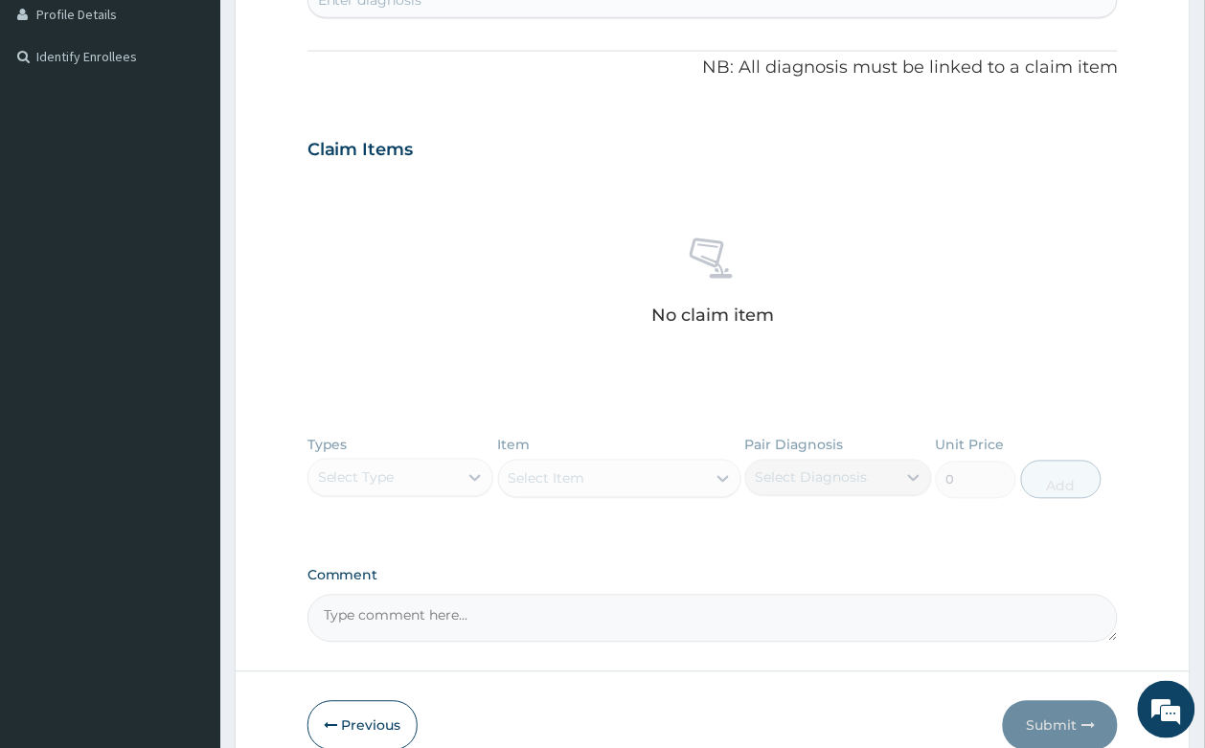
scroll to position [389, 0]
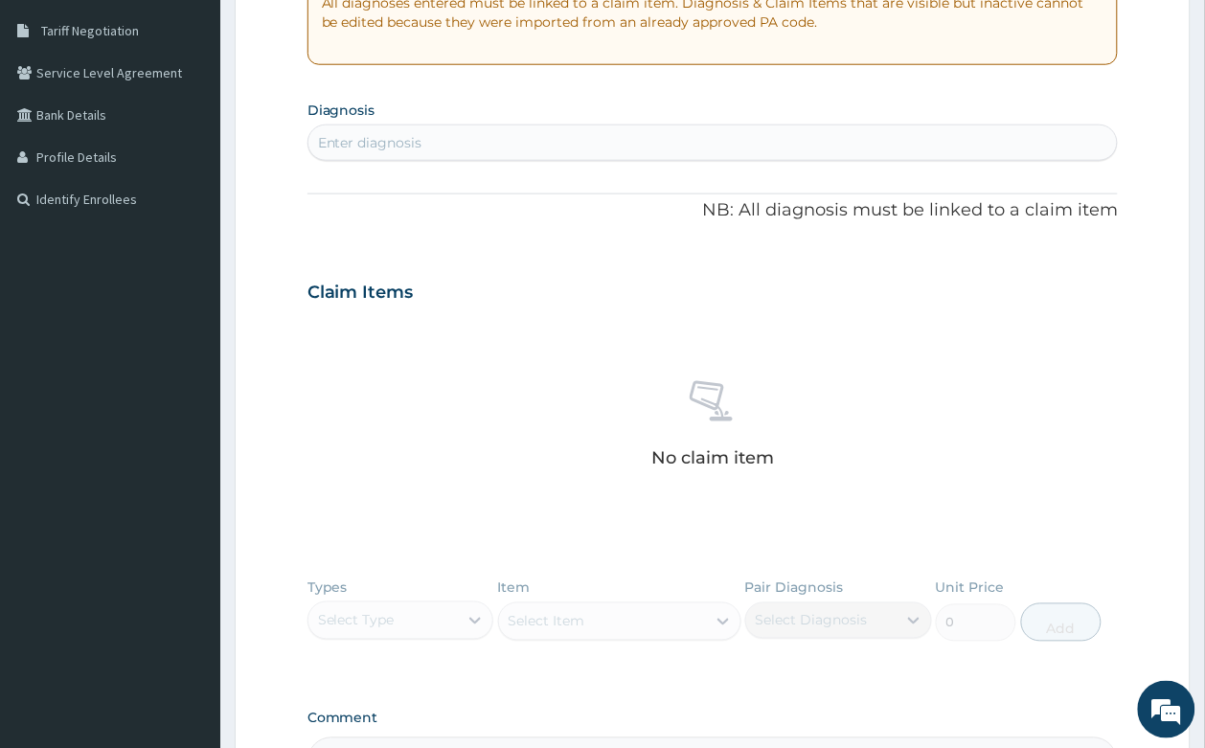
click at [456, 142] on div "Enter diagnosis" at bounding box center [712, 142] width 809 height 31
type input "MALARIA"
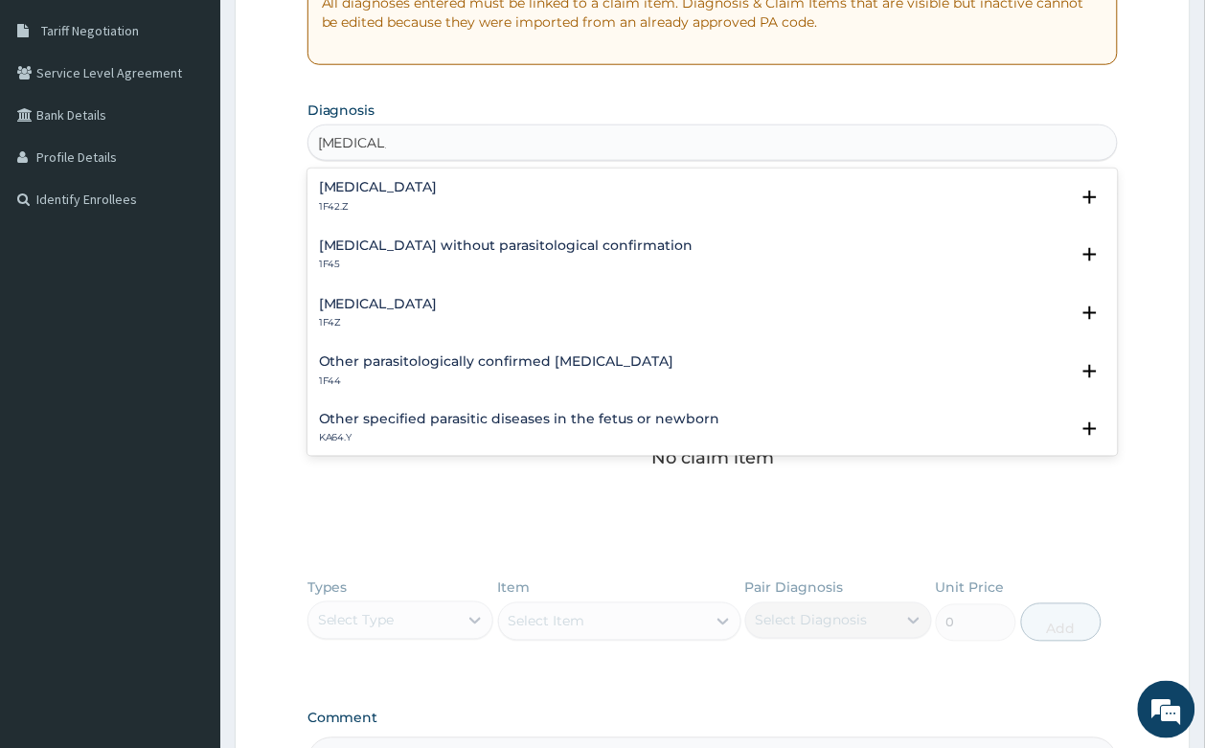
click at [432, 302] on h4 "Malaria, unspecified" at bounding box center [378, 304] width 119 height 14
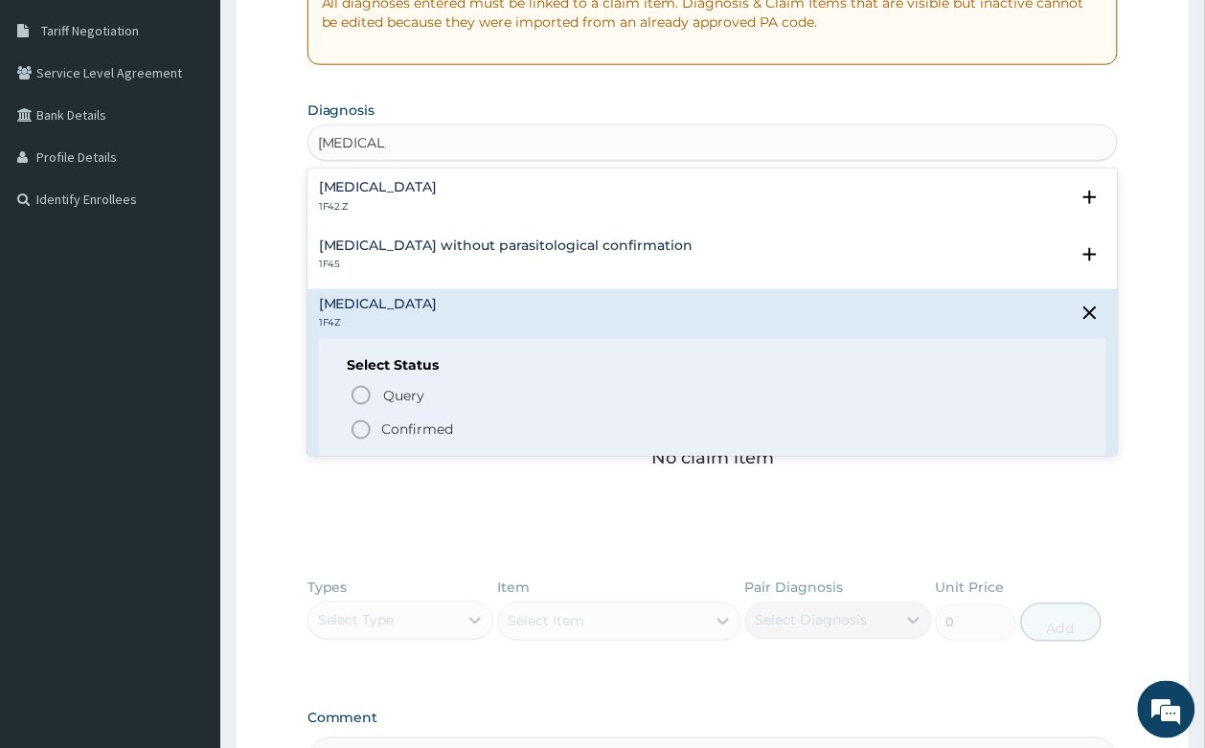
drag, startPoint x: 434, startPoint y: 424, endPoint x: 547, endPoint y: 137, distance: 308.7
click at [437, 409] on div "Query Query covers suspected (?), Keep in view (kiv), Ruled out (r/o) Confirmed" at bounding box center [713, 412] width 731 height 58
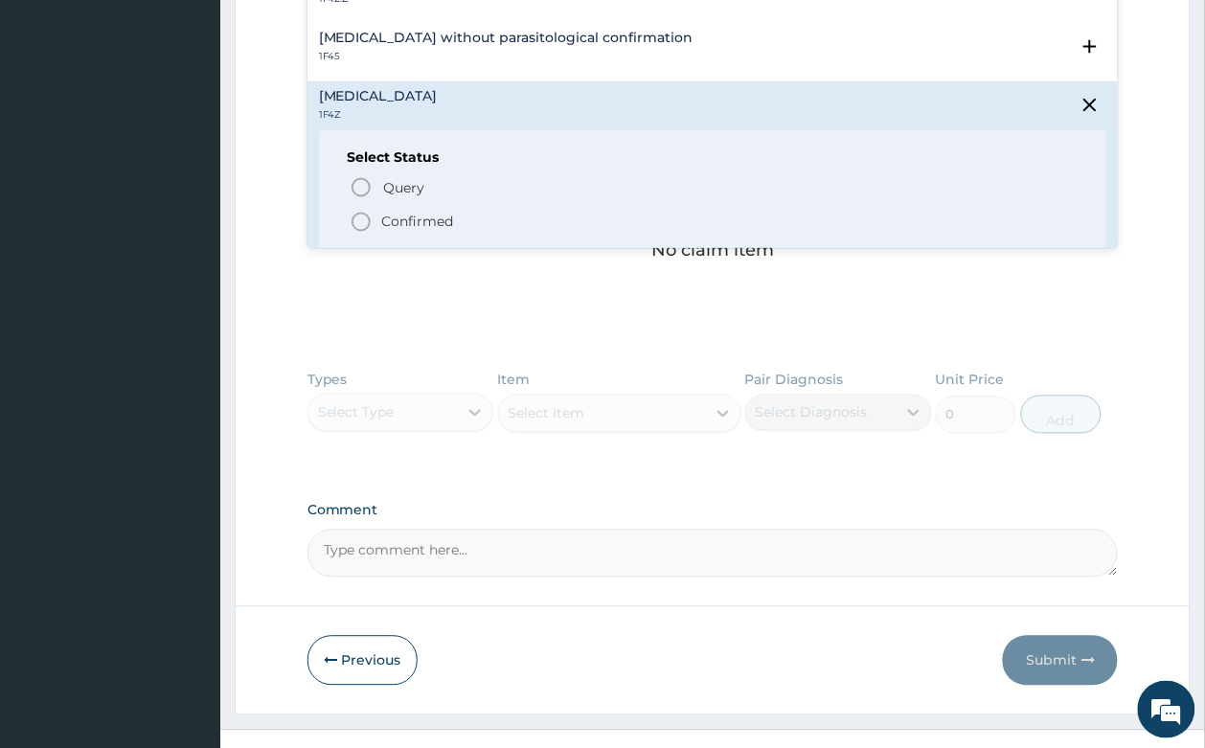
scroll to position [628, 0]
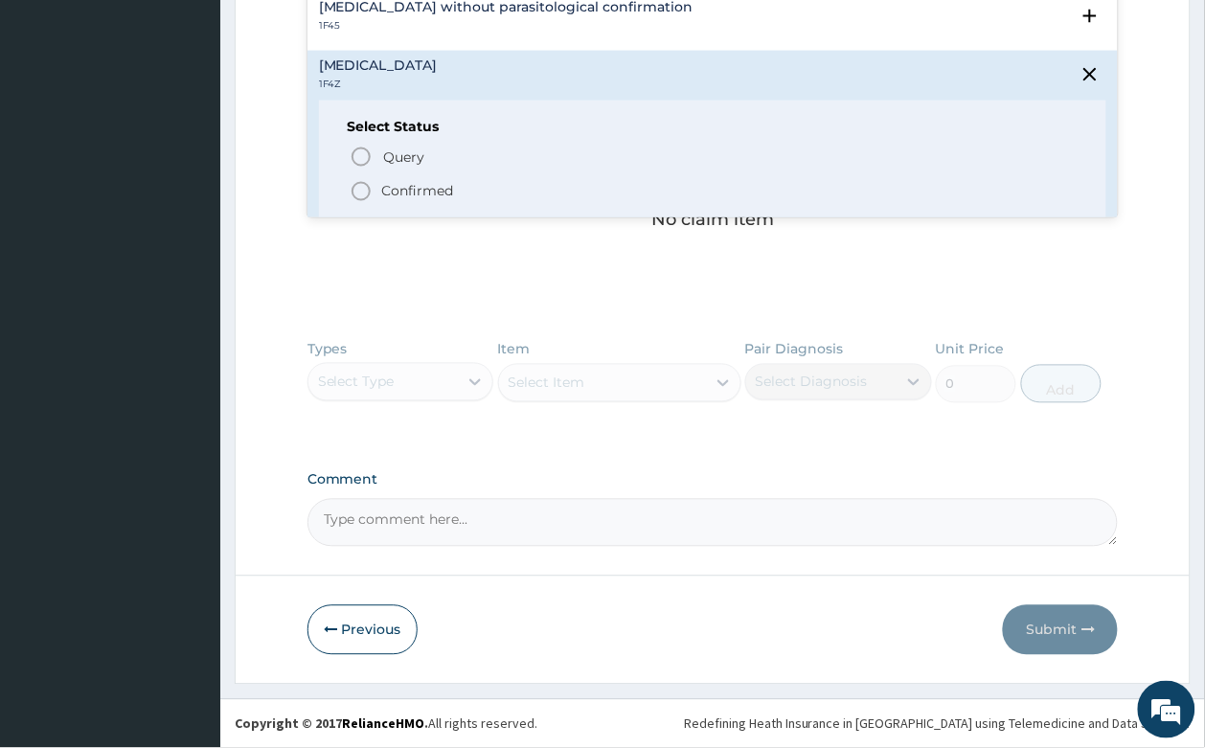
click at [441, 187] on p "Confirmed" at bounding box center [418, 191] width 72 height 19
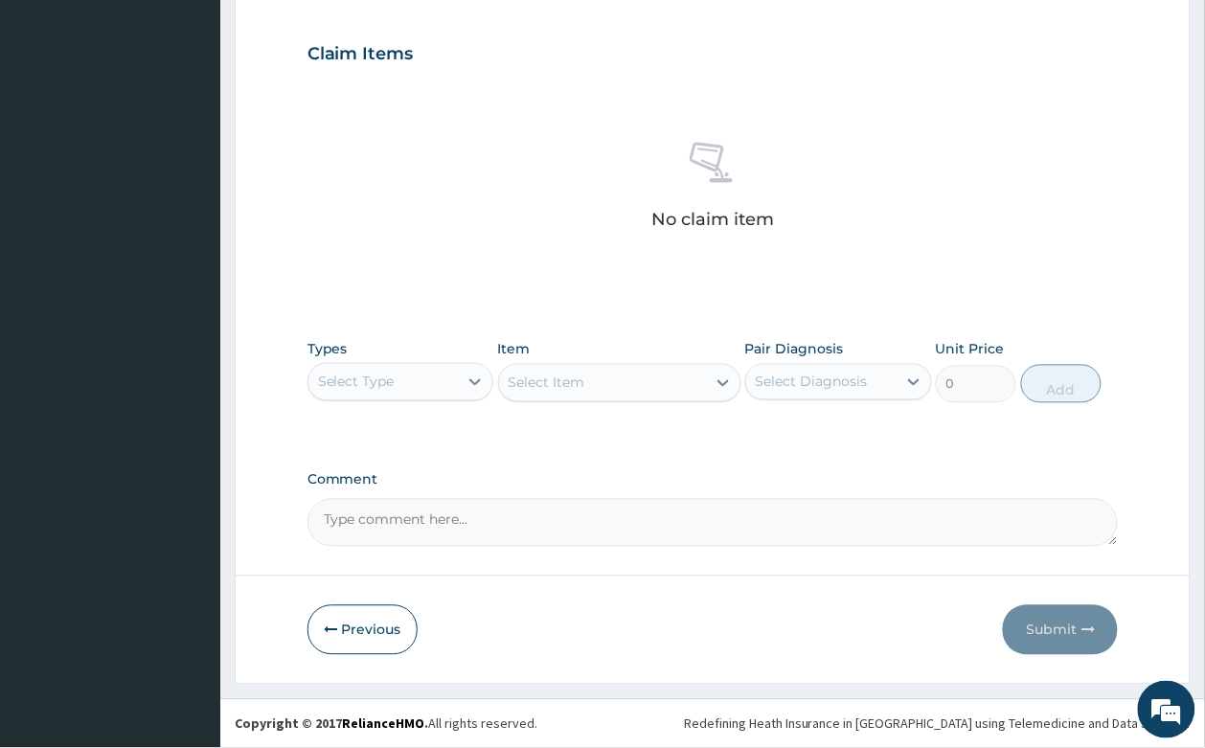
scroll to position [634, 0]
click at [357, 371] on div "Select Type" at bounding box center [383, 382] width 150 height 31
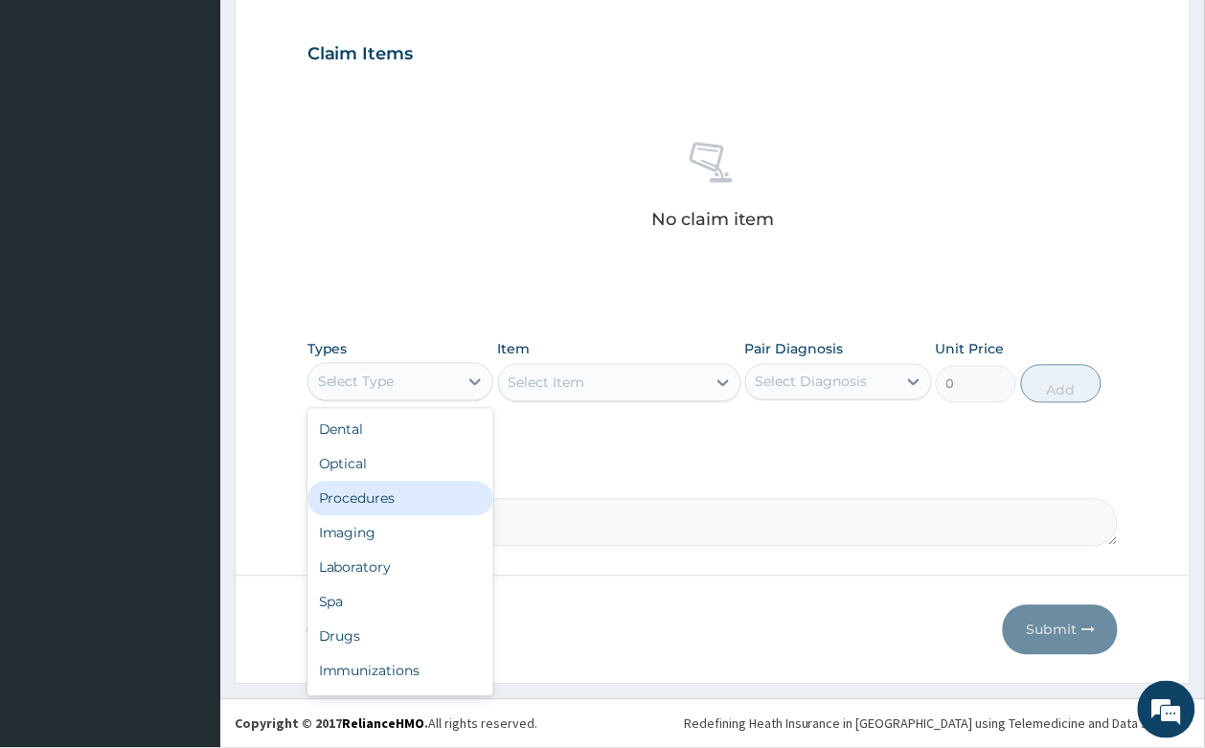
click at [424, 499] on div "Procedures" at bounding box center [400, 499] width 187 height 34
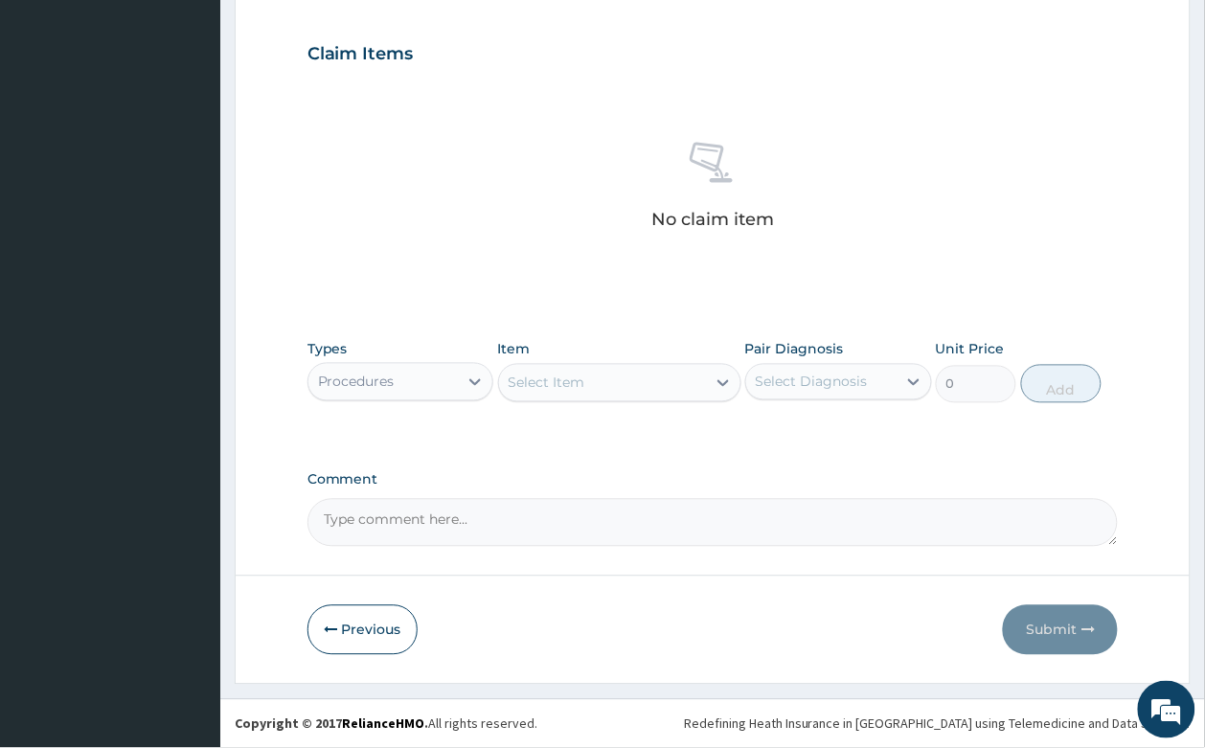
click at [638, 373] on div "Select Item" at bounding box center [602, 383] width 207 height 31
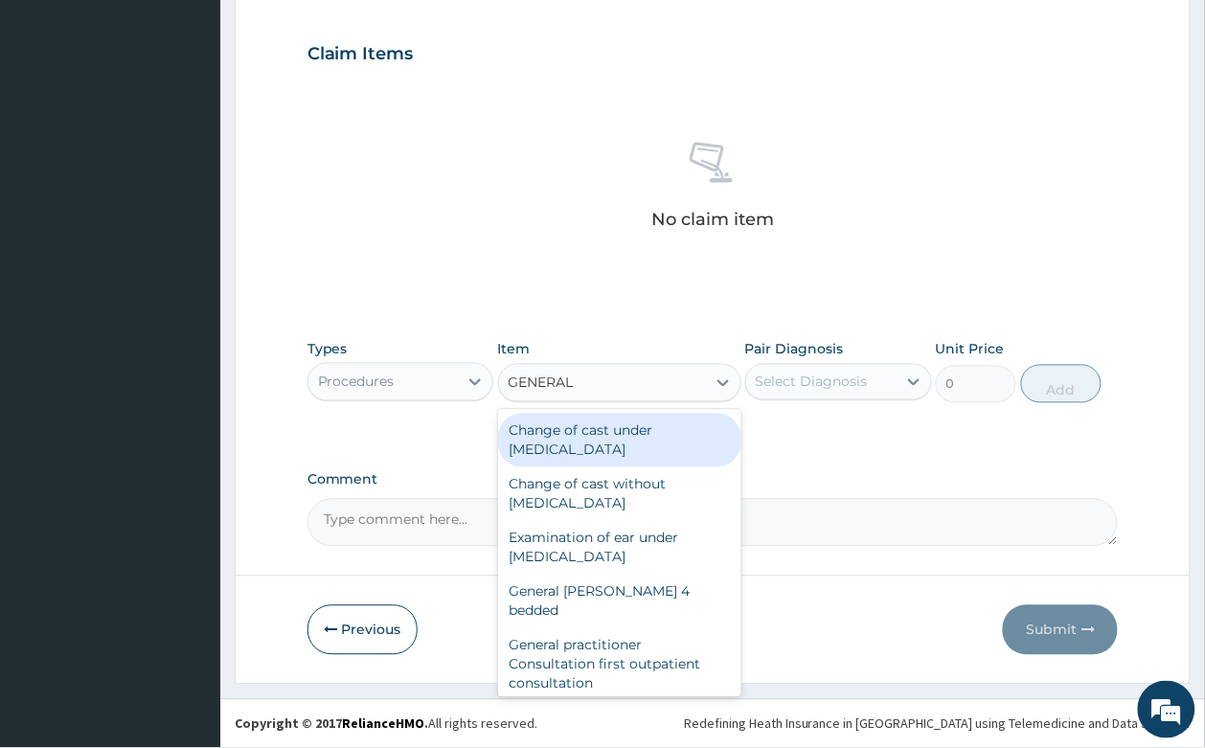
type input "GENERAL"
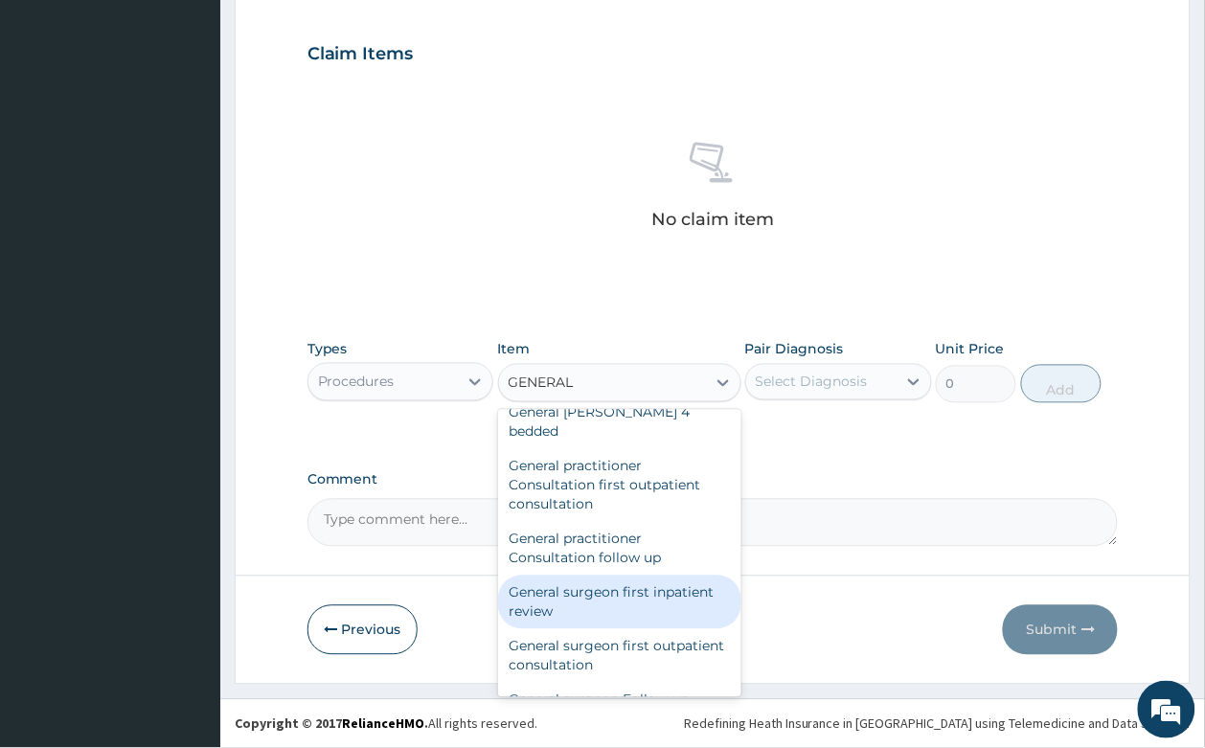
scroll to position [120, 0]
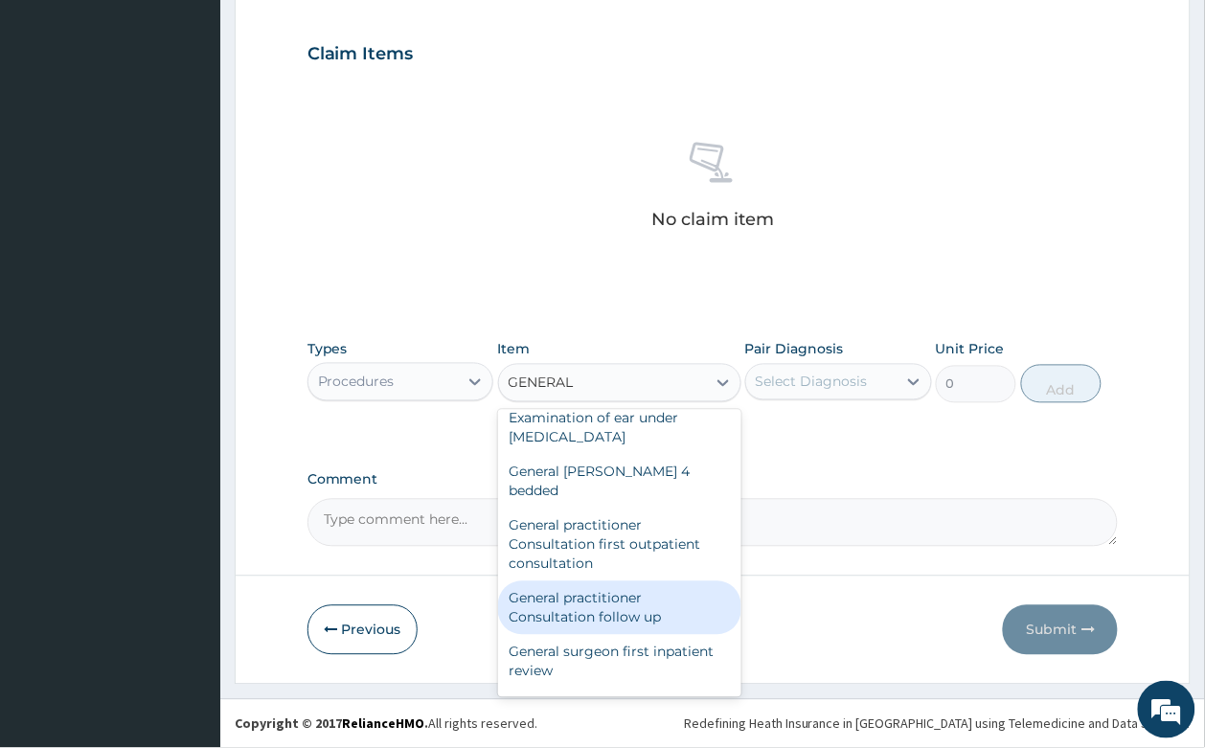
drag, startPoint x: 586, startPoint y: 603, endPoint x: 745, endPoint y: 481, distance: 200.7
click at [590, 597] on div "General practitioner Consultation follow up" at bounding box center [619, 608] width 243 height 54
type input "2365"
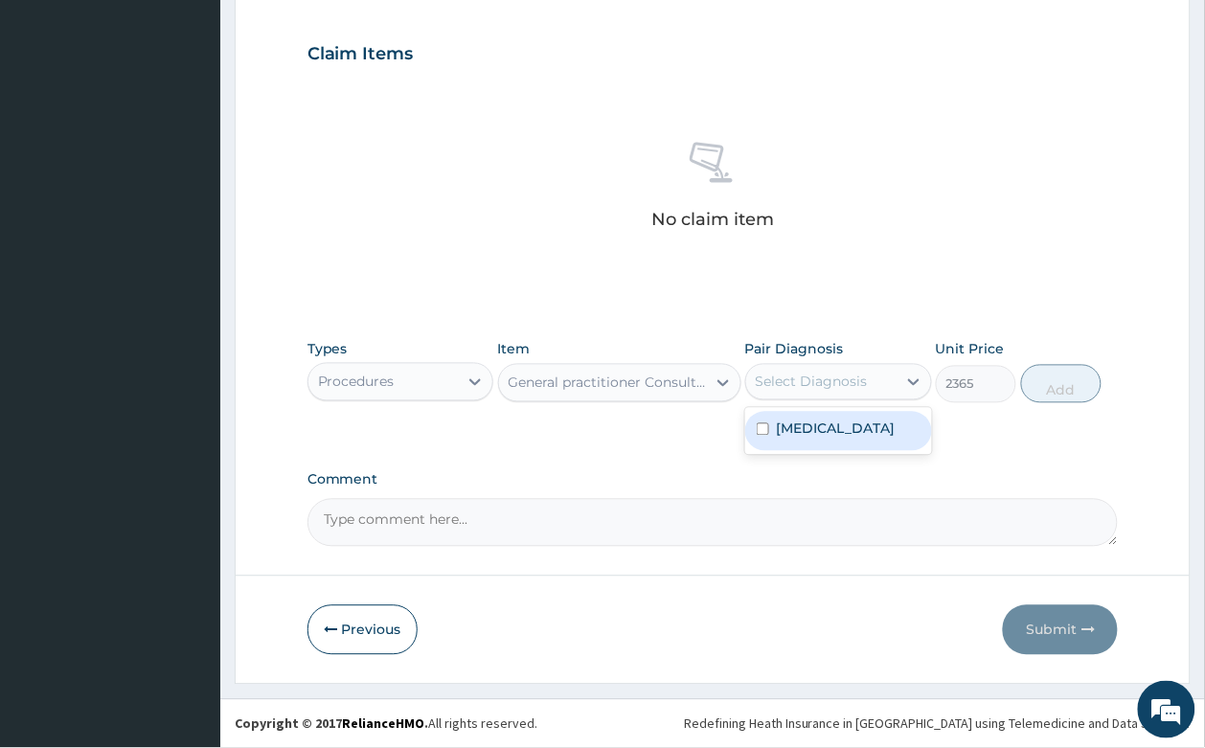
click at [831, 372] on div "Select Diagnosis" at bounding box center [811, 381] width 112 height 19
click at [821, 428] on label "Malaria, unspecified" at bounding box center [836, 428] width 119 height 19
checkbox input "true"
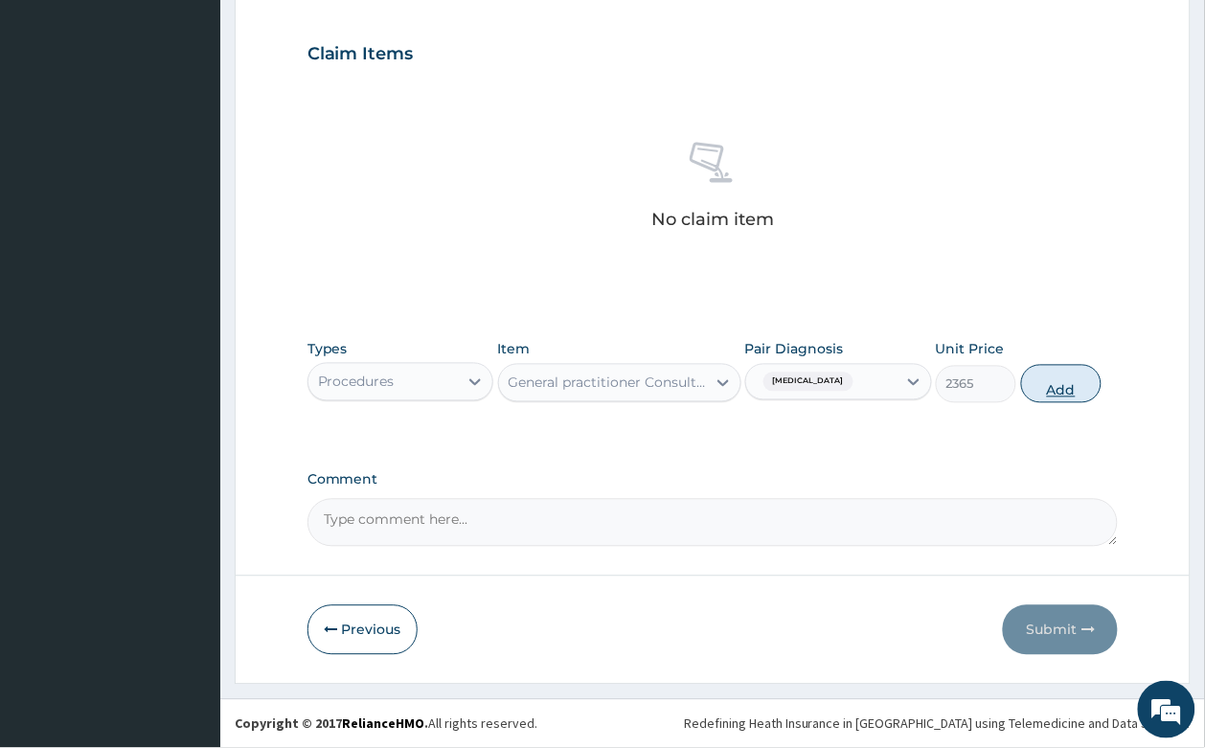
click at [1058, 376] on button "Add" at bounding box center [1061, 384] width 81 height 38
type input "0"
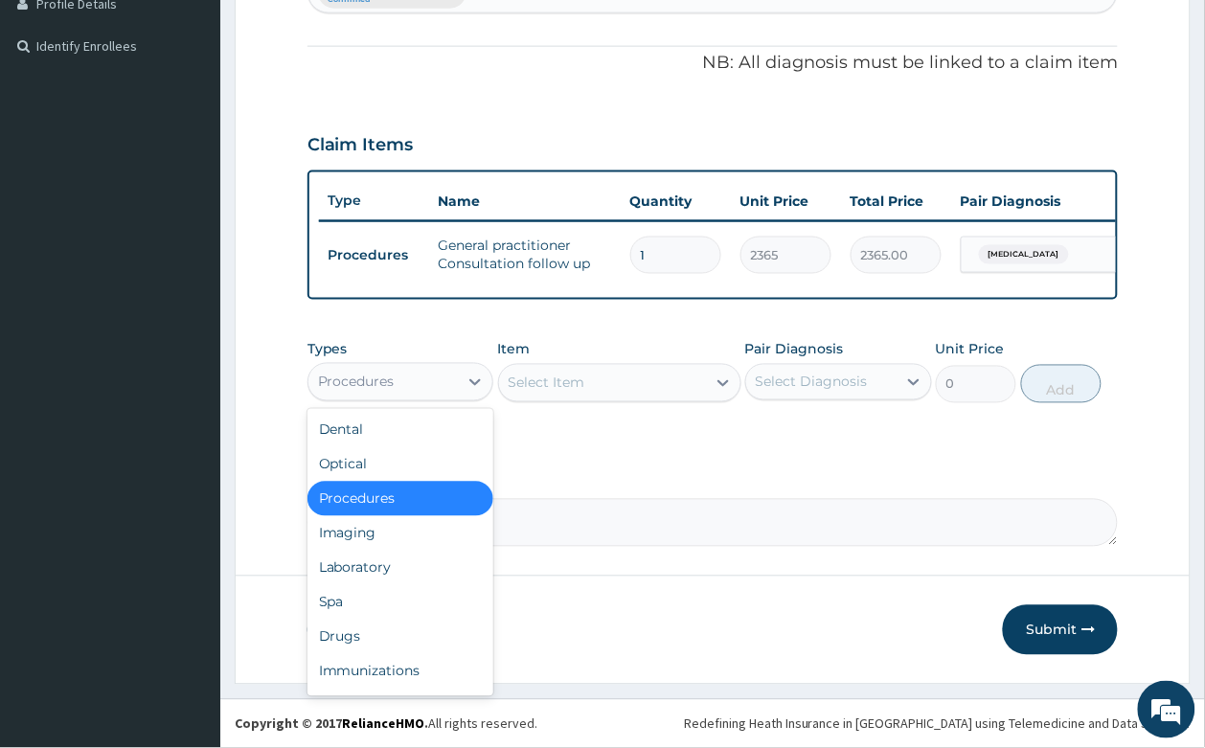
click at [437, 367] on div "Procedures" at bounding box center [383, 382] width 150 height 31
drag, startPoint x: 378, startPoint y: 639, endPoint x: 485, endPoint y: 504, distance: 172.4
click at [379, 627] on div "Drugs" at bounding box center [400, 637] width 187 height 34
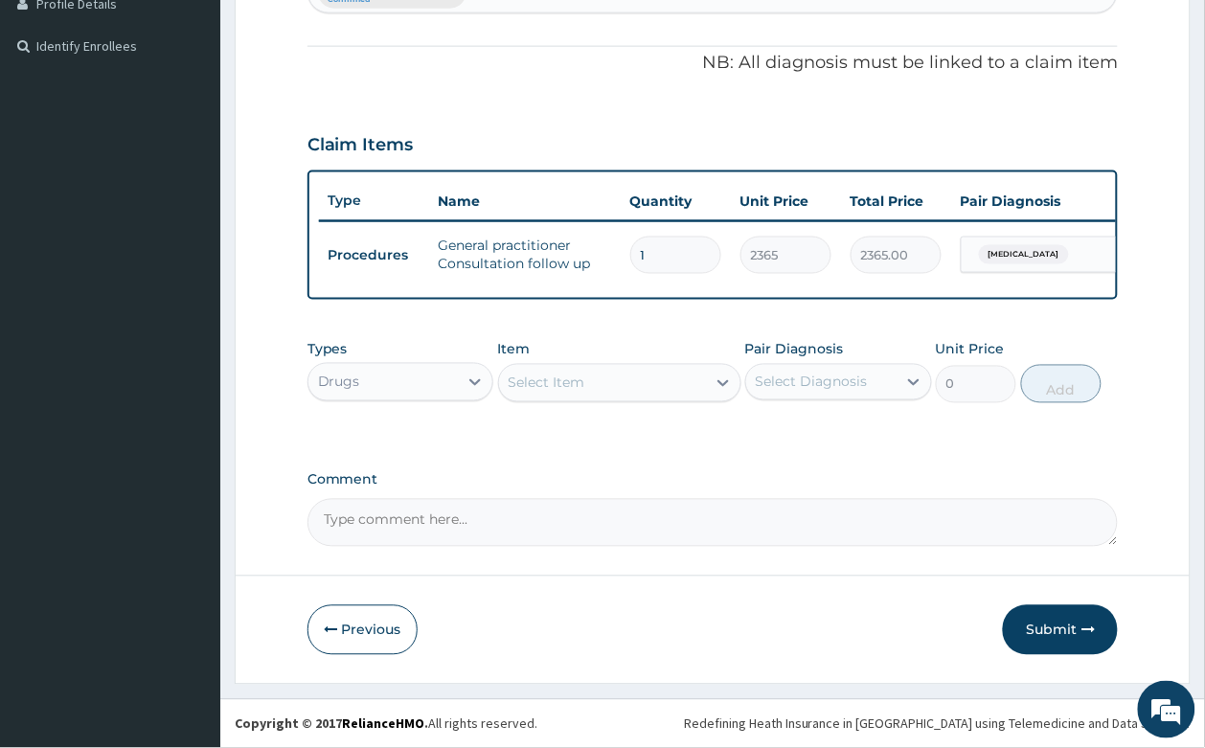
click at [597, 381] on div "Select Item" at bounding box center [602, 383] width 207 height 31
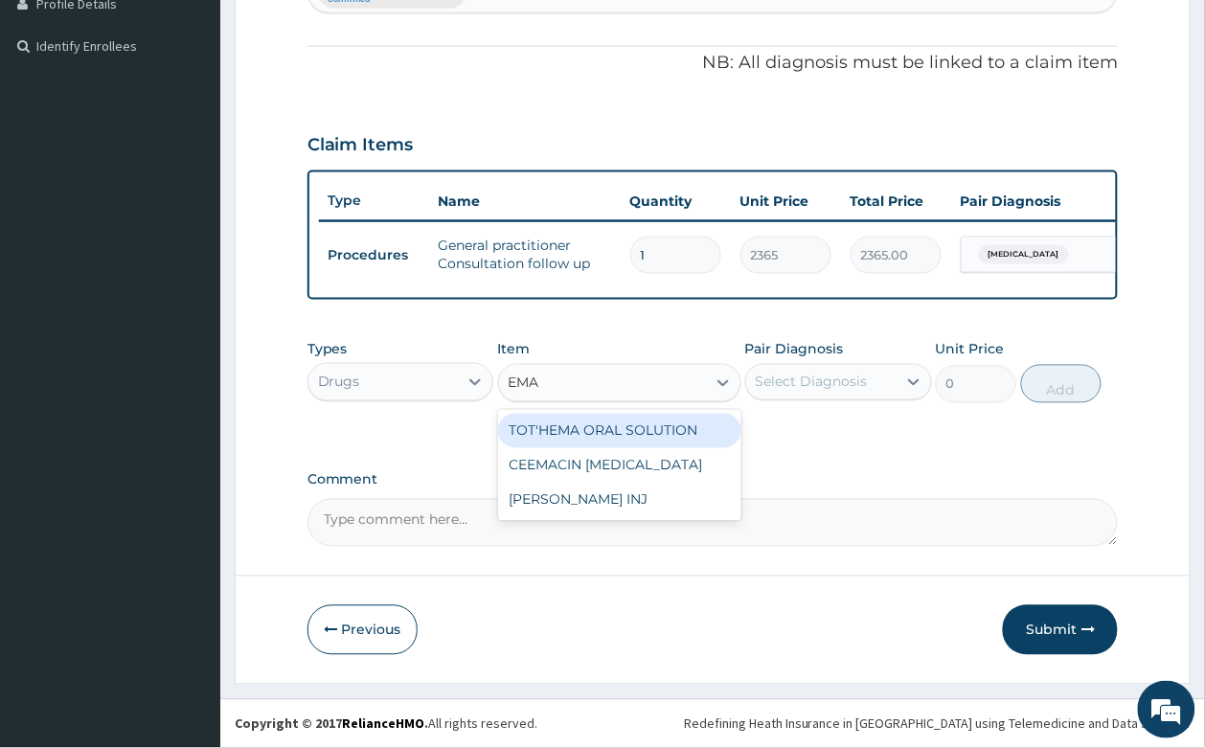
type input "EMAL"
drag, startPoint x: 633, startPoint y: 432, endPoint x: 695, endPoint y: 403, distance: 68.5
click at [639, 429] on div "[PERSON_NAME] INJ" at bounding box center [619, 431] width 243 height 34
type input "3000"
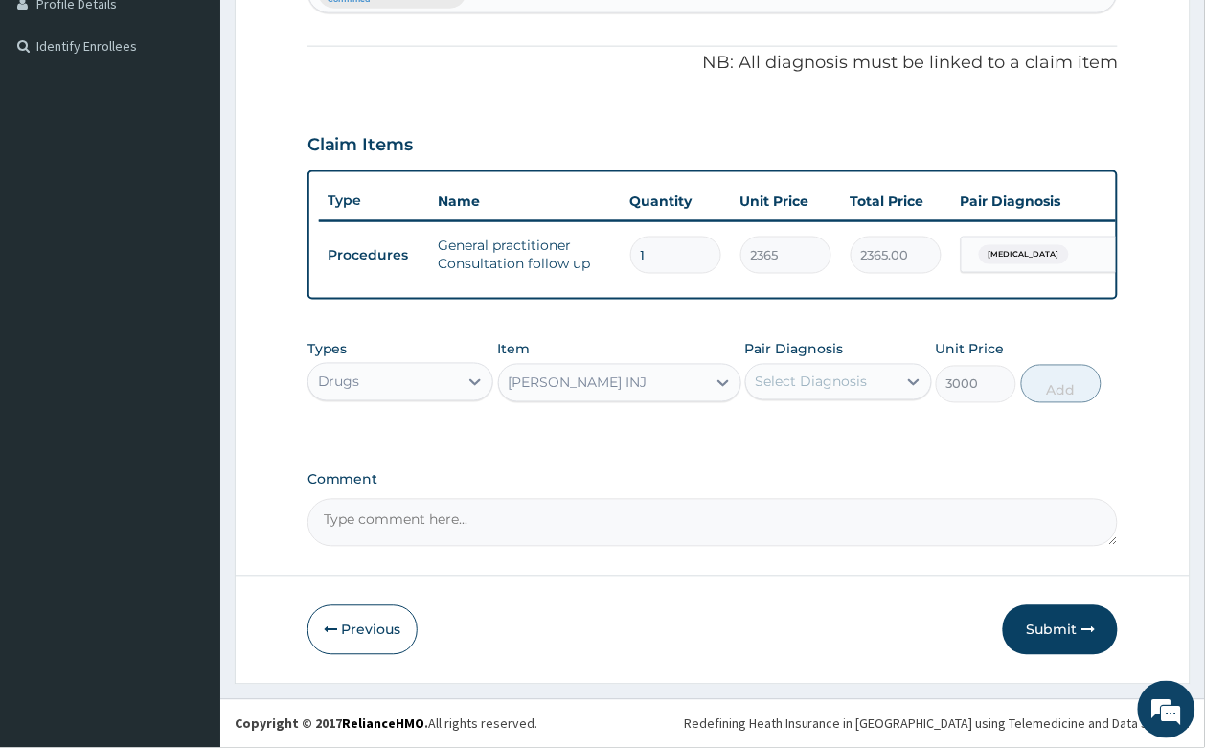
click at [850, 390] on div "Select Diagnosis" at bounding box center [811, 381] width 112 height 19
drag, startPoint x: 855, startPoint y: 423, endPoint x: 1047, endPoint y: 414, distance: 191.7
click at [857, 422] on label "Malaria, unspecified" at bounding box center [836, 428] width 119 height 19
checkbox input "true"
click at [1079, 381] on button "Add" at bounding box center [1061, 384] width 81 height 38
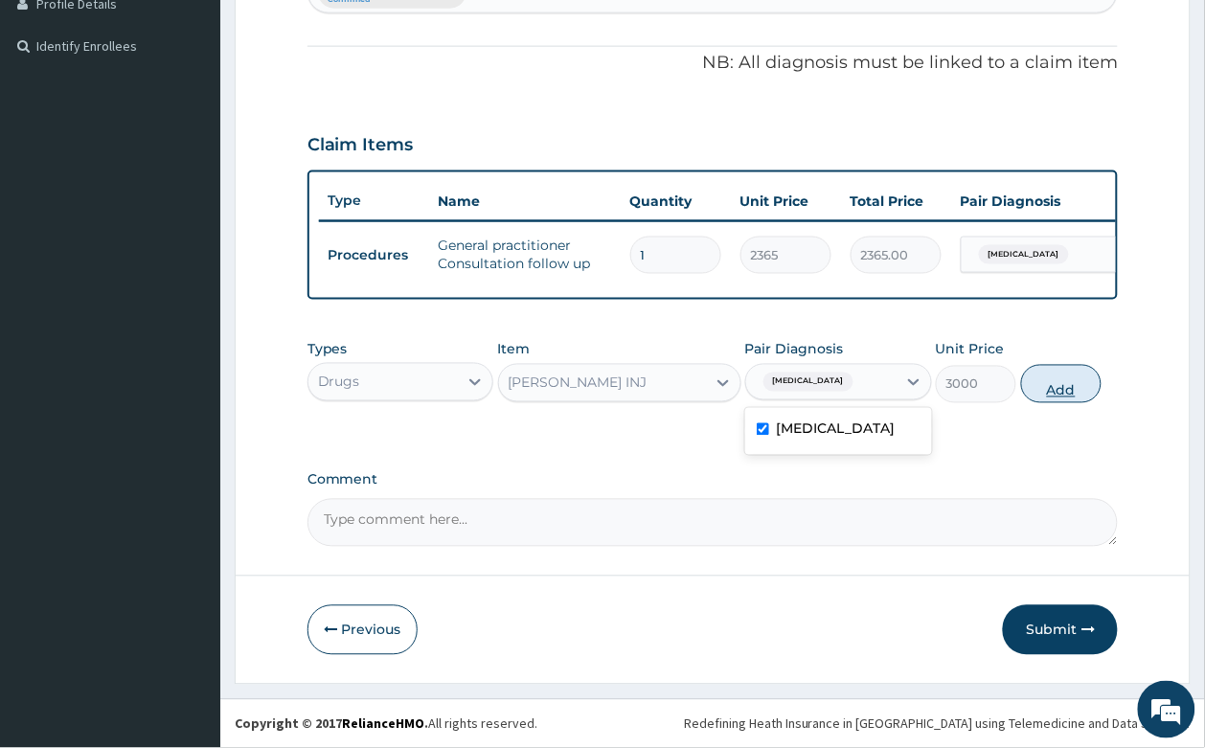
type input "0"
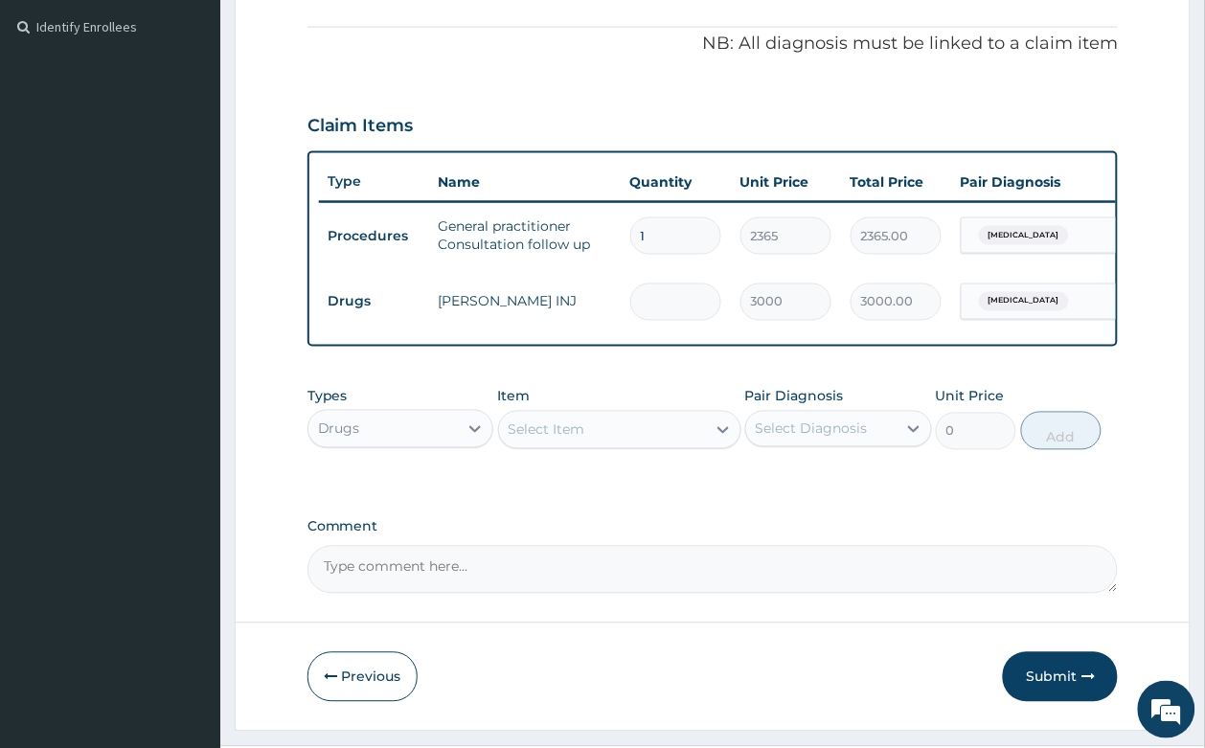
type input "0.00"
type input "3"
type input "9000.00"
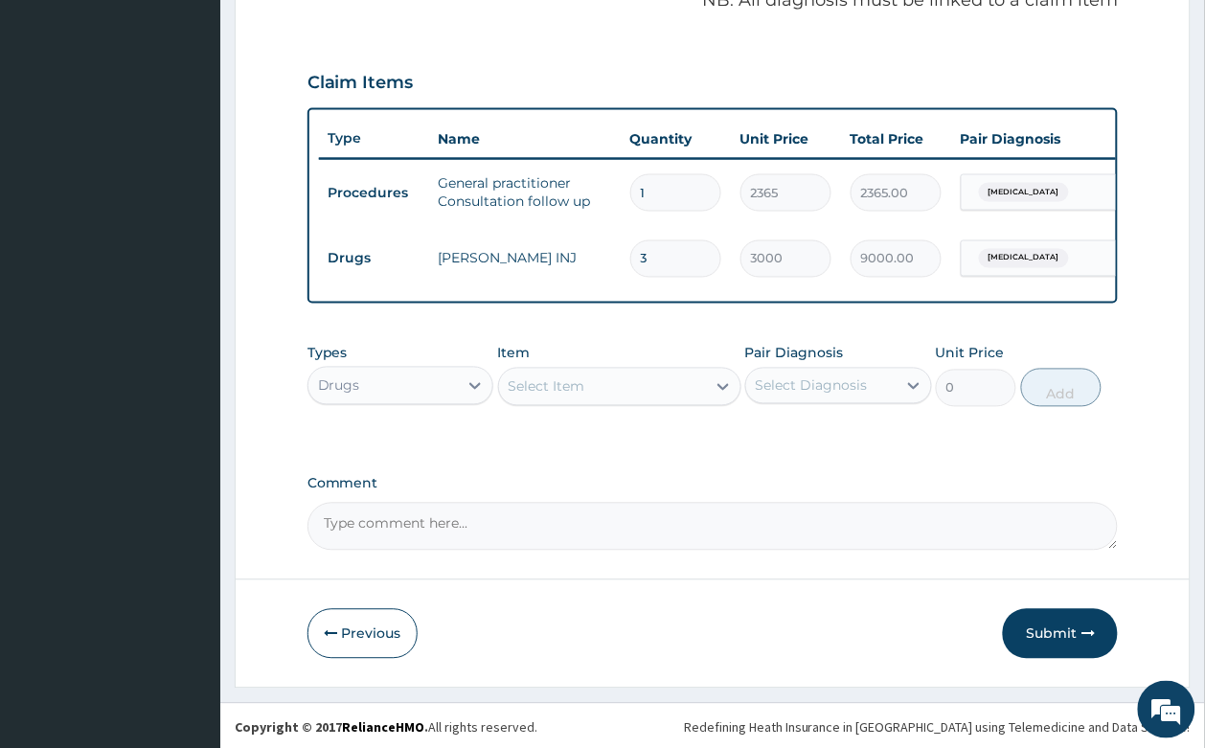
scroll to position [627, 0]
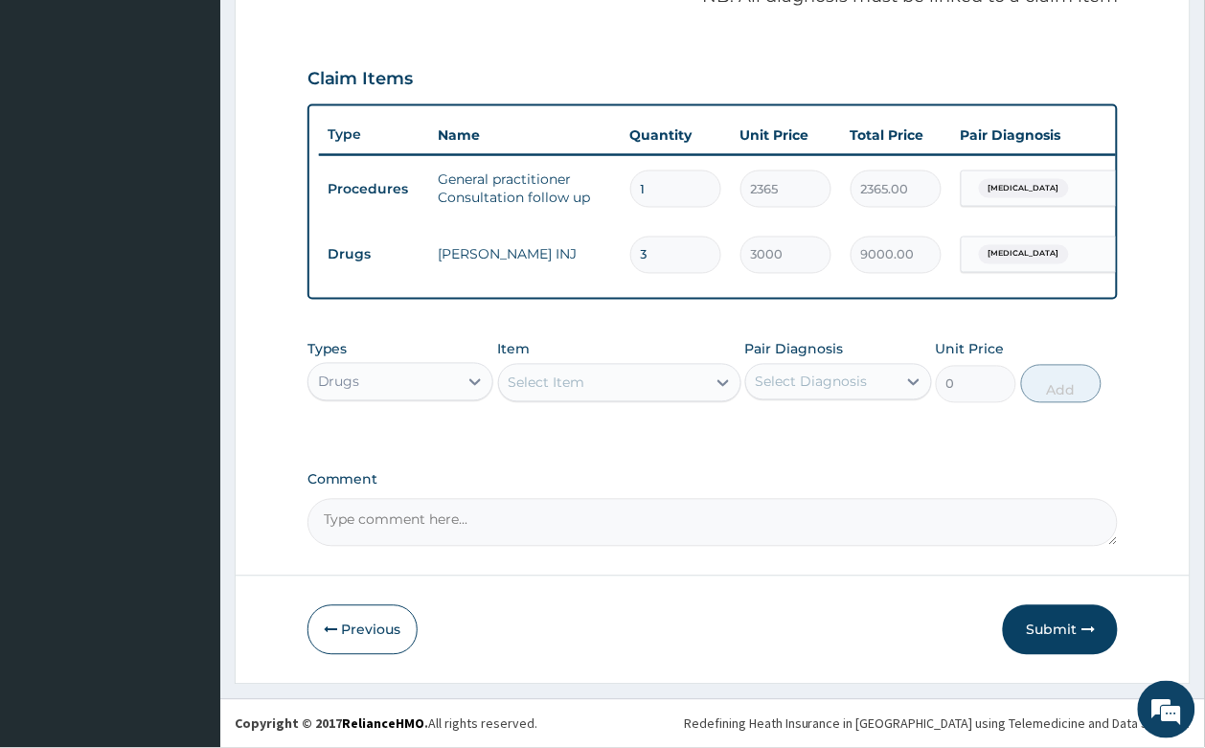
type input "3"
click at [585, 373] on div "Select Item" at bounding box center [602, 383] width 207 height 31
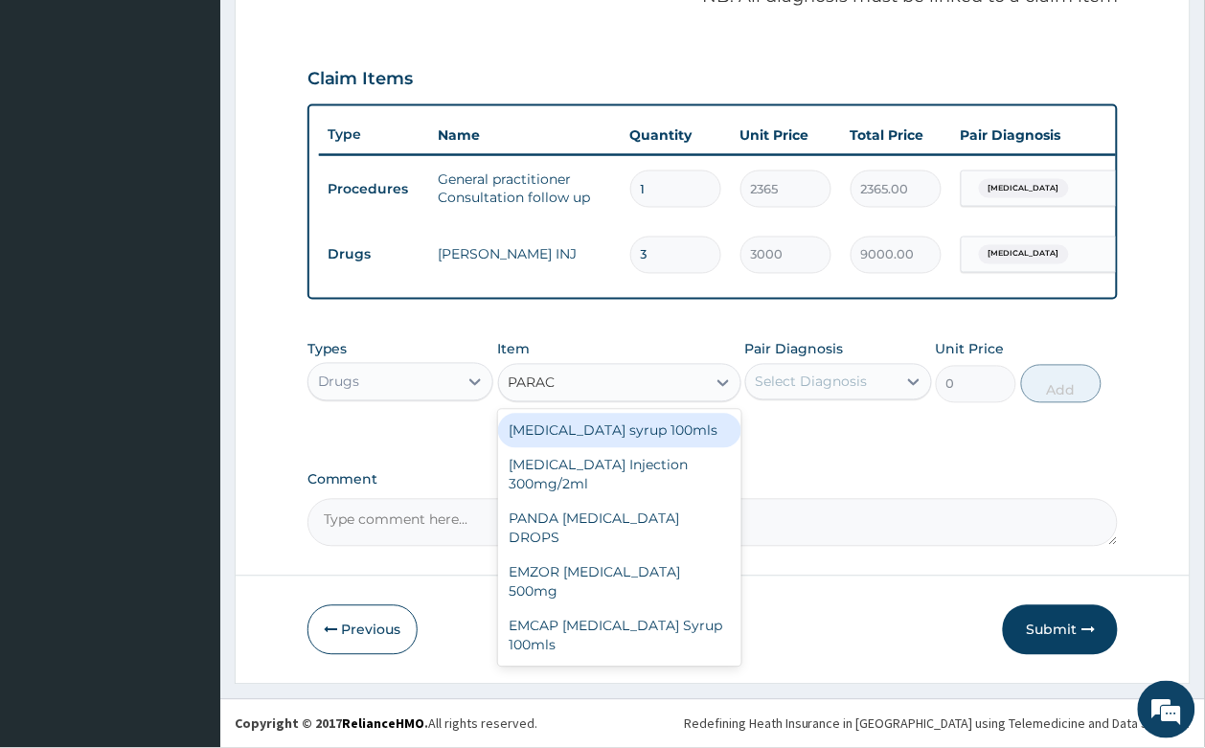
type input "PARACE"
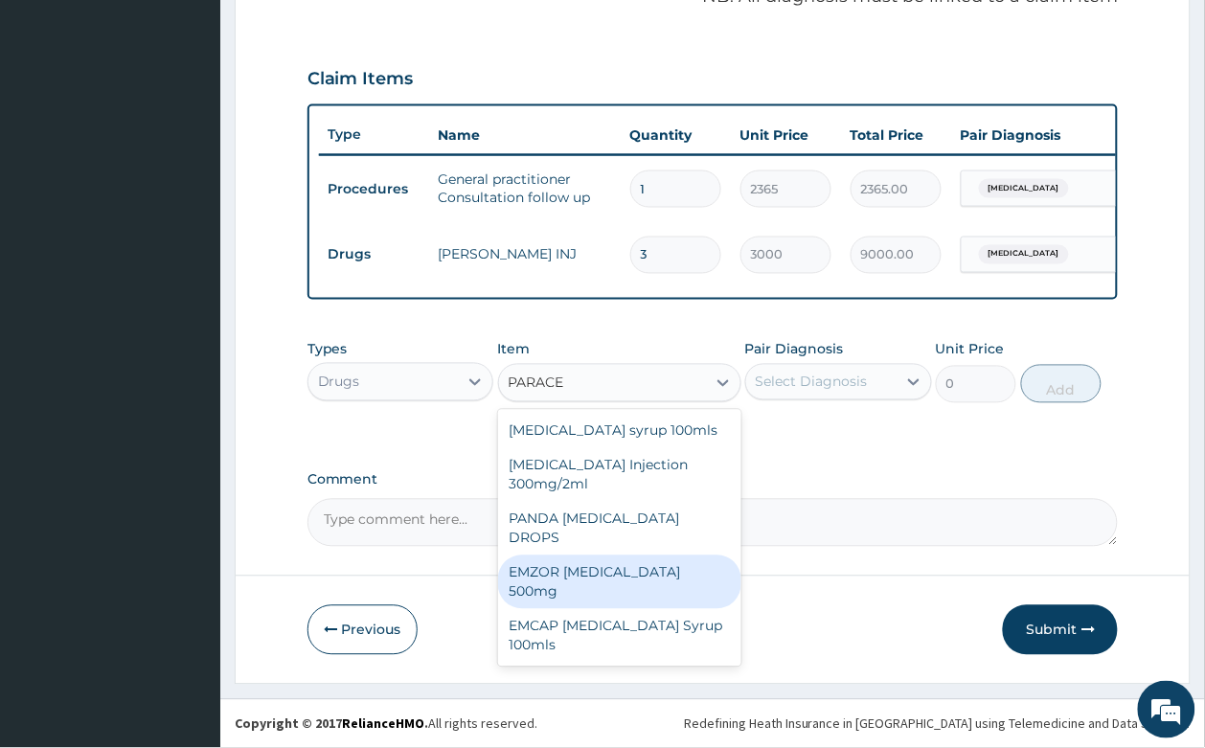
drag, startPoint x: 597, startPoint y: 560, endPoint x: 691, endPoint y: 498, distance: 113.4
click at [596, 557] on div "EMZOR [MEDICAL_DATA] 500mg" at bounding box center [619, 582] width 243 height 54
type input "23.65"
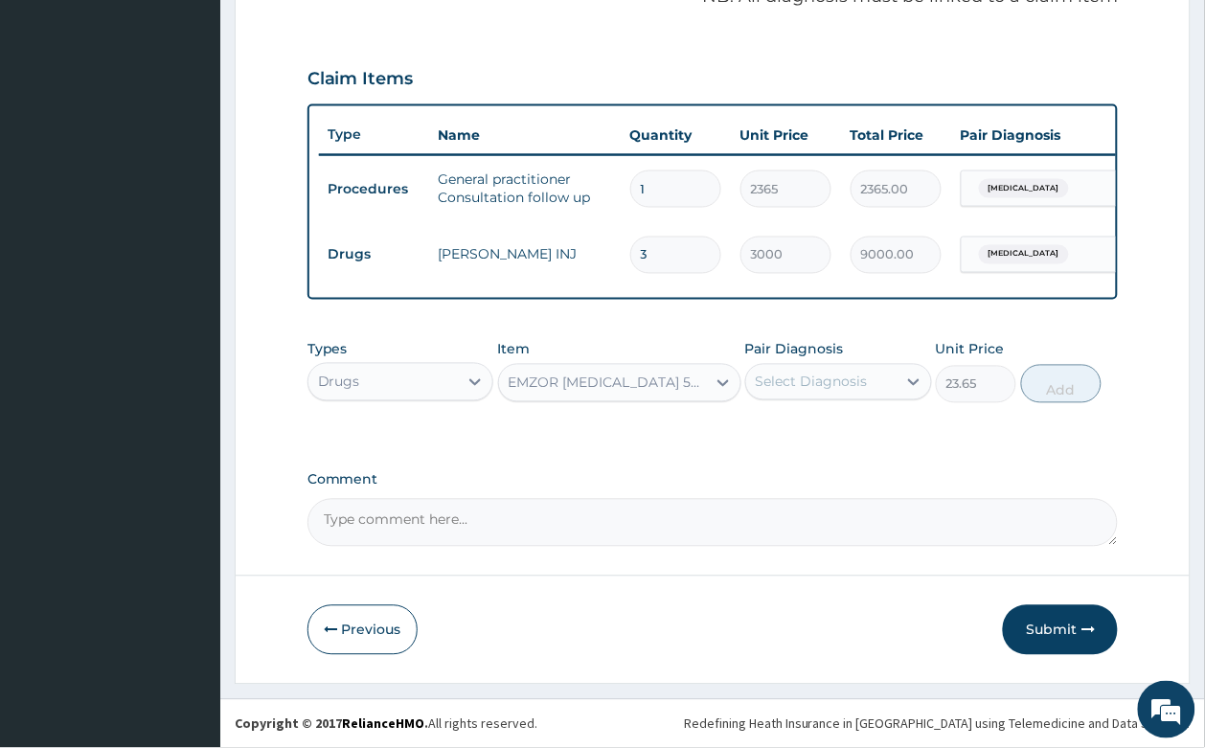
click at [790, 383] on div "Select Diagnosis" at bounding box center [811, 381] width 112 height 19
click at [801, 432] on label "Malaria, unspecified" at bounding box center [836, 428] width 119 height 19
checkbox input "true"
click at [1037, 388] on button "Add" at bounding box center [1061, 384] width 81 height 38
type input "0"
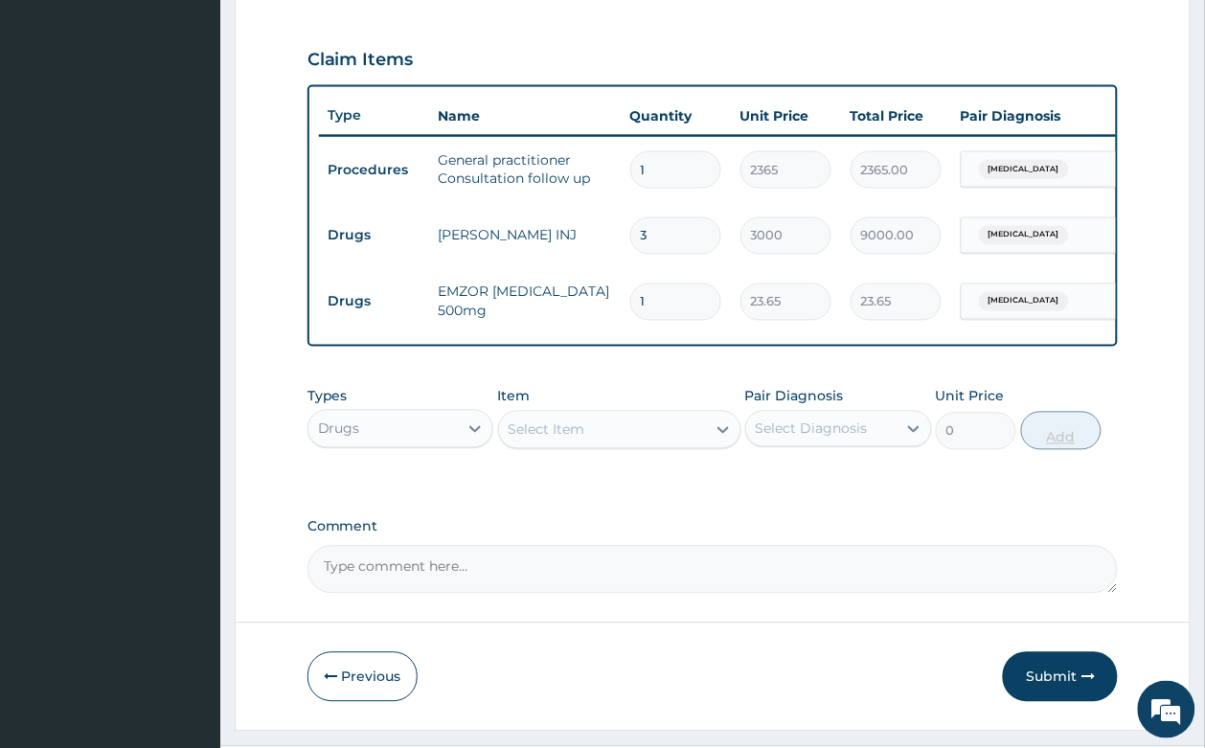
type input "0.00"
type input "9"
type input "212.85"
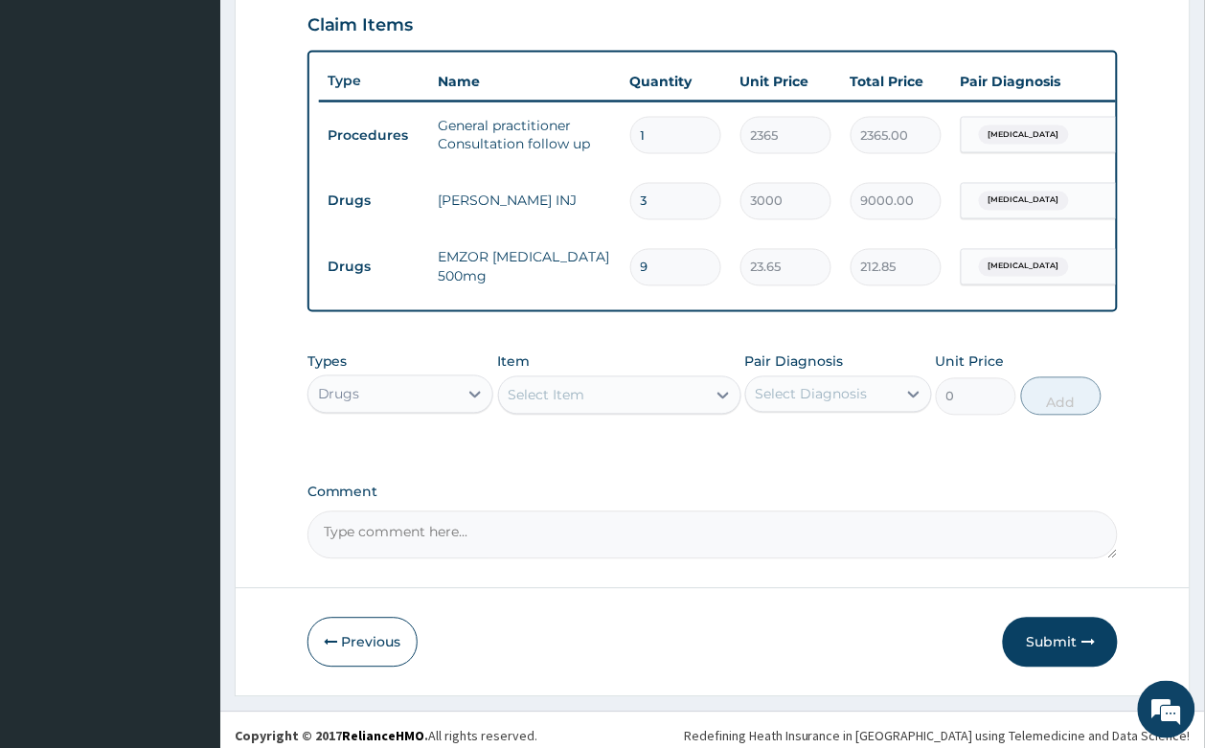
scroll to position [694, 0]
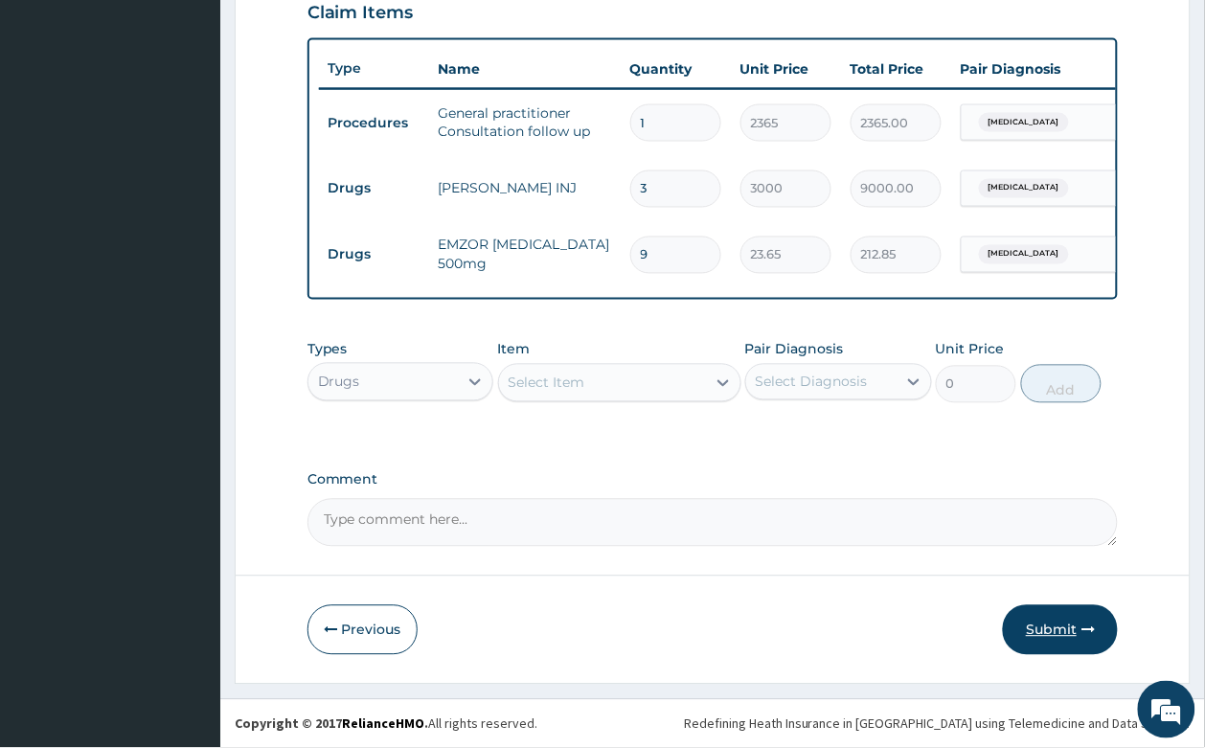
type input "9"
click at [1034, 633] on button "Submit" at bounding box center [1060, 630] width 115 height 50
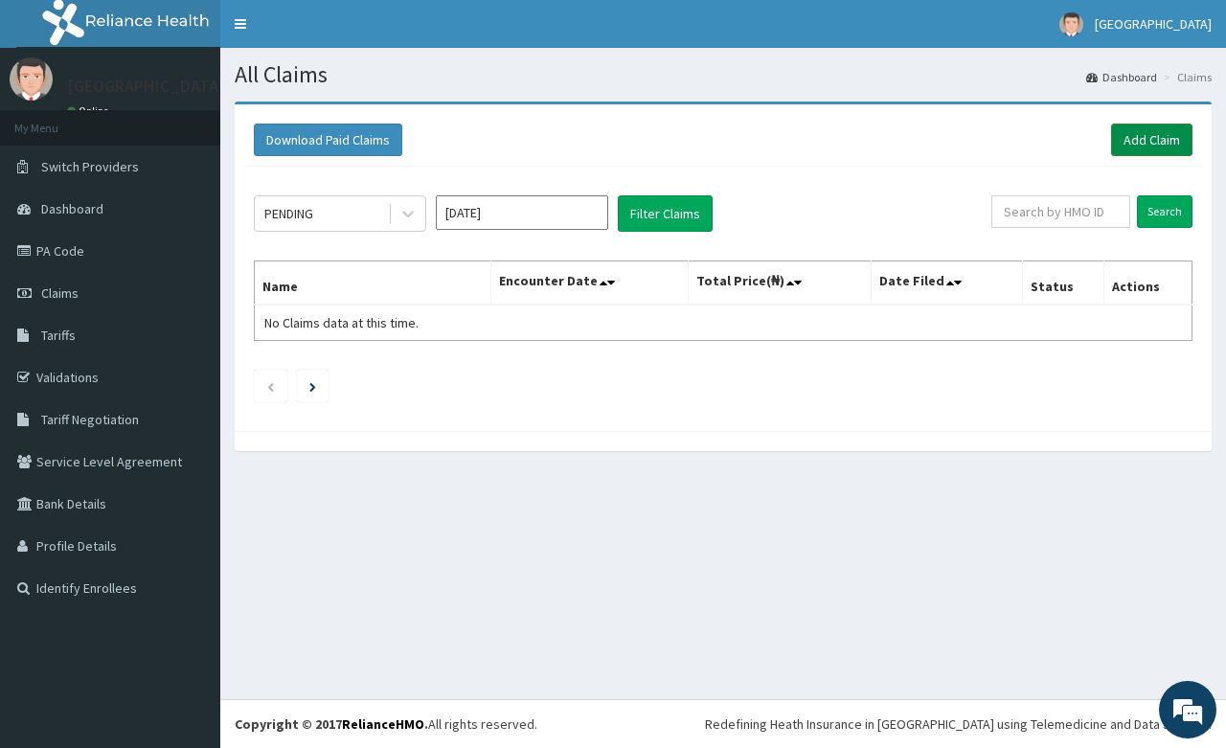
click at [1155, 135] on link "Add Claim" at bounding box center [1151, 140] width 81 height 33
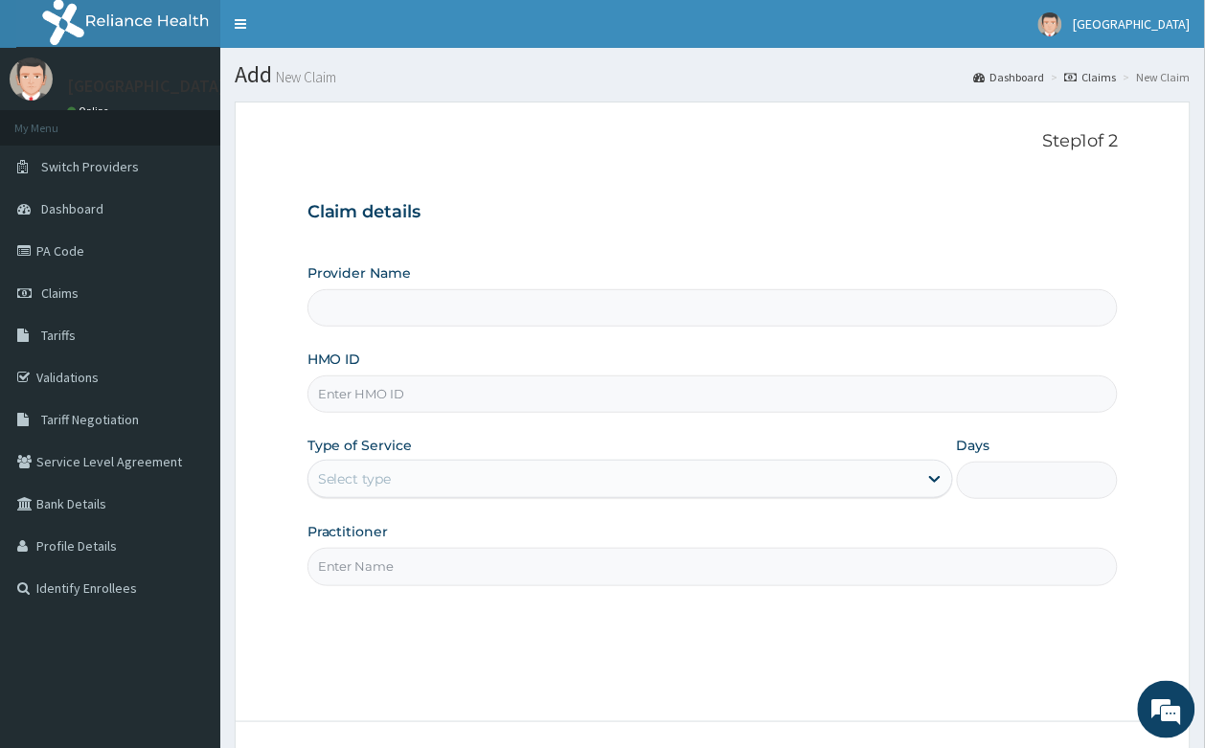
click at [410, 376] on input "HMO ID" at bounding box center [712, 393] width 811 height 37
type input "MKE/"
type input "[GEOGRAPHIC_DATA]- [GEOGRAPHIC_DATA]"
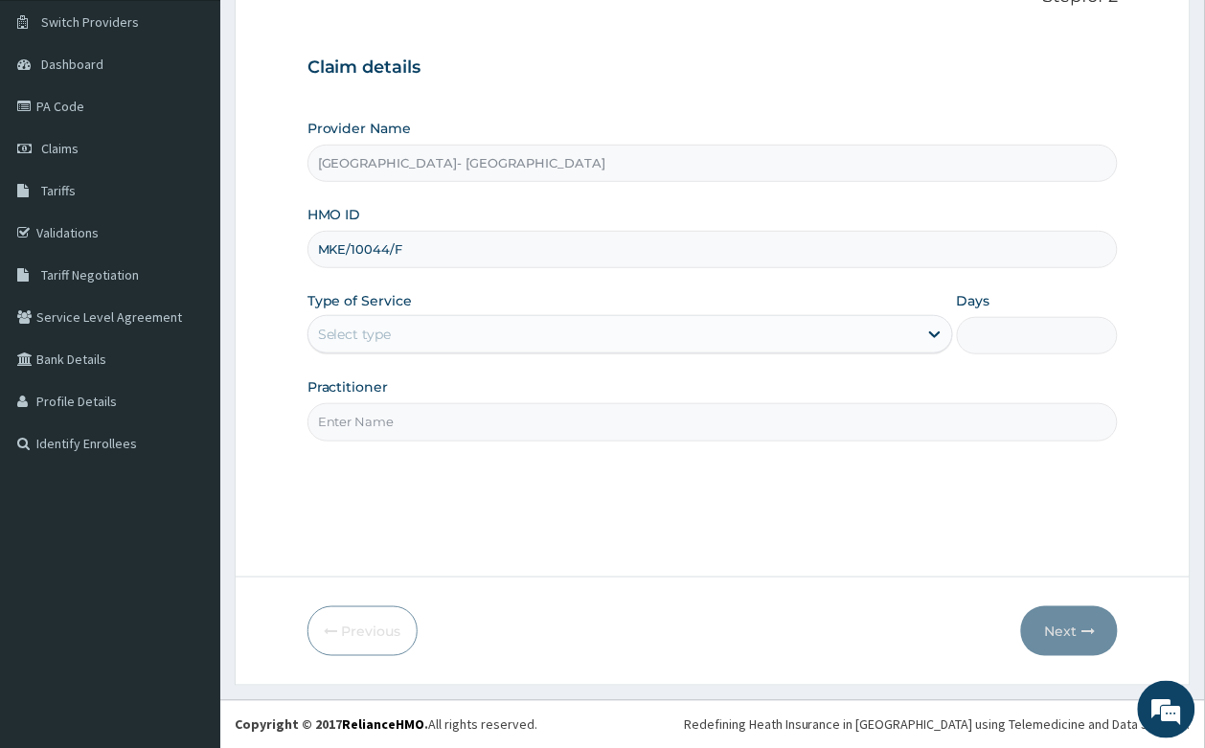
scroll to position [146, 0]
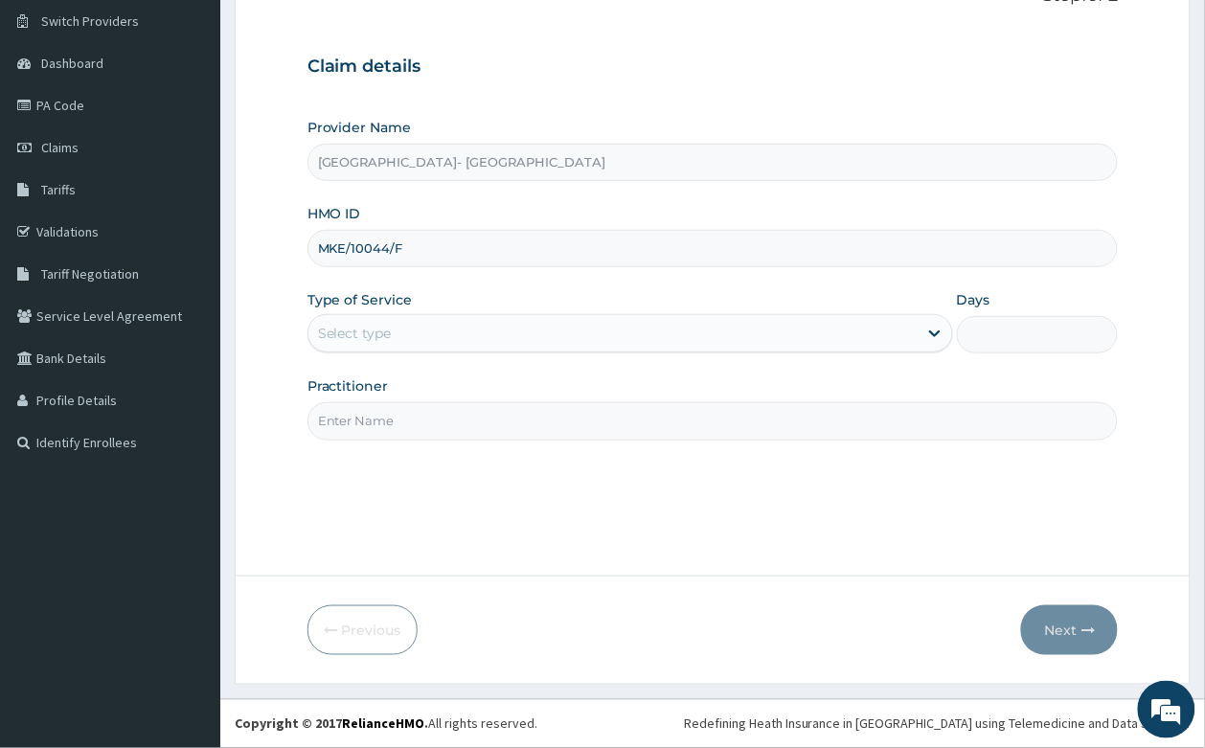
type input "MKE/10044/F"
click at [542, 326] on div "Select type" at bounding box center [612, 333] width 609 height 31
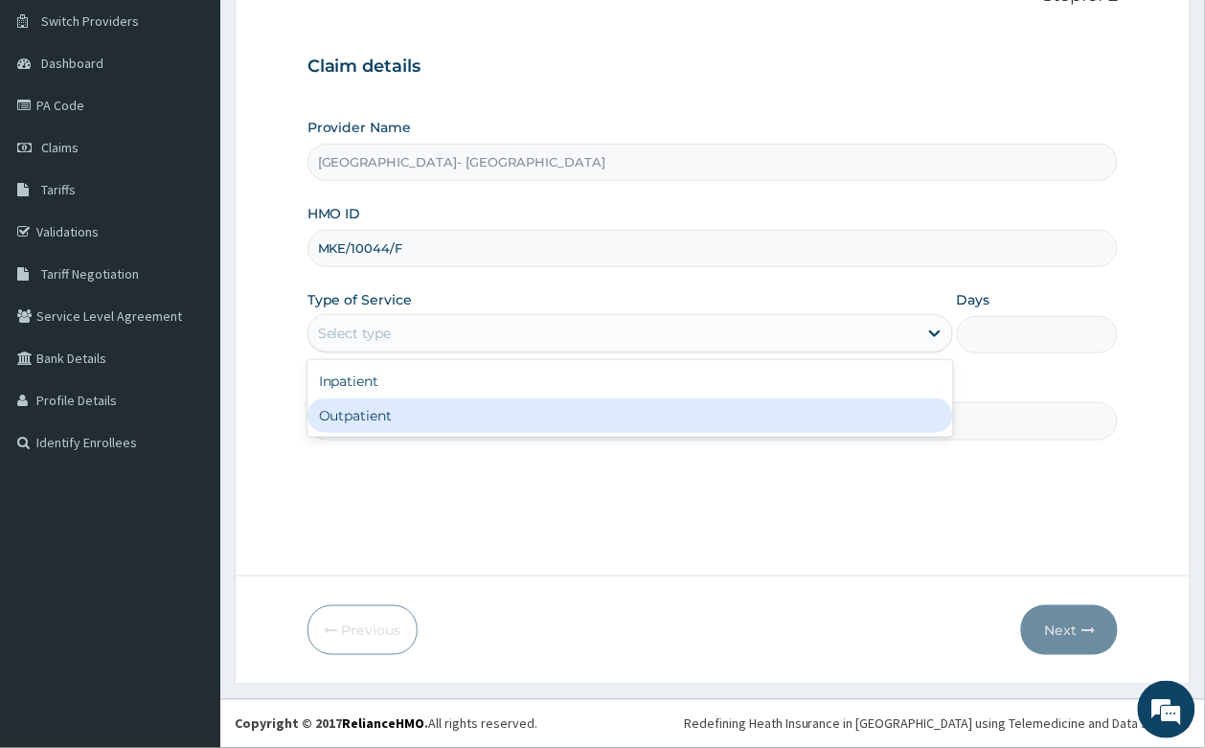
click at [499, 422] on div "Outpatient" at bounding box center [629, 415] width 645 height 34
type input "1"
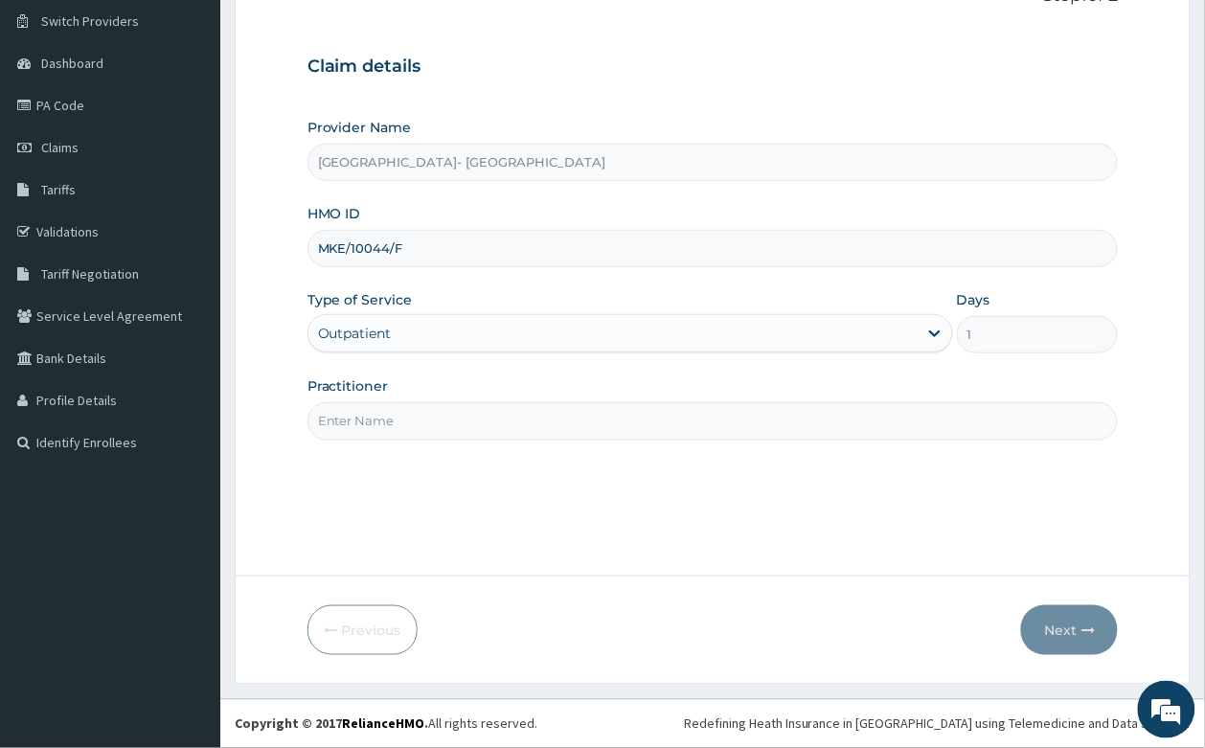
click at [415, 426] on input "Practitioner" at bounding box center [712, 420] width 811 height 37
type input "[PERSON_NAME]"
click at [1045, 618] on button "Next" at bounding box center [1069, 630] width 97 height 50
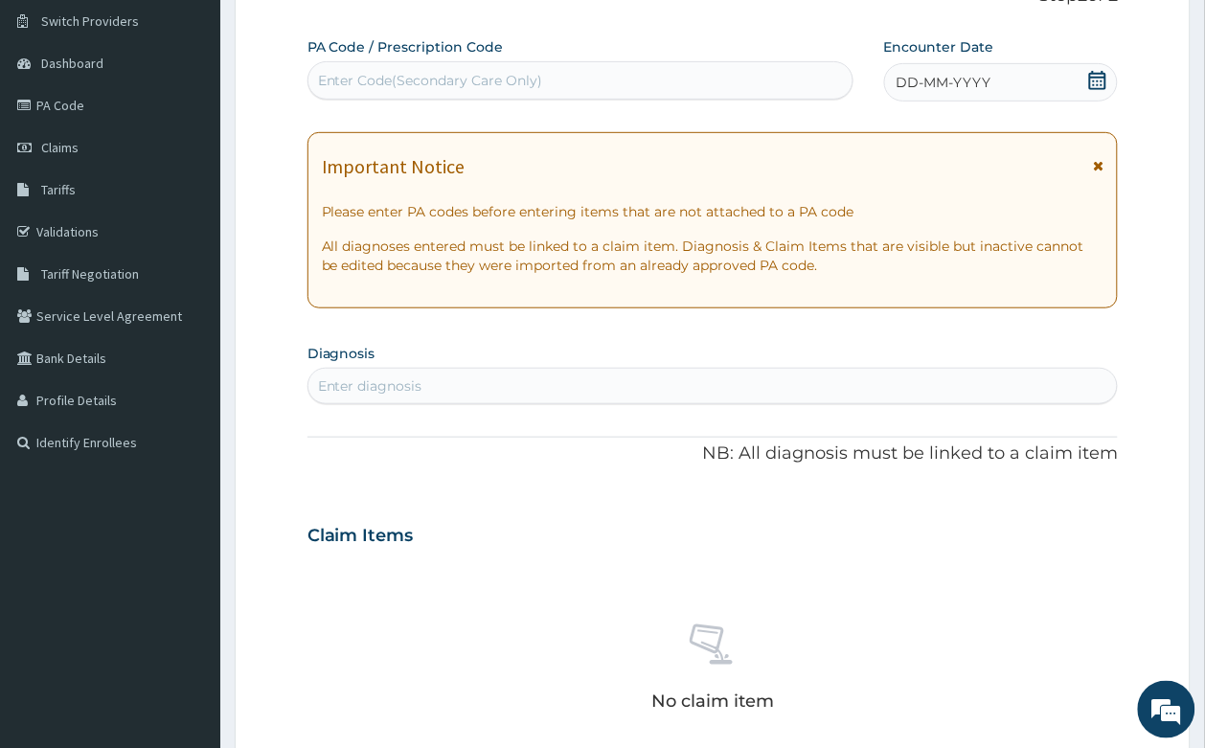
click at [466, 67] on div "Enter Code(Secondary Care Only)" at bounding box center [580, 80] width 544 height 31
paste input "PA/6EDA02"
type input "PA/6EDA02"
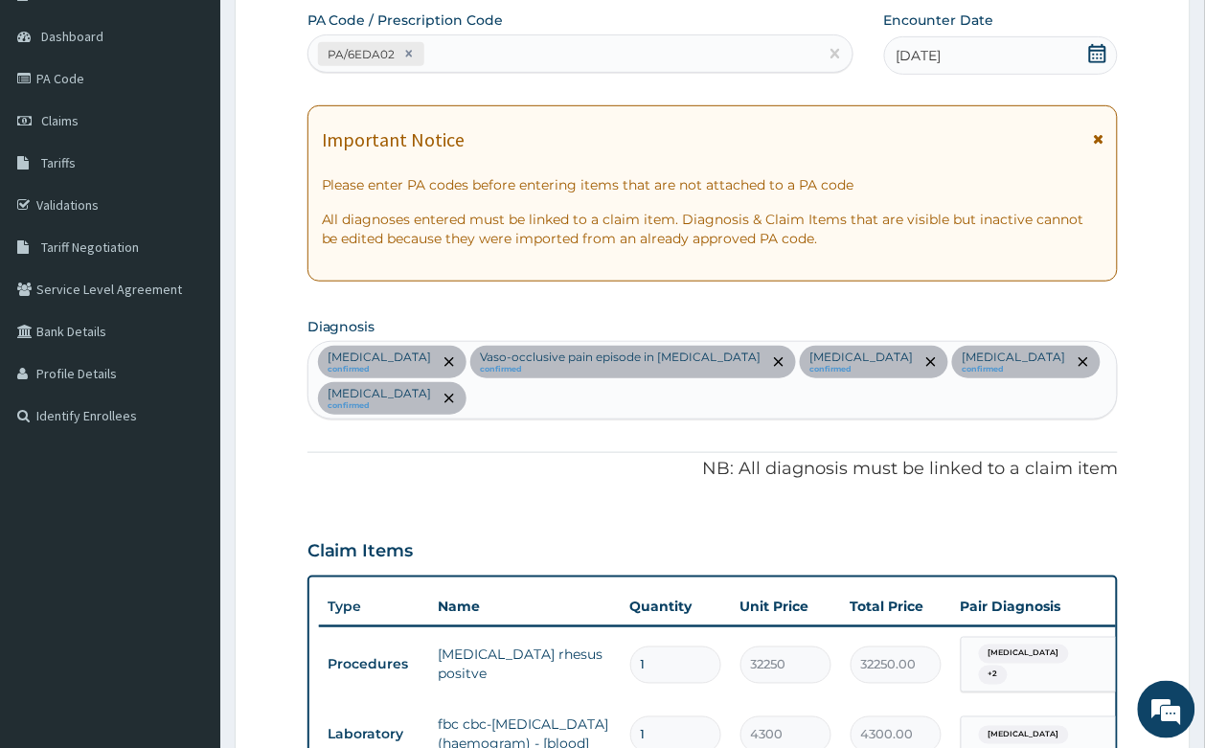
scroll to position [35, 0]
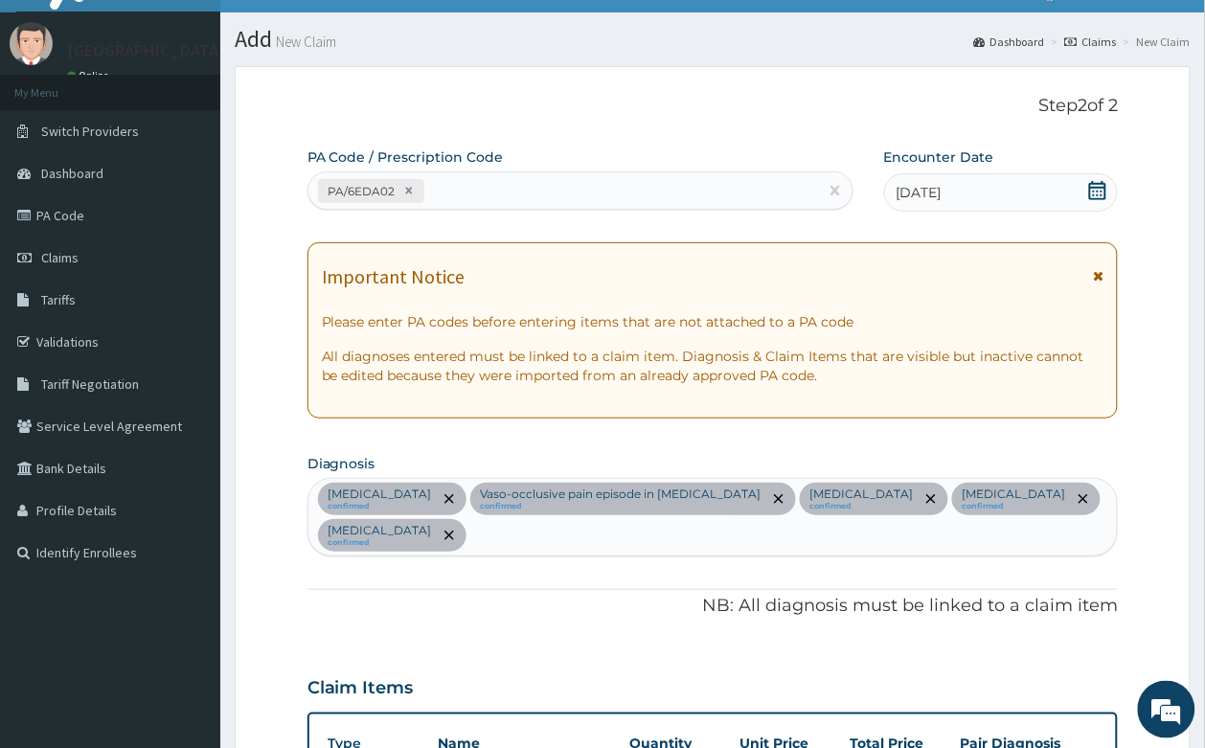
click at [524, 183] on div "PA/6EDA02" at bounding box center [562, 191] width 509 height 32
paste input "PA/231D35"
type input "PA/231D35"
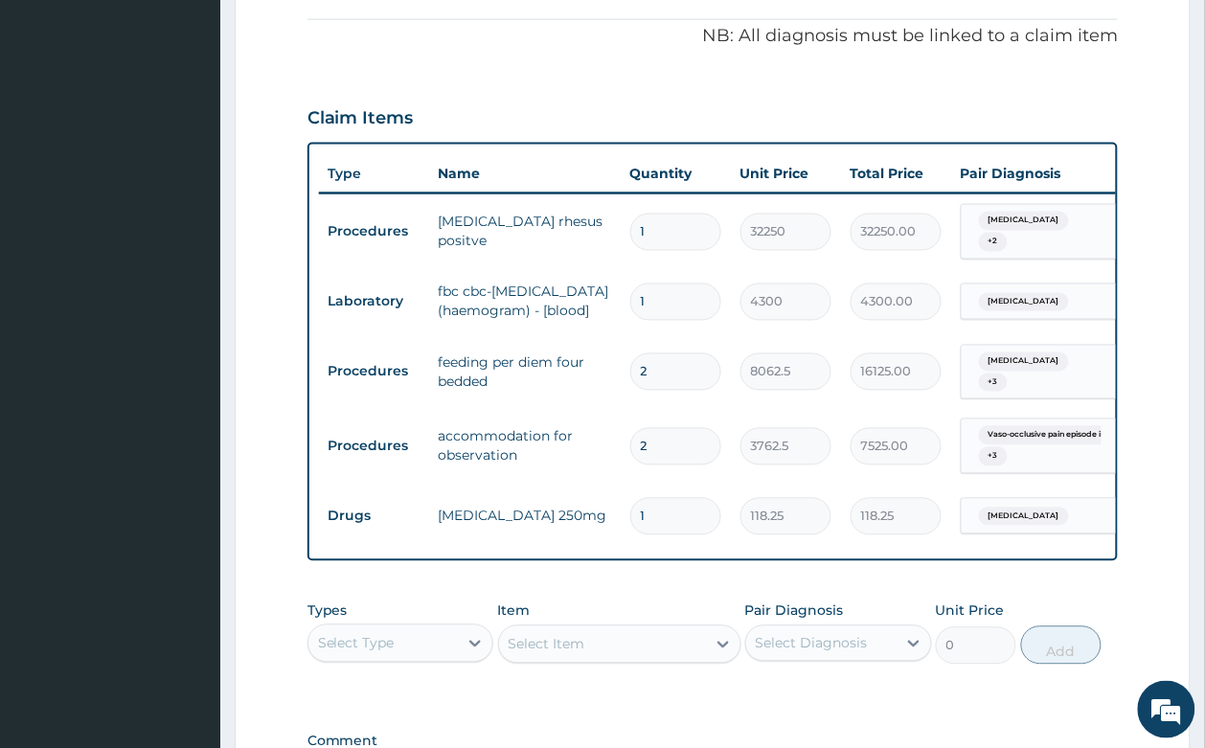
scroll to position [845, 0]
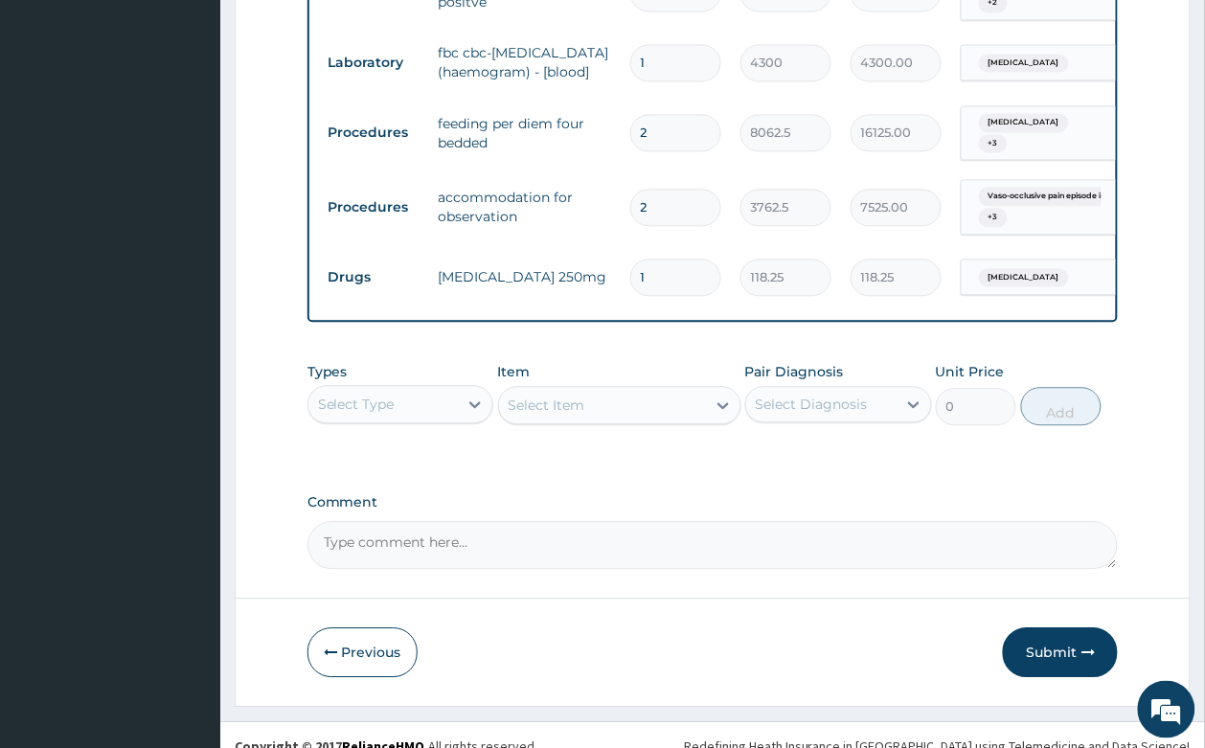
click at [409, 389] on div "Select Type" at bounding box center [383, 404] width 150 height 31
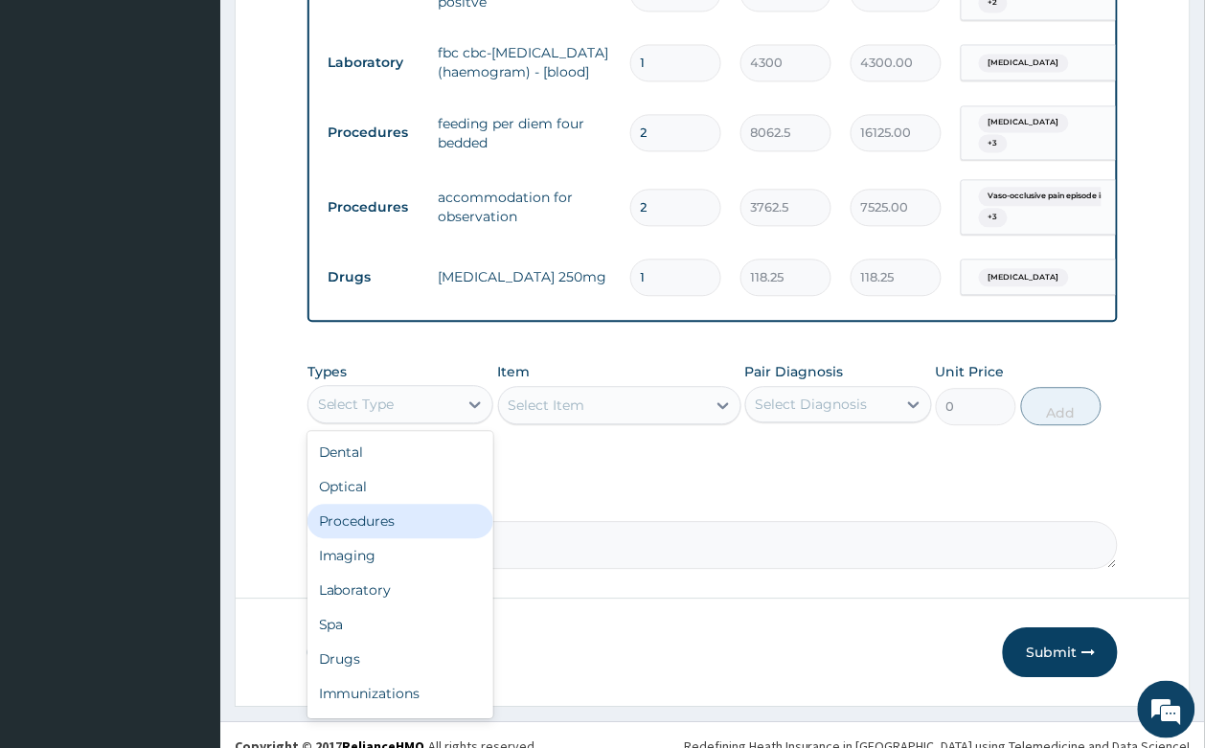
click at [431, 508] on div "Procedures" at bounding box center [400, 521] width 187 height 34
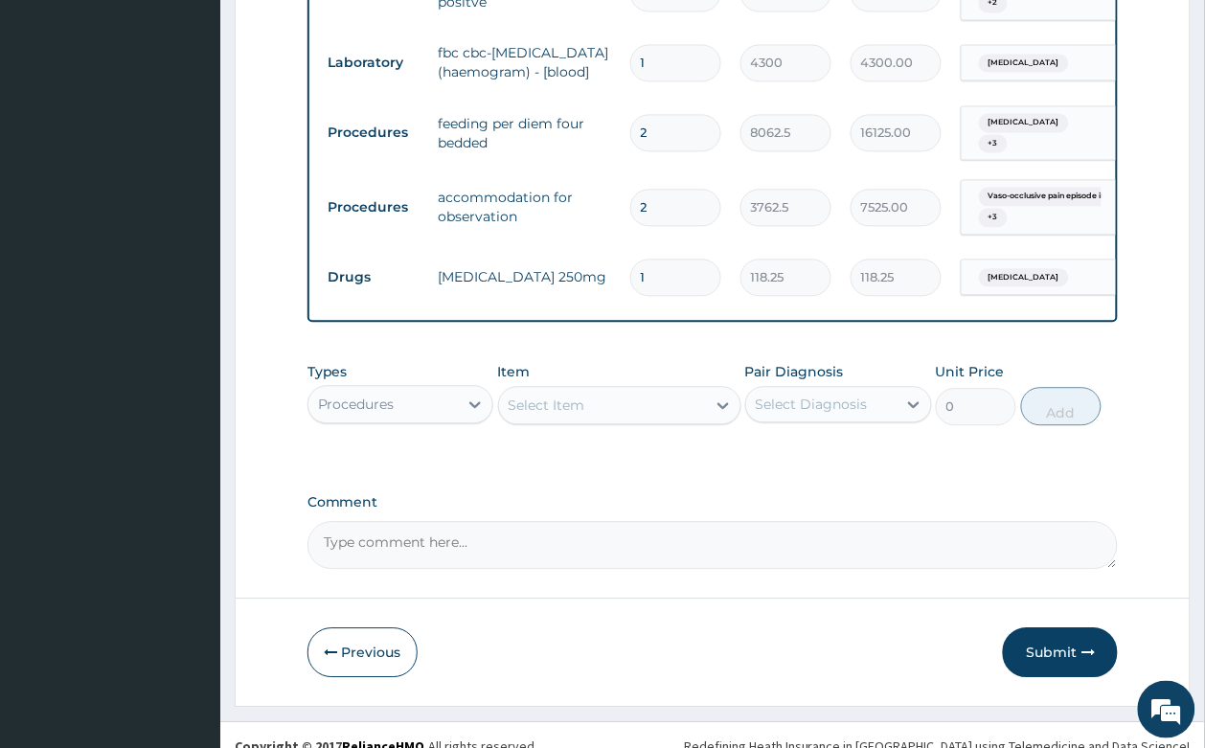
click at [572, 390] on div "Select Item" at bounding box center [602, 405] width 207 height 31
type input "REG"
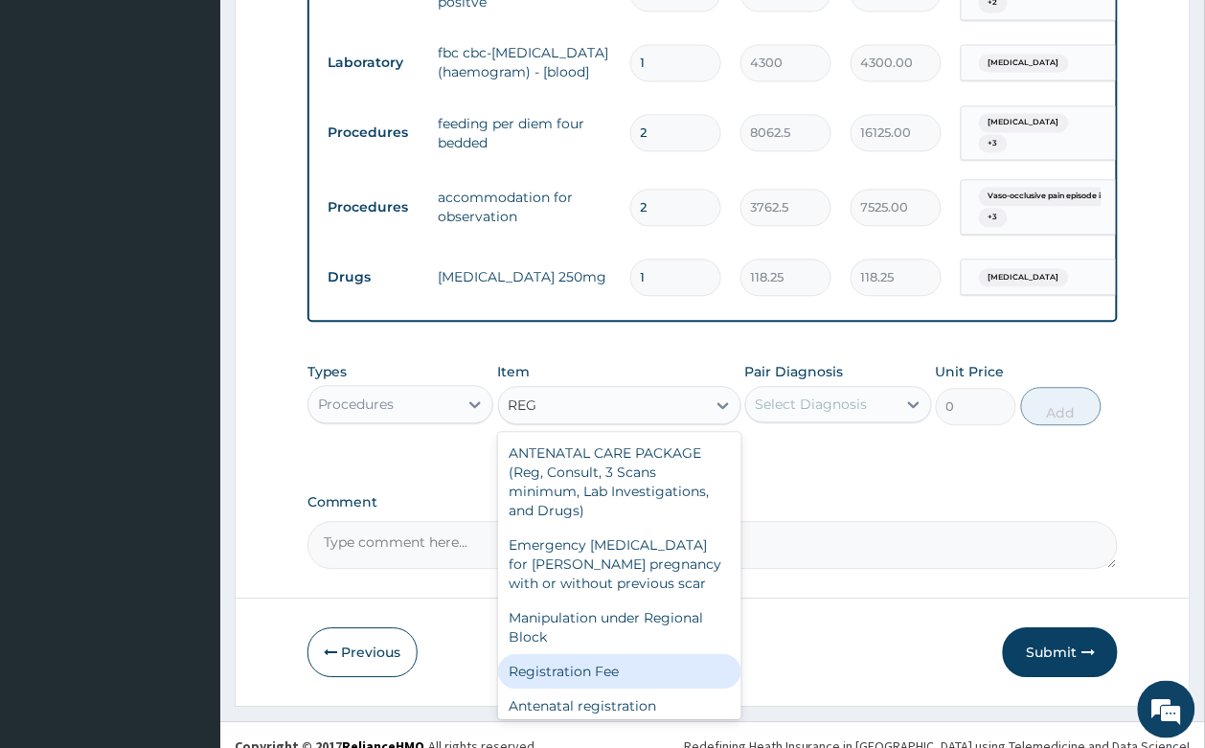
click at [629, 654] on div "Registration Fee" at bounding box center [619, 671] width 243 height 34
type input "2150"
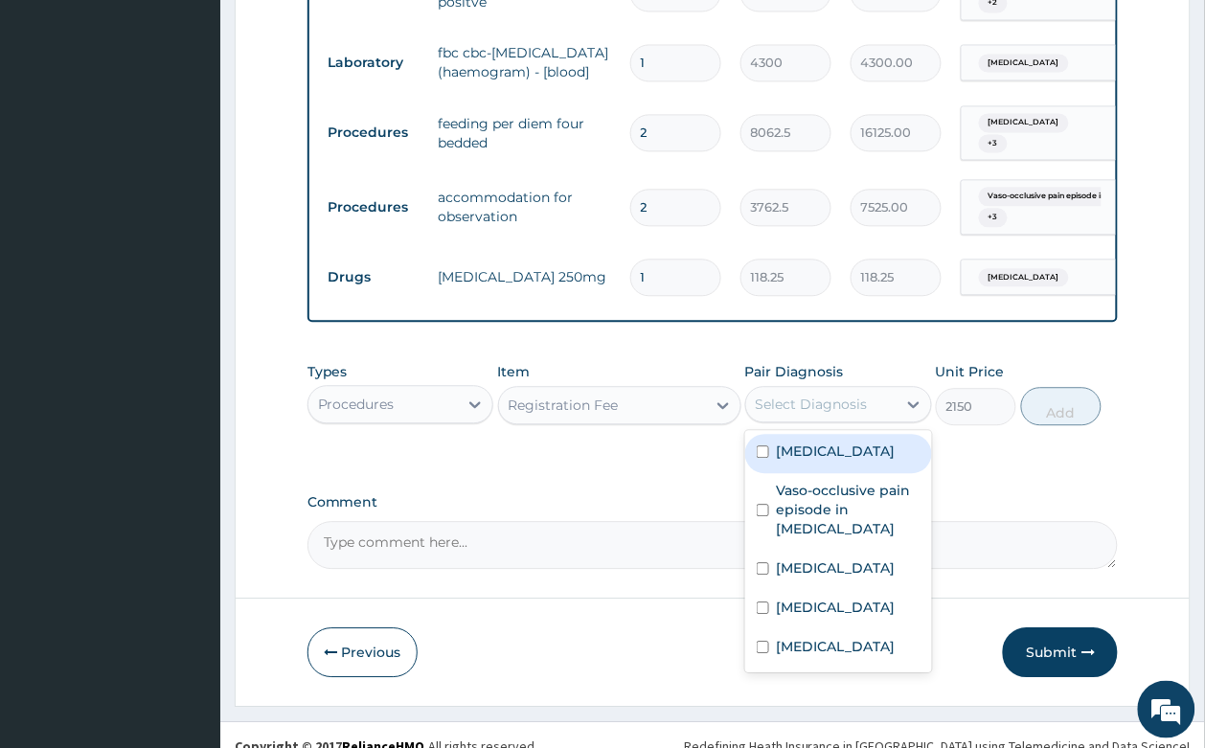
click at [812, 394] on div "Select Diagnosis" at bounding box center [811, 403] width 112 height 19
click at [816, 441] on label "[MEDICAL_DATA]" at bounding box center [836, 450] width 119 height 19
checkbox input "true"
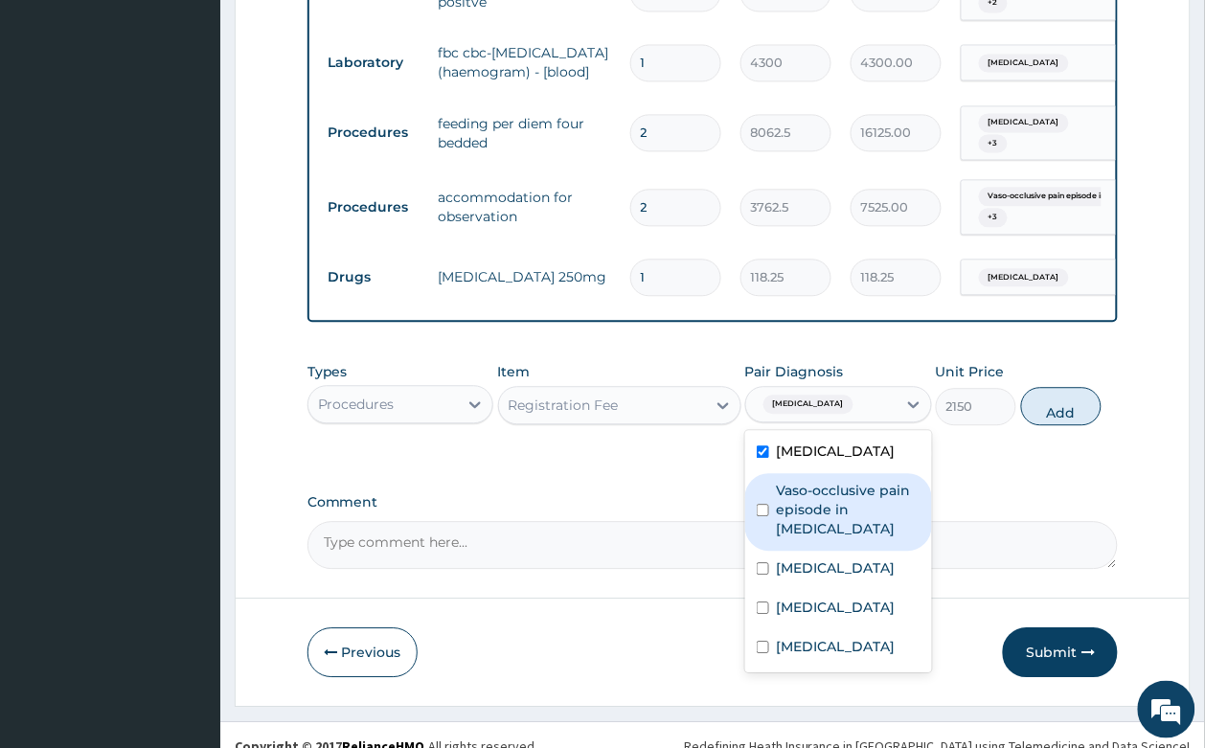
click at [820, 486] on label "Vaso-occlusive pain episode in [MEDICAL_DATA]" at bounding box center [849, 509] width 144 height 57
checkbox input "true"
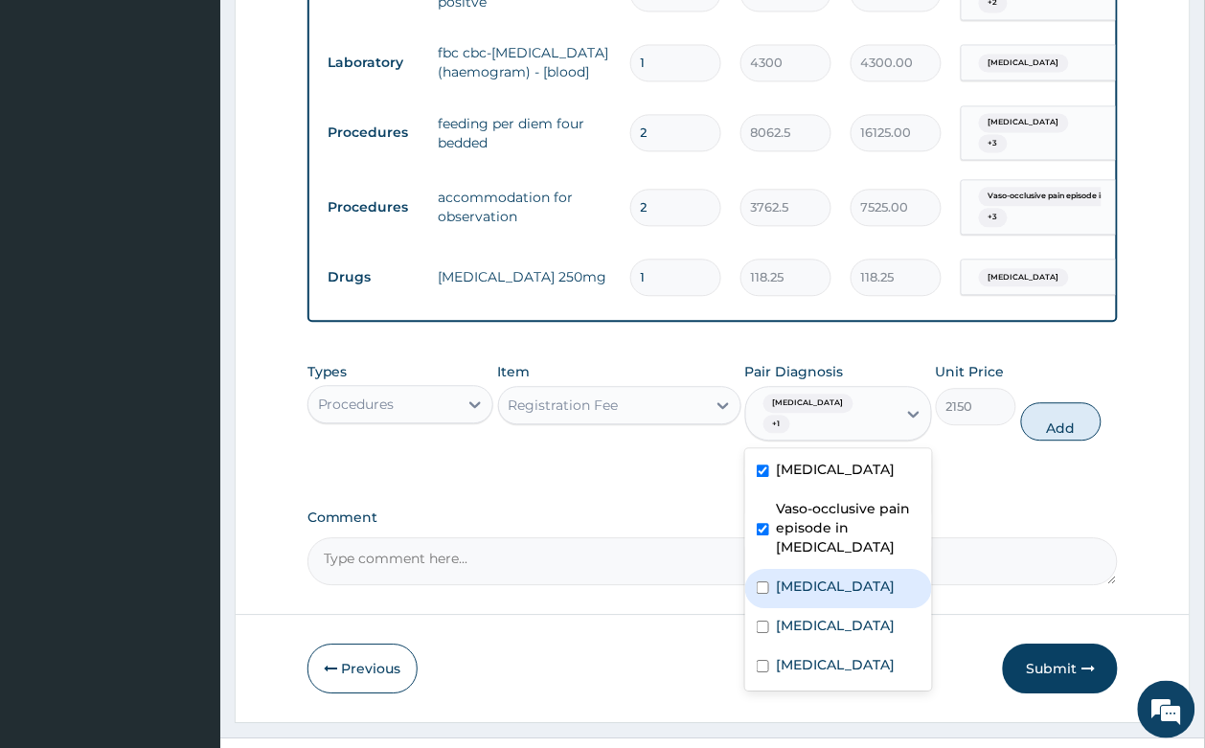
click at [831, 576] on label "[MEDICAL_DATA]" at bounding box center [836, 585] width 119 height 19
checkbox input "true"
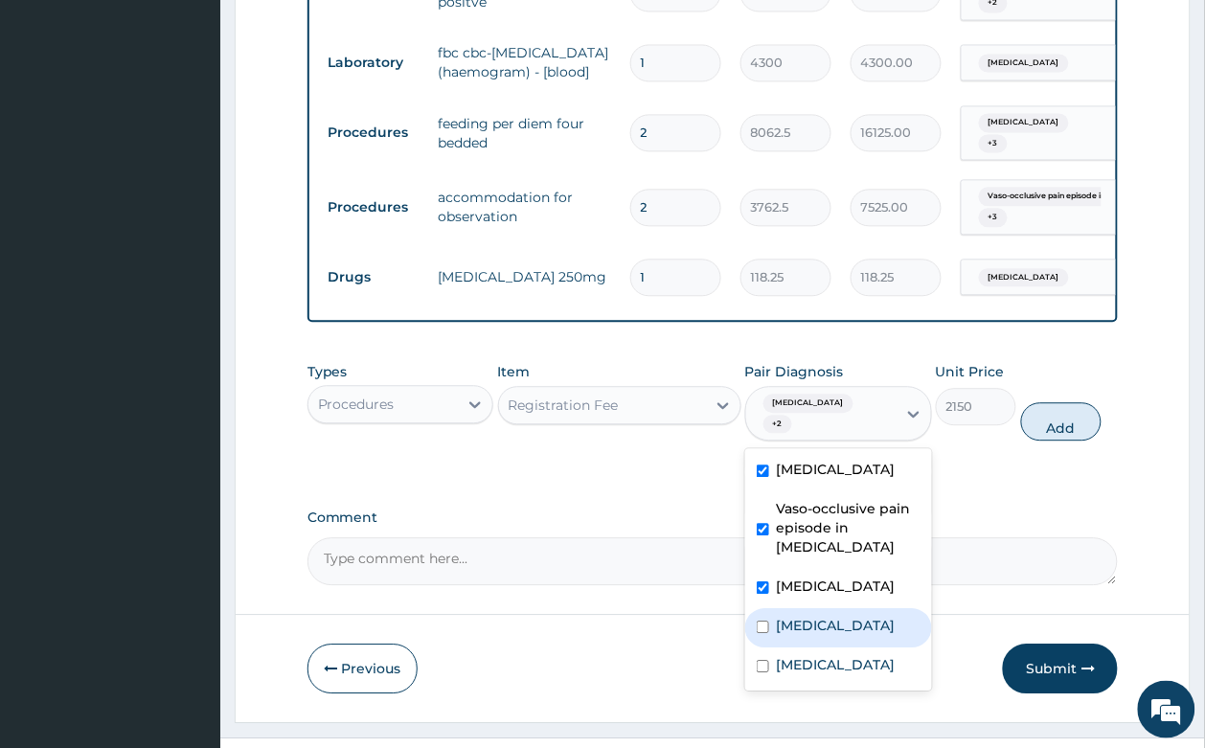
click at [834, 608] on div "[MEDICAL_DATA]" at bounding box center [838, 627] width 187 height 39
checkbox input "true"
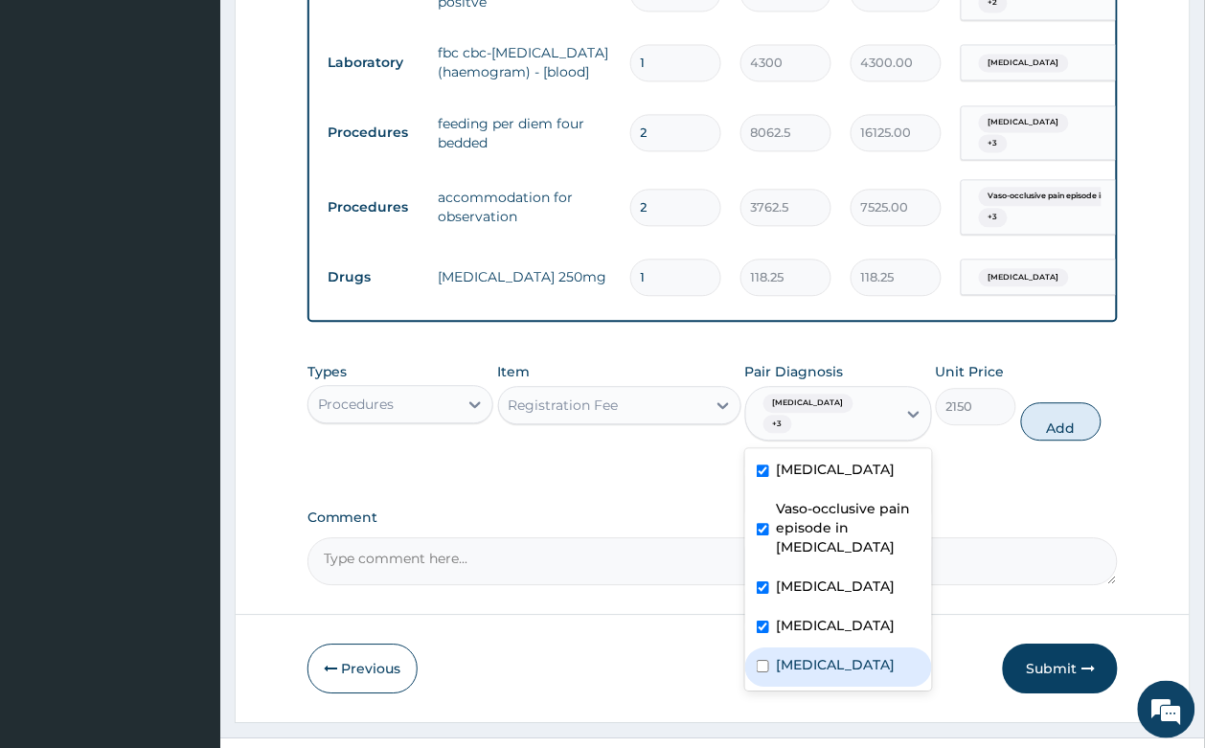
drag, startPoint x: 840, startPoint y: 632, endPoint x: 943, endPoint y: 510, distance: 159.6
click at [839, 647] on div "[MEDICAL_DATA]" at bounding box center [838, 666] width 187 height 39
checkbox input "true"
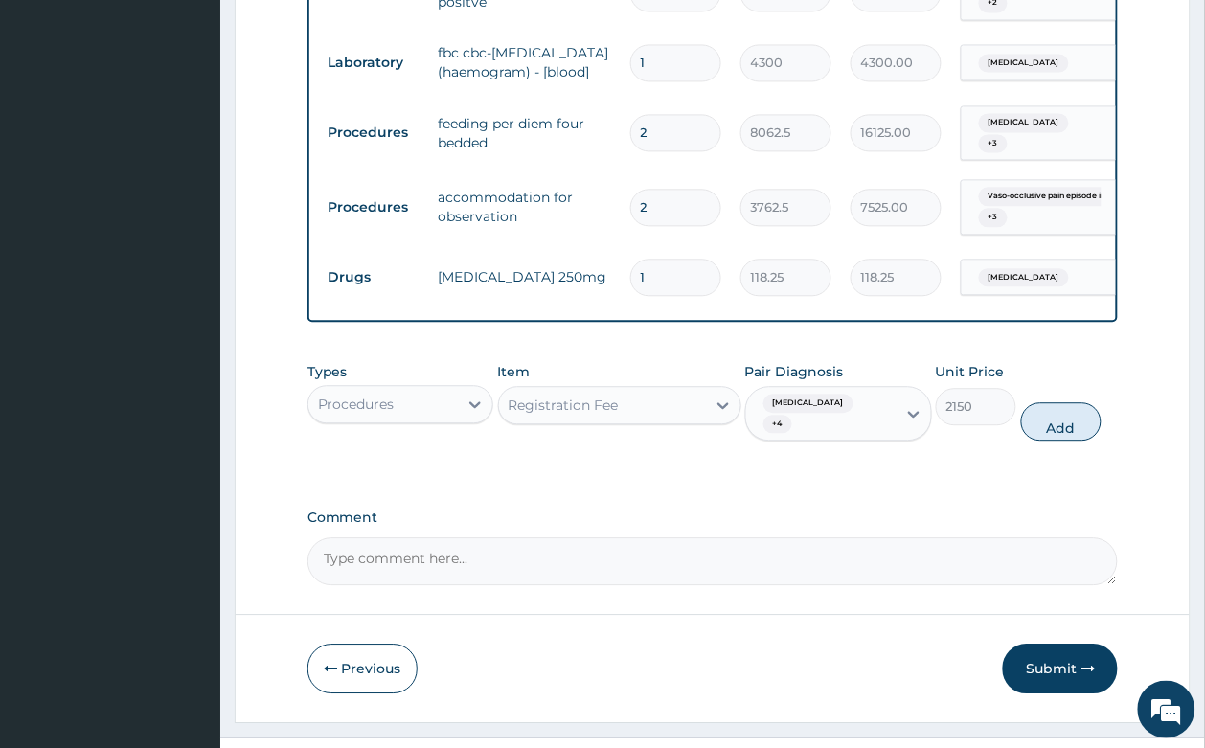
drag, startPoint x: 1049, startPoint y: 385, endPoint x: 939, endPoint y: 381, distance: 110.2
click at [1049, 402] on button "Add" at bounding box center [1061, 421] width 81 height 38
type input "0"
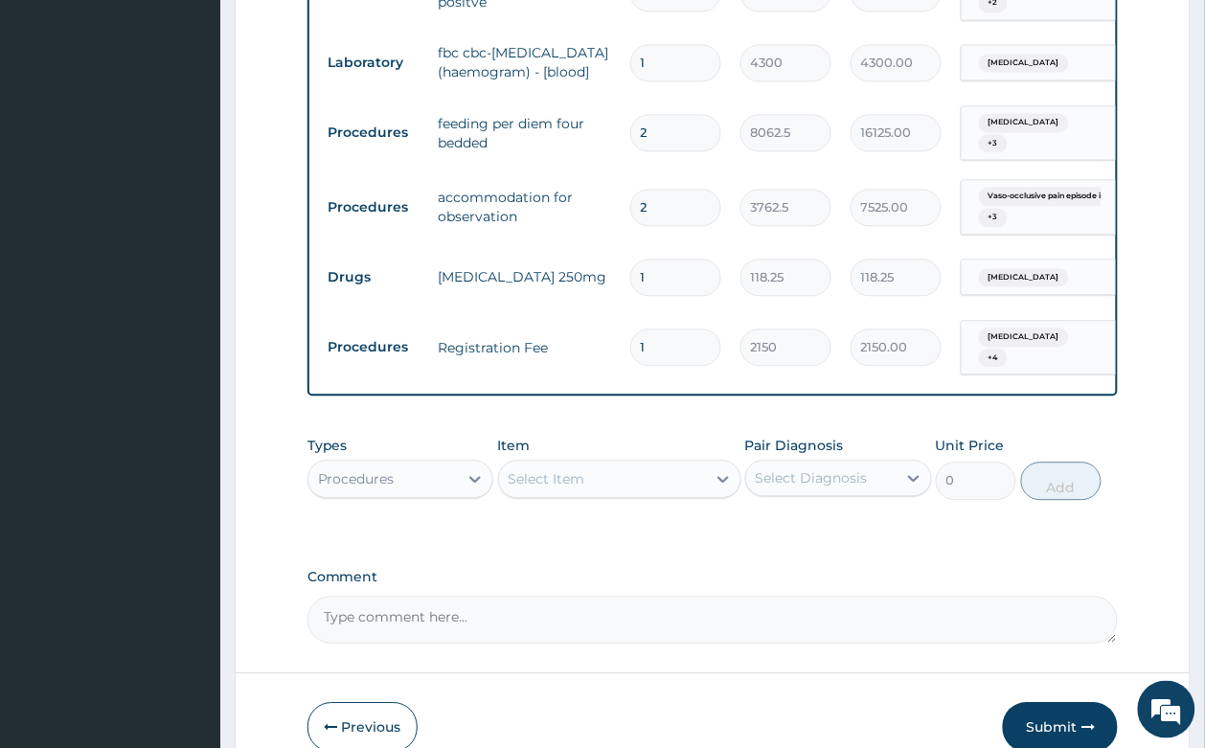
scroll to position [911, 0]
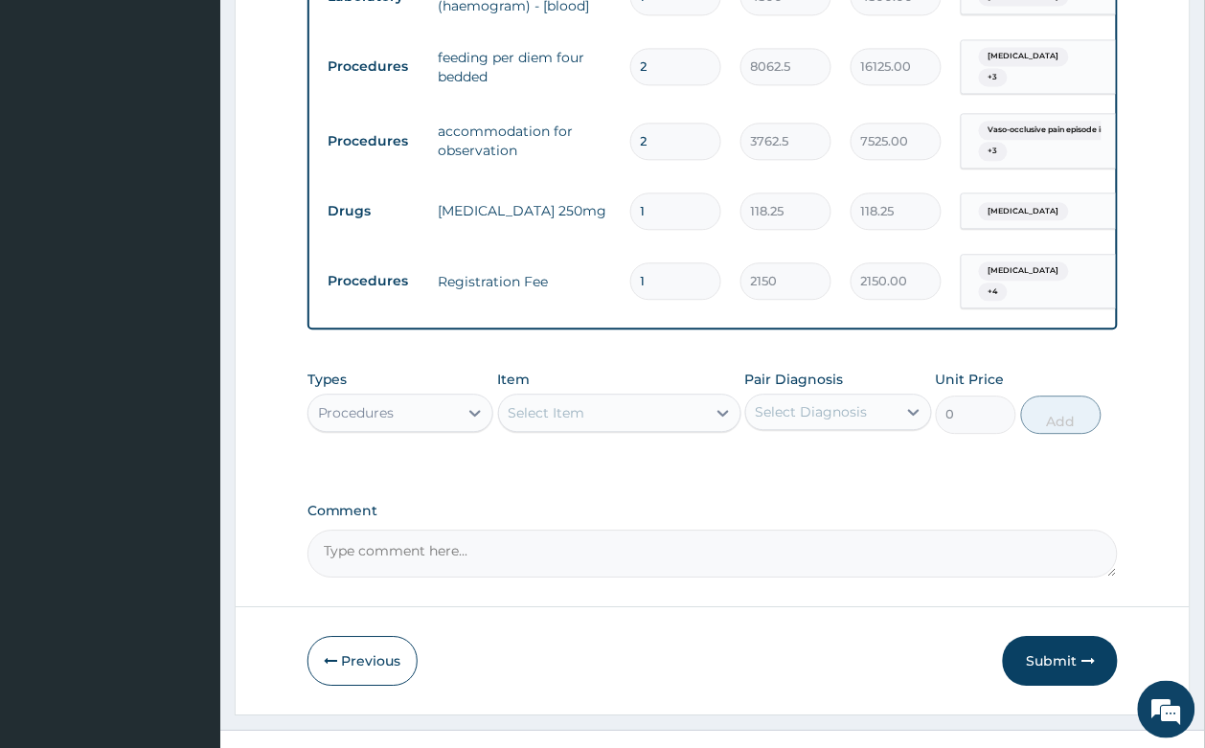
click at [613, 397] on div "Select Item" at bounding box center [602, 412] width 207 height 31
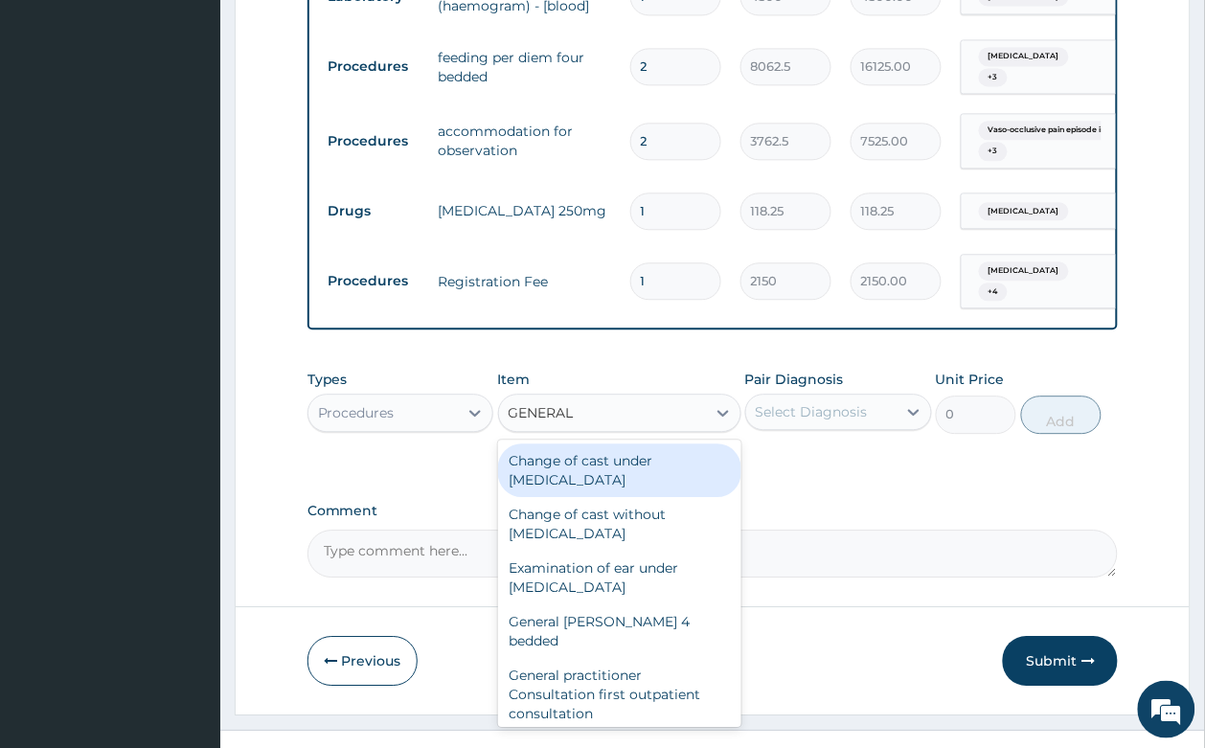
type input "GENERAL"
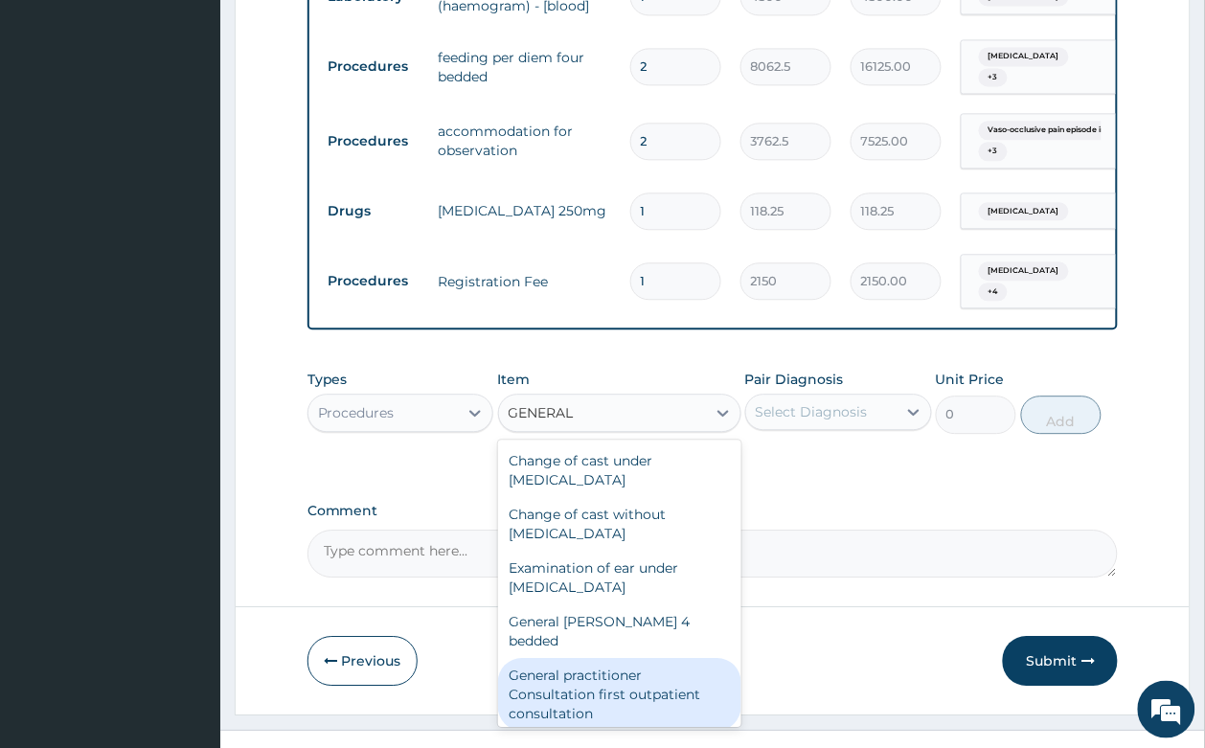
click at [627, 658] on div "General practitioner Consultation first outpatient consultation" at bounding box center [619, 694] width 243 height 73
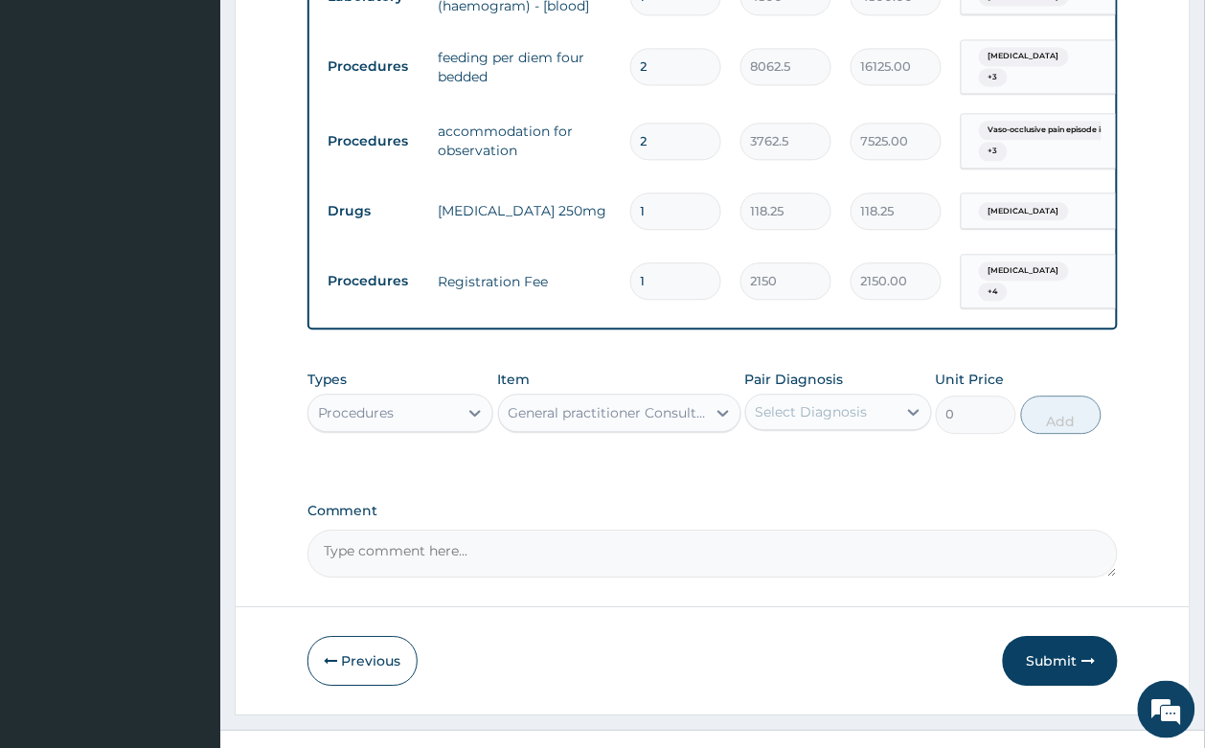
type input "3547.5"
click at [796, 394] on div "Select Diagnosis" at bounding box center [838, 412] width 187 height 36
drag, startPoint x: 797, startPoint y: 405, endPoint x: 809, endPoint y: 447, distance: 43.9
click at [797, 410] on div "Types Procedures Item General practitioner Consultation first outpatient consul…" at bounding box center [712, 401] width 811 height 82
click at [811, 402] on div "Select Diagnosis" at bounding box center [811, 411] width 112 height 19
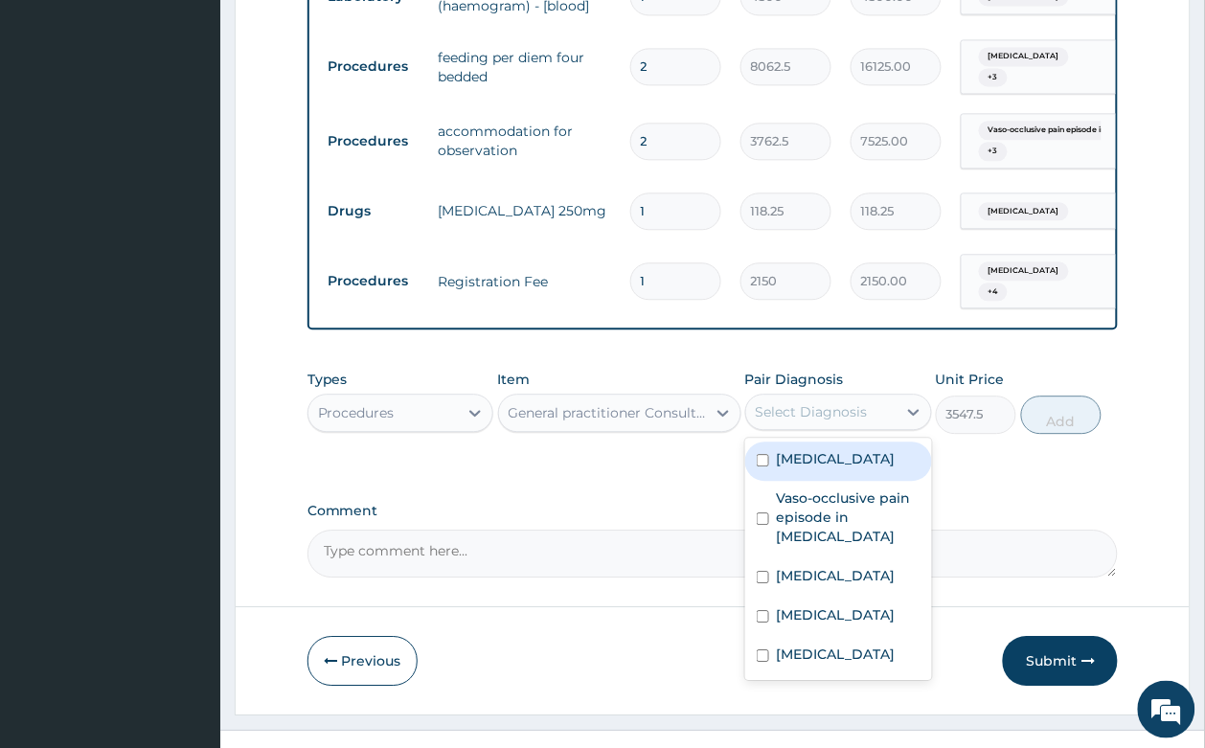
click at [821, 449] on label "[MEDICAL_DATA]" at bounding box center [836, 458] width 119 height 19
checkbox input "true"
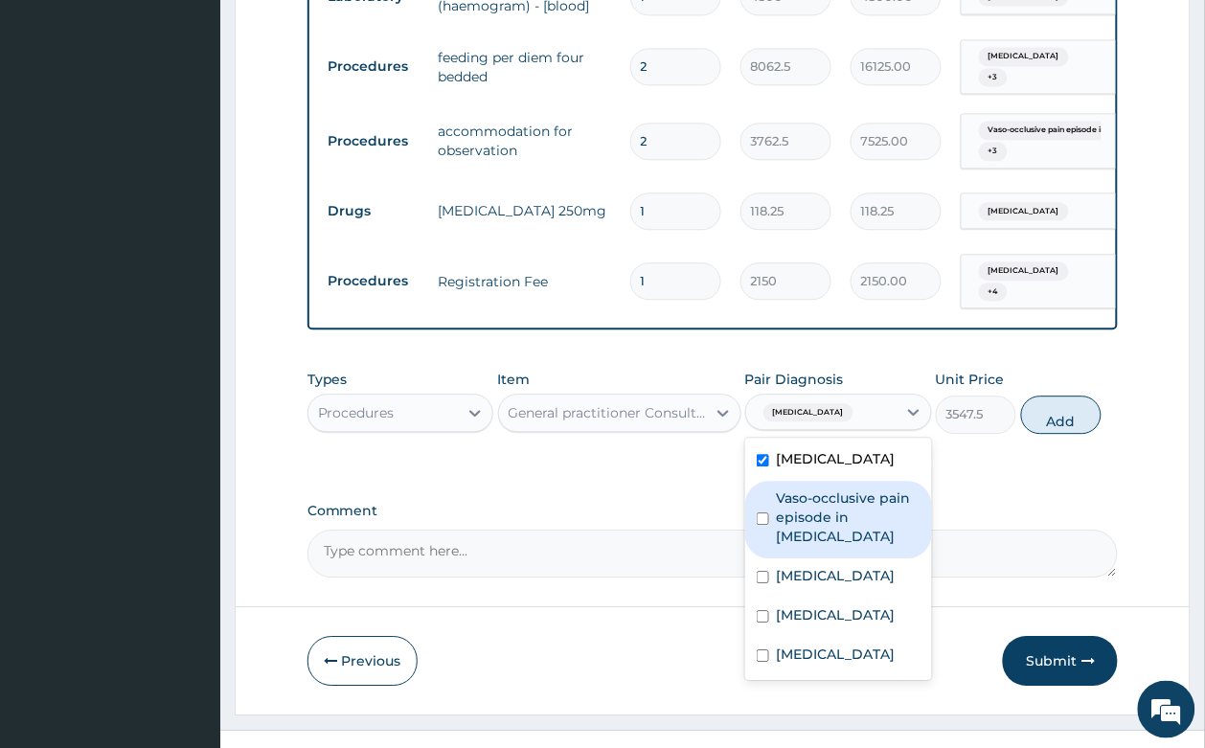
click at [826, 488] on label "Vaso-occlusive pain episode in [MEDICAL_DATA]" at bounding box center [849, 516] width 144 height 57
checkbox input "true"
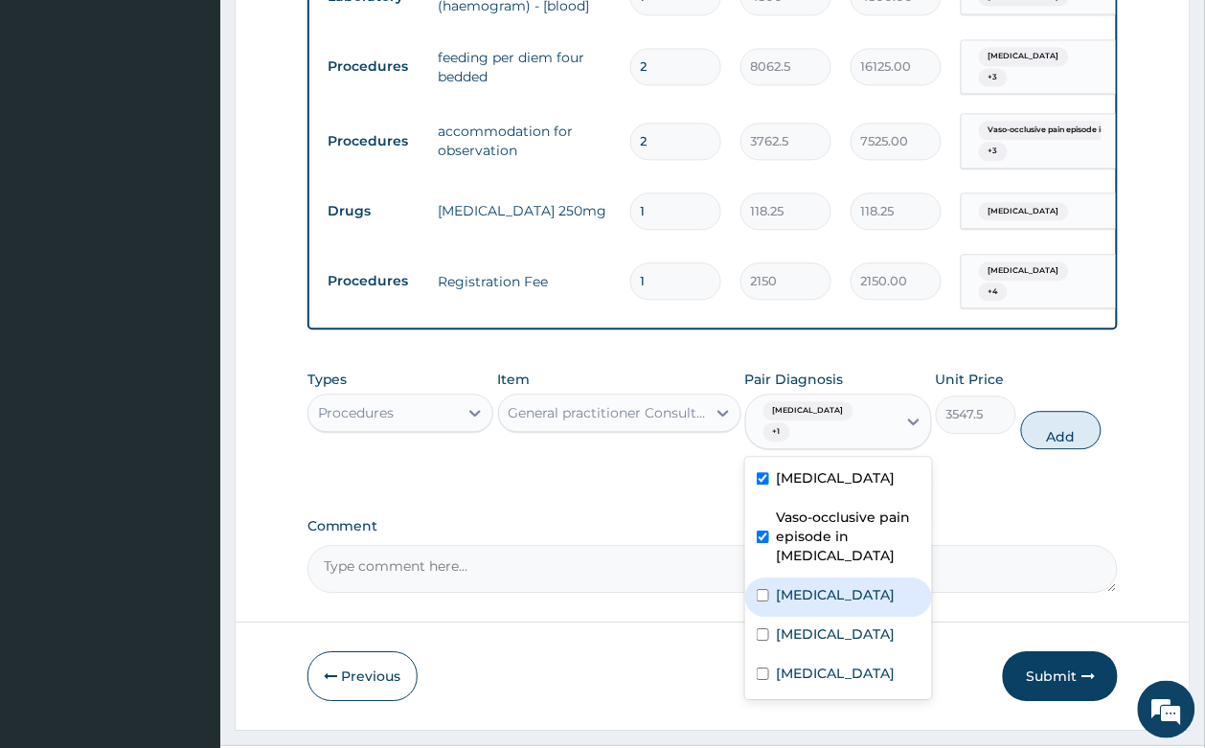
click at [834, 585] on label "[MEDICAL_DATA]" at bounding box center [836, 594] width 119 height 19
checkbox input "true"
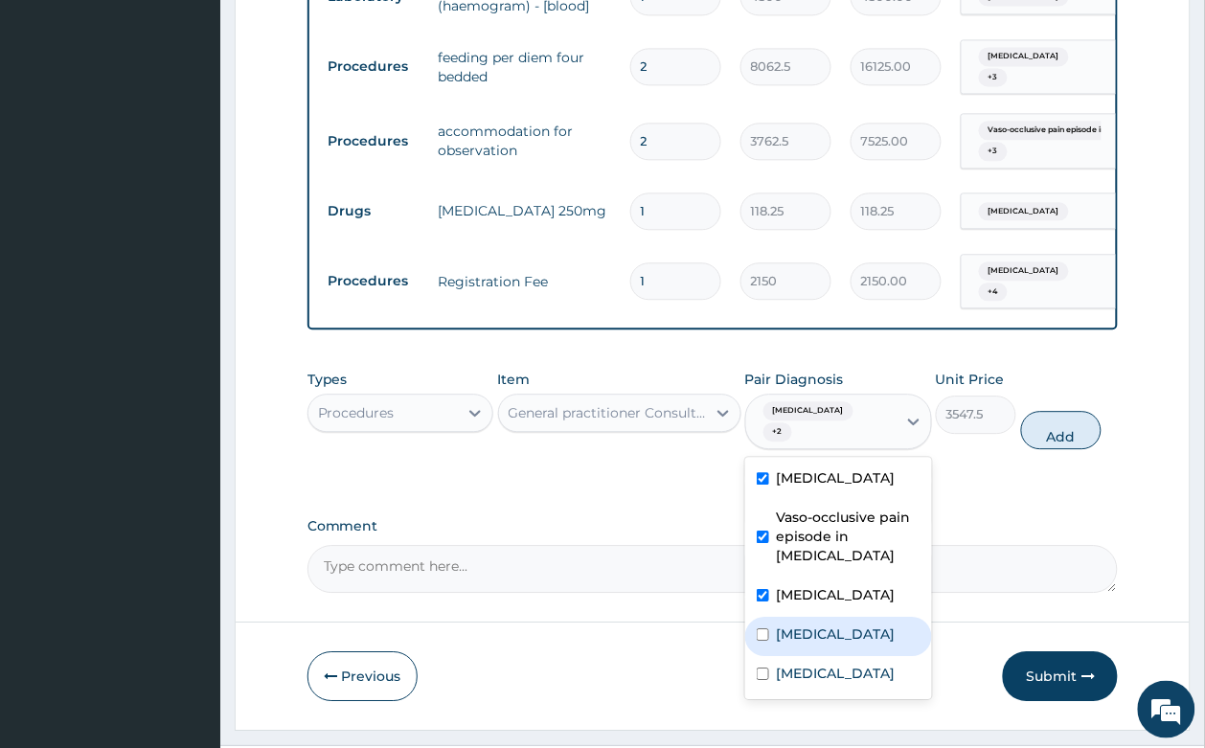
click at [834, 617] on div "[MEDICAL_DATA]" at bounding box center [838, 636] width 187 height 39
checkbox input "true"
click at [831, 656] on div "[MEDICAL_DATA]" at bounding box center [838, 675] width 187 height 39
checkbox input "true"
click at [1055, 411] on button "Add" at bounding box center [1061, 430] width 81 height 38
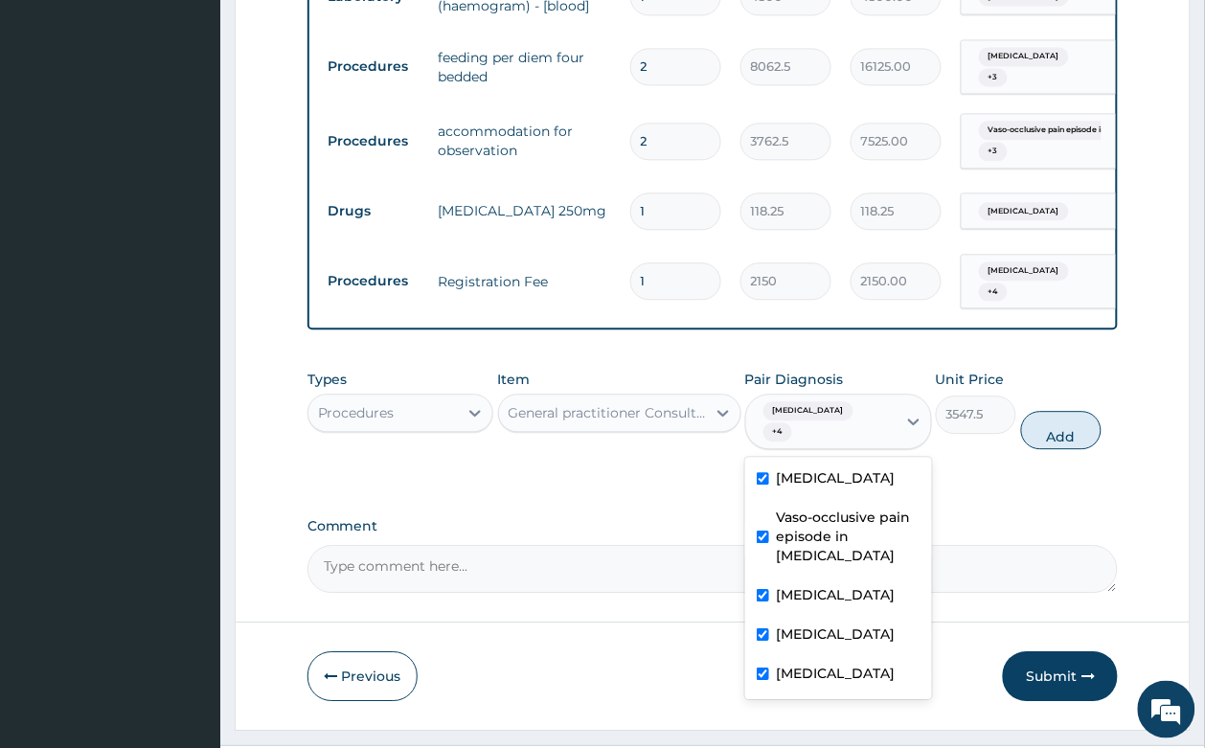
type input "0"
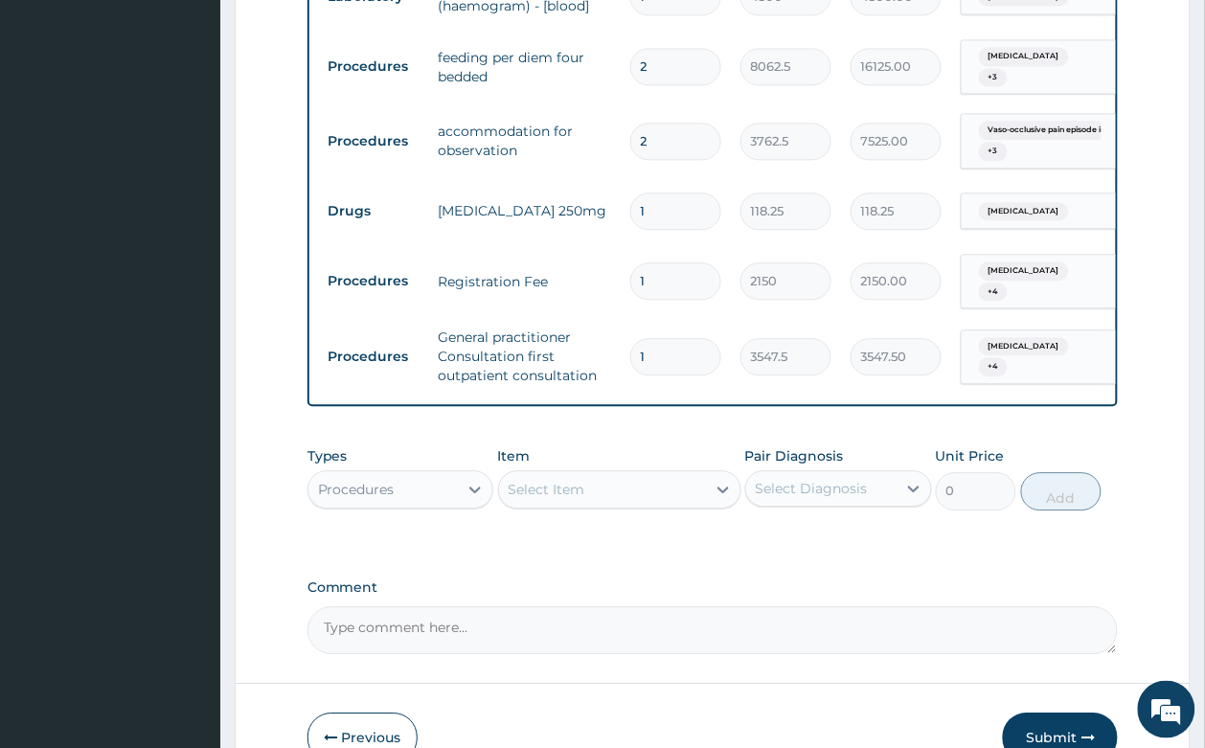
scroll to position [987, 0]
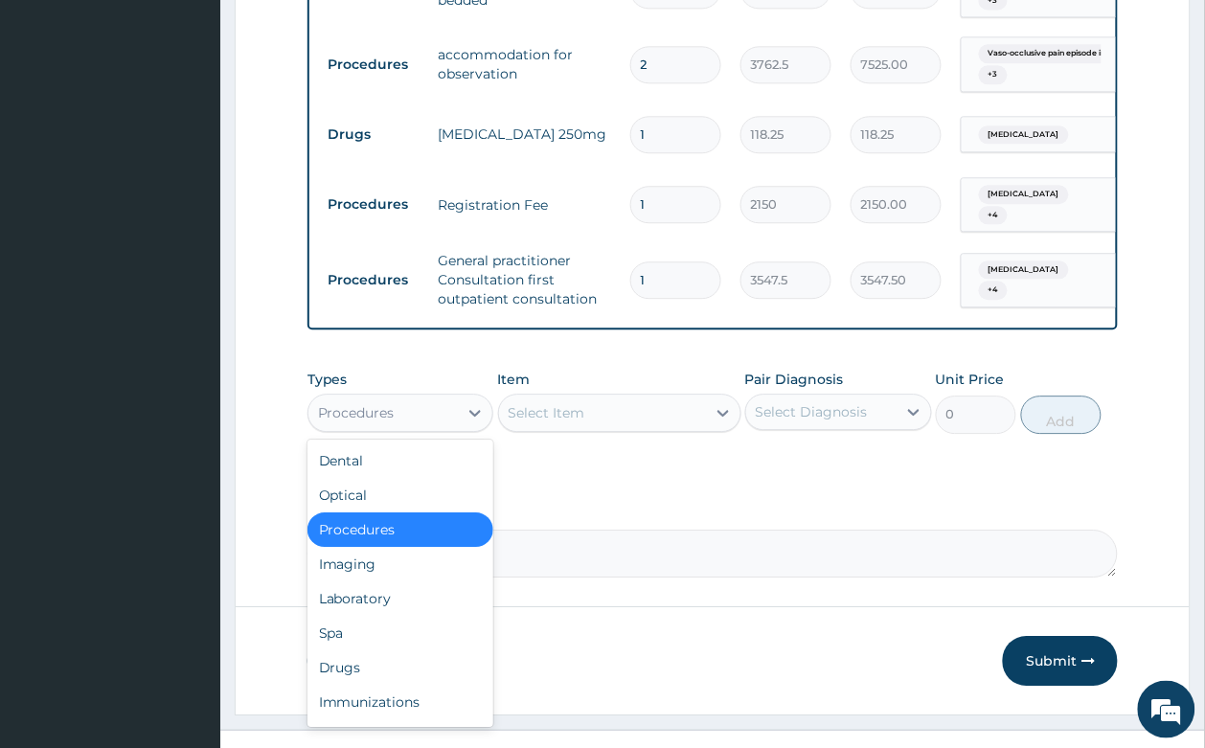
click at [418, 397] on div "Procedures" at bounding box center [383, 412] width 150 height 31
drag, startPoint x: 409, startPoint y: 560, endPoint x: 385, endPoint y: 255, distance: 306.4
click at [412, 581] on div "Laboratory" at bounding box center [400, 598] width 187 height 34
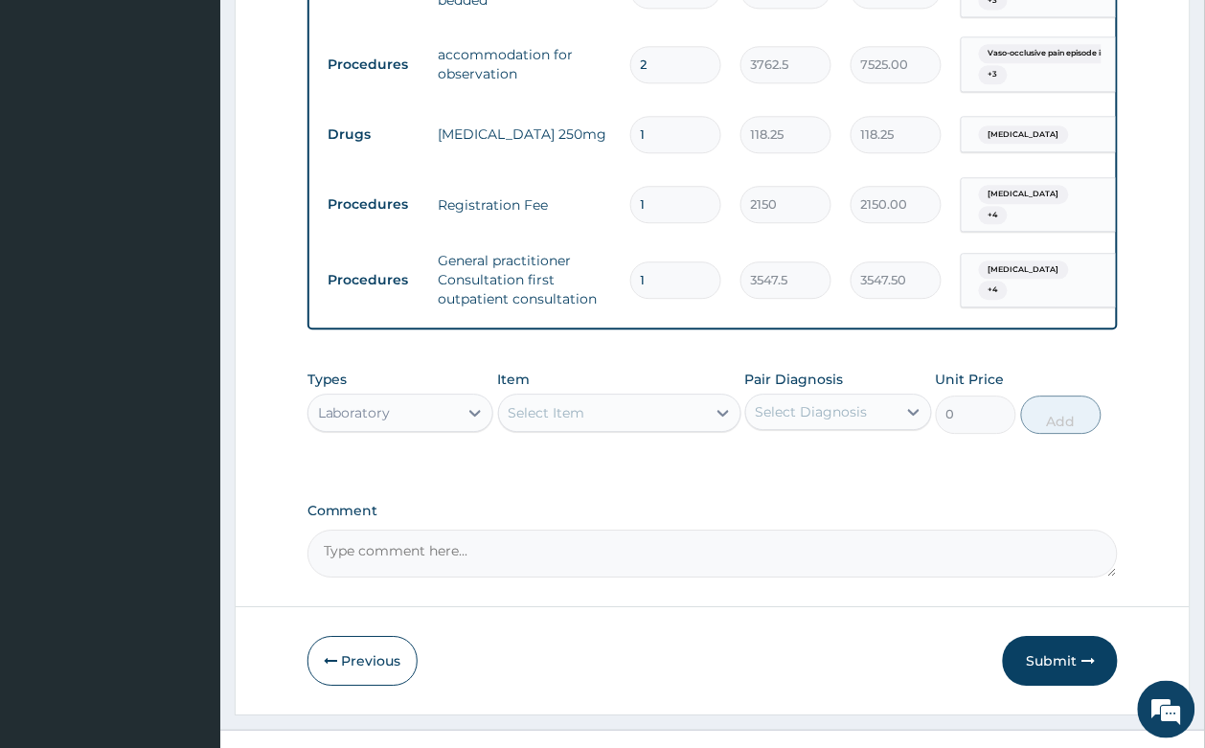
click at [544, 403] on div "Select Item" at bounding box center [546, 412] width 77 height 19
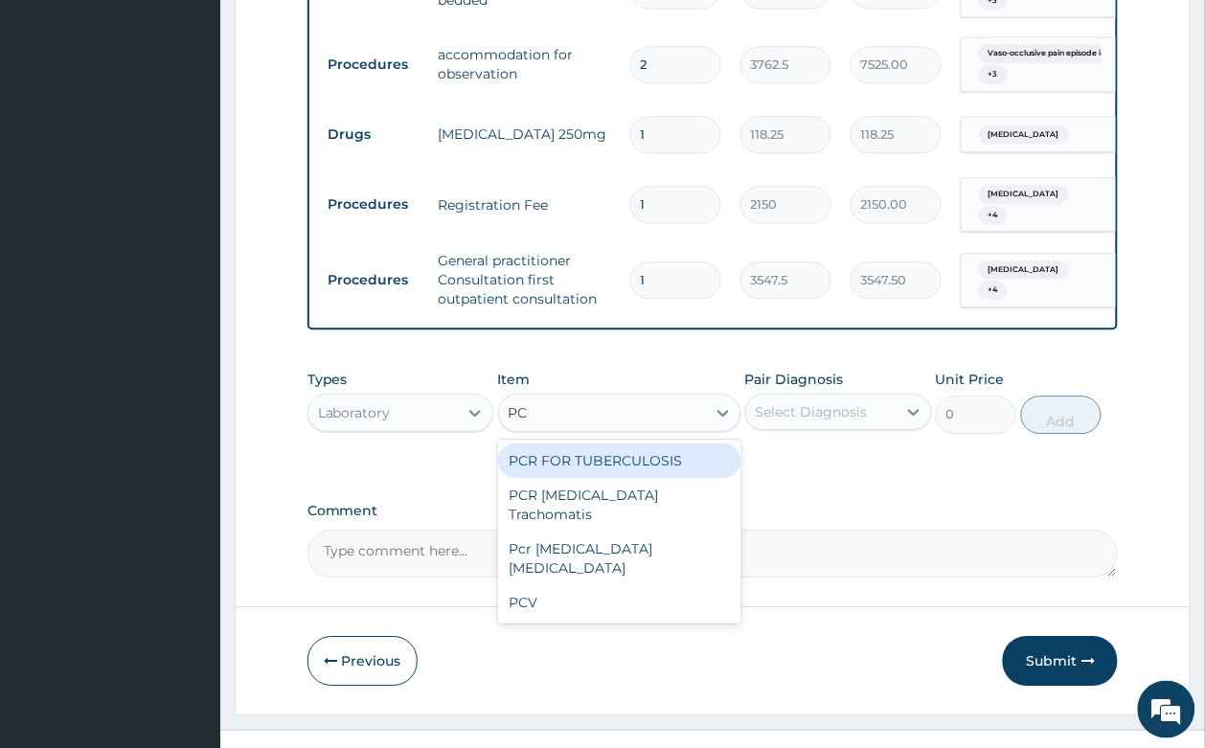
type input "PCV"
click at [567, 443] on div "PCV" at bounding box center [619, 460] width 243 height 34
type input "2150"
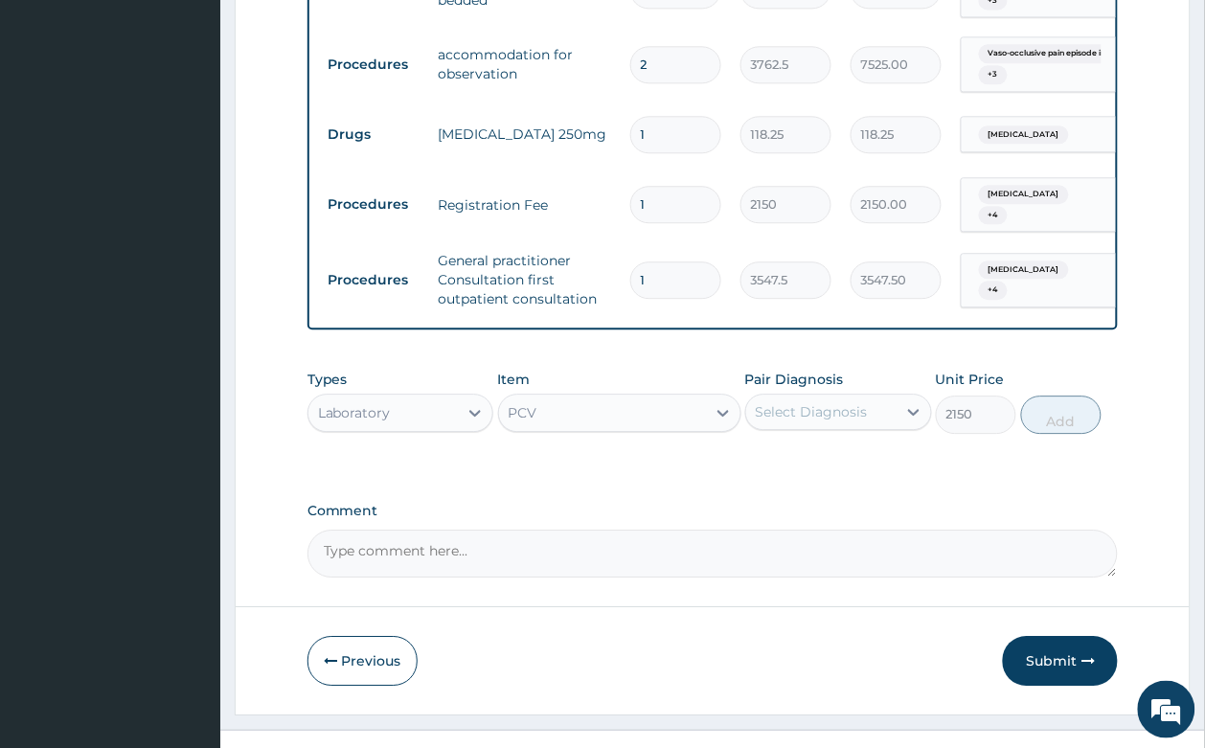
click at [802, 402] on div "Select Diagnosis" at bounding box center [811, 411] width 112 height 19
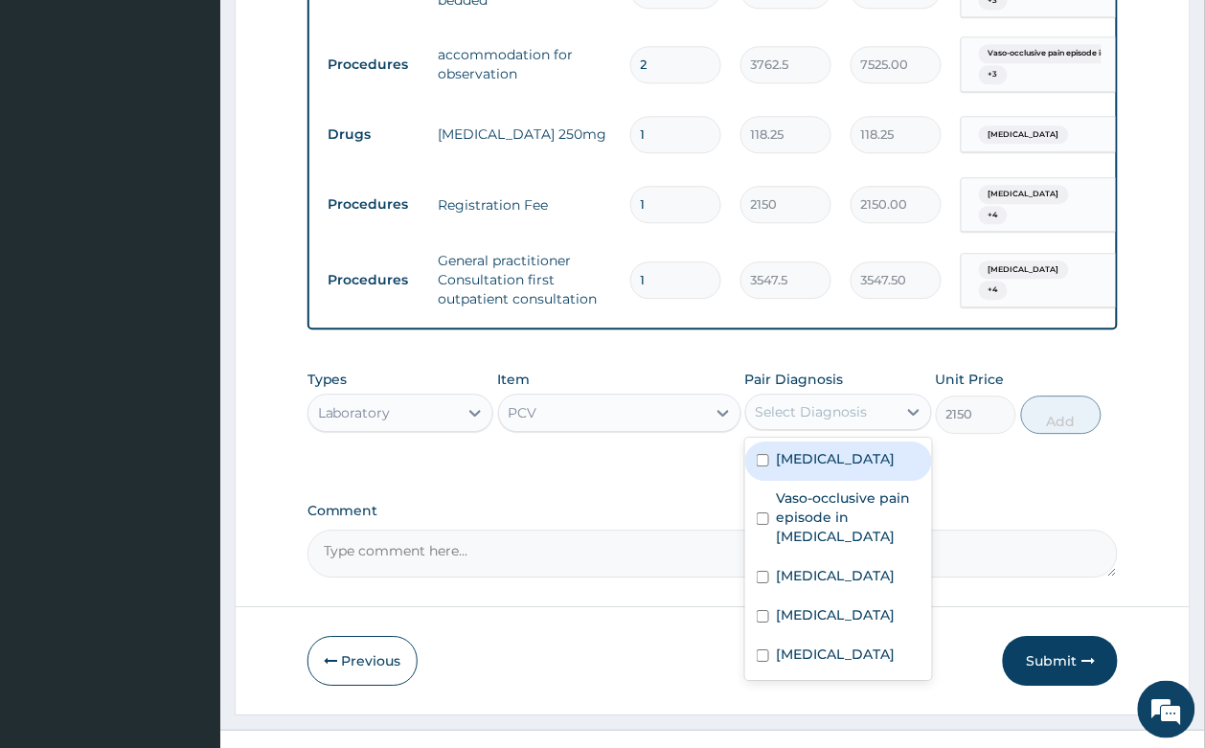
click at [805, 449] on label "[MEDICAL_DATA]" at bounding box center [836, 458] width 119 height 19
checkbox input "true"
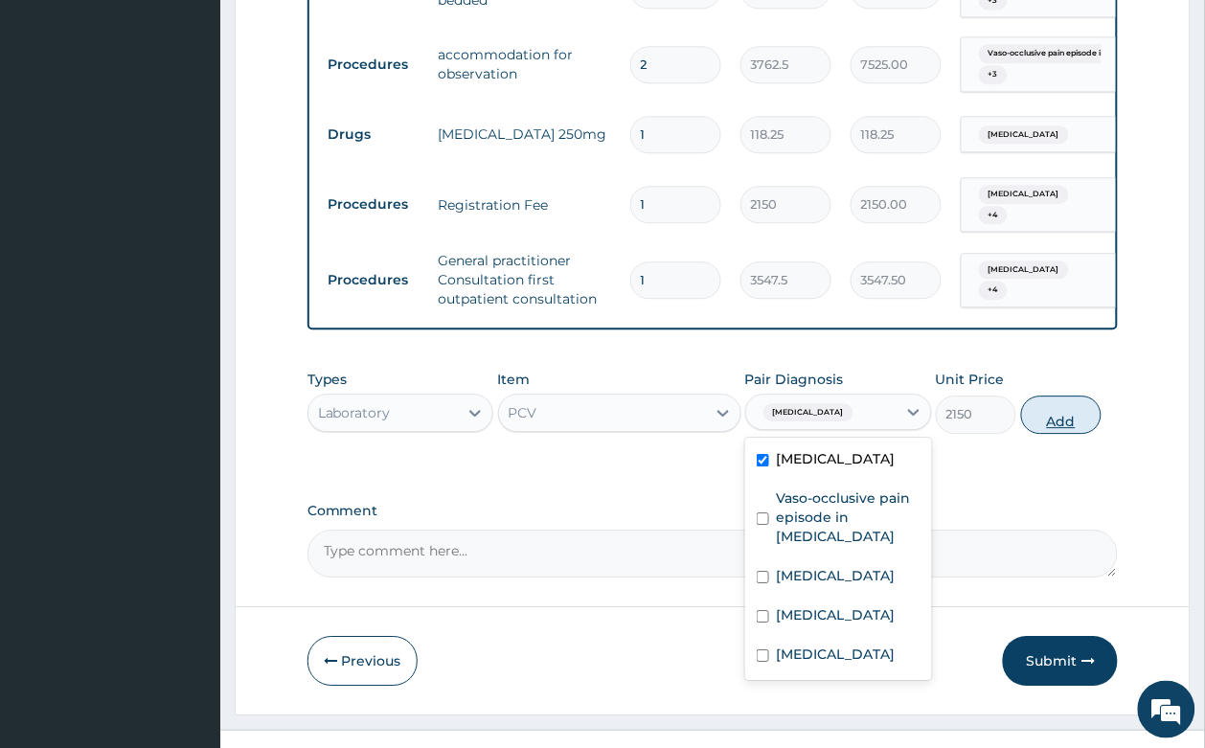
click at [1039, 395] on button "Add" at bounding box center [1061, 414] width 81 height 38
type input "0"
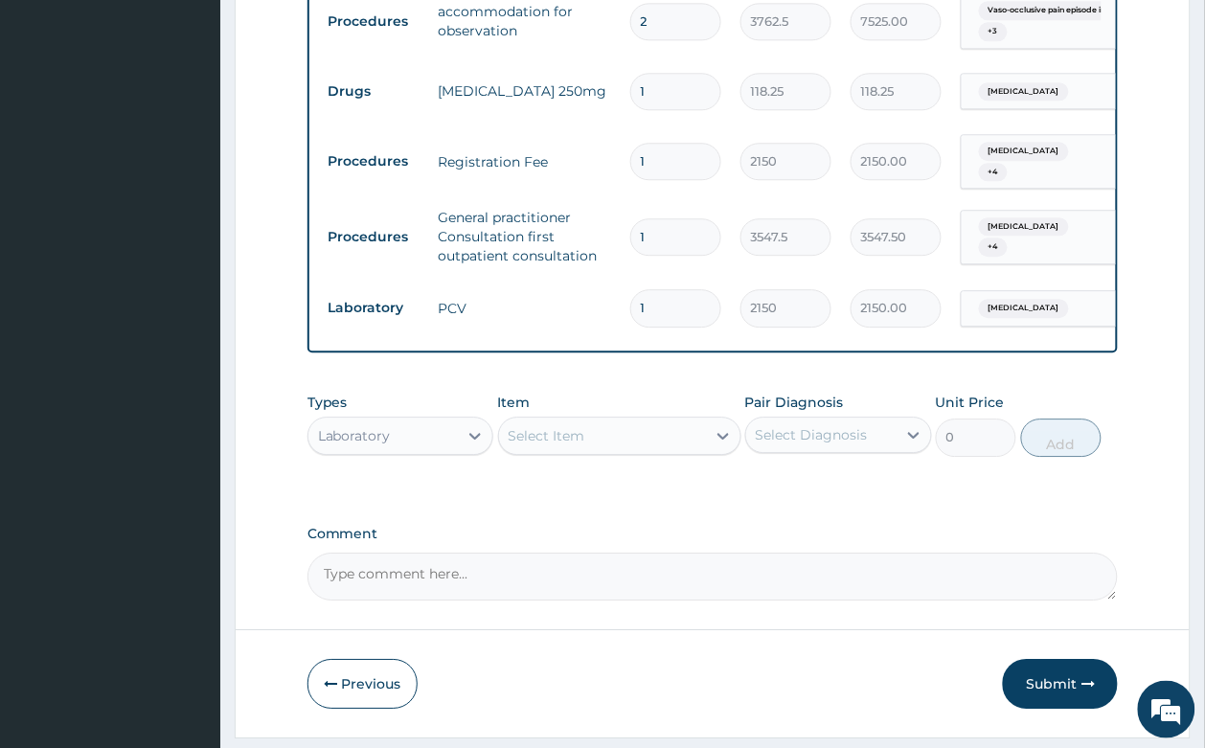
scroll to position [1053, 0]
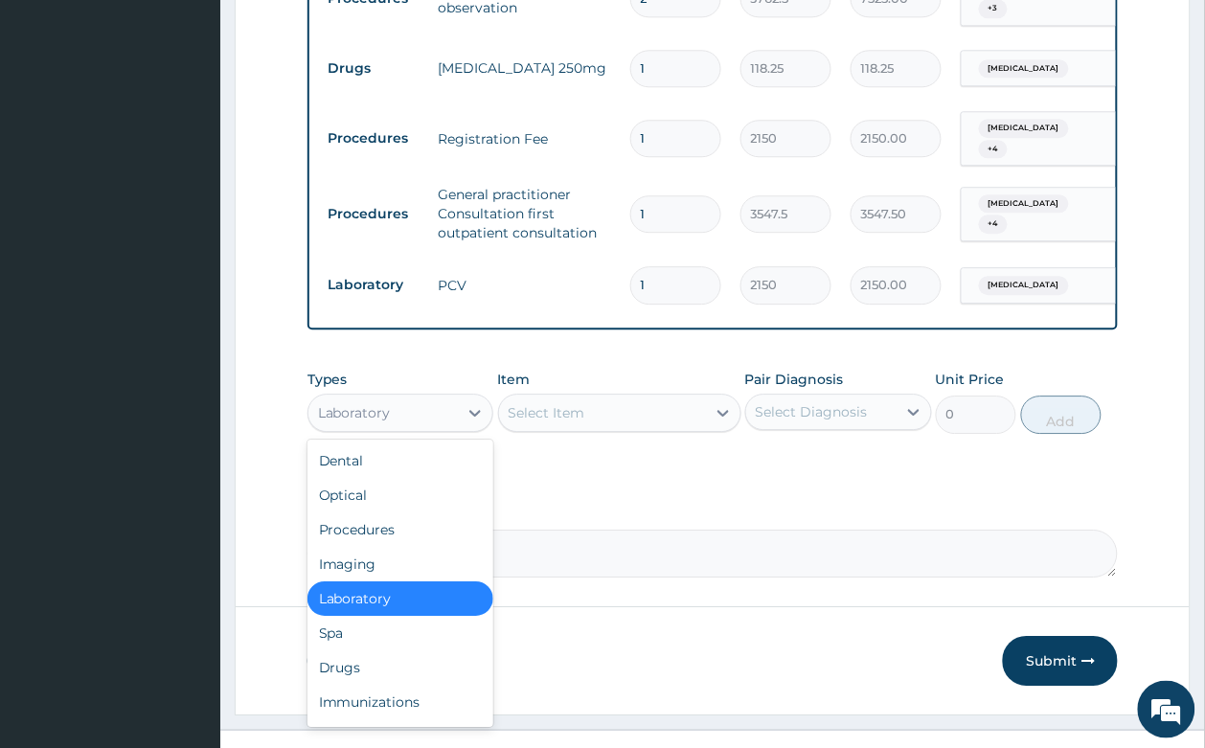
click at [354, 403] on div "Laboratory" at bounding box center [354, 412] width 73 height 19
drag, startPoint x: 373, startPoint y: 633, endPoint x: 469, endPoint y: 560, distance: 120.3
click at [373, 650] on div "Drugs" at bounding box center [400, 667] width 187 height 34
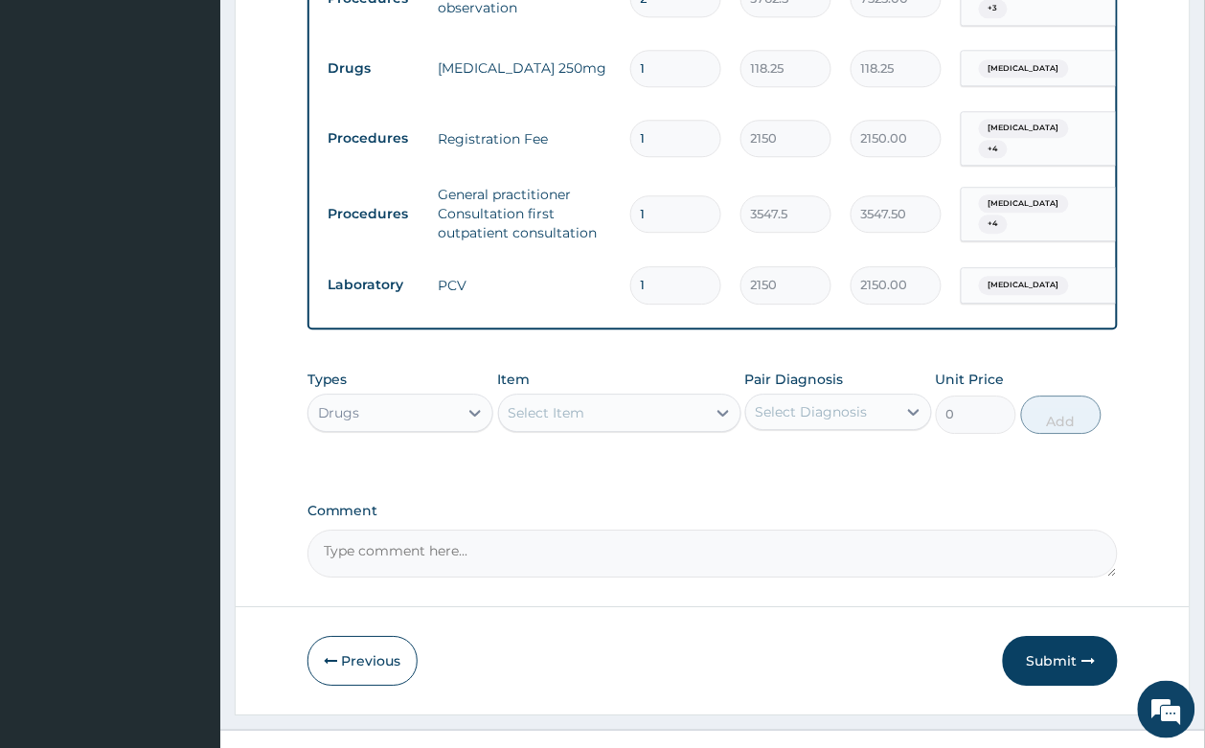
click at [547, 403] on div "Select Item" at bounding box center [546, 412] width 77 height 19
type input "PENT"
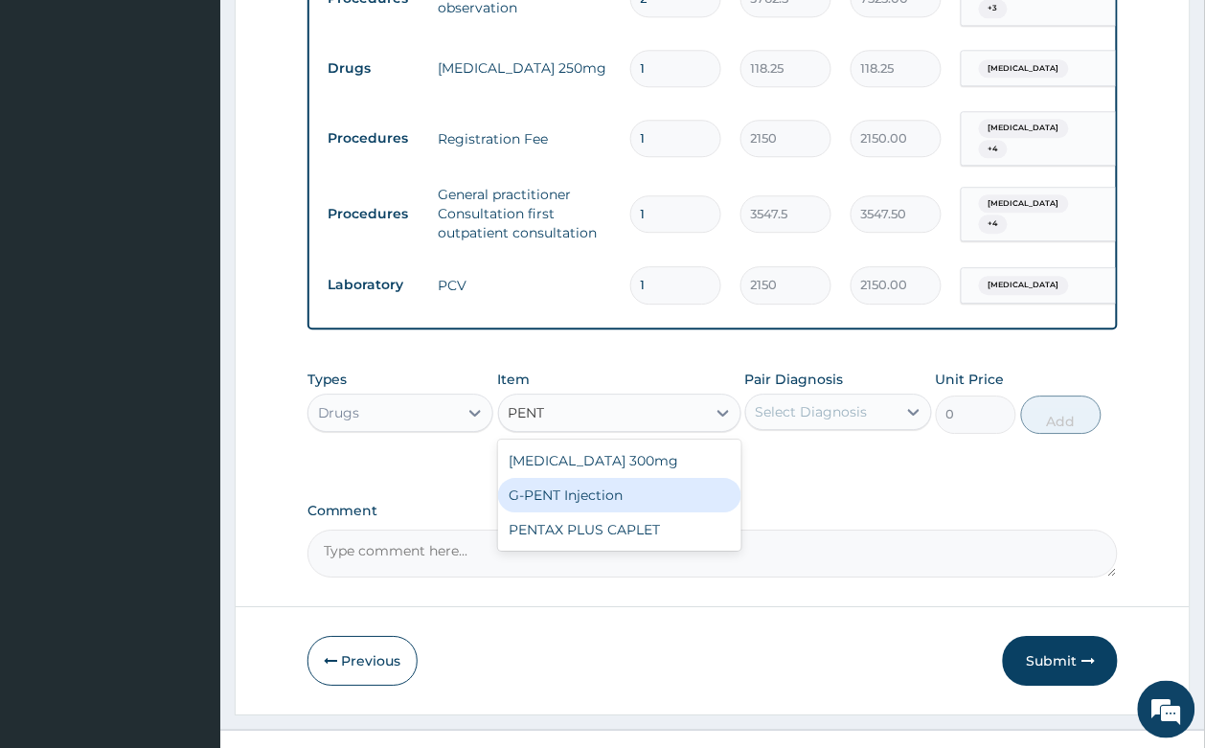
click at [585, 478] on div "G-PENT Injection" at bounding box center [619, 495] width 243 height 34
type input "455.2625"
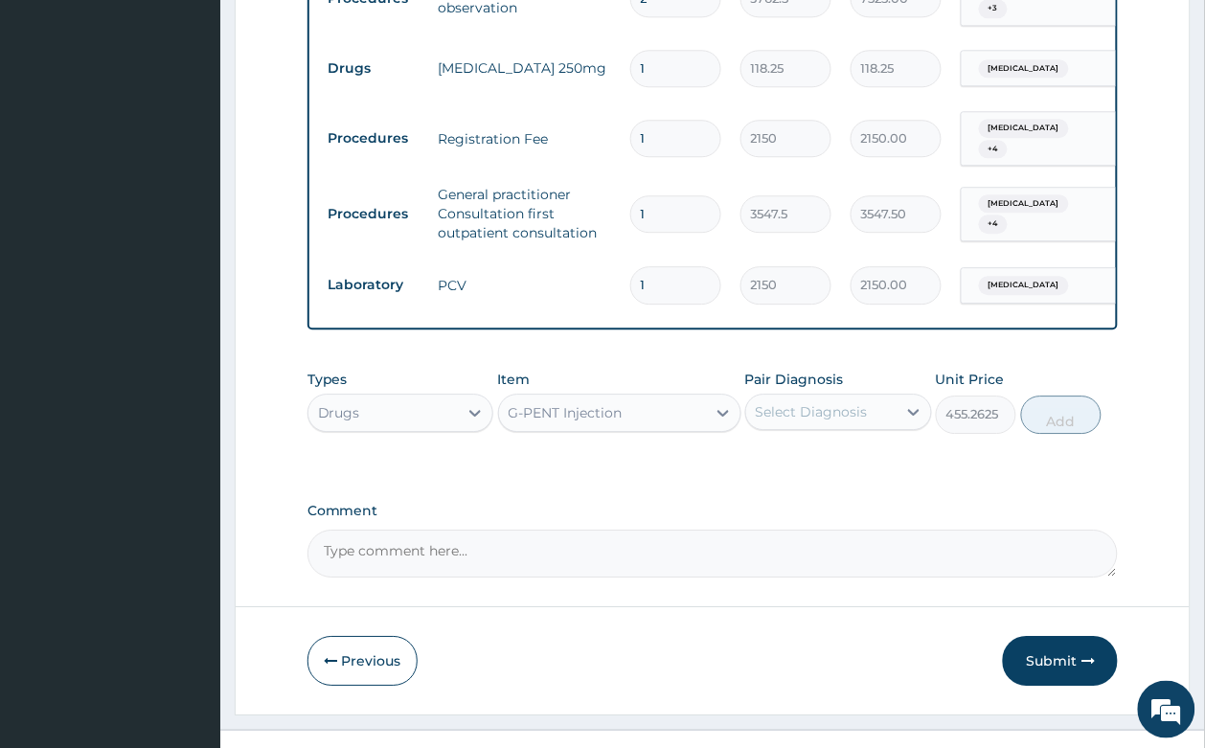
click at [597, 403] on div "G-PENT Injection" at bounding box center [565, 412] width 114 height 19
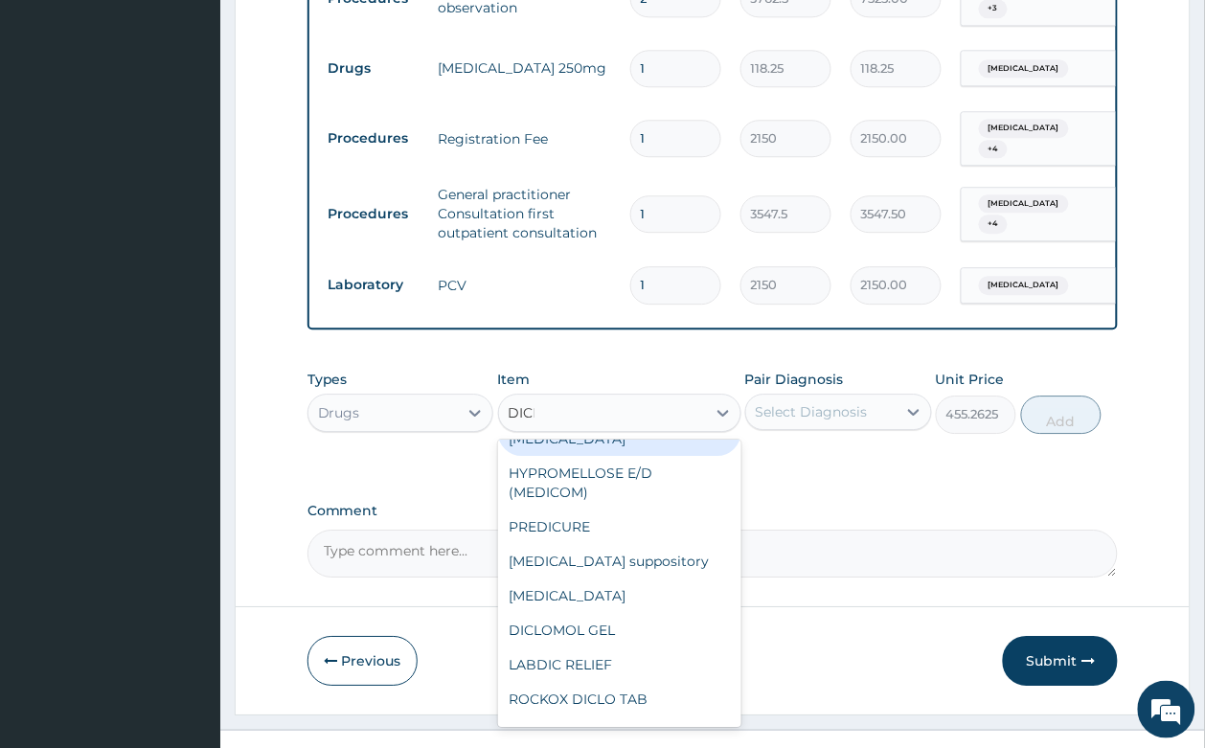
scroll to position [0, 0]
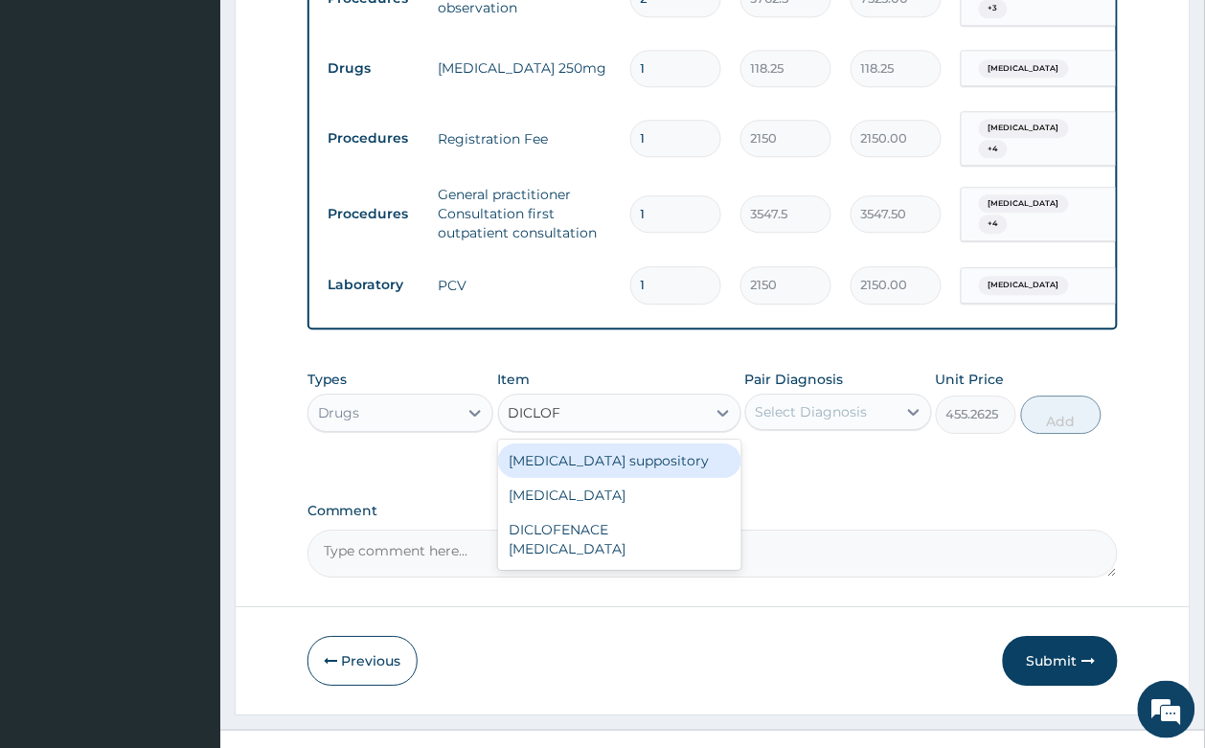
type input "DICLOFE"
click at [648, 443] on div "[MEDICAL_DATA] suppository" at bounding box center [619, 460] width 243 height 34
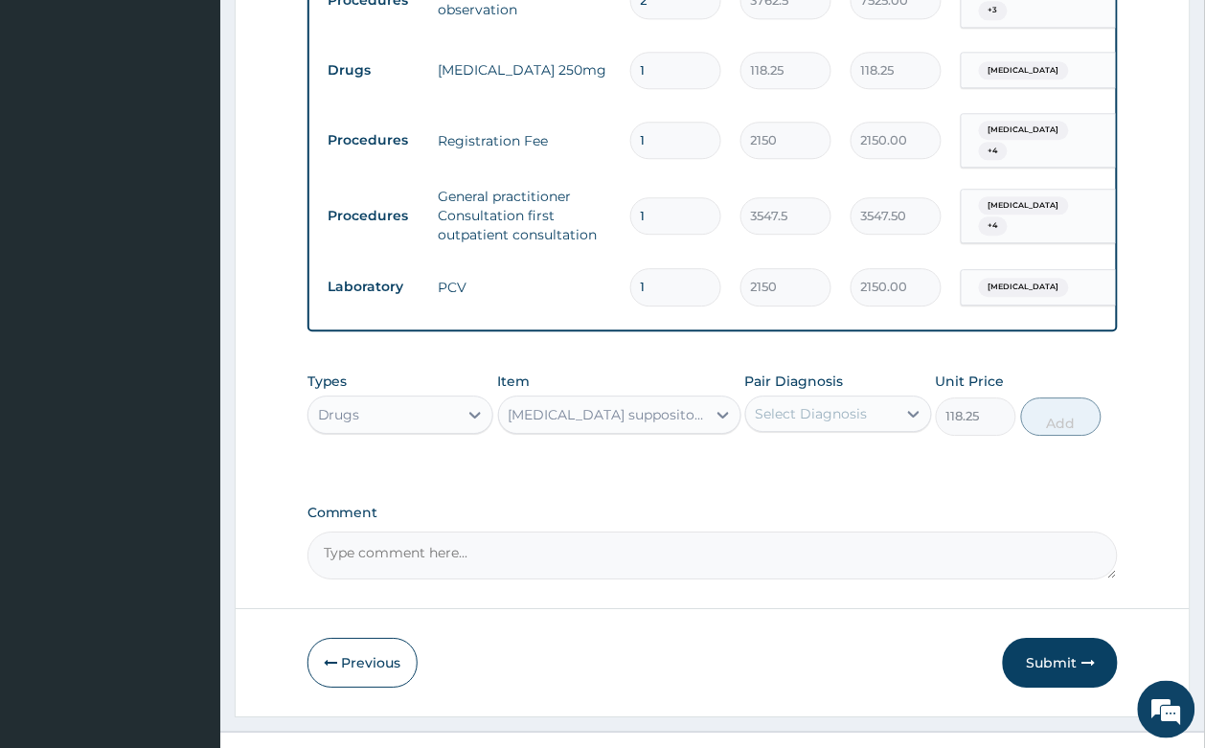
scroll to position [1053, 0]
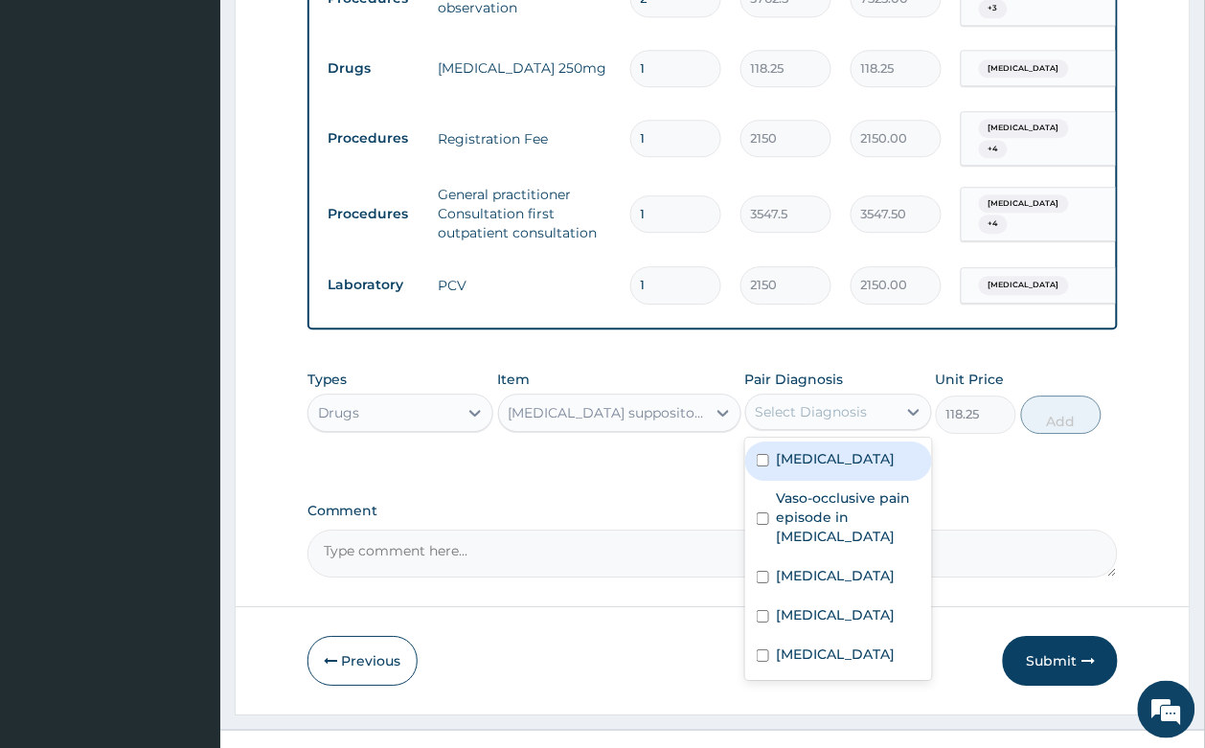
click at [841, 402] on div "Select Diagnosis" at bounding box center [811, 411] width 112 height 19
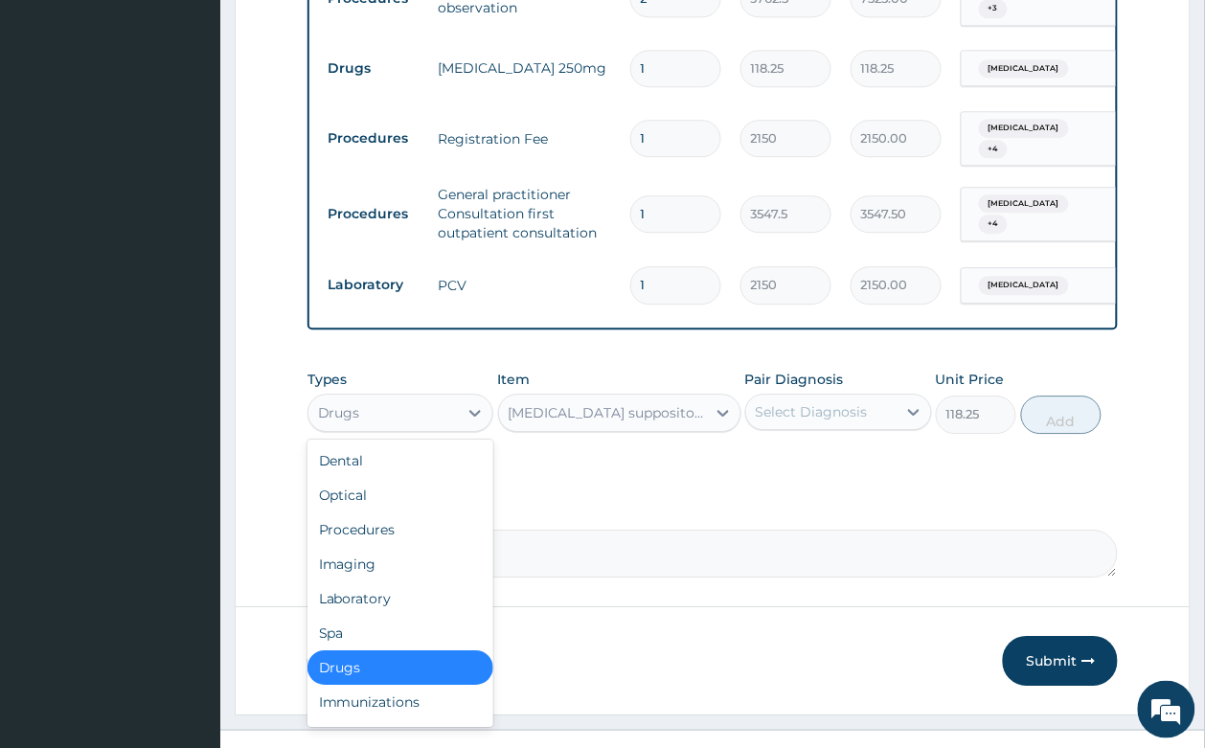
click at [427, 397] on div "Drugs" at bounding box center [383, 412] width 150 height 31
click at [399, 512] on div "Procedures" at bounding box center [400, 529] width 187 height 34
type input "0"
